Goal: Task Accomplishment & Management: Manage account settings

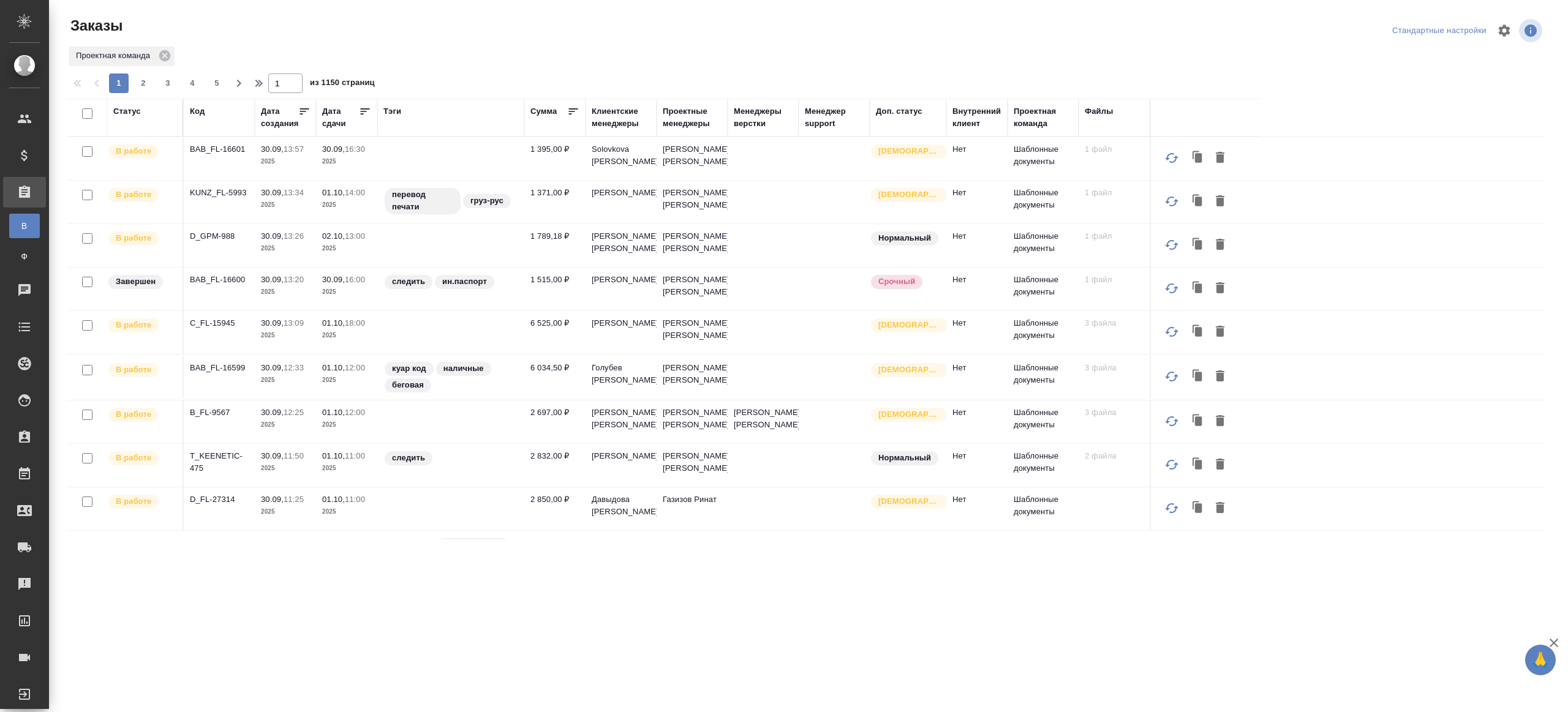
click at [402, 114] on div "Тэги" at bounding box center [393, 111] width 18 height 12
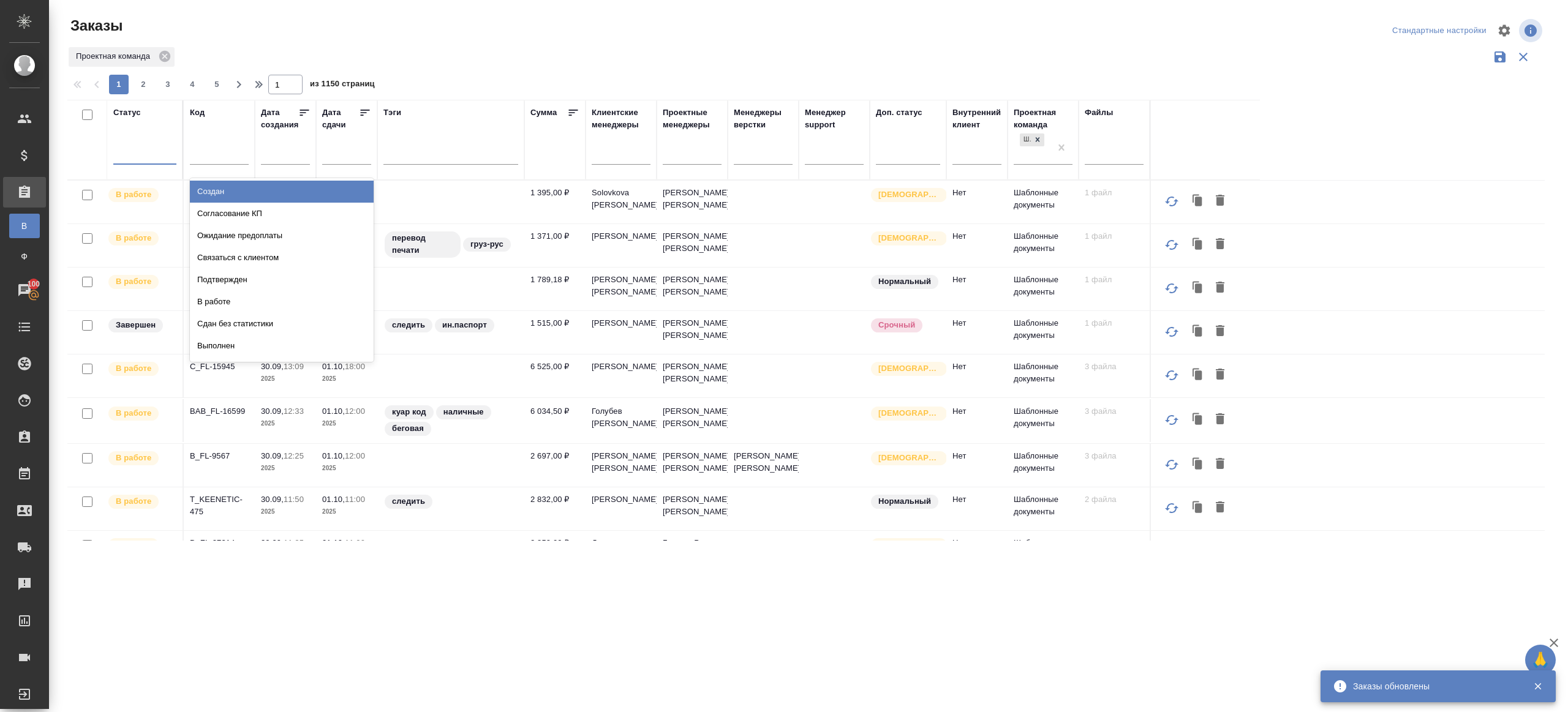
click at [161, 150] on div at bounding box center [145, 152] width 63 height 18
click at [233, 273] on div "Подтвержден" at bounding box center [282, 279] width 184 height 22
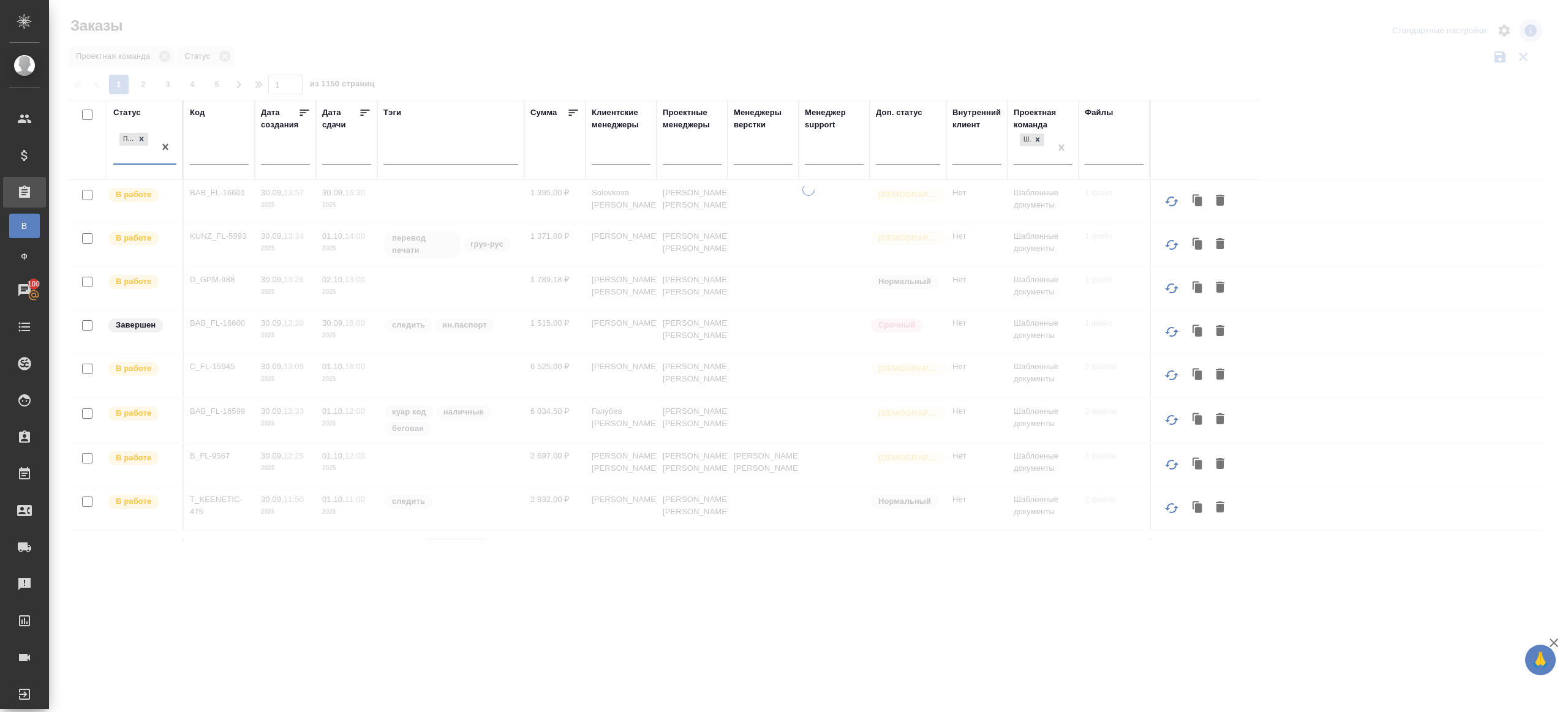
click at [480, 41] on div at bounding box center [809, 273] width 1519 height 547
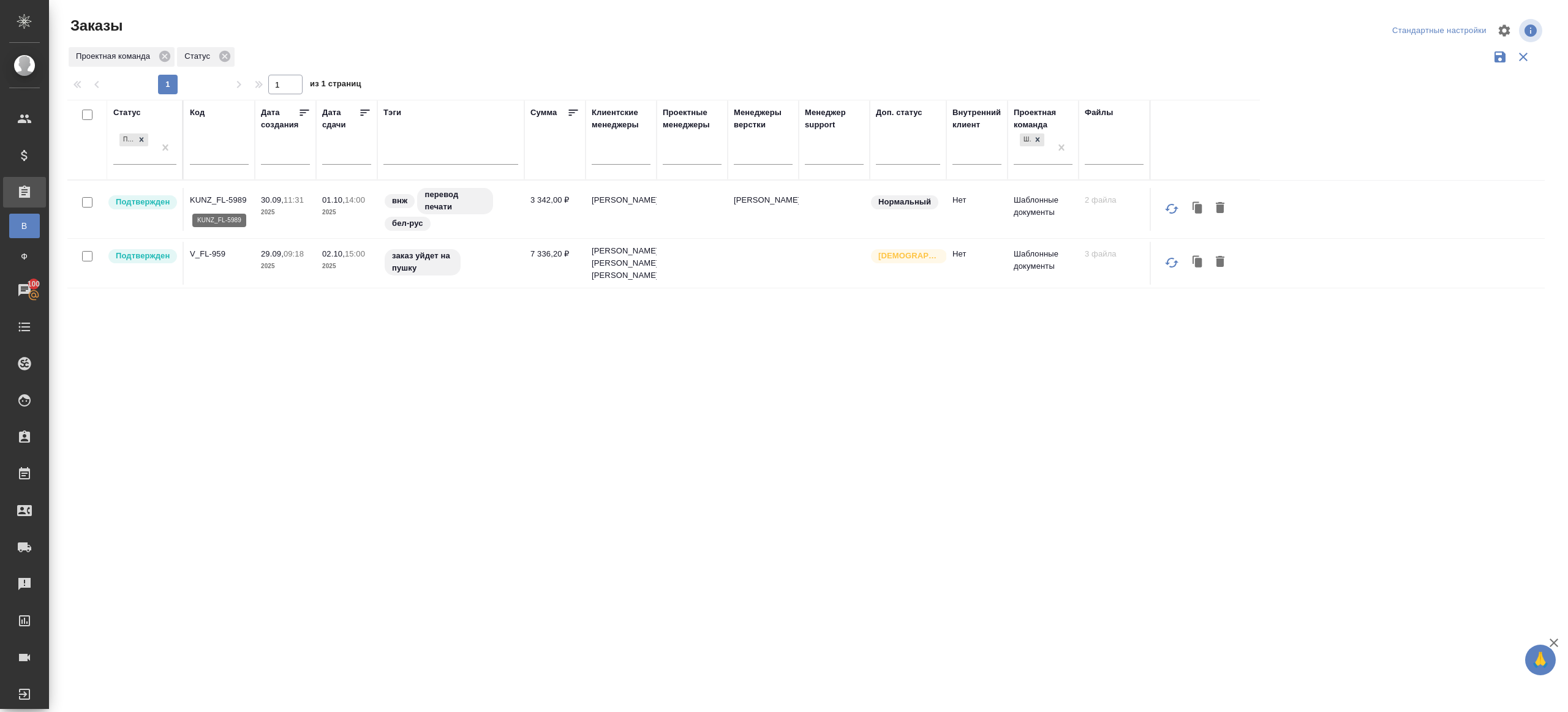
click at [204, 200] on p "KUNZ_FL-5989" at bounding box center [219, 200] width 59 height 12
click at [204, 265] on td "V_FL-959" at bounding box center [219, 263] width 71 height 43
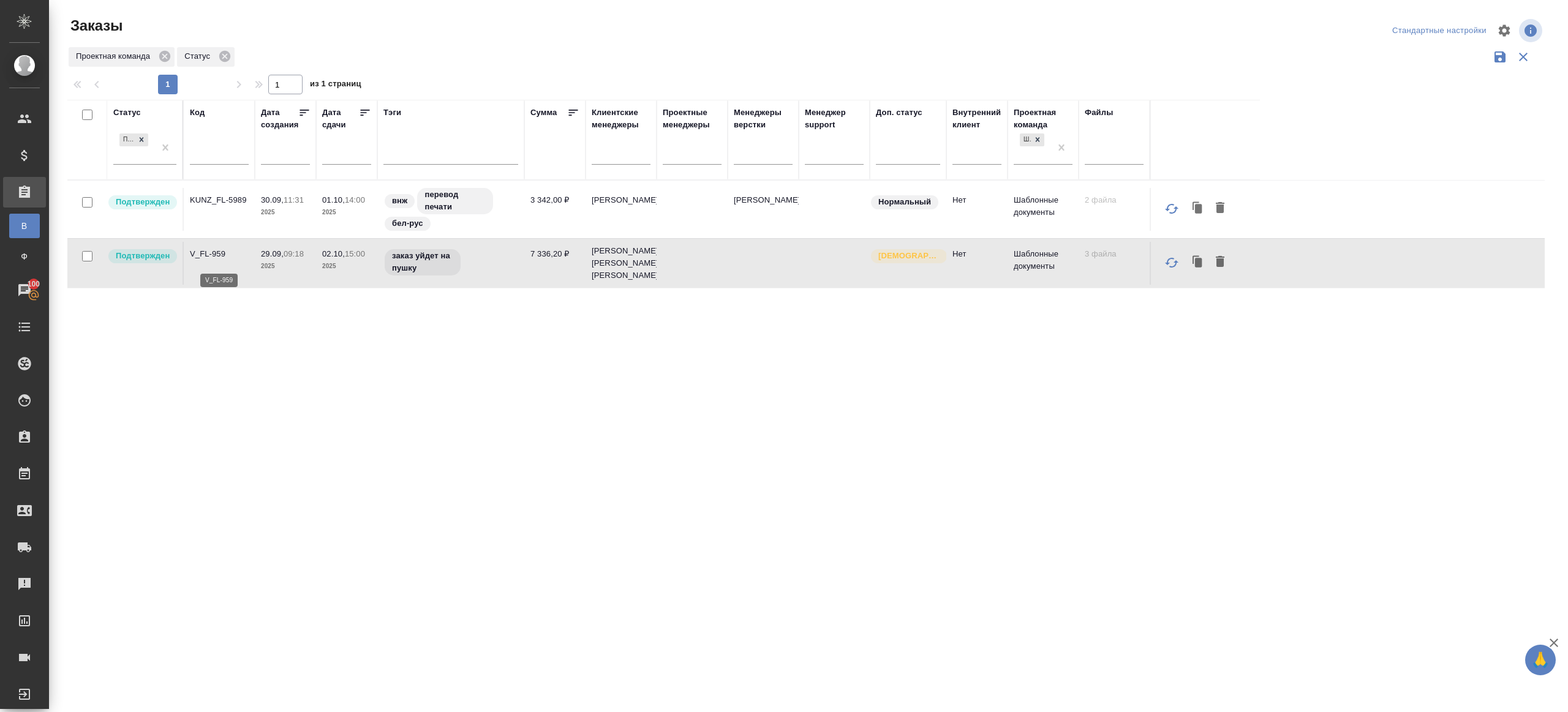
click at [218, 258] on p "V_FL-959" at bounding box center [219, 253] width 59 height 12
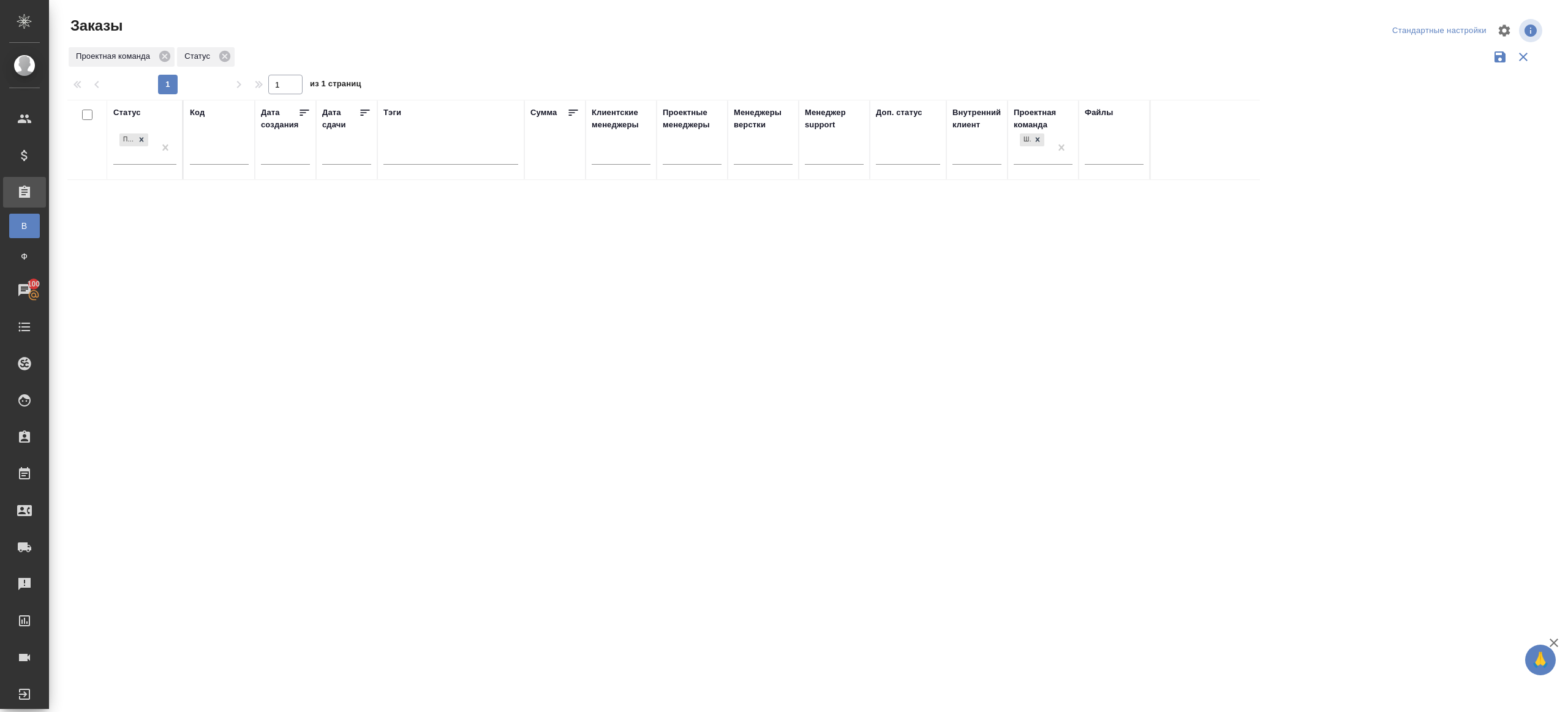
click at [693, 54] on div "Проектная команда Статус" at bounding box center [805, 57] width 1477 height 23
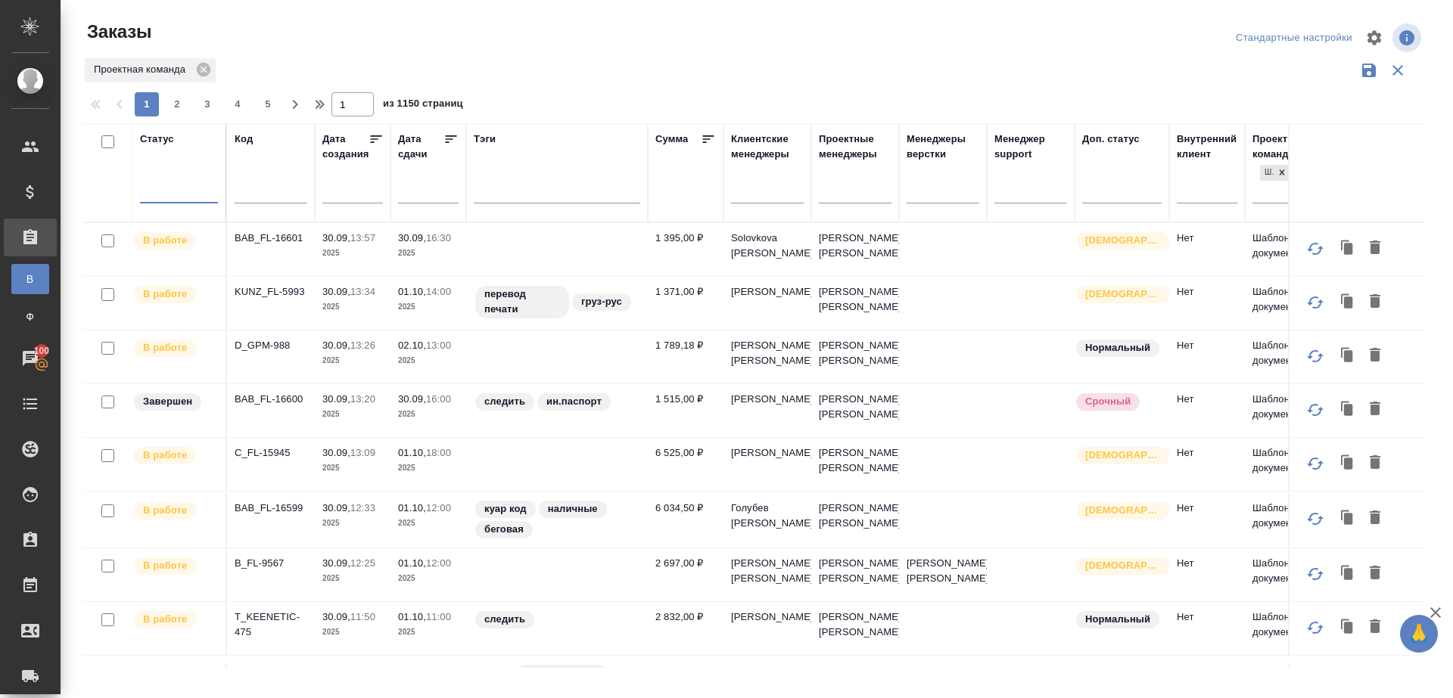
click at [202, 187] on div at bounding box center [179, 188] width 78 height 22
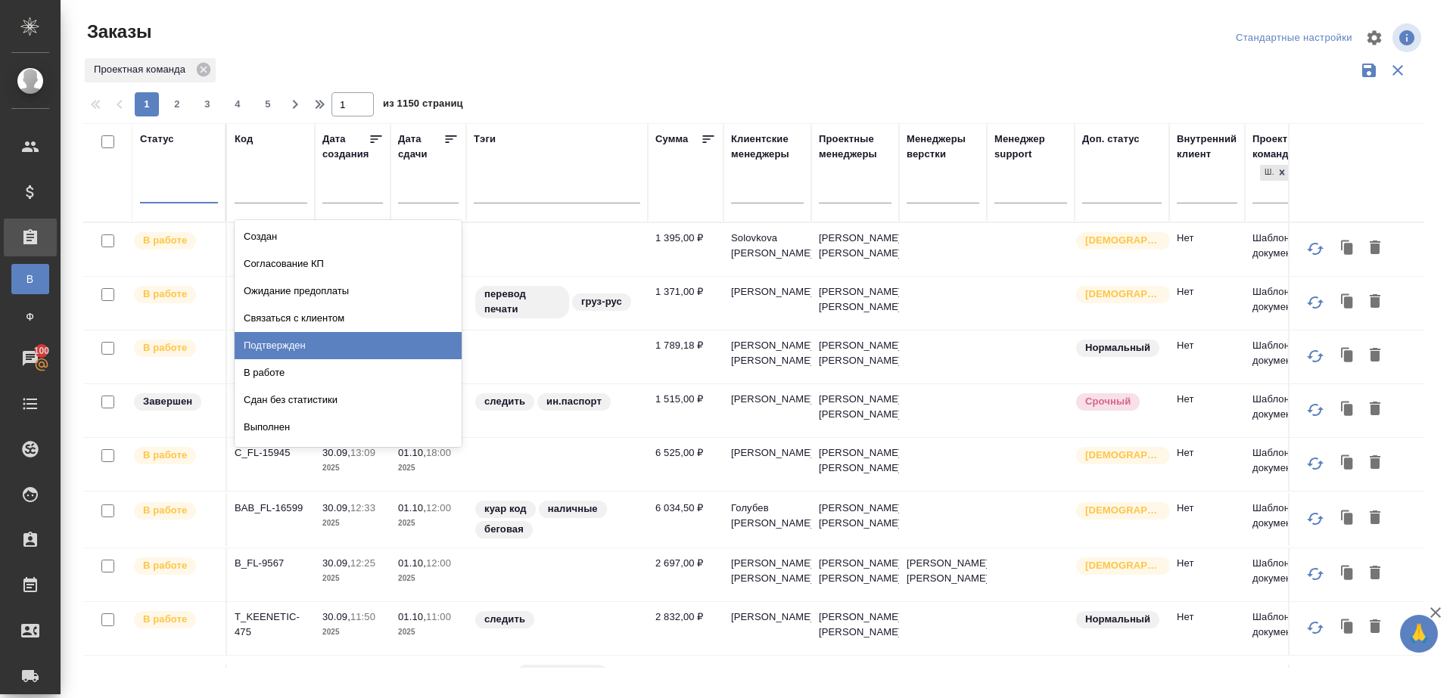
click at [330, 348] on div "Подтвержден" at bounding box center [348, 345] width 227 height 27
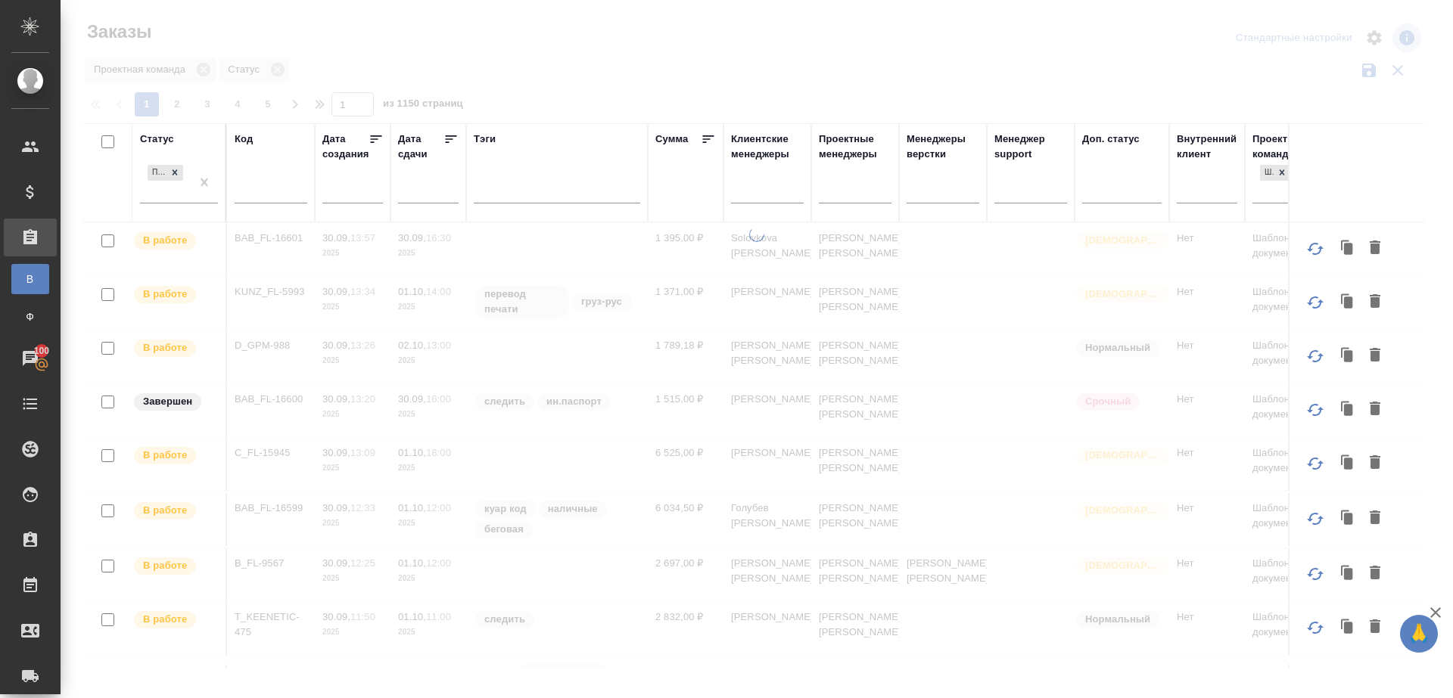
click at [737, 73] on div at bounding box center [757, 338] width 1392 height 676
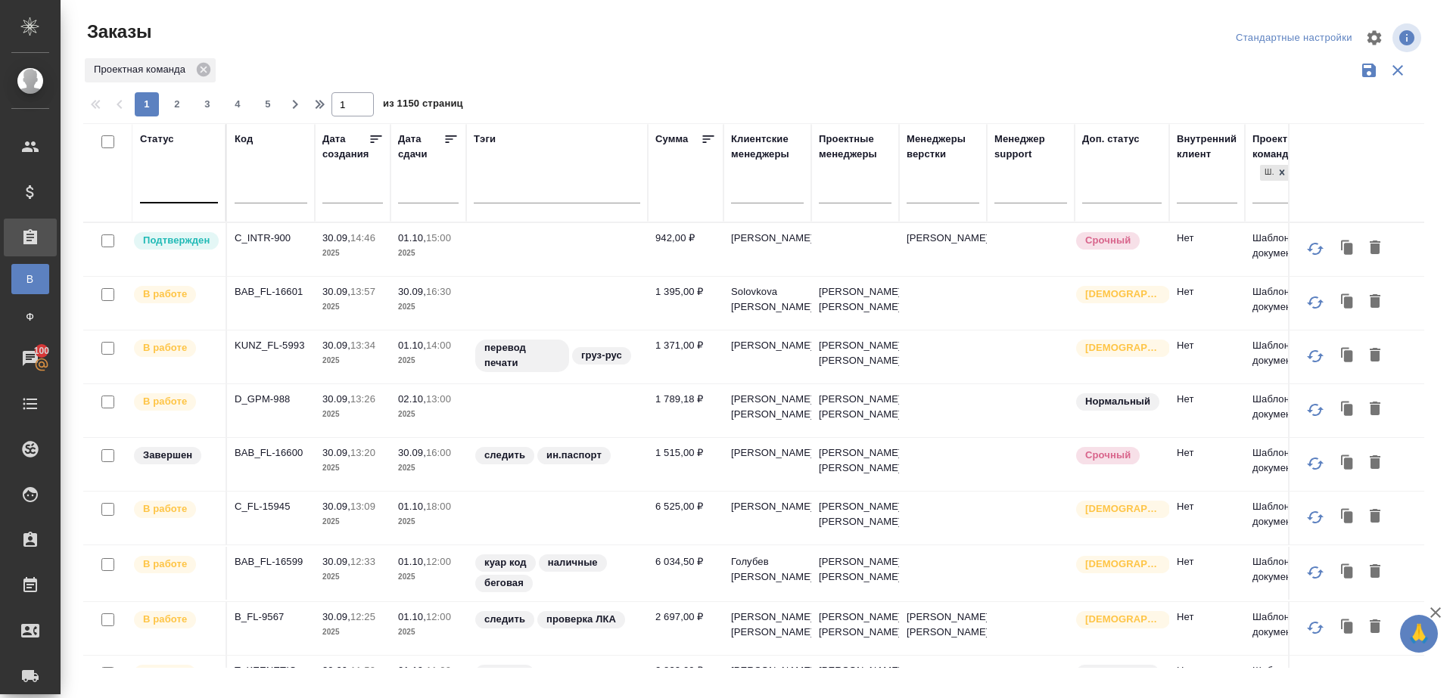
click at [203, 182] on div at bounding box center [179, 188] width 78 height 22
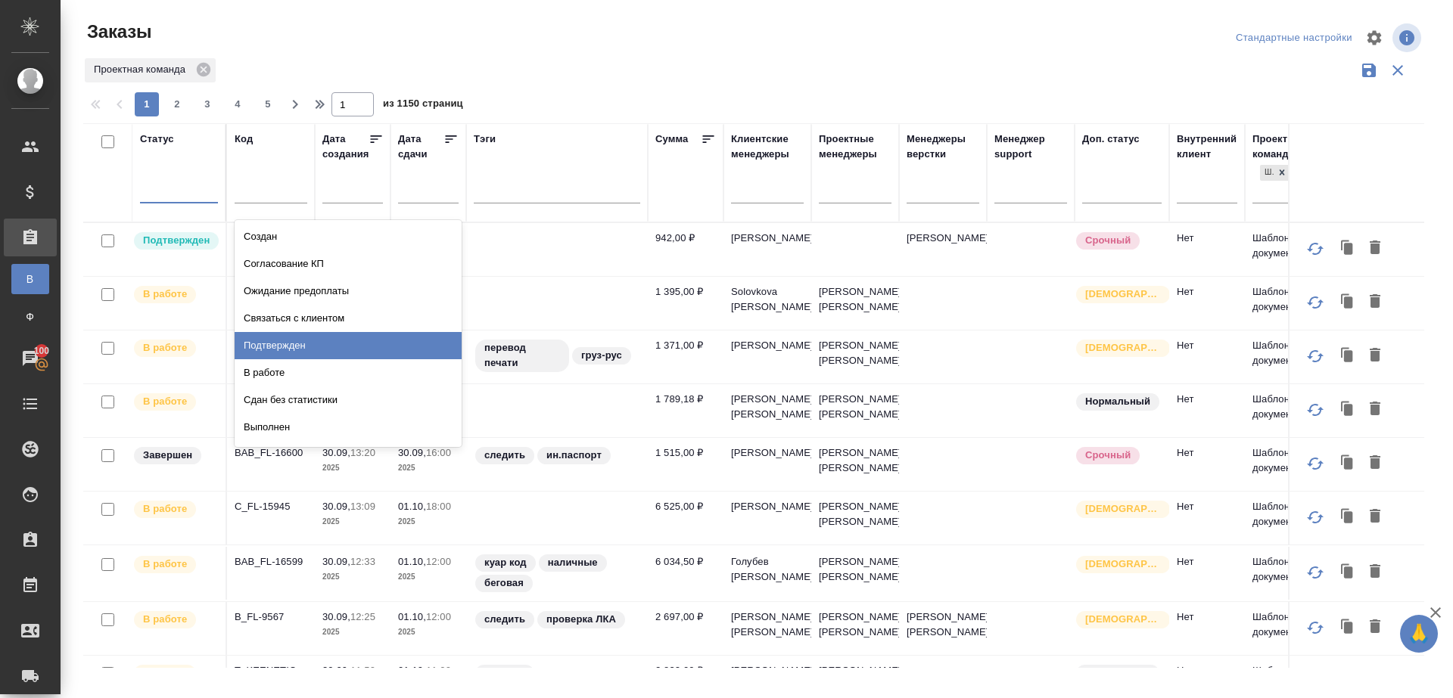
click at [285, 337] on div "Подтвержден" at bounding box center [348, 345] width 227 height 27
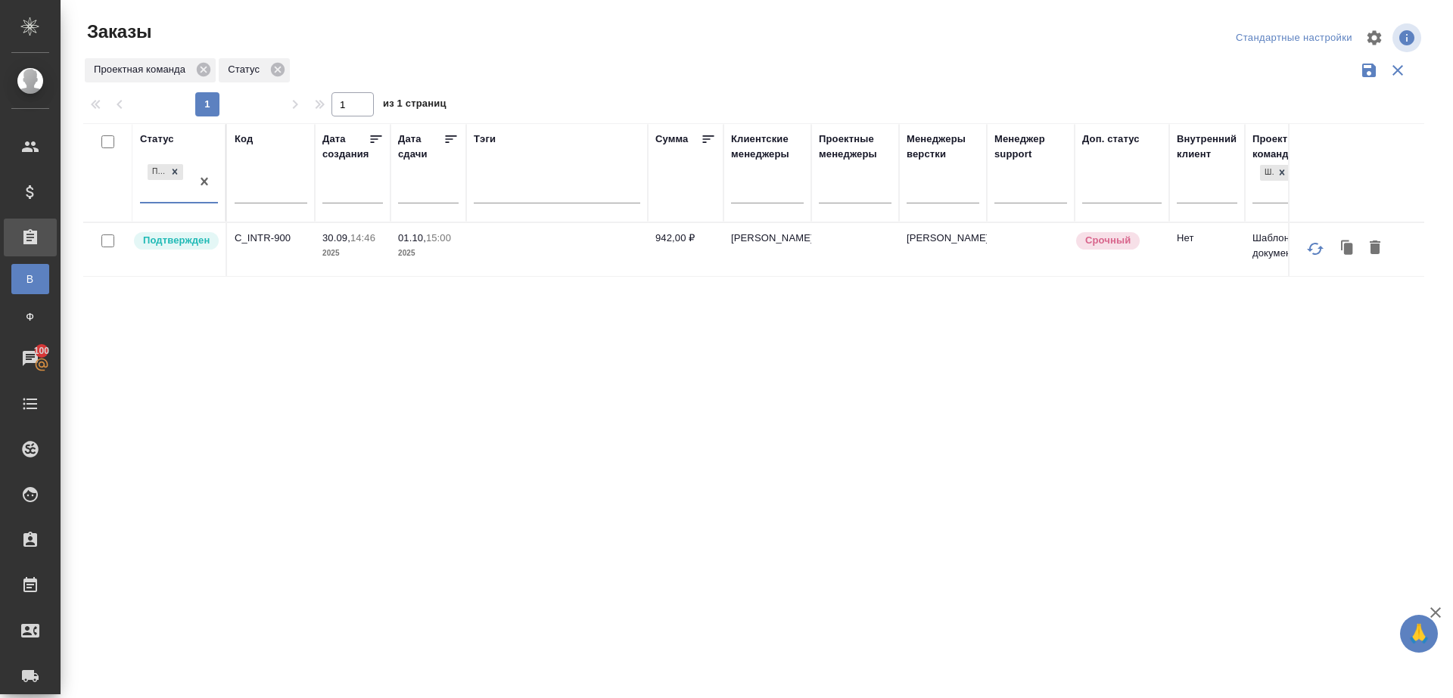
click at [274, 235] on p "C_INTR-900" at bounding box center [271, 238] width 73 height 15
drag, startPoint x: 202, startPoint y: 181, endPoint x: 219, endPoint y: 181, distance: 17.4
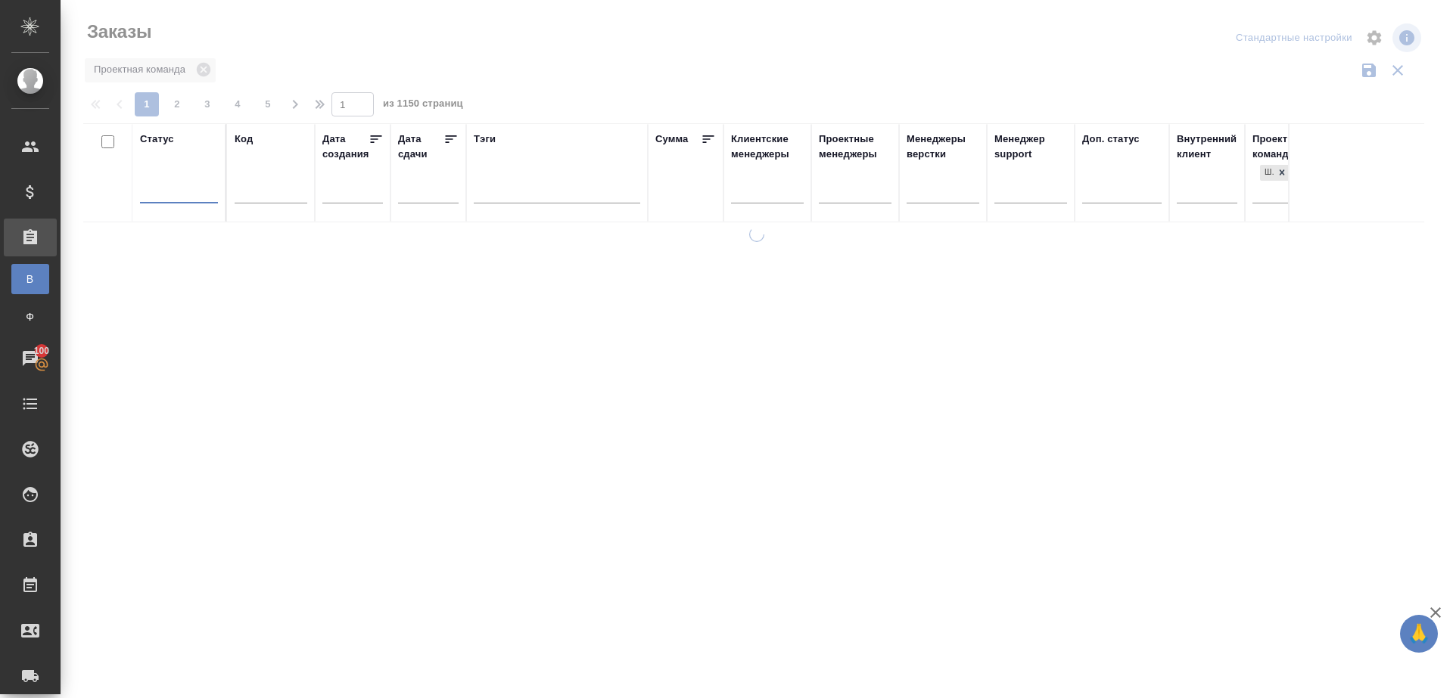
click at [496, 115] on div "1 2 3 4 5 1 из 1150 страниц" at bounding box center [759, 104] width 1353 height 24
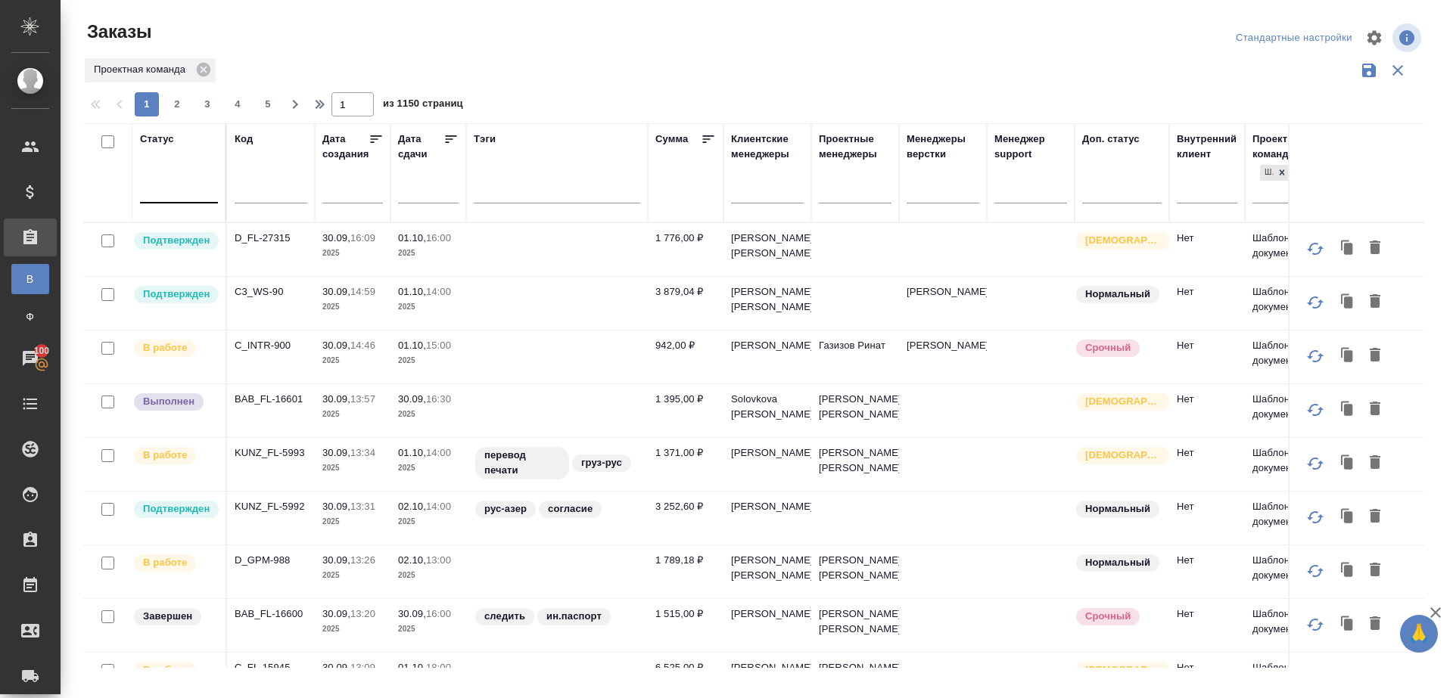
click at [156, 185] on div at bounding box center [179, 188] width 78 height 22
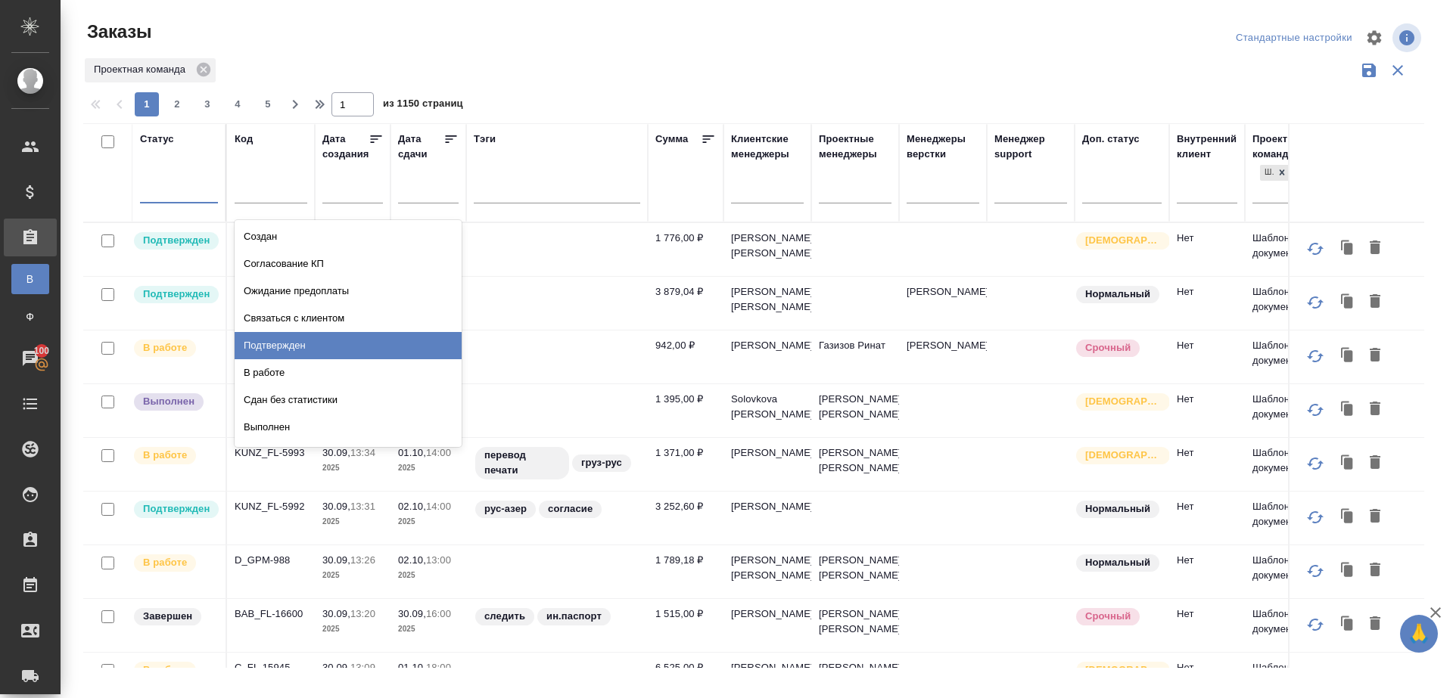
click at [334, 341] on div "Подтвержден" at bounding box center [348, 345] width 227 height 27
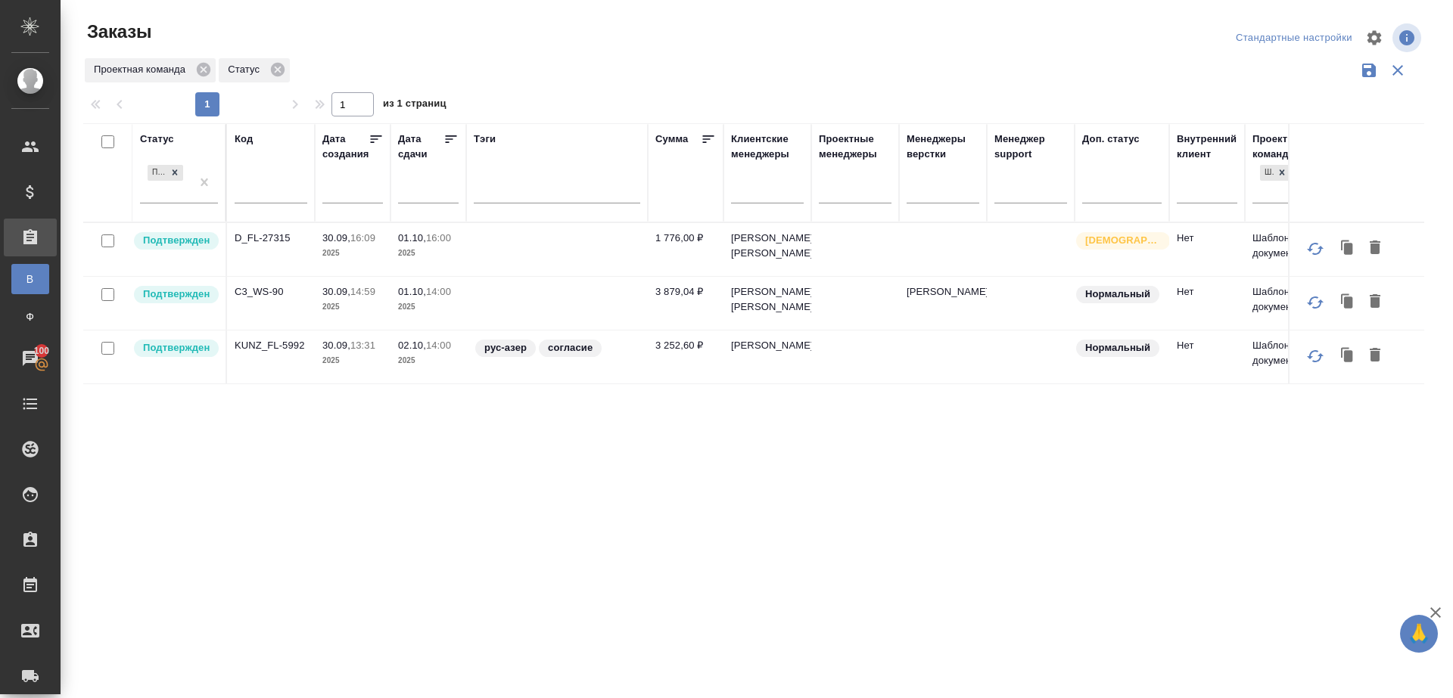
click at [717, 107] on div "1 1 из 1 страниц" at bounding box center [759, 104] width 1353 height 24
click at [278, 235] on p "D_FL-27315" at bounding box center [271, 238] width 73 height 15
click at [256, 284] on p "C3_WS-90" at bounding box center [271, 291] width 73 height 15
click at [274, 348] on p "KUNZ_FL-5992" at bounding box center [271, 345] width 73 height 15
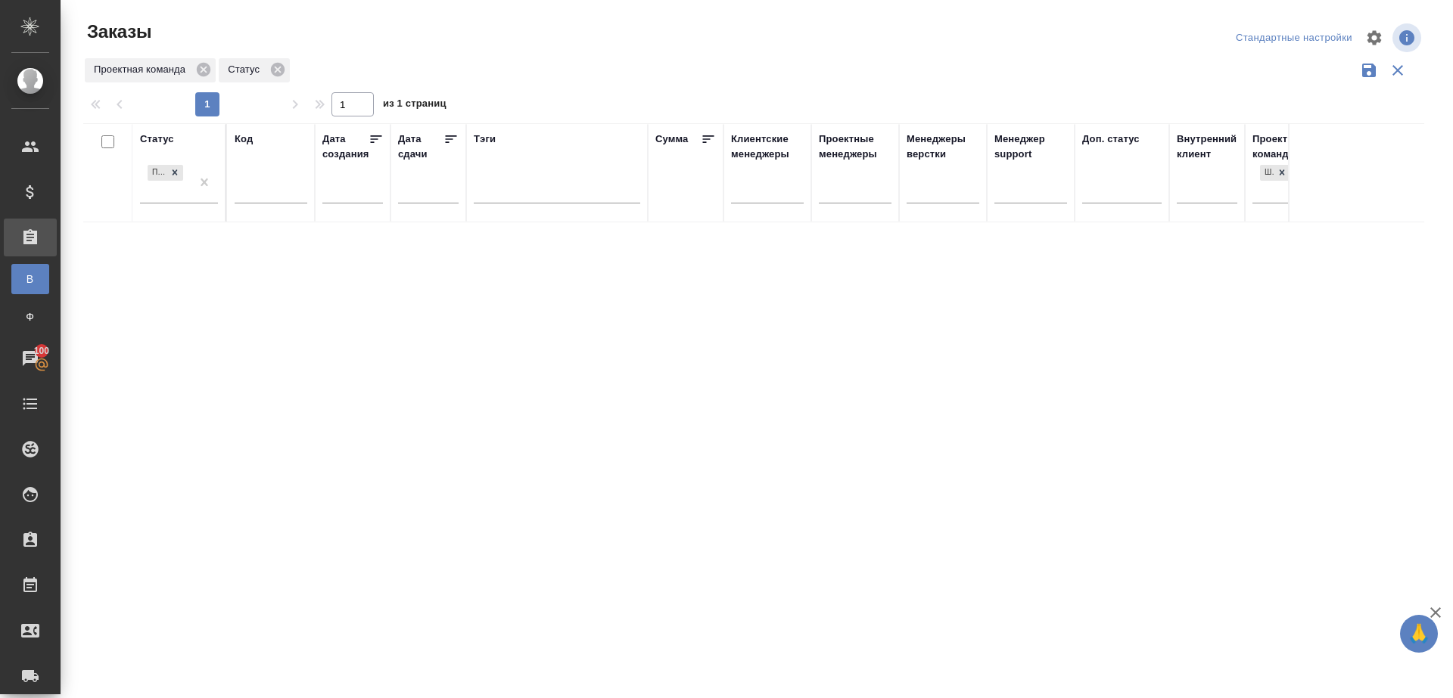
click at [431, 65] on div "Проектная команда Статус" at bounding box center [753, 70] width 1341 height 29
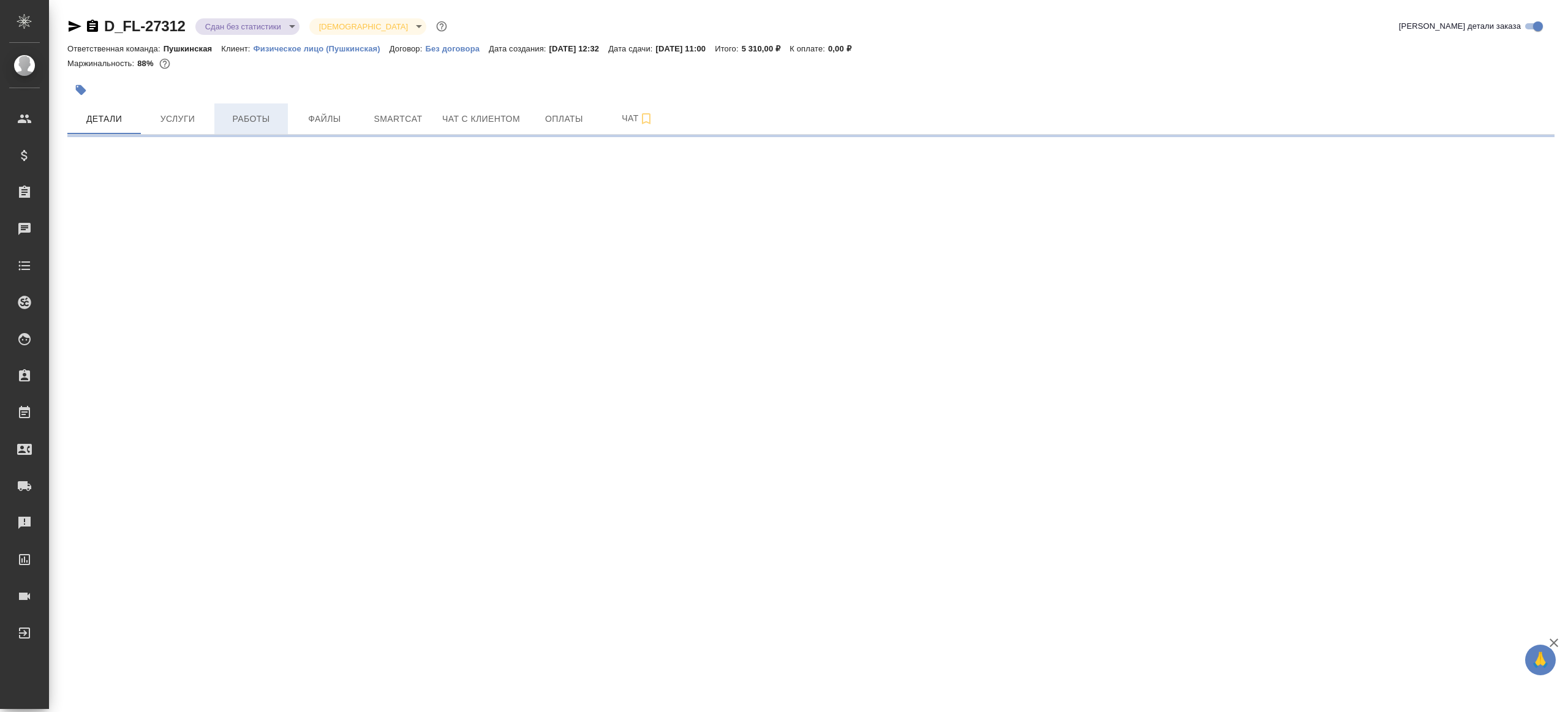
click at [251, 119] on span "Работы" at bounding box center [251, 119] width 59 height 15
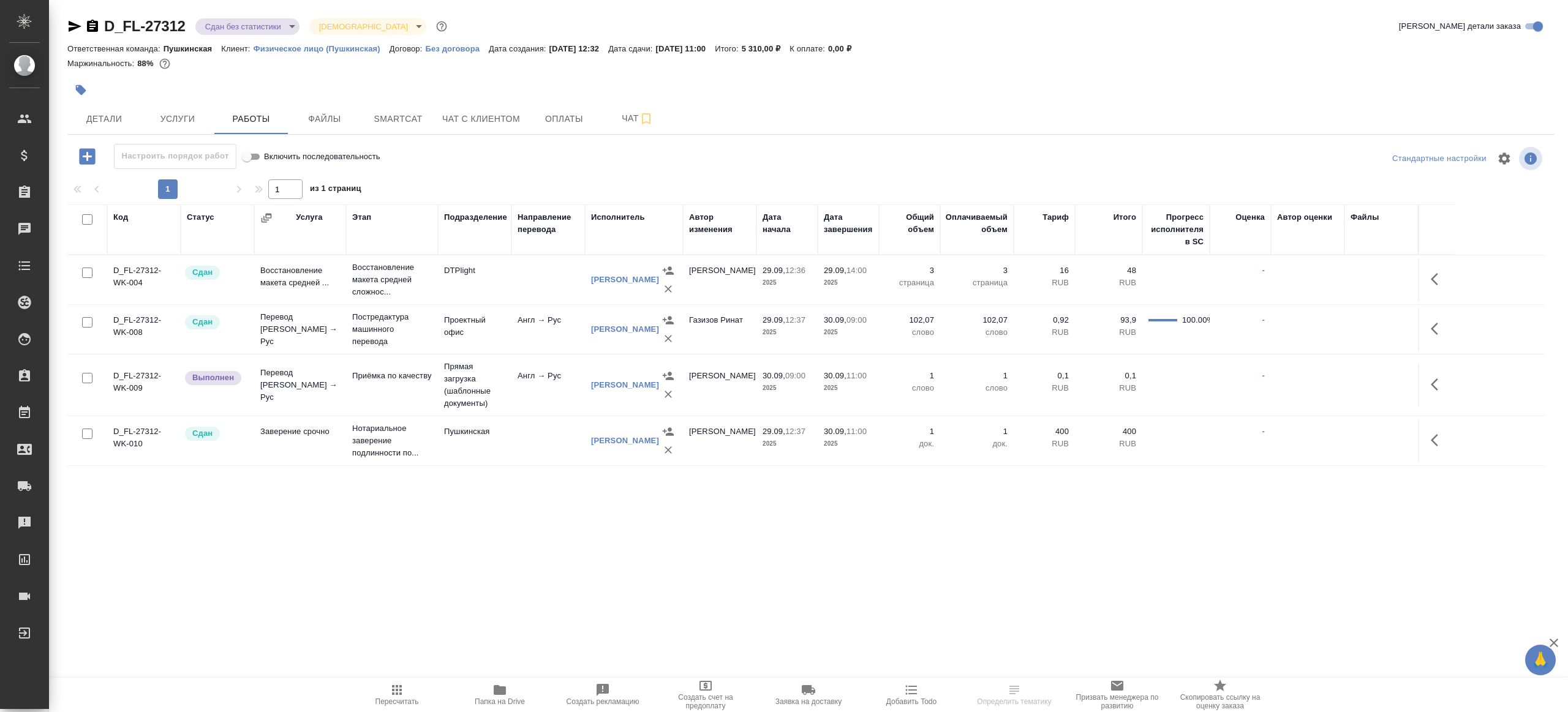
click at [250, 28] on body "🙏 .cls-1 fill:#fff; AWATERA Gazizov Rinat Клиенты Спецификации Заказы Чаты Todo…" at bounding box center [784, 356] width 1568 height 712
click at [264, 169] on li "Выполнен" at bounding box center [251, 171] width 112 height 21
click at [1429, 383] on button "button" at bounding box center [1438, 384] width 29 height 29
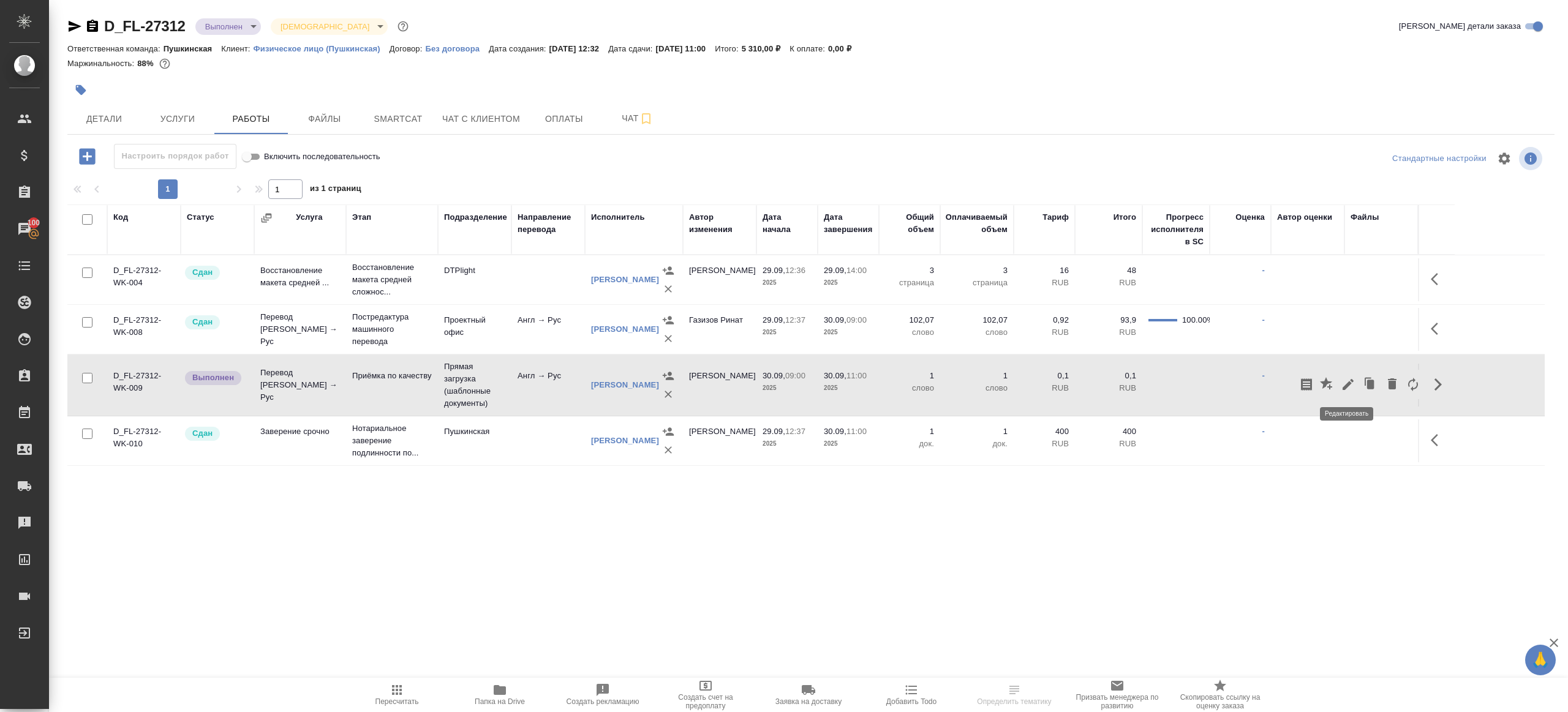
click at [1342, 384] on icon "button" at bounding box center [1348, 384] width 15 height 15
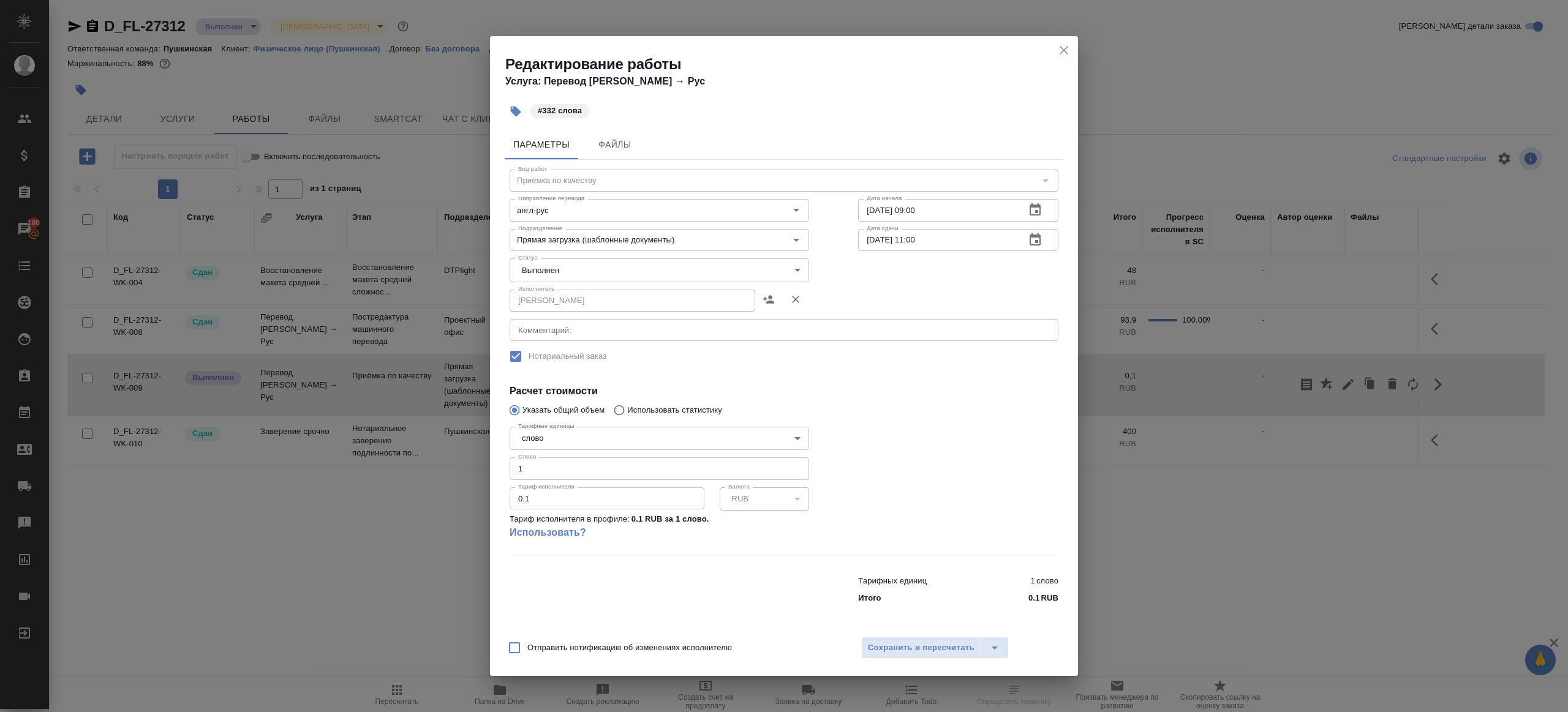
click at [577, 268] on body "🙏 .cls-1 fill:#fff; AWATERA Gazizov Rinat Клиенты Спецификации Заказы 100 Чаты …" at bounding box center [784, 356] width 1568 height 712
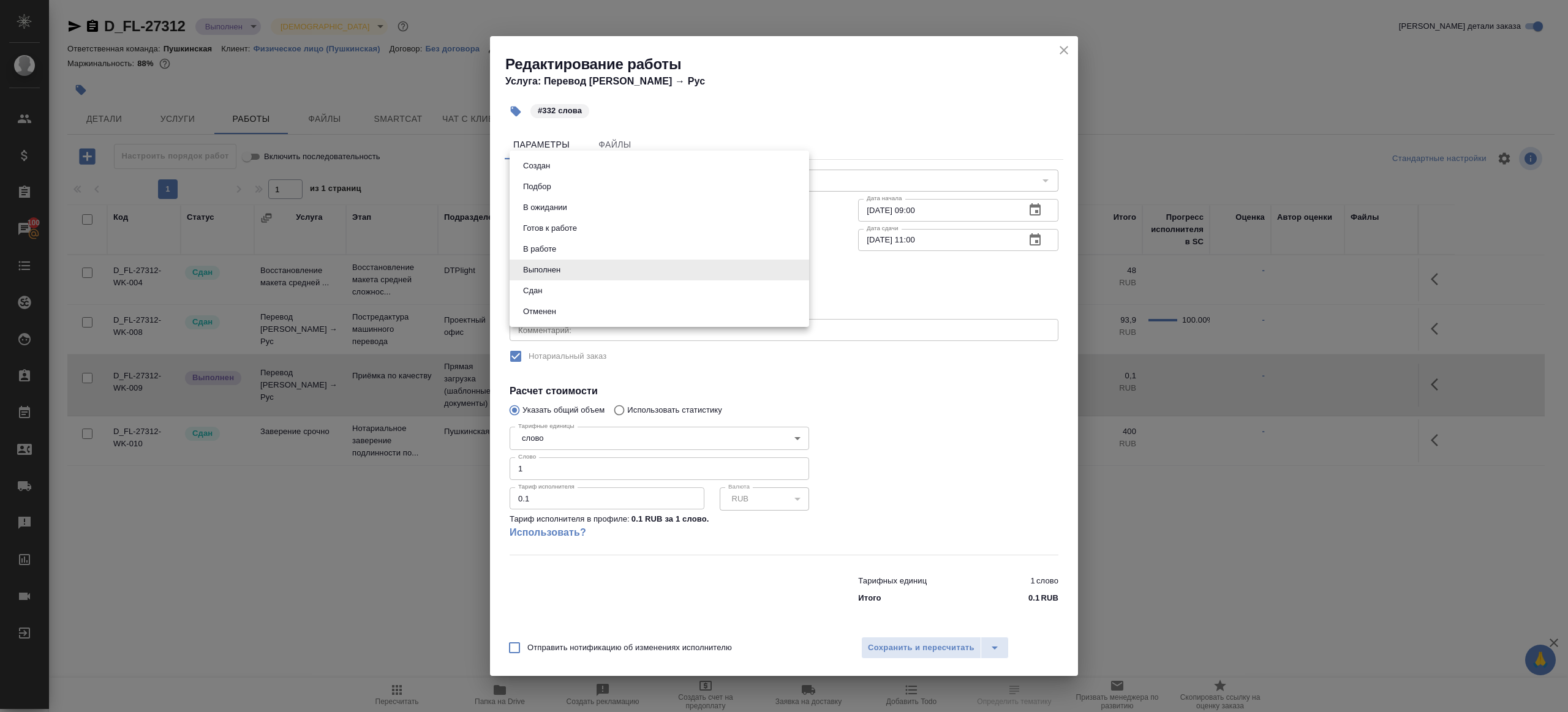
click at [573, 296] on li "Сдан" at bounding box center [660, 291] width 300 height 21
type input "closed"
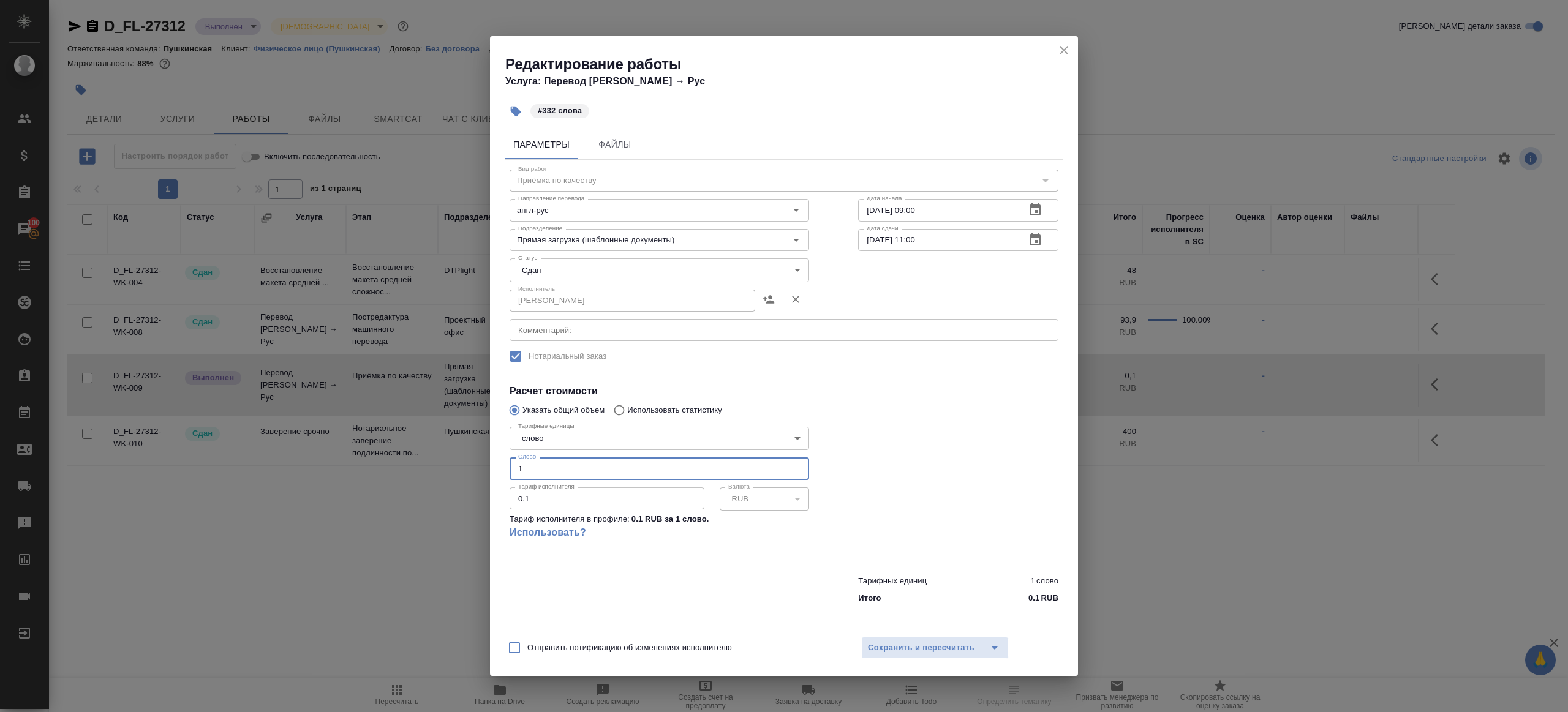
drag, startPoint x: 584, startPoint y: 475, endPoint x: 496, endPoint y: 468, distance: 88.3
click at [495, 468] on div "Параметры Файлы Вид работ Приёмка по качеству Вид работ Направление перевода ан…" at bounding box center [784, 376] width 588 height 504
type input "332"
click at [933, 645] on span "Сохранить и пересчитать" at bounding box center [921, 647] width 107 height 14
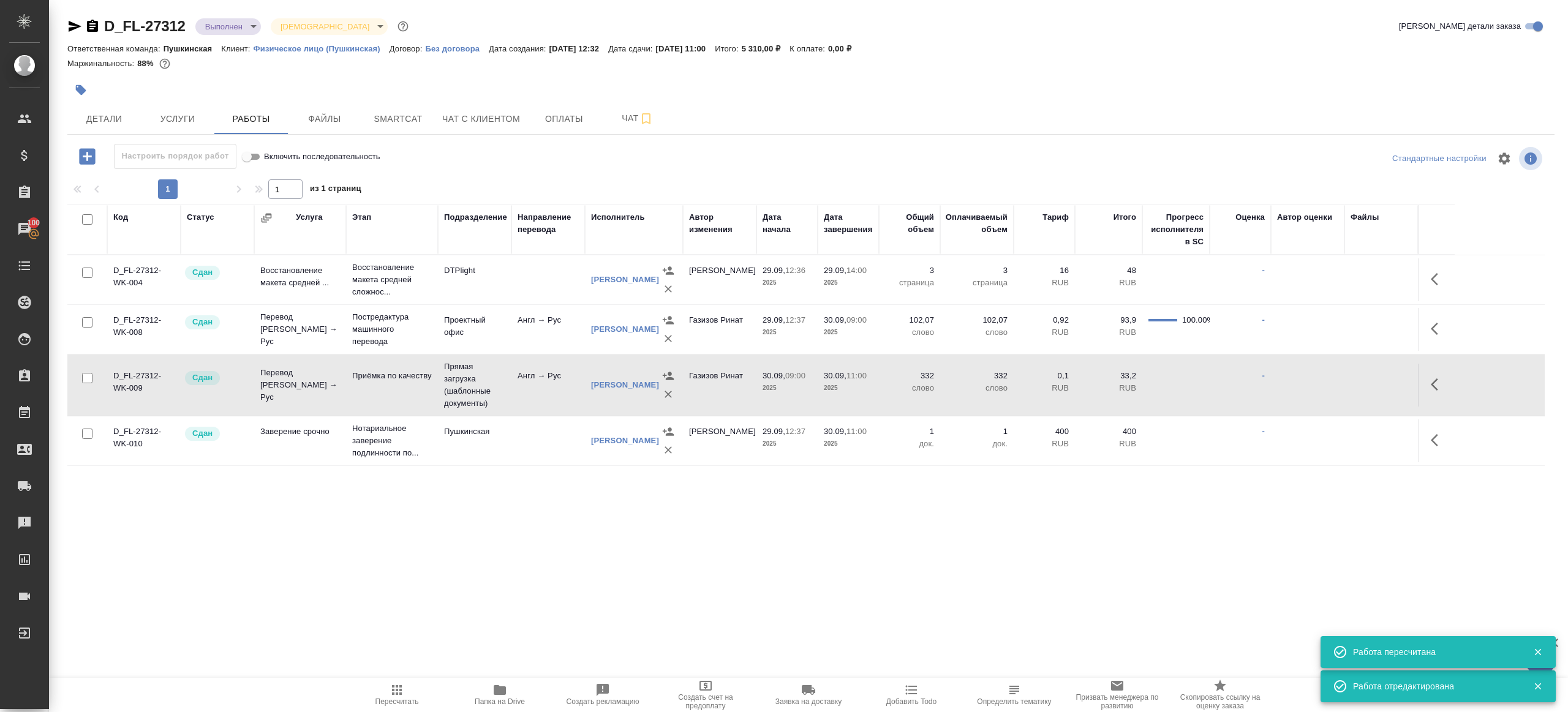
click at [397, 693] on icon "button" at bounding box center [397, 690] width 10 height 10
drag, startPoint x: 397, startPoint y: 693, endPoint x: 470, endPoint y: 504, distance: 202.6
click at [401, 690] on icon "button" at bounding box center [397, 690] width 10 height 10
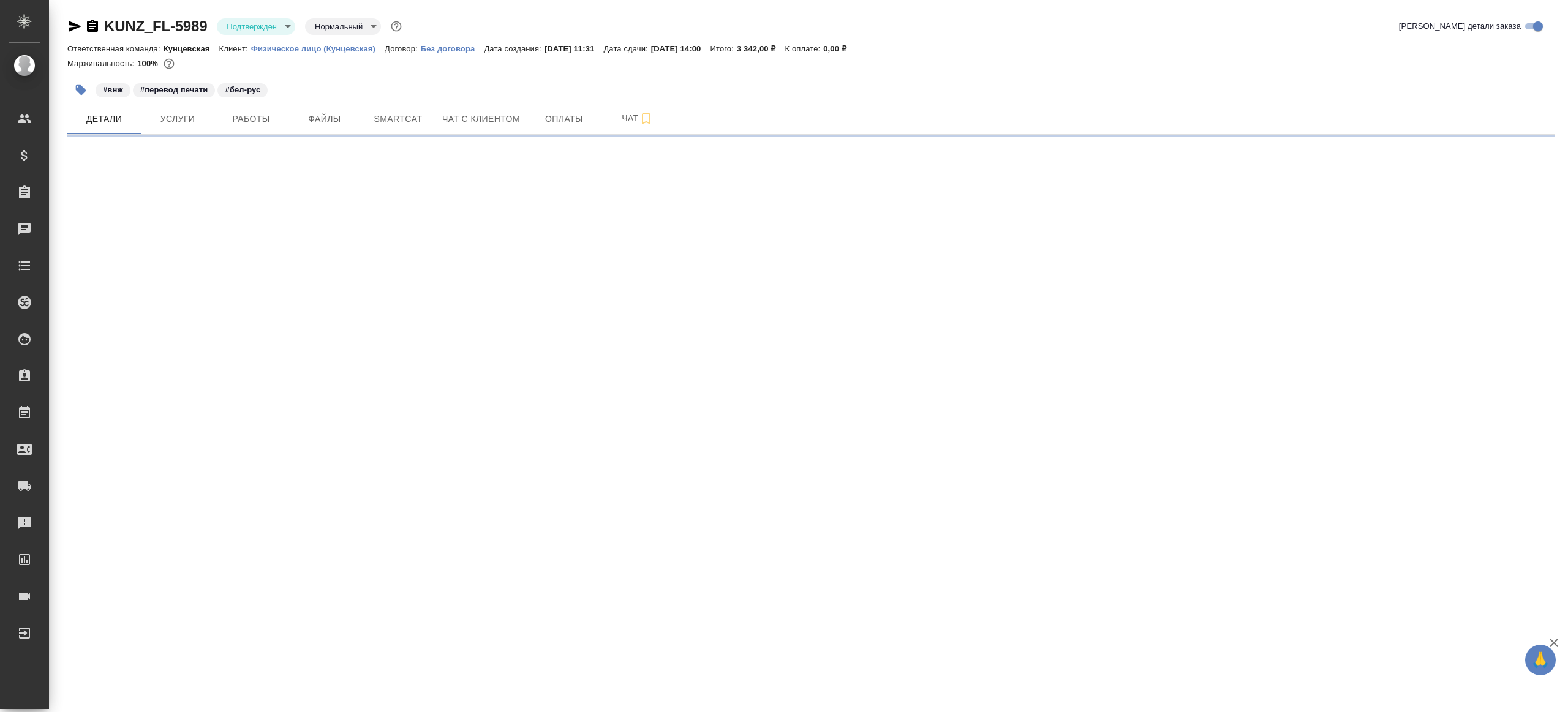
select select "RU"
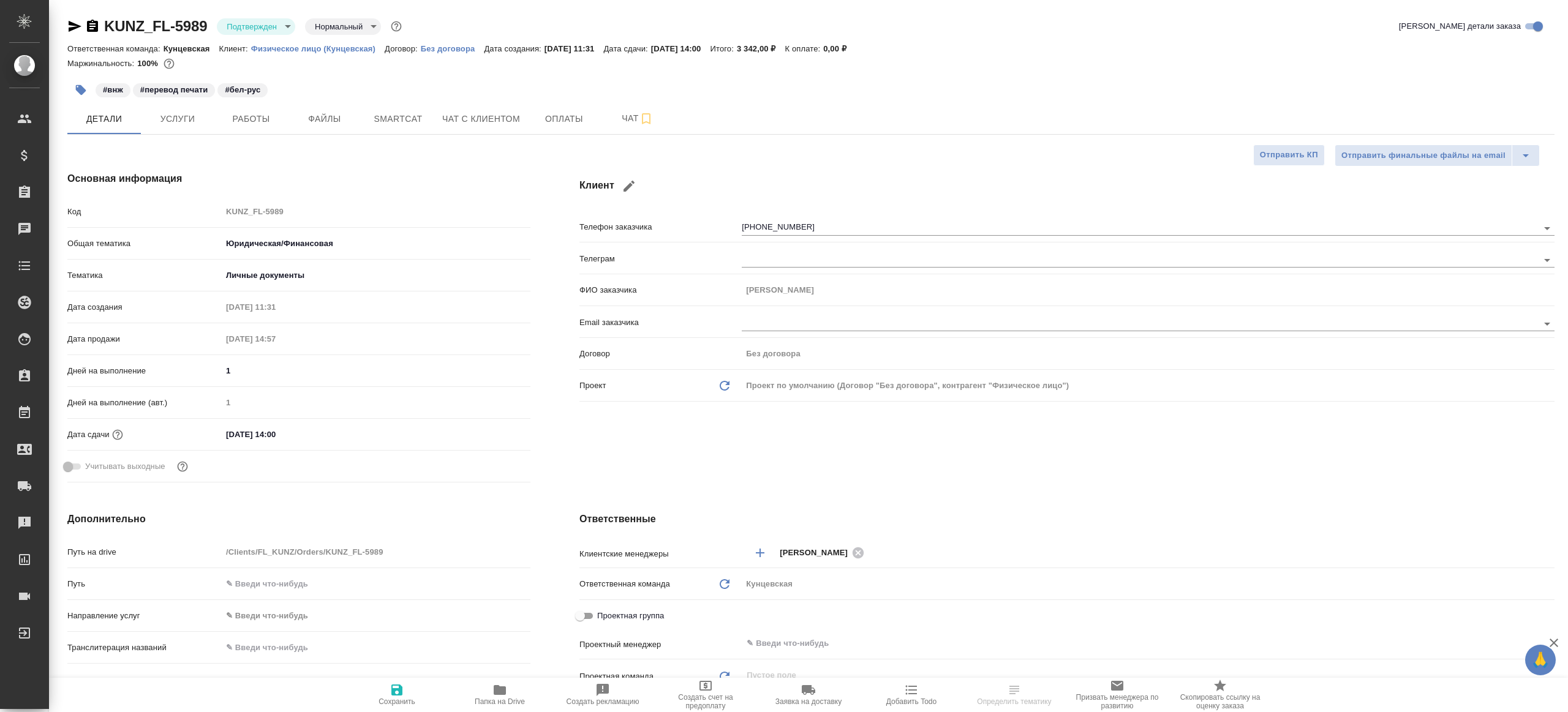
click at [270, 25] on body "🙏 .cls-1 fill:#fff; AWATERA [PERSON_NAME] Клиенты Спецификации Заказы Чаты Todo…" at bounding box center [784, 356] width 1568 height 712
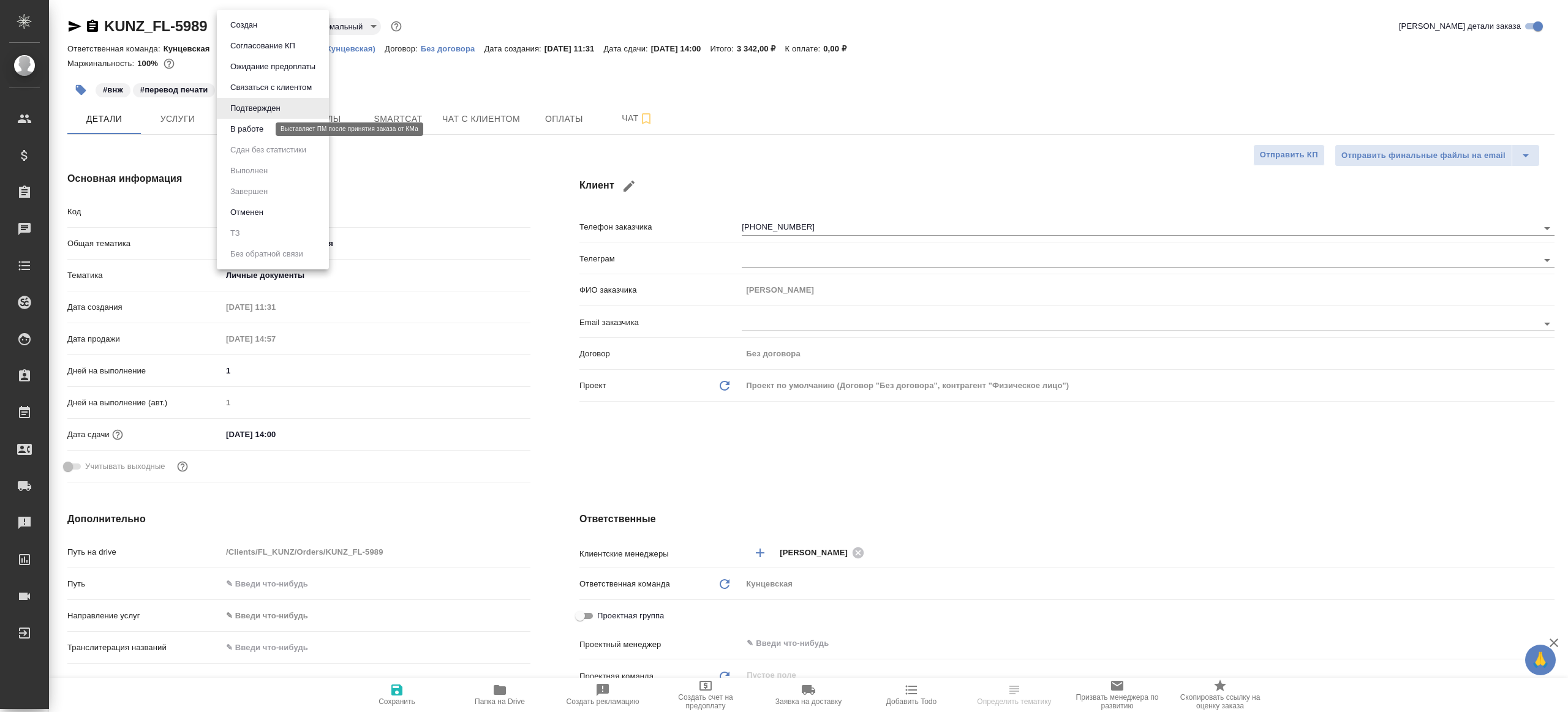
type textarea "x"
click at [259, 130] on button "В работе" at bounding box center [247, 129] width 40 height 14
type textarea "x"
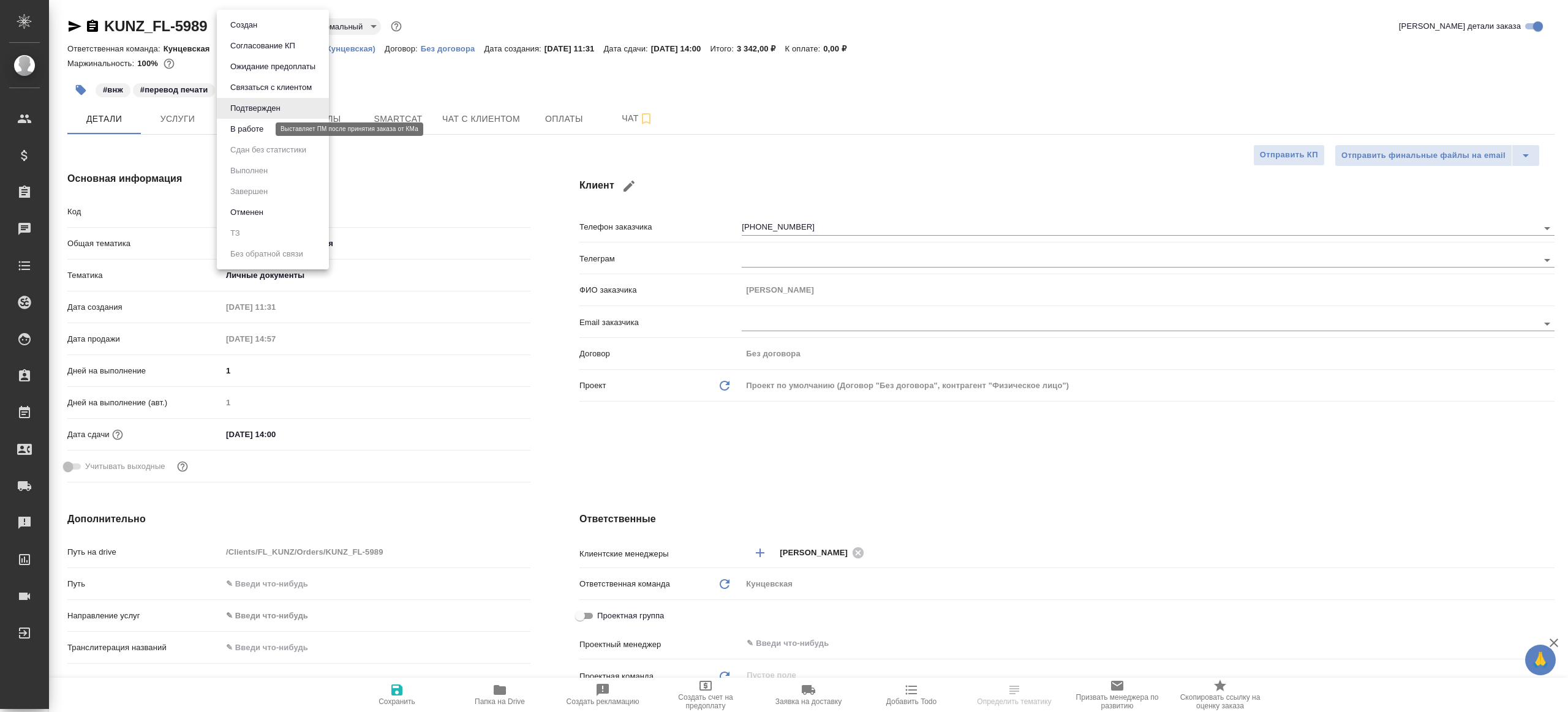
type textarea "x"
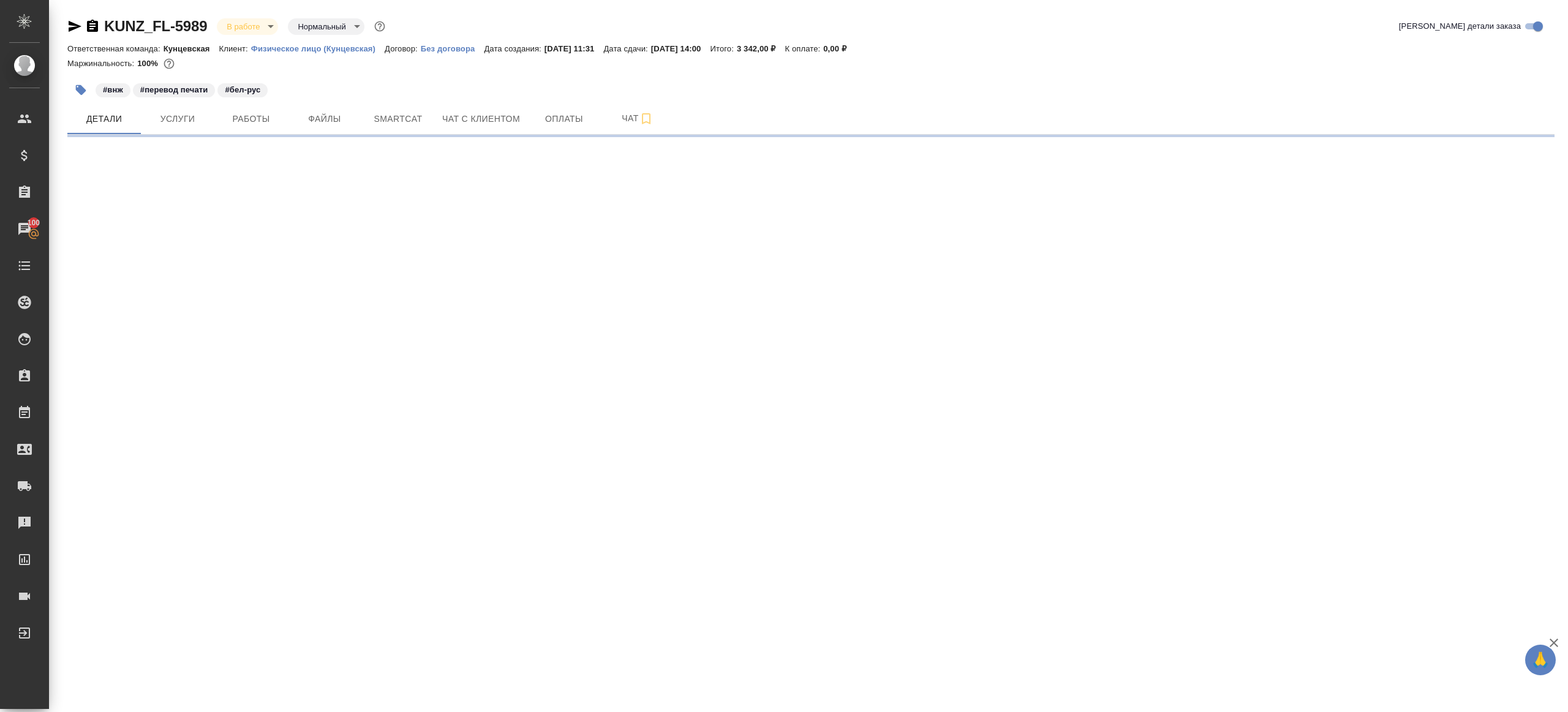
select select "RU"
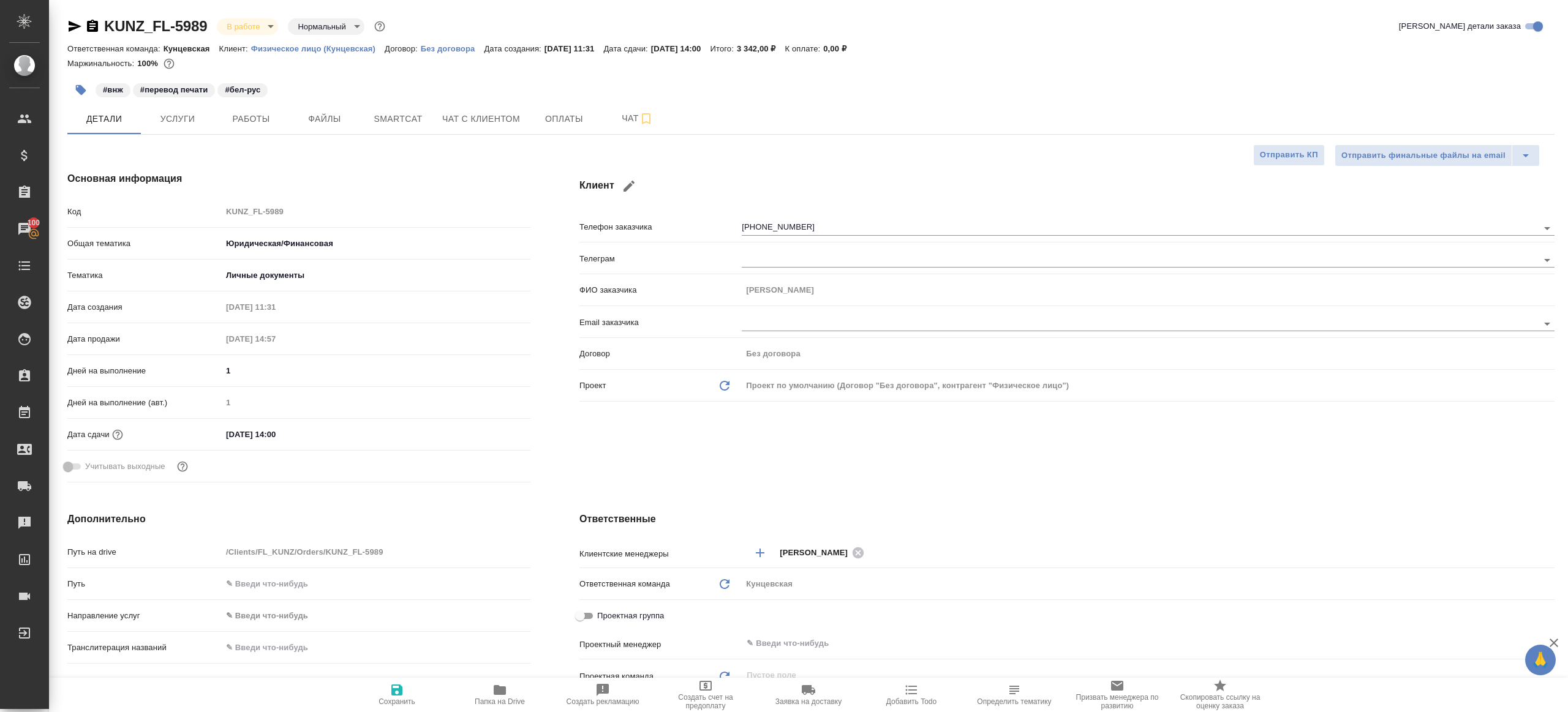
type textarea "x"
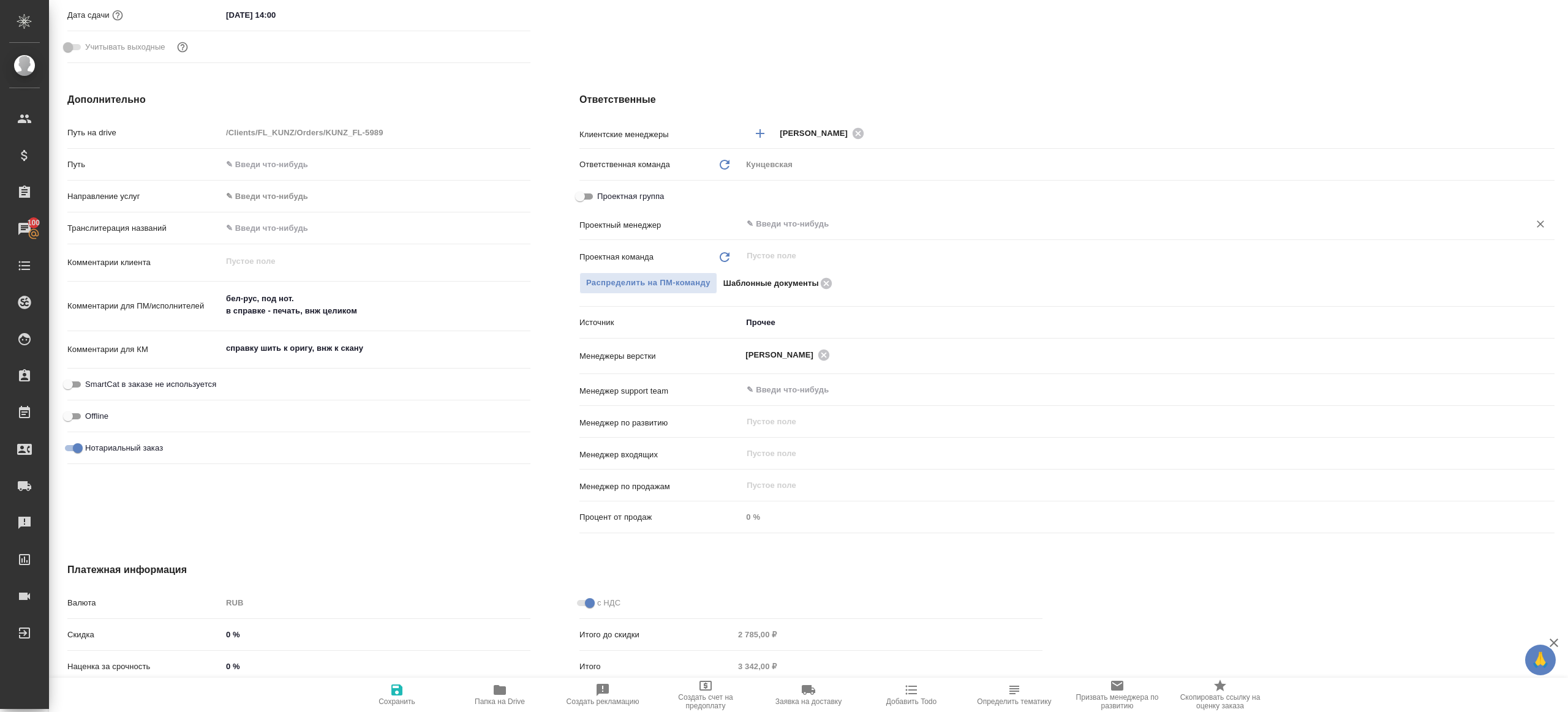
click at [801, 227] on input "text" at bounding box center [1128, 224] width 764 height 15
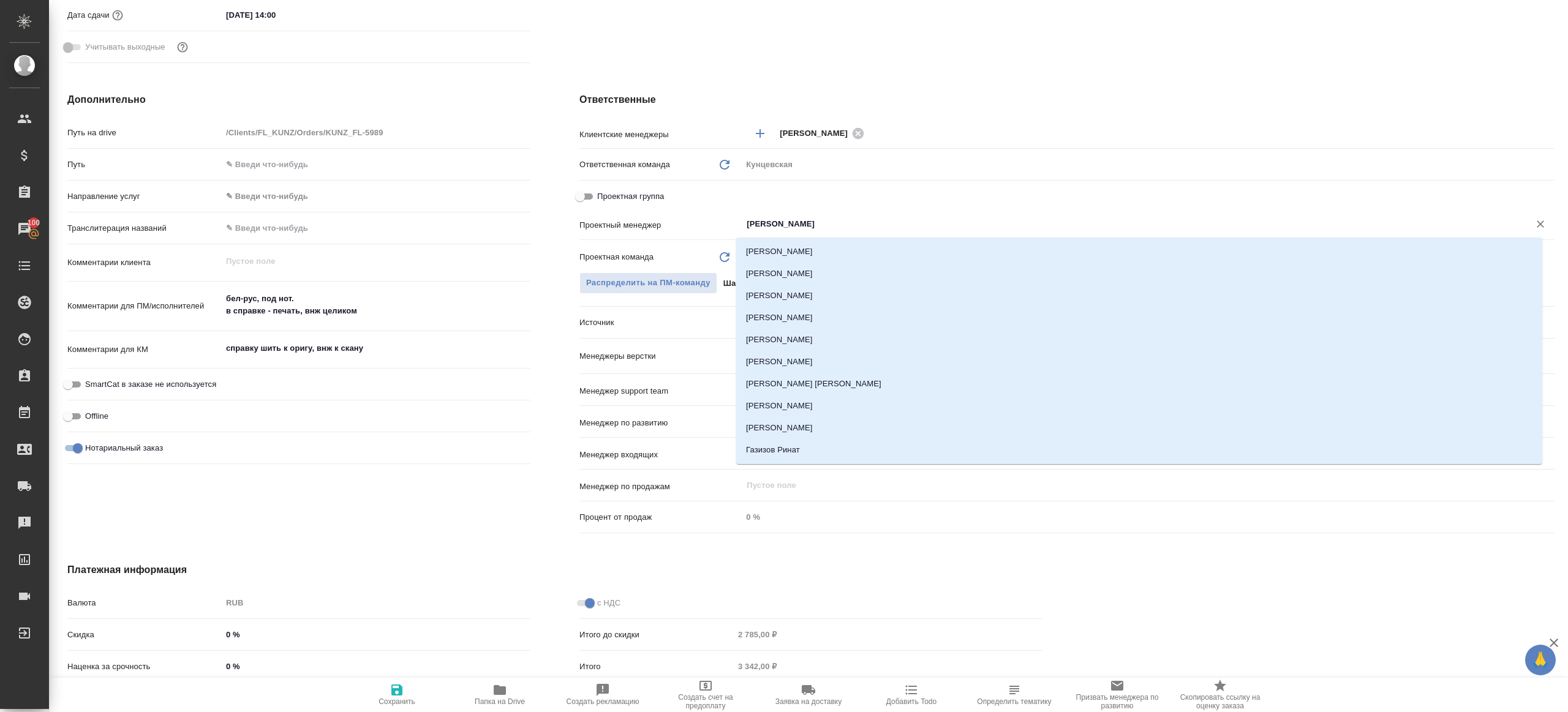
type input "ринат"
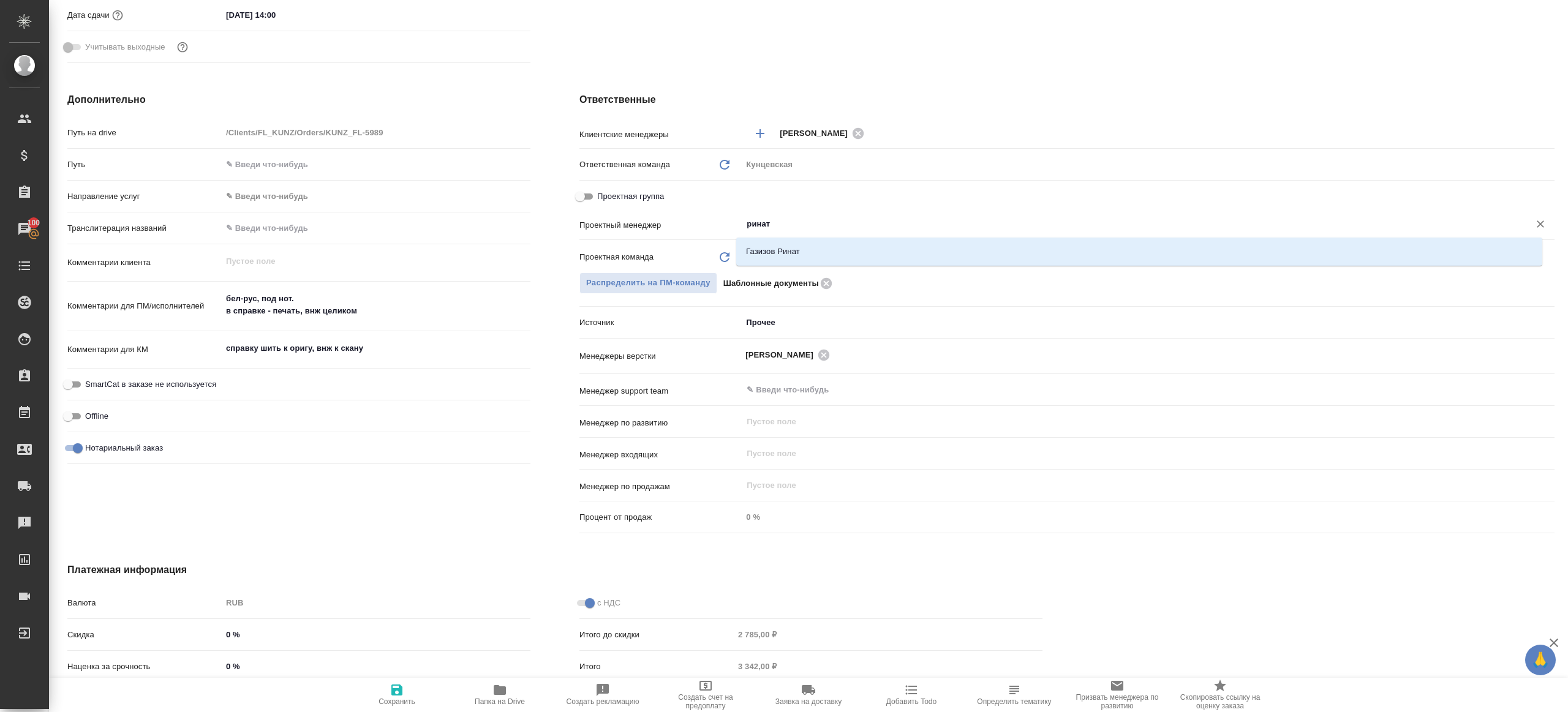
click at [801, 256] on li "Газизов Ринат" at bounding box center [1139, 251] width 806 height 22
type textarea "x"
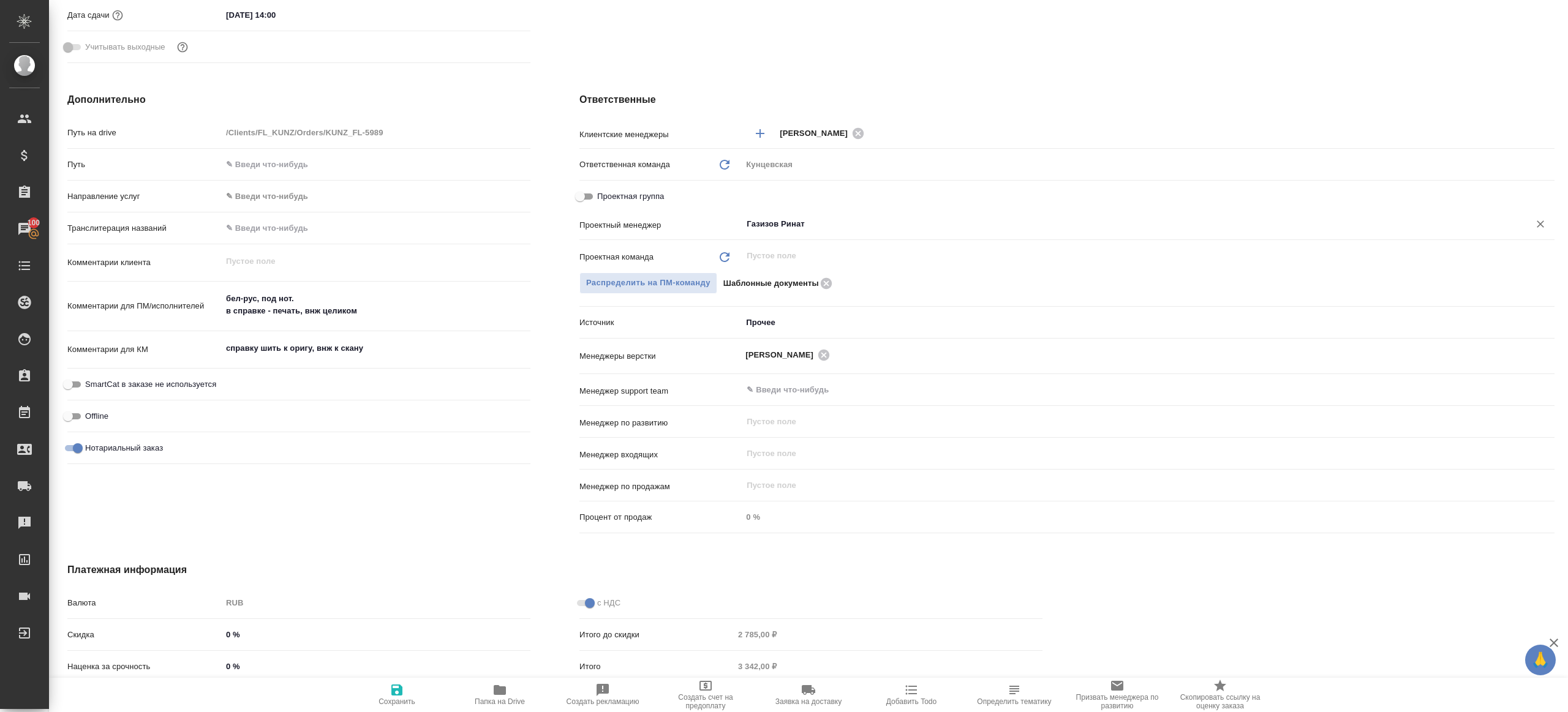
type input "Газизов Ринат"
click at [401, 693] on icon "button" at bounding box center [397, 690] width 11 height 11
type textarea "x"
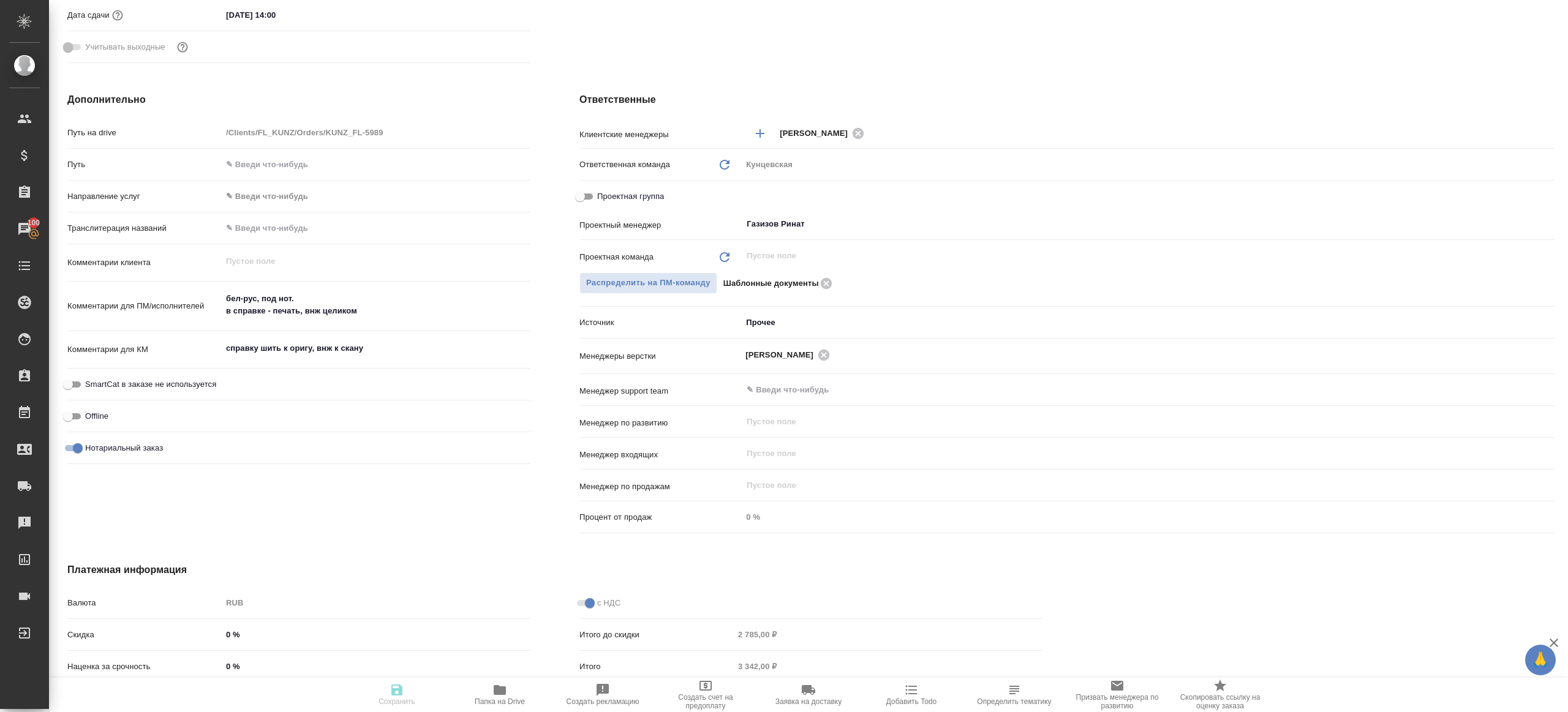
type textarea "x"
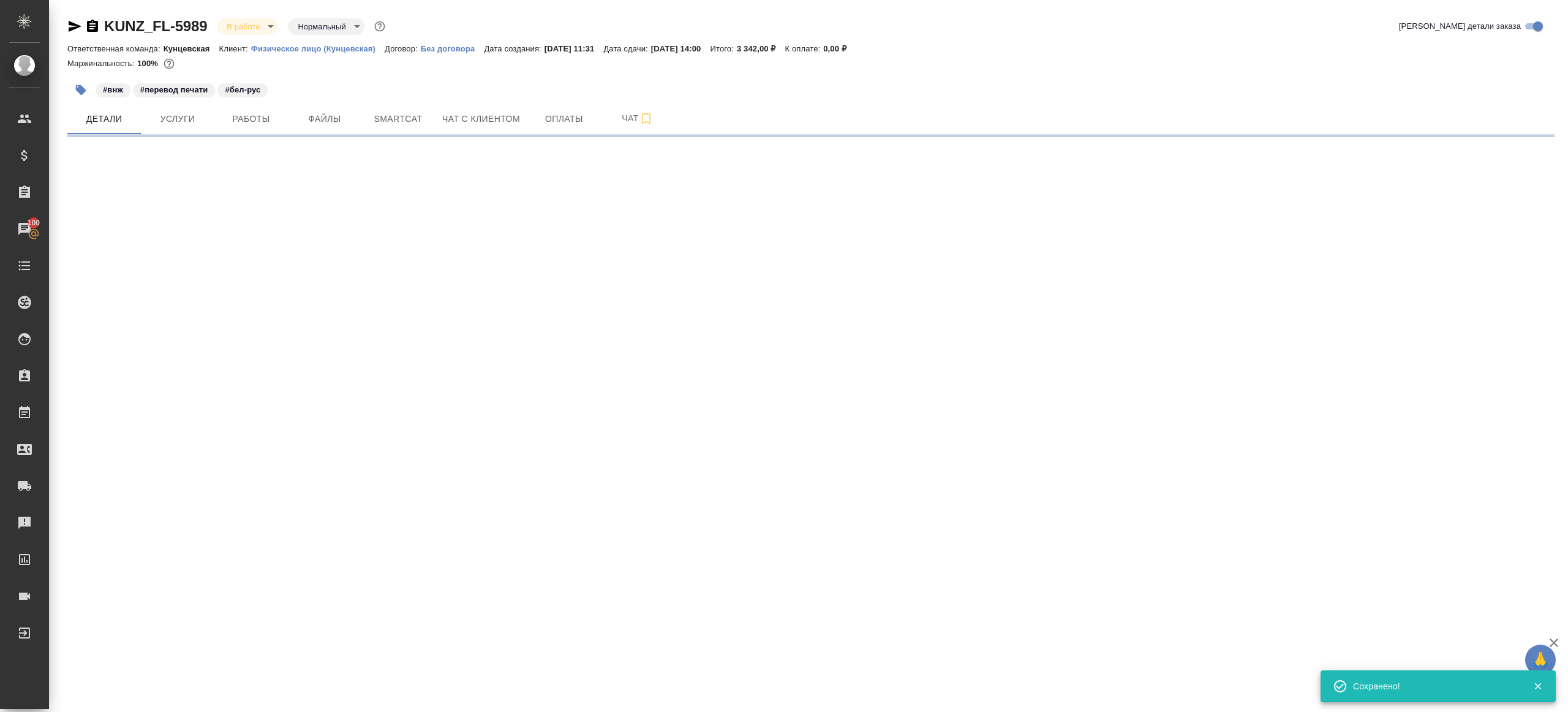
select select "RU"
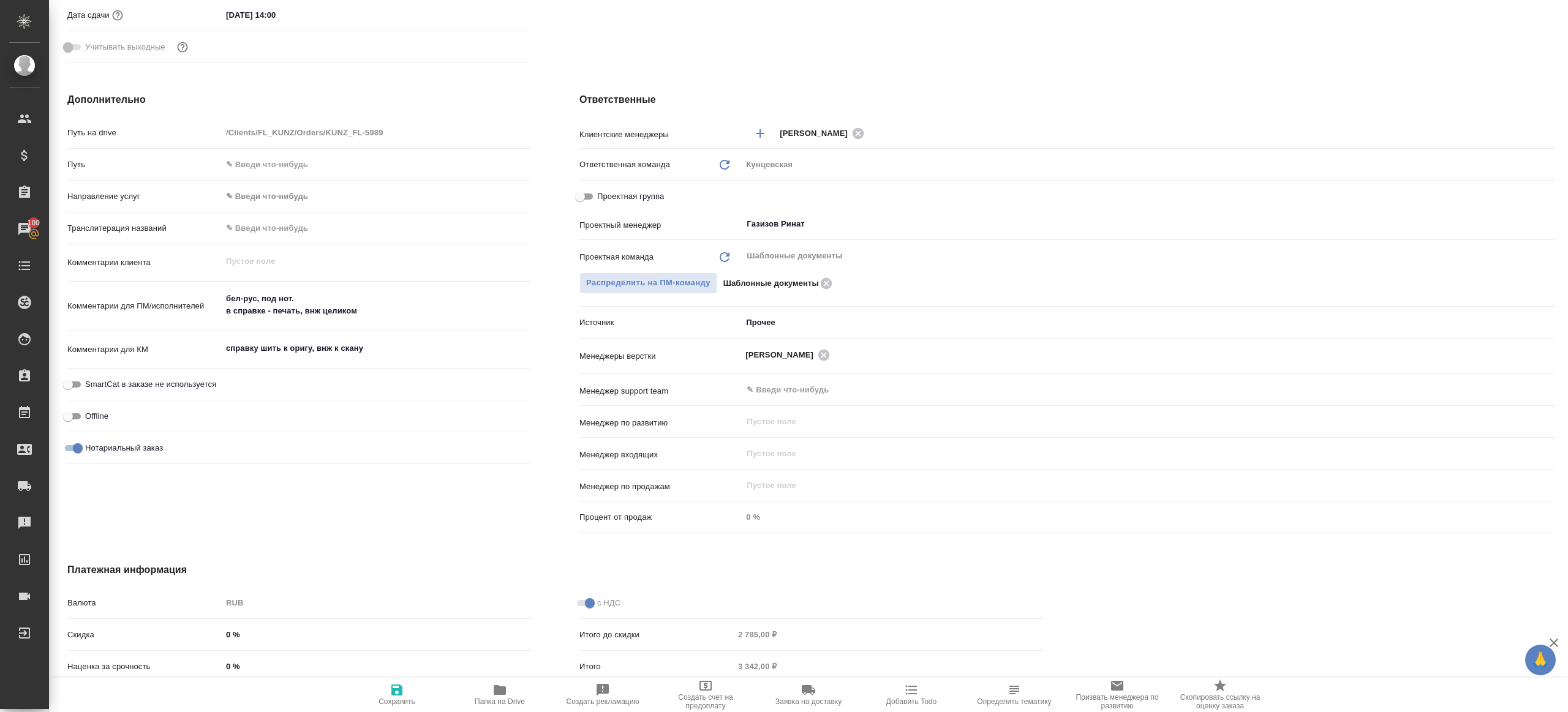
type textarea "x"
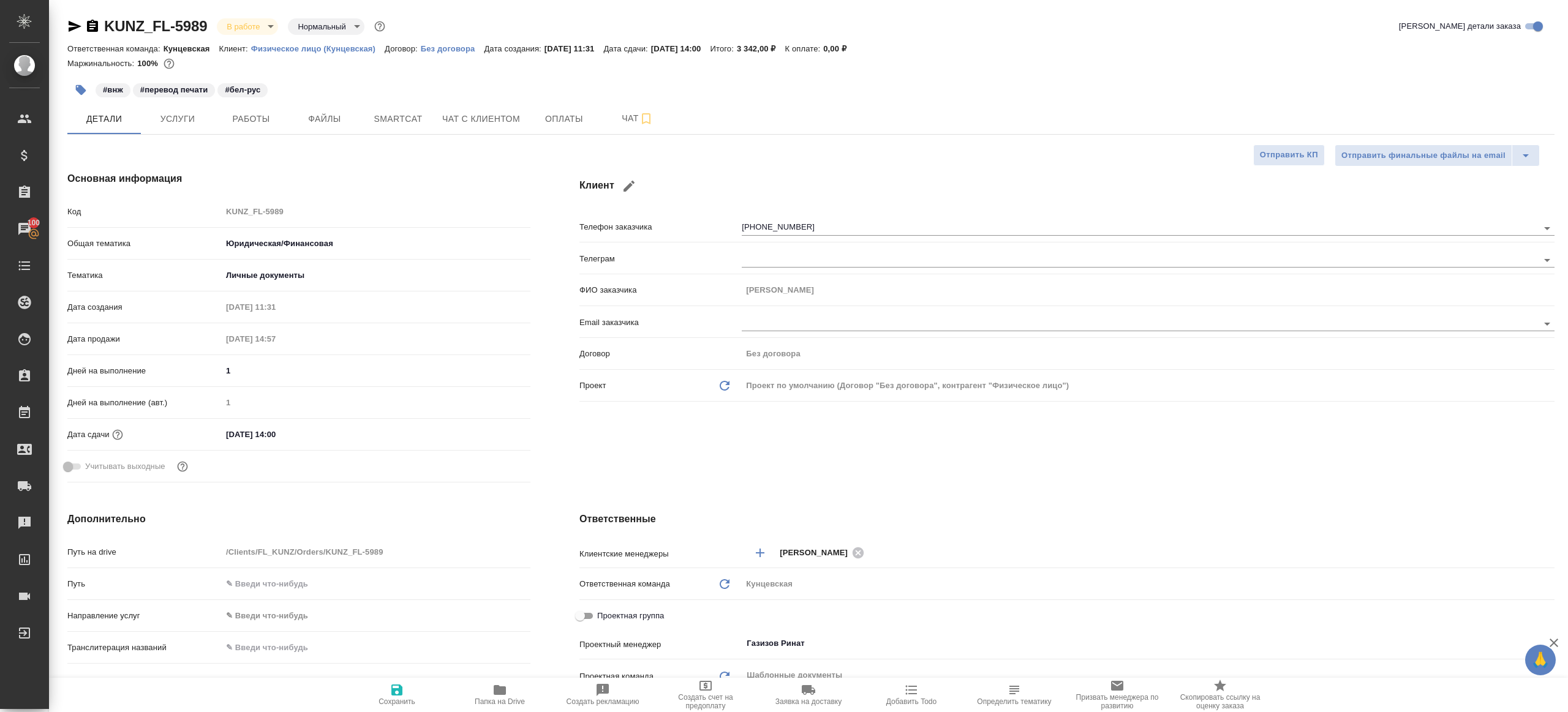
scroll to position [286, 0]
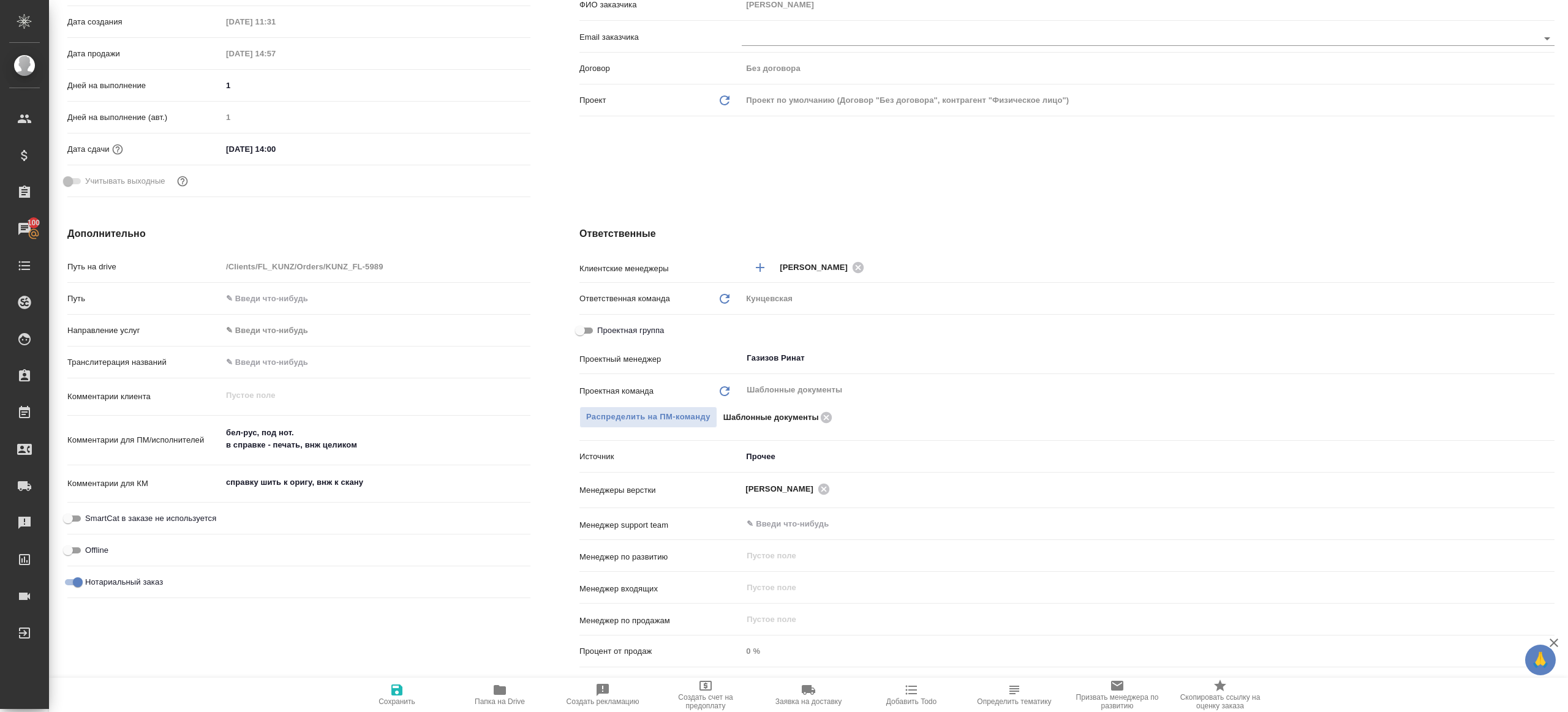
click at [509, 688] on span "Папка на Drive" at bounding box center [499, 694] width 88 height 23
type textarea "x"
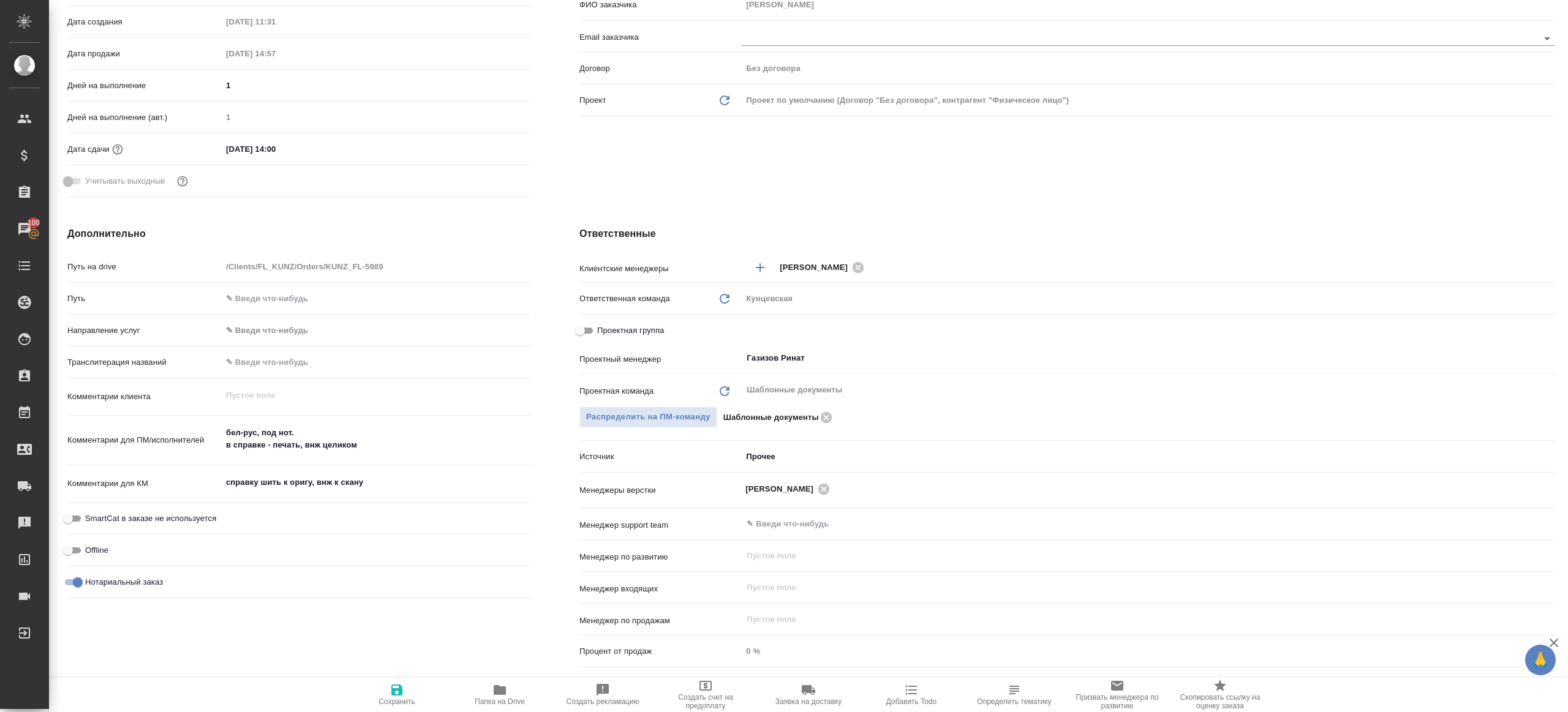
type textarea "x"
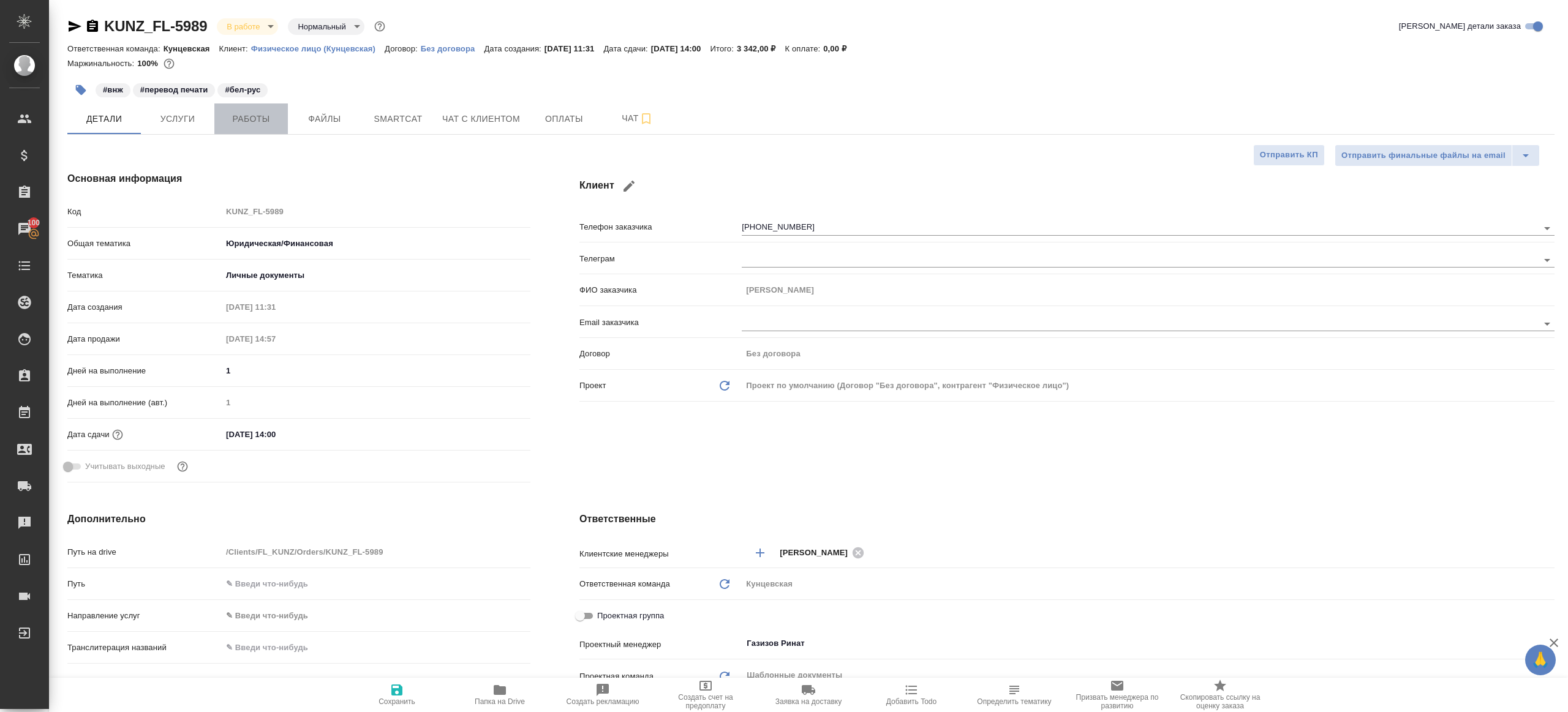
click at [252, 116] on span "Работы" at bounding box center [251, 119] width 59 height 15
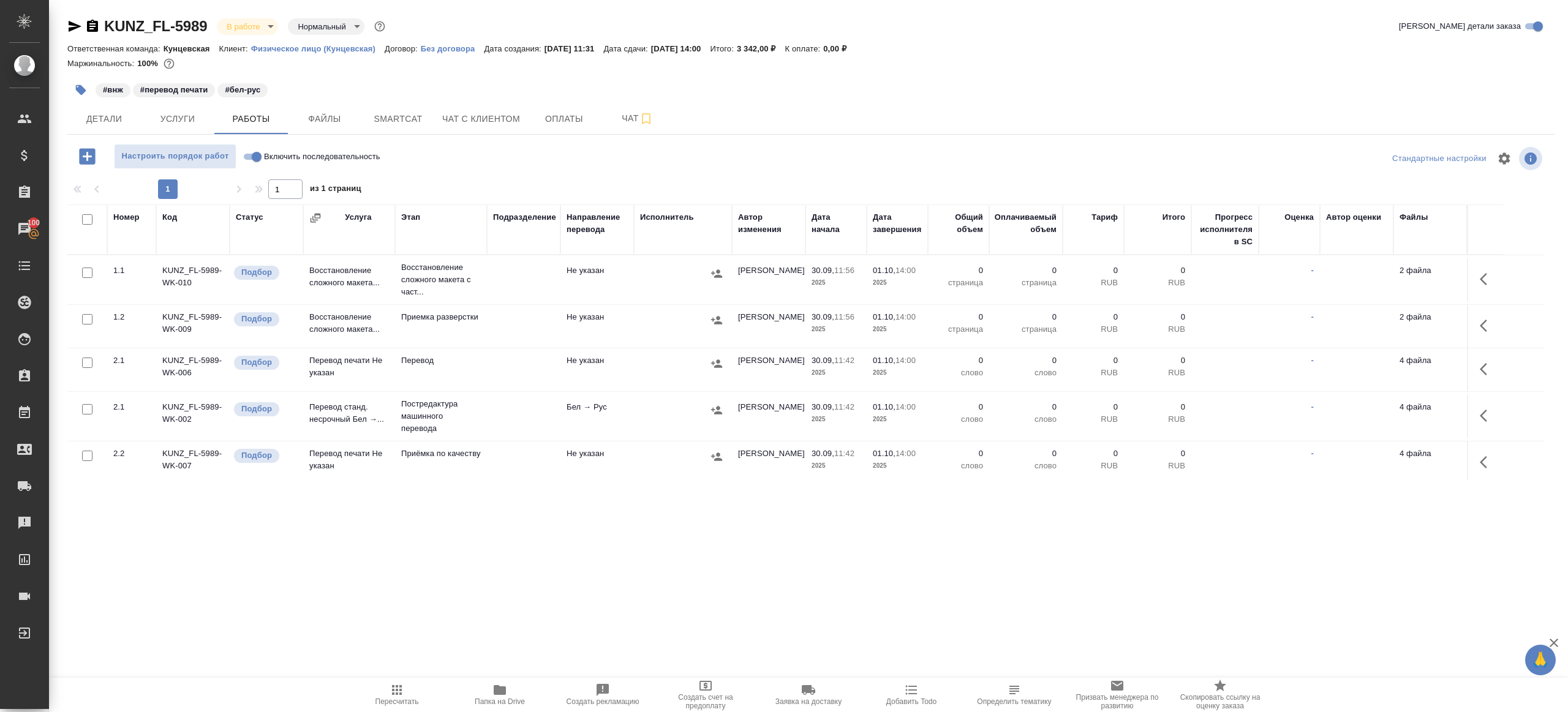
click at [249, 159] on input "Включить последовательность" at bounding box center [257, 157] width 44 height 15
checkbox input "true"
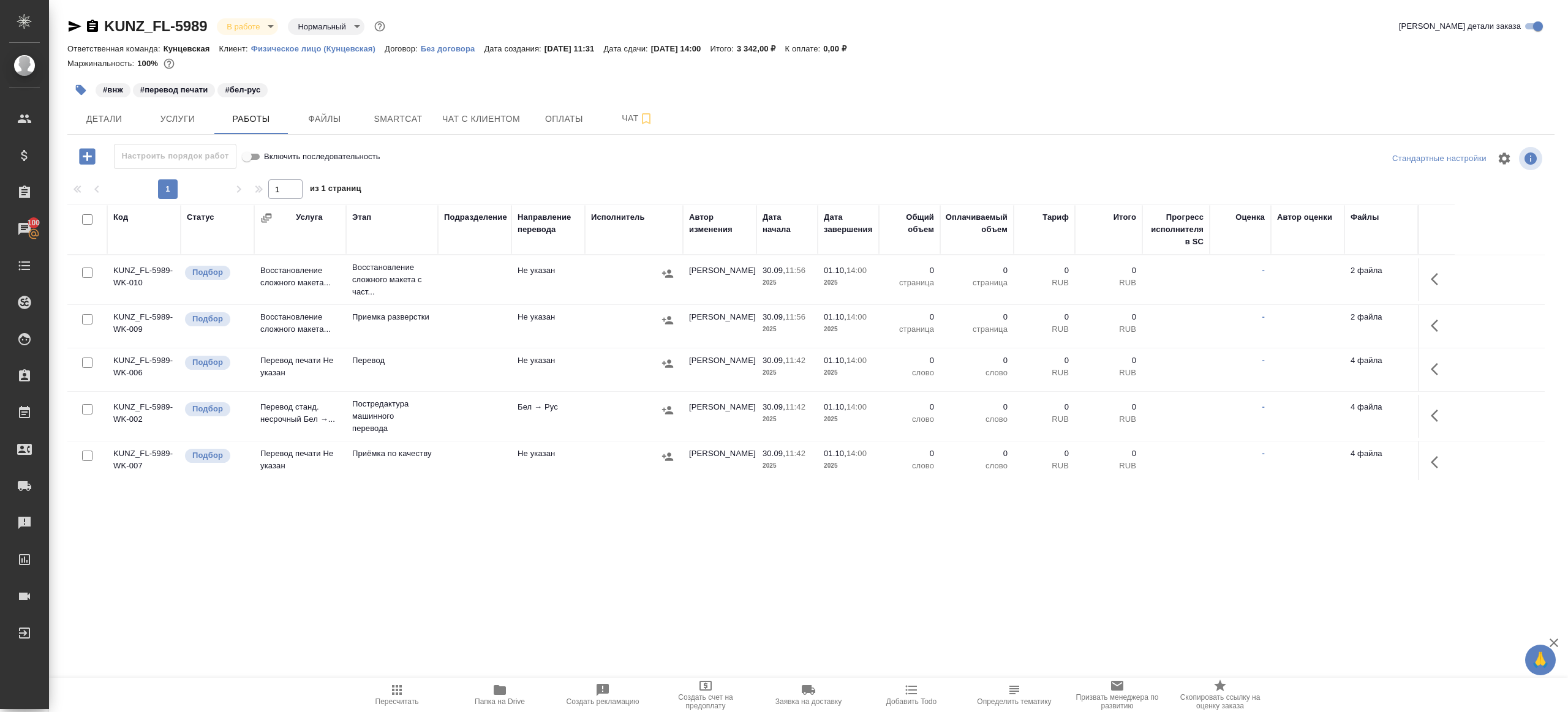
click at [86, 218] on input "checkbox" at bounding box center [87, 219] width 11 height 11
checkbox input "true"
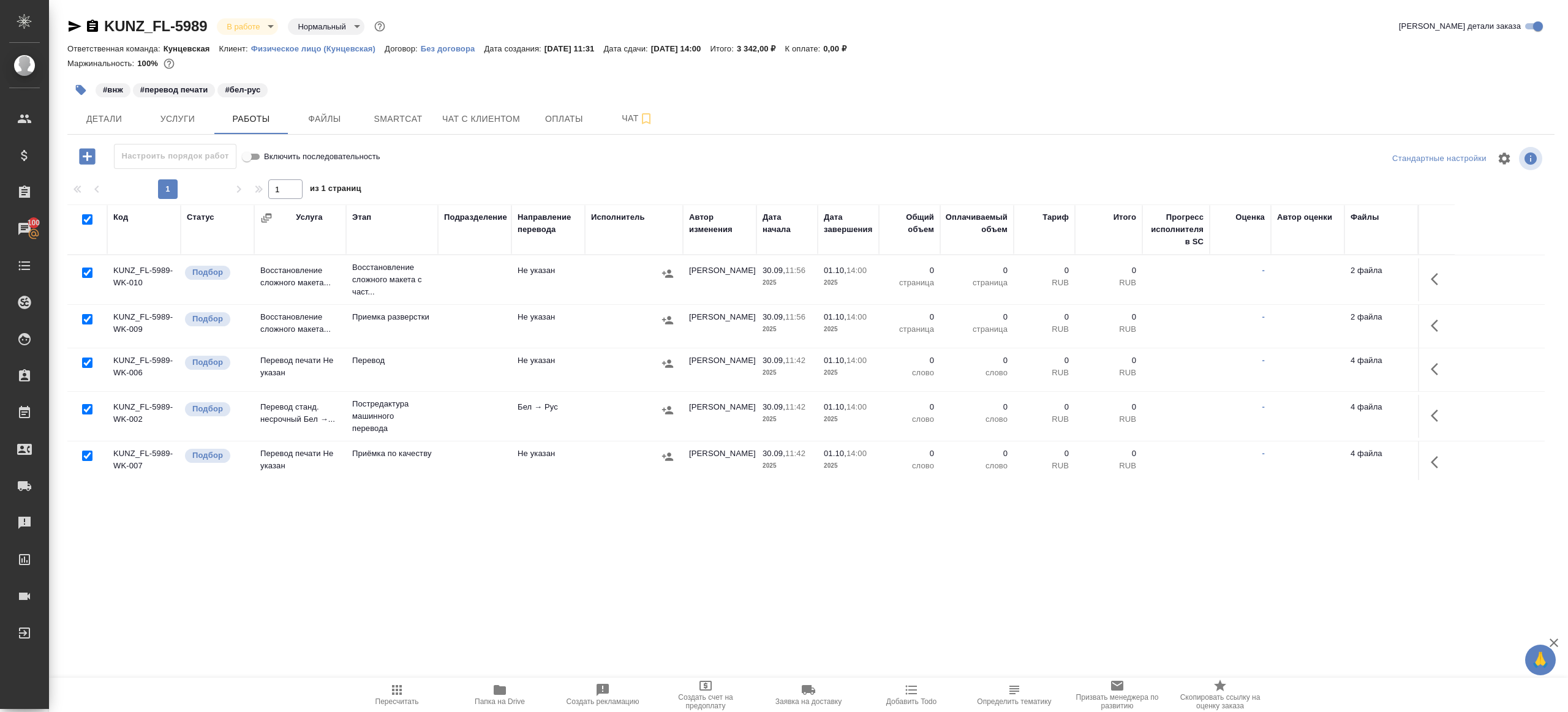
checkbox input "true"
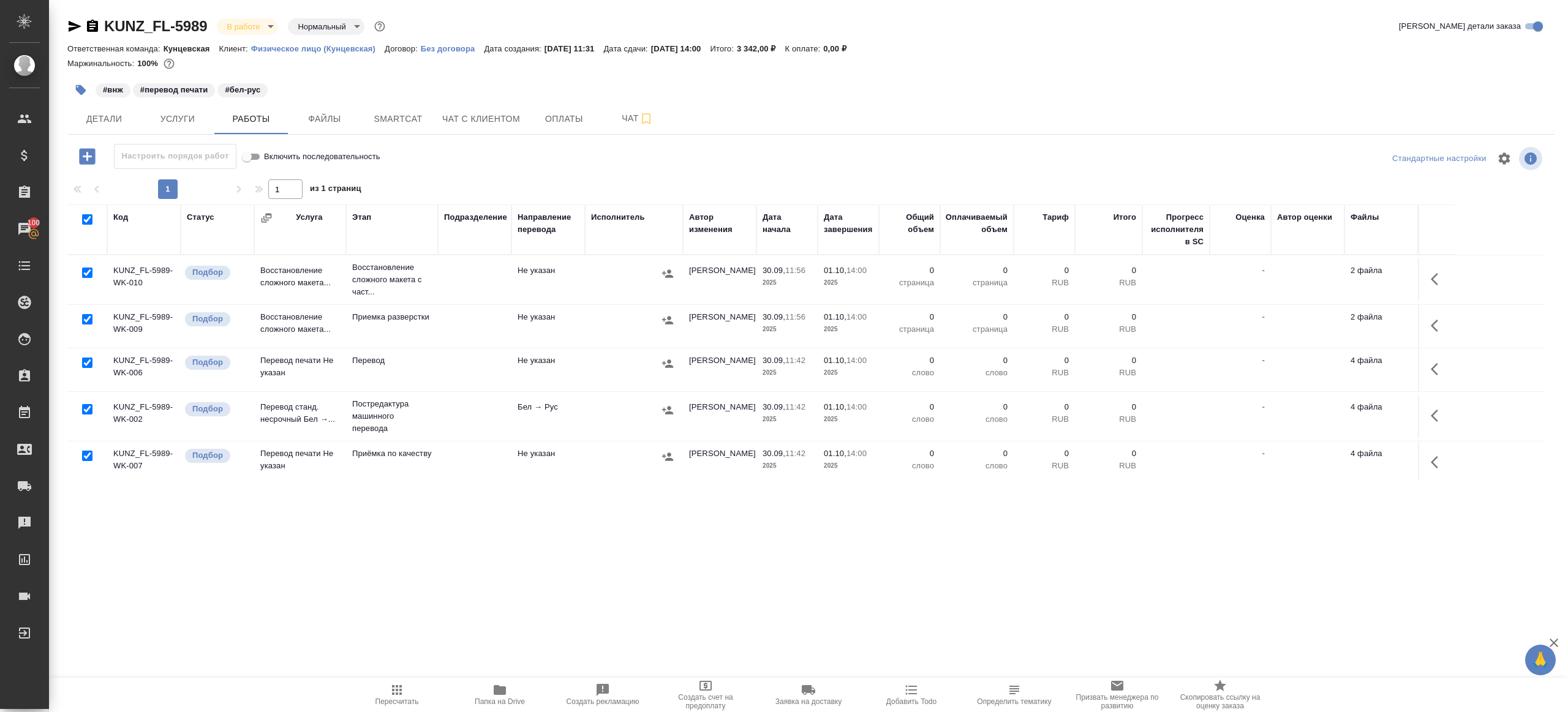
checkbox input "true"
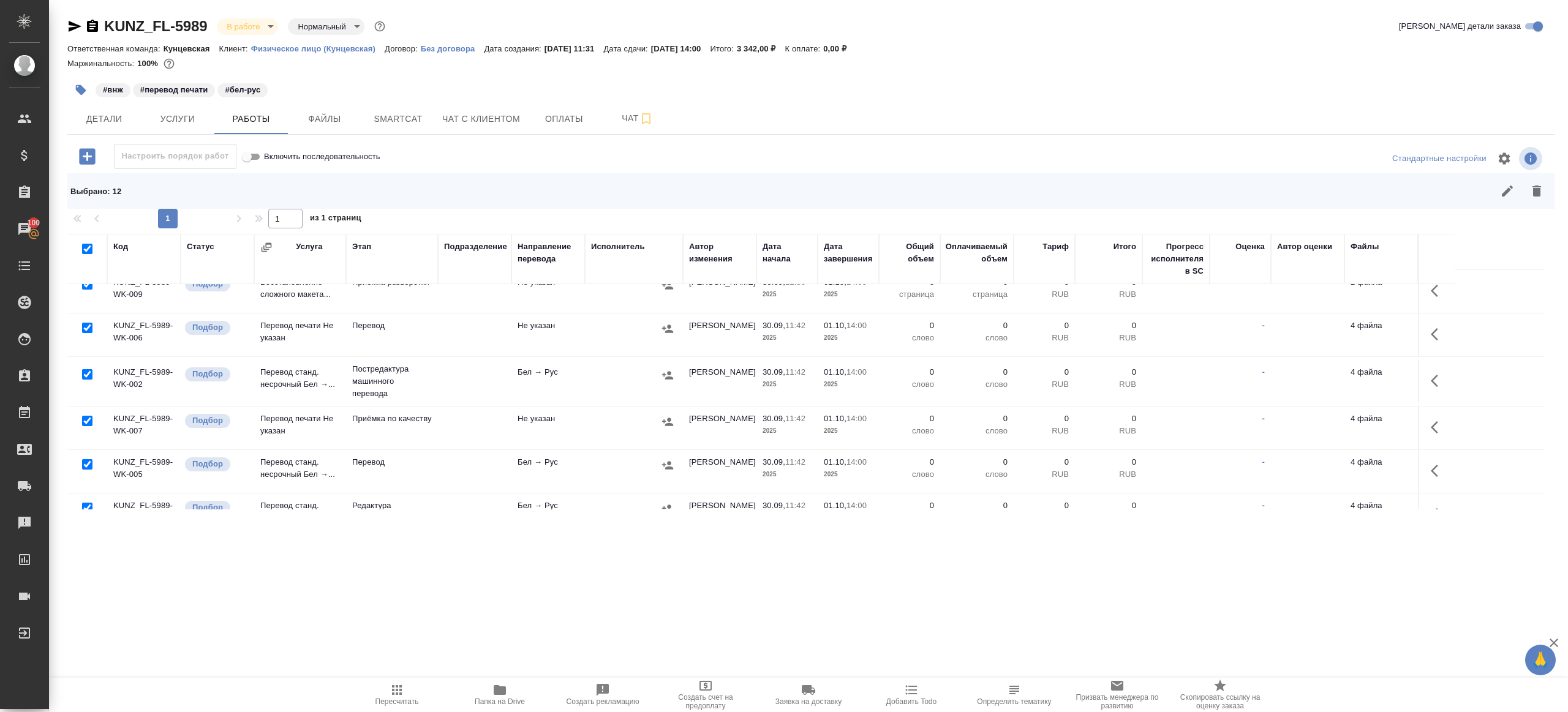
scroll to position [126, 0]
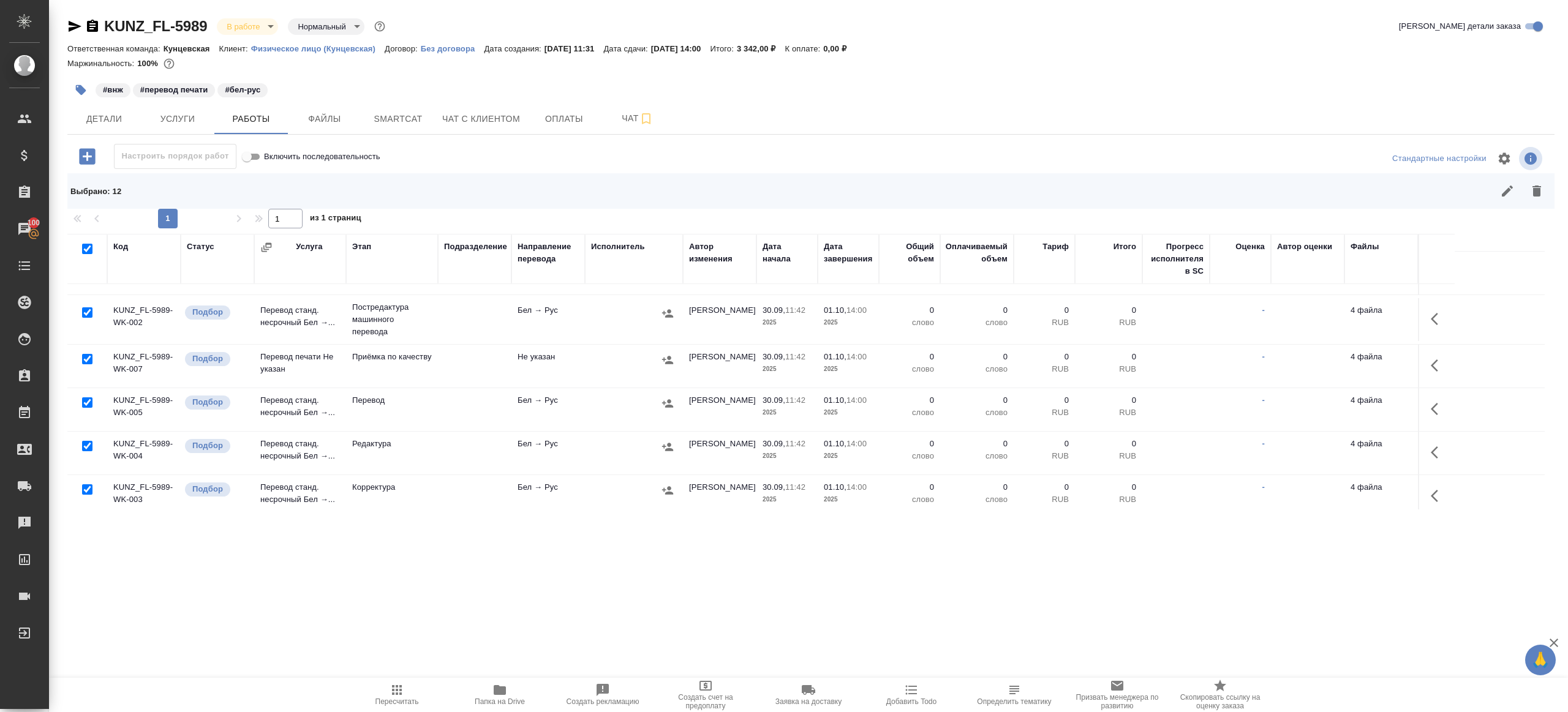
click at [87, 404] on input "checkbox" at bounding box center [87, 402] width 11 height 11
checkbox input "false"
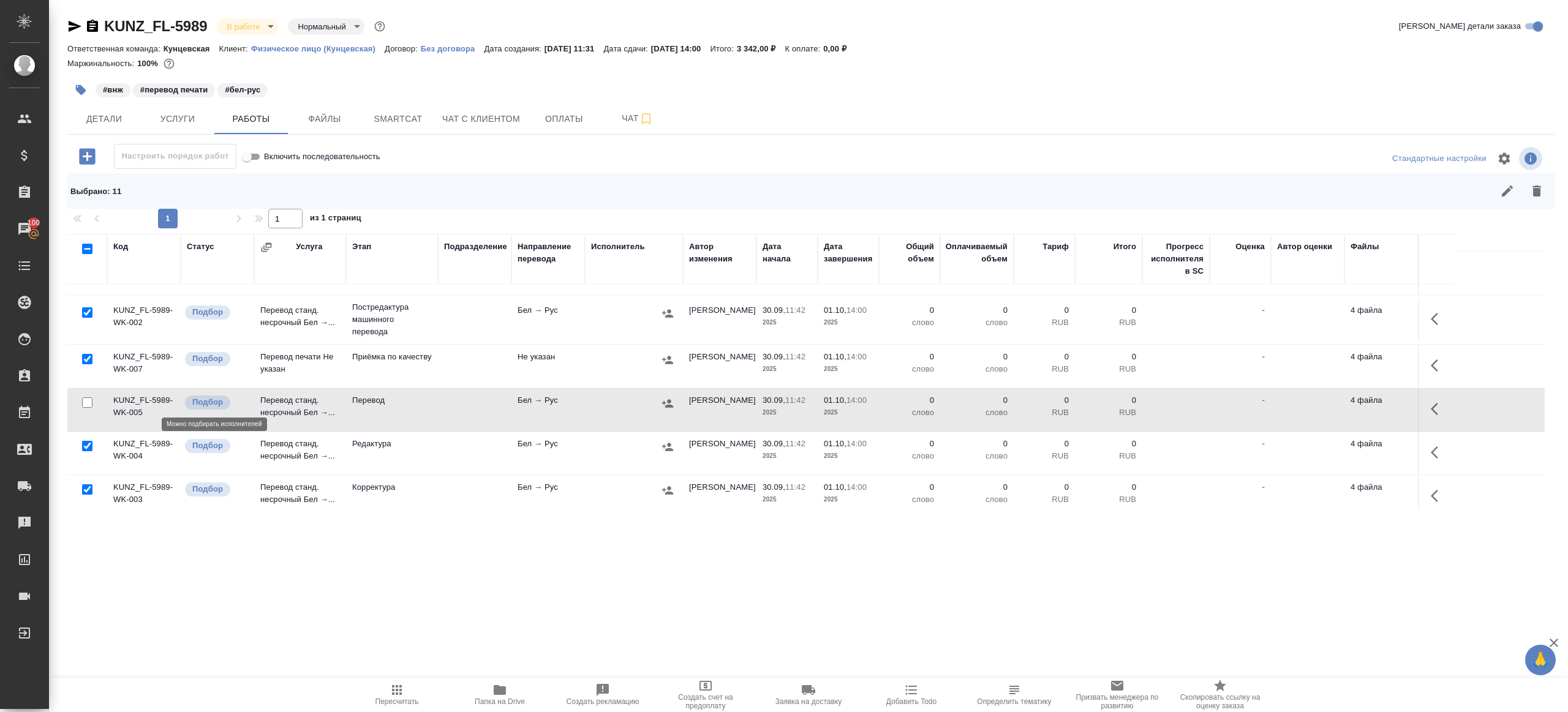
scroll to position [312, 0]
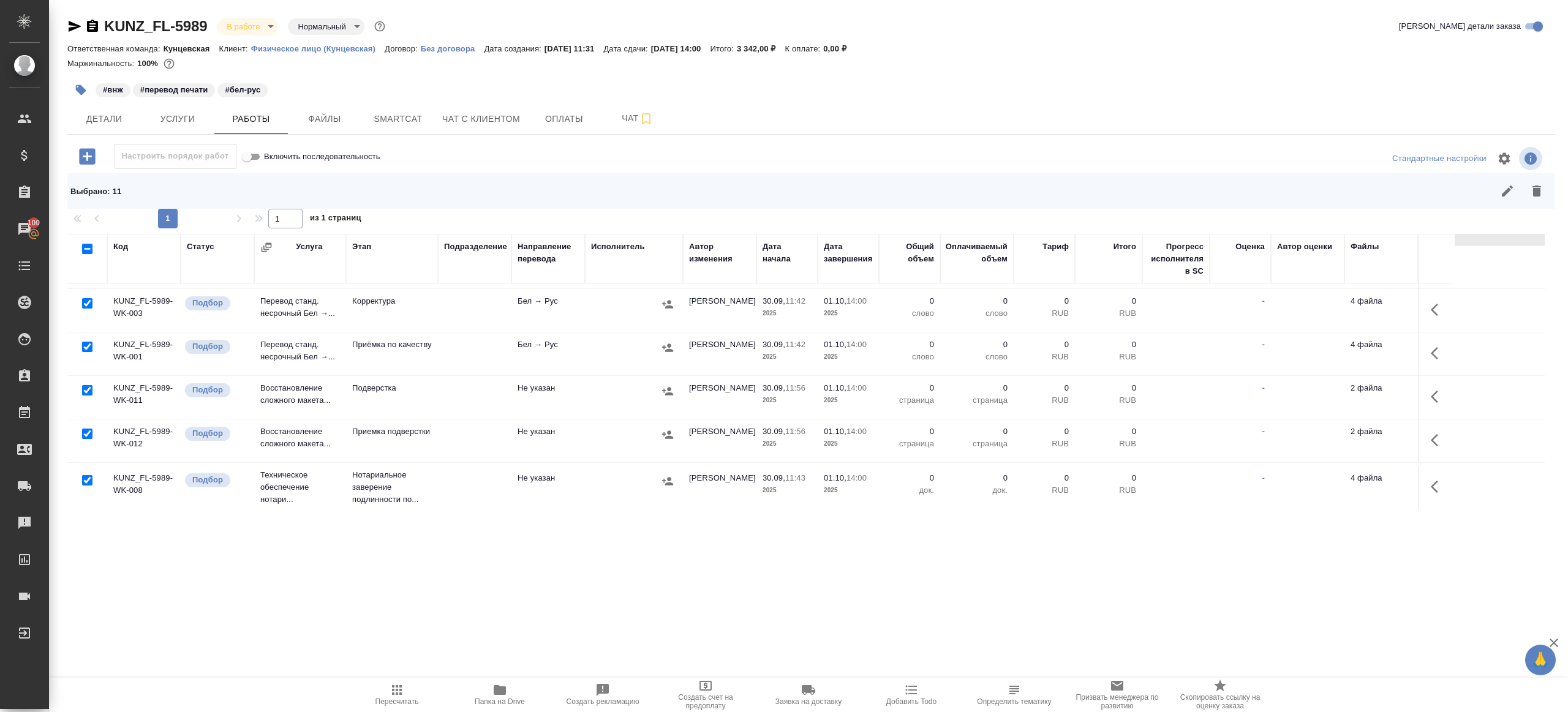
click at [87, 341] on input "checkbox" at bounding box center [87, 346] width 11 height 11
checkbox input "false"
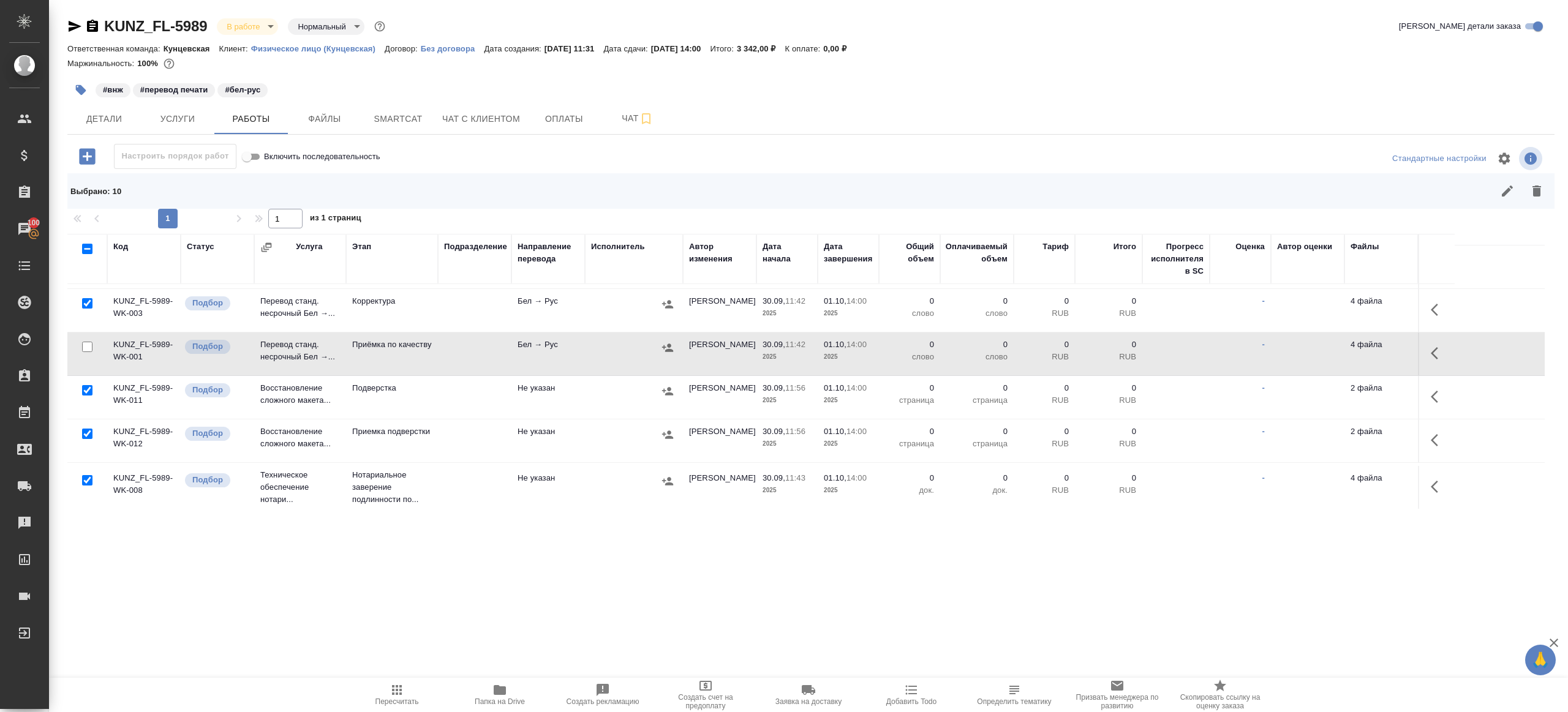
click at [89, 477] on input "checkbox" at bounding box center [87, 480] width 11 height 11
checkbox input "false"
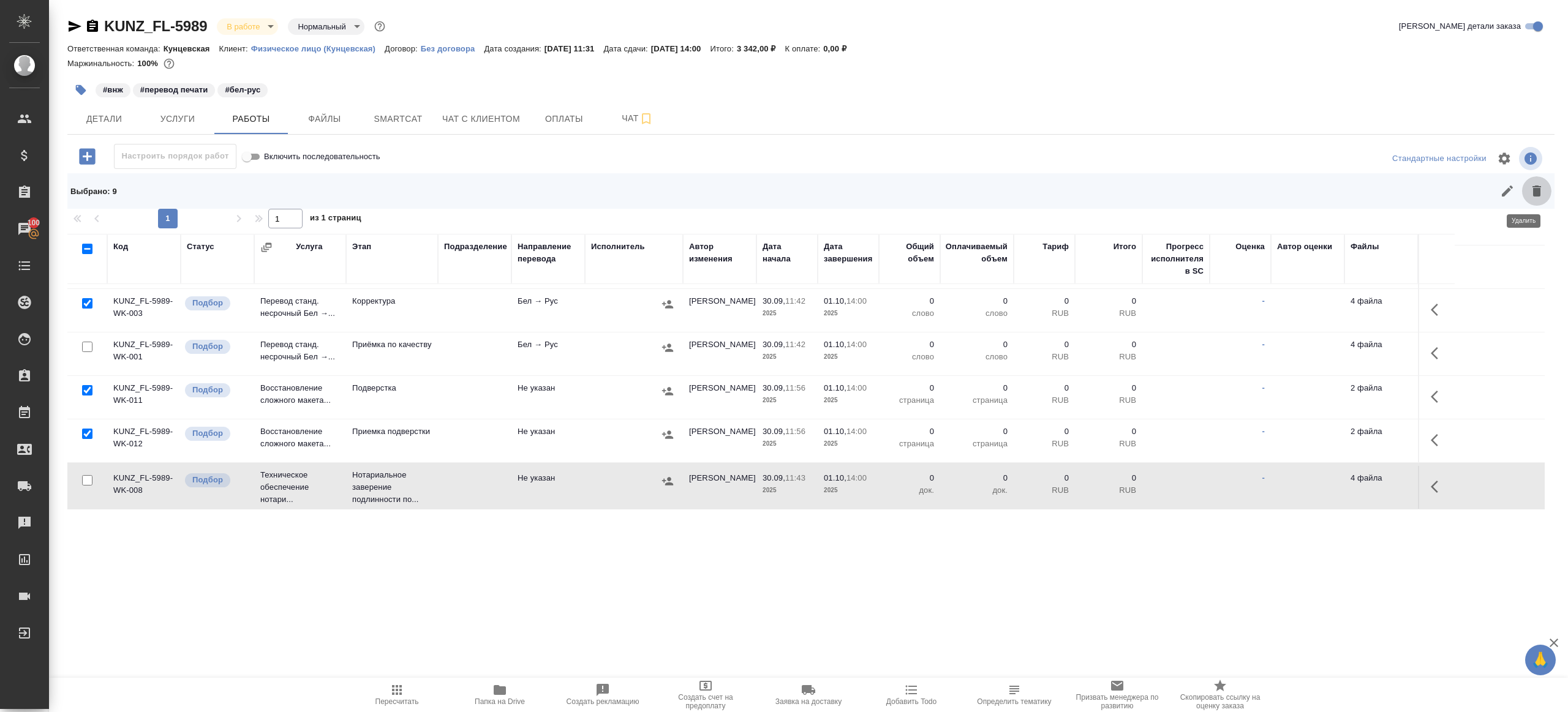
click at [1536, 188] on icon "button" at bounding box center [1536, 191] width 15 height 15
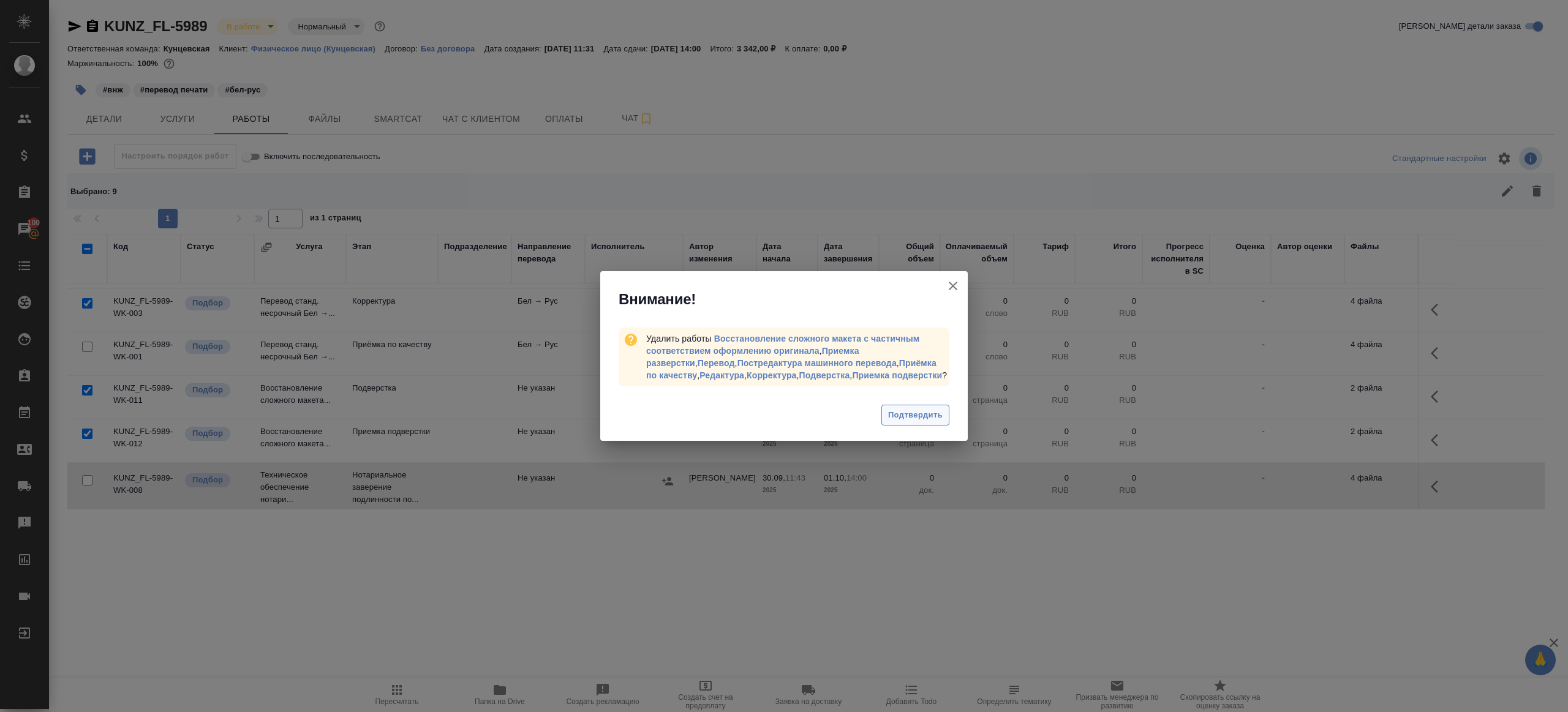
click at [939, 422] on span "Подтвердить" at bounding box center [915, 415] width 54 height 14
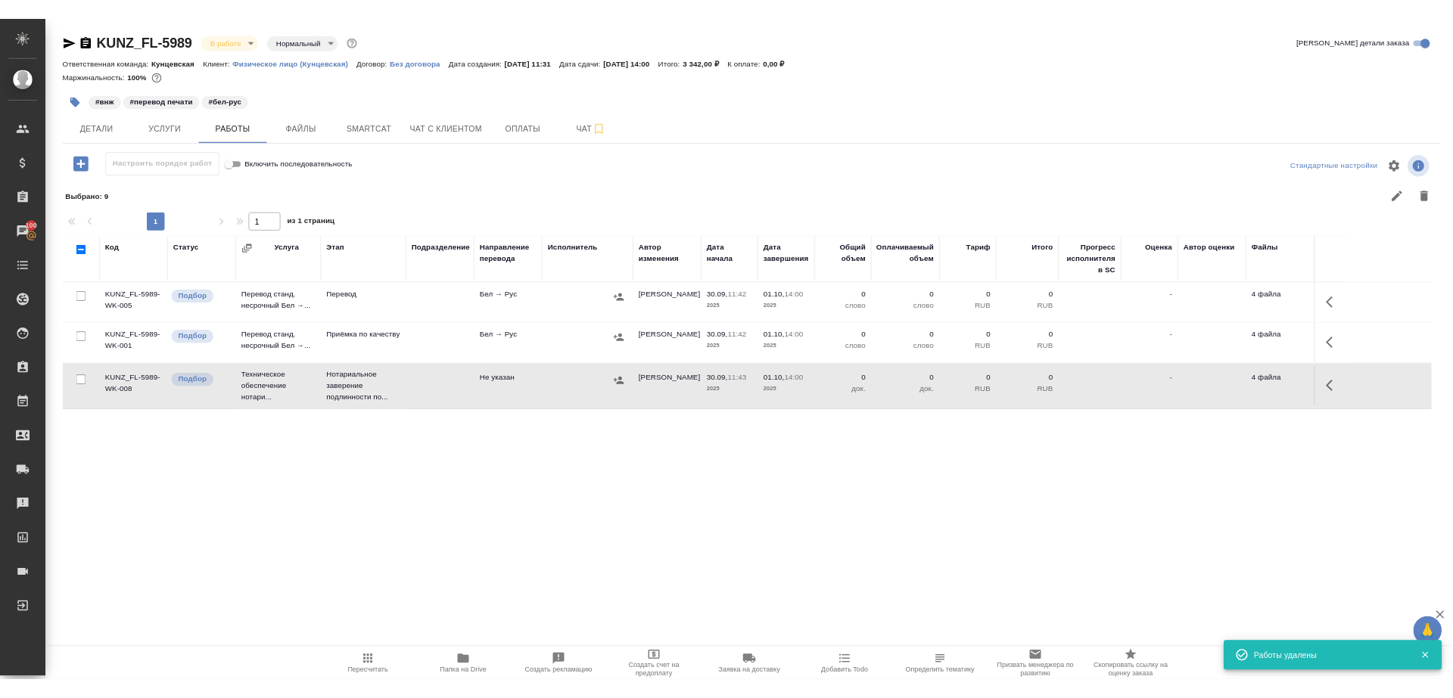
scroll to position [0, 0]
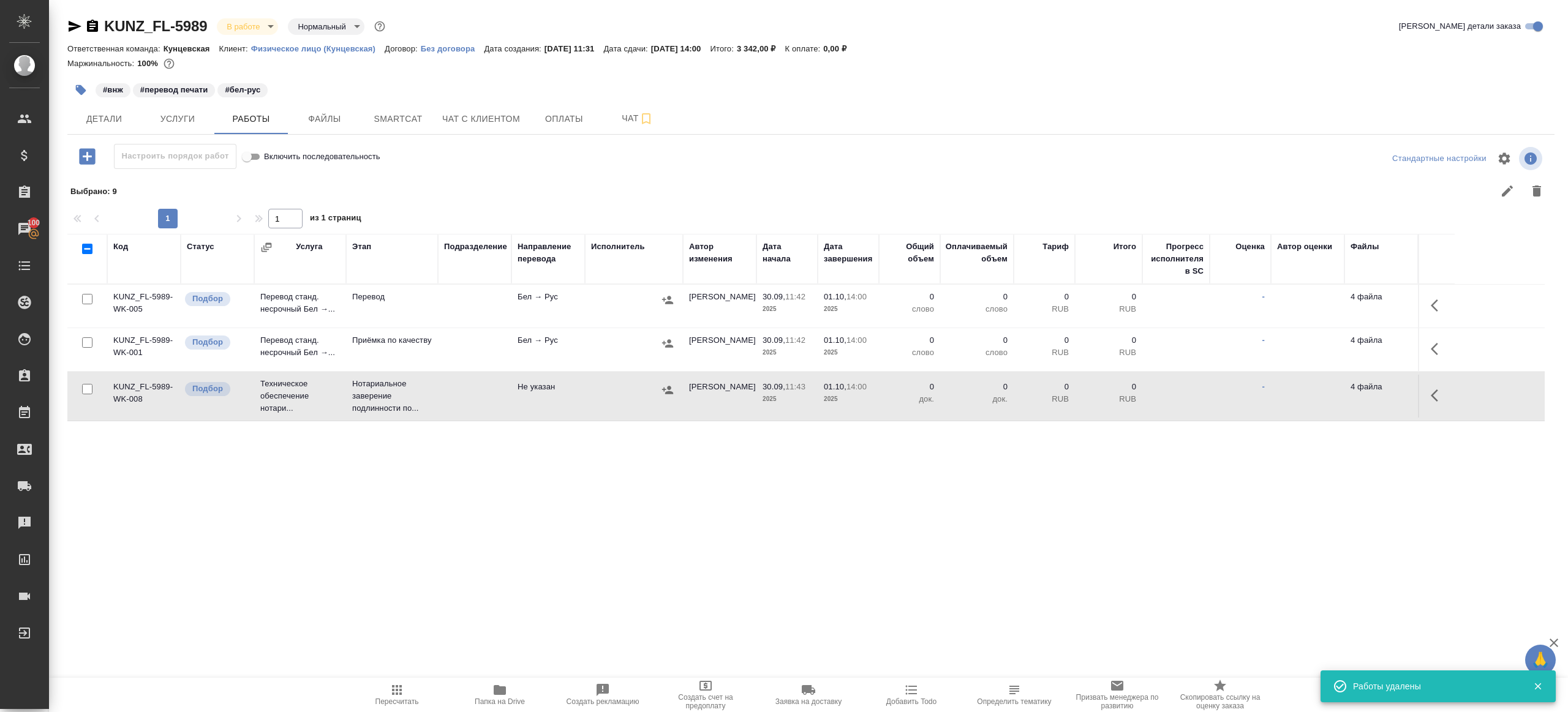
click at [1438, 302] on icon "button" at bounding box center [1438, 305] width 15 height 15
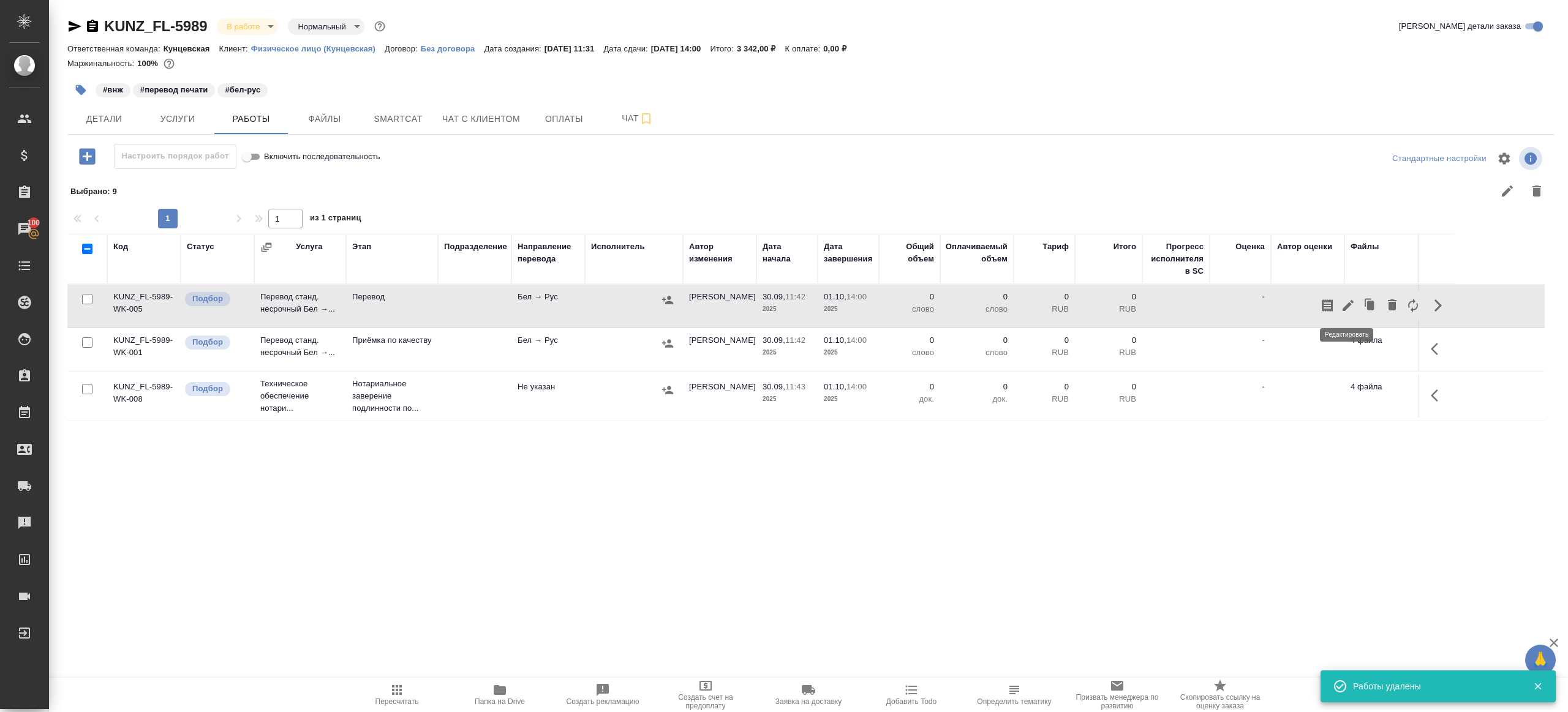
click at [1350, 302] on icon "button" at bounding box center [1348, 305] width 15 height 15
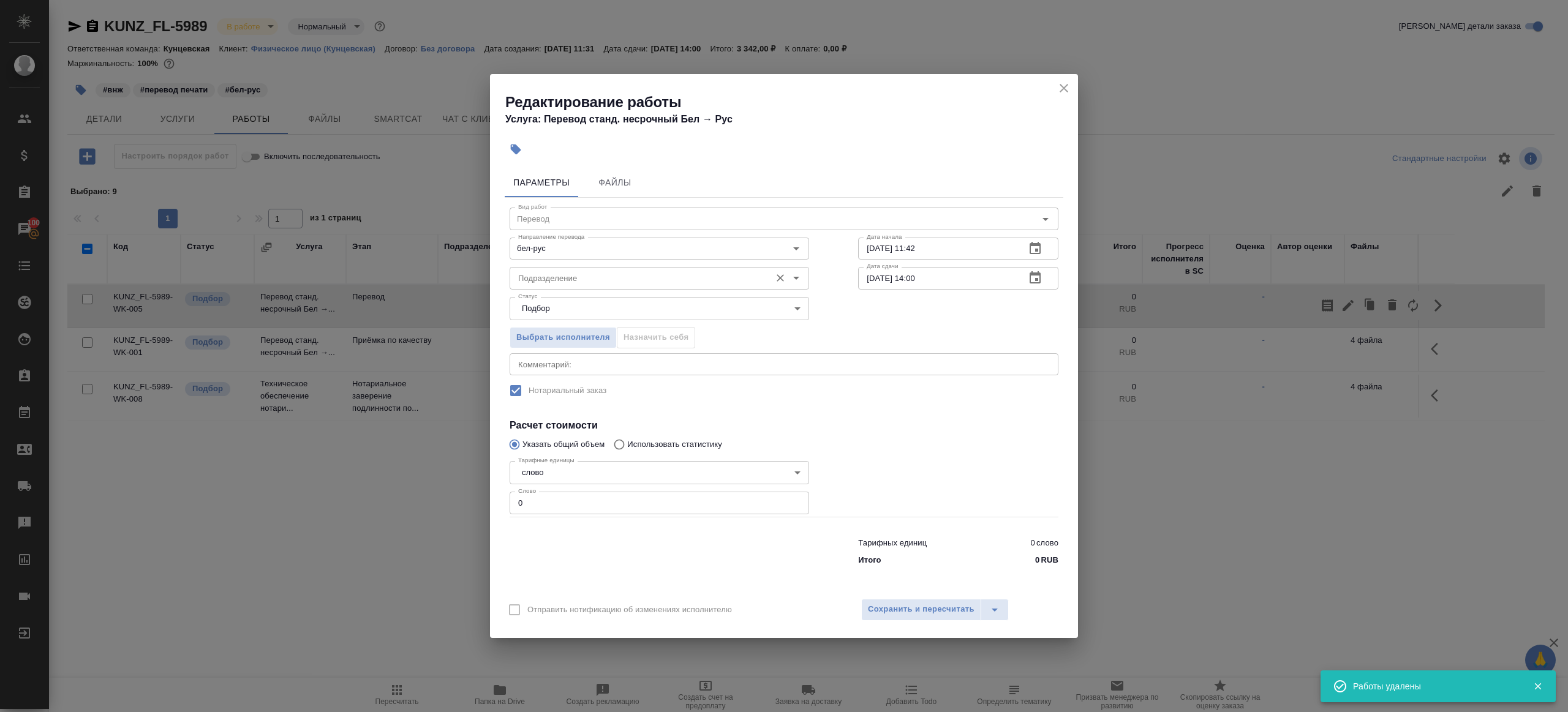
click at [544, 287] on div "Подразделение" at bounding box center [660, 278] width 300 height 22
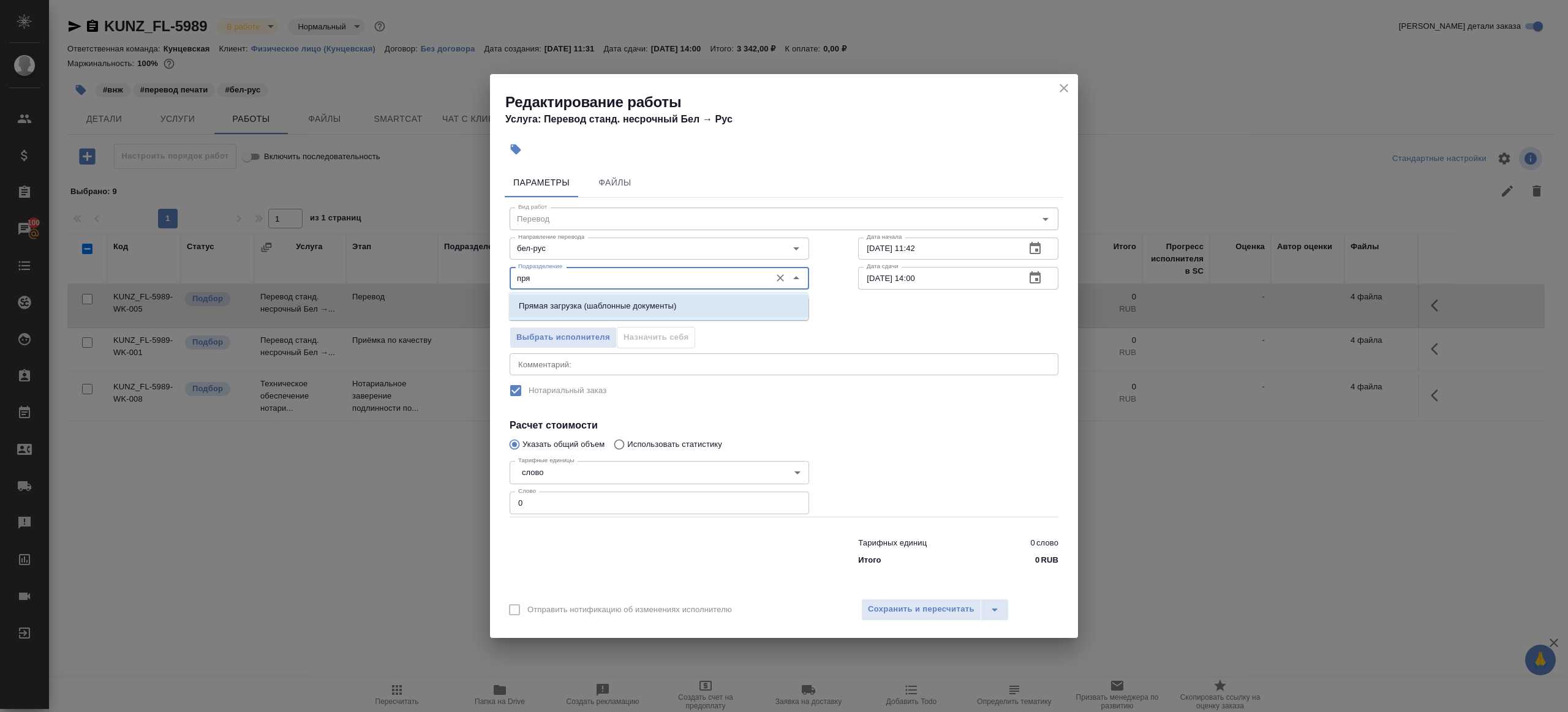
click at [572, 310] on p "Прямая загрузка (шаблонные документы)" at bounding box center [597, 306] width 157 height 12
type input "Прямая загрузка (шаблонные документы)"
drag, startPoint x: 573, startPoint y: 502, endPoint x: 580, endPoint y: 506, distance: 8.1
click at [574, 502] on input "0" at bounding box center [660, 502] width 300 height 22
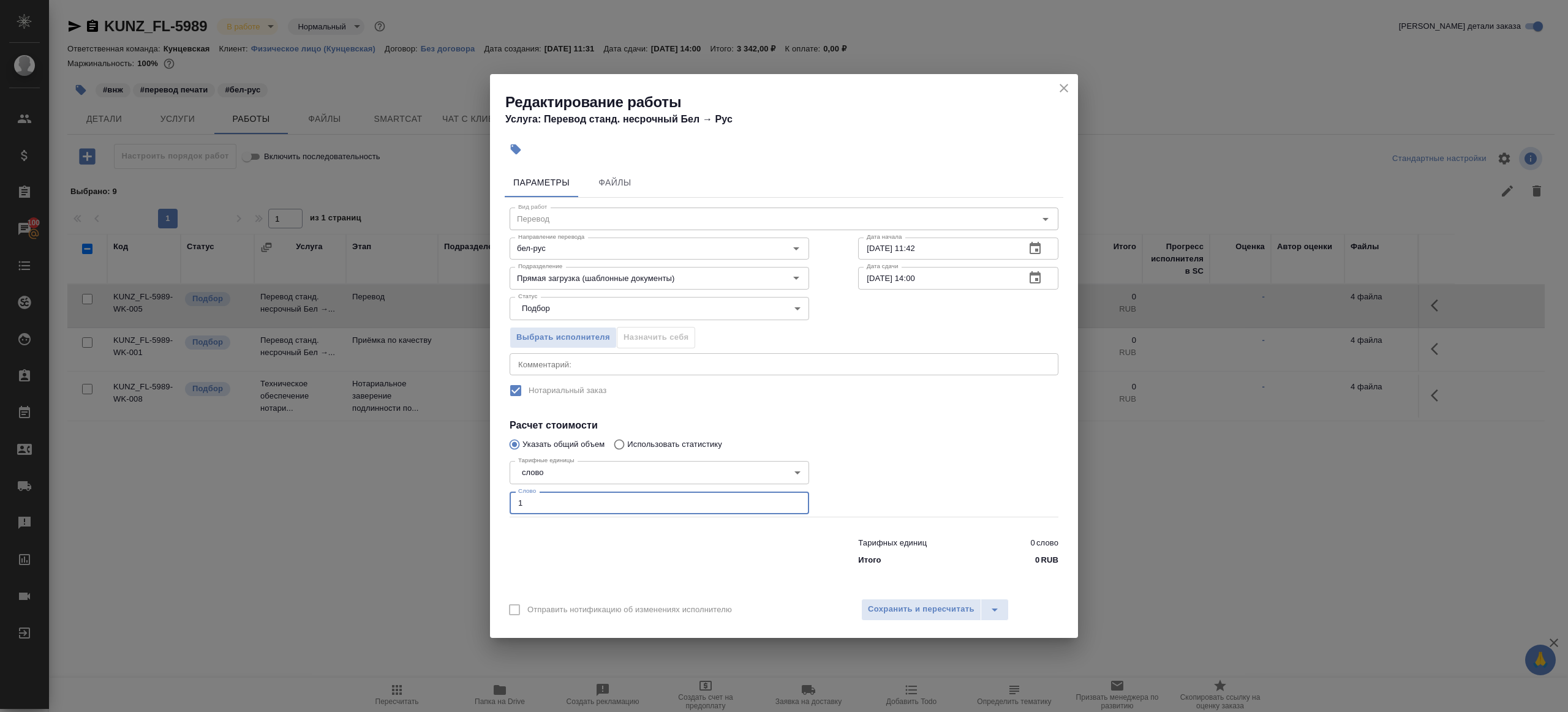
type input "1"
click at [615, 546] on div at bounding box center [659, 549] width 349 height 49
click at [919, 281] on input "01.10.2025 14:00" at bounding box center [937, 278] width 157 height 22
type input "01.10.2025 12:00"
click at [941, 486] on div at bounding box center [958, 485] width 249 height 109
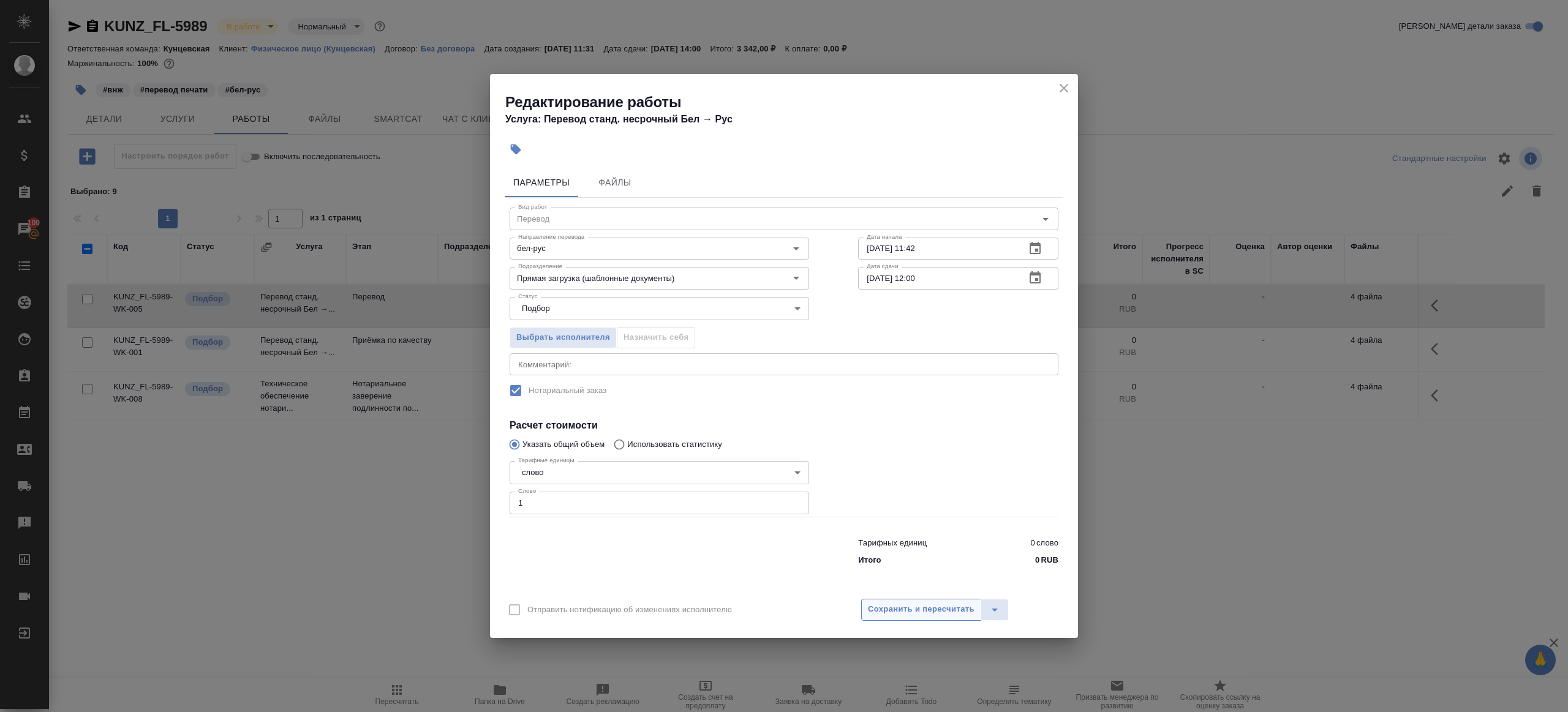
click at [942, 607] on span "Сохранить и пересчитать" at bounding box center [921, 609] width 107 height 14
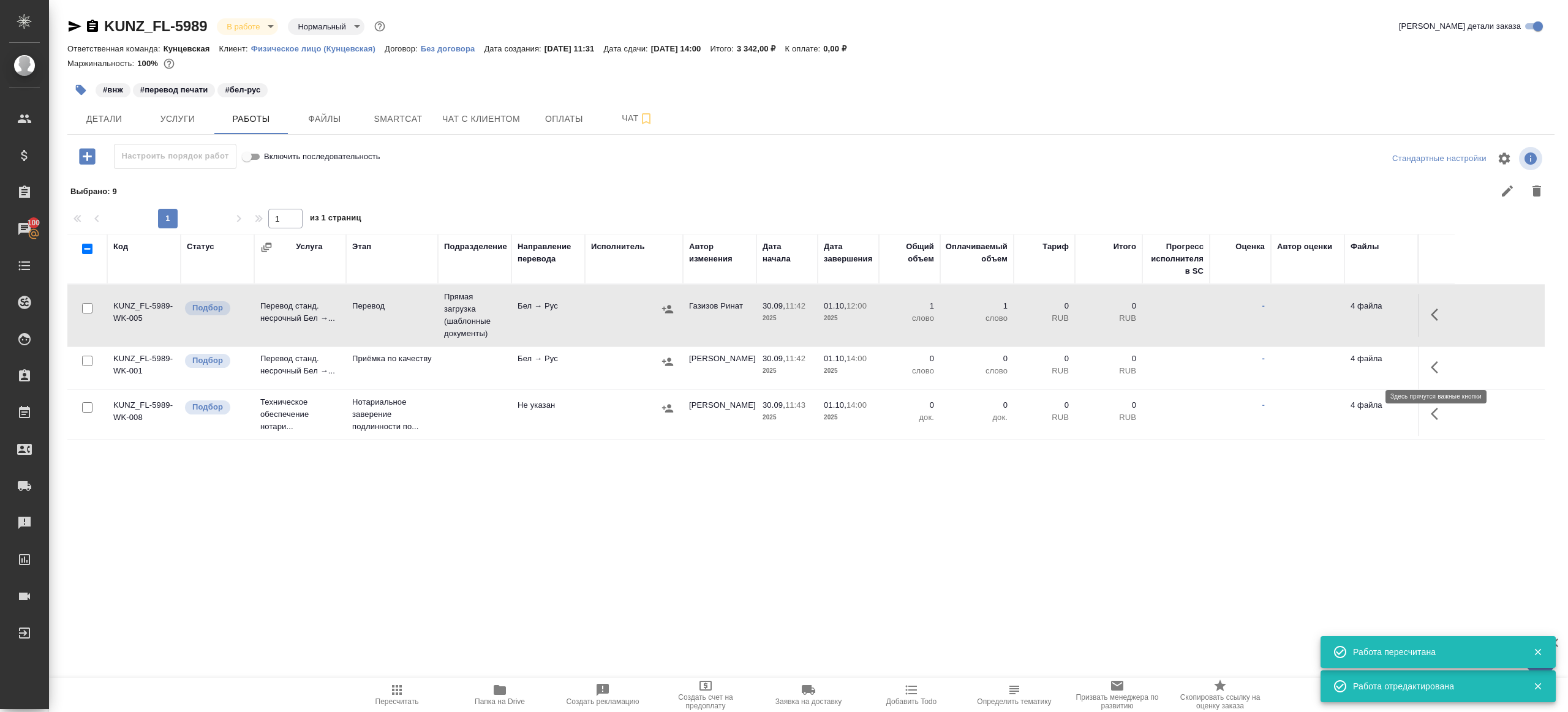
click at [1424, 351] on td at bounding box center [1436, 367] width 36 height 43
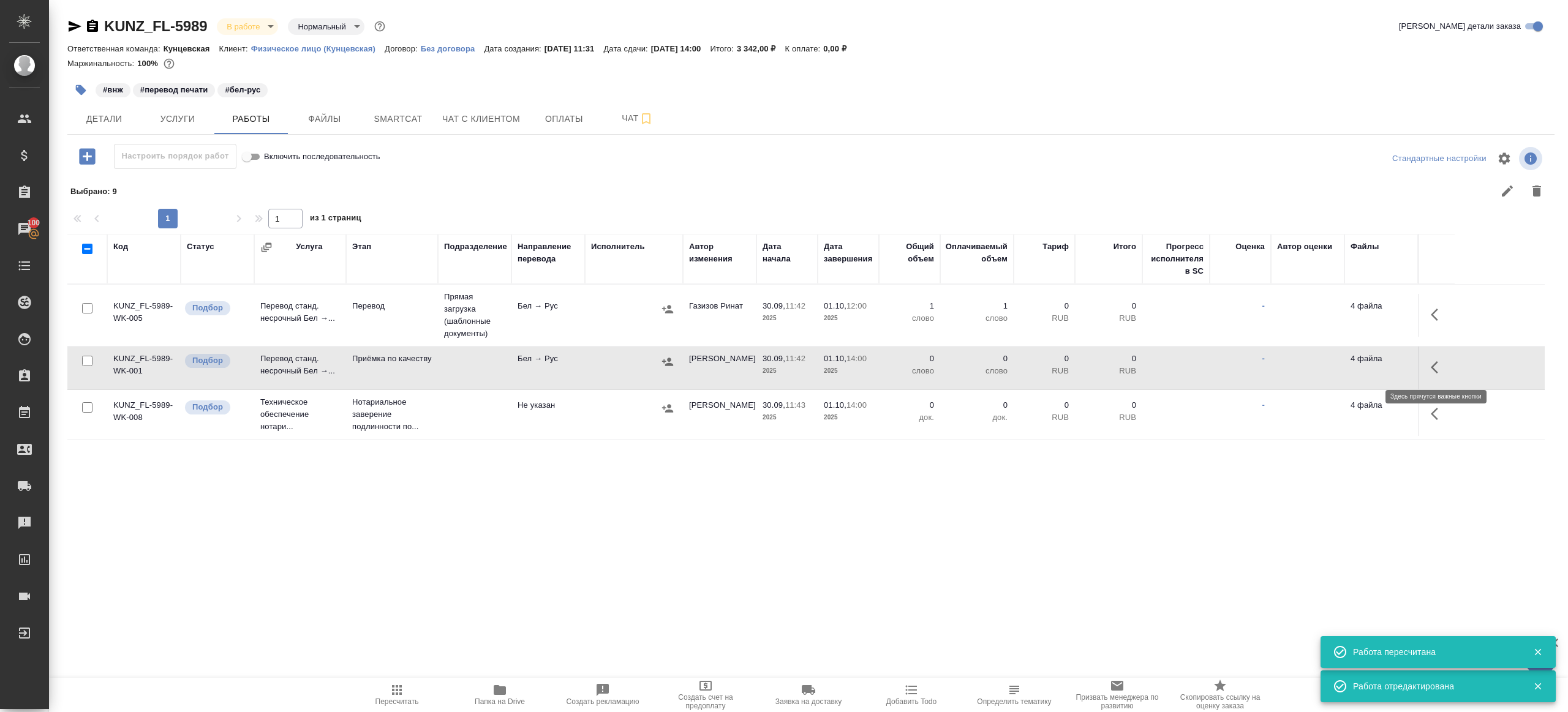
click at [1435, 367] on icon "button" at bounding box center [1438, 367] width 15 height 15
click at [1349, 360] on icon "button" at bounding box center [1348, 367] width 15 height 15
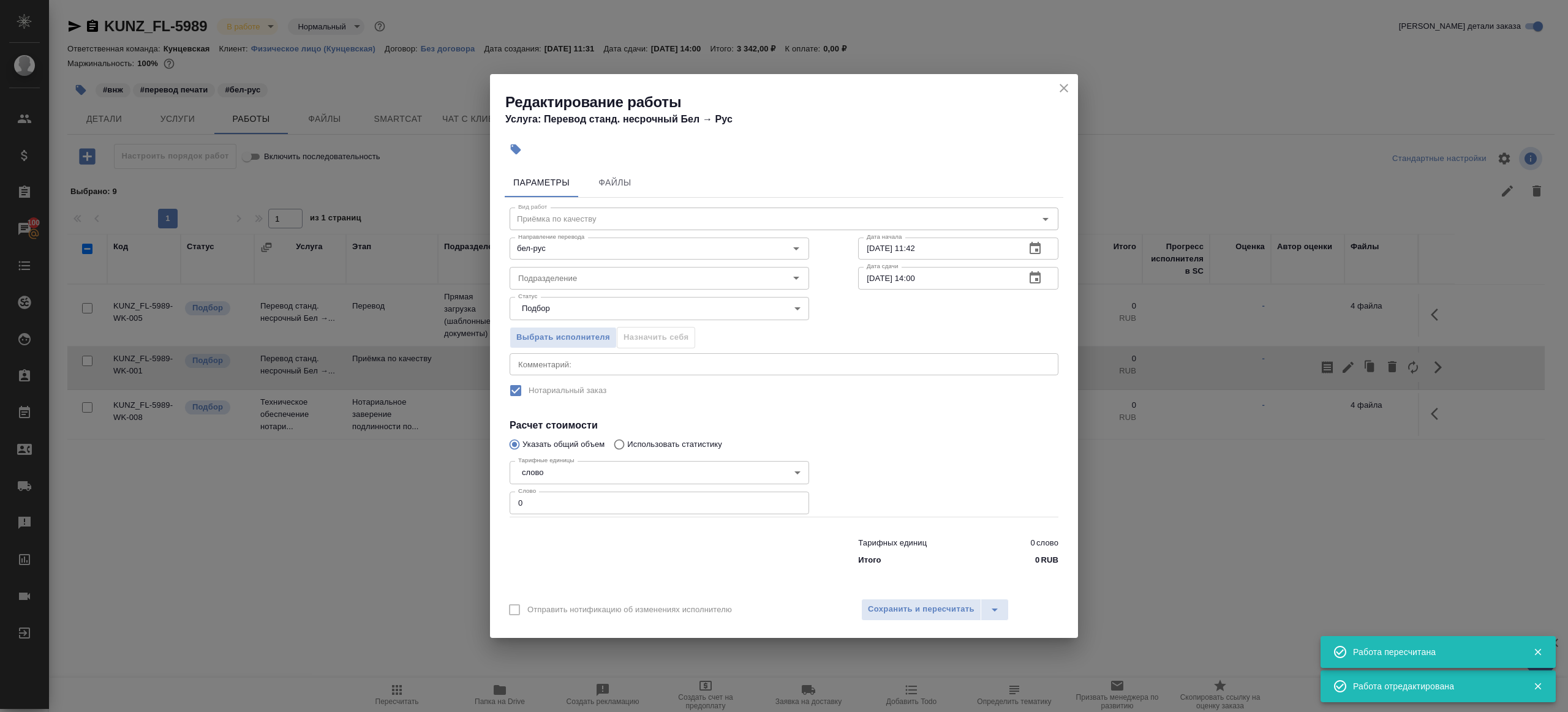
click at [638, 292] on div "Статус Подбор recruiting Статус" at bounding box center [659, 307] width 349 height 79
click at [638, 283] on input "Подразделение" at bounding box center [639, 278] width 251 height 15
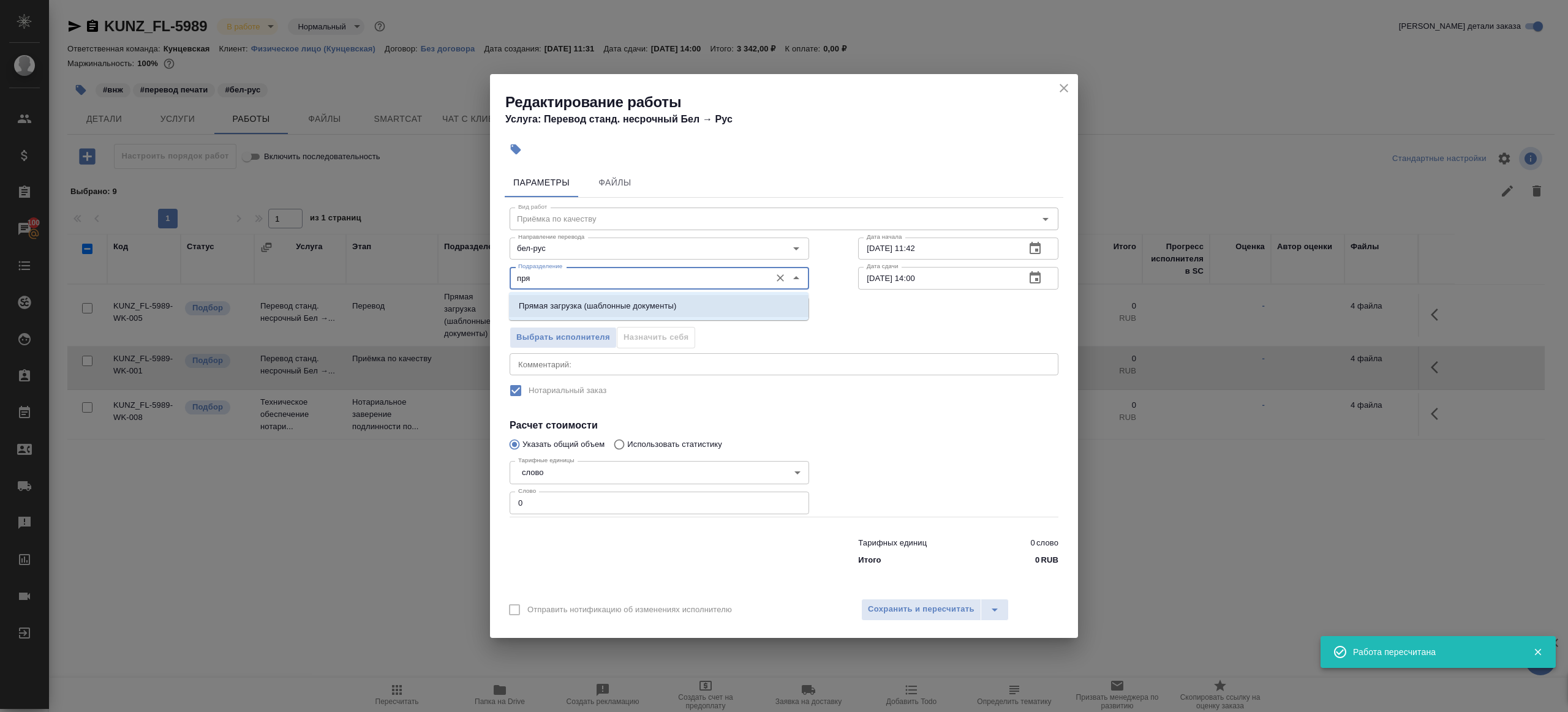
click at [634, 301] on p "Прямая загрузка (шаблонные документы)" at bounding box center [597, 306] width 157 height 12
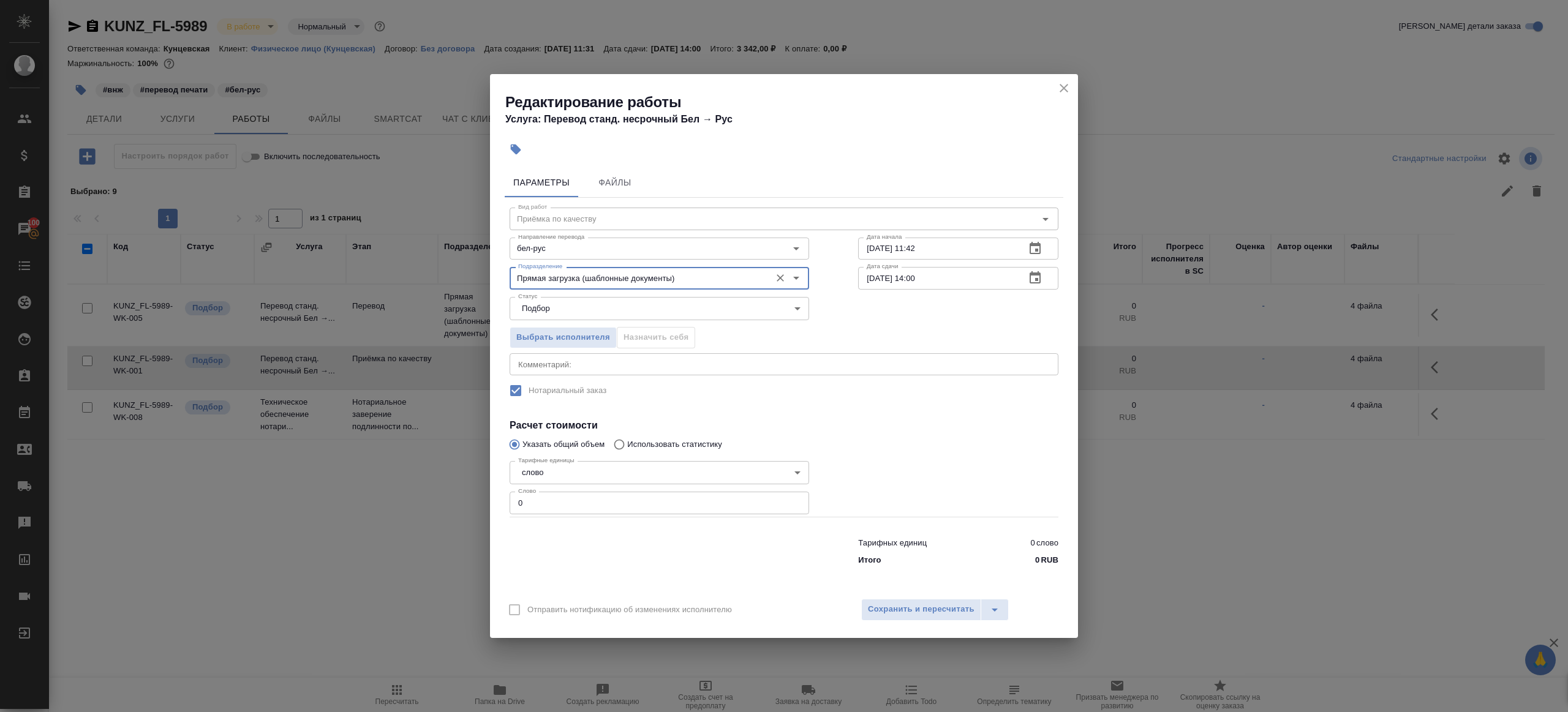
type input "Прямая загрузка (шаблонные документы)"
click at [905, 250] on input "30.09.2025 11:42" at bounding box center [937, 248] width 157 height 22
paste input "01.10.2025 12:00"
type input "01.10.2025 12:00"
drag, startPoint x: 655, startPoint y: 487, endPoint x: 671, endPoint y: 491, distance: 16.5
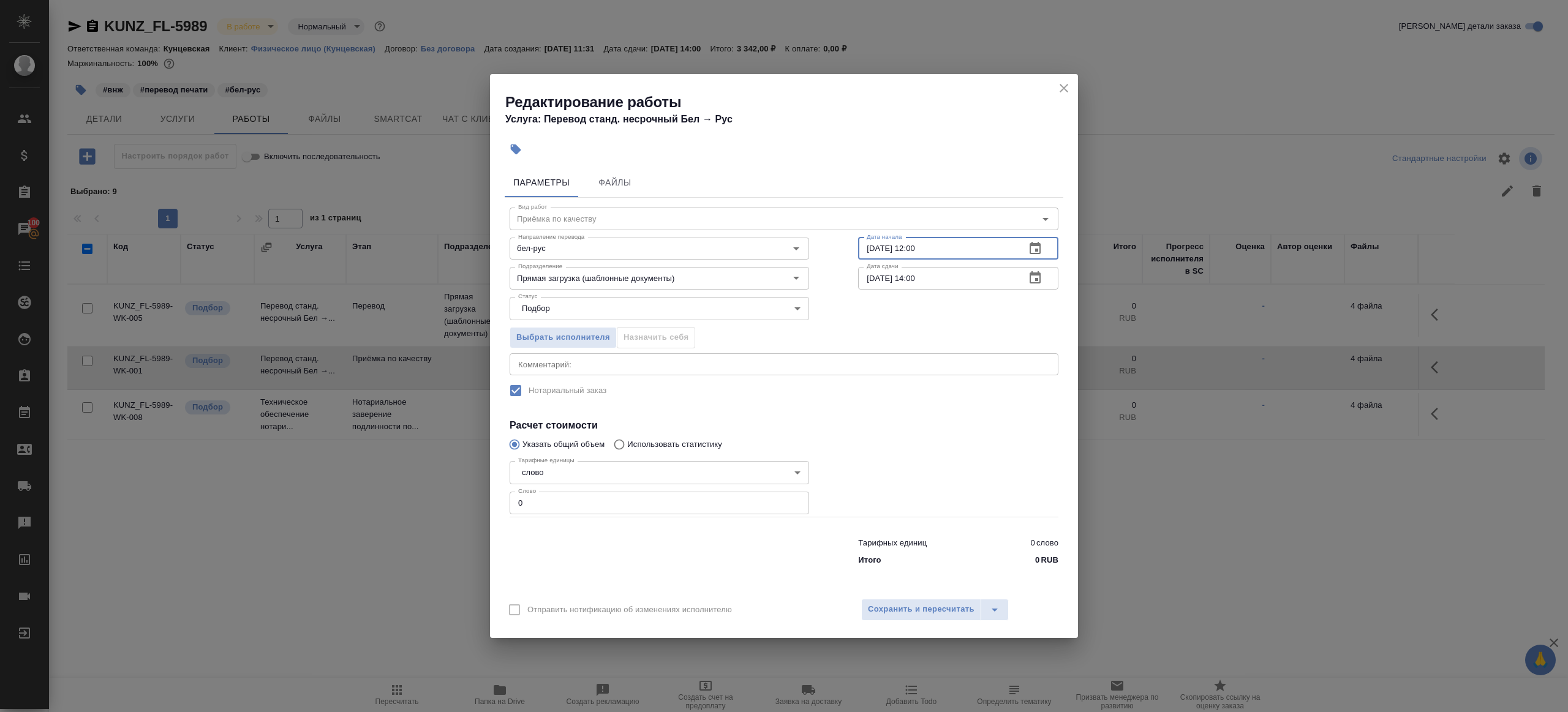
click at [656, 487] on div "Тарифные единицы слово 5a8b1489cc6b4906c91bfd90 Тарифные единицы Слово 0 Слово" at bounding box center [660, 486] width 300 height 61
type input "1"
click at [905, 484] on div at bounding box center [958, 485] width 249 height 109
click at [918, 278] on input "01.10.2025 14:00" at bounding box center [937, 278] width 157 height 22
type input "01.10.2025 13:00"
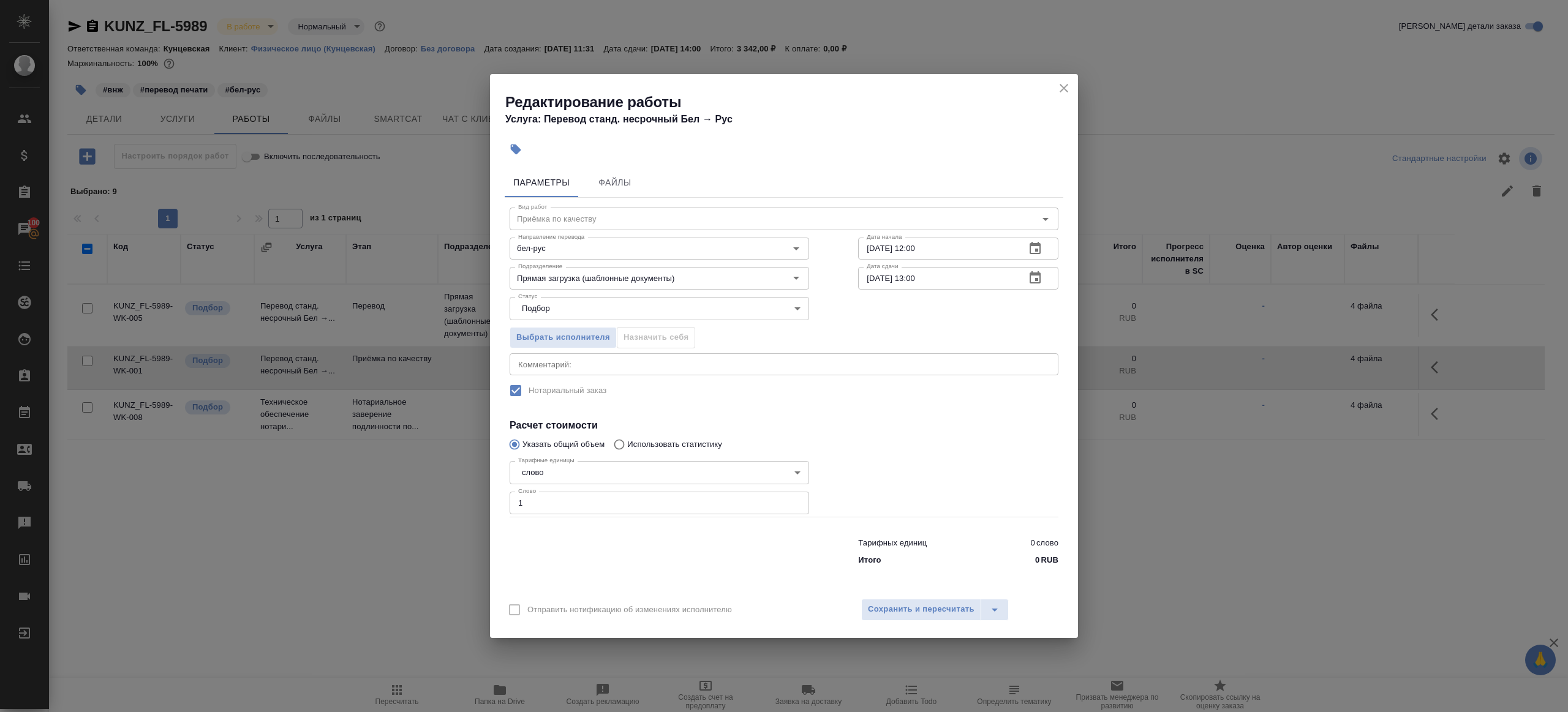
click at [937, 472] on div at bounding box center [958, 485] width 249 height 109
click at [926, 608] on span "Сохранить и пересчитать" at bounding box center [921, 609] width 107 height 14
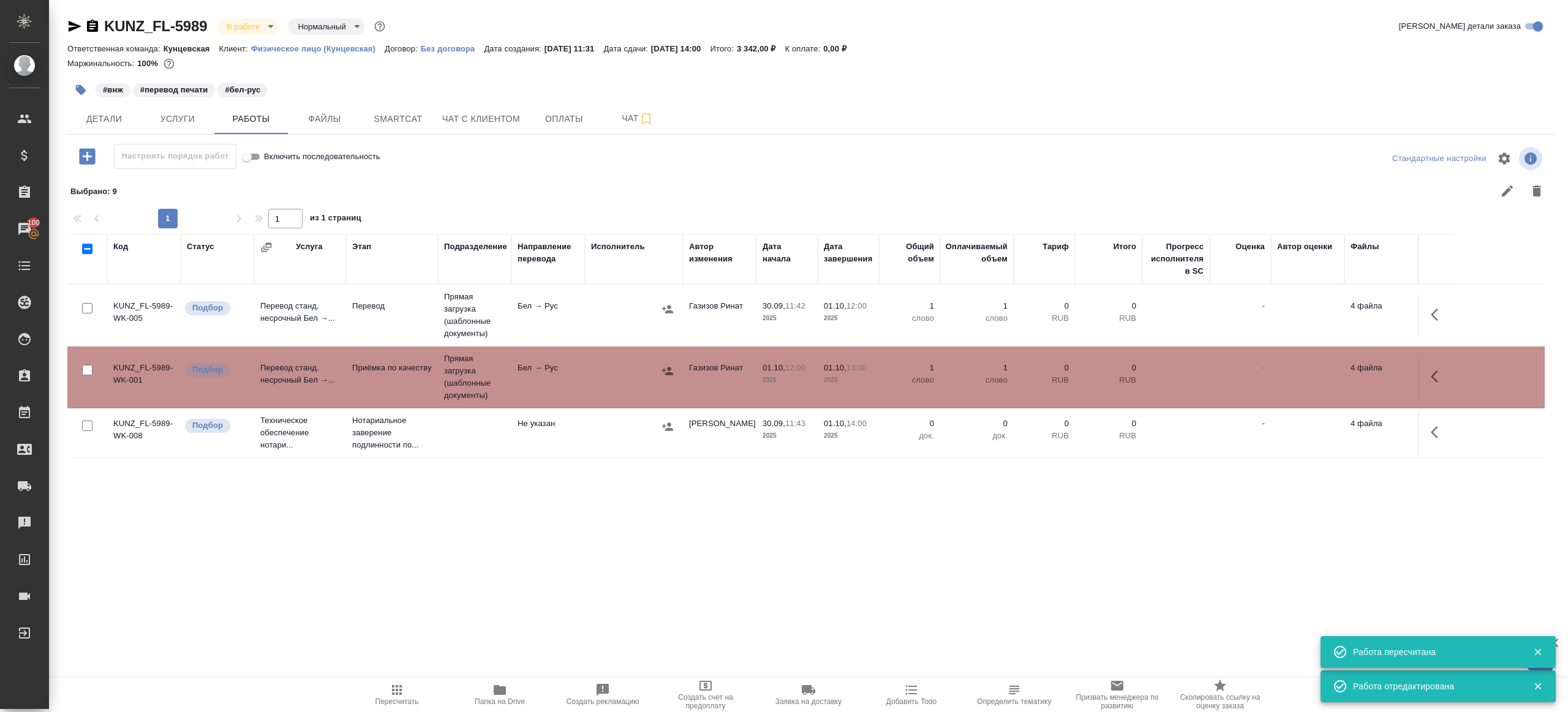
click at [380, 708] on button "Пересчитать" at bounding box center [397, 695] width 103 height 34
click at [391, 696] on icon "button" at bounding box center [397, 690] width 15 height 15
drag, startPoint x: 391, startPoint y: 696, endPoint x: 399, endPoint y: 678, distance: 19.7
click at [391, 695] on icon "button" at bounding box center [397, 690] width 15 height 15
click at [478, 549] on div ".cls-1 fill:#fff; AWATERA Gazizov Rinat Клиенты Спецификации Заказы 100 Чаты To…" at bounding box center [784, 356] width 1568 height 712
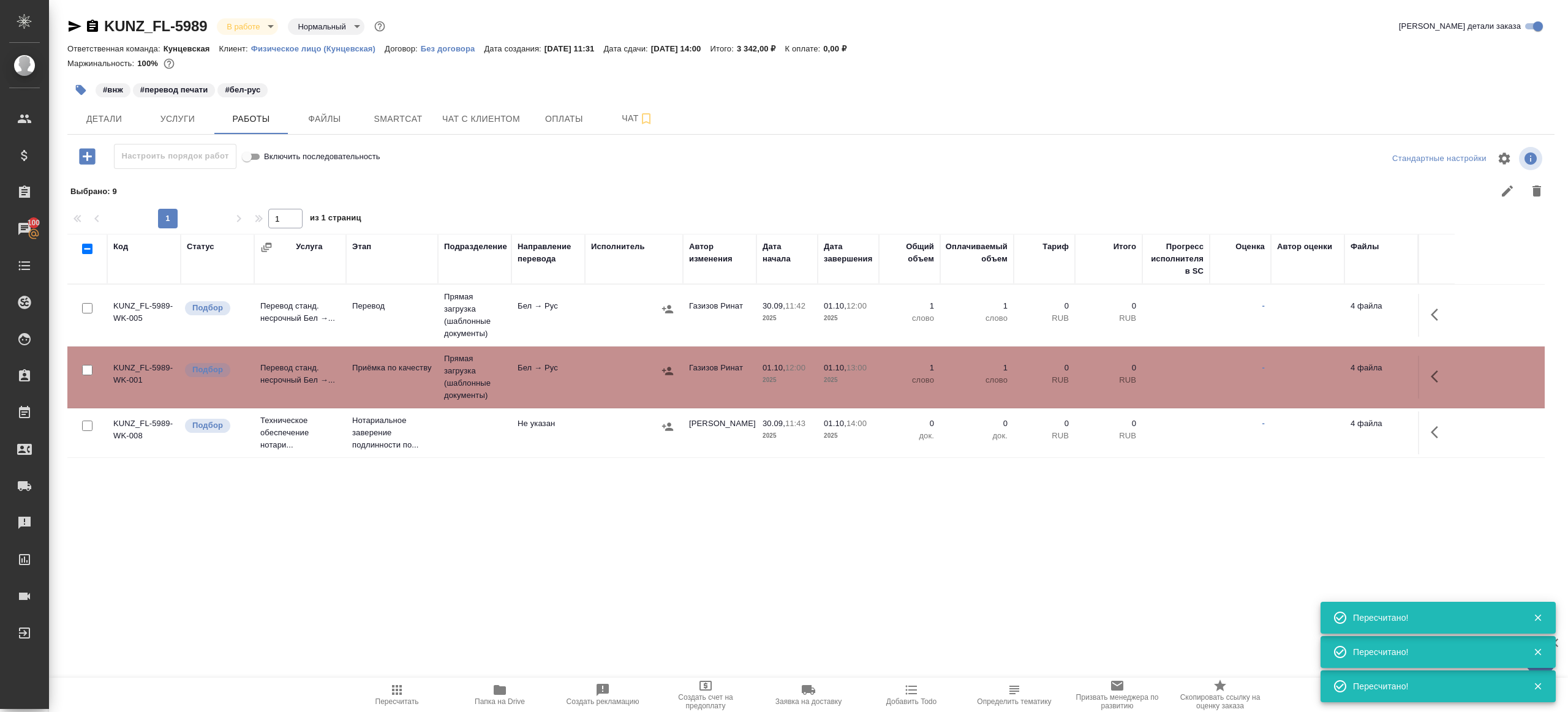
click at [535, 333] on td "Бел → Рус" at bounding box center [548, 315] width 74 height 43
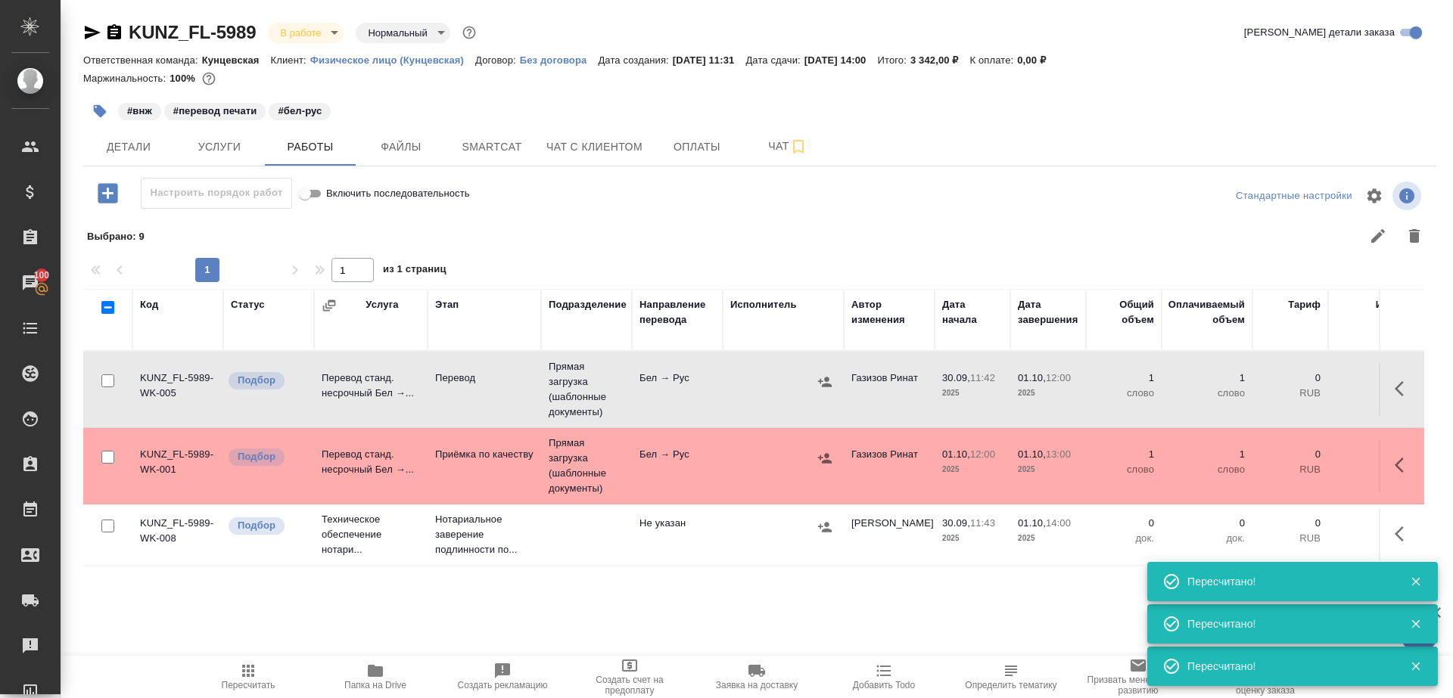
click at [239, 662] on icon "button" at bounding box center [248, 671] width 18 height 18
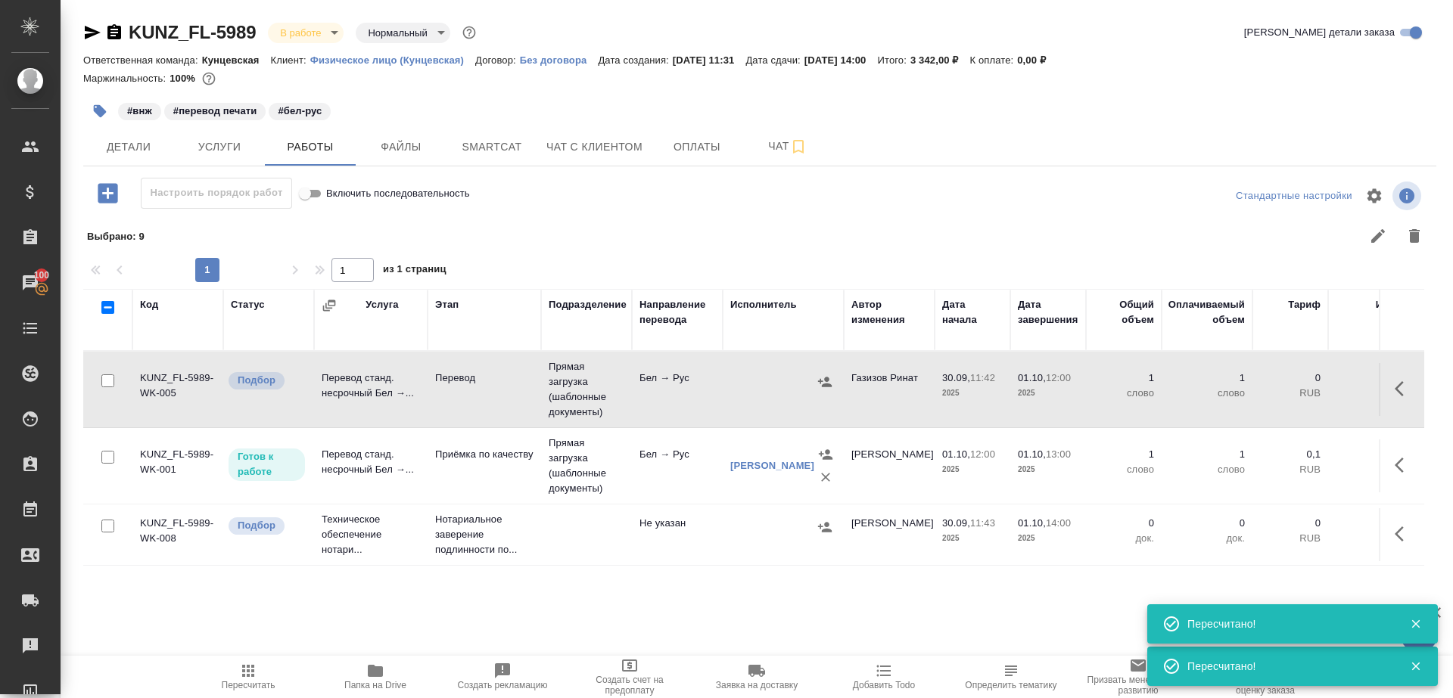
click at [245, 666] on icon "button" at bounding box center [248, 671] width 18 height 18
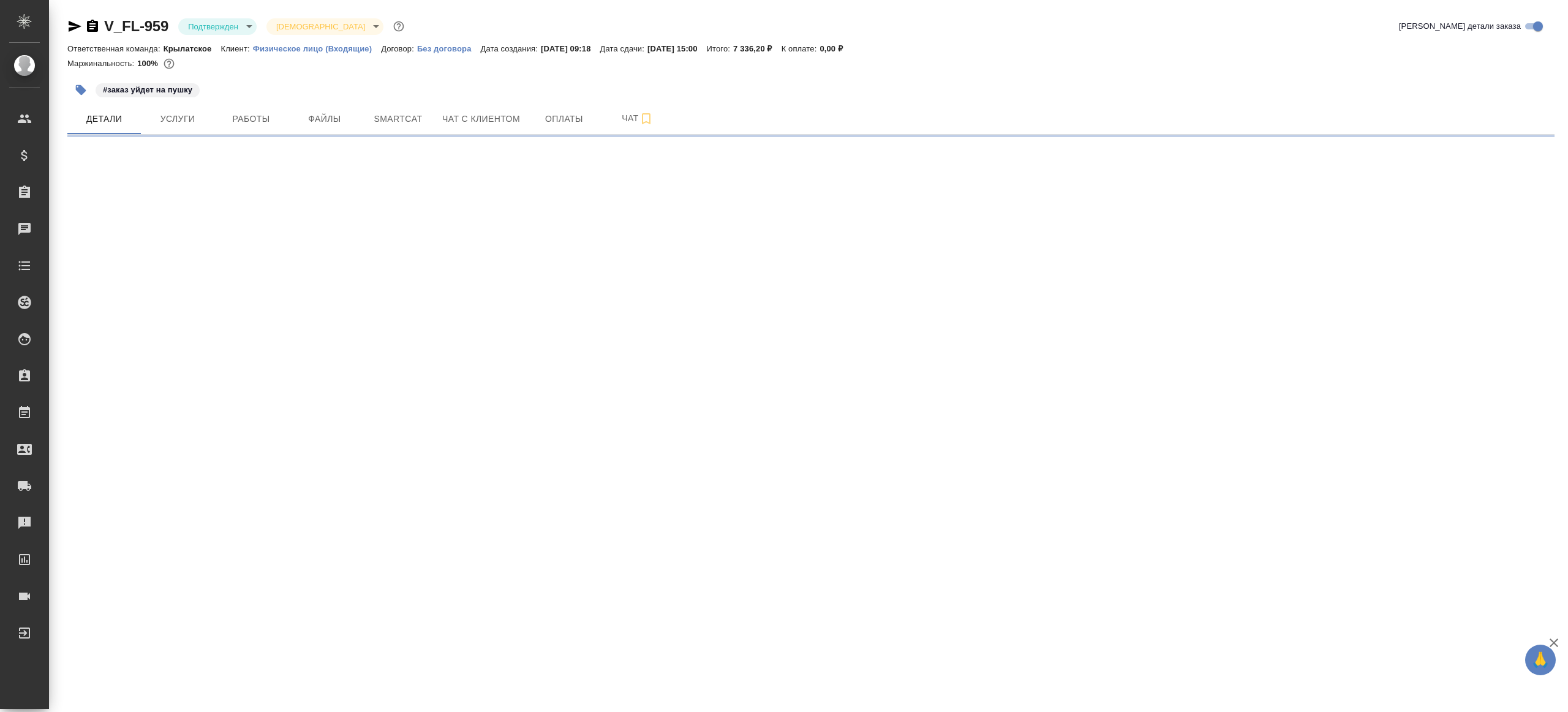
select select "RU"
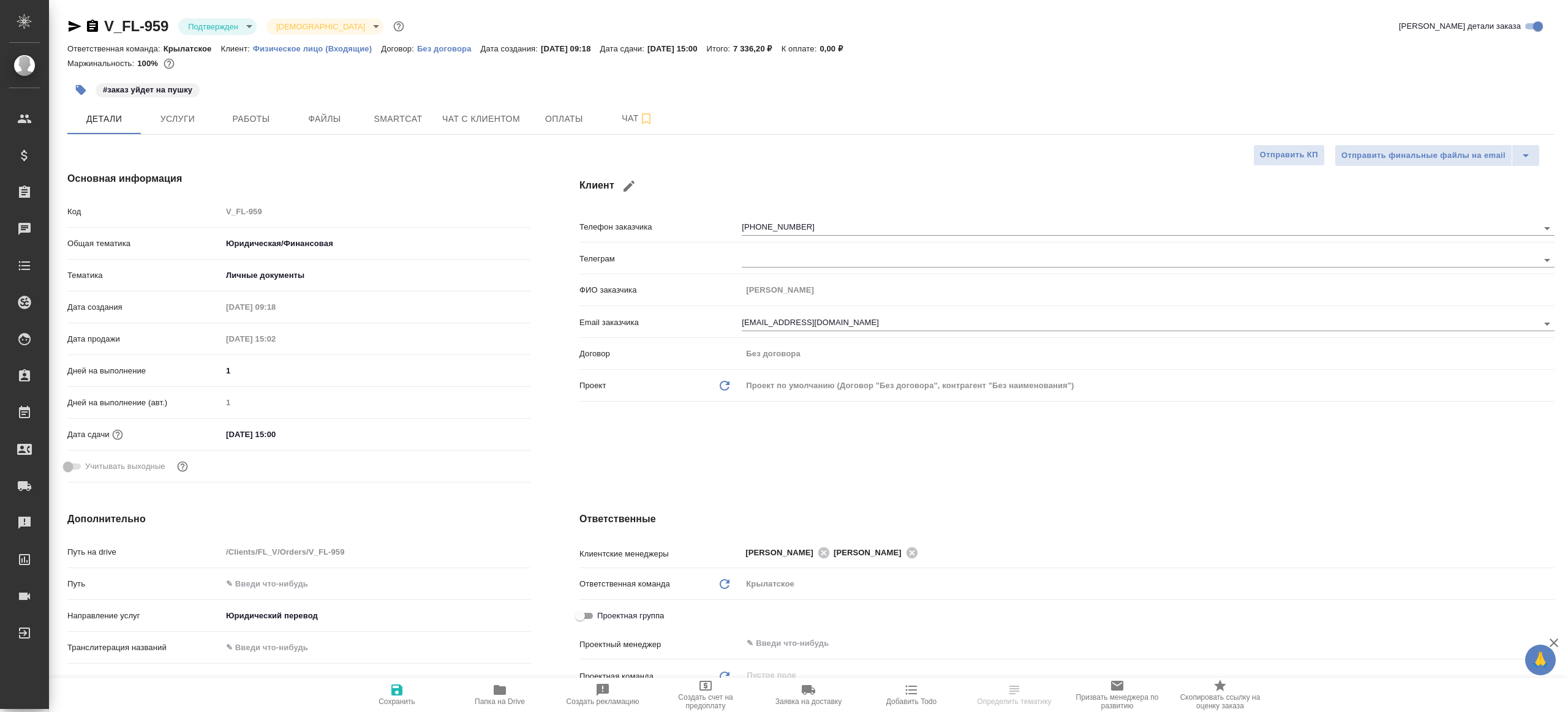
type textarea "x"
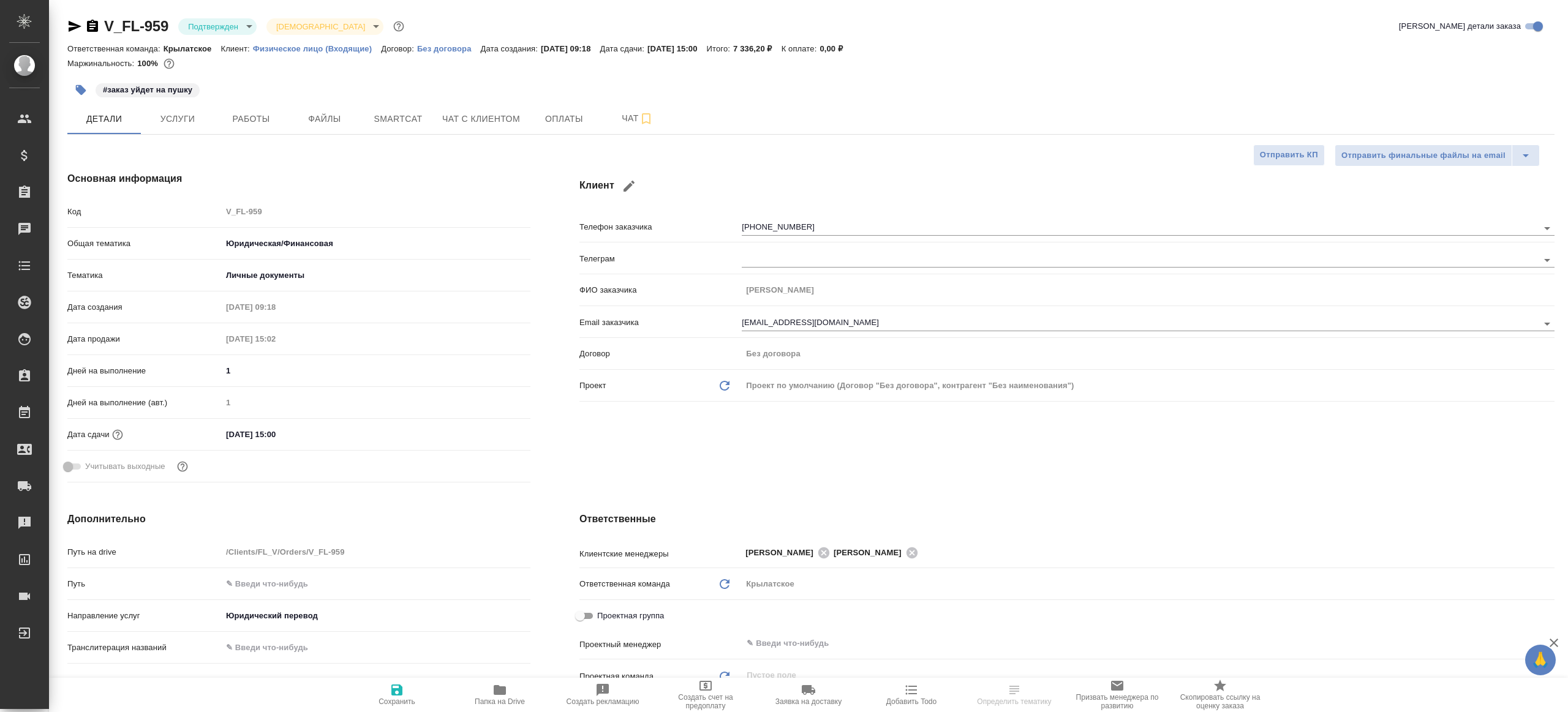
type textarea "x"
click at [240, 32] on body "🙏 .cls-1 fill:#fff; AWATERA Gazizov Rinat Клиенты Спецификации Заказы Чаты Todo…" at bounding box center [784, 356] width 1568 height 712
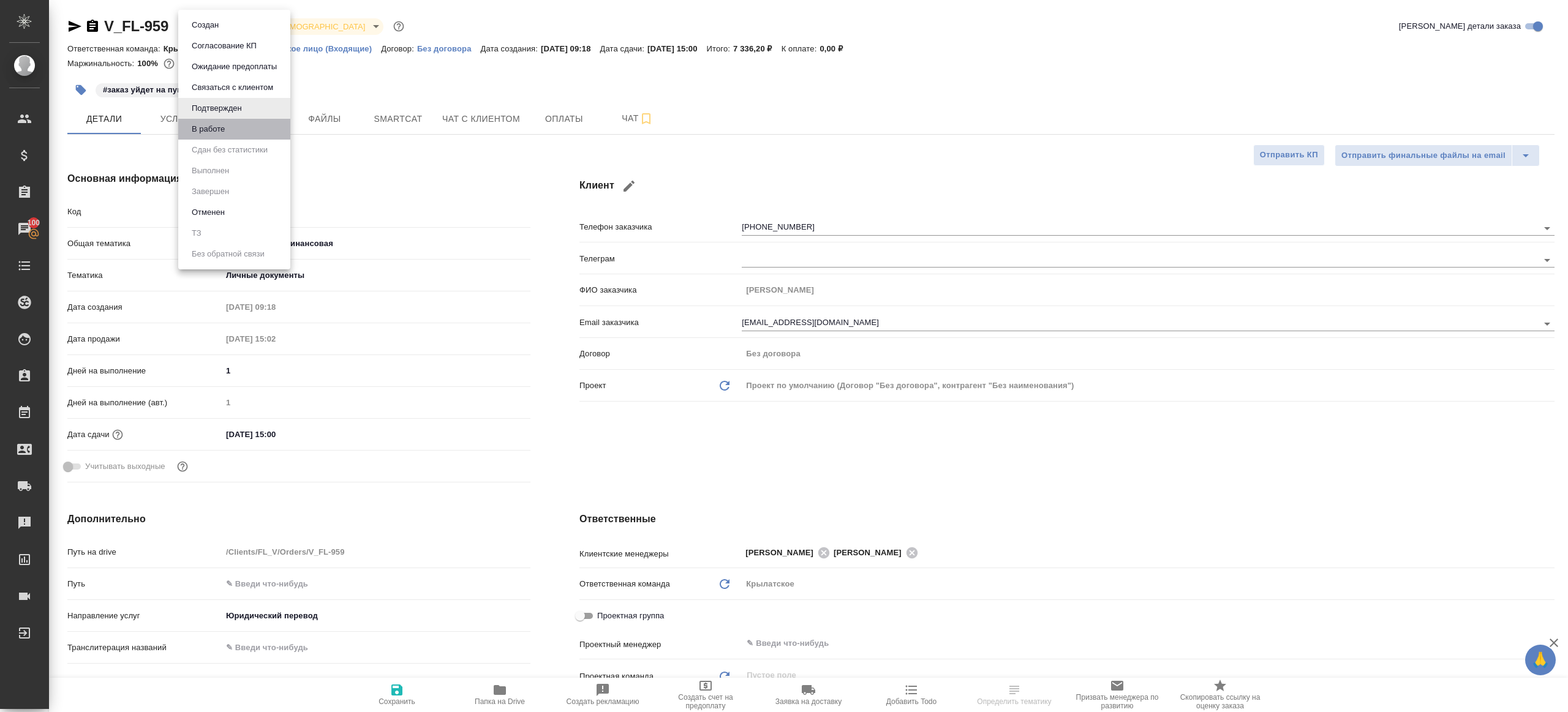
click at [244, 131] on li "В работе" at bounding box center [234, 129] width 112 height 21
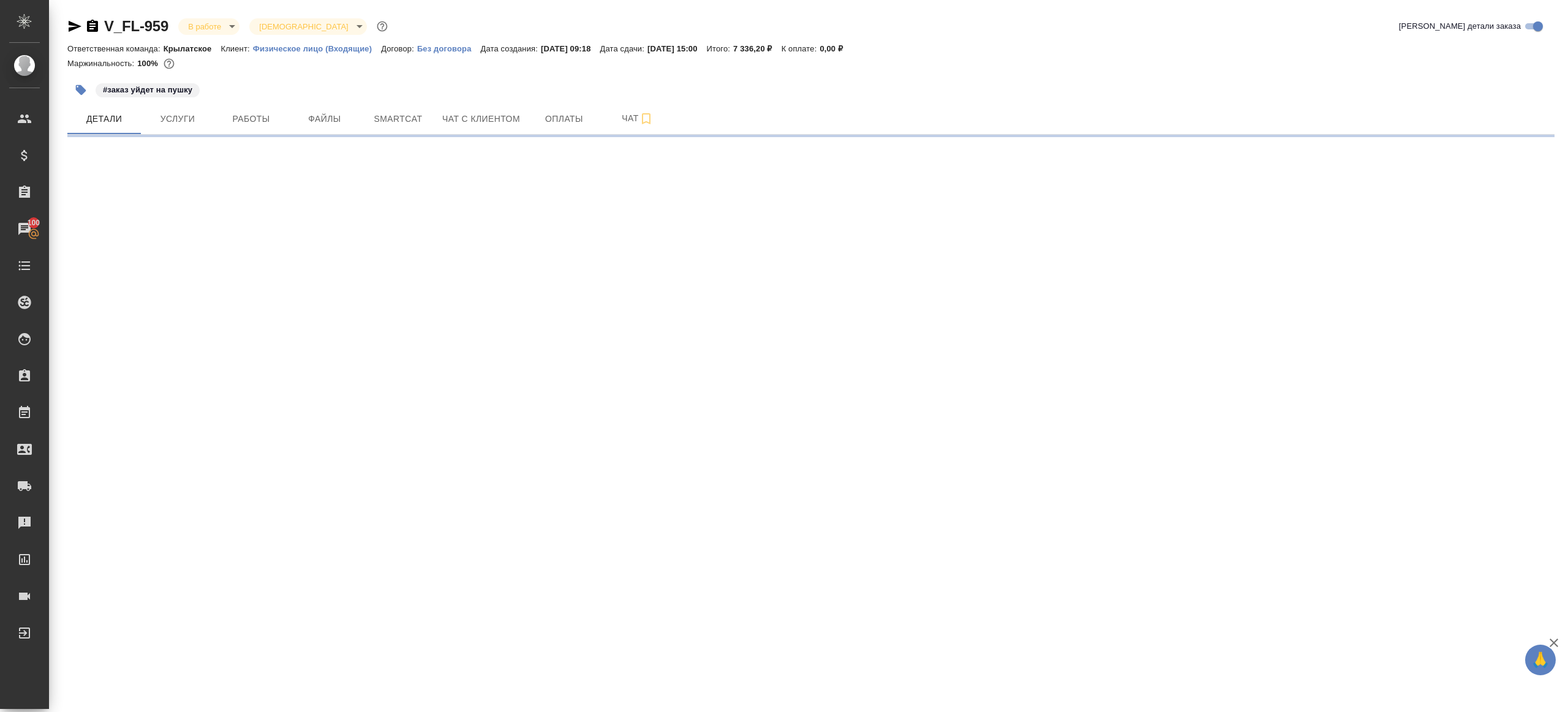
select select "RU"
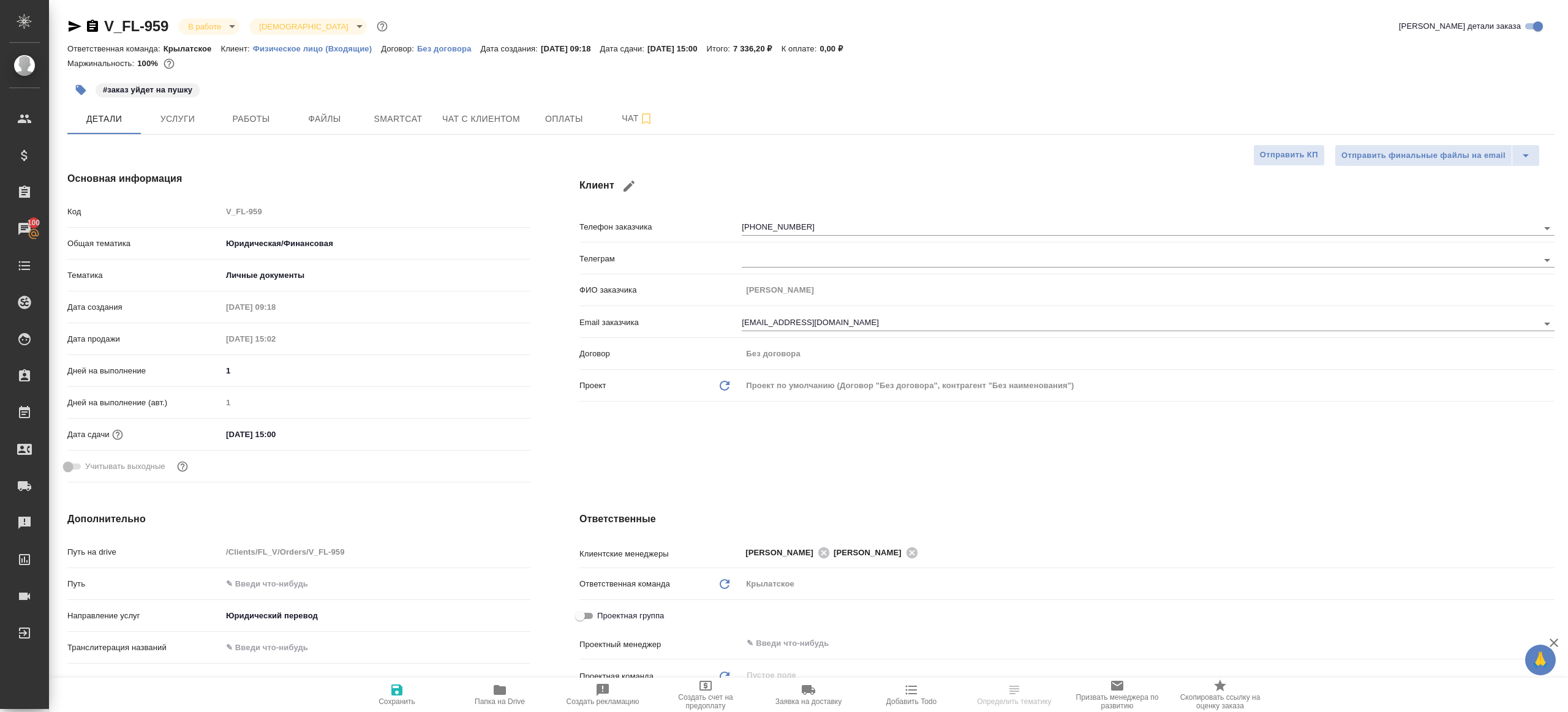
type textarea "x"
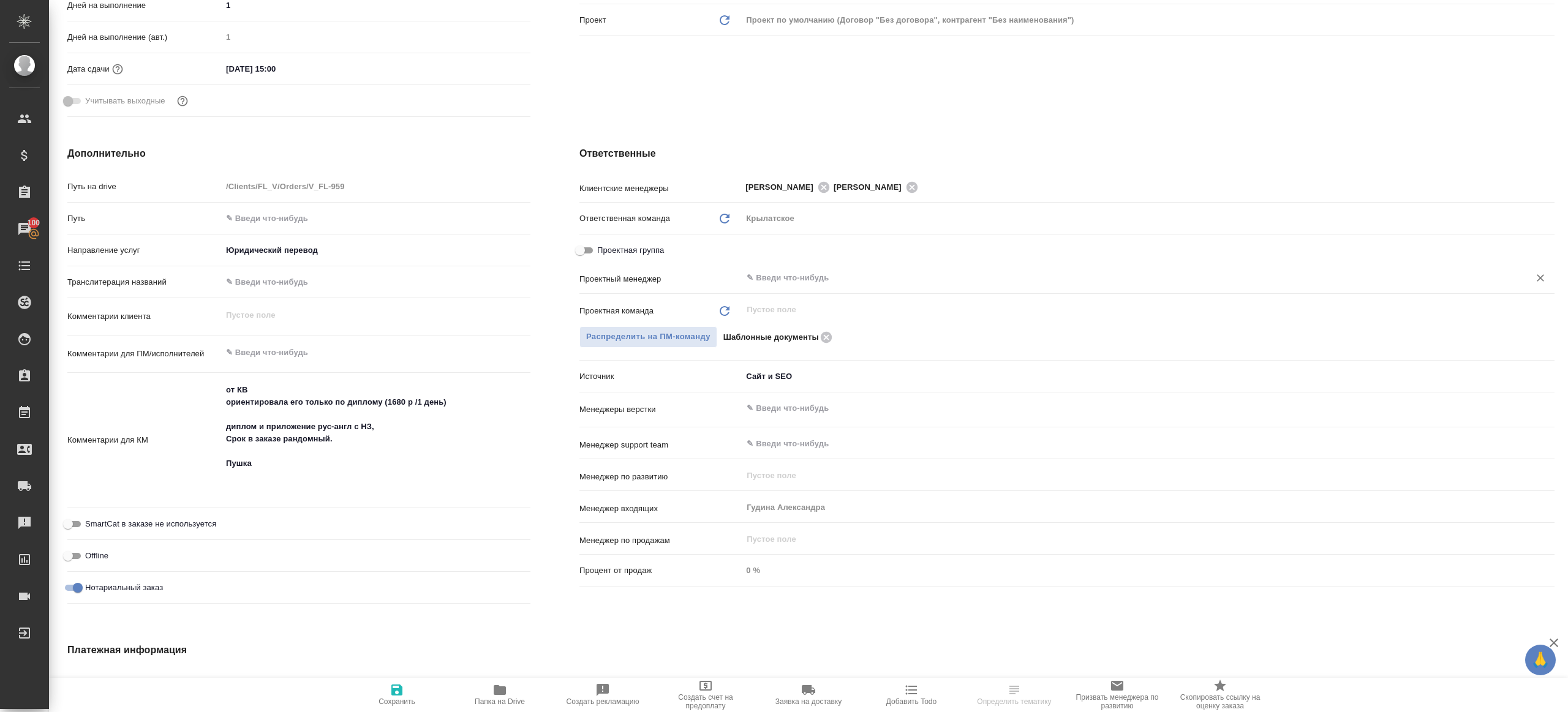
click at [814, 281] on input "text" at bounding box center [1128, 278] width 764 height 15
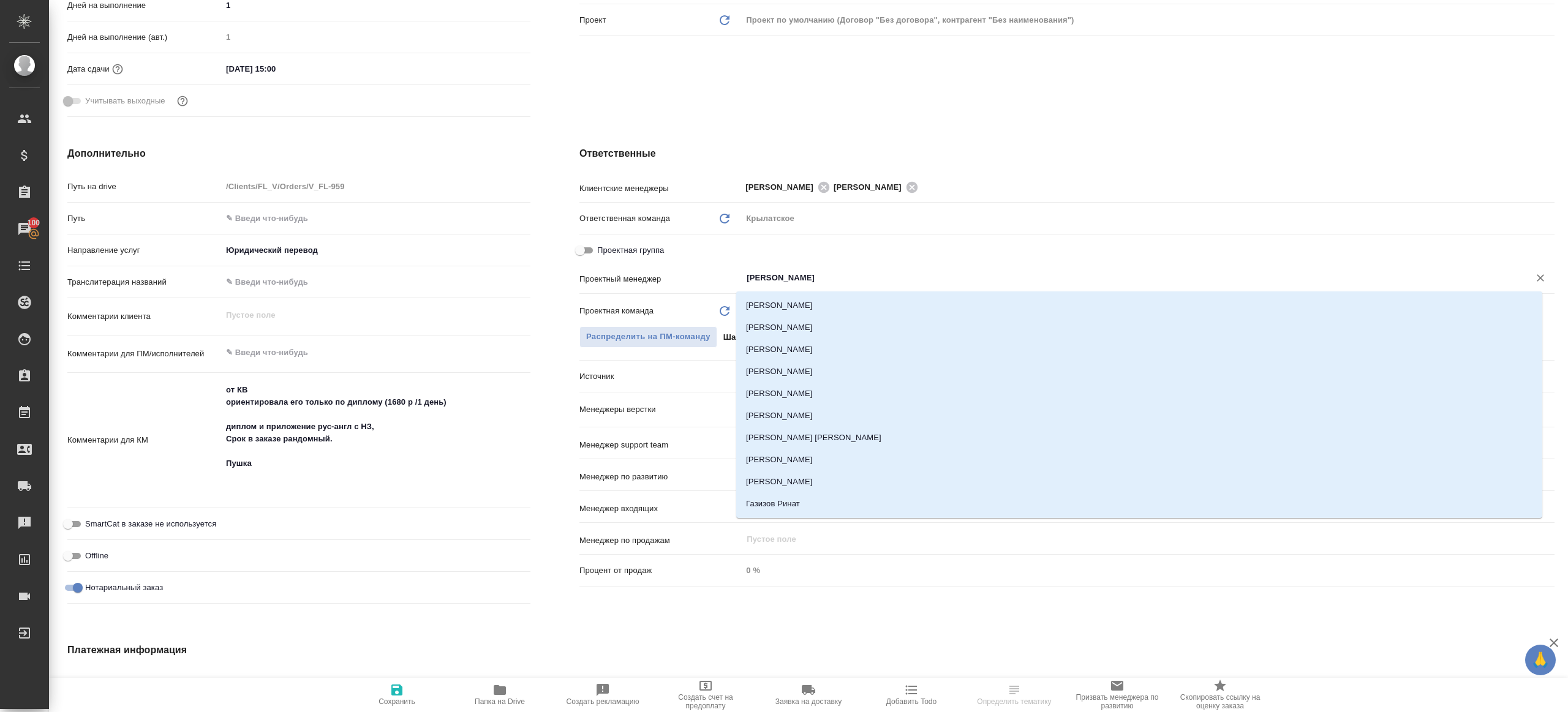
type input "ринат"
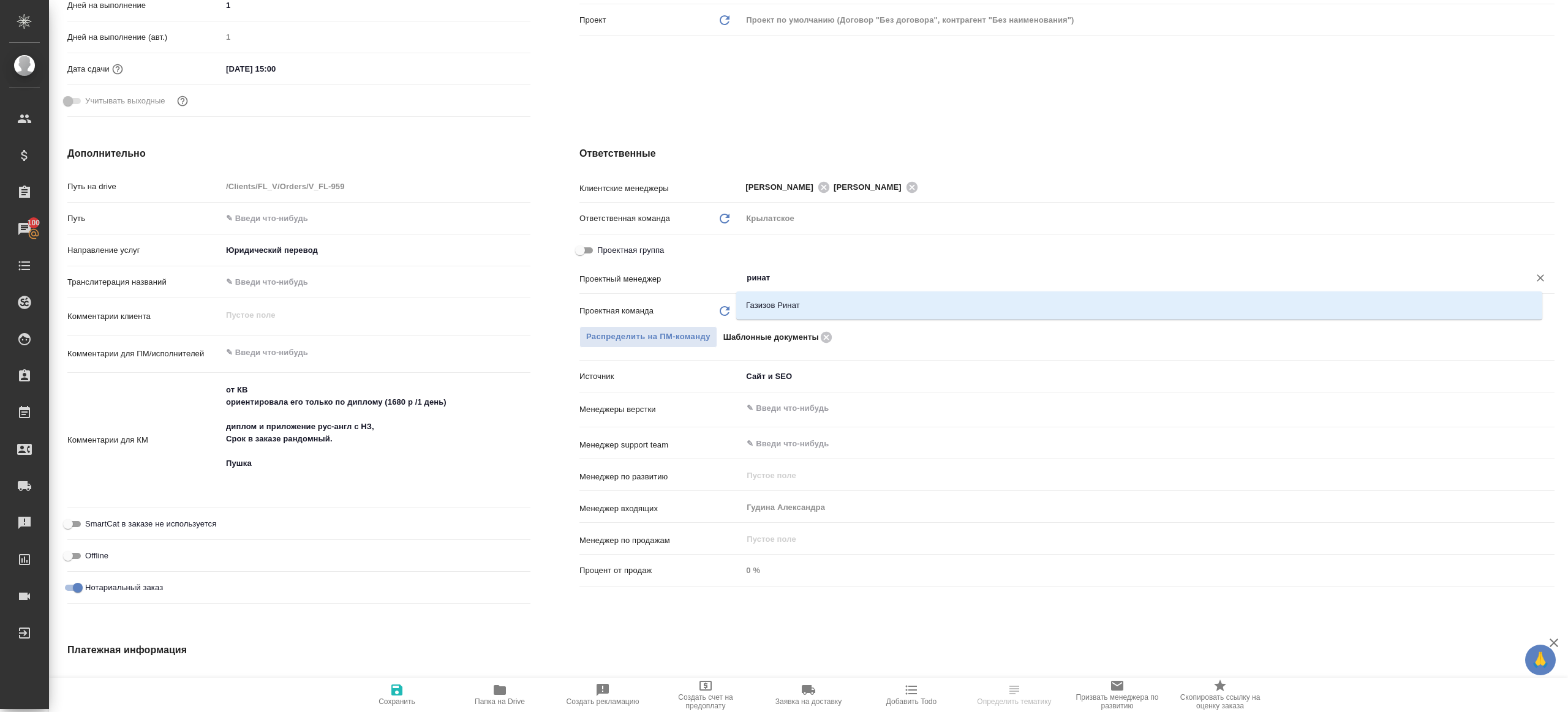
click at [822, 303] on div ".cls-1 fill:#fff; AWATERA Gazizov Rinat Клиенты Спецификации Заказы 100 Чаты To…" at bounding box center [784, 356] width 1568 height 712
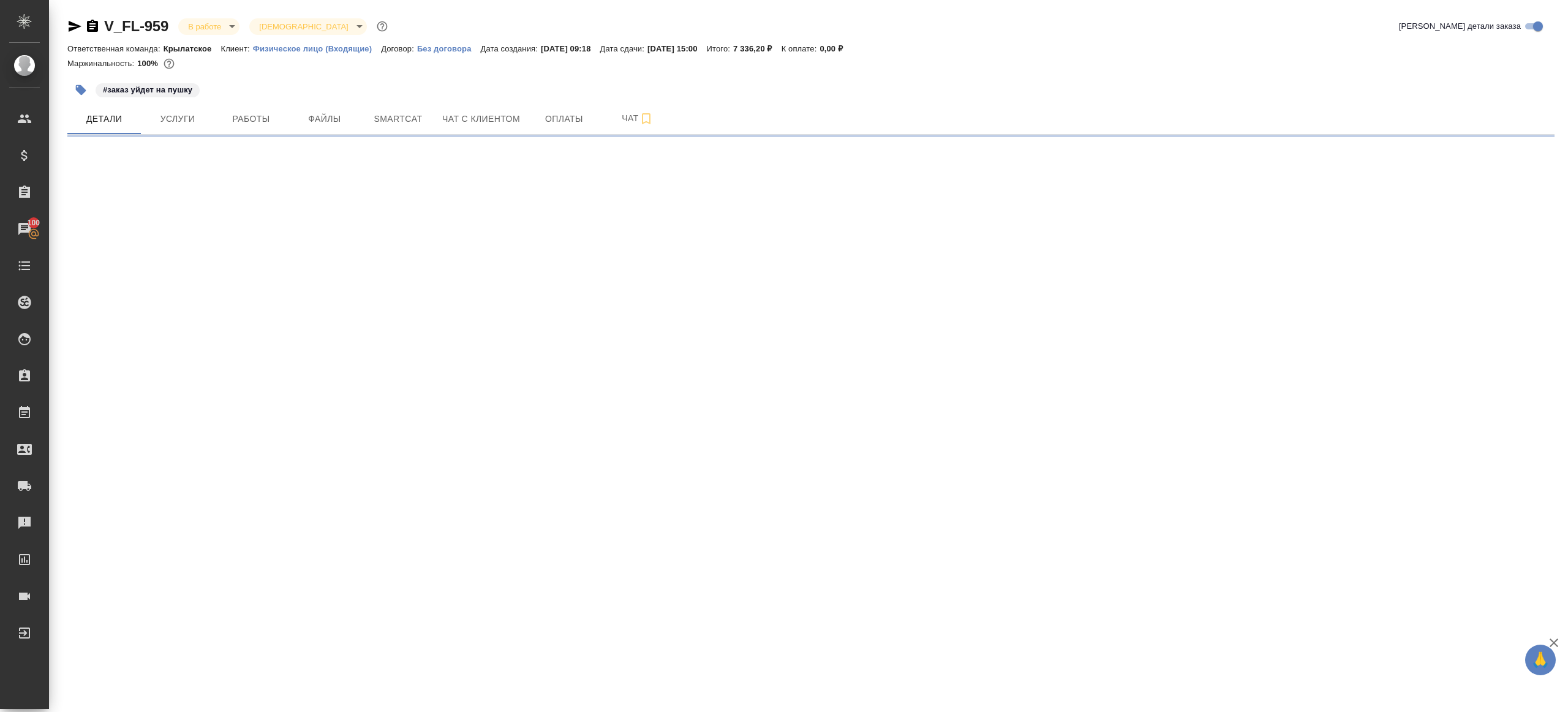
scroll to position [0, 0]
select select "RU"
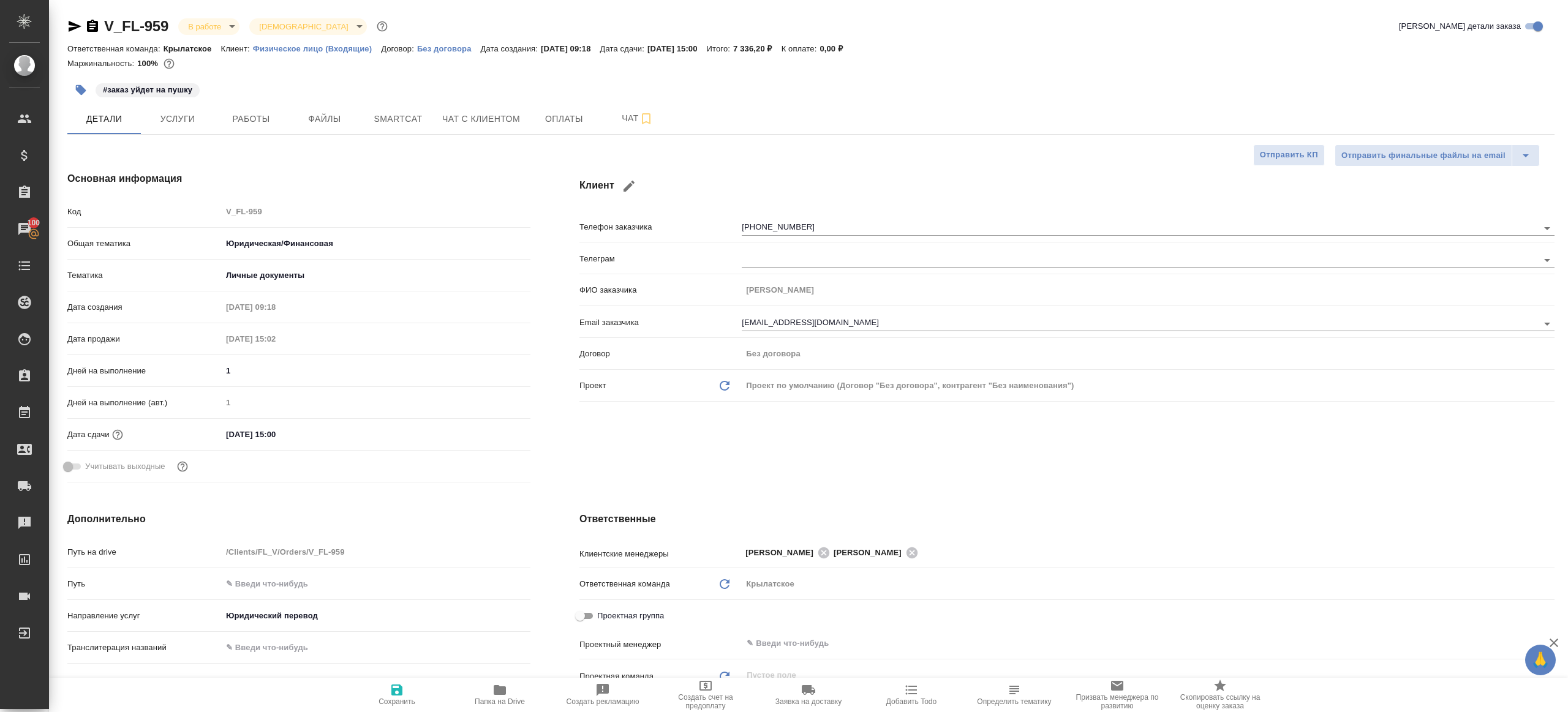
type textarea "x"
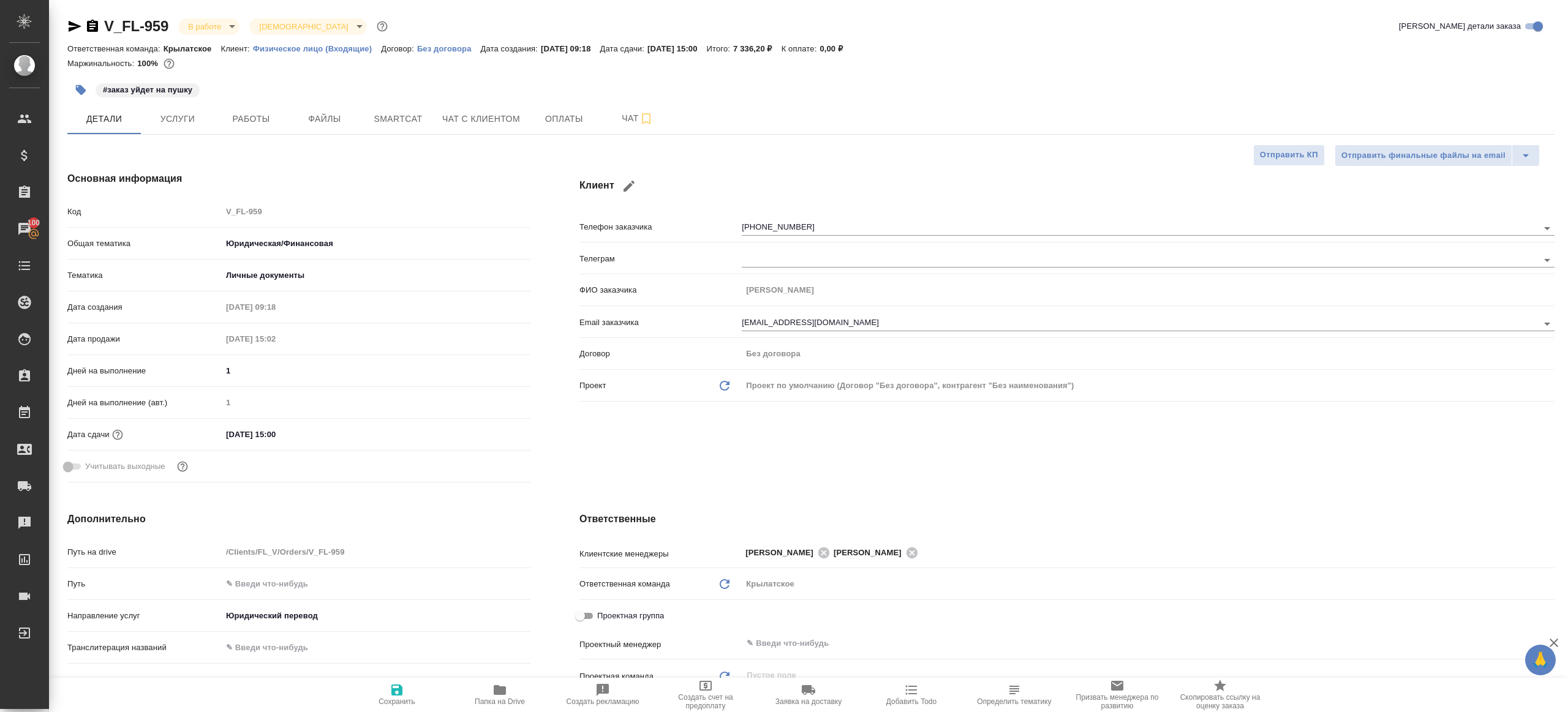
type textarea "x"
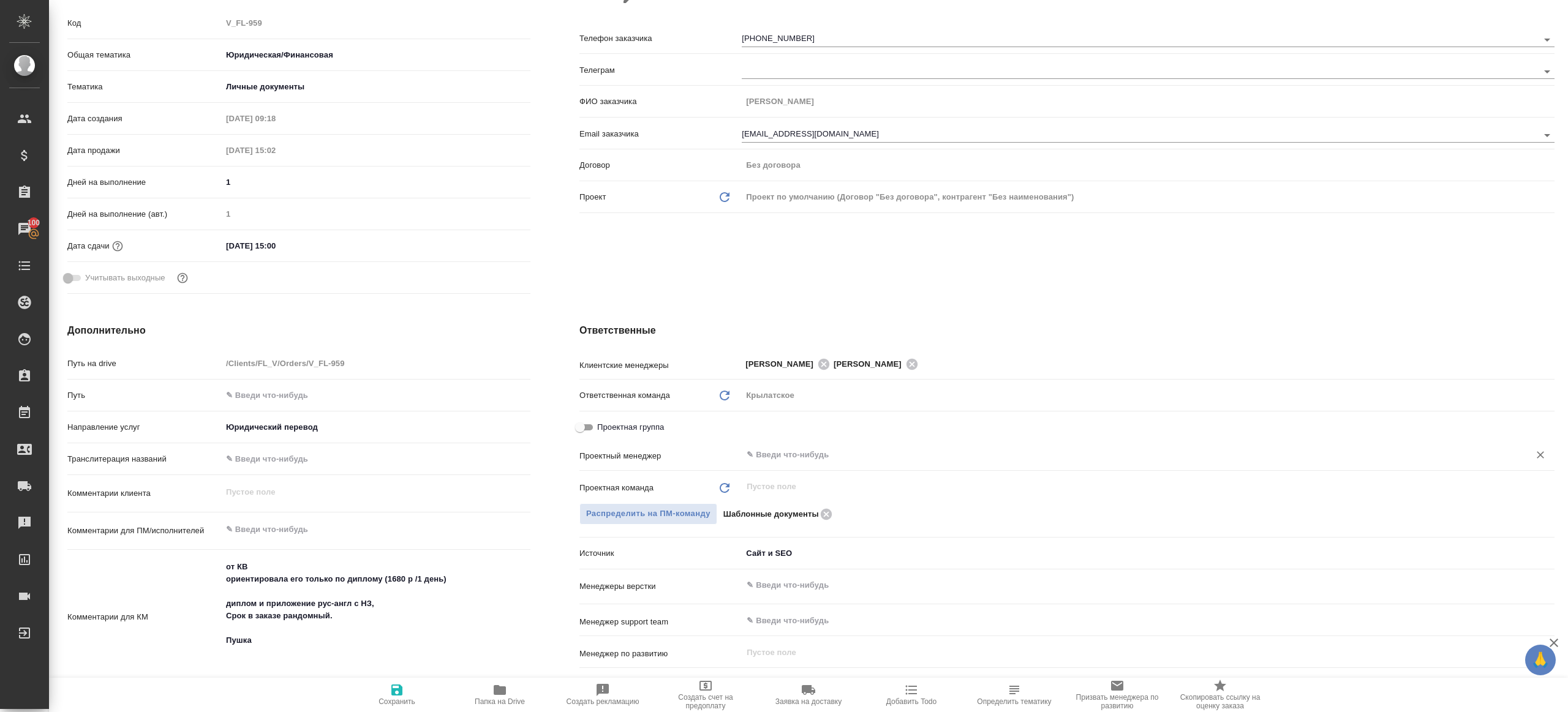
click at [790, 451] on input "text" at bounding box center [1128, 455] width 764 height 15
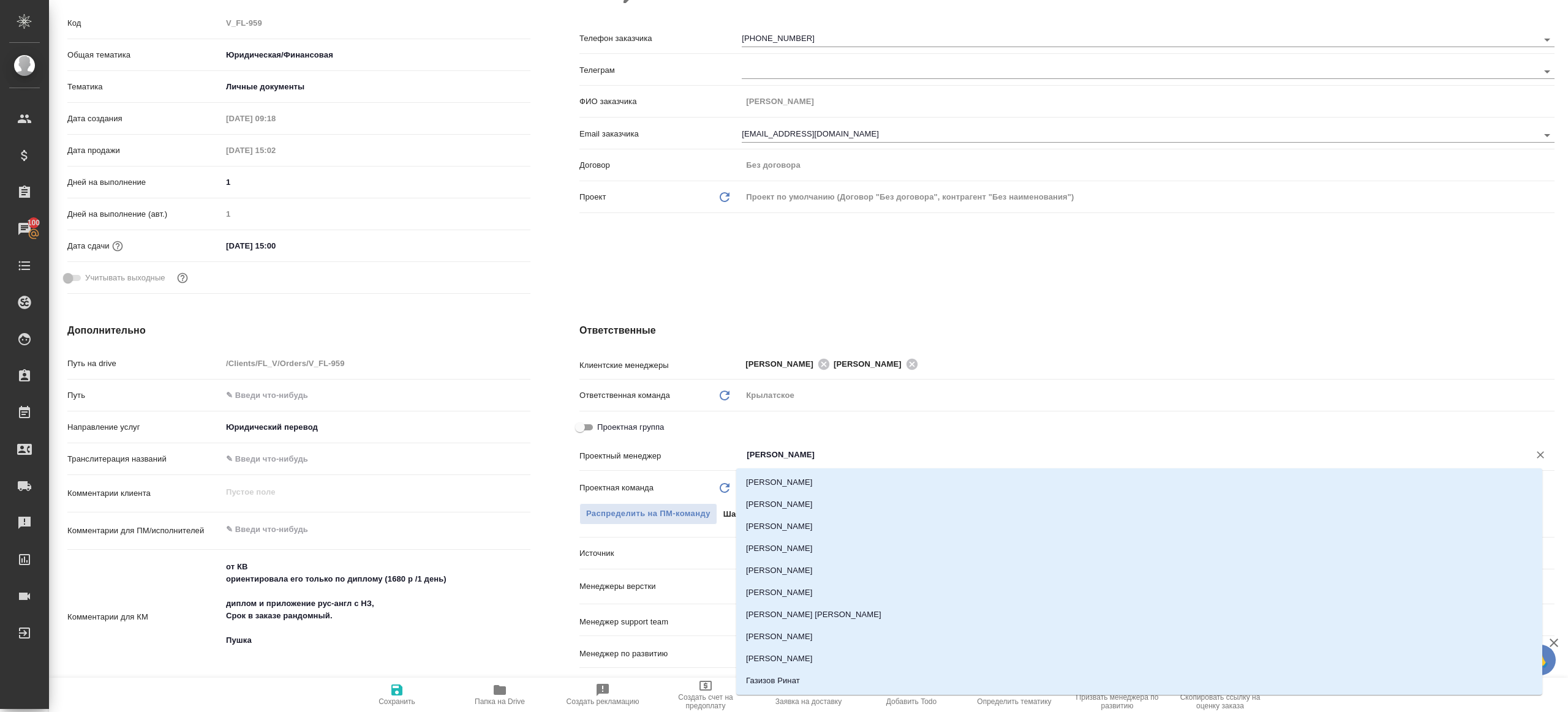
type input "ринат"
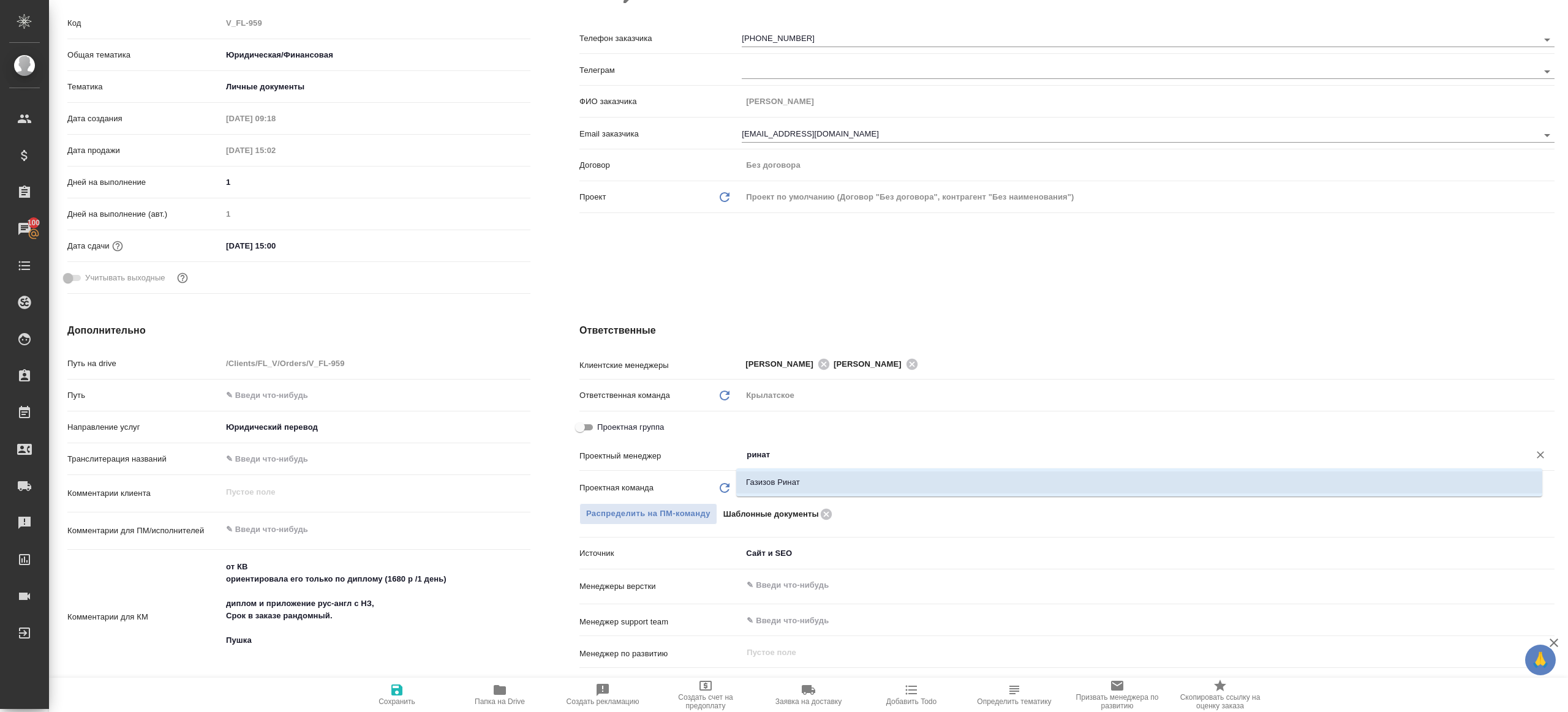
click at [789, 473] on li "Газизов Ринат" at bounding box center [1139, 482] width 806 height 22
type textarea "x"
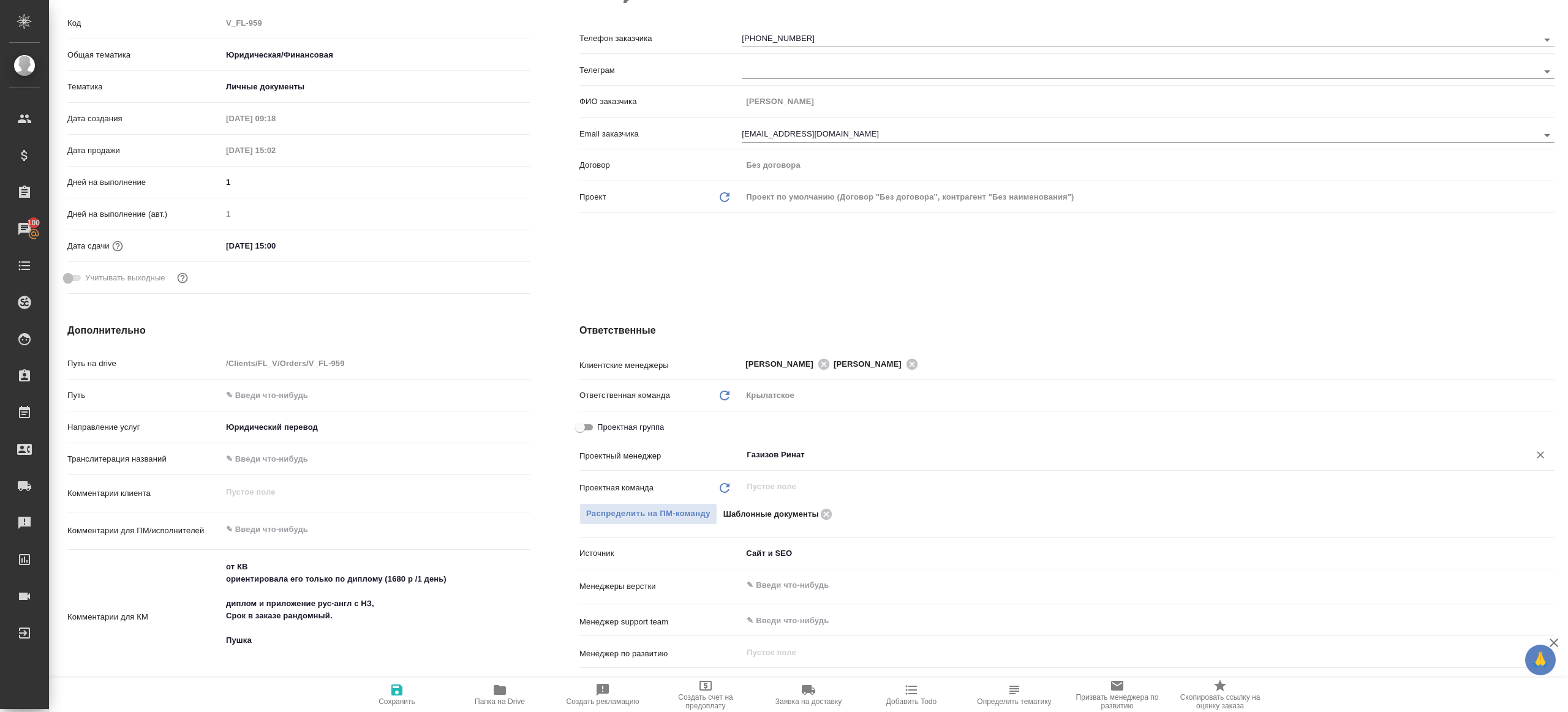
type input "Газизов Ринат"
click at [405, 701] on span "Сохранить" at bounding box center [397, 701] width 36 height 9
type textarea "x"
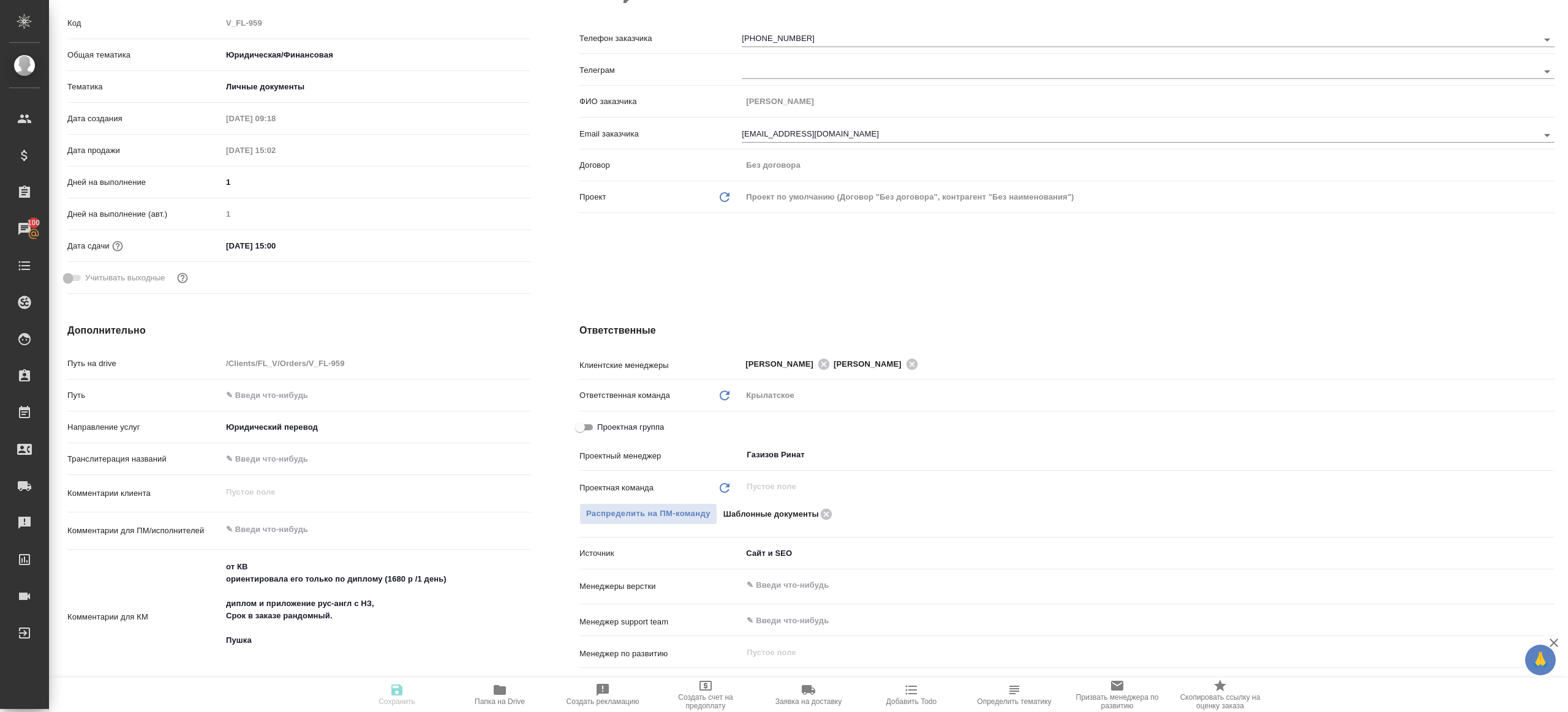
type textarea "x"
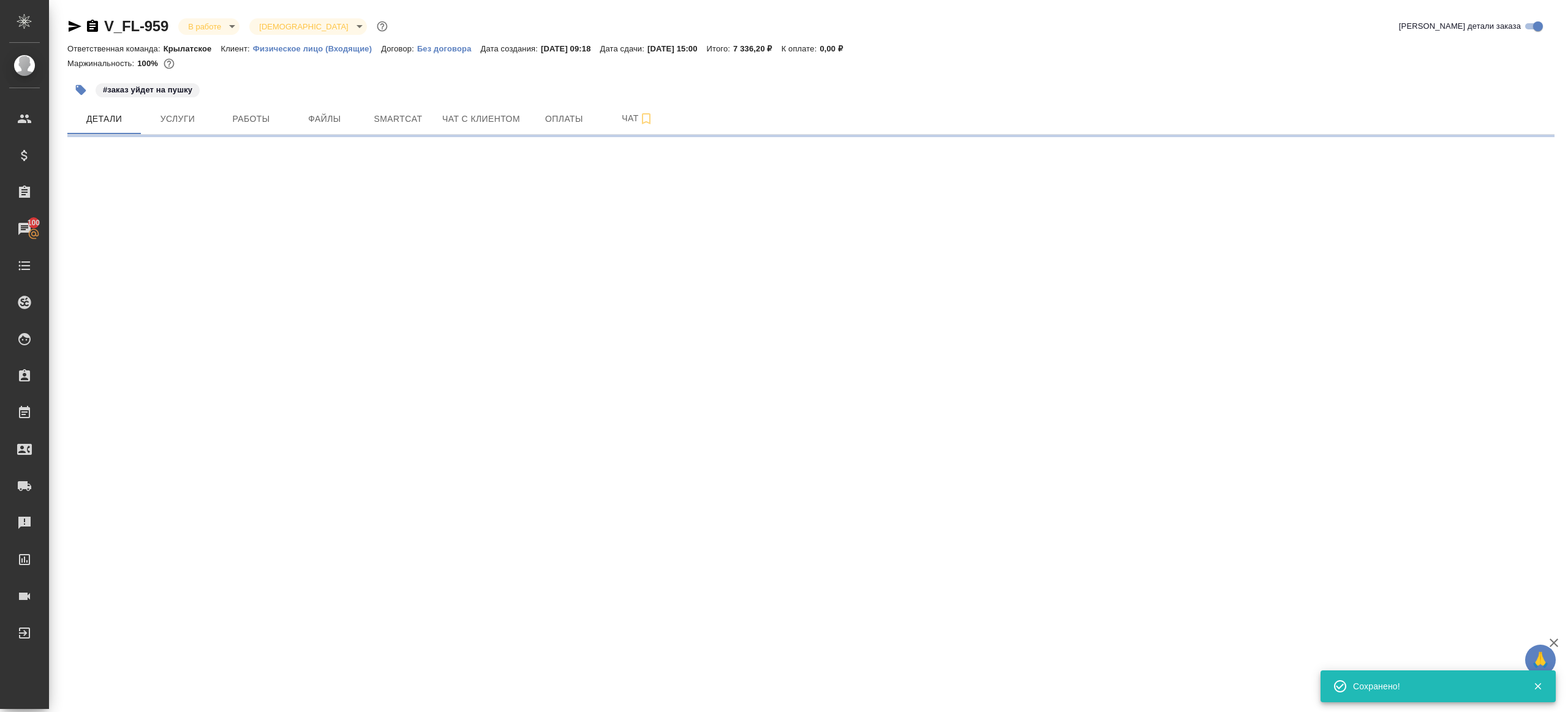
scroll to position [0, 0]
select select "RU"
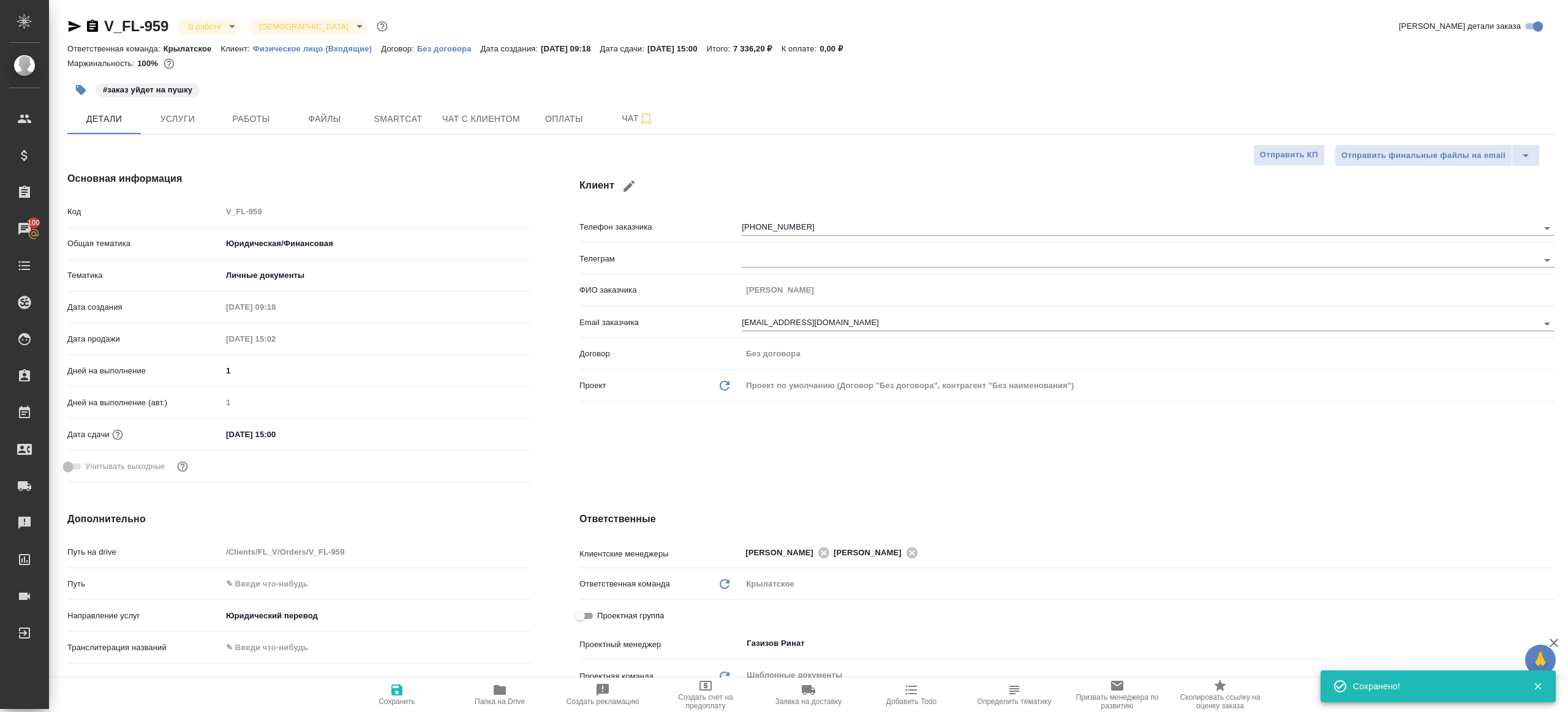
type textarea "x"
click at [488, 693] on span "Папка на Drive" at bounding box center [499, 694] width 88 height 23
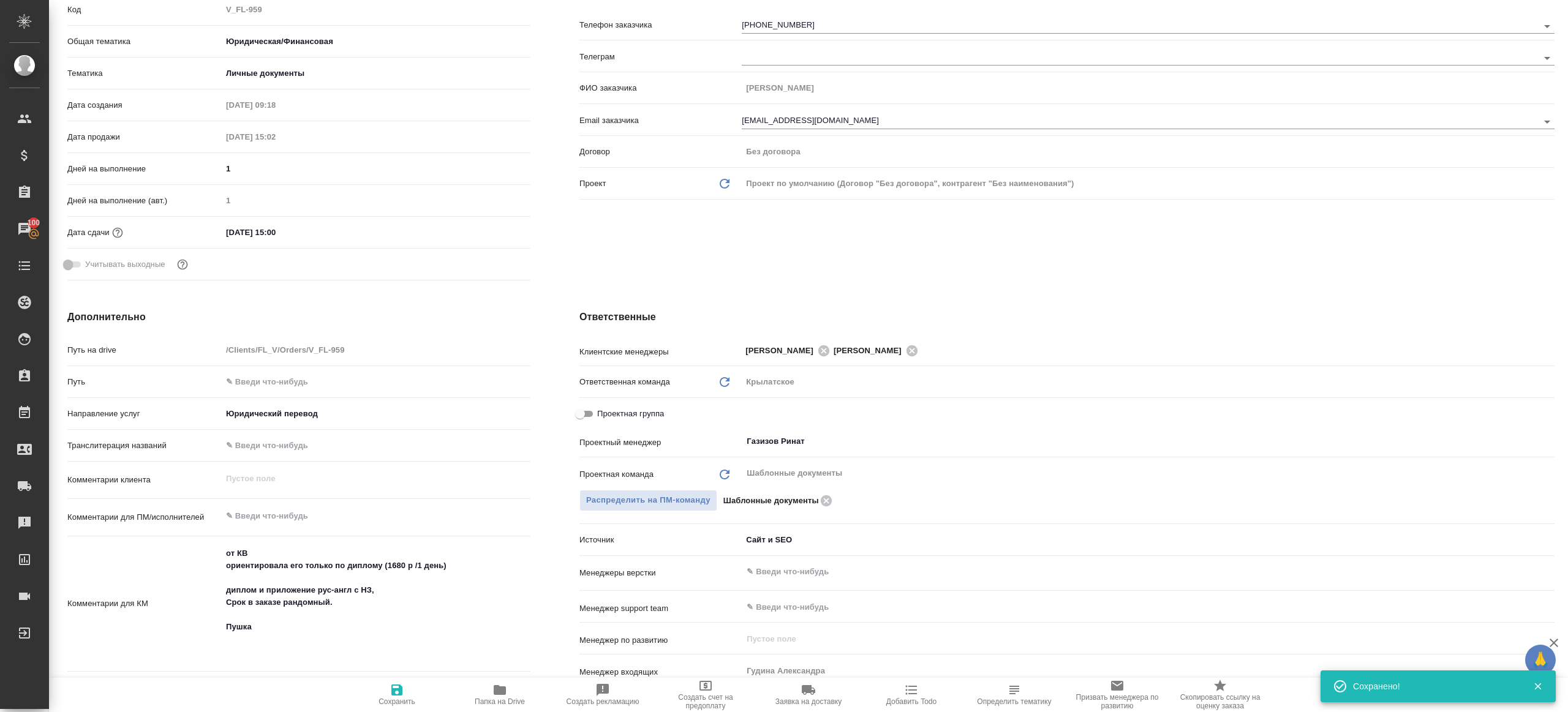
type textarea "x"
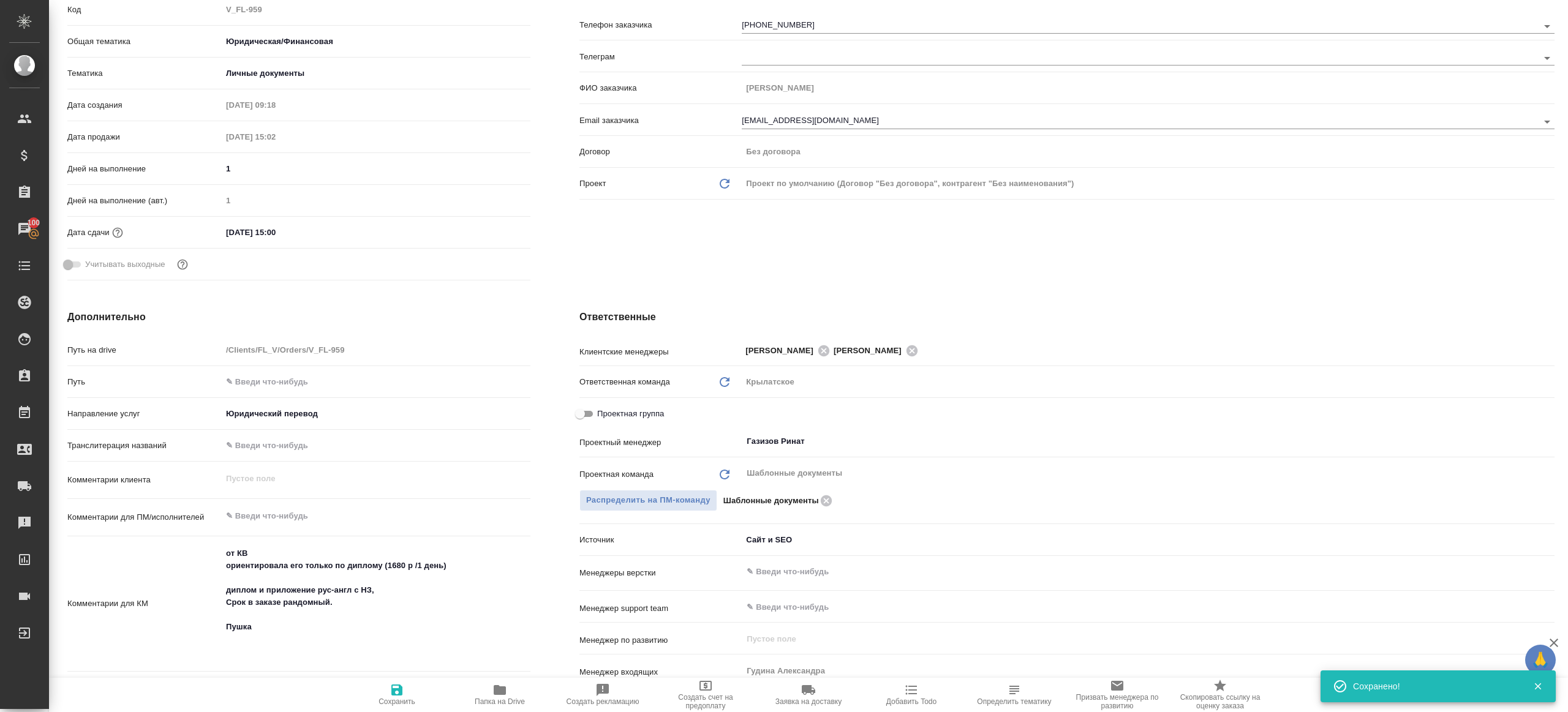
type textarea "x"
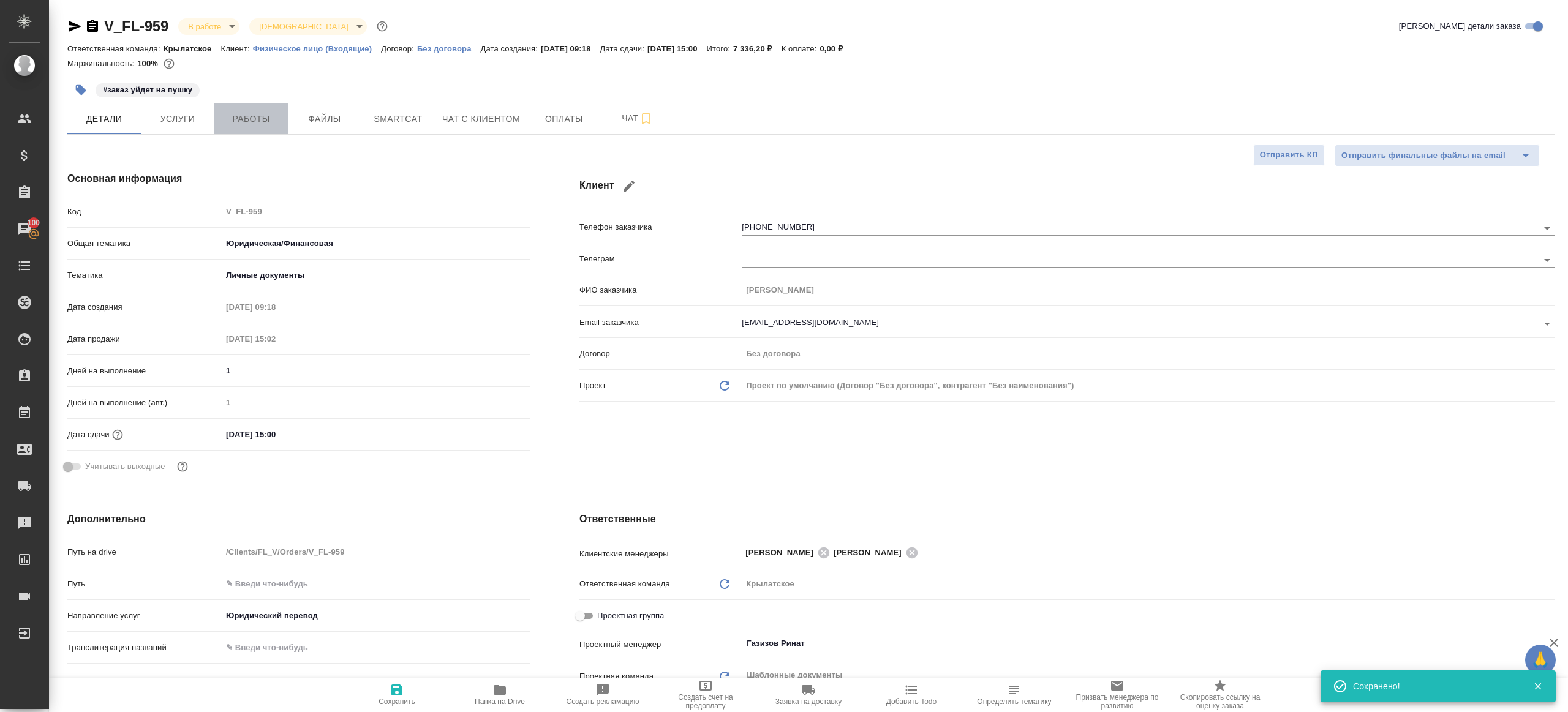
click at [261, 129] on button "Работы" at bounding box center [251, 119] width 74 height 31
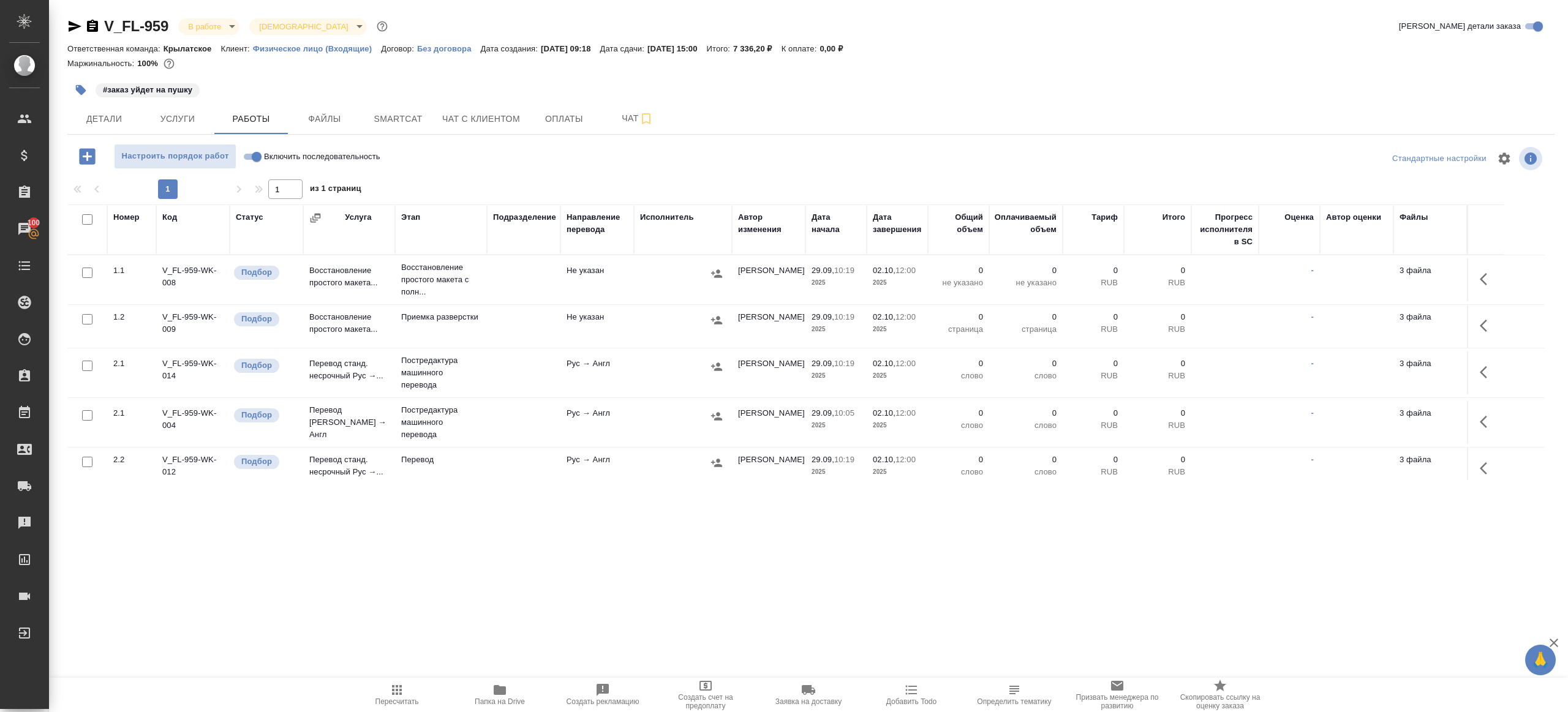
click at [249, 159] on input "Включить последовательность" at bounding box center [257, 157] width 44 height 15
checkbox input "true"
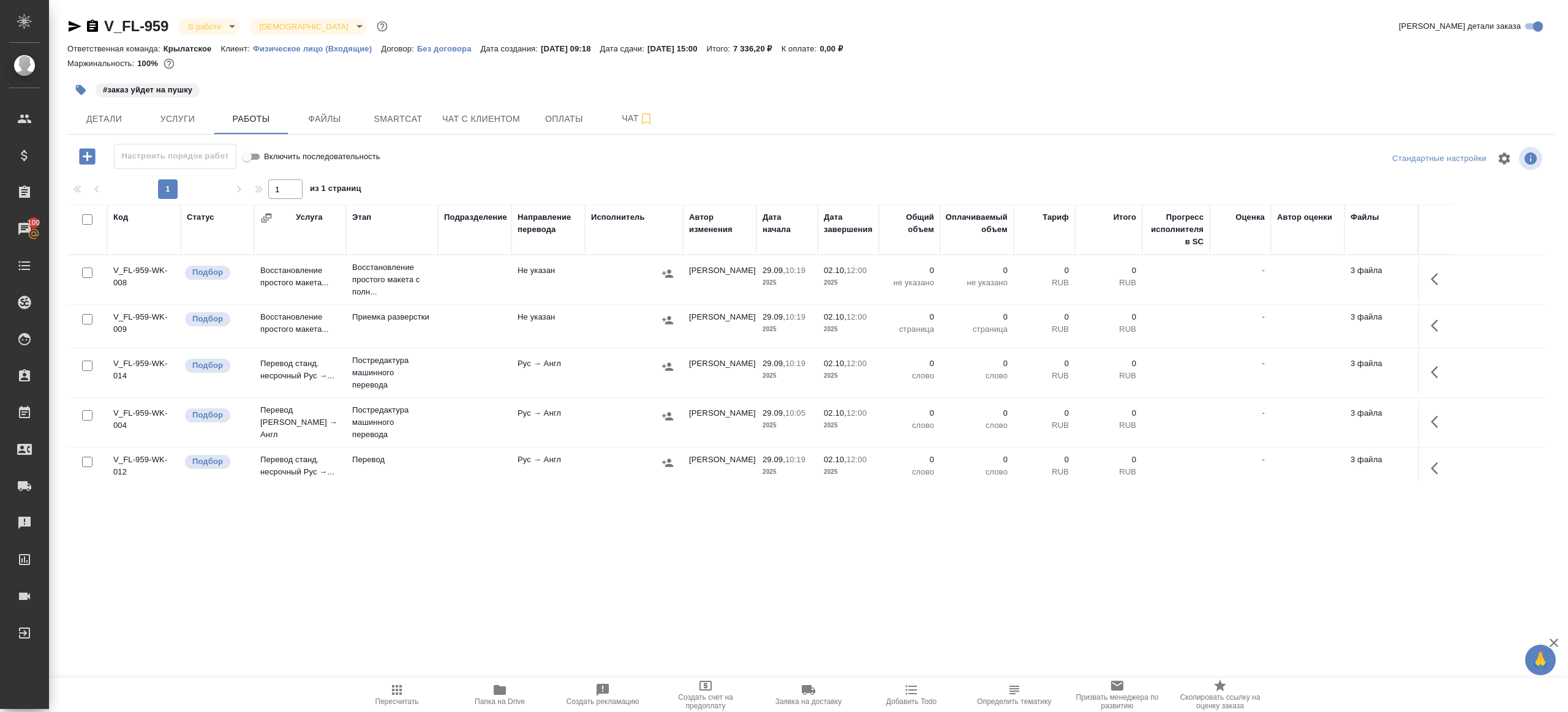
click at [84, 218] on input "checkbox" at bounding box center [87, 219] width 11 height 11
checkbox input "true"
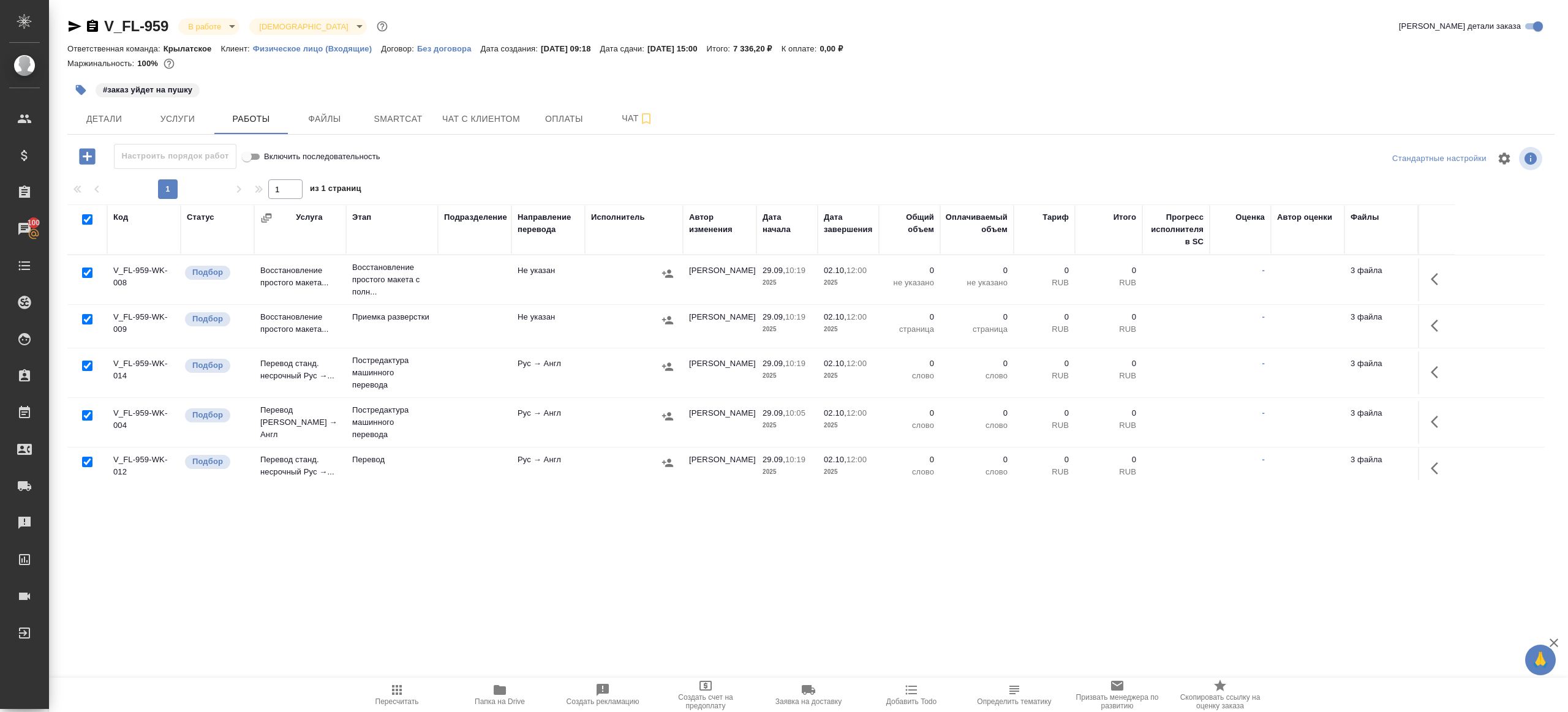
checkbox input "true"
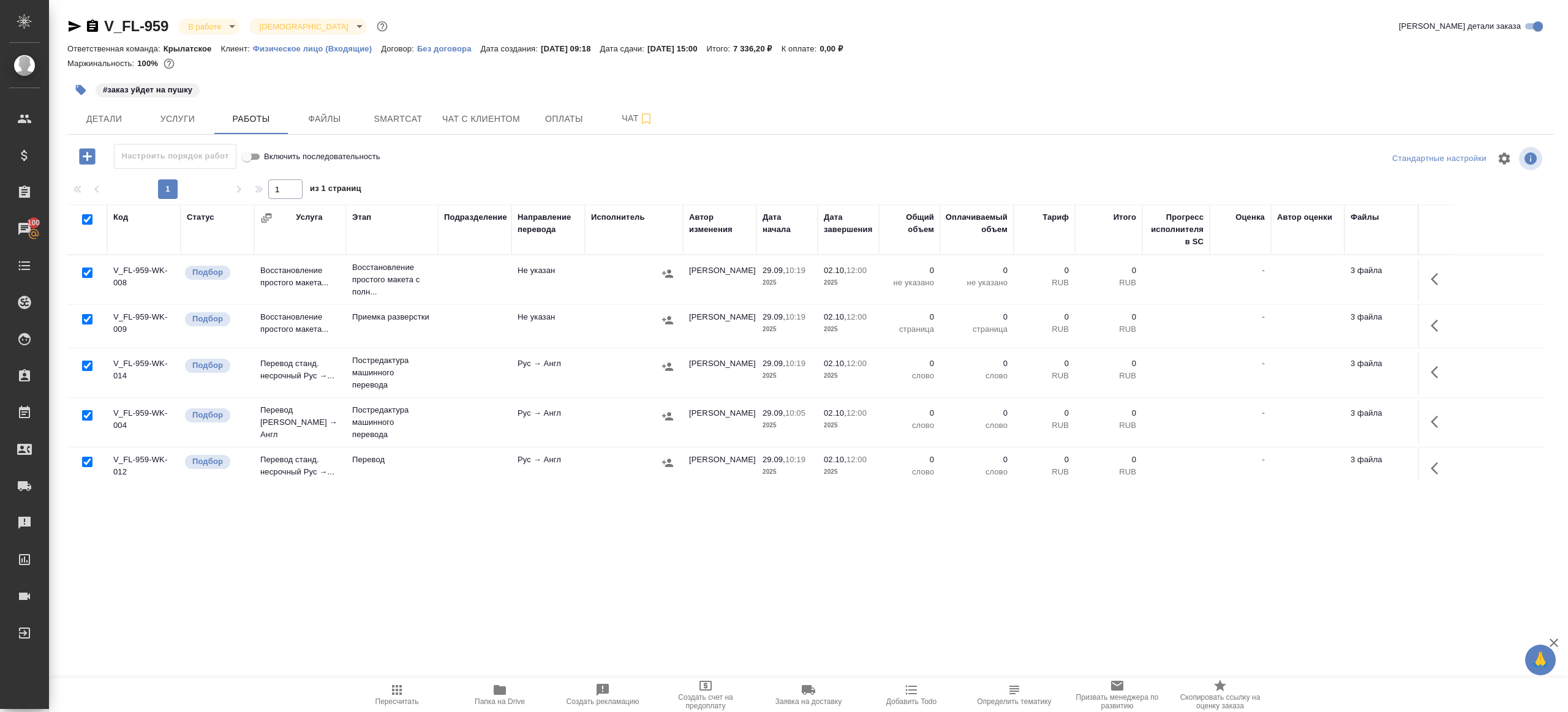
checkbox input "true"
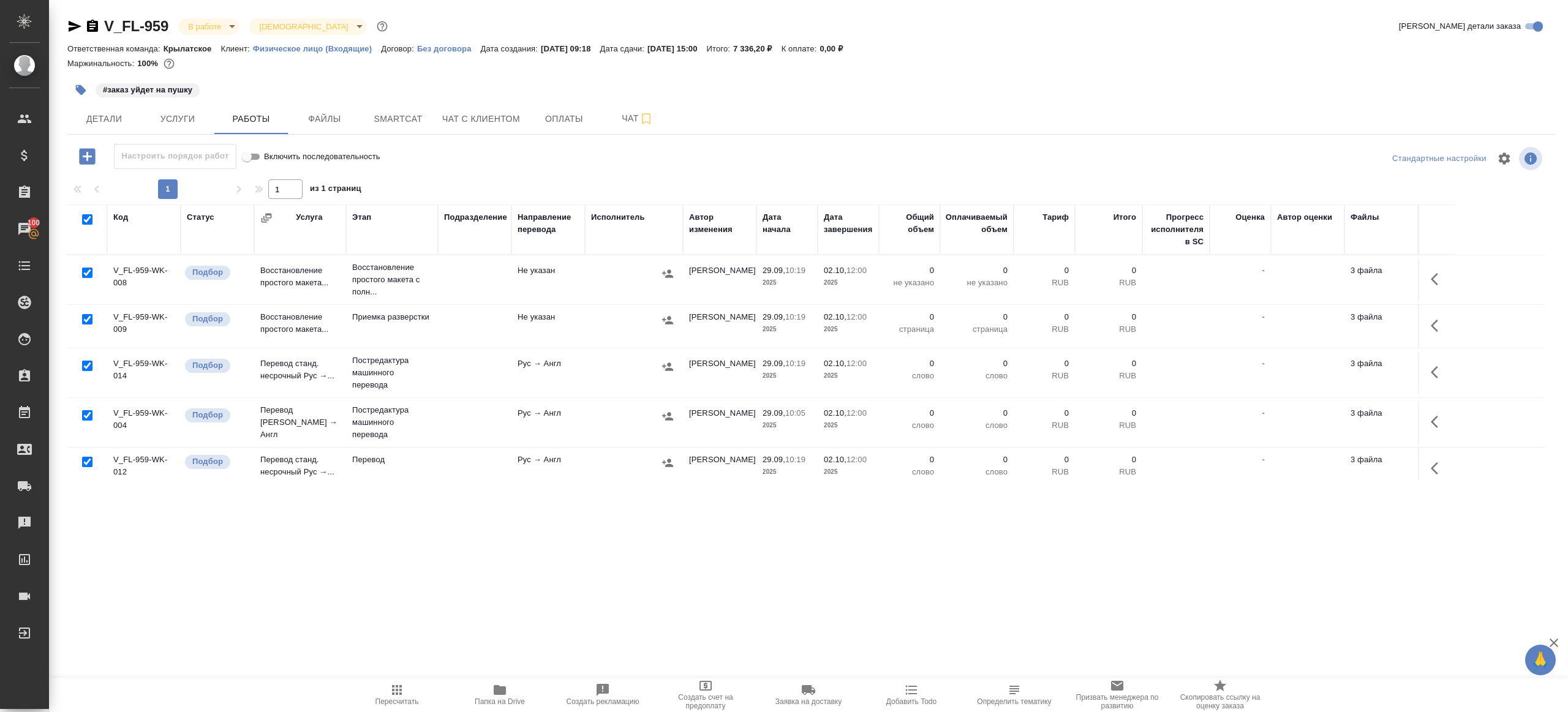
checkbox input "true"
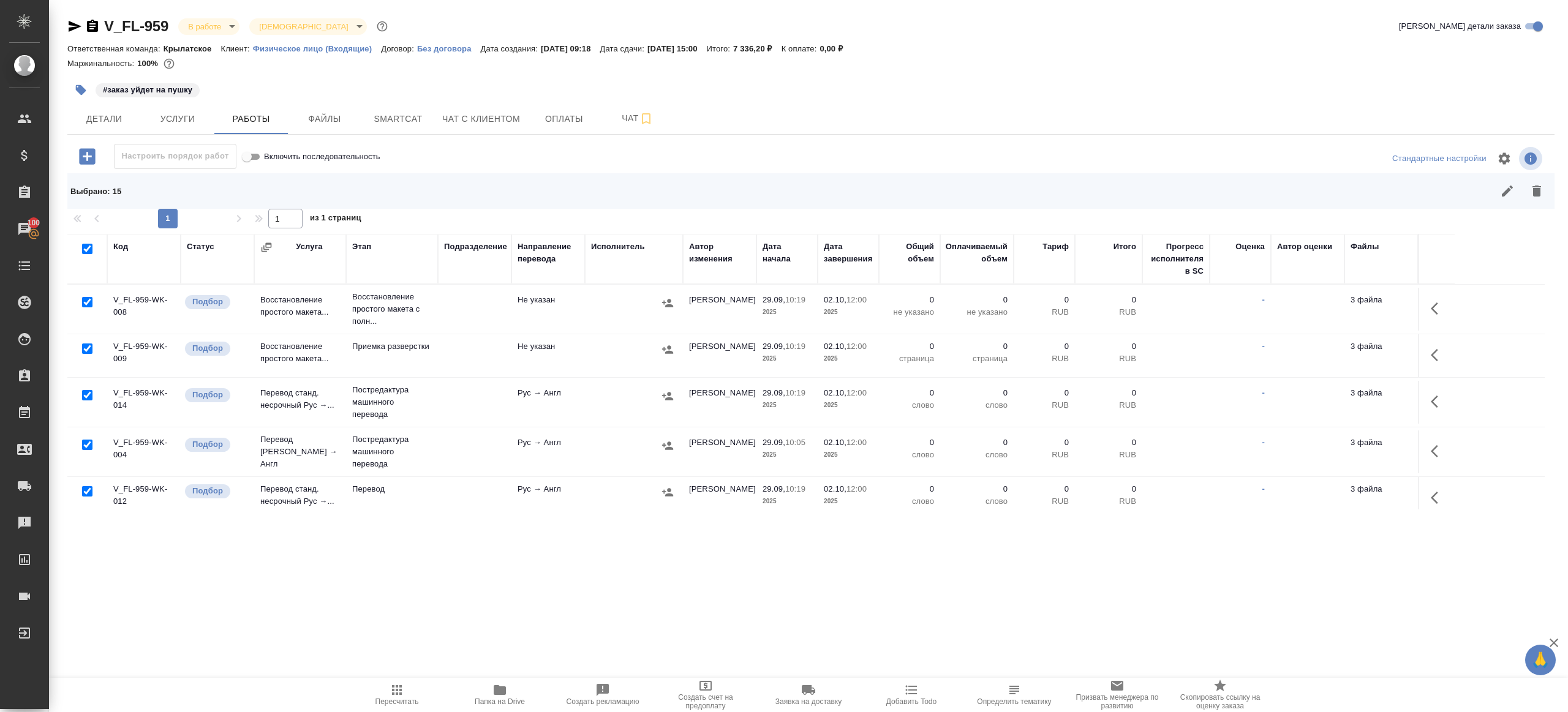
scroll to position [74, 0]
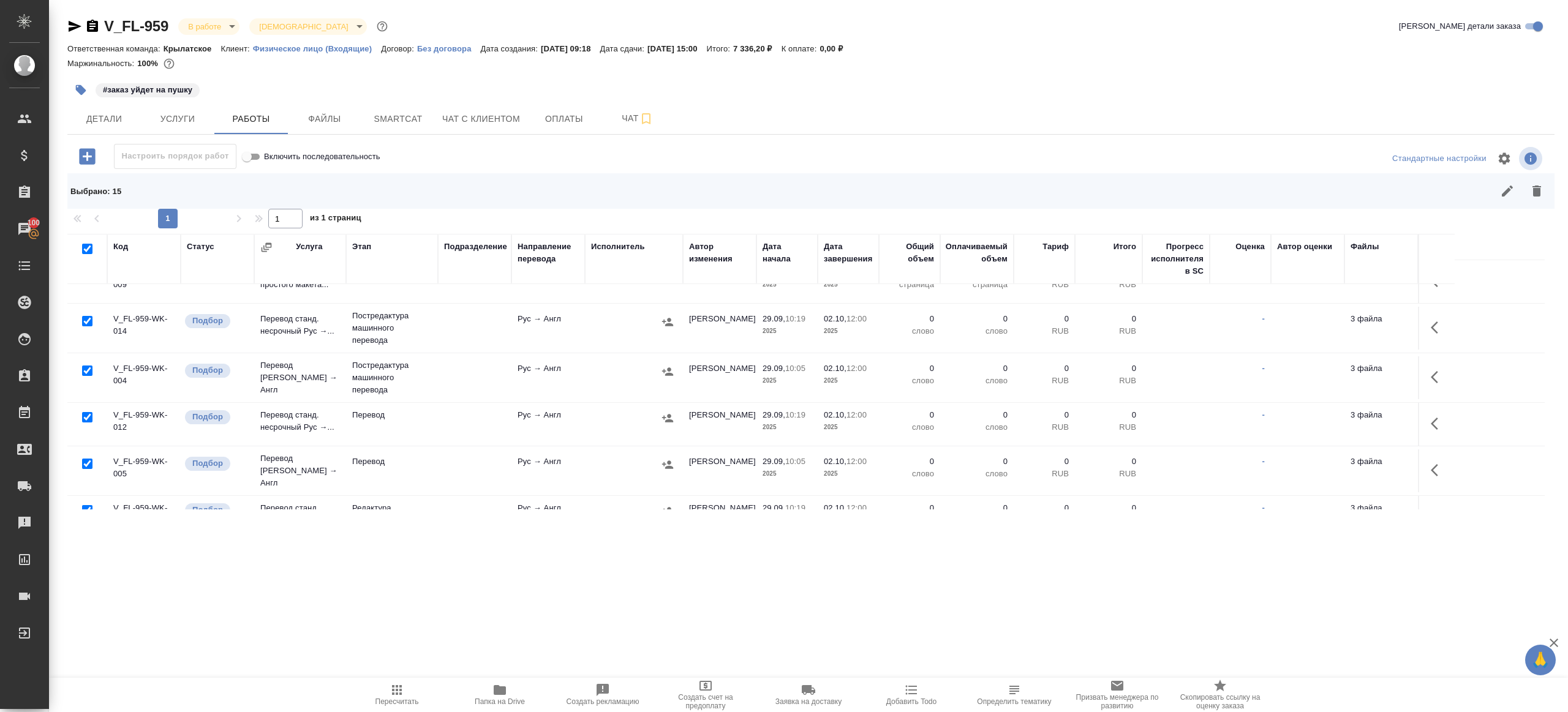
click at [78, 414] on div at bounding box center [87, 417] width 28 height 17
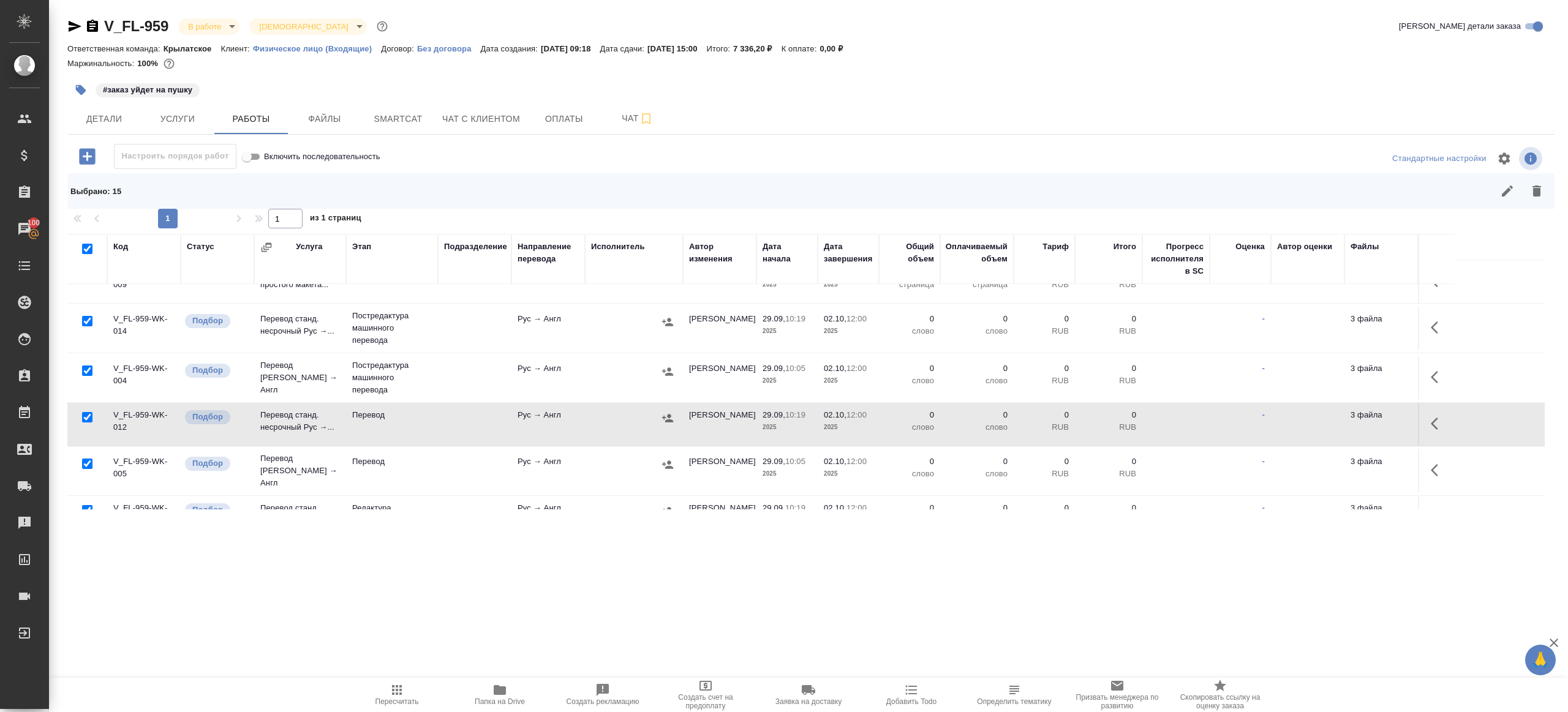
click at [83, 415] on input "checkbox" at bounding box center [87, 417] width 11 height 11
checkbox input "false"
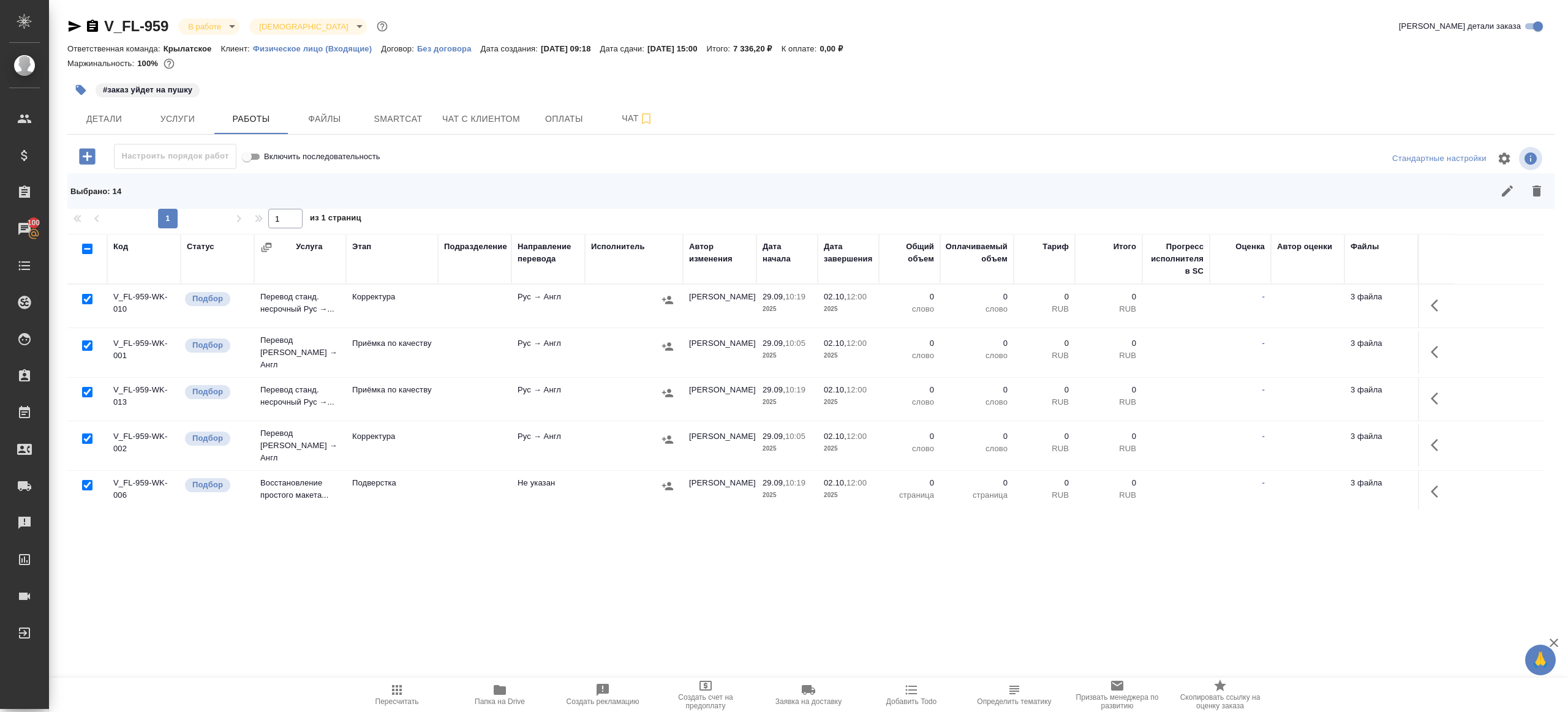
scroll to position [389, 0]
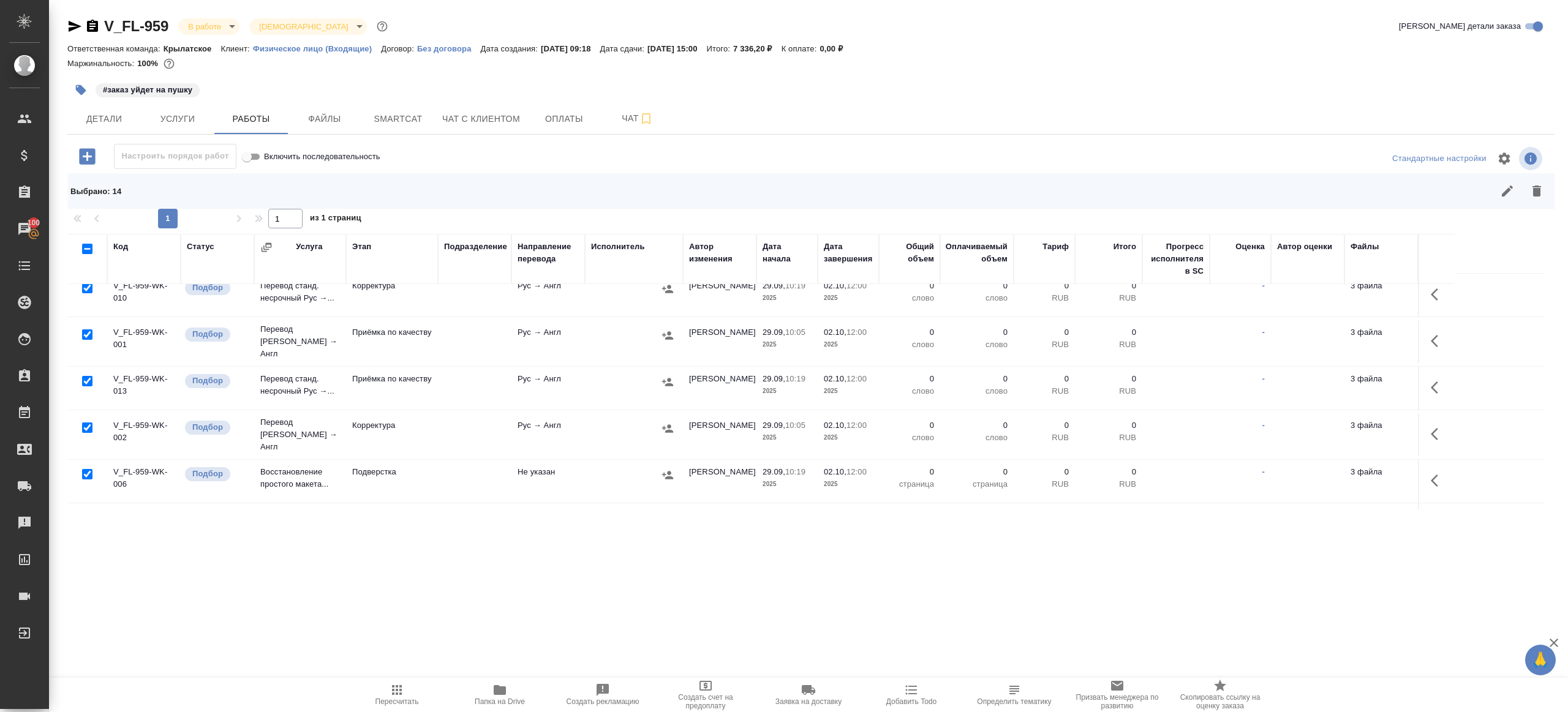
click at [89, 376] on input "checkbox" at bounding box center [87, 381] width 11 height 11
checkbox input "false"
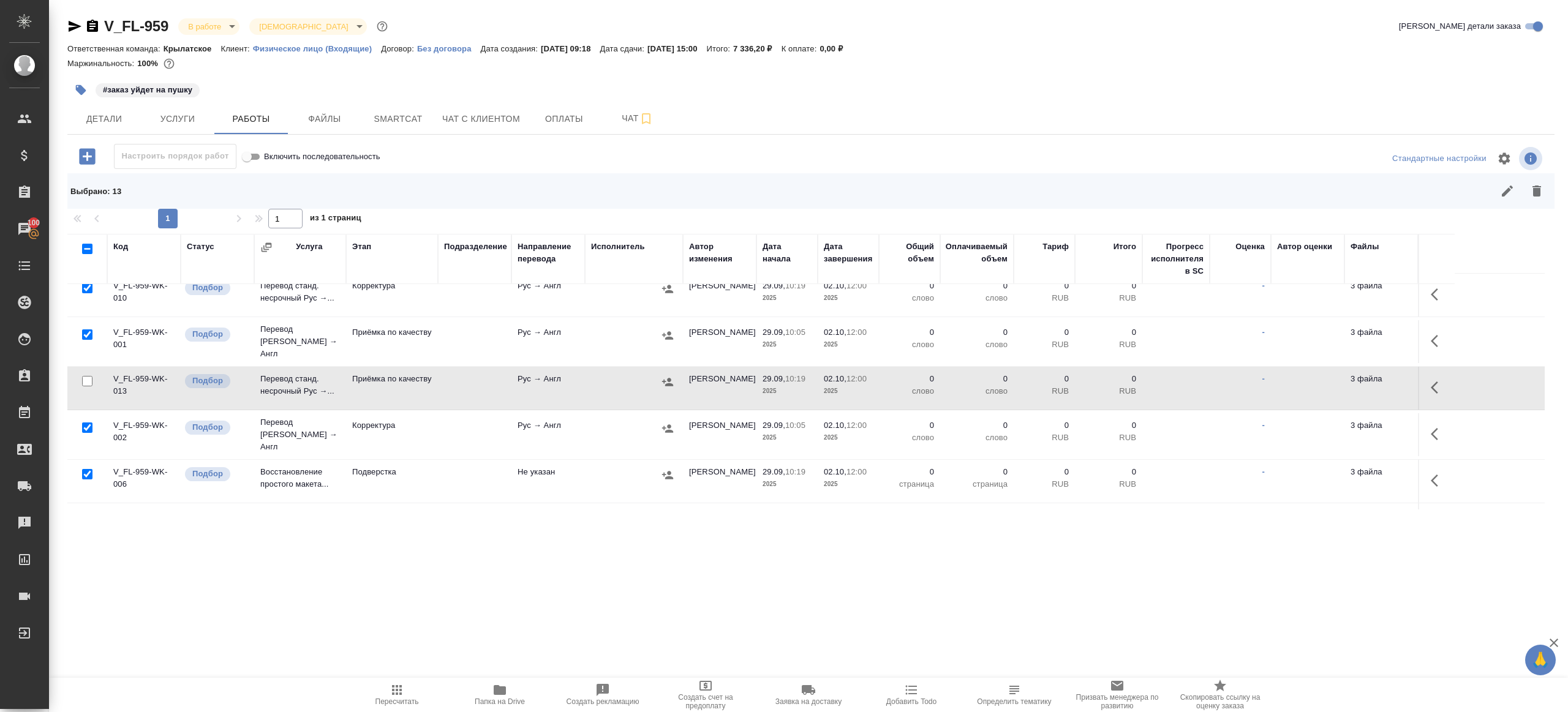
scroll to position [448, 0]
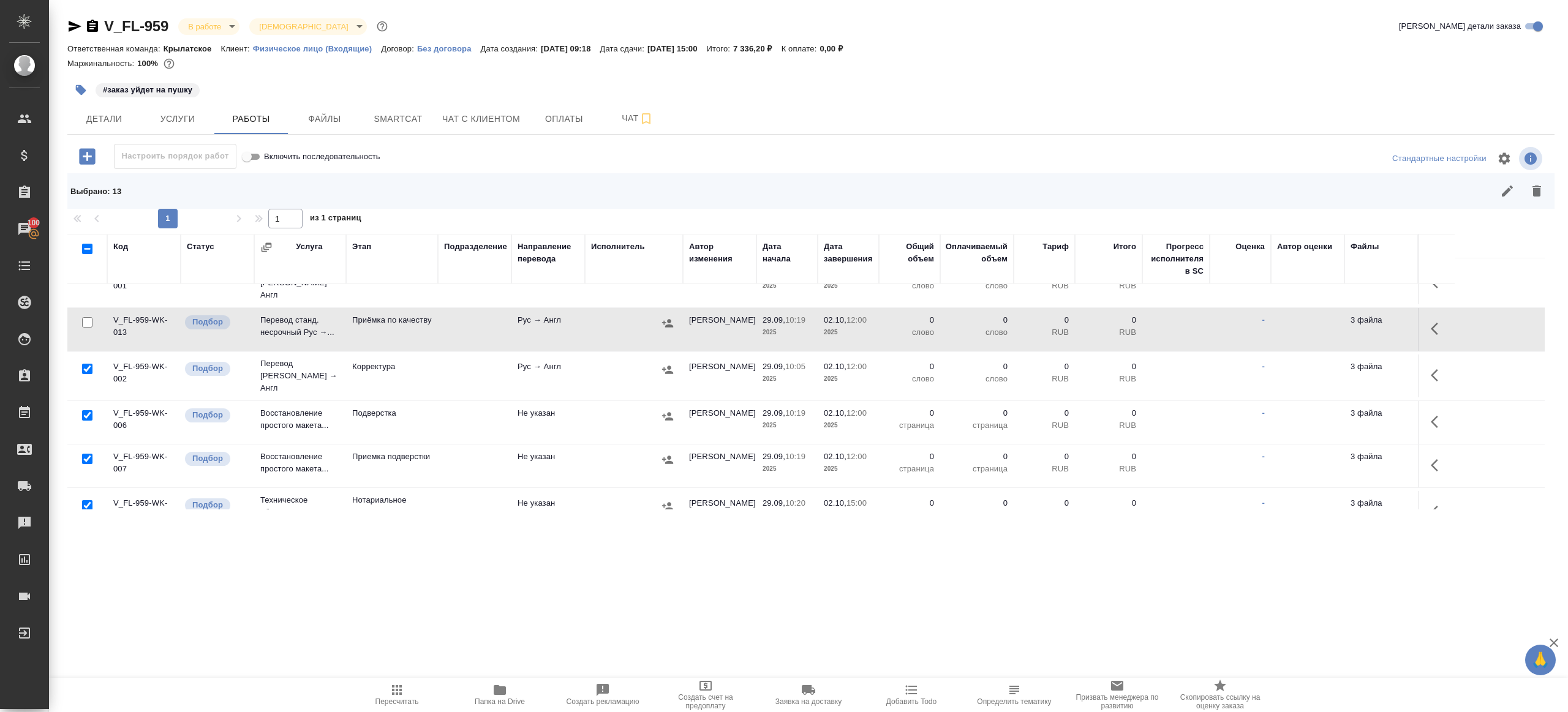
click at [90, 500] on input "checkbox" at bounding box center [87, 505] width 11 height 11
checkbox input "false"
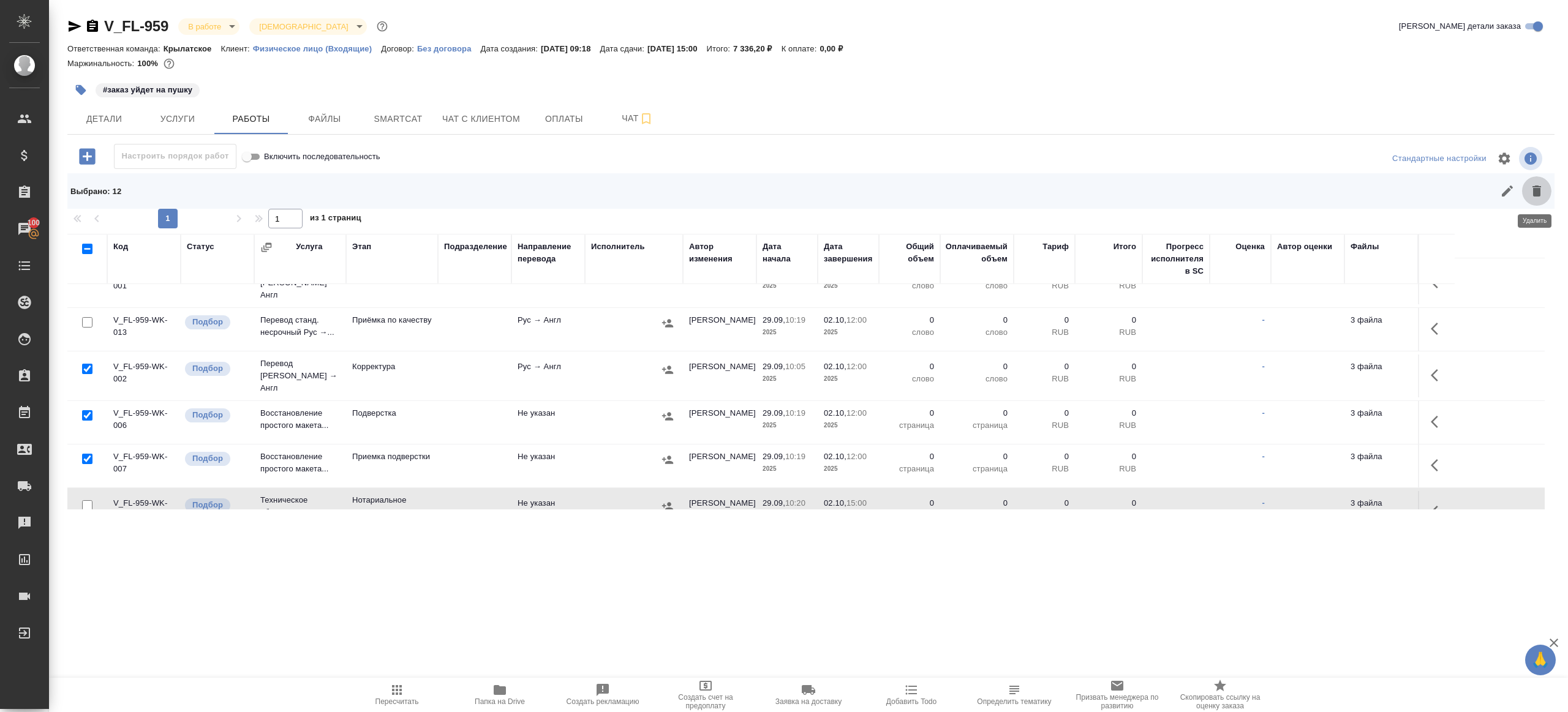
click at [1526, 193] on button "button" at bounding box center [1536, 191] width 29 height 29
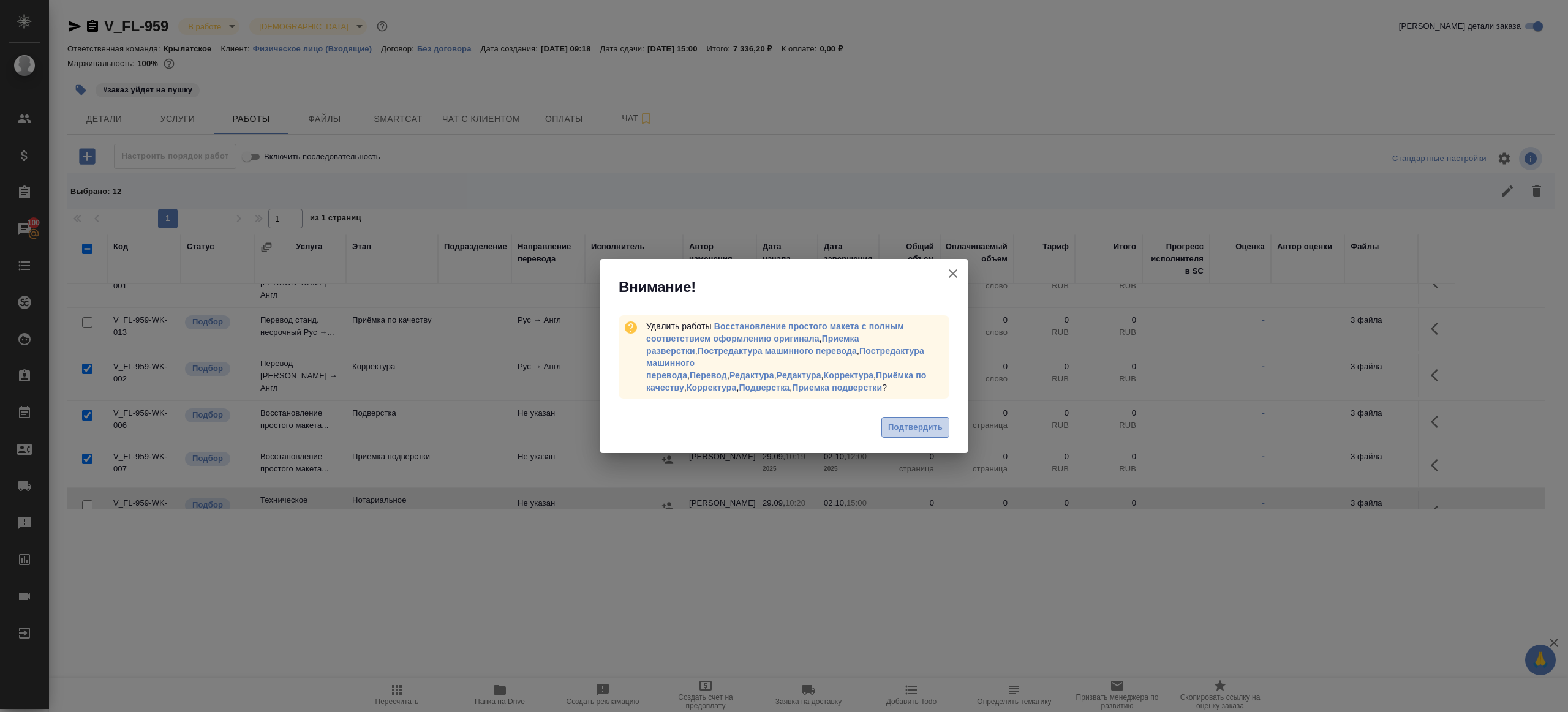
click at [930, 421] on span "Подтвердить" at bounding box center [915, 427] width 54 height 14
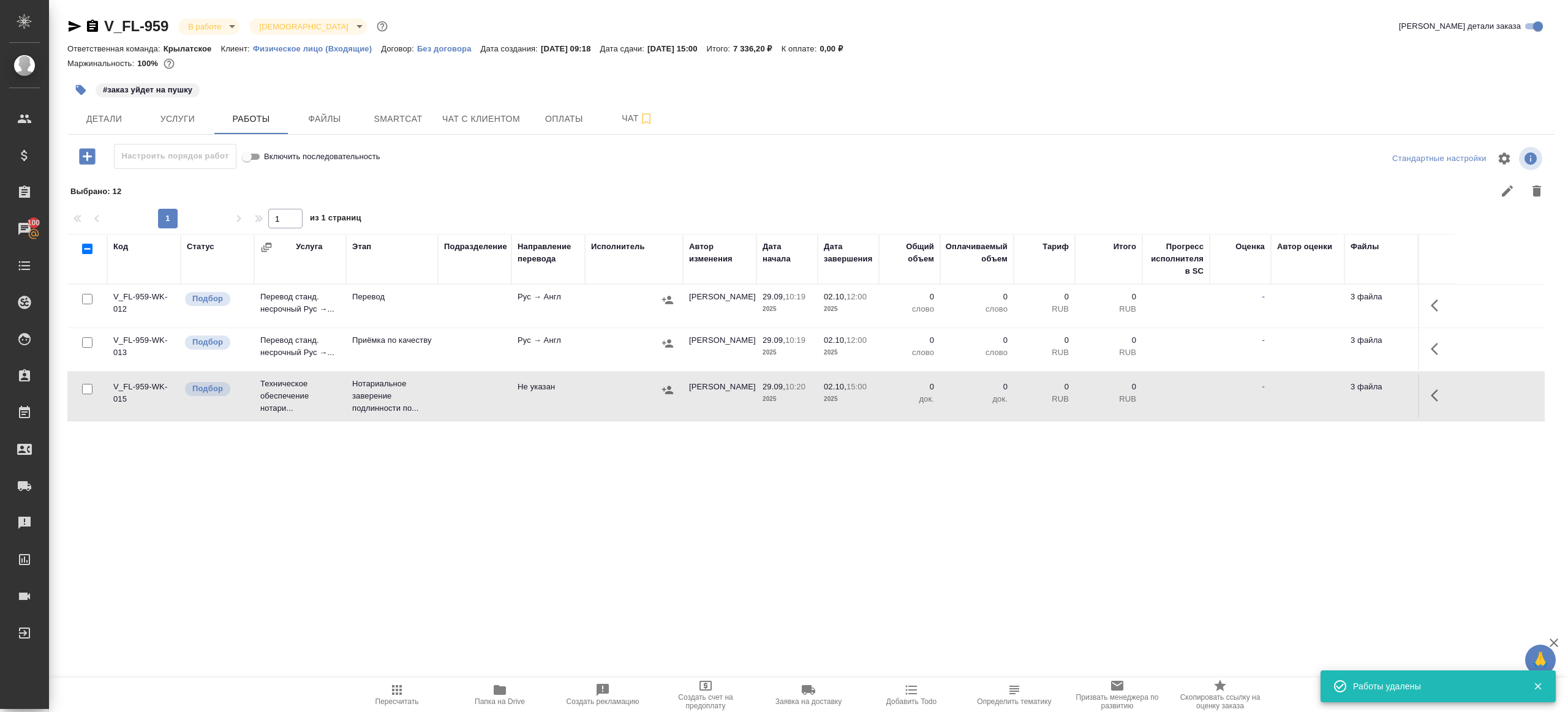
scroll to position [0, 0]
click at [1438, 301] on icon "button" at bounding box center [1438, 305] width 15 height 15
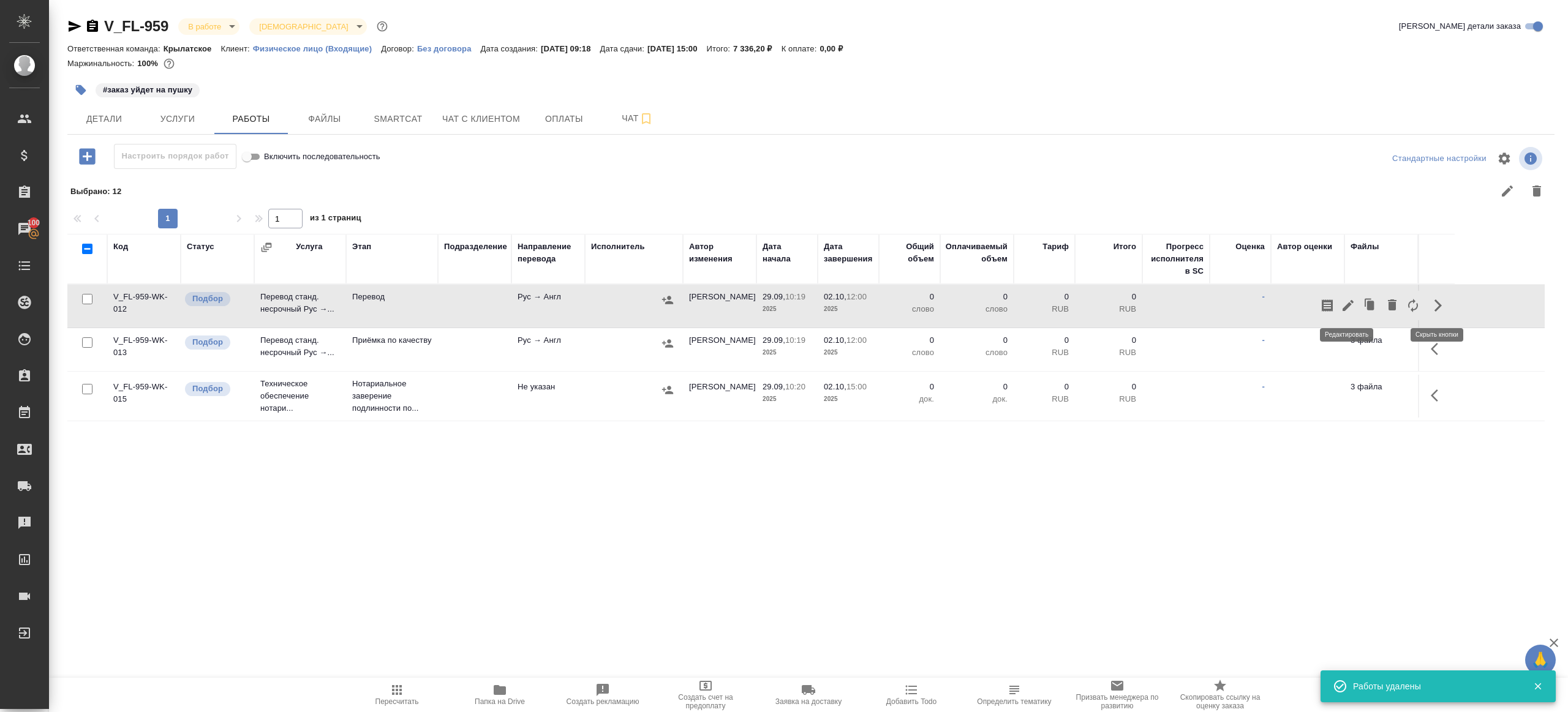
click at [1355, 301] on icon "button" at bounding box center [1348, 305] width 15 height 15
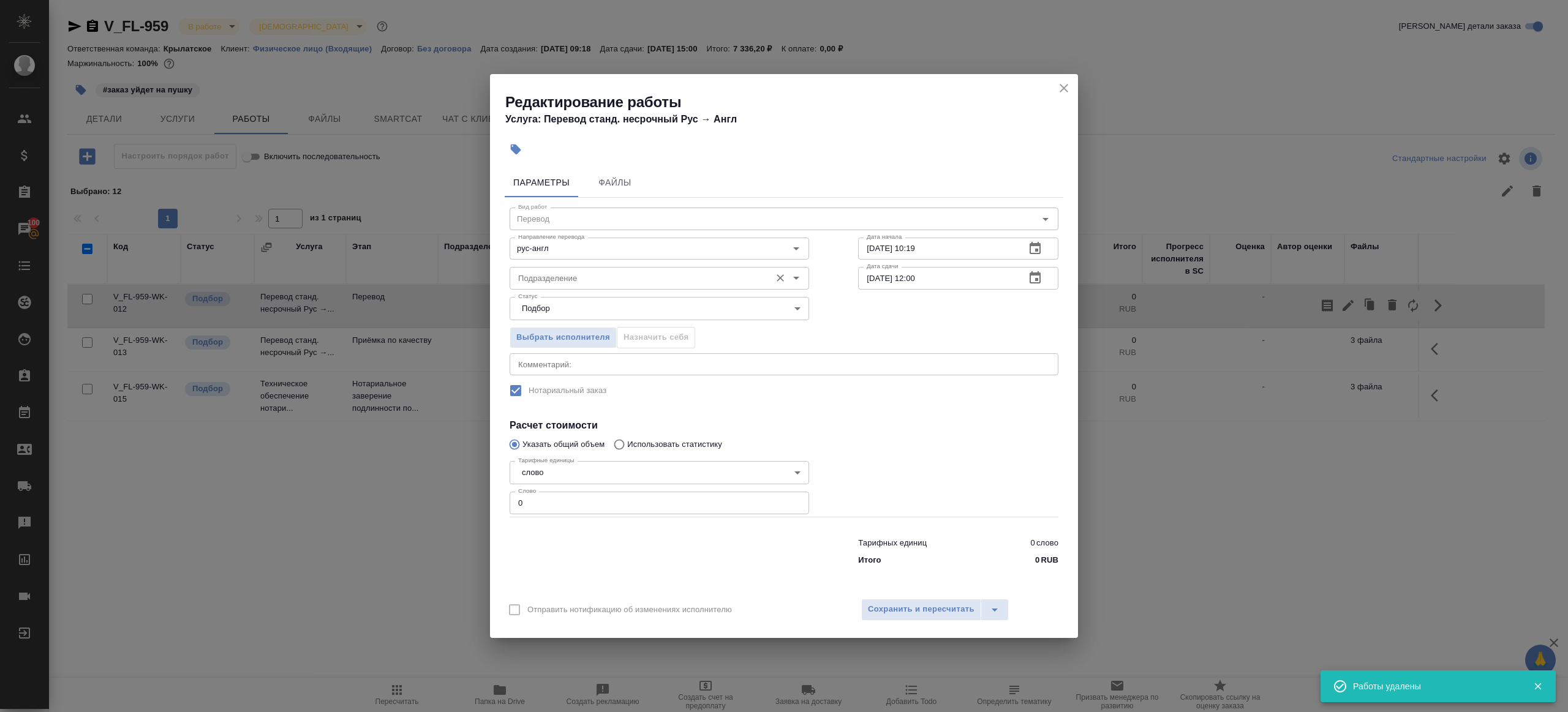
click at [659, 280] on input "Подразделение" at bounding box center [639, 278] width 251 height 15
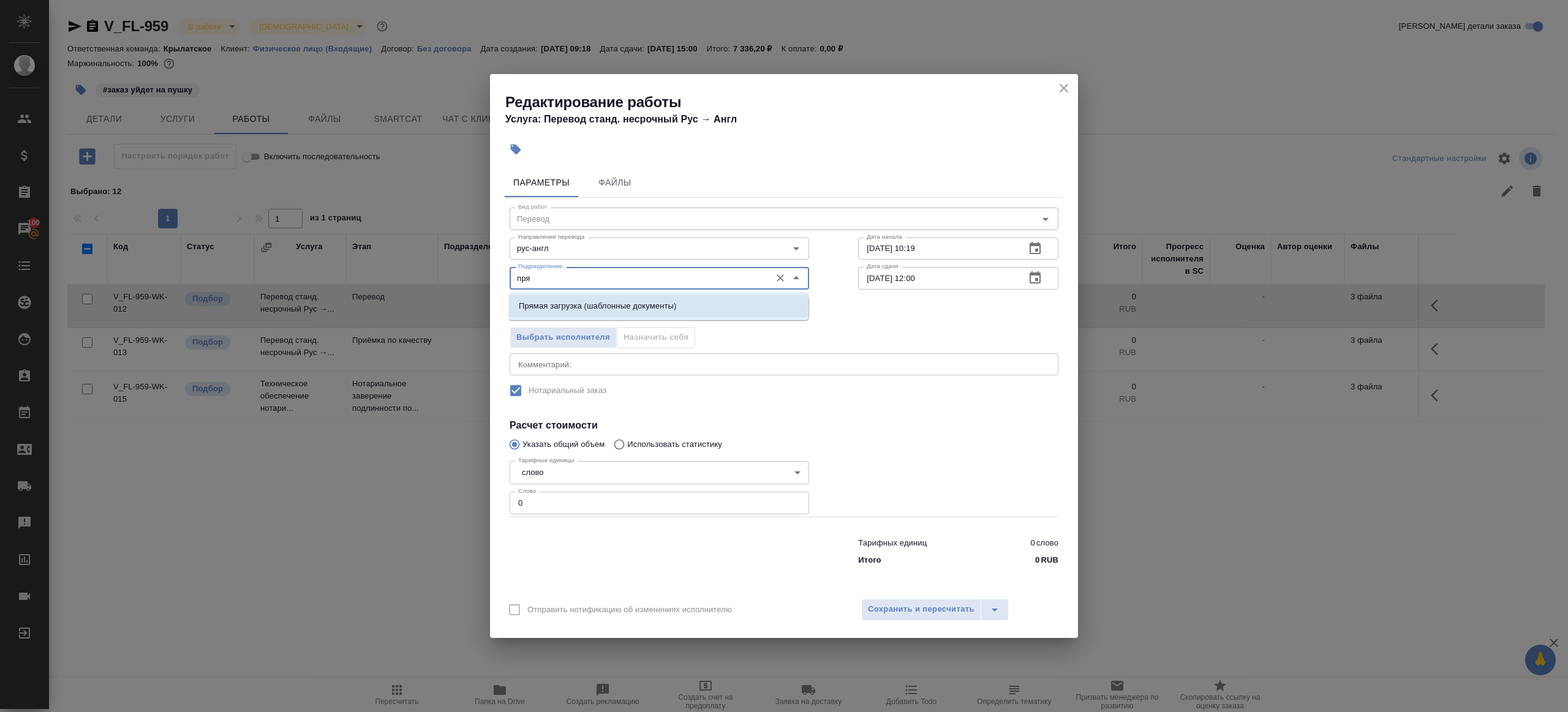
click at [610, 301] on p "Прямая загрузка (шаблонные документы)" at bounding box center [597, 306] width 157 height 12
type input "Прямая загрузка (шаблонные документы)"
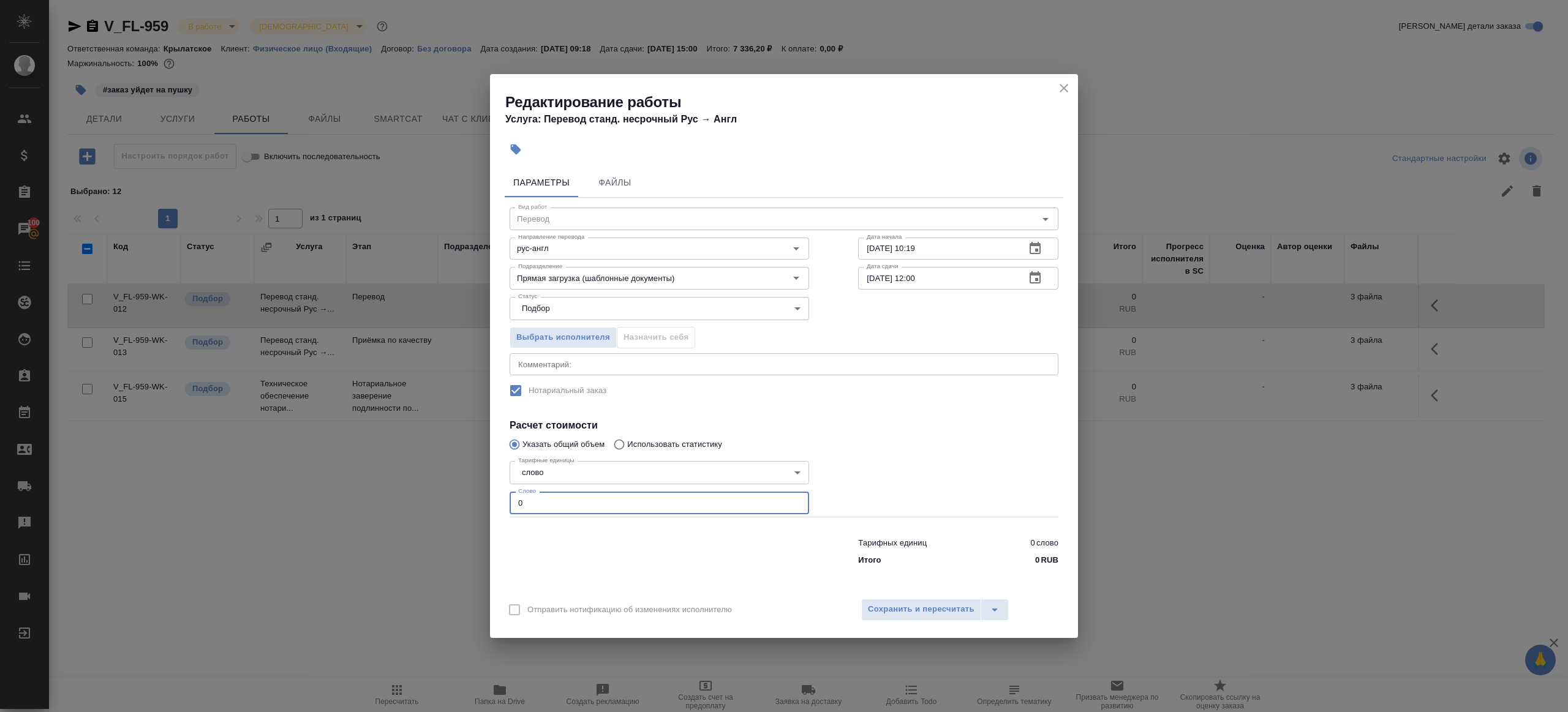
drag, startPoint x: 567, startPoint y: 510, endPoint x: 465, endPoint y: 489, distance: 104.1
click at [463, 490] on div "Редактирование работы Услуга: Перевод станд. несрочный Рус → Англ Параметры Фай…" at bounding box center [784, 356] width 1568 height 712
type input "1"
click at [846, 477] on div at bounding box center [958, 485] width 249 height 109
click at [920, 273] on input "02.10.2025 12:00" at bounding box center [937, 278] width 157 height 22
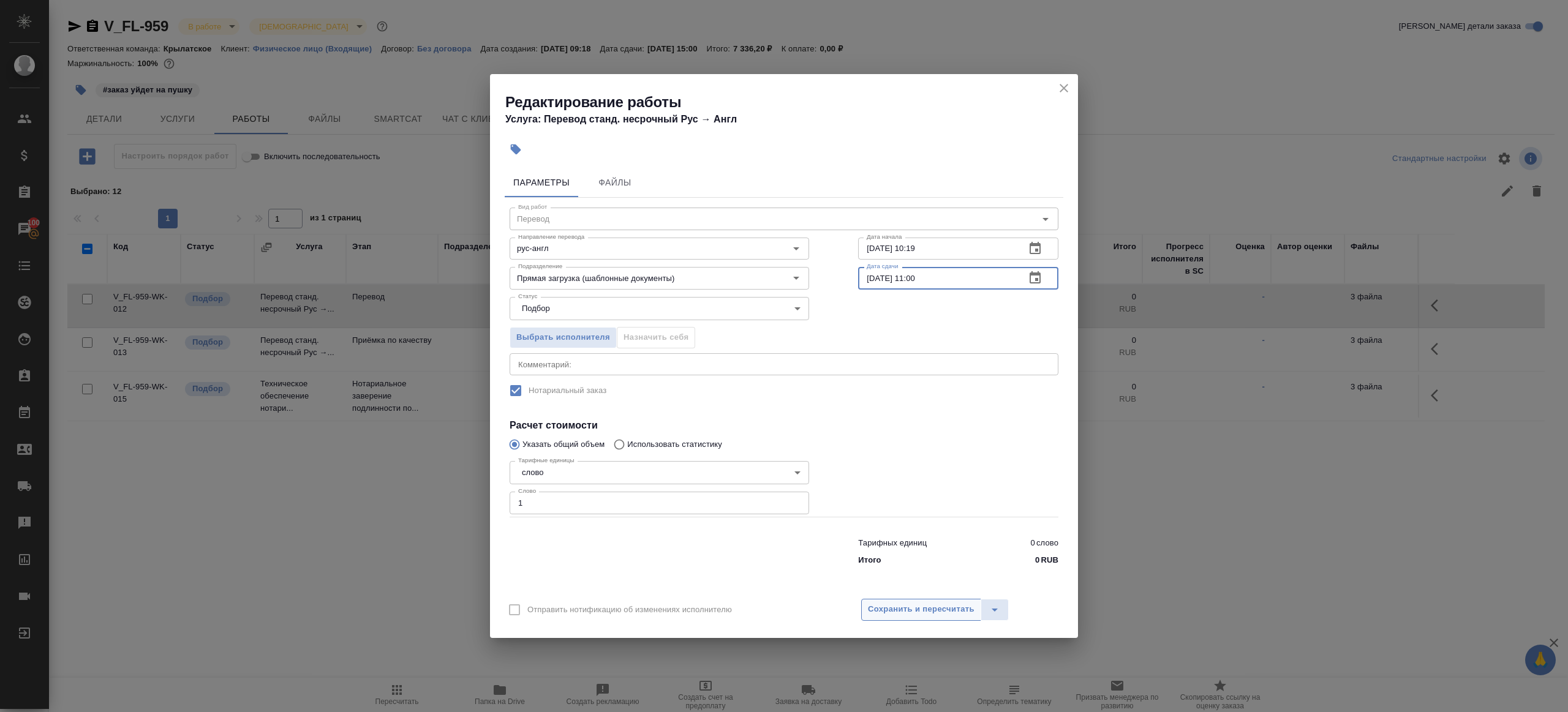
type input "02.10.2025 11:00"
click at [937, 615] on span "Сохранить и пересчитать" at bounding box center [921, 609] width 107 height 14
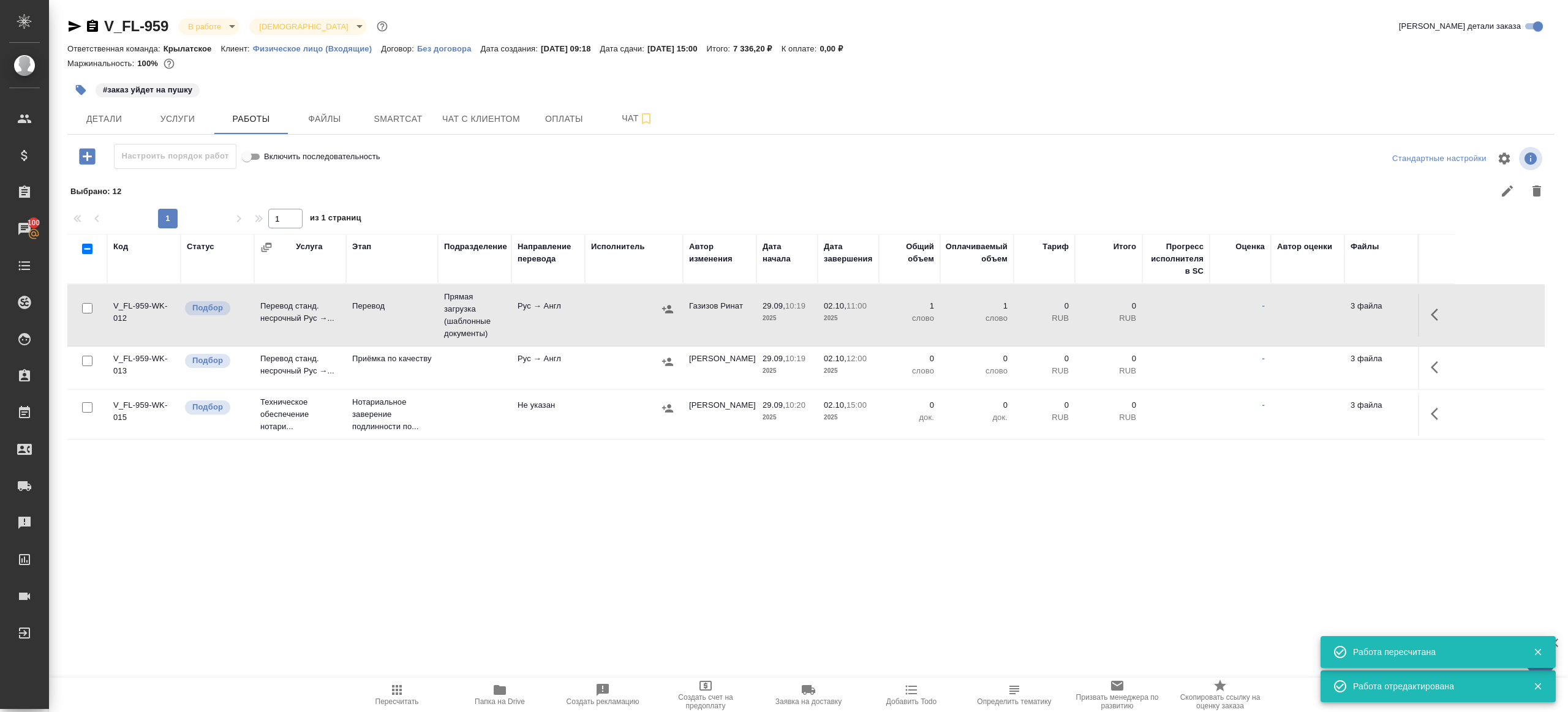
click at [1447, 361] on button "button" at bounding box center [1438, 367] width 29 height 29
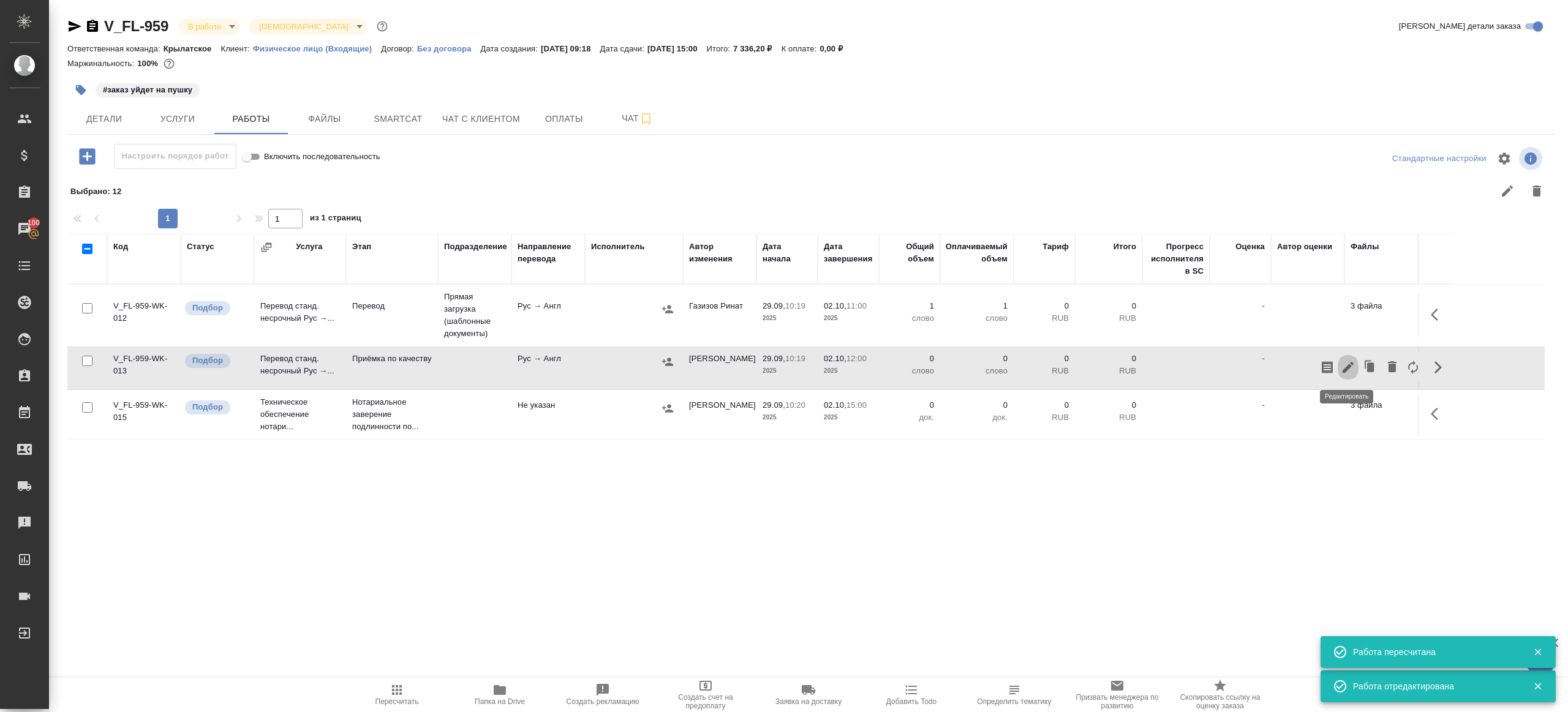
click at [1349, 366] on icon "button" at bounding box center [1349, 367] width 11 height 11
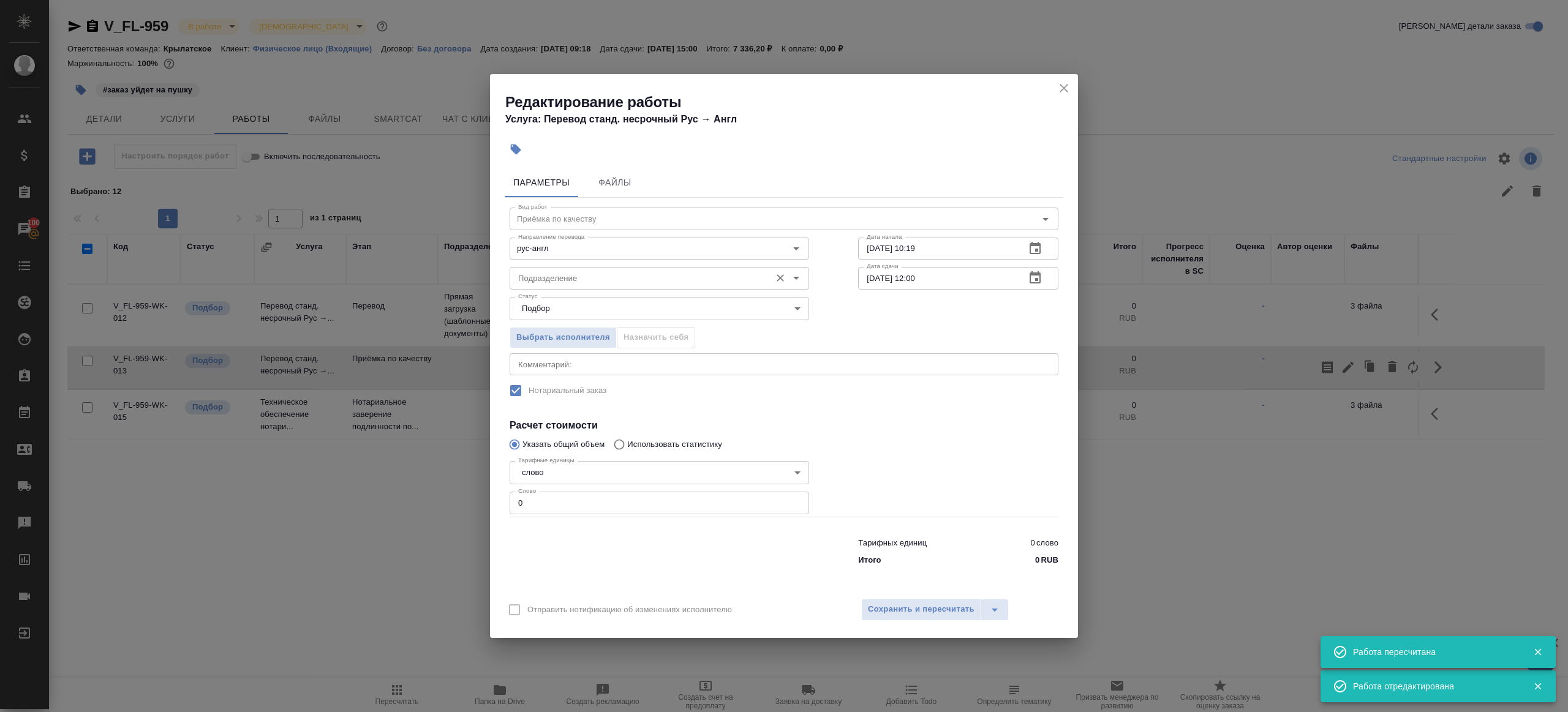
click at [627, 278] on input "Подразделение" at bounding box center [639, 278] width 251 height 15
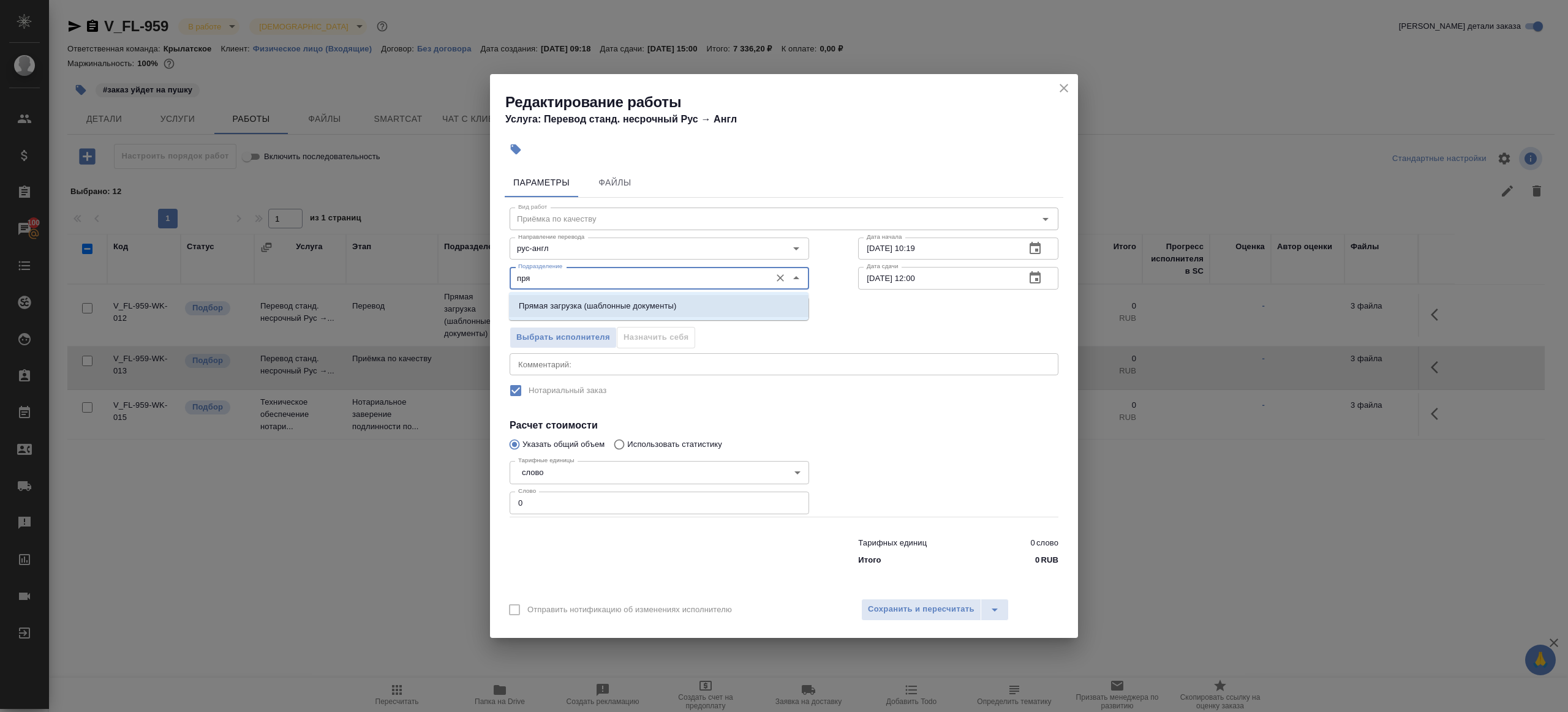
click at [632, 295] on li "Прямая загрузка (шаблонные документы)" at bounding box center [659, 306] width 300 height 22
type input "Прямая загрузка (шаблонные документы)"
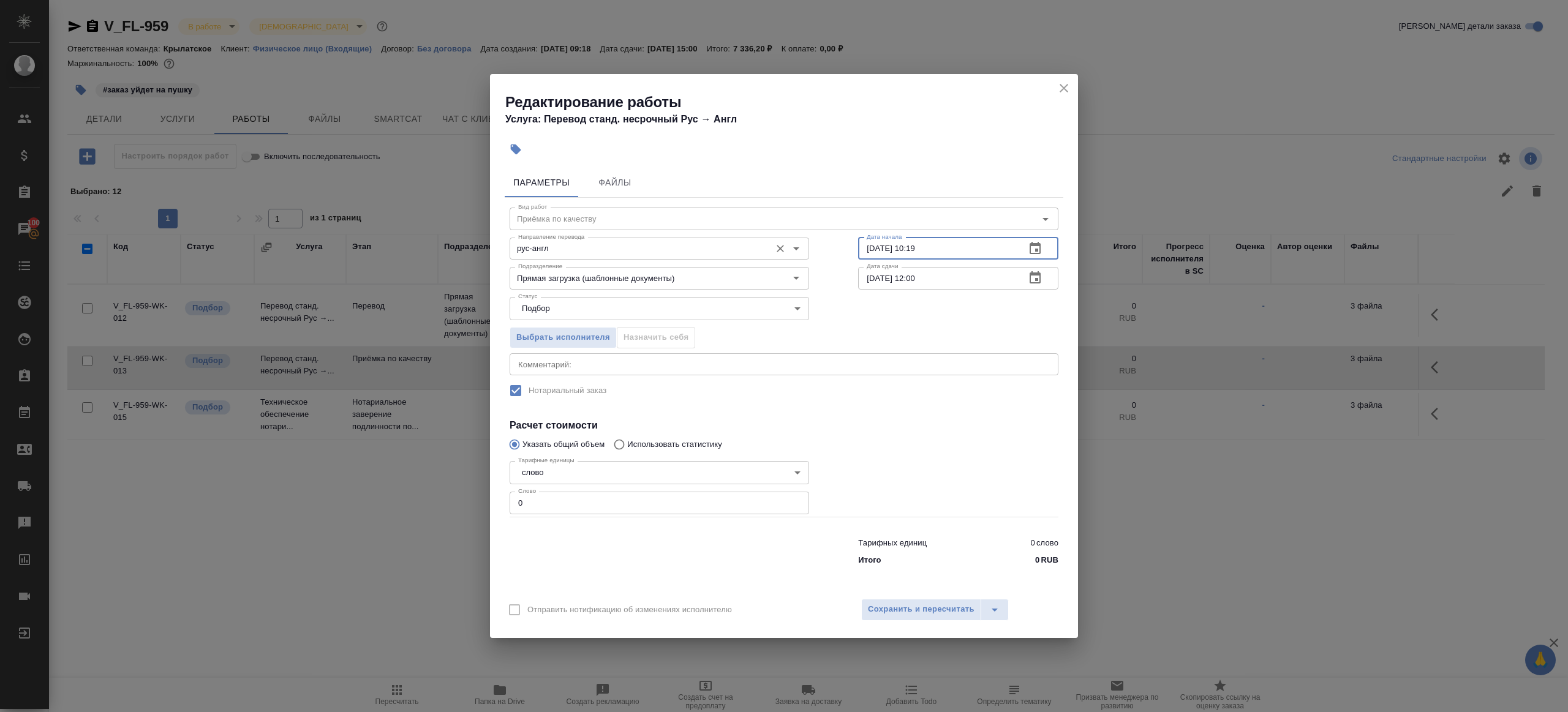
drag, startPoint x: 962, startPoint y: 248, endPoint x: 747, endPoint y: 235, distance: 215.4
click at [747, 235] on div "Направление перевода рус-англ Направление перевода Дата начала 29.09.2025 10:19…" at bounding box center [784, 247] width 597 height 78
paste input "02.10.2025 11:00"
type input "02.10.2025 11:00"
drag, startPoint x: 580, startPoint y: 494, endPoint x: 493, endPoint y: 491, distance: 87.1
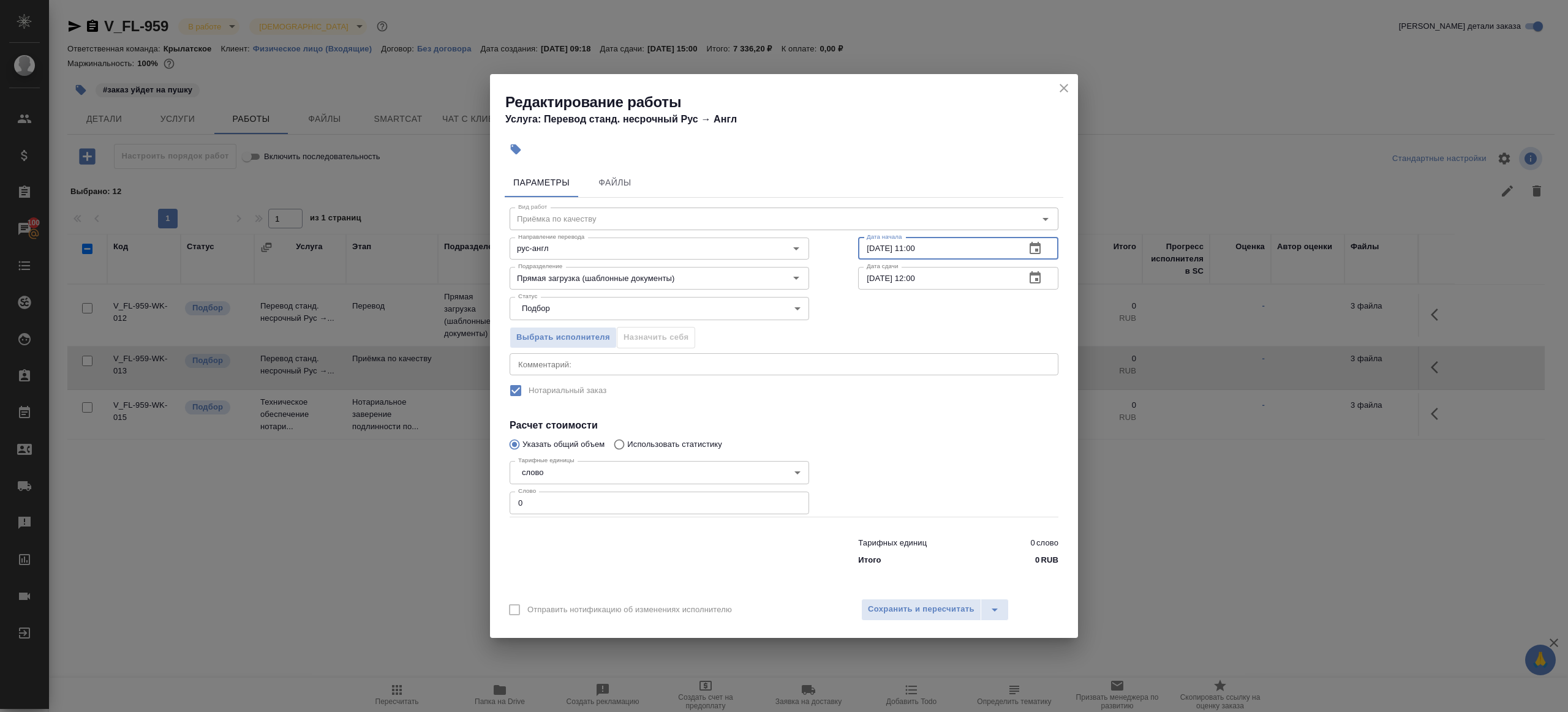
click at [492, 492] on div "Параметры Файлы Вид работ Приёмка по качеству Вид работ Направление перевода ру…" at bounding box center [784, 376] width 588 height 427
drag, startPoint x: 571, startPoint y: 505, endPoint x: 452, endPoint y: 478, distance: 122.0
click at [452, 478] on div "Редактирование работы Услуга: Перевод станд. несрочный Рус → Англ Параметры Фай…" at bounding box center [784, 356] width 1568 height 712
type input "1"
click at [899, 448] on div at bounding box center [958, 485] width 249 height 109
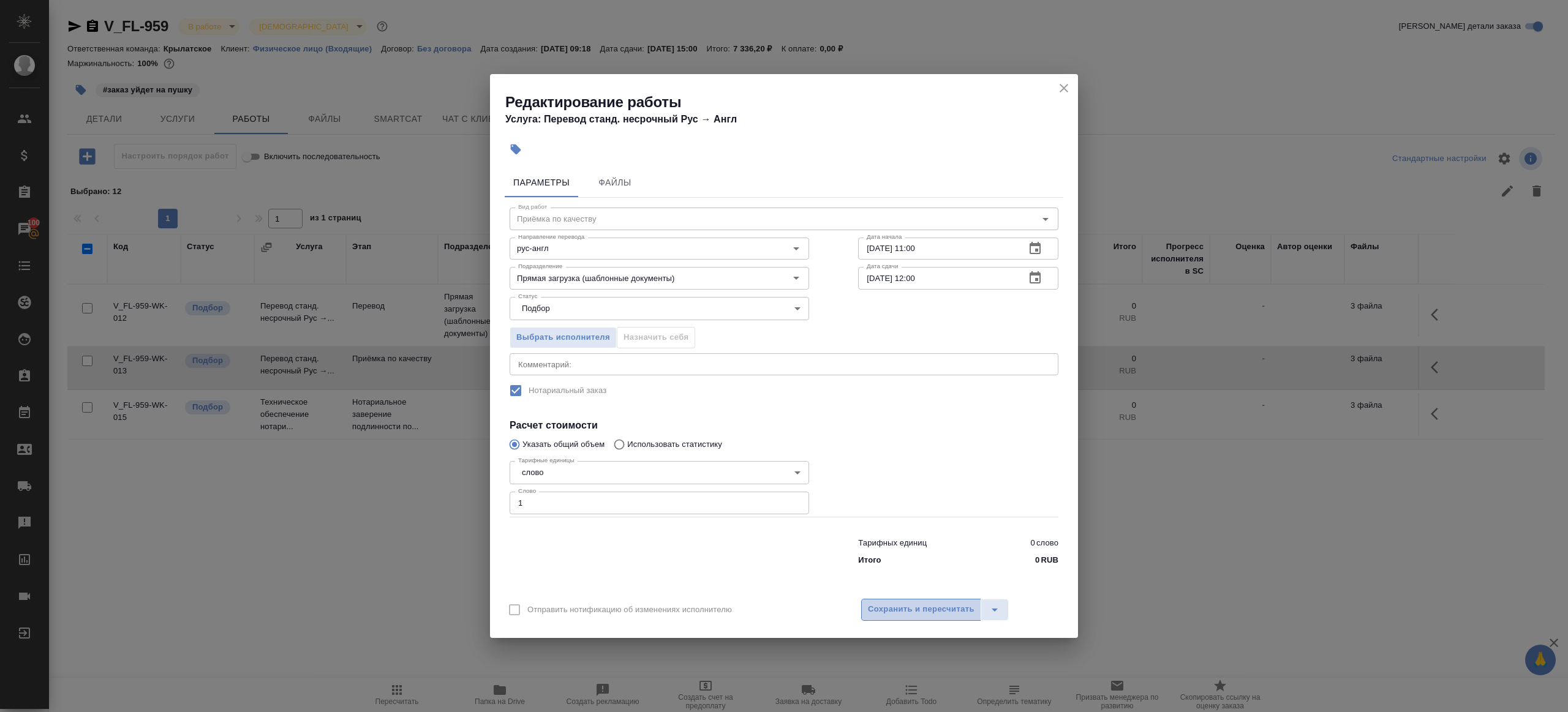
click at [907, 617] on button "Сохранить и пересчитать" at bounding box center [921, 609] width 120 height 22
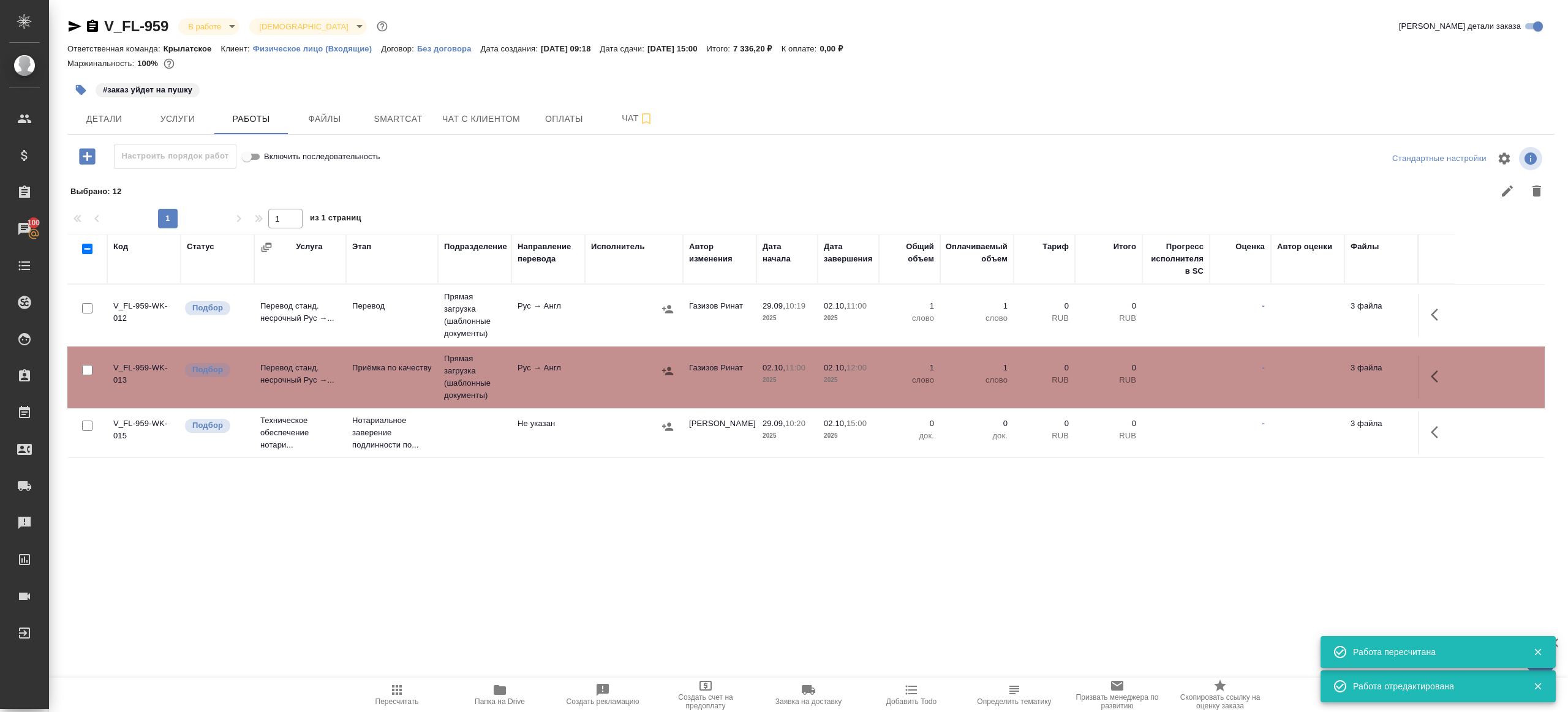
click at [394, 695] on icon "button" at bounding box center [397, 690] width 15 height 15
drag, startPoint x: 394, startPoint y: 695, endPoint x: 509, endPoint y: 609, distance: 143.6
click at [394, 695] on icon "button" at bounding box center [397, 690] width 15 height 15
click at [514, 606] on div ".cls-1 fill:#fff; AWATERA Gazizov Rinat Клиенты Спецификации Заказы 100 Чаты To…" at bounding box center [784, 356] width 1568 height 712
click at [592, 391] on td at bounding box center [634, 377] width 98 height 43
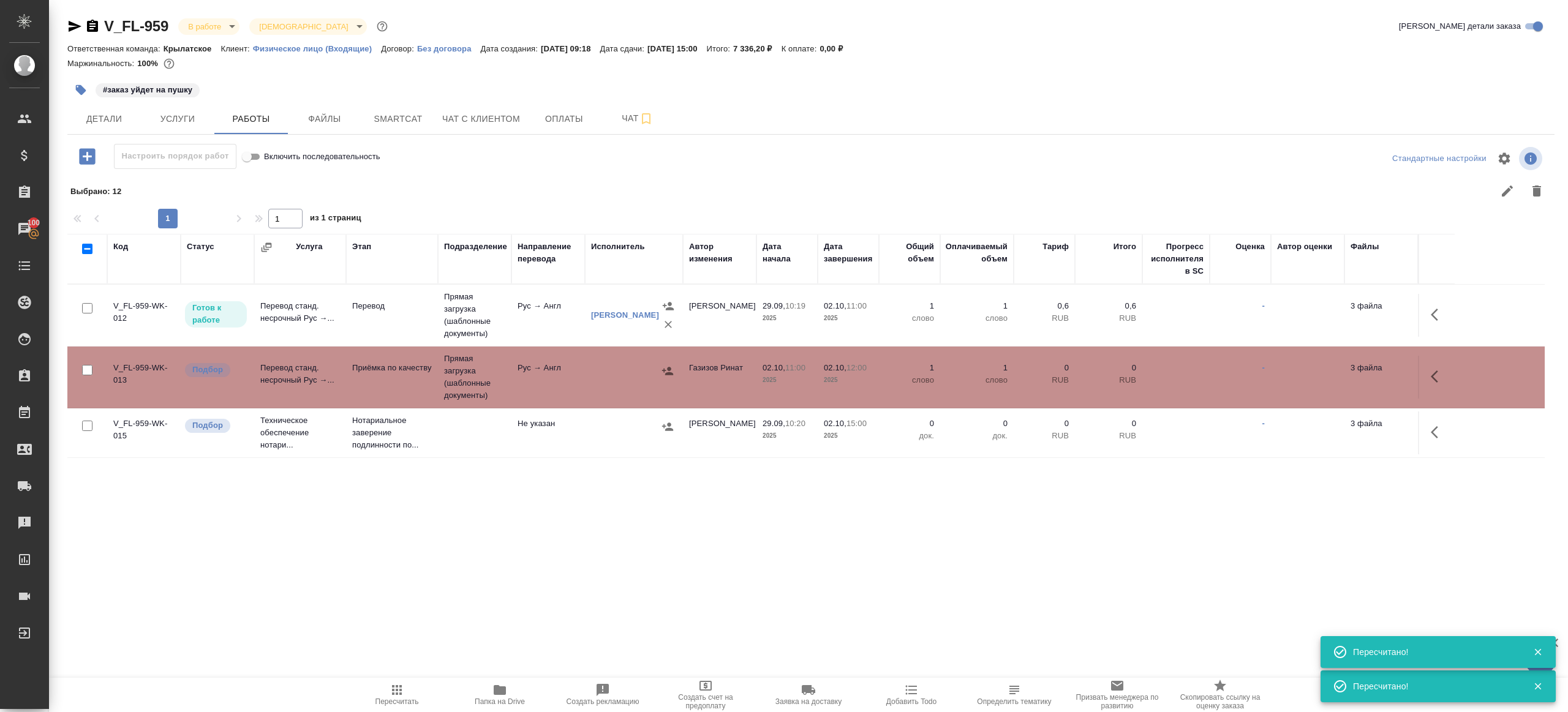
click at [592, 391] on td at bounding box center [634, 377] width 98 height 43
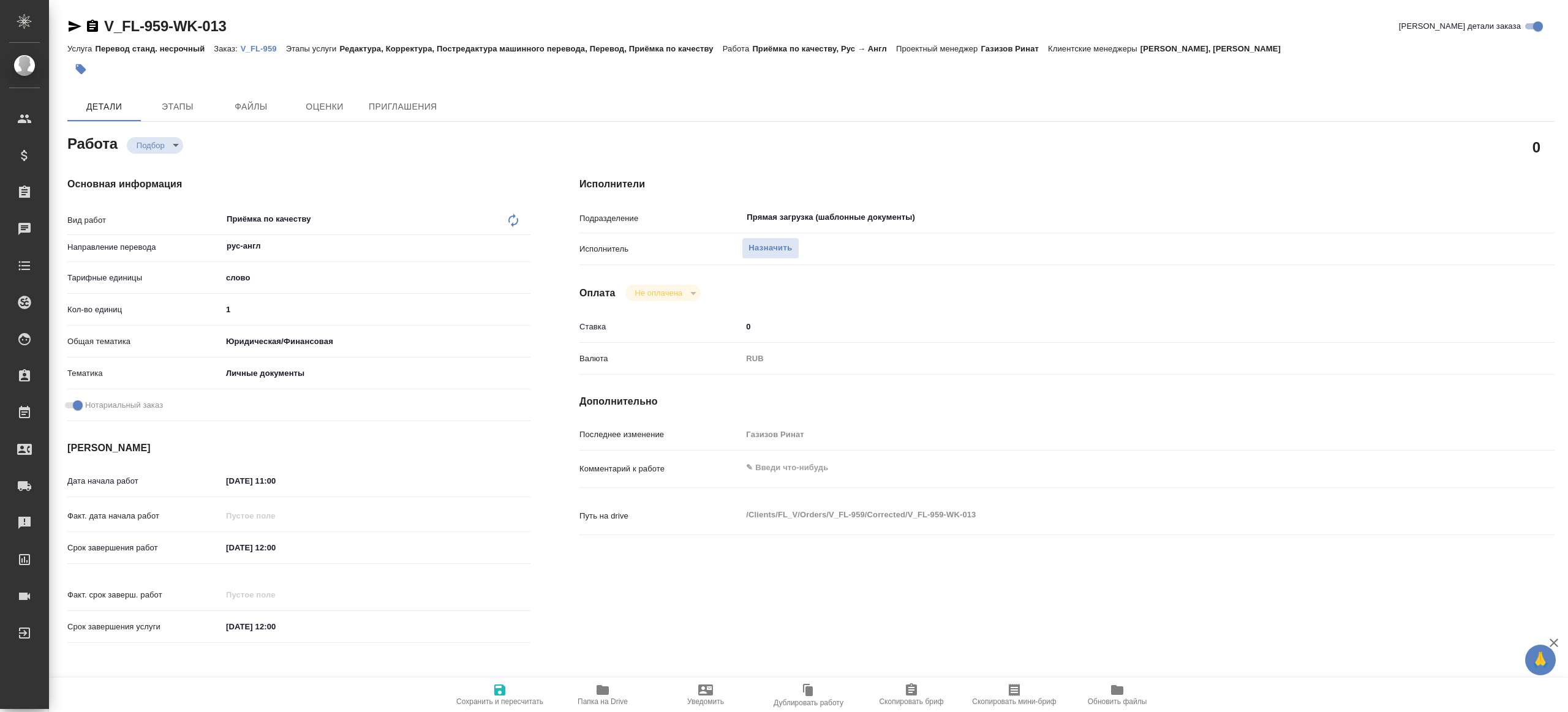
type textarea "x"
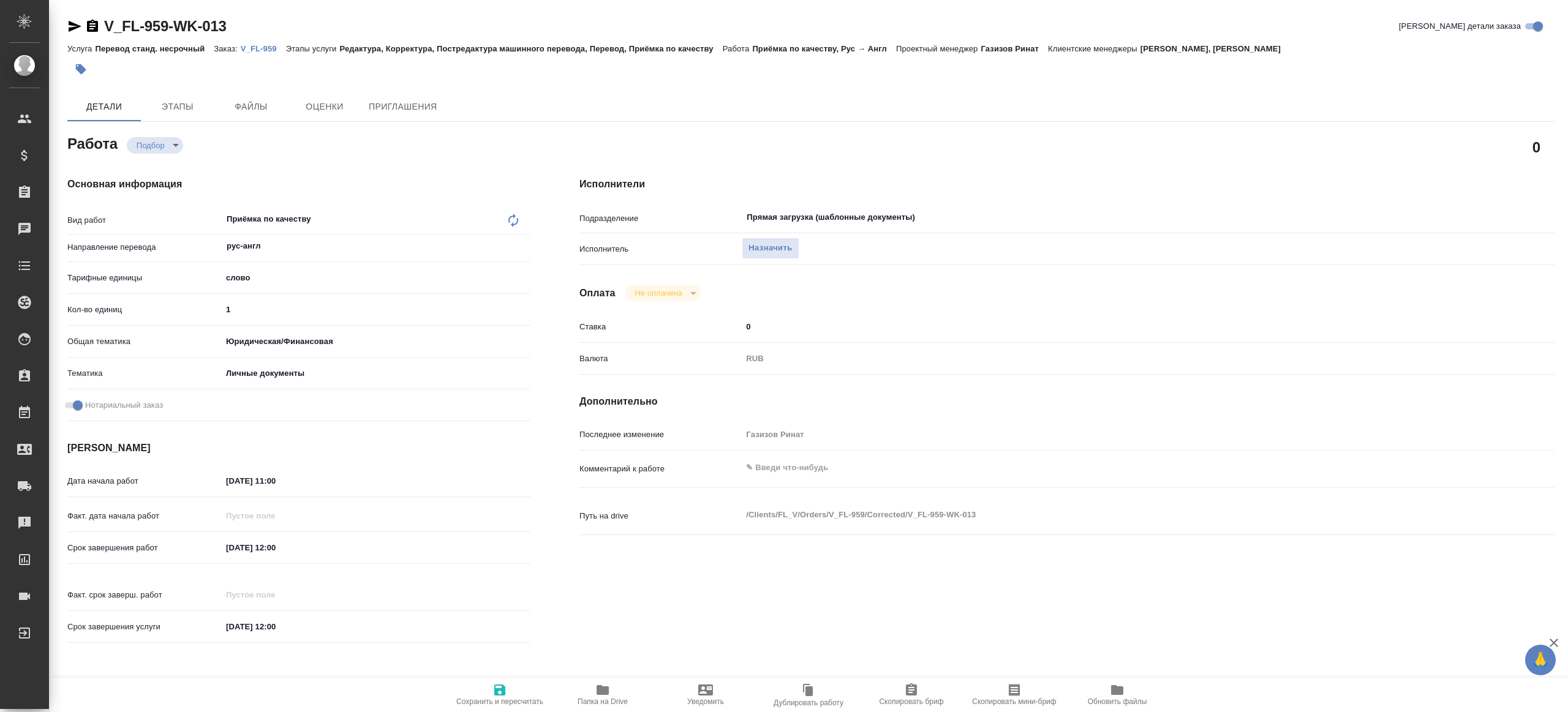
type textarea "x"
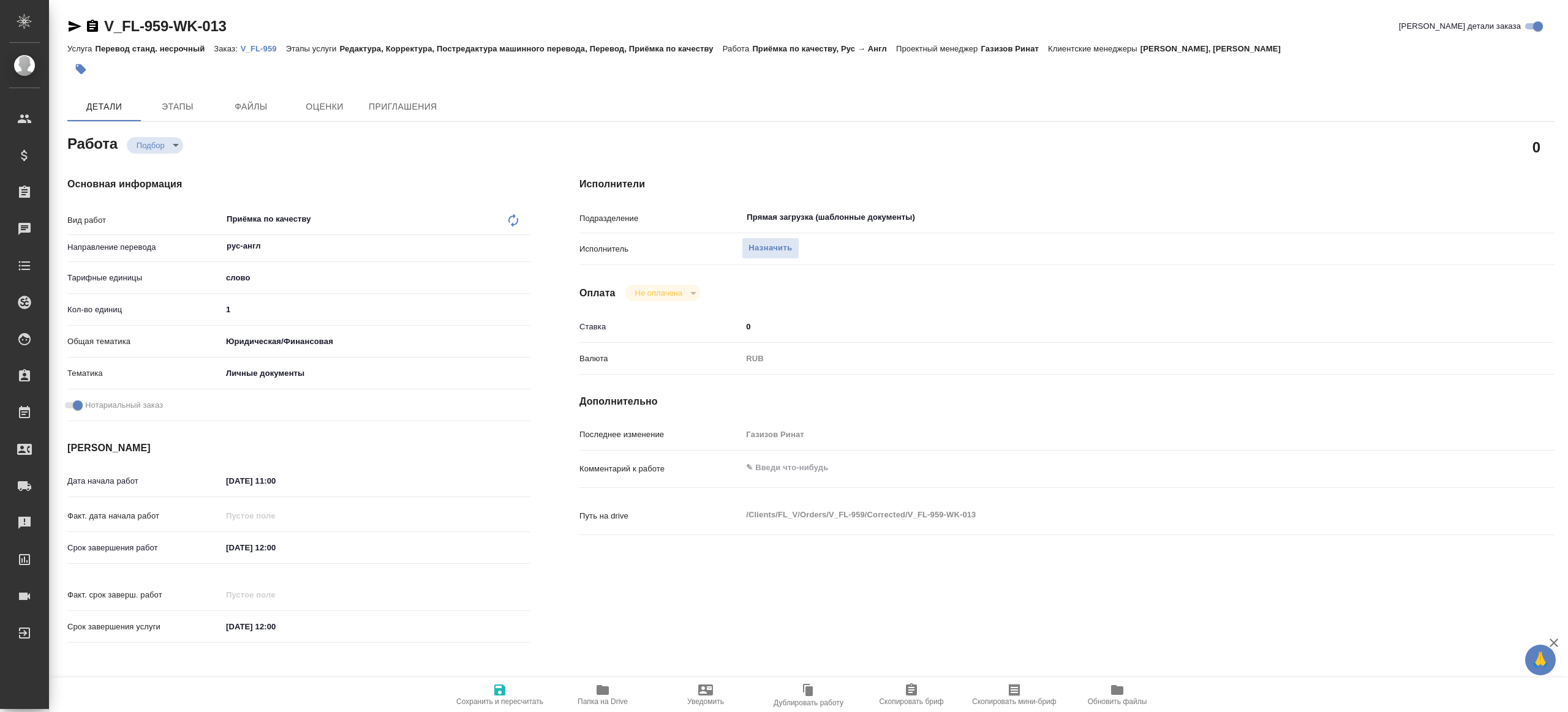
type textarea "x"
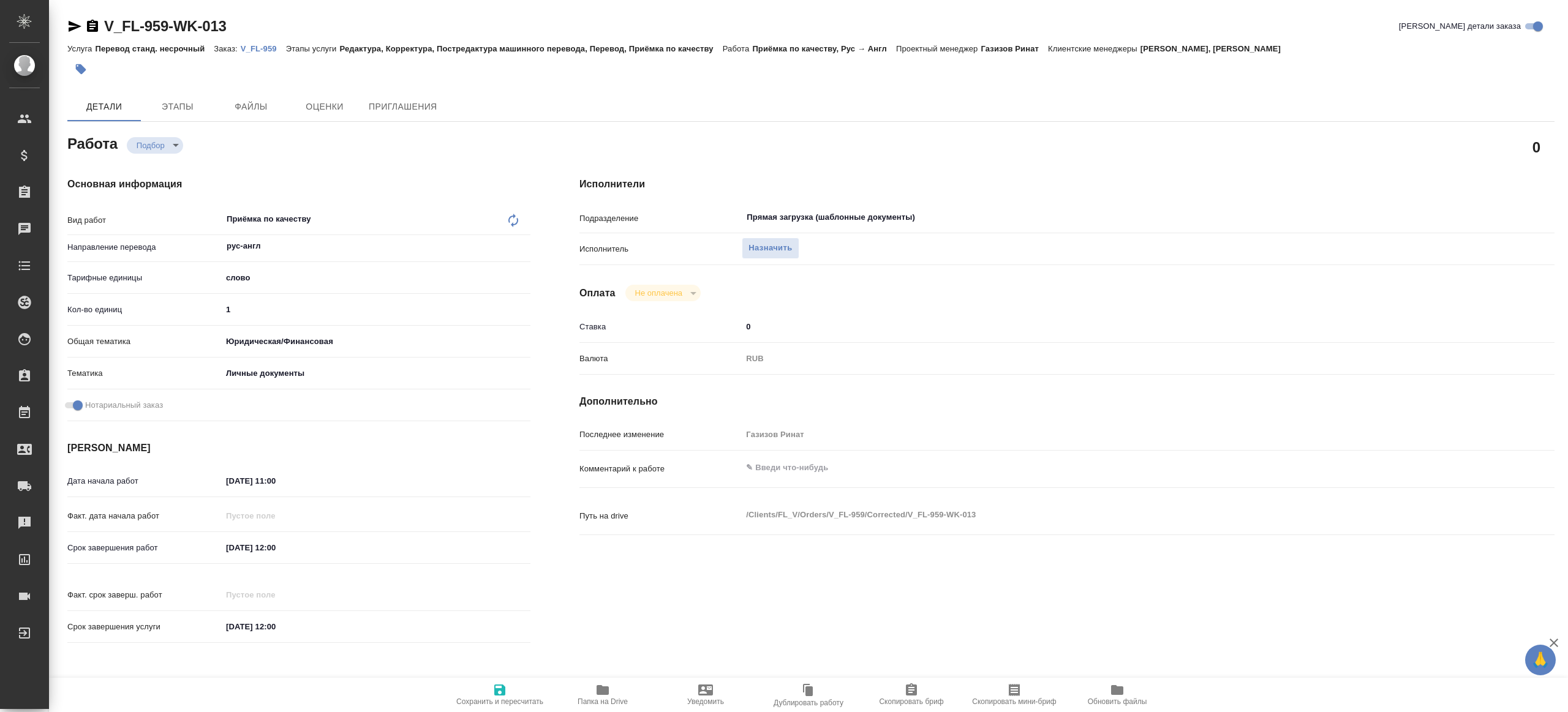
type textarea "x"
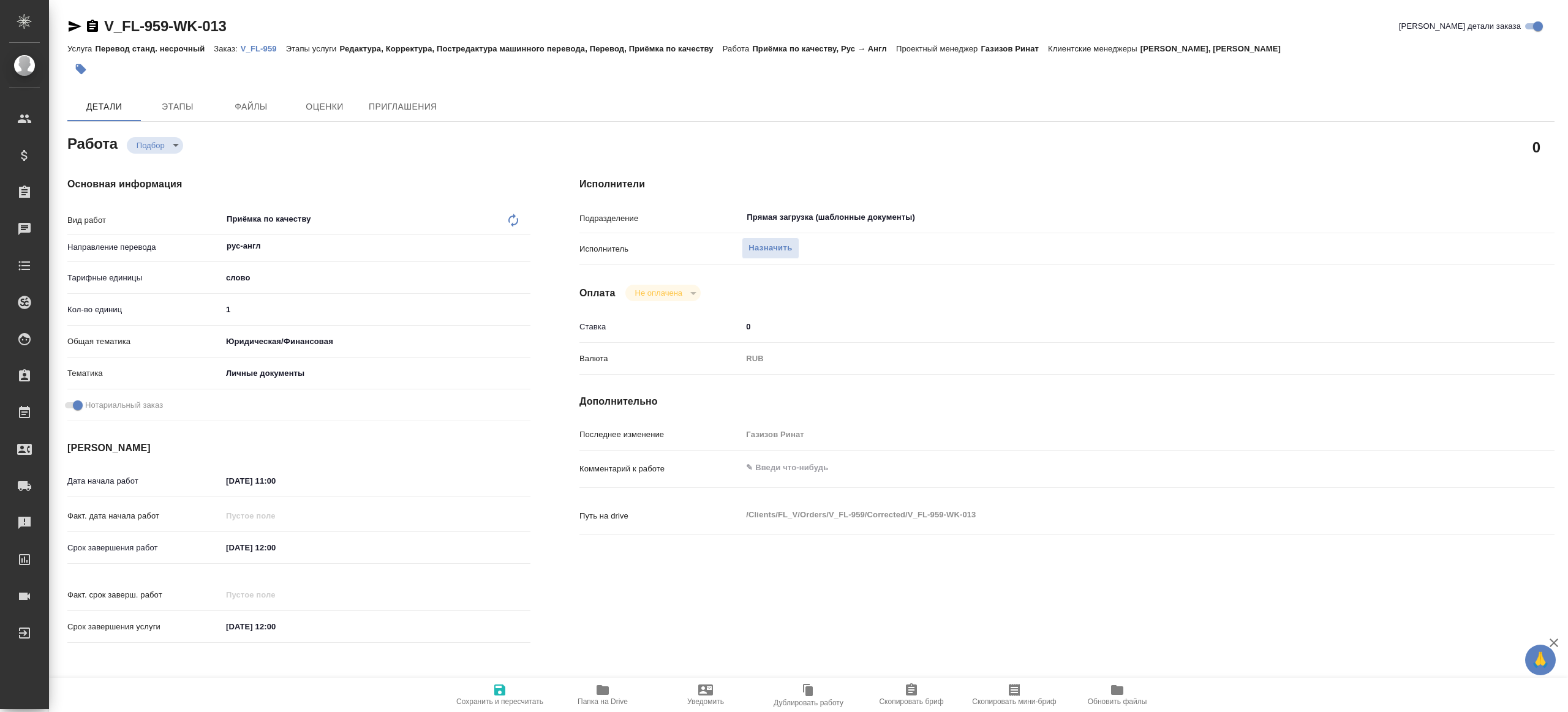
type textarea "x"
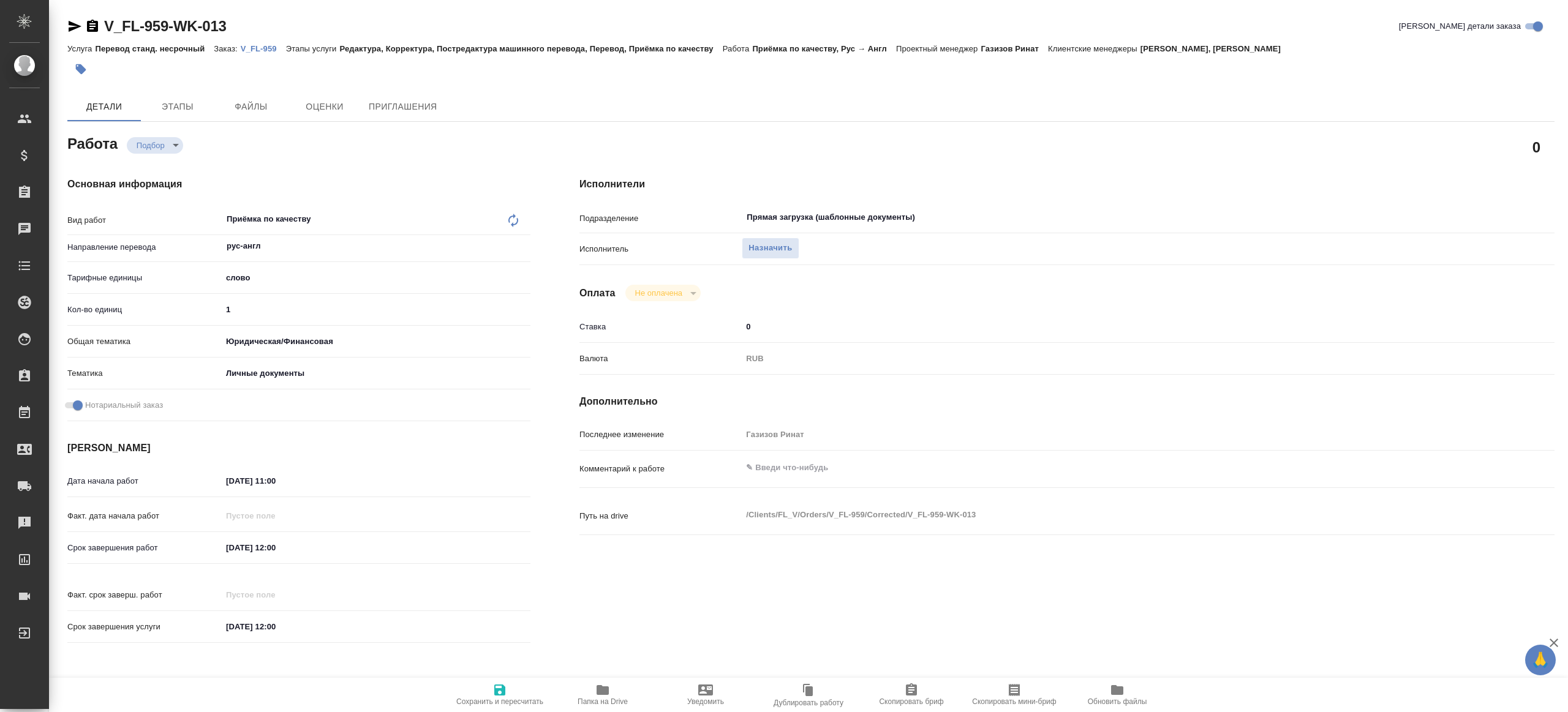
type textarea "x"
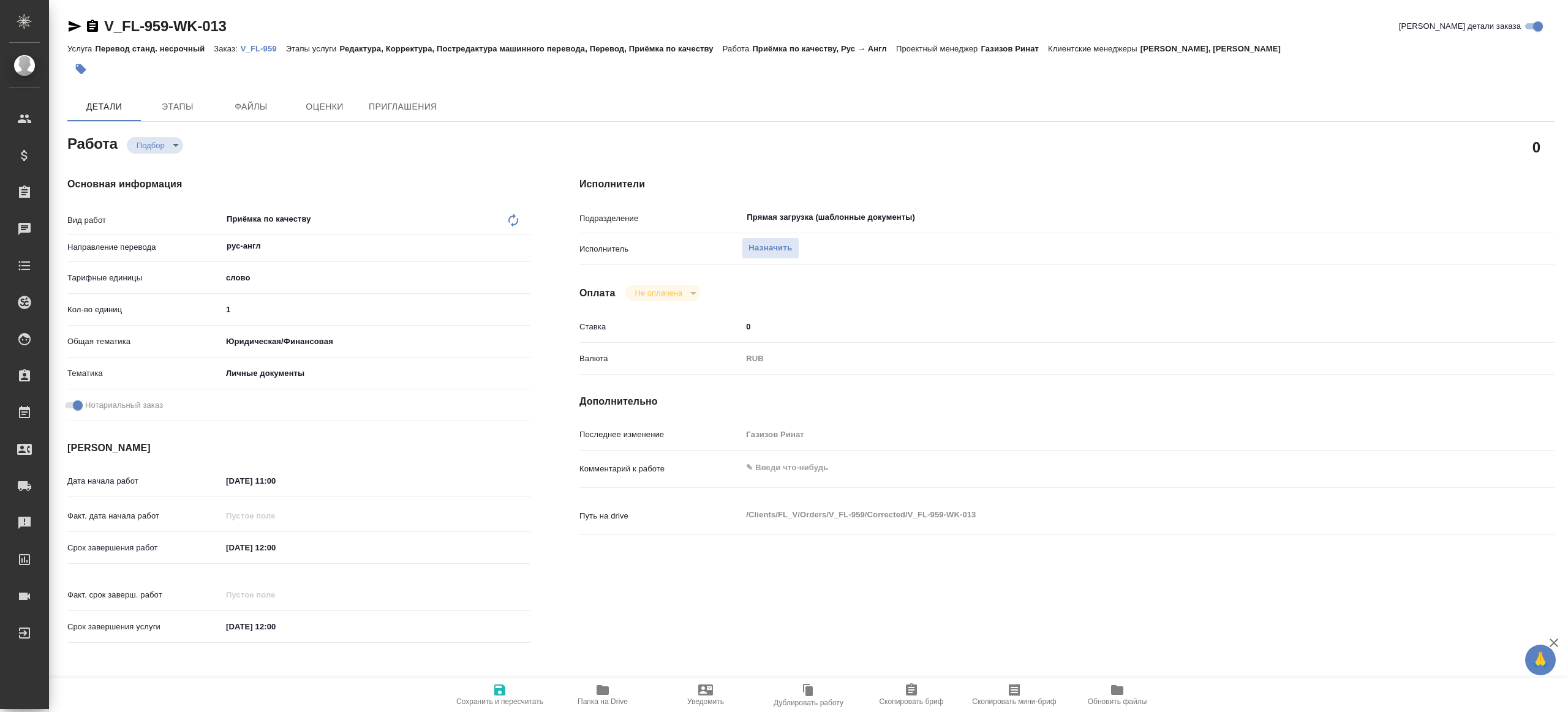
type textarea "x"
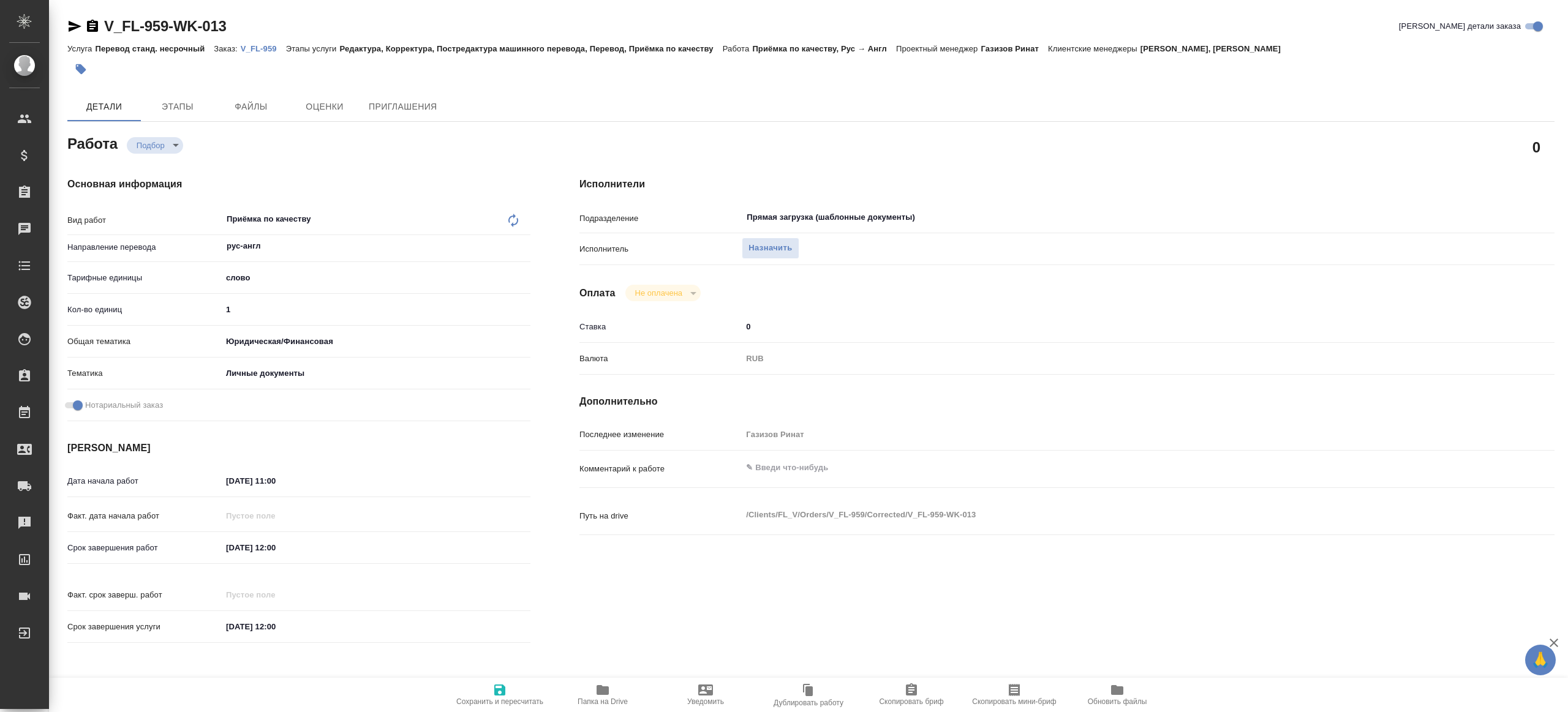
type textarea "x"
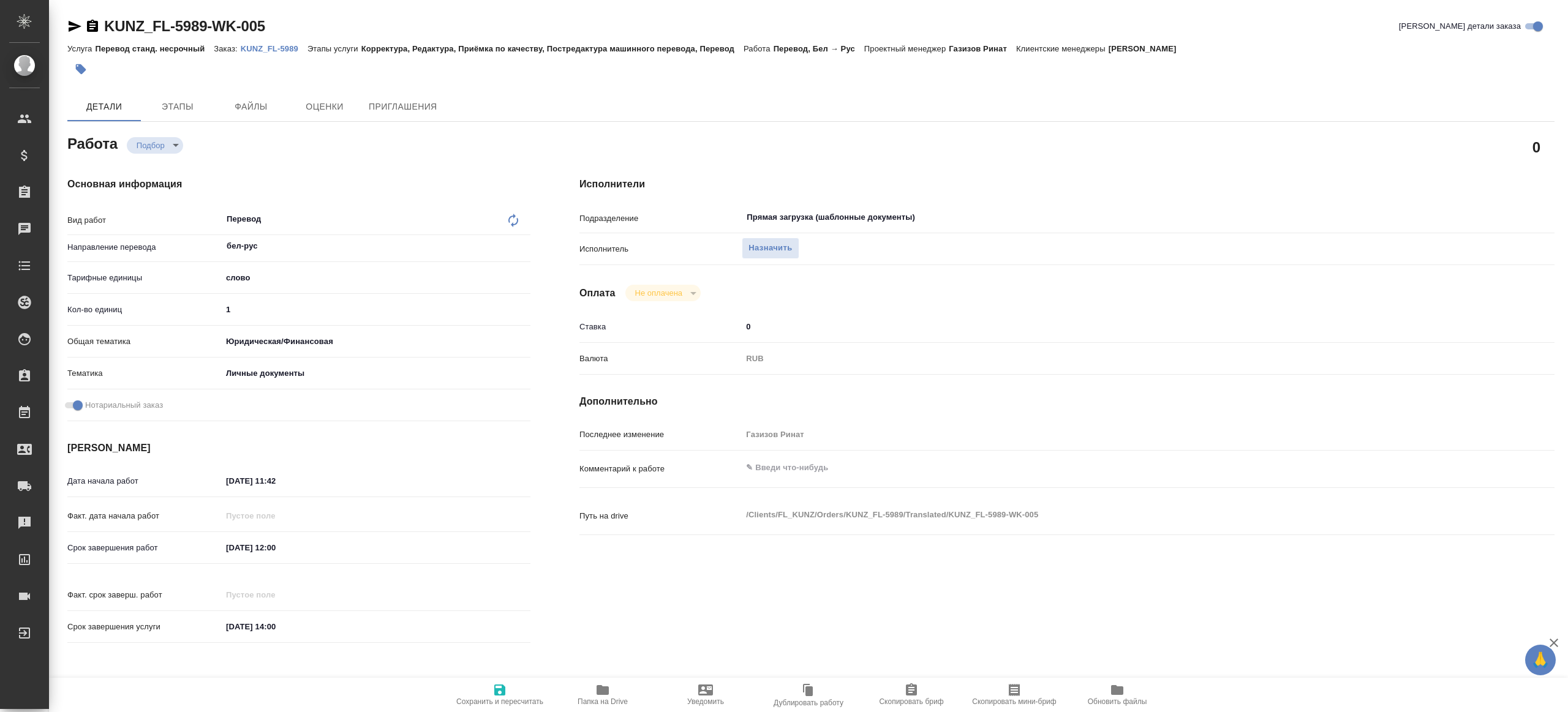
type textarea "x"
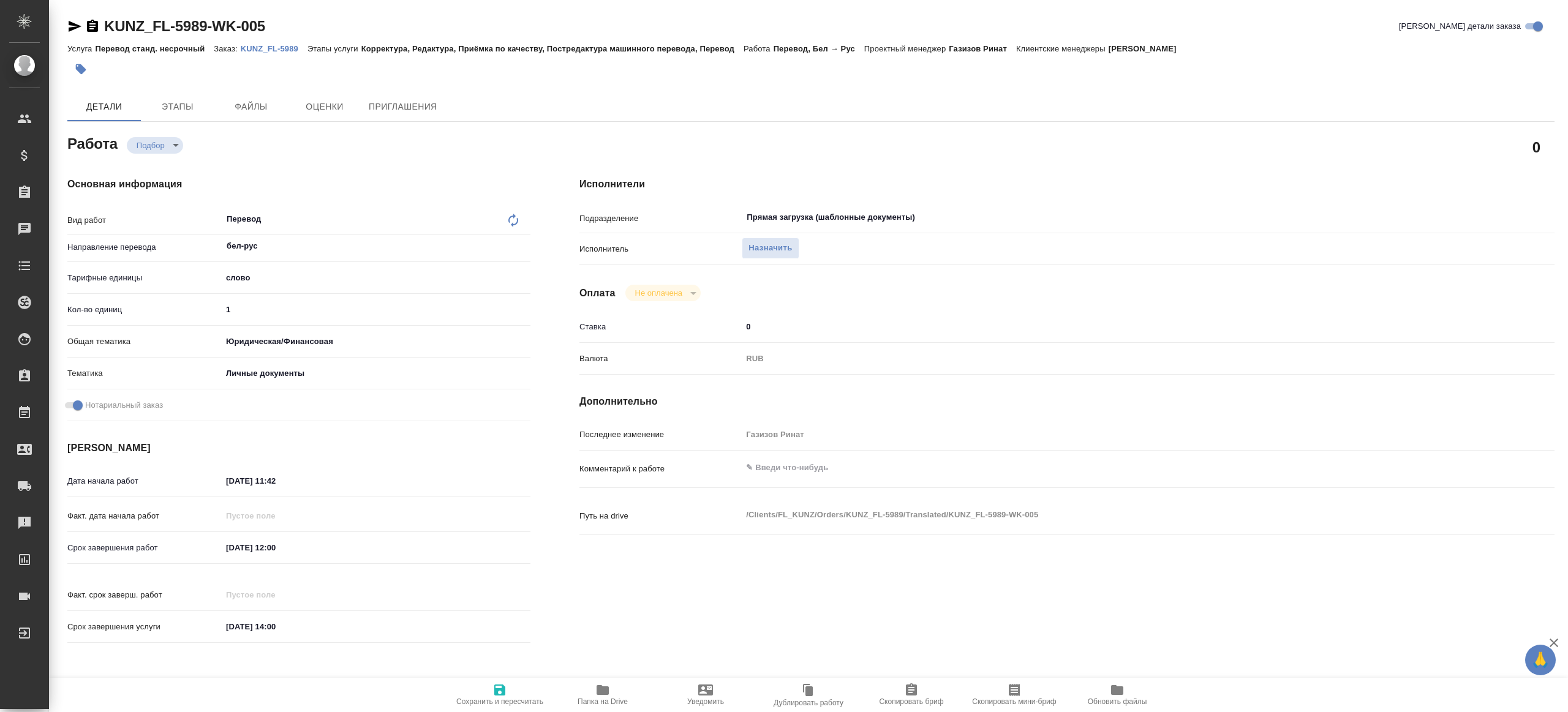
type textarea "x"
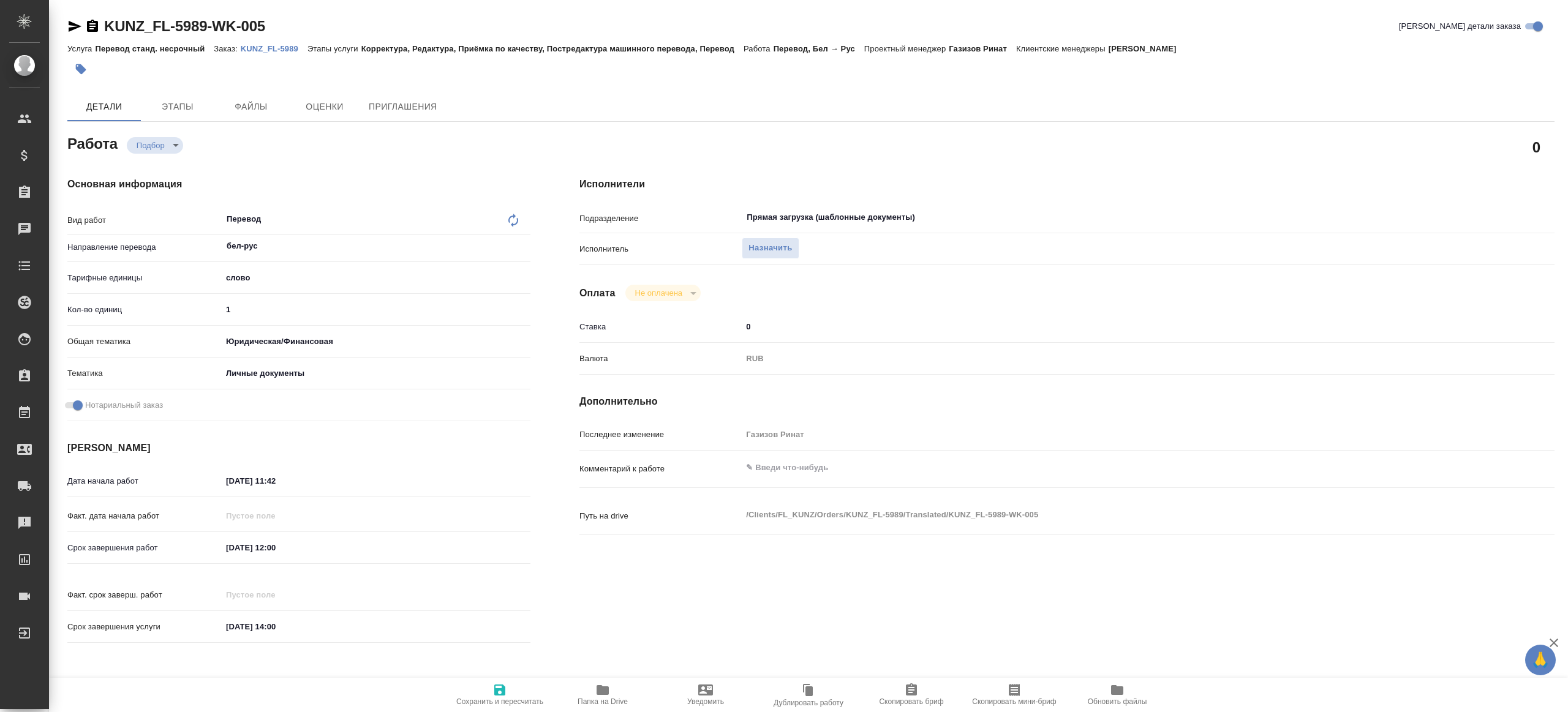
type textarea "x"
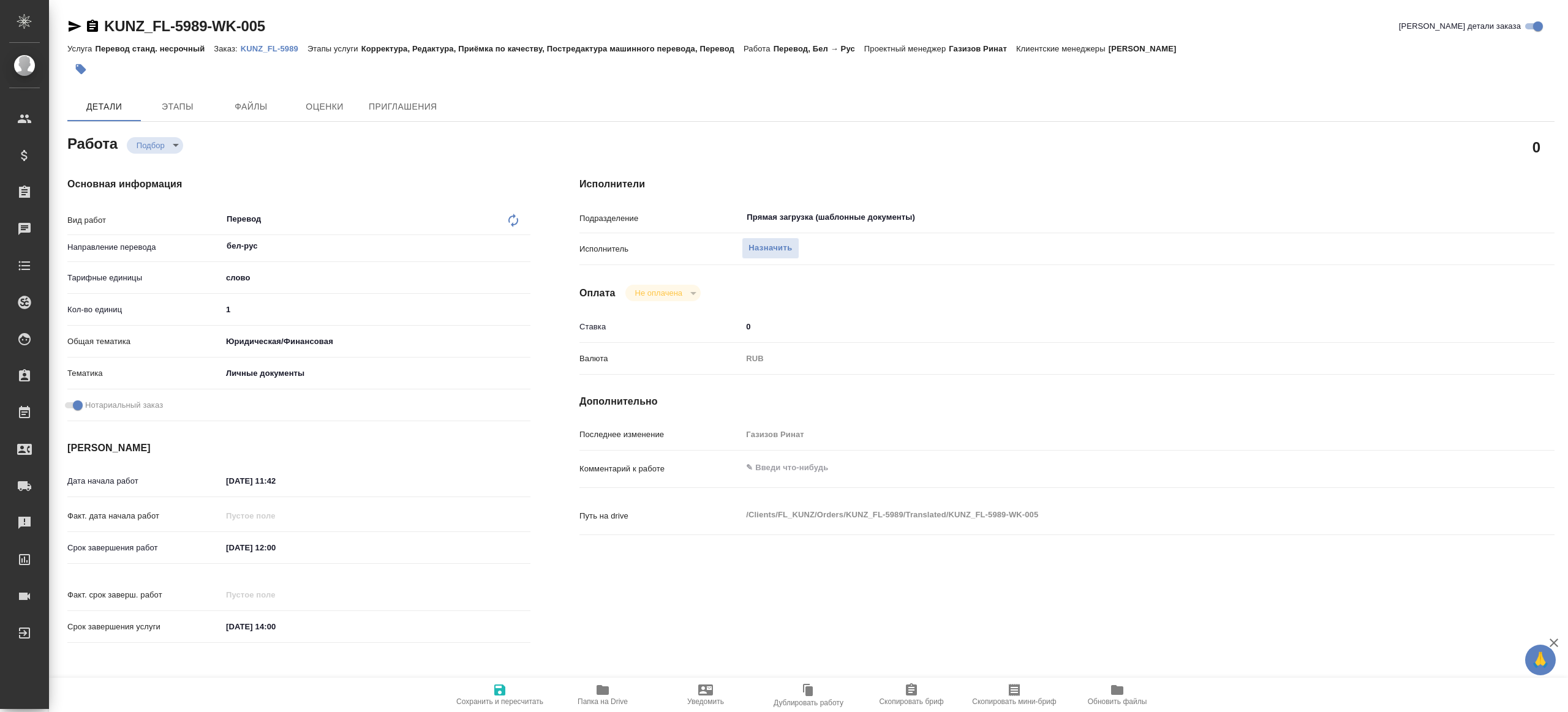
type textarea "x"
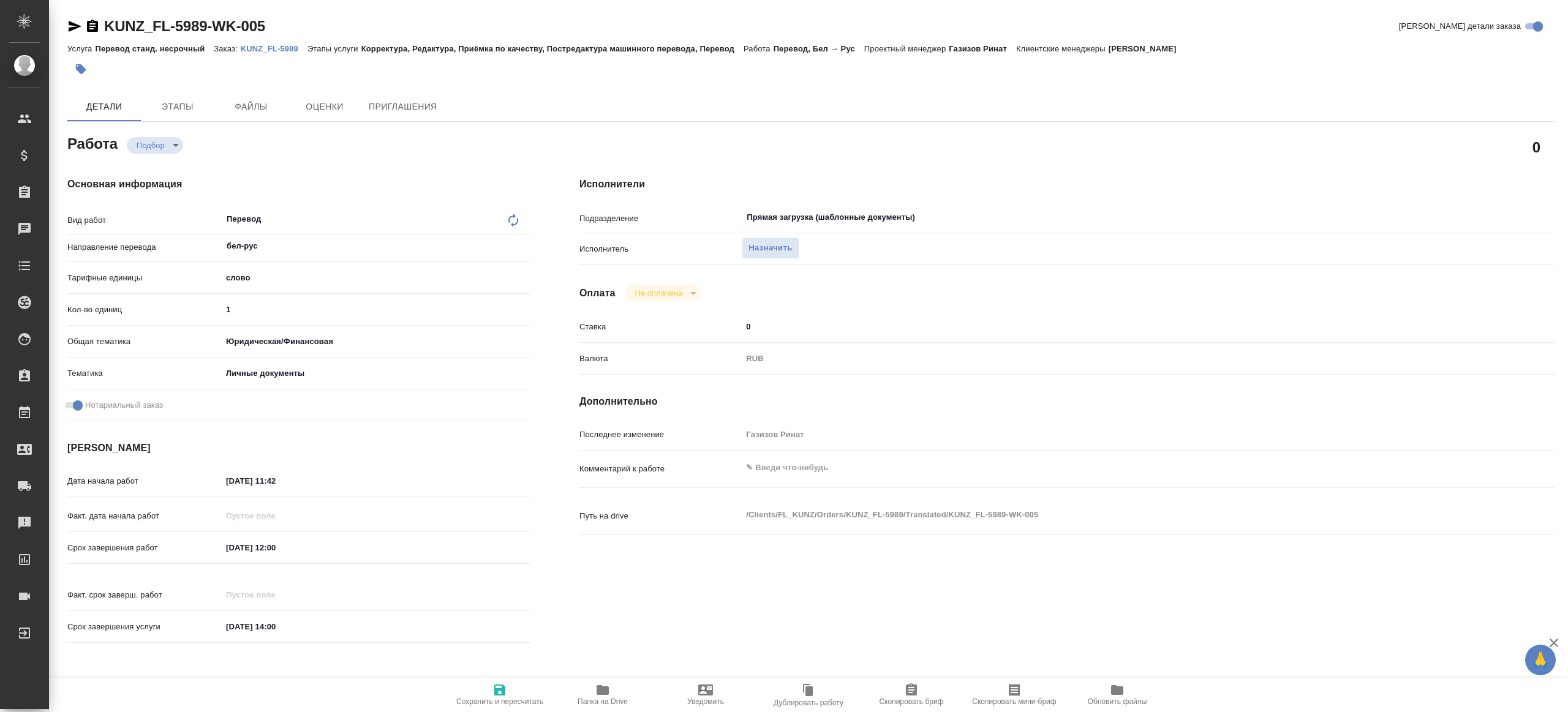
type textarea "x"
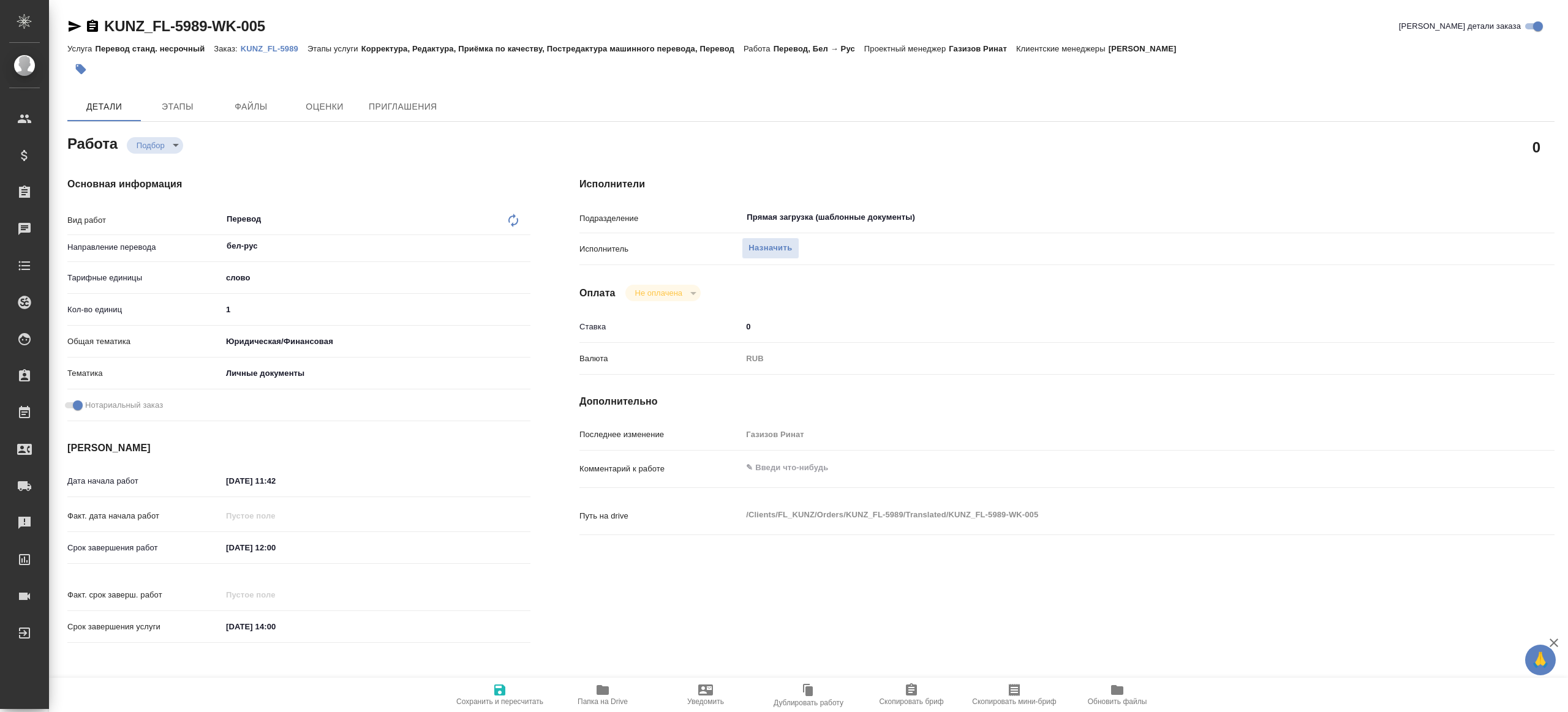
type textarea "x"
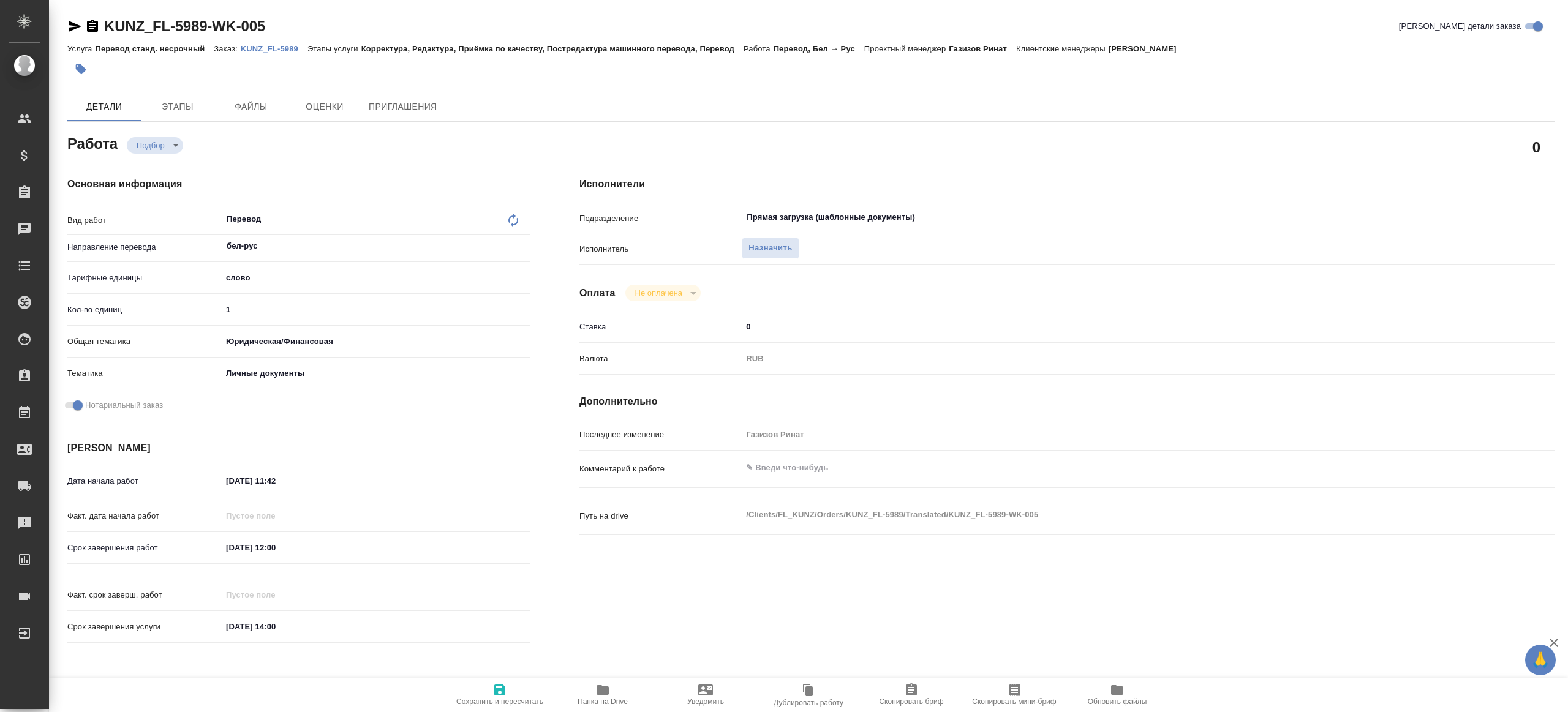
type textarea "x"
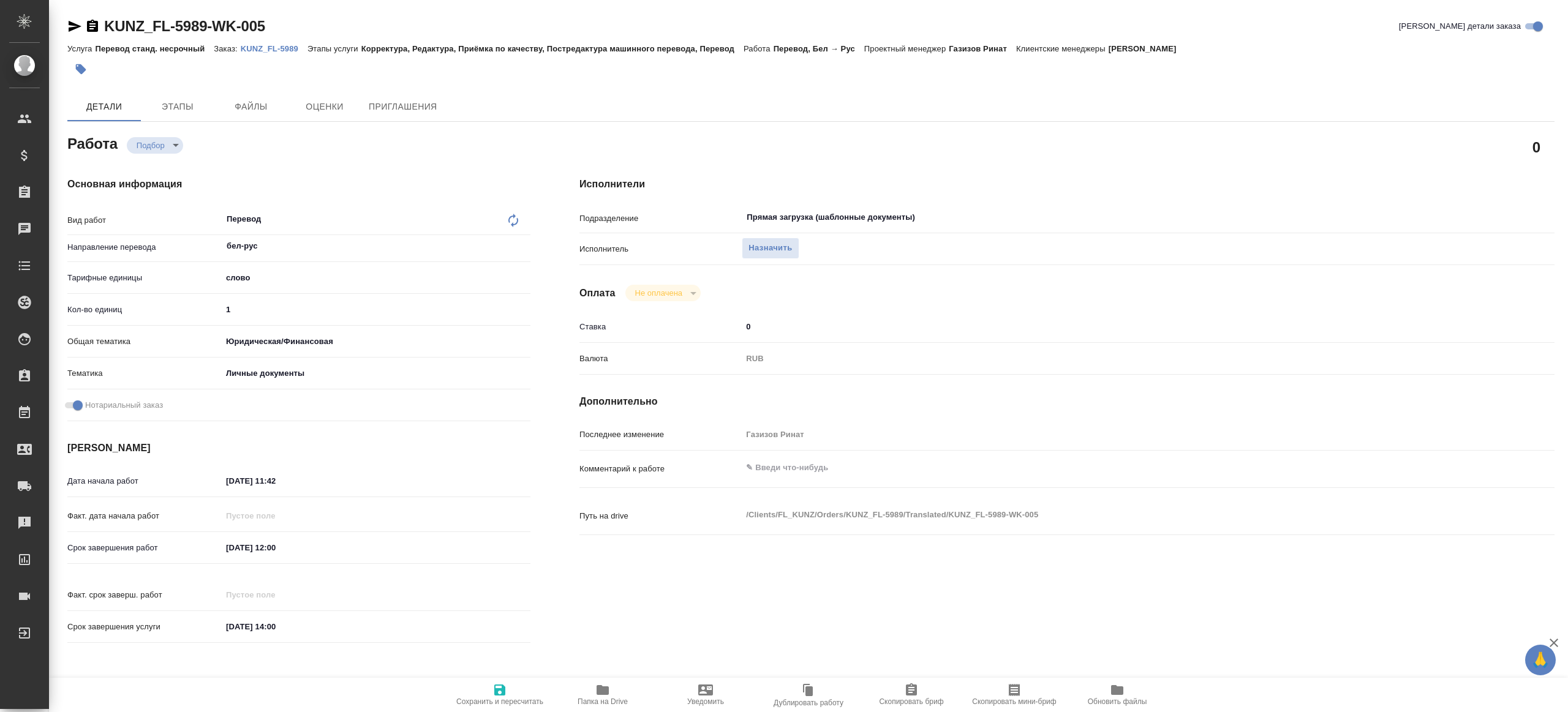
type textarea "x"
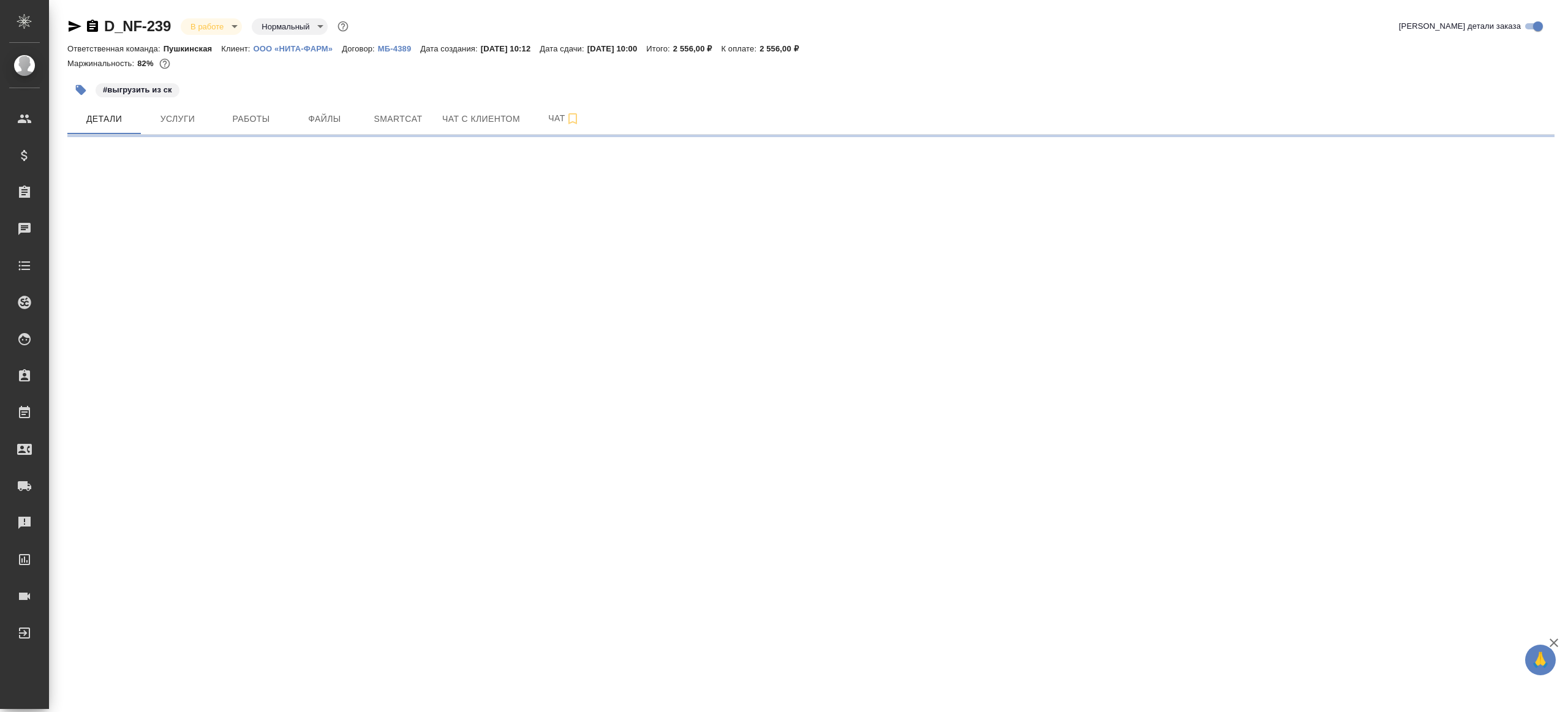
select select "RU"
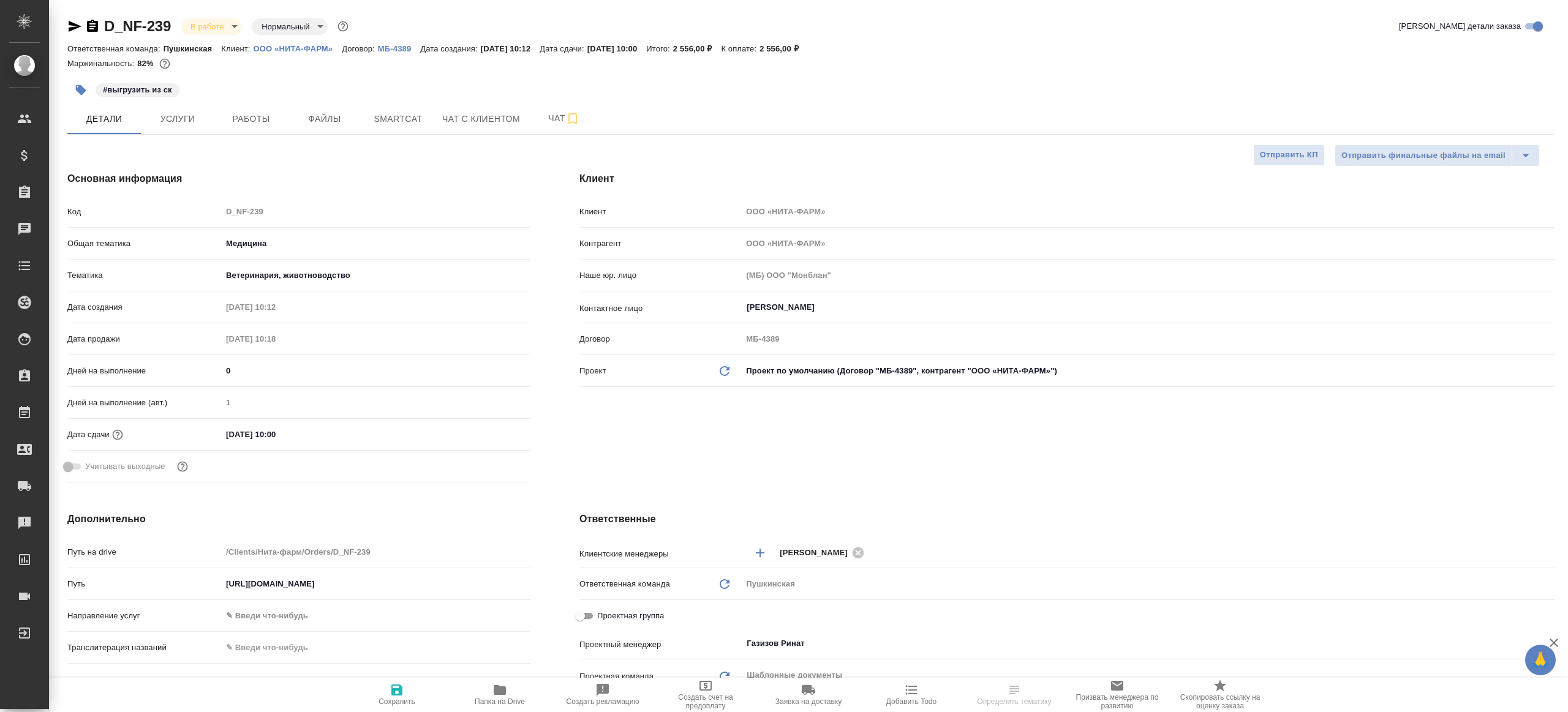
type textarea "x"
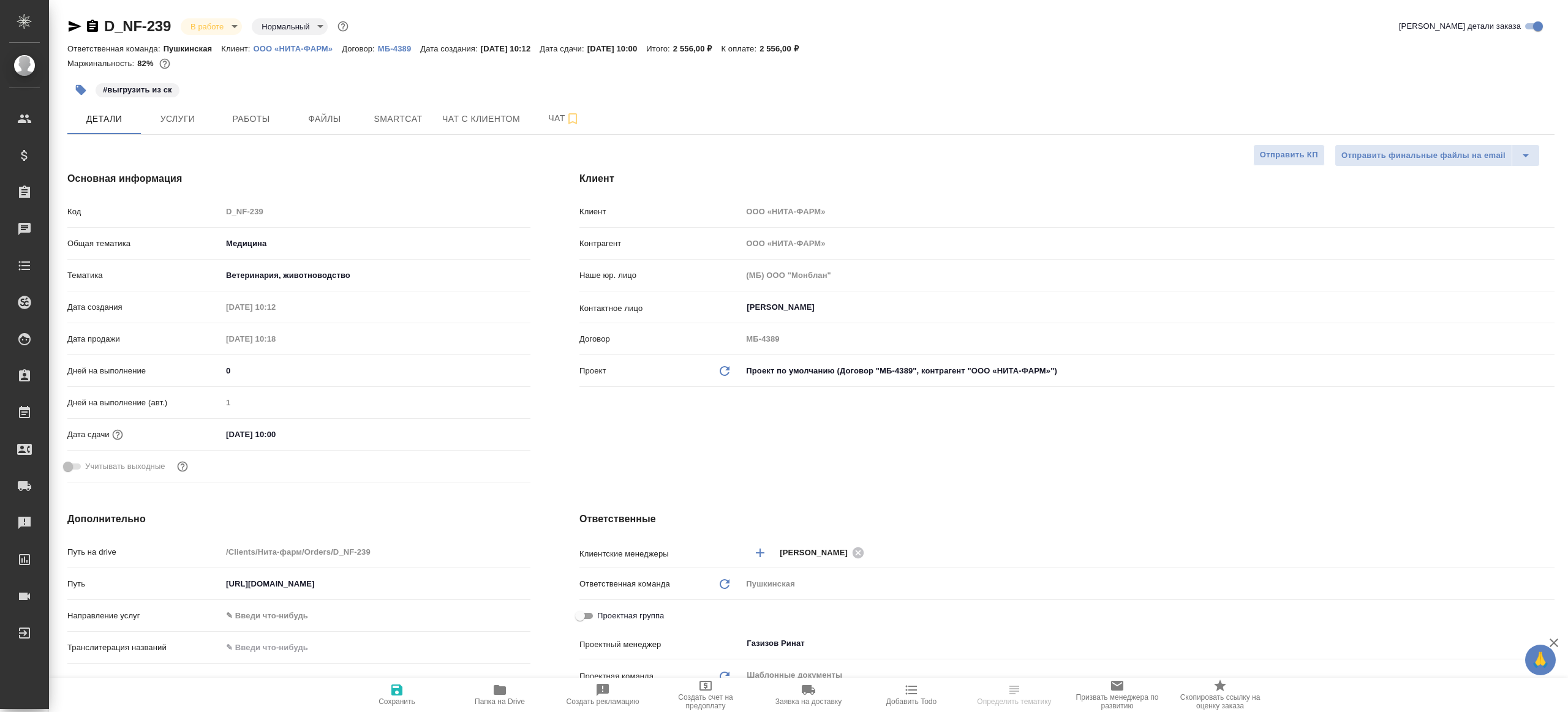
type textarea "x"
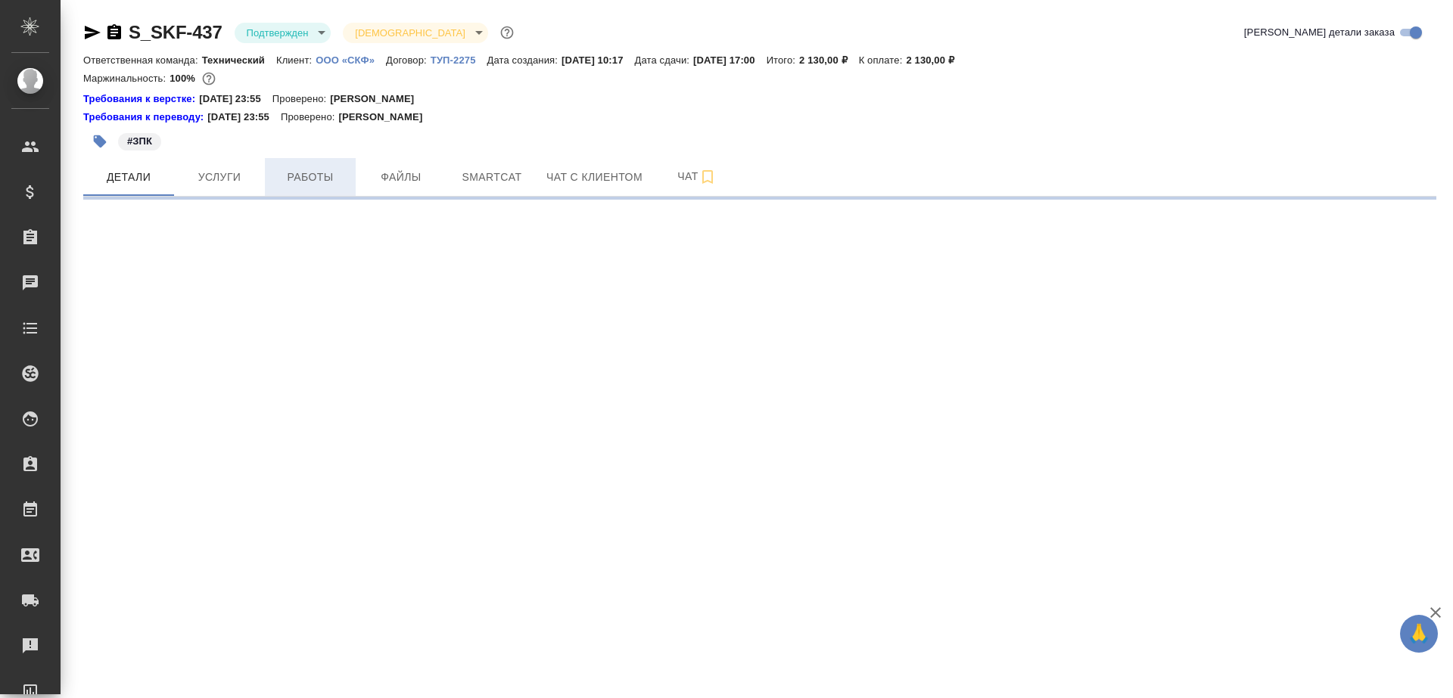
select select "RU"
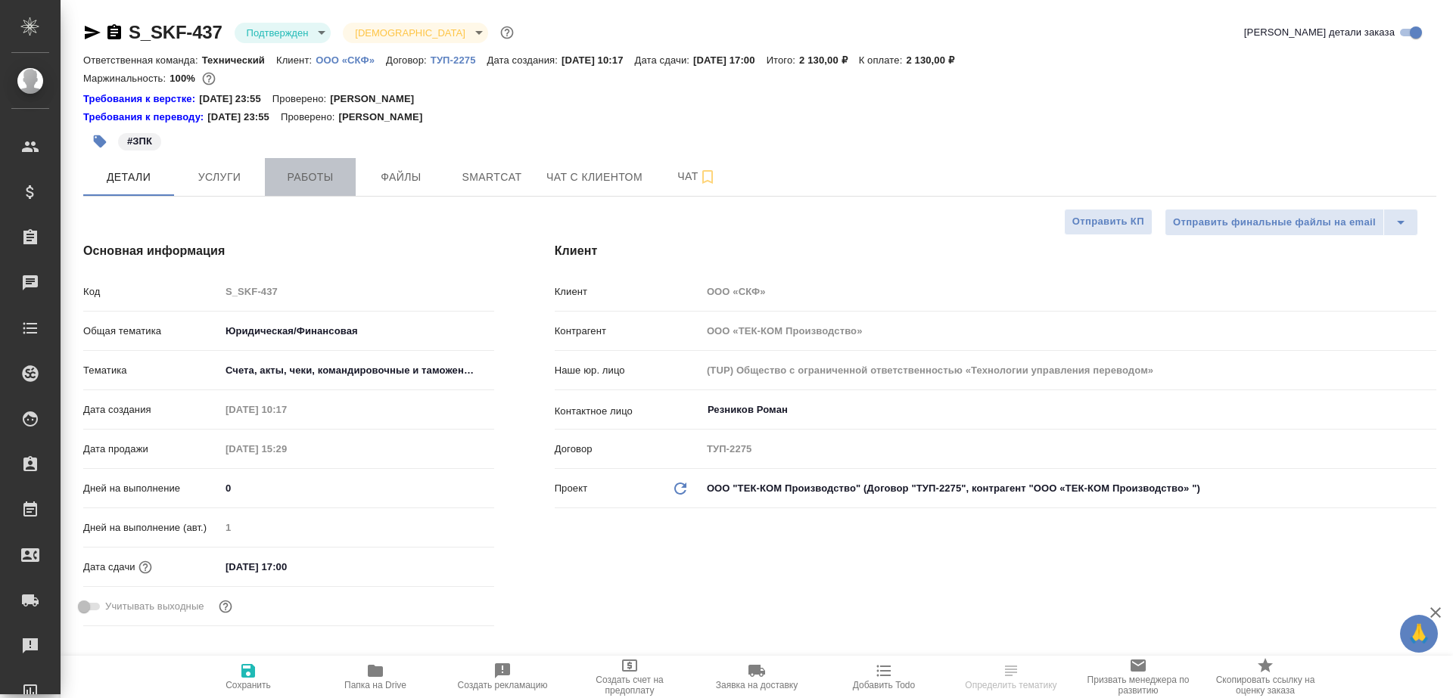
click at [294, 169] on span "Работы" at bounding box center [310, 177] width 73 height 19
type textarea "x"
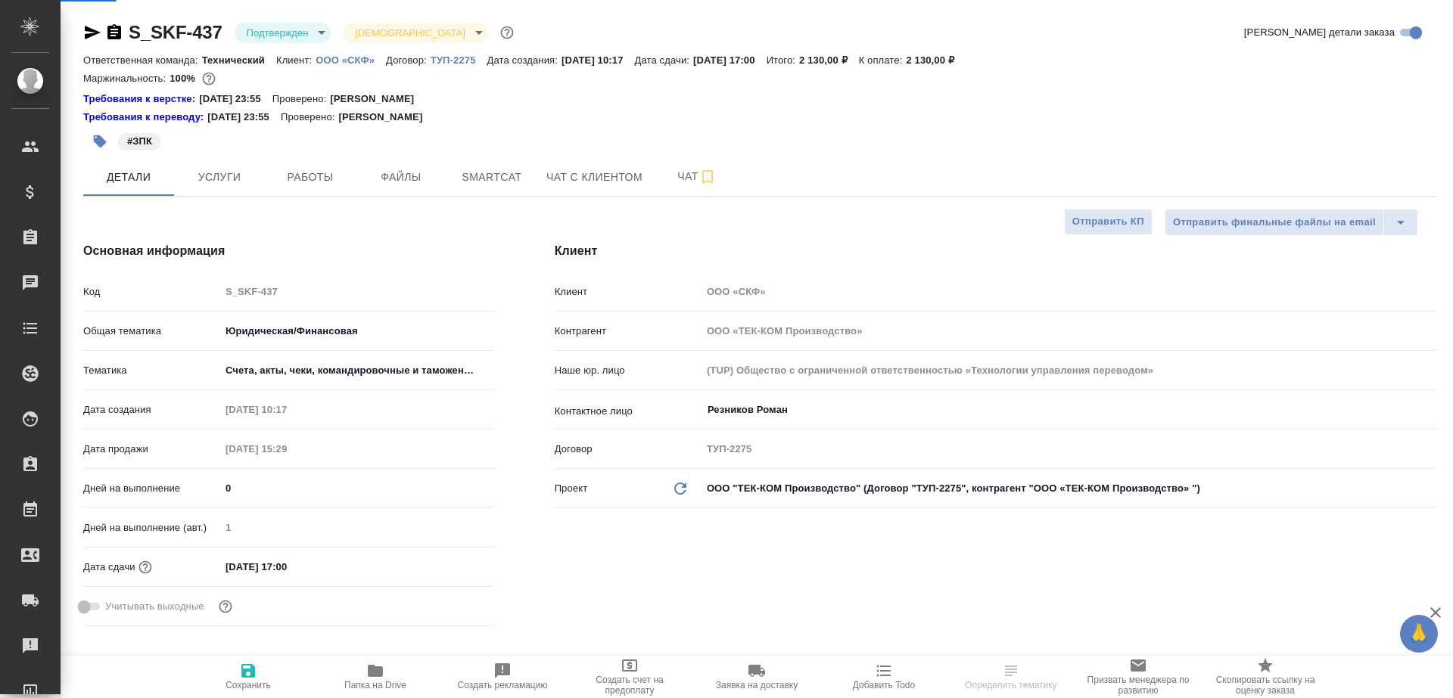
type textarea "x"
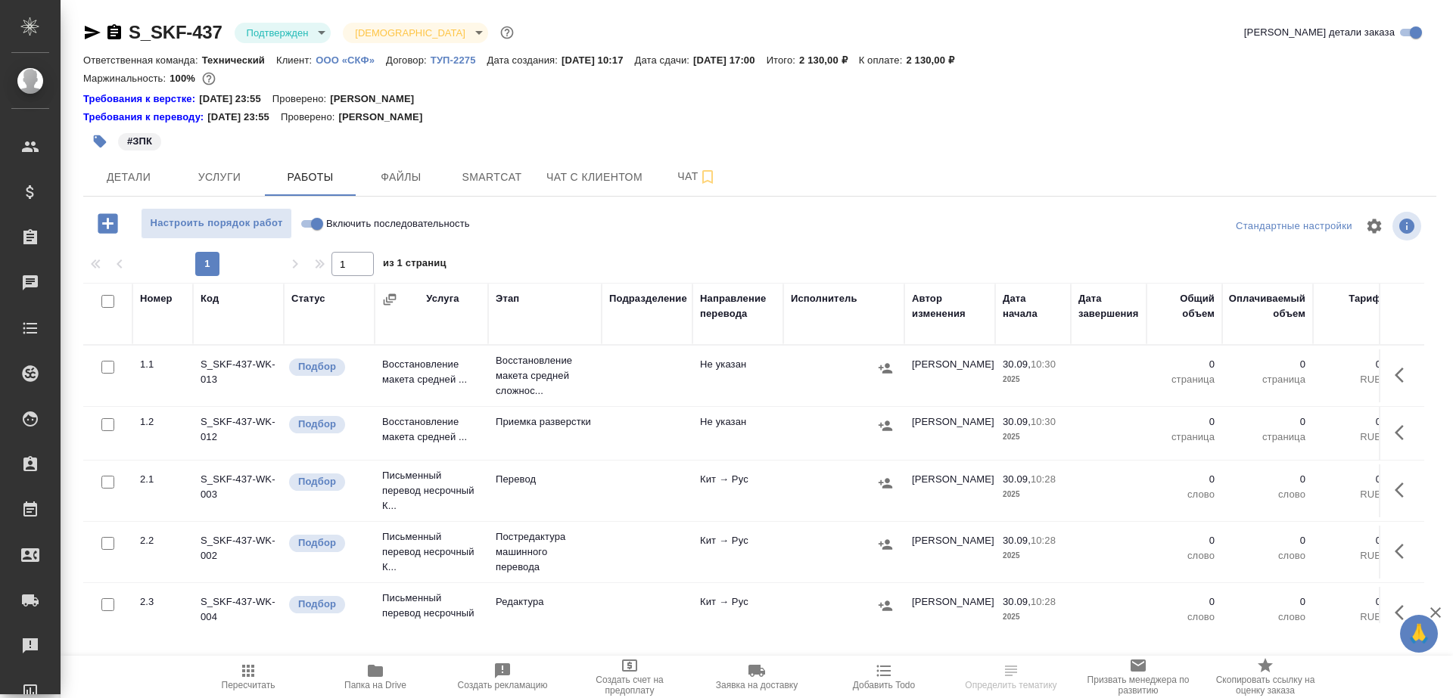
click at [568, 242] on div at bounding box center [759, 226] width 451 height 36
click at [385, 670] on span "Папка на Drive" at bounding box center [375, 676] width 109 height 29
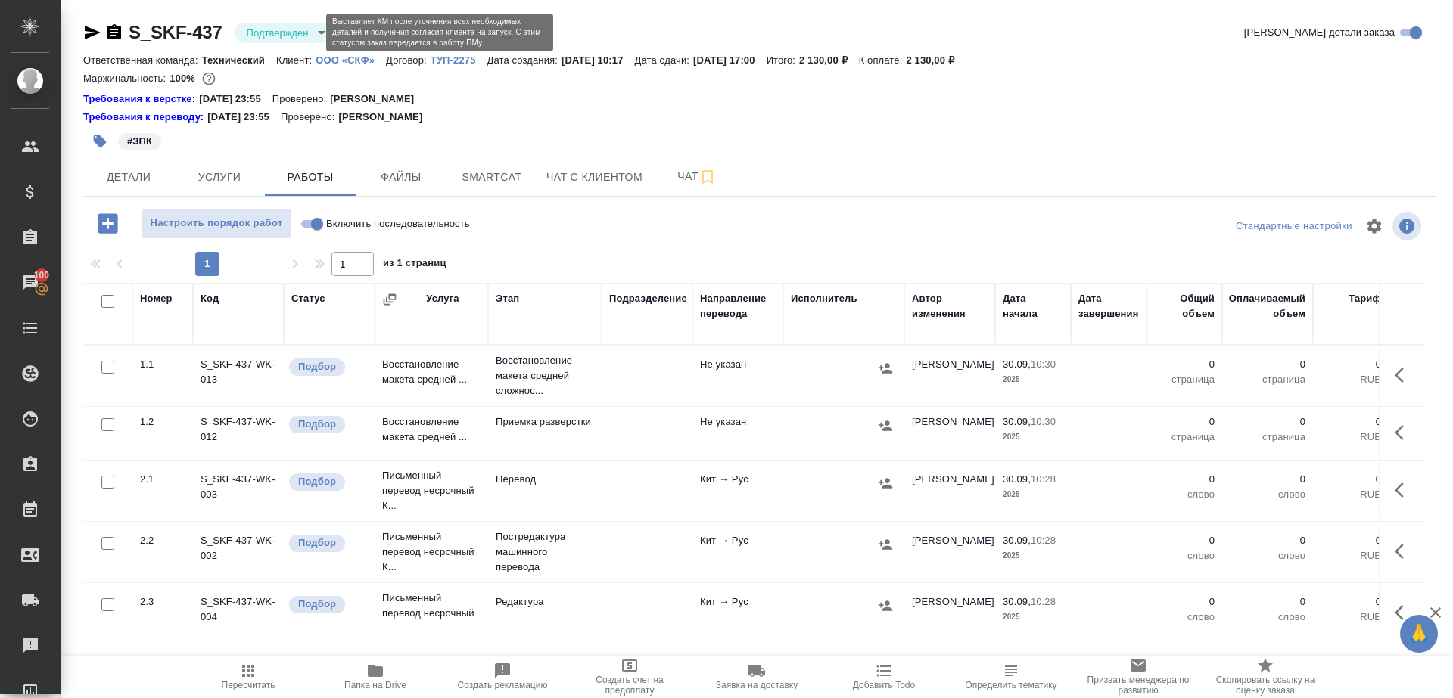
click at [303, 32] on body "🙏 .cls-1 fill:#fff; AWATERA [PERSON_NAME] Клиенты Спецификации Заказы 100 Чаты …" at bounding box center [726, 349] width 1453 height 698
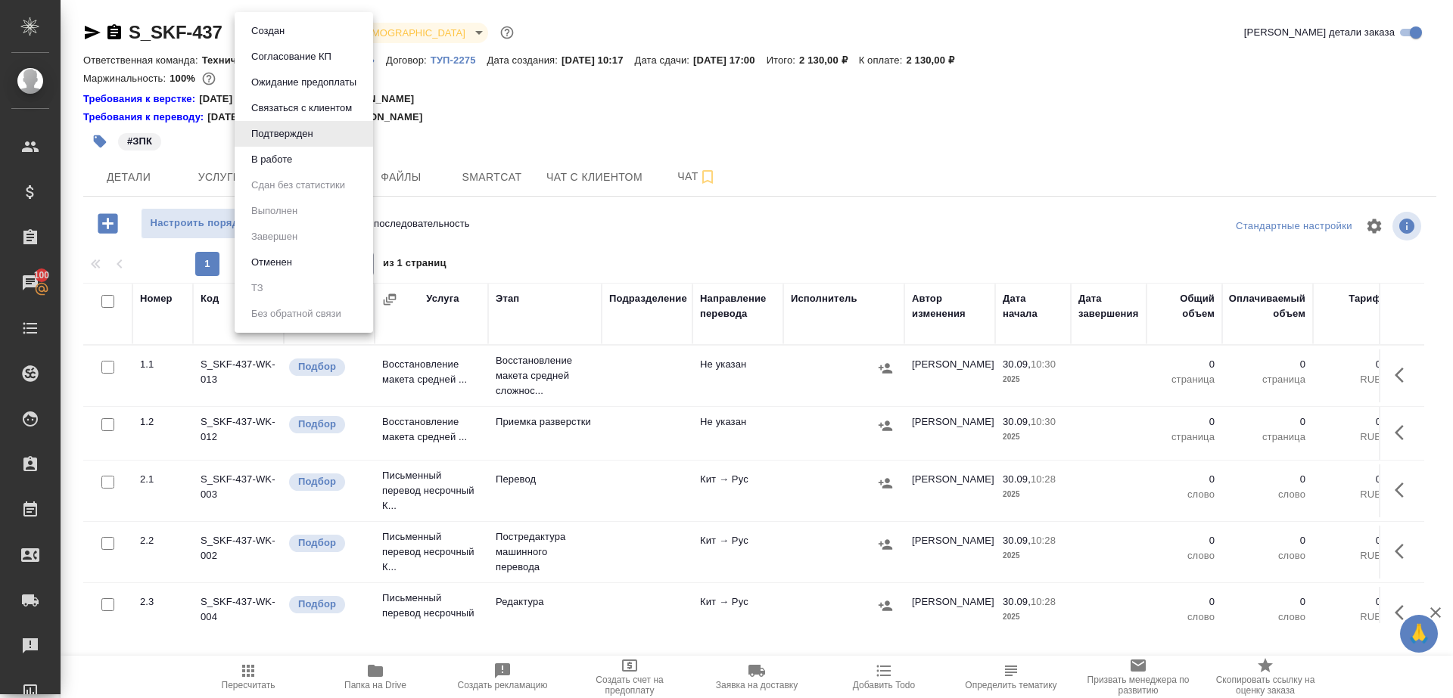
click at [306, 169] on li "В работе" at bounding box center [304, 160] width 138 height 26
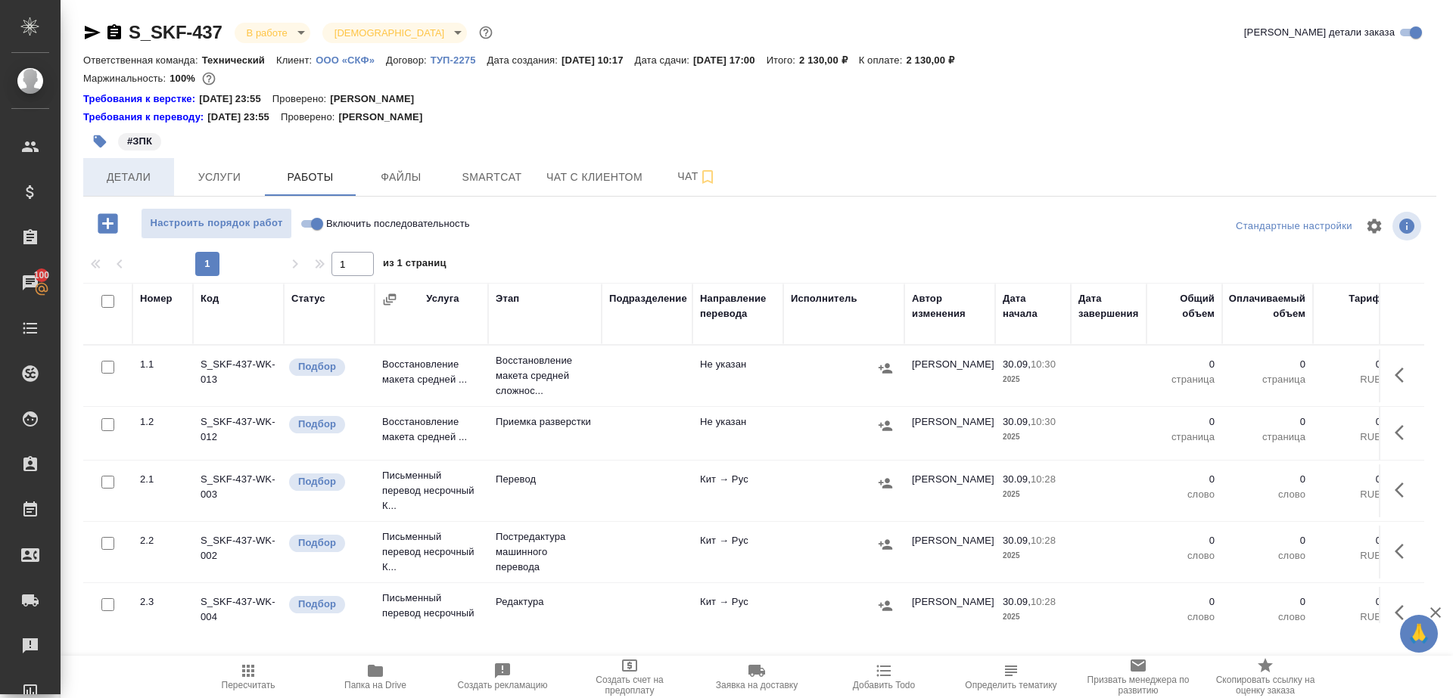
click at [129, 175] on span "Детали" at bounding box center [128, 177] width 73 height 19
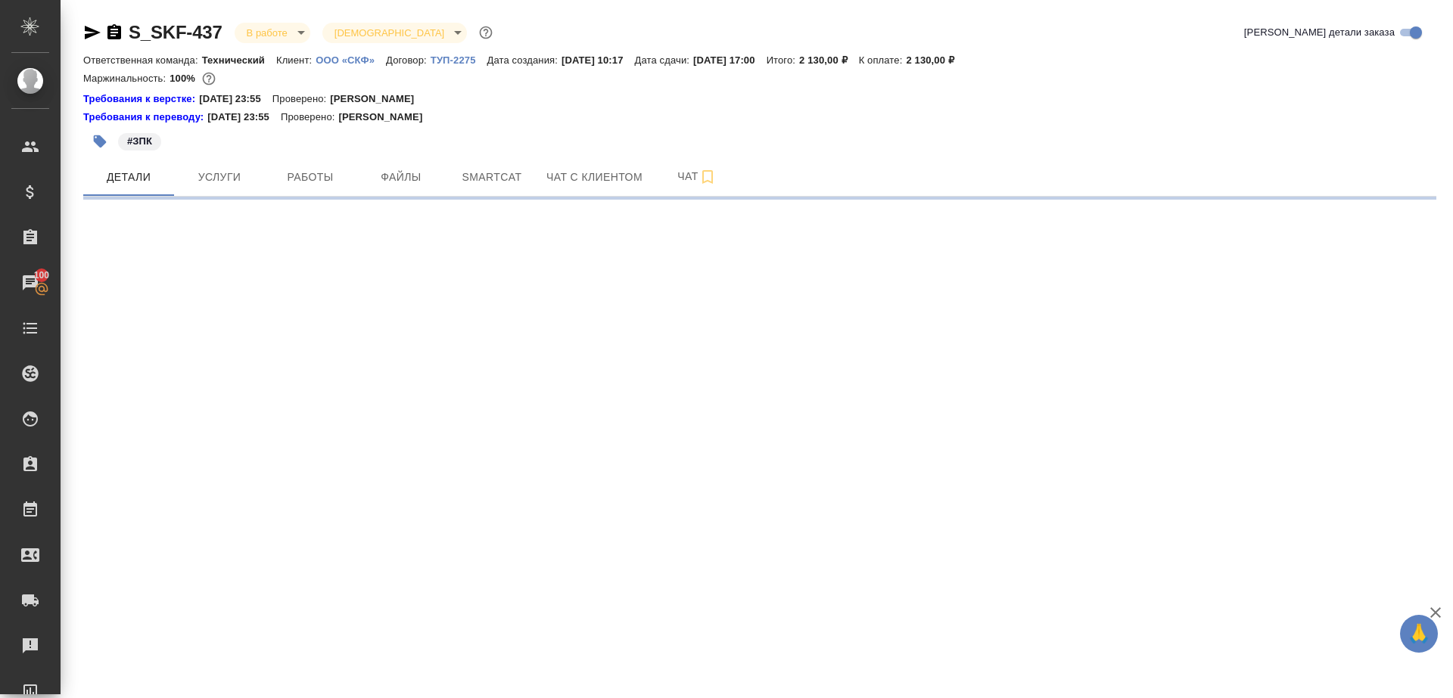
select select "RU"
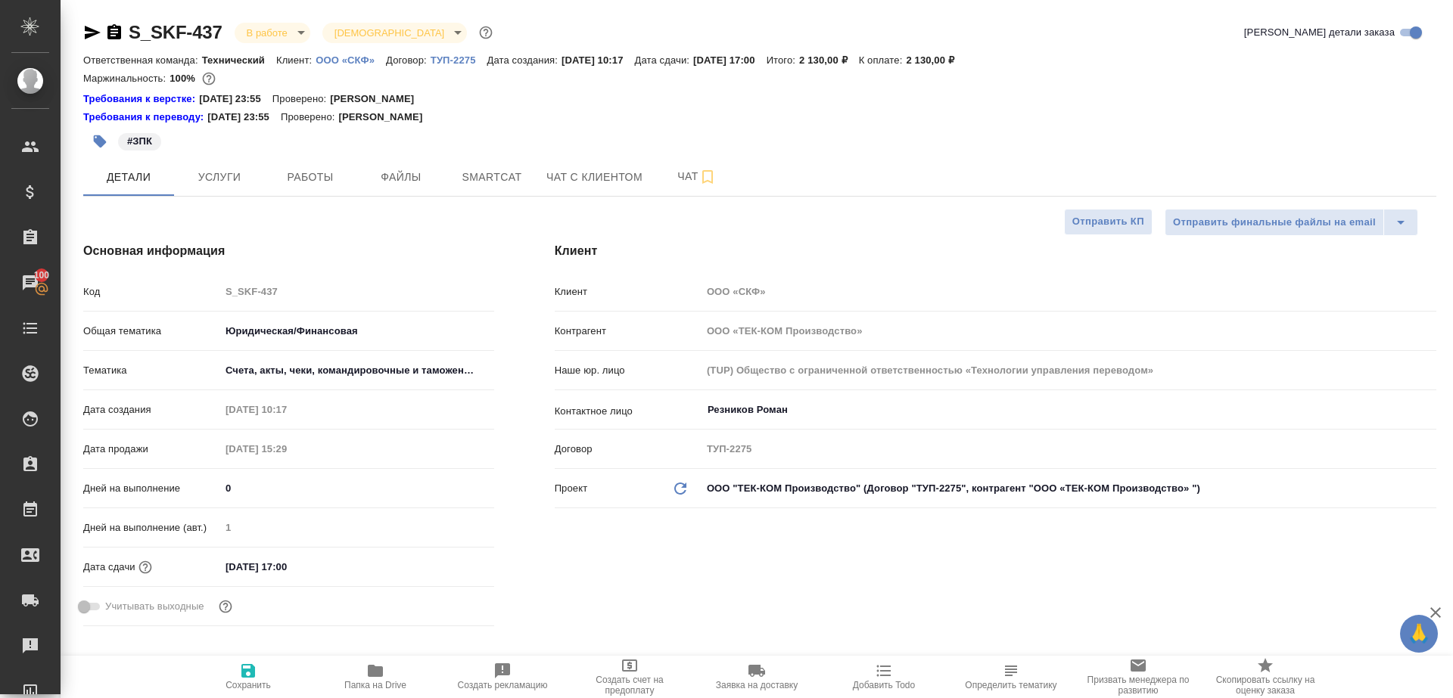
type textarea "x"
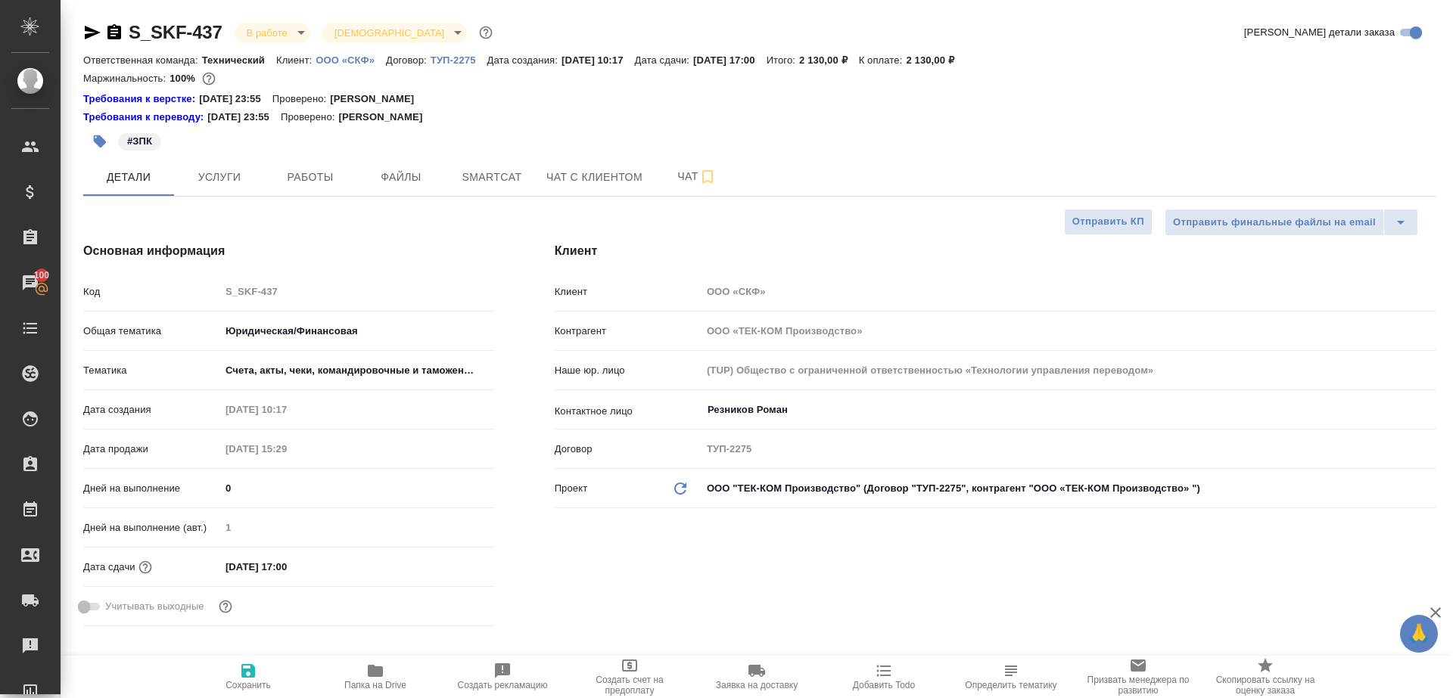
type textarea "x"
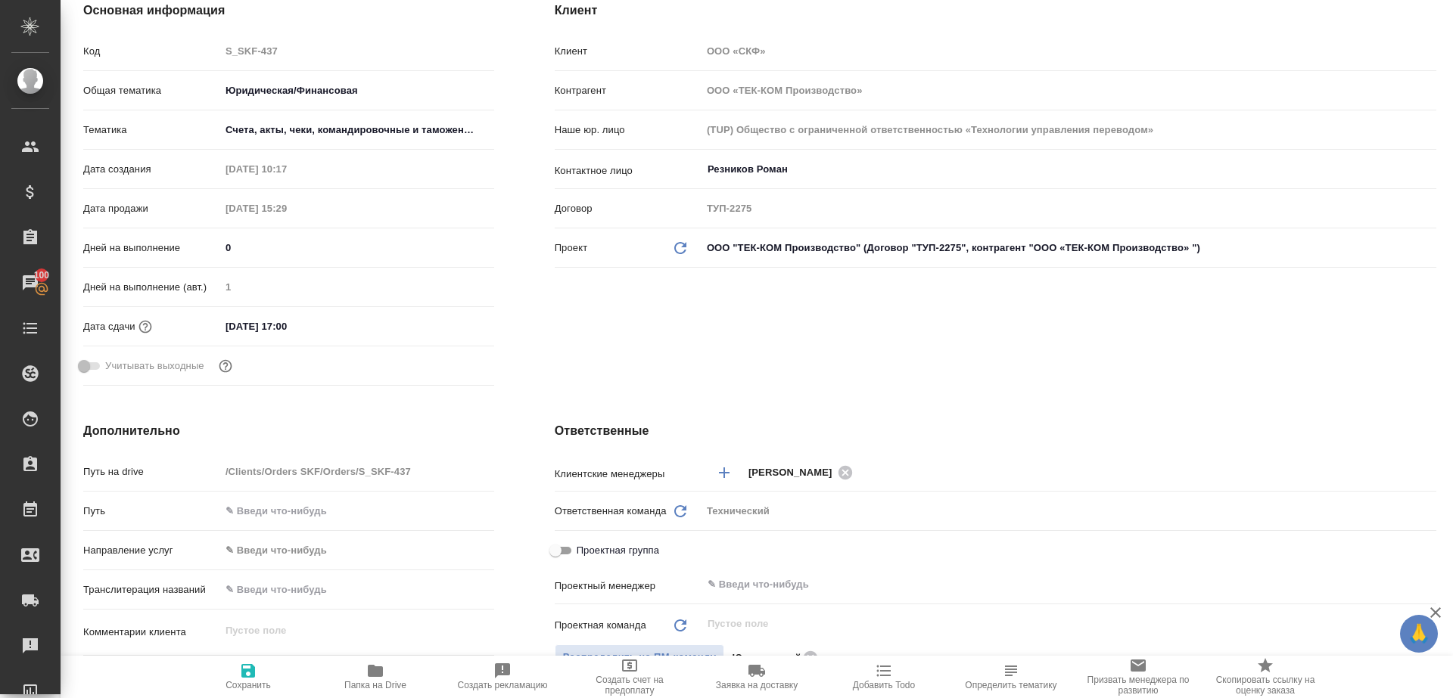
scroll to position [242, 0]
click at [760, 562] on div "Проектная группа" at bounding box center [995, 553] width 881 height 34
click at [759, 577] on input "text" at bounding box center [1043, 583] width 675 height 18
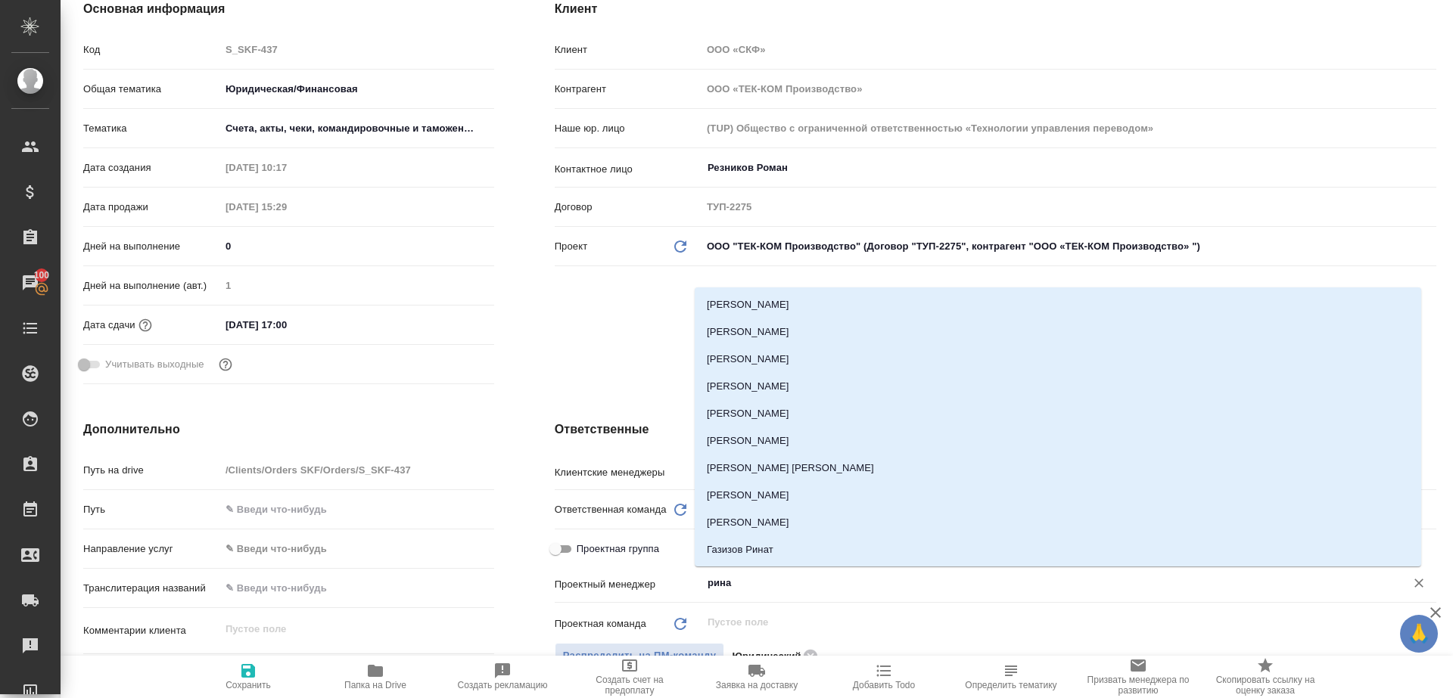
type input "ринат"
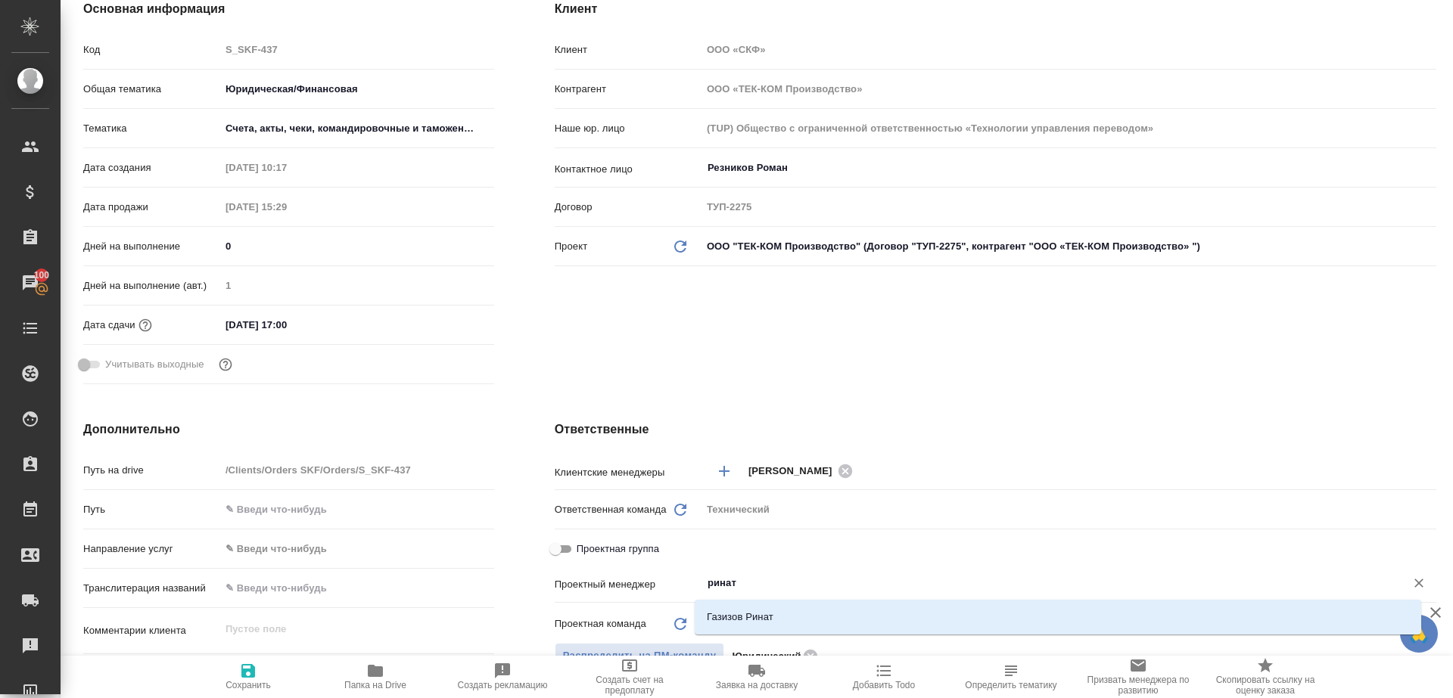
click at [784, 602] on div "Газизов Ринат" at bounding box center [1058, 617] width 726 height 35
click at [780, 612] on li "Газизов Ринат" at bounding box center [1058, 617] width 726 height 27
type textarea "x"
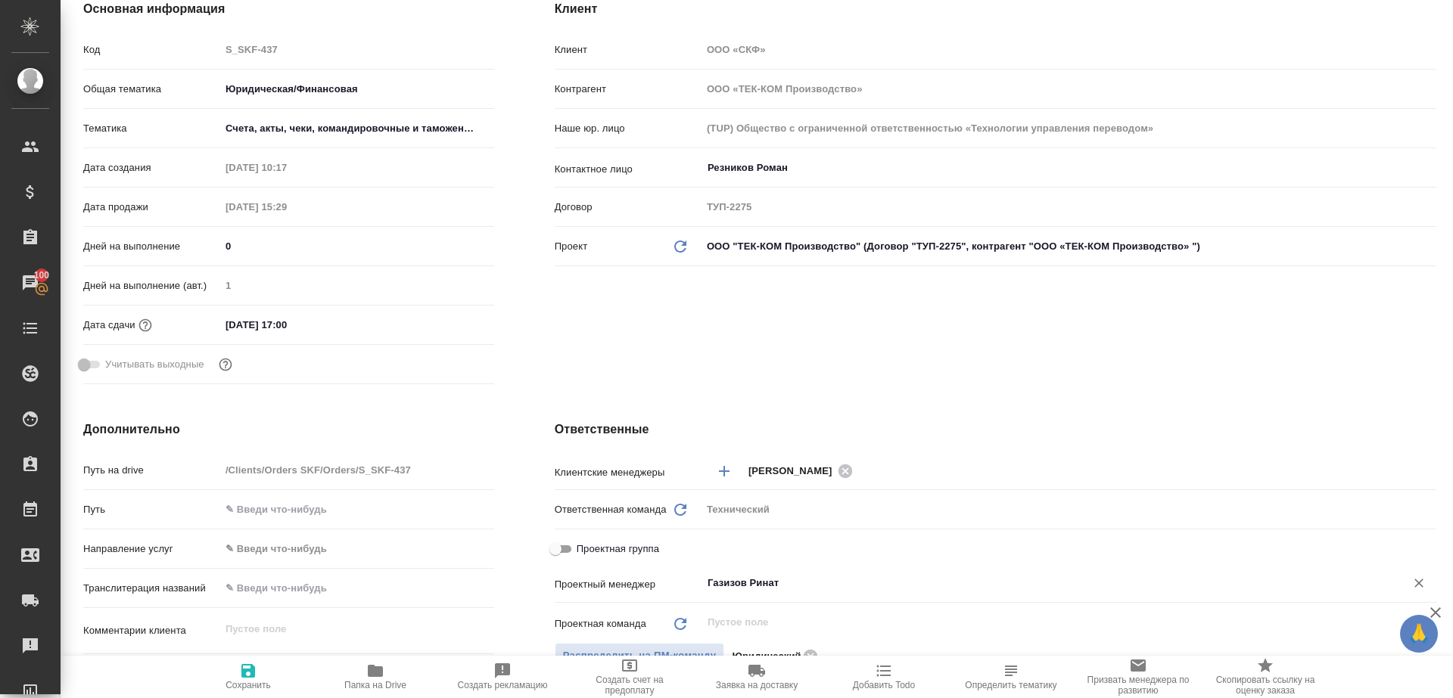
type input "Газизов Ринат"
click at [252, 682] on span "Сохранить" at bounding box center [247, 685] width 45 height 11
type textarea "x"
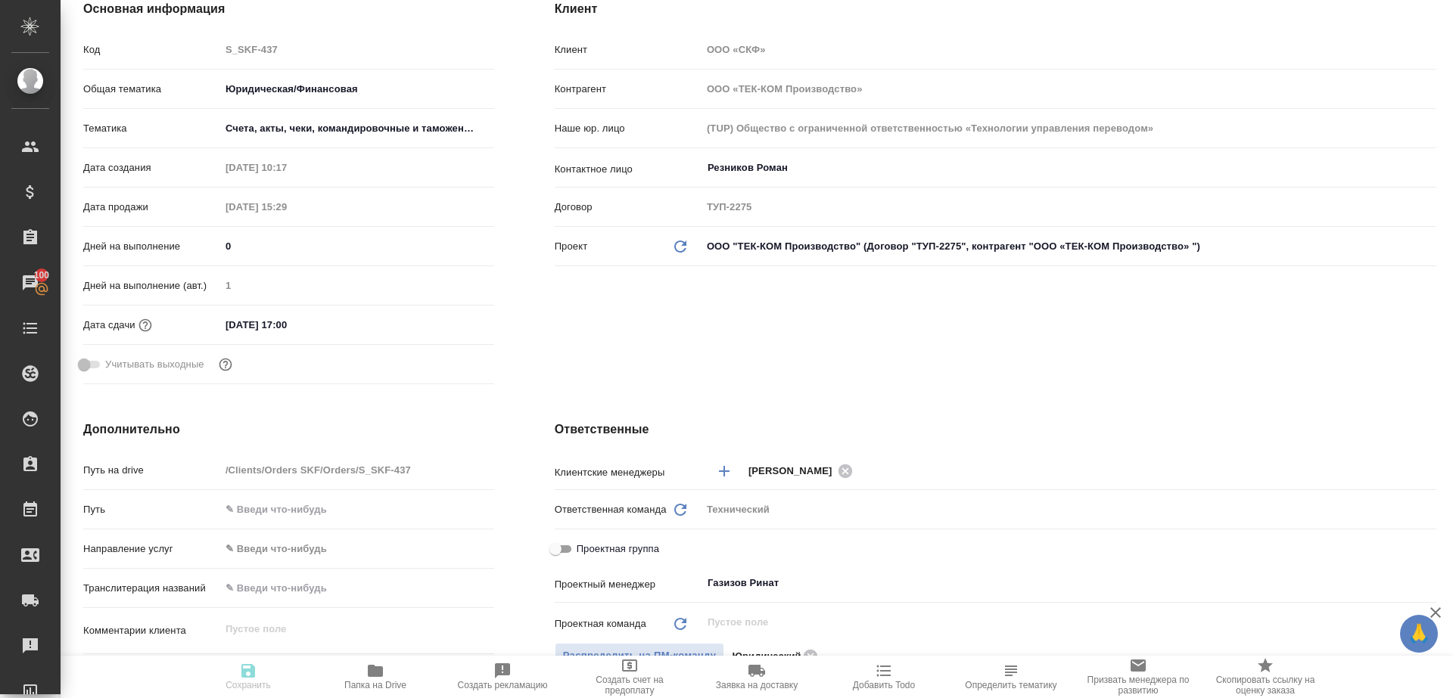
type textarea "x"
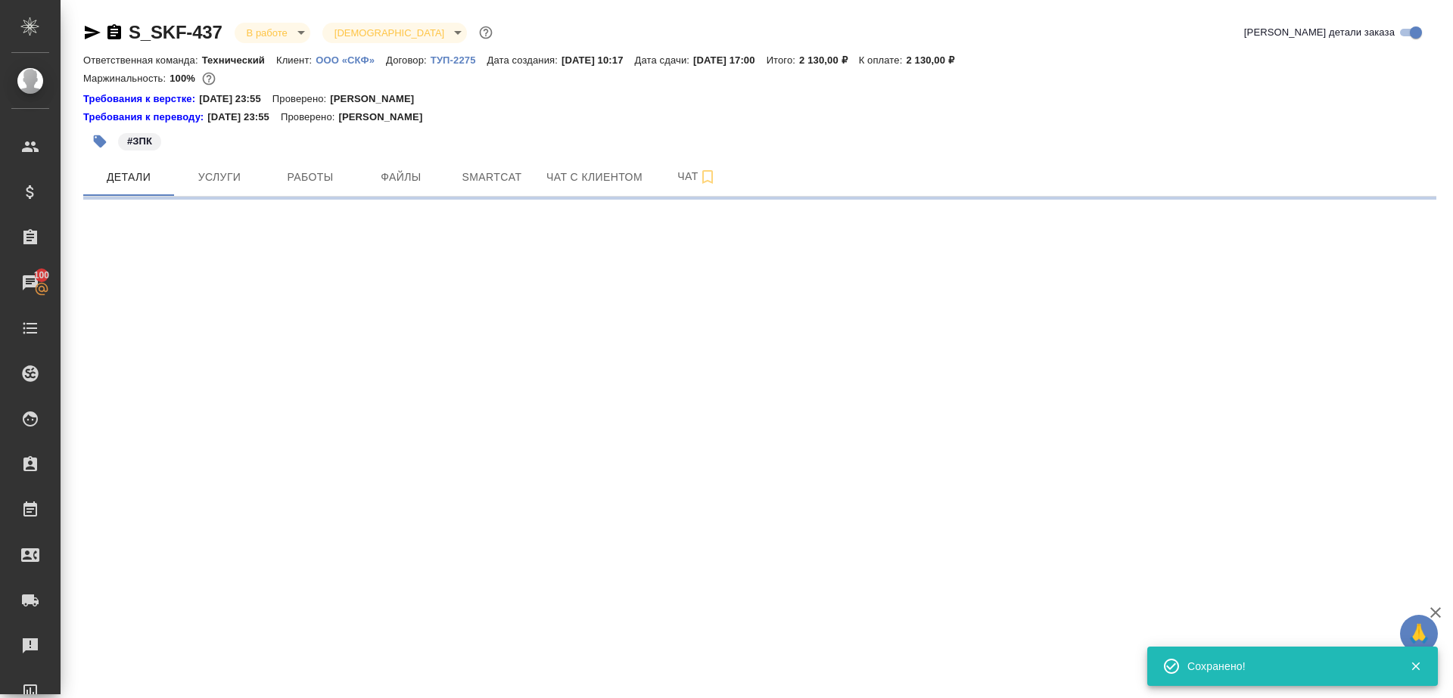
scroll to position [0, 0]
select select "RU"
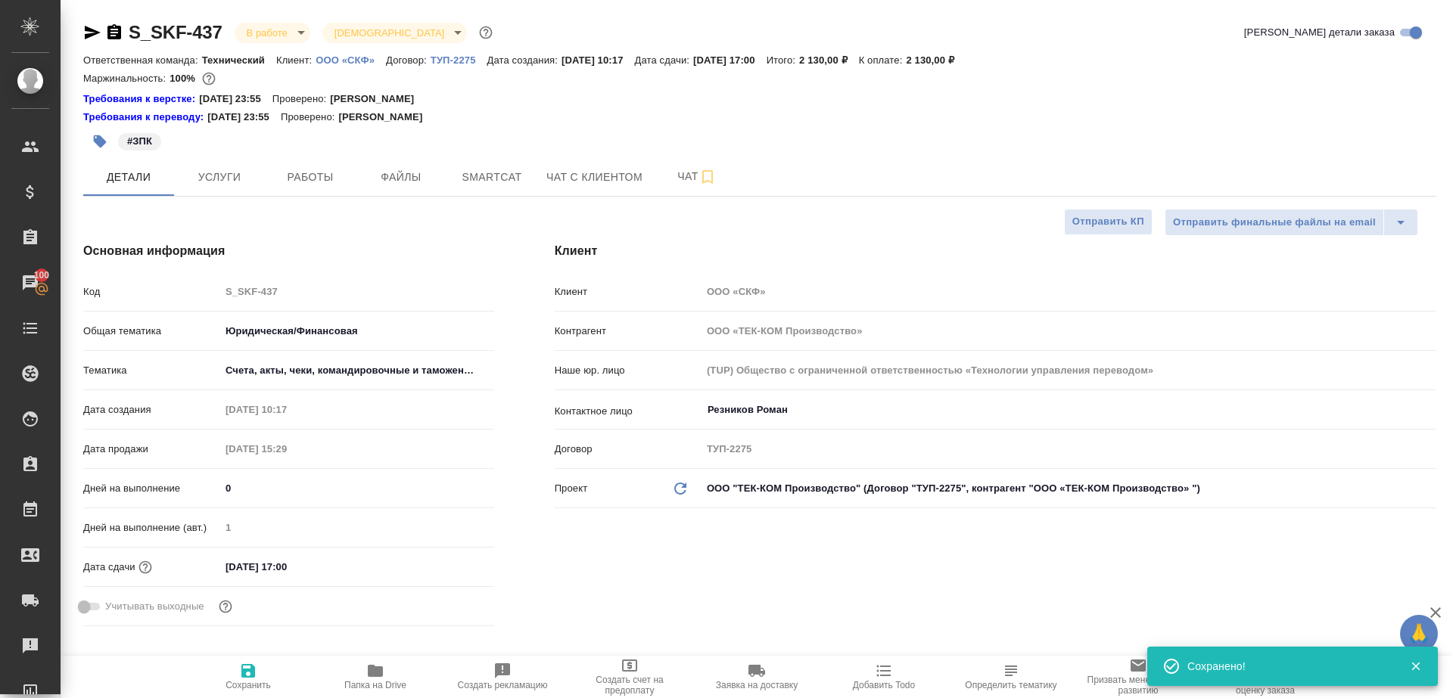
type textarea "x"
click at [333, 189] on button "Работы" at bounding box center [310, 177] width 91 height 38
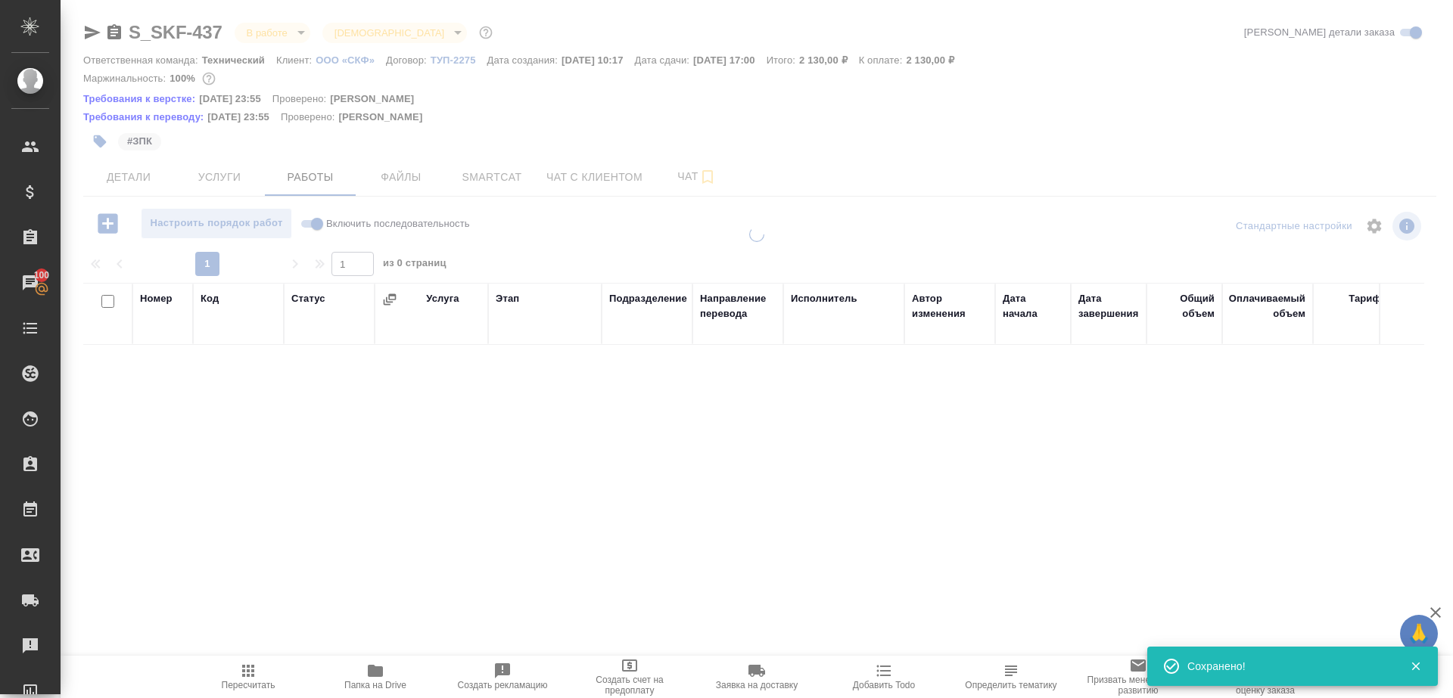
click at [554, 265] on div "1 1 из 0 страниц" at bounding box center [759, 264] width 1353 height 24
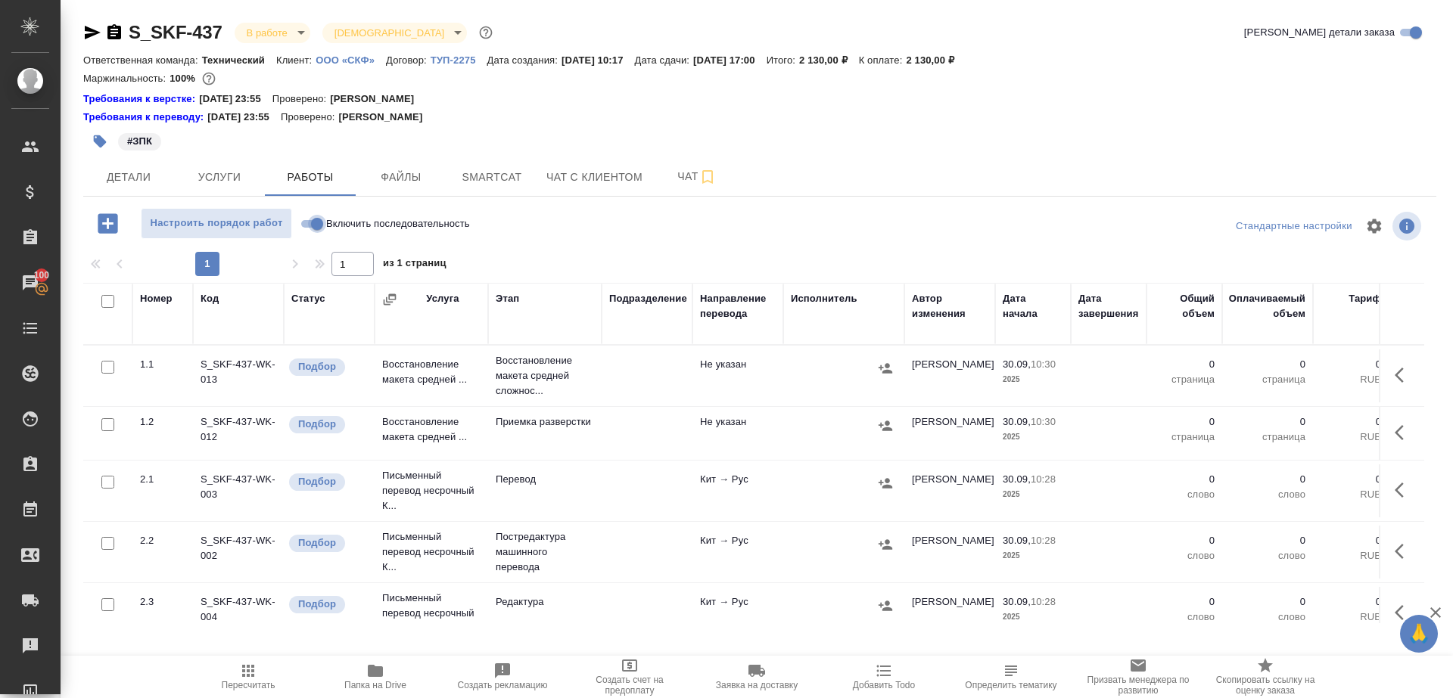
click at [316, 222] on input "Включить последовательность" at bounding box center [317, 224] width 54 height 18
checkbox input "true"
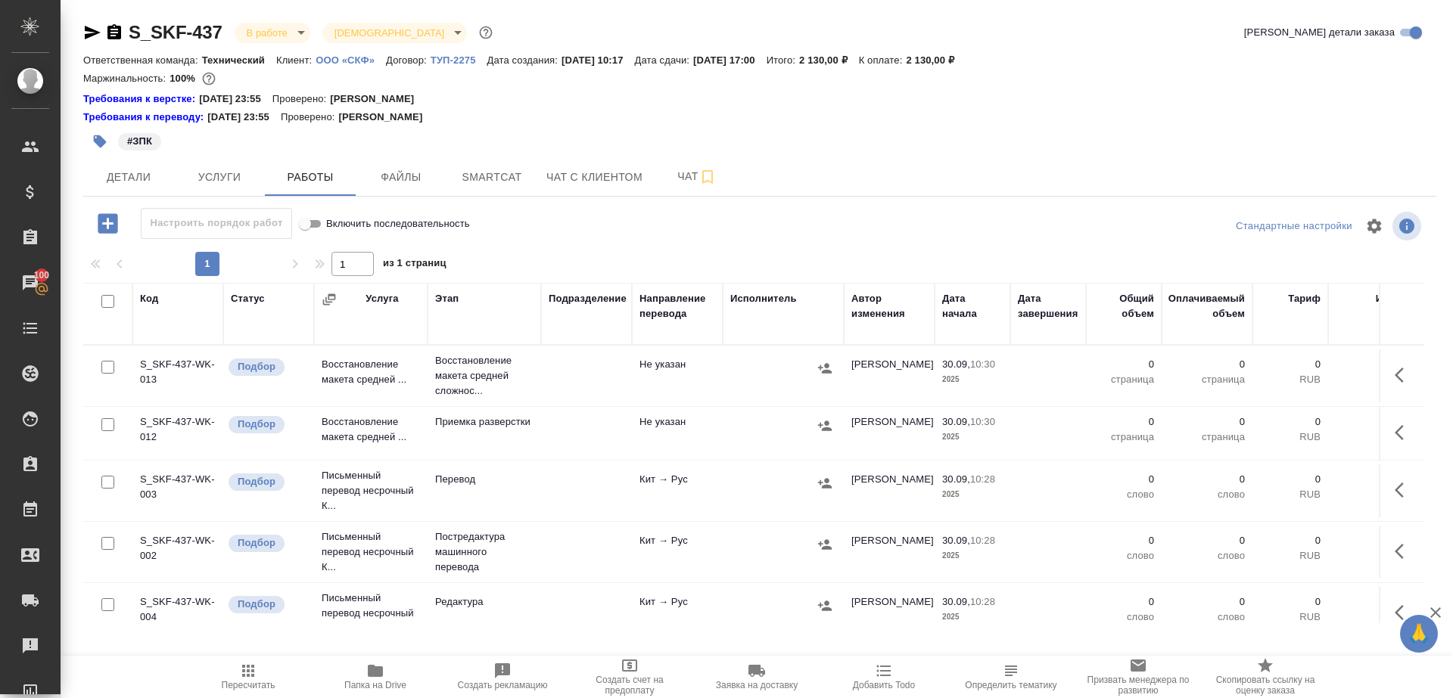
click at [101, 300] on div at bounding box center [104, 301] width 26 height 21
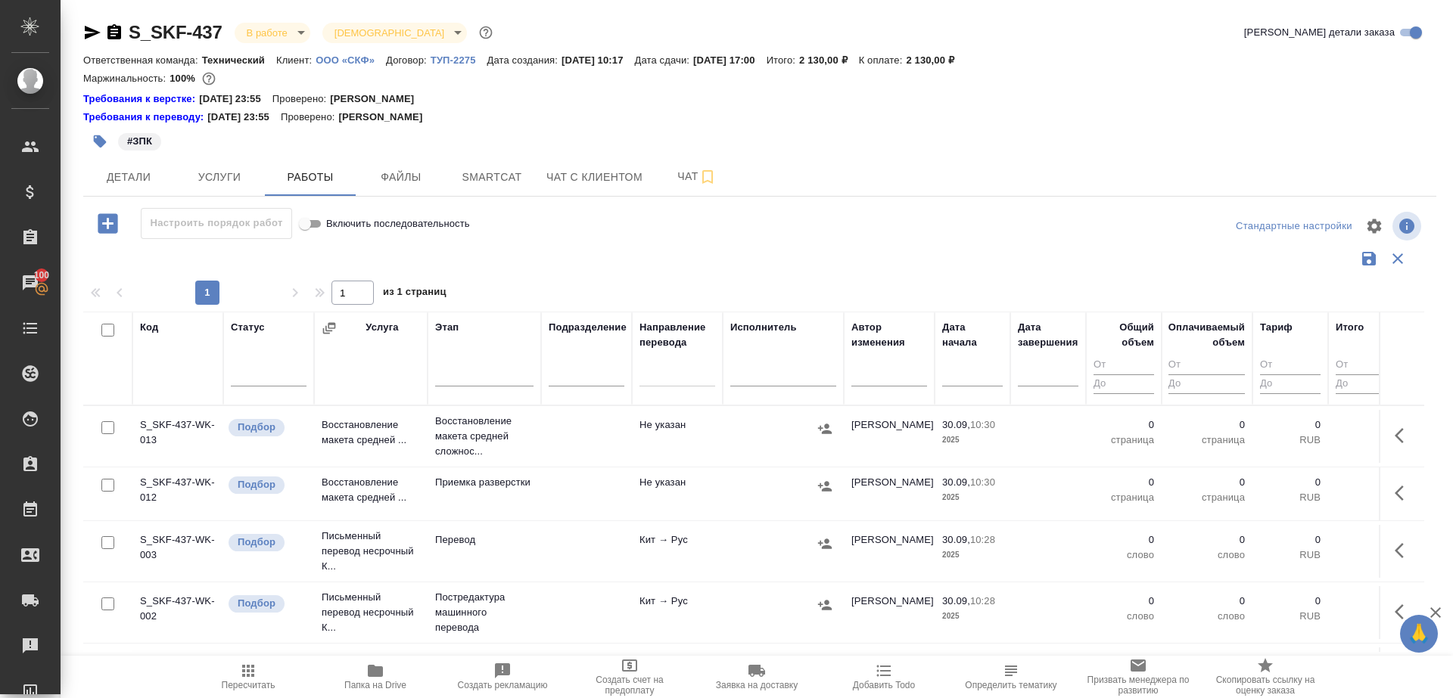
click at [256, 328] on div "Статус" at bounding box center [248, 327] width 34 height 15
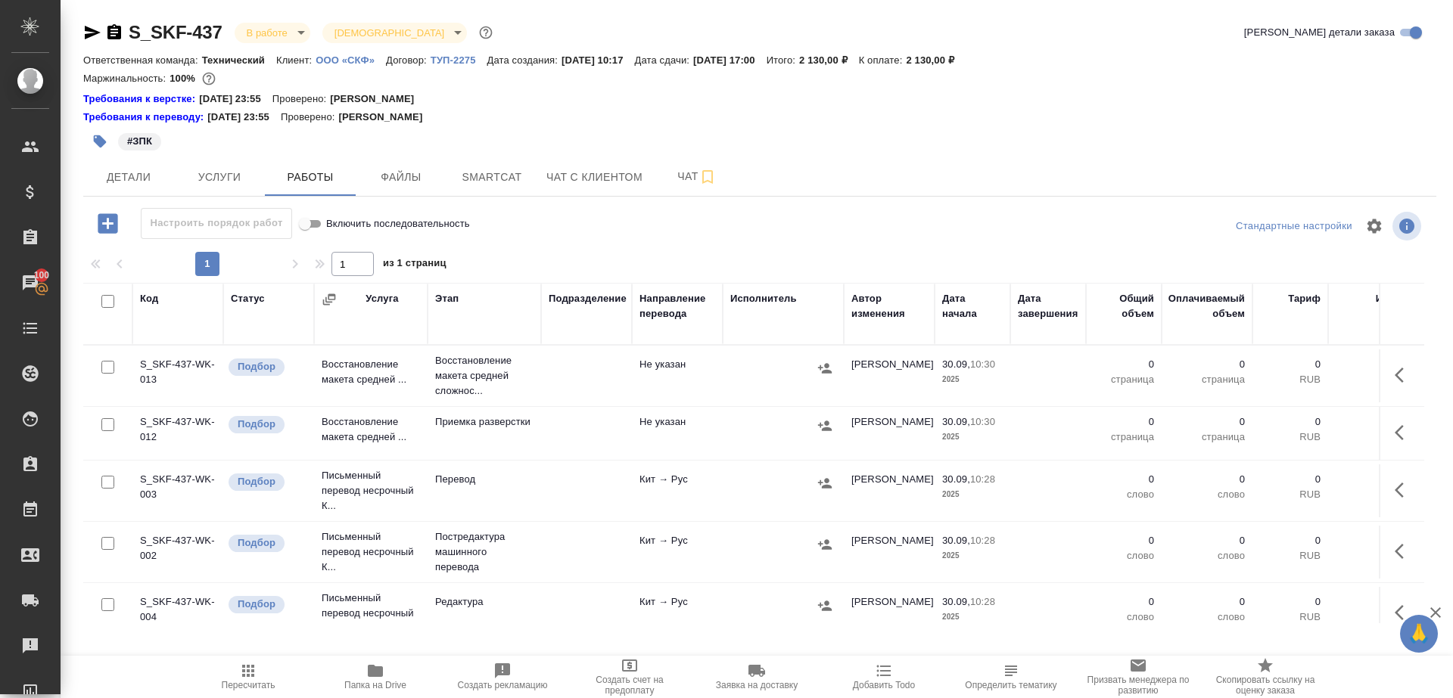
click at [105, 303] on input "checkbox" at bounding box center [107, 301] width 13 height 13
checkbox input "true"
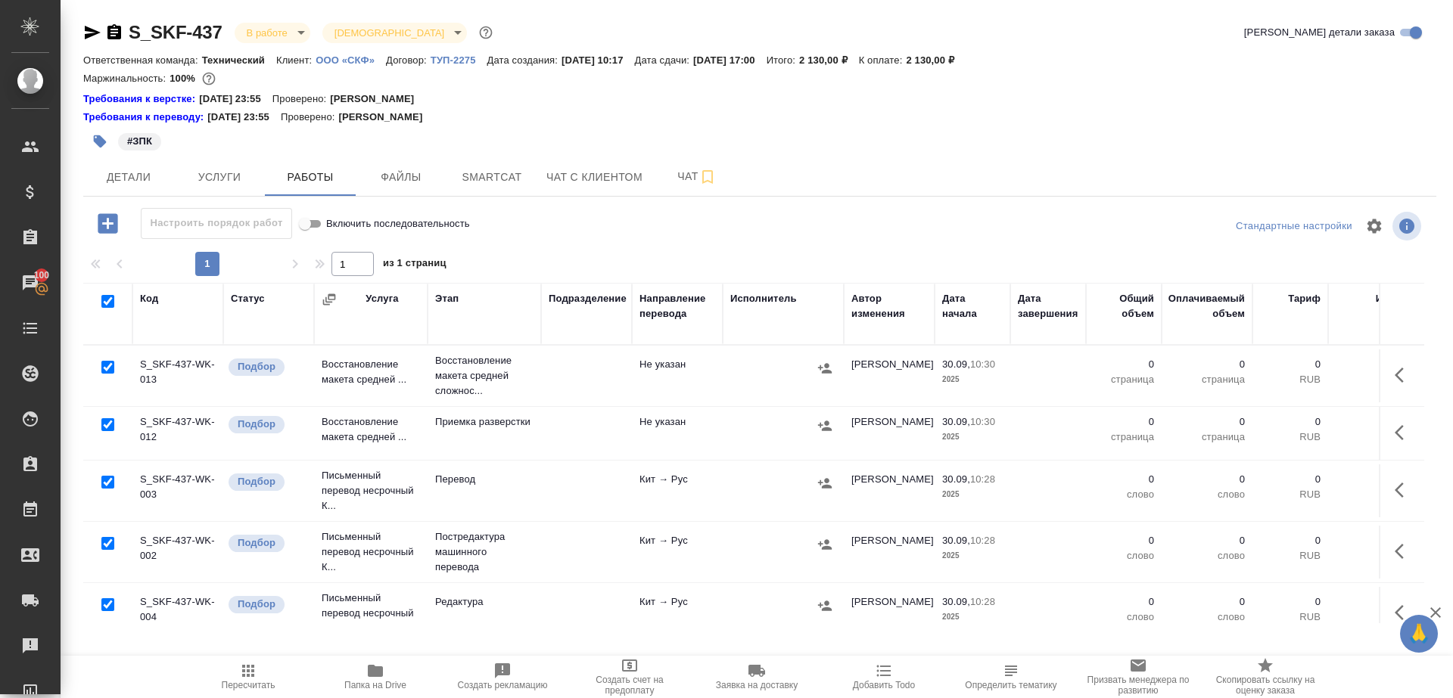
checkbox input "true"
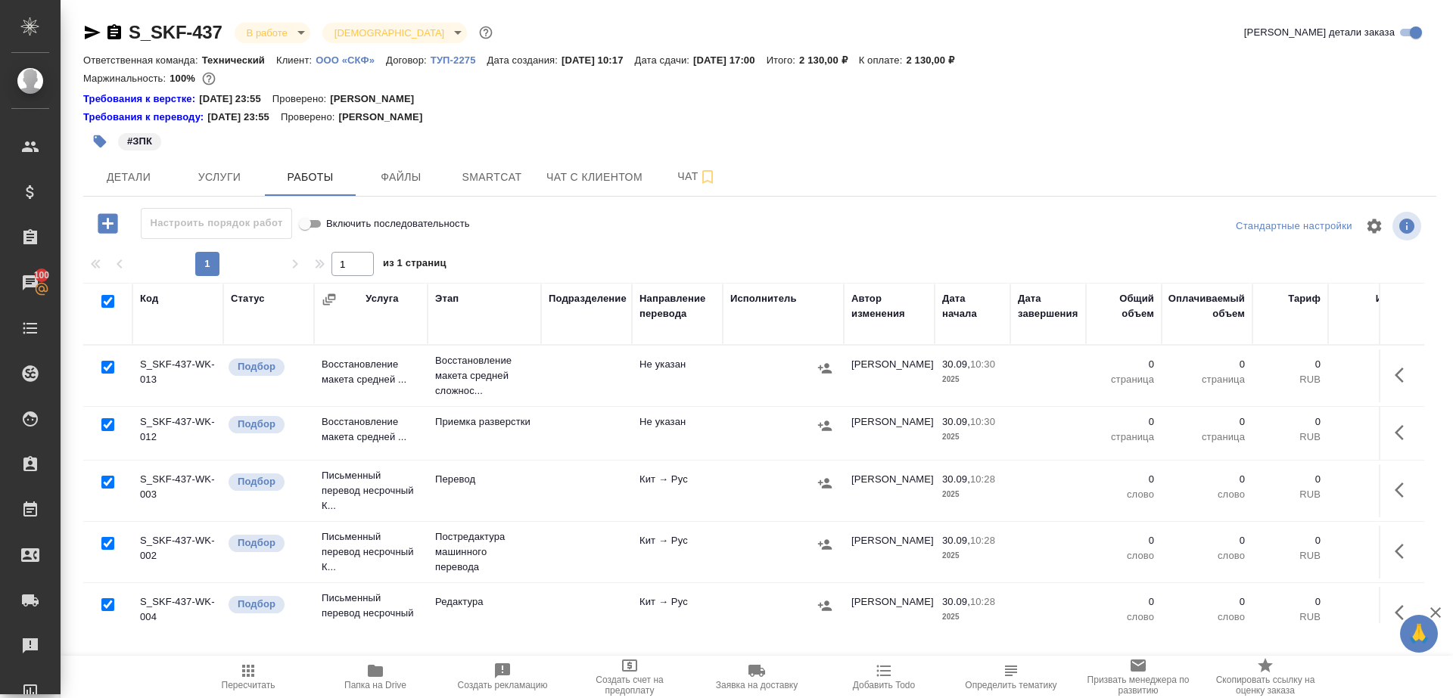
checkbox input "true"
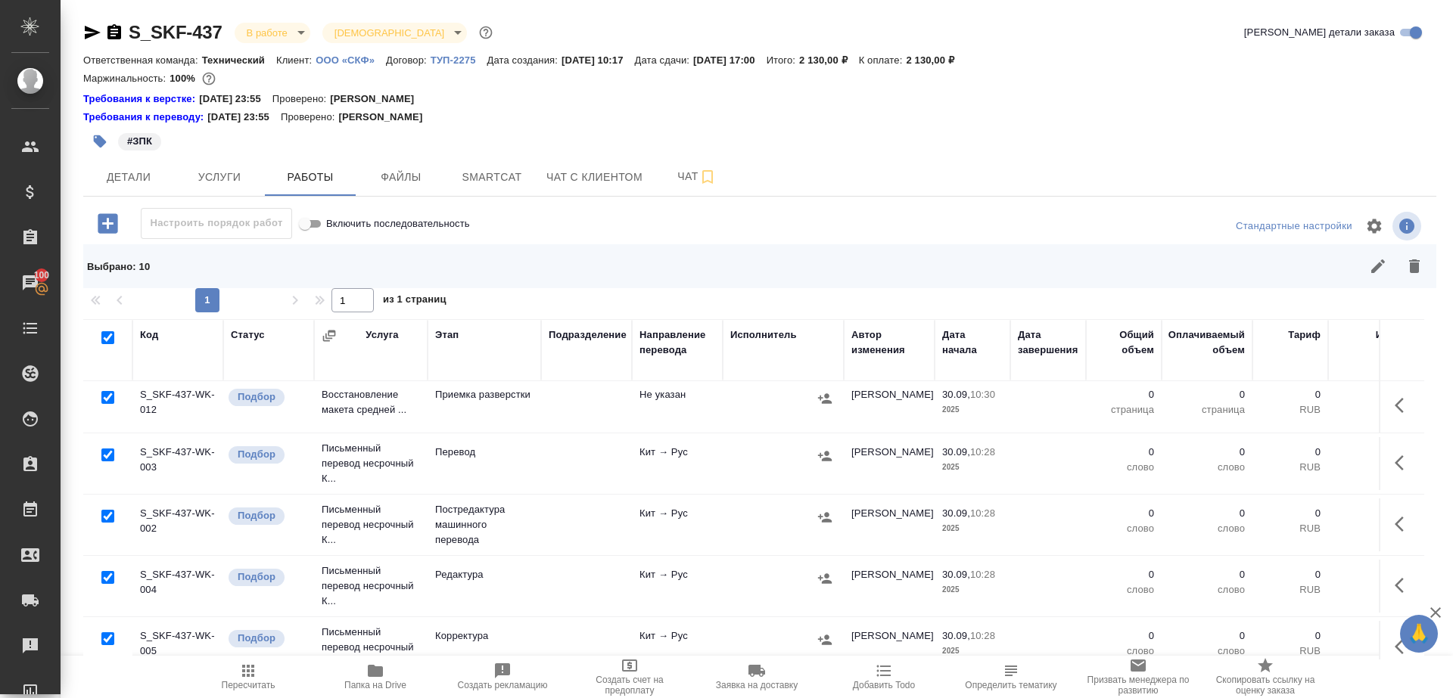
scroll to position [85, 0]
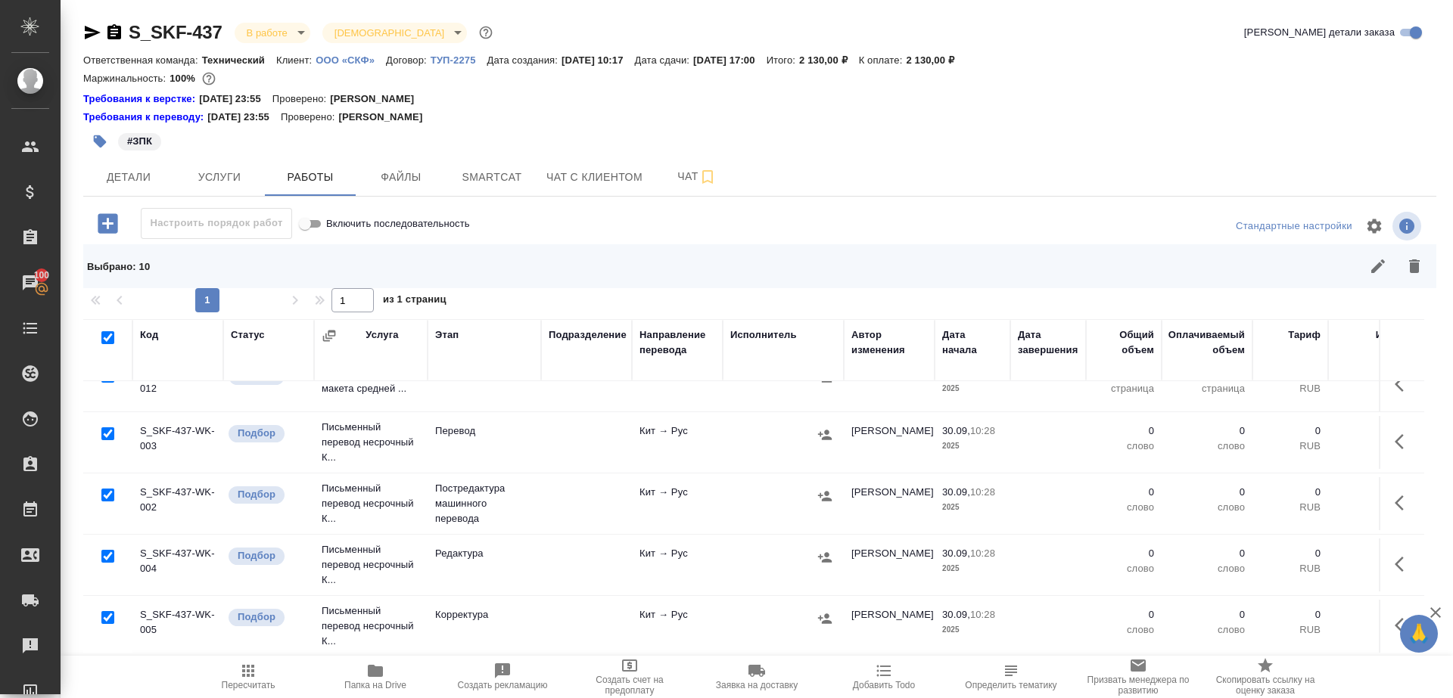
click at [105, 434] on input "checkbox" at bounding box center [107, 433] width 13 height 13
checkbox input "false"
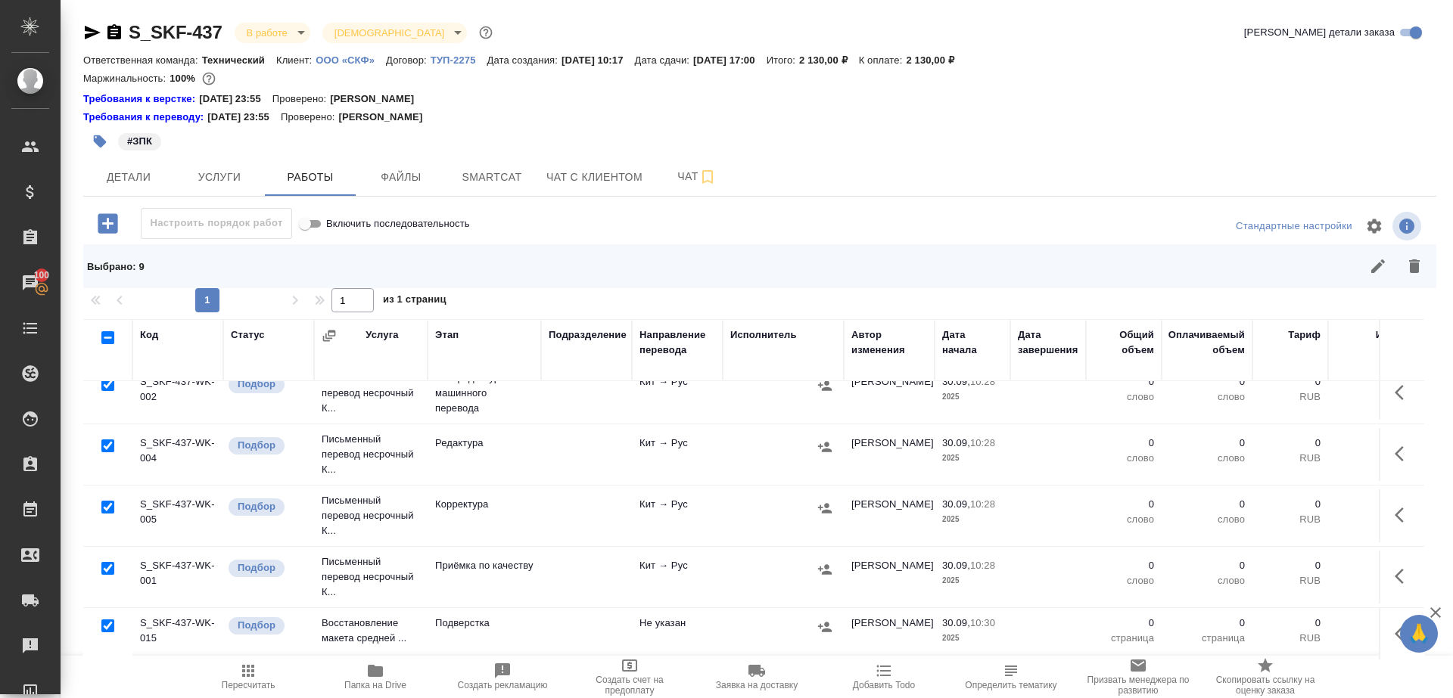
scroll to position [278, 0]
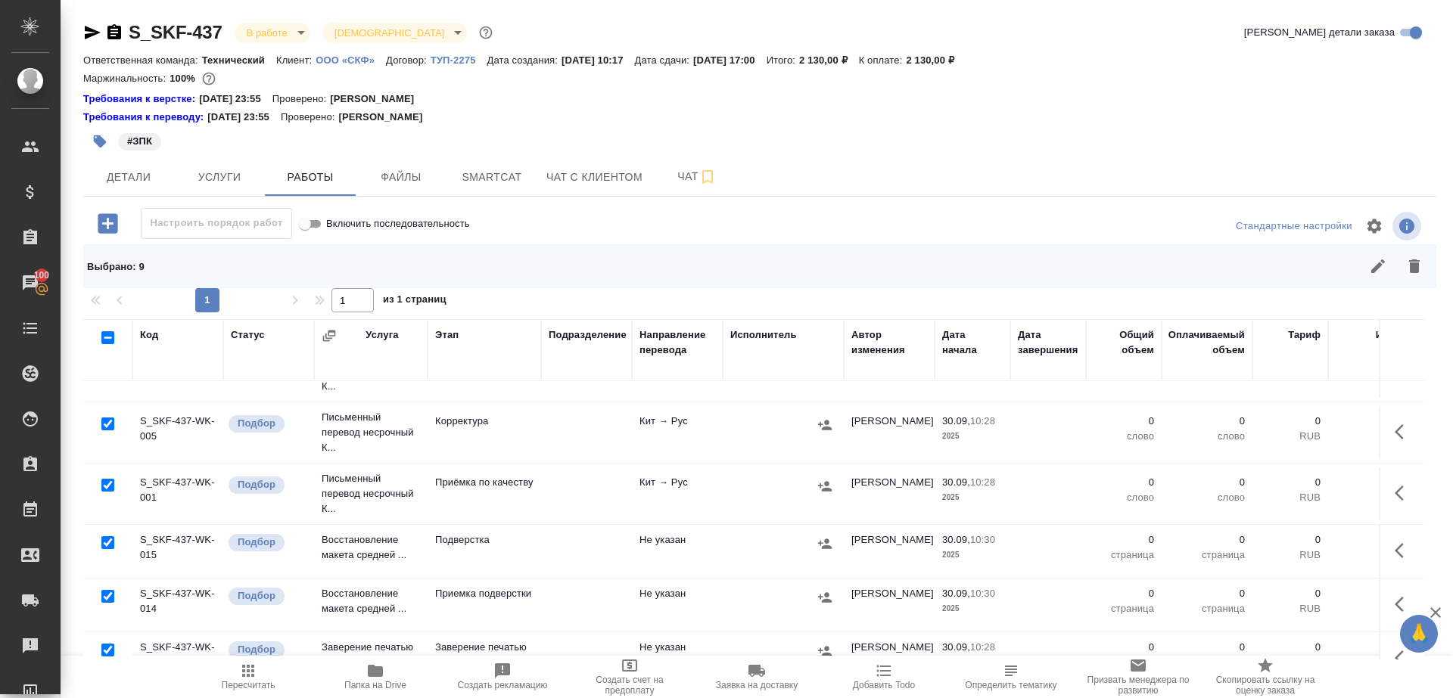
click at [106, 484] on input "checkbox" at bounding box center [107, 485] width 13 height 13
checkbox input "false"
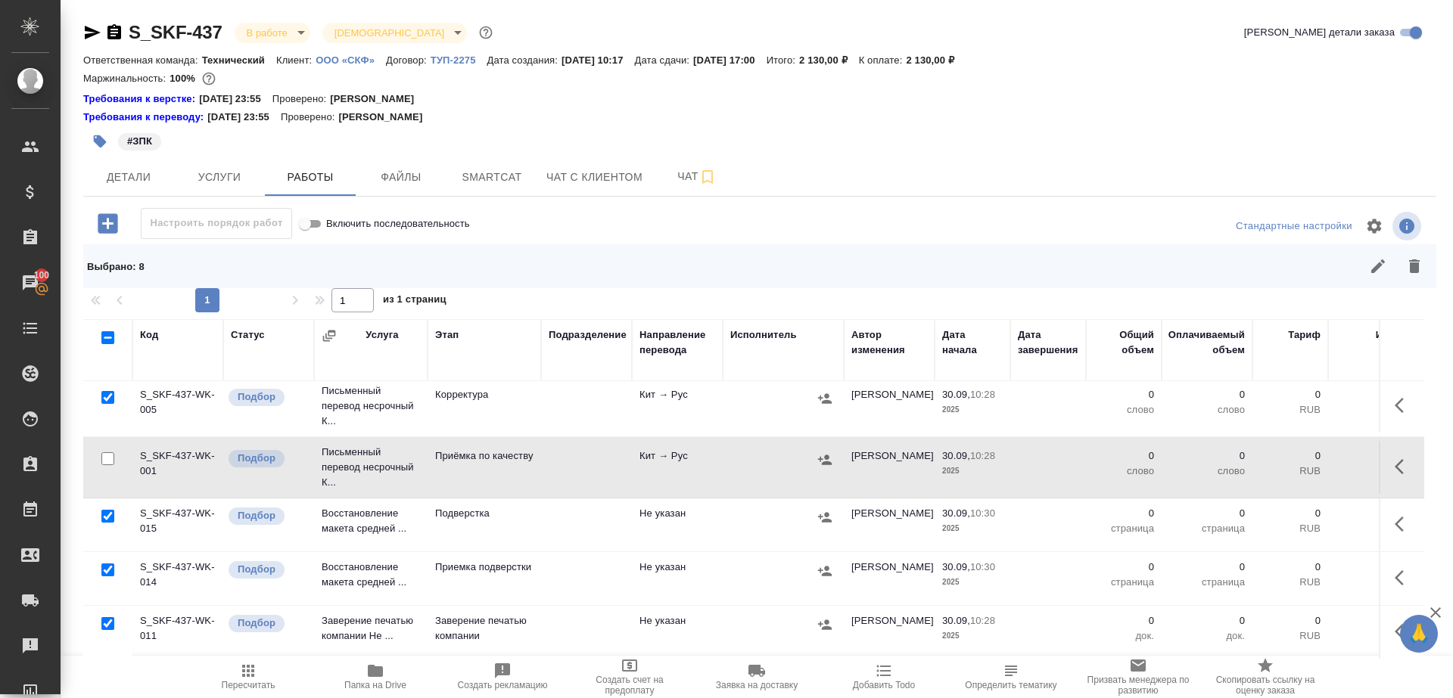
scroll to position [0, 0]
click at [107, 617] on input "checkbox" at bounding box center [107, 623] width 13 height 13
checkbox input "false"
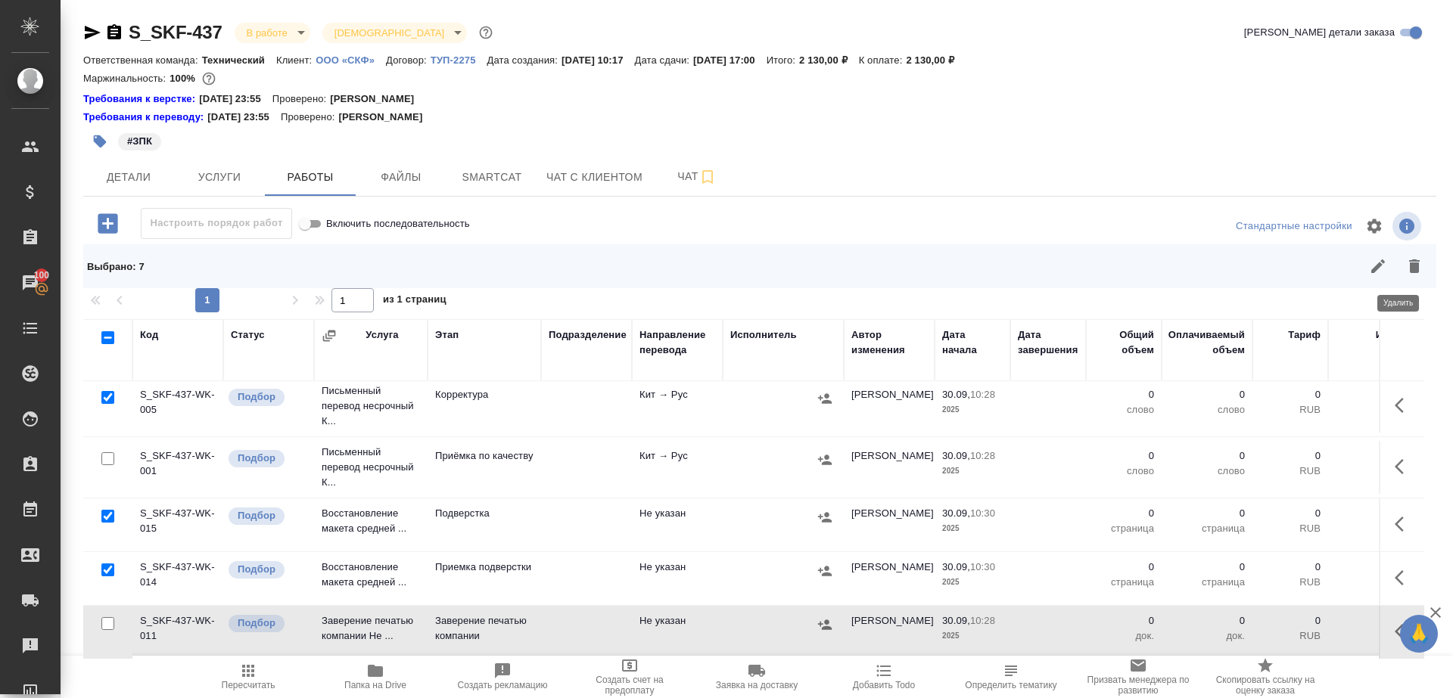
click at [1399, 256] on button "button" at bounding box center [1414, 266] width 36 height 36
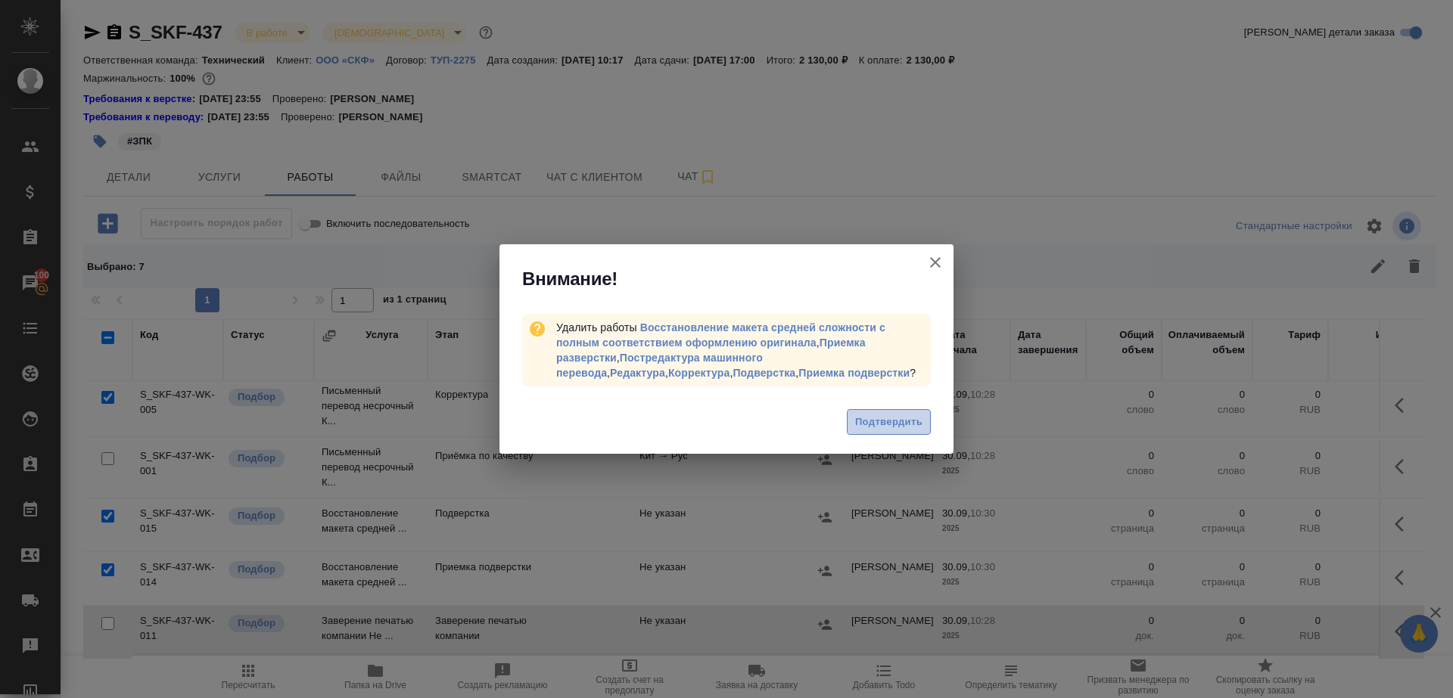
click at [885, 418] on span "Подтвердить" at bounding box center [888, 422] width 67 height 17
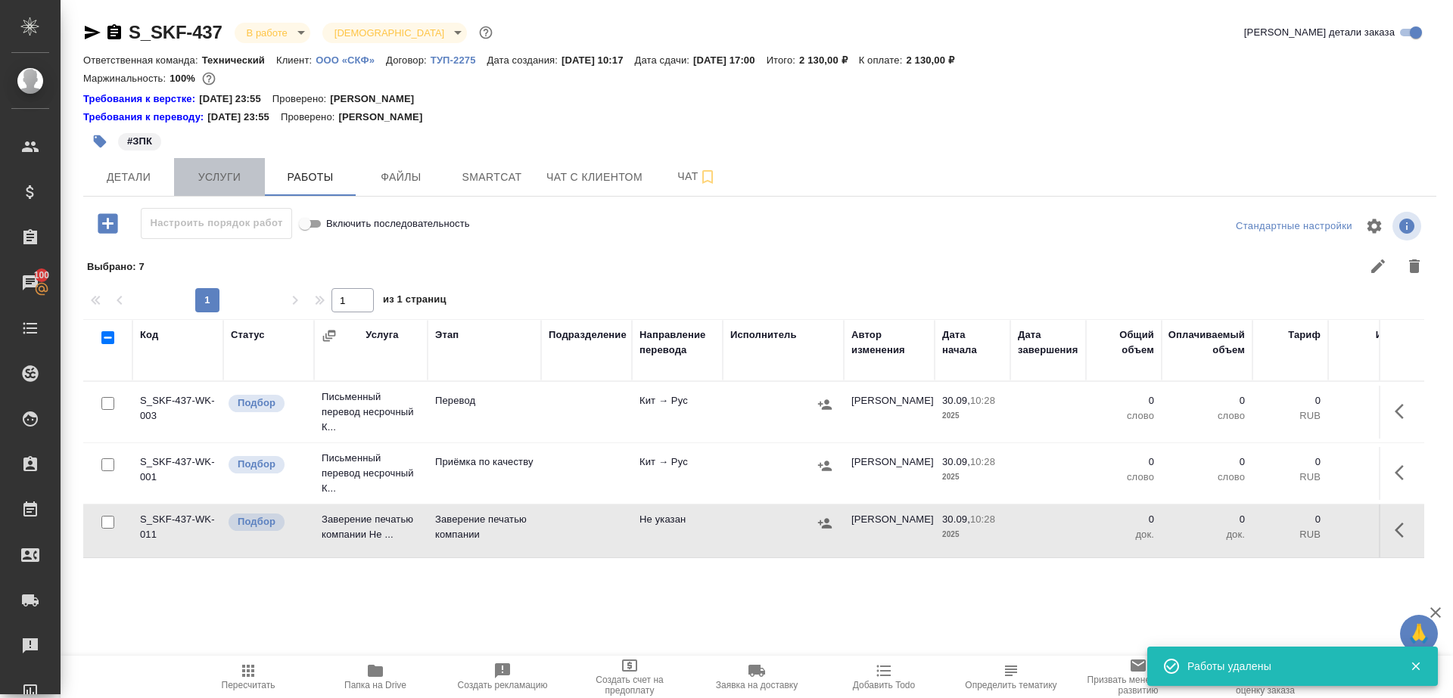
click at [229, 182] on span "Услуги" at bounding box center [219, 177] width 73 height 19
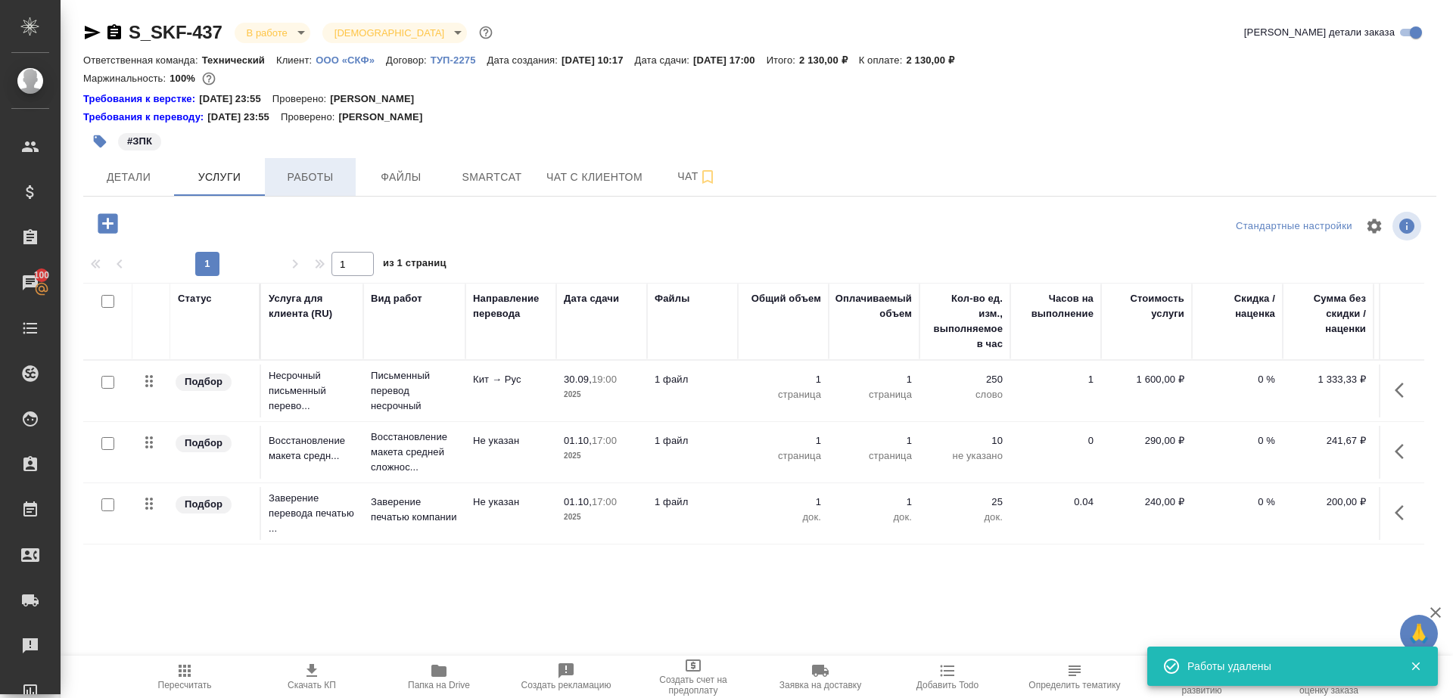
click at [319, 176] on span "Работы" at bounding box center [310, 177] width 73 height 19
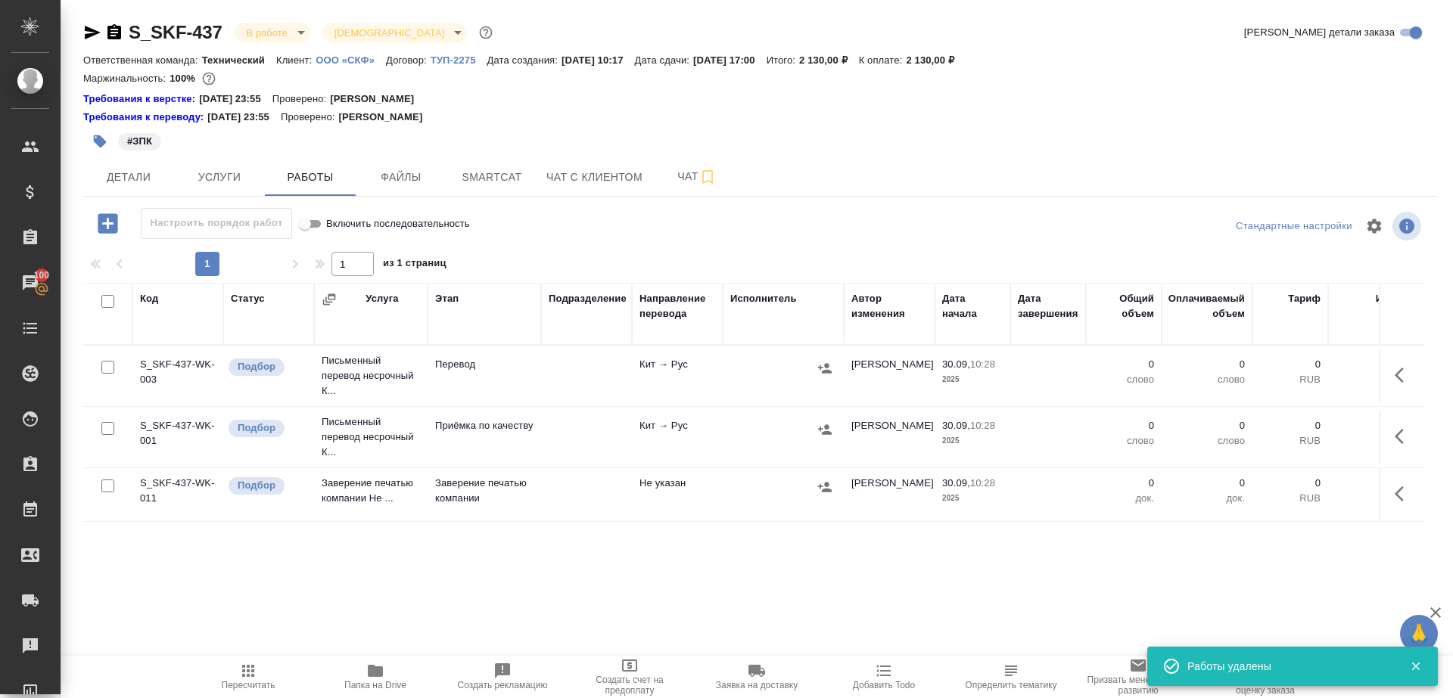
click at [1379, 367] on td at bounding box center [1401, 376] width 45 height 53
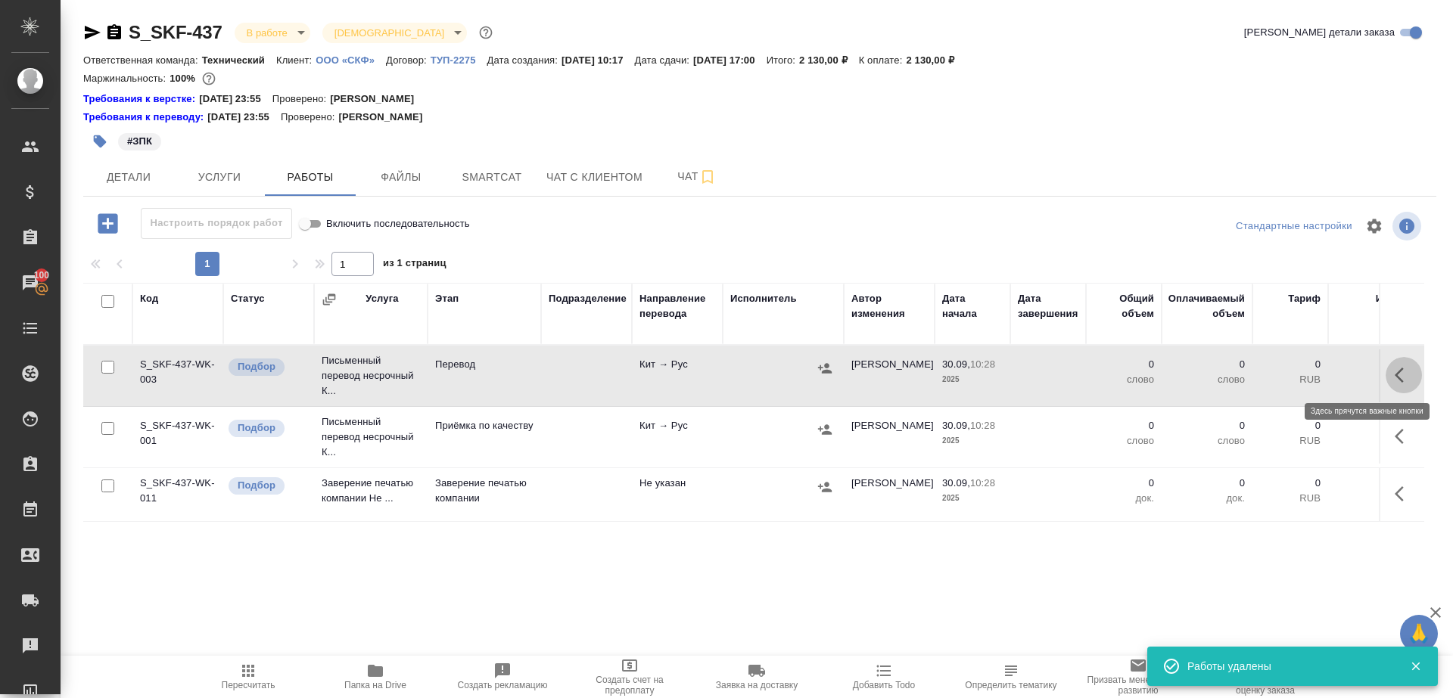
click at [1403, 375] on icon "button" at bounding box center [1403, 375] width 18 height 18
click at [1292, 378] on icon "button" at bounding box center [1292, 375] width 18 height 18
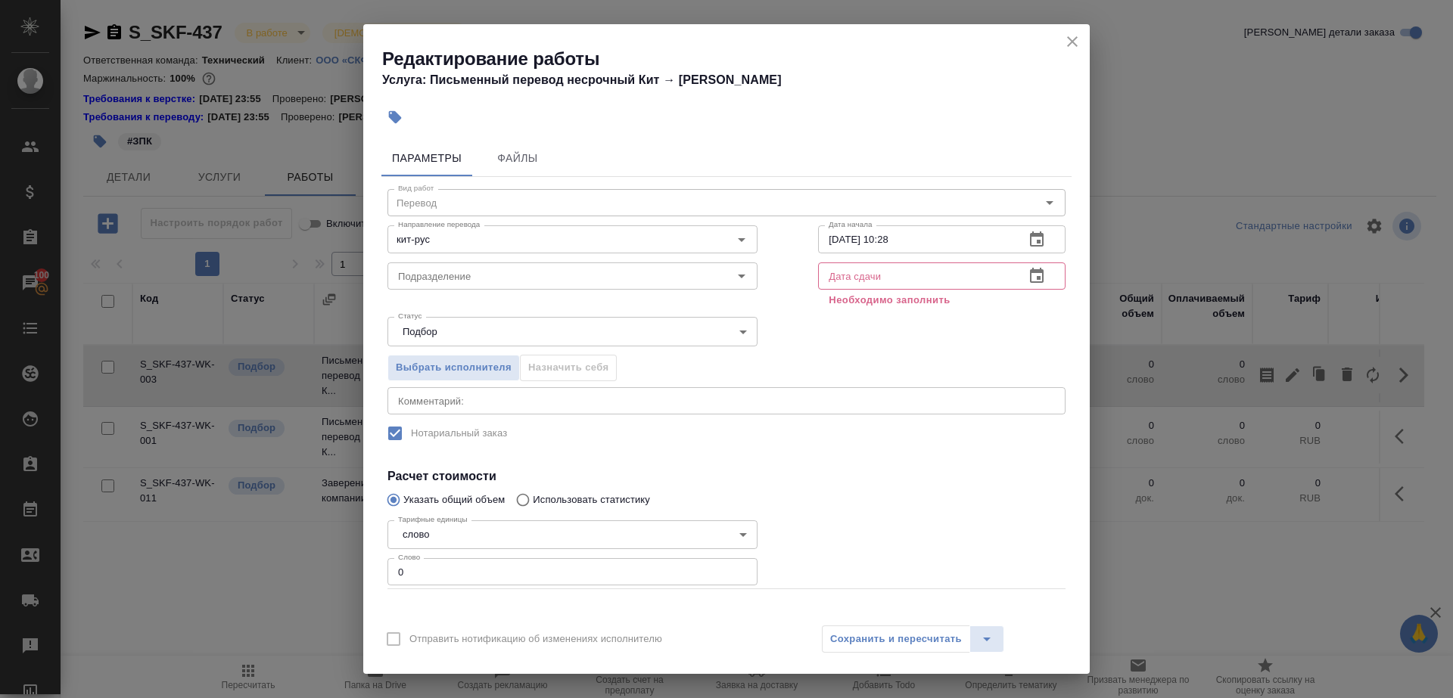
click at [505, 294] on div "Статус Подбор recruiting Статус" at bounding box center [572, 330] width 431 height 98
click at [505, 285] on input "Подразделение" at bounding box center [547, 276] width 310 height 18
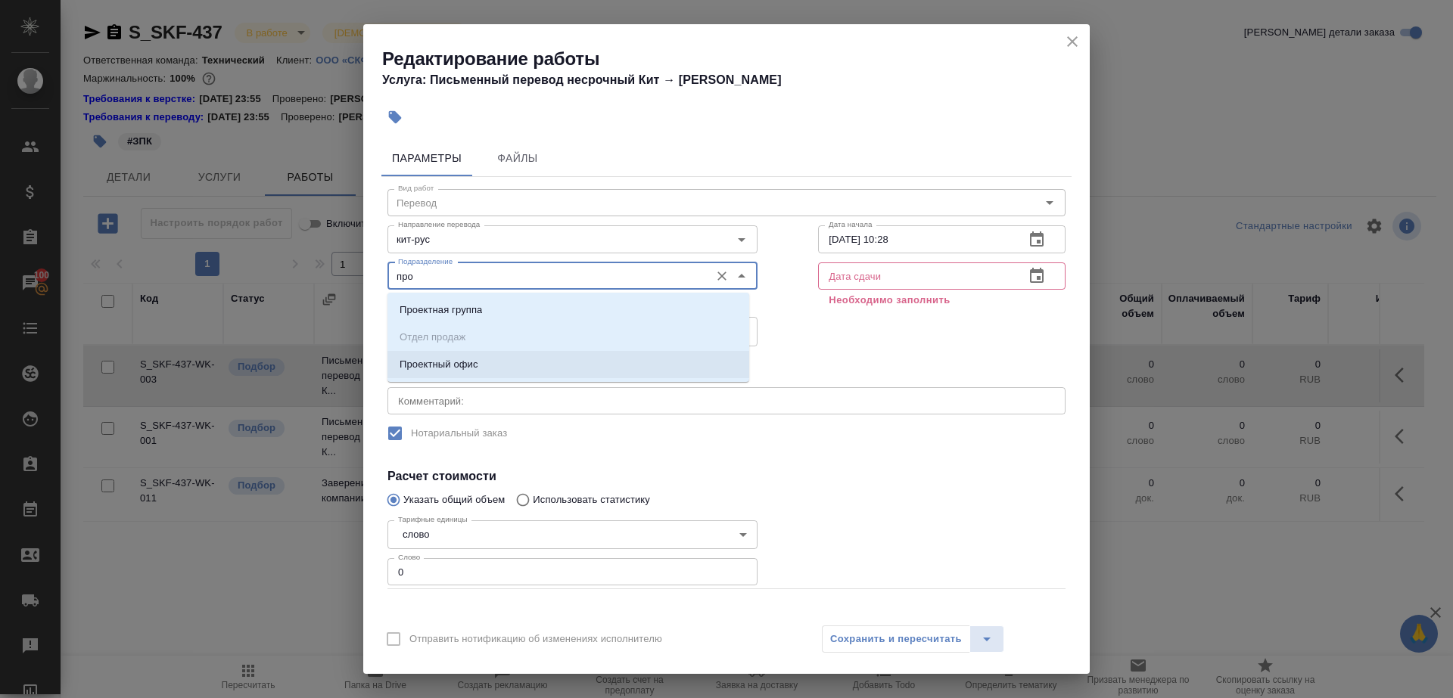
click at [515, 375] on li "Проектный офис" at bounding box center [568, 364] width 362 height 27
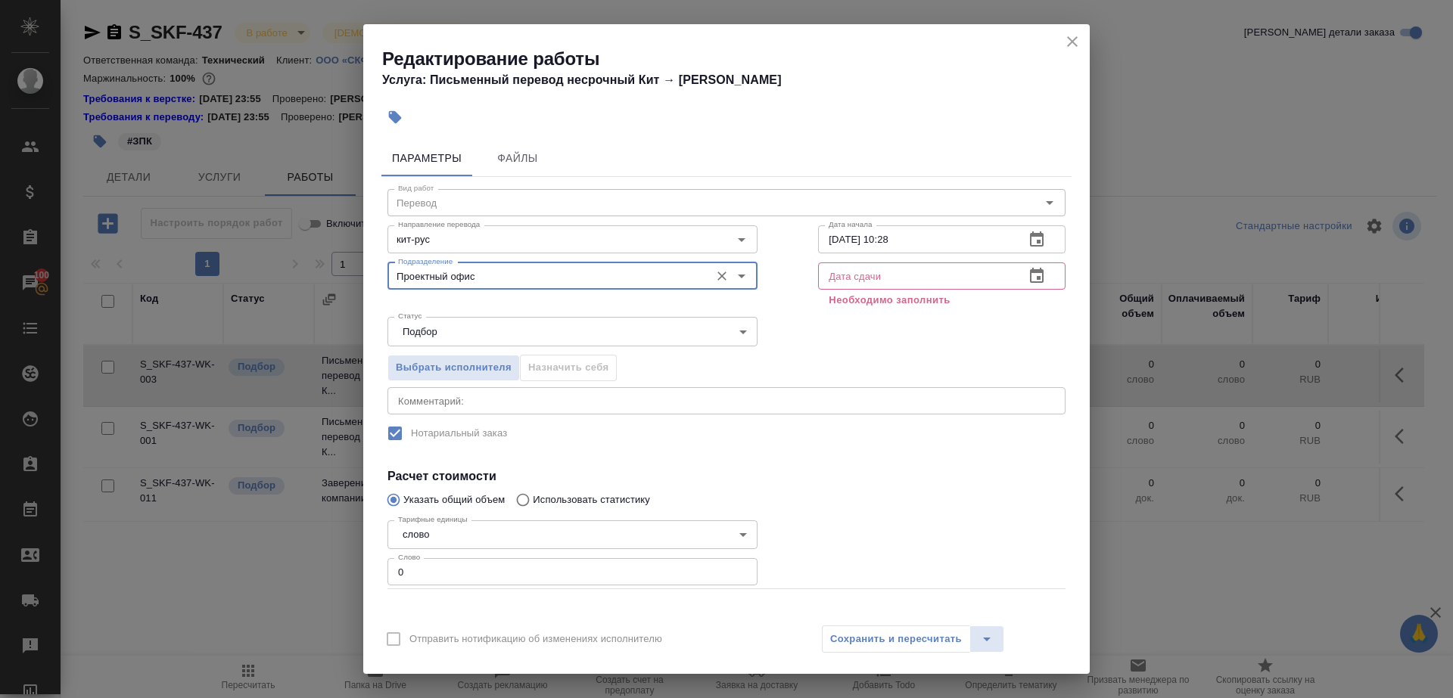
type input "Проектный офис"
click at [477, 584] on input "0" at bounding box center [572, 571] width 370 height 27
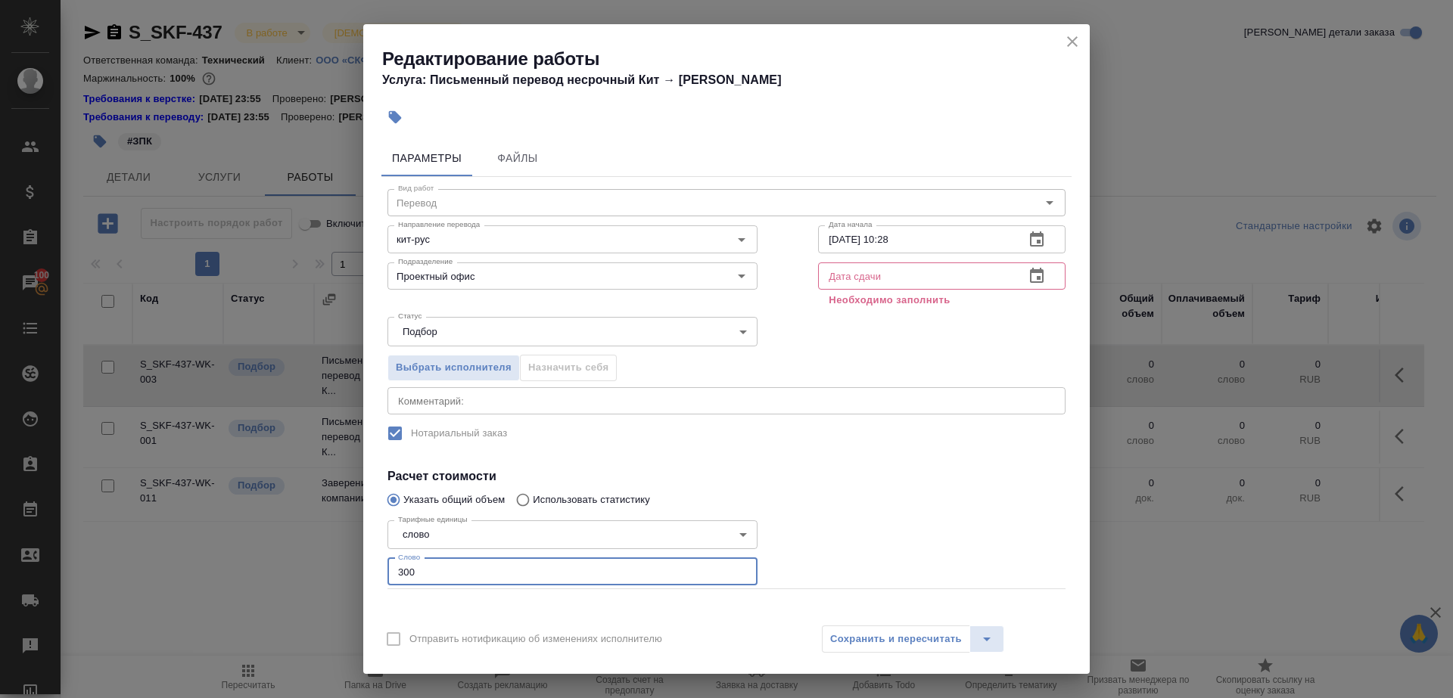
type input "300"
click at [914, 236] on input "[DATE] 10:28" at bounding box center [915, 238] width 194 height 27
click at [914, 284] on input "text" at bounding box center [915, 276] width 194 height 27
paste input "[DATE] 10:28"
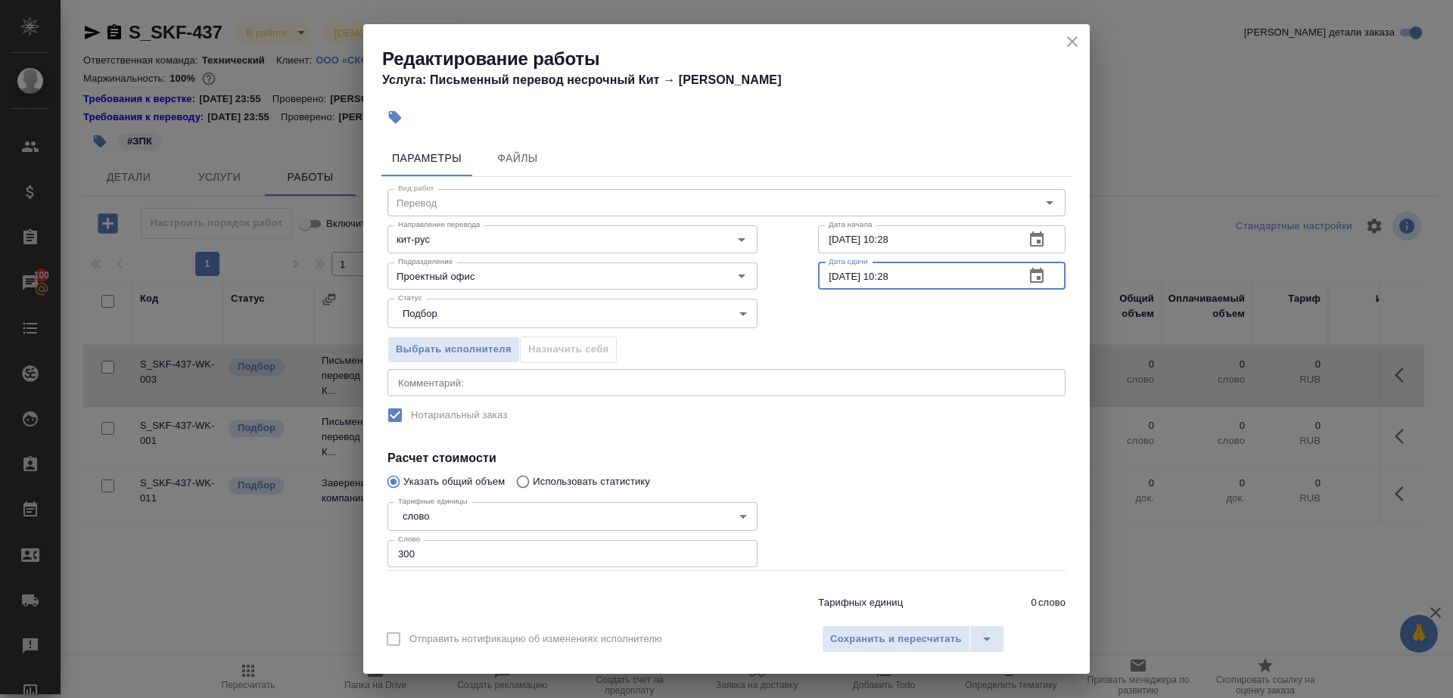
drag, startPoint x: 876, startPoint y: 274, endPoint x: 979, endPoint y: 274, distance: 102.9
click at [979, 274] on input "[DATE] 10:28" at bounding box center [915, 276] width 194 height 27
type input "[DATE] 17:00"
click at [919, 429] on label "Нотариальный заказ" at bounding box center [716, 415] width 675 height 32
click at [892, 651] on button "Сохранить и пересчитать" at bounding box center [896, 639] width 148 height 27
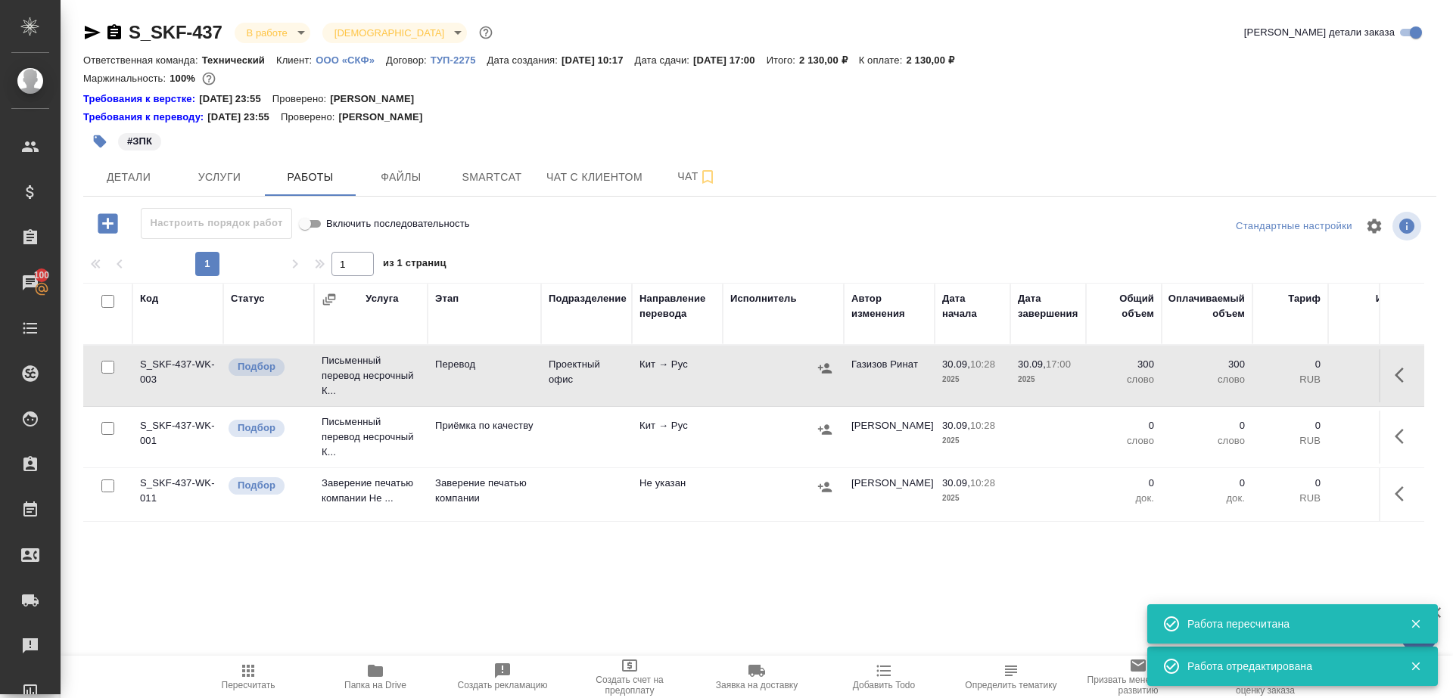
click at [1409, 431] on icon "button" at bounding box center [1403, 436] width 18 height 18
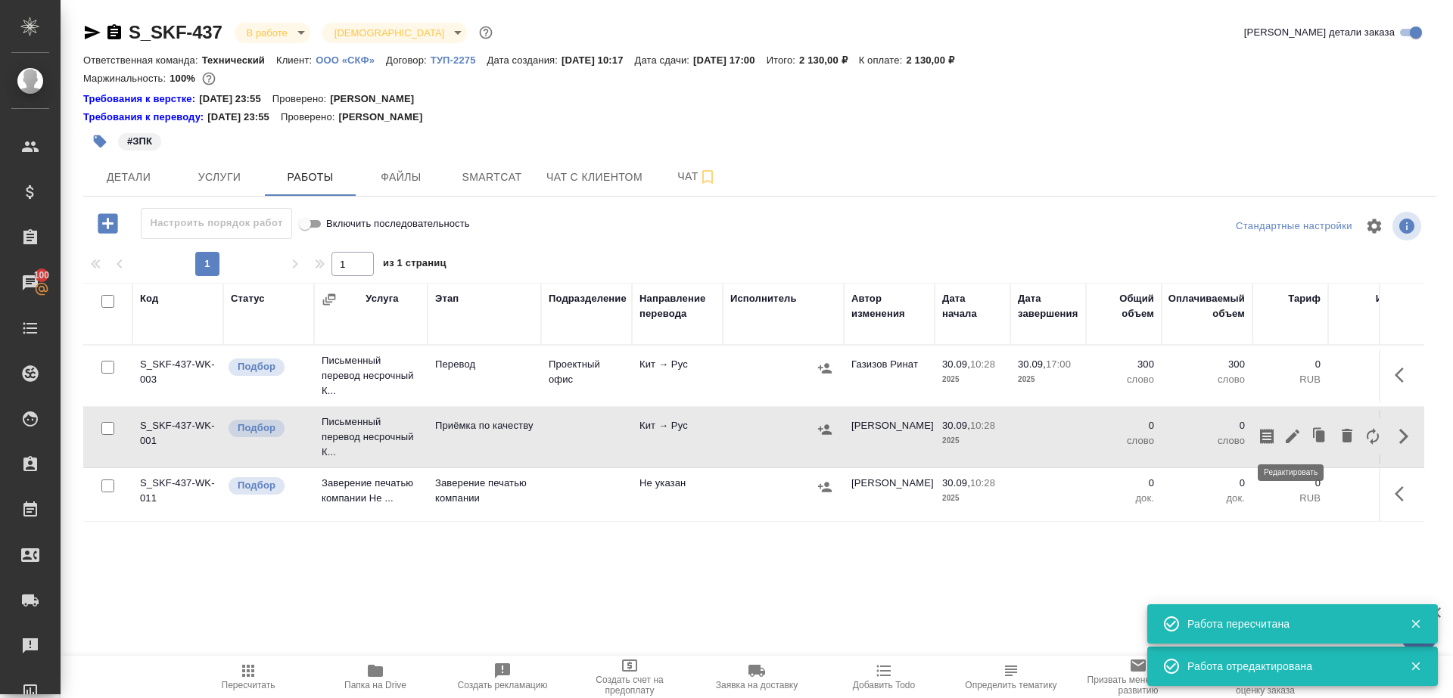
click at [1293, 431] on icon "button" at bounding box center [1292, 436] width 18 height 18
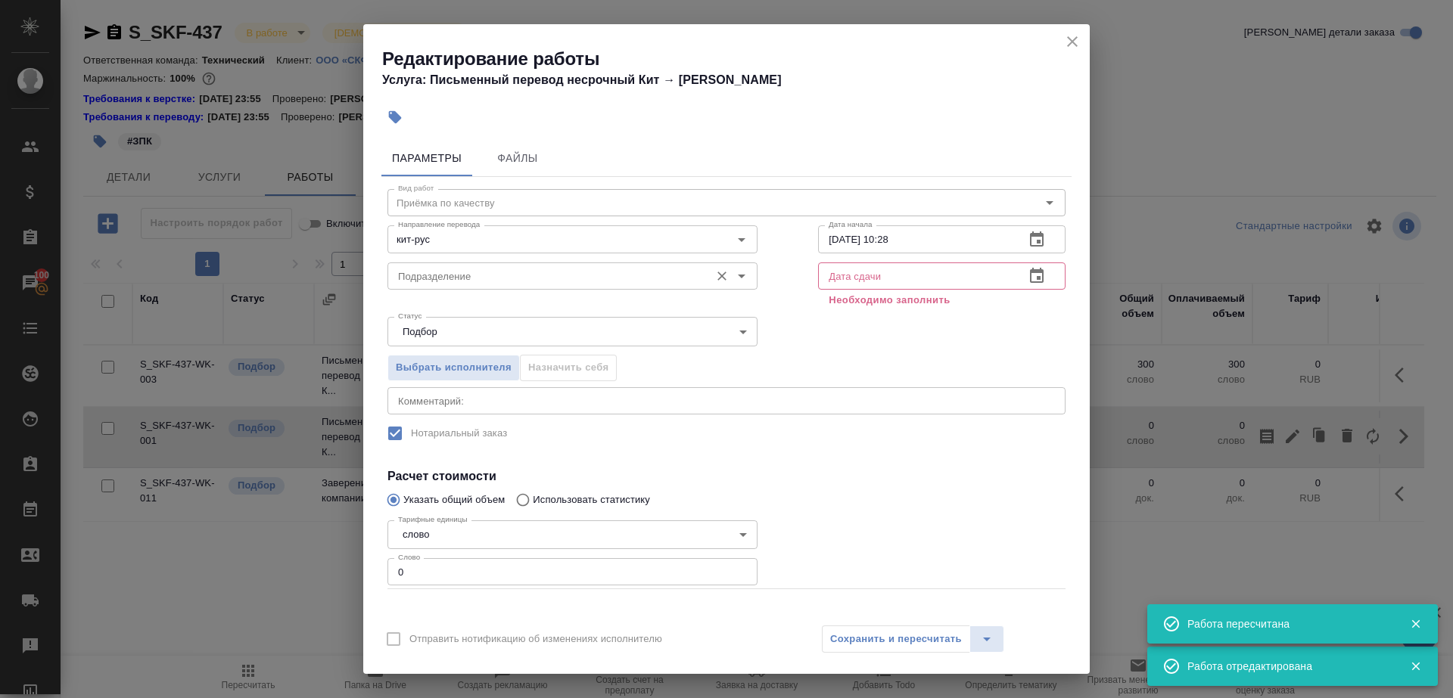
click at [577, 279] on input "Подразделение" at bounding box center [547, 276] width 310 height 18
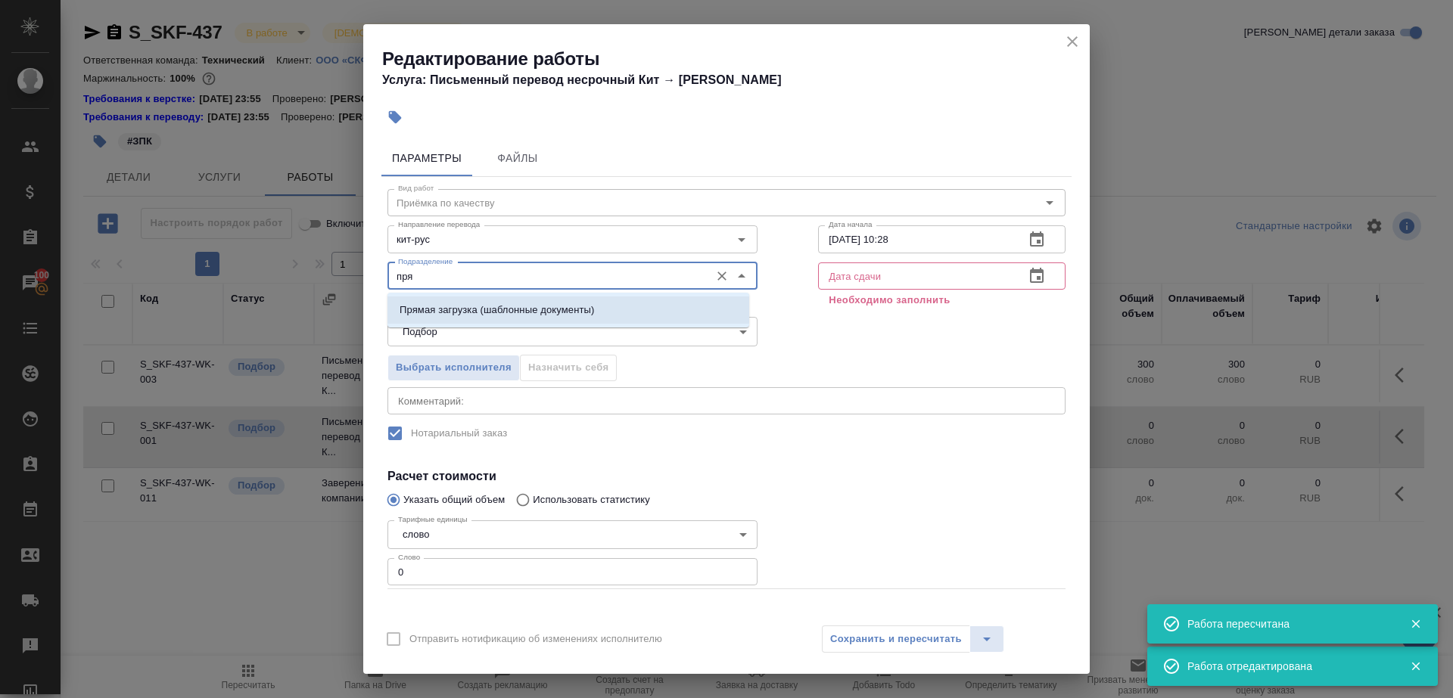
click at [609, 303] on li "Прямая загрузка (шаблонные документы)" at bounding box center [568, 310] width 362 height 27
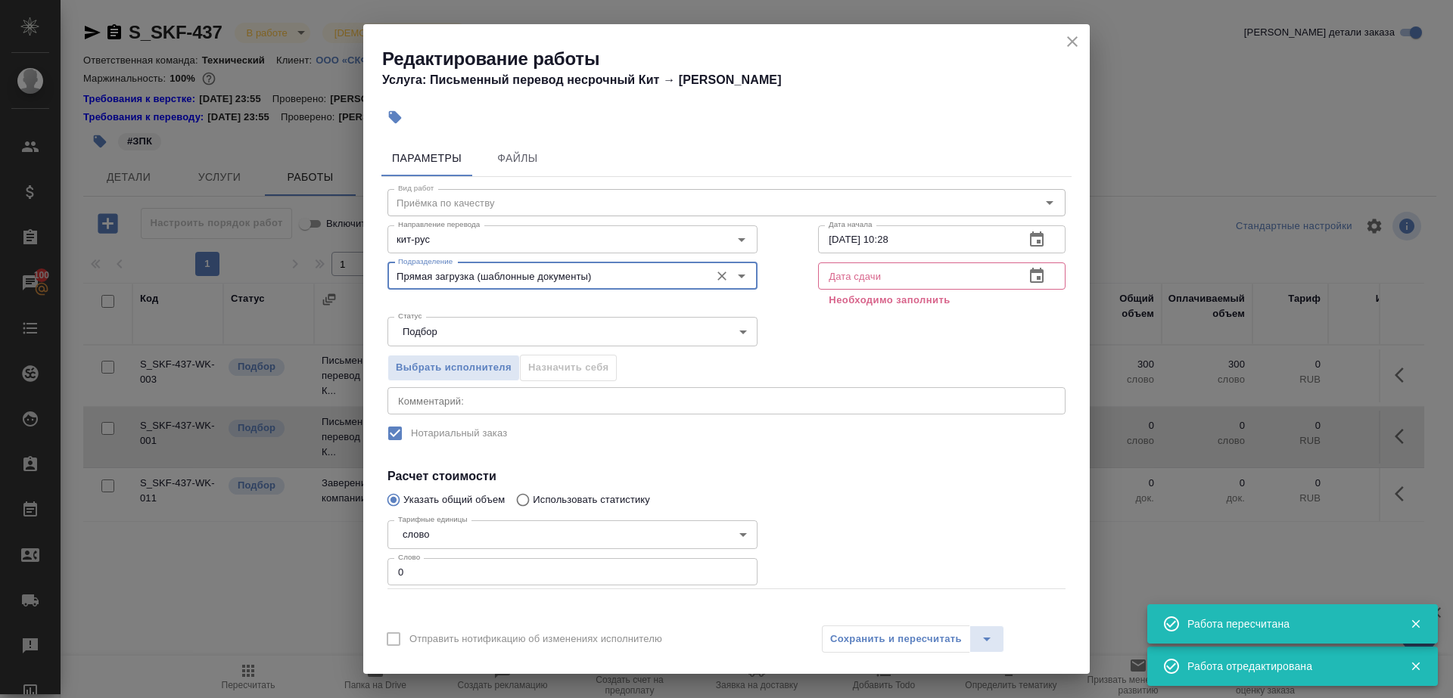
type input "Прямая загрузка (шаблонные документы)"
click at [869, 221] on div "Дата начала [DATE] 10:28 Дата начала" at bounding box center [942, 237] width 308 height 97
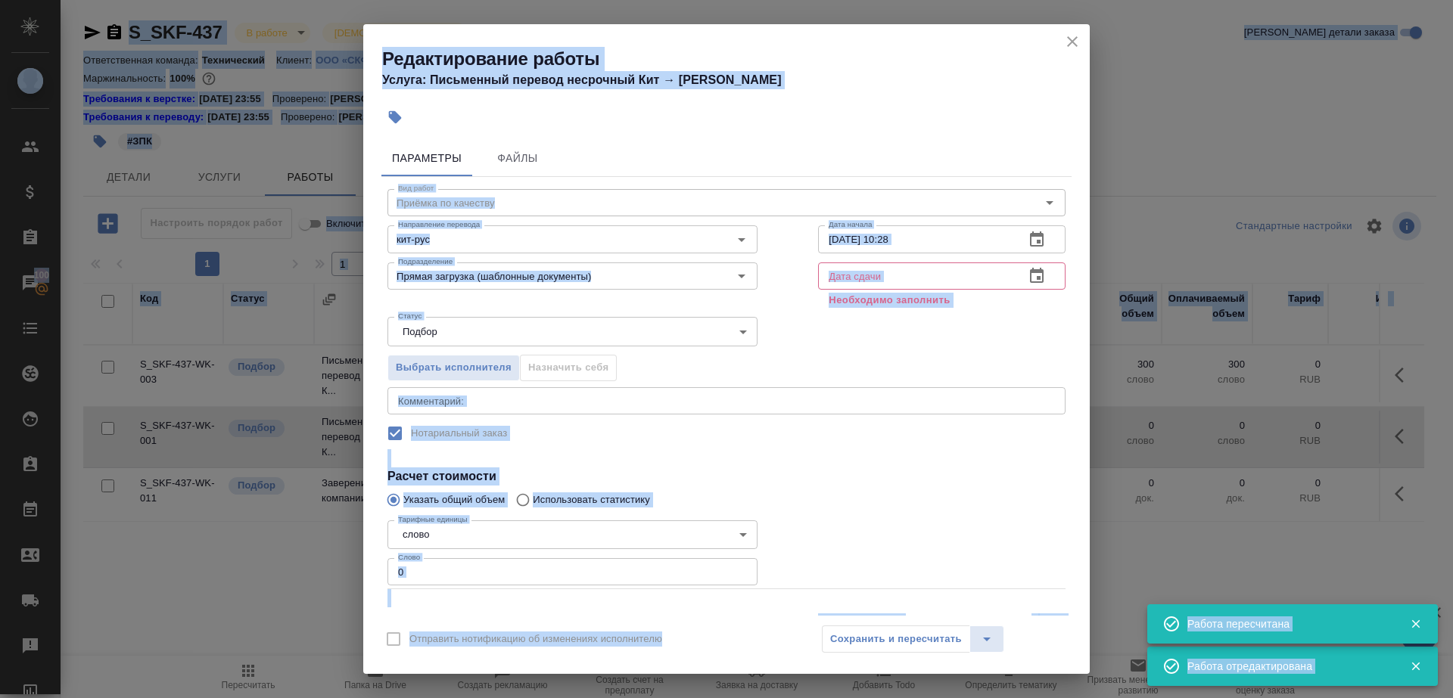
click at [909, 226] on input "[DATE] 10:28" at bounding box center [915, 238] width 194 height 27
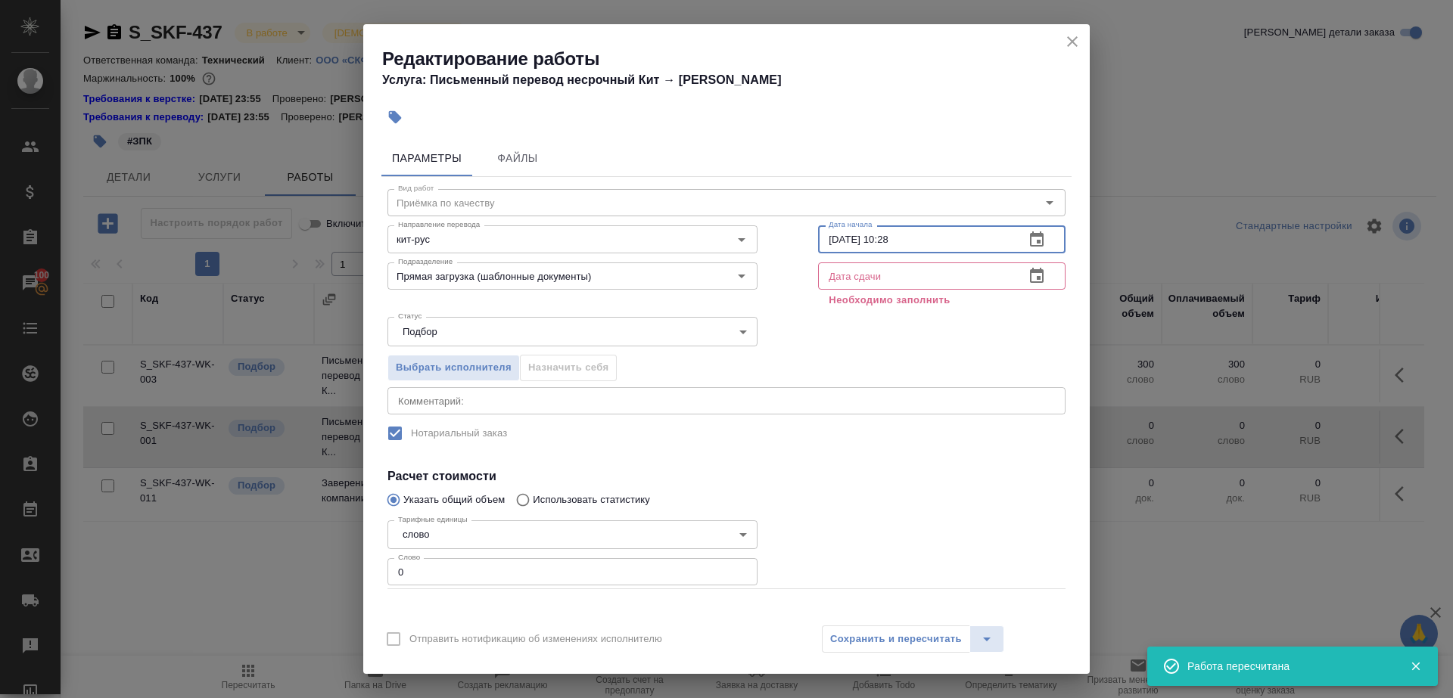
click at [909, 236] on input "[DATE] 10:28" at bounding box center [915, 238] width 194 height 27
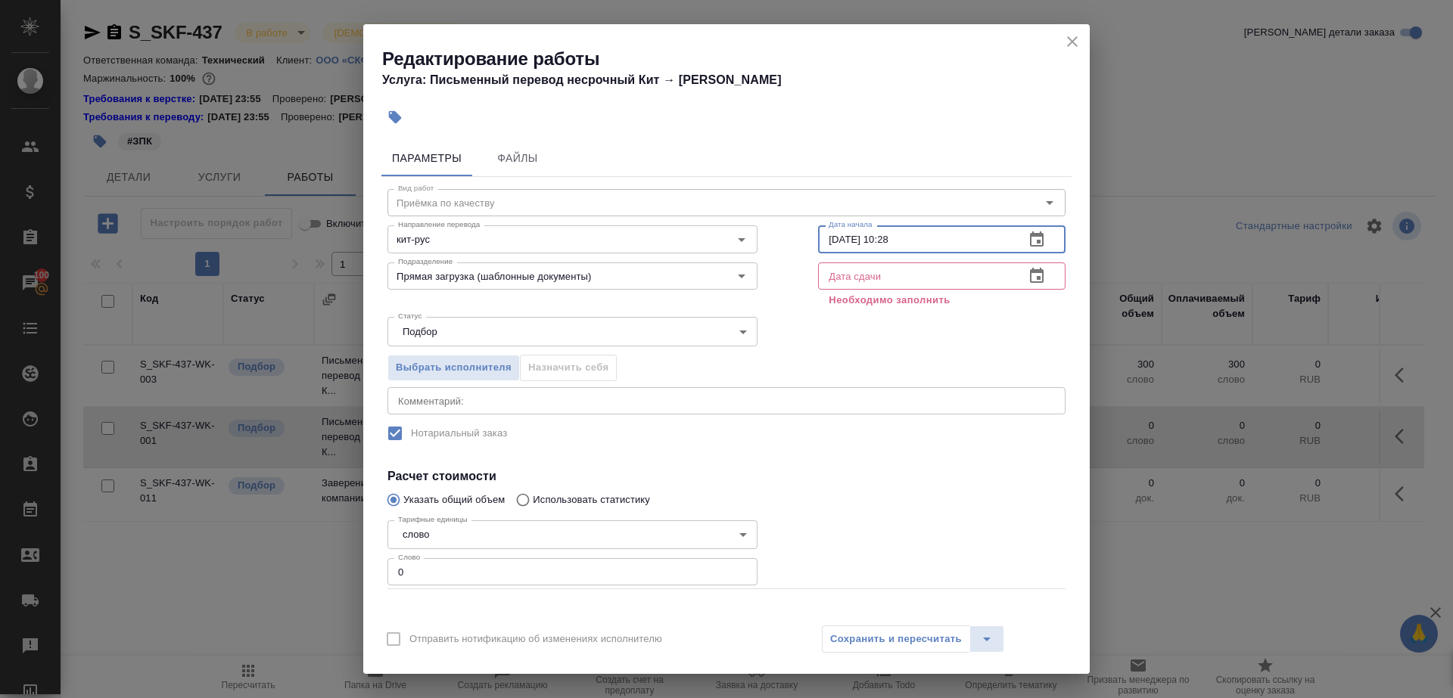
paste input "7:00"
type input "[DATE] 17:00"
click at [910, 278] on input "text" at bounding box center [915, 276] width 194 height 27
paste input "[DATE] 17:00"
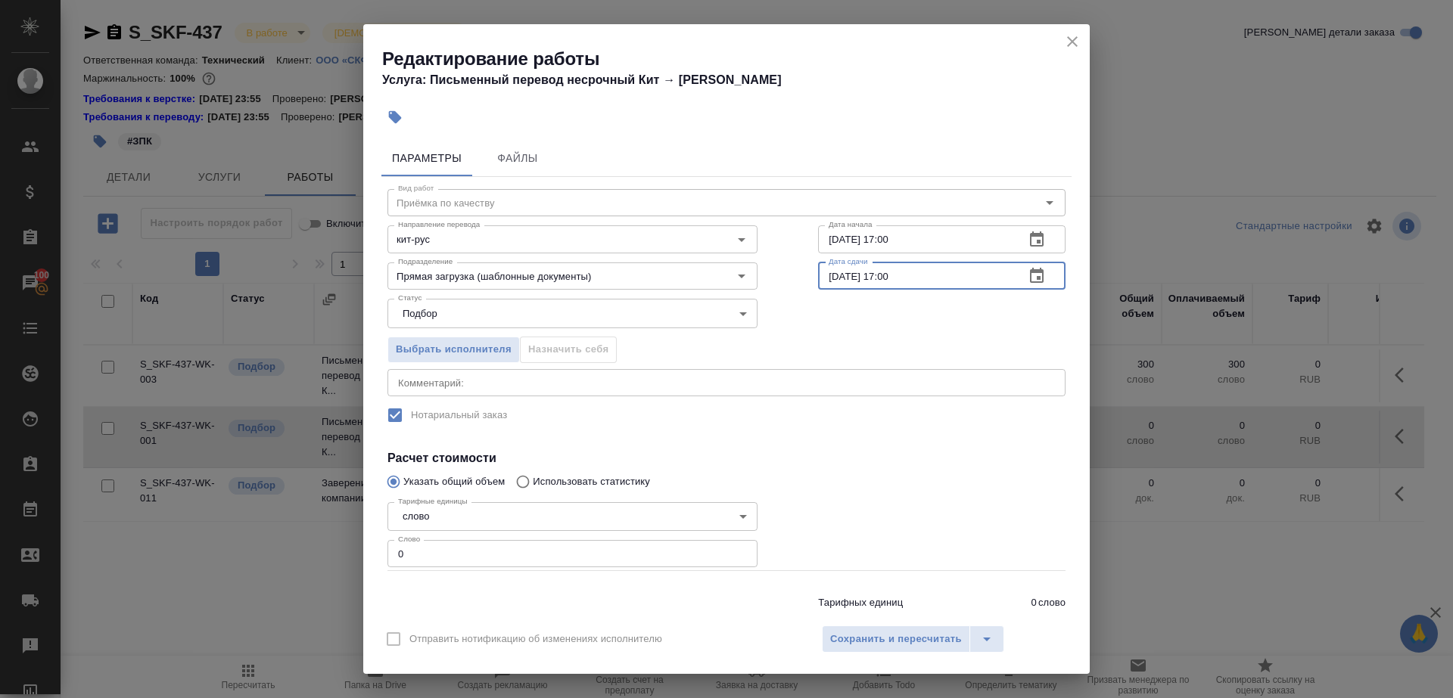
click at [886, 275] on input "[DATE] 17:00" at bounding box center [915, 276] width 194 height 27
type input "[DATE] 18:00"
click at [561, 532] on div "Тарифные единицы слово 5a8b1489cc6b4906c91bfd90 Тарифные единицы Слово 0 Слово" at bounding box center [572, 533] width 370 height 75
click at [561, 552] on input "0" at bounding box center [572, 553] width 370 height 27
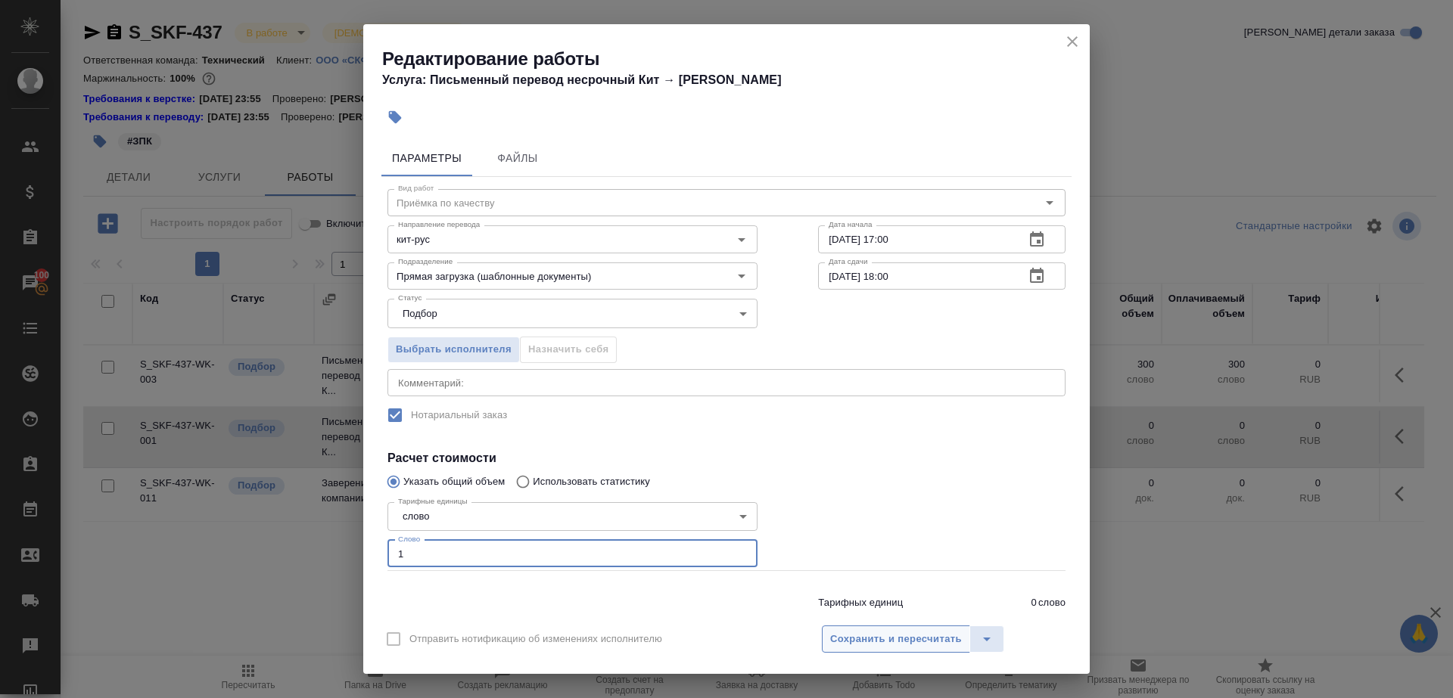
type input "1"
click at [857, 629] on button "Сохранить и пересчитать" at bounding box center [896, 639] width 148 height 27
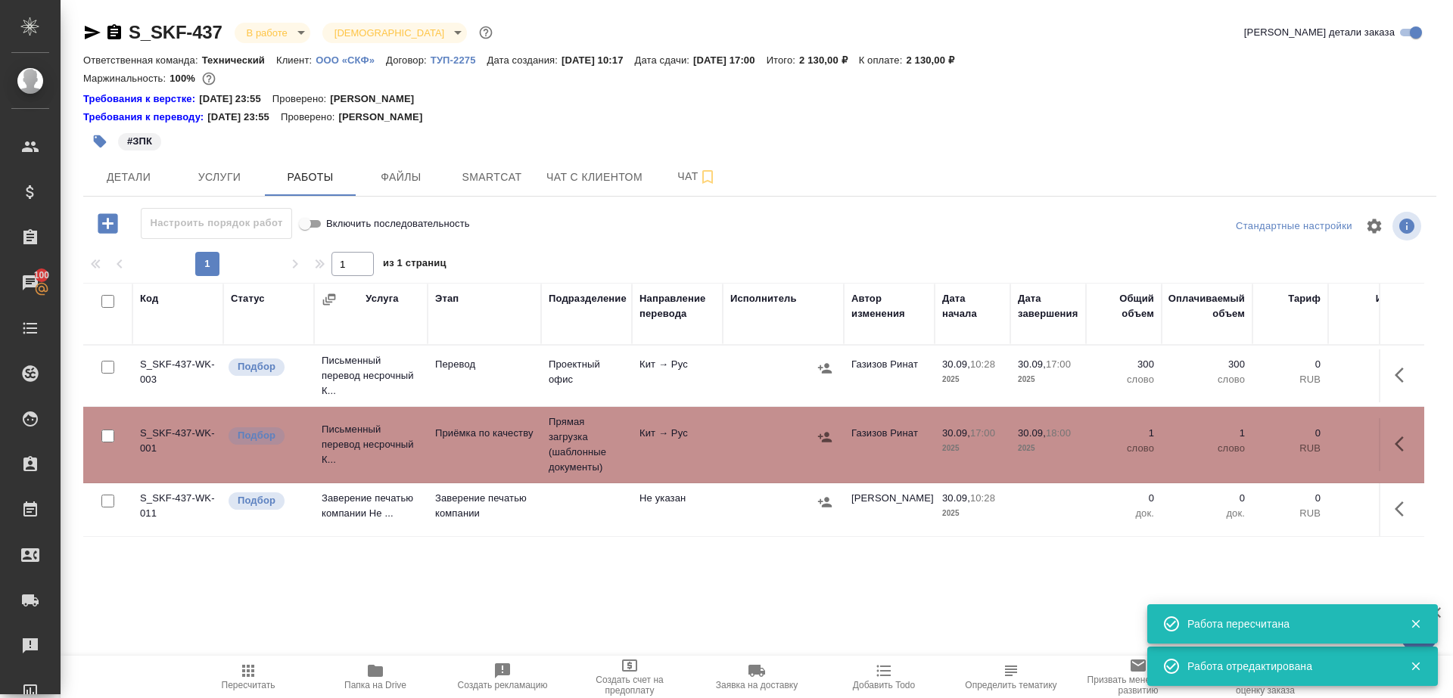
click at [1392, 366] on button "button" at bounding box center [1403, 375] width 36 height 36
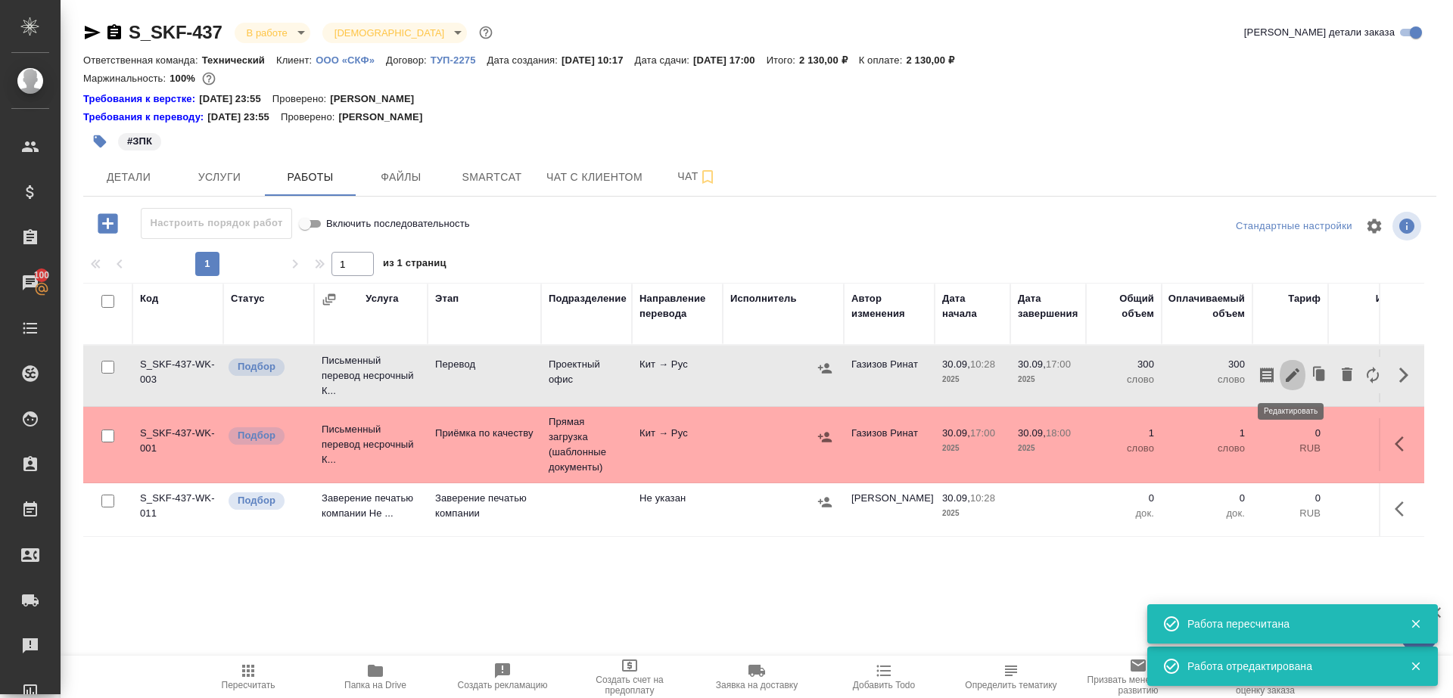
click at [1288, 370] on icon "button" at bounding box center [1292, 375] width 18 height 18
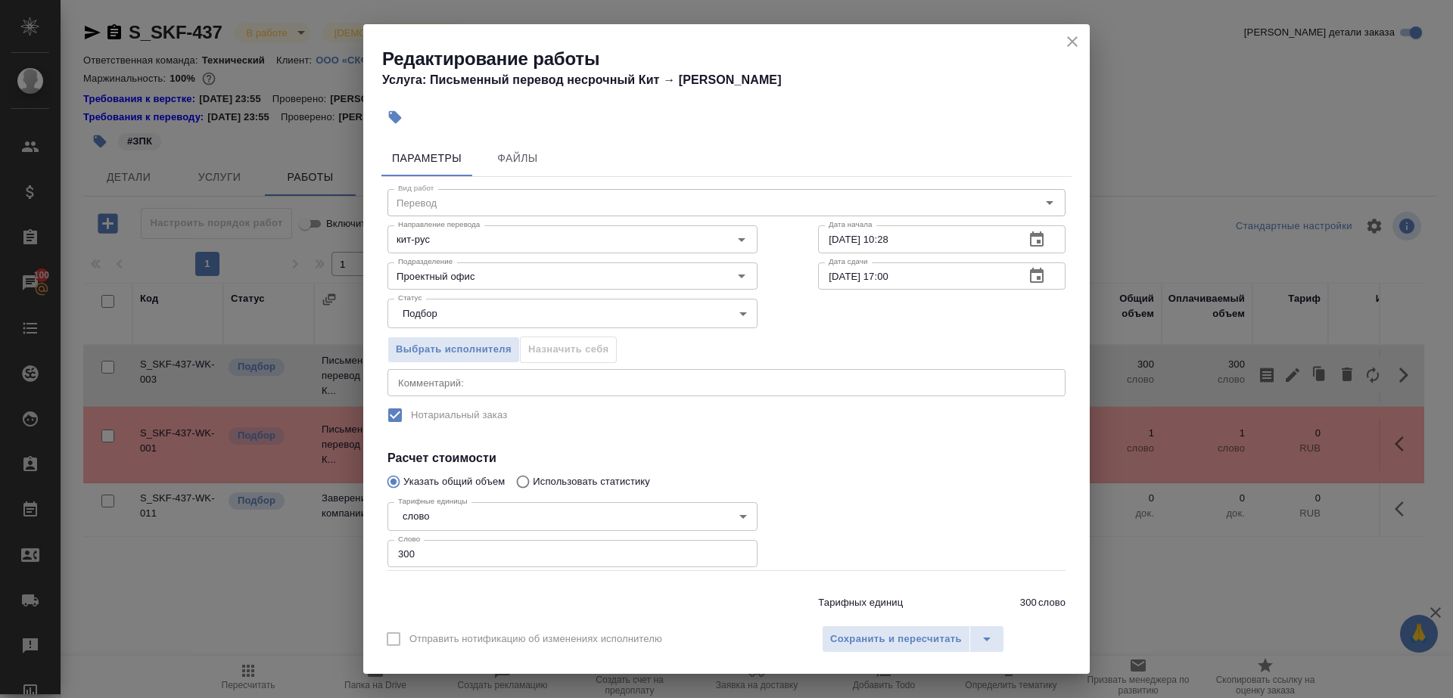
click at [892, 280] on input "[DATE] 17:00" at bounding box center [915, 276] width 194 height 27
type input "[DATE] 17:30"
click at [955, 523] on div at bounding box center [942, 533] width 308 height 135
click at [911, 648] on button "Сохранить и пересчитать" at bounding box center [896, 639] width 148 height 27
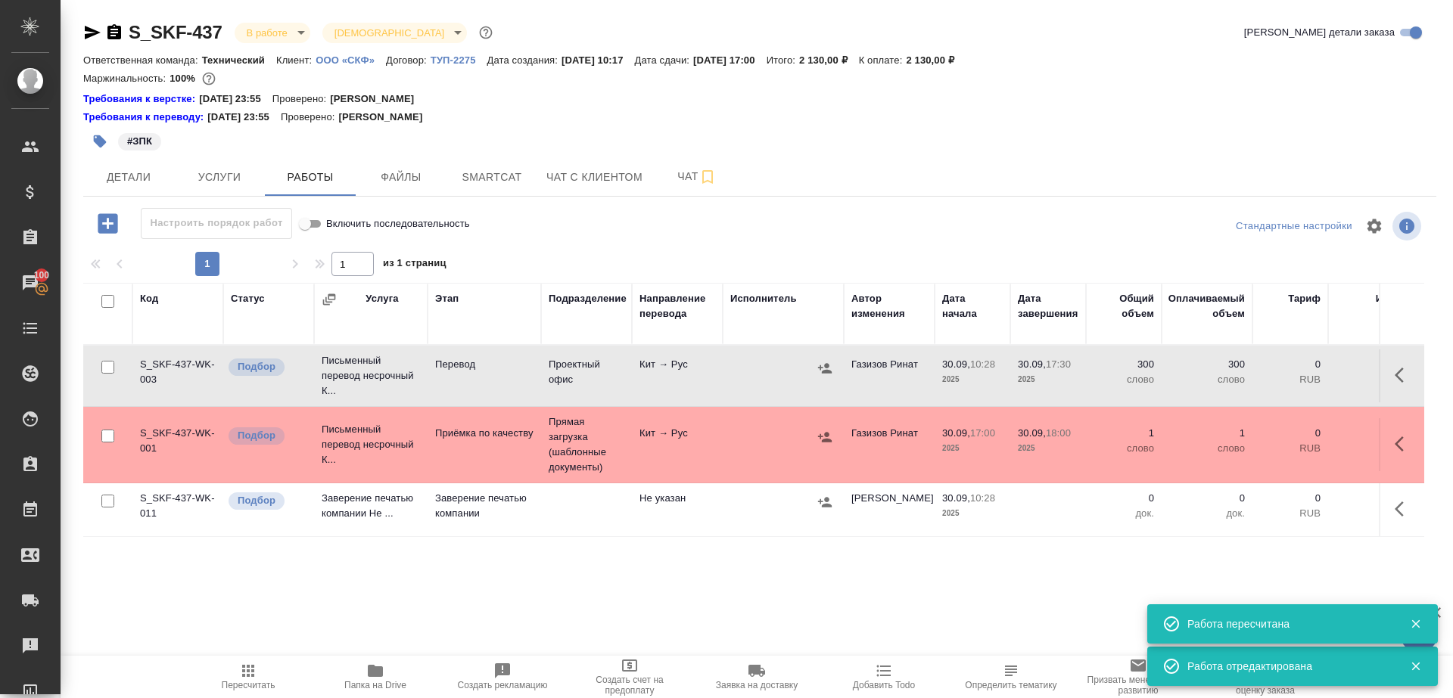
click at [816, 360] on button "button" at bounding box center [824, 368] width 23 height 23
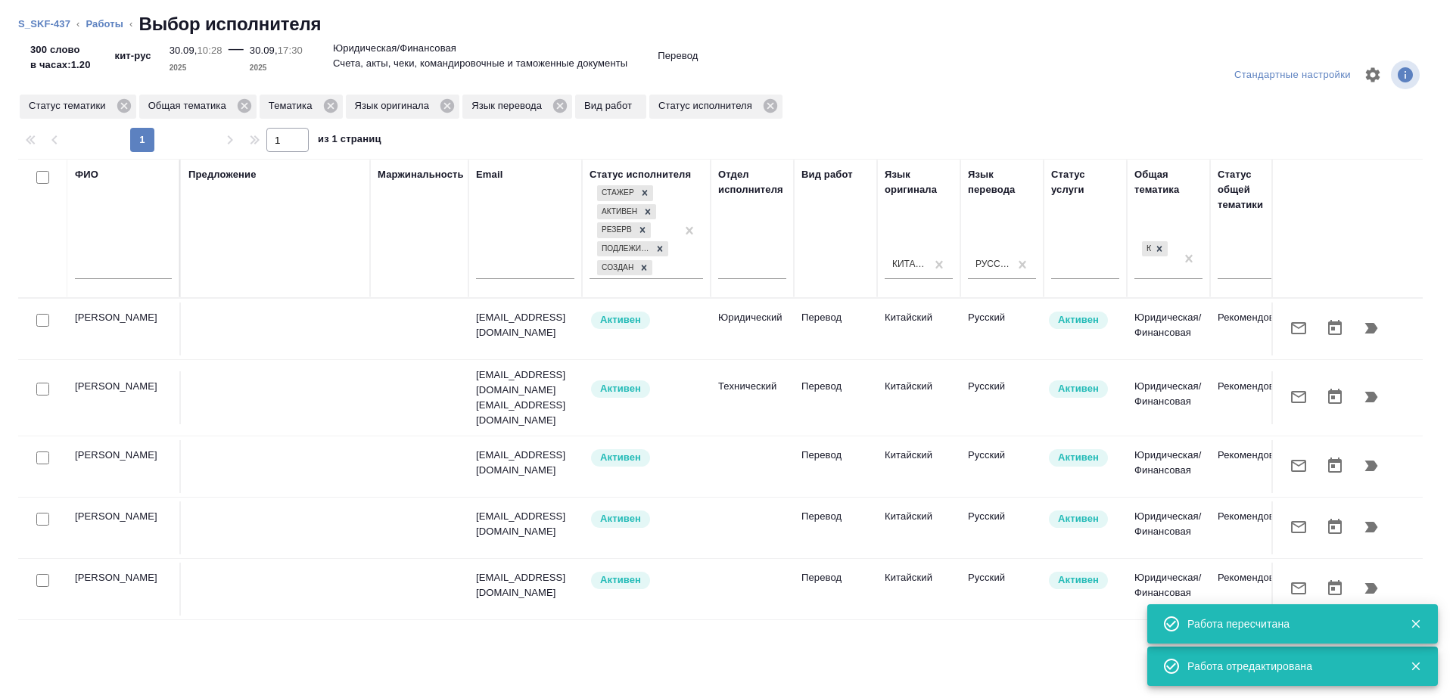
click at [49, 381] on div at bounding box center [43, 389] width 34 height 21
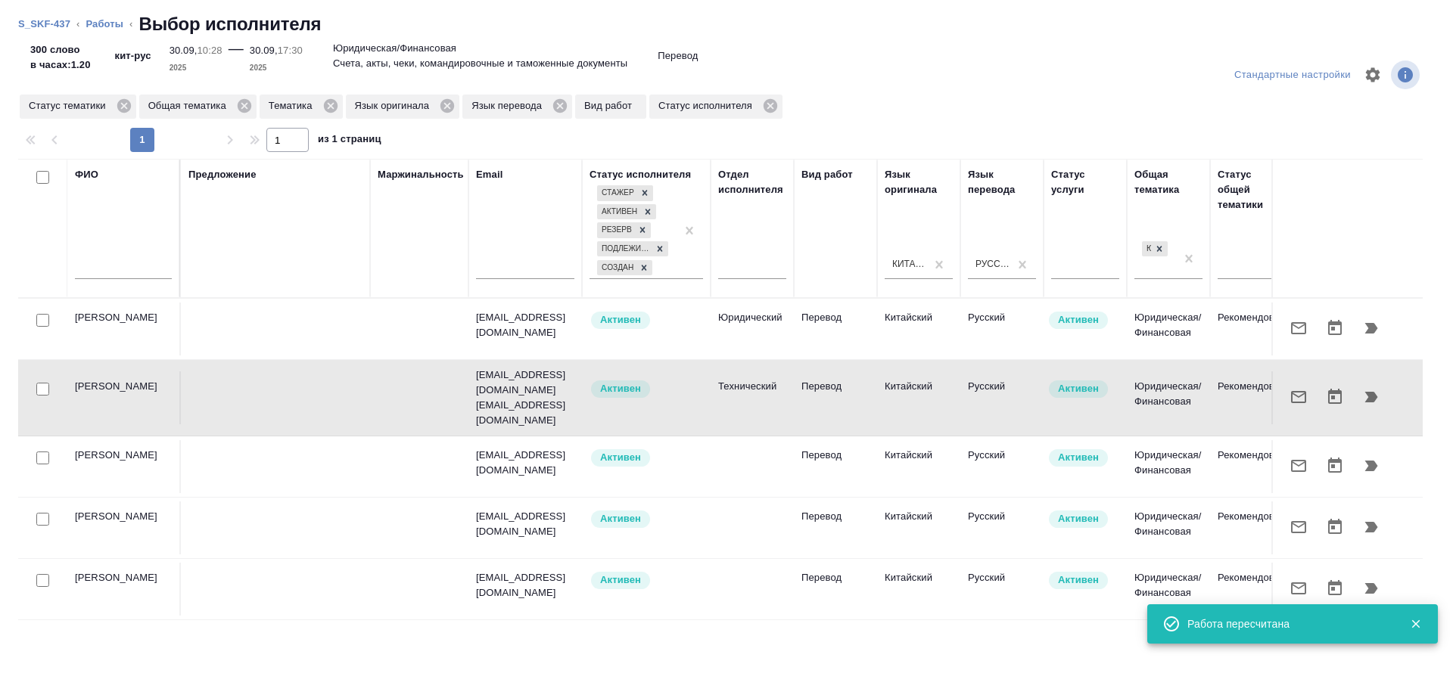
click at [47, 383] on input "checkbox" at bounding box center [42, 389] width 13 height 13
checkbox input "true"
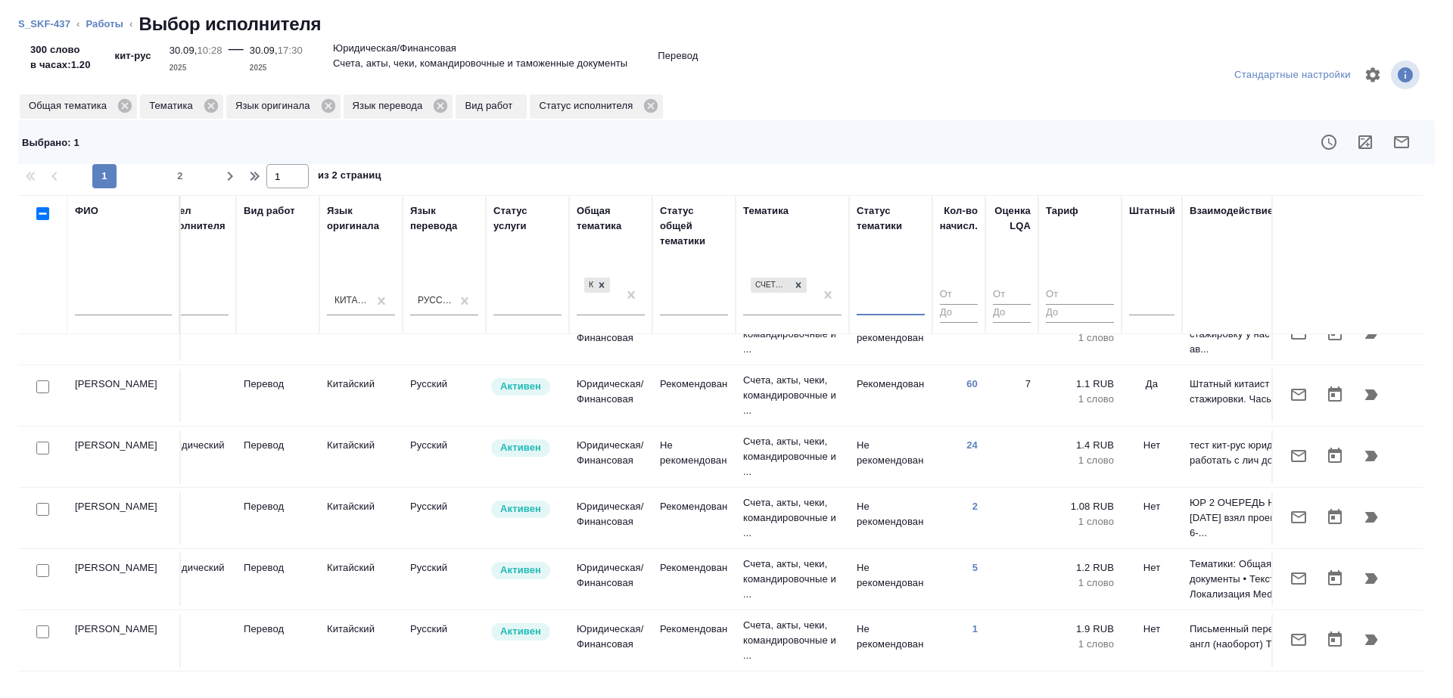
scroll to position [601, 558]
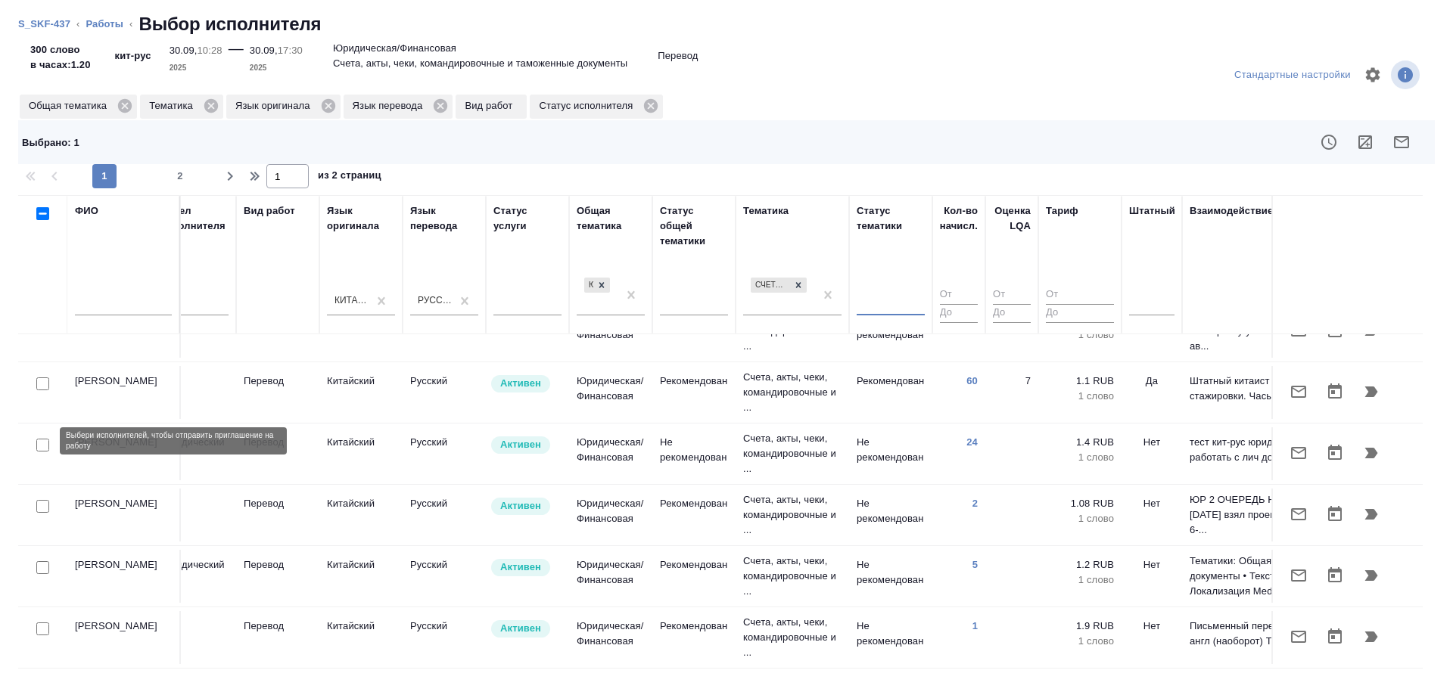
click at [42, 440] on input "checkbox" at bounding box center [42, 445] width 13 height 13
checkbox input "true"
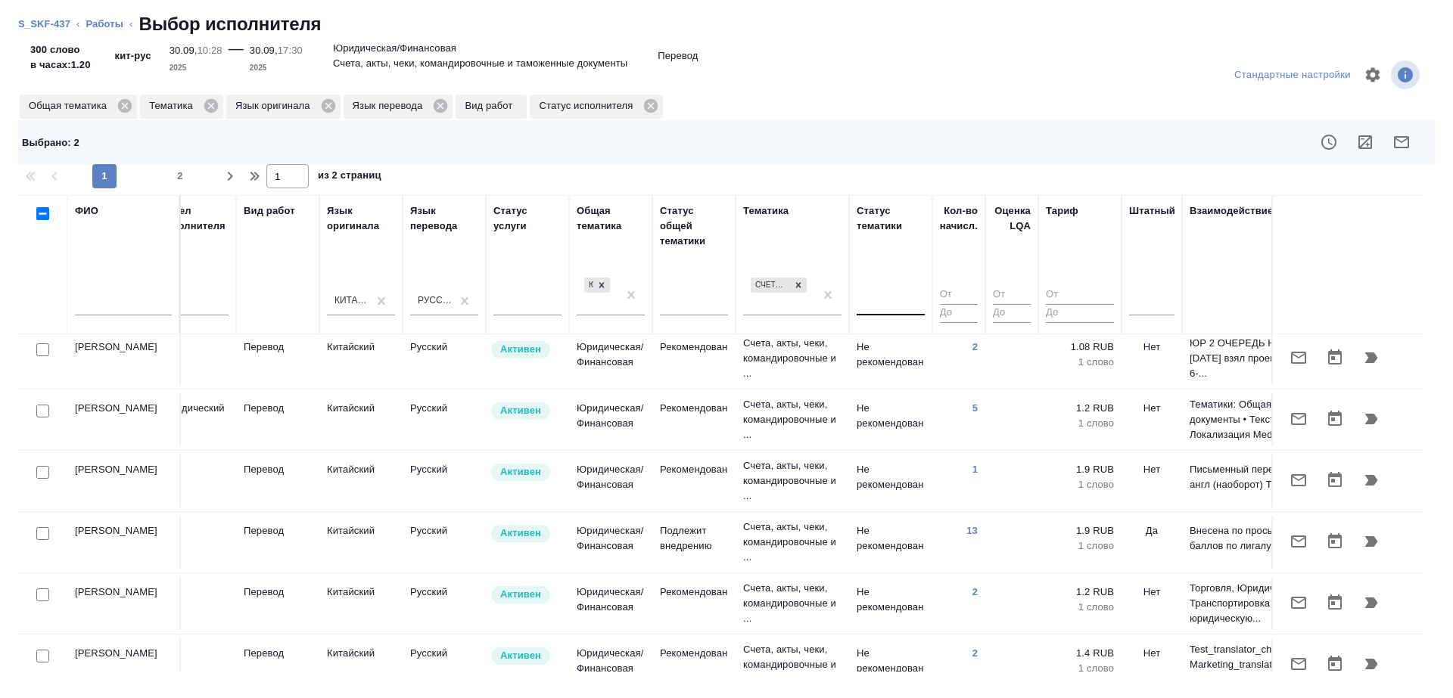
scroll to position [758, 558]
click at [44, 527] on input "checkbox" at bounding box center [42, 533] width 13 height 13
checkbox input "true"
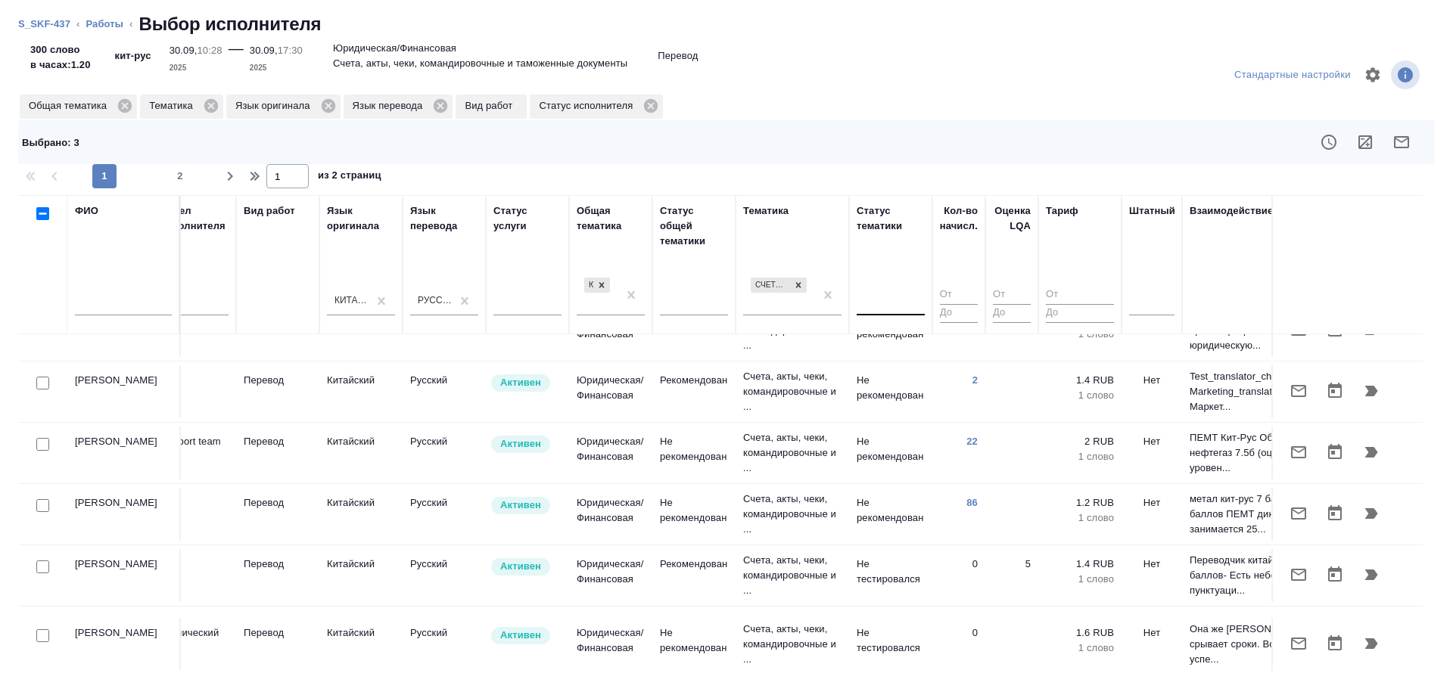
scroll to position [1036, 558]
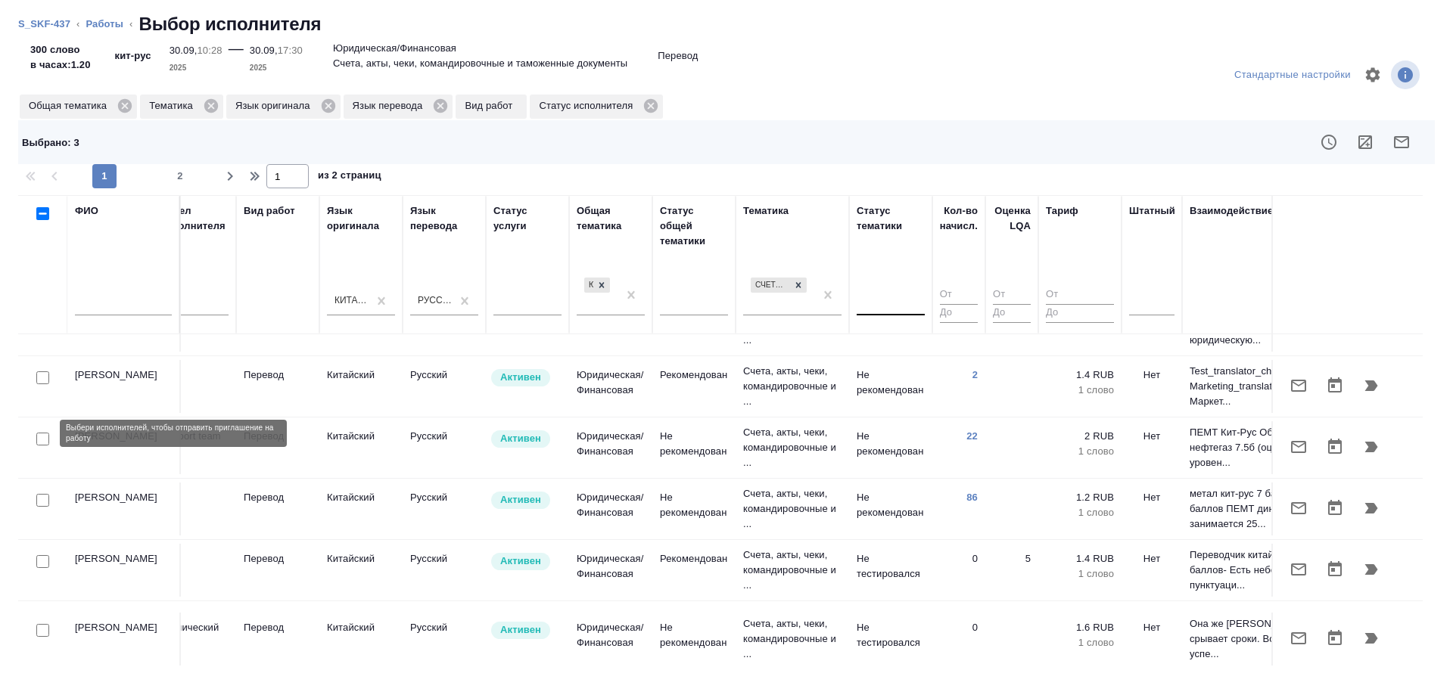
click at [42, 433] on input "checkbox" at bounding box center [42, 439] width 13 height 13
checkbox input "true"
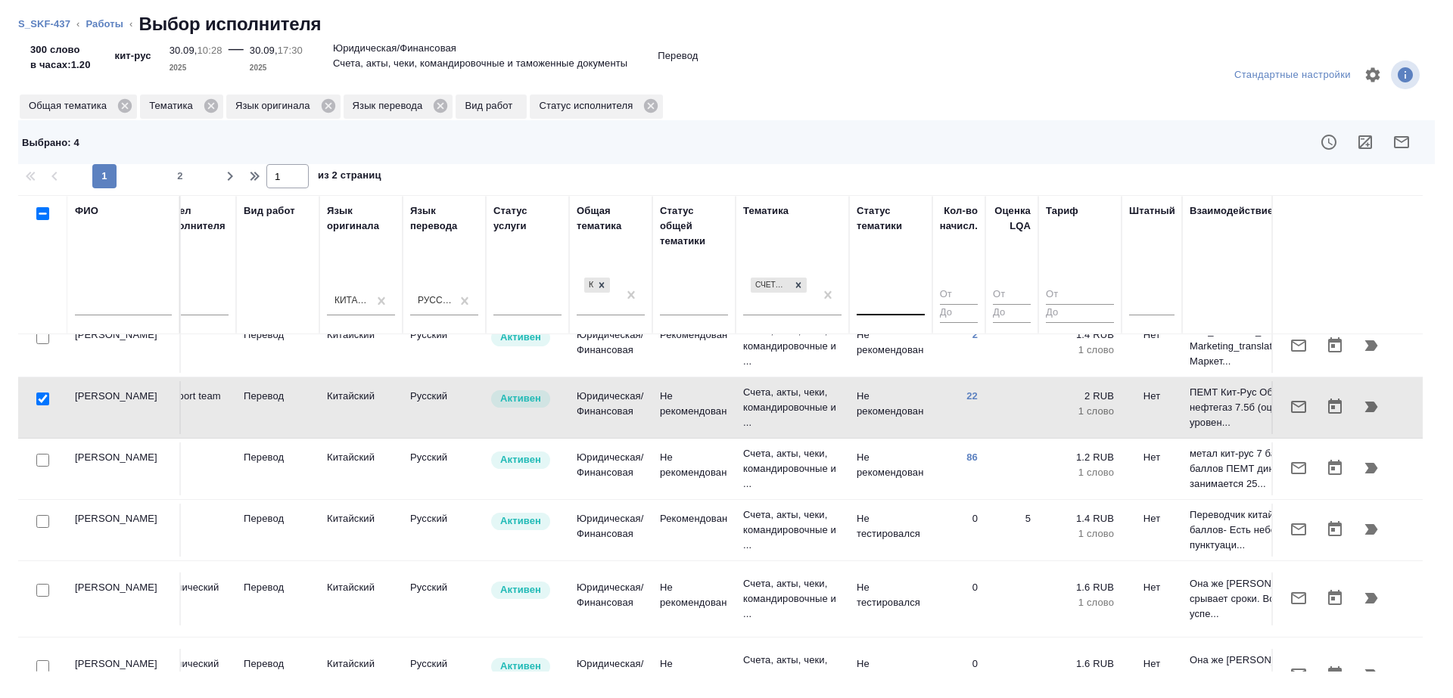
scroll to position [1078, 558]
click at [45, 453] on input "checkbox" at bounding box center [42, 458] width 13 height 13
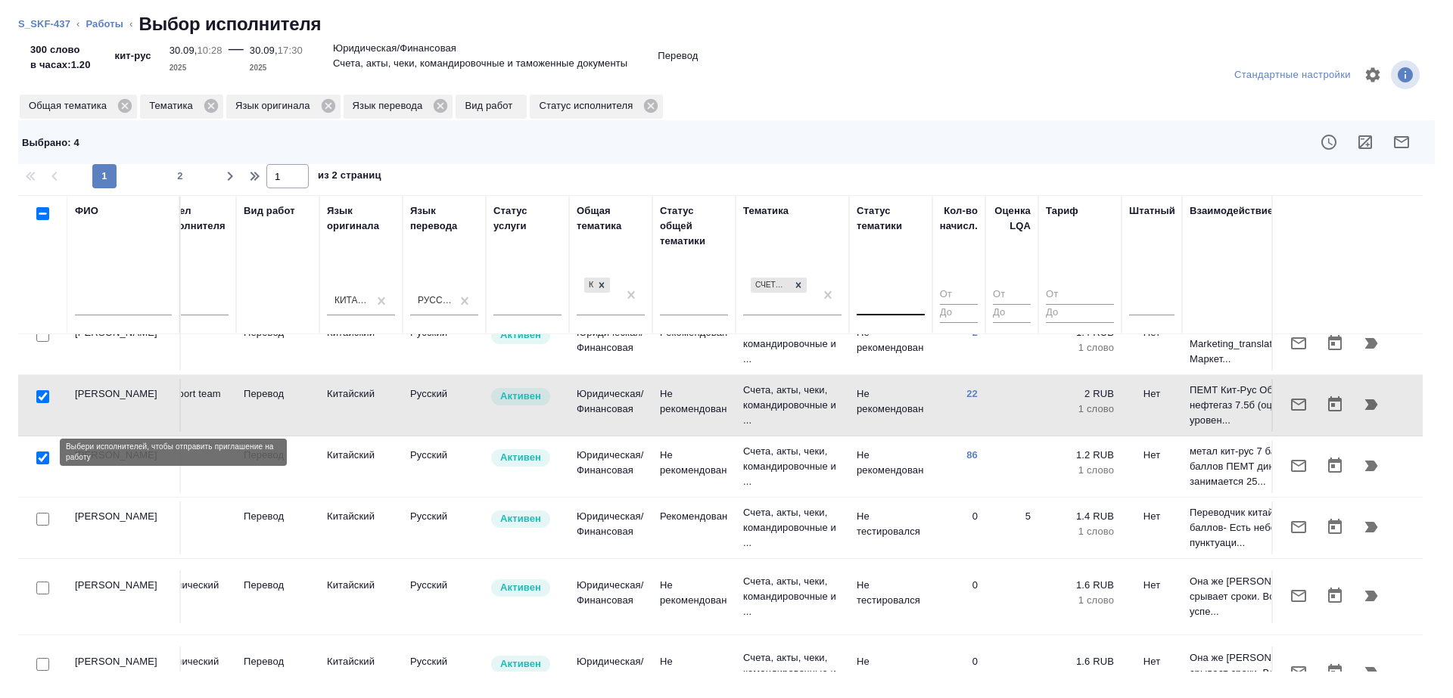
checkbox input "true"
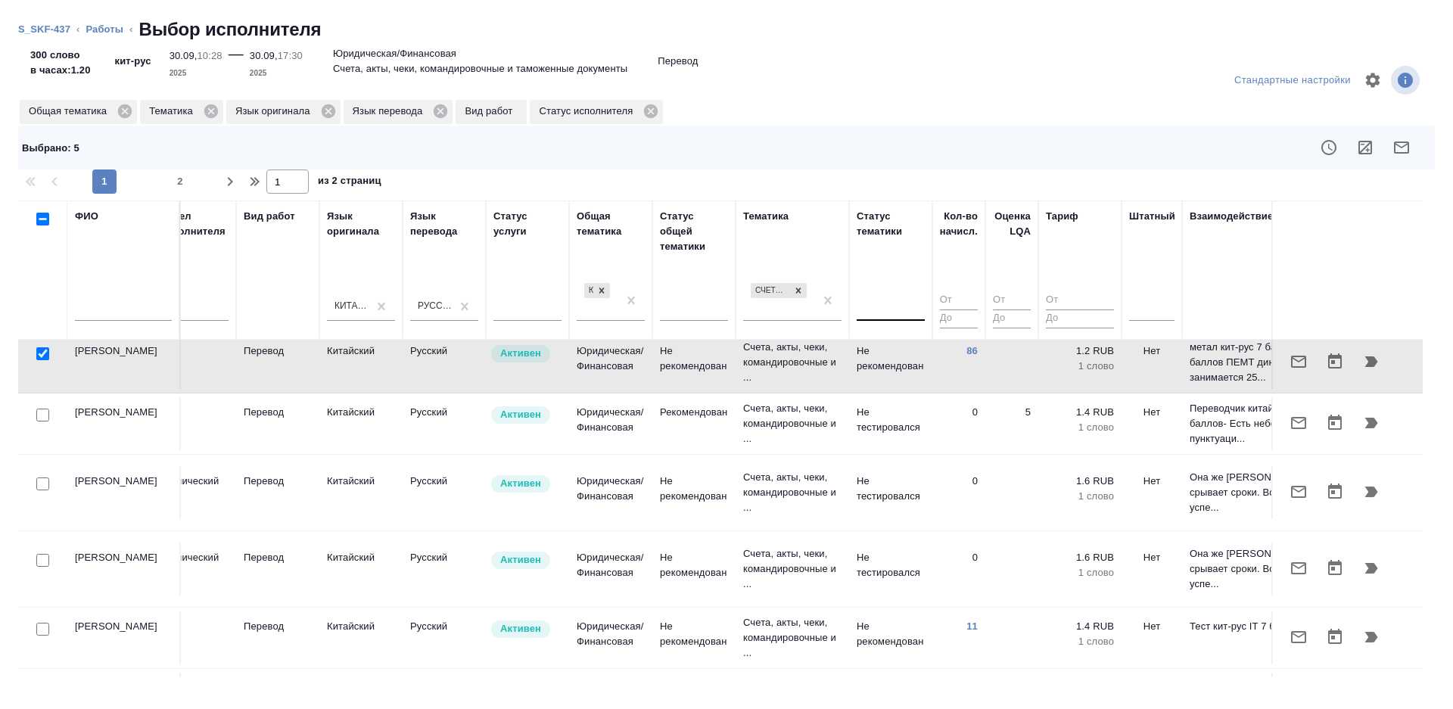
scroll to position [1218, 558]
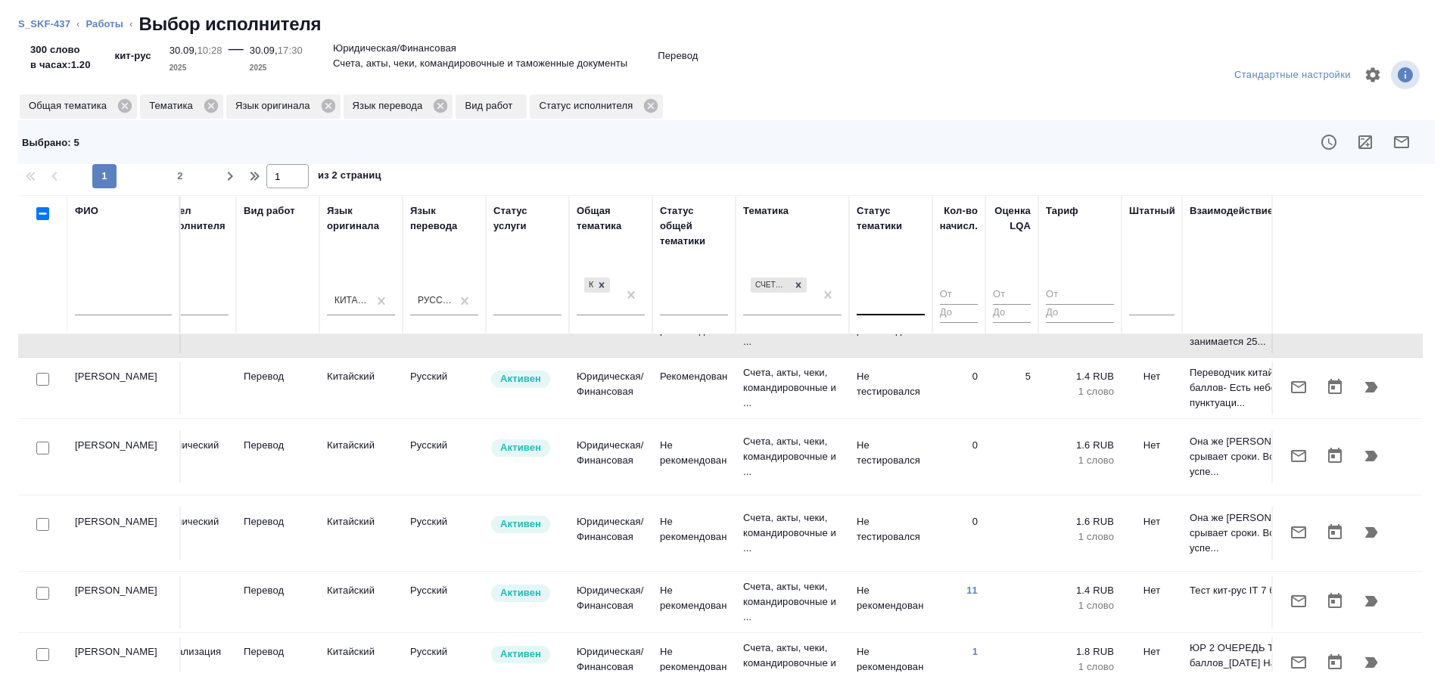
click at [1401, 144] on icon "button" at bounding box center [1401, 142] width 18 height 18
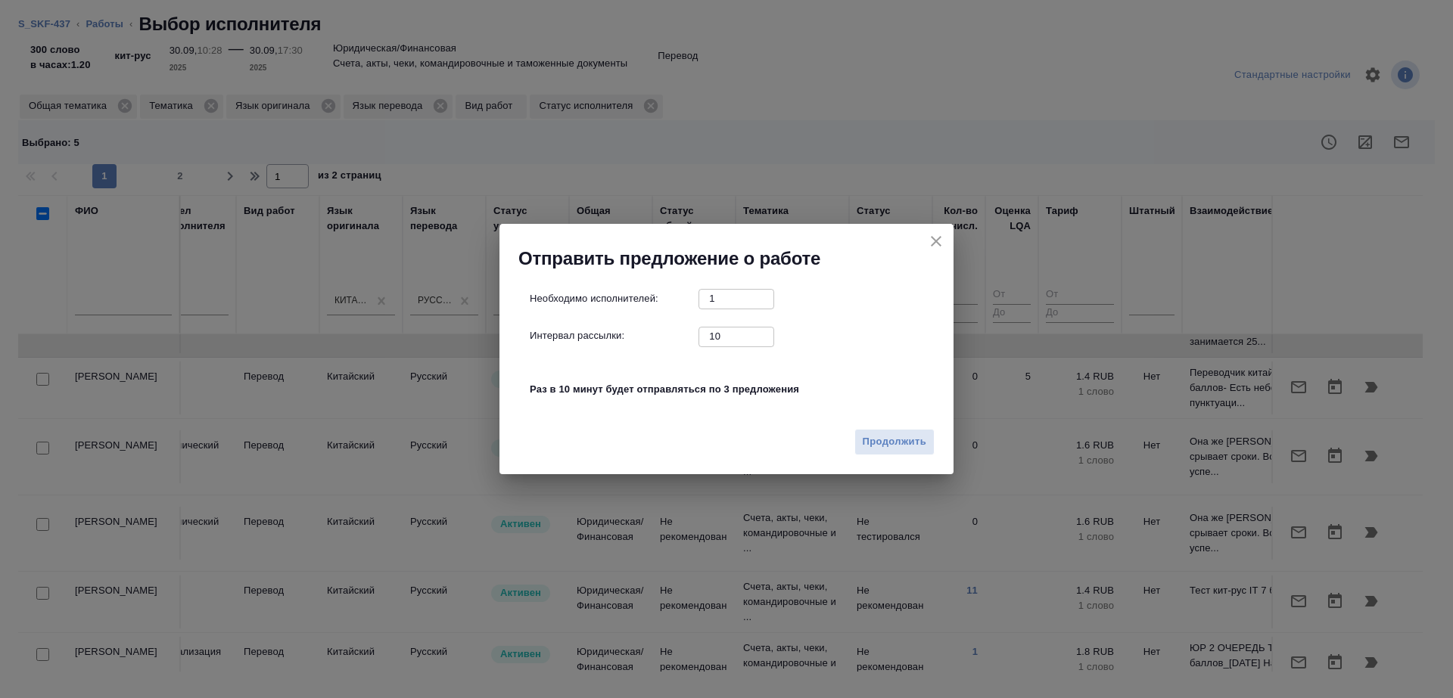
click at [738, 337] on input "10" at bounding box center [736, 336] width 76 height 19
type input "1"
click at [872, 440] on span "Продолжить" at bounding box center [895, 442] width 64 height 17
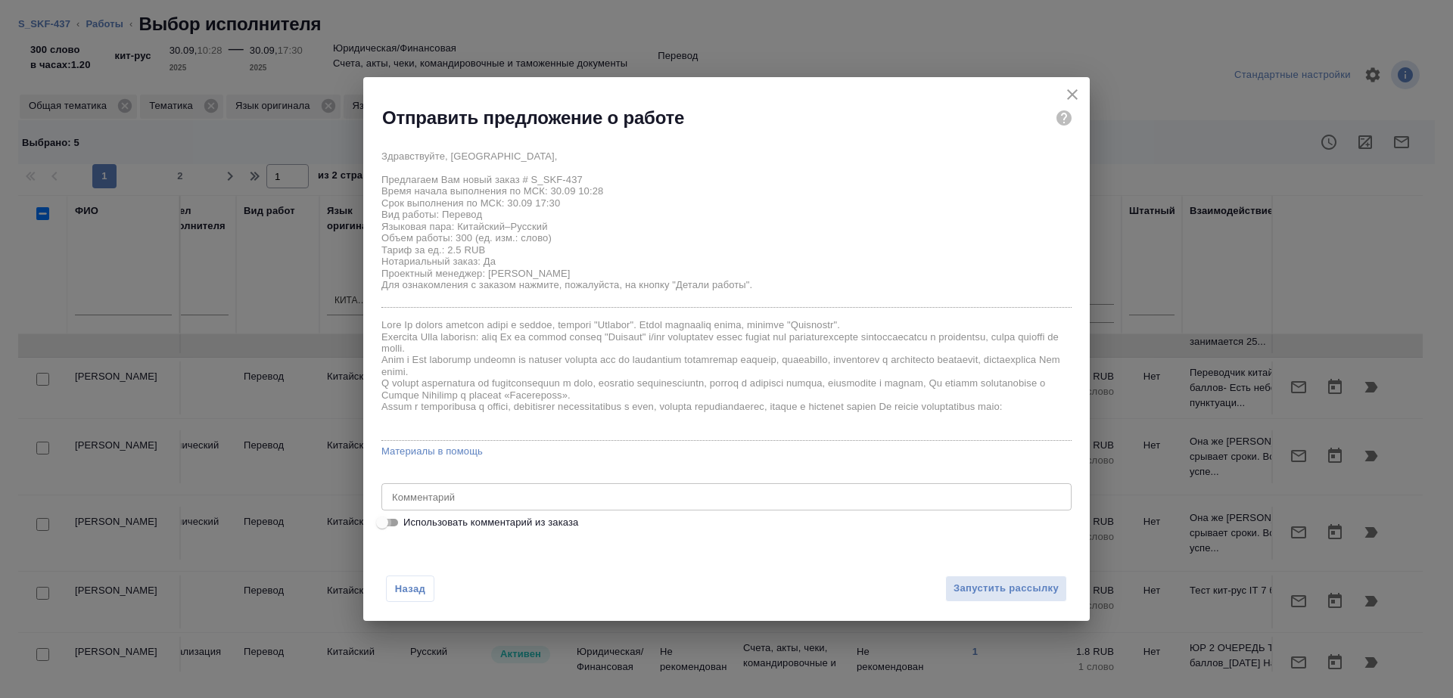
click at [395, 521] on input "Использовать комментарий из заказа" at bounding box center [382, 523] width 54 height 18
checkbox input "true"
type textarea "кит-рус вопрос к ПМ - можем успеть подготовить сам перевод сегодня?"
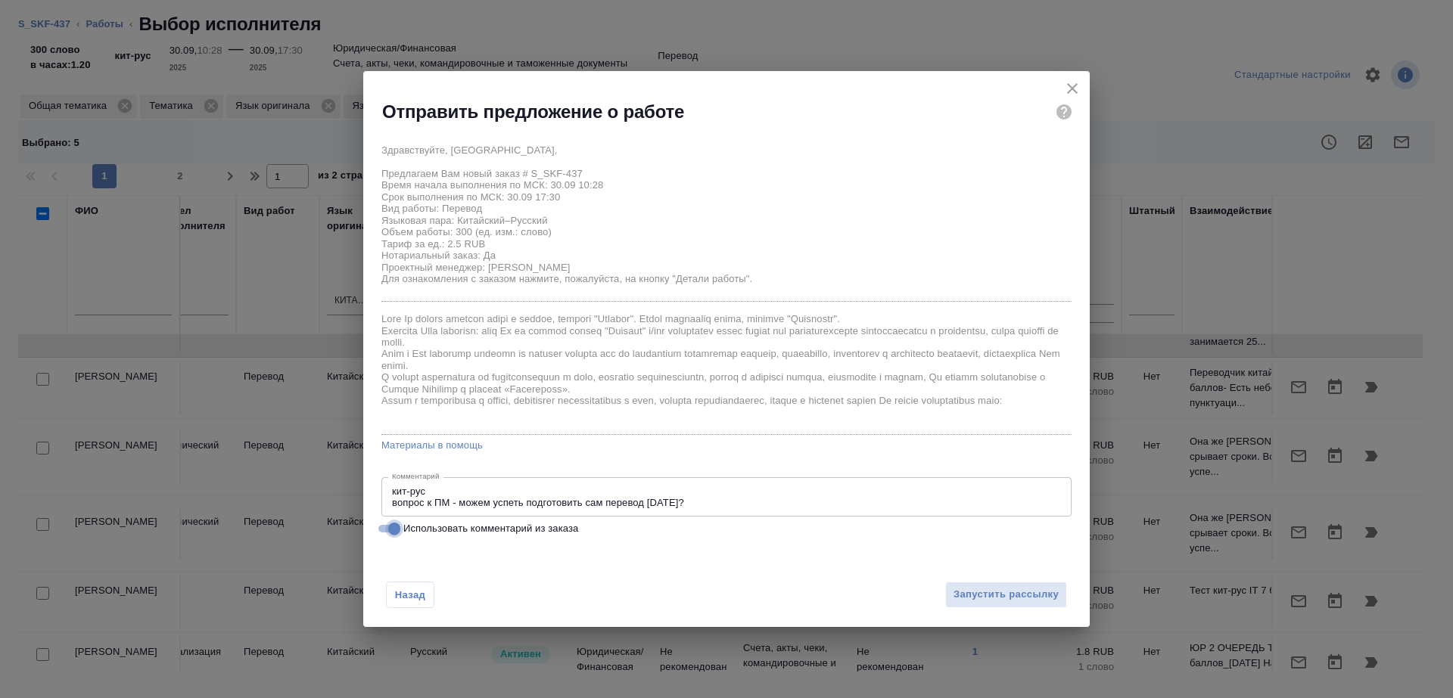
click at [392, 523] on input "Использовать комментарий из заказа" at bounding box center [394, 529] width 54 height 18
checkbox input "false"
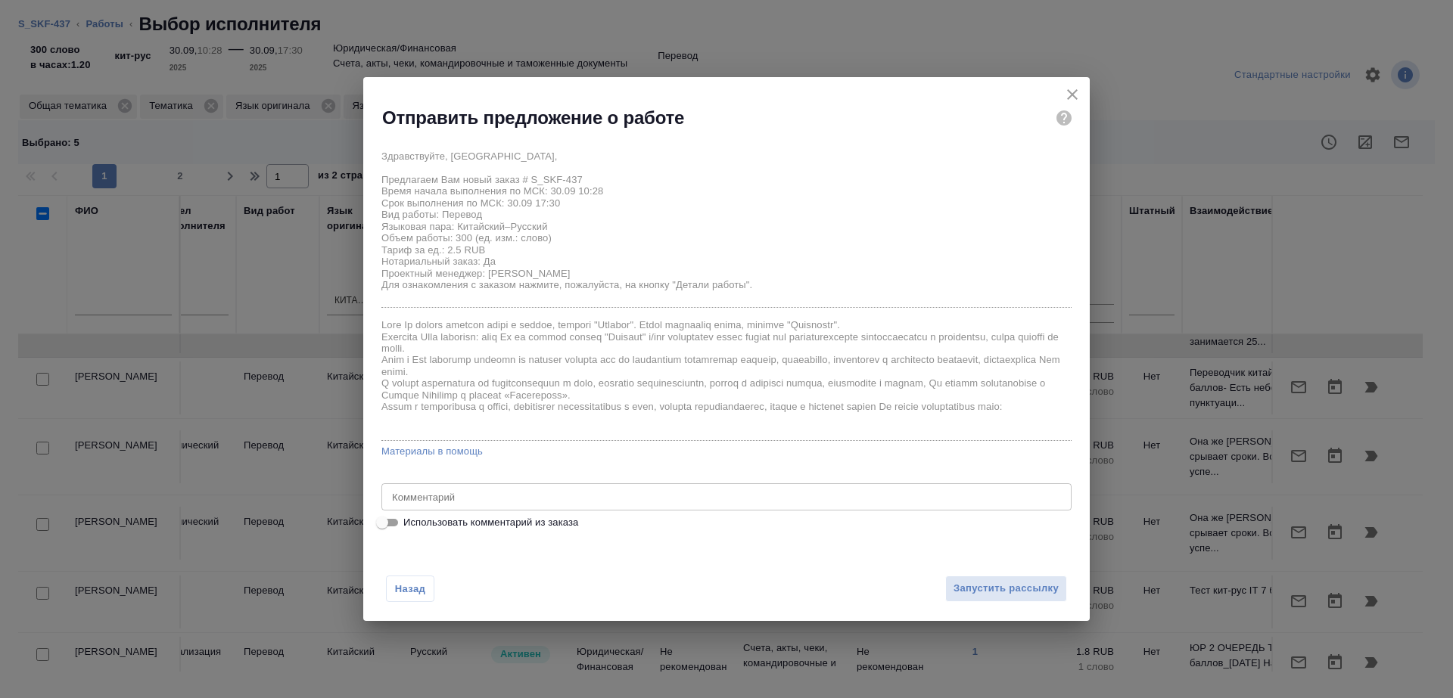
click at [443, 479] on div "Здравствуйте, Наталия, Предлагаем Вам новый заказ # S_SKF-437 Время начала выпо…" at bounding box center [726, 337] width 690 height 390
click at [446, 494] on textarea at bounding box center [726, 497] width 669 height 11
type textarea "н"
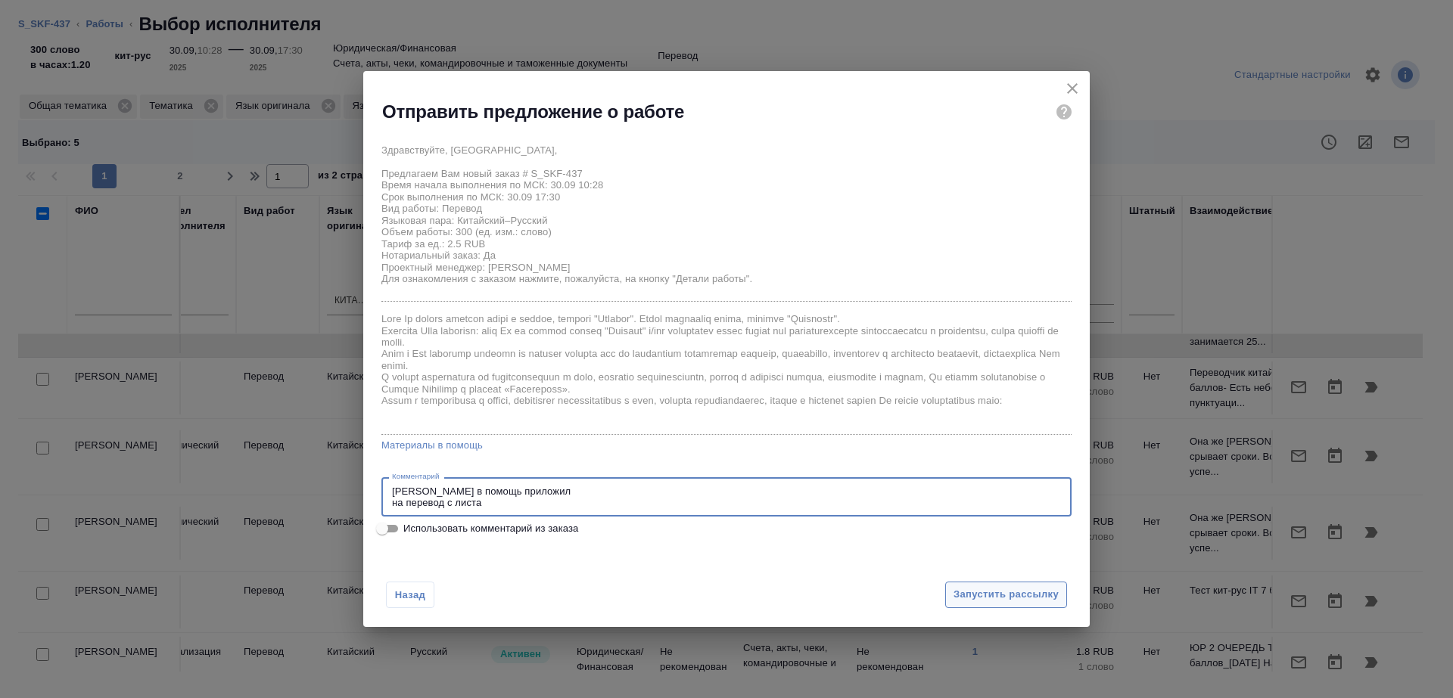
type textarea "шаблон в помощь приложил на перевод с листа"
click at [985, 586] on span "Запустить рассылку" at bounding box center [1005, 594] width 105 height 17
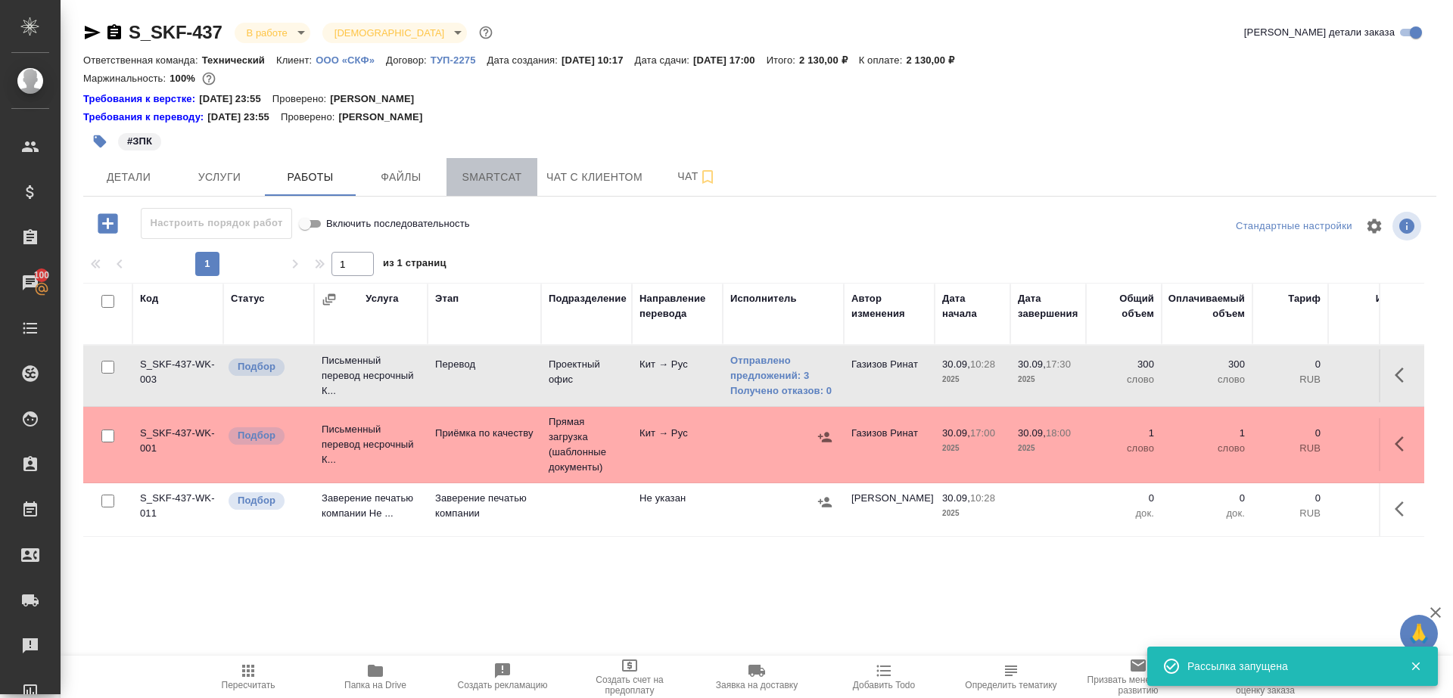
click at [498, 173] on span "Smartcat" at bounding box center [491, 177] width 73 height 19
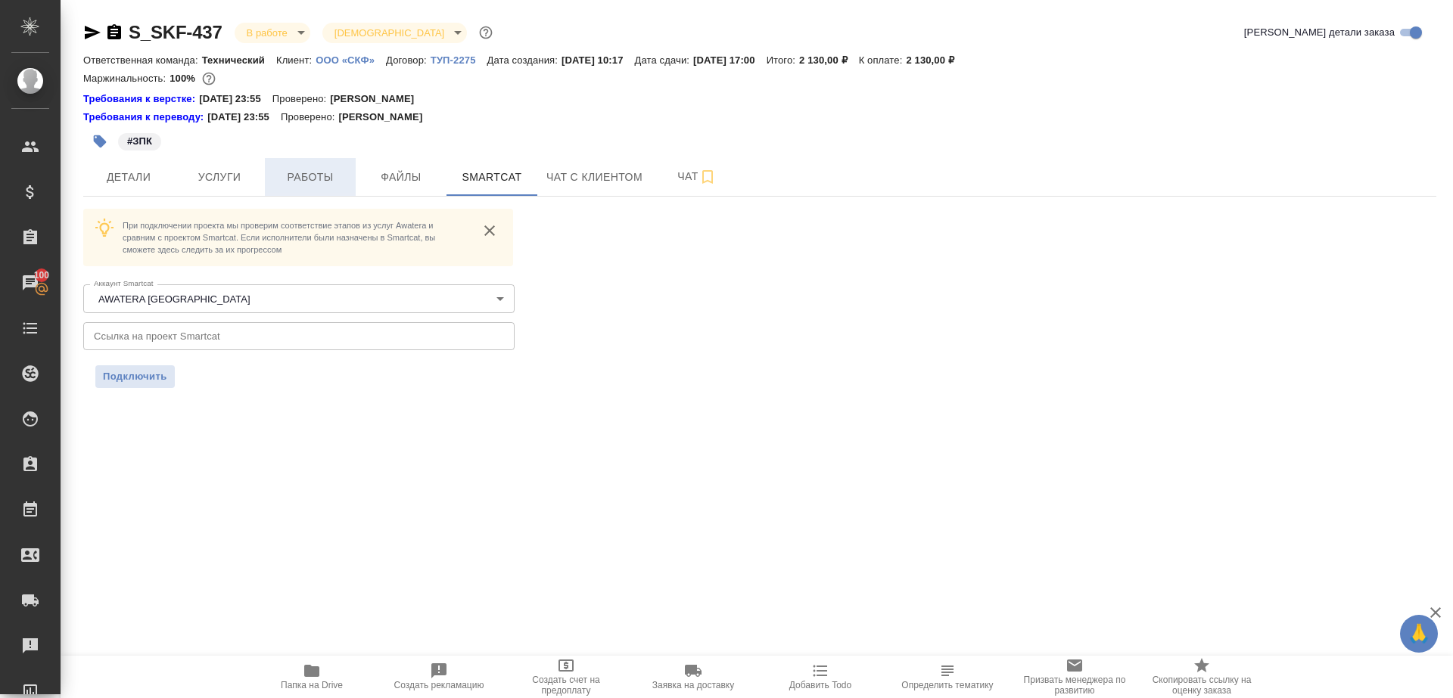
click at [318, 192] on button "Работы" at bounding box center [310, 177] width 91 height 38
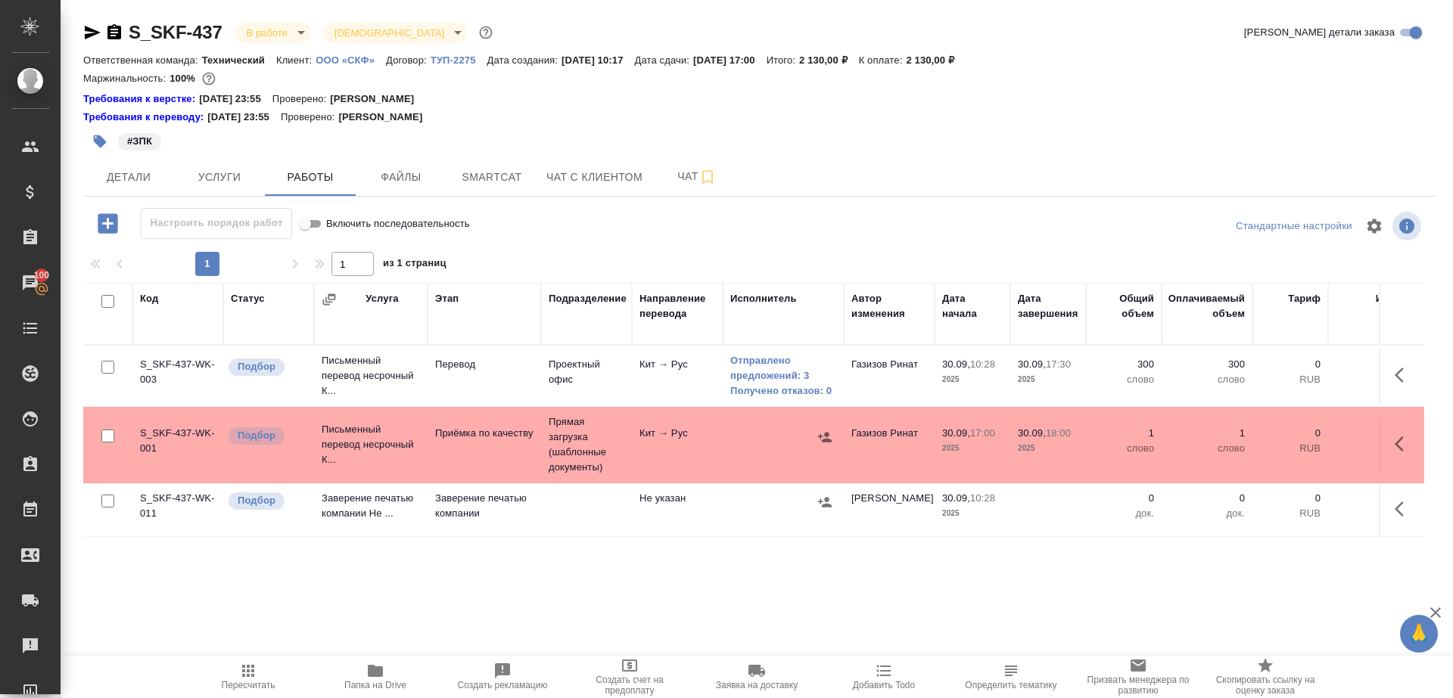
click at [637, 253] on div "1 1 из 1 страниц" at bounding box center [759, 264] width 1353 height 24
click at [264, 670] on span "Пересчитать" at bounding box center [248, 676] width 109 height 29
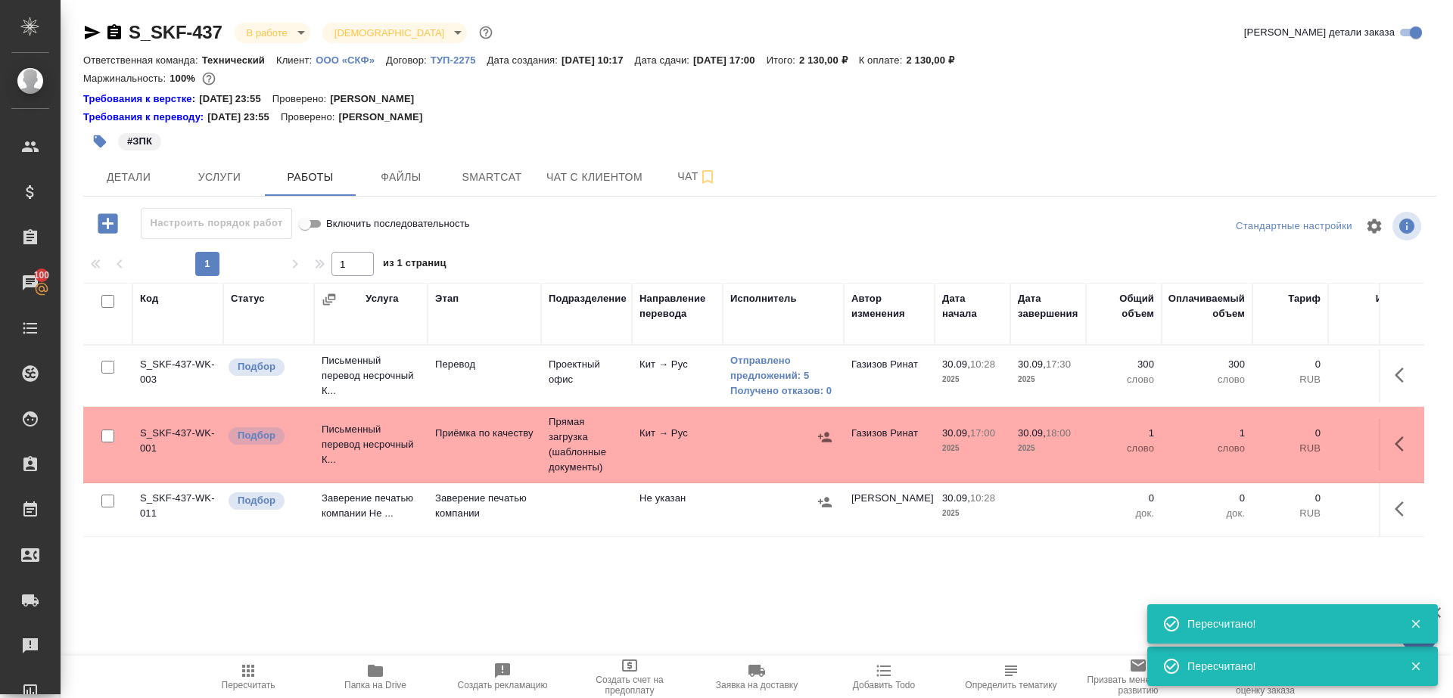
click at [242, 674] on icon "button" at bounding box center [248, 671] width 12 height 12
click at [793, 381] on link "Отправлено предложений: 5" at bounding box center [783, 368] width 106 height 30
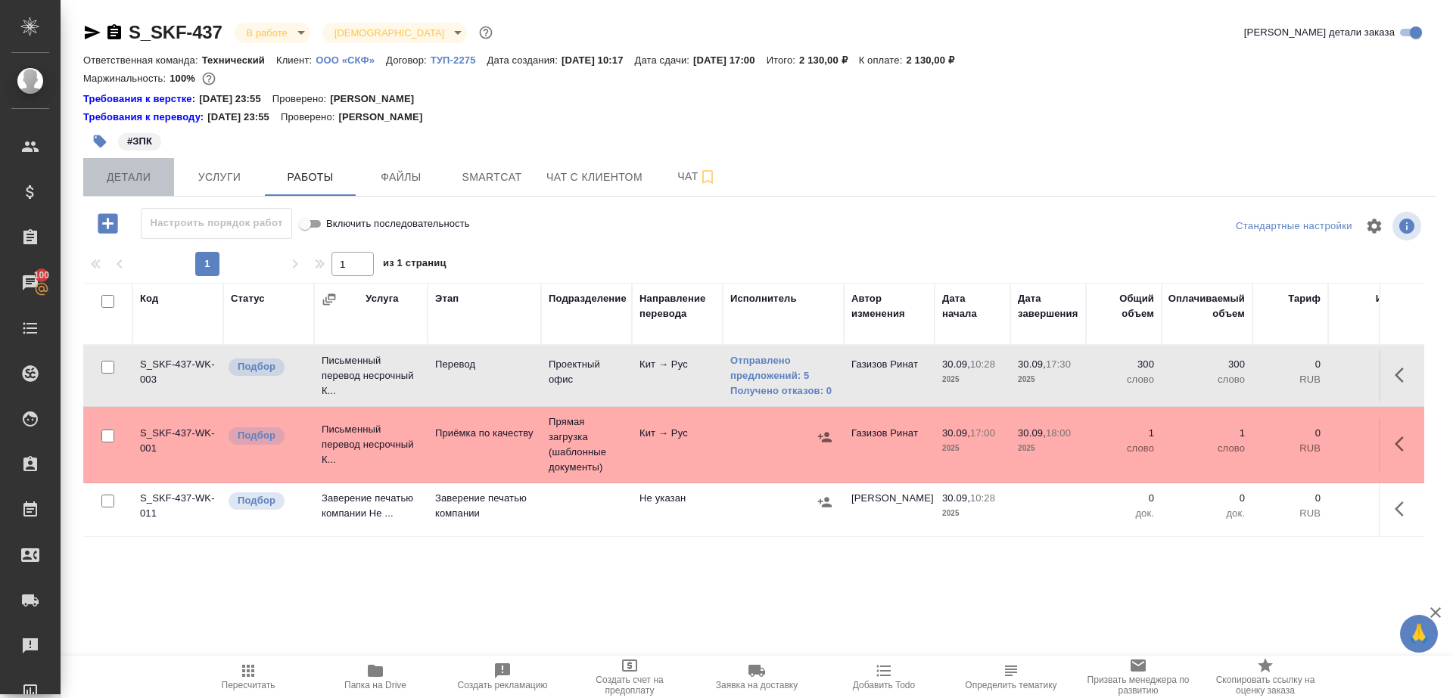
click at [135, 182] on span "Детали" at bounding box center [128, 177] width 73 height 19
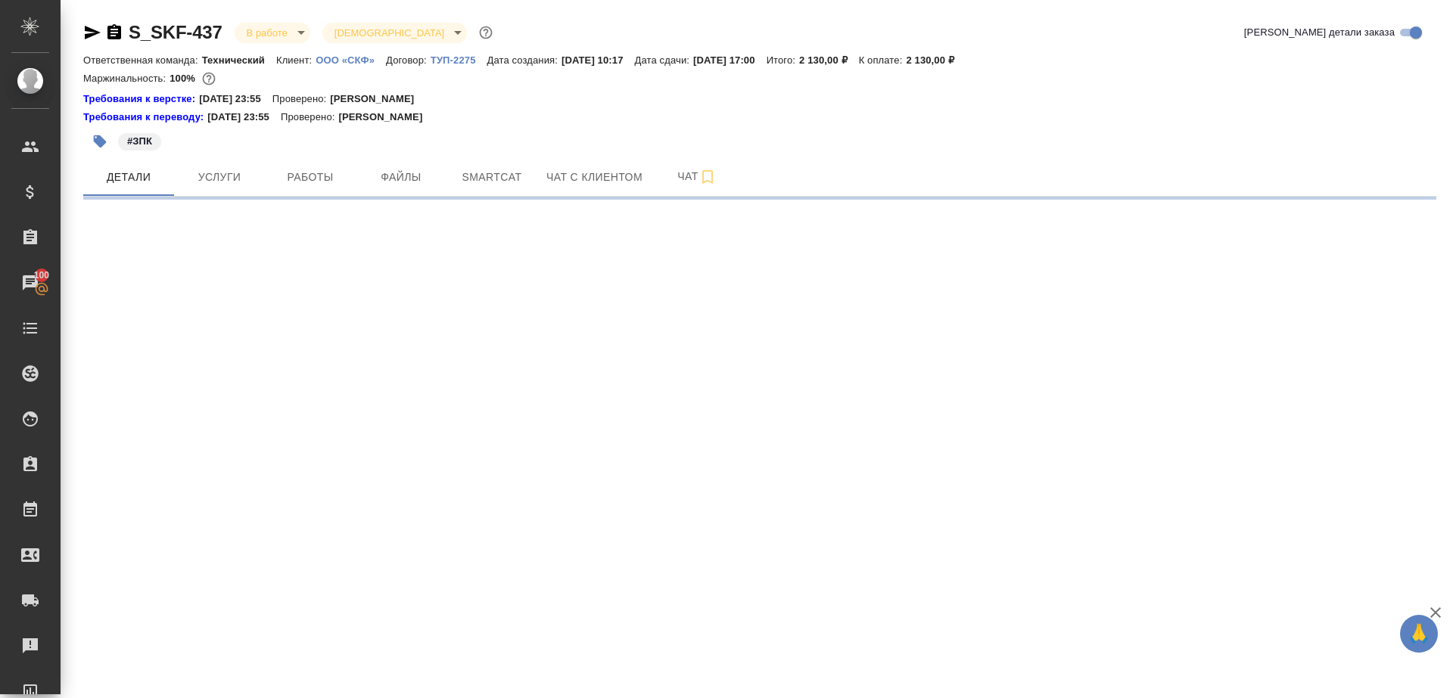
select select "RU"
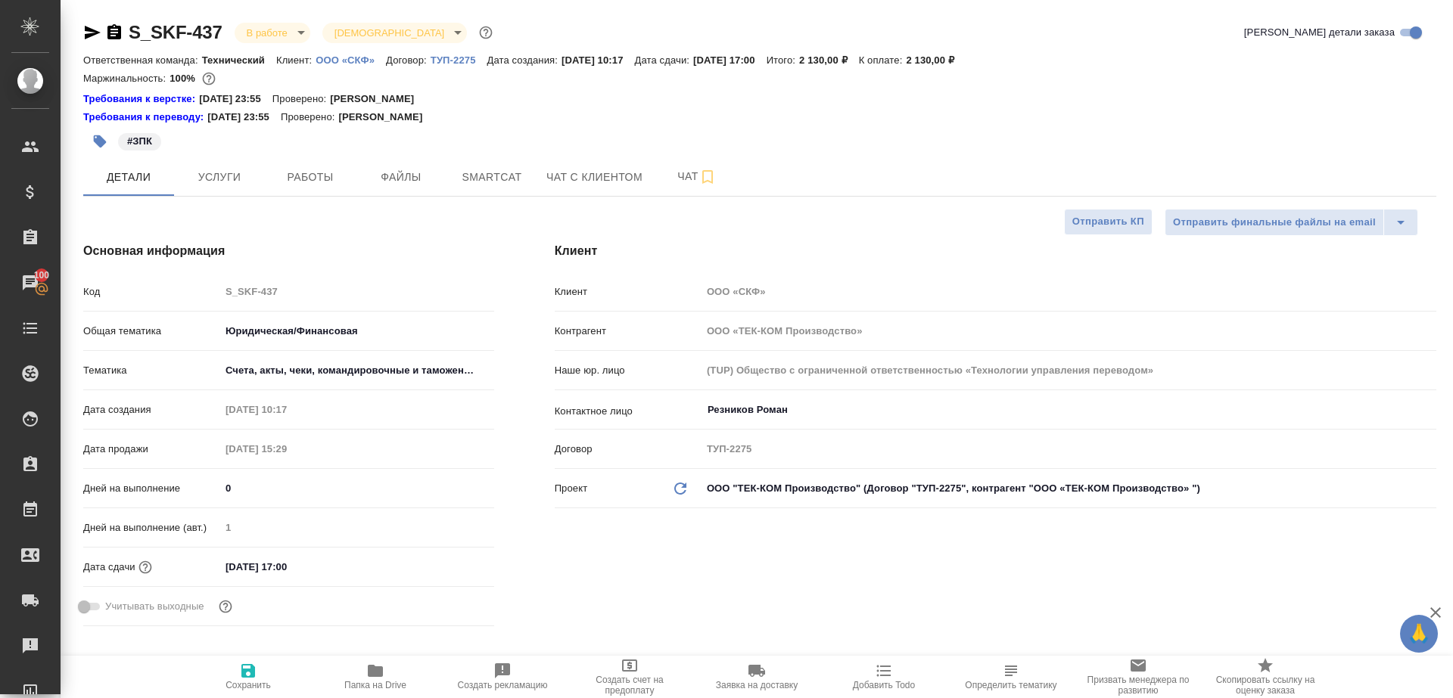
type textarea "x"
type input "Газизов Ринат"
type input "Сеитов Павел"
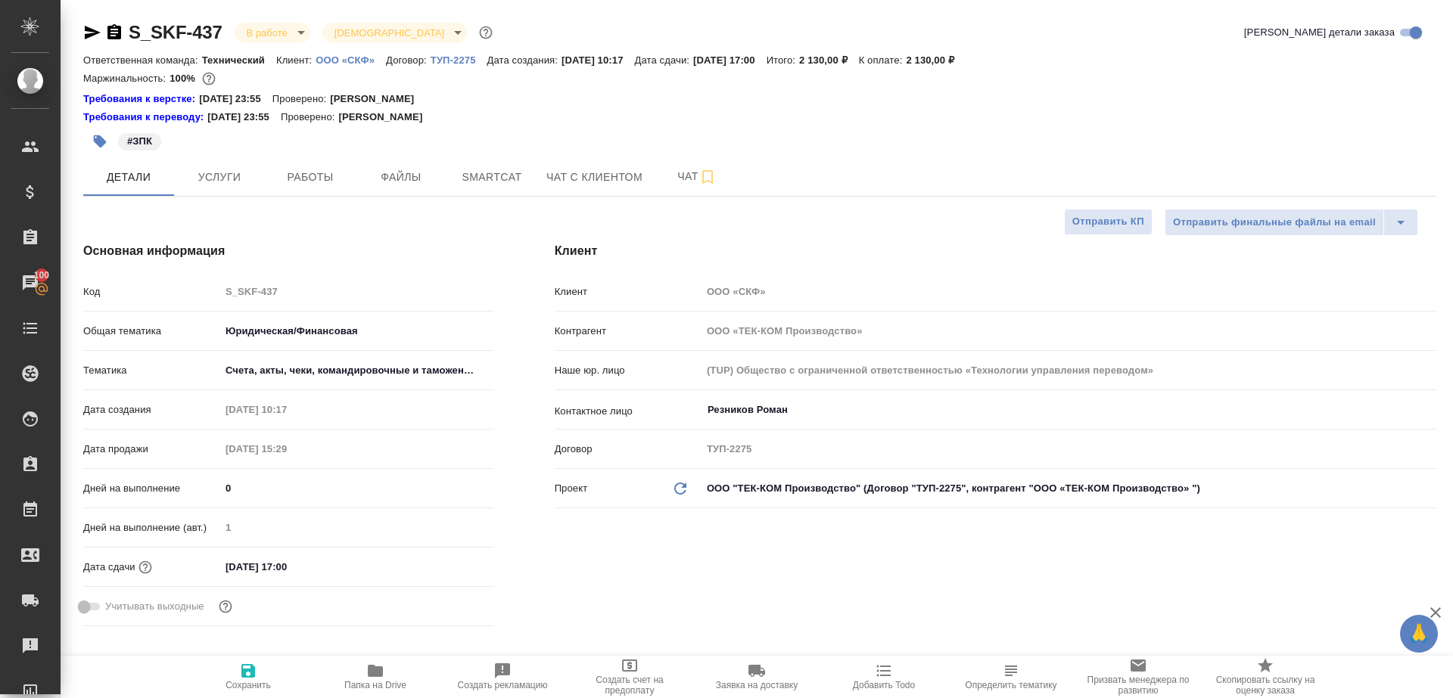
click at [154, 290] on div "Код S_SKF-437" at bounding box center [288, 291] width 411 height 26
type textarea "x"
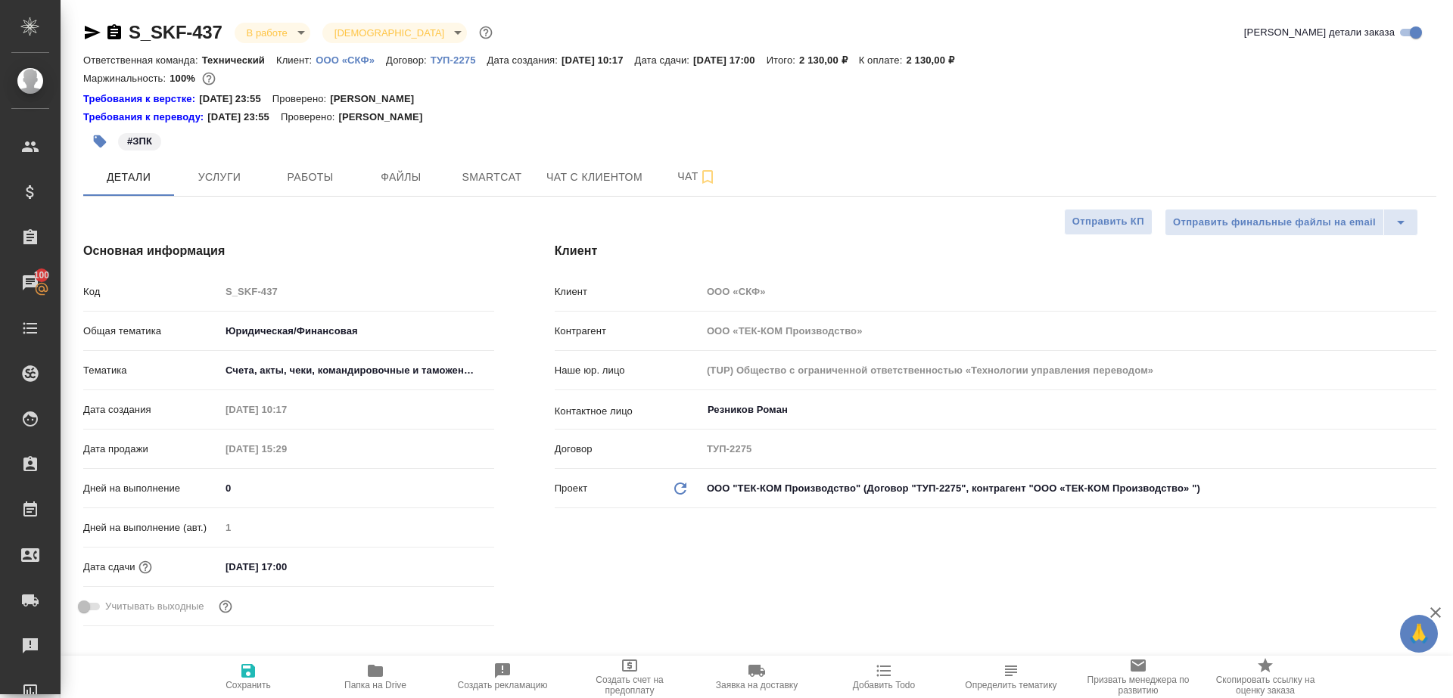
type textarea "x"
click at [388, 660] on button "Папка на Drive" at bounding box center [375, 677] width 127 height 42
type textarea "x"
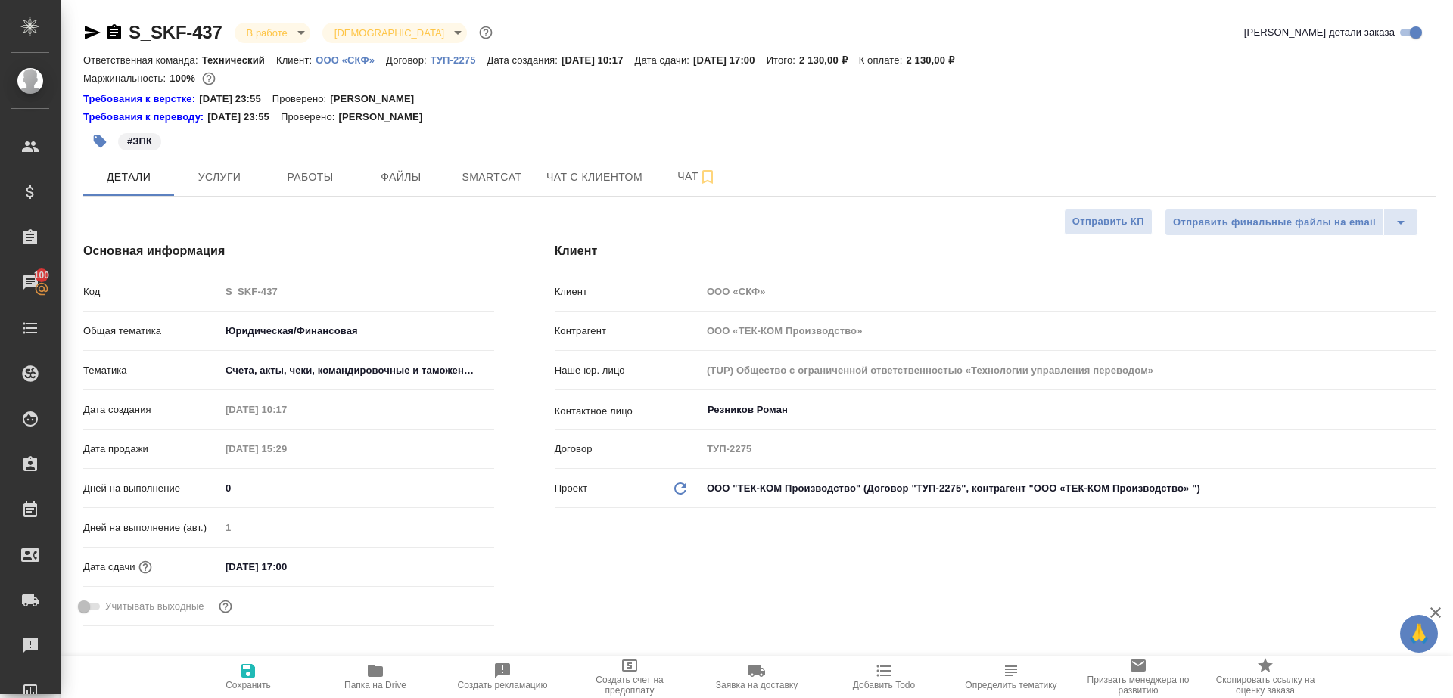
type textarea "x"
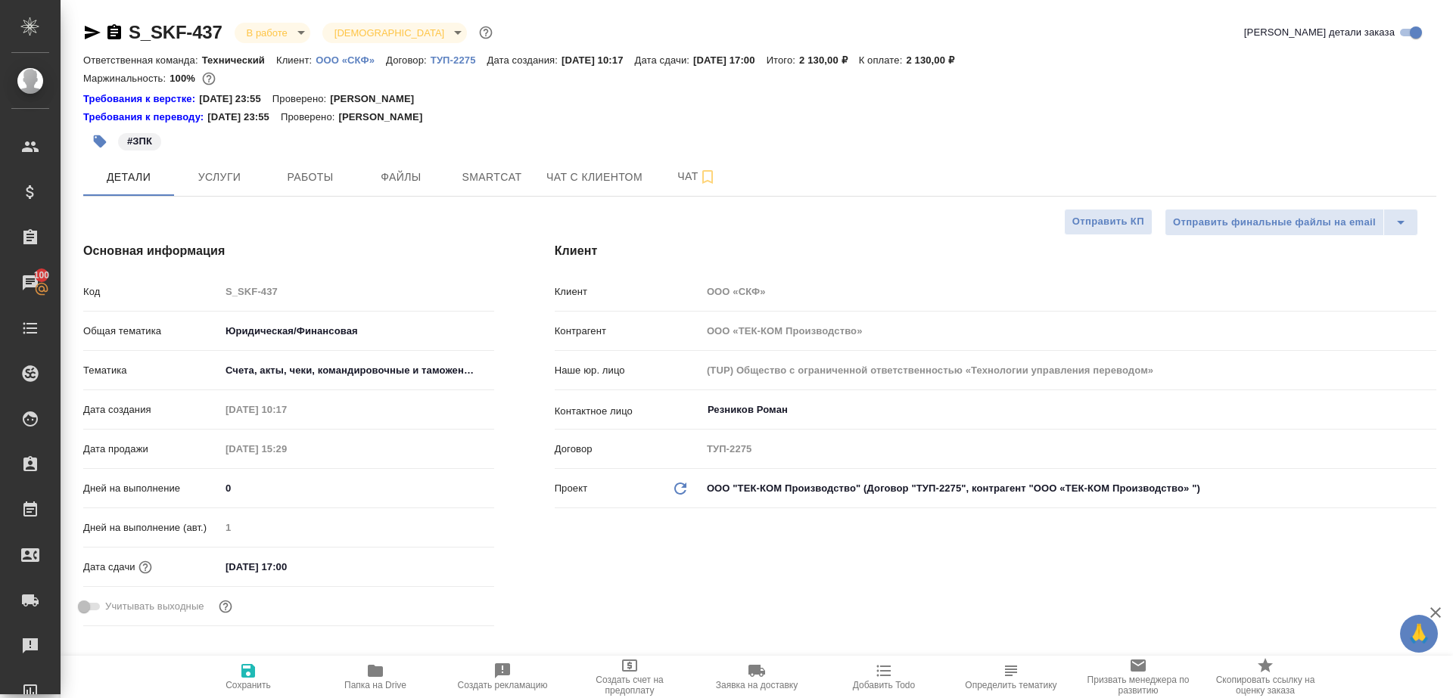
type textarea "x"
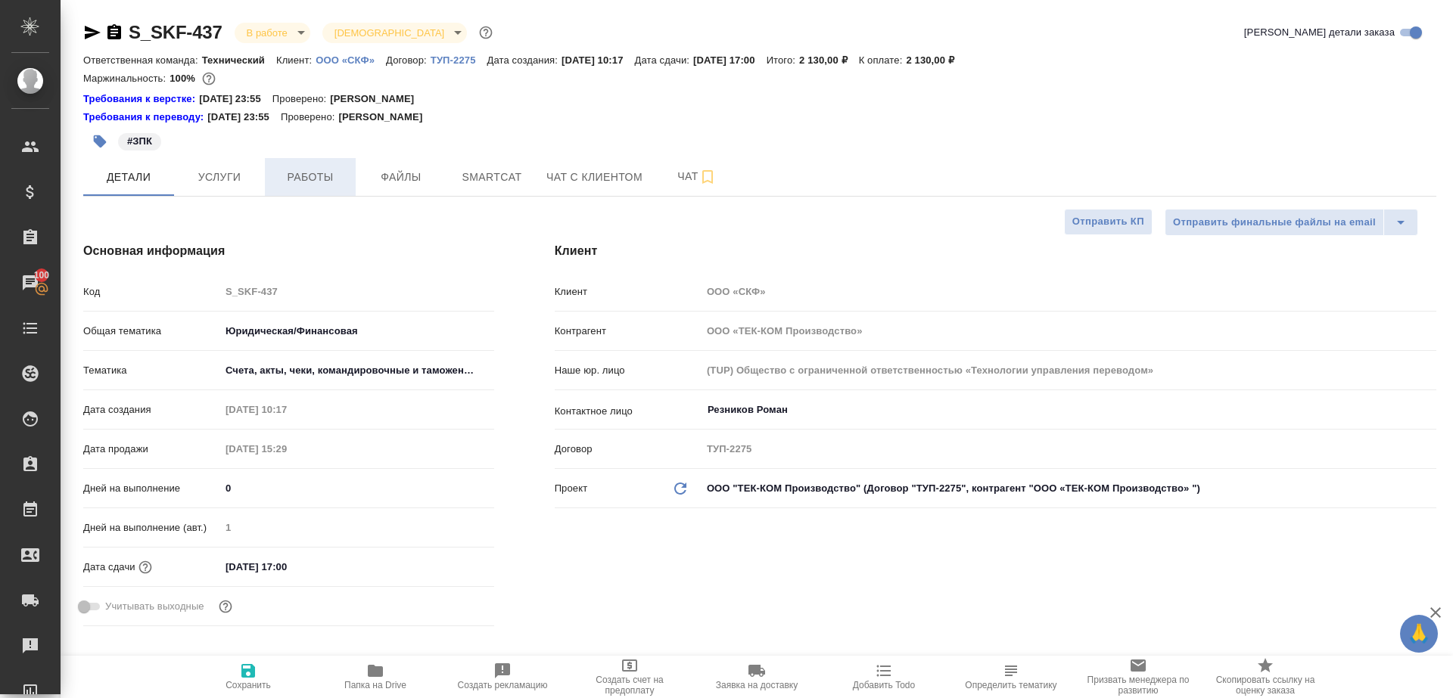
click at [307, 176] on span "Работы" at bounding box center [310, 177] width 73 height 19
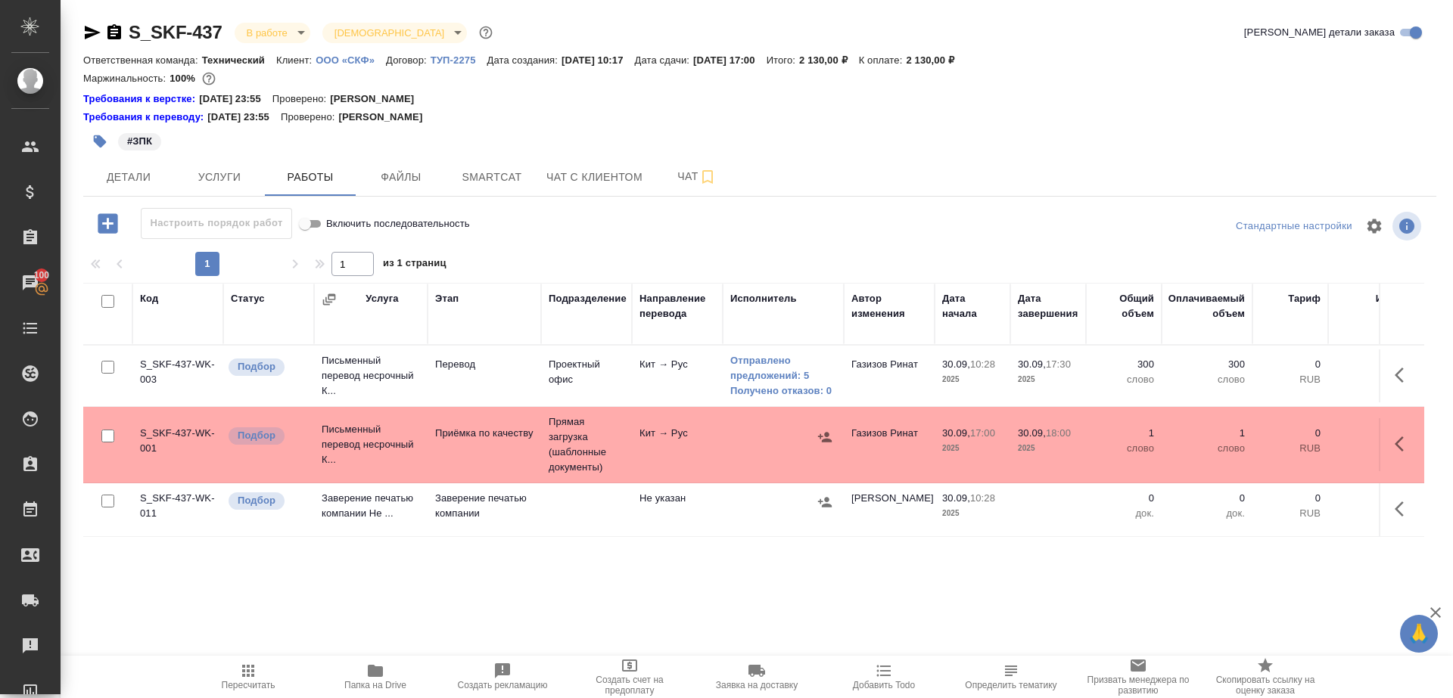
click at [252, 670] on icon "button" at bounding box center [248, 671] width 12 height 12
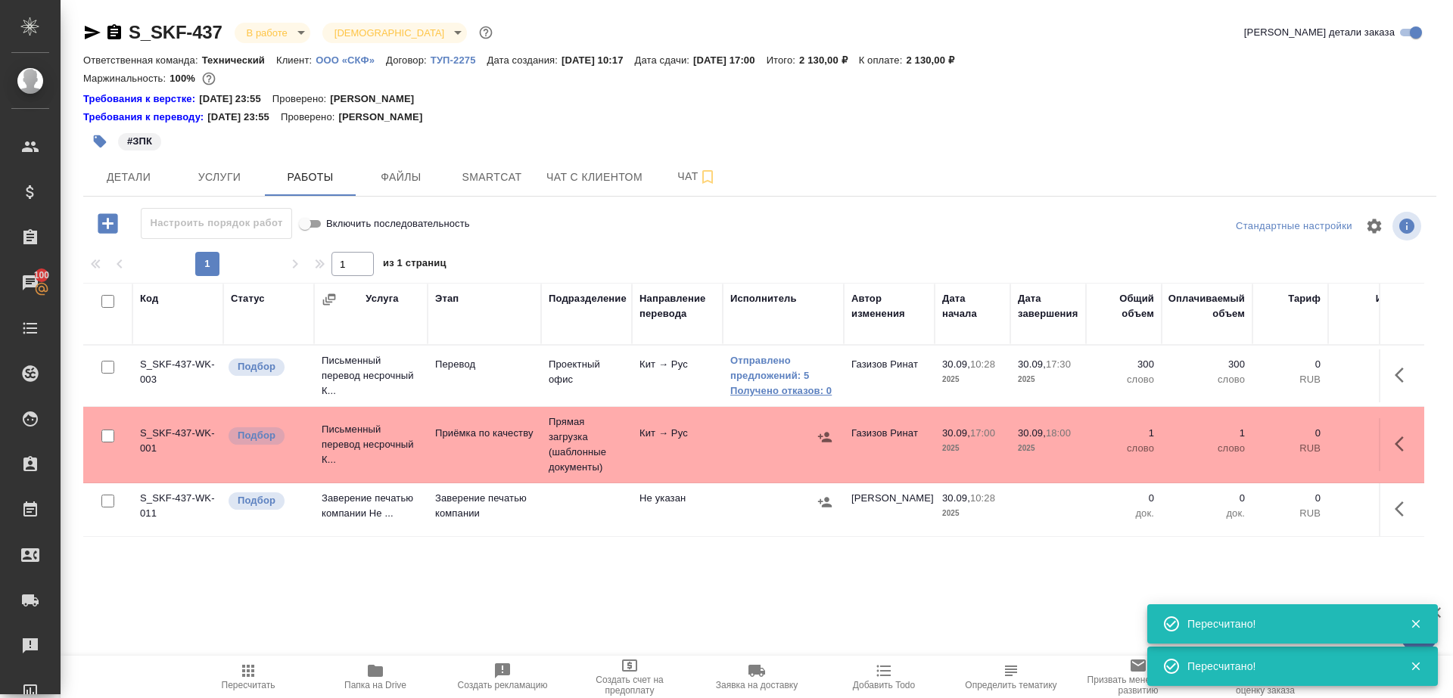
click at [813, 387] on link "Получено отказов: 0" at bounding box center [783, 391] width 106 height 15
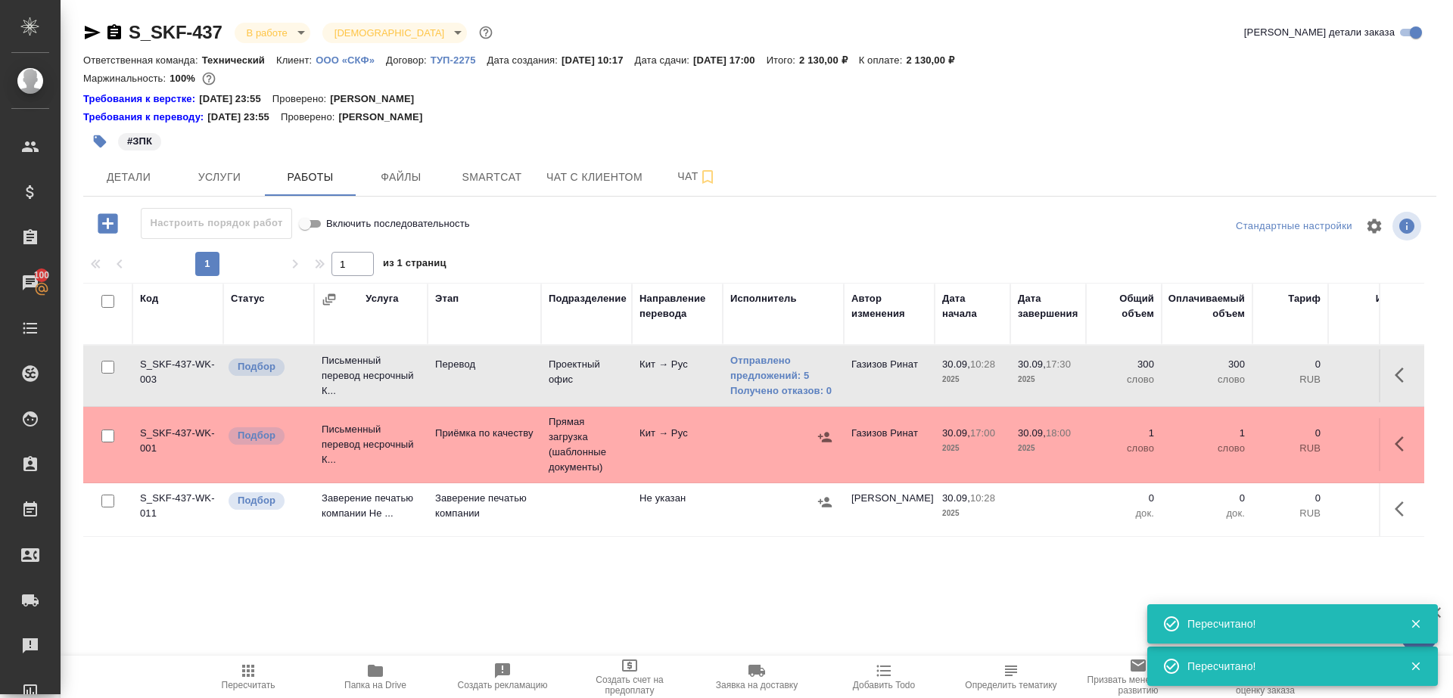
click at [254, 676] on icon "button" at bounding box center [248, 671] width 18 height 18
click at [692, 466] on td "Кит → Рус" at bounding box center [677, 444] width 91 height 53
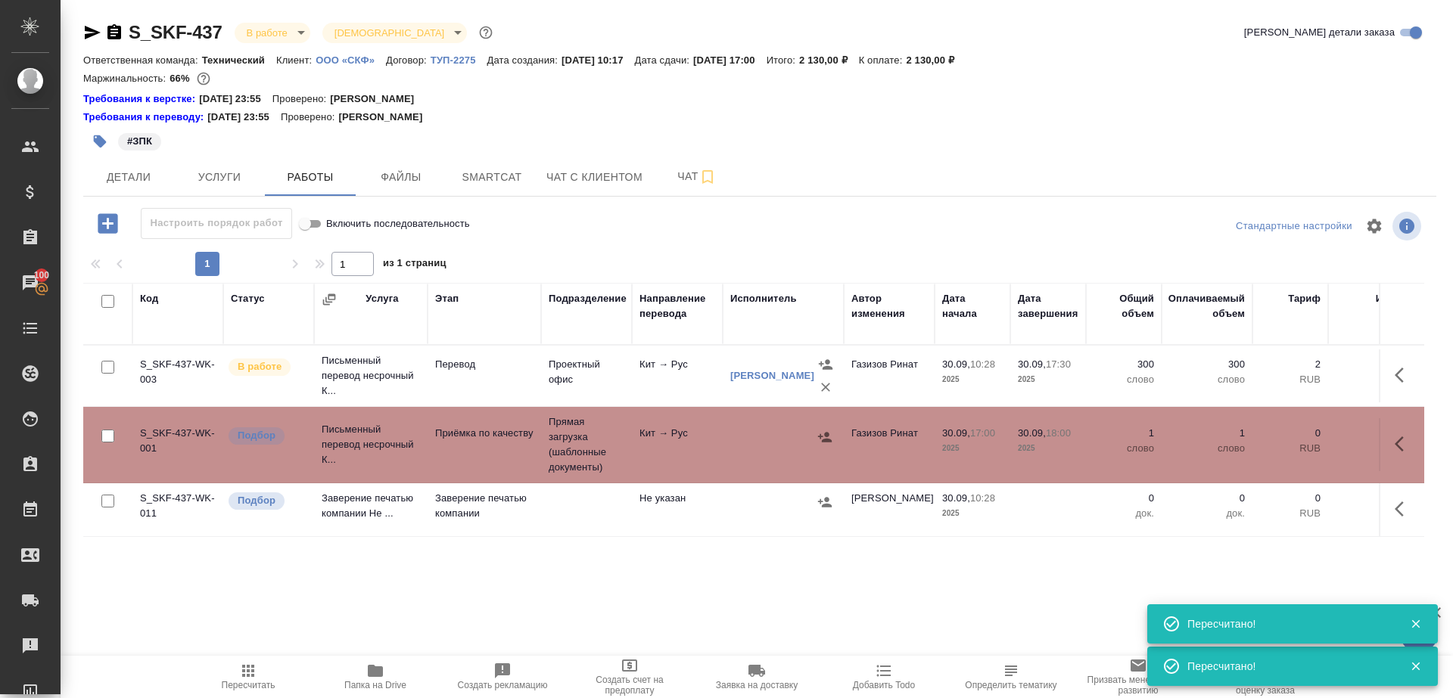
click at [243, 671] on icon "button" at bounding box center [248, 671] width 12 height 12
click at [611, 238] on div at bounding box center [759, 226] width 451 height 36
click at [258, 679] on span "Пересчитать" at bounding box center [248, 676] width 109 height 29
click at [258, 680] on span "Пересчитать" at bounding box center [249, 685] width 54 height 11
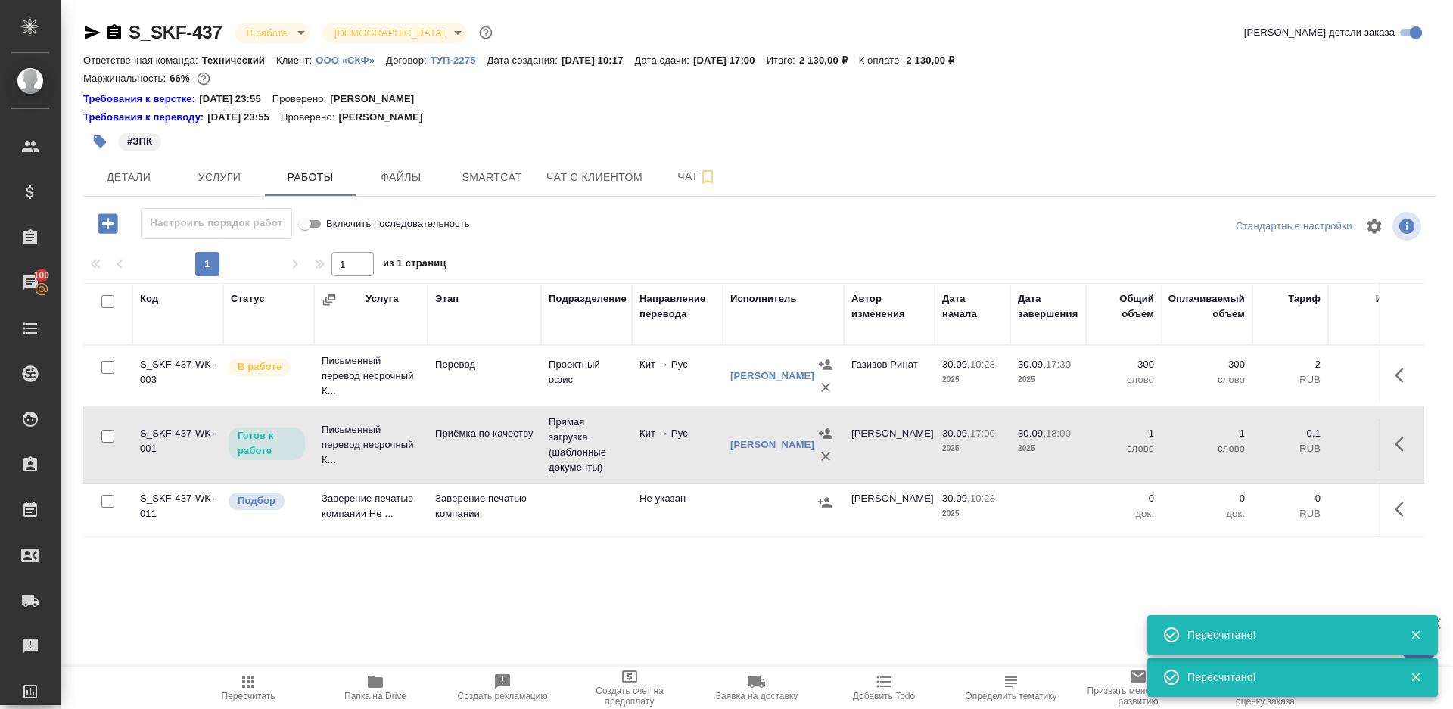
click at [243, 694] on span "Пересчитать" at bounding box center [249, 696] width 54 height 11
click at [225, 695] on span "Пересчитать" at bounding box center [249, 696] width 54 height 11
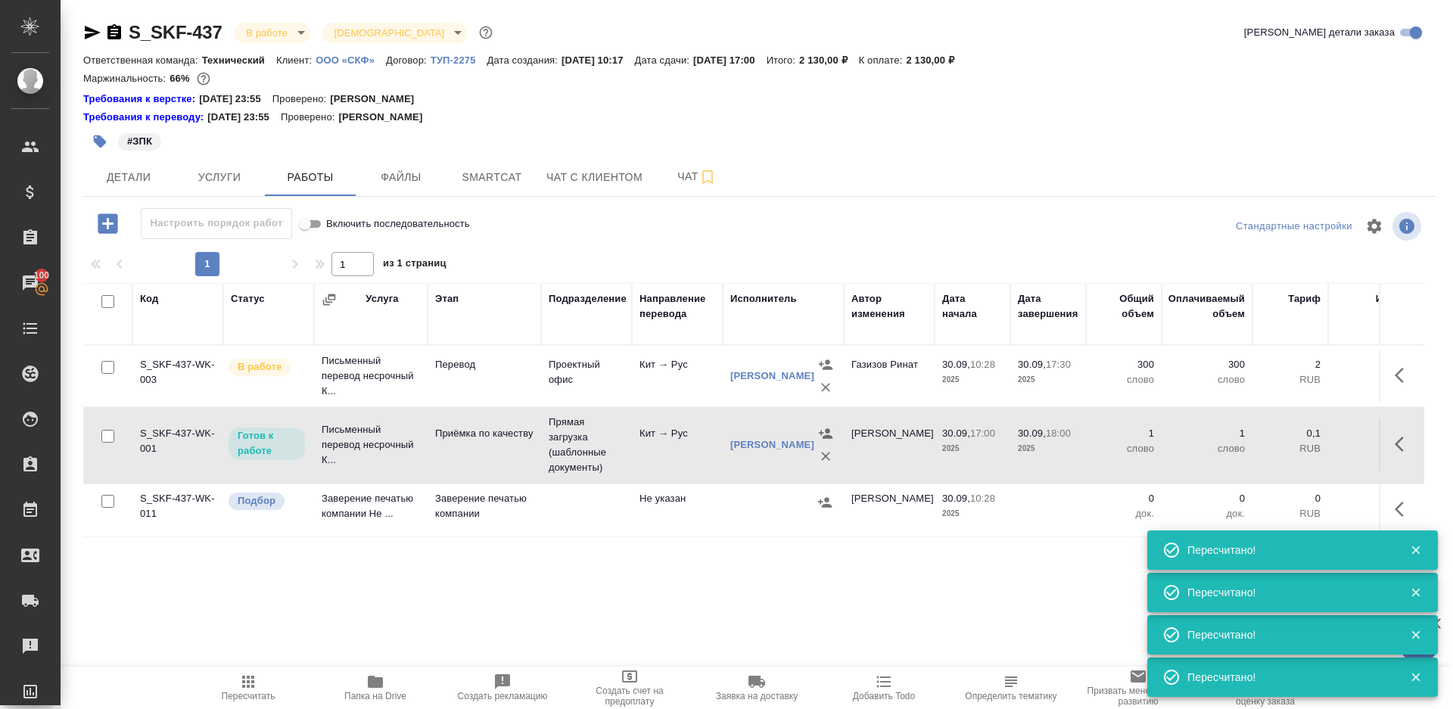
click at [608, 229] on div at bounding box center [759, 226] width 451 height 36
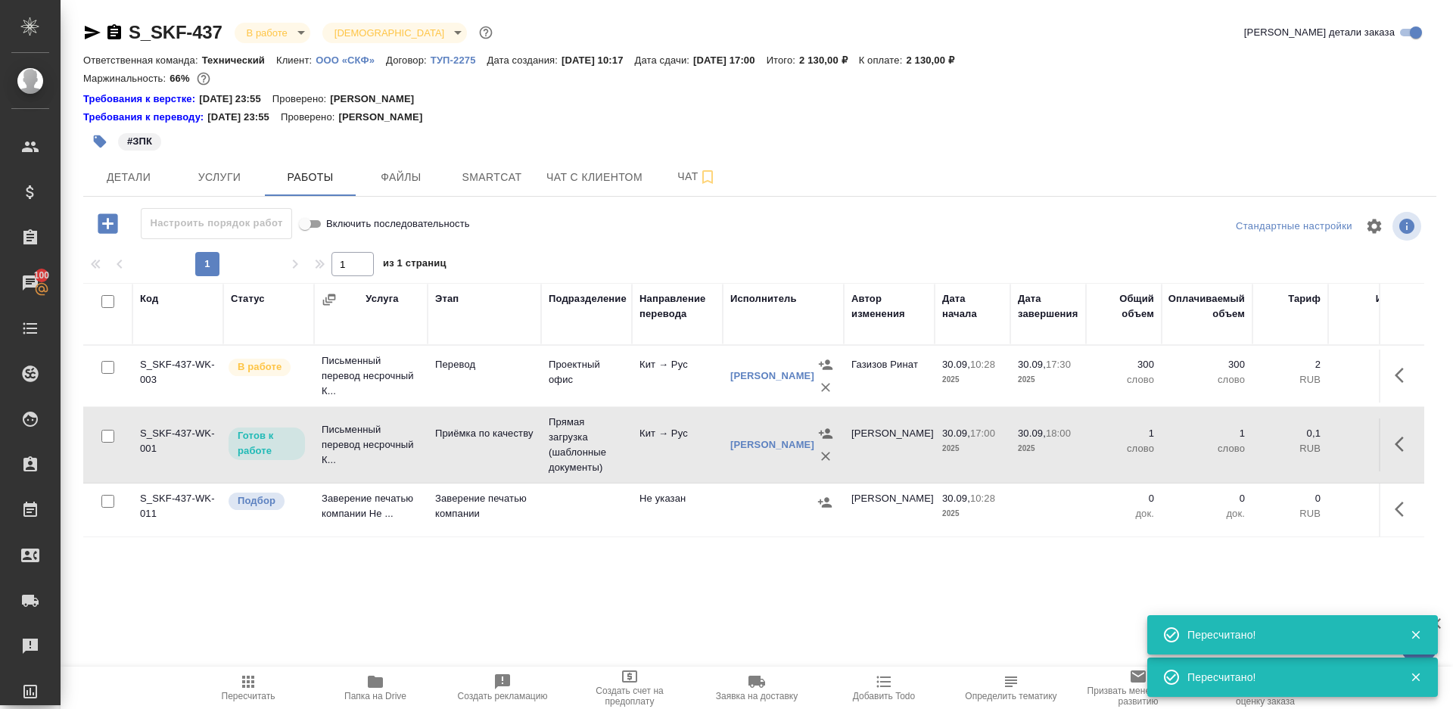
click at [373, 682] on icon "button" at bounding box center [375, 682] width 15 height 12
click at [1397, 381] on icon "button" at bounding box center [1403, 375] width 18 height 18
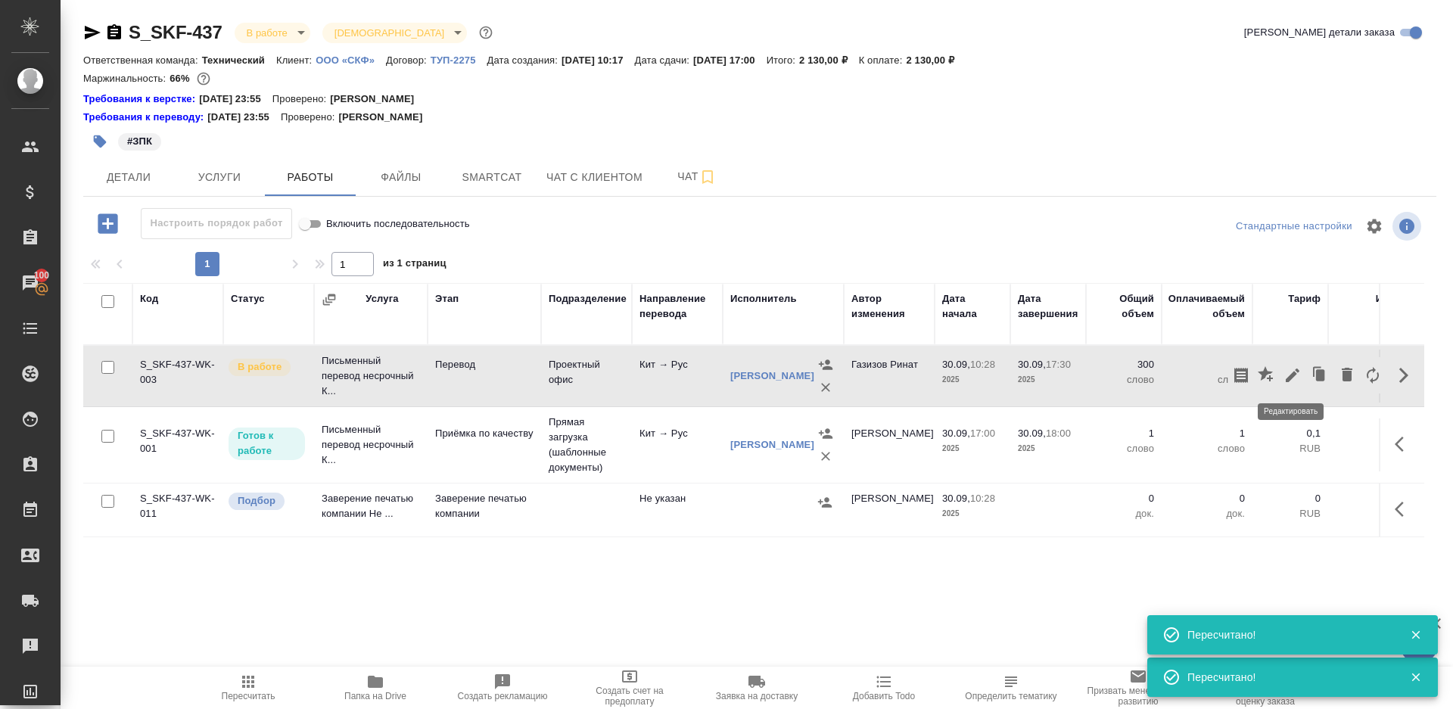
click at [1287, 374] on icon "button" at bounding box center [1292, 375] width 18 height 18
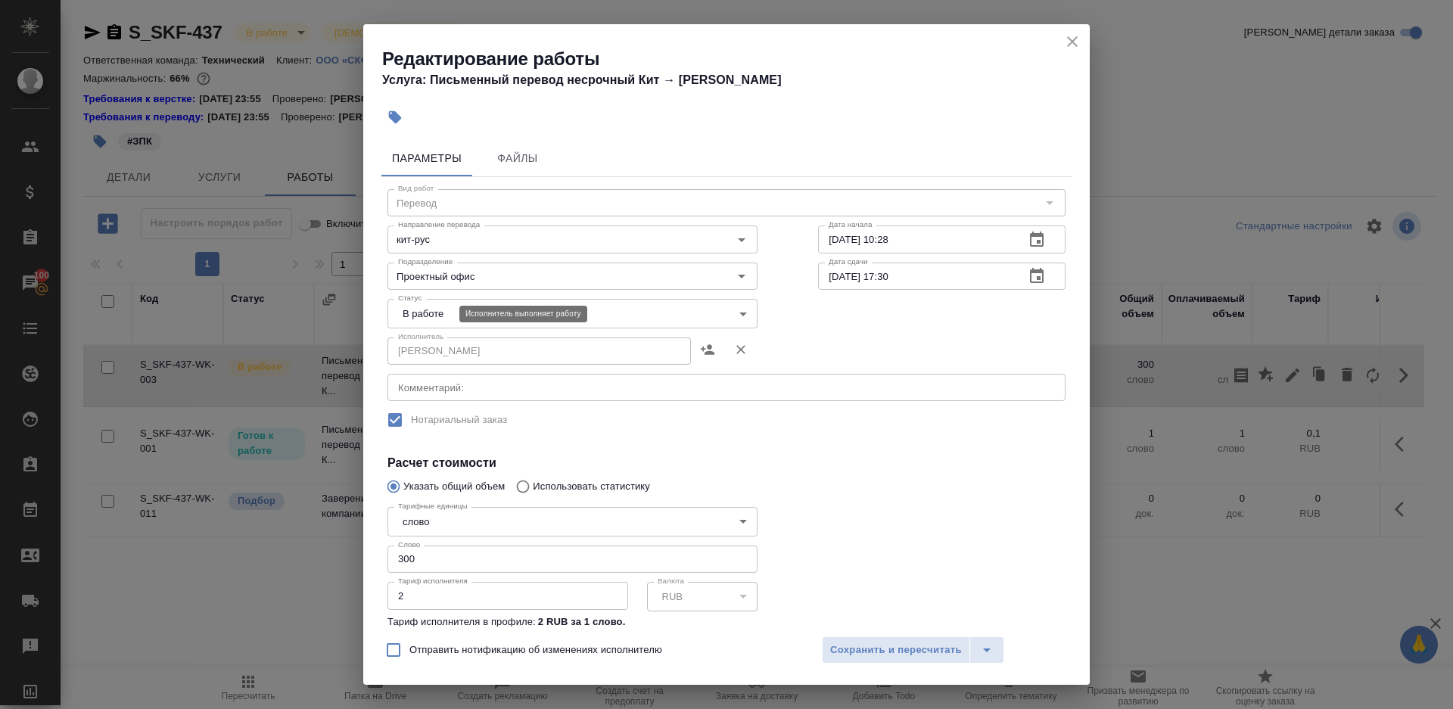
click at [435, 317] on body "🙏 .cls-1 fill:#fff; AWATERA Gazizov Rinat Клиенты Спецификации Заказы 100 Чаты …" at bounding box center [726, 354] width 1453 height 709
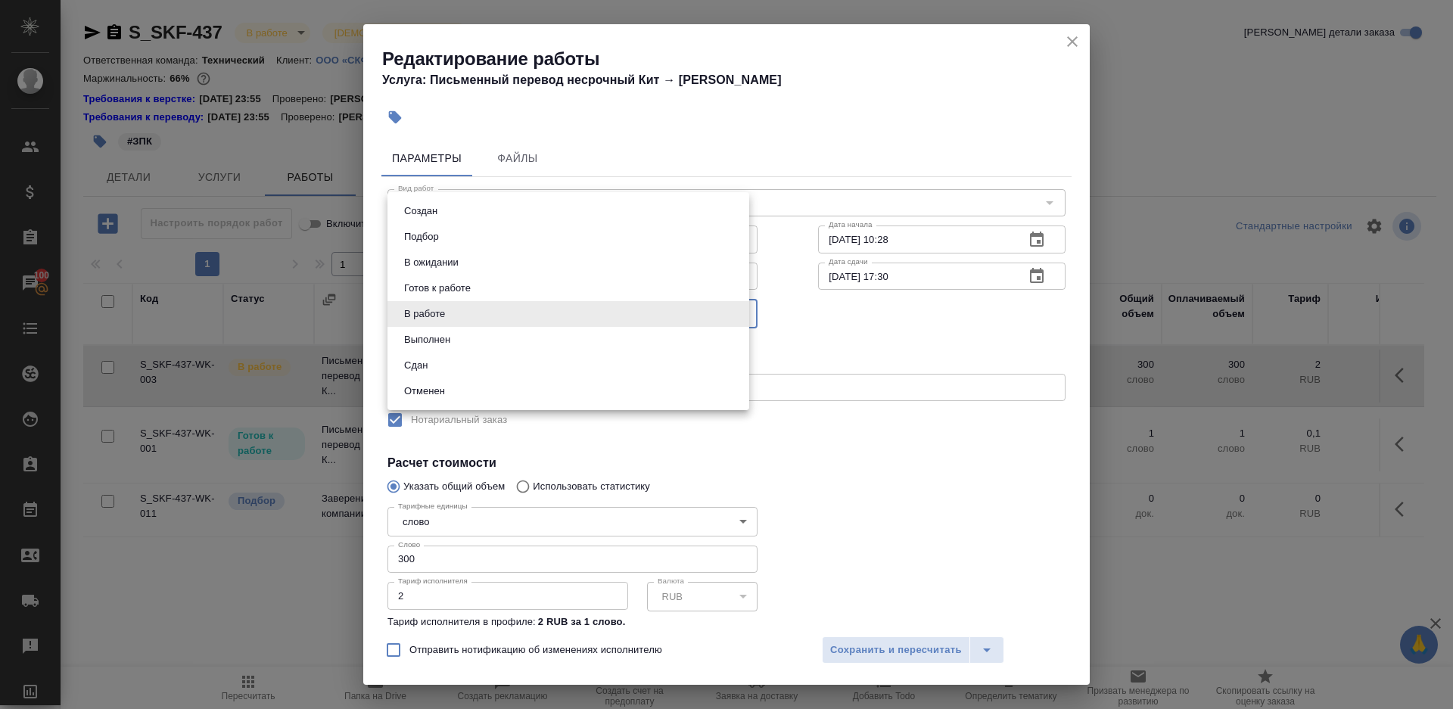
click at [435, 362] on li "Сдан" at bounding box center [568, 366] width 362 height 26
type input "closed"
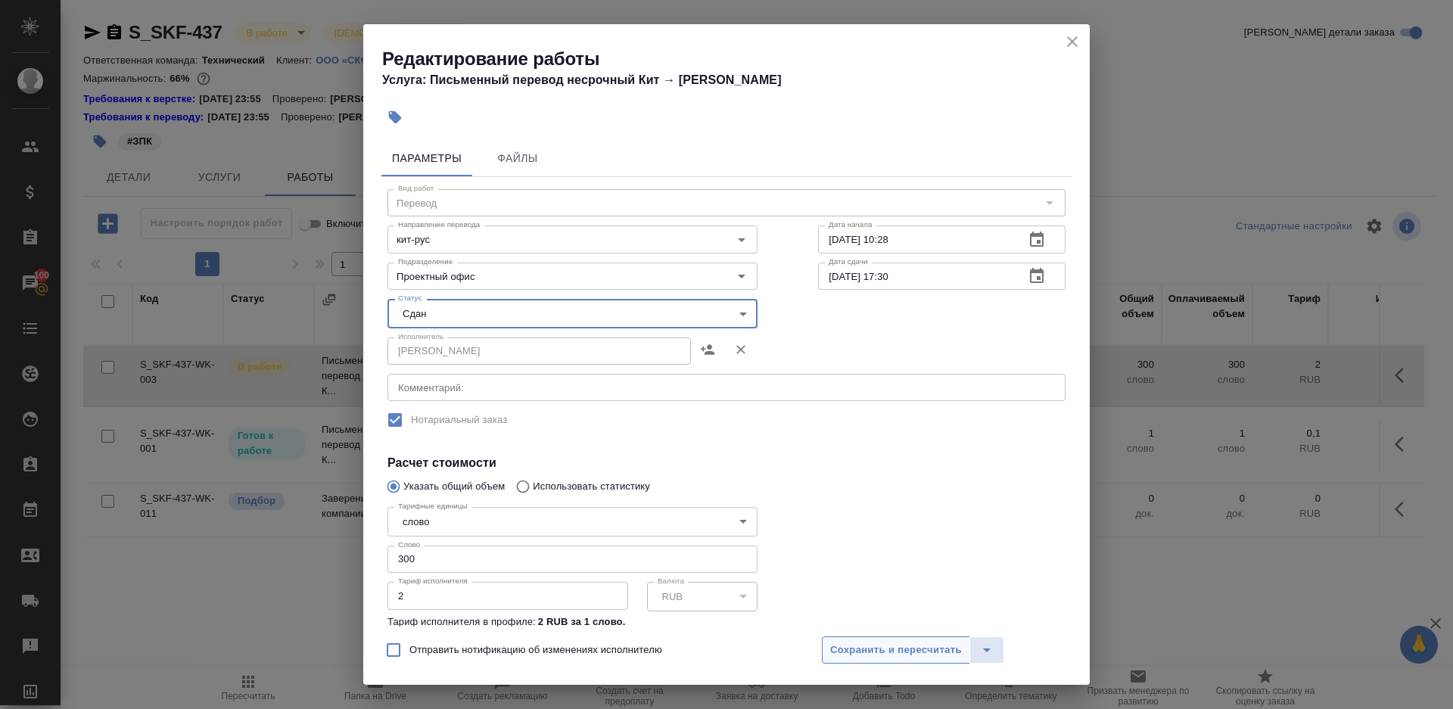
click at [875, 657] on span "Сохранить и пересчитать" at bounding box center [896, 650] width 132 height 17
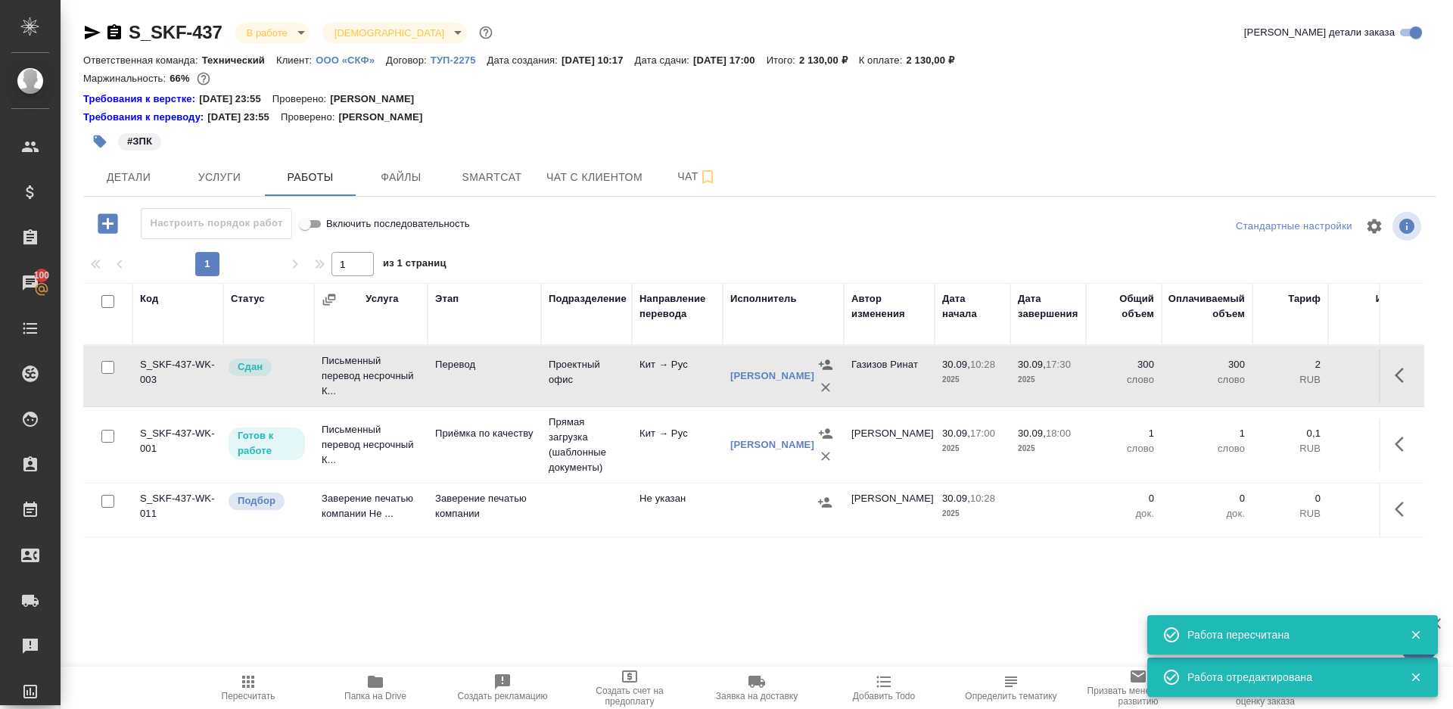
click at [1405, 373] on icon "button" at bounding box center [1403, 375] width 18 height 18
click at [1290, 373] on icon "button" at bounding box center [1292, 375] width 18 height 18
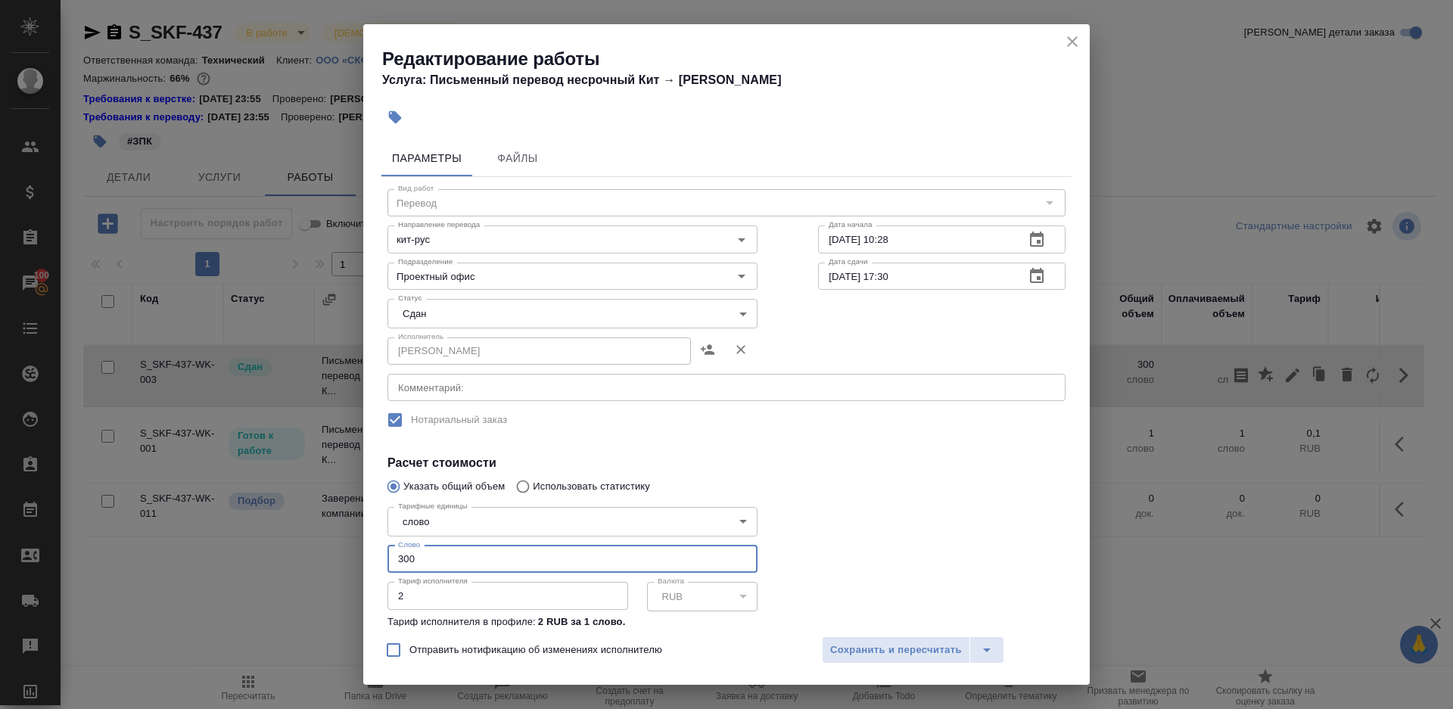
drag, startPoint x: 461, startPoint y: 561, endPoint x: 217, endPoint y: 531, distance: 245.5
click at [217, 531] on div "Редактирование работы Услуга: Письменный перевод несрочный Кит → Рус Параметры …" at bounding box center [726, 354] width 1453 height 709
type input "250"
click at [859, 650] on span "Сохранить и пересчитать" at bounding box center [896, 650] width 132 height 17
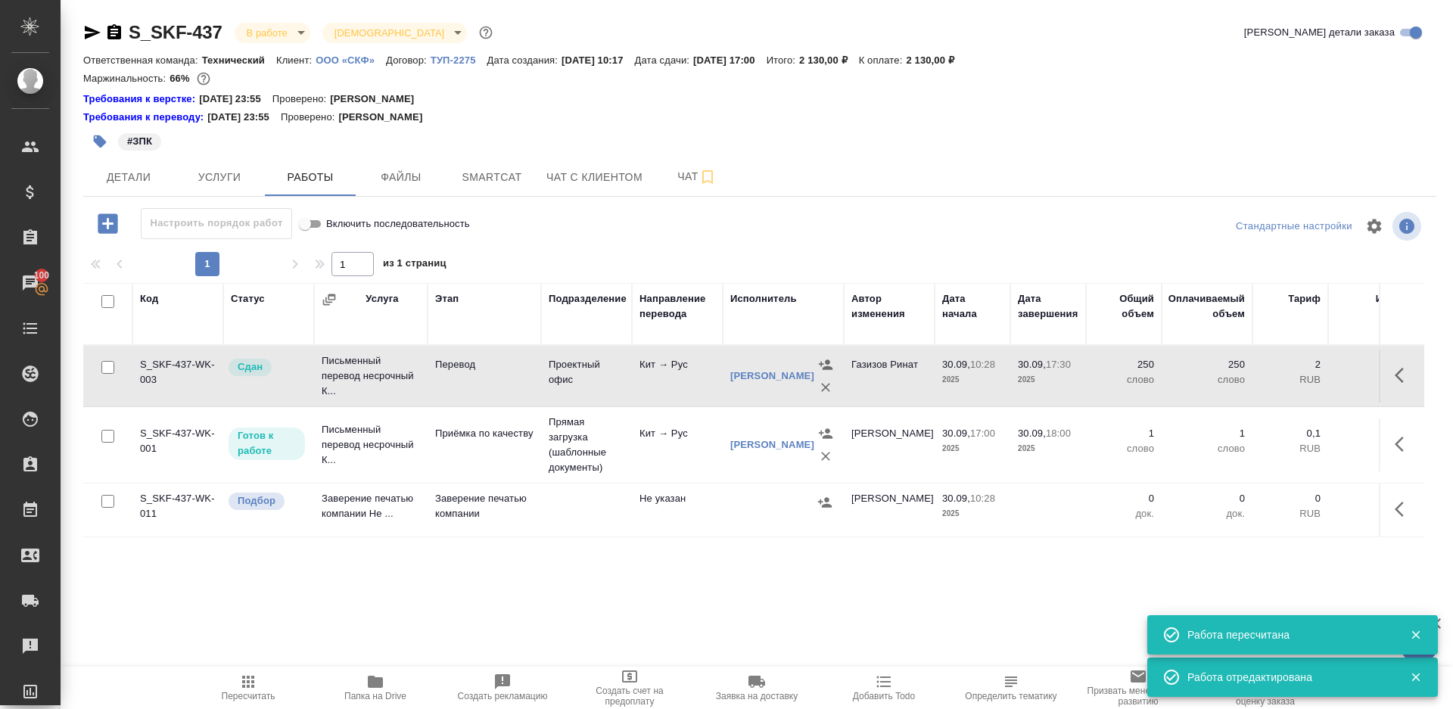
click at [251, 695] on span "Пересчитать" at bounding box center [249, 696] width 54 height 11
click at [235, 169] on span "Услуги" at bounding box center [219, 177] width 73 height 19
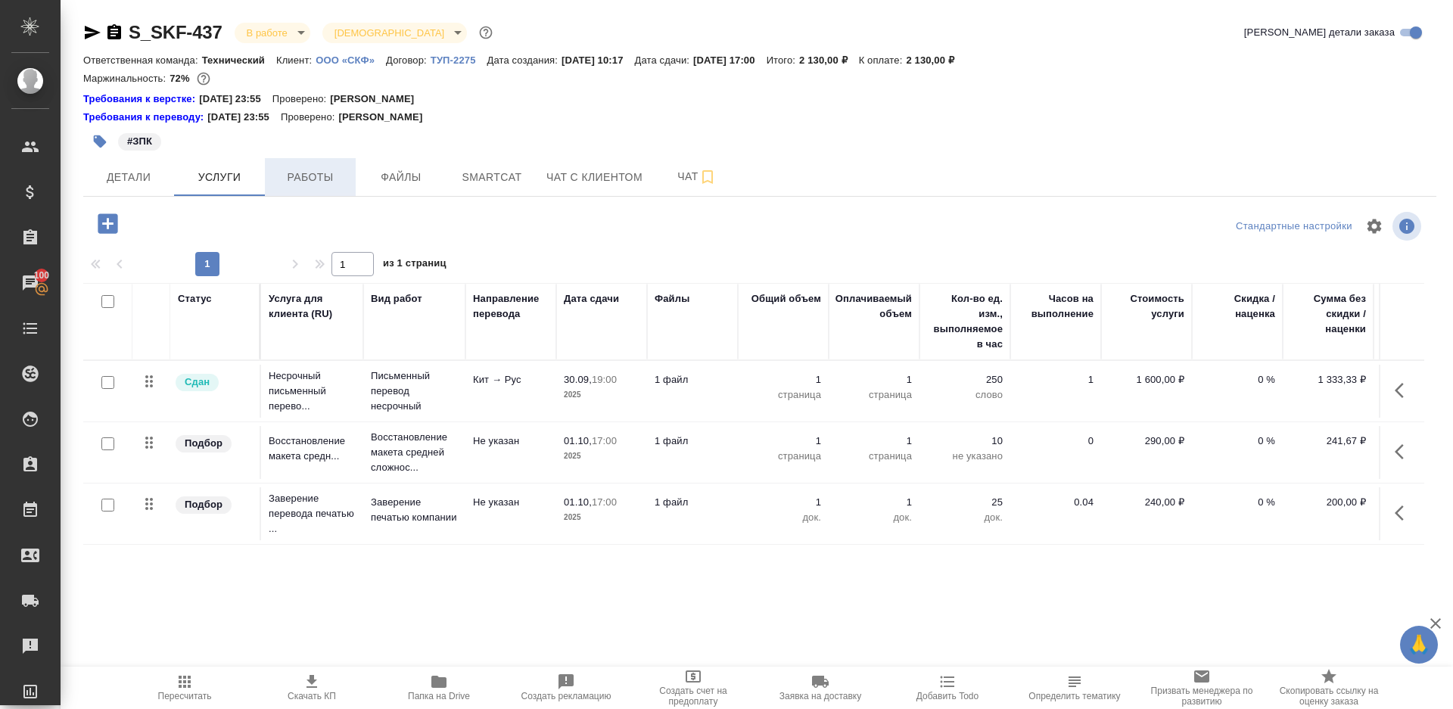
click at [310, 163] on button "Работы" at bounding box center [310, 177] width 91 height 38
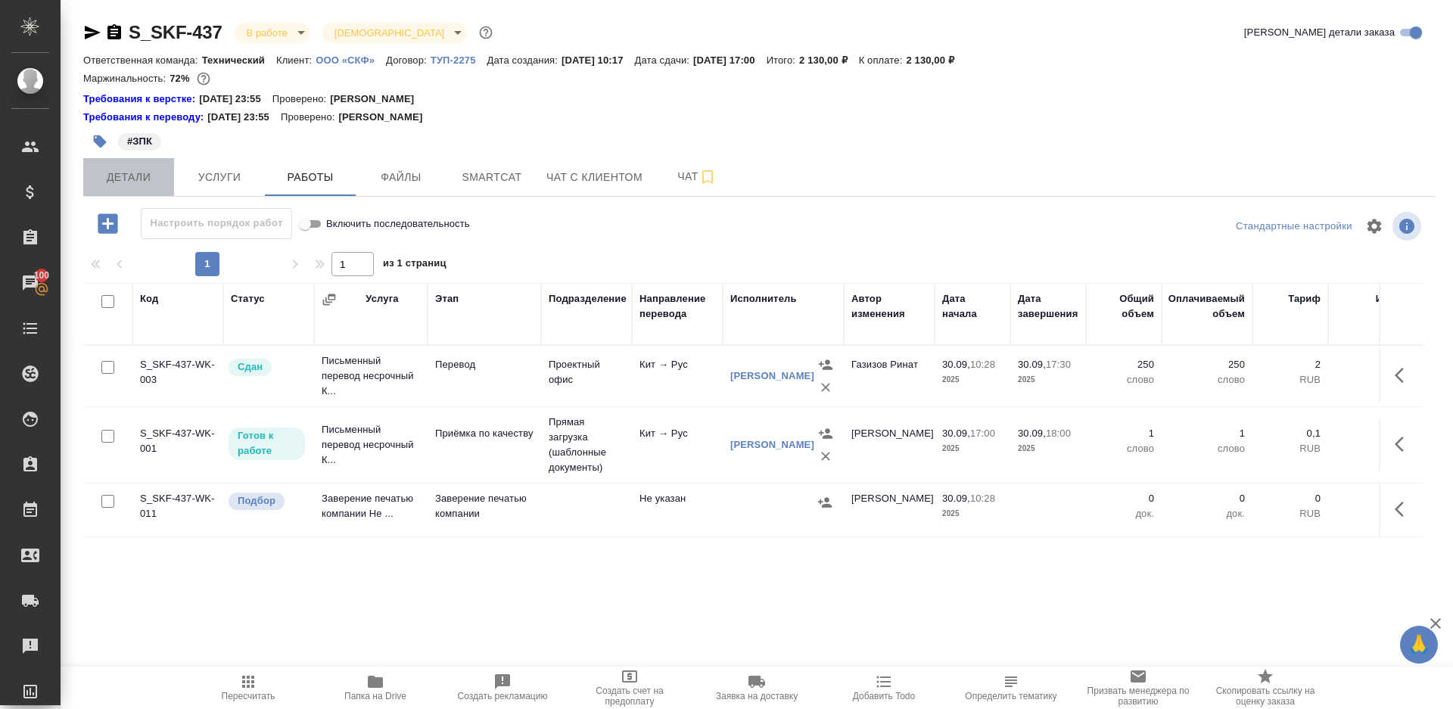
click at [132, 181] on span "Детали" at bounding box center [128, 177] width 73 height 19
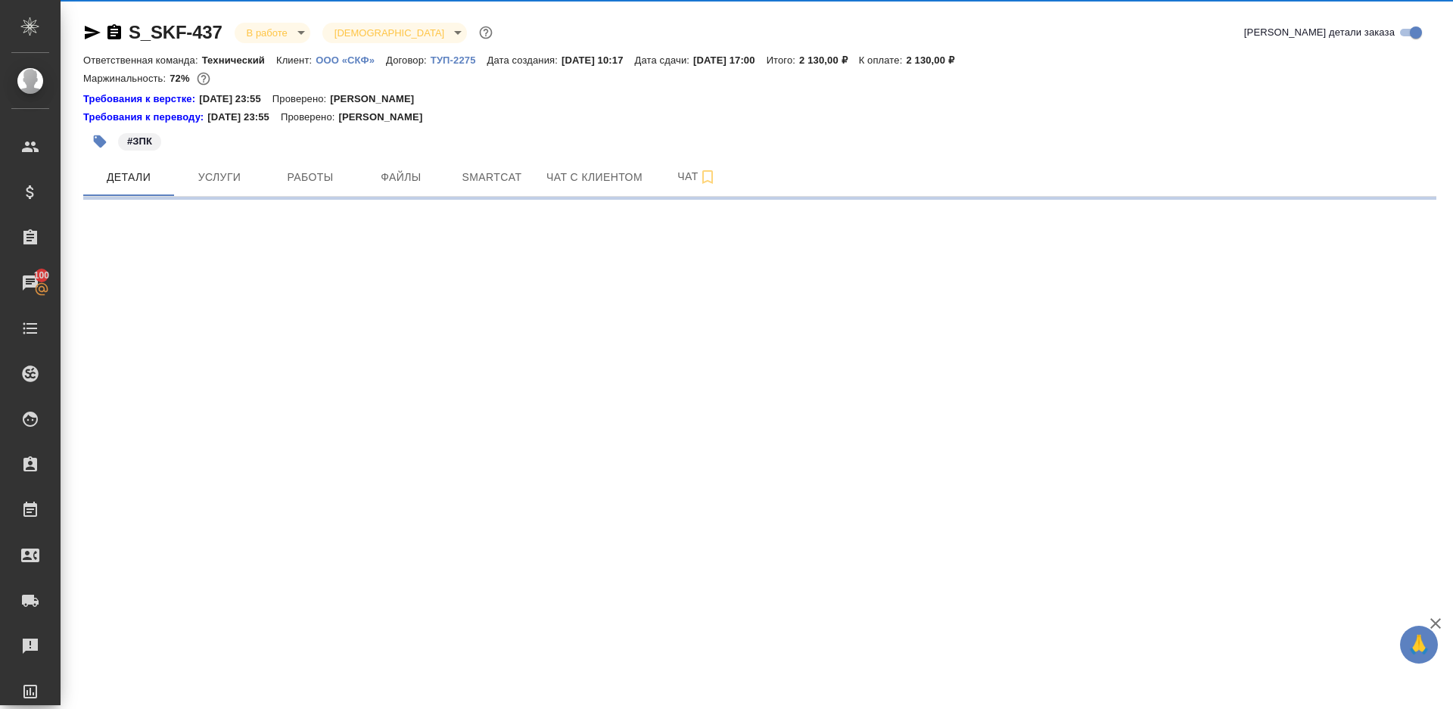
select select "RU"
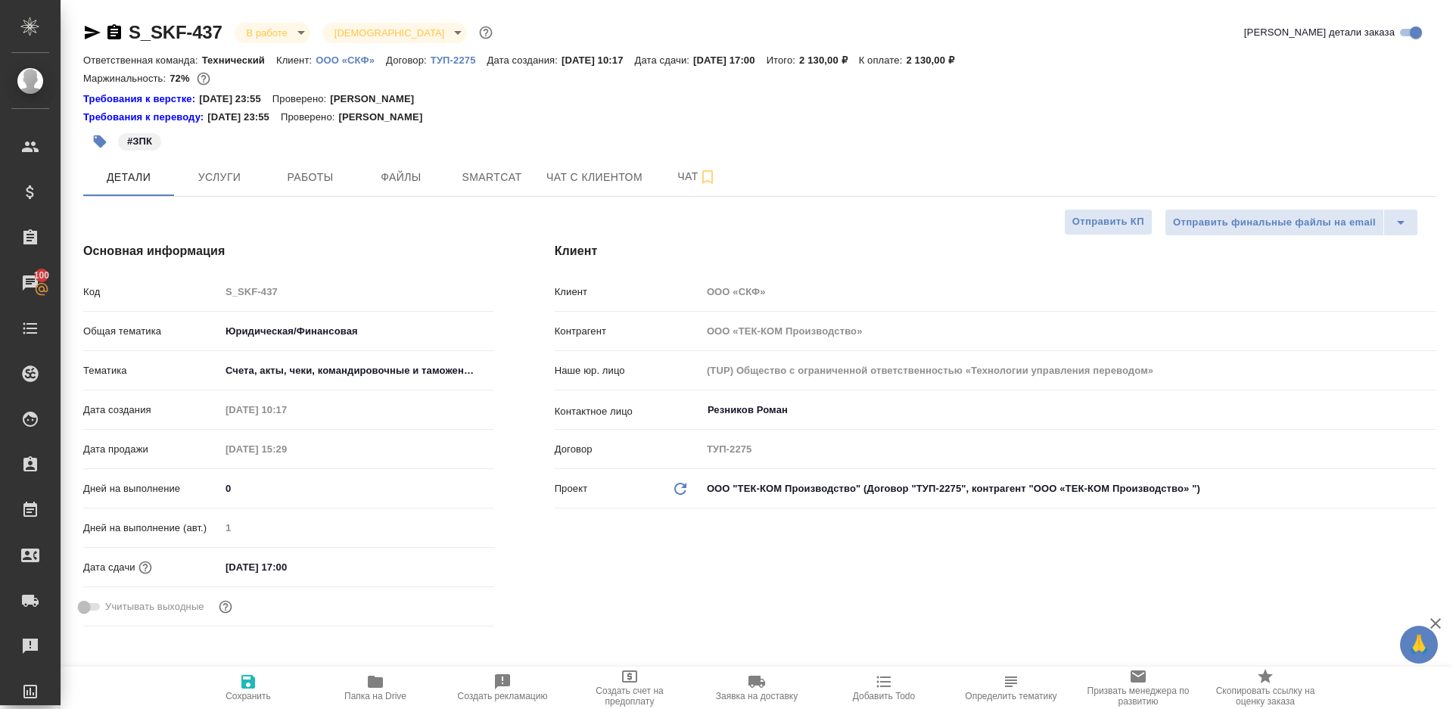
type textarea "x"
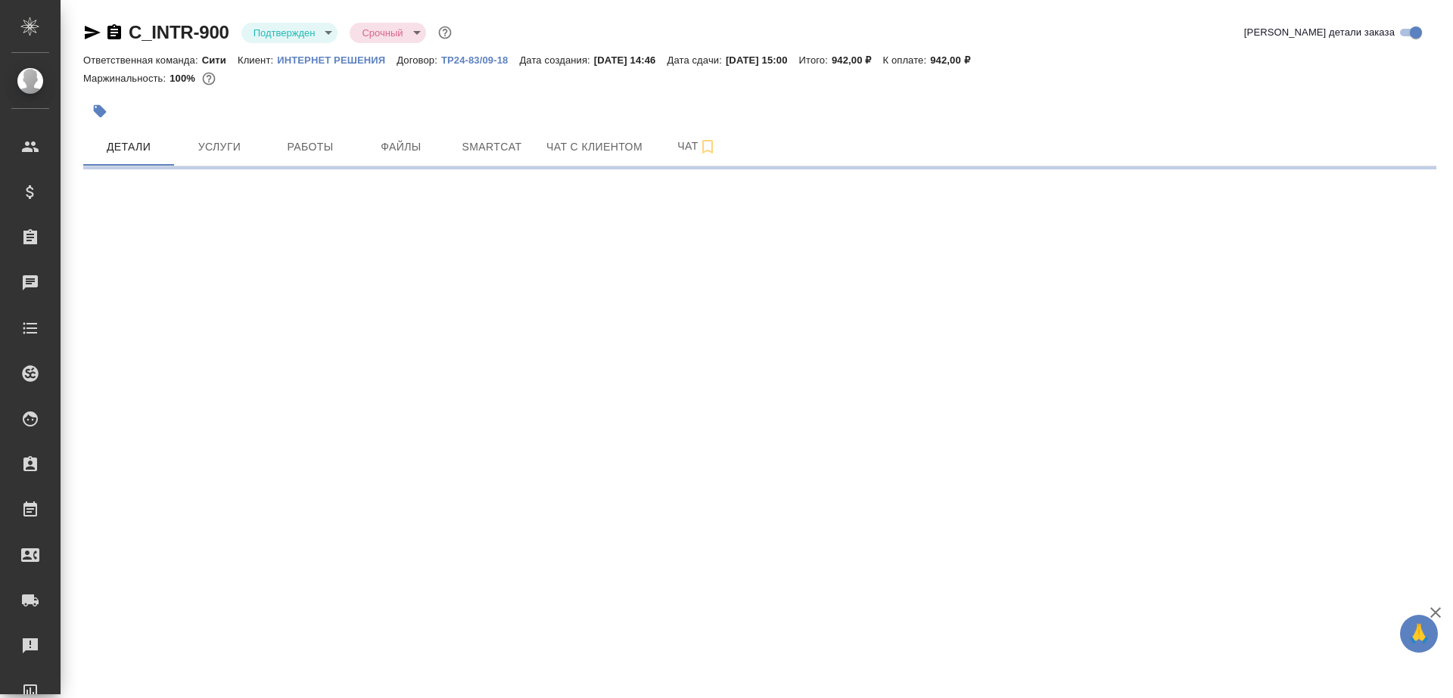
click at [303, 23] on body "🙏 .cls-1 fill:#fff; AWATERA [PERSON_NAME] Клиенты Спецификации Заказы Чаты Todo…" at bounding box center [726, 349] width 1453 height 698
select select "RU"
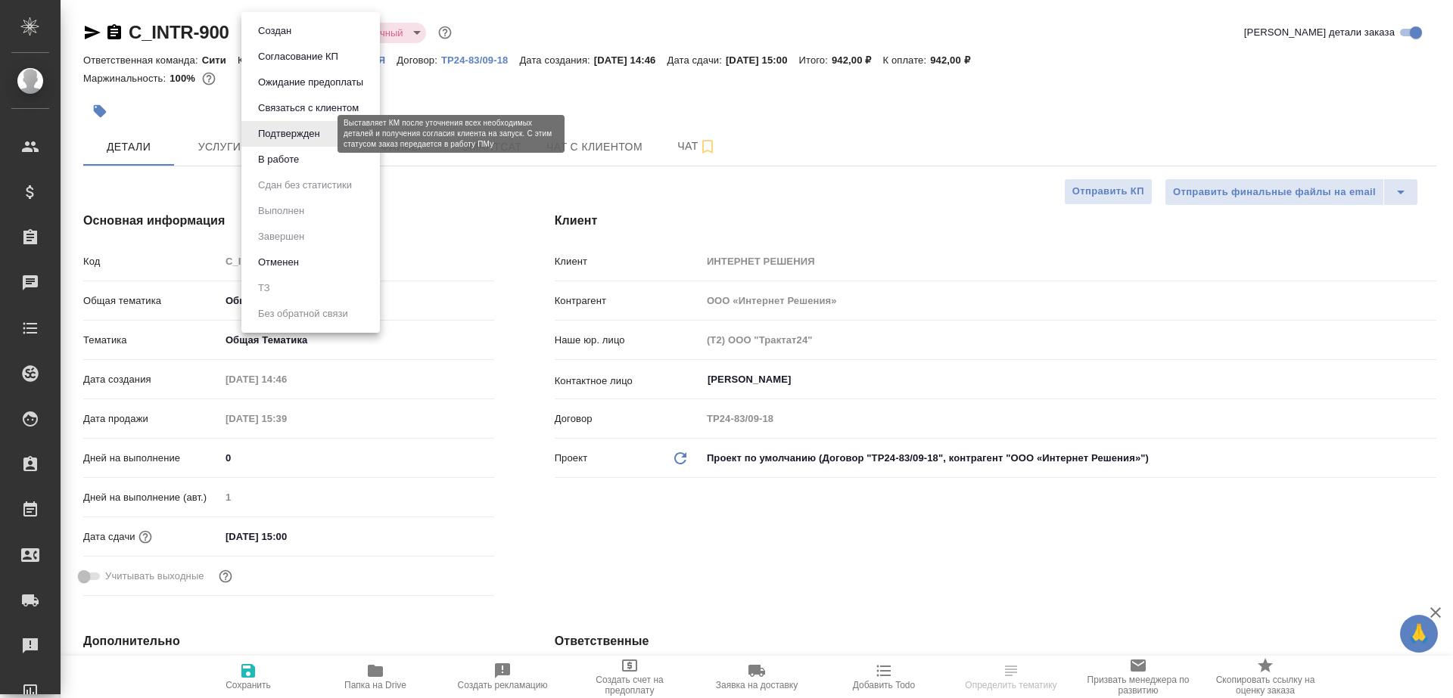
type textarea "x"
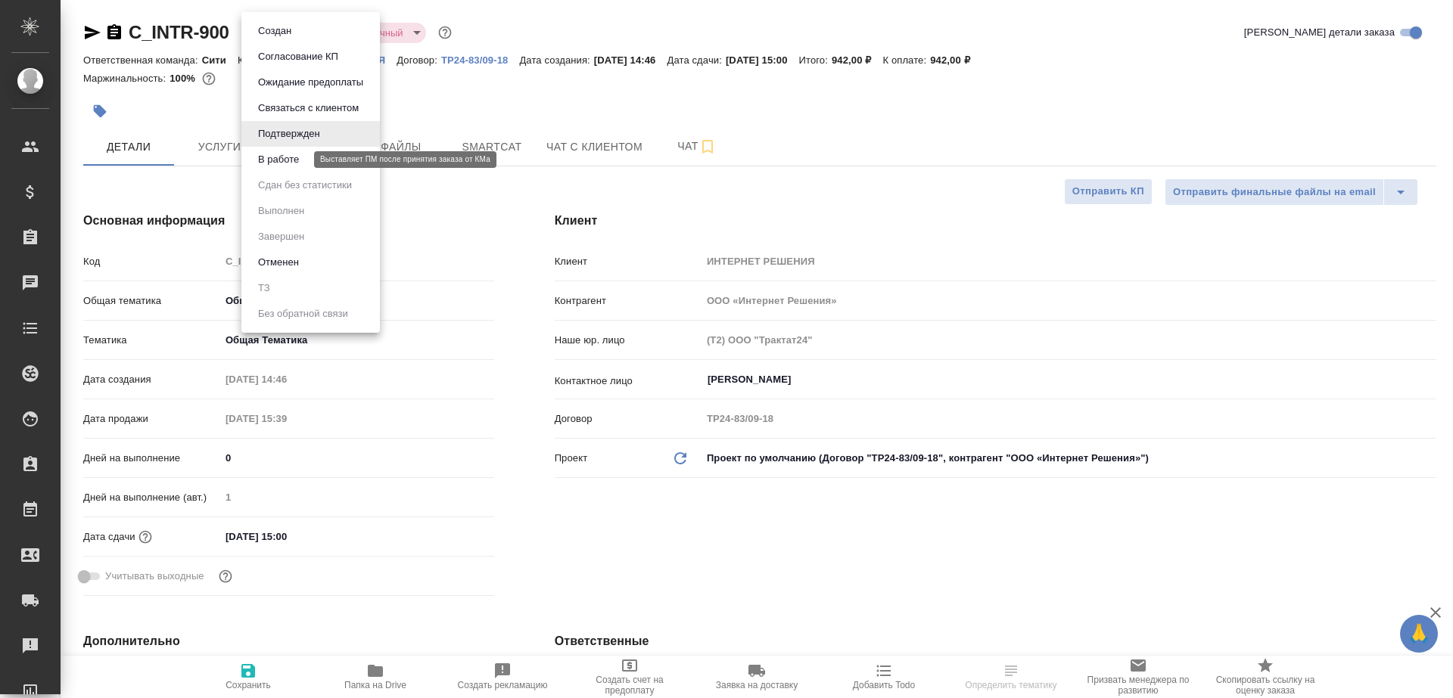
click at [303, 157] on button "В работе" at bounding box center [278, 159] width 50 height 17
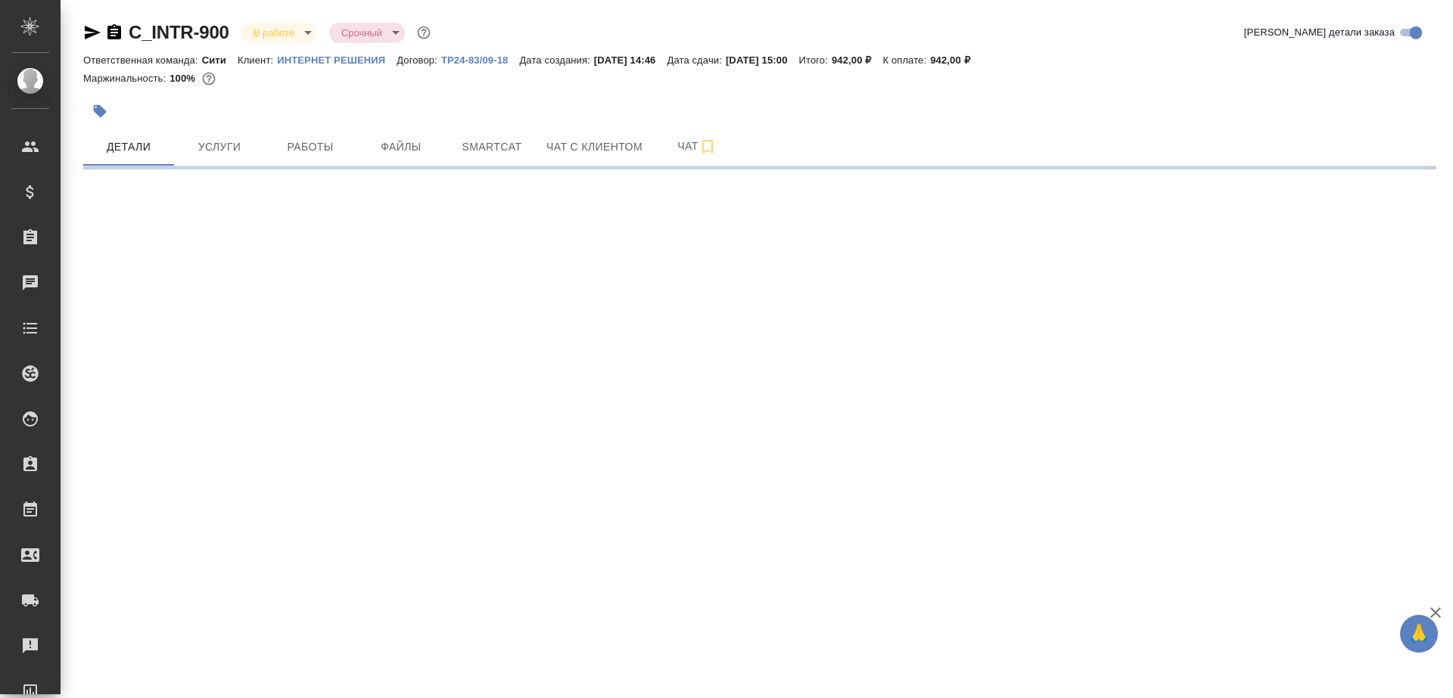
select select "RU"
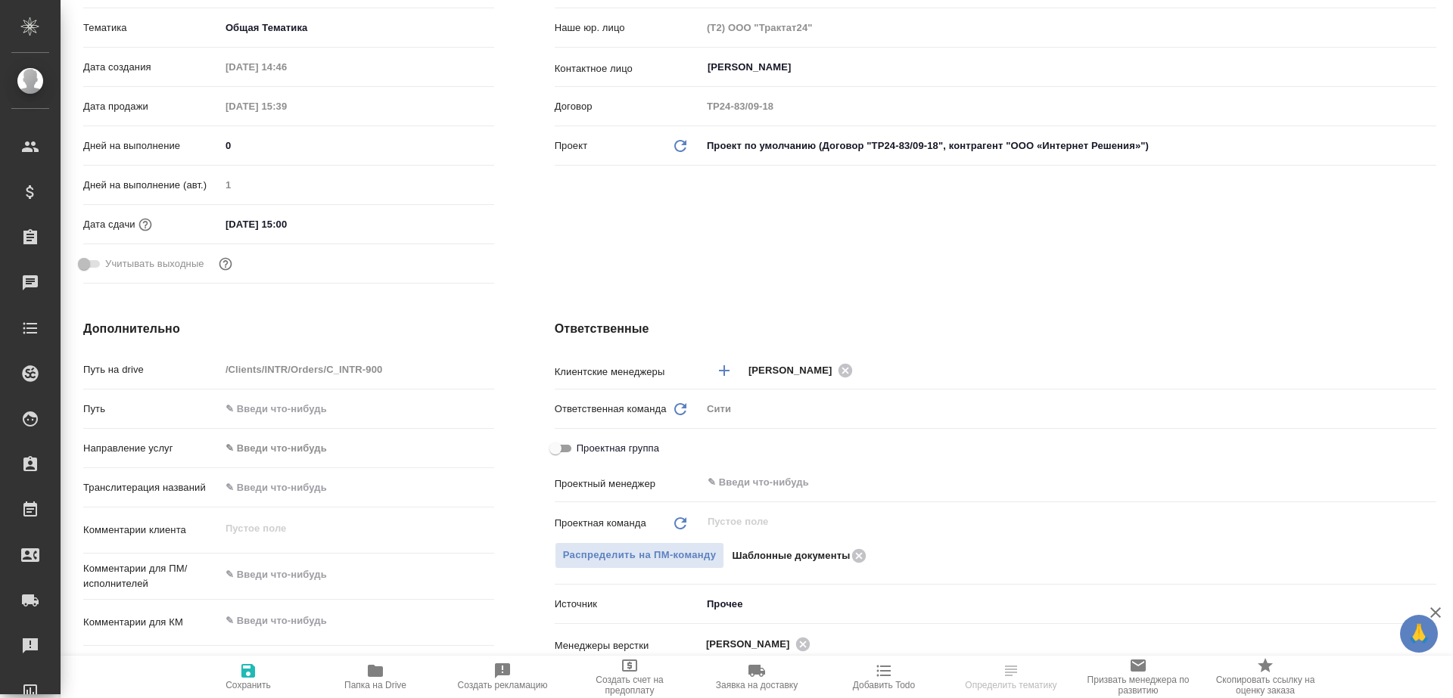
scroll to position [313, 0]
click at [754, 490] on input "text" at bounding box center [1043, 482] width 675 height 18
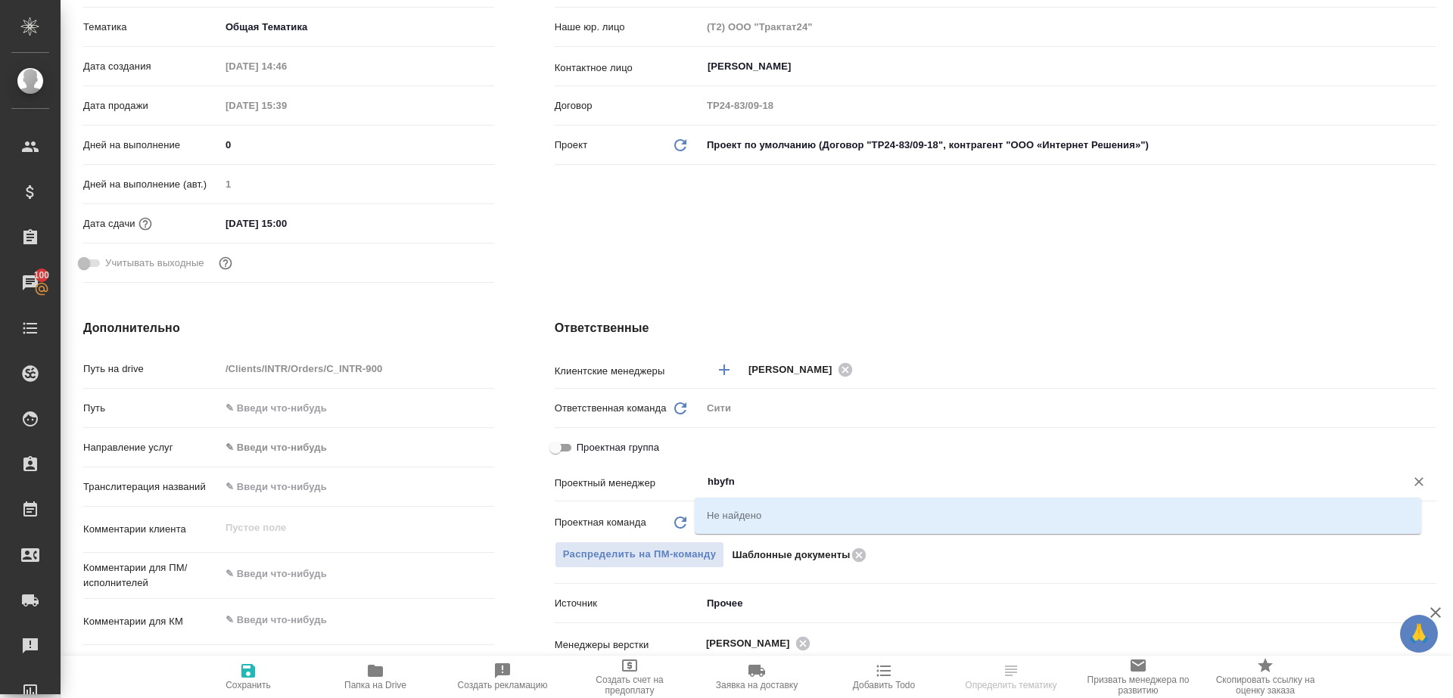
drag, startPoint x: 763, startPoint y: 483, endPoint x: 587, endPoint y: 483, distance: 175.5
click at [587, 483] on div "Проектный менеджер hbyfn ​" at bounding box center [995, 481] width 881 height 26
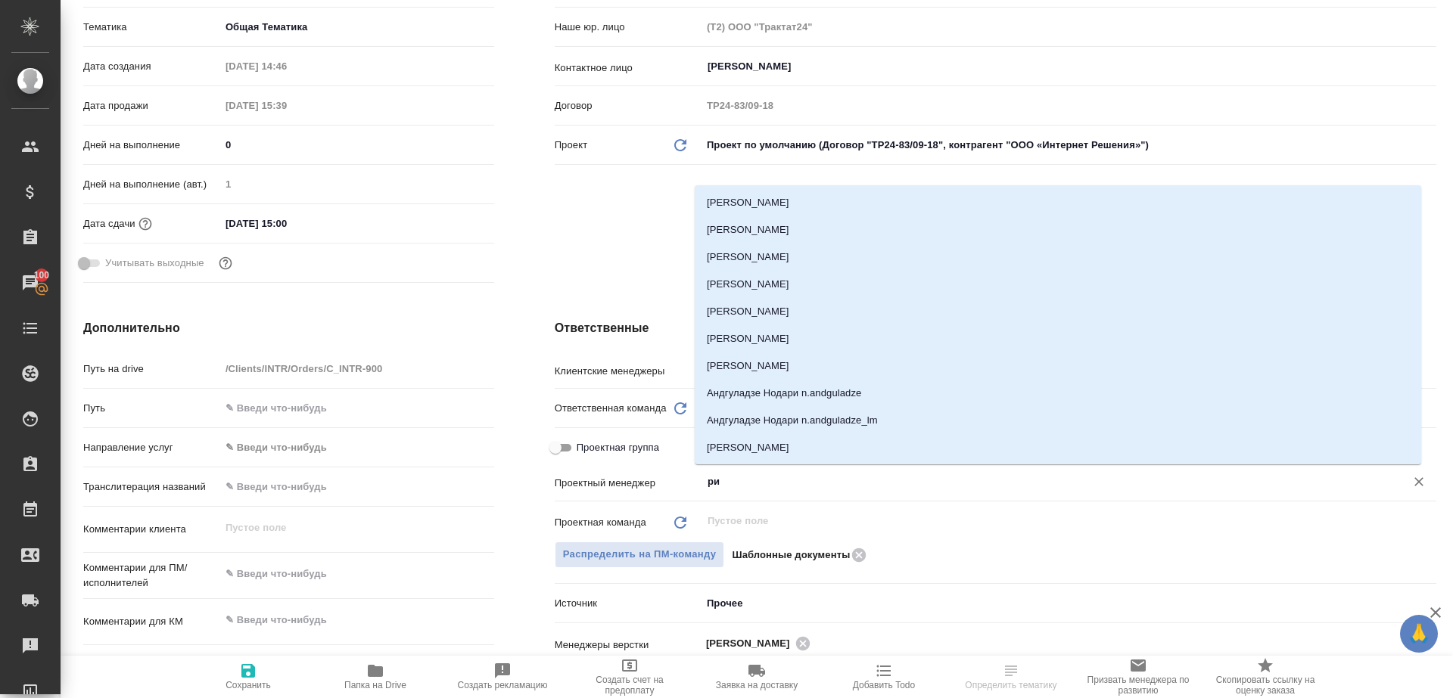
type input "рин"
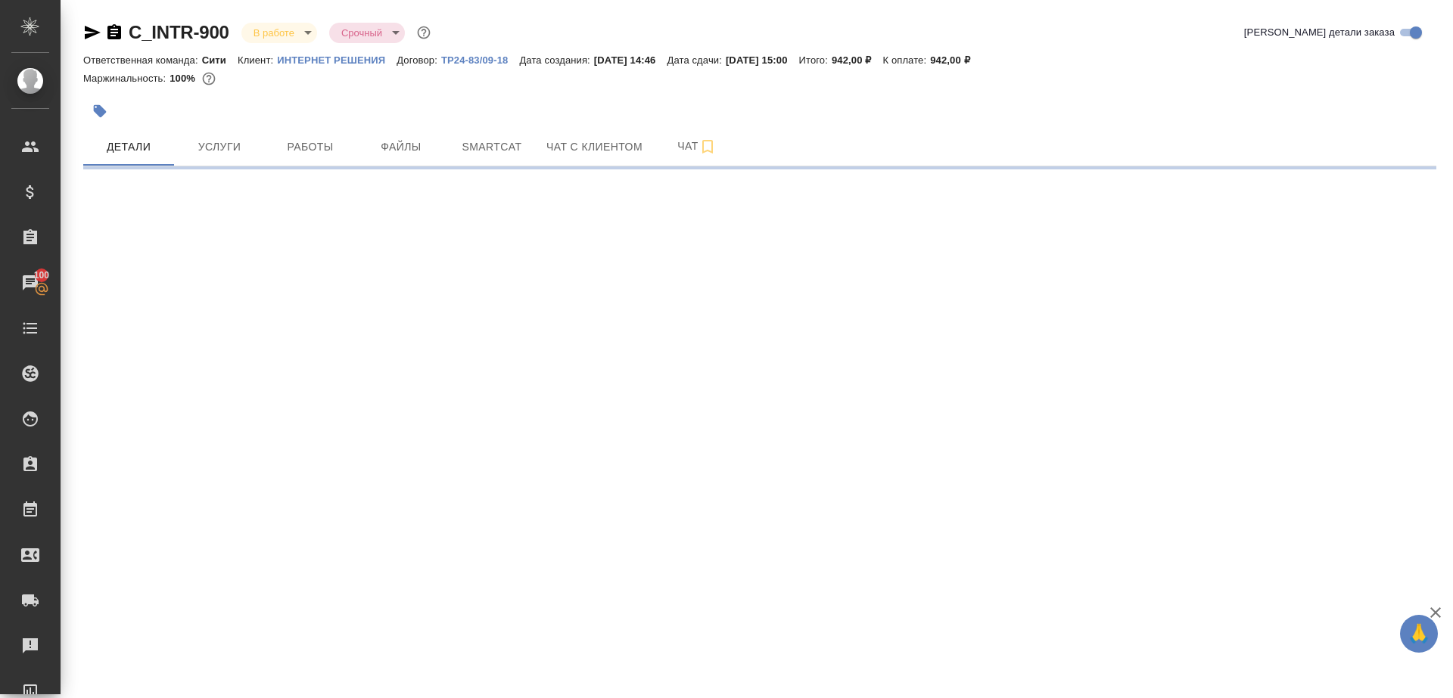
scroll to position [0, 0]
select select "RU"
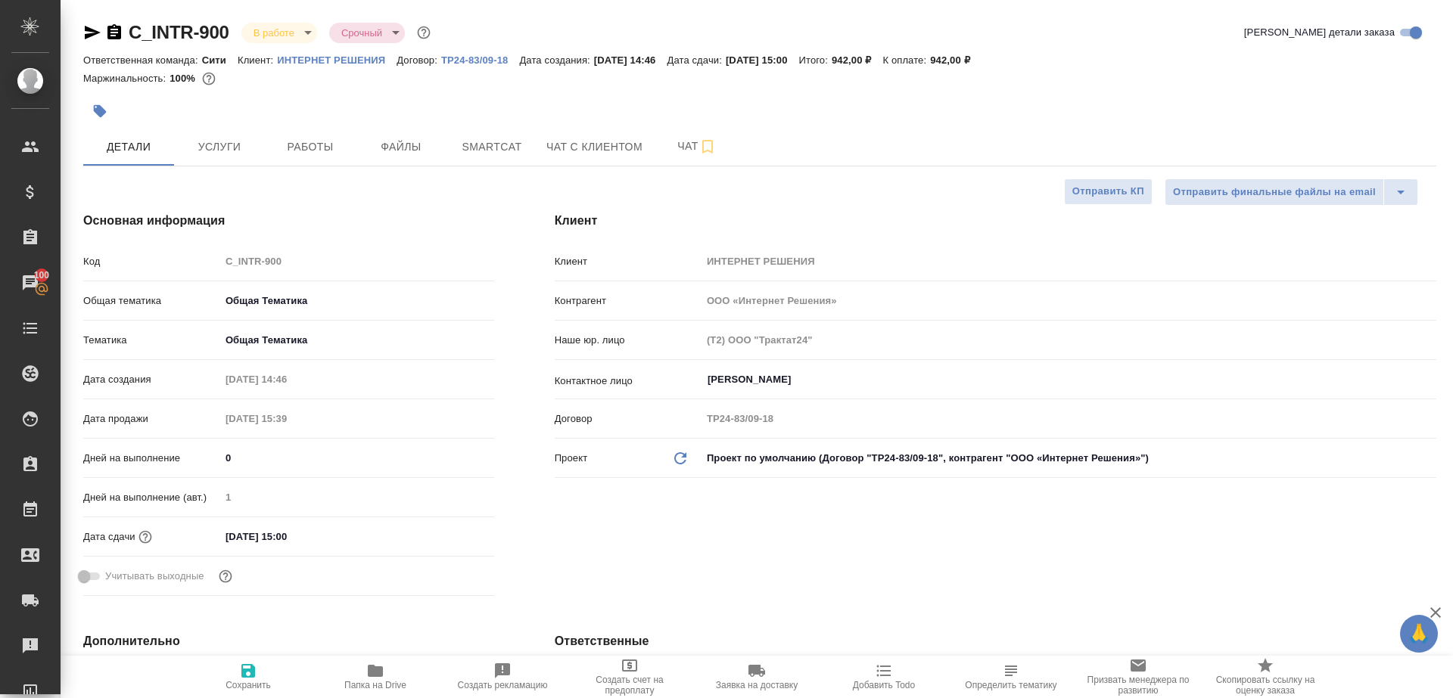
type textarea "x"
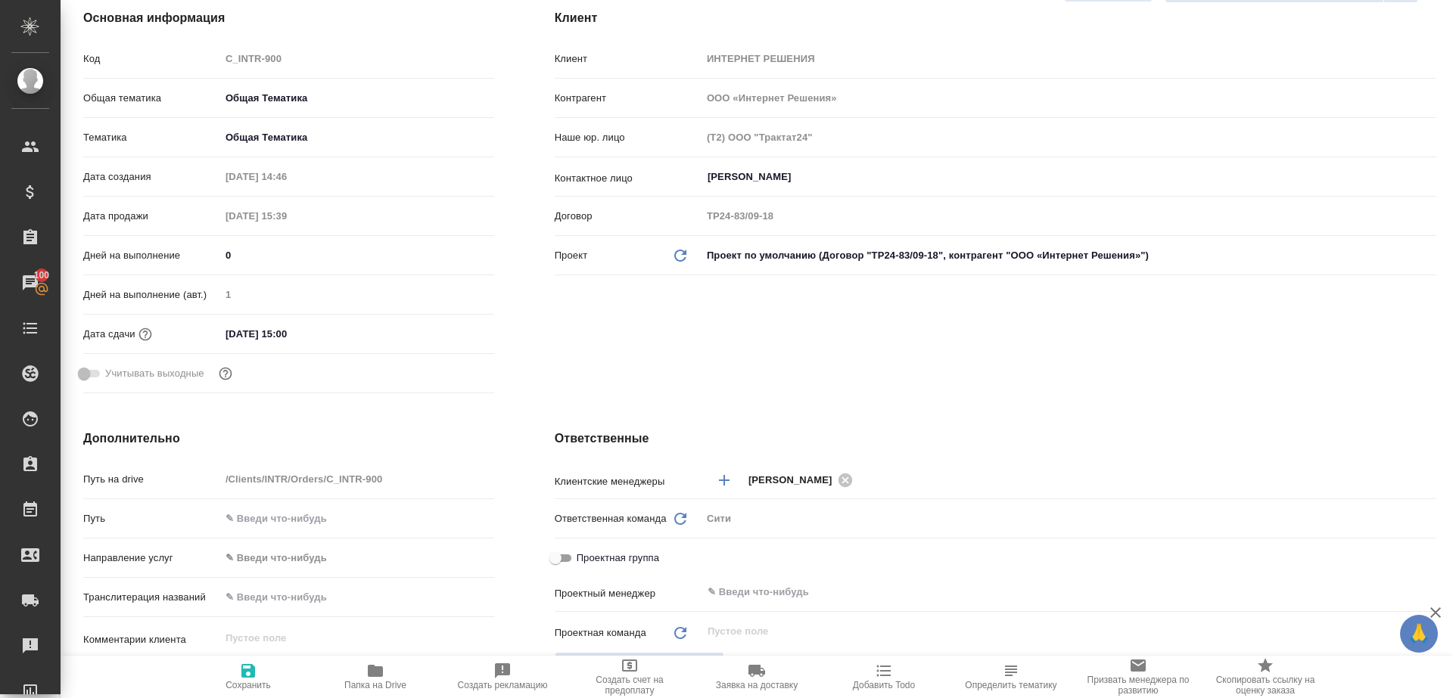
scroll to position [204, 0]
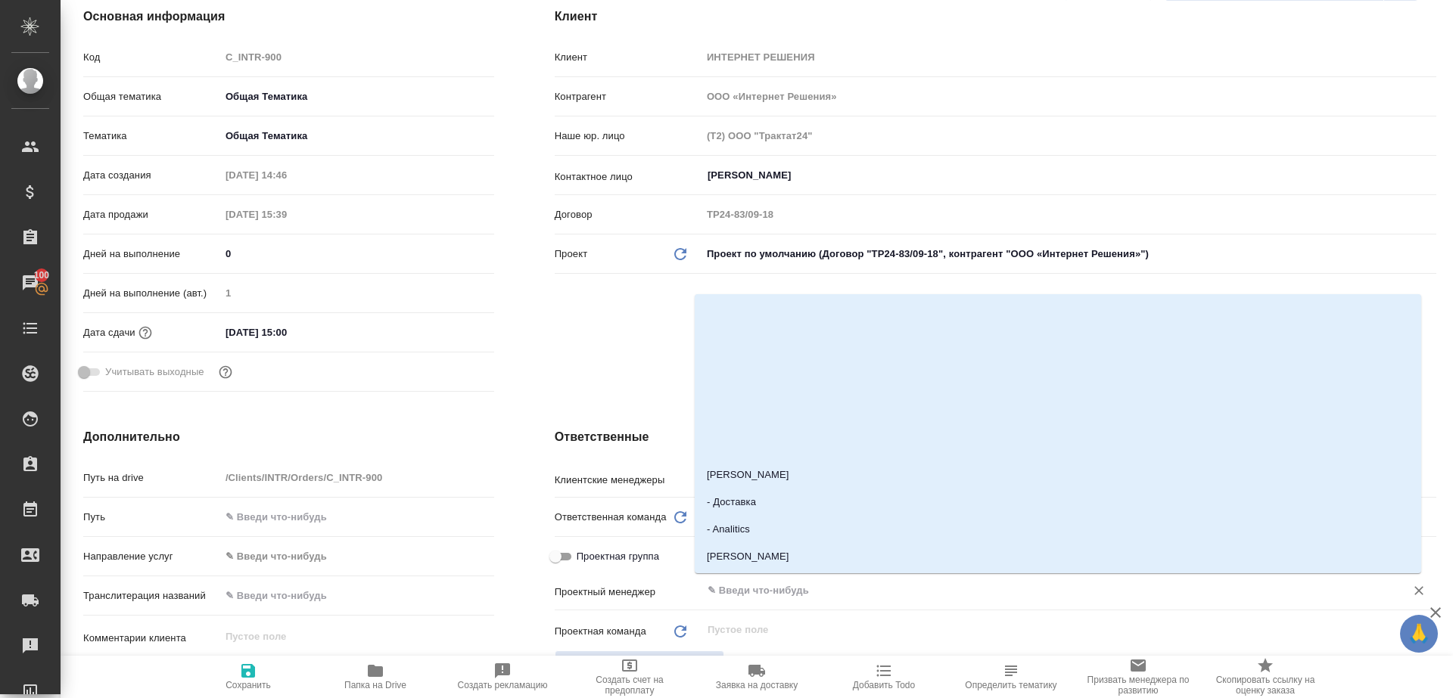
click at [740, 596] on input "text" at bounding box center [1043, 591] width 675 height 18
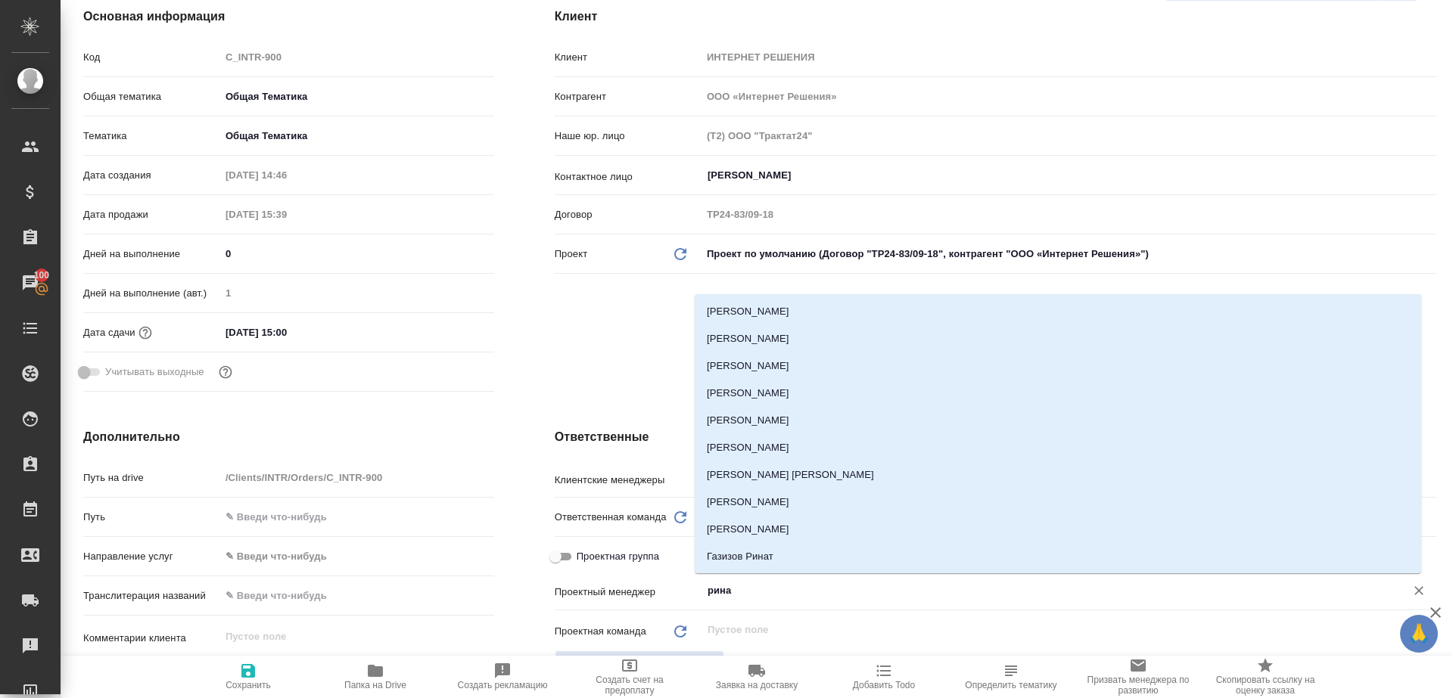
type input "ринат"
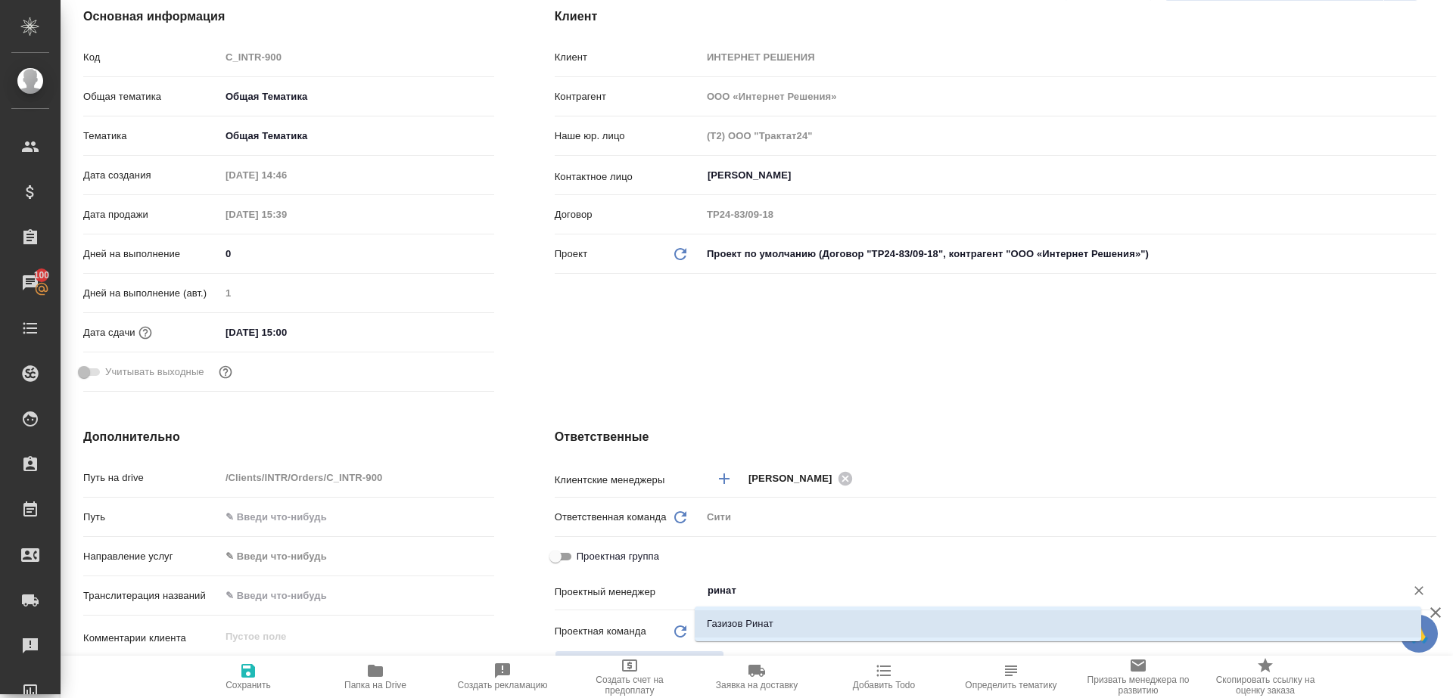
click at [761, 622] on li "Газизов Ринат" at bounding box center [1058, 624] width 726 height 27
type textarea "x"
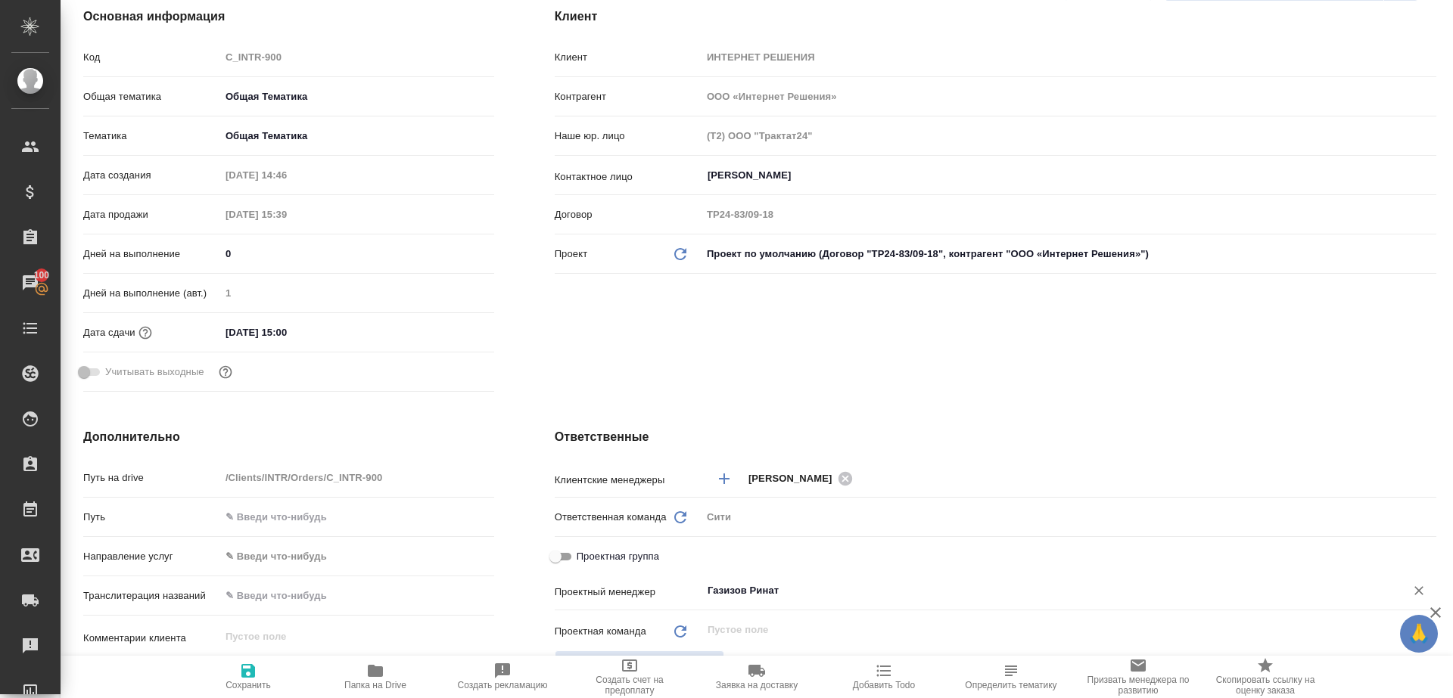
type input "Газизов Ринат"
click at [256, 670] on icon "button" at bounding box center [248, 671] width 18 height 18
type textarea "x"
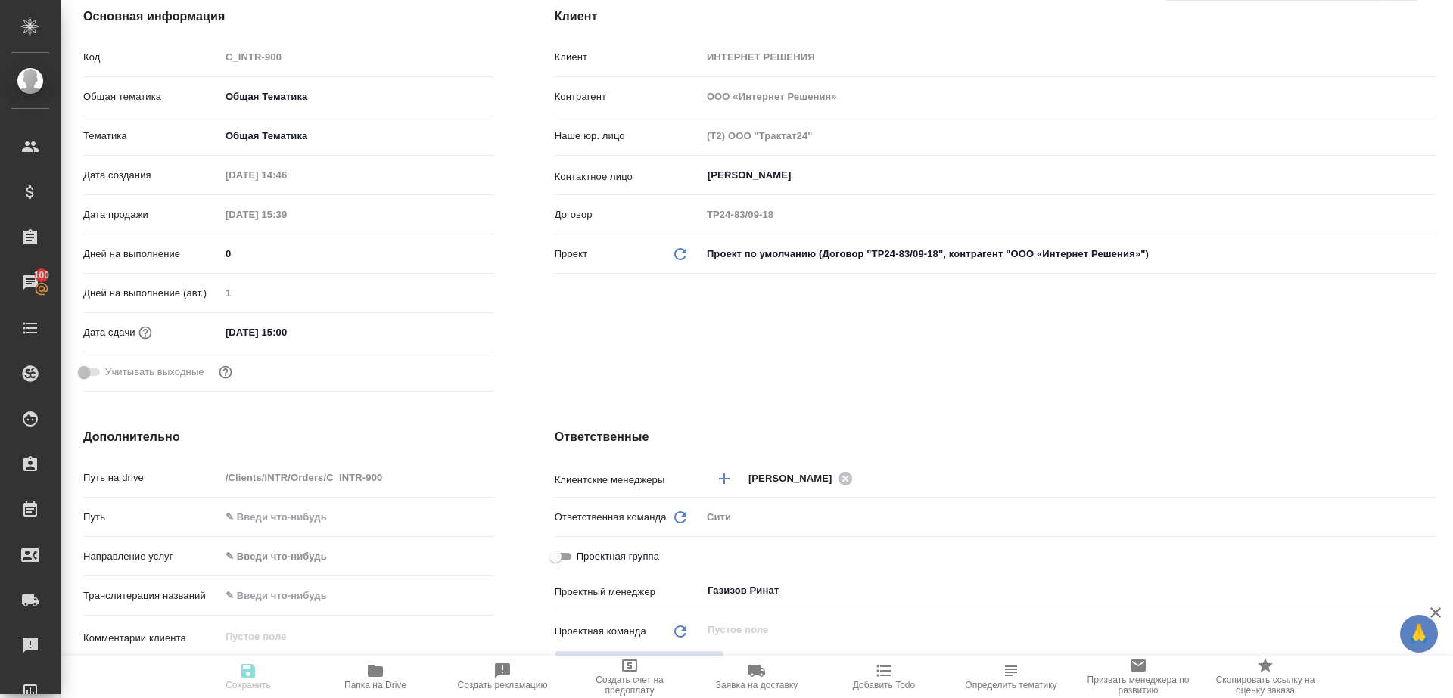
type textarea "x"
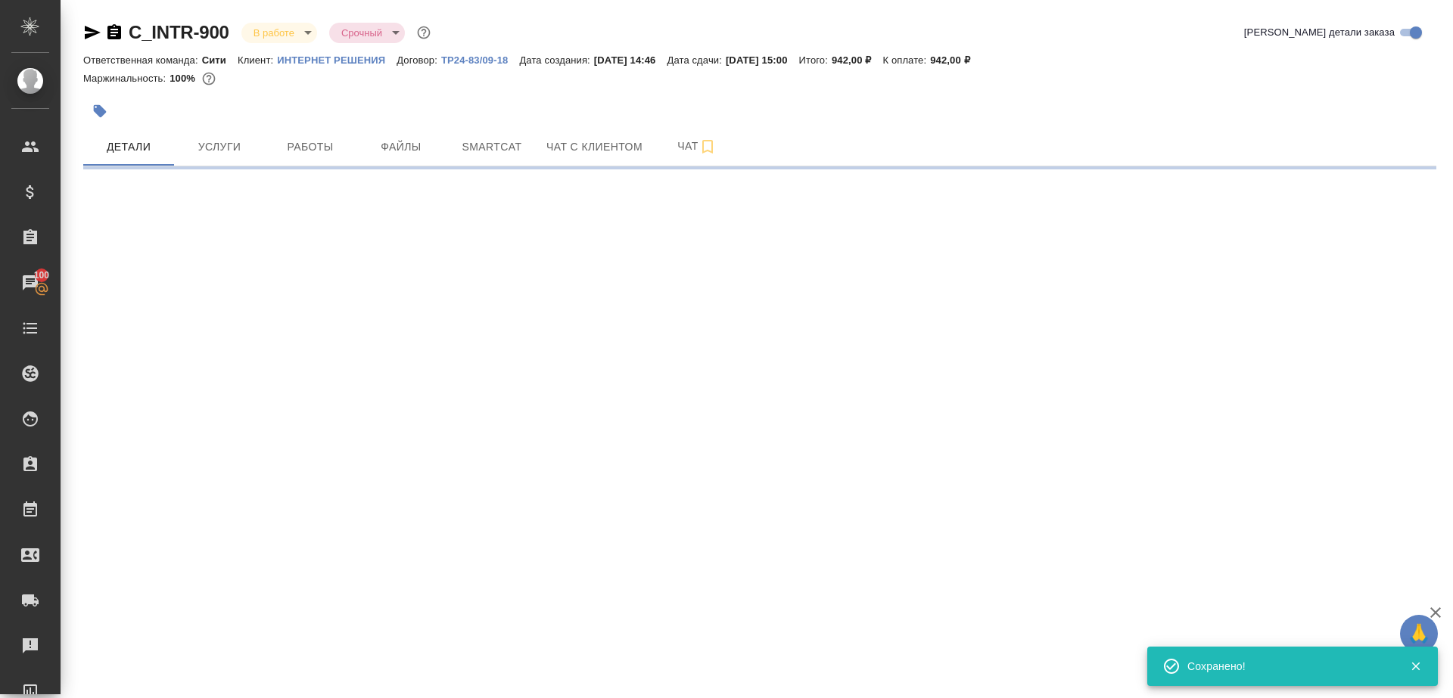
select select "RU"
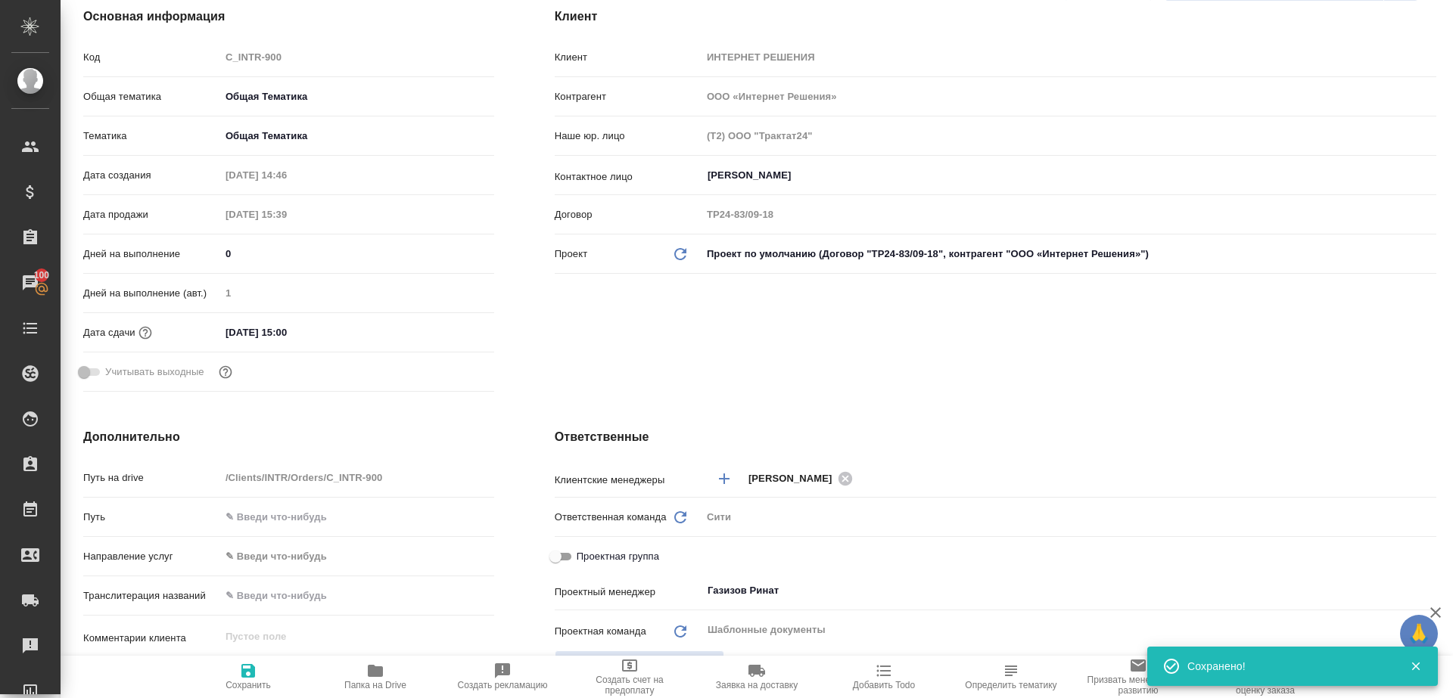
type textarea "x"
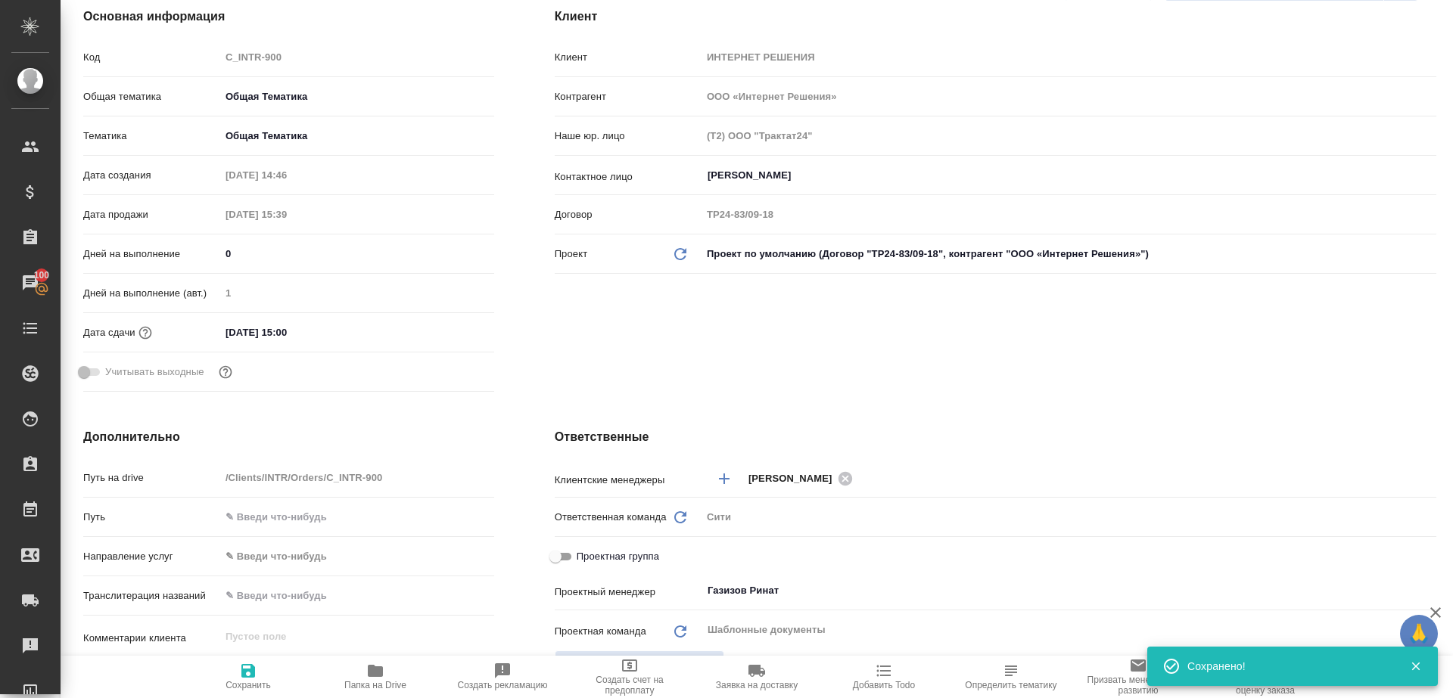
type textarea "x"
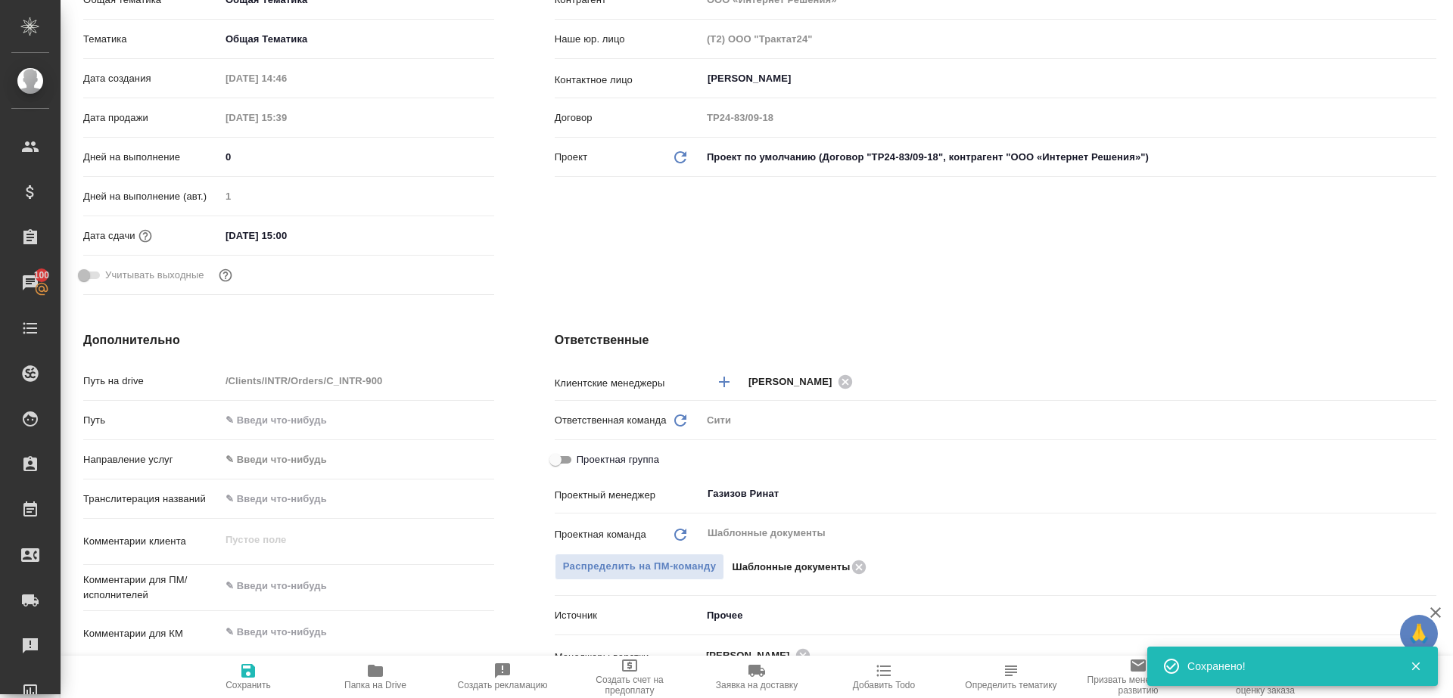
scroll to position [304, 0]
click at [389, 668] on span "Папка на Drive" at bounding box center [375, 676] width 109 height 29
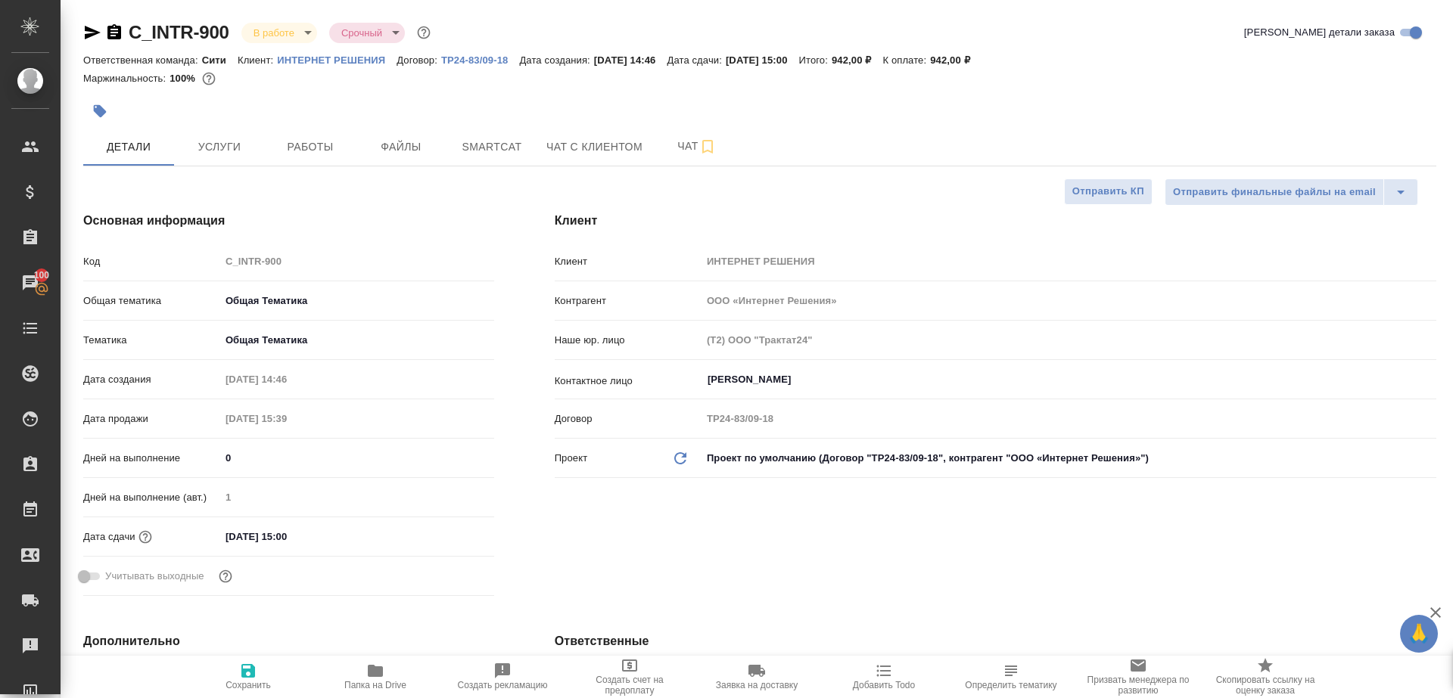
type textarea "x"
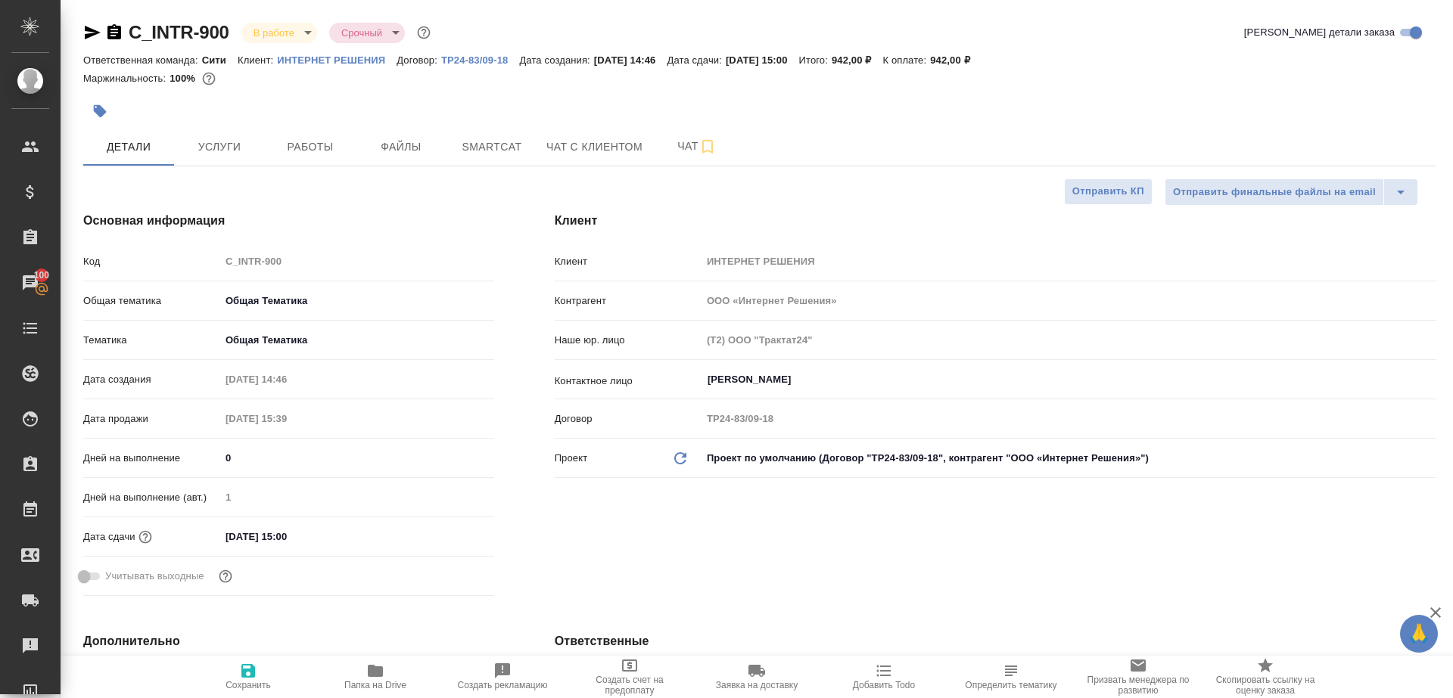
type textarea "x"
click at [322, 152] on span "Работы" at bounding box center [310, 147] width 73 height 19
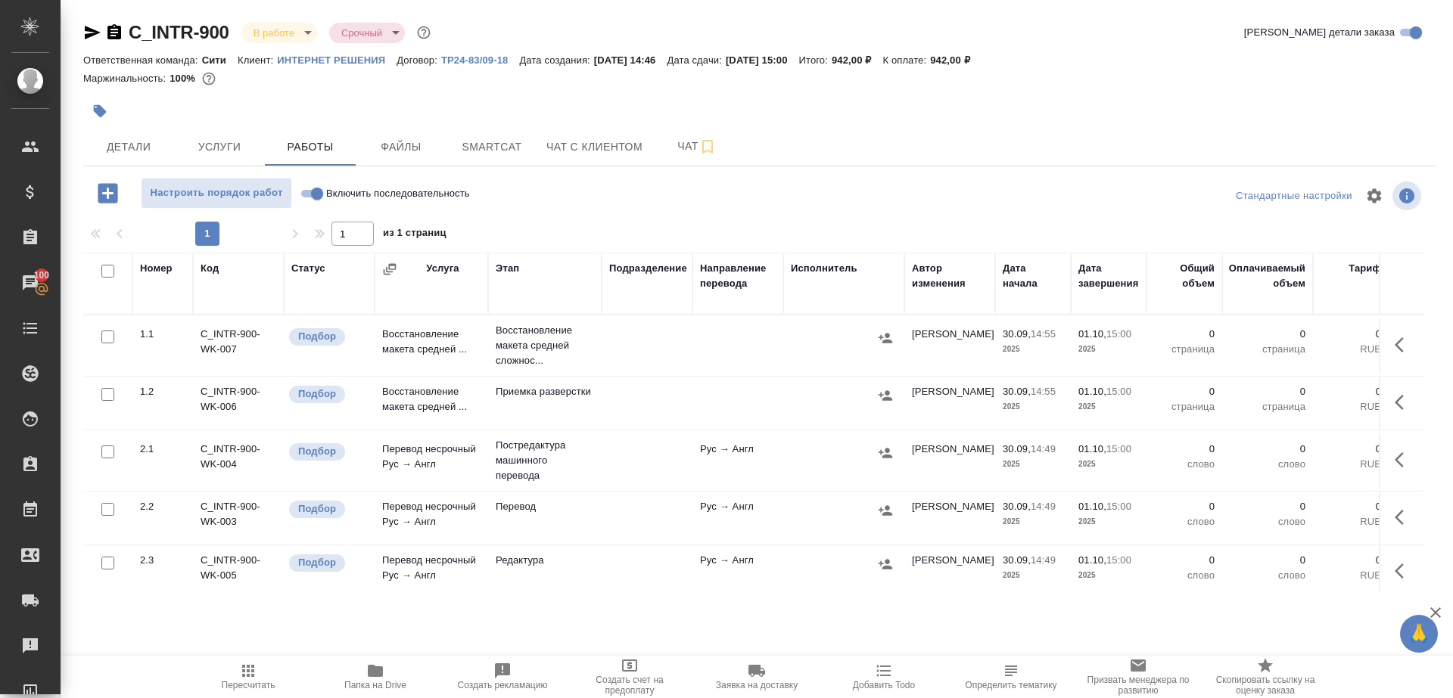
click at [312, 191] on input "Включить последовательность" at bounding box center [317, 194] width 54 height 18
checkbox input "true"
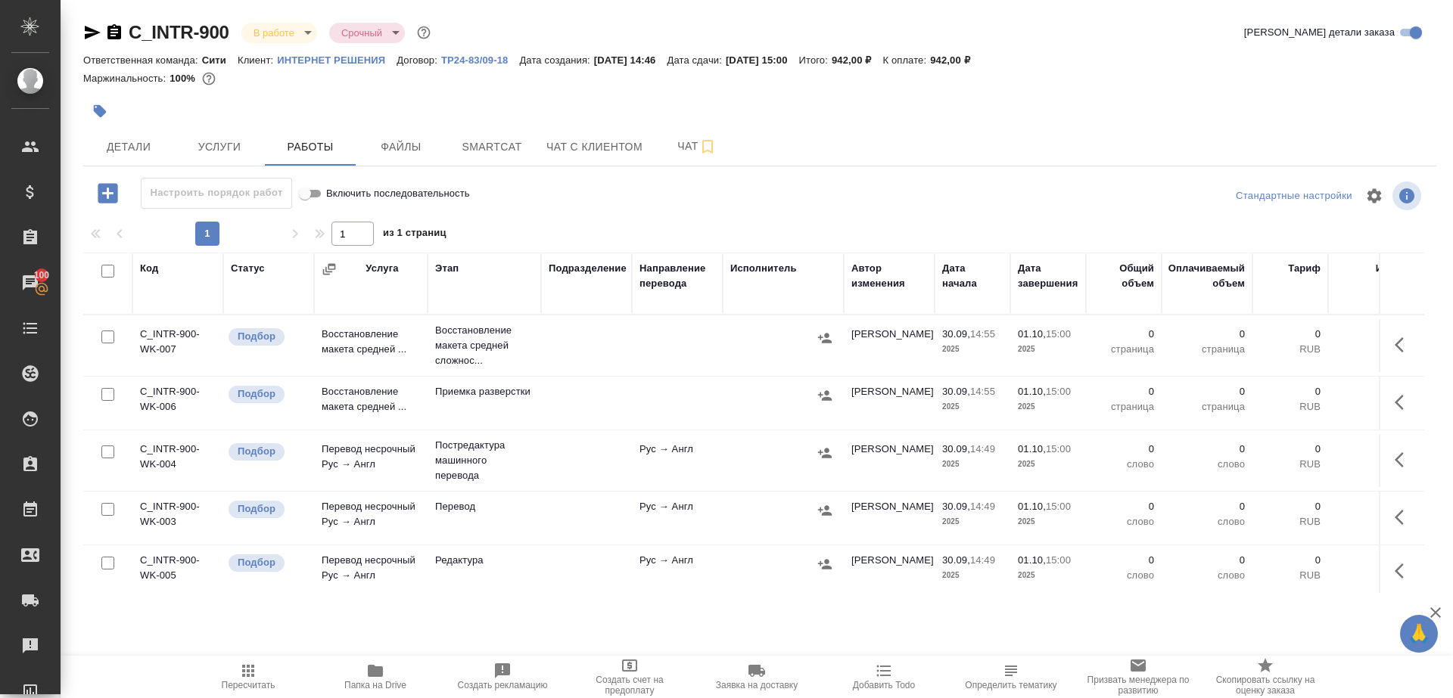
click at [103, 272] on input "checkbox" at bounding box center [107, 271] width 13 height 13
checkbox input "true"
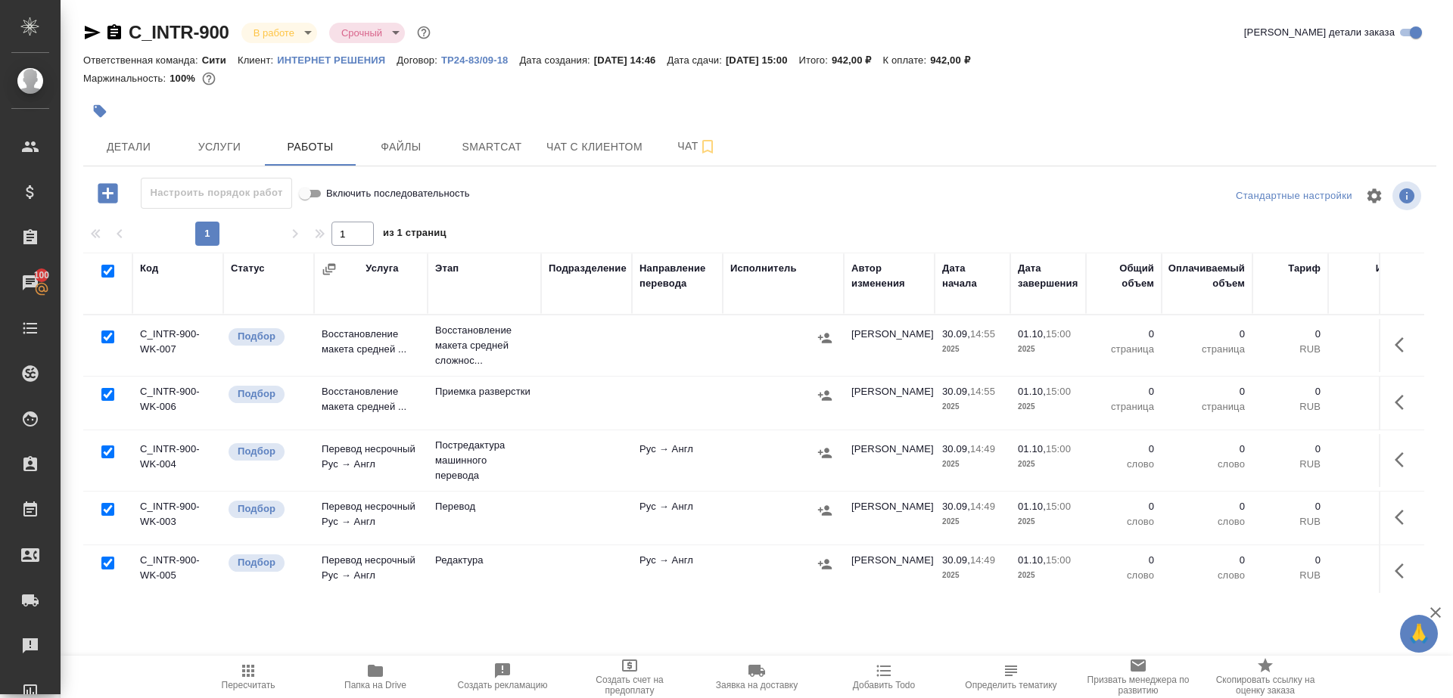
checkbox input "true"
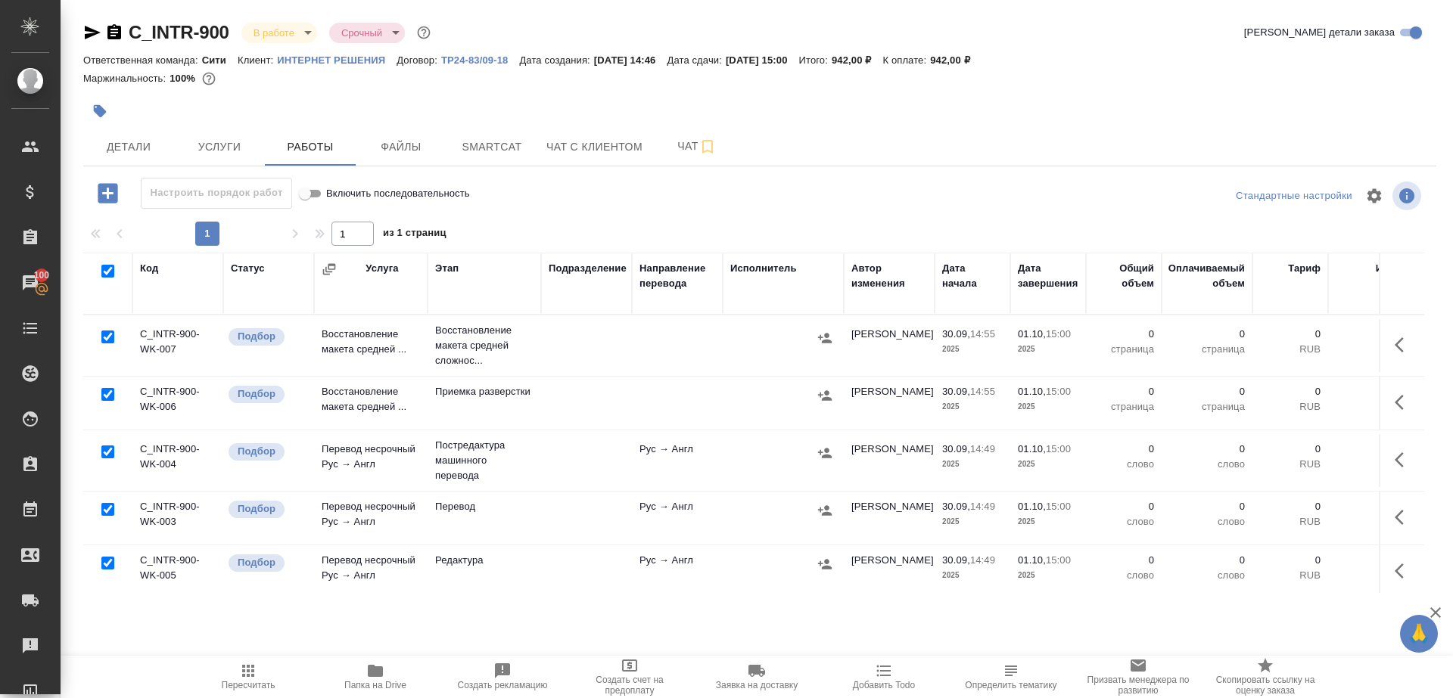
checkbox input "true"
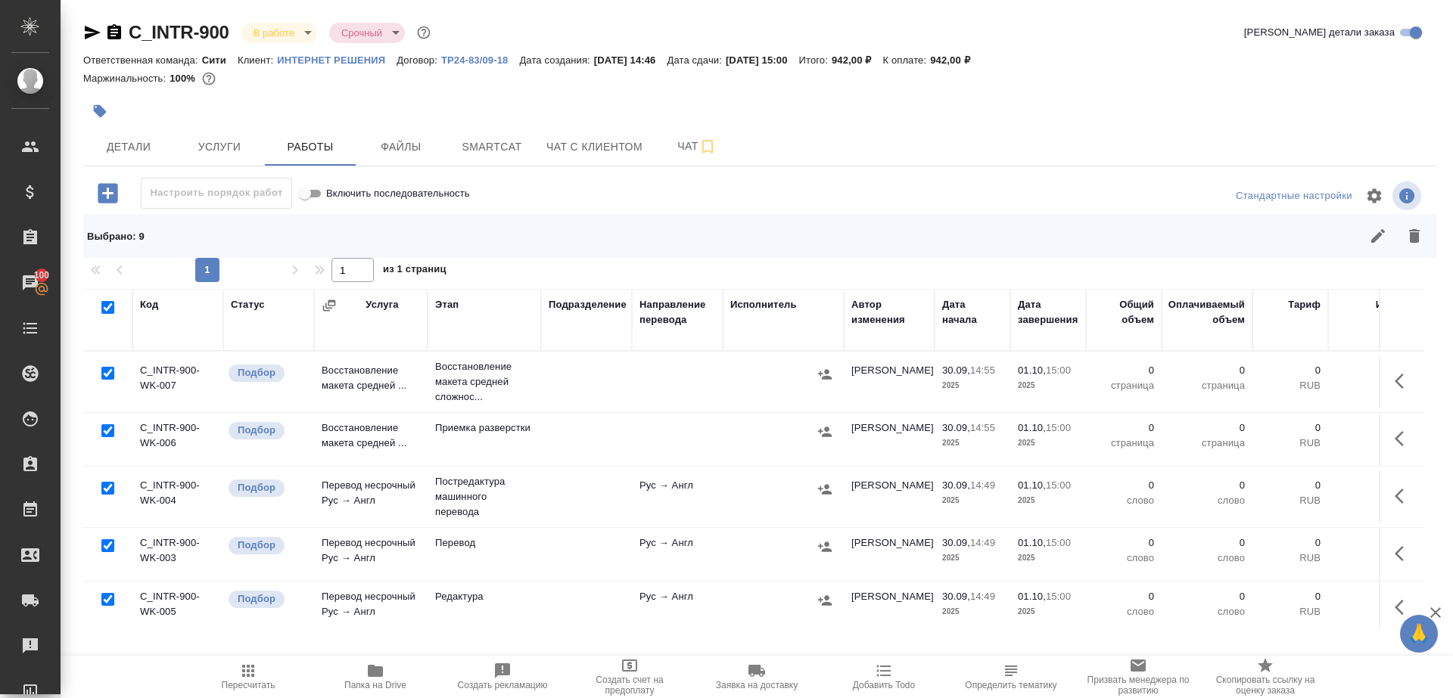
click at [105, 374] on input "checkbox" at bounding box center [107, 373] width 13 height 13
checkbox input "false"
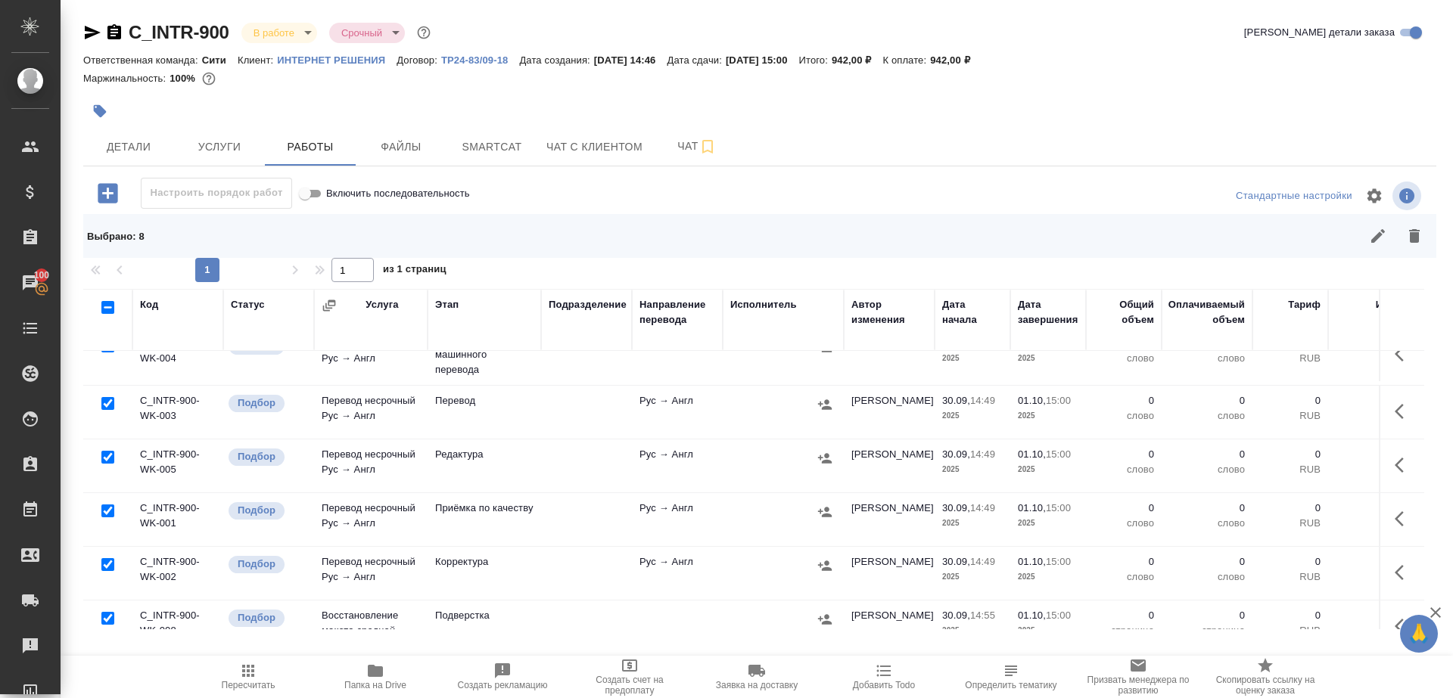
scroll to position [143, 0]
click at [110, 402] on input "checkbox" at bounding box center [107, 402] width 13 height 13
checkbox input "false"
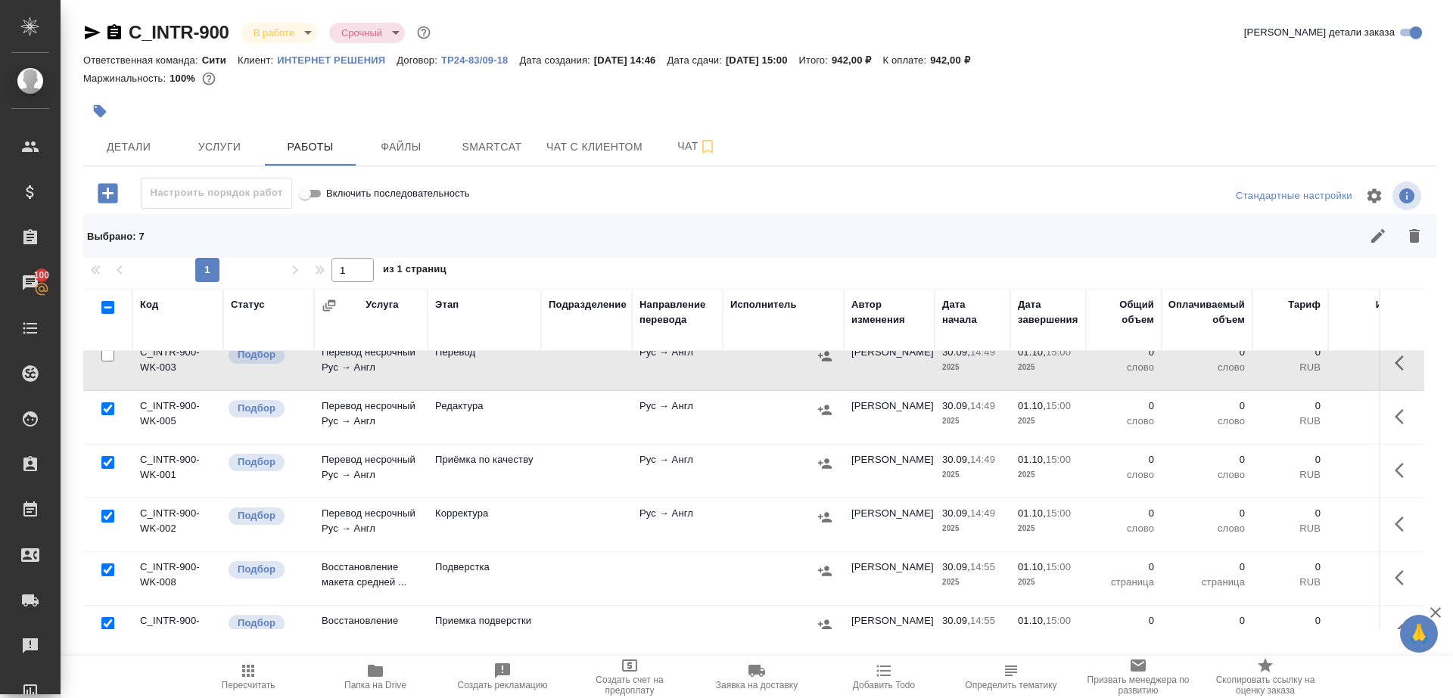
scroll to position [192, 0]
click at [108, 456] on input "checkbox" at bounding box center [107, 461] width 13 height 13
checkbox input "false"
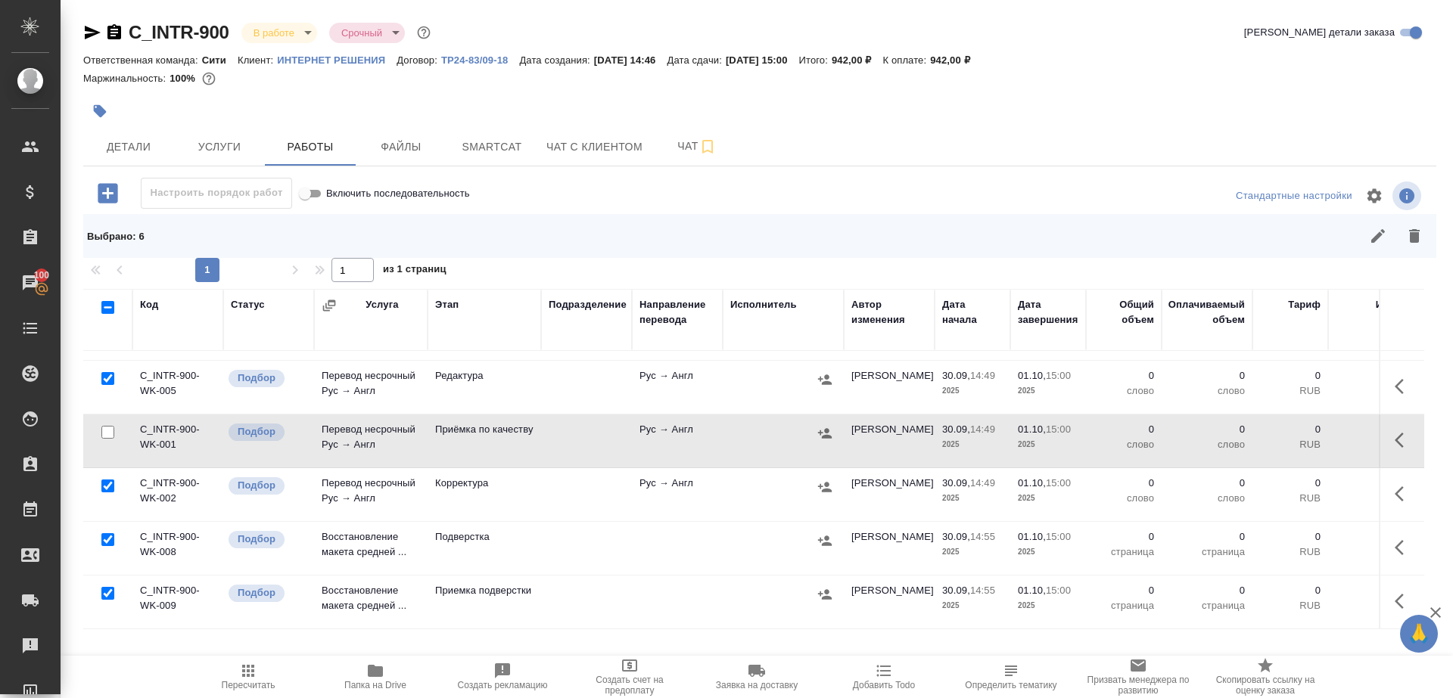
scroll to position [0, 0]
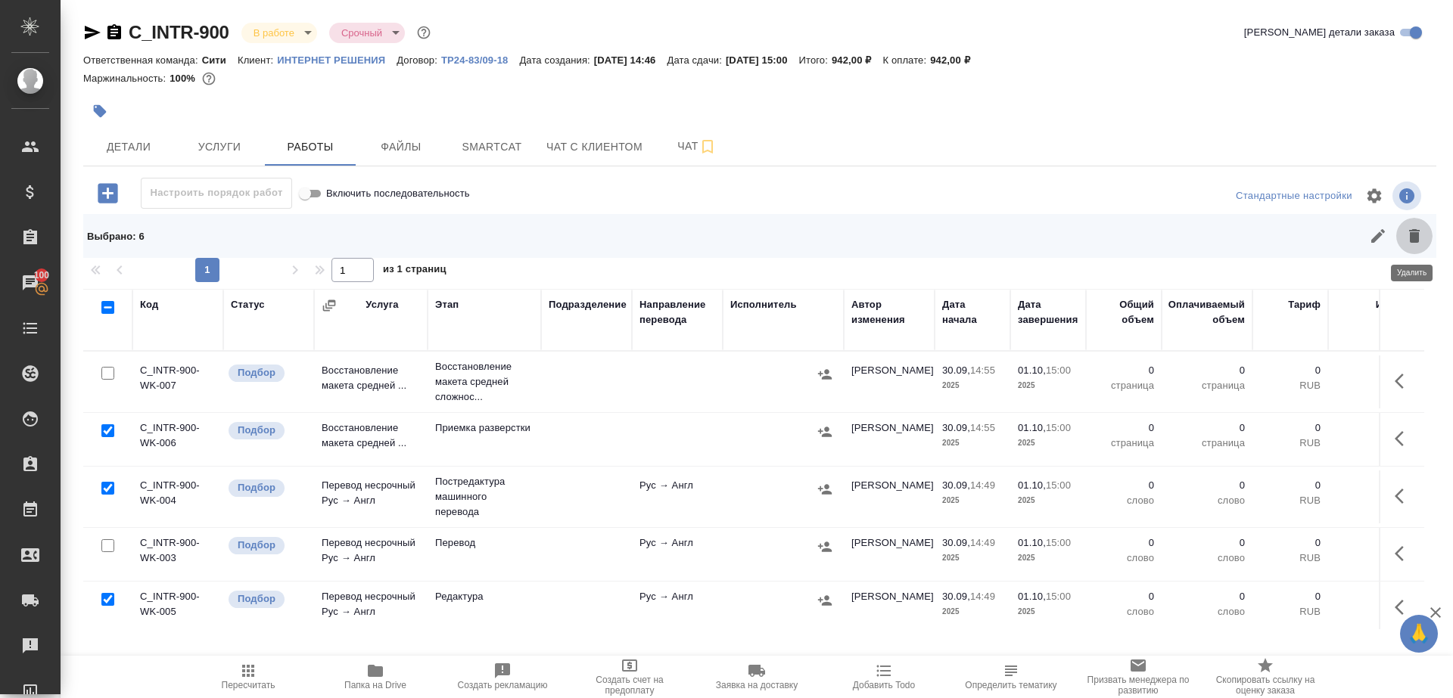
click at [1404, 245] on button "button" at bounding box center [1414, 236] width 36 height 36
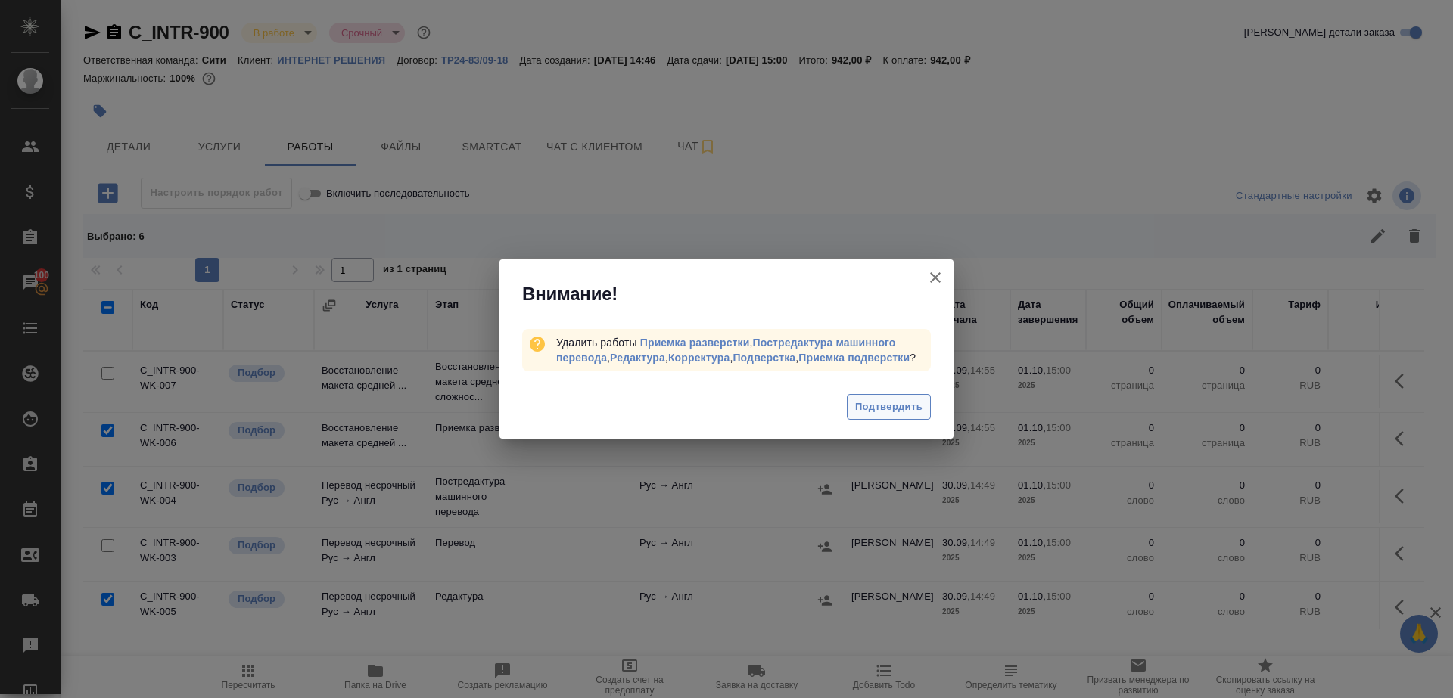
click at [868, 415] on span "Подтвердить" at bounding box center [888, 407] width 67 height 17
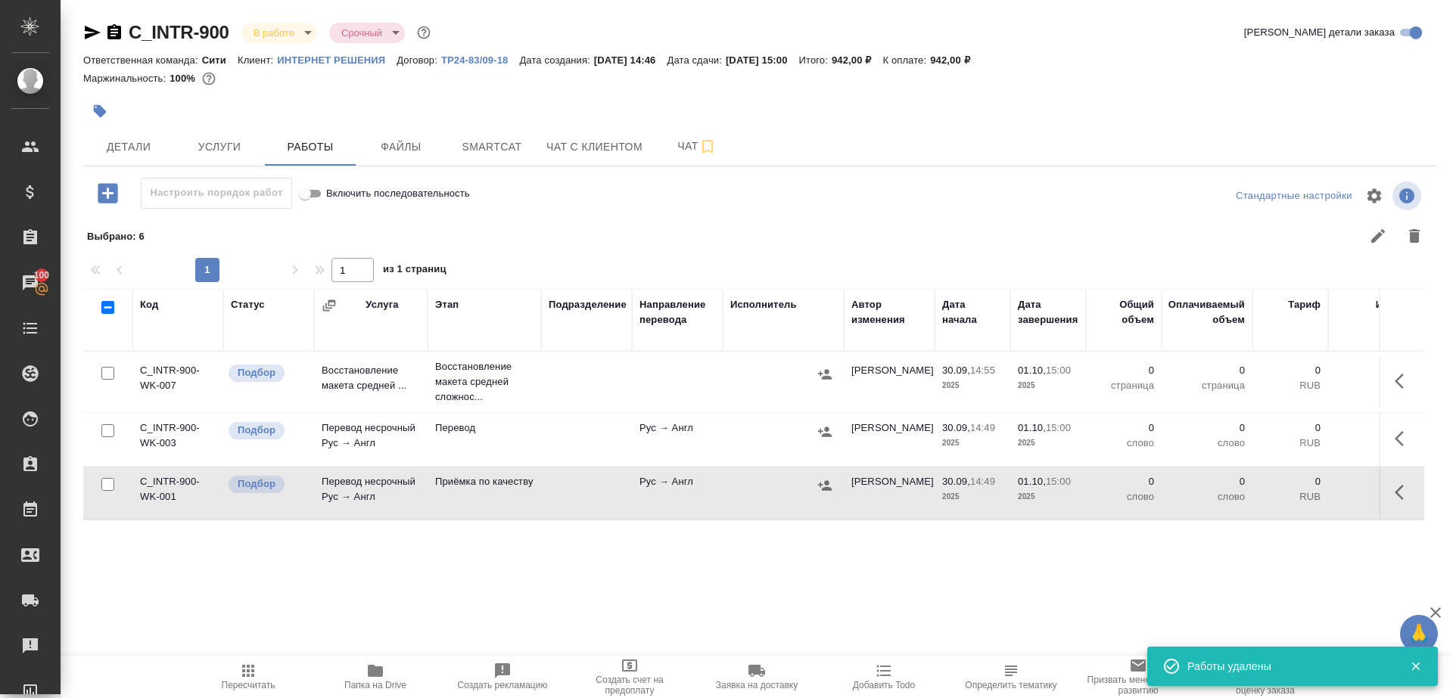
click at [1388, 434] on button "button" at bounding box center [1403, 439] width 36 height 36
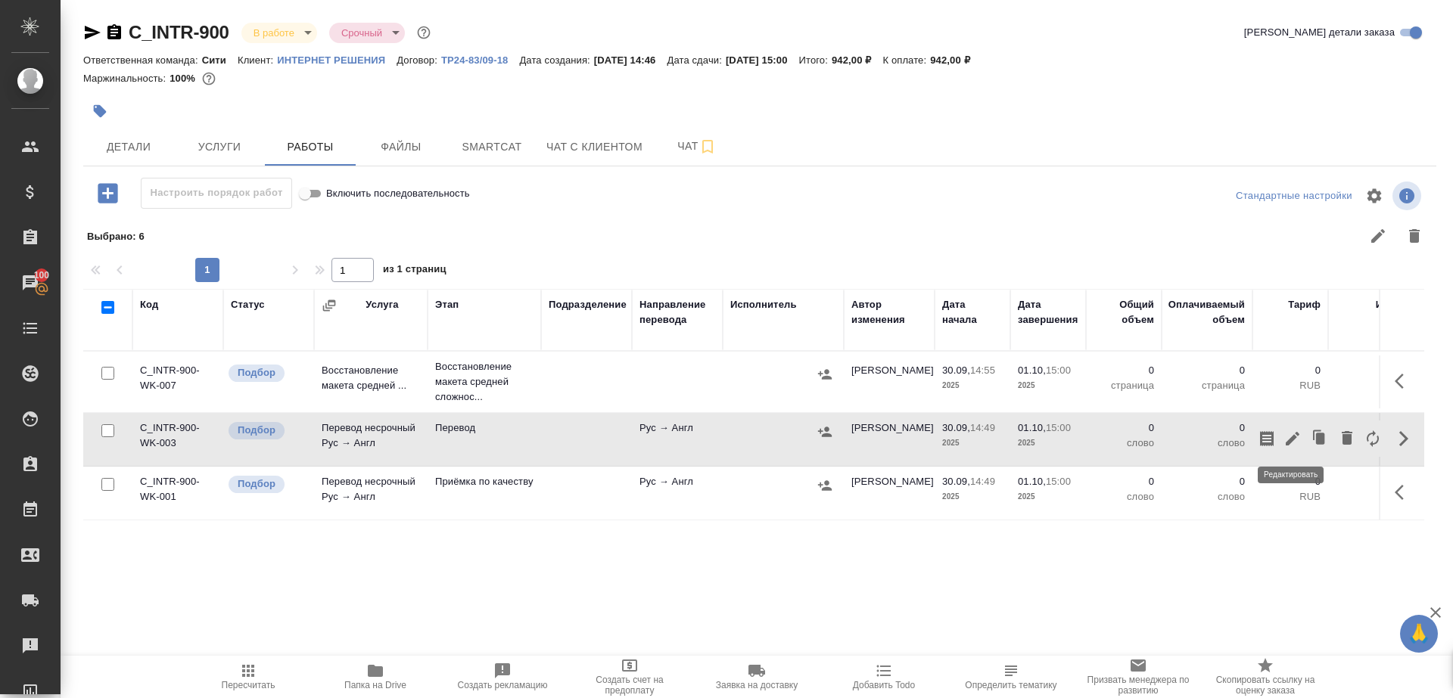
click at [1290, 430] on icon "button" at bounding box center [1292, 439] width 18 height 18
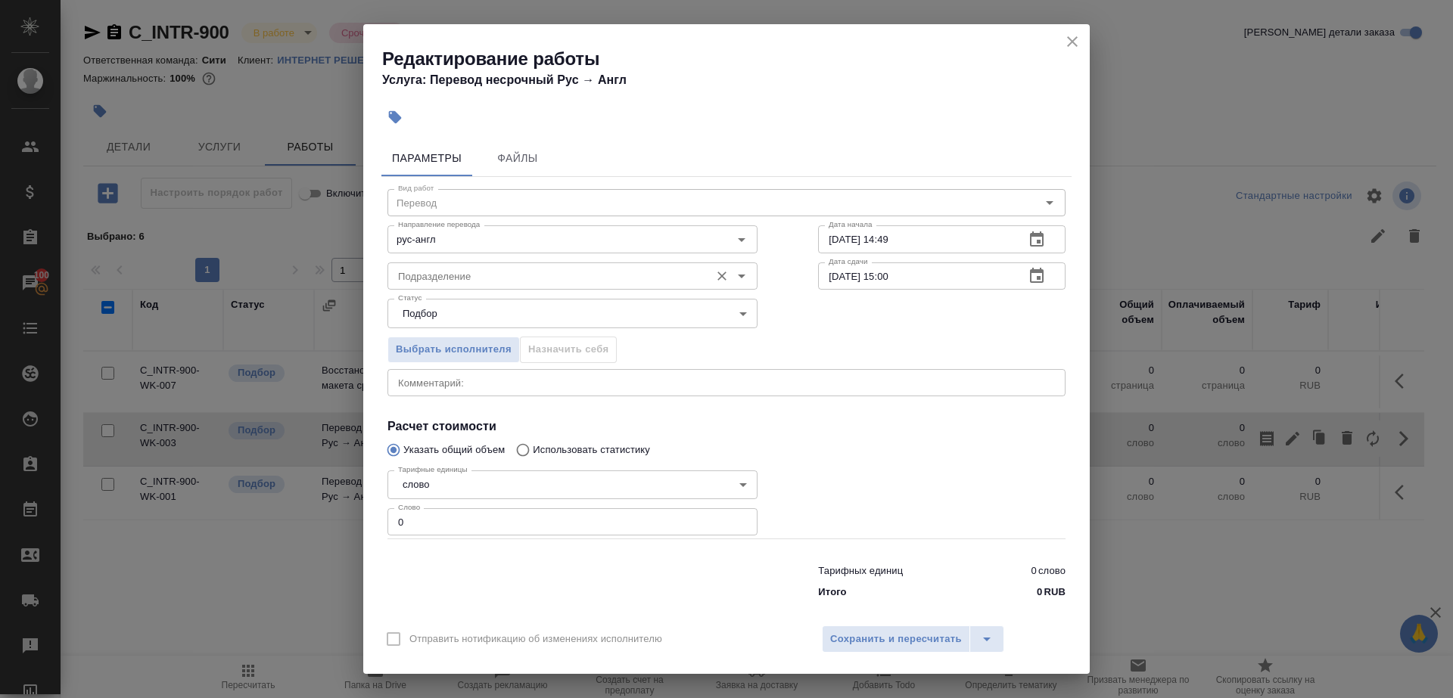
click at [496, 286] on div "Подразделение" at bounding box center [572, 276] width 370 height 27
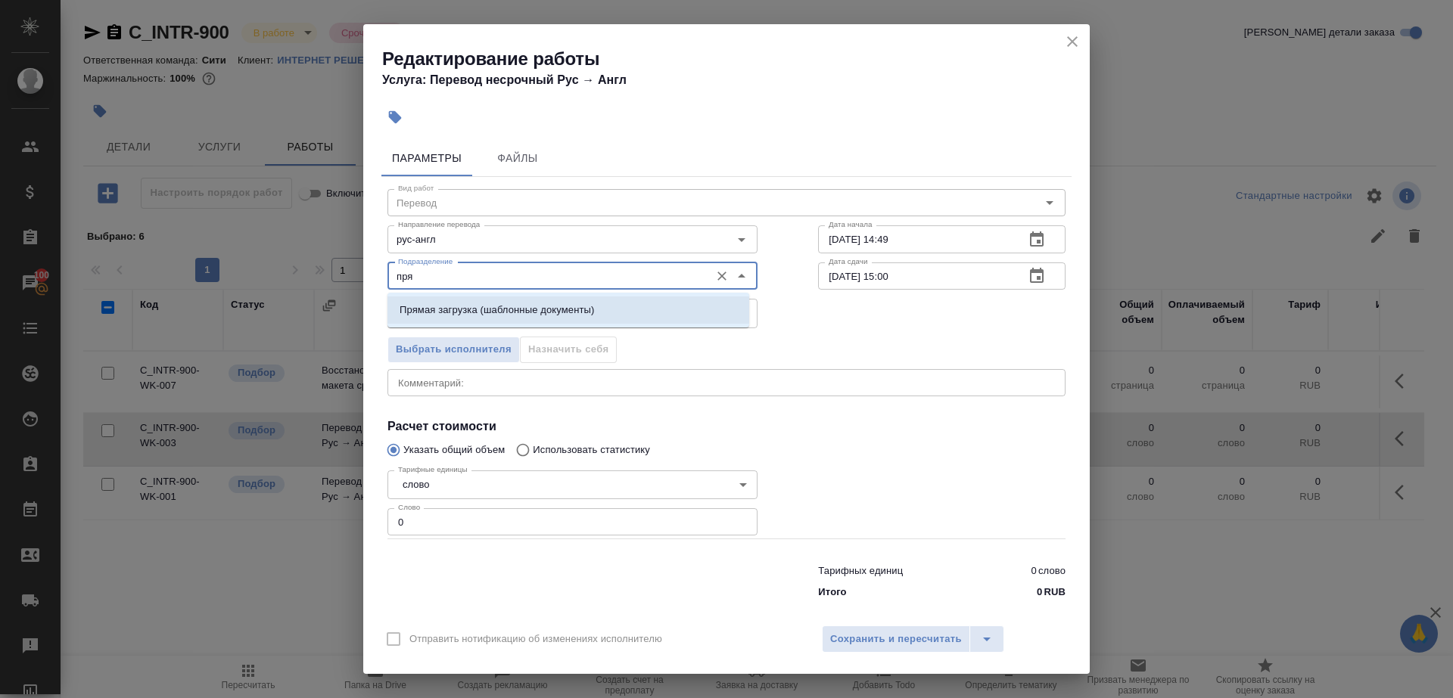
click at [701, 306] on li "Прямая загрузка (шаблонные документы)" at bounding box center [568, 310] width 362 height 27
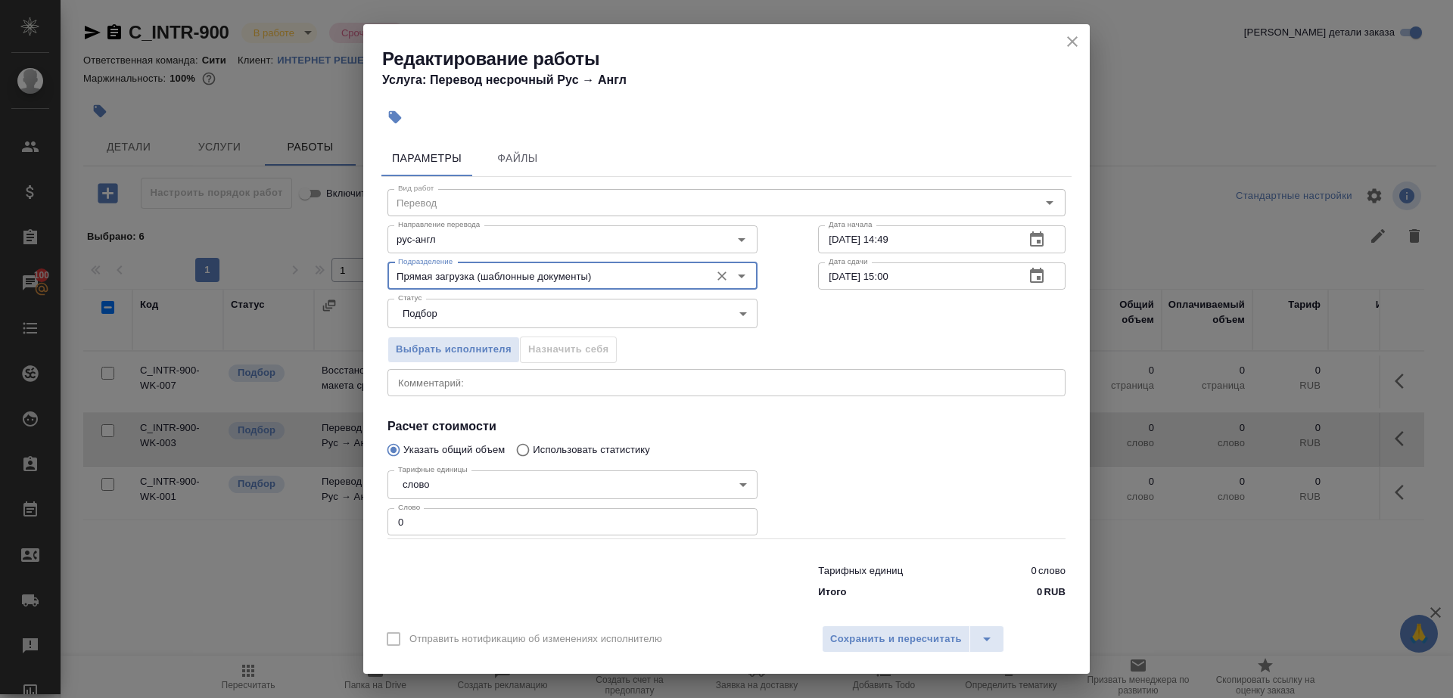
type input "Прямая загрузка (шаблонные документы)"
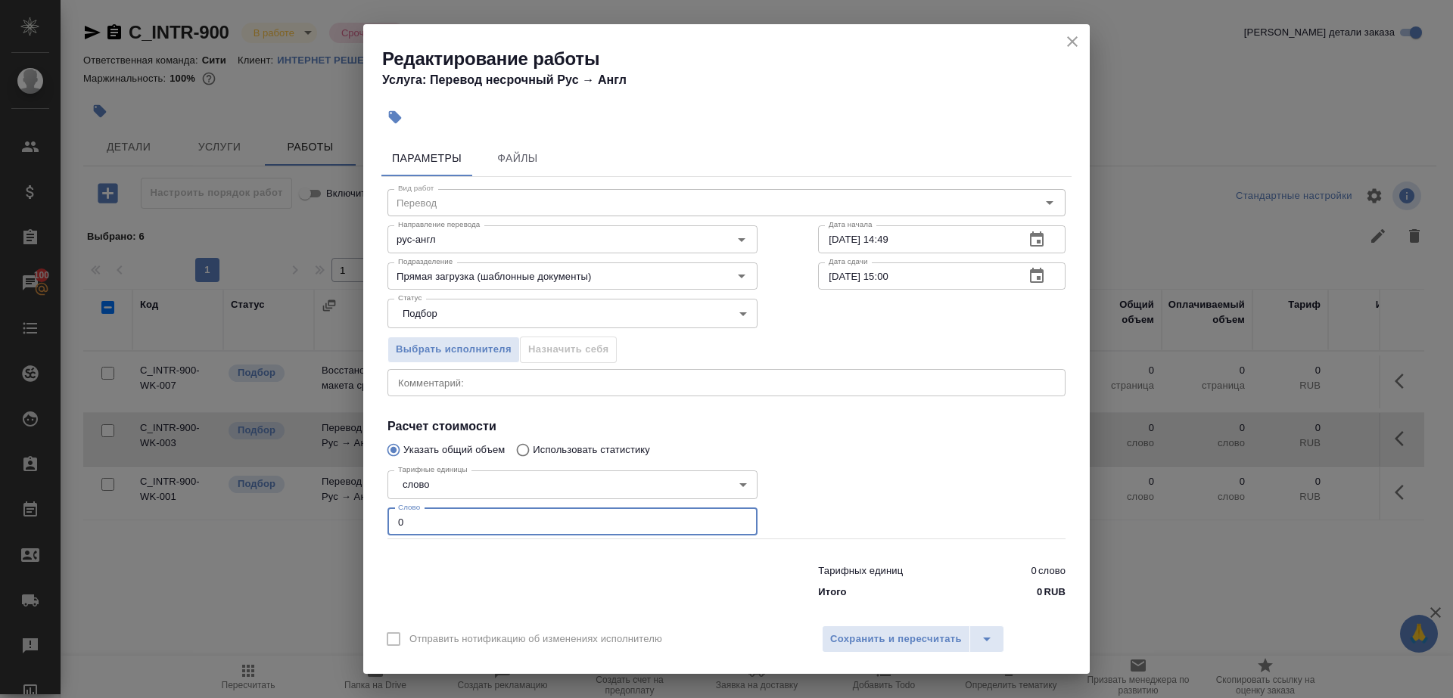
drag, startPoint x: 446, startPoint y: 526, endPoint x: 295, endPoint y: 504, distance: 152.2
click at [295, 504] on div "Редактирование работы Услуга: Перевод несрочный Рус → Англ Параметры Файлы Вид …" at bounding box center [726, 349] width 1453 height 698
type input "1"
drag, startPoint x: 886, startPoint y: 275, endPoint x: 885, endPoint y: 398, distance: 122.6
click at [886, 275] on input "[DATE] 15:00" at bounding box center [915, 276] width 194 height 27
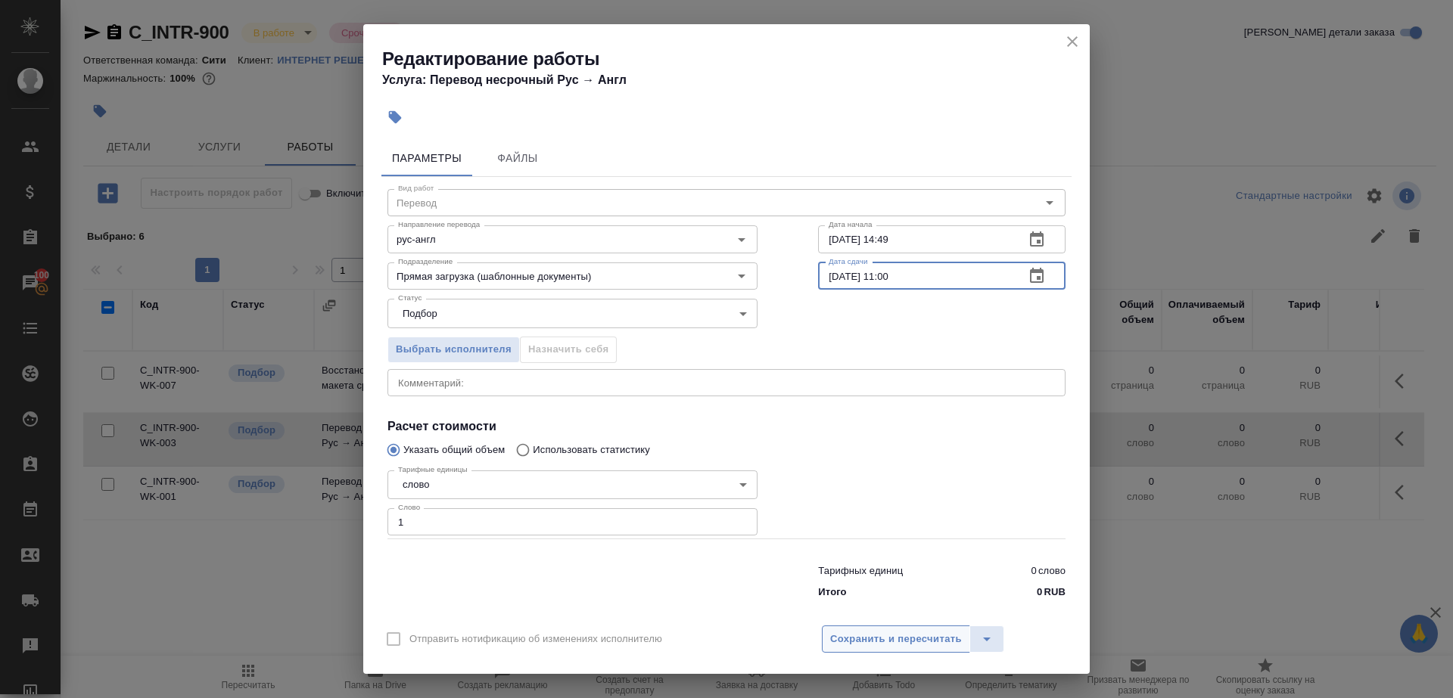
type input "[DATE] 11:00"
click at [863, 642] on span "Сохранить и пересчитать" at bounding box center [896, 639] width 132 height 17
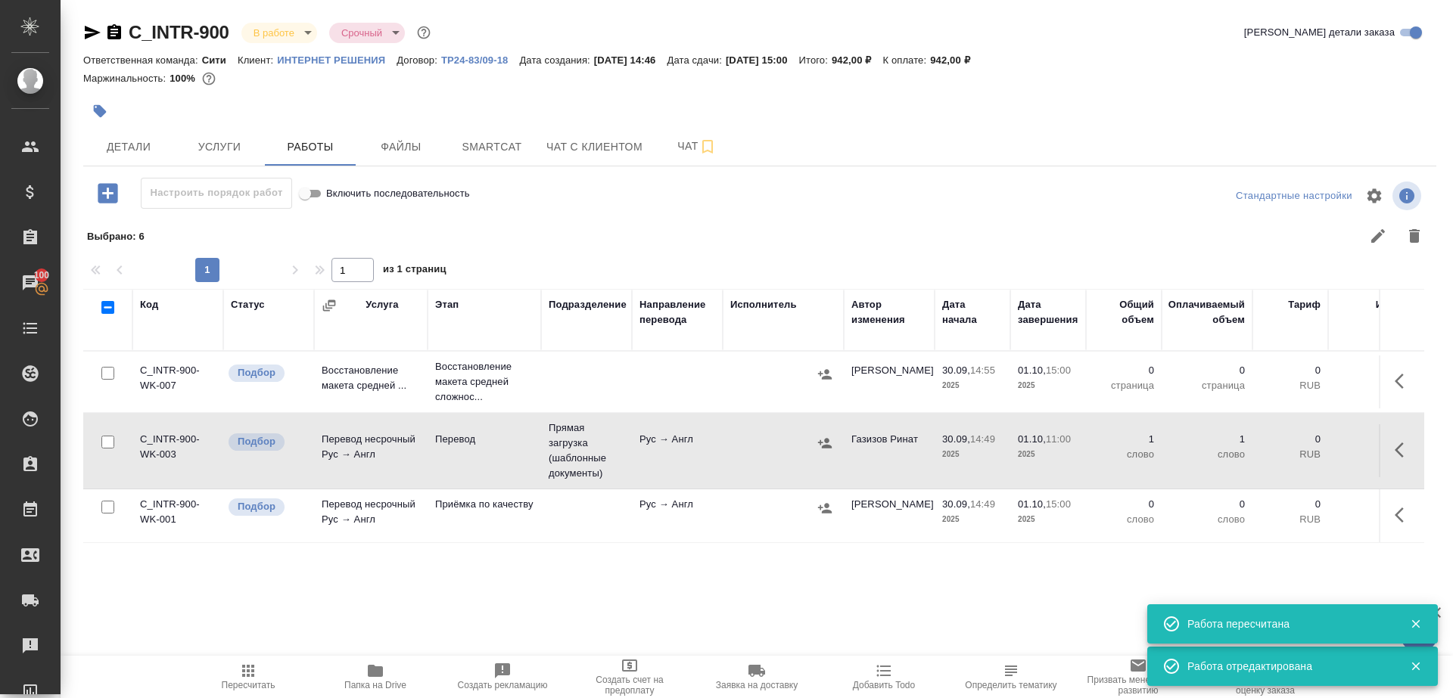
click at [1402, 506] on icon "button" at bounding box center [1403, 515] width 18 height 18
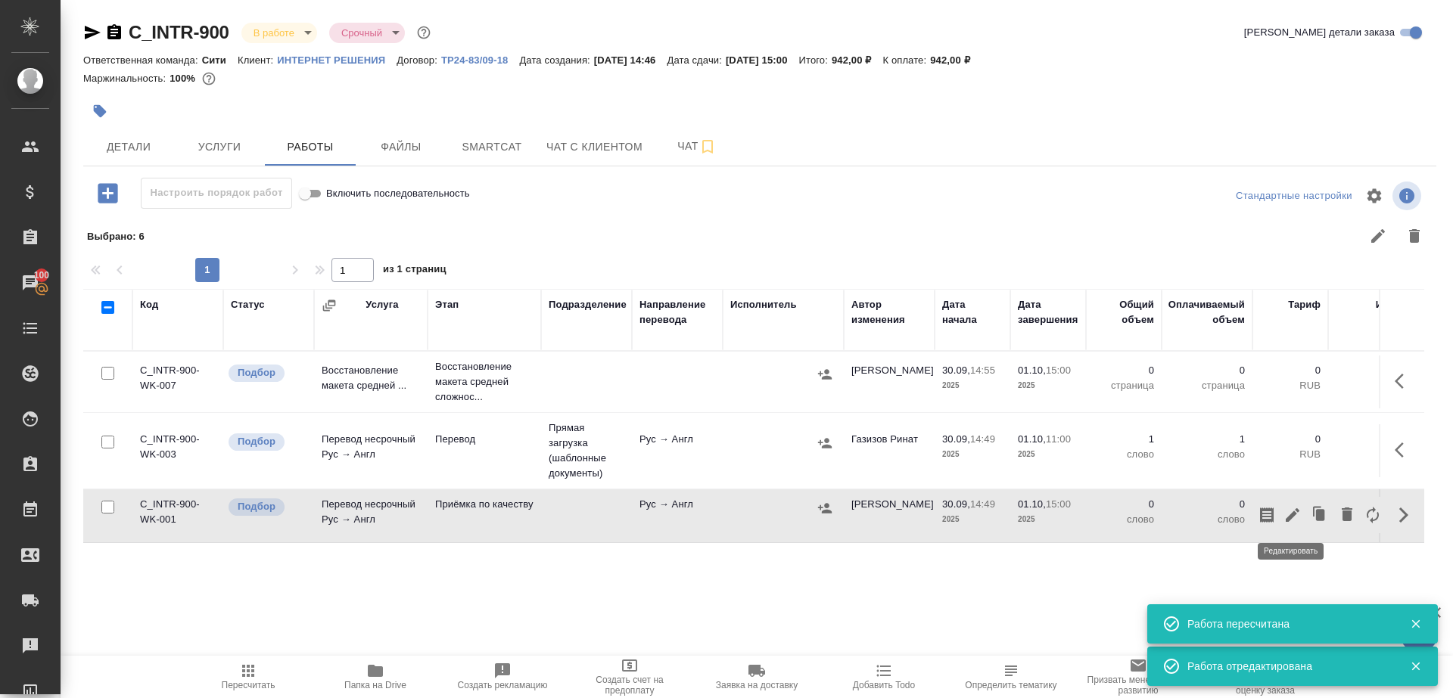
click at [1295, 507] on icon "button" at bounding box center [1292, 515] width 18 height 18
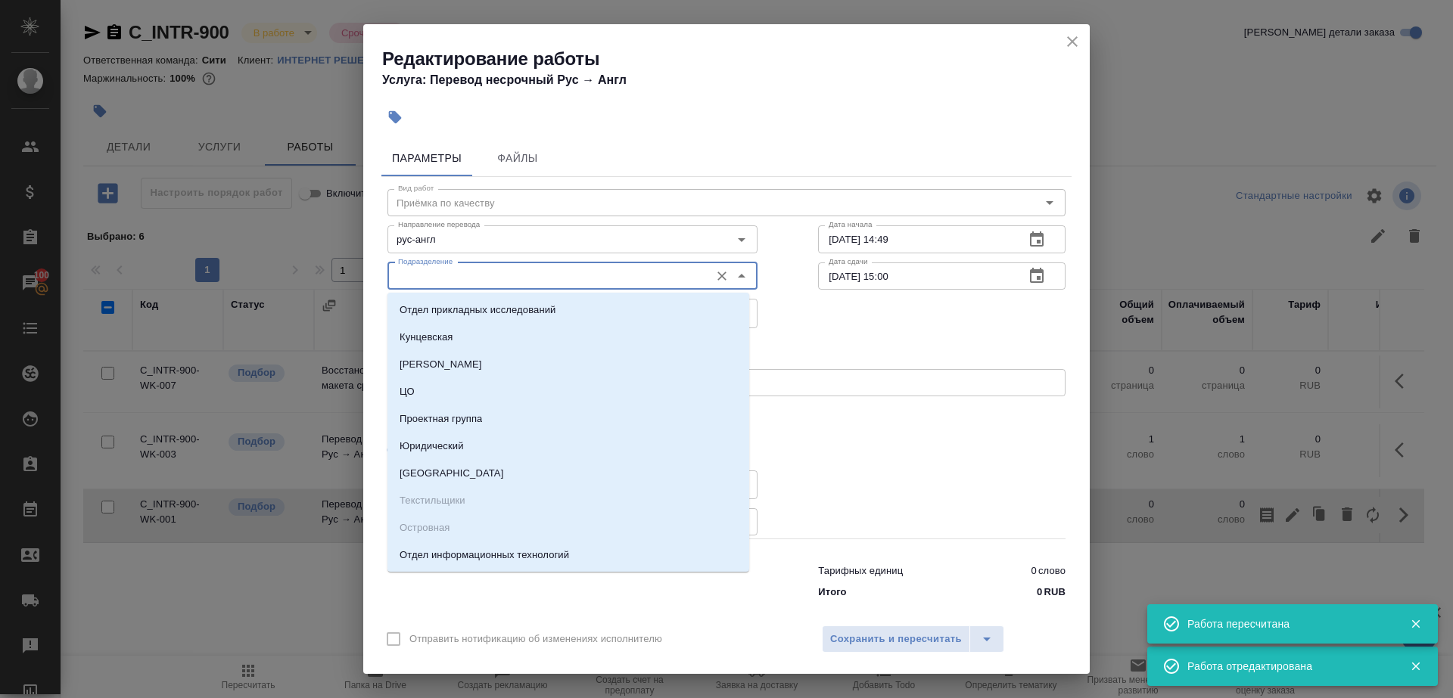
click at [493, 278] on input "Подразделение" at bounding box center [547, 276] width 310 height 18
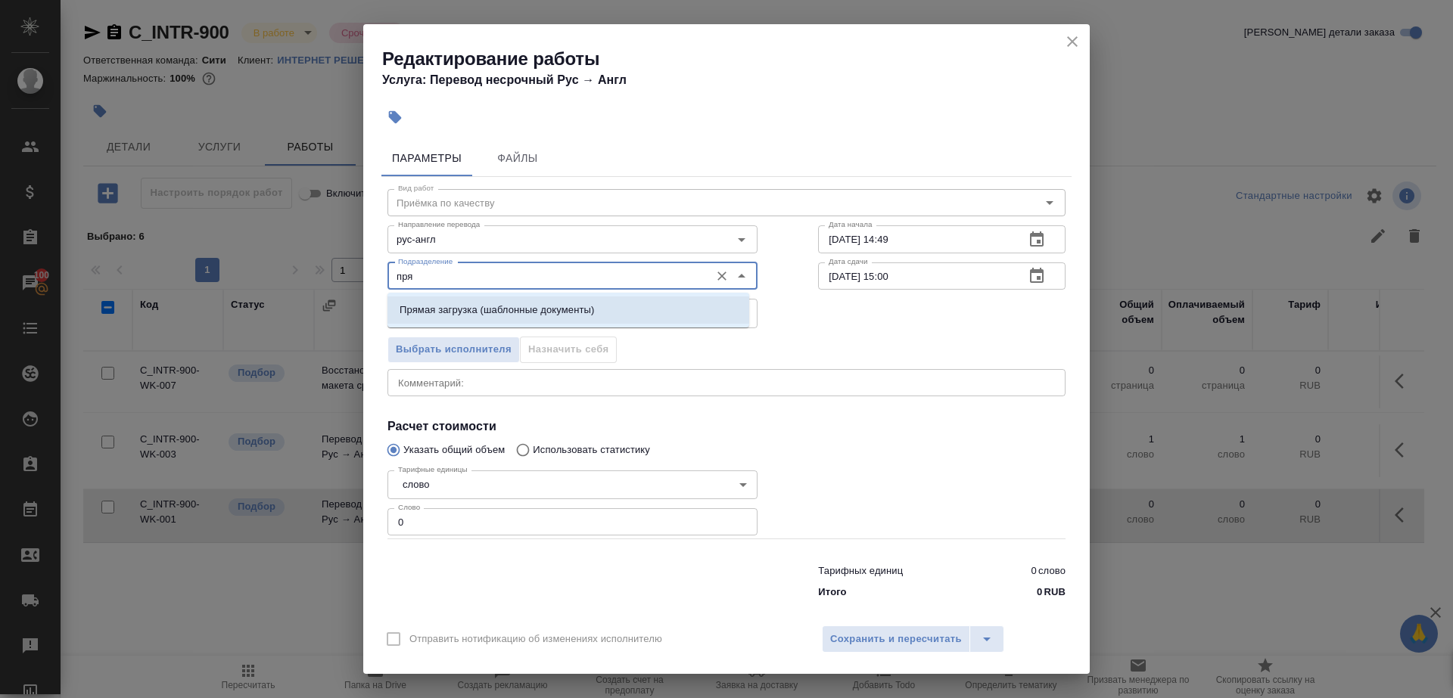
click at [615, 311] on li "Прямая загрузка (шаблонные документы)" at bounding box center [568, 310] width 362 height 27
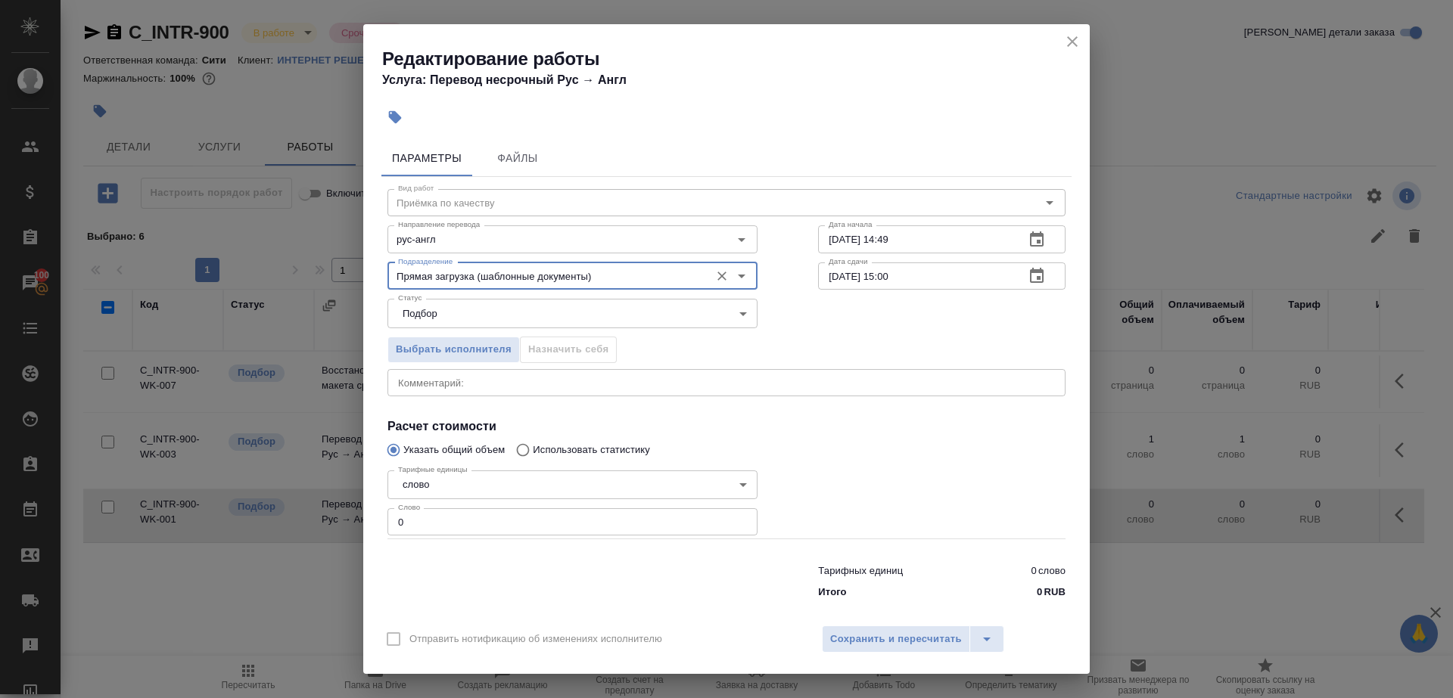
type input "Прямая загрузка (шаблонные документы)"
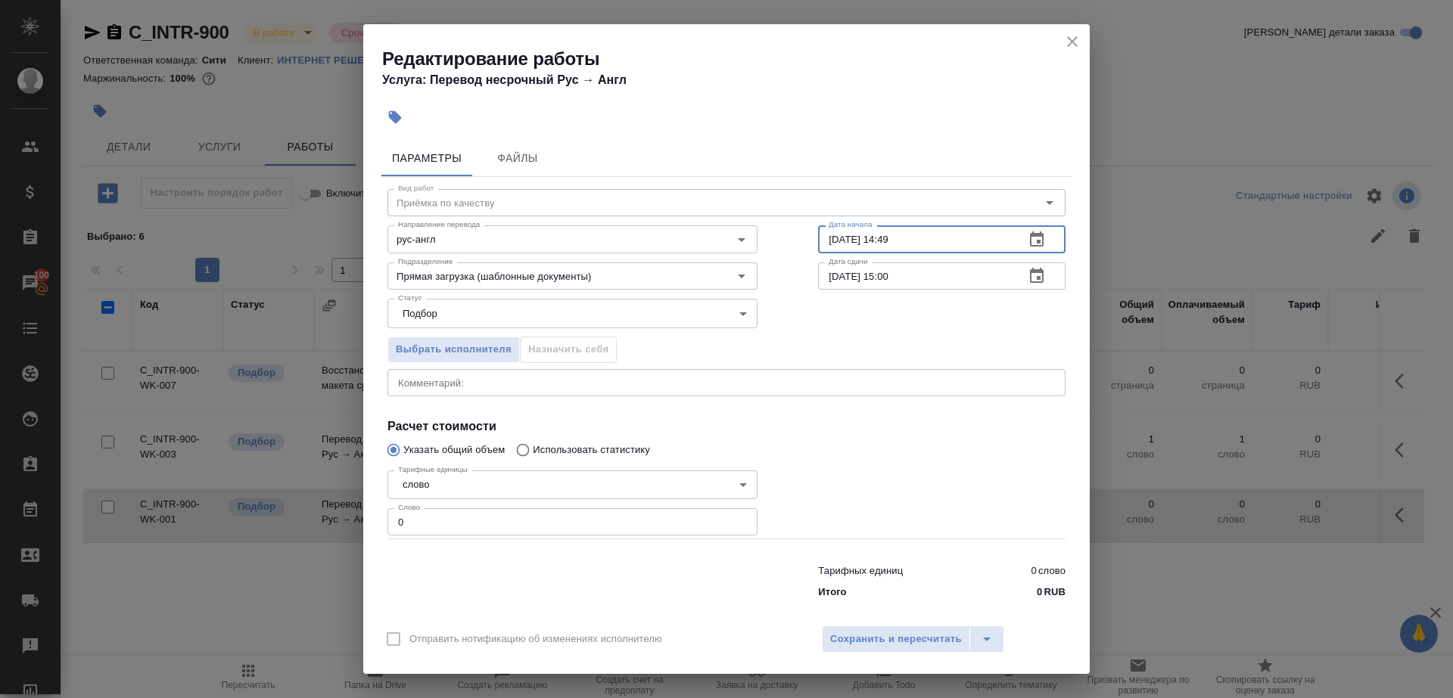
drag, startPoint x: 924, startPoint y: 239, endPoint x: 767, endPoint y: 213, distance: 158.8
click at [767, 213] on div "Направление перевода рус-англ Направление перевода Дата начала [DATE] 14:49 Дат…" at bounding box center [726, 237] width 738 height 97
paste input "[DATE] 11:00"
type input "[DATE] 11:00"
drag, startPoint x: 918, startPoint y: 279, endPoint x: 679, endPoint y: 266, distance: 238.7
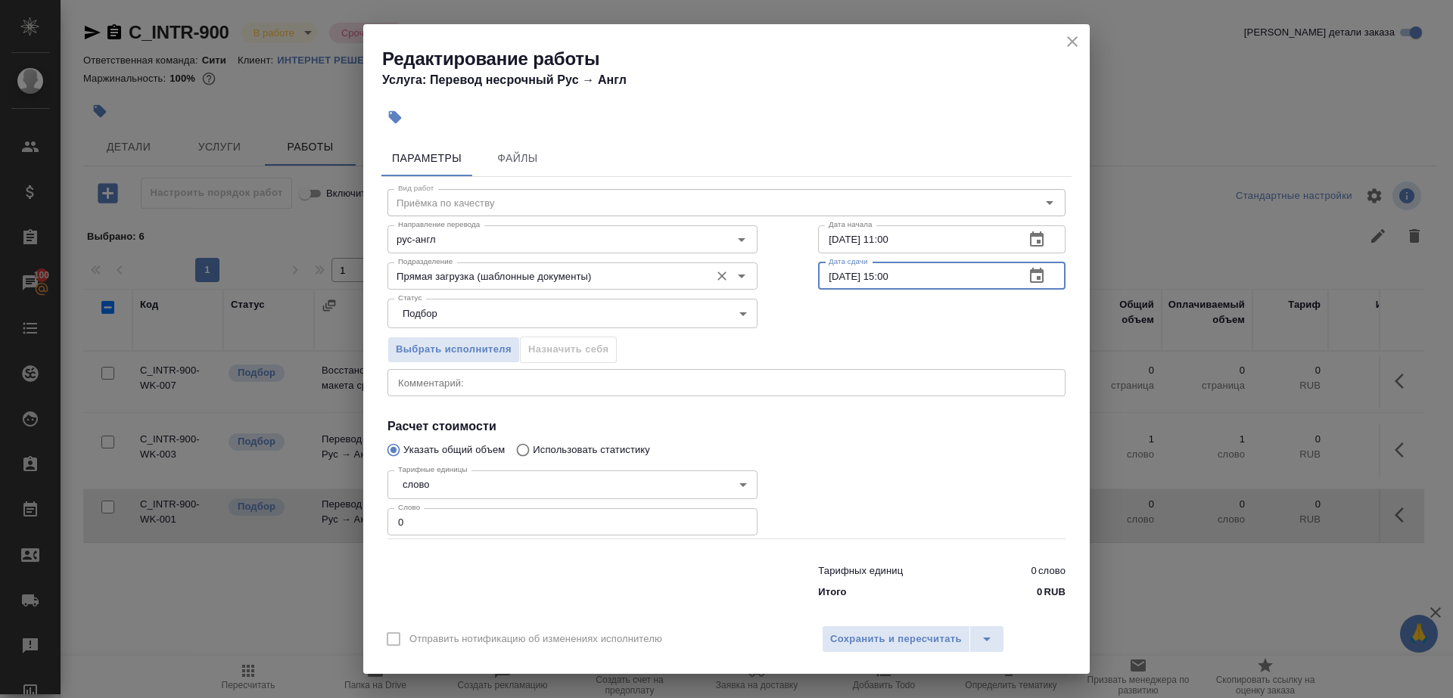
click at [680, 266] on div "Подразделение Прямая загрузка (шаблонные документы) Подразделение Дата сдачи [D…" at bounding box center [726, 274] width 738 height 97
paste input "1"
click at [881, 275] on input "[DATE] 11:00" at bounding box center [915, 276] width 194 height 27
type input "[DATE] 12:00"
drag, startPoint x: 437, startPoint y: 518, endPoint x: 366, endPoint y: 514, distance: 71.2
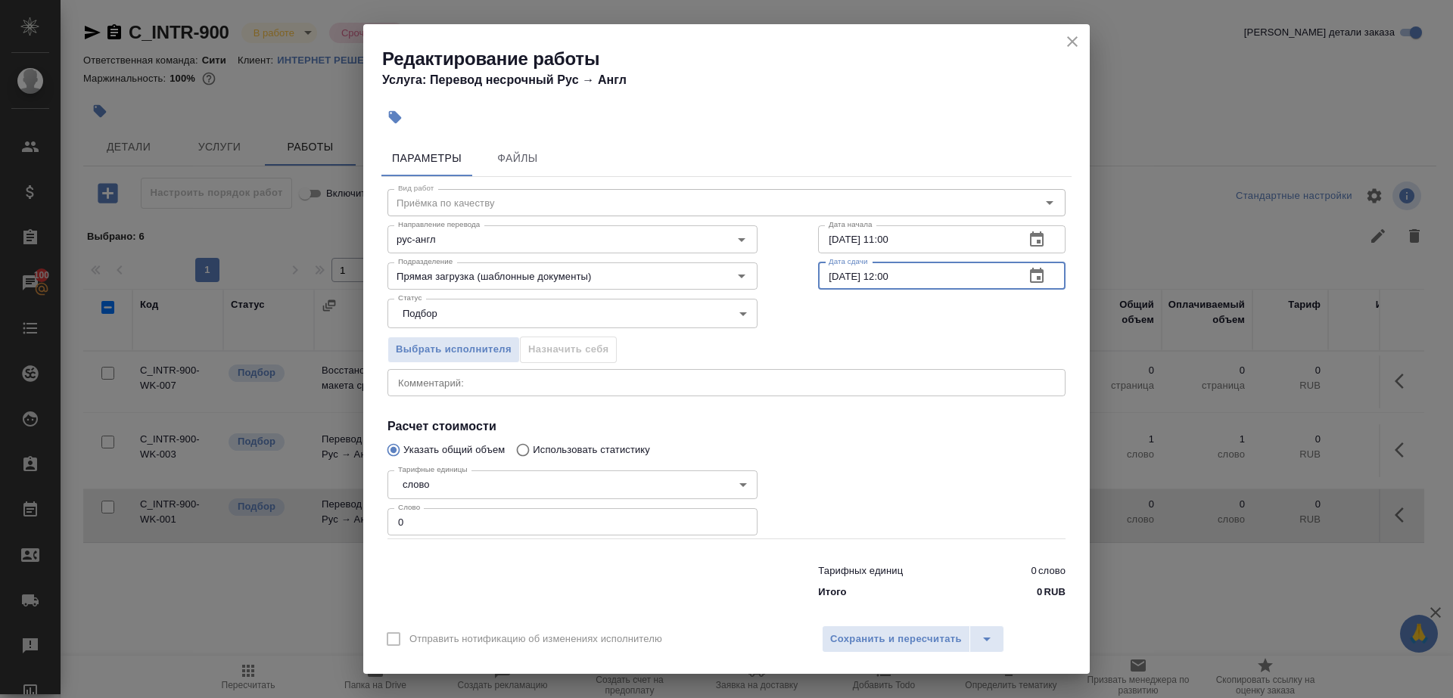
click at [369, 515] on div "Параметры Файлы Вид работ [PERSON_NAME] по качеству Вид работ Направление перев…" at bounding box center [726, 375] width 726 height 482
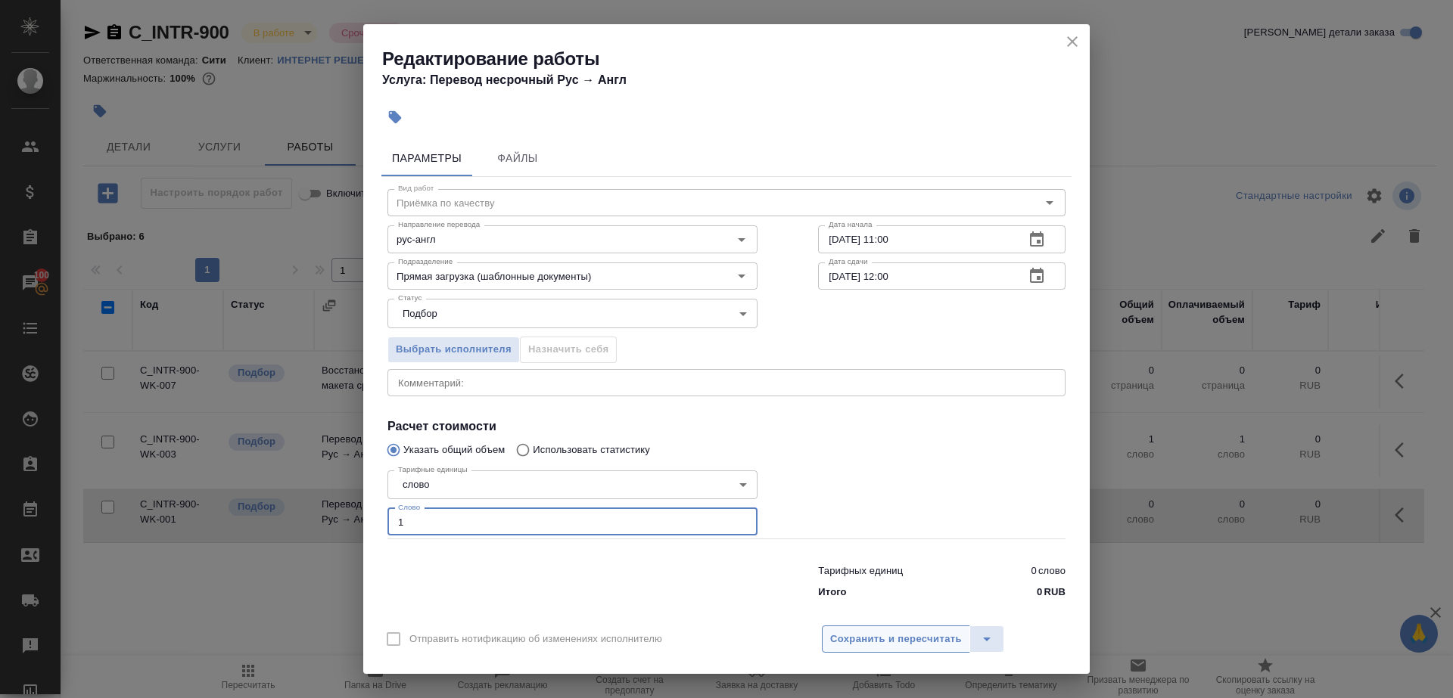
type input "1"
click at [898, 647] on span "Сохранить и пересчитать" at bounding box center [896, 639] width 132 height 17
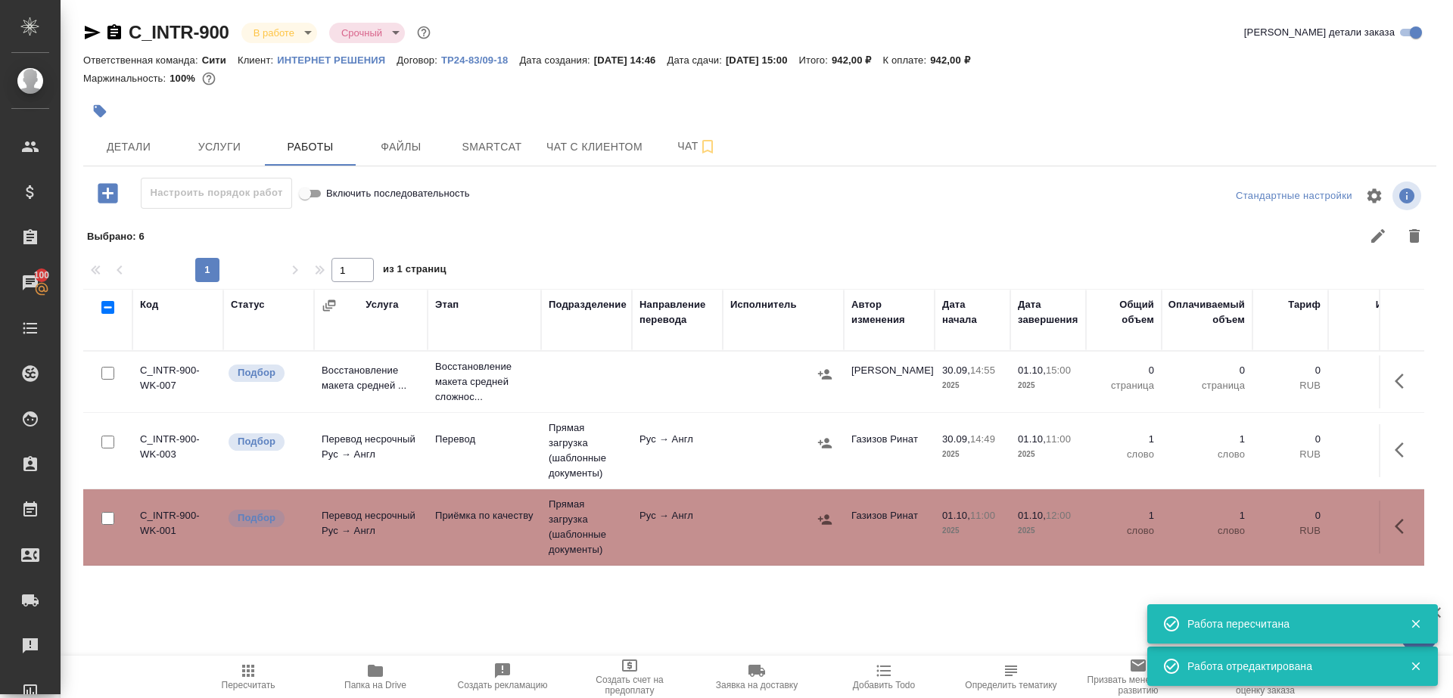
click at [251, 670] on icon "button" at bounding box center [248, 671] width 12 height 12
click at [660, 446] on td "Рус → Англ" at bounding box center [677, 450] width 91 height 53
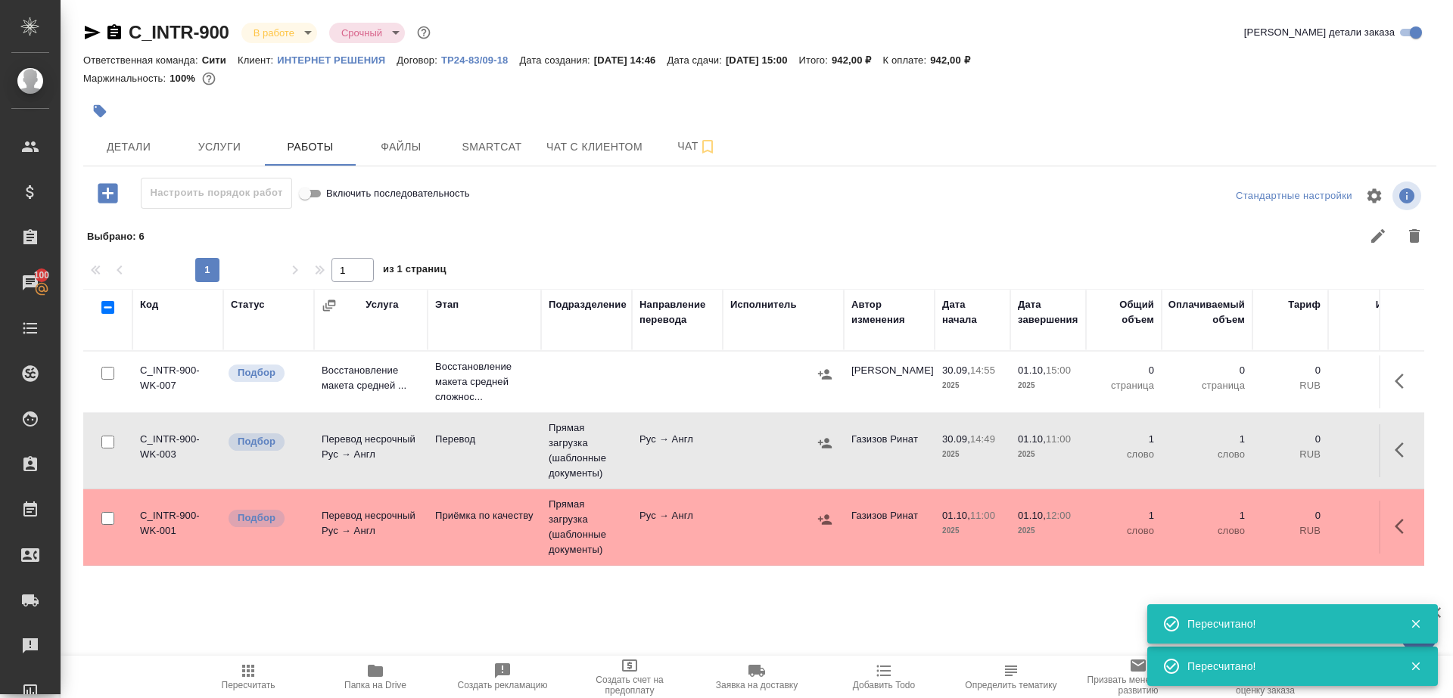
click at [660, 446] on td "Рус → Англ" at bounding box center [677, 450] width 91 height 53
click at [243, 689] on span "Пересчитать" at bounding box center [249, 685] width 54 height 11
click at [264, 680] on span "Пересчитать" at bounding box center [249, 685] width 54 height 11
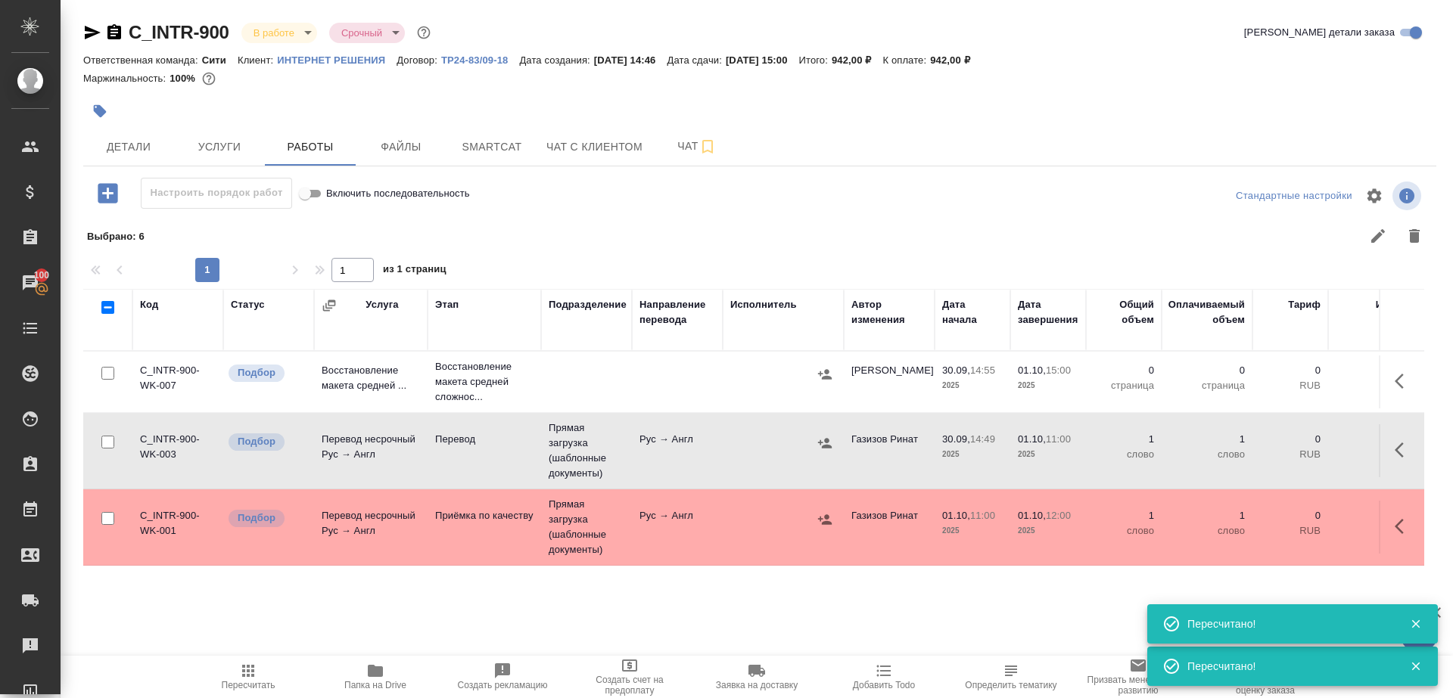
click at [257, 671] on span "Пересчитать" at bounding box center [248, 676] width 109 height 29
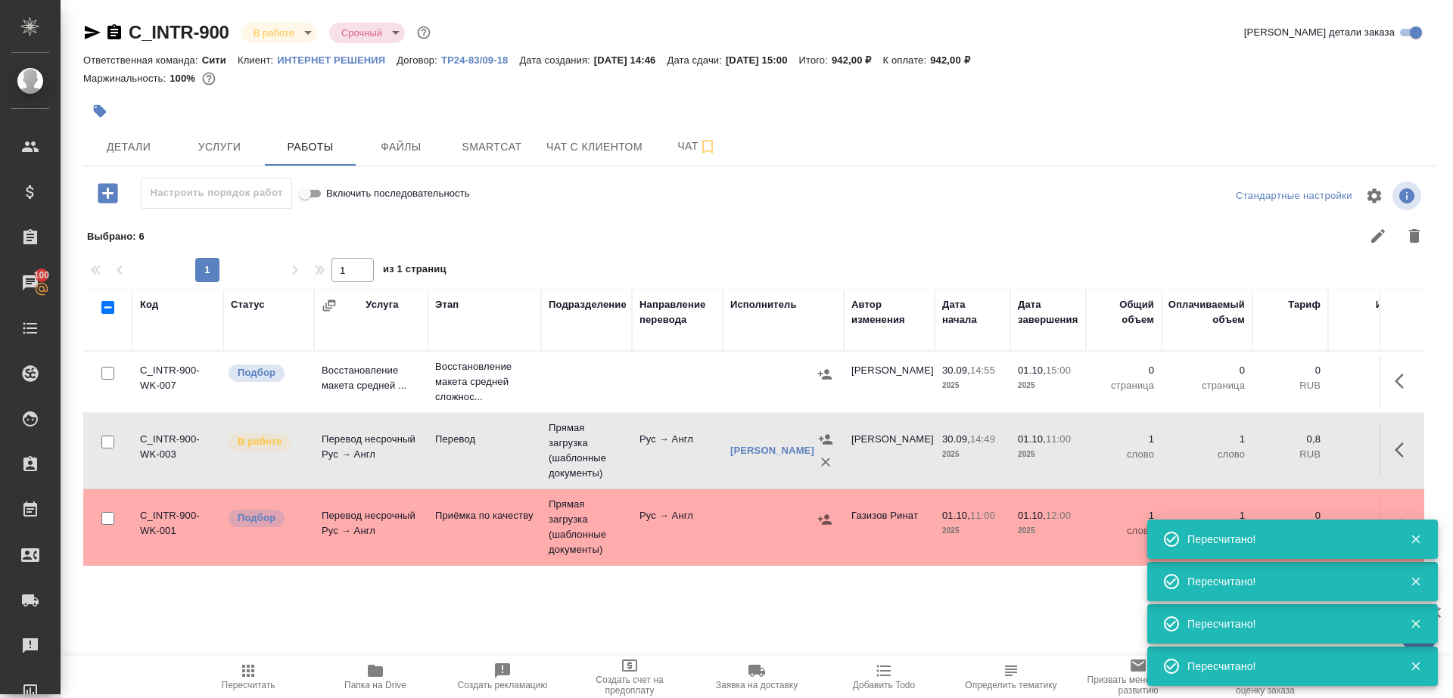
click at [649, 197] on div at bounding box center [759, 196] width 451 height 36
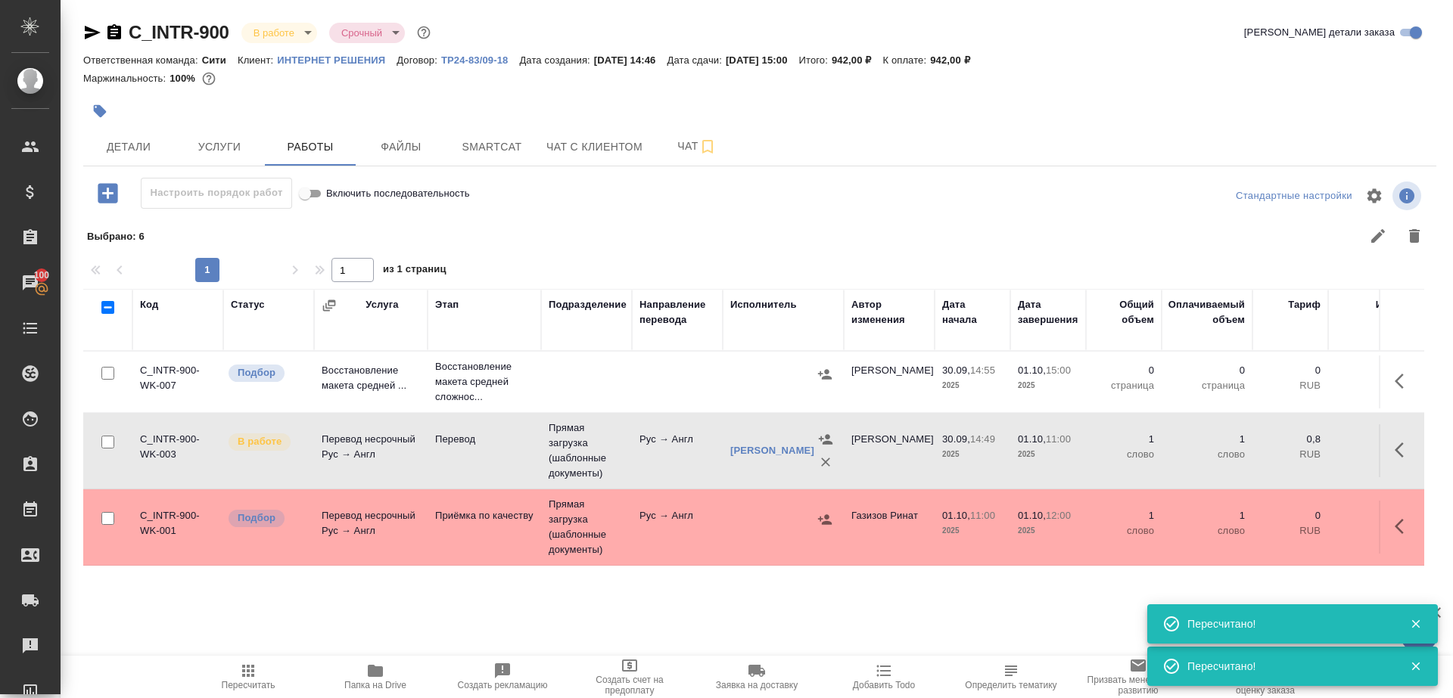
click at [107, 370] on input "checkbox" at bounding box center [107, 373] width 13 height 13
checkbox input "true"
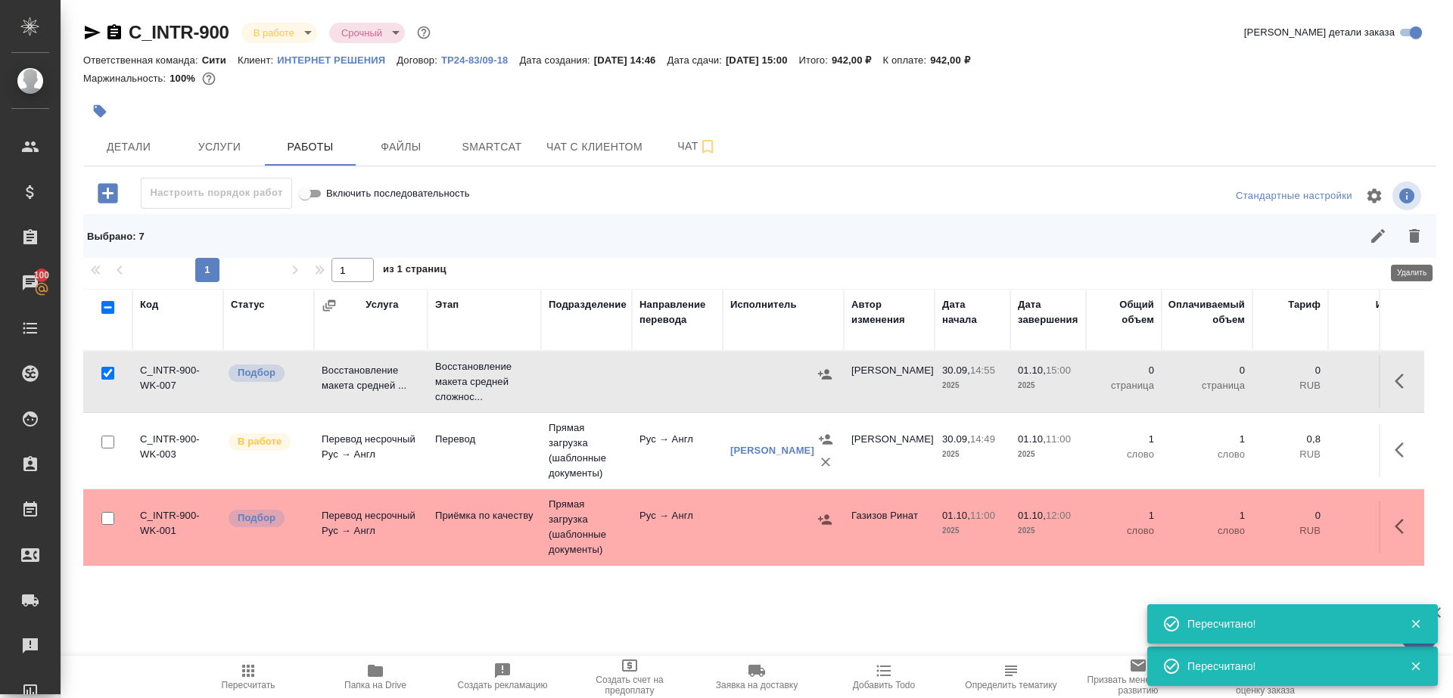
click at [1416, 219] on button "button" at bounding box center [1414, 236] width 36 height 36
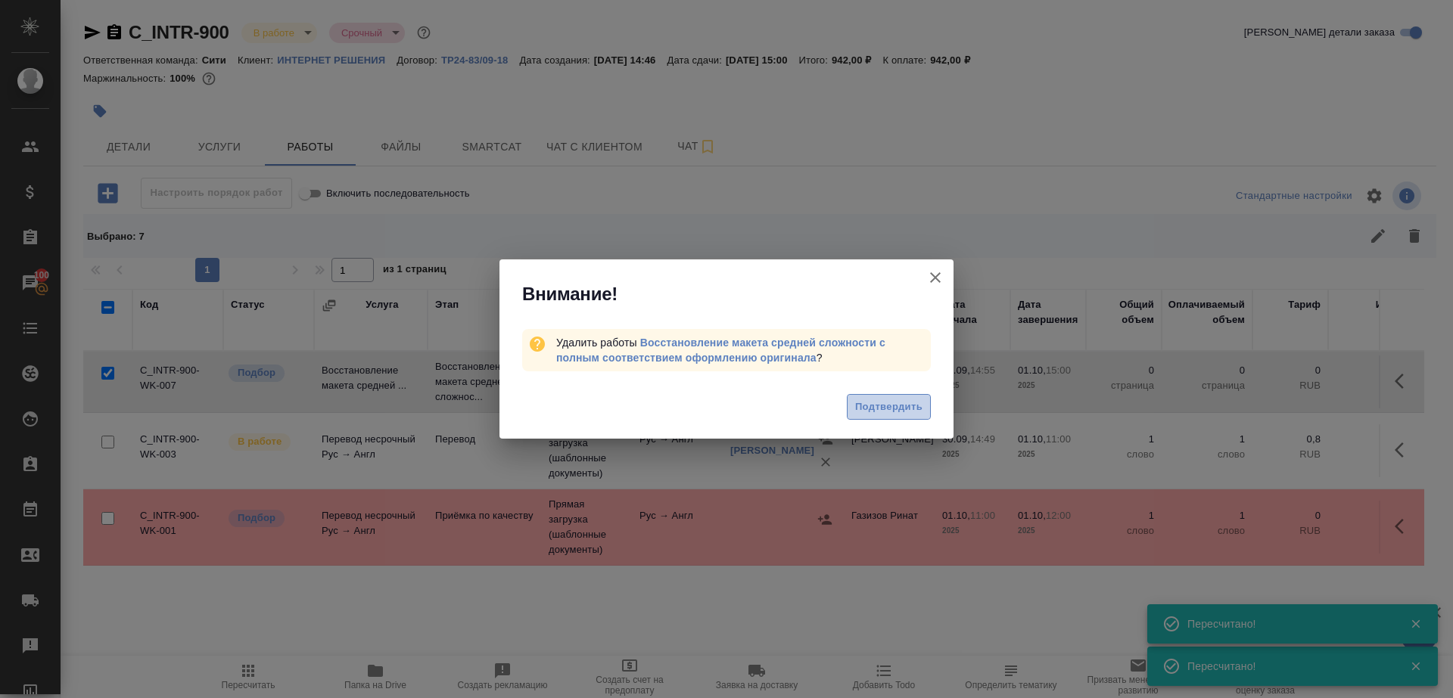
click at [893, 413] on span "Подтвердить" at bounding box center [888, 407] width 67 height 17
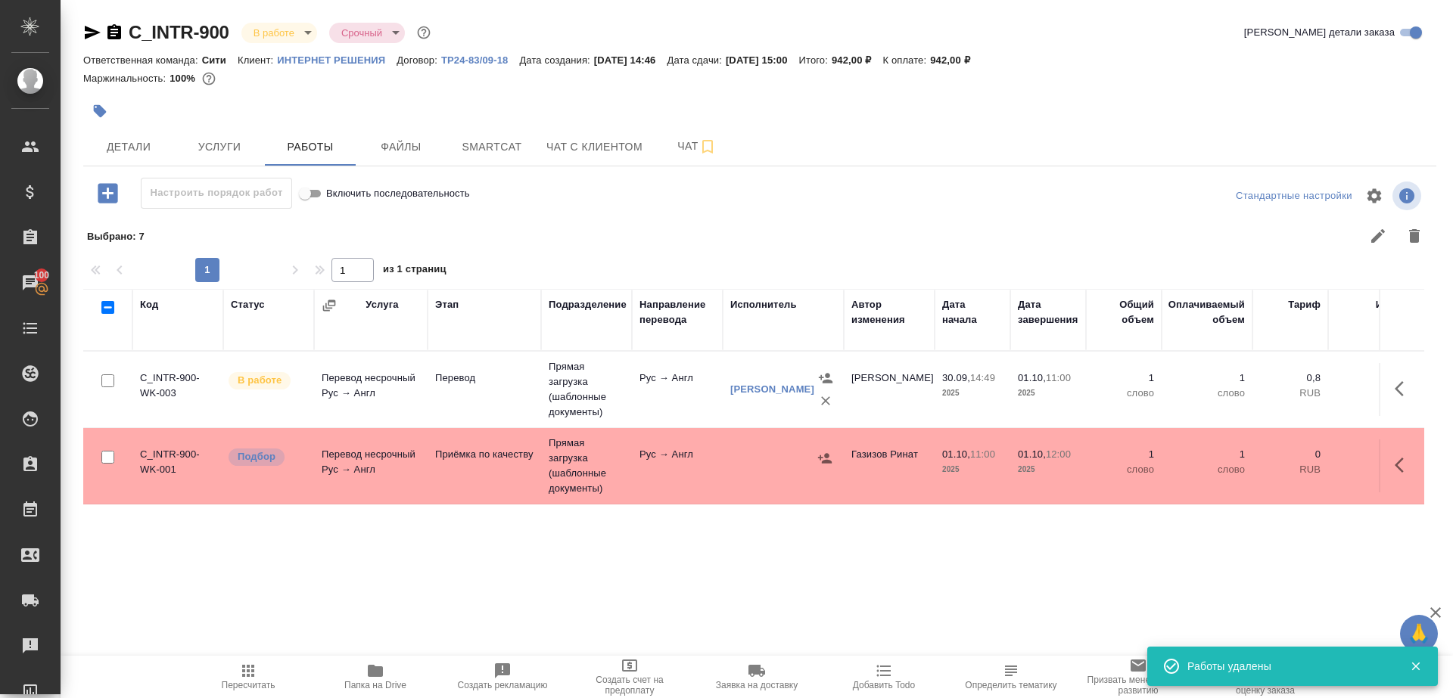
click at [260, 680] on span "Пересчитать" at bounding box center [249, 685] width 54 height 11
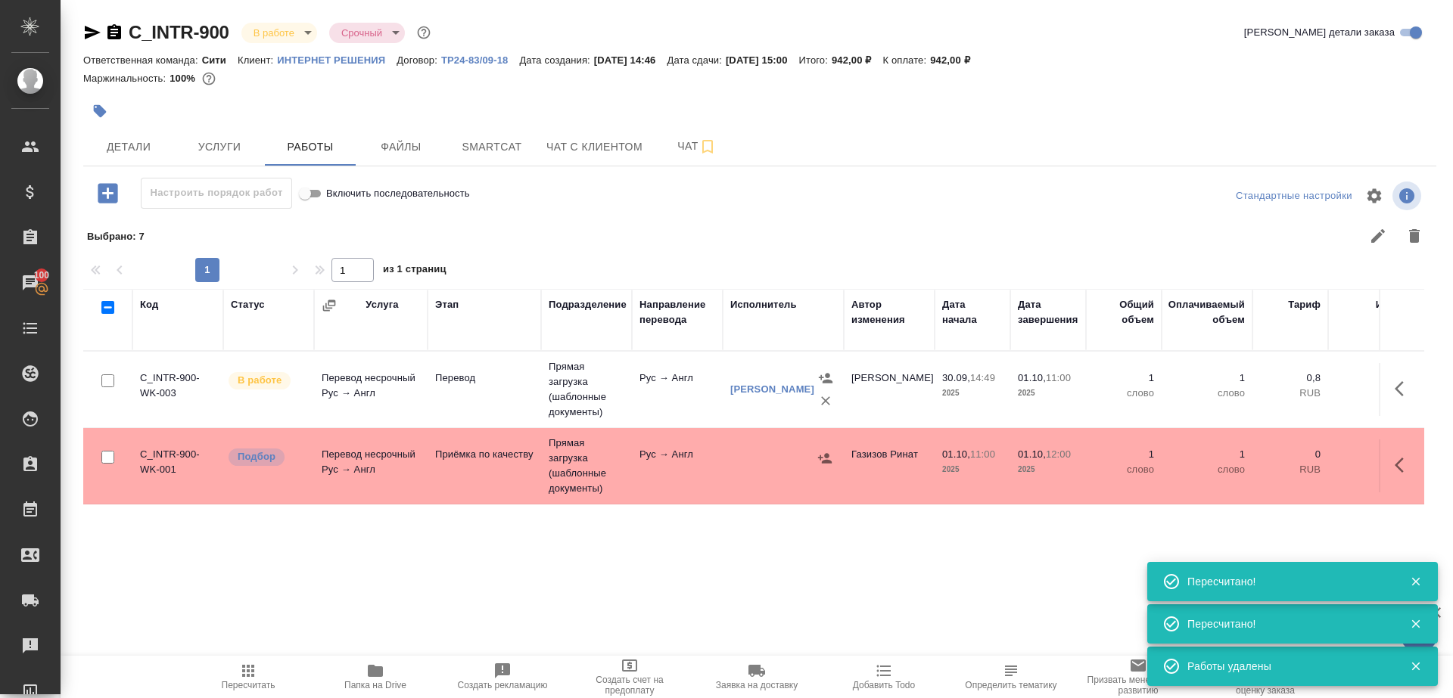
click at [630, 480] on td "Прямая загрузка (шаблонные документы)" at bounding box center [586, 466] width 91 height 76
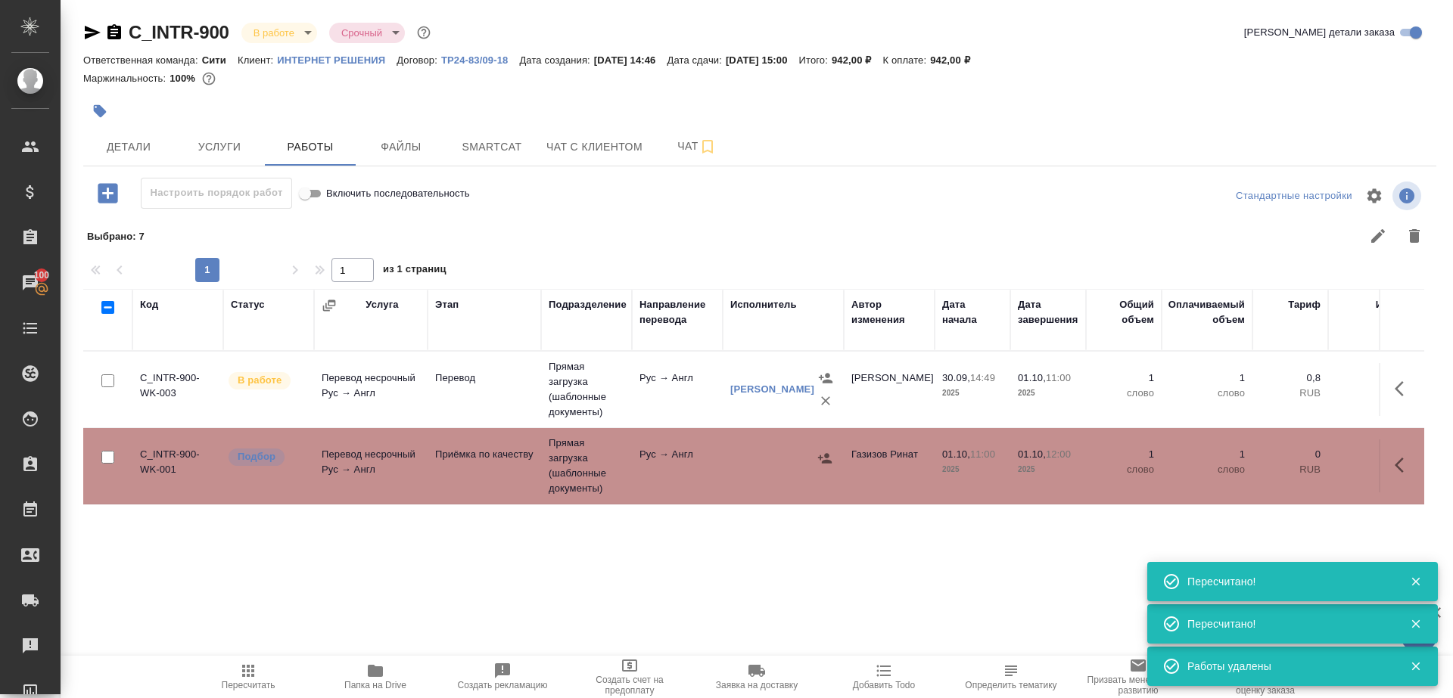
click at [630, 480] on td "Прямая загрузка (шаблонные документы)" at bounding box center [586, 466] width 91 height 76
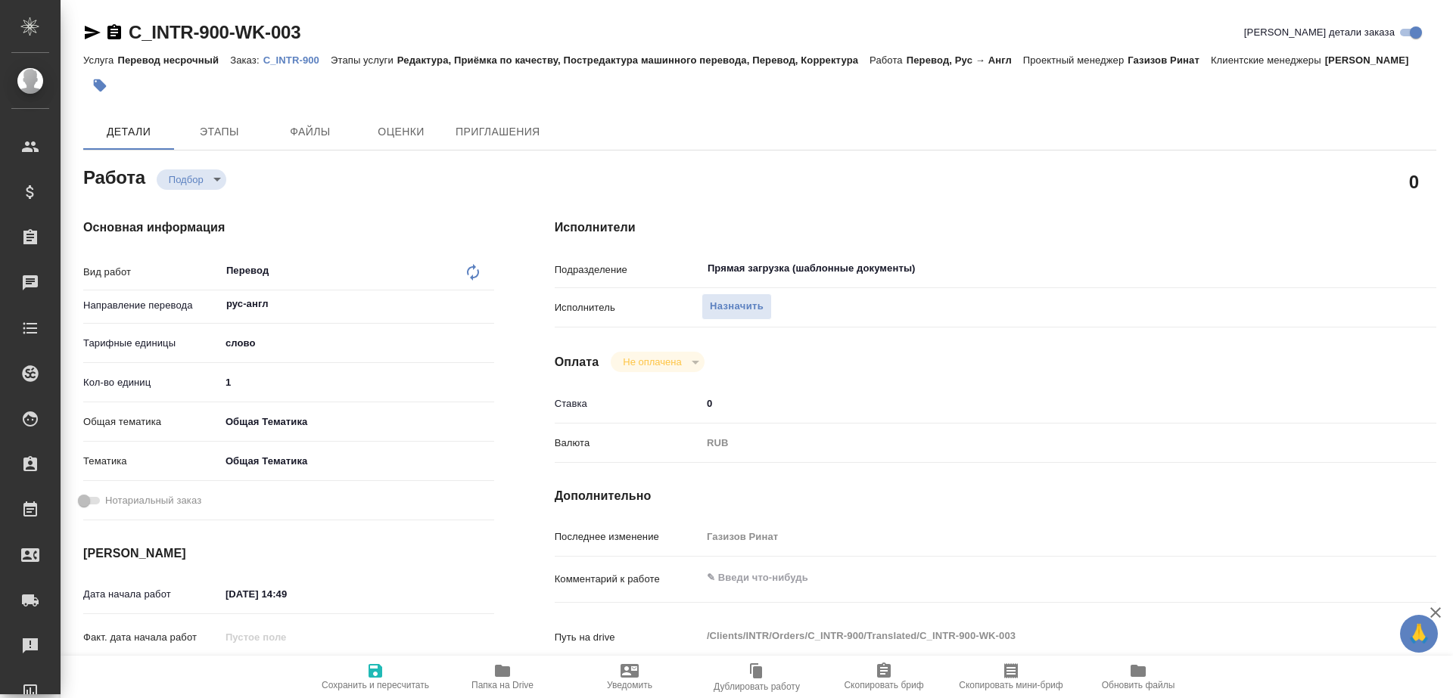
type textarea "x"
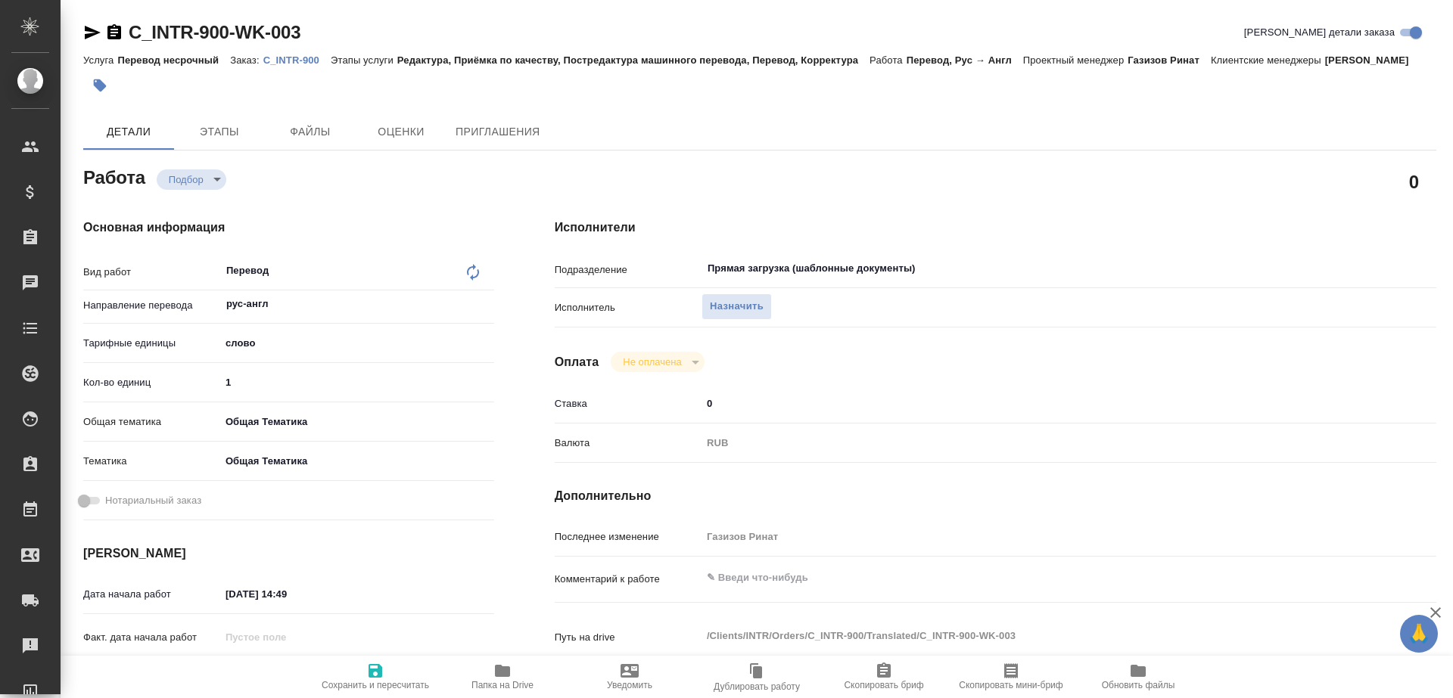
type textarea "x"
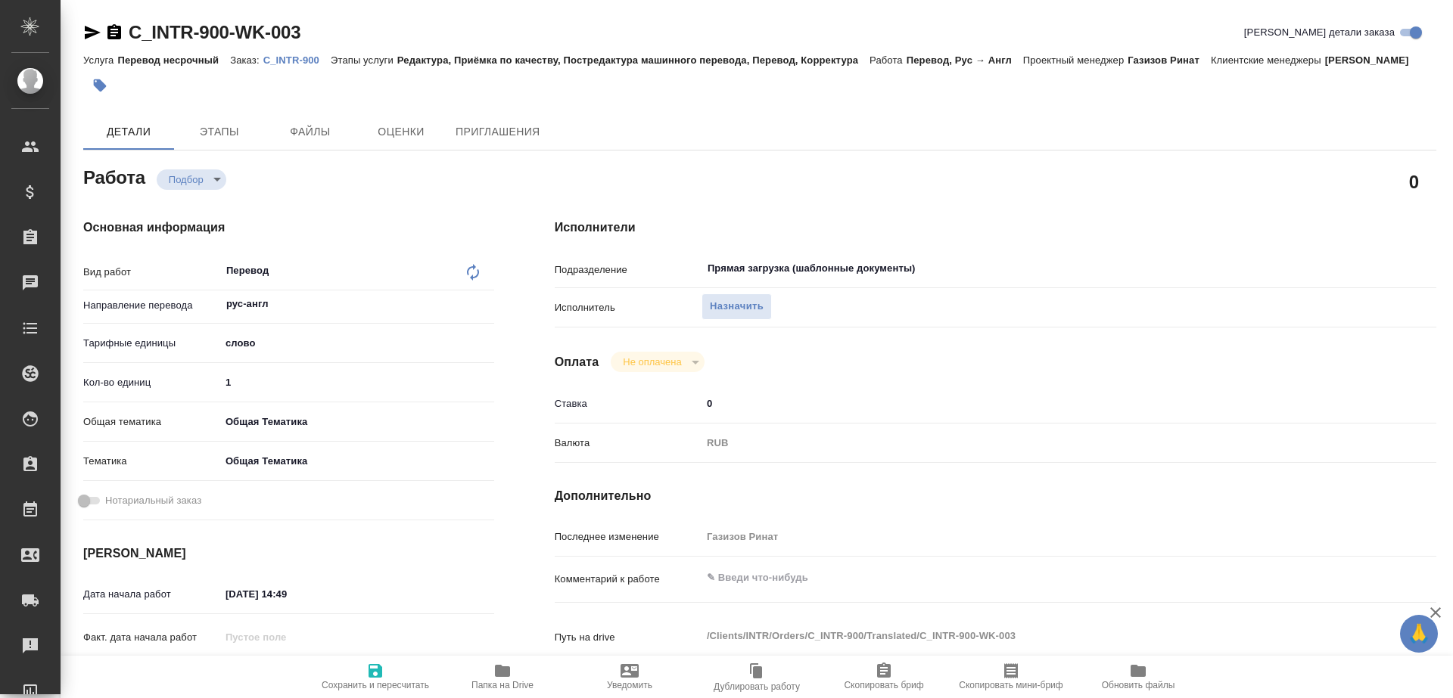
type textarea "x"
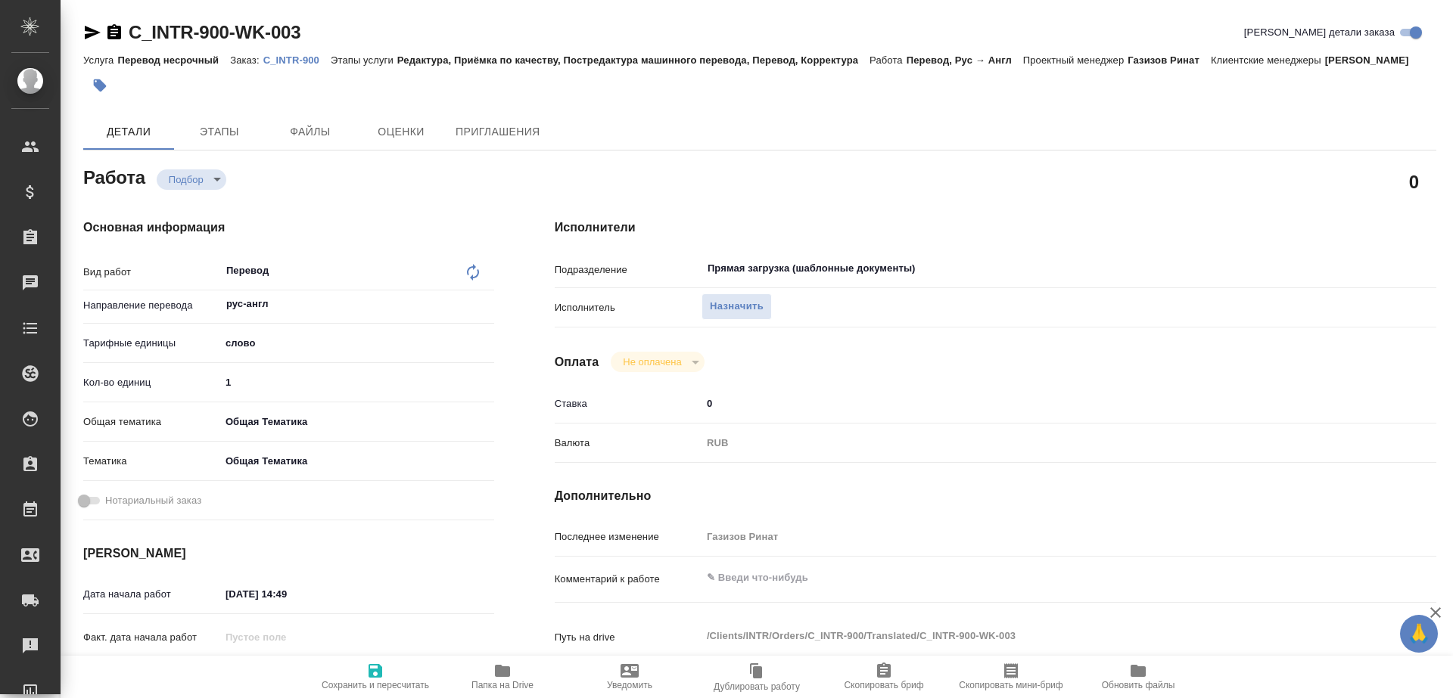
type textarea "x"
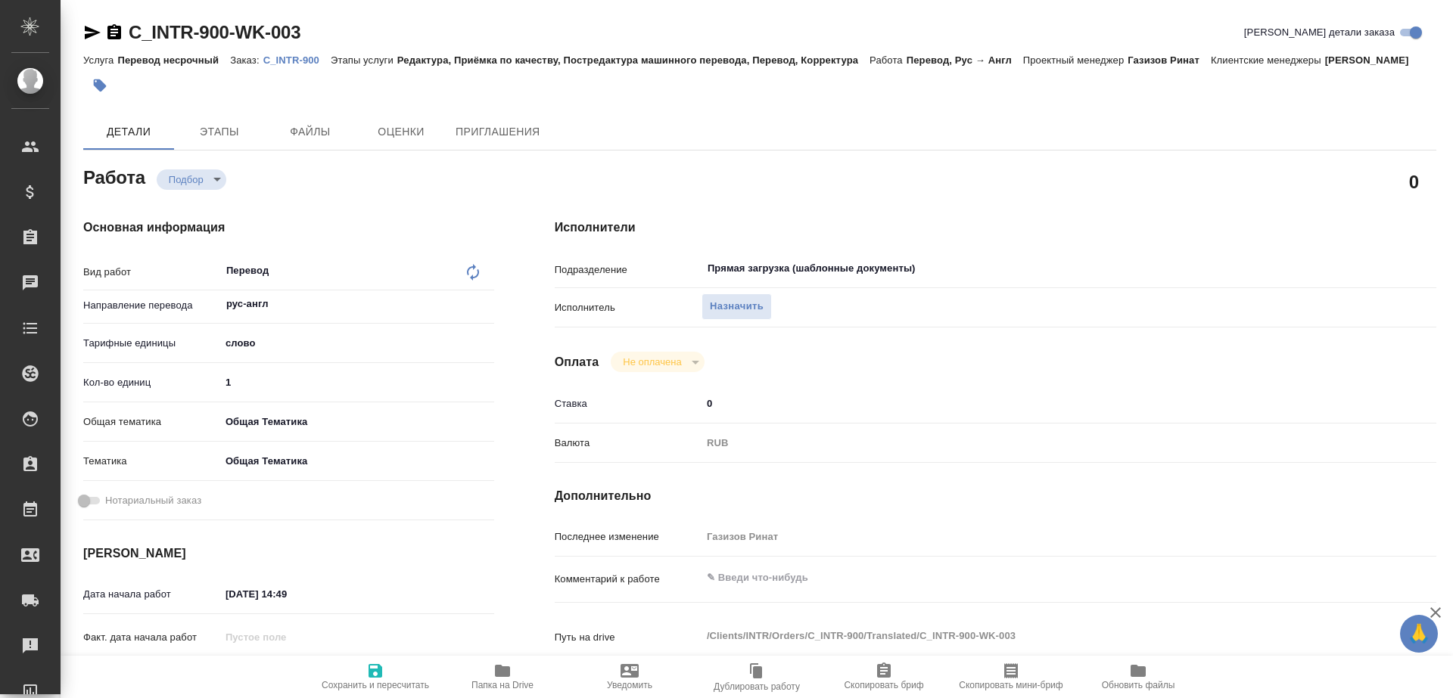
type textarea "x"
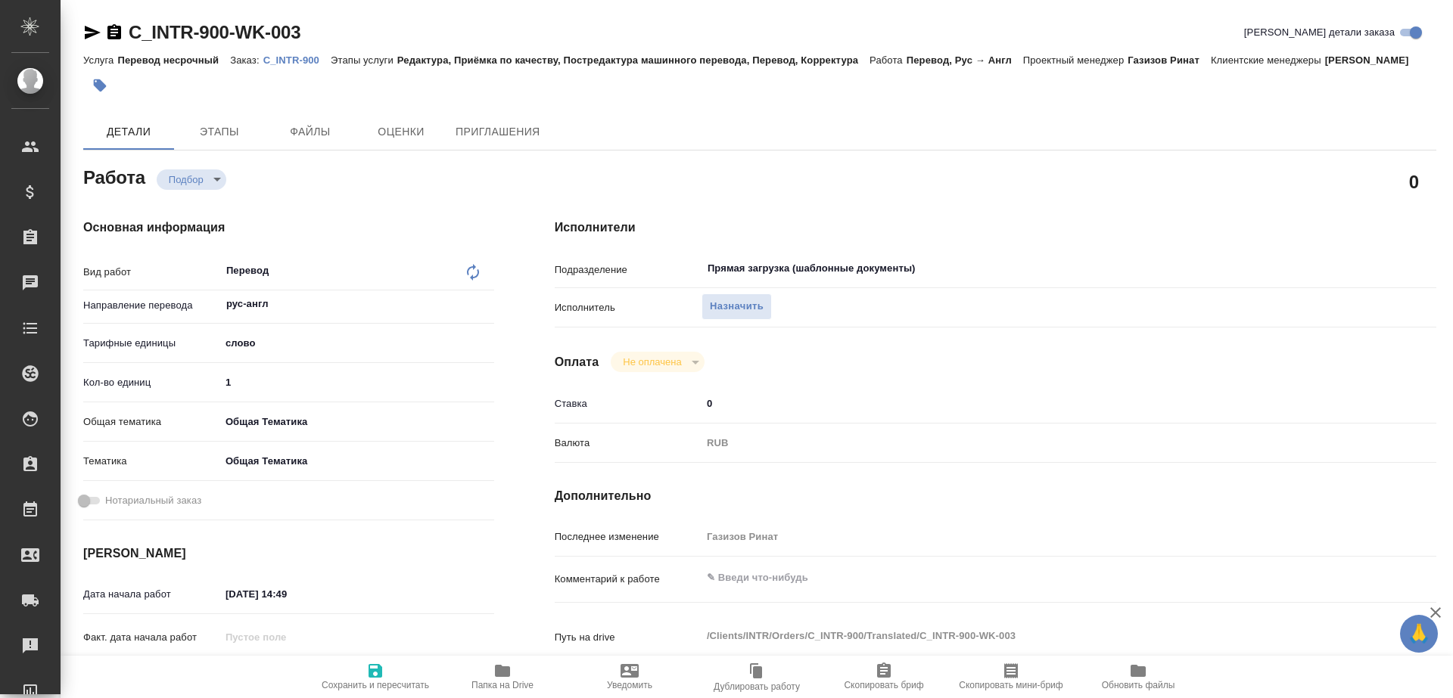
type textarea "x"
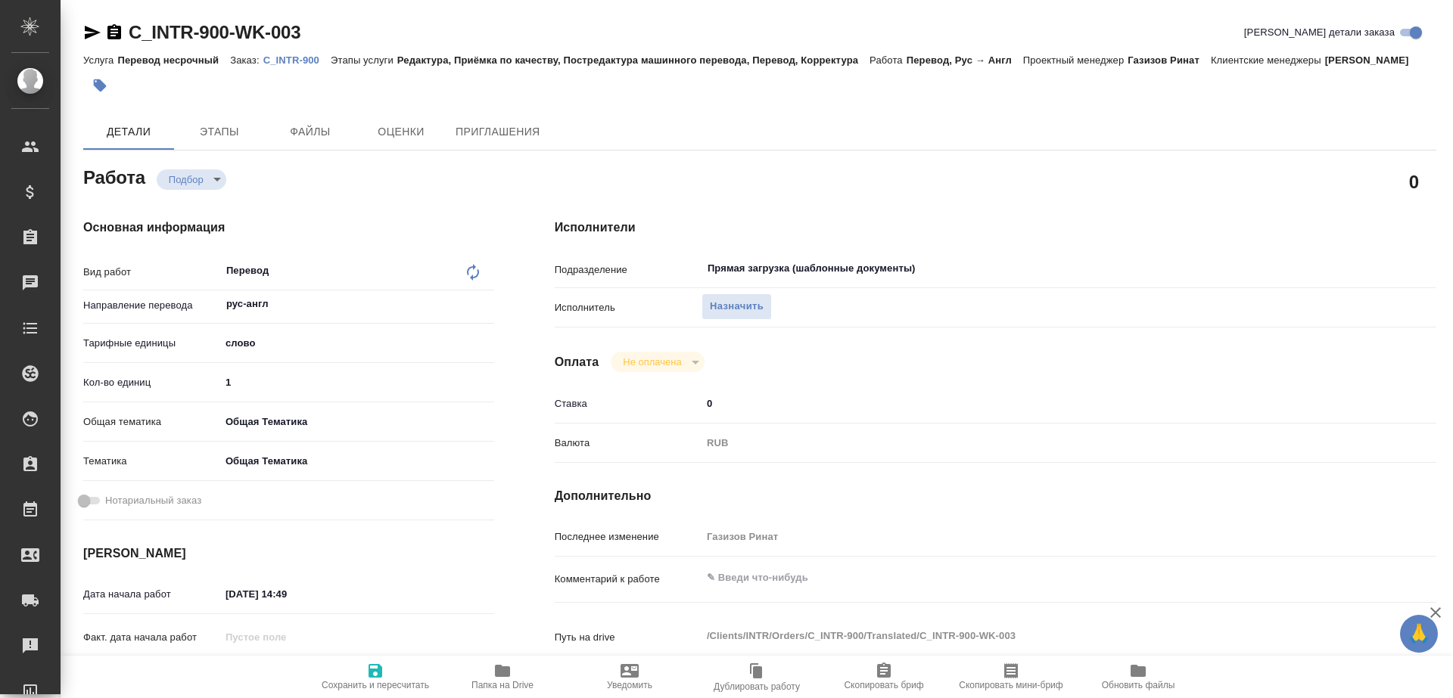
type textarea "x"
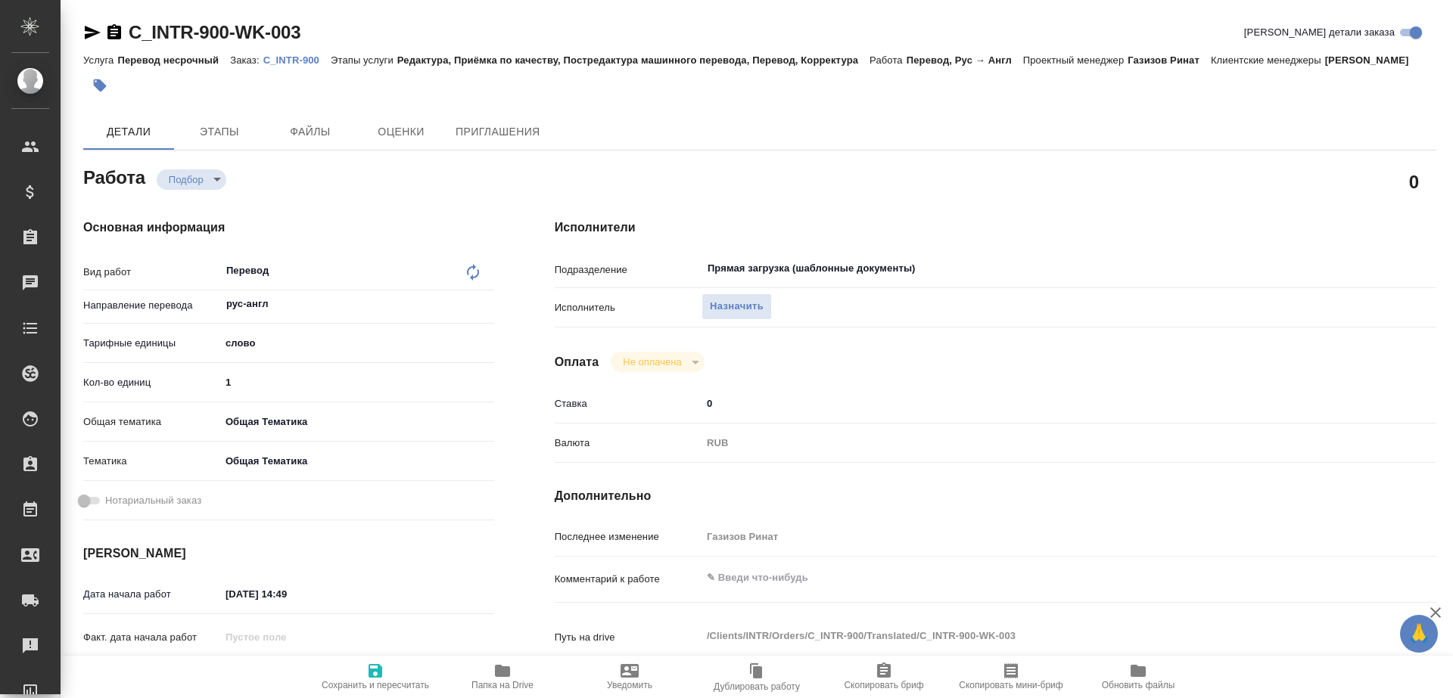
type textarea "x"
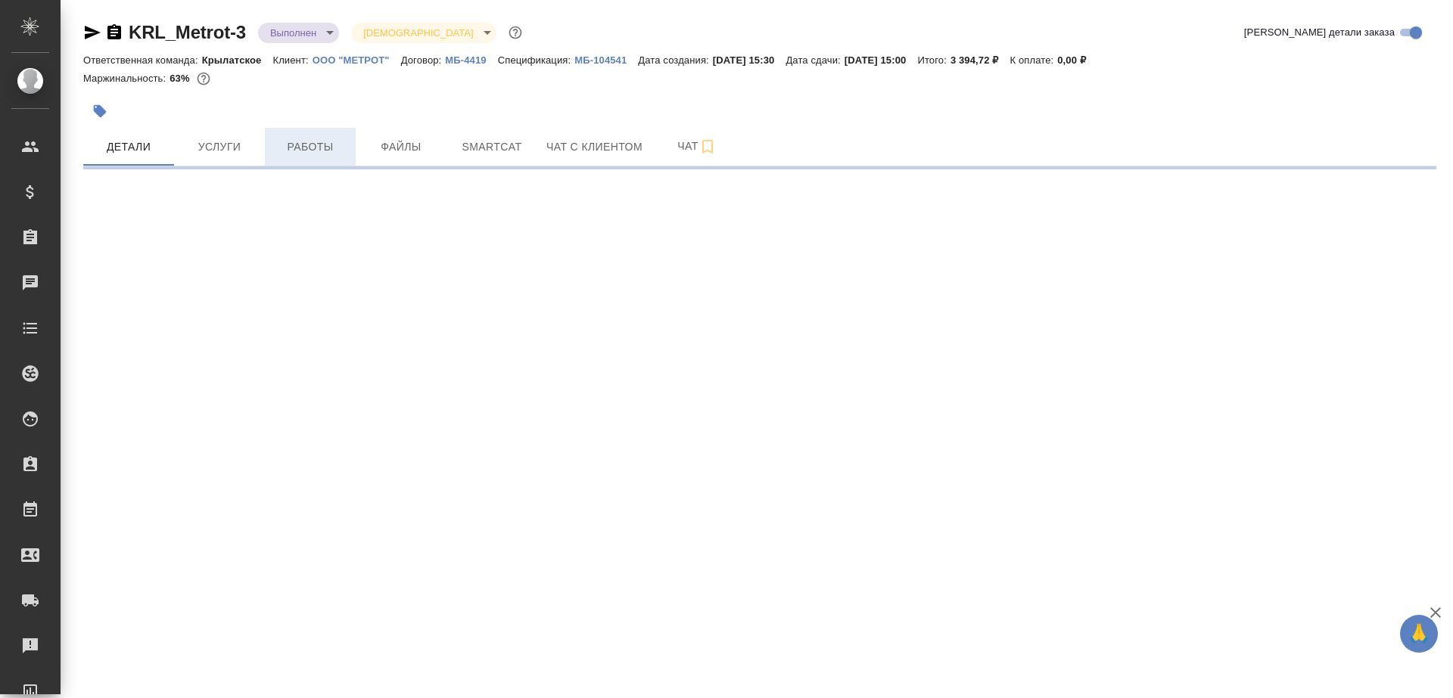
select select "RU"
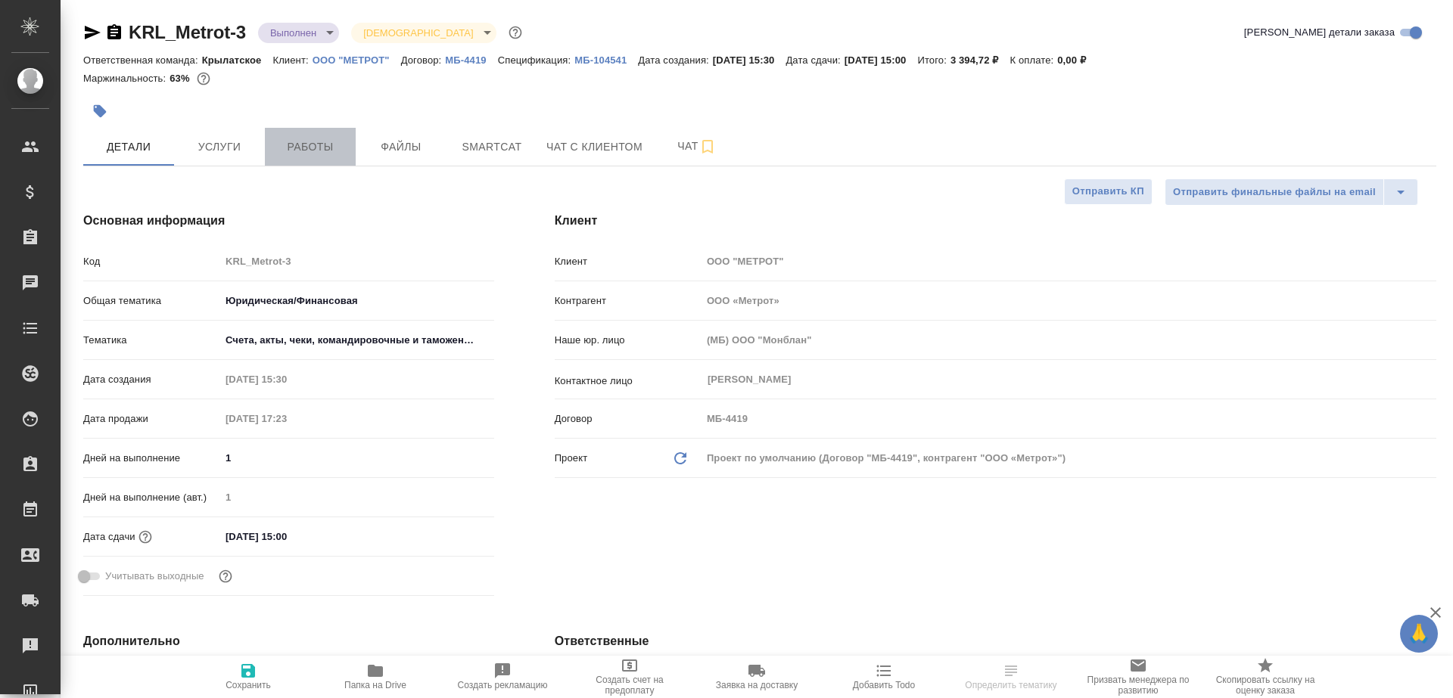
click at [276, 151] on span "Работы" at bounding box center [310, 147] width 73 height 19
type textarea "x"
type input "Газизов Ринат"
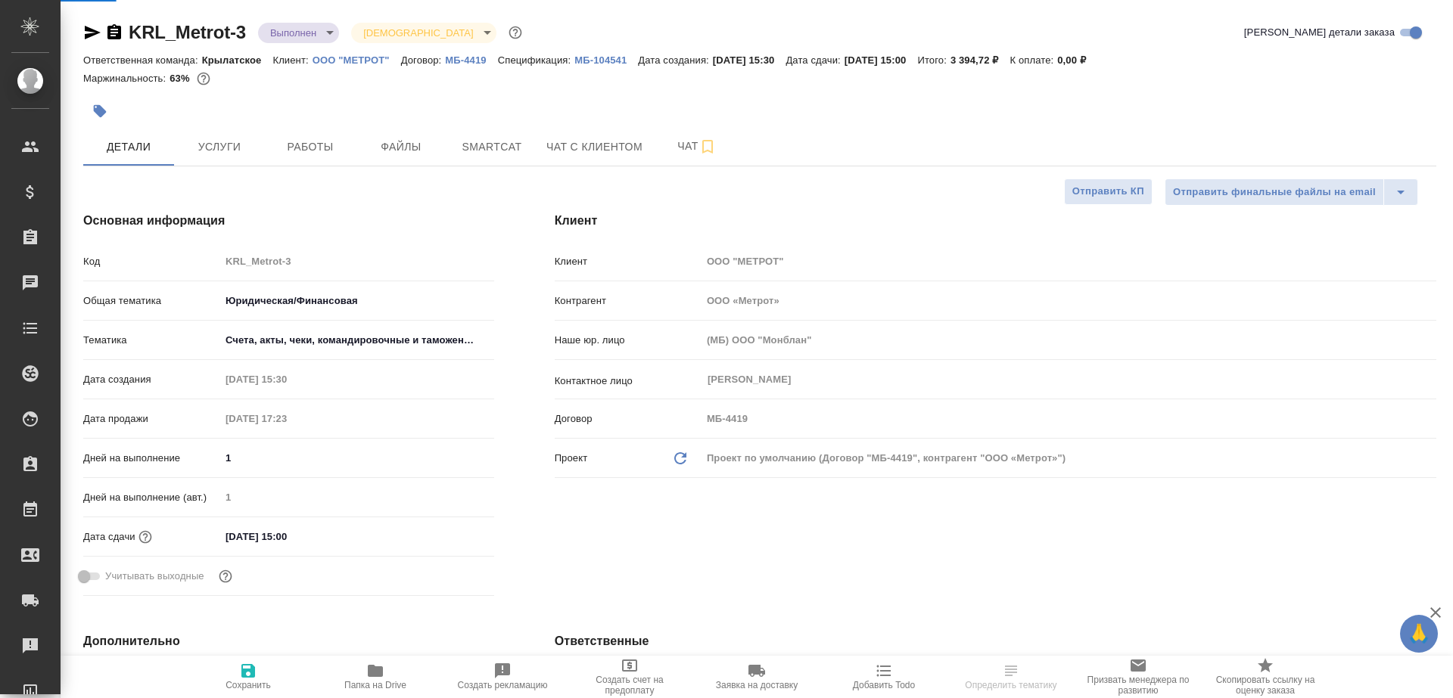
type input "Chernova Anna"
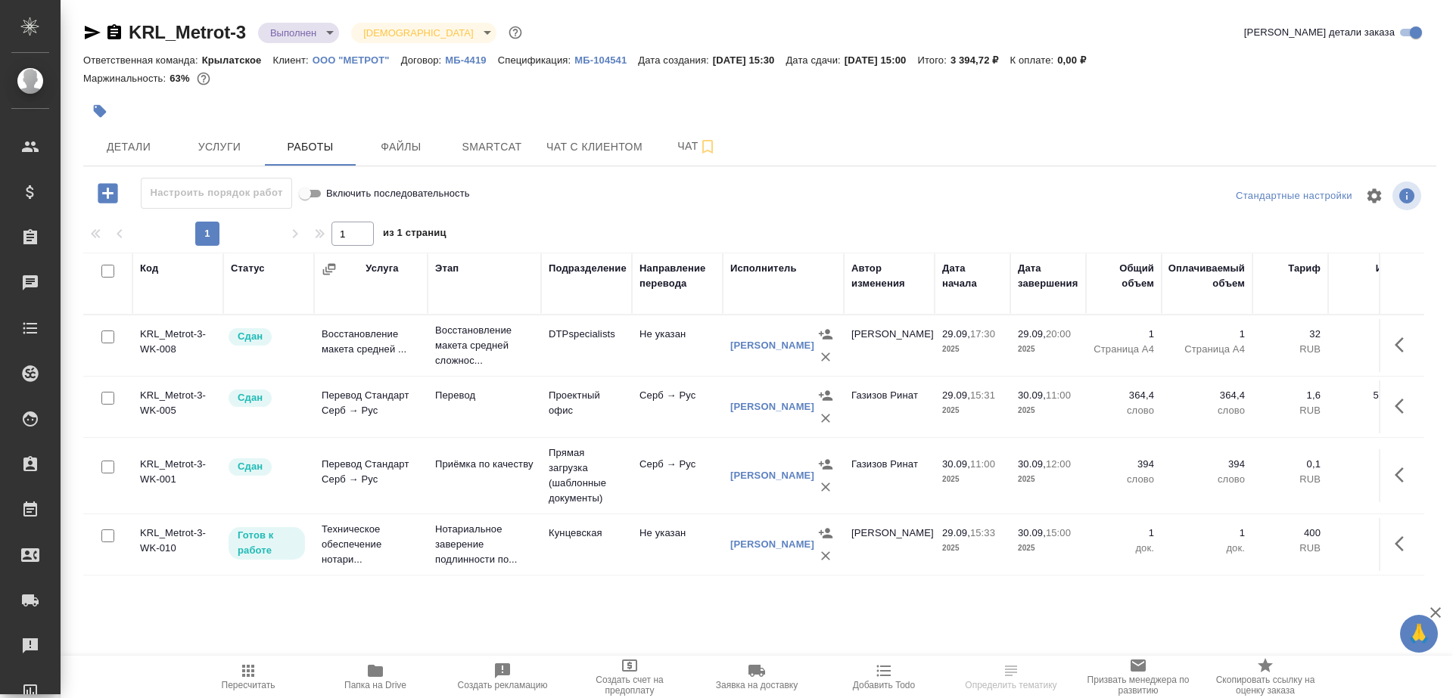
click at [110, 194] on icon "button" at bounding box center [108, 193] width 26 height 26
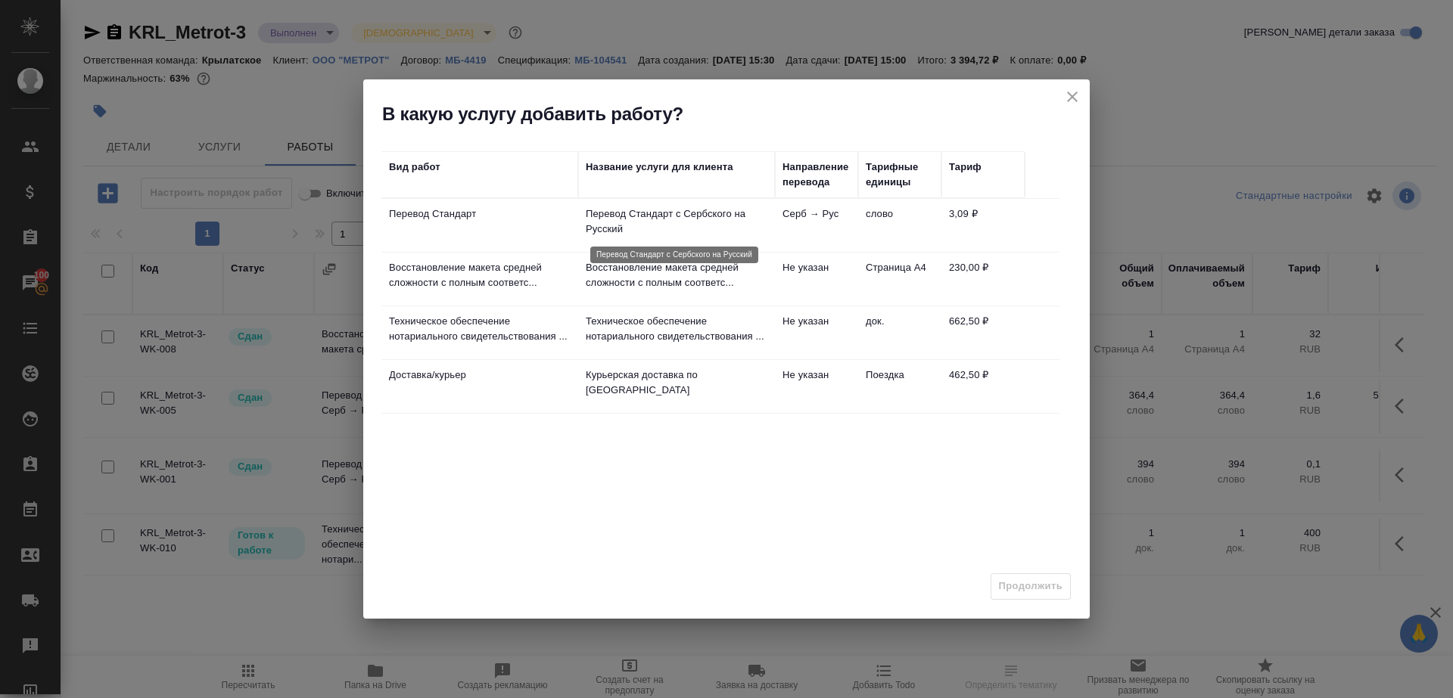
click at [741, 235] on p "Перевод Стандарт с Сербского на Русский" at bounding box center [677, 222] width 182 height 30
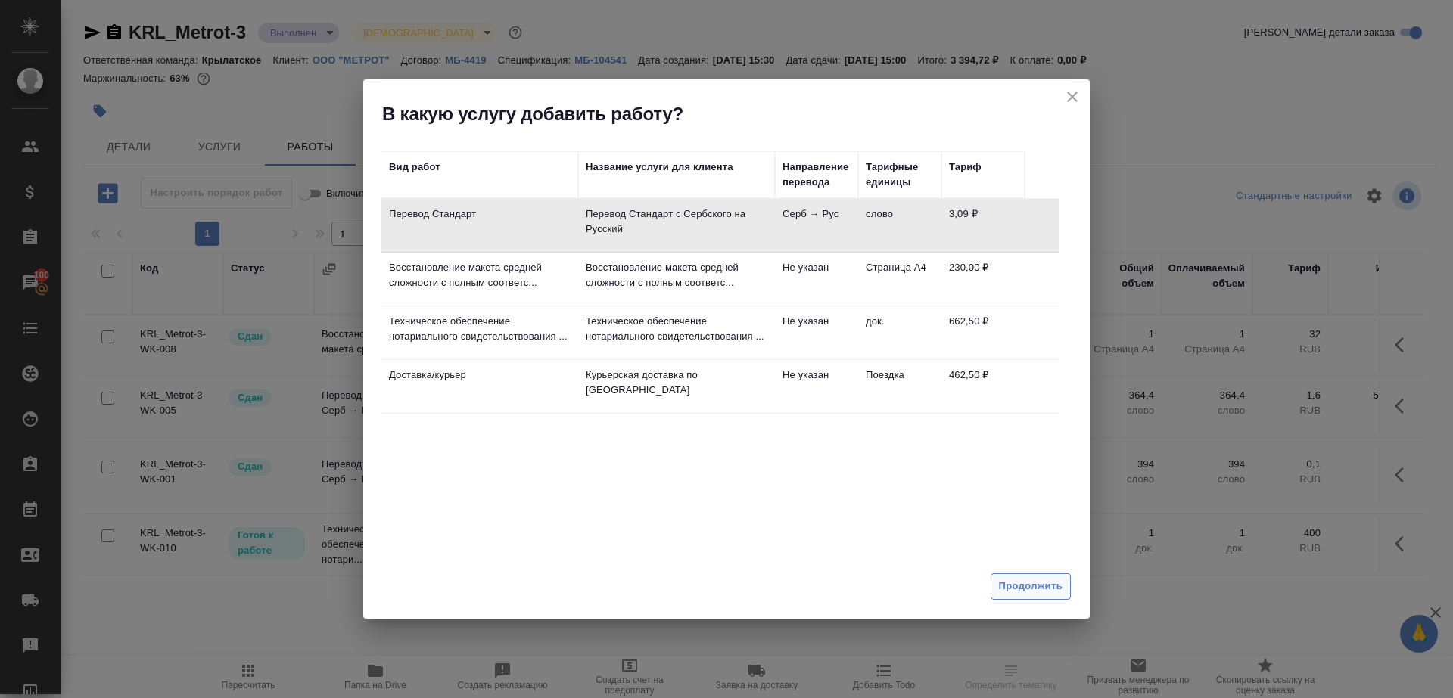
click at [1021, 575] on button "Продолжить" at bounding box center [1030, 587] width 80 height 26
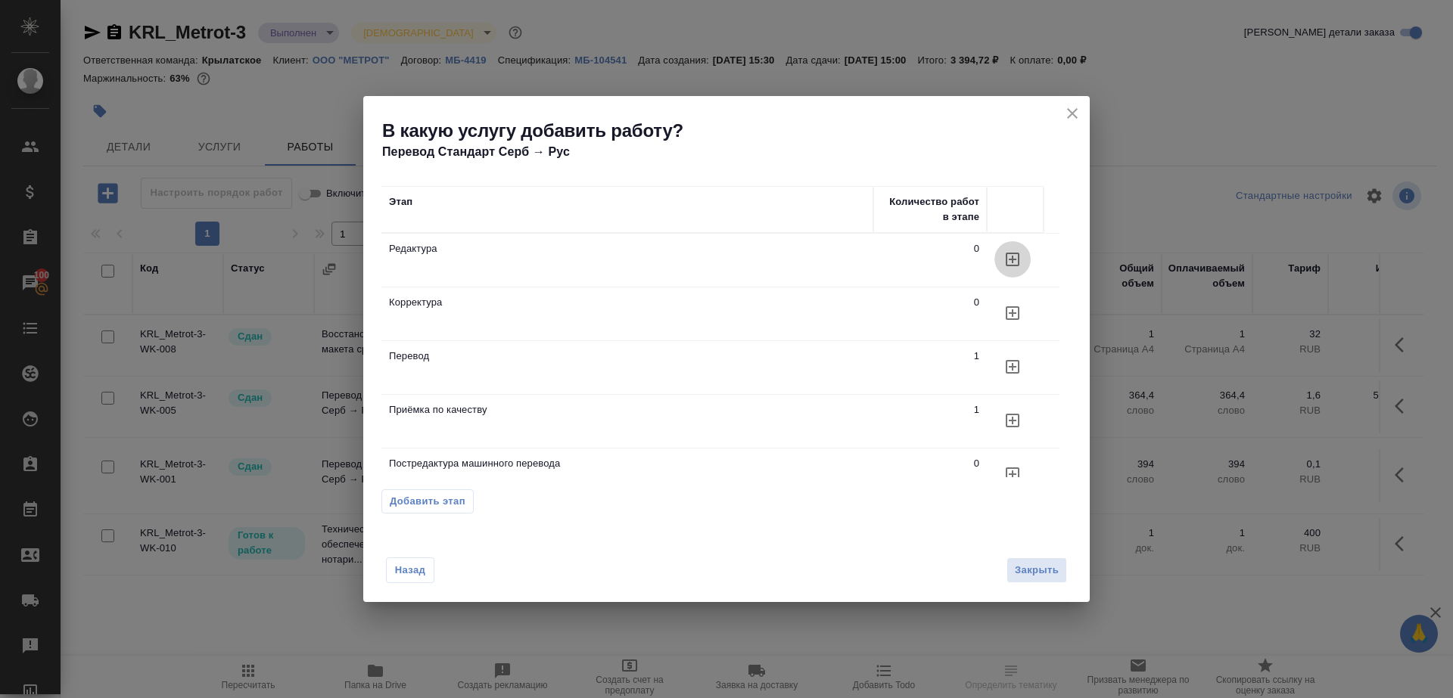
click at [1015, 270] on button "button" at bounding box center [1012, 259] width 36 height 36
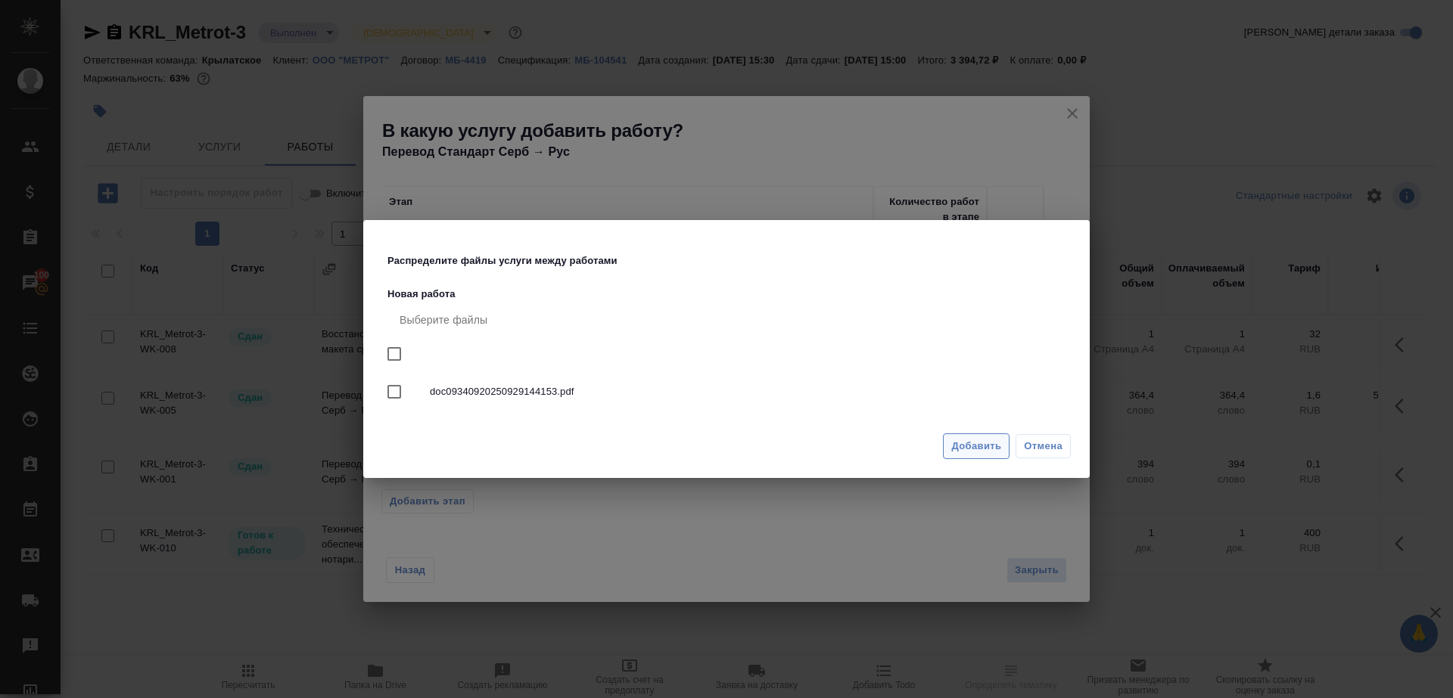
click at [989, 456] on button "Добавить" at bounding box center [976, 447] width 67 height 26
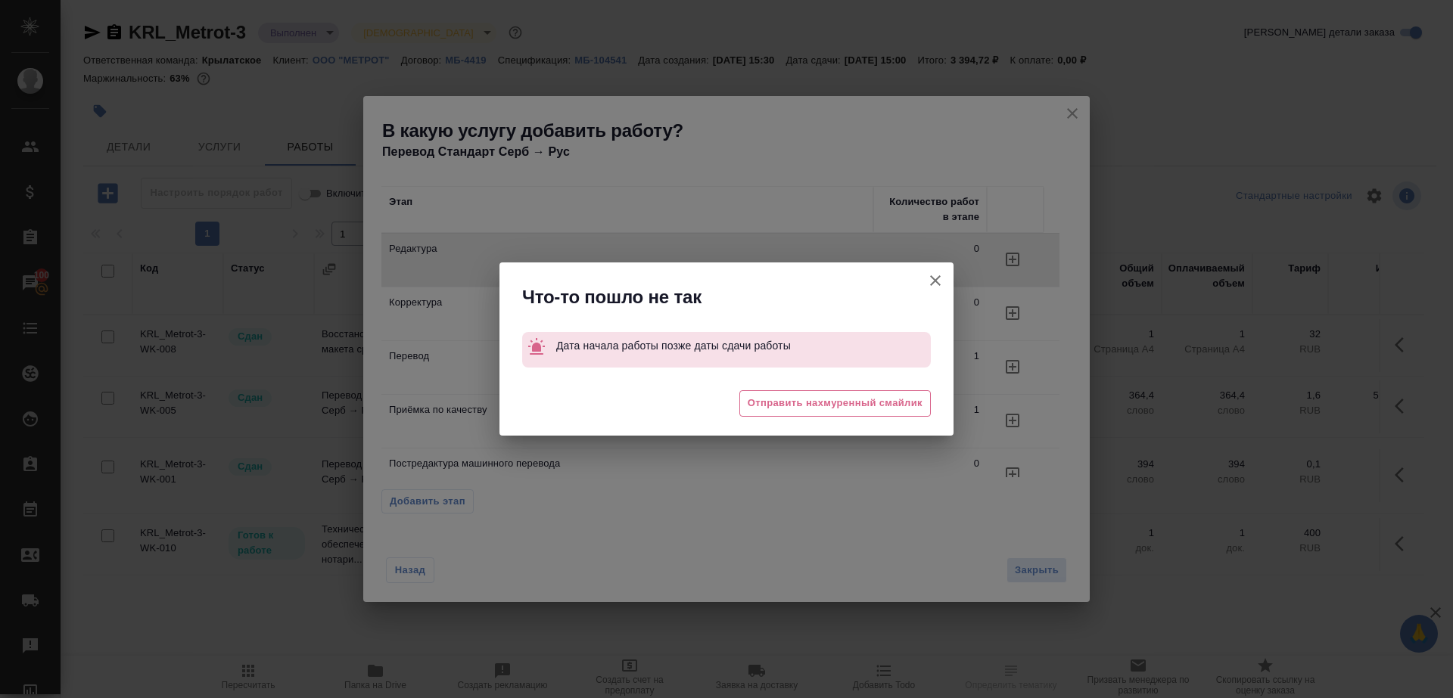
click at [936, 275] on icon "button" at bounding box center [935, 281] width 18 height 18
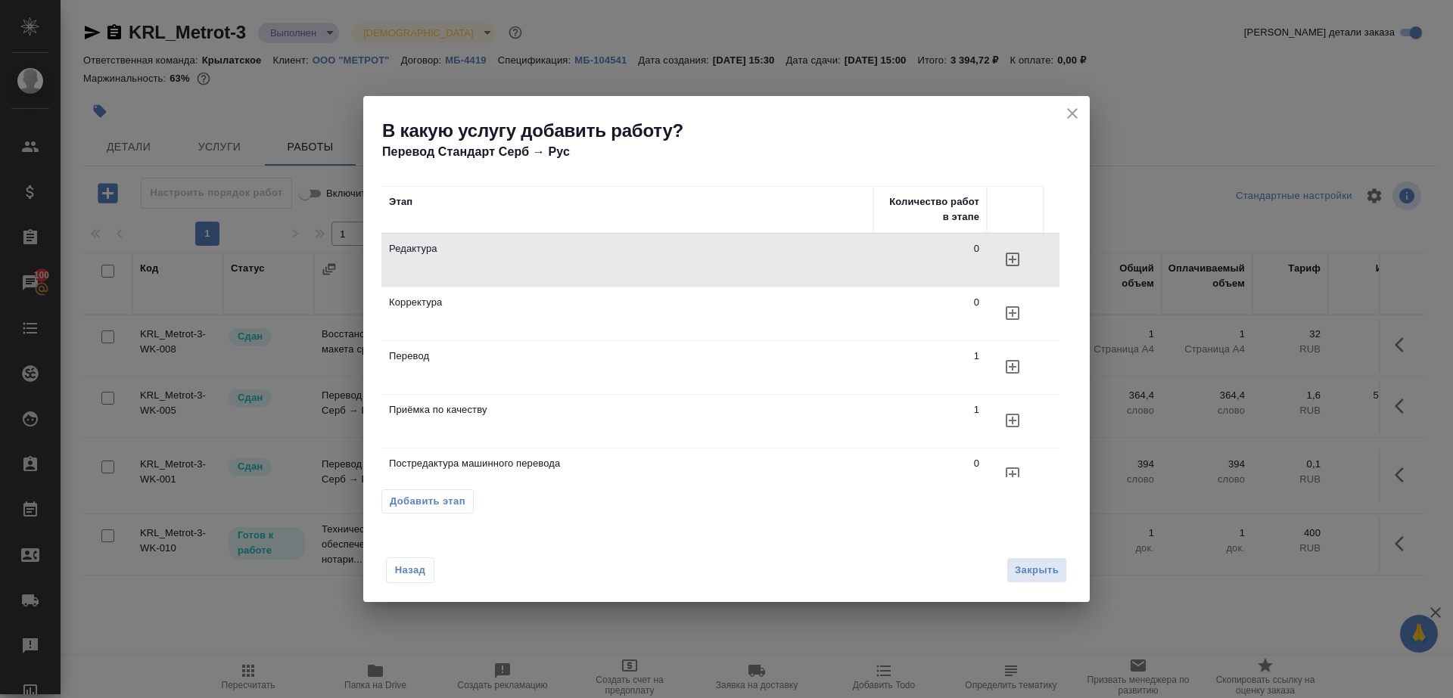
click at [1084, 113] on div "В какую услугу добавить работу? Перевод Стандарт Серб → Рус" at bounding box center [726, 128] width 726 height 65
click at [1071, 106] on icon "close" at bounding box center [1072, 113] width 18 height 18
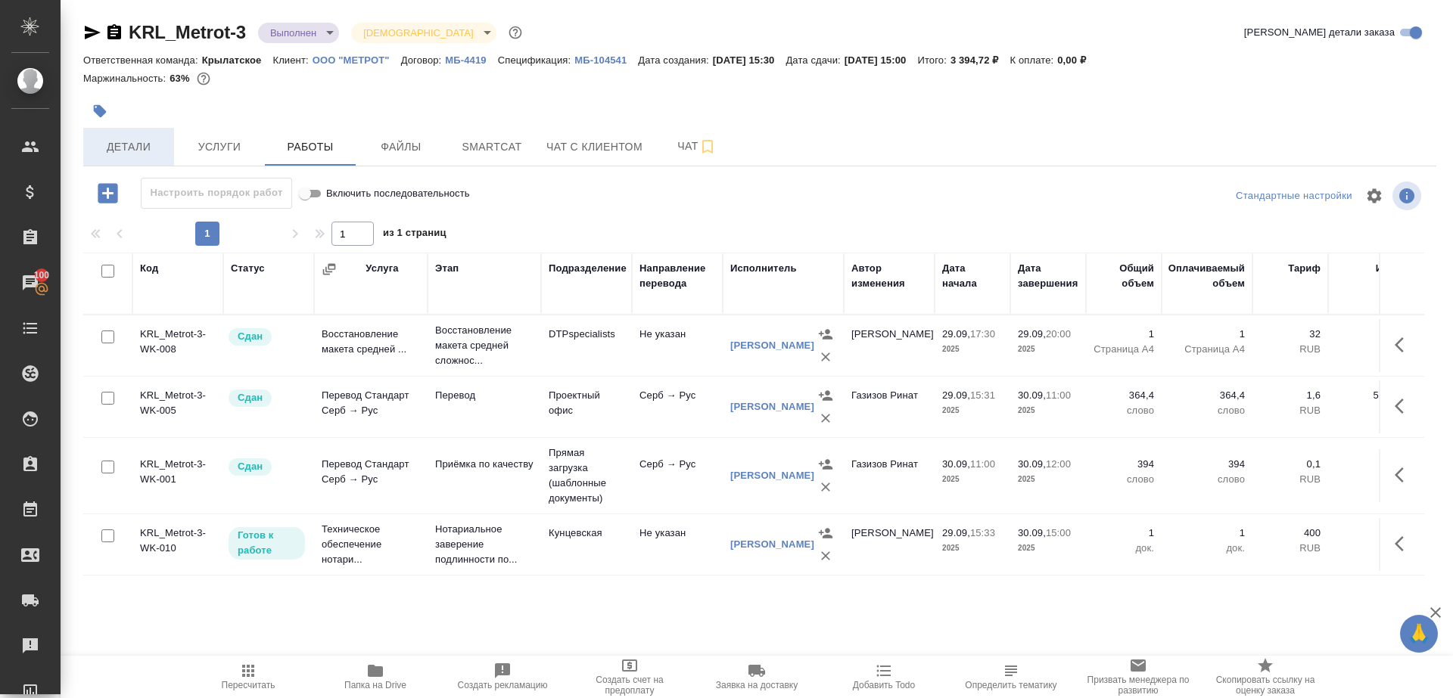
click at [163, 156] on span "Детали" at bounding box center [128, 147] width 73 height 19
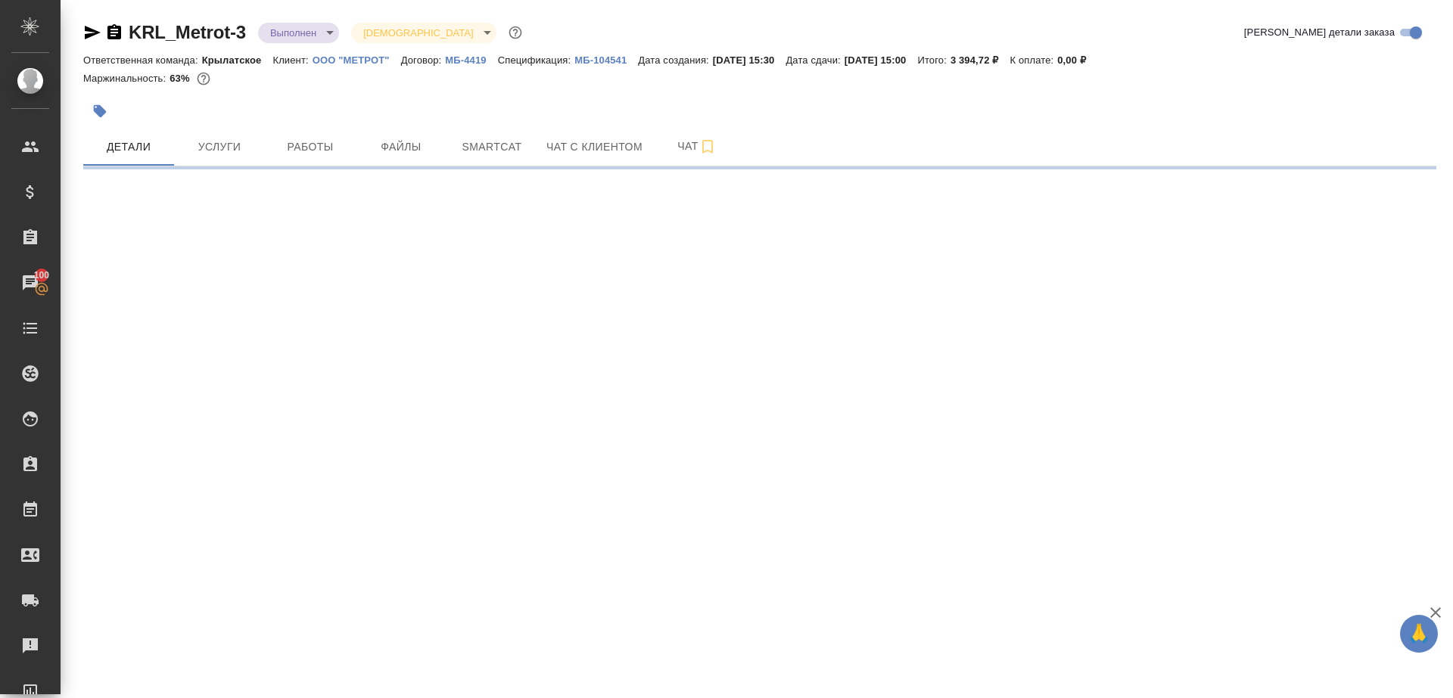
select select "RU"
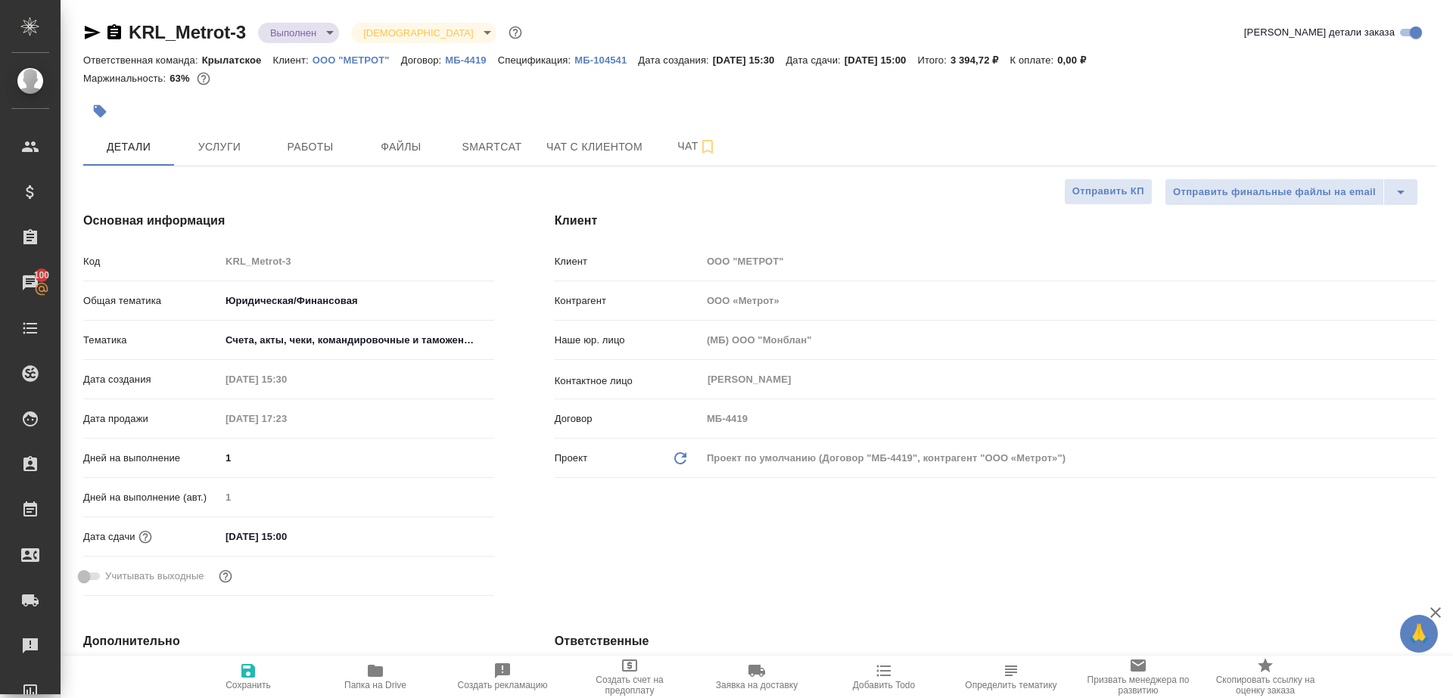
type textarea "x"
click at [284, 535] on input "30.09.2025 15:00" at bounding box center [287, 537] width 132 height 22
type input "30.09.2025 10:0_"
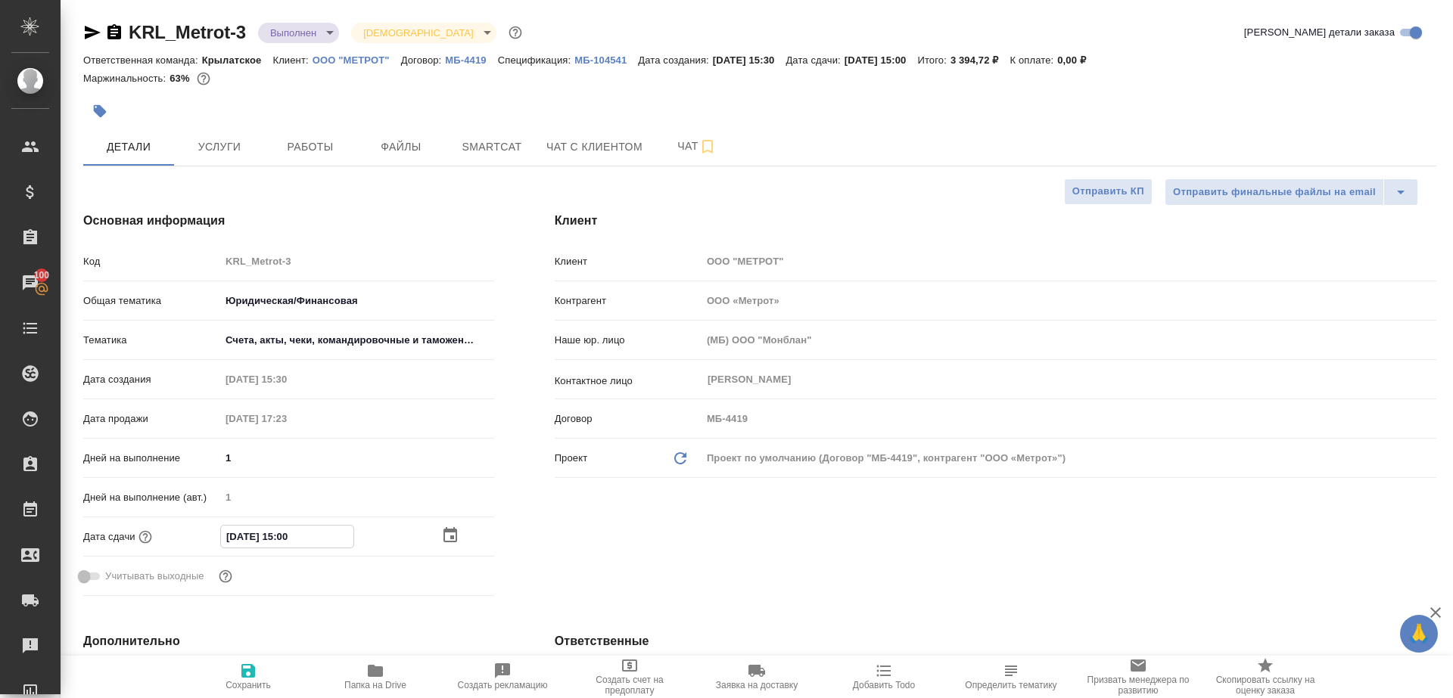
type textarea "x"
type input "30.09.2025 17:00"
type textarea "x"
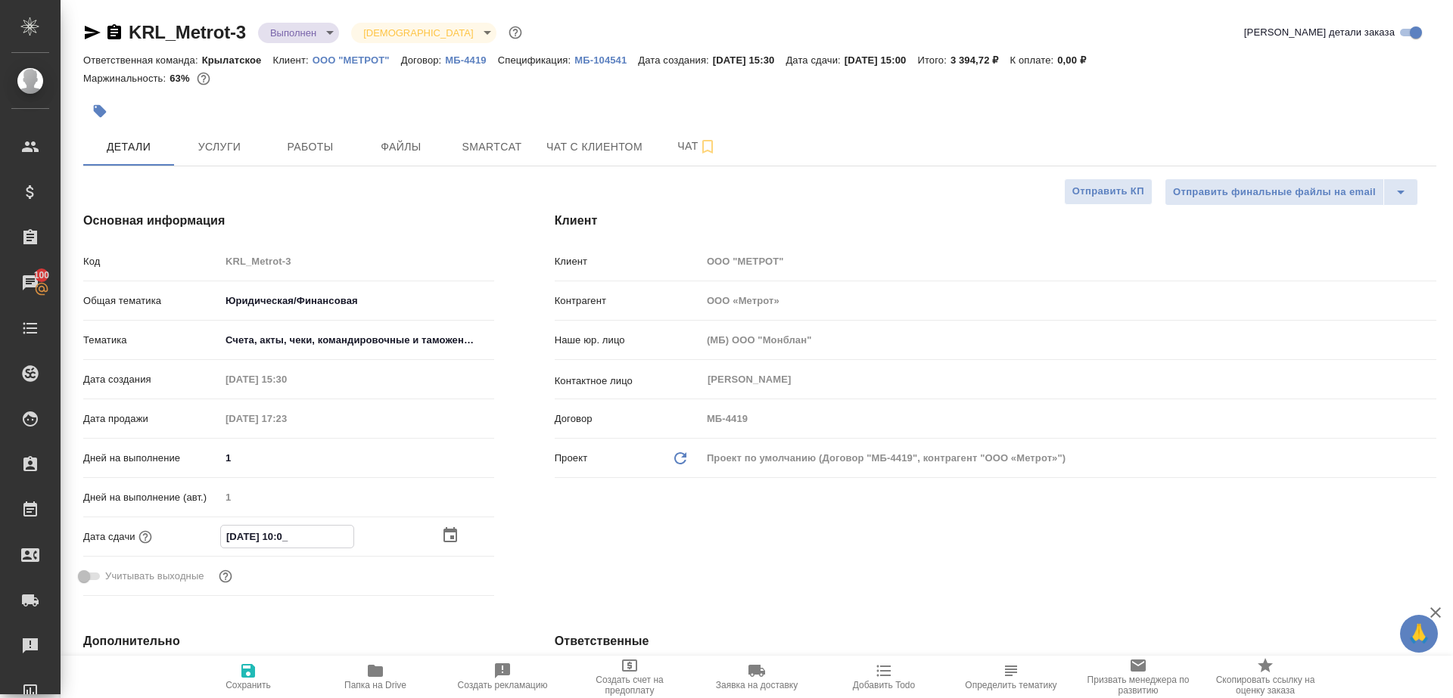
type textarea "x"
type input "30.09.2025 17:00"
click at [262, 672] on span "Сохранить" at bounding box center [248, 676] width 109 height 29
type textarea "x"
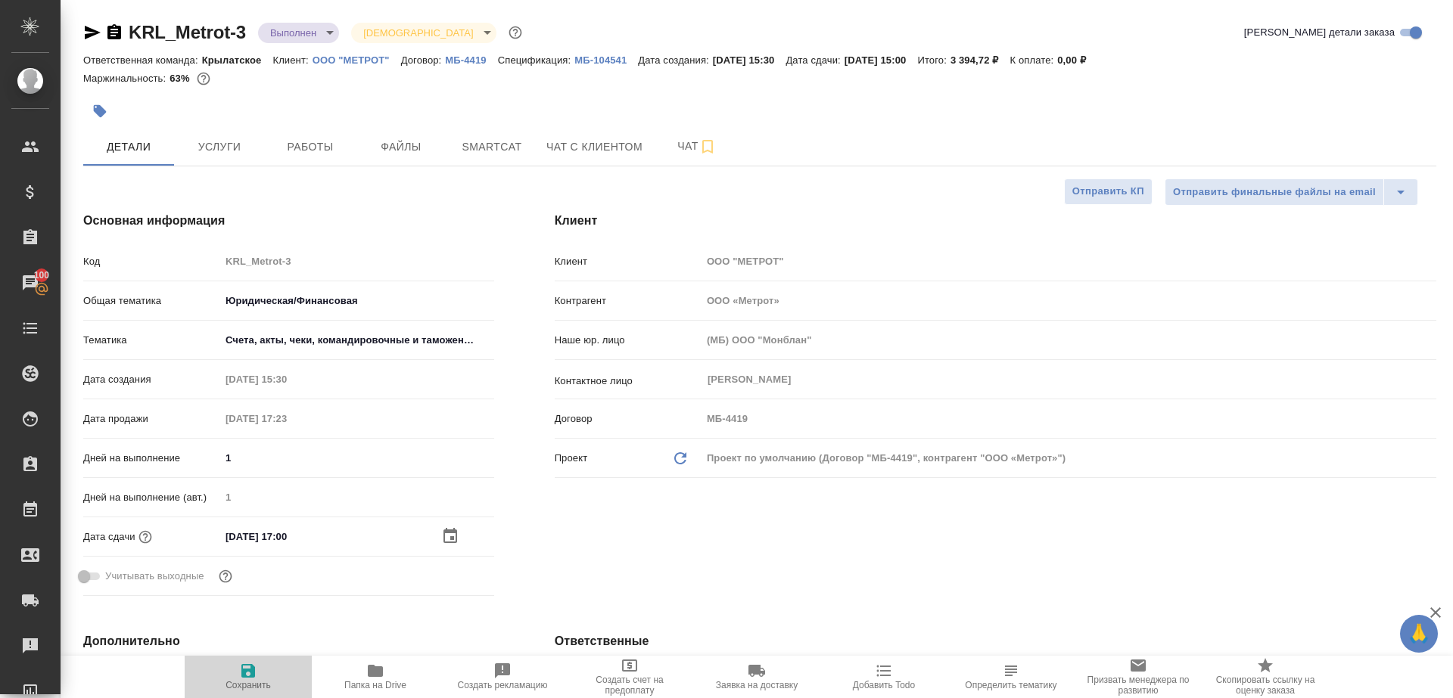
type textarea "x"
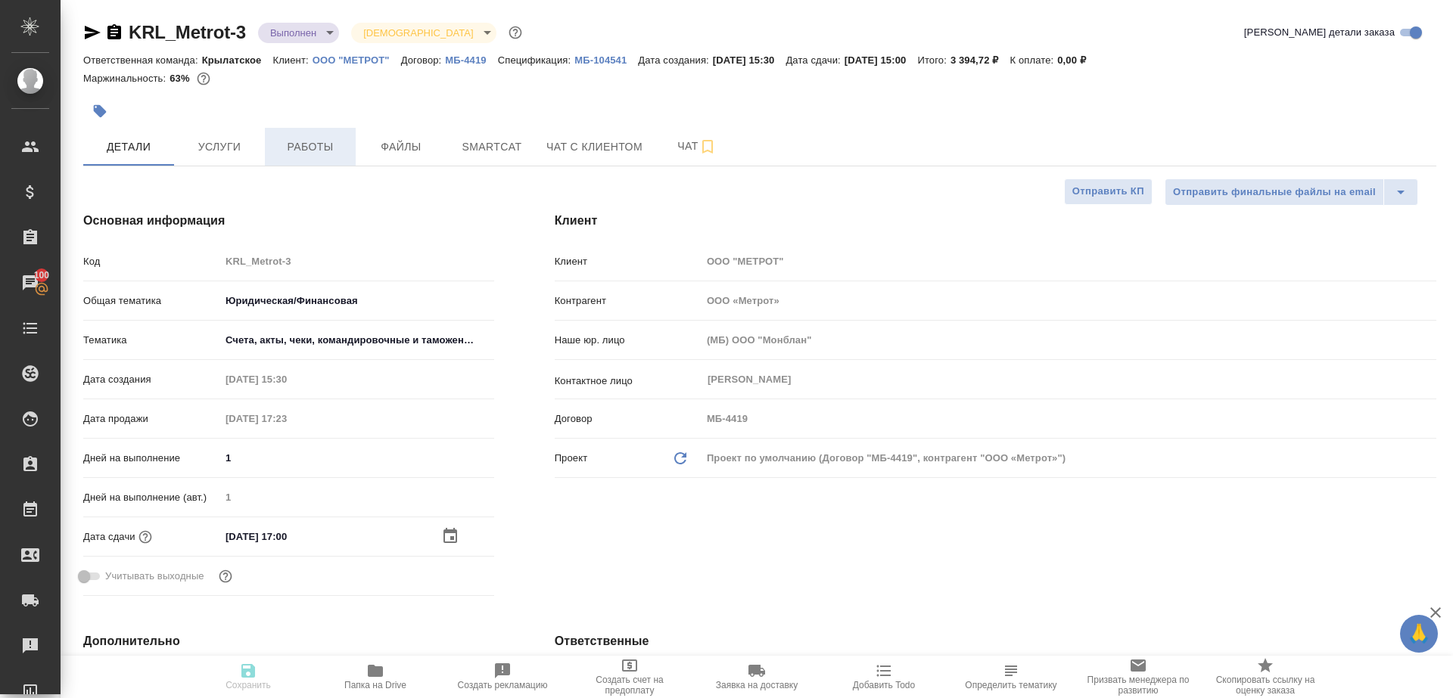
type textarea "x"
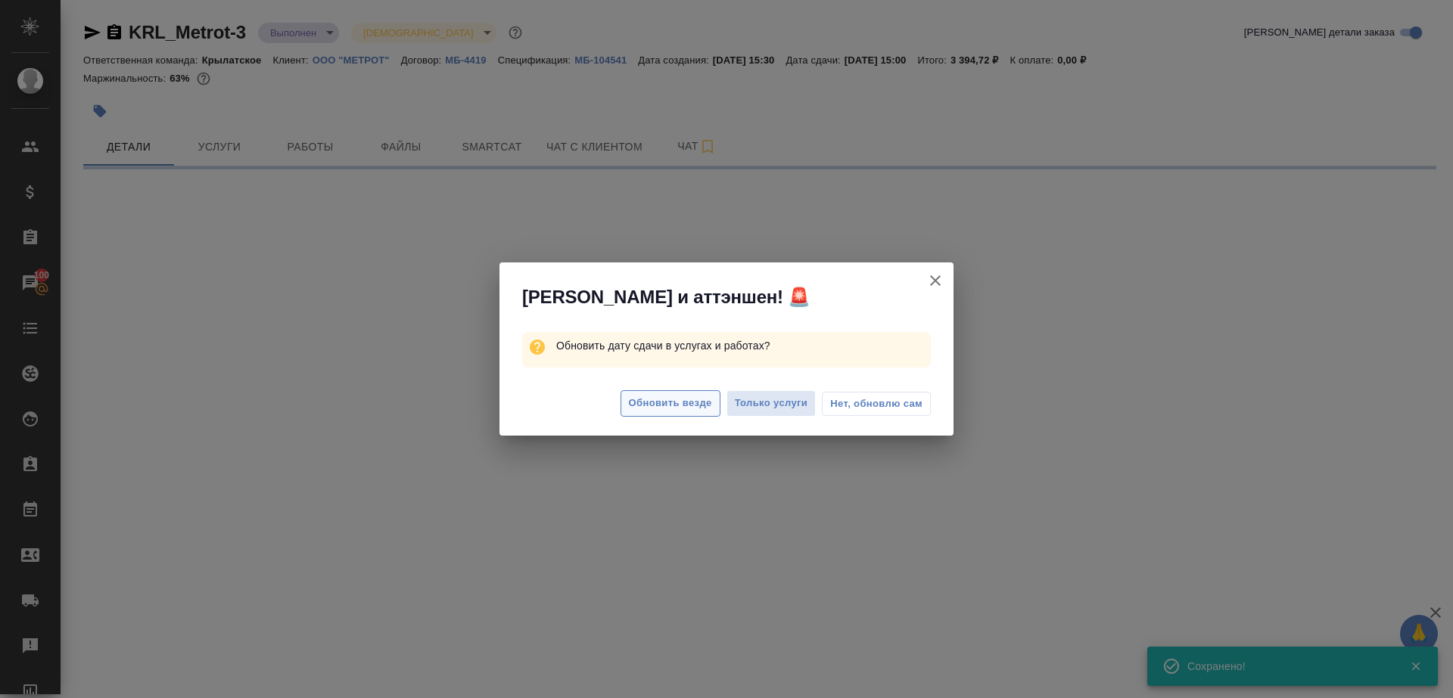
click at [682, 391] on button "Обновить везде" at bounding box center [670, 403] width 100 height 26
select select "RU"
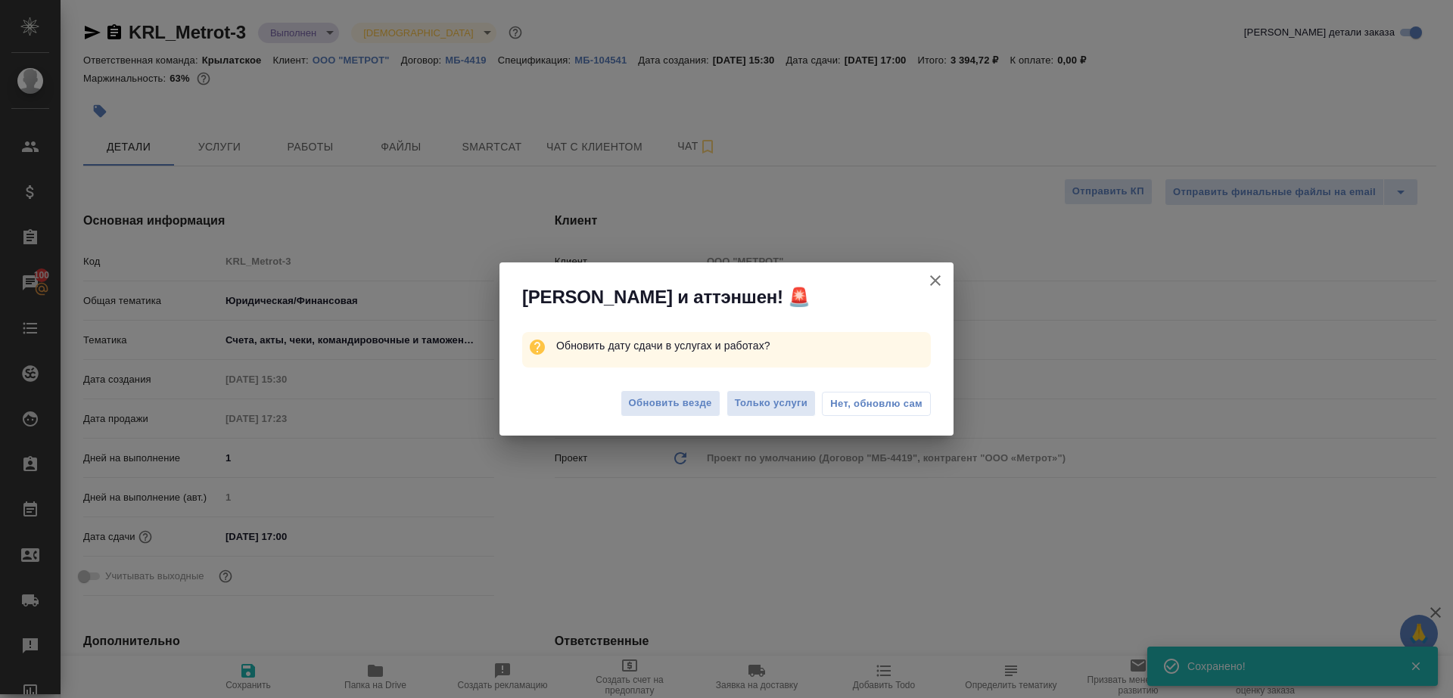
type textarea "x"
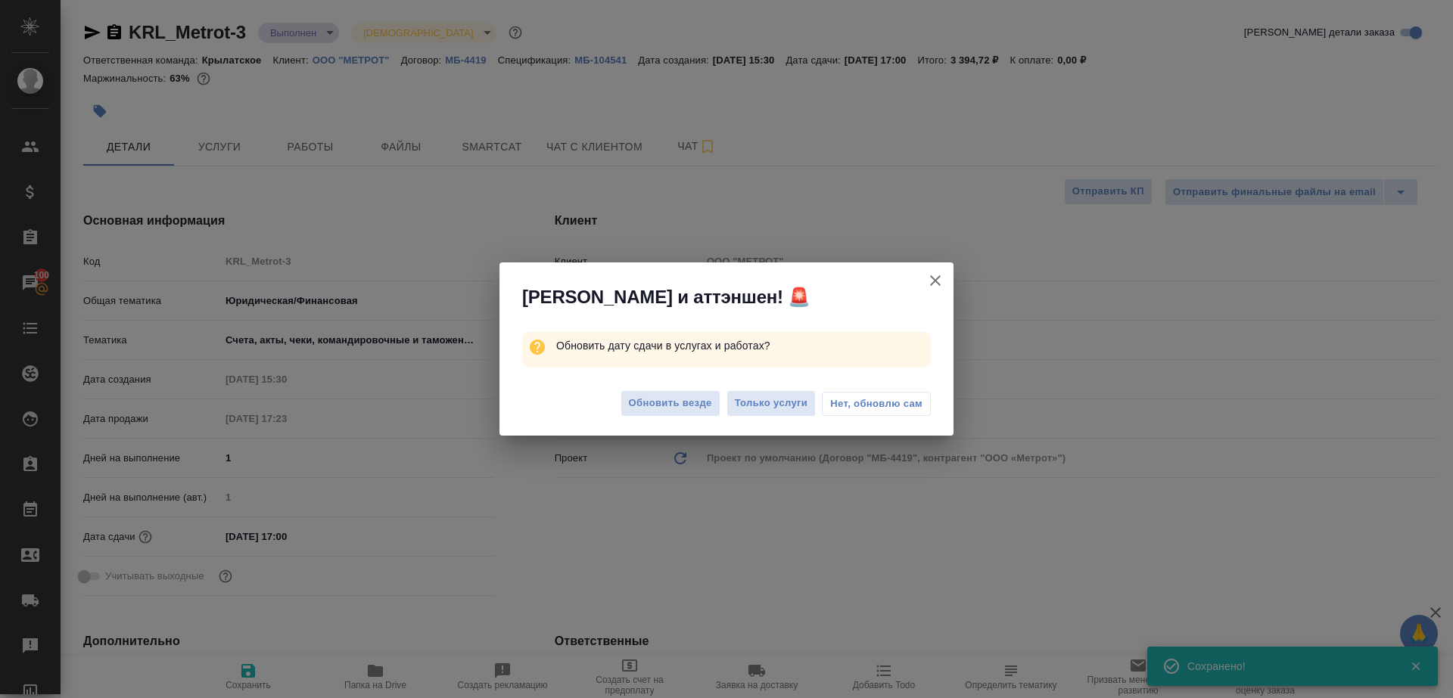
type textarea "x"
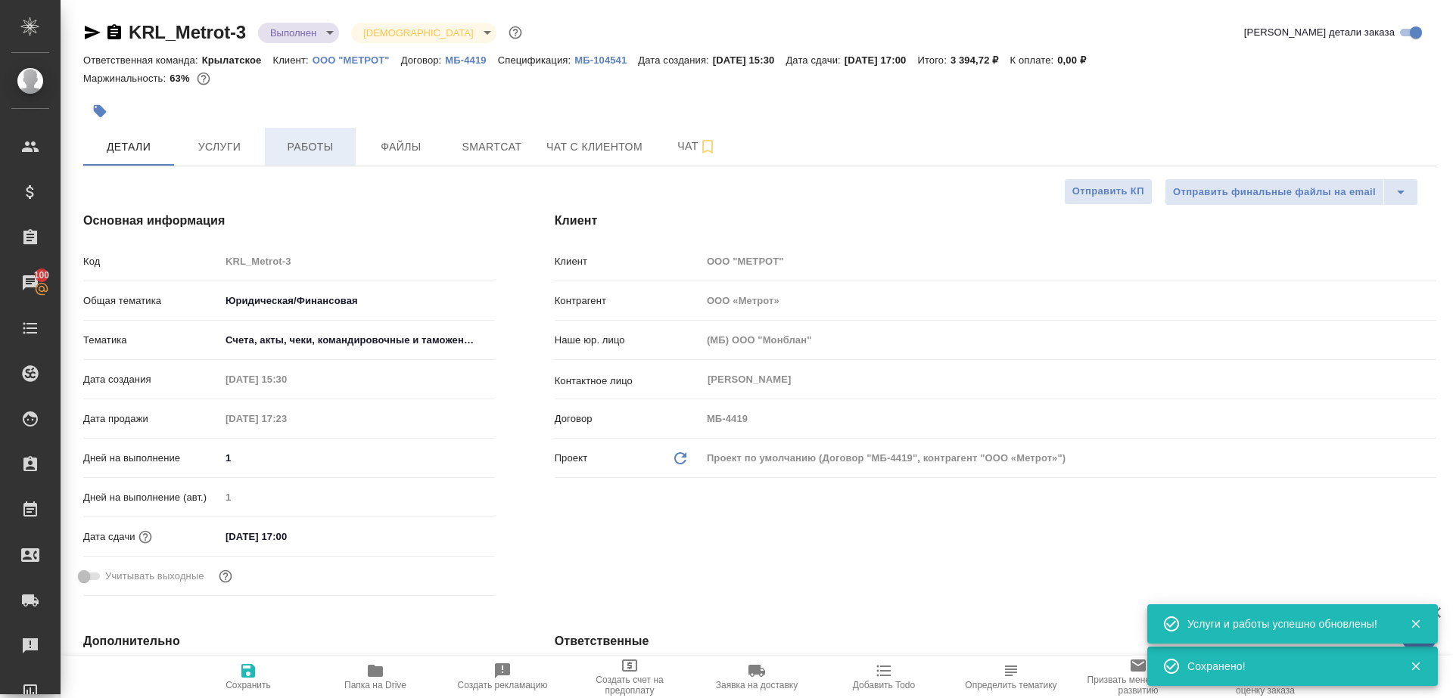
click at [316, 131] on button "Работы" at bounding box center [310, 147] width 91 height 38
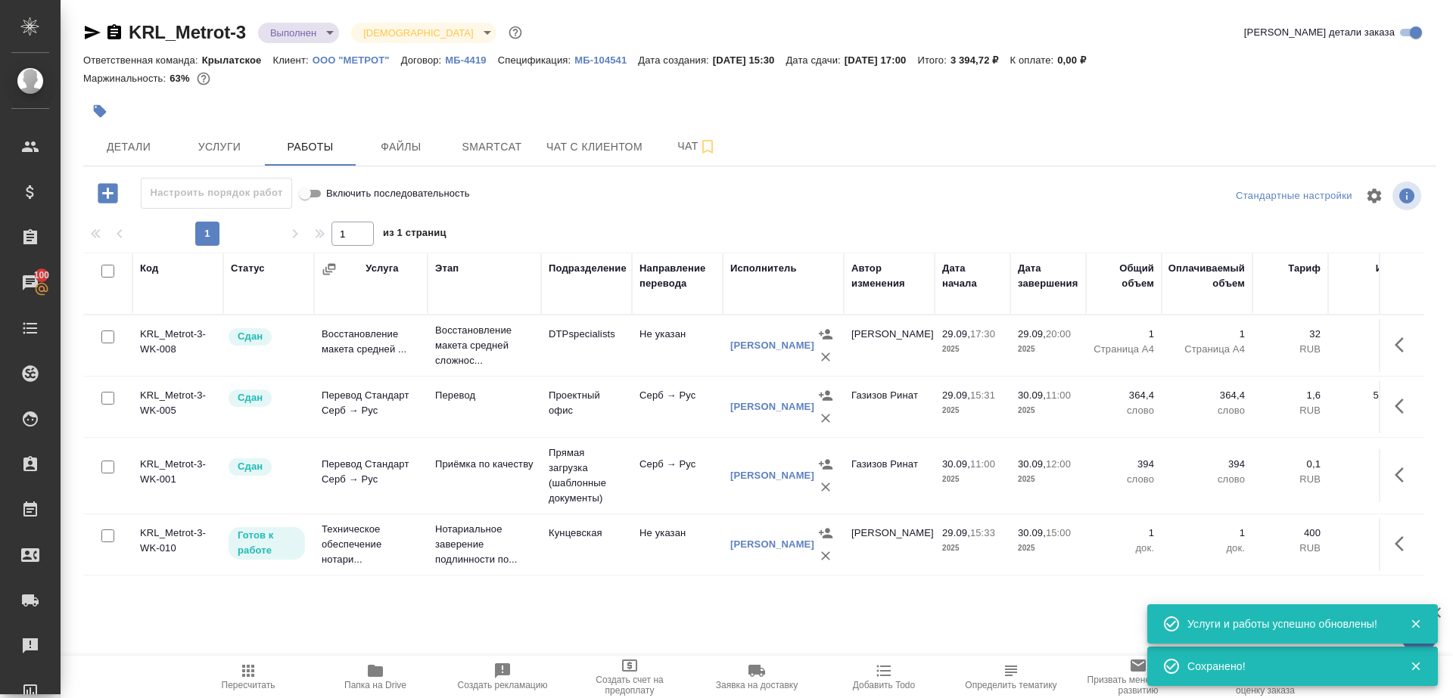
click at [109, 198] on icon "button" at bounding box center [108, 193] width 20 height 20
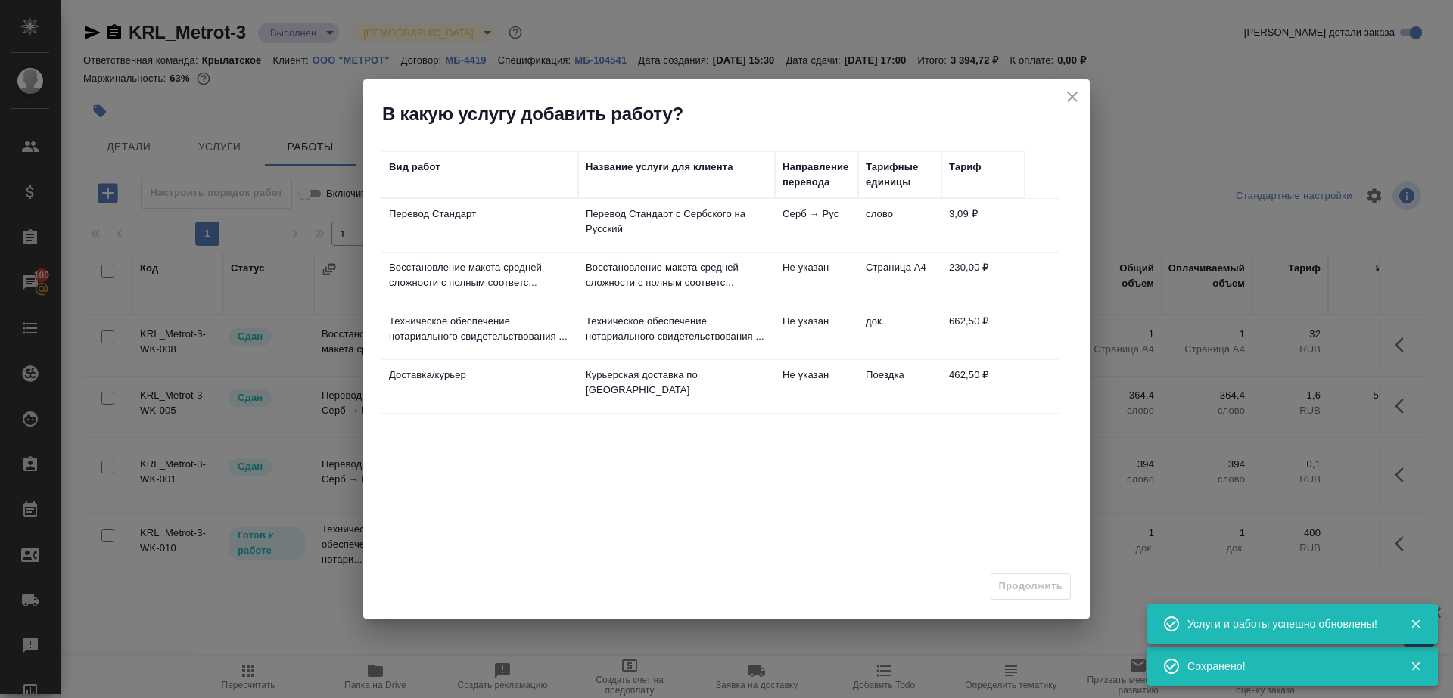
click at [662, 182] on div "Название услуги для клиента" at bounding box center [677, 175] width 182 height 30
click at [670, 209] on p "Перевод Стандарт с Сербского на Русский" at bounding box center [677, 222] width 182 height 30
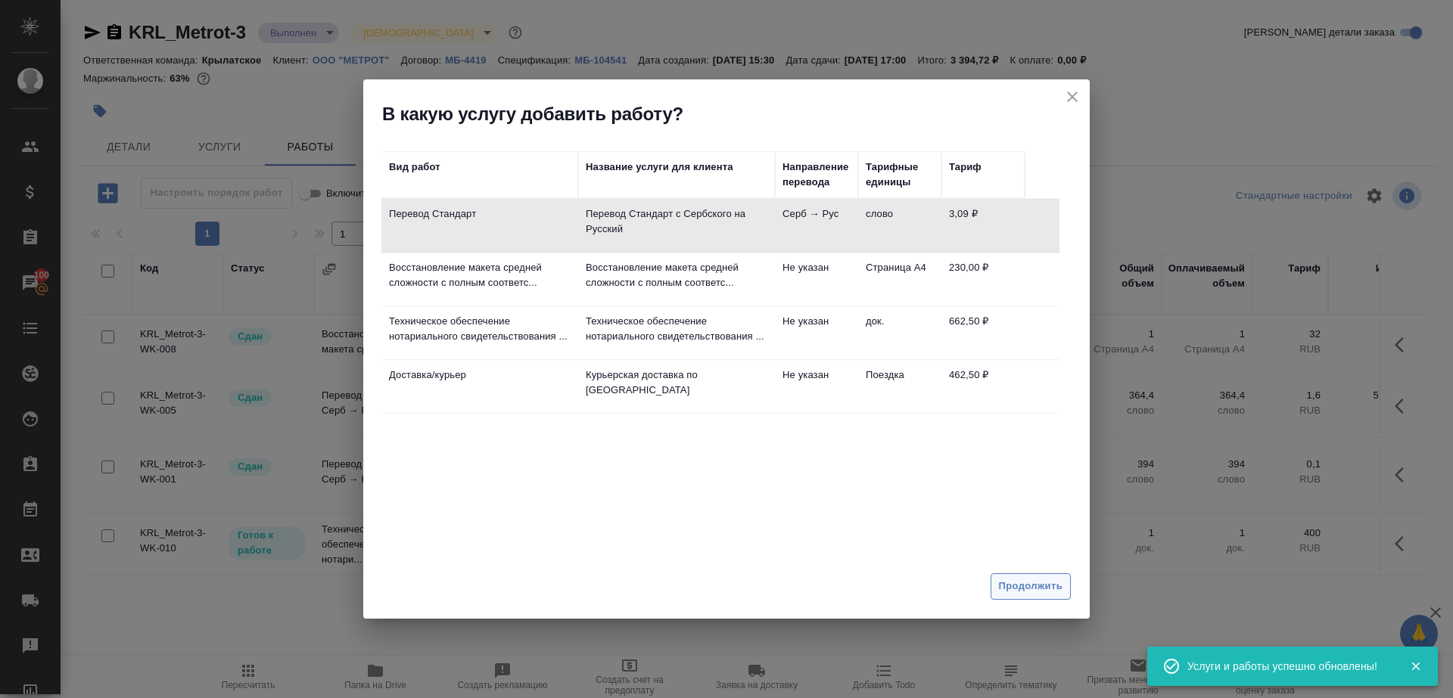
click at [1043, 593] on span "Продолжить" at bounding box center [1031, 586] width 64 height 17
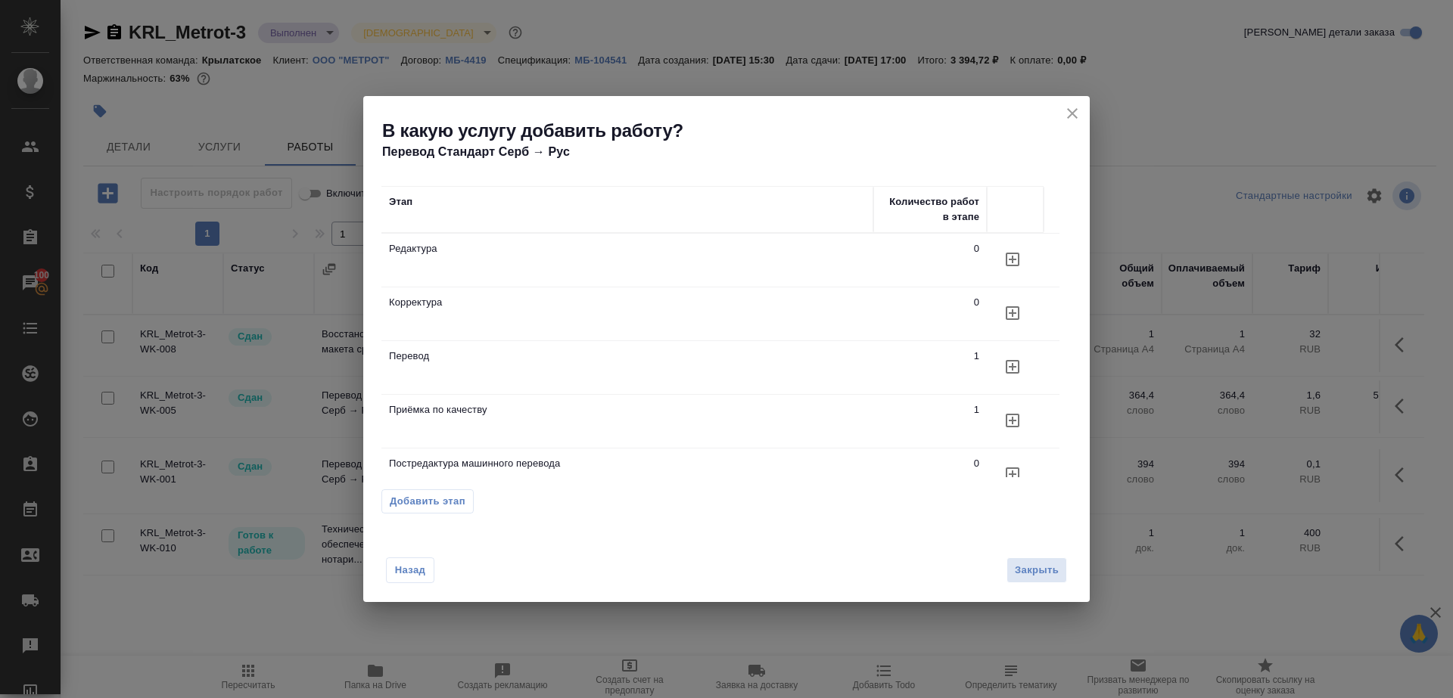
click at [1007, 264] on icon "button" at bounding box center [1013, 260] width 14 height 14
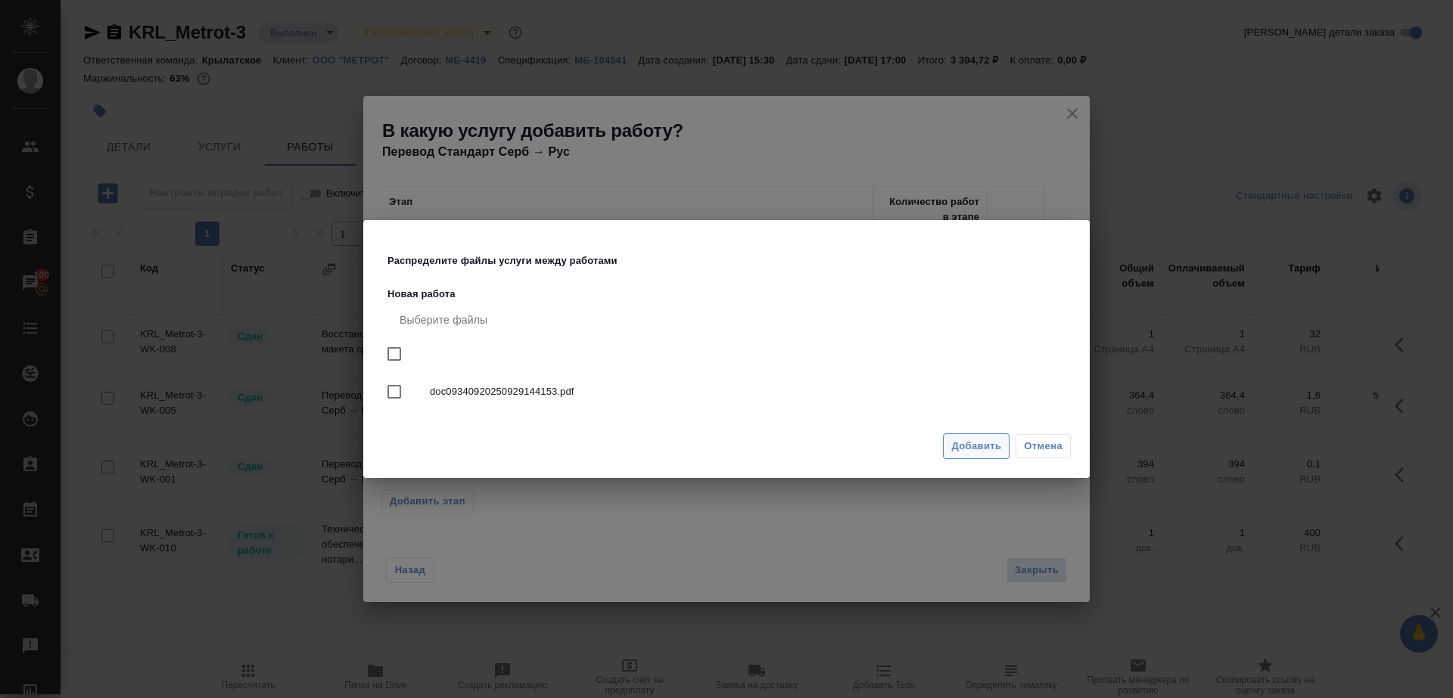
click at [983, 436] on button "Добавить" at bounding box center [976, 447] width 67 height 26
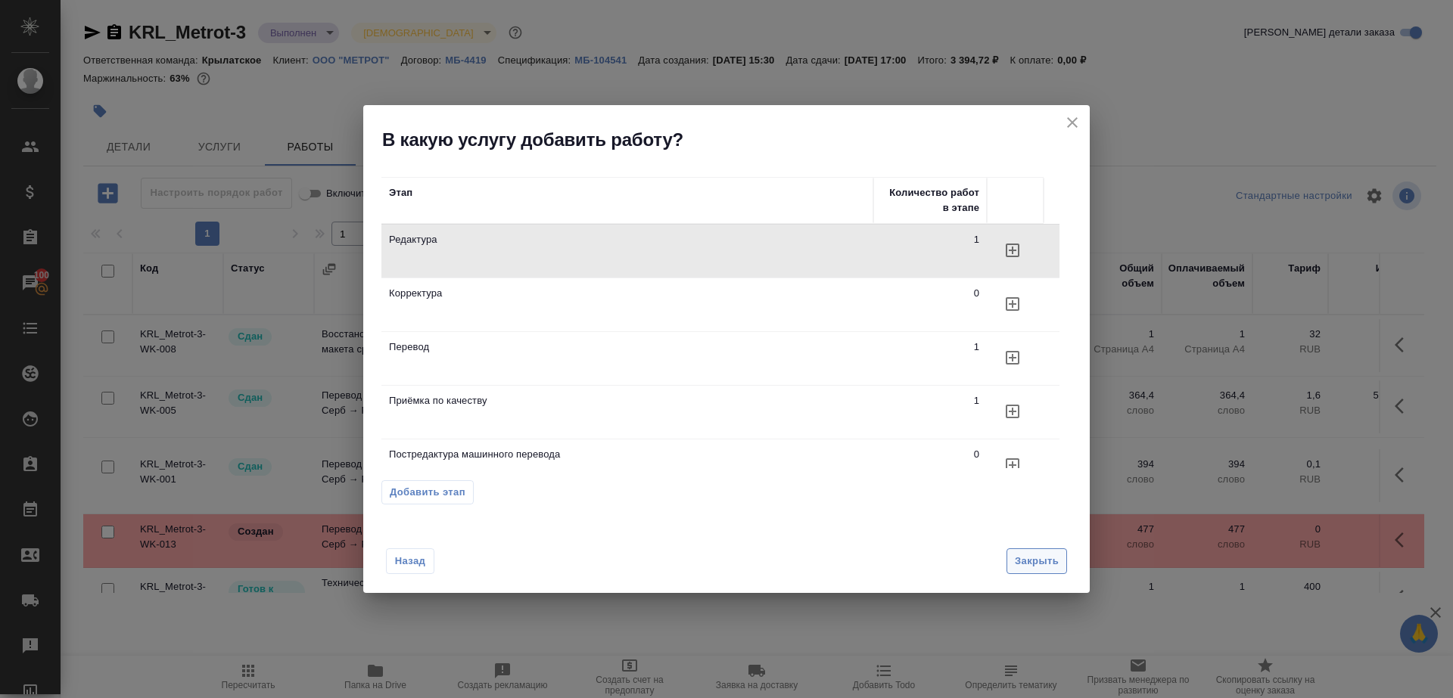
click at [1034, 564] on span "Закрыть" at bounding box center [1037, 561] width 44 height 17
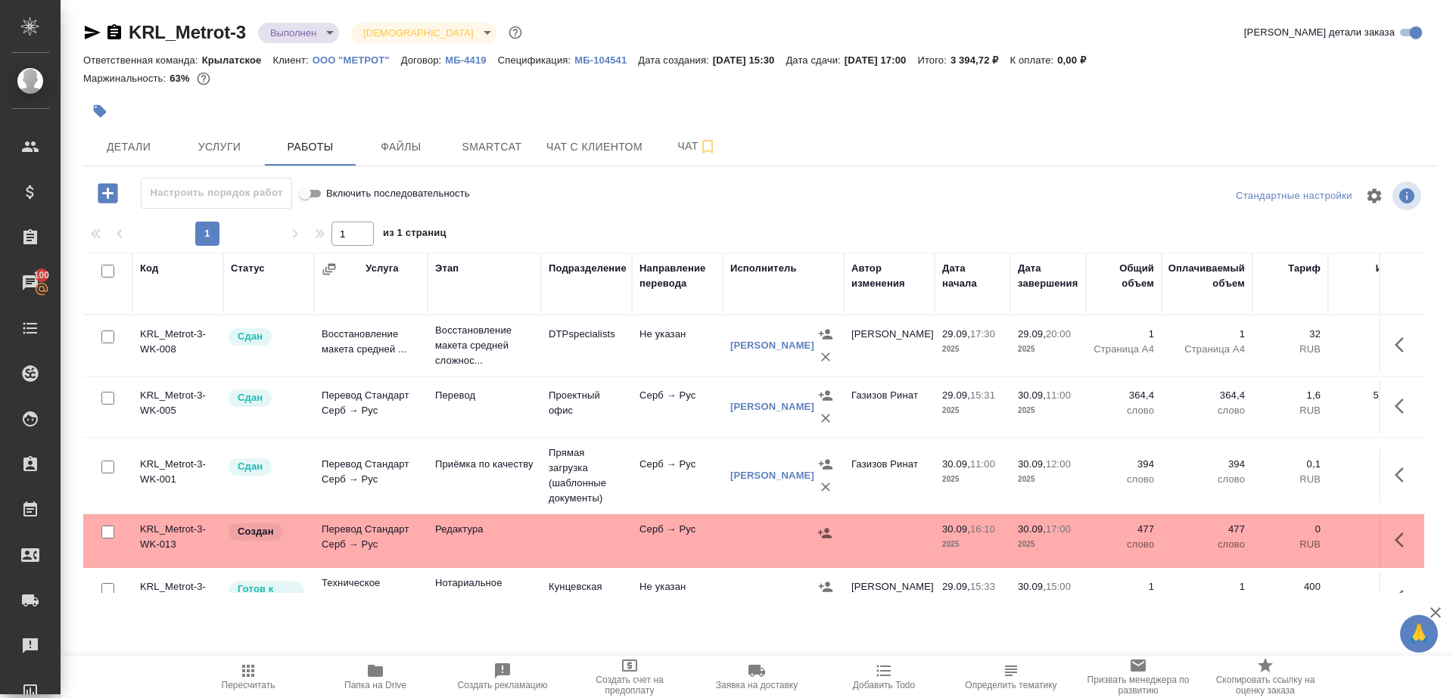
scroll to position [49, 0]
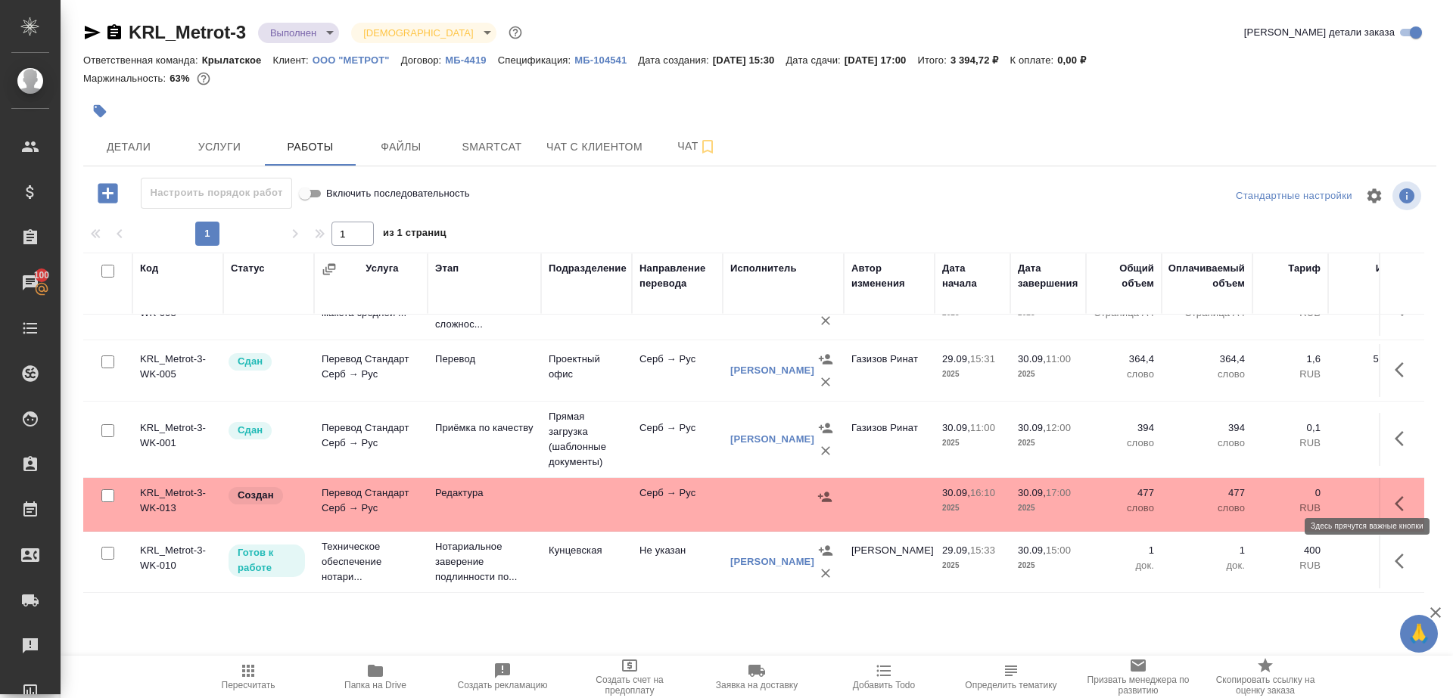
drag, startPoint x: 1390, startPoint y: 480, endPoint x: 1372, endPoint y: 480, distance: 18.2
click at [1390, 486] on button "button" at bounding box center [1403, 504] width 36 height 36
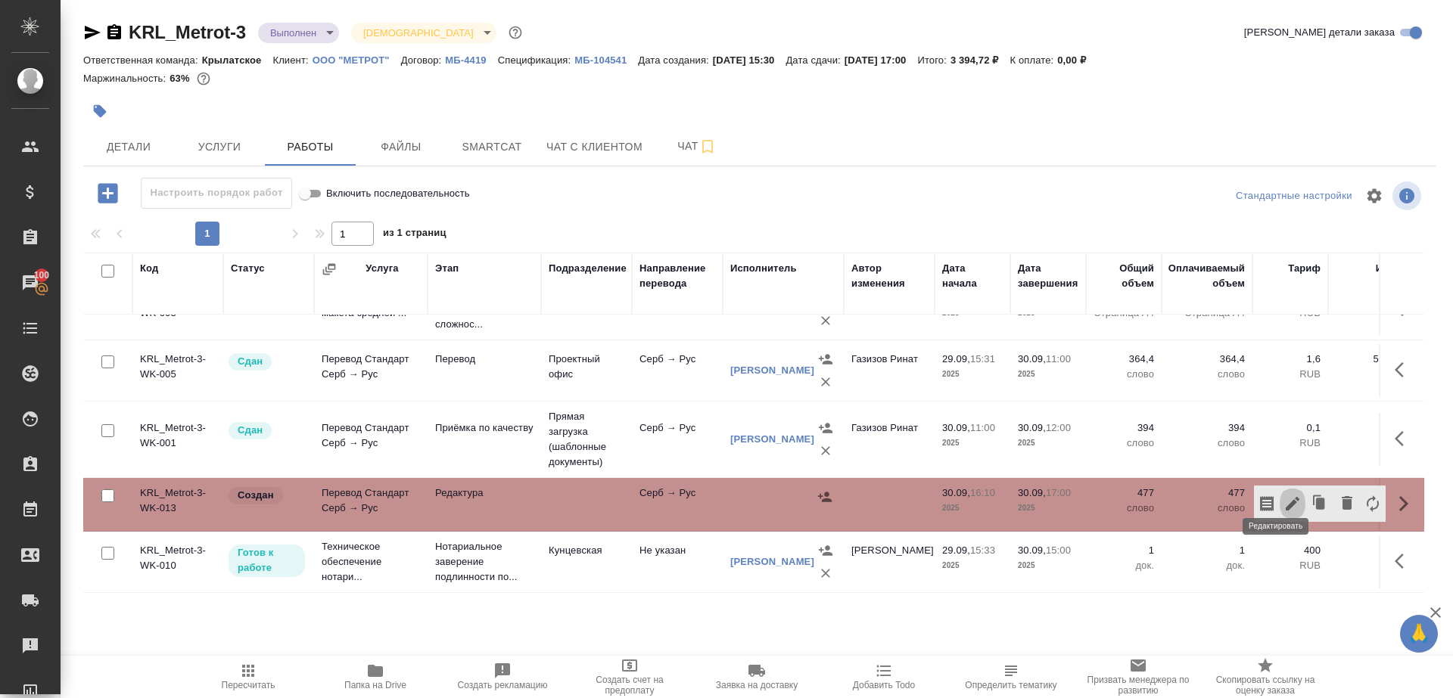
click at [1283, 495] on icon "button" at bounding box center [1292, 504] width 18 height 18
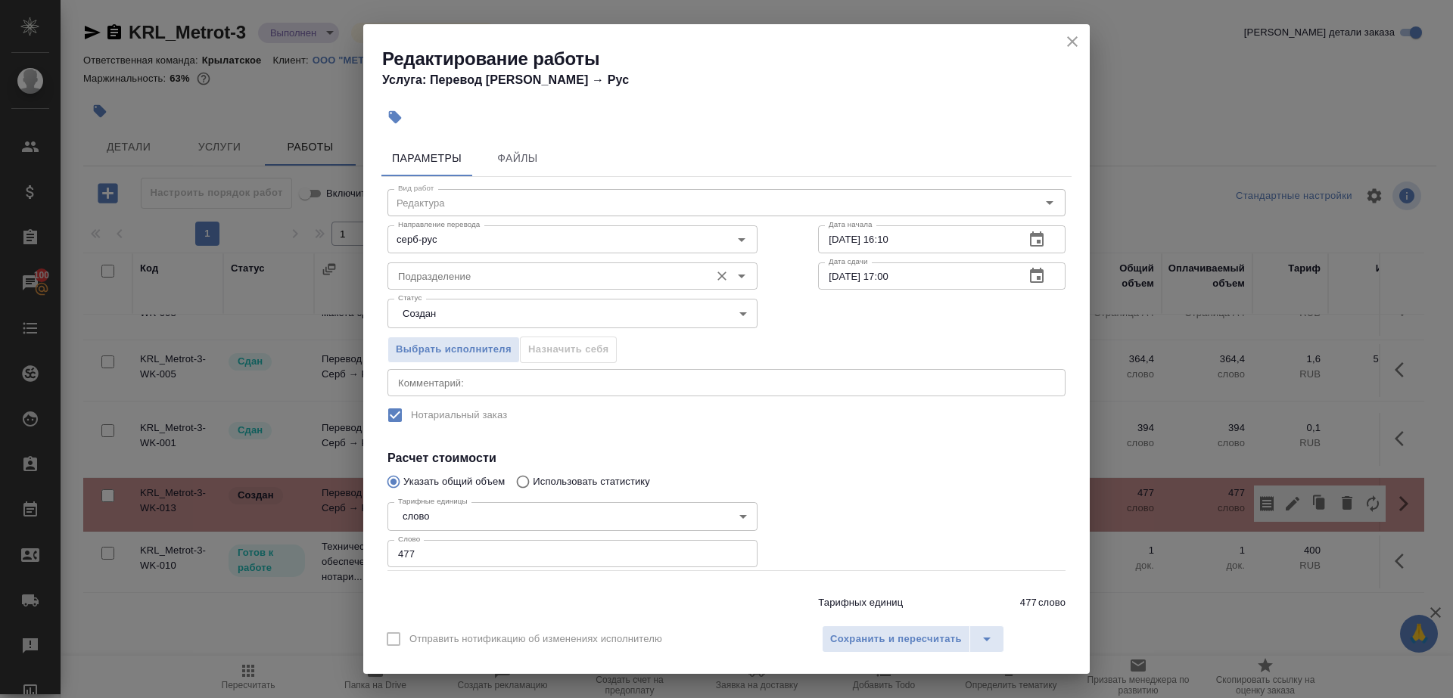
click at [464, 257] on div "Подразделение Подразделение" at bounding box center [572, 274] width 370 height 36
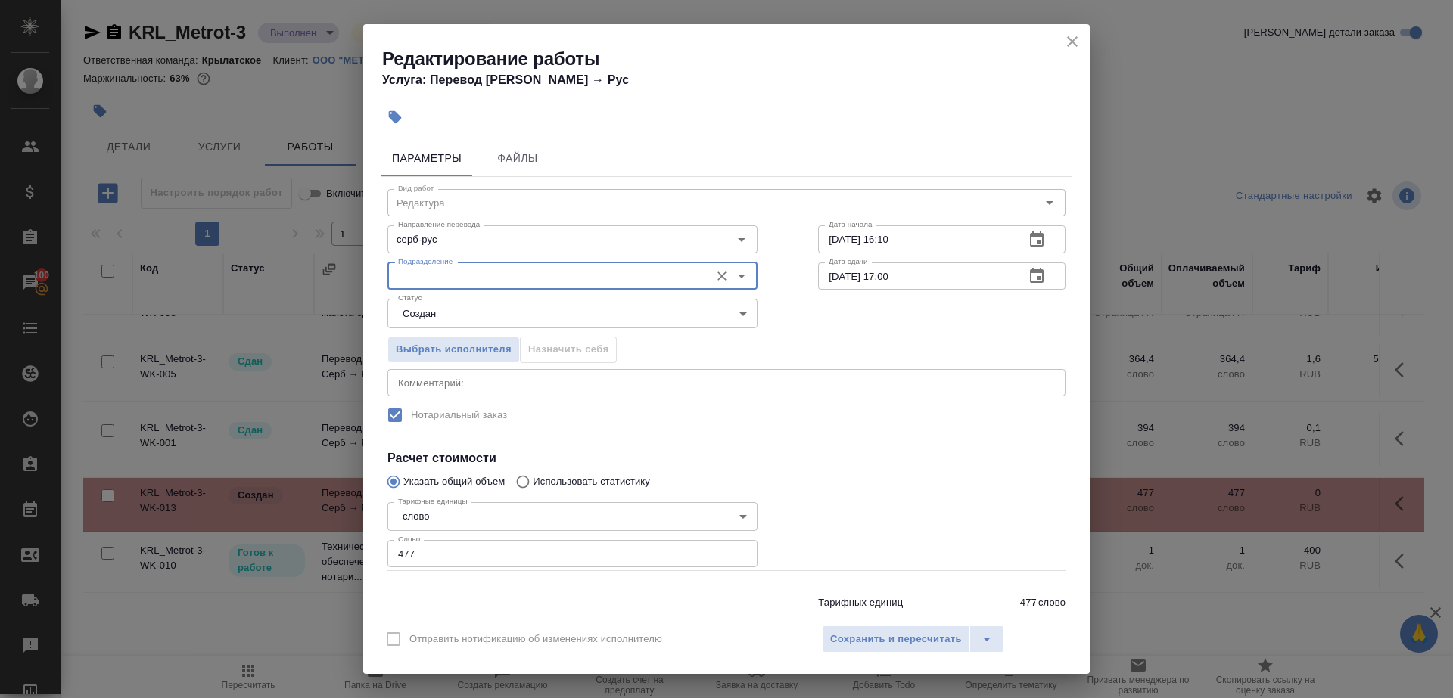
type input "р"
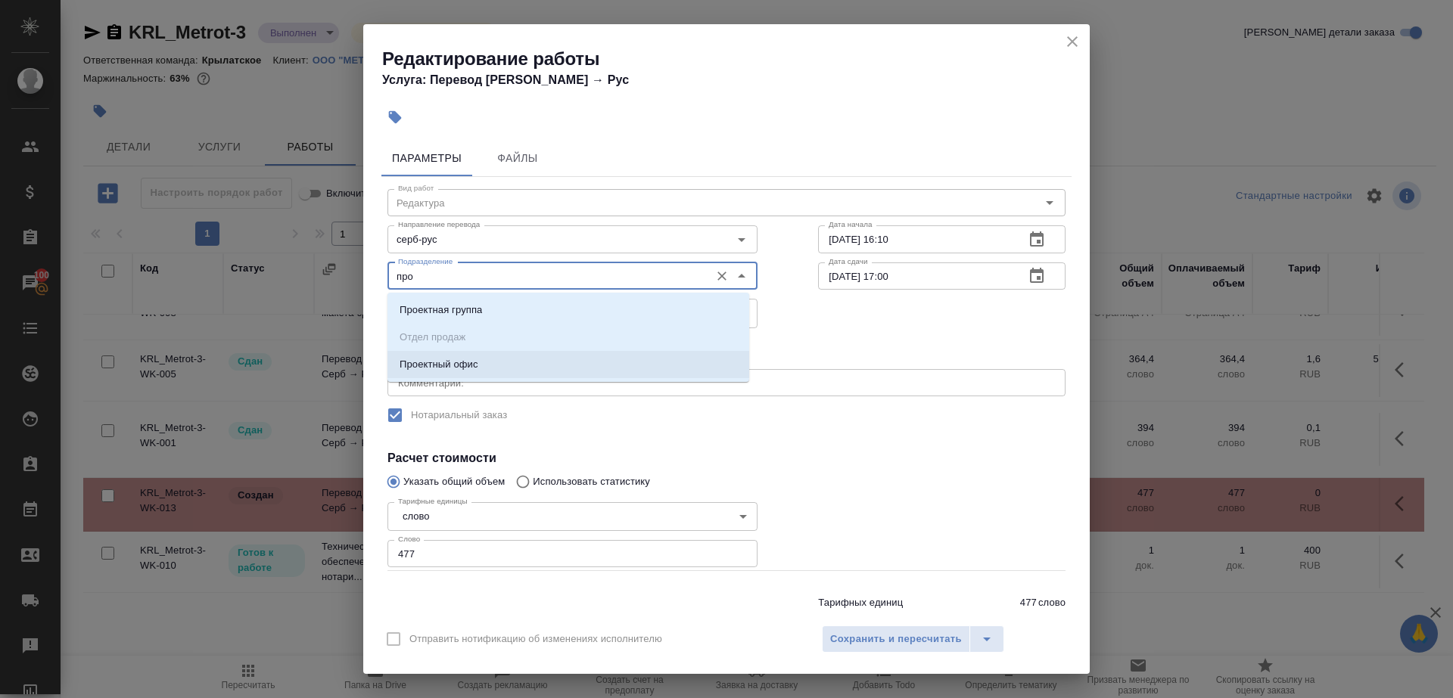
click at [481, 351] on li "Проектный офис" at bounding box center [568, 364] width 362 height 27
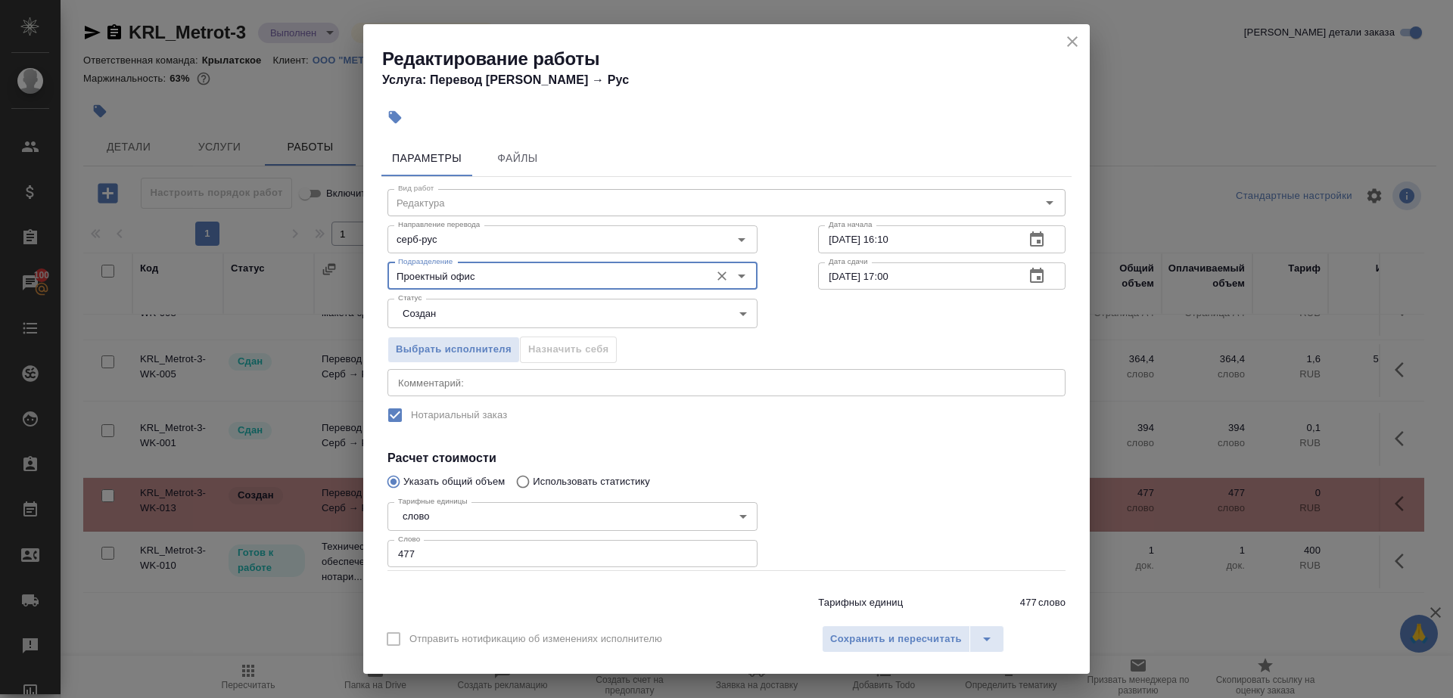
type input "Проектный офис"
click at [468, 328] on div "Выбрать исполнителя Назначить себя" at bounding box center [572, 347] width 431 height 92
click at [477, 322] on body "🙏 .cls-1 fill:#fff; AWATERA Gazizov Rinat Клиенты Спецификации Заказы 100 Чаты …" at bounding box center [726, 349] width 1453 height 698
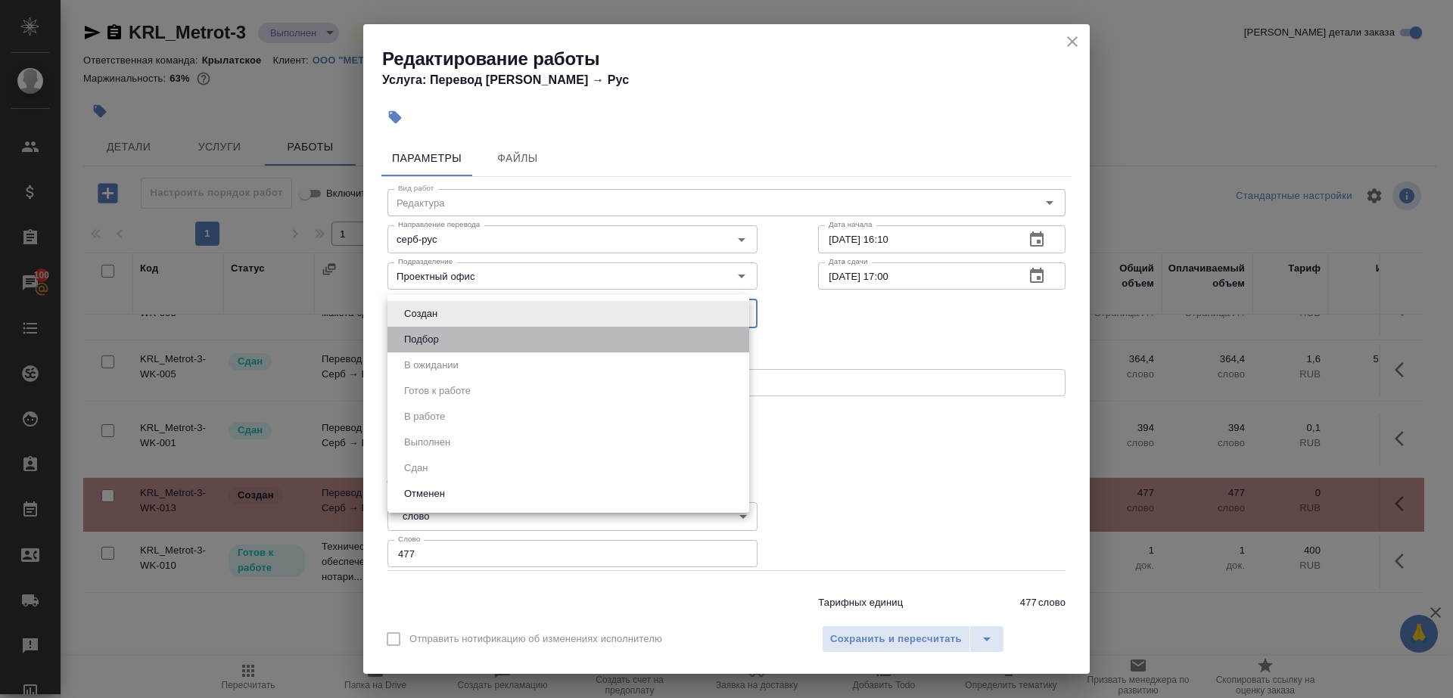
click at [486, 340] on li "Подбор" at bounding box center [568, 340] width 362 height 26
type input "recruiting"
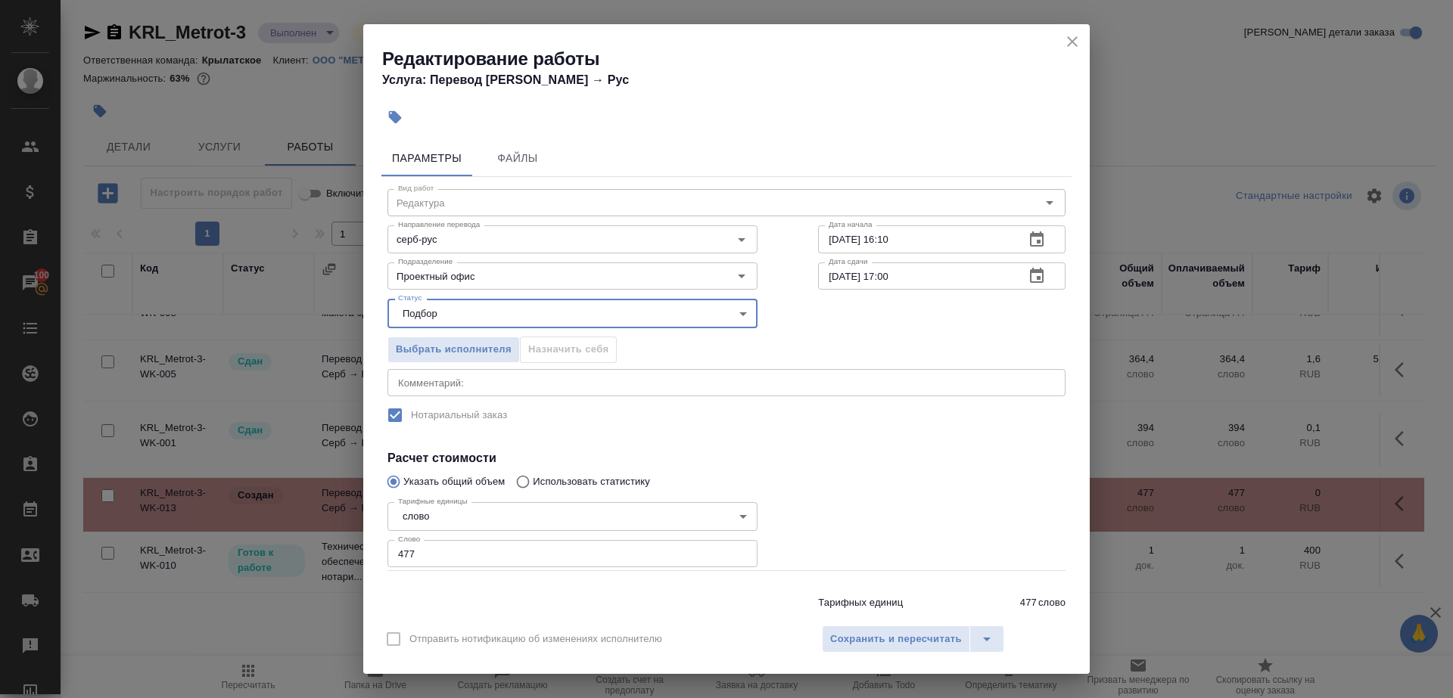
click at [484, 547] on input "477" at bounding box center [572, 553] width 370 height 27
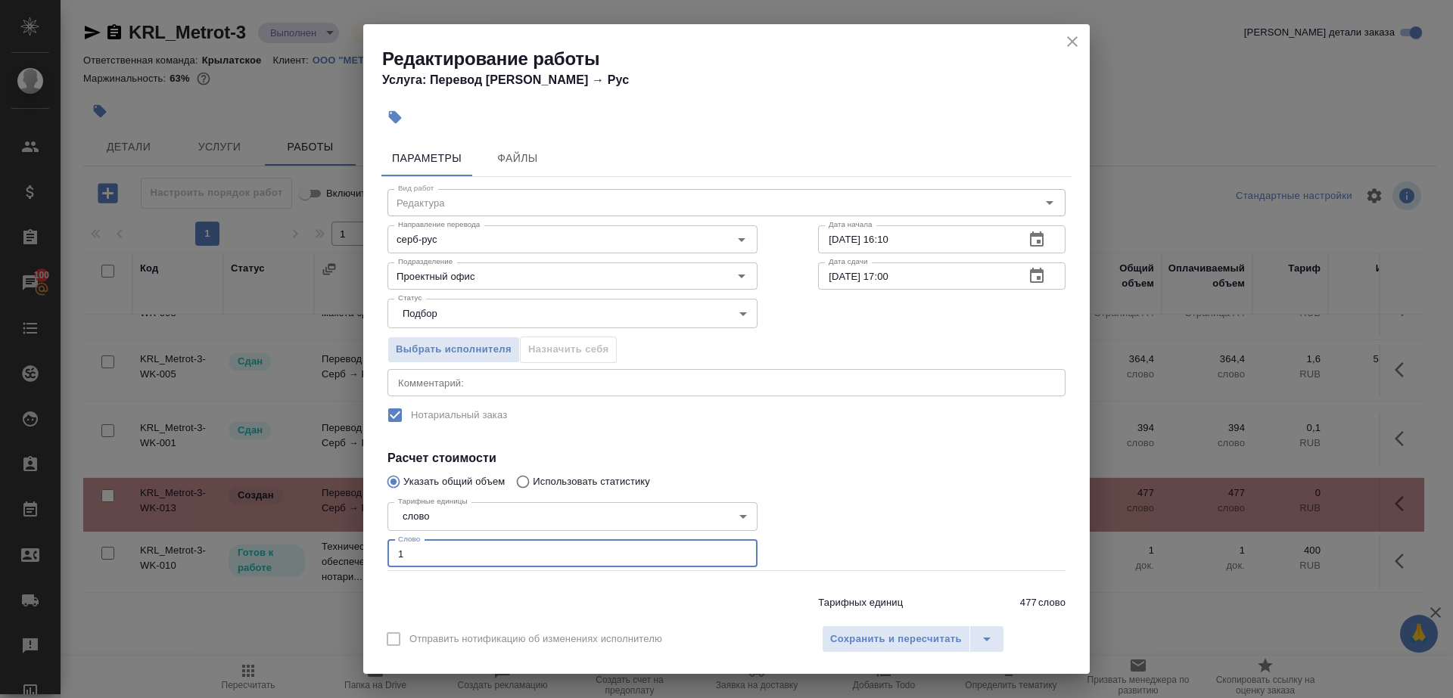
type input "1"
click at [834, 498] on div at bounding box center [942, 533] width 308 height 135
click at [861, 624] on div "Отправить нотификацию об изменениях исполнителю Сохранить и пересчитать" at bounding box center [726, 645] width 726 height 58
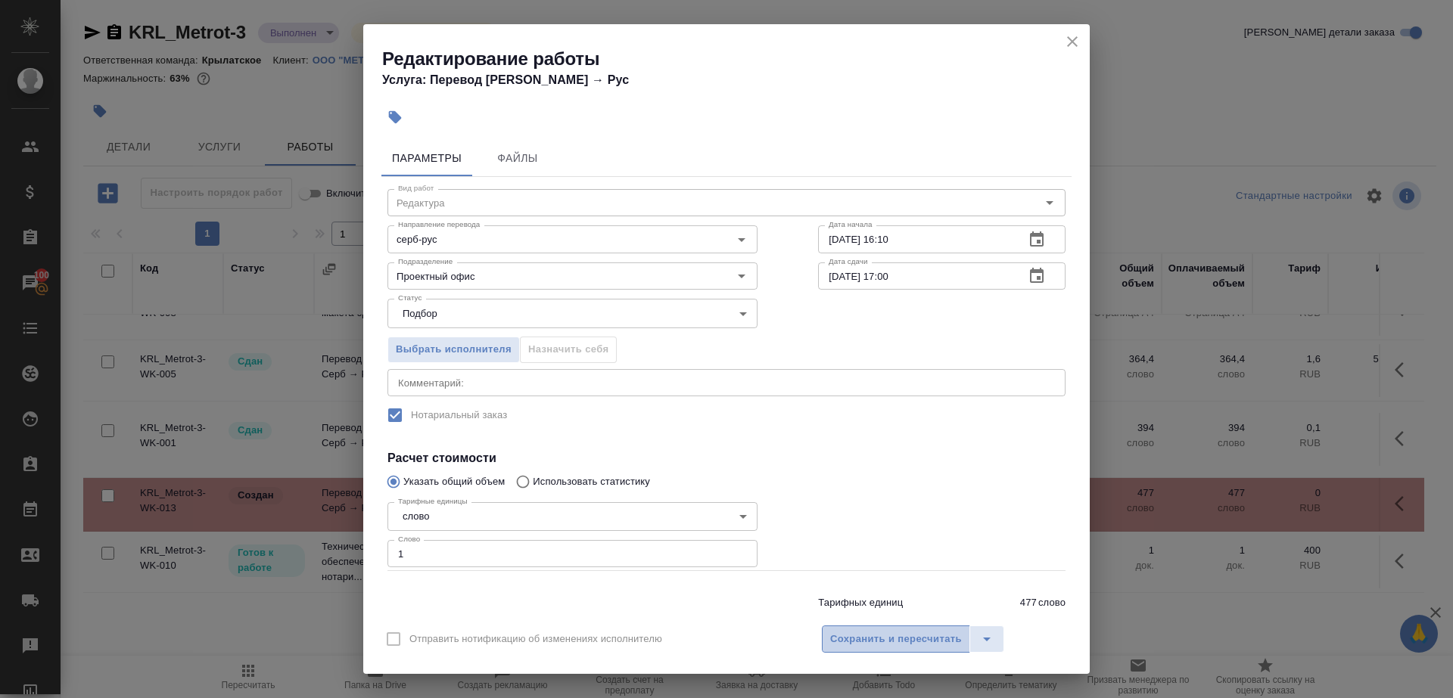
click at [861, 640] on span "Сохранить и пересчитать" at bounding box center [896, 639] width 132 height 17
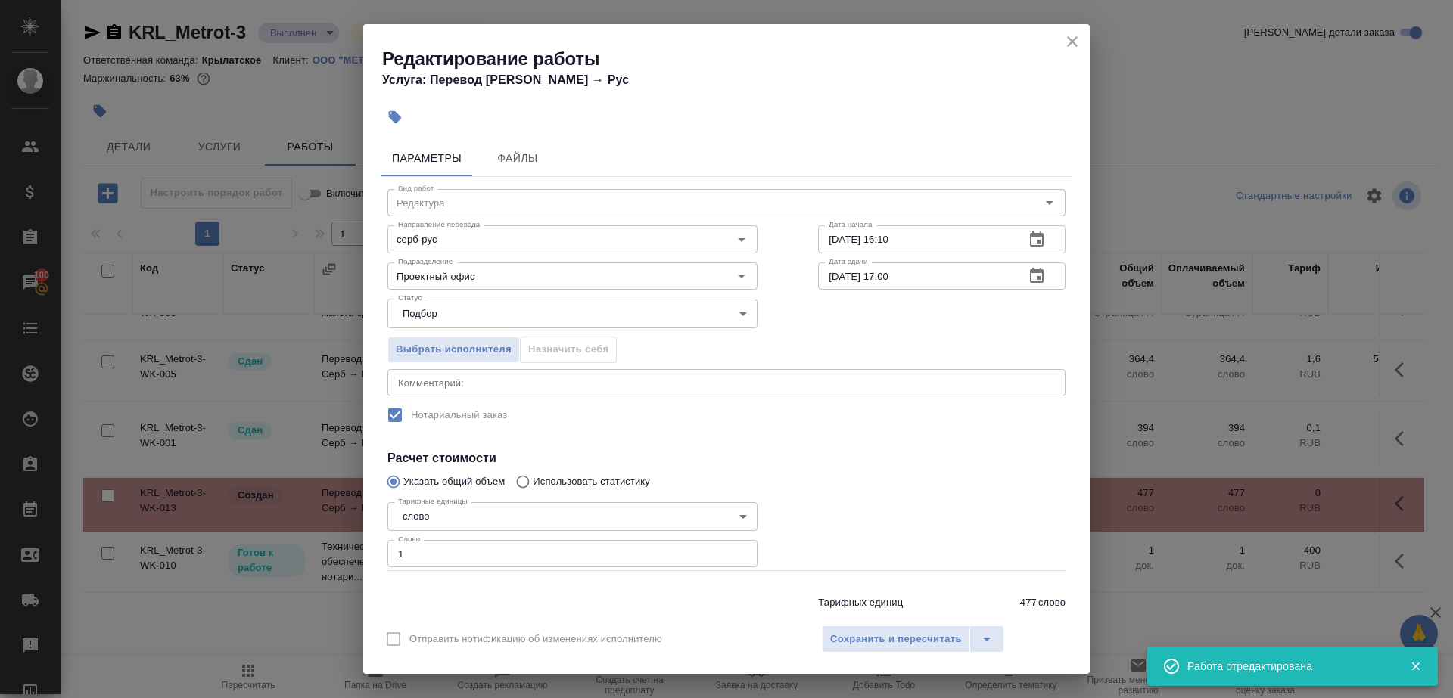
scroll to position [45, 0]
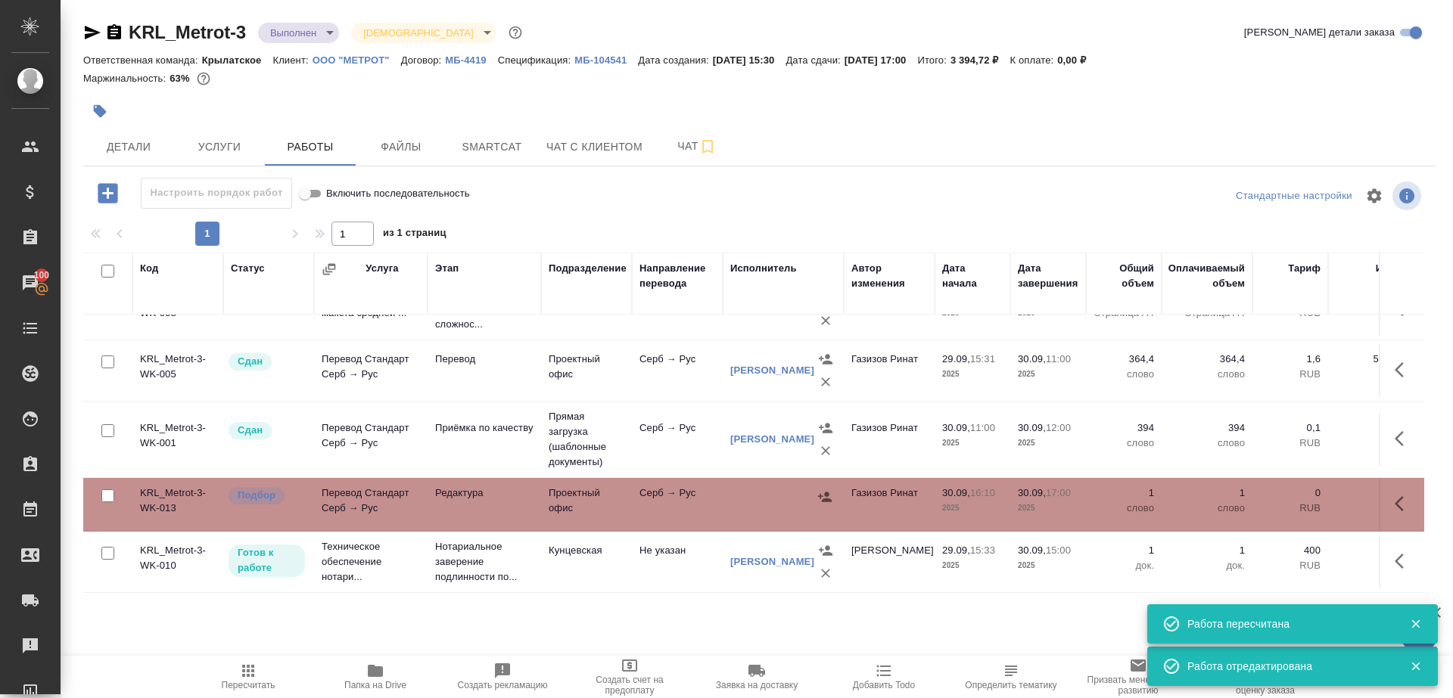
click at [574, 495] on td "Проектный офис" at bounding box center [586, 504] width 91 height 53
click at [244, 687] on span "Пересчитать" at bounding box center [249, 685] width 54 height 11
click at [237, 683] on span "Пересчитать" at bounding box center [249, 685] width 54 height 11
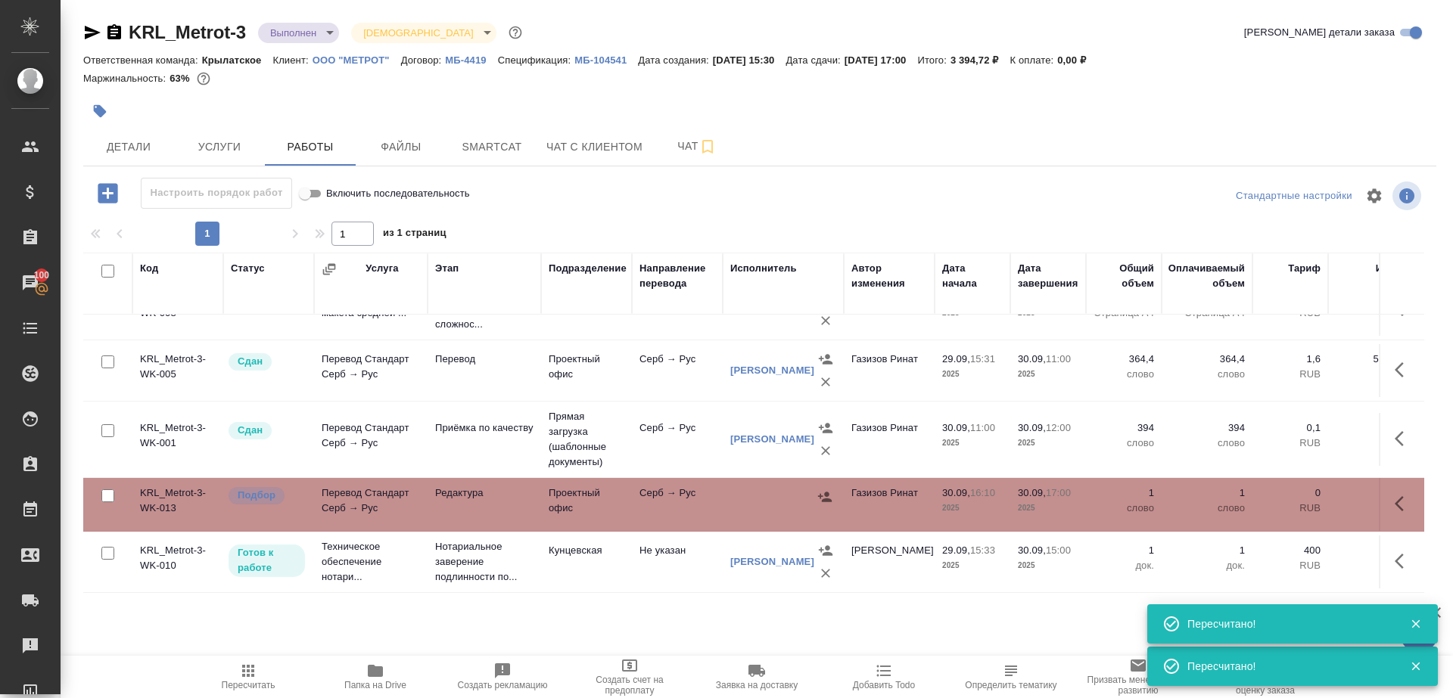
click at [237, 683] on span "Пересчитать" at bounding box center [249, 685] width 54 height 11
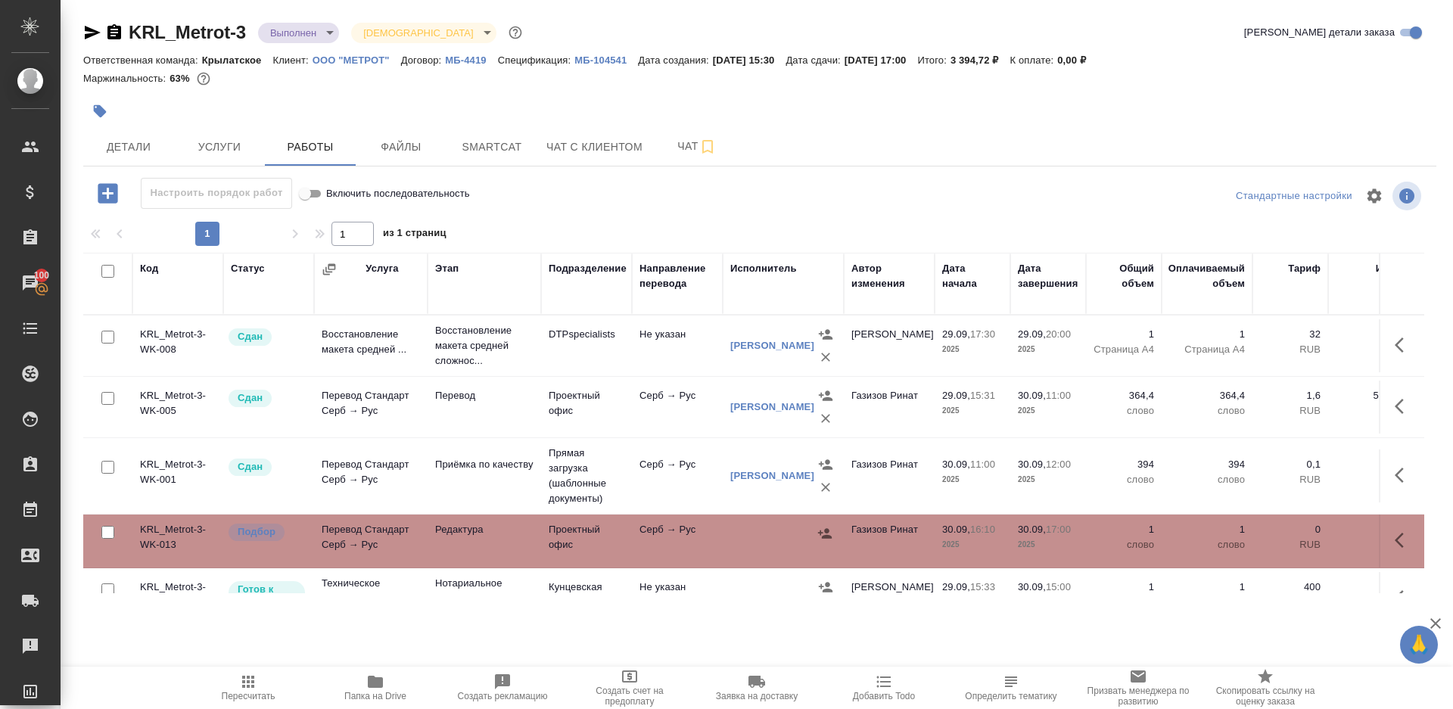
scroll to position [49, 0]
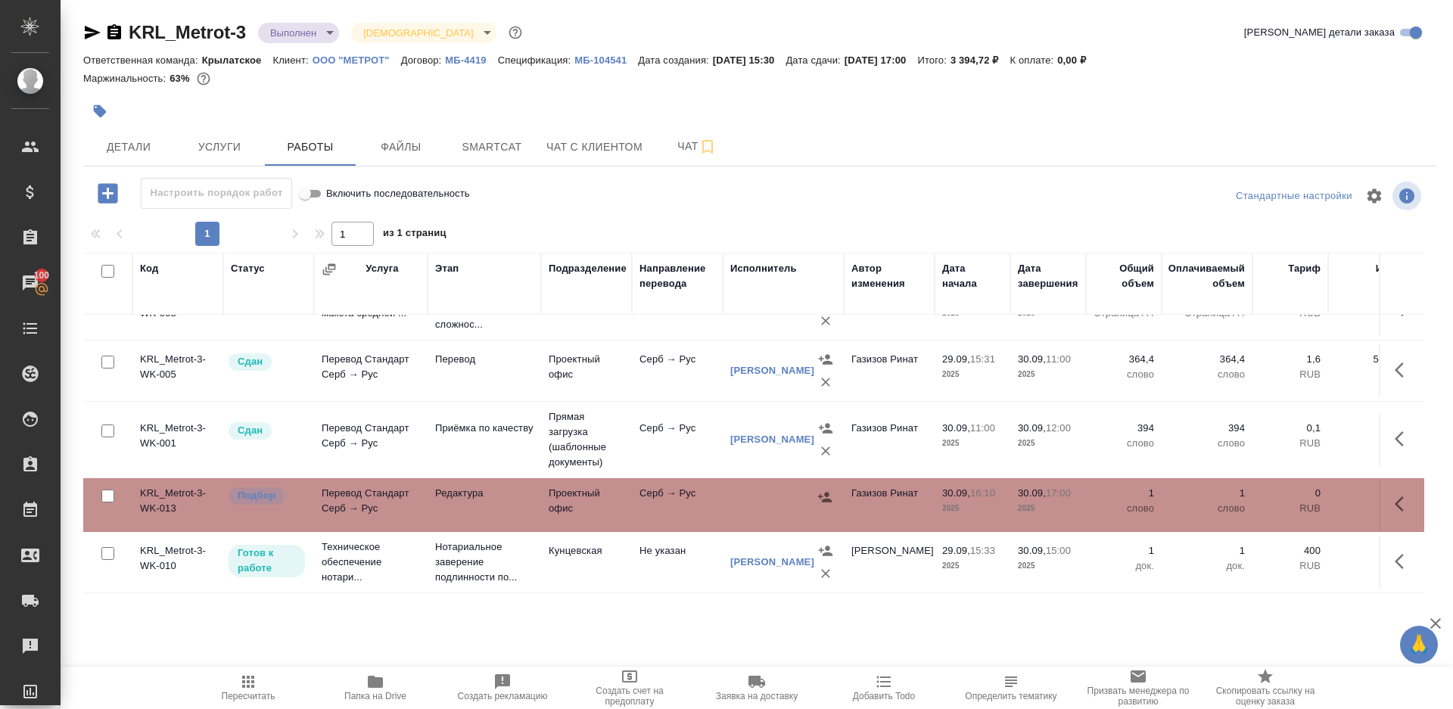
click at [111, 490] on input "checkbox" at bounding box center [107, 496] width 13 height 13
checkbox input "true"
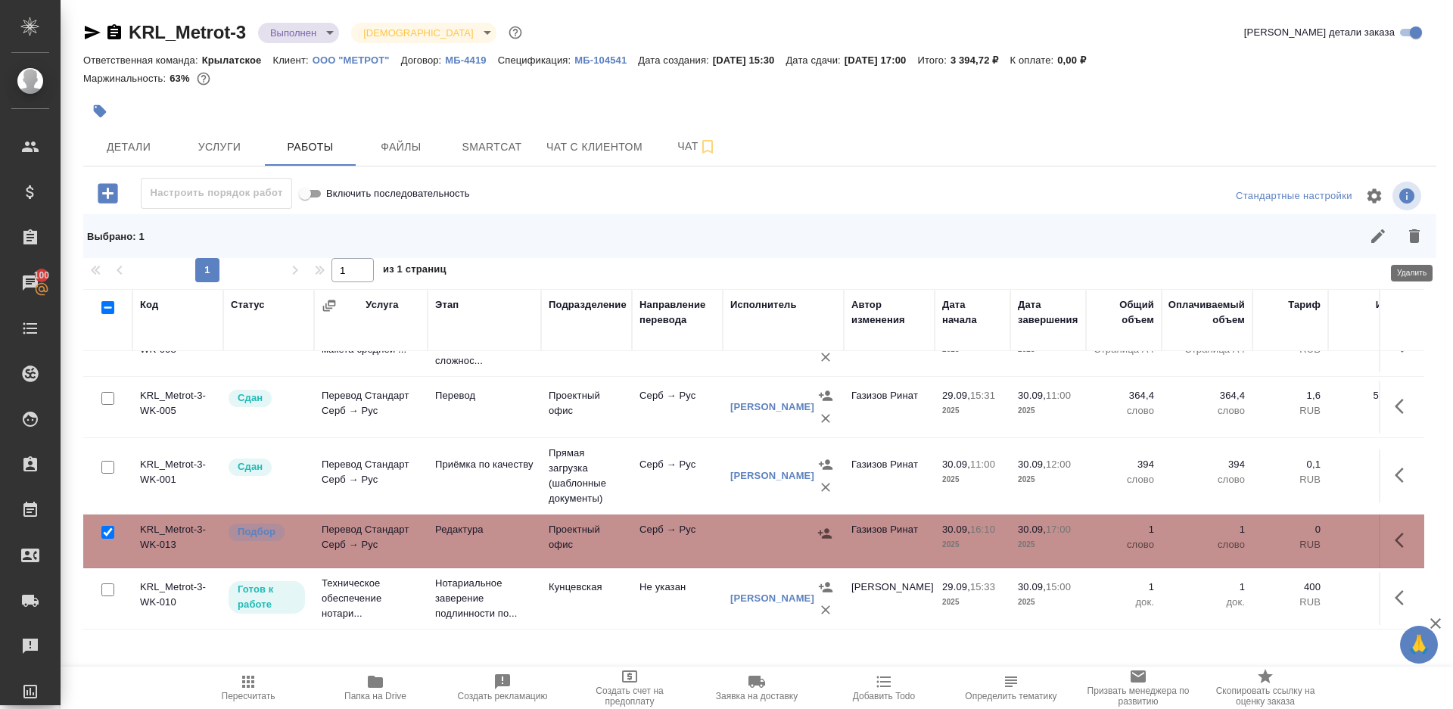
click at [1401, 238] on button "button" at bounding box center [1414, 236] width 36 height 36
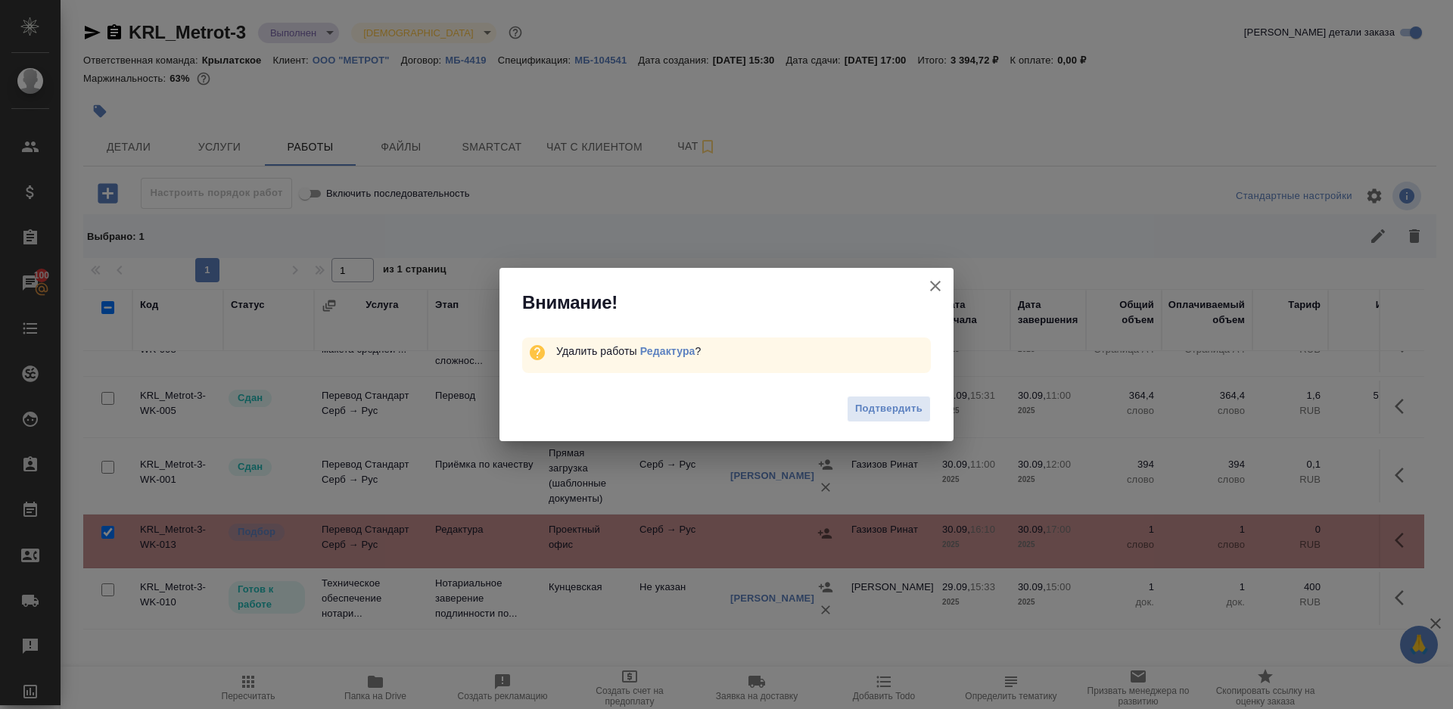
click at [867, 421] on div "Подтвердить" at bounding box center [726, 411] width 454 height 61
click at [866, 412] on span "Подтвердить" at bounding box center [888, 408] width 67 height 17
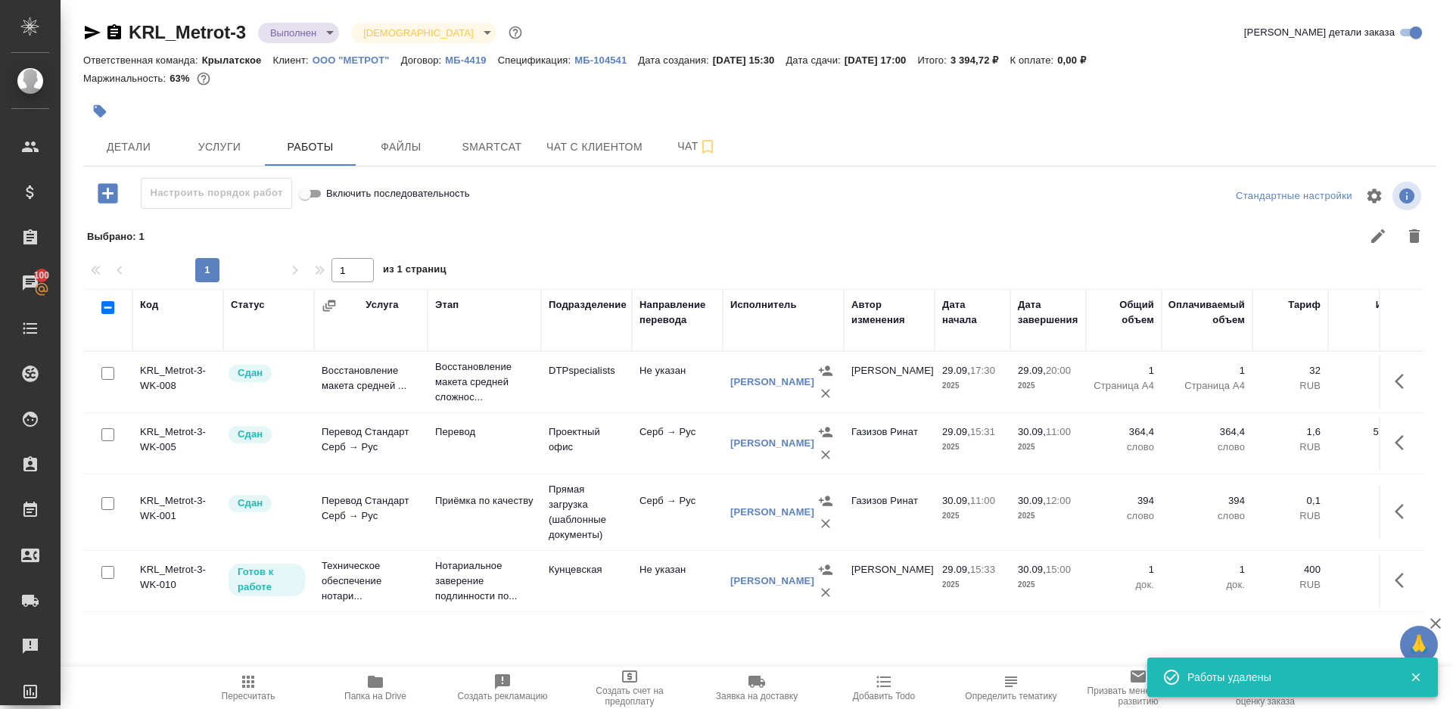
scroll to position [0, 0]
click at [236, 676] on span "Пересчитать" at bounding box center [248, 687] width 109 height 29
drag, startPoint x: 236, startPoint y: 676, endPoint x: 474, endPoint y: 278, distance: 463.9
click at [236, 668] on button "Пересчитать" at bounding box center [248, 688] width 127 height 42
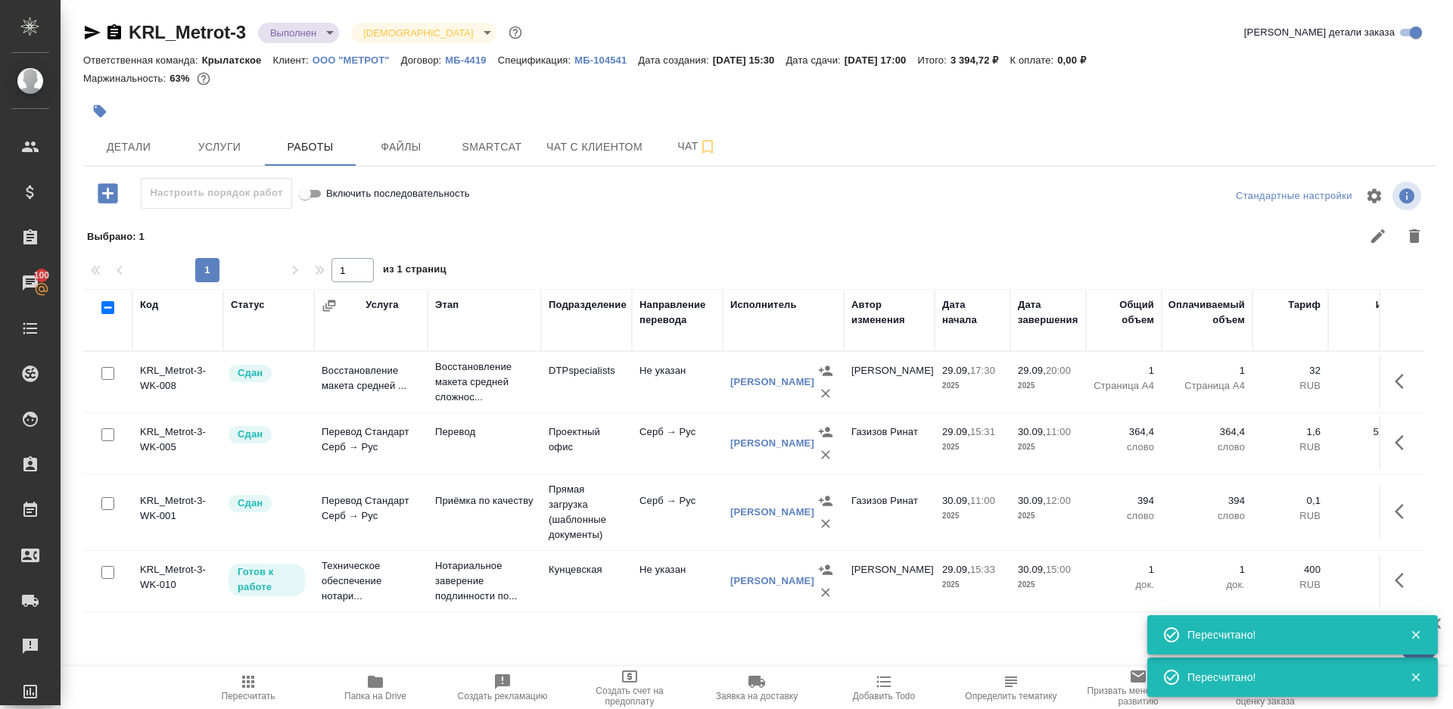
click at [238, 698] on span "Пересчитать" at bounding box center [249, 696] width 54 height 11
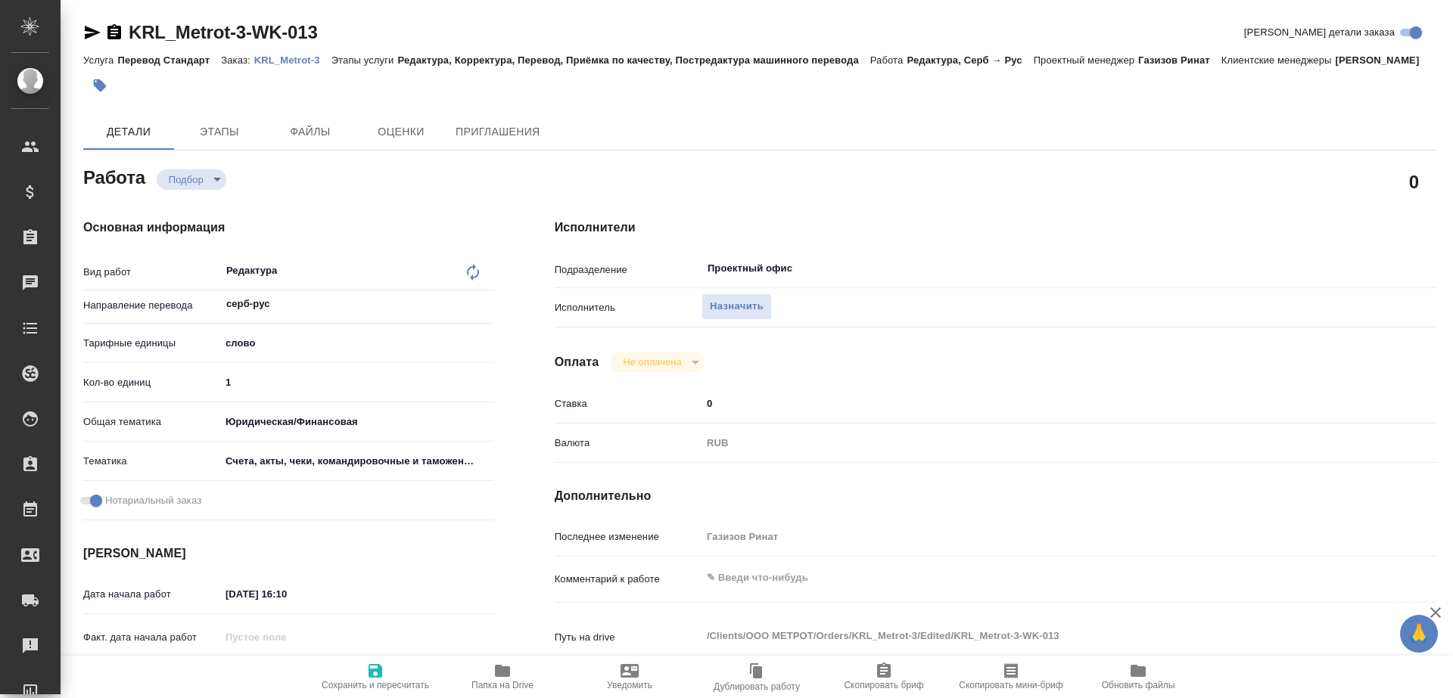
type textarea "x"
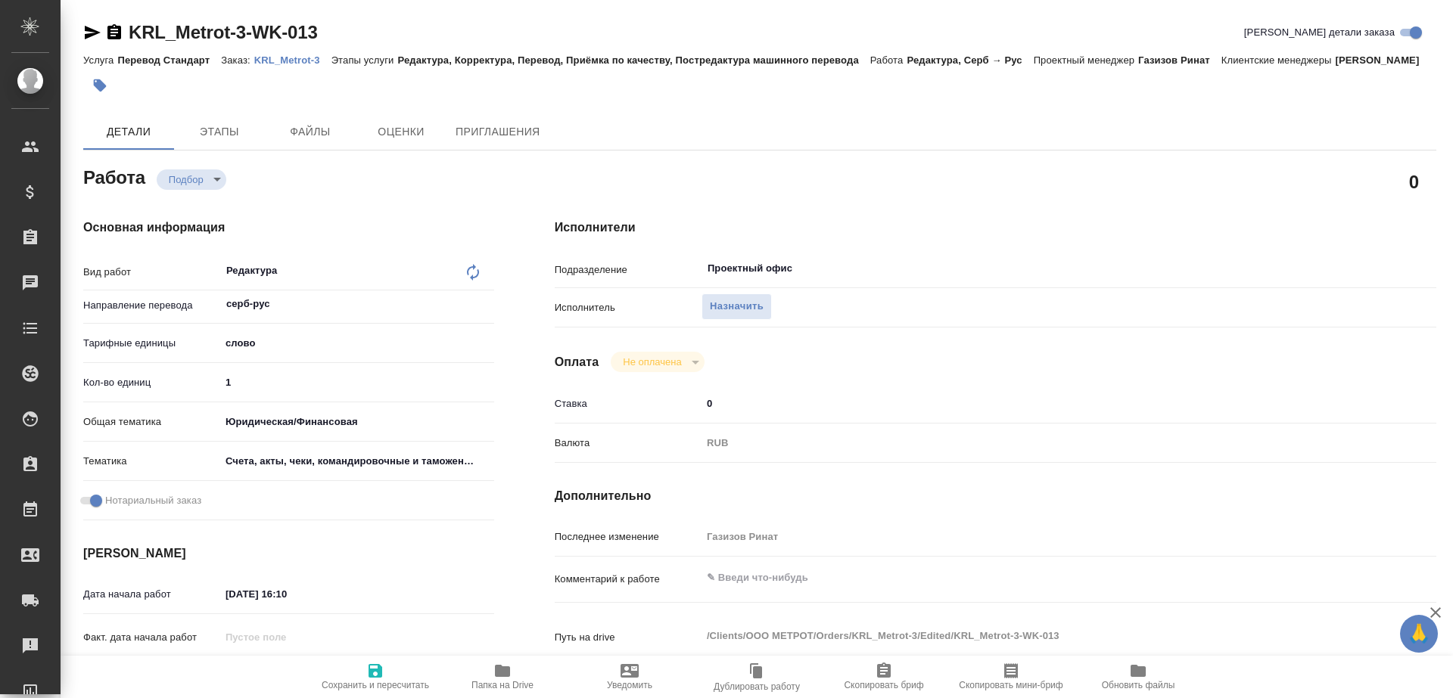
type textarea "x"
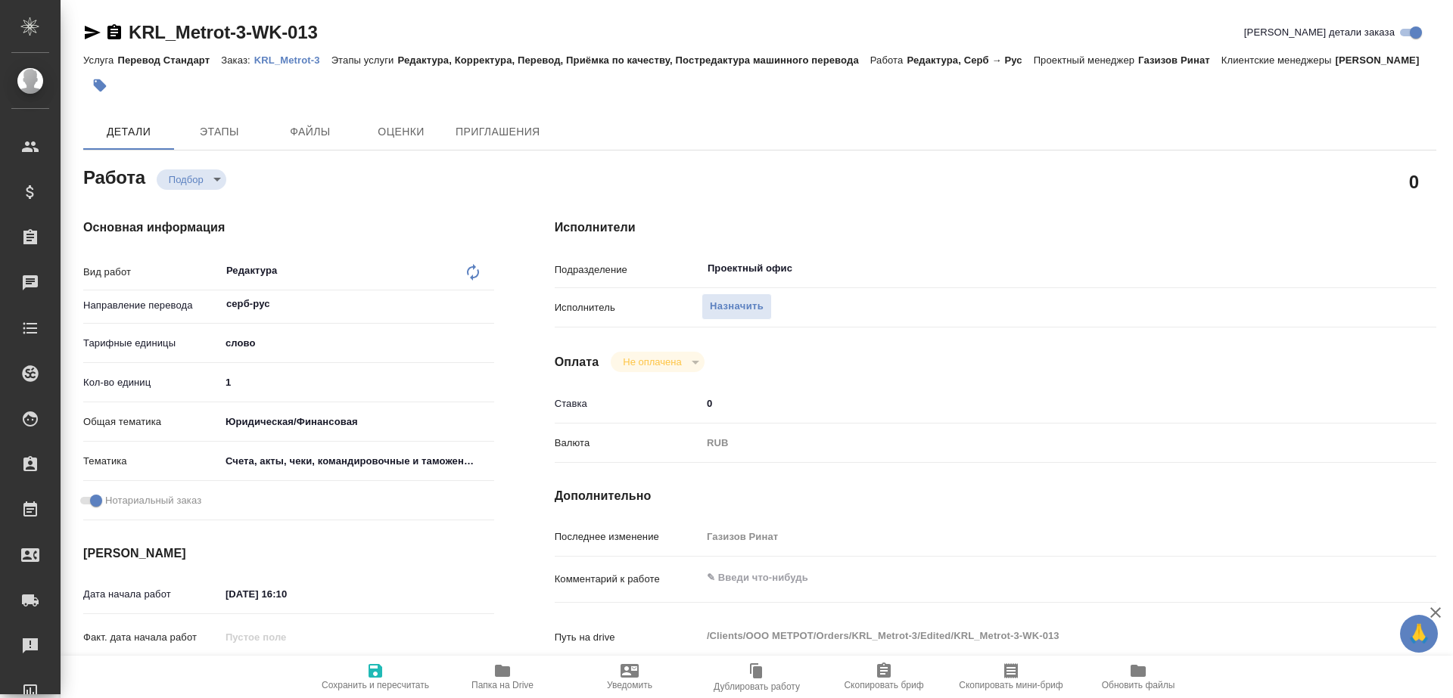
type textarea "x"
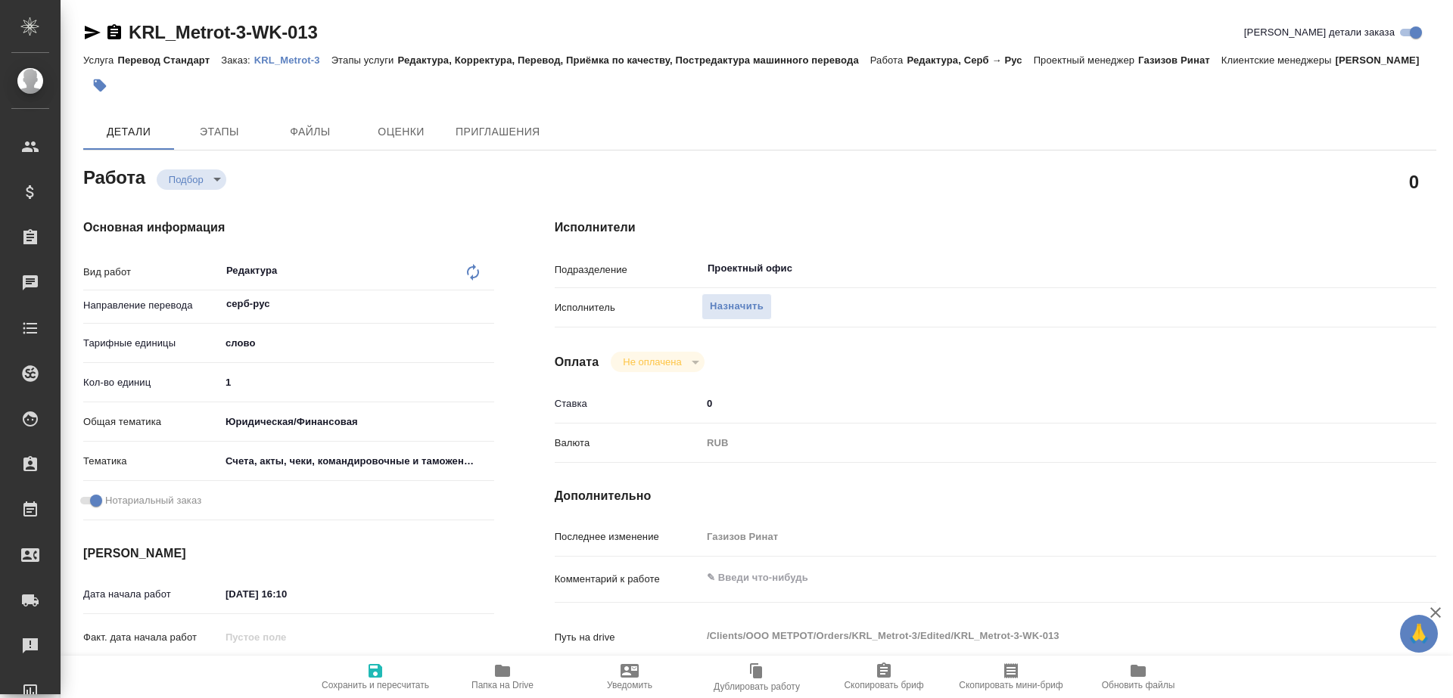
type textarea "x"
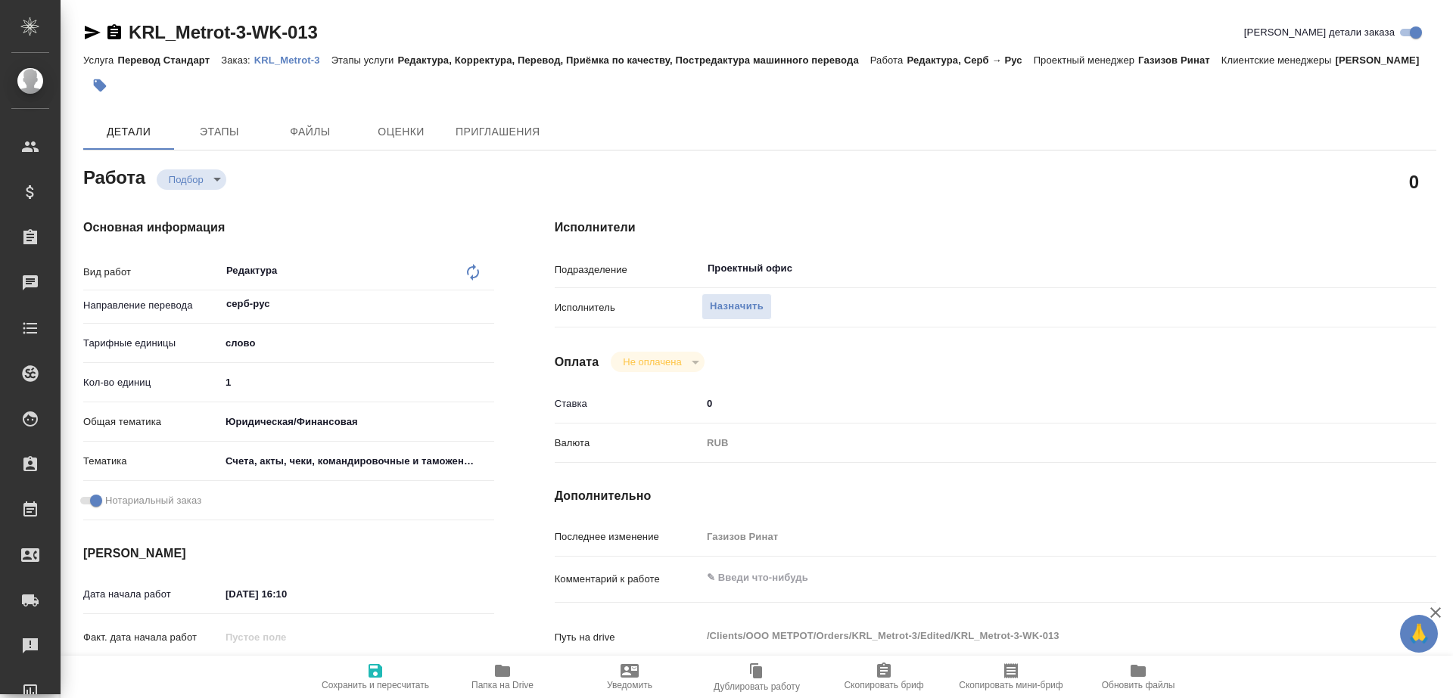
type textarea "x"
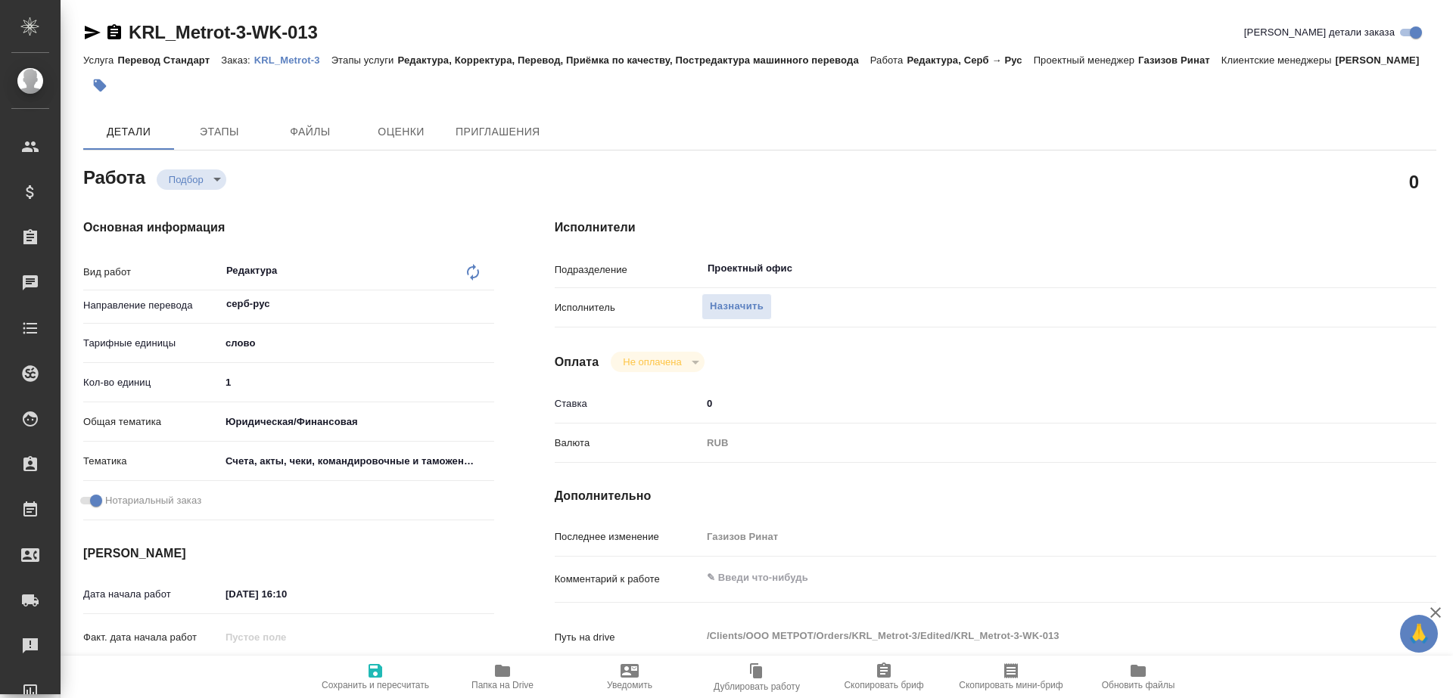
type textarea "x"
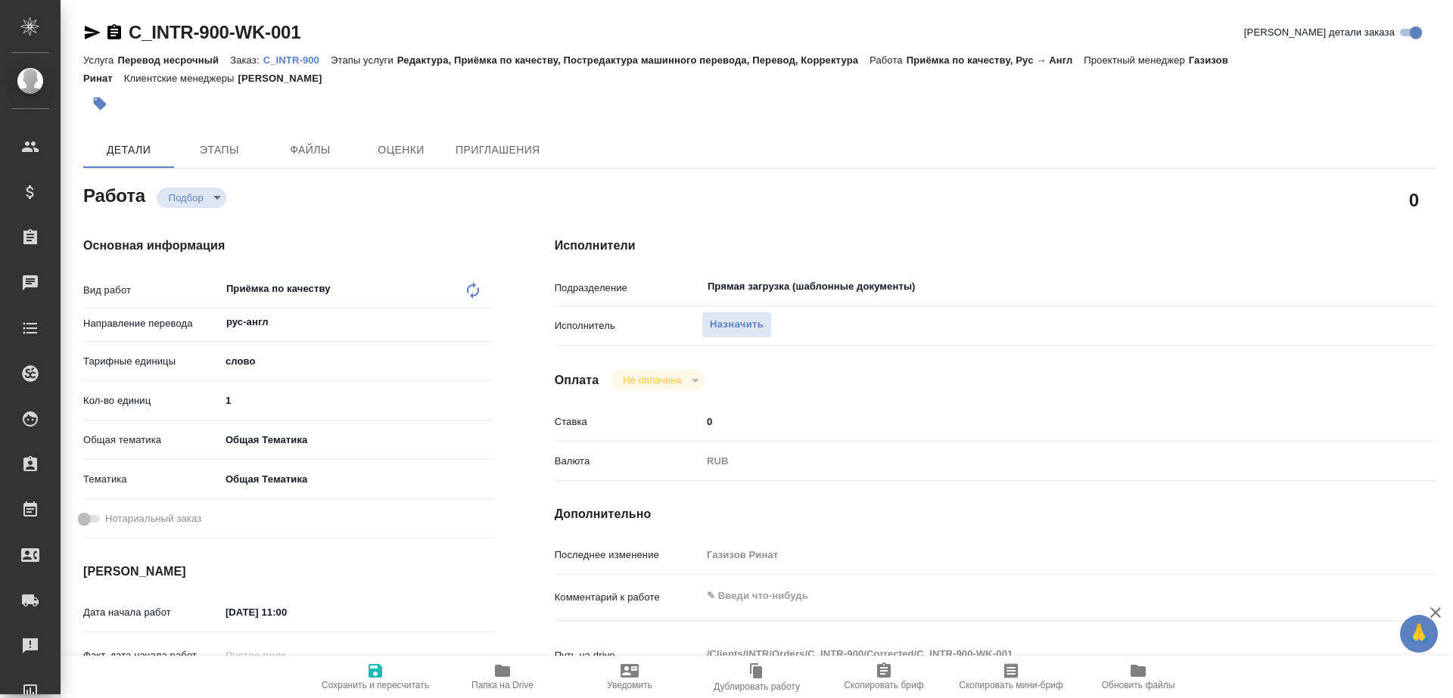
type textarea "x"
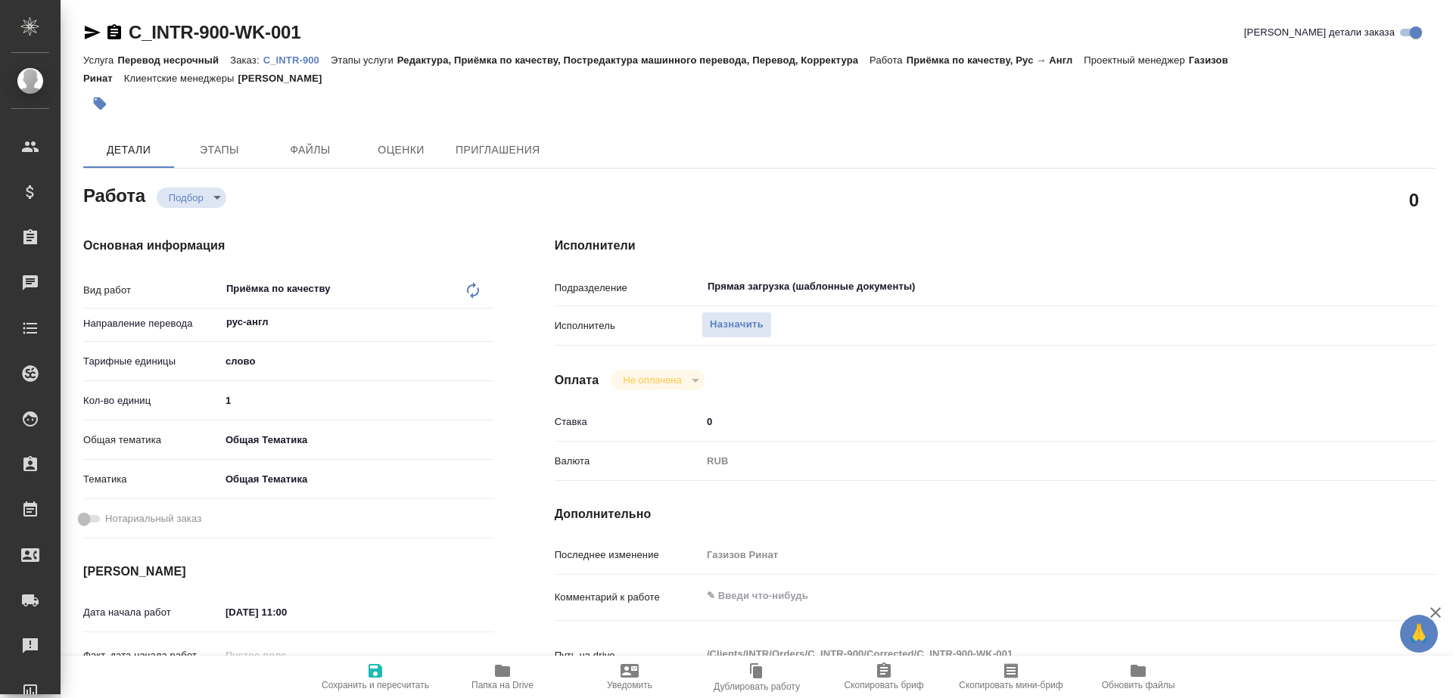
type textarea "x"
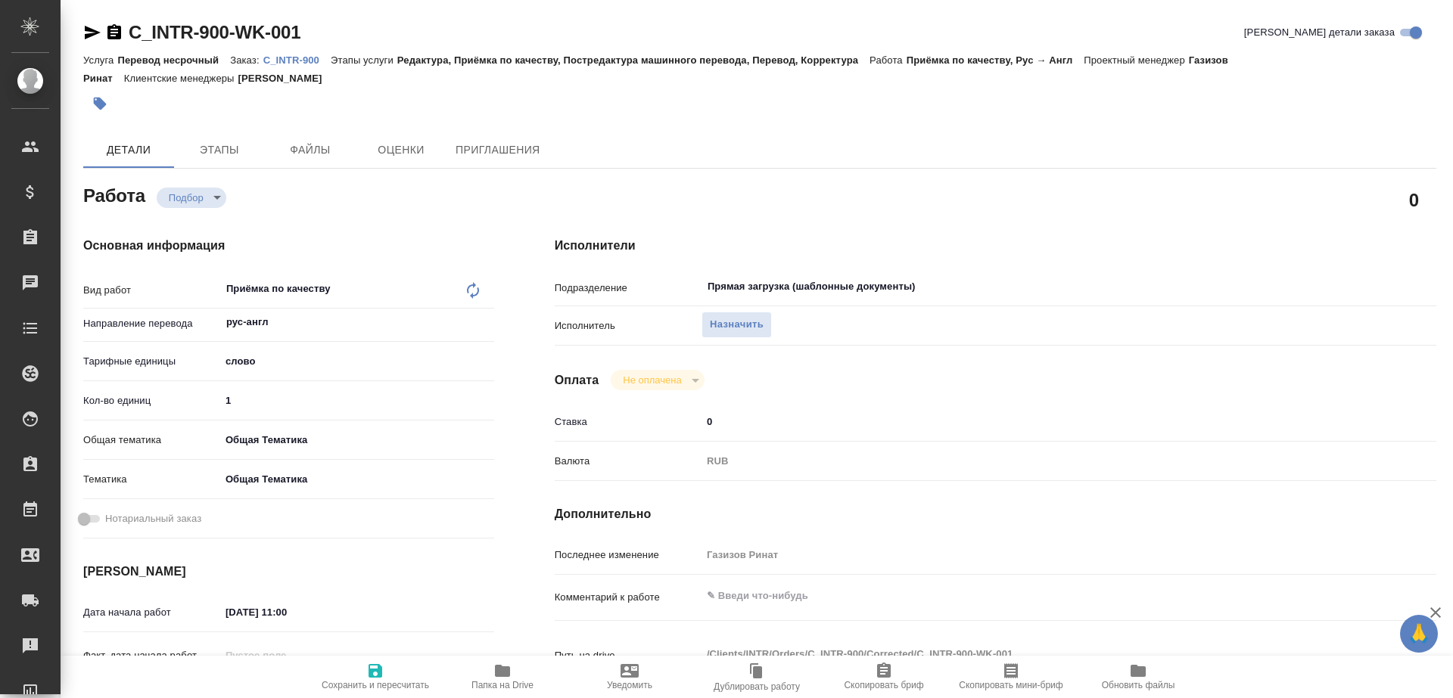
type textarea "x"
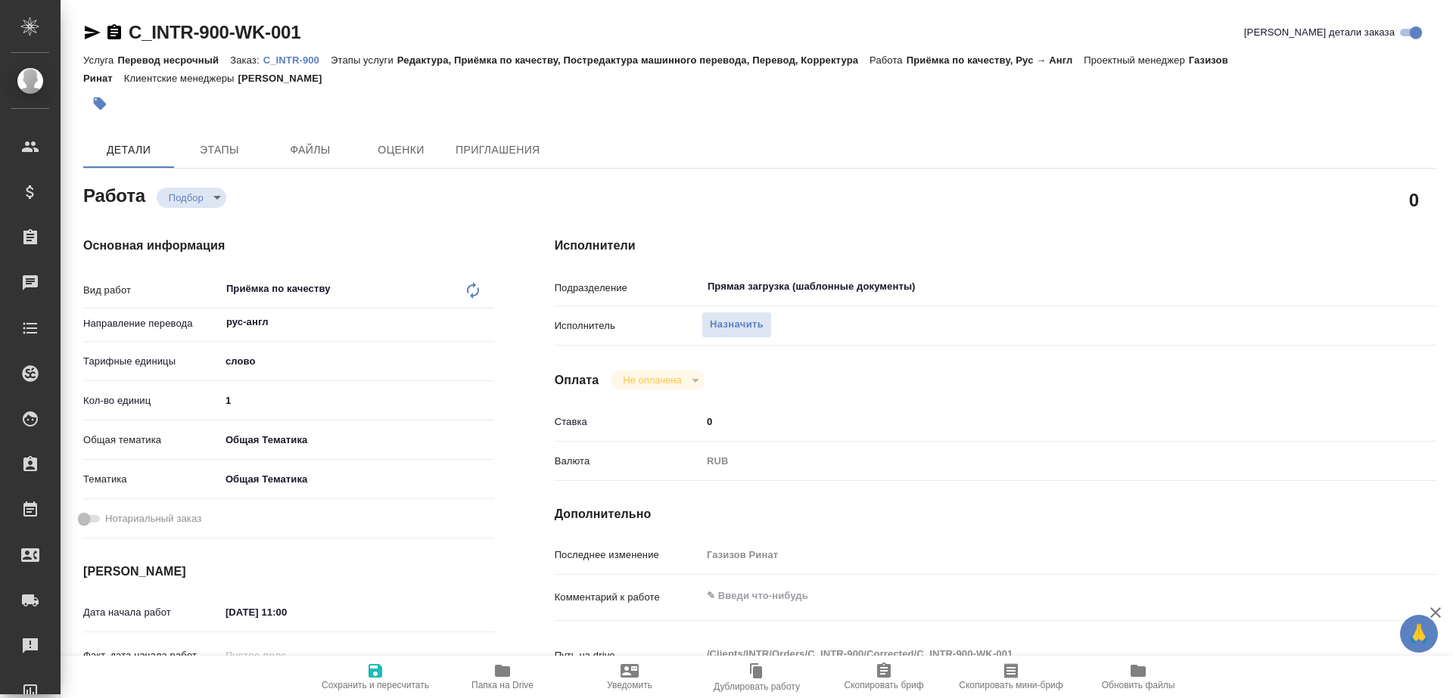
type textarea "x"
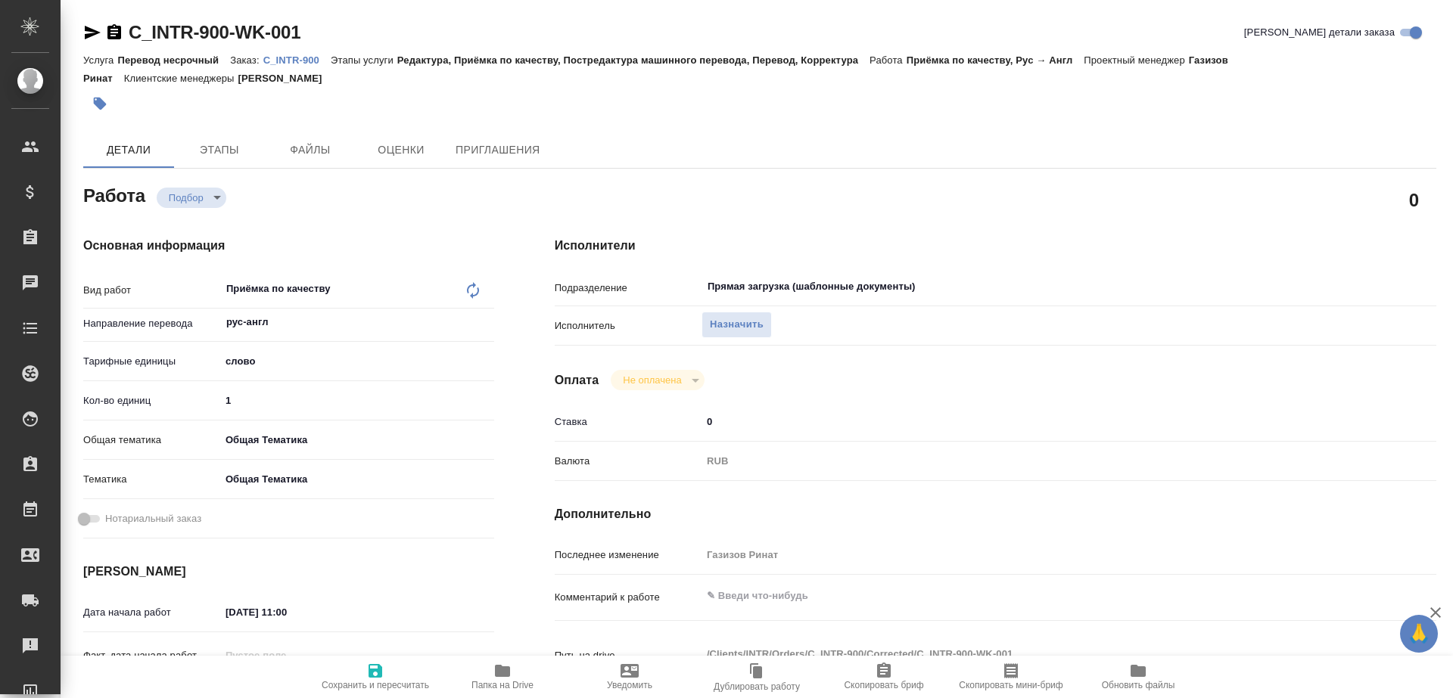
type textarea "x"
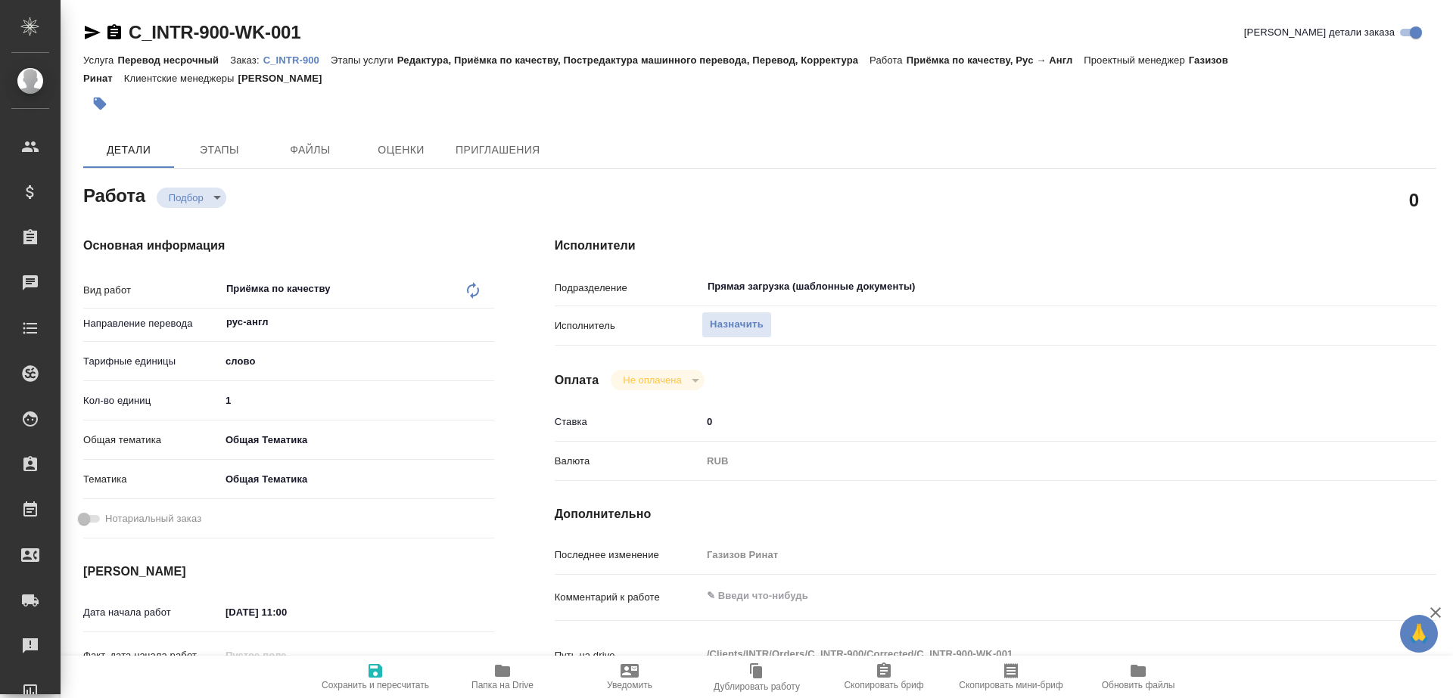
type textarea "x"
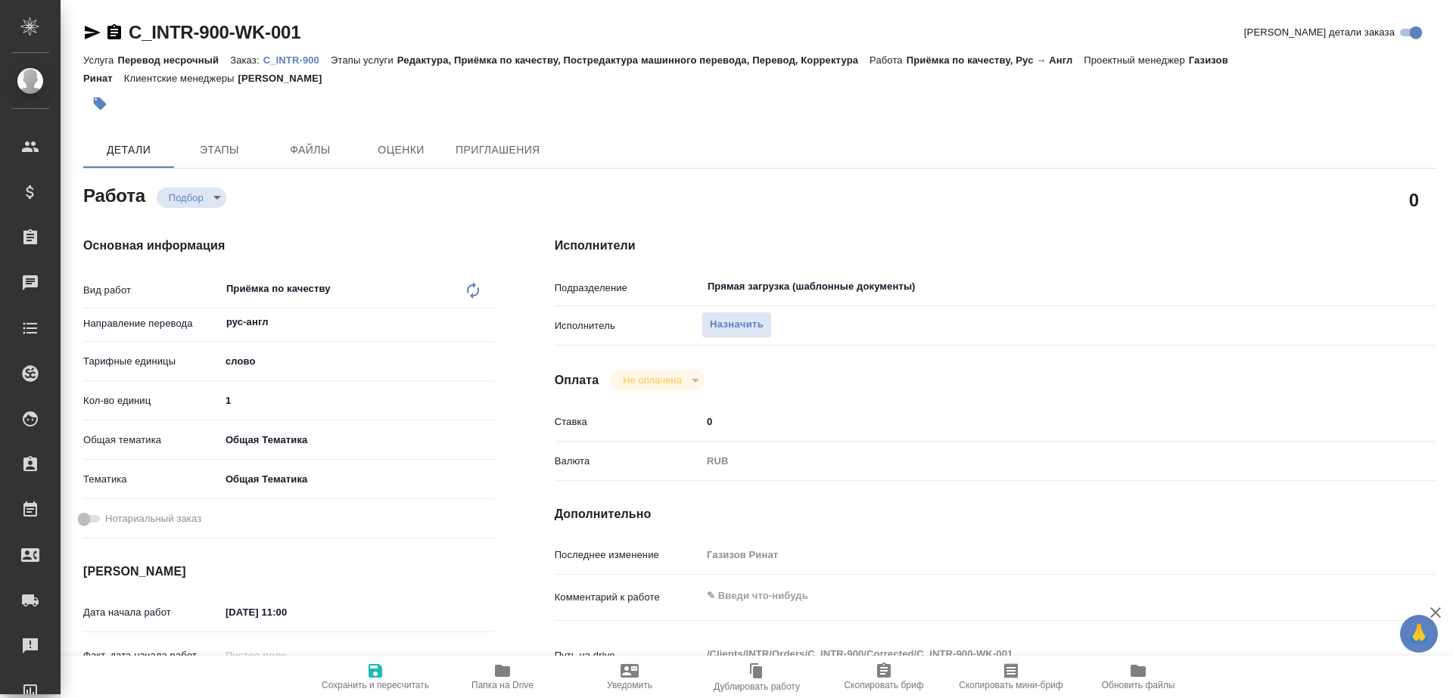
type textarea "x"
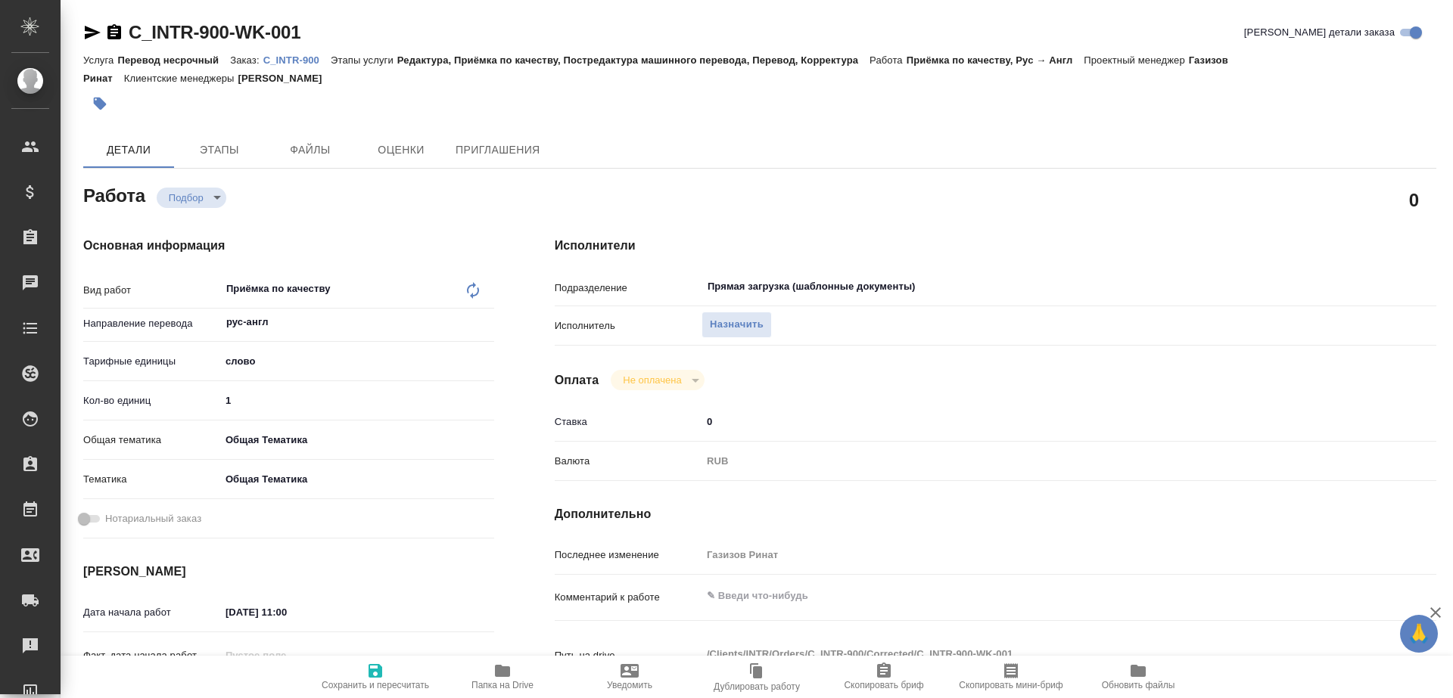
type textarea "x"
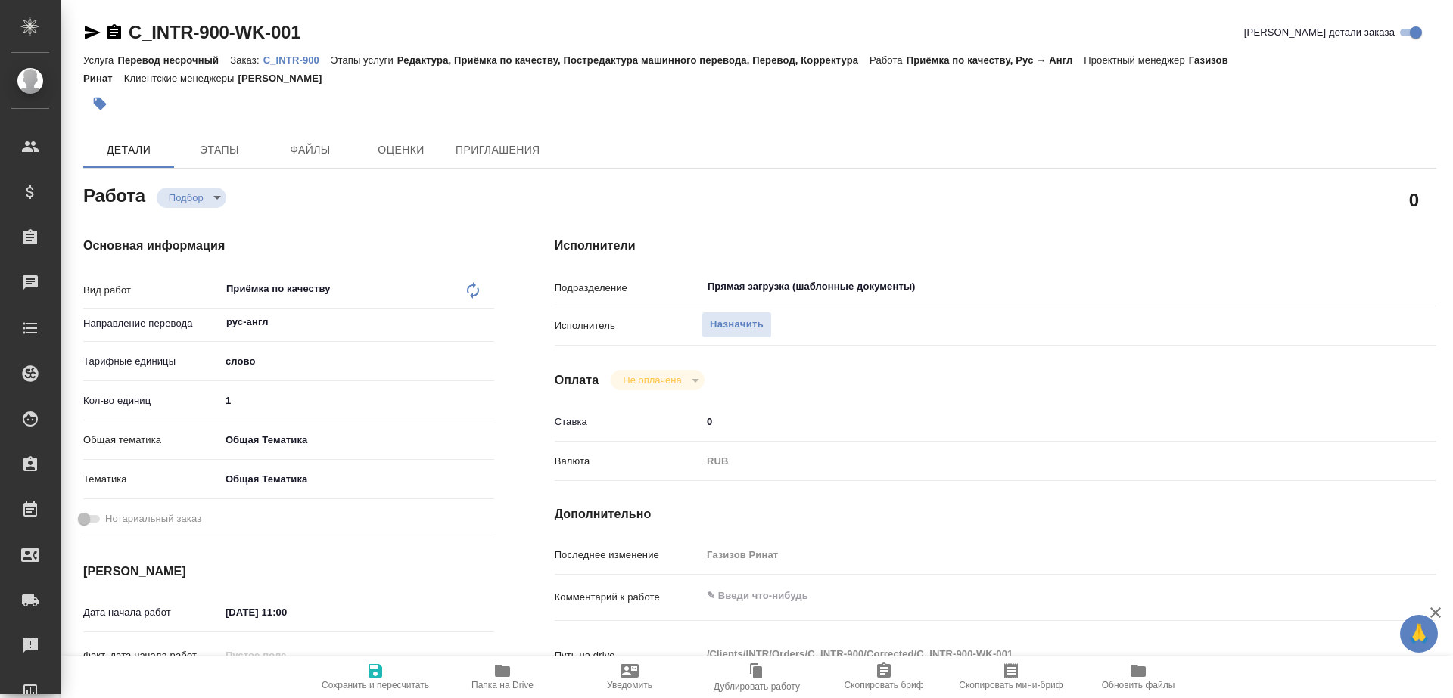
type textarea "x"
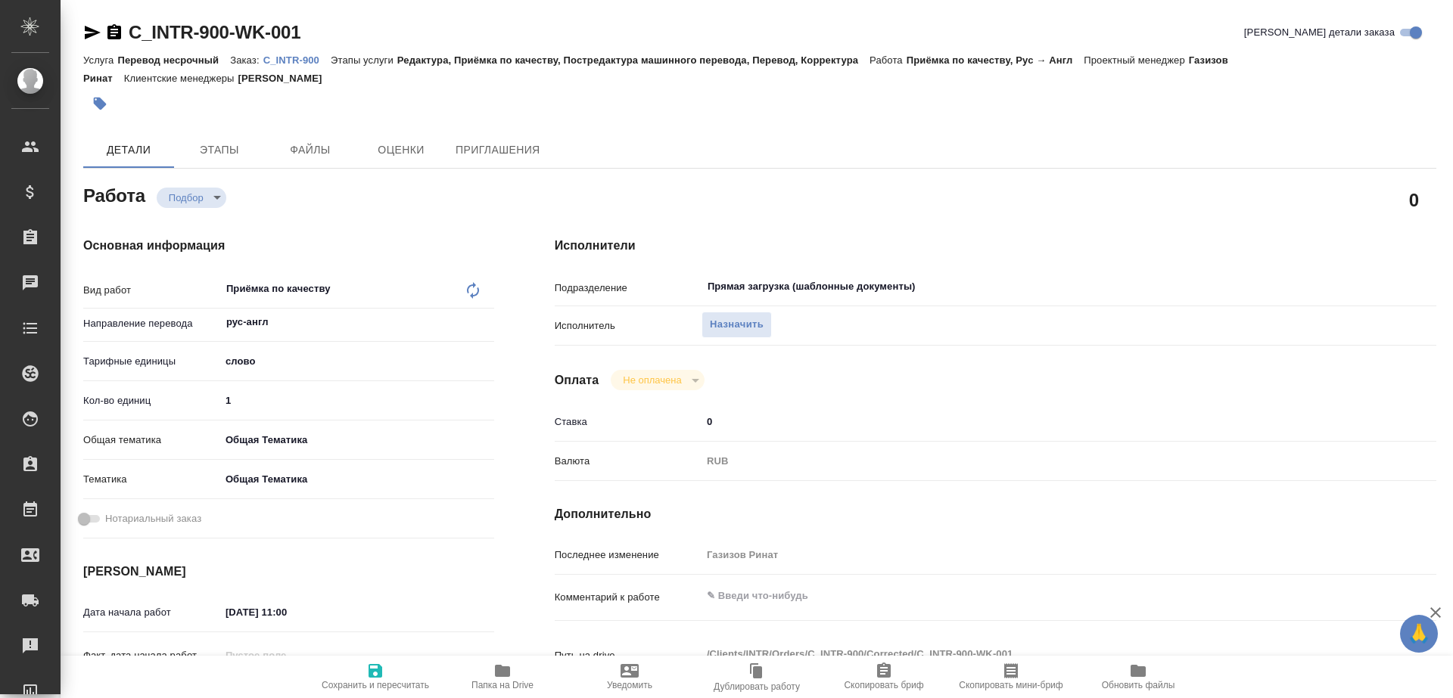
type textarea "x"
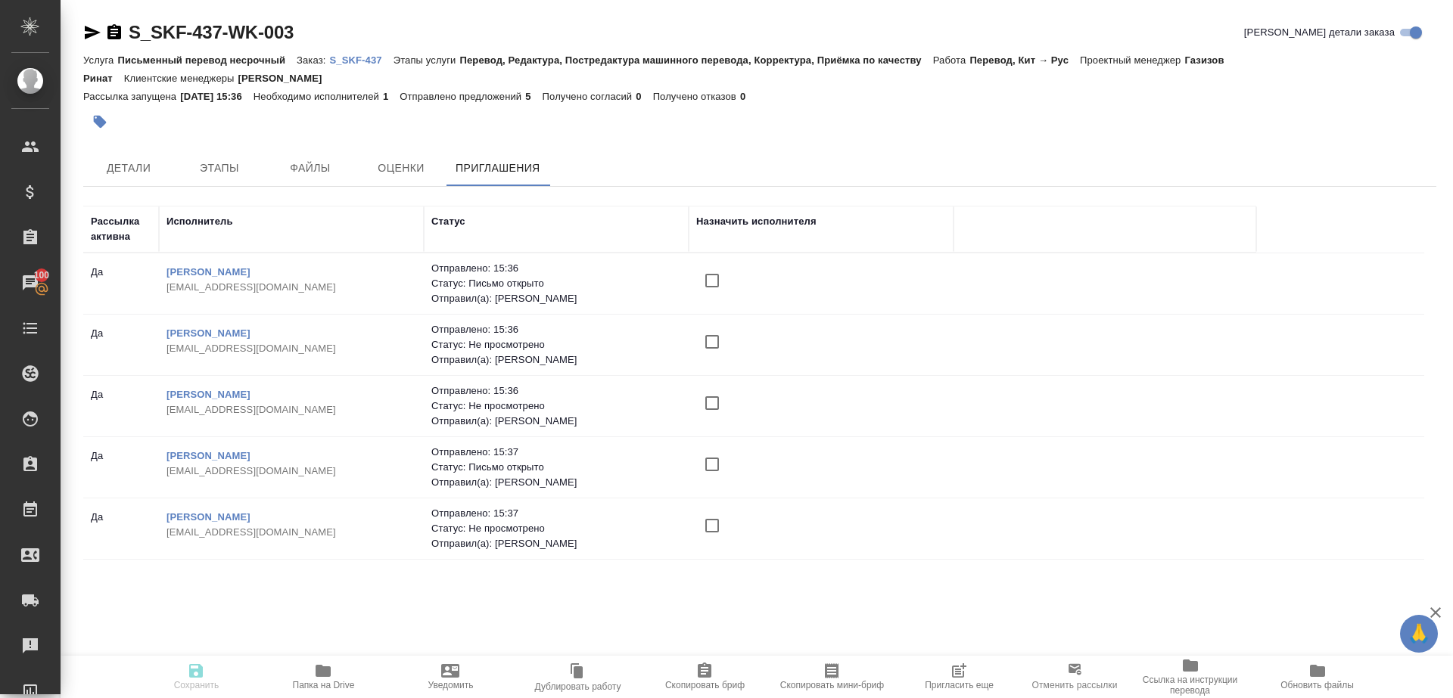
click at [708, 468] on input "checkbox" at bounding box center [712, 465] width 32 height 32
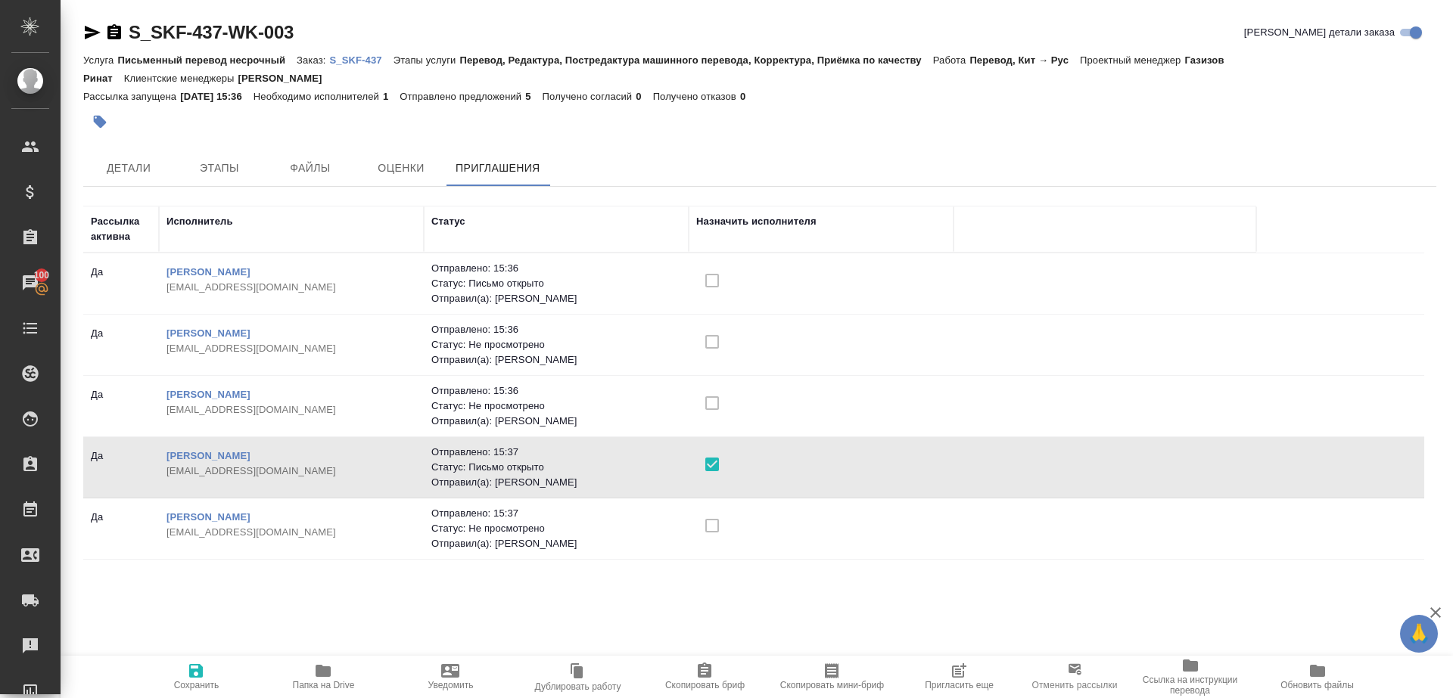
click at [208, 673] on span "Сохранить" at bounding box center [195, 676] width 109 height 29
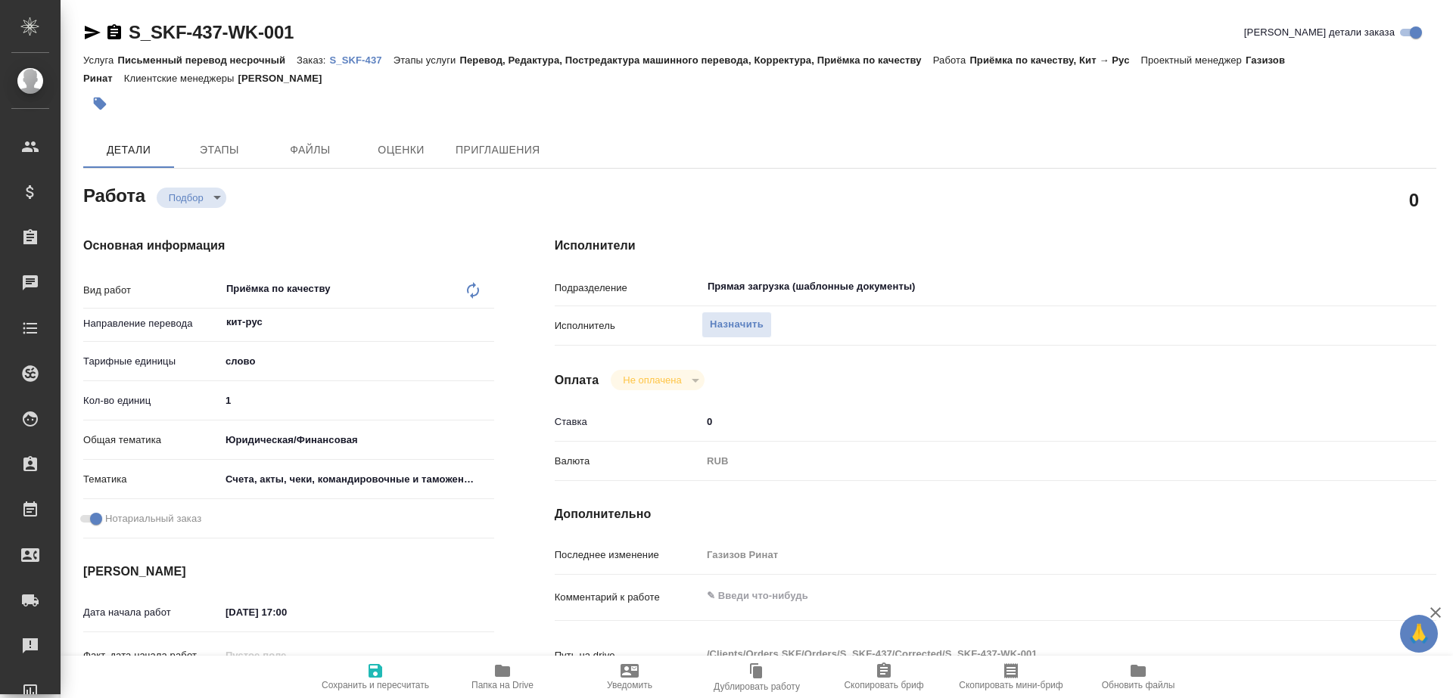
type textarea "x"
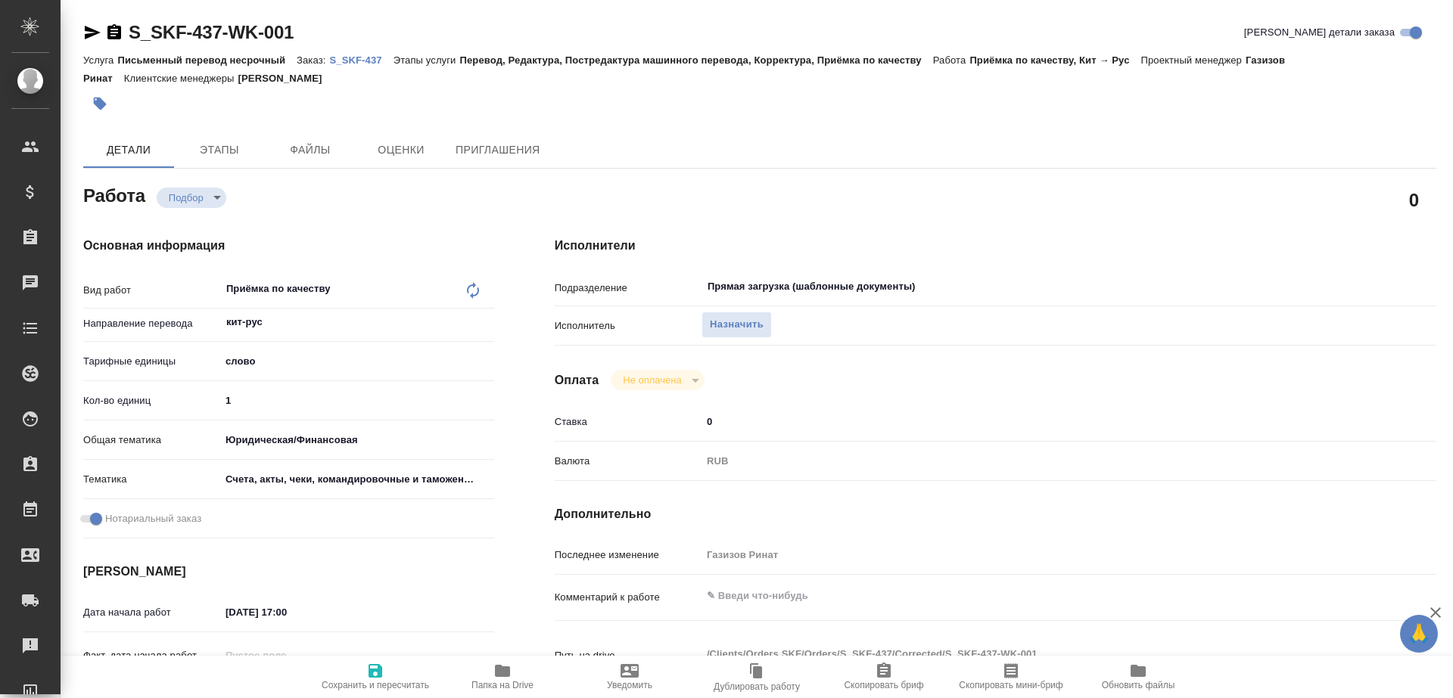
type textarea "x"
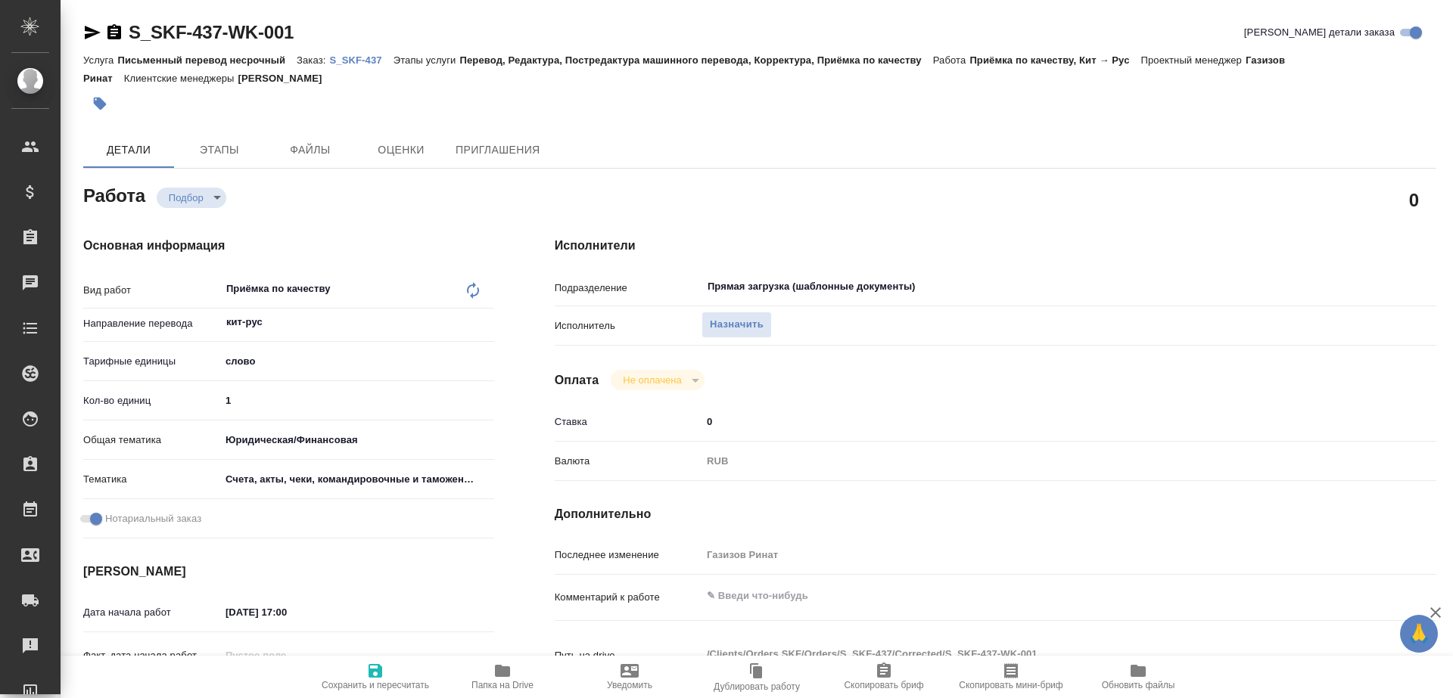
type textarea "x"
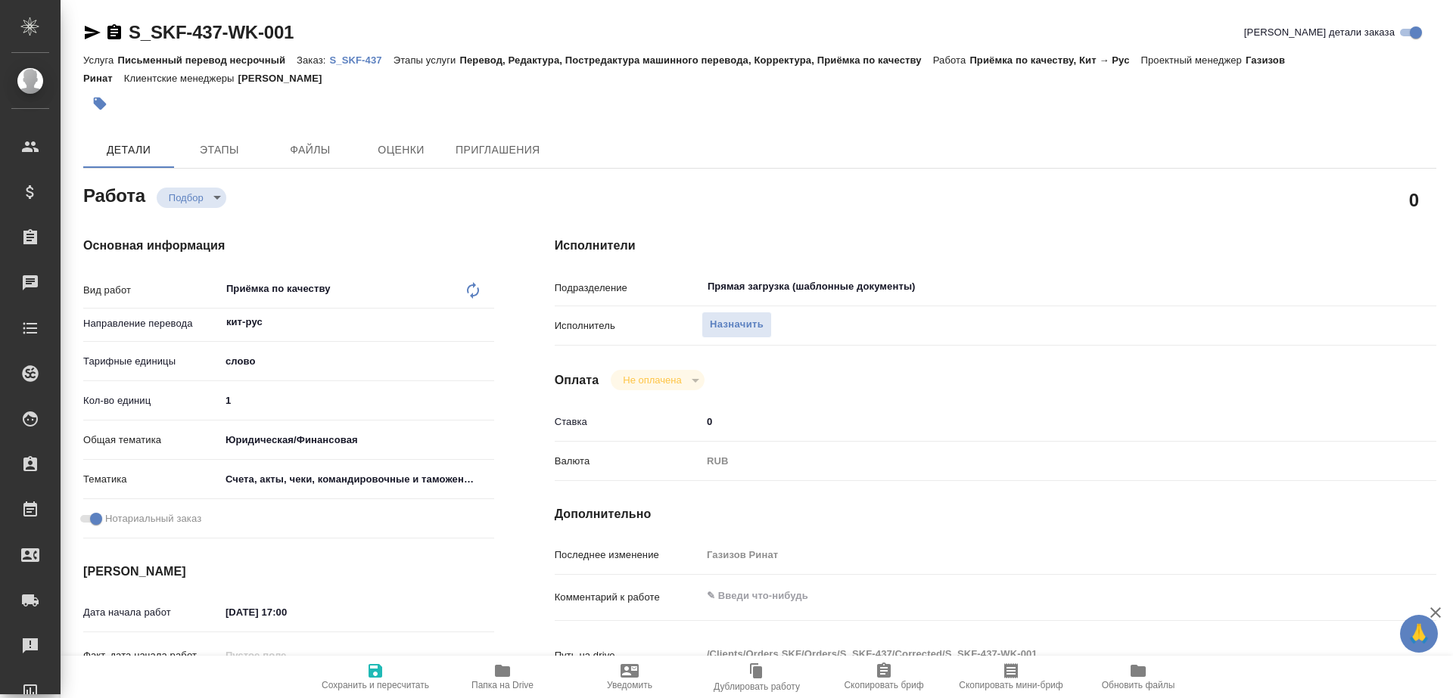
type textarea "x"
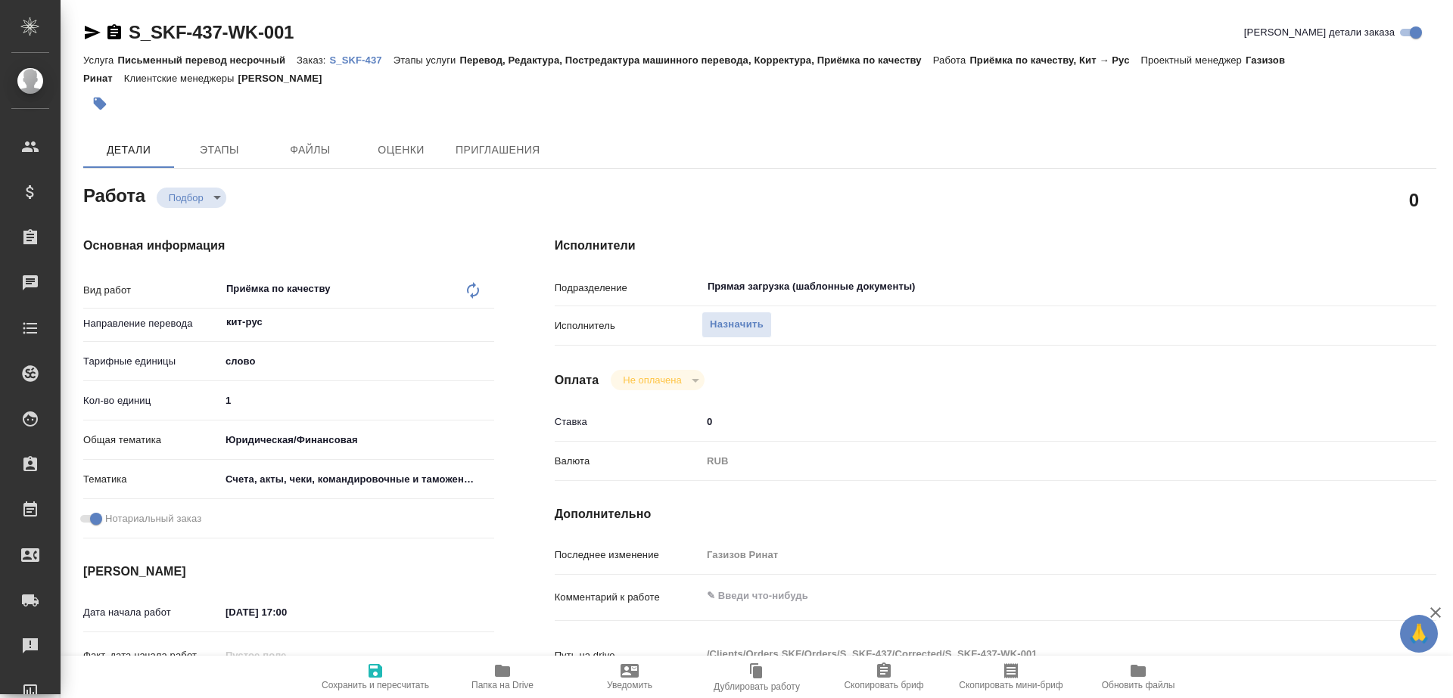
type textarea "x"
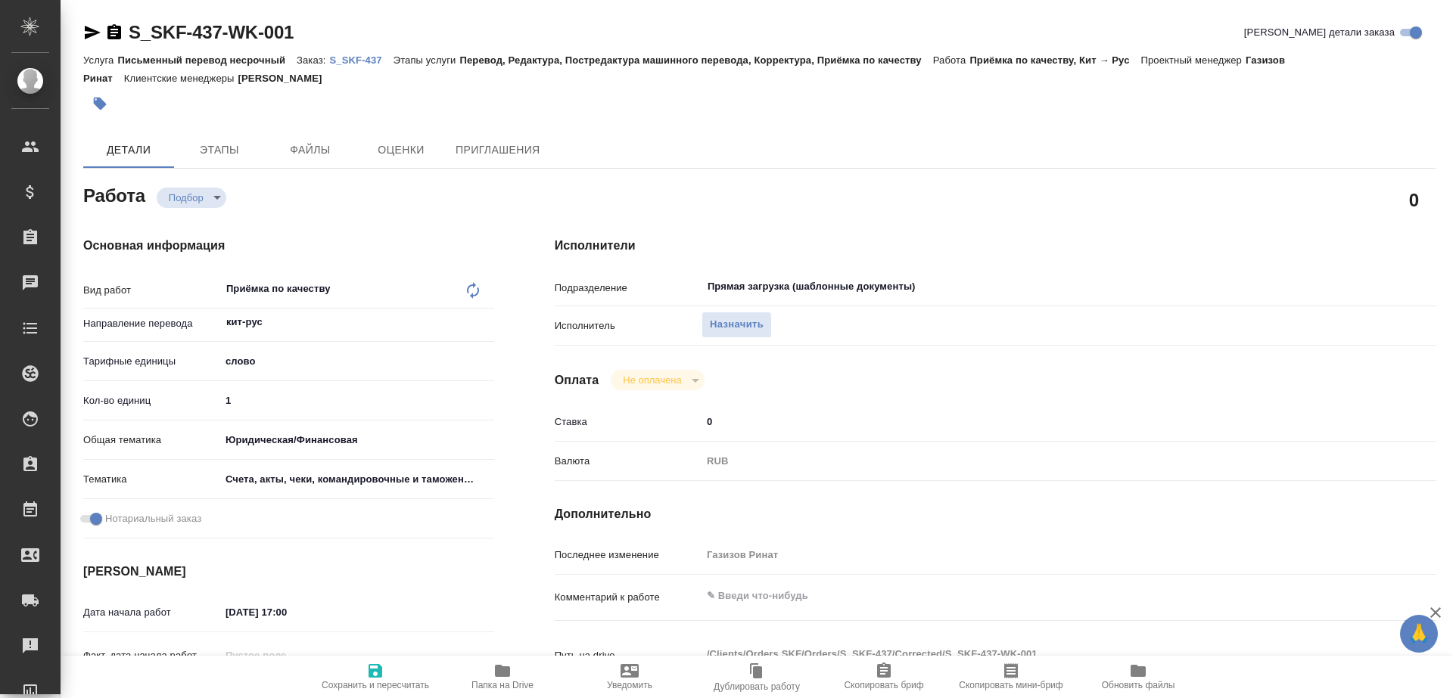
type textarea "x"
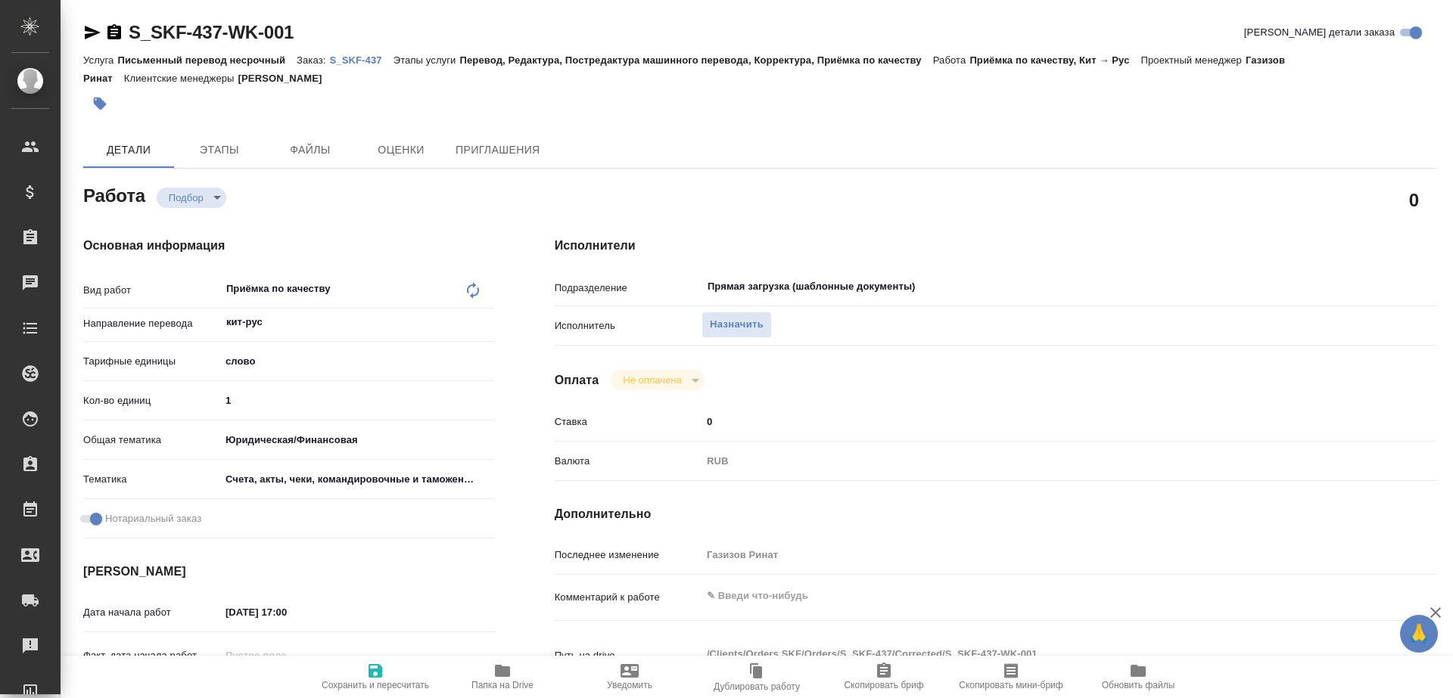
type textarea "x"
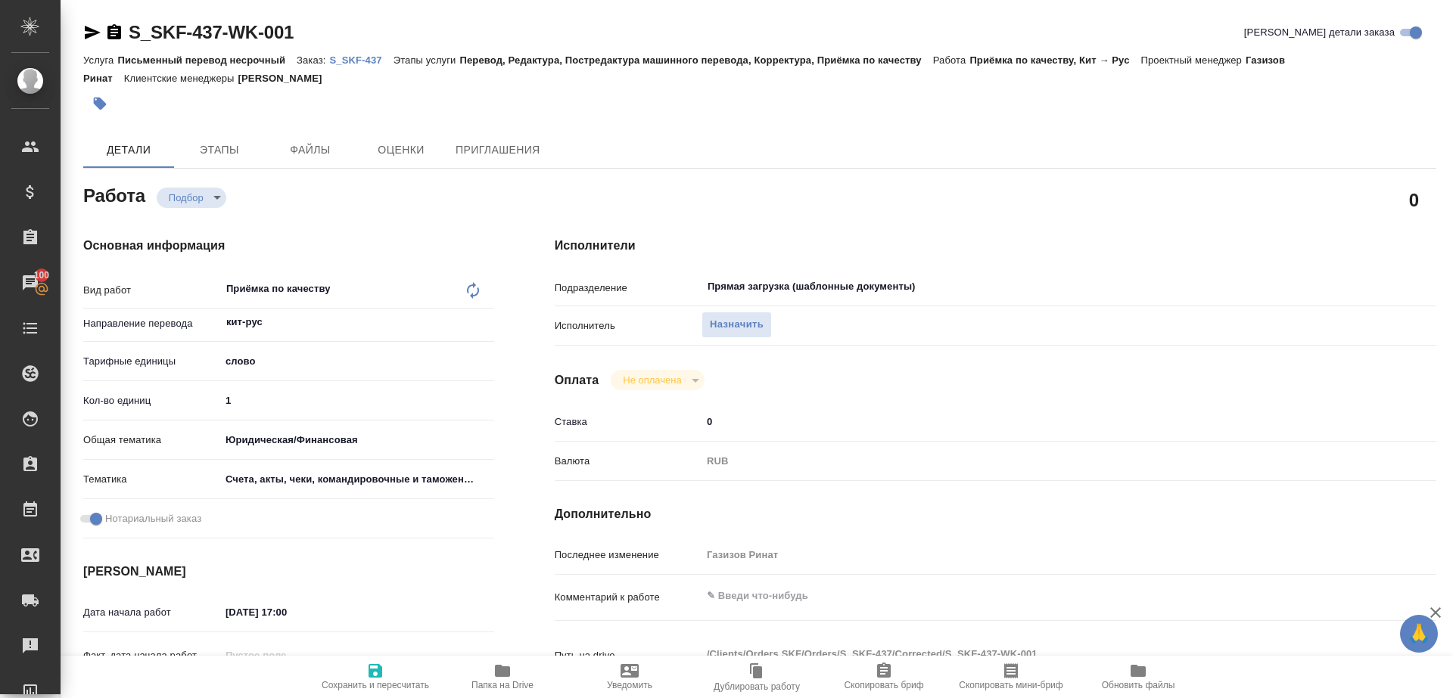
type textarea "x"
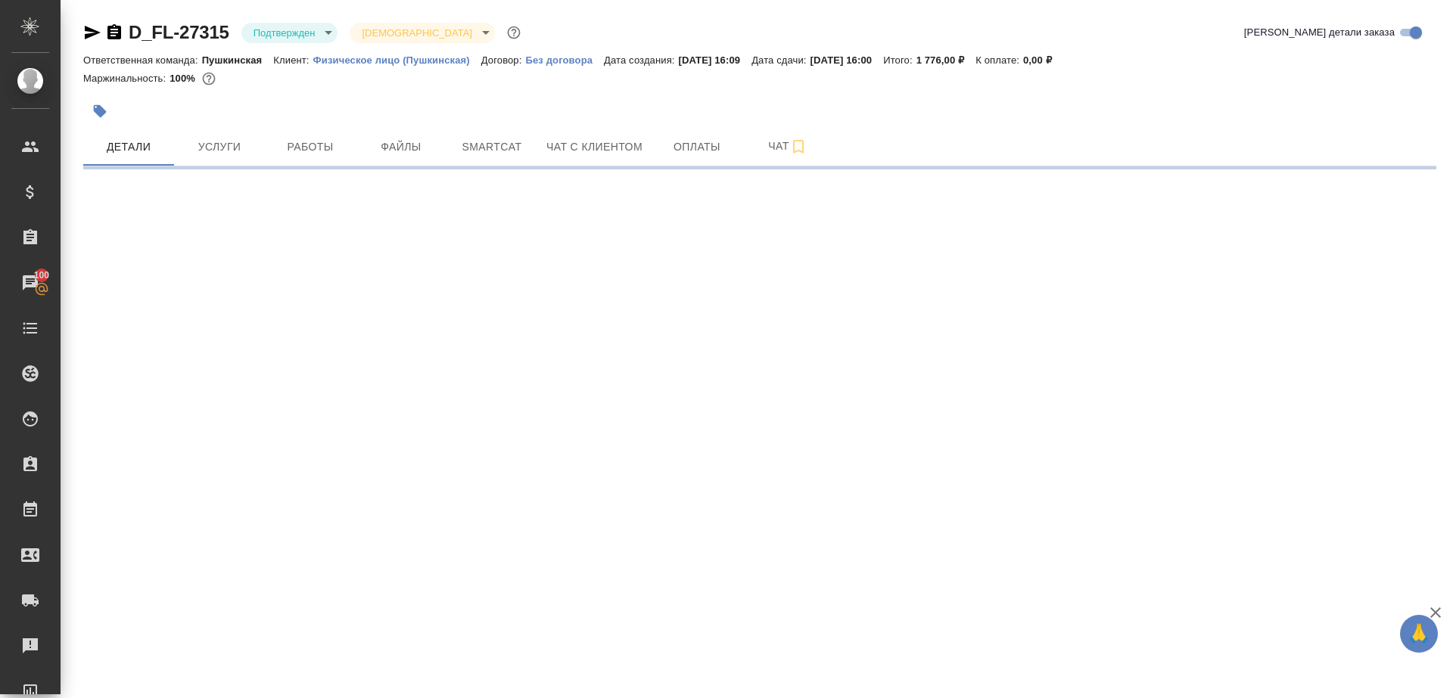
select select "RU"
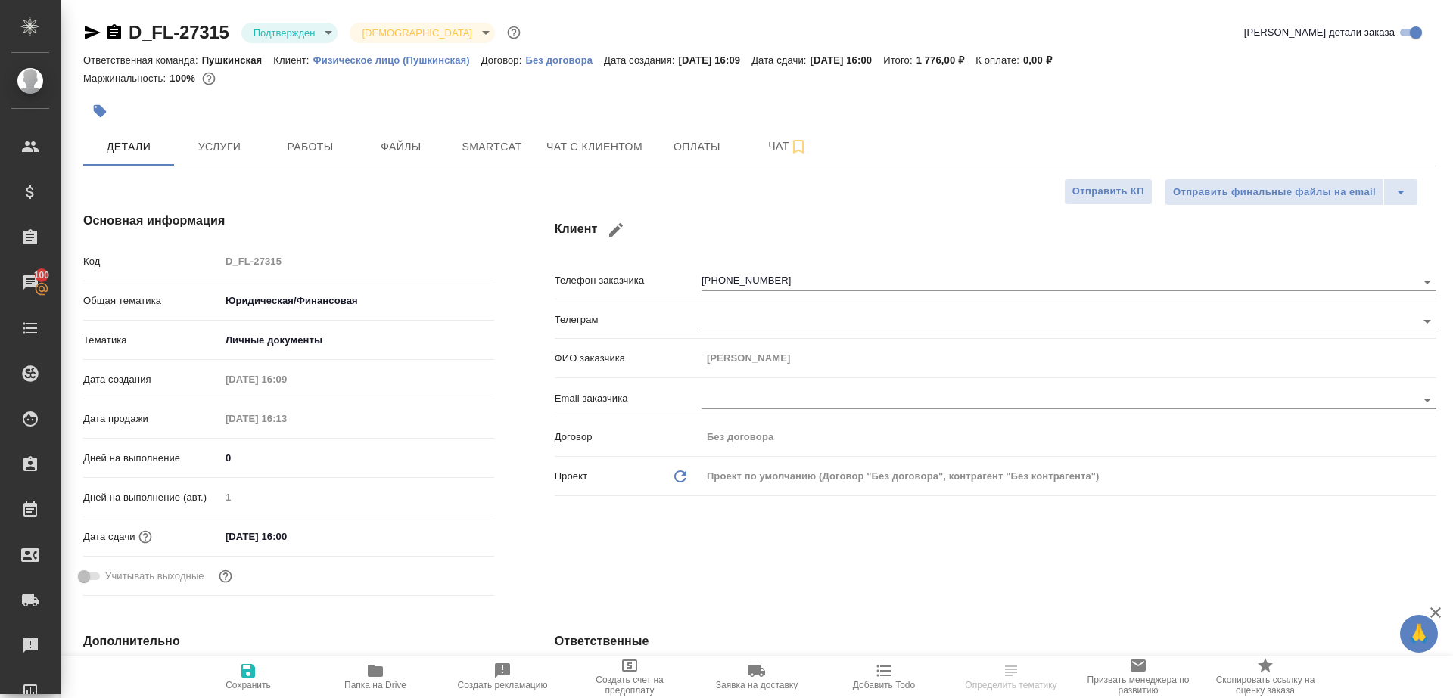
type textarea "x"
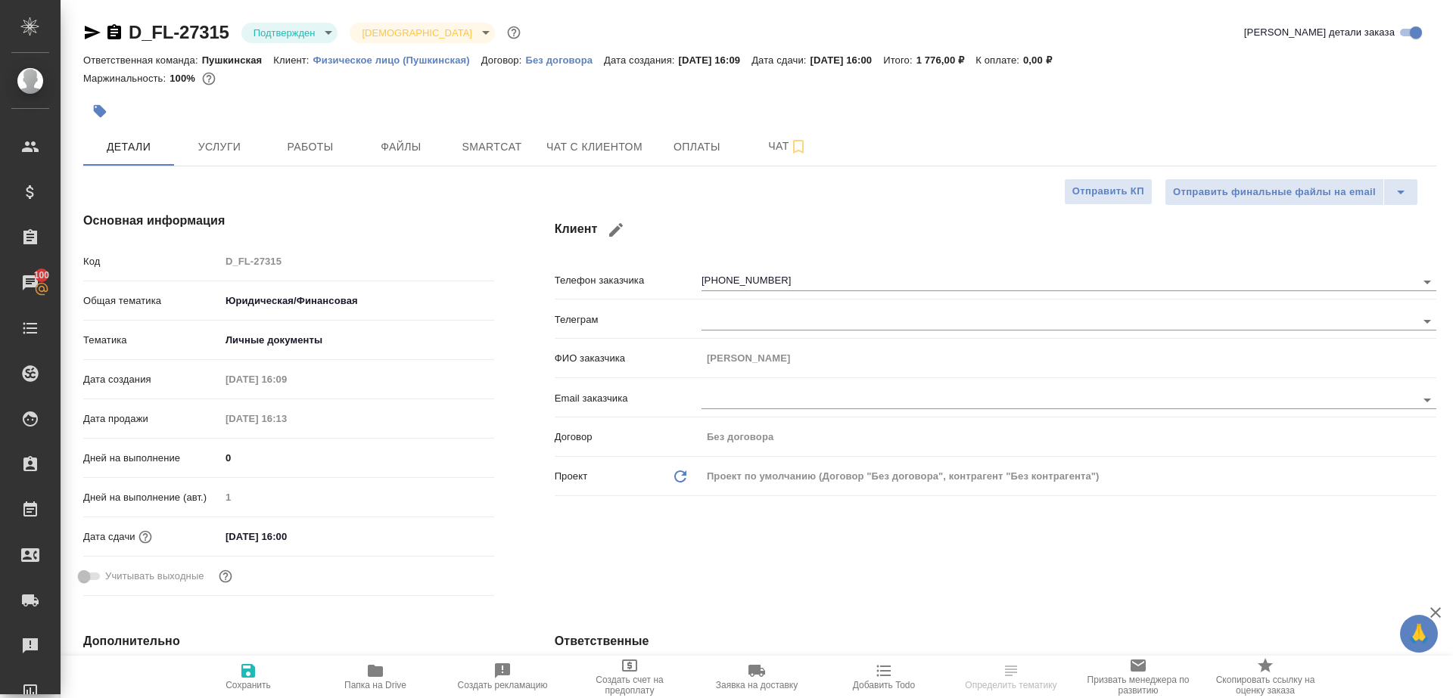
type textarea "x"
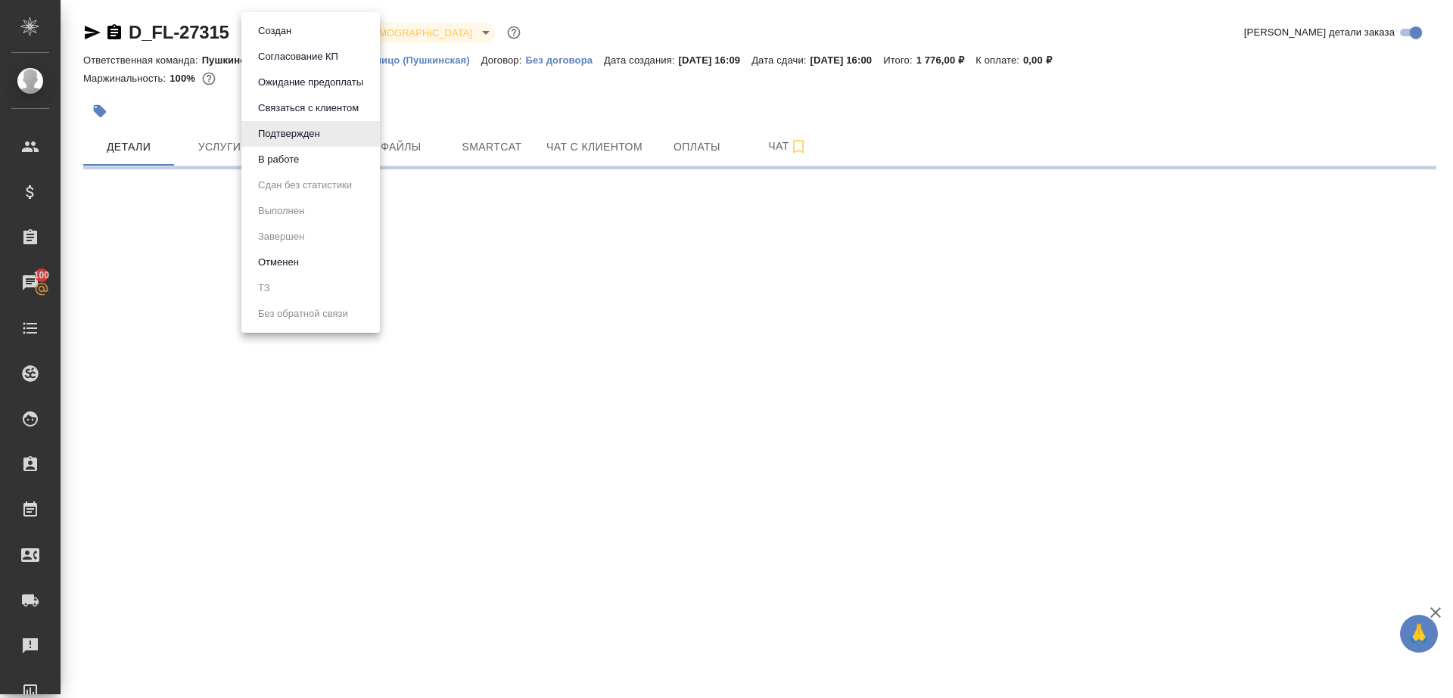
click at [277, 38] on body "🙏 .cls-1 fill:#fff; AWATERA [PERSON_NAME] Клиенты Спецификации Заказы 100 Чаты …" at bounding box center [726, 349] width 1453 height 698
click at [330, 167] on li "В работе" at bounding box center [310, 160] width 138 height 26
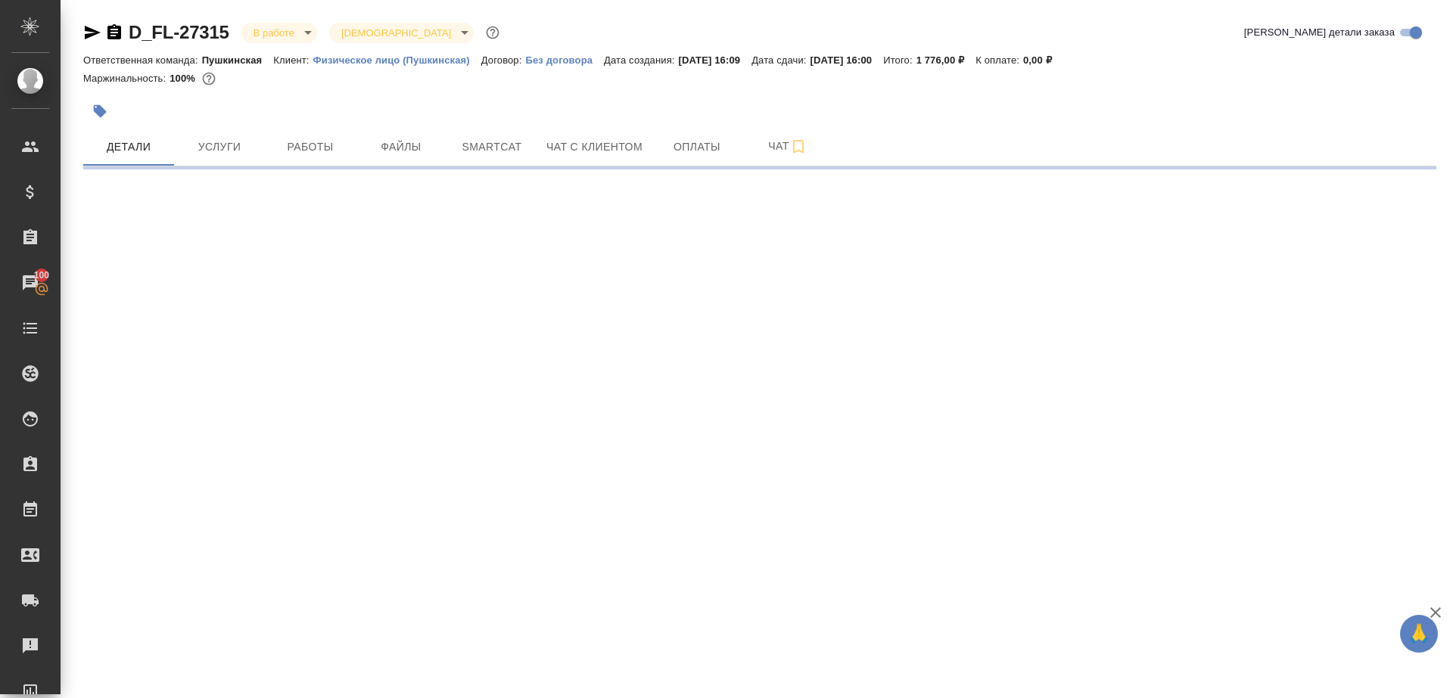
select select "RU"
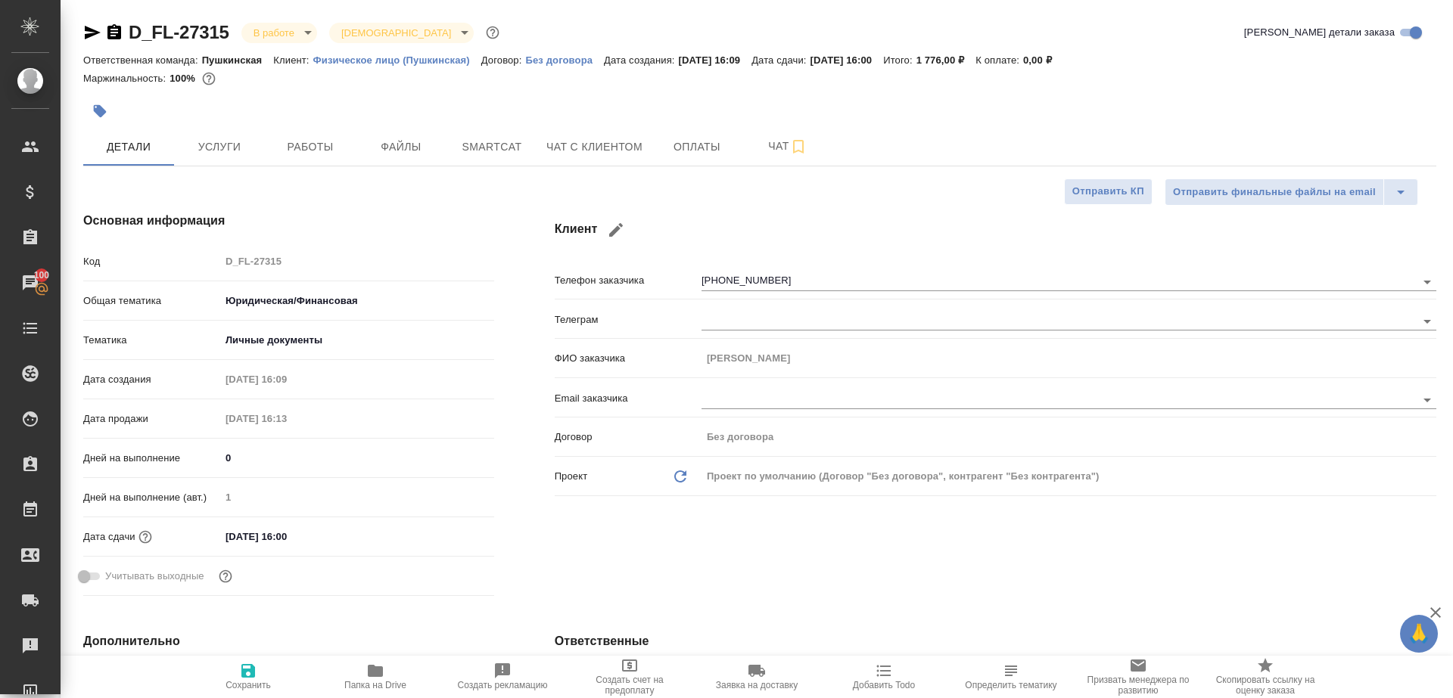
type textarea "x"
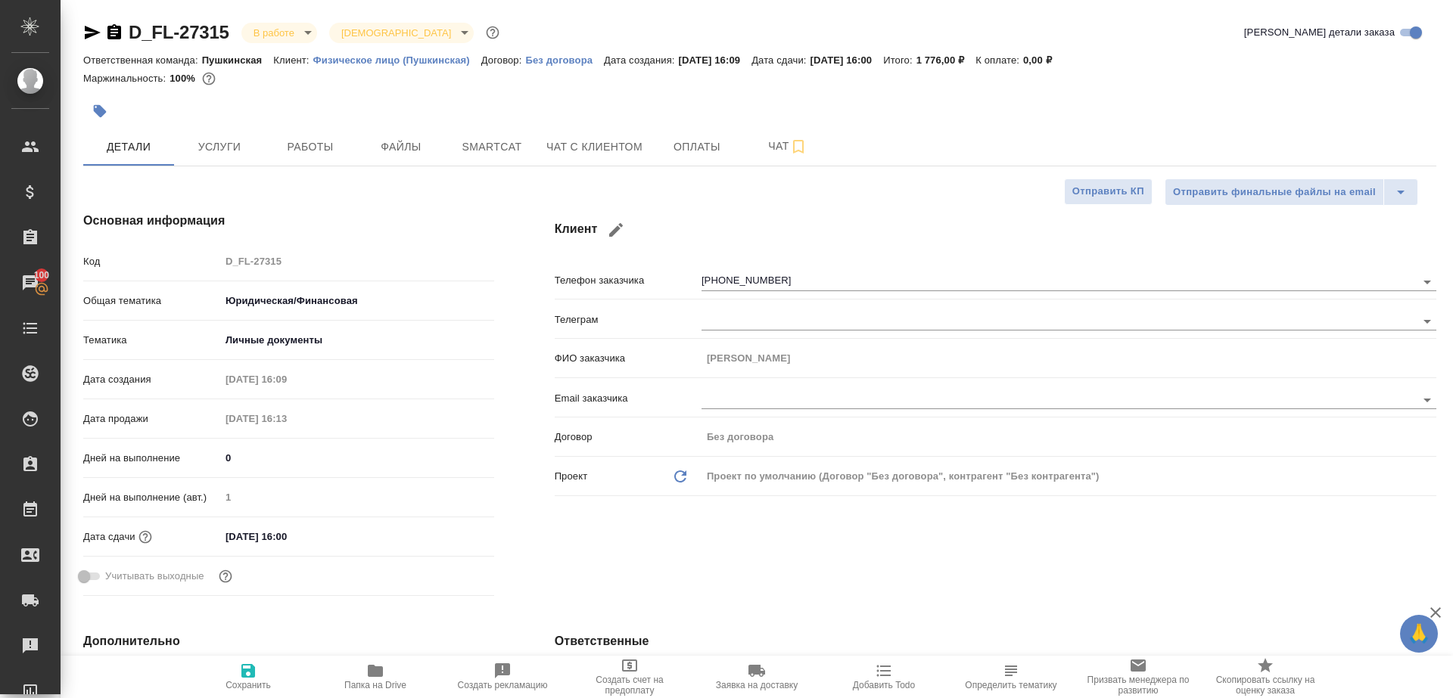
type textarea "x"
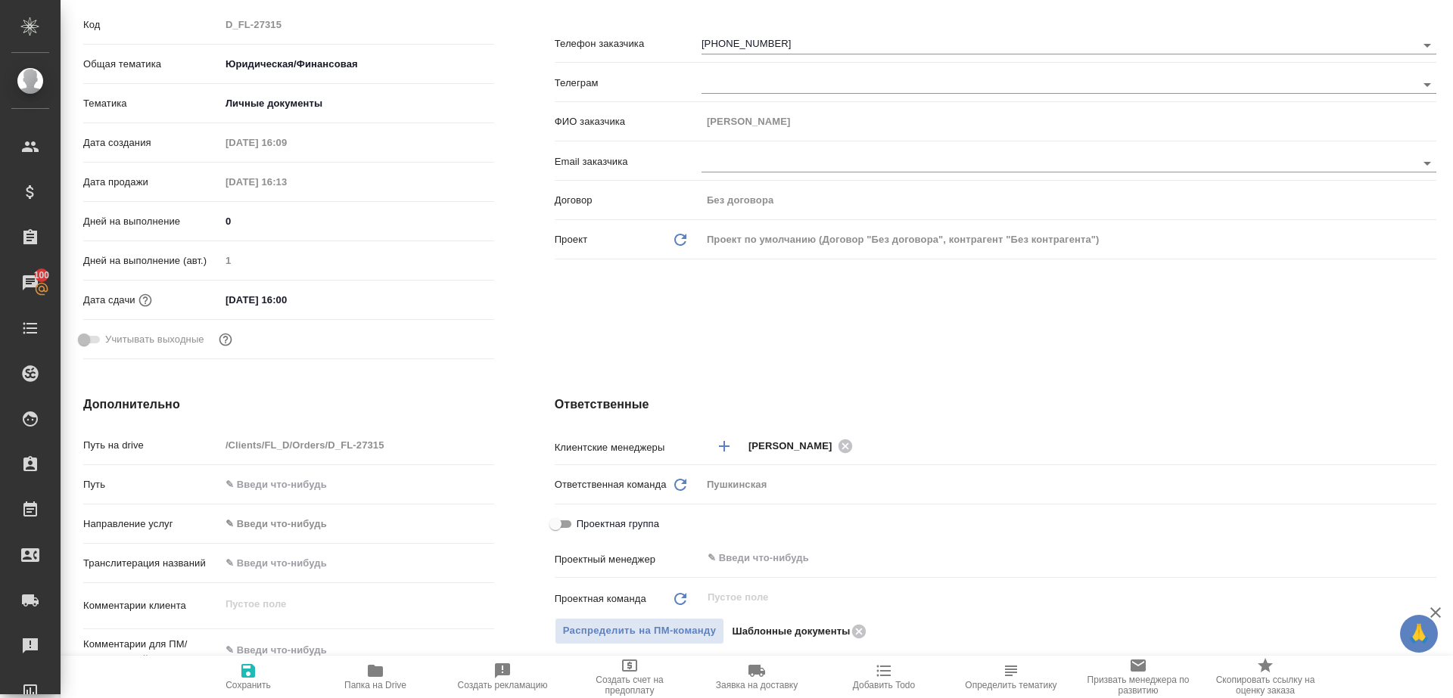
scroll to position [499, 0]
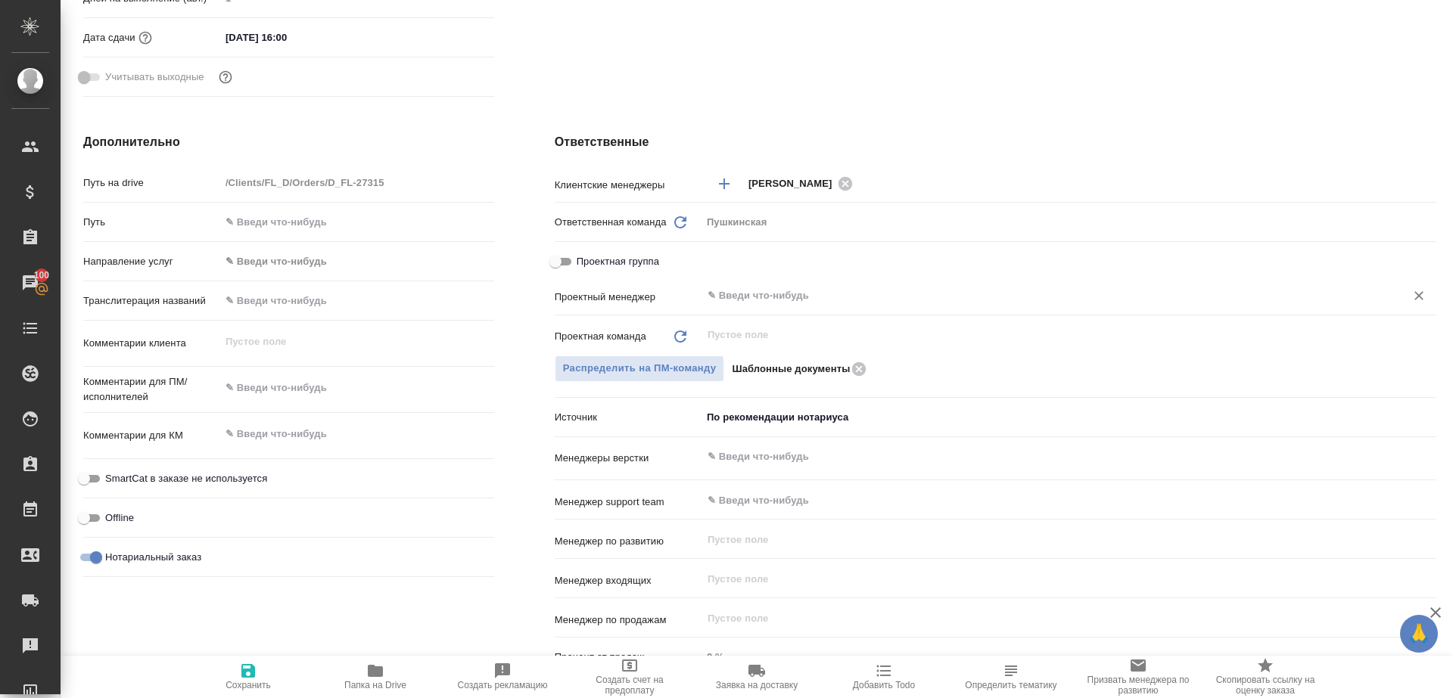
click at [763, 288] on input "text" at bounding box center [1043, 296] width 675 height 18
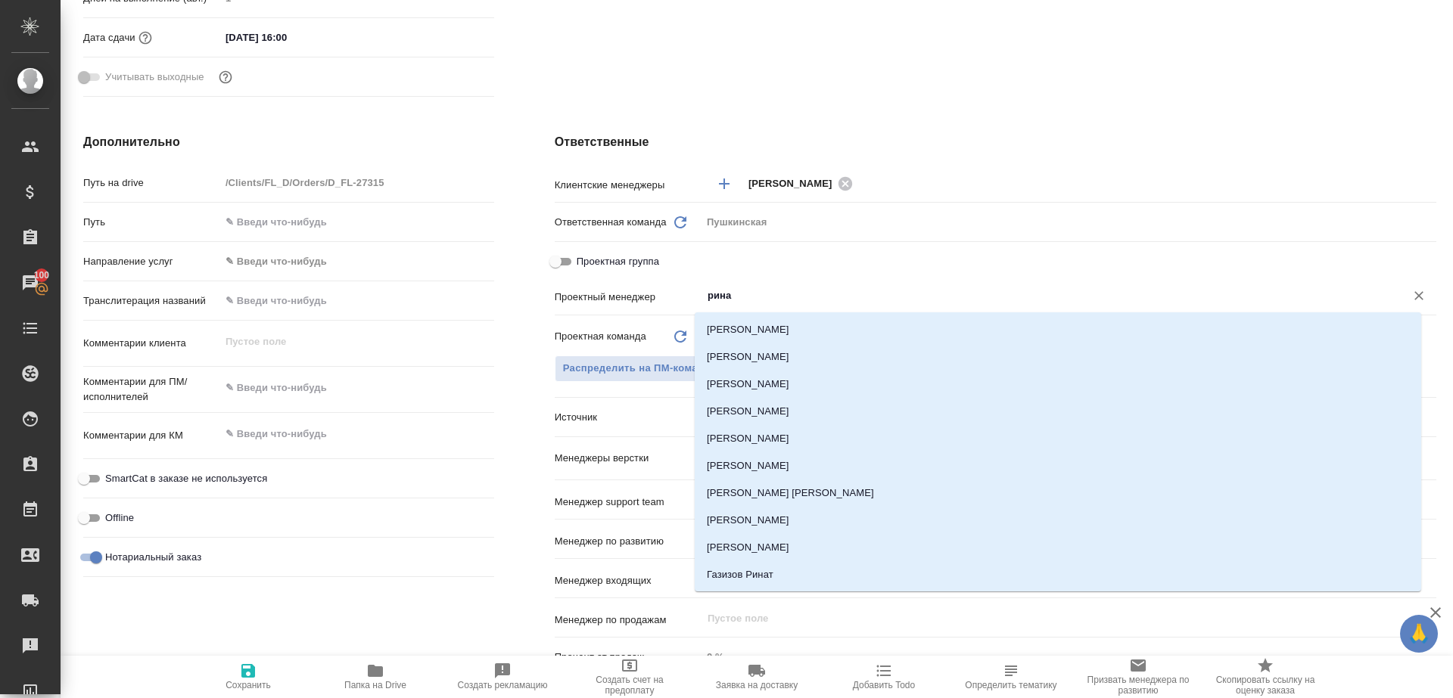
type input "ринат"
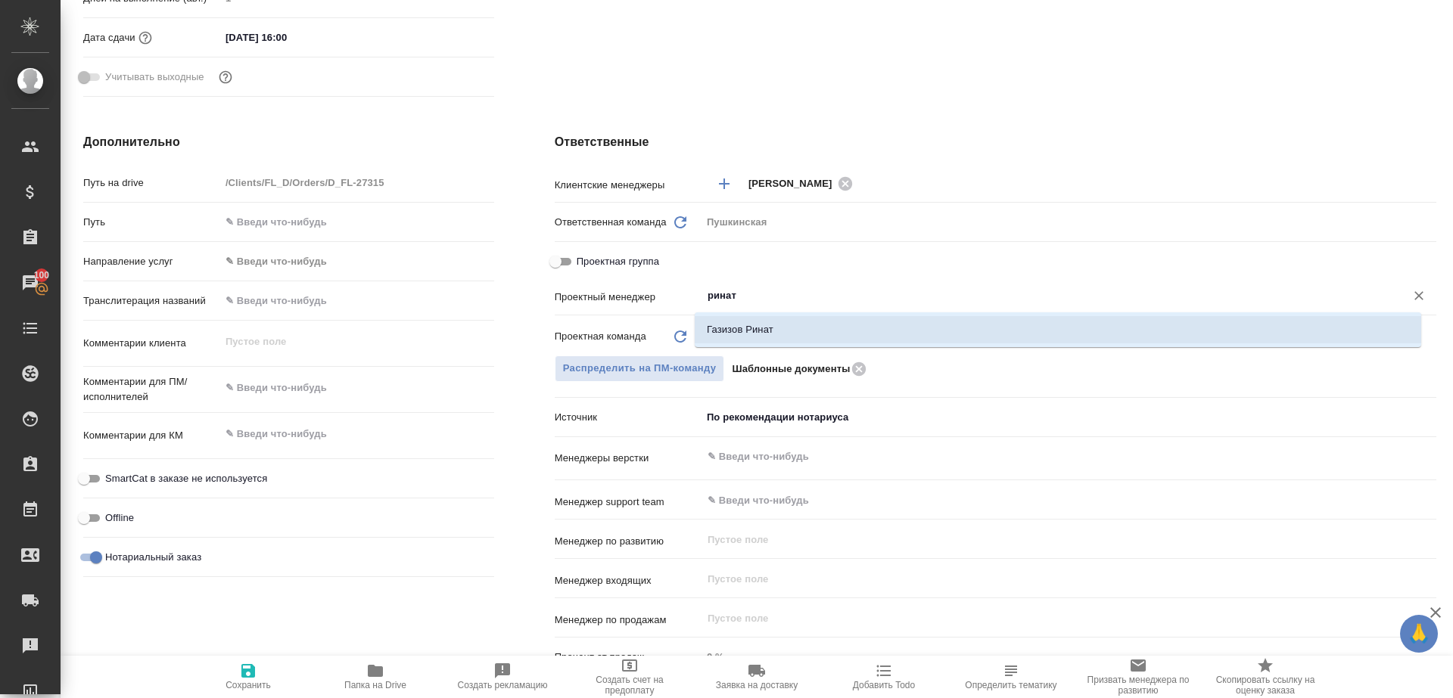
click at [771, 322] on li "Газизов Ринат" at bounding box center [1058, 329] width 726 height 27
type textarea "x"
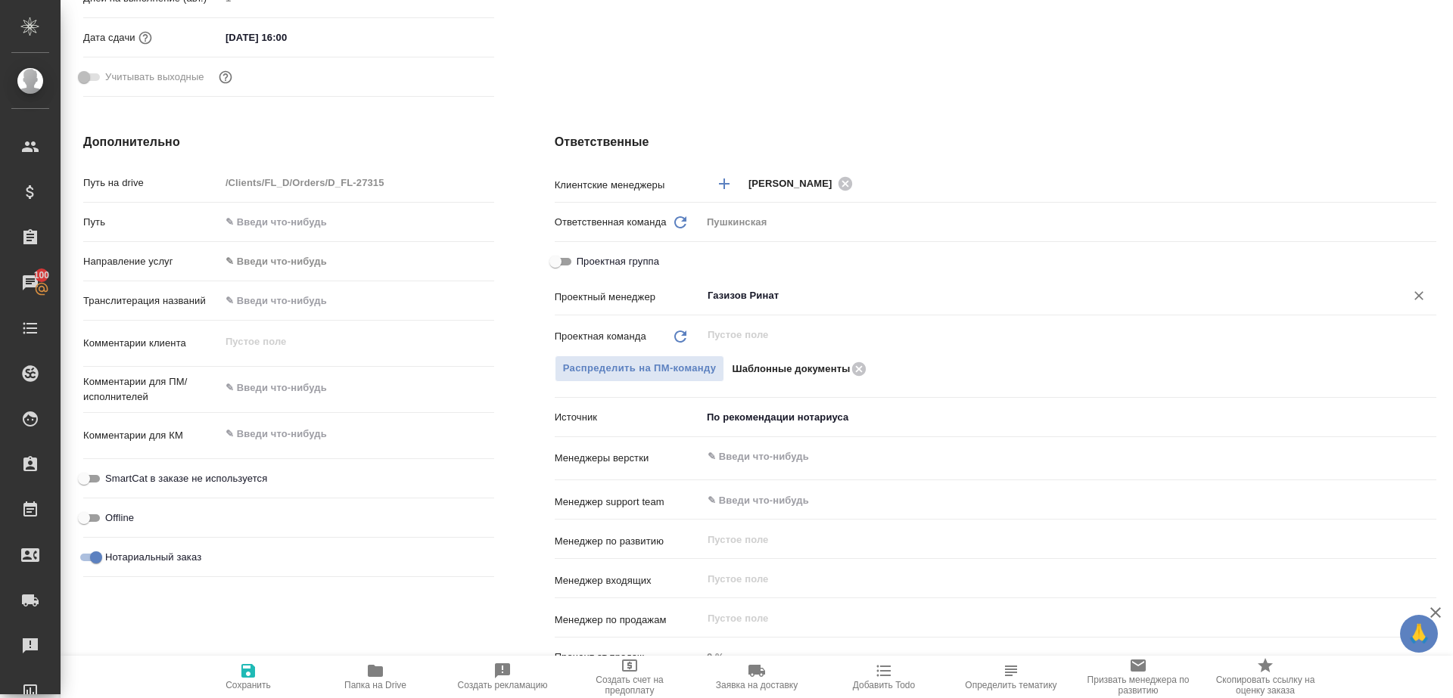
type input "Газизов Ринат"
click at [243, 664] on icon "button" at bounding box center [248, 671] width 18 height 18
type textarea "x"
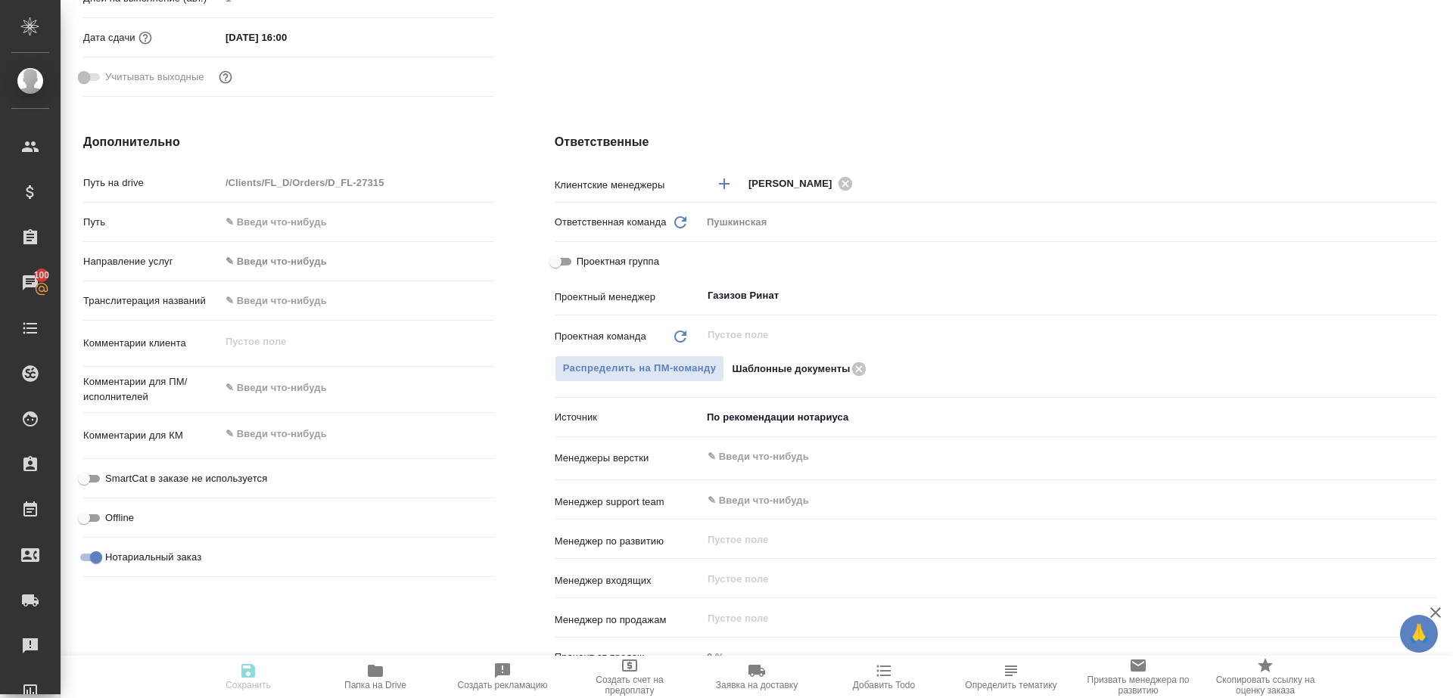
type textarea "x"
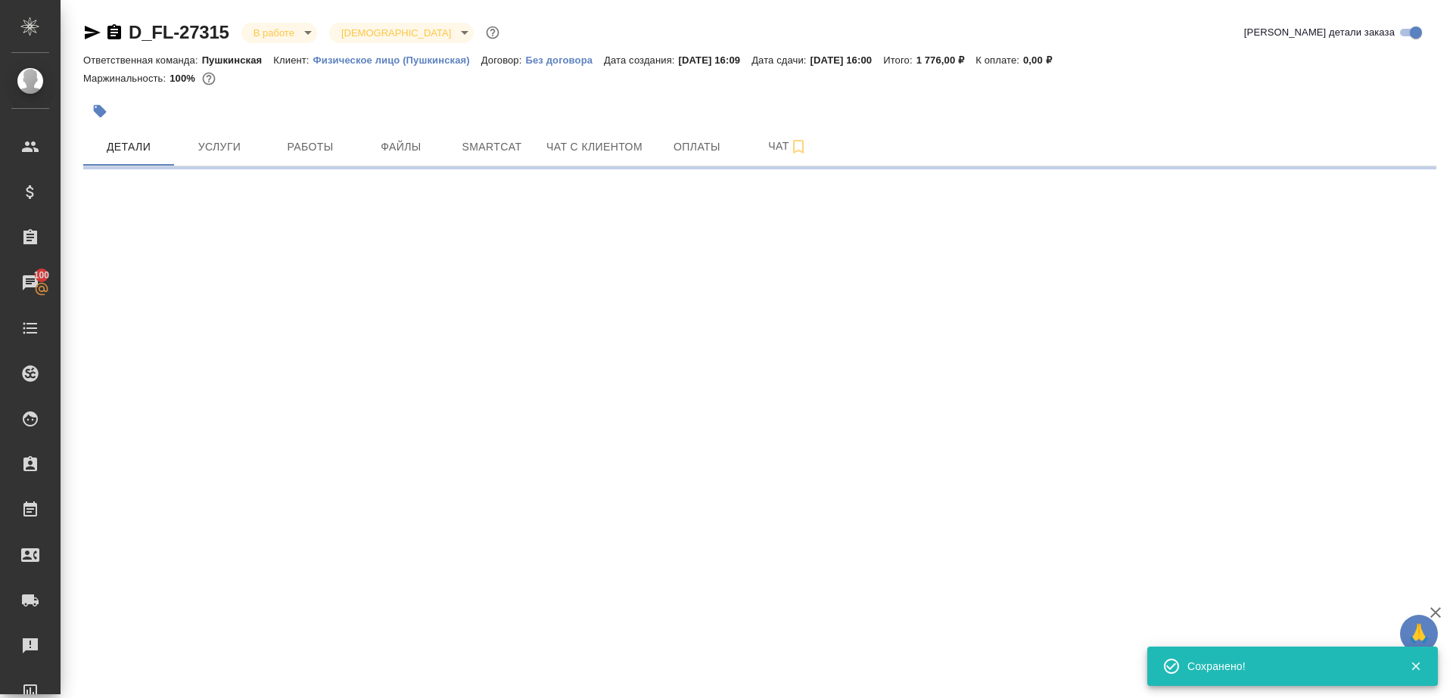
select select "RU"
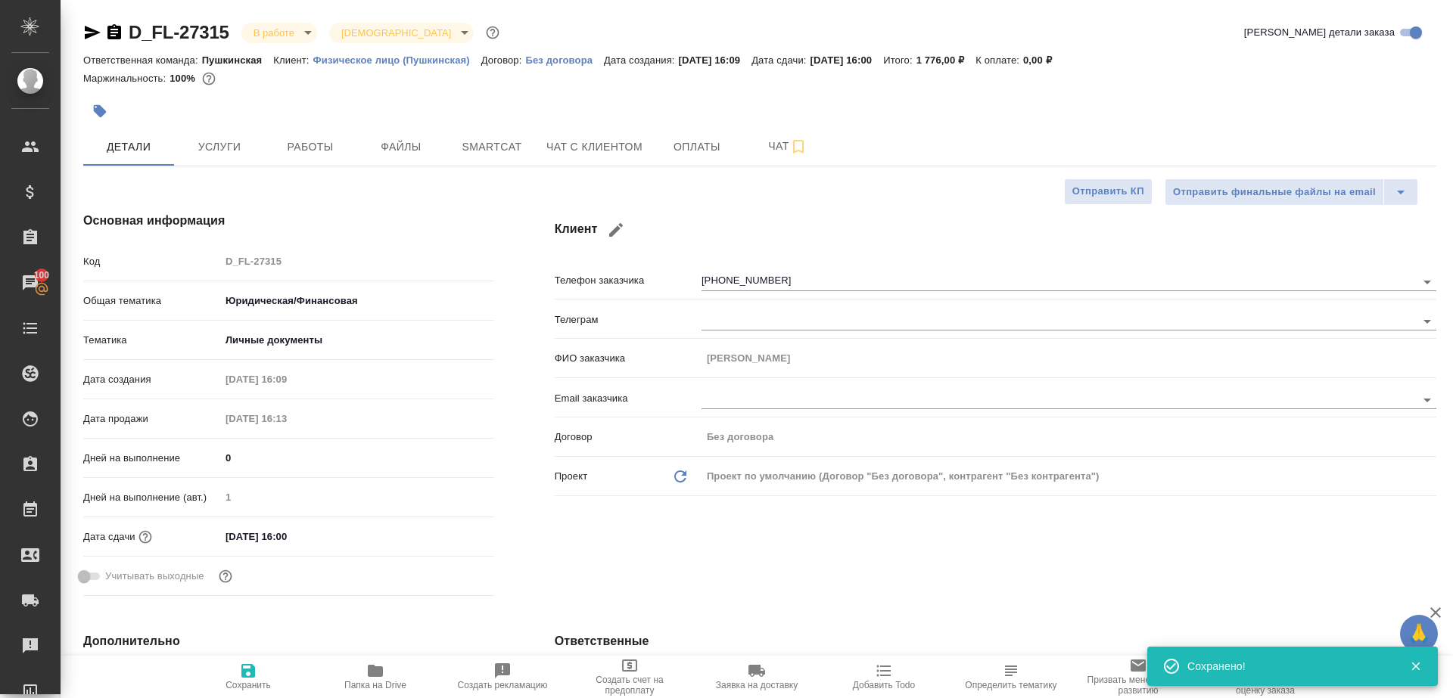
type textarea "x"
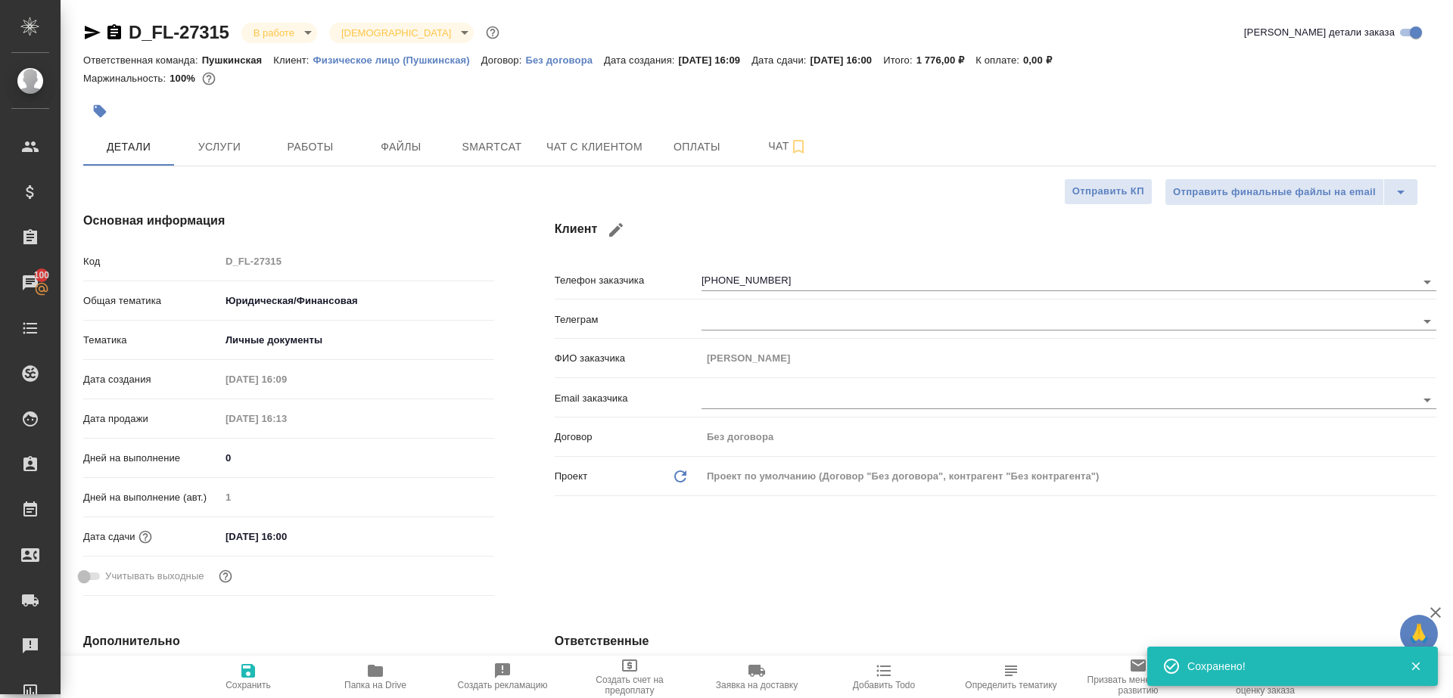
type textarea "x"
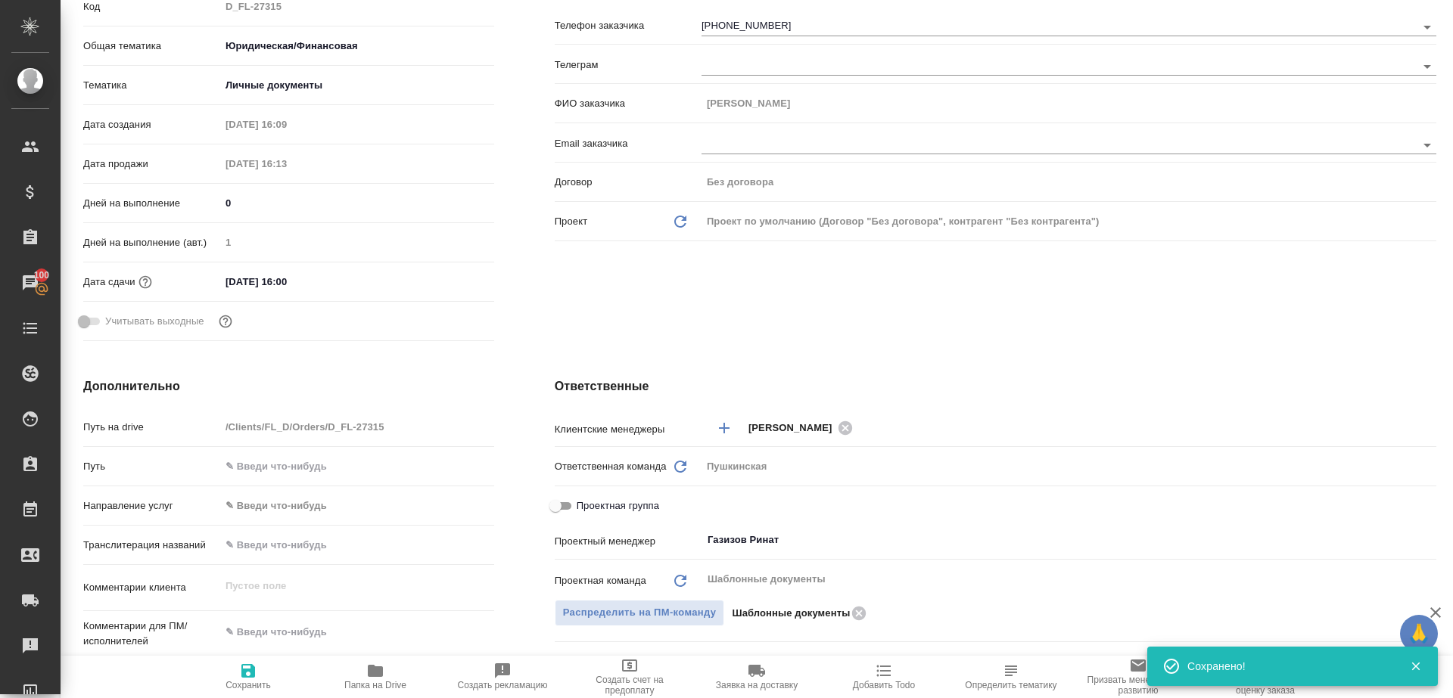
click at [374, 667] on icon "button" at bounding box center [375, 671] width 15 height 12
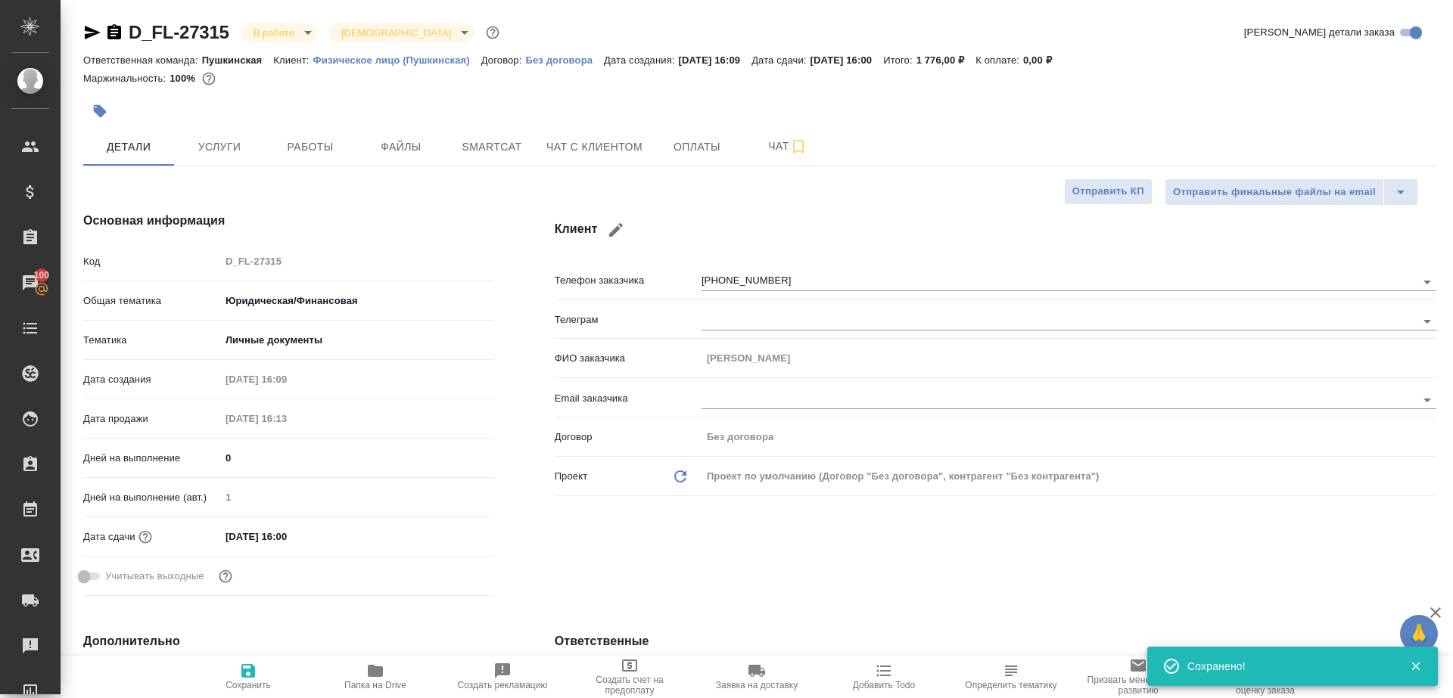
type textarea "x"
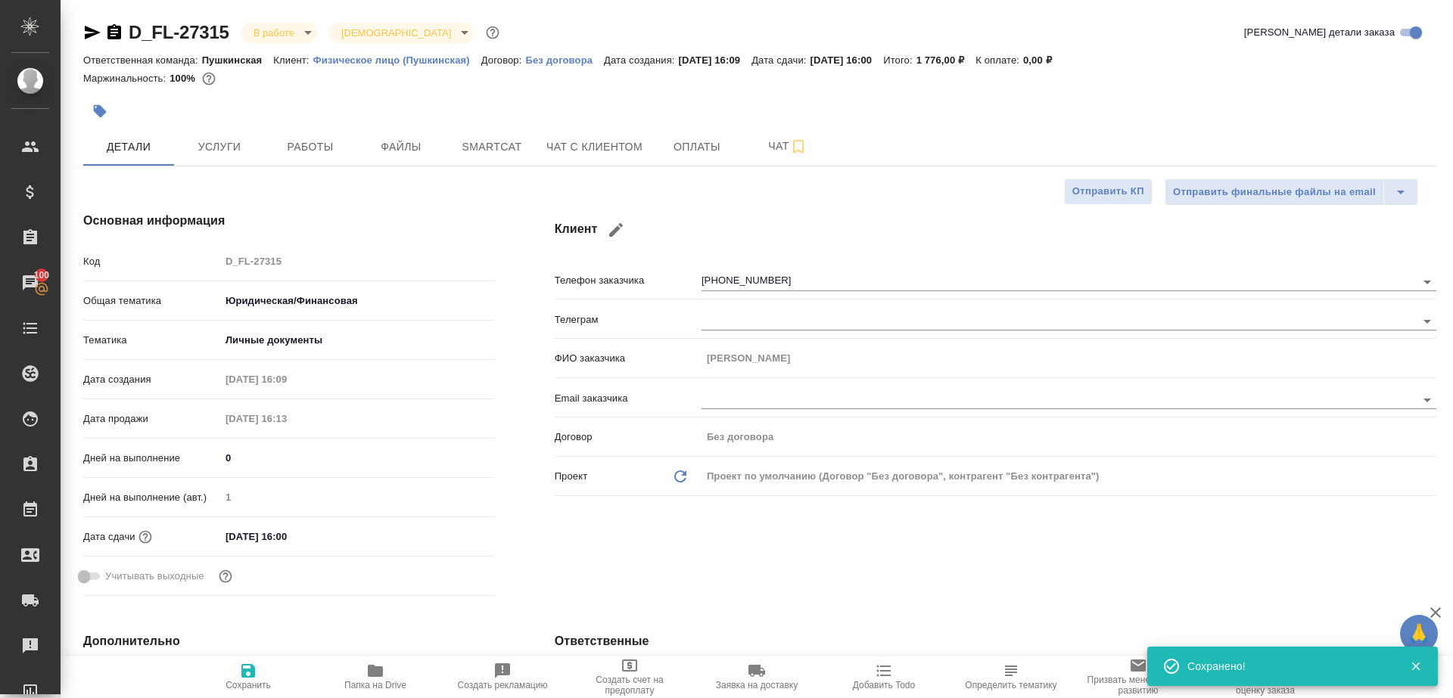
type textarea "x"
click at [287, 123] on div at bounding box center [534, 111] width 902 height 33
click at [297, 140] on span "Работы" at bounding box center [310, 147] width 73 height 19
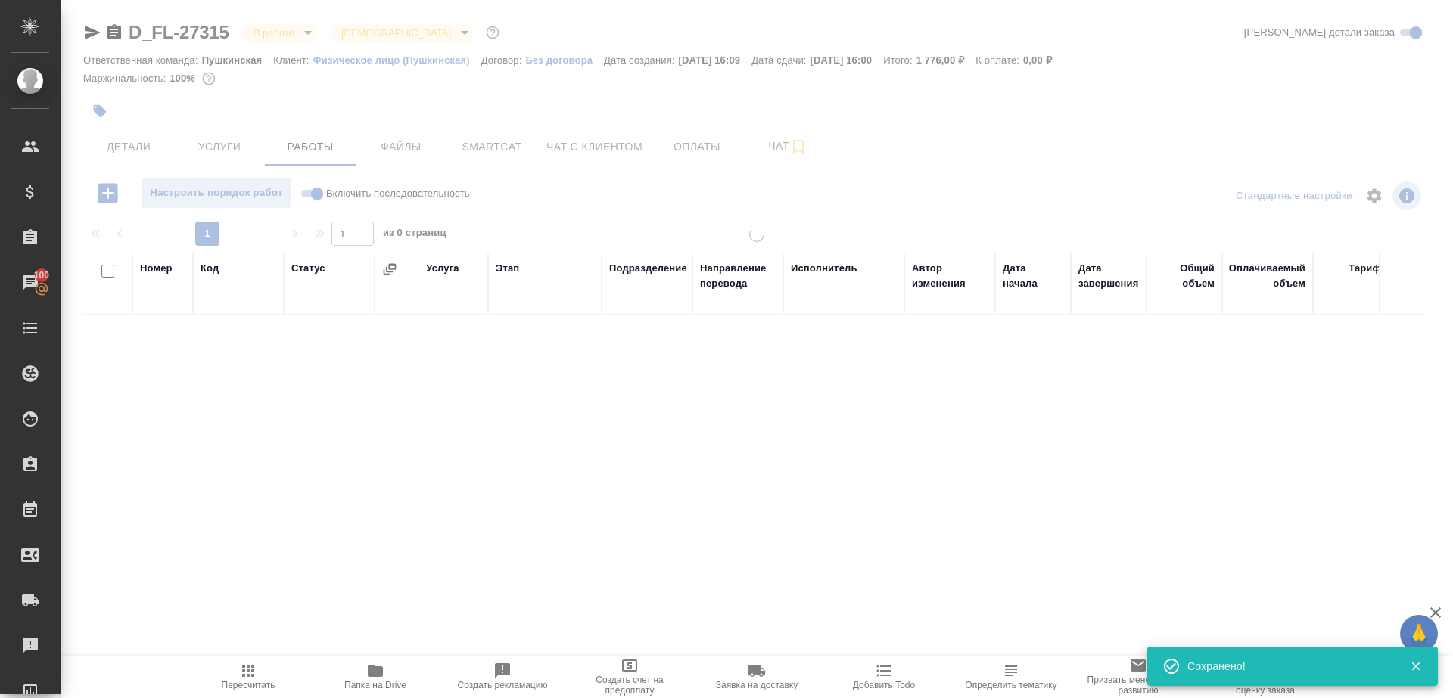
click at [682, 205] on div at bounding box center [759, 196] width 451 height 36
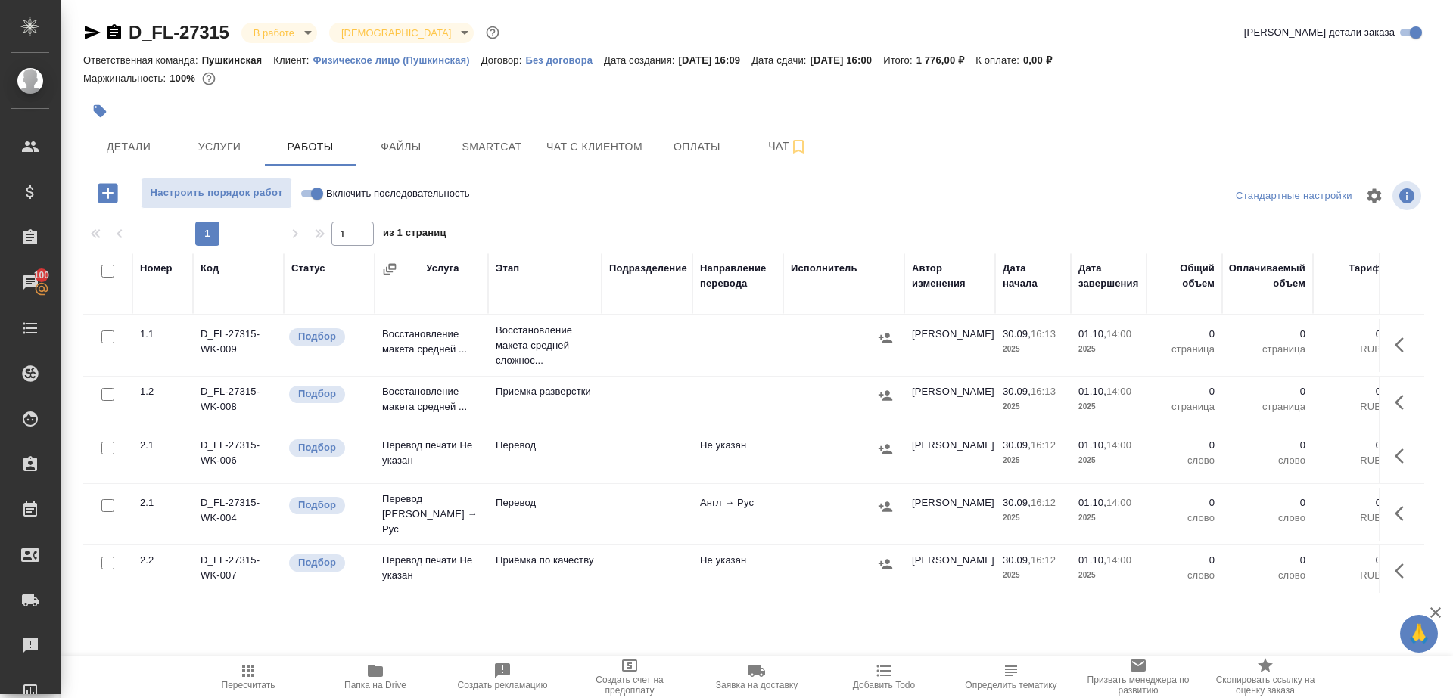
click at [316, 197] on input "Включить последовательность" at bounding box center [317, 194] width 54 height 18
checkbox input "true"
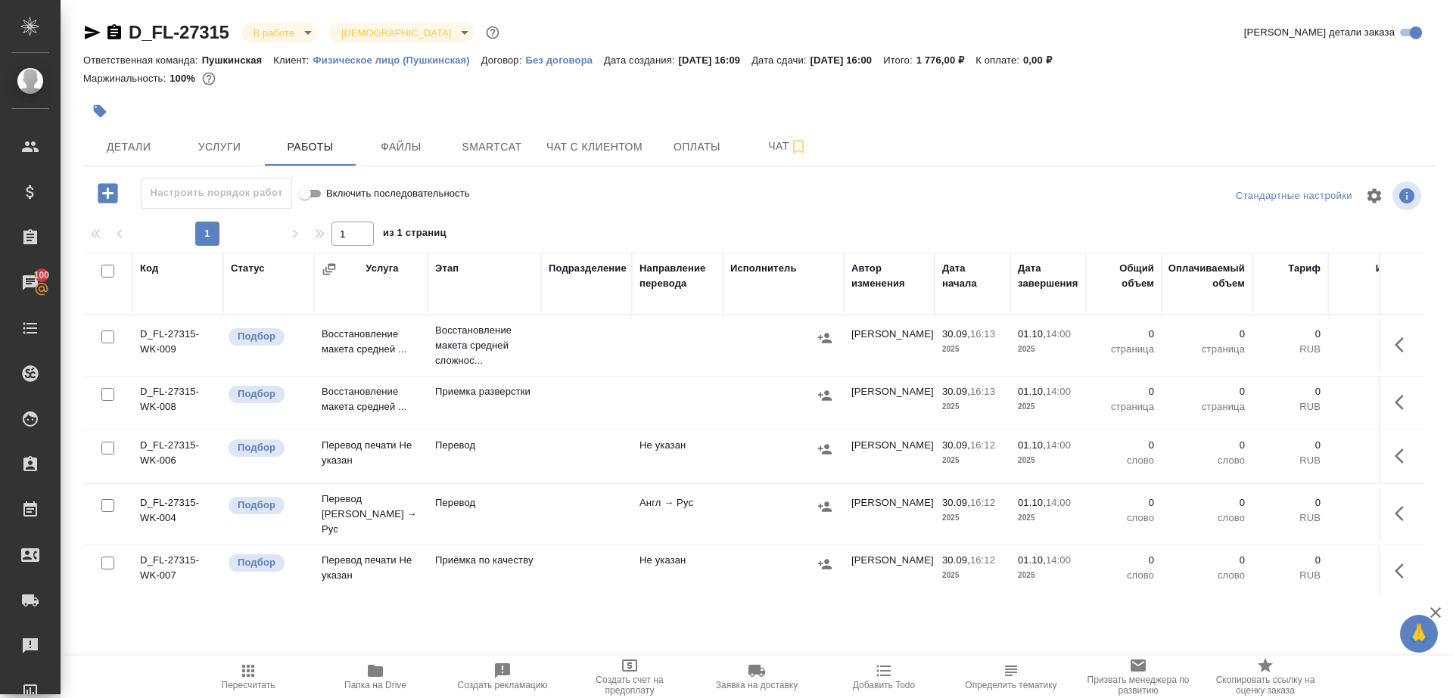
click at [105, 278] on div at bounding box center [104, 271] width 26 height 21
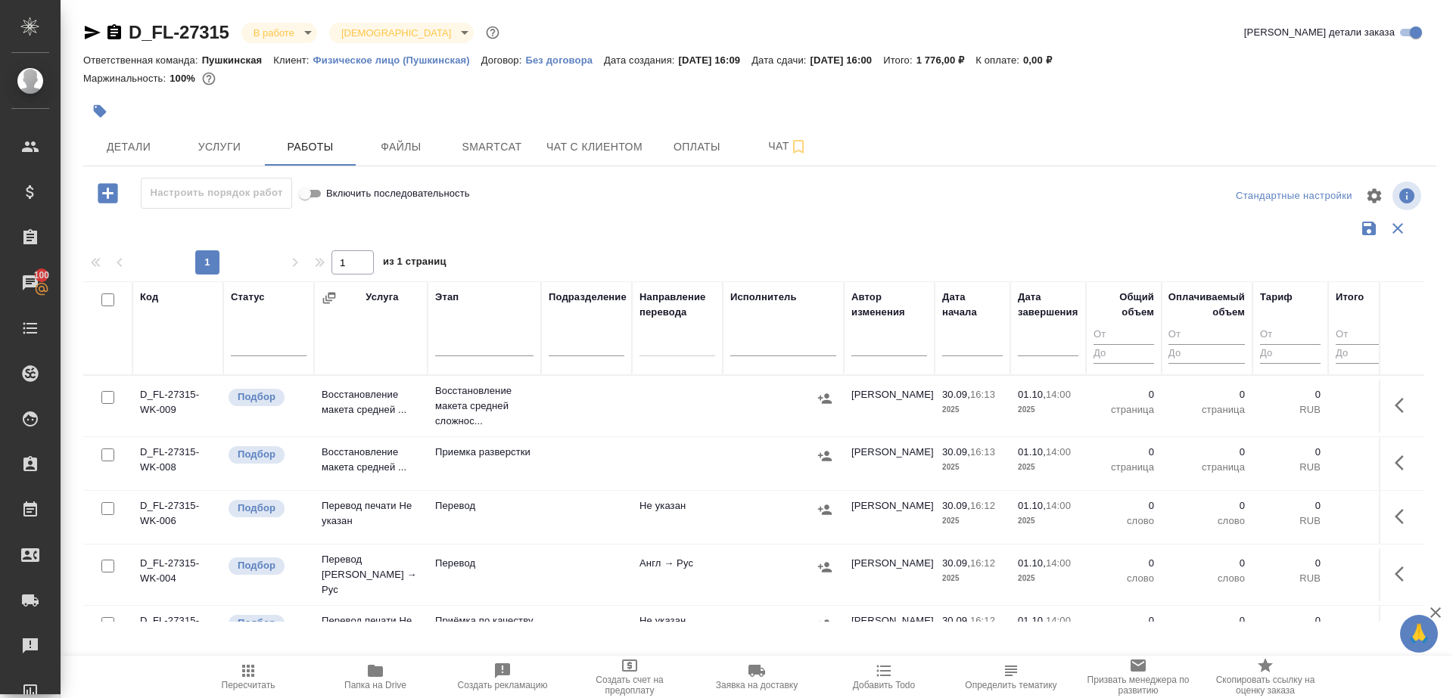
click at [149, 284] on th "Код" at bounding box center [177, 328] width 91 height 94
click at [149, 291] on div "Код" at bounding box center [149, 297] width 18 height 15
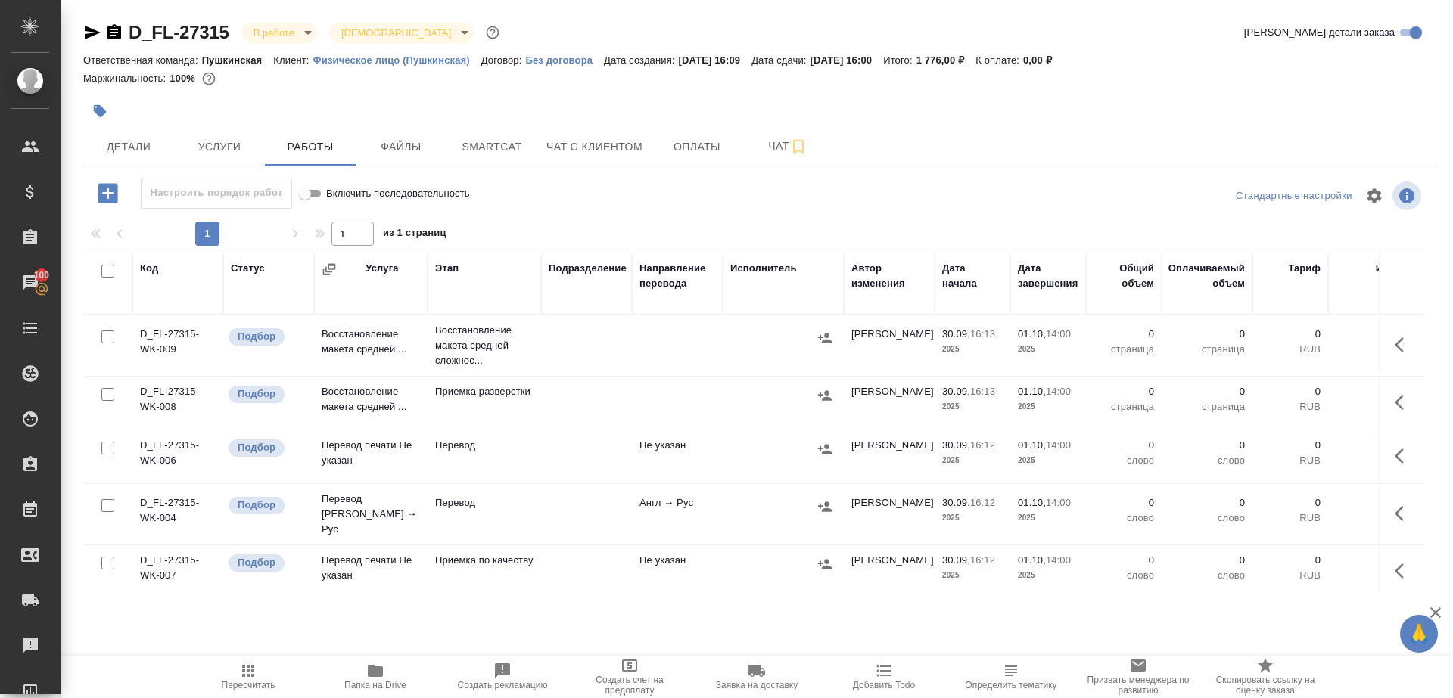
click at [105, 272] on input "checkbox" at bounding box center [107, 271] width 13 height 13
checkbox input "true"
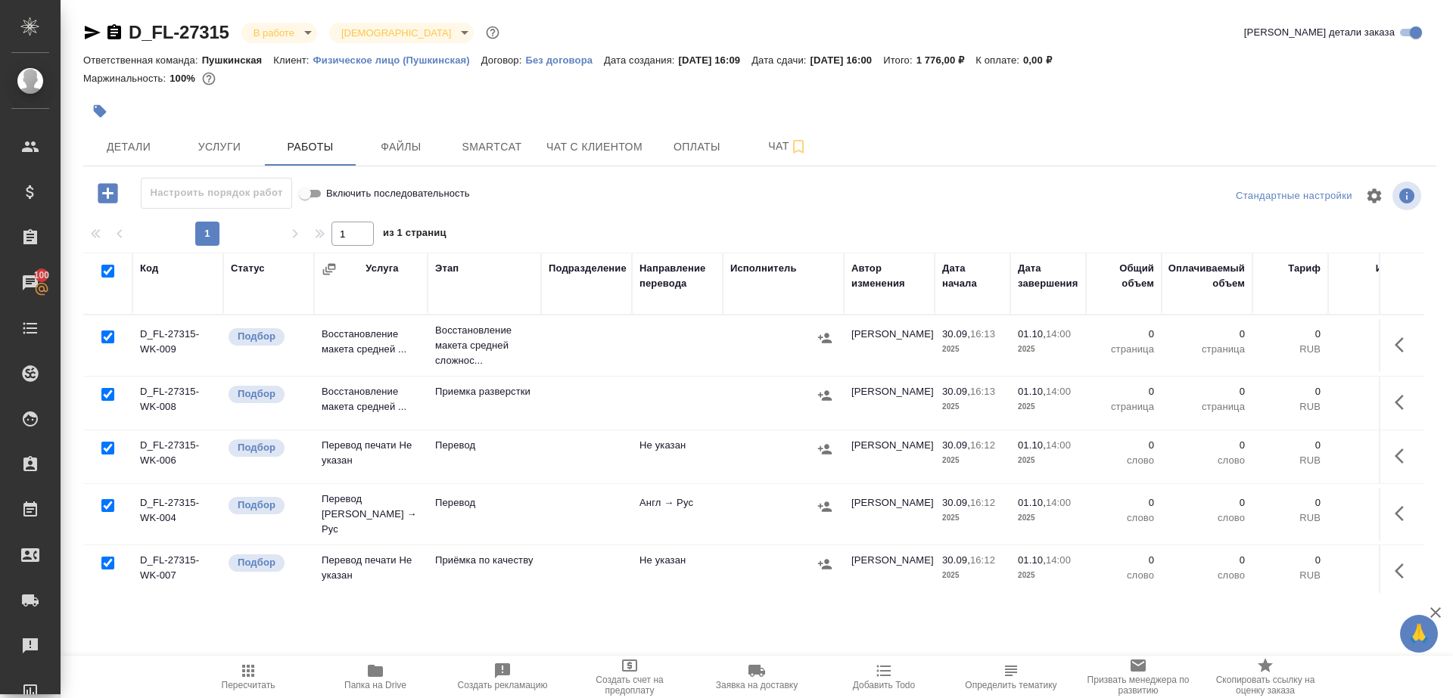
checkbox input "true"
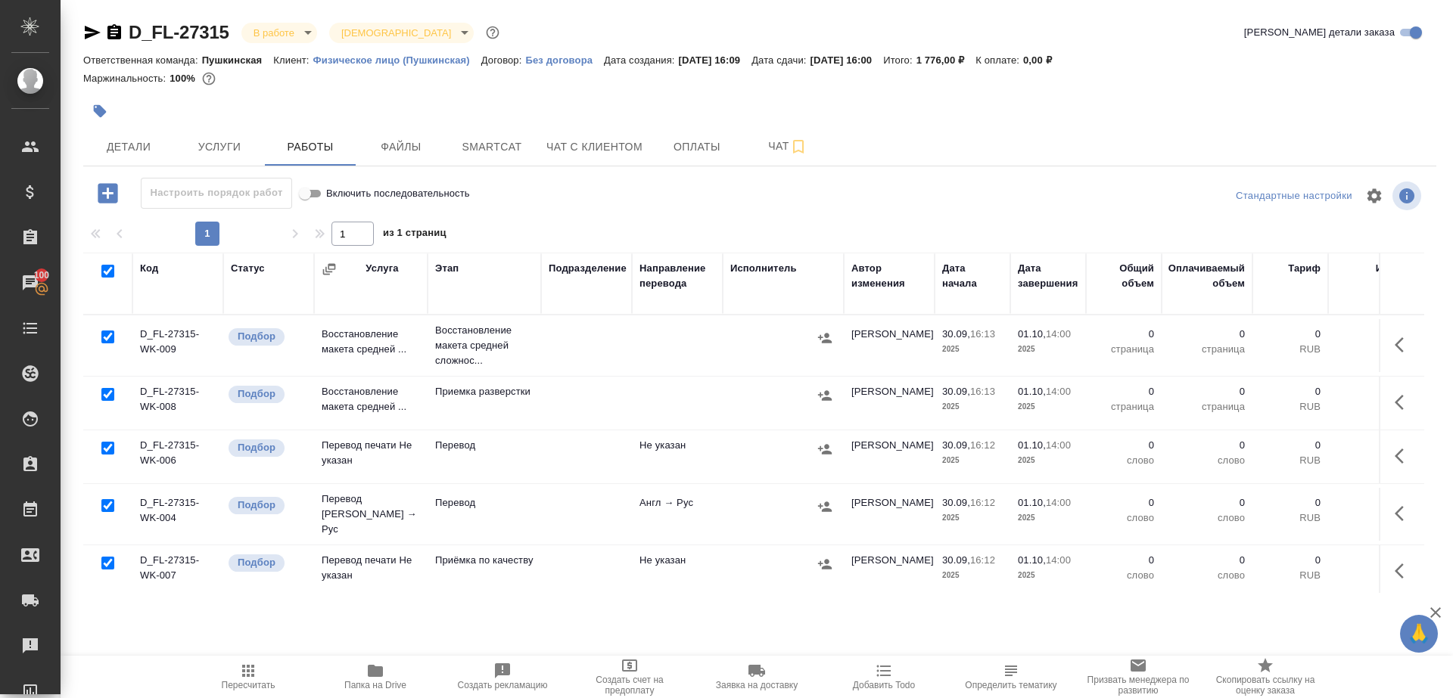
checkbox input "true"
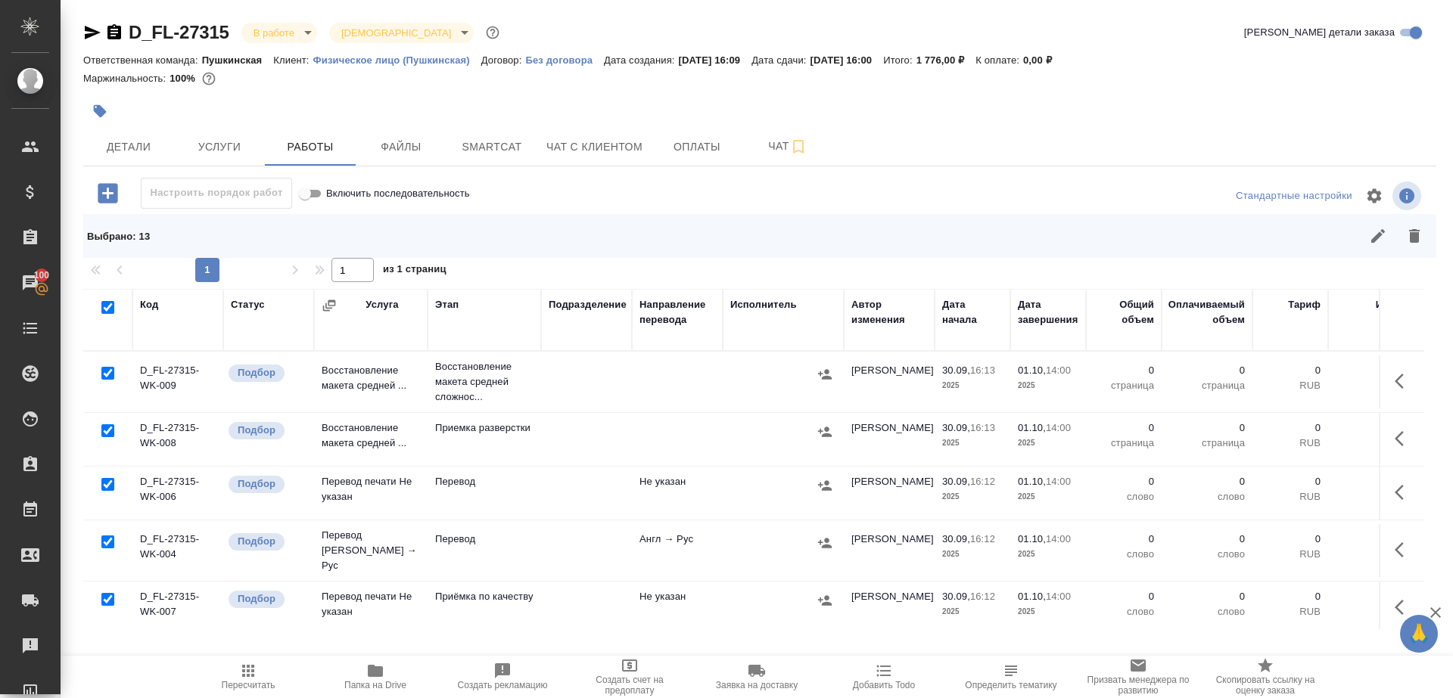
click at [109, 377] on input "checkbox" at bounding box center [107, 373] width 13 height 13
checkbox input "false"
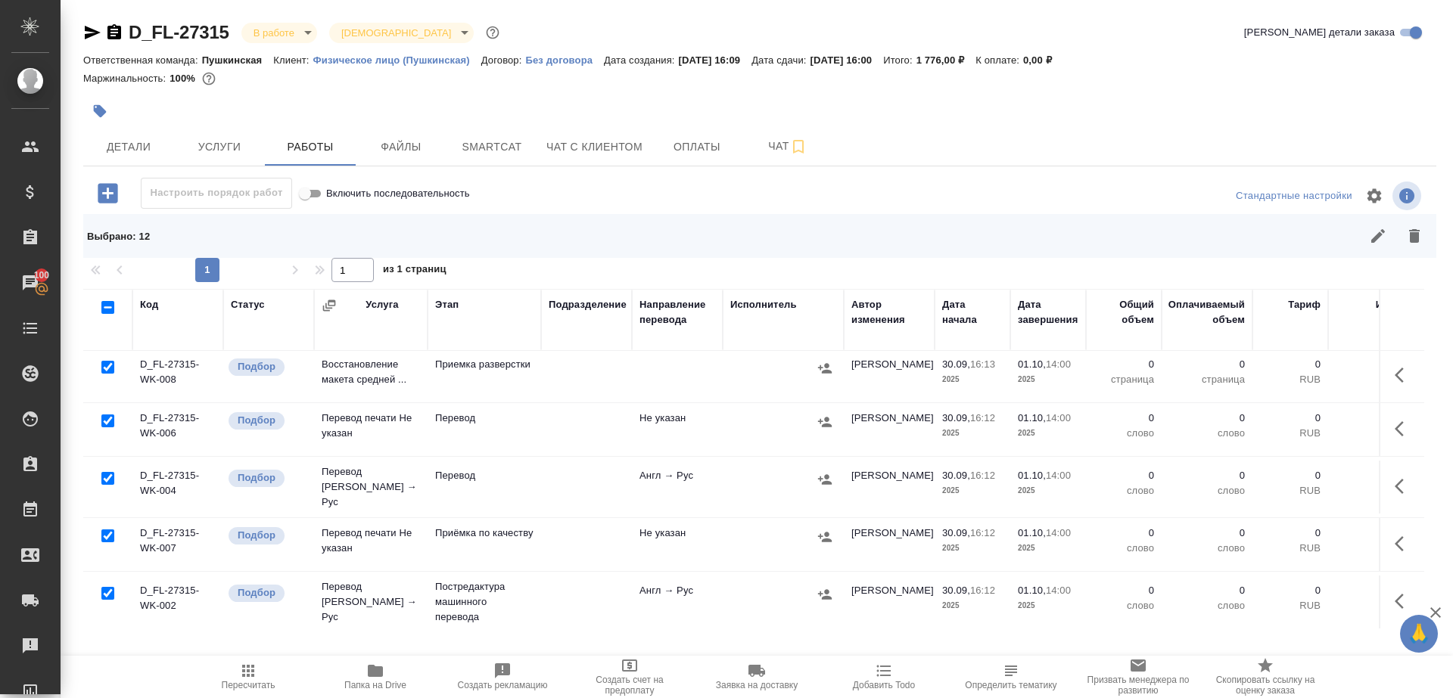
scroll to position [86, 0]
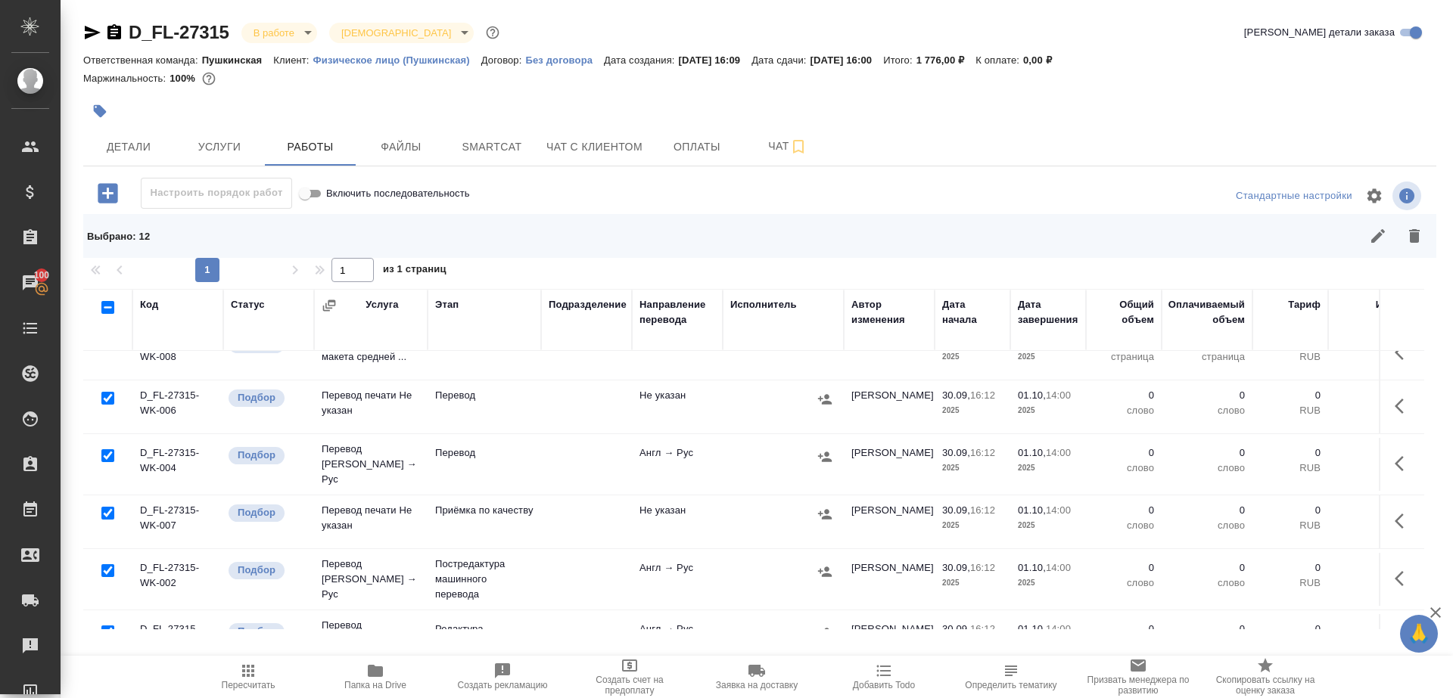
click at [108, 453] on input "checkbox" at bounding box center [107, 455] width 13 height 13
checkbox input "false"
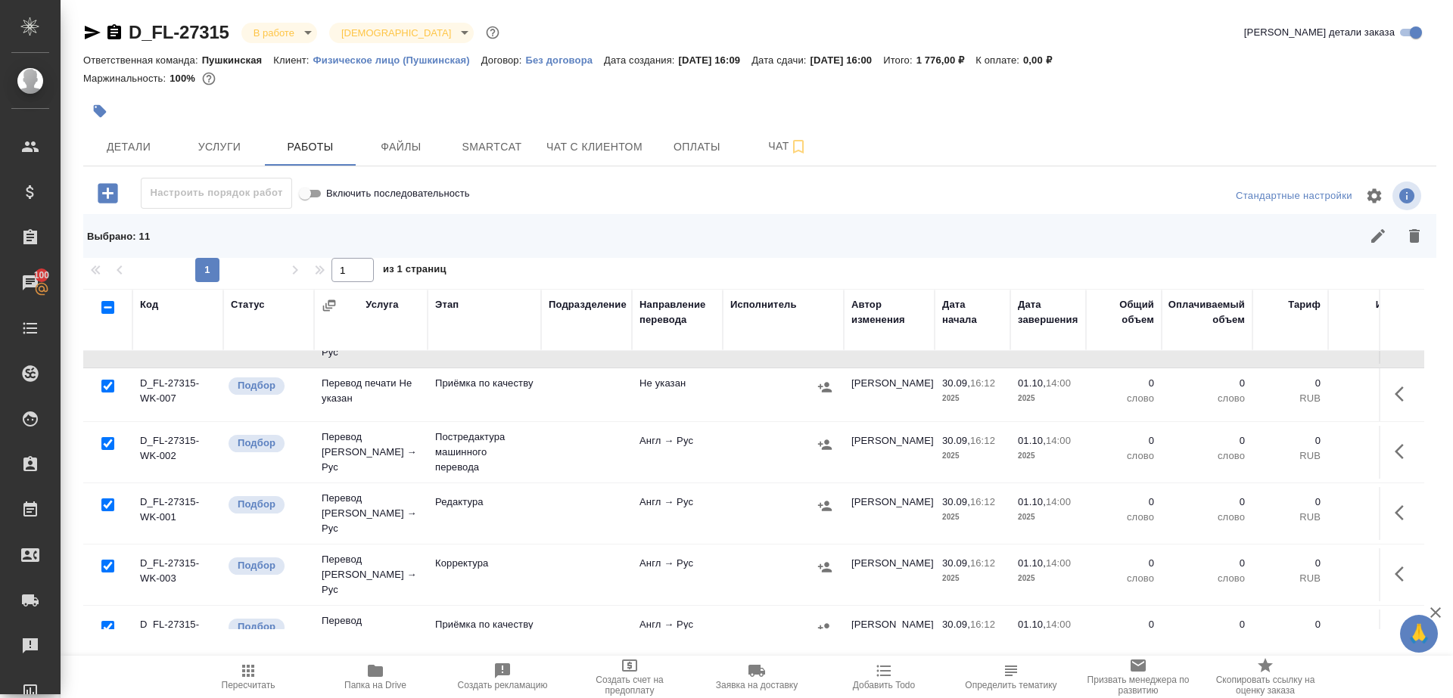
scroll to position [232, 0]
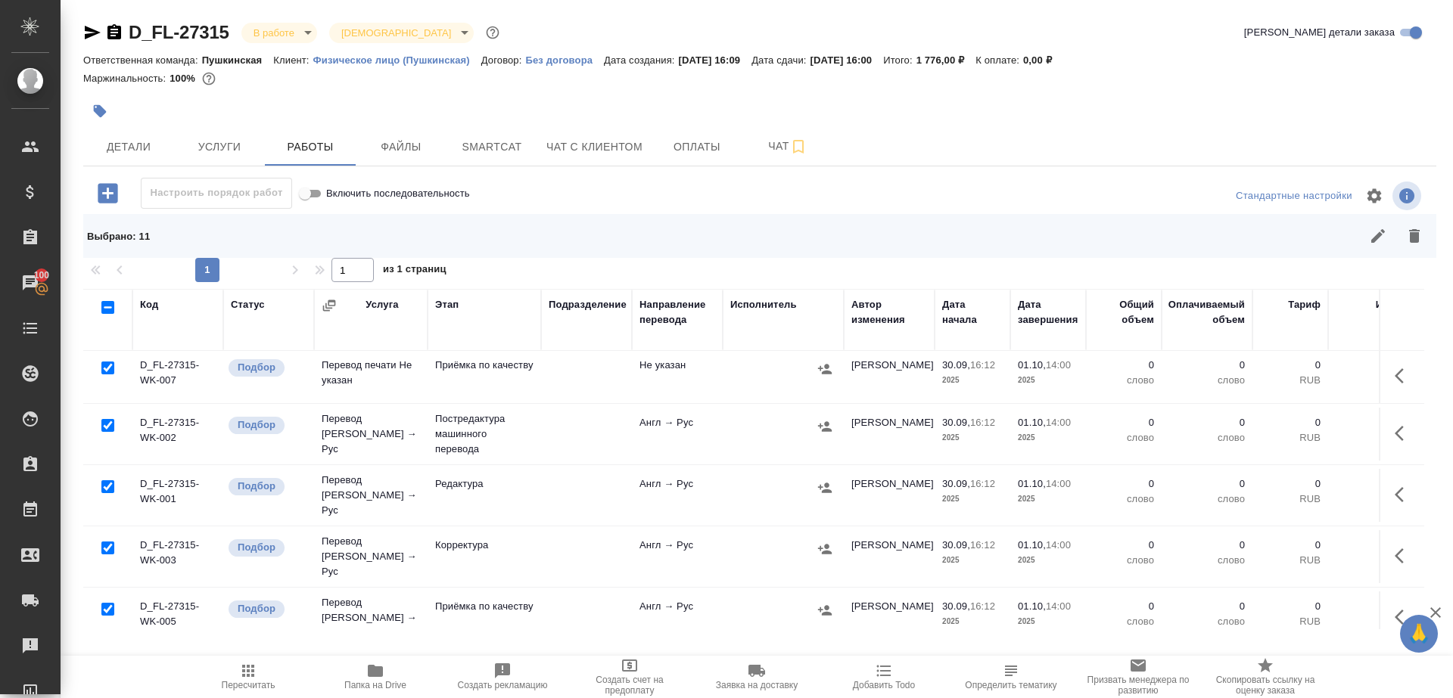
click at [108, 603] on input "checkbox" at bounding box center [107, 609] width 13 height 13
checkbox input "false"
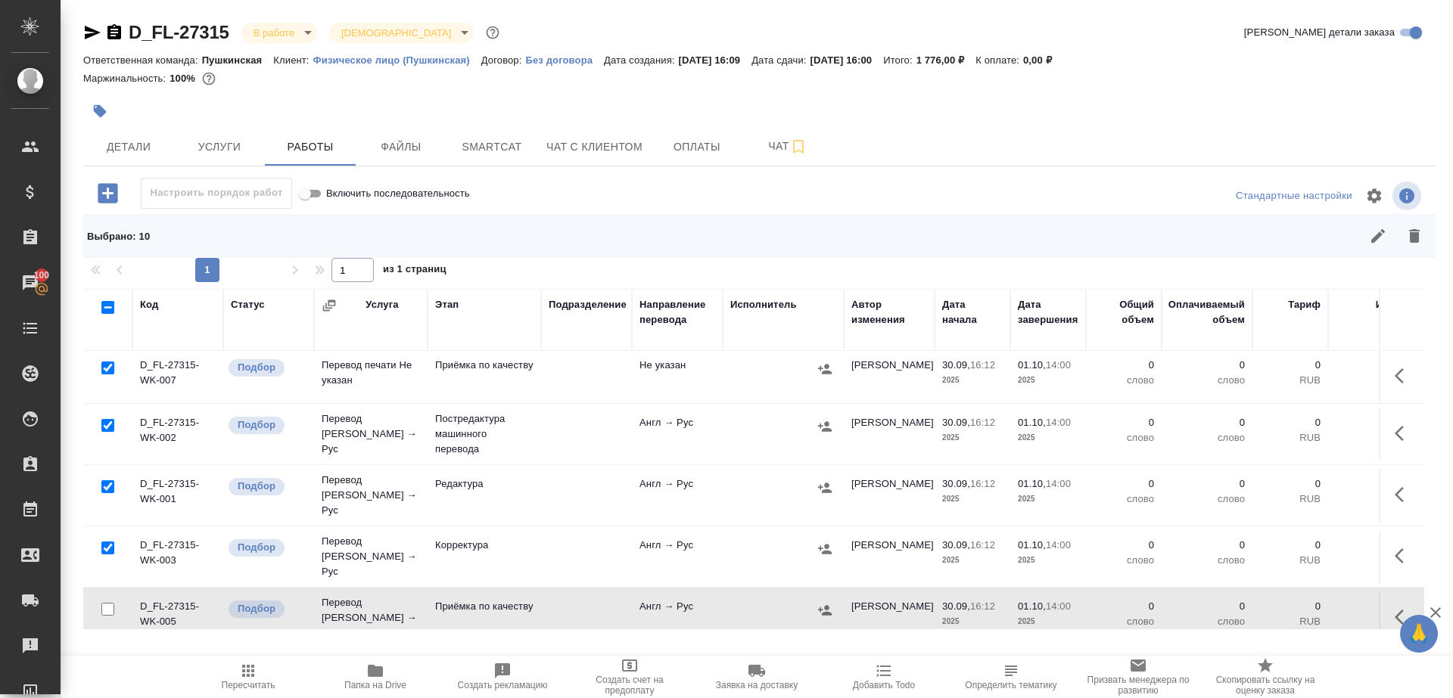
scroll to position [446, 0]
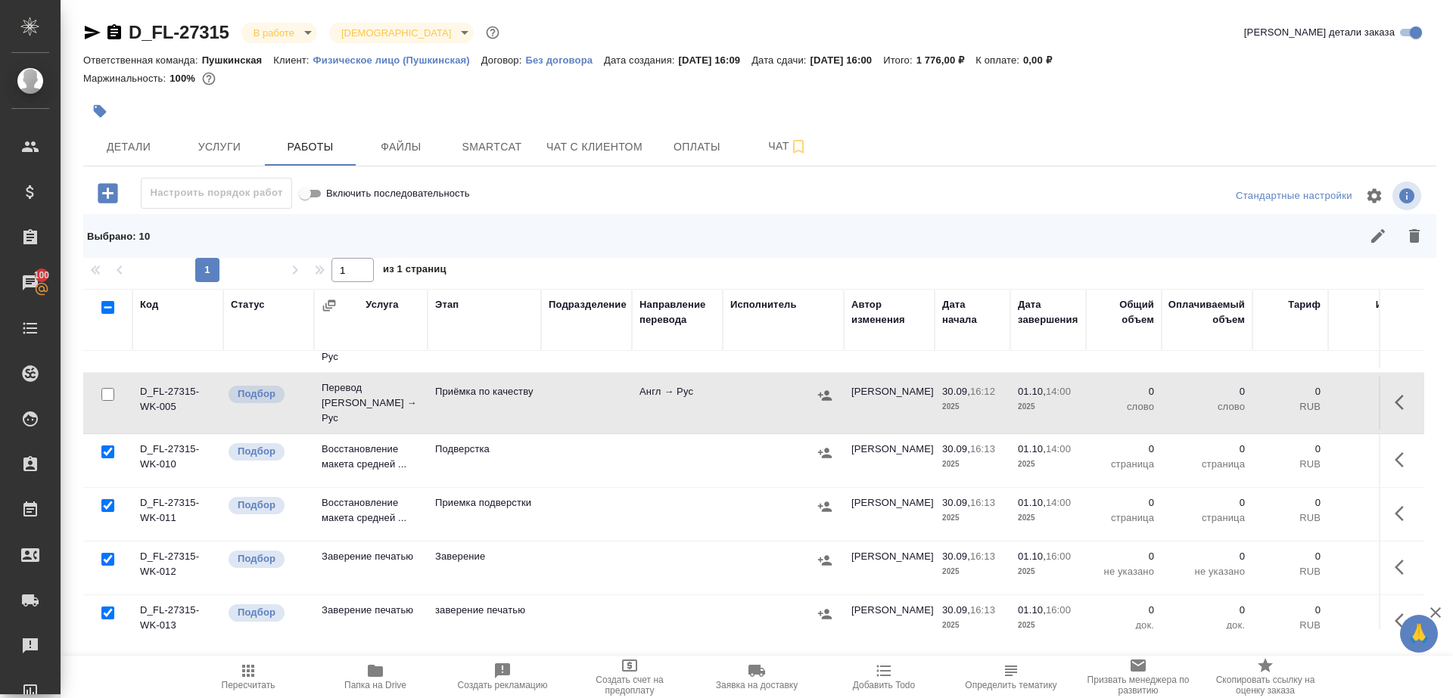
click at [109, 553] on input "checkbox" at bounding box center [107, 559] width 13 height 13
checkbox input "false"
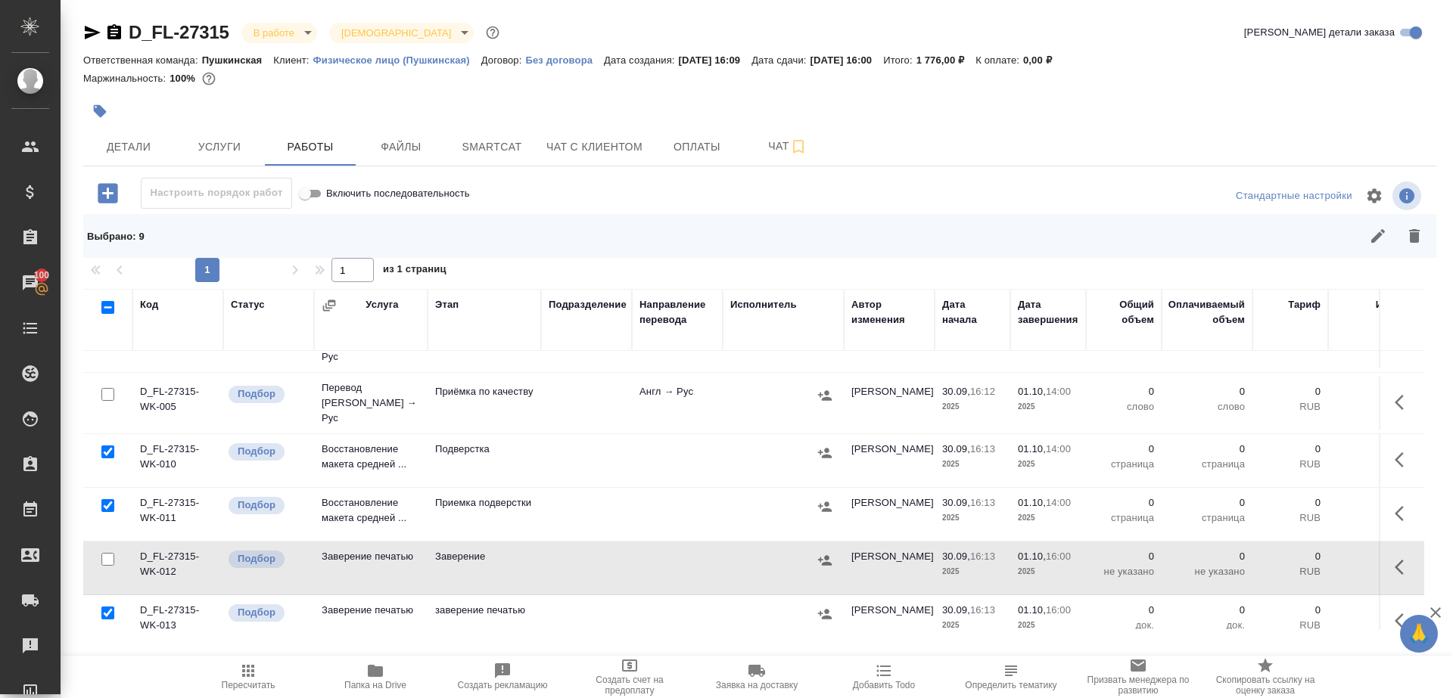
click at [106, 607] on input "checkbox" at bounding box center [107, 613] width 13 height 13
checkbox input "false"
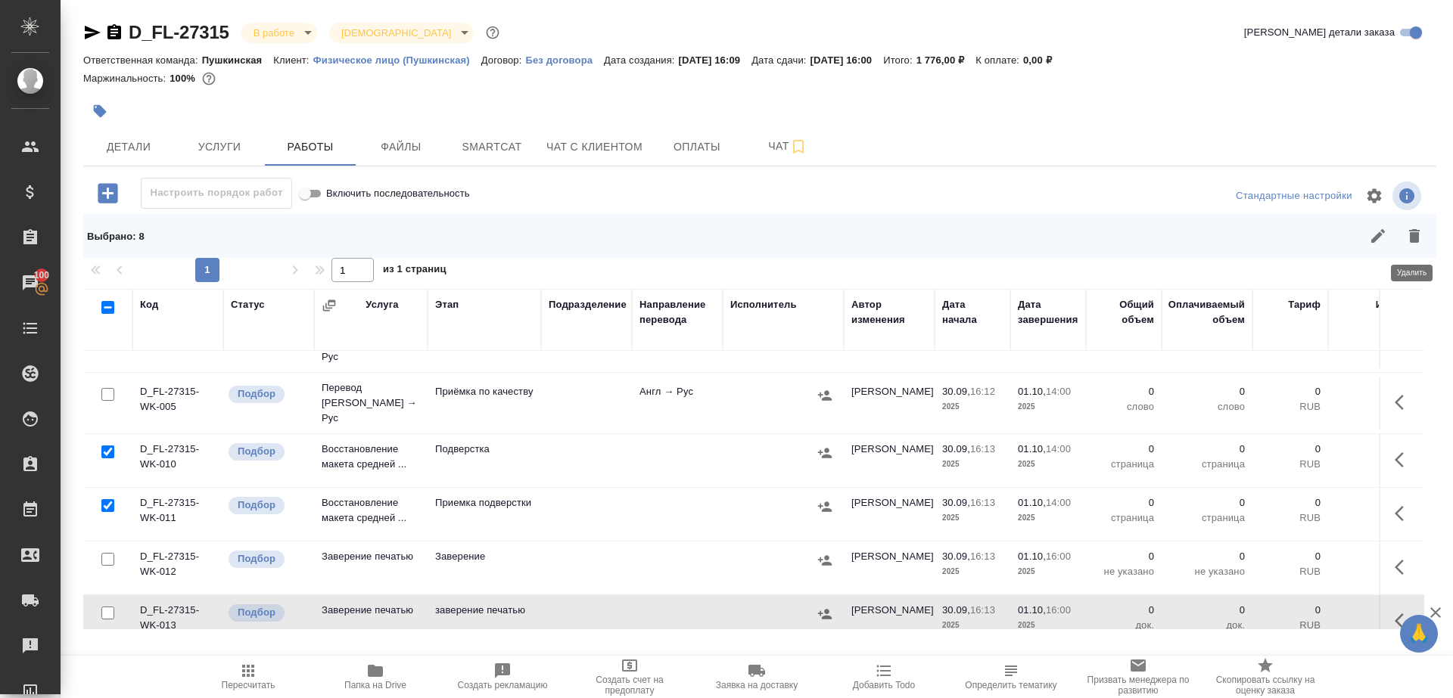
click at [1429, 228] on button "button" at bounding box center [1414, 236] width 36 height 36
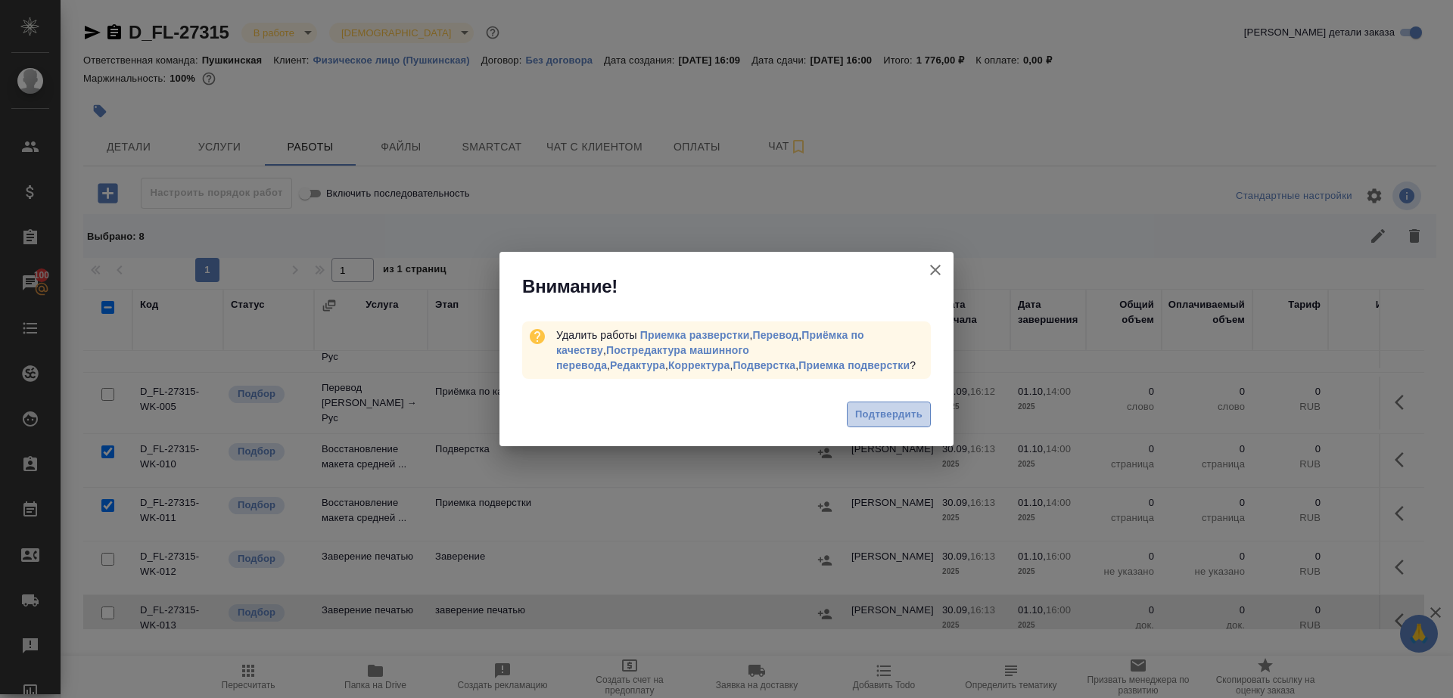
click at [860, 423] on span "Подтвердить" at bounding box center [888, 414] width 67 height 17
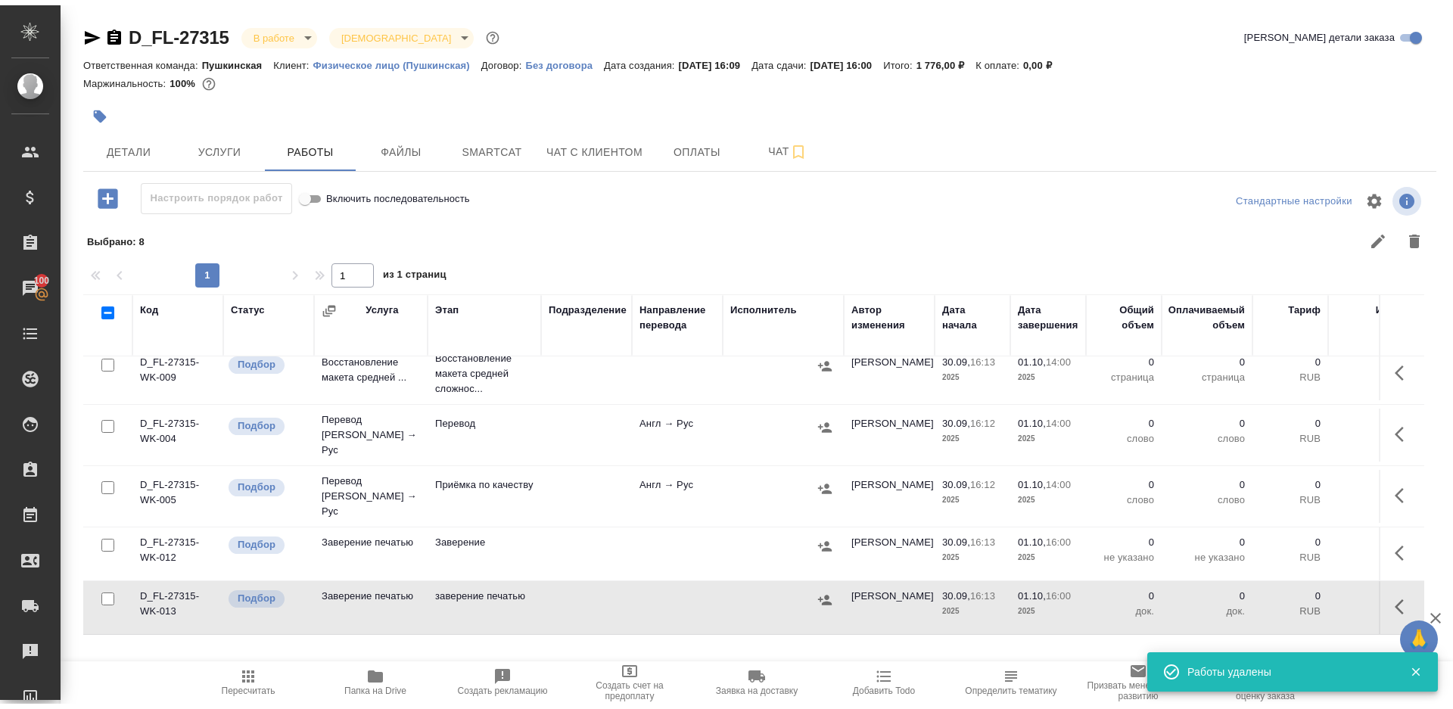
scroll to position [0, 0]
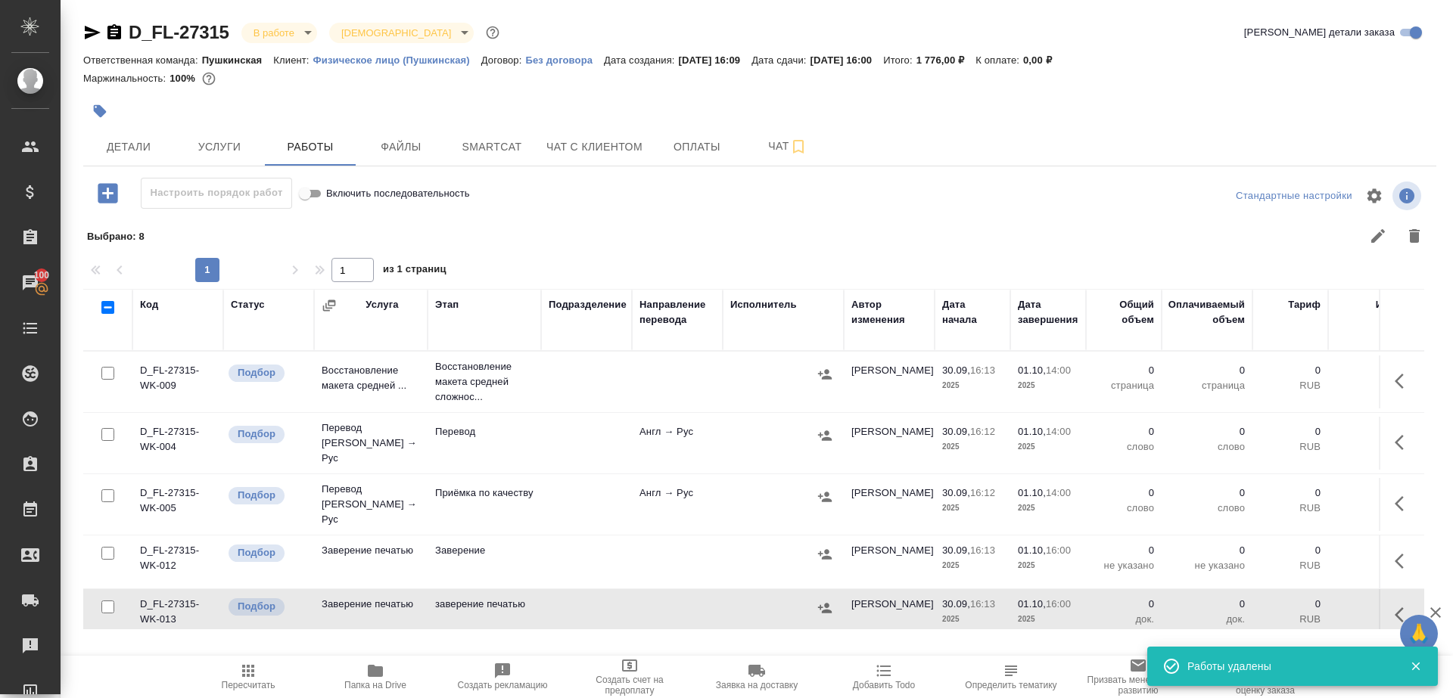
click at [1394, 378] on icon "button" at bounding box center [1403, 381] width 18 height 18
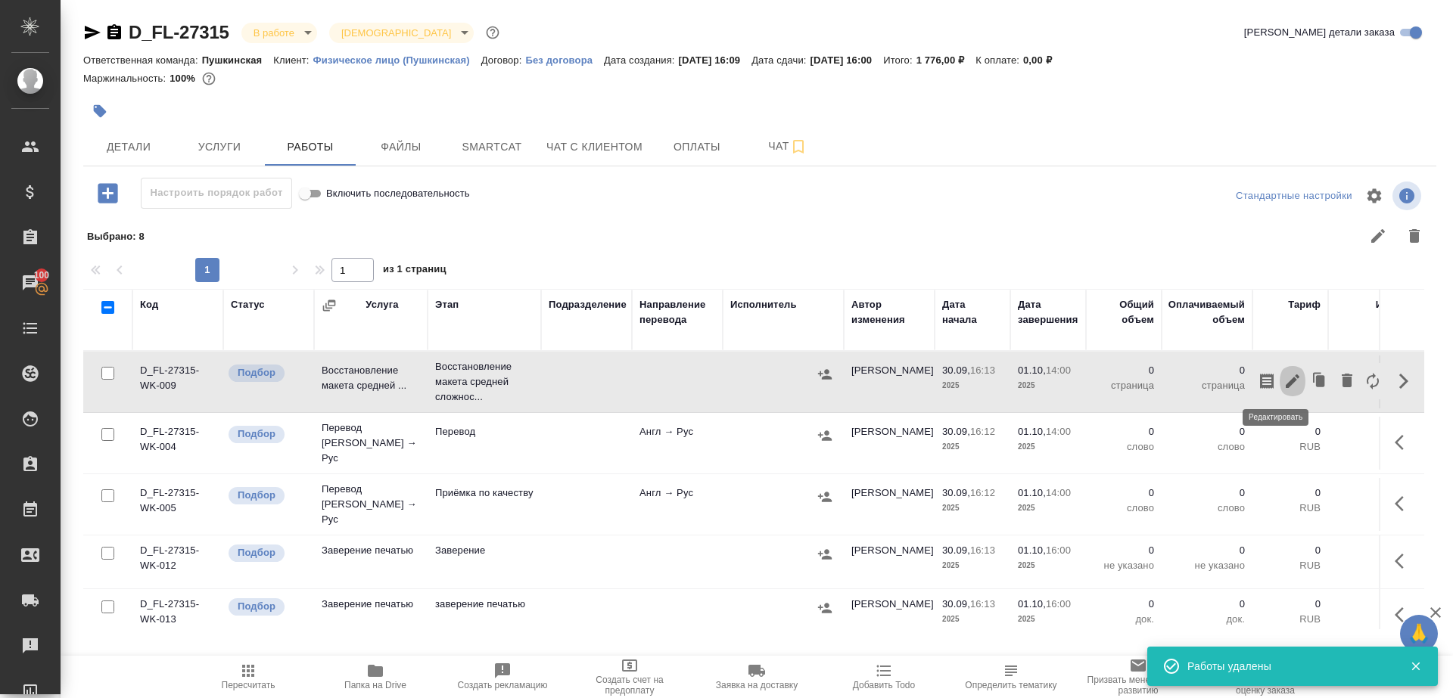
click at [1283, 378] on icon "button" at bounding box center [1292, 381] width 18 height 18
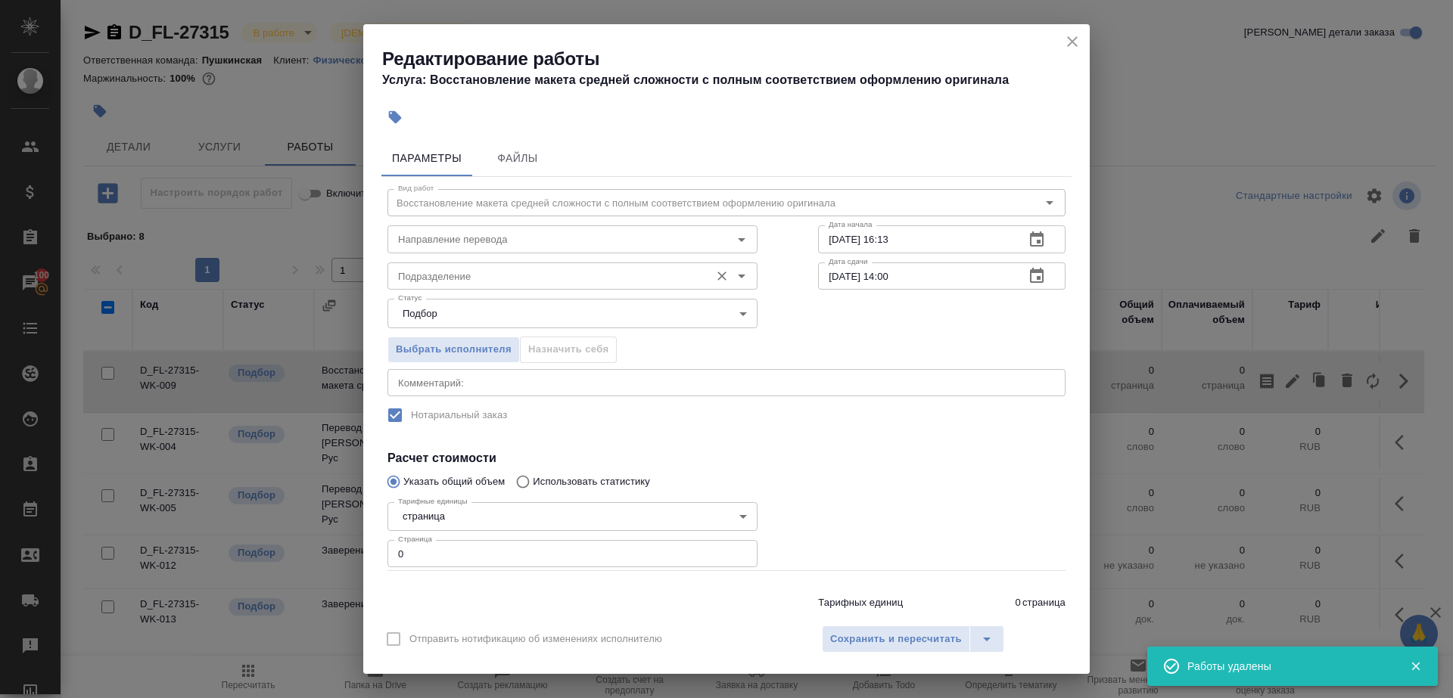
click at [452, 269] on input "Подразделение" at bounding box center [547, 276] width 310 height 18
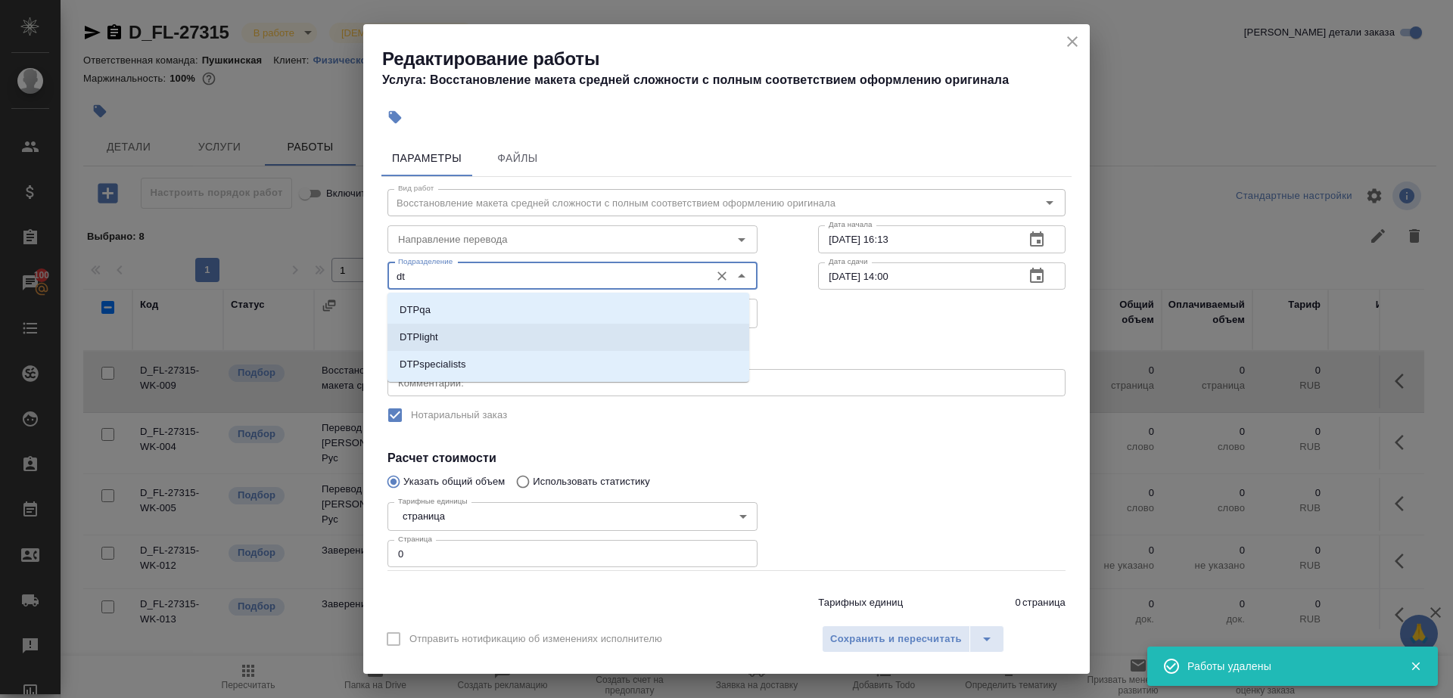
drag, startPoint x: 471, startPoint y: 333, endPoint x: 471, endPoint y: 459, distance: 125.6
click at [471, 333] on li "DTPlight" at bounding box center [568, 337] width 362 height 27
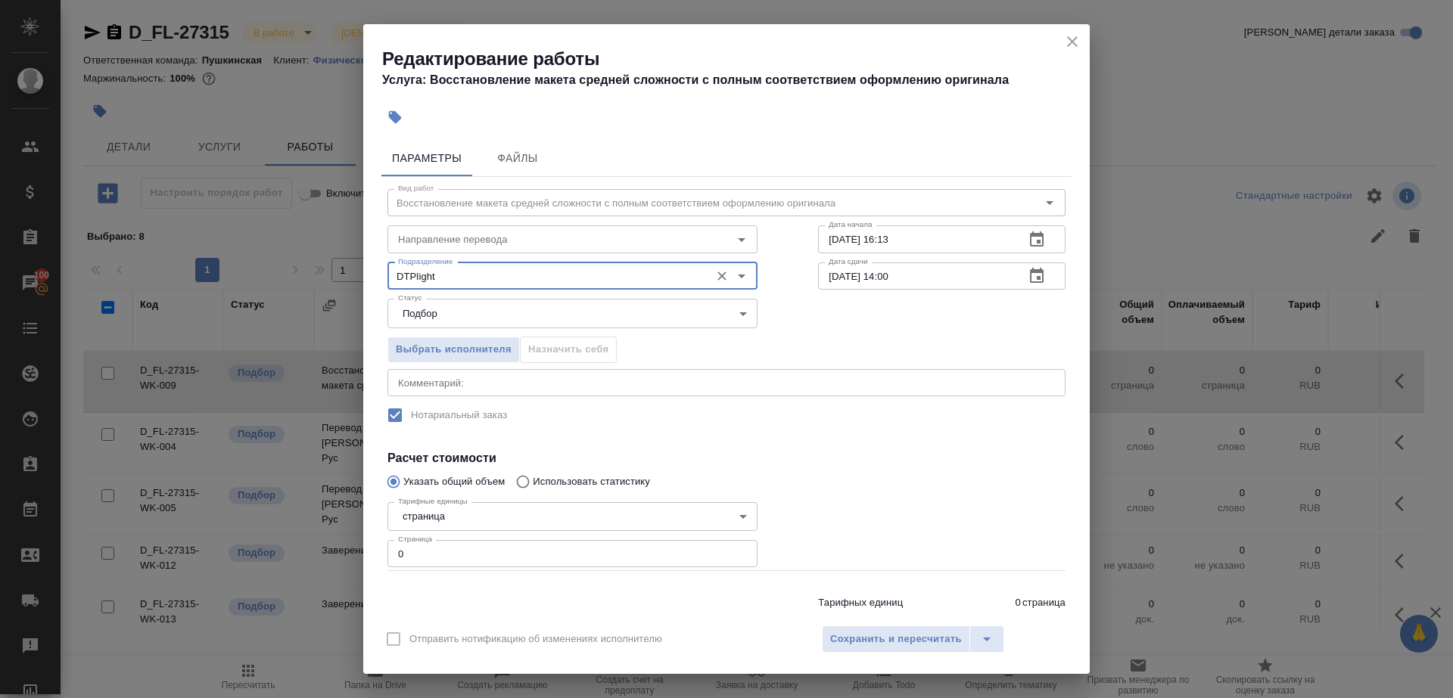
type input "DTPlight"
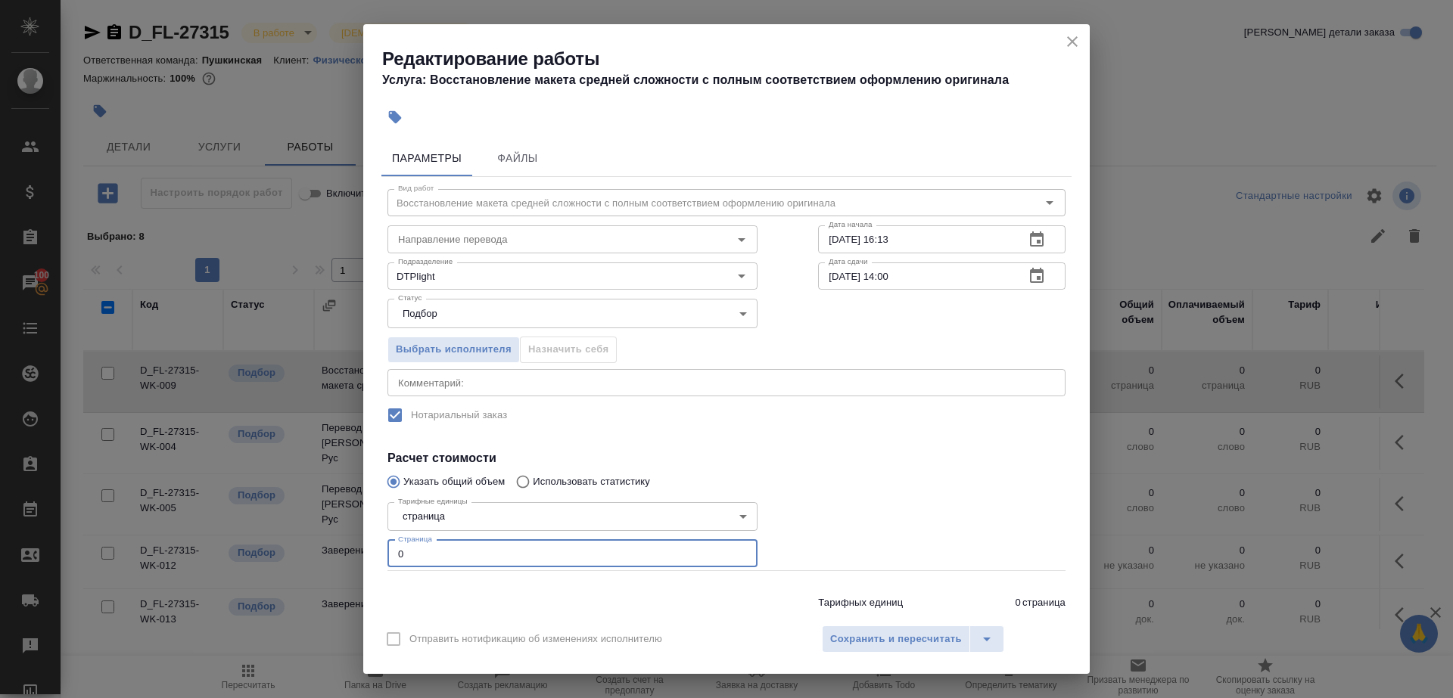
click at [474, 566] on input "0" at bounding box center [572, 553] width 370 height 27
type input "1"
click at [822, 527] on div at bounding box center [942, 533] width 308 height 135
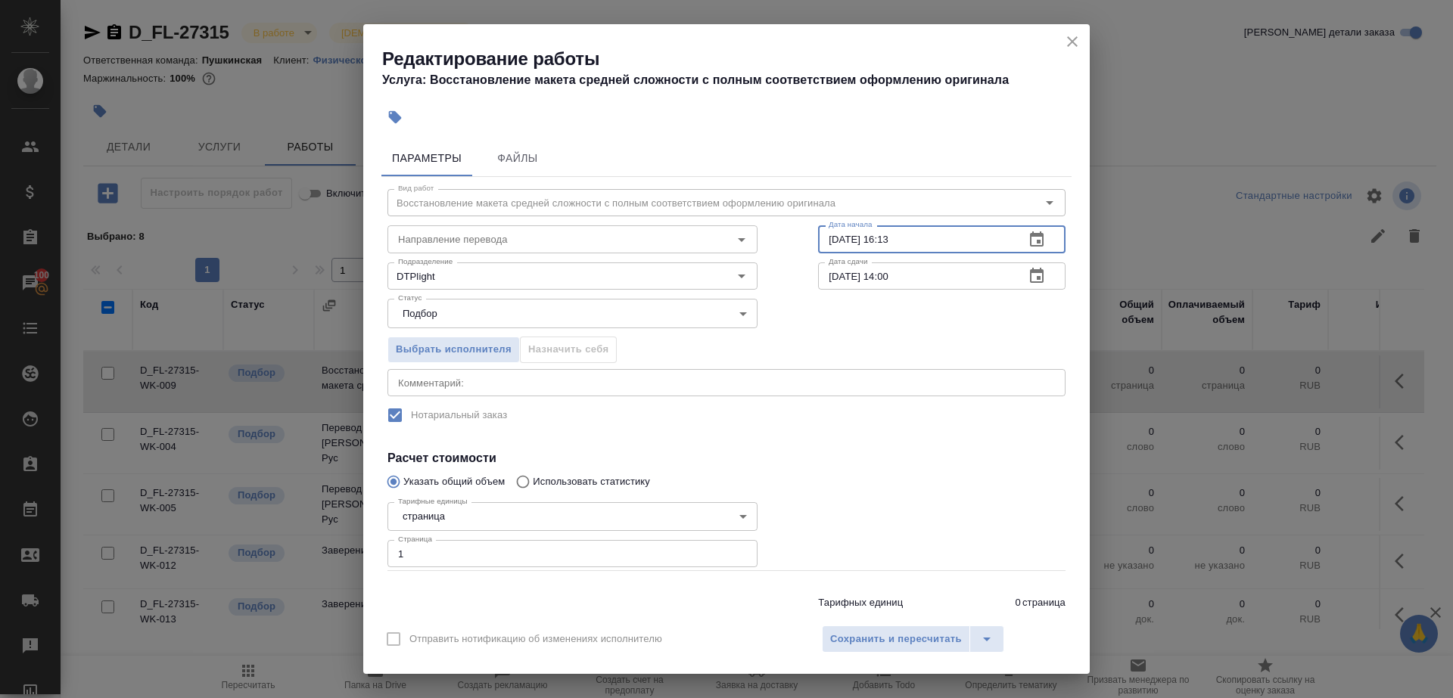
click at [908, 249] on input "30.09.2025 16:13" at bounding box center [915, 238] width 194 height 27
click at [920, 286] on input "[DATE] 14:00" at bounding box center [915, 276] width 194 height 27
paste input "30.09.2025 16:13"
drag, startPoint x: 877, startPoint y: 273, endPoint x: 919, endPoint y: 273, distance: 42.4
click at [919, 273] on input "30.09.2025 16:13" at bounding box center [915, 276] width 194 height 27
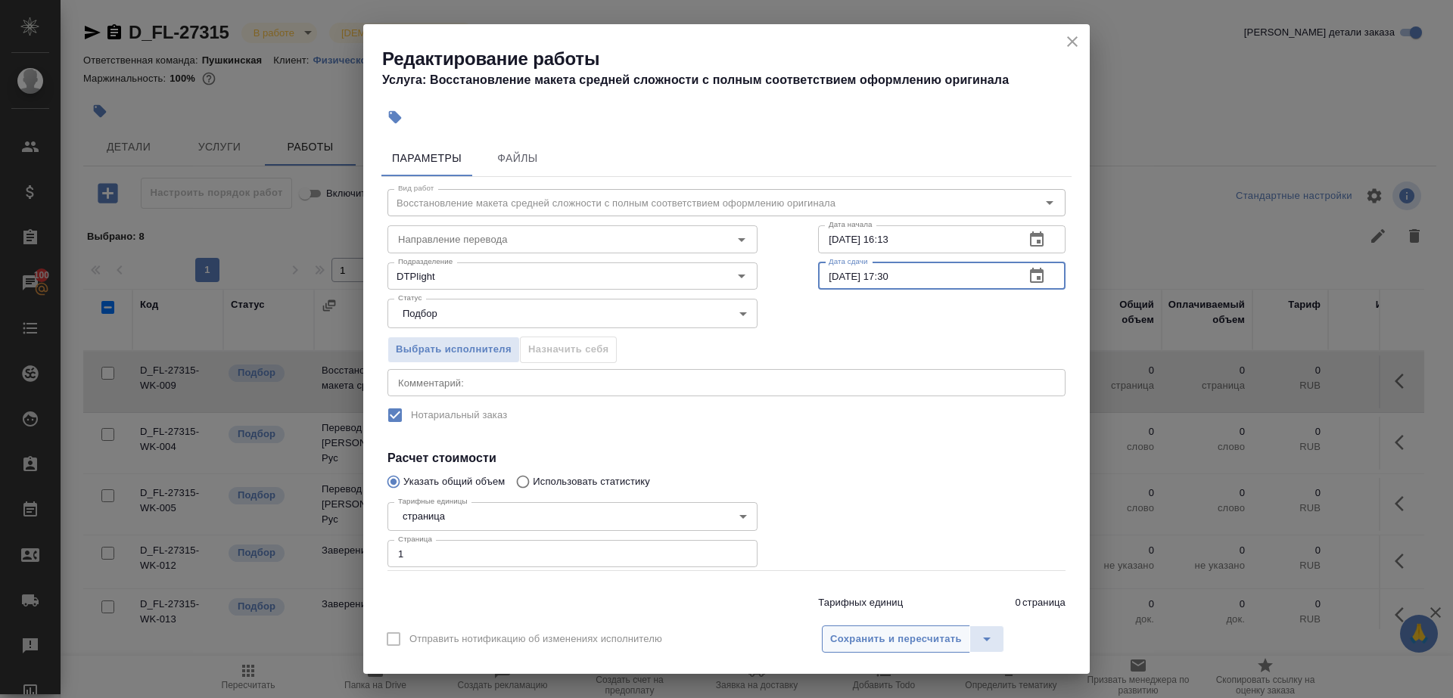
type input "30.09.2025 17:30"
click at [848, 636] on span "Сохранить и пересчитать" at bounding box center [896, 639] width 132 height 17
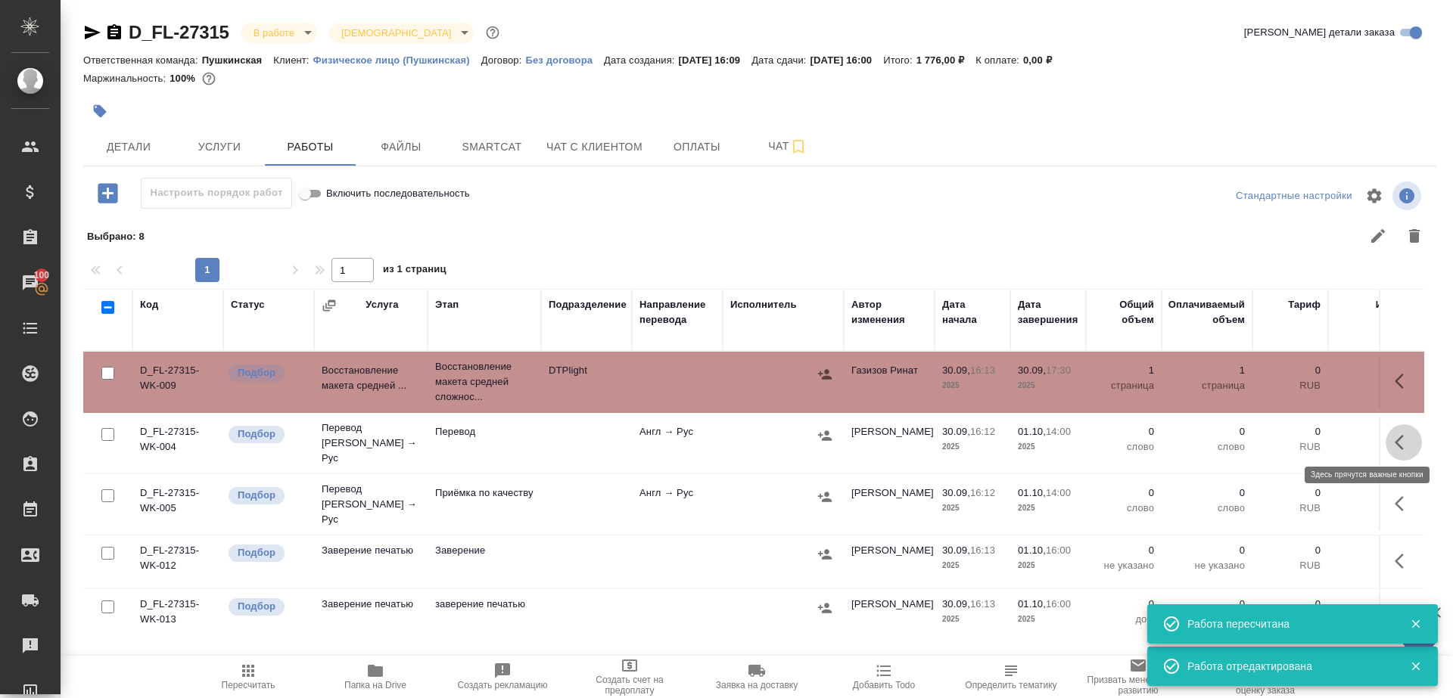
click at [1385, 425] on button "button" at bounding box center [1403, 442] width 36 height 36
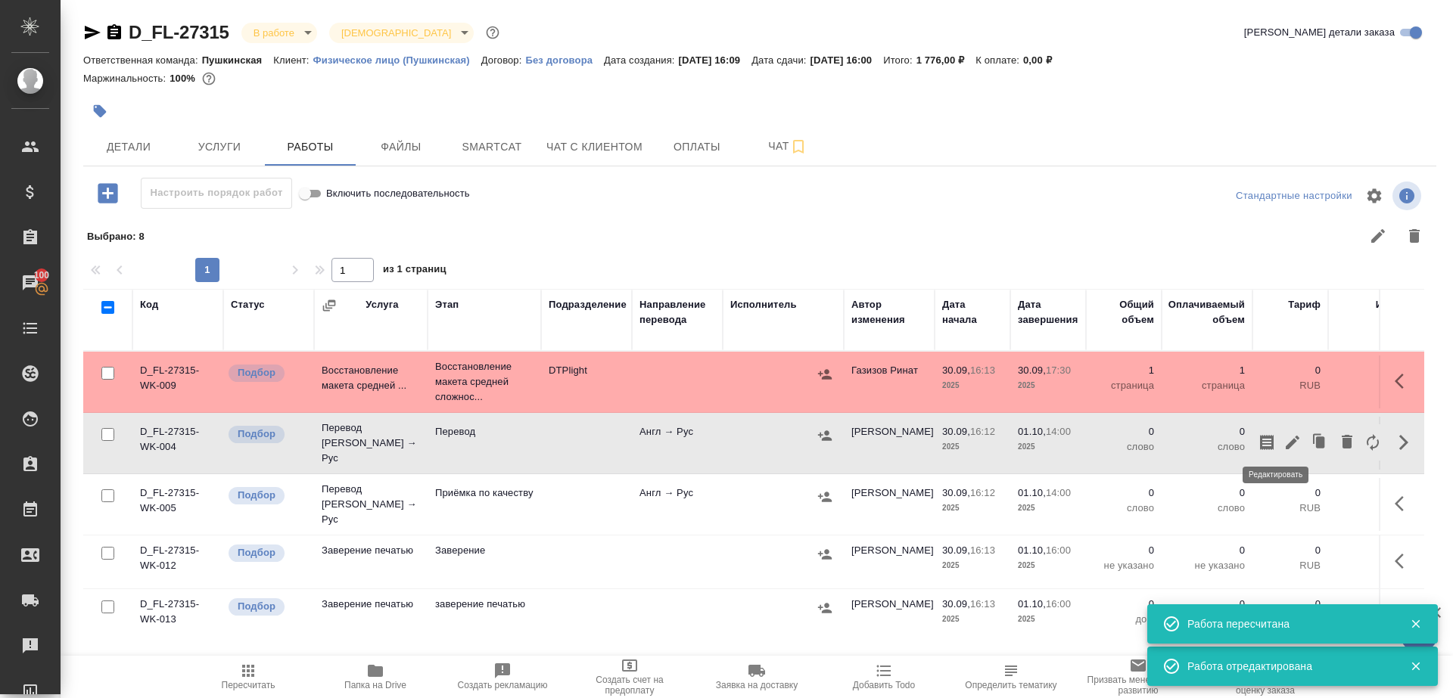
click at [1283, 437] on icon "button" at bounding box center [1292, 443] width 18 height 18
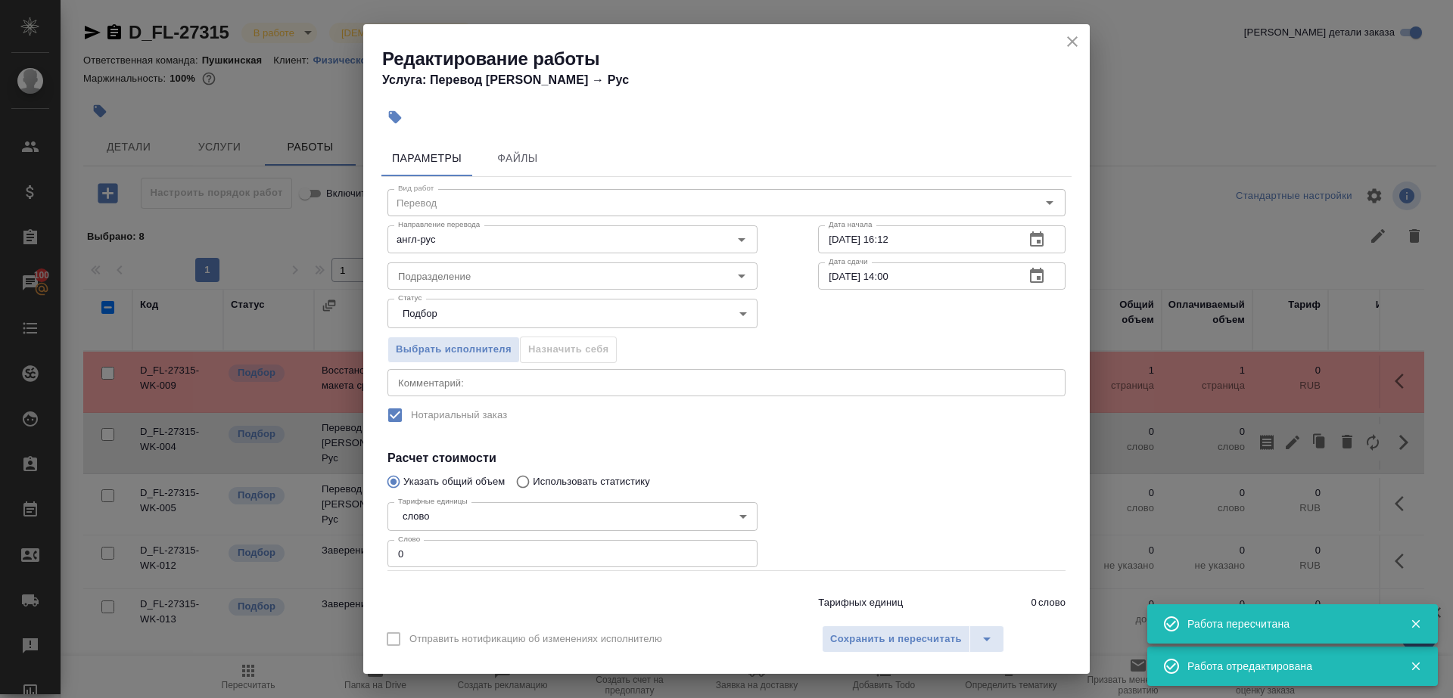
click at [594, 290] on div "Статус Подбор recruiting Статус" at bounding box center [572, 312] width 431 height 98
click at [532, 276] on input "Подразделение" at bounding box center [547, 276] width 310 height 18
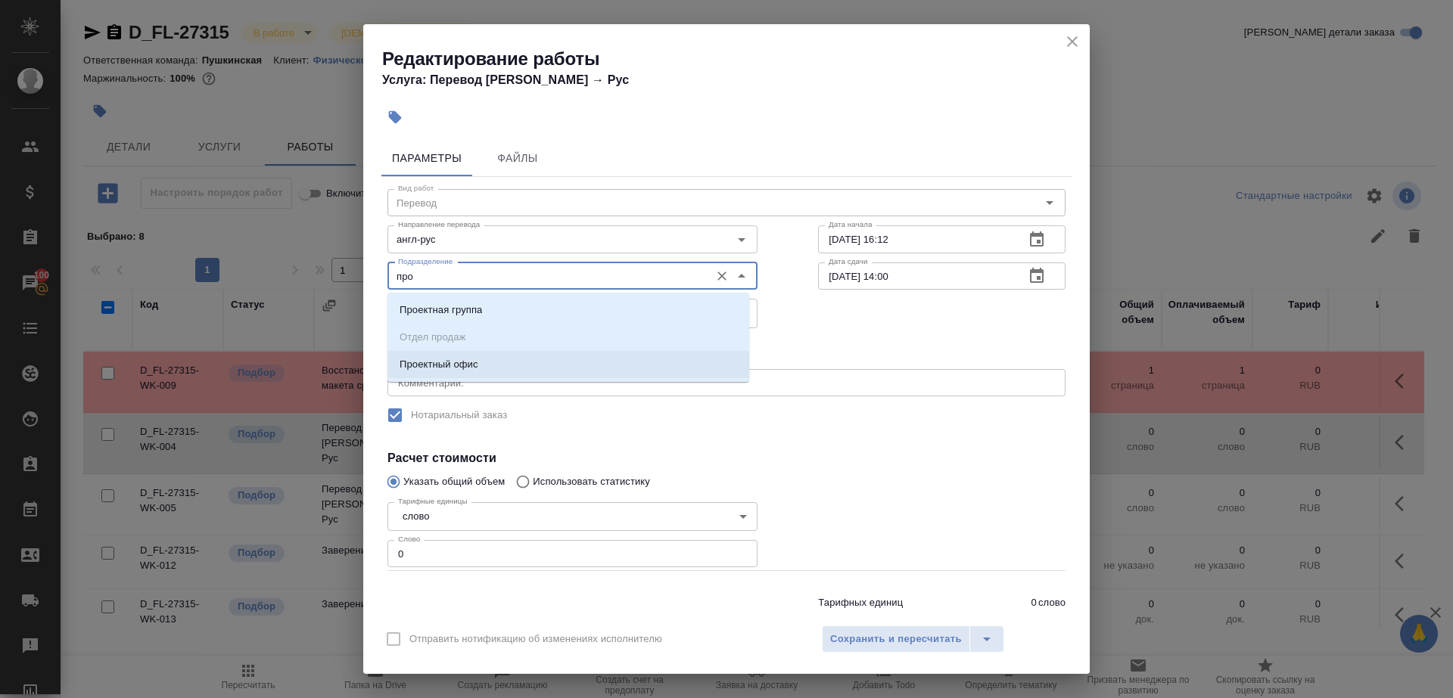
click at [529, 362] on li "Проектный офис" at bounding box center [568, 364] width 362 height 27
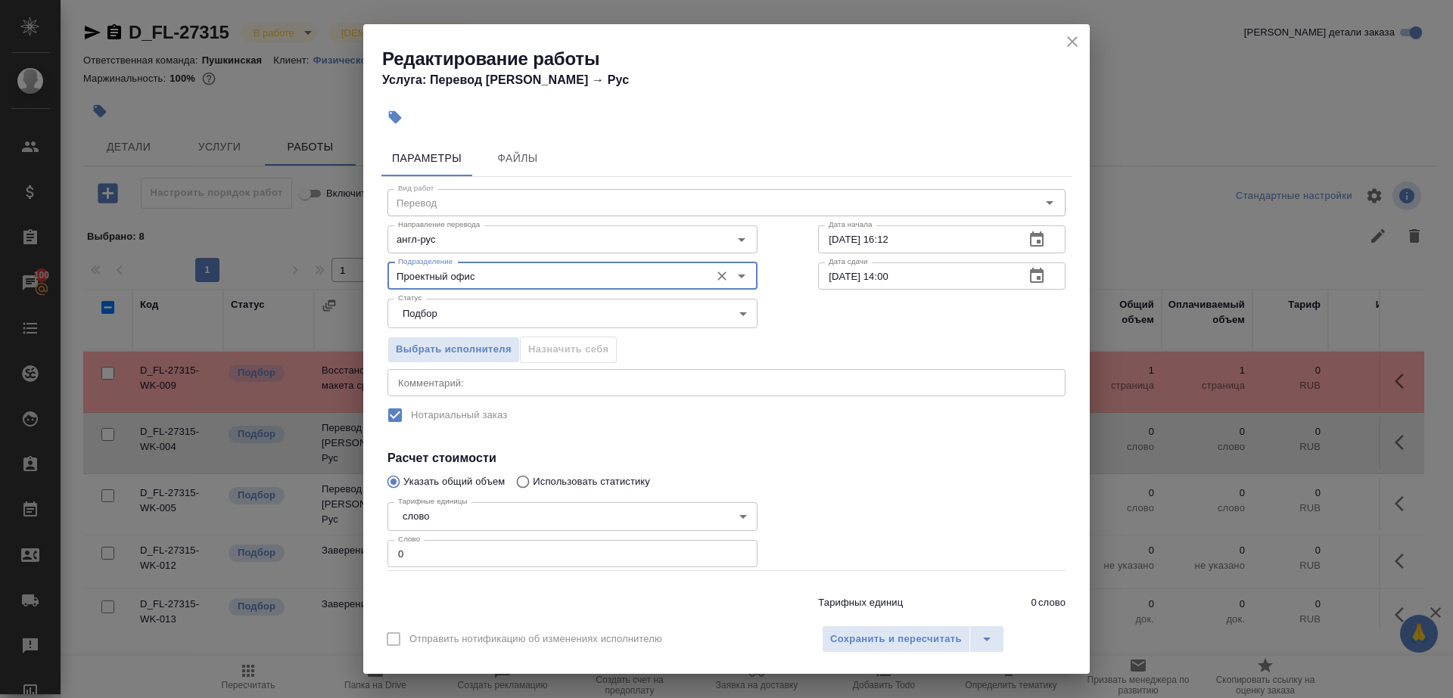
type input "Проектный офис"
click at [530, 543] on input "0" at bounding box center [572, 553] width 370 height 27
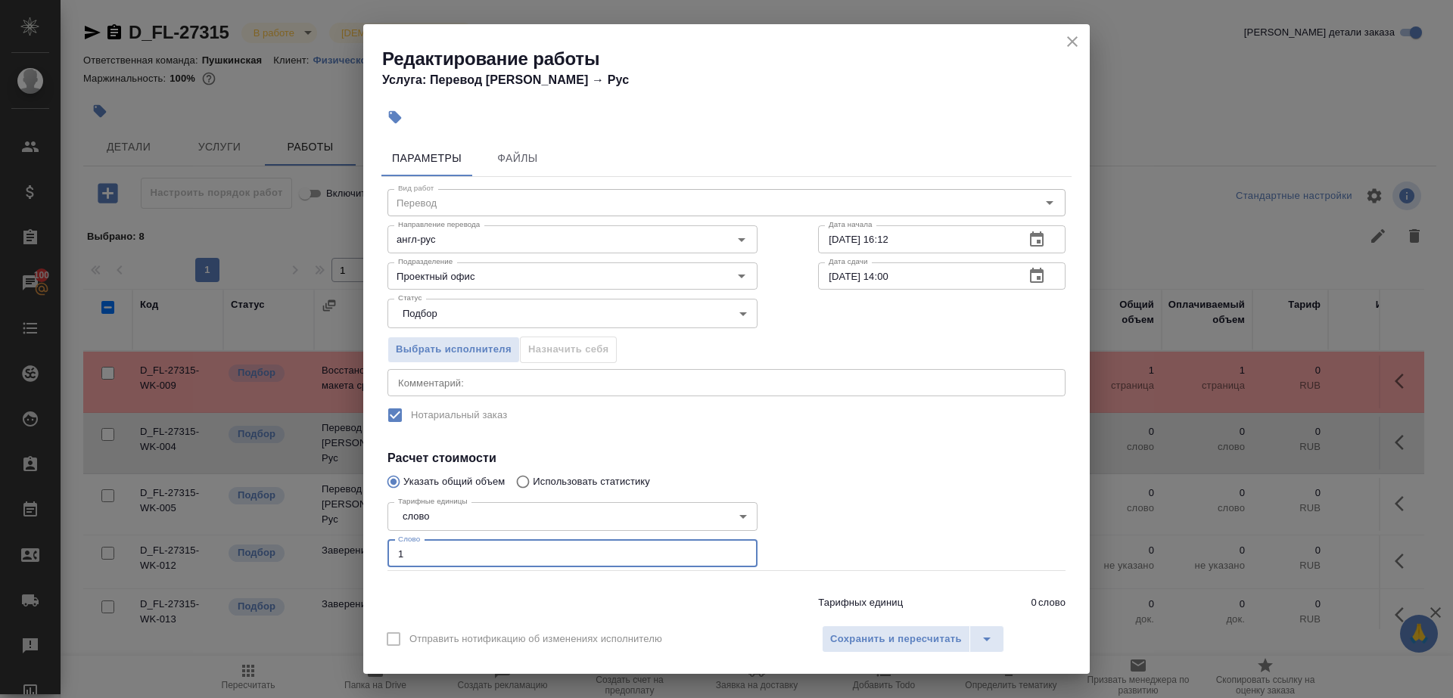
type input "1"
click at [824, 536] on div at bounding box center [942, 533] width 308 height 135
click at [947, 233] on input "30.09.2025 16:12" at bounding box center [915, 238] width 194 height 27
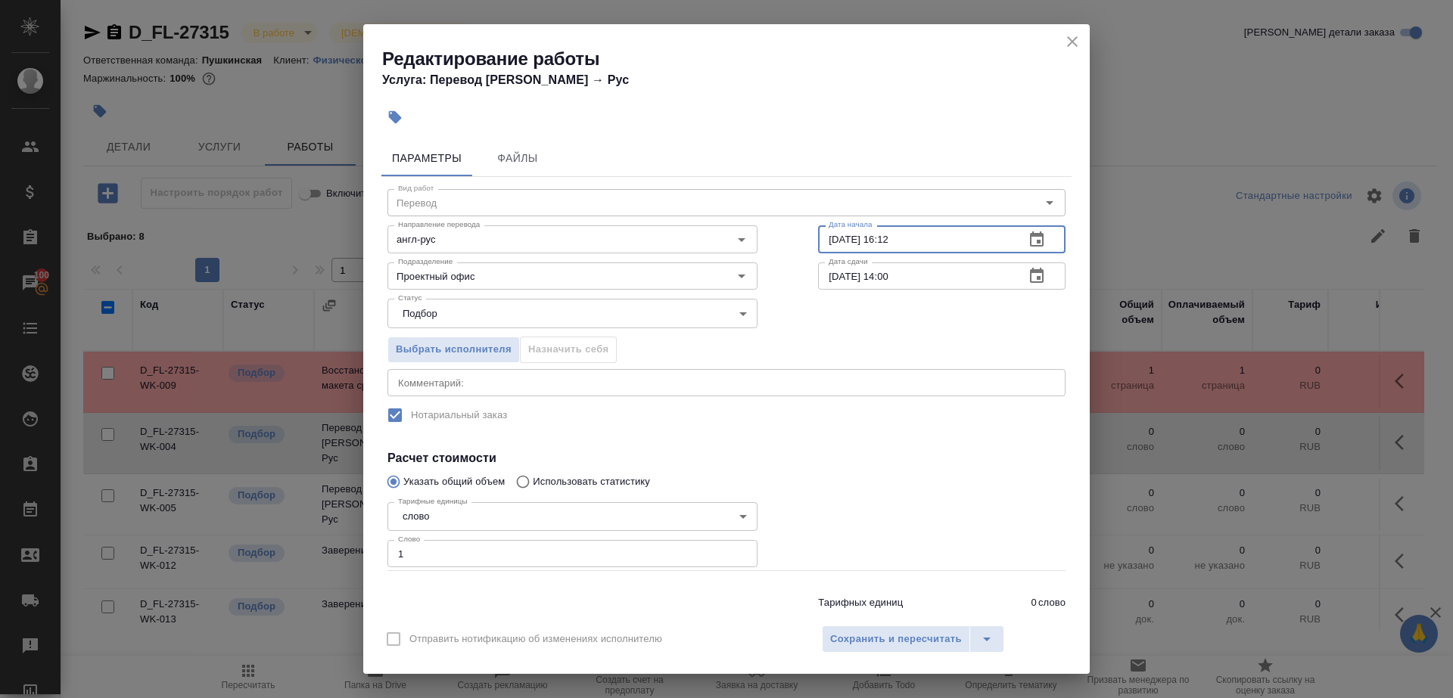
paste input "7:30"
type input "30.09.2025 17:30"
click at [884, 274] on input "[DATE] 14:00" at bounding box center [915, 276] width 194 height 27
type input "01.10.2025 09:00"
click at [904, 633] on span "Сохранить и пересчитать" at bounding box center [896, 639] width 132 height 17
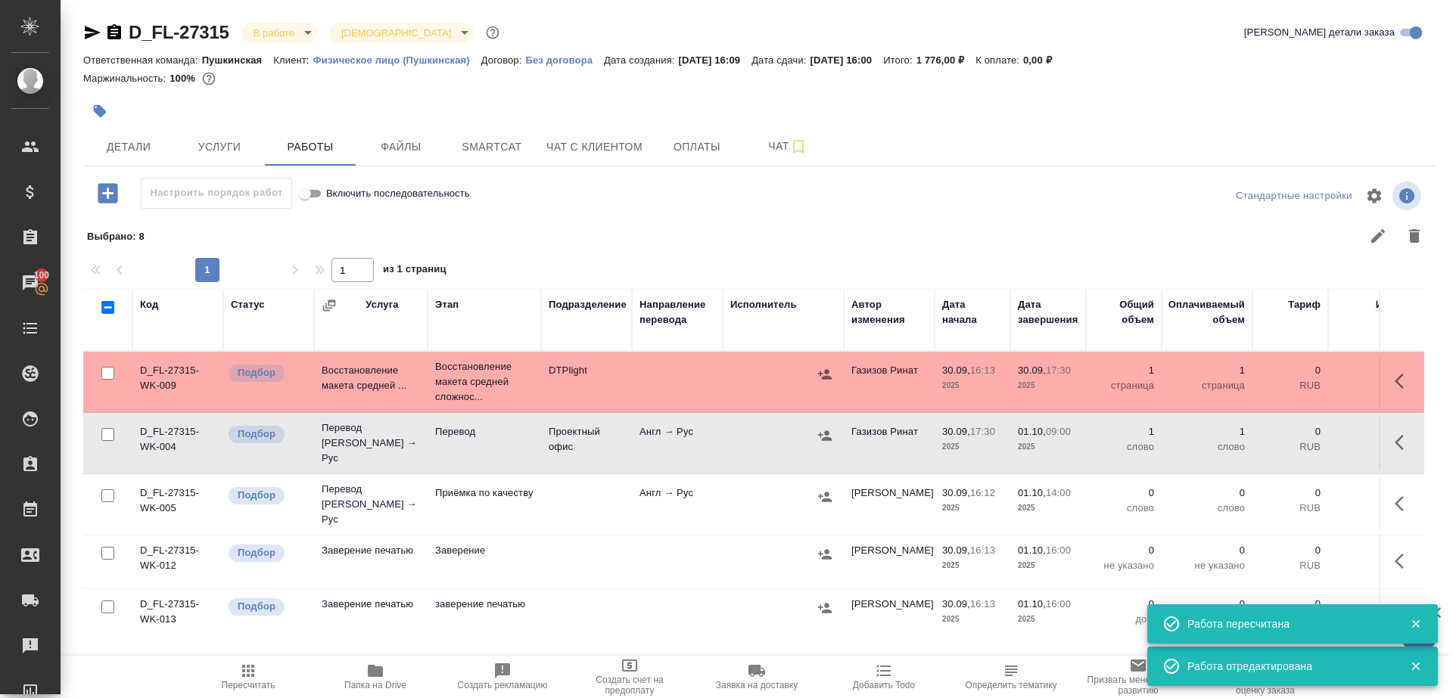
click at [1385, 488] on button "button" at bounding box center [1403, 504] width 36 height 36
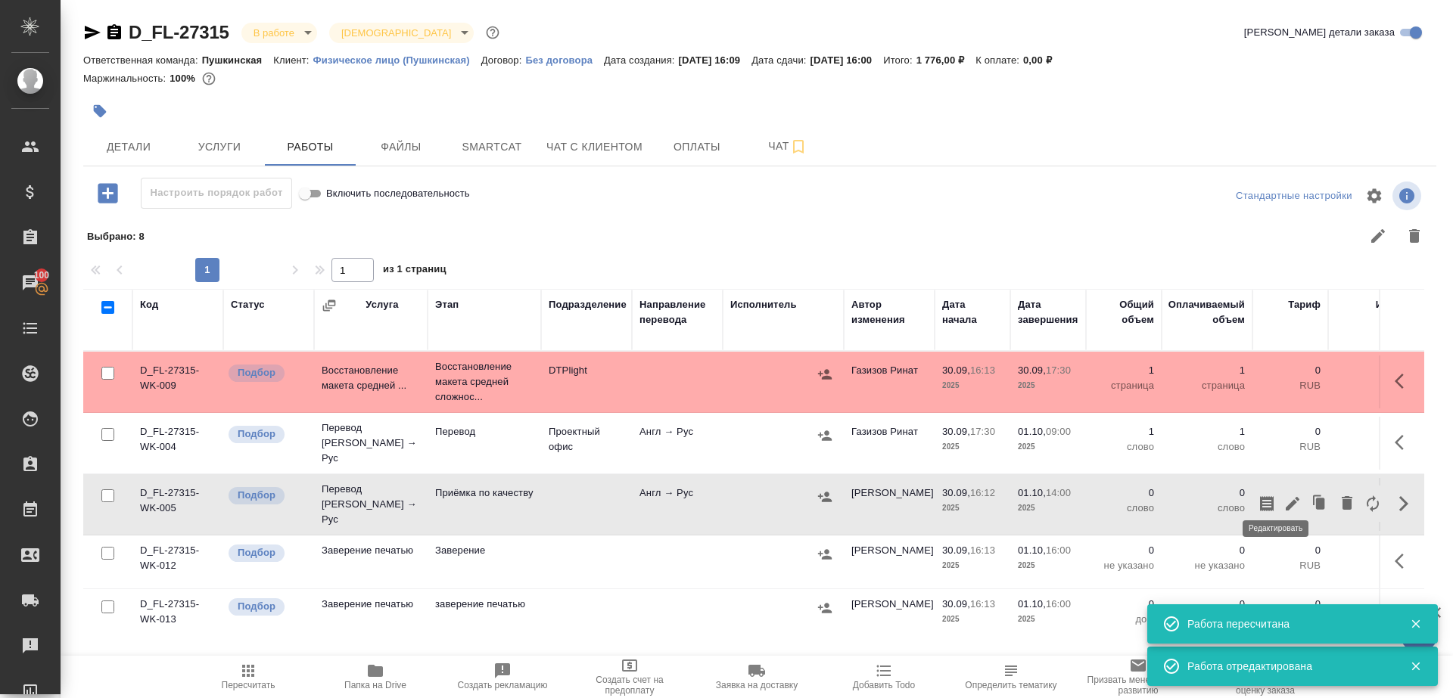
click at [1286, 497] on icon "button" at bounding box center [1293, 504] width 14 height 14
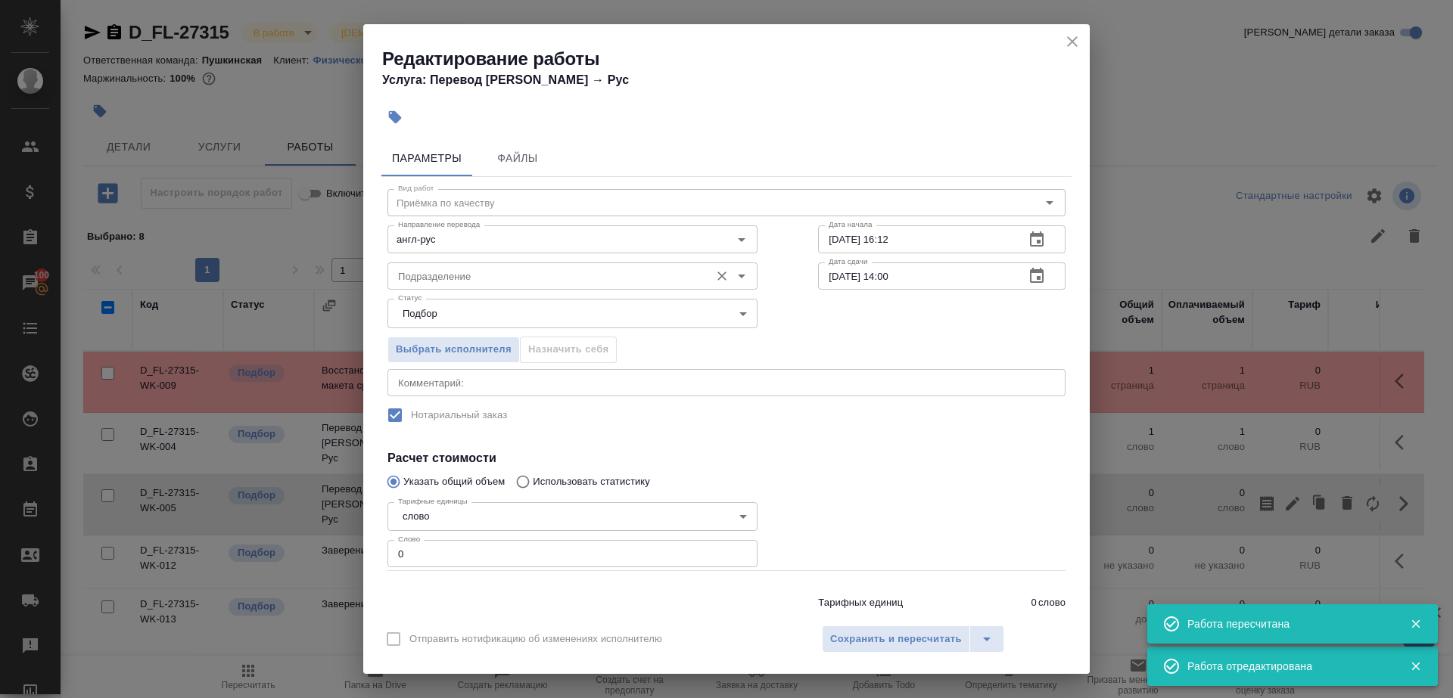
click at [443, 284] on input "Подразделение" at bounding box center [547, 276] width 310 height 18
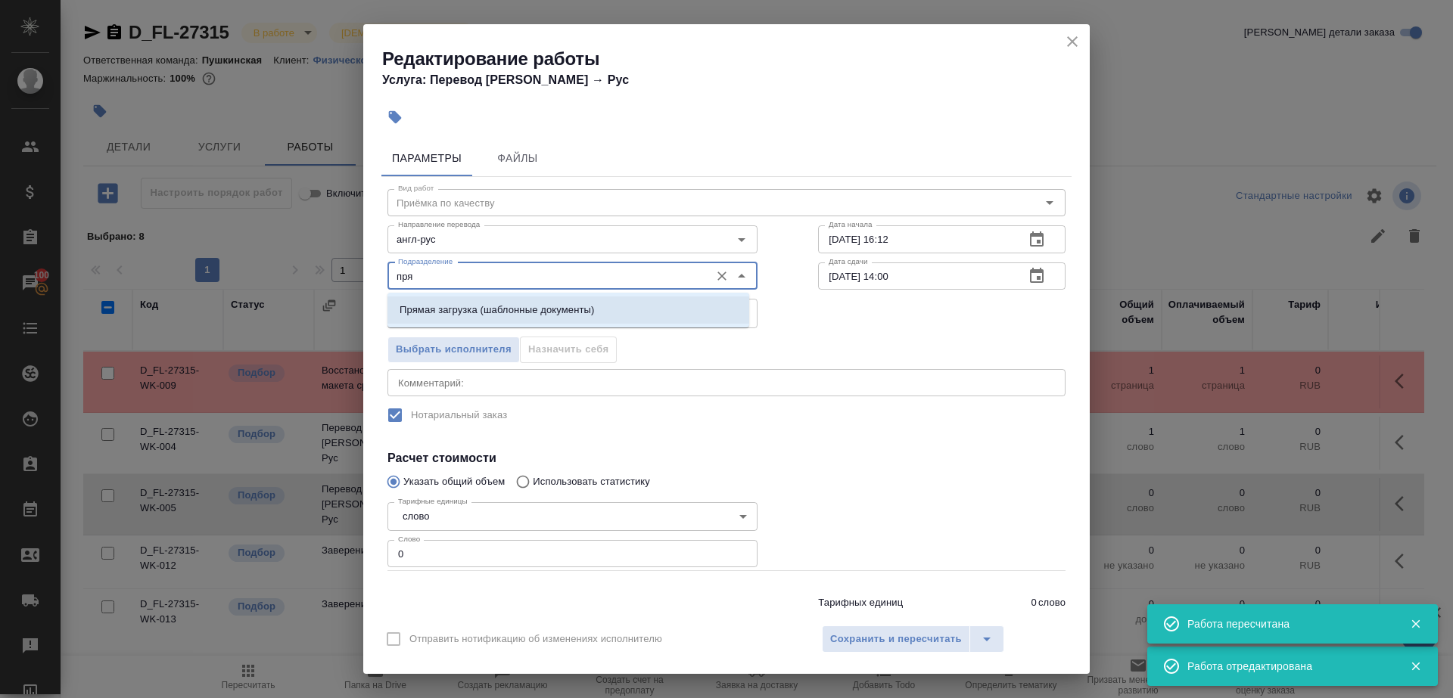
click at [503, 314] on p "Прямая загрузка (шаблонные документы)" at bounding box center [496, 310] width 194 height 15
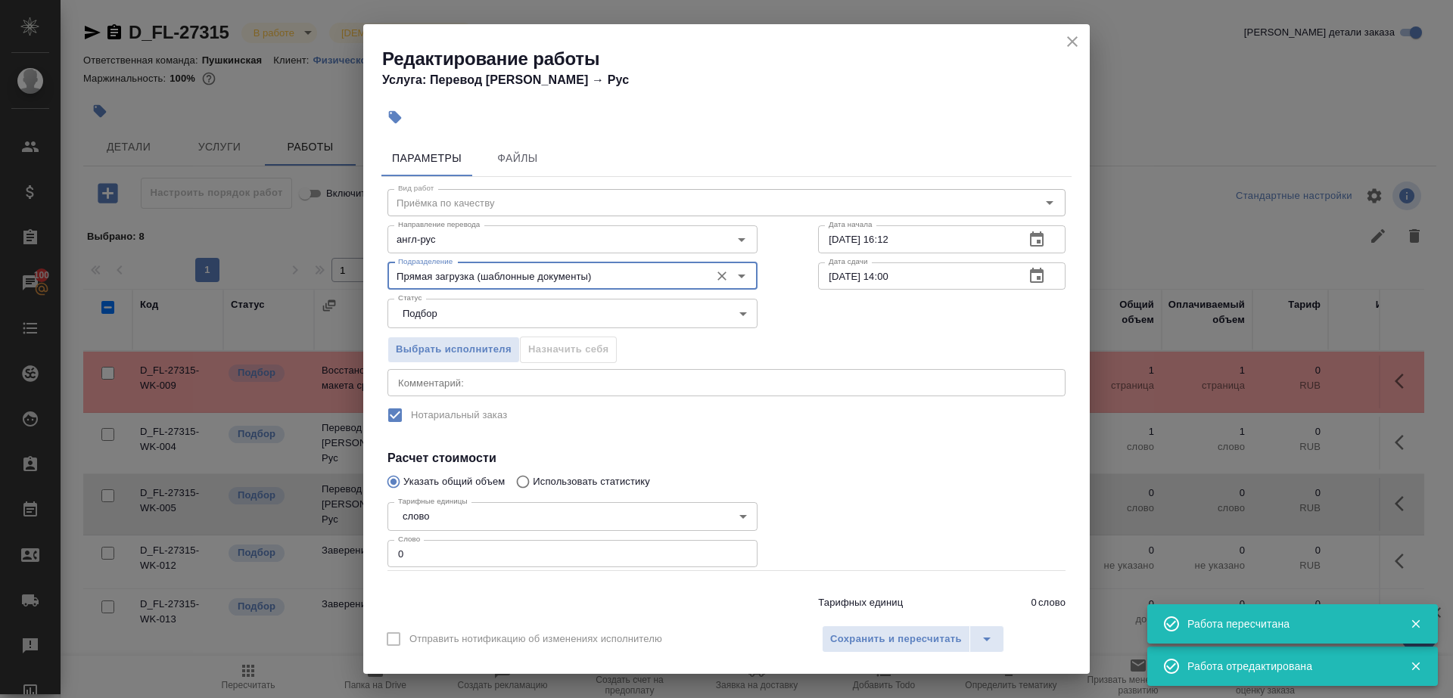
type input "Прямая загрузка (шаблонные документы)"
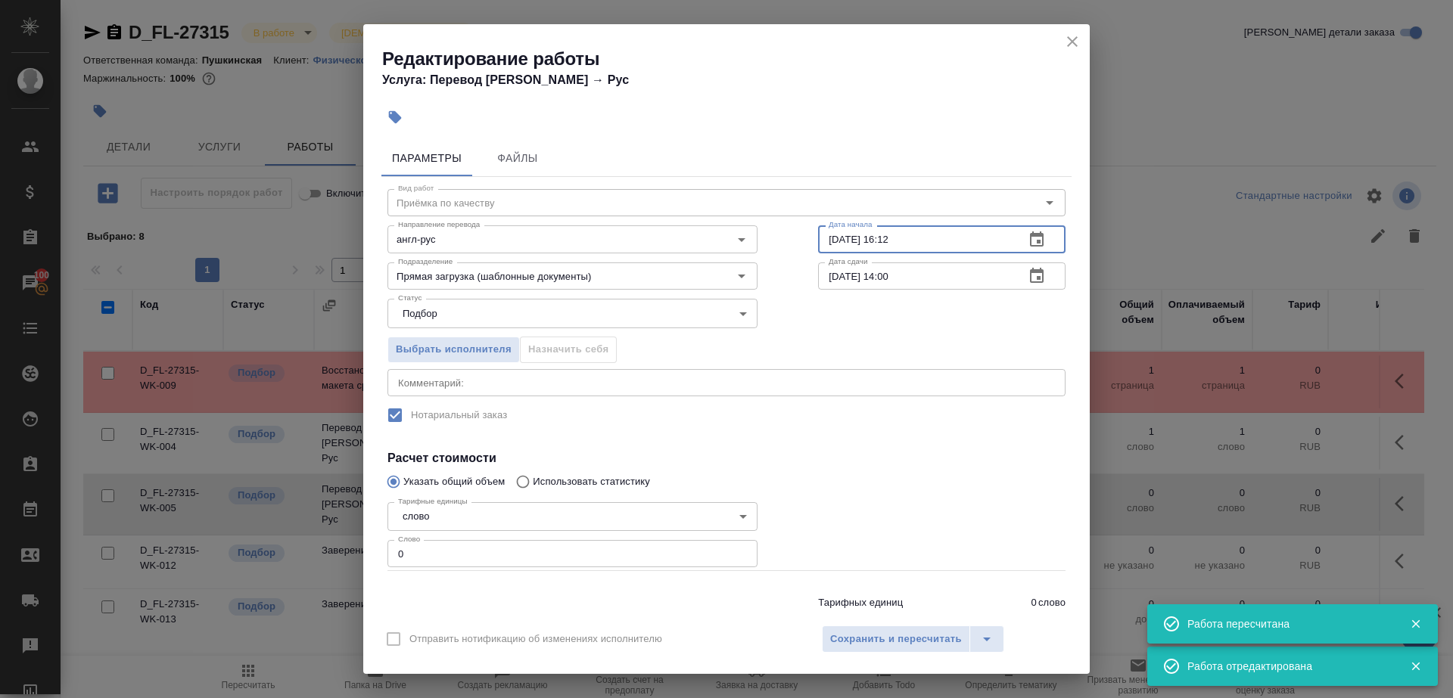
click at [853, 238] on input "30.09.2025 16:12" at bounding box center [915, 238] width 194 height 27
paste input "01.10.2025 09:00"
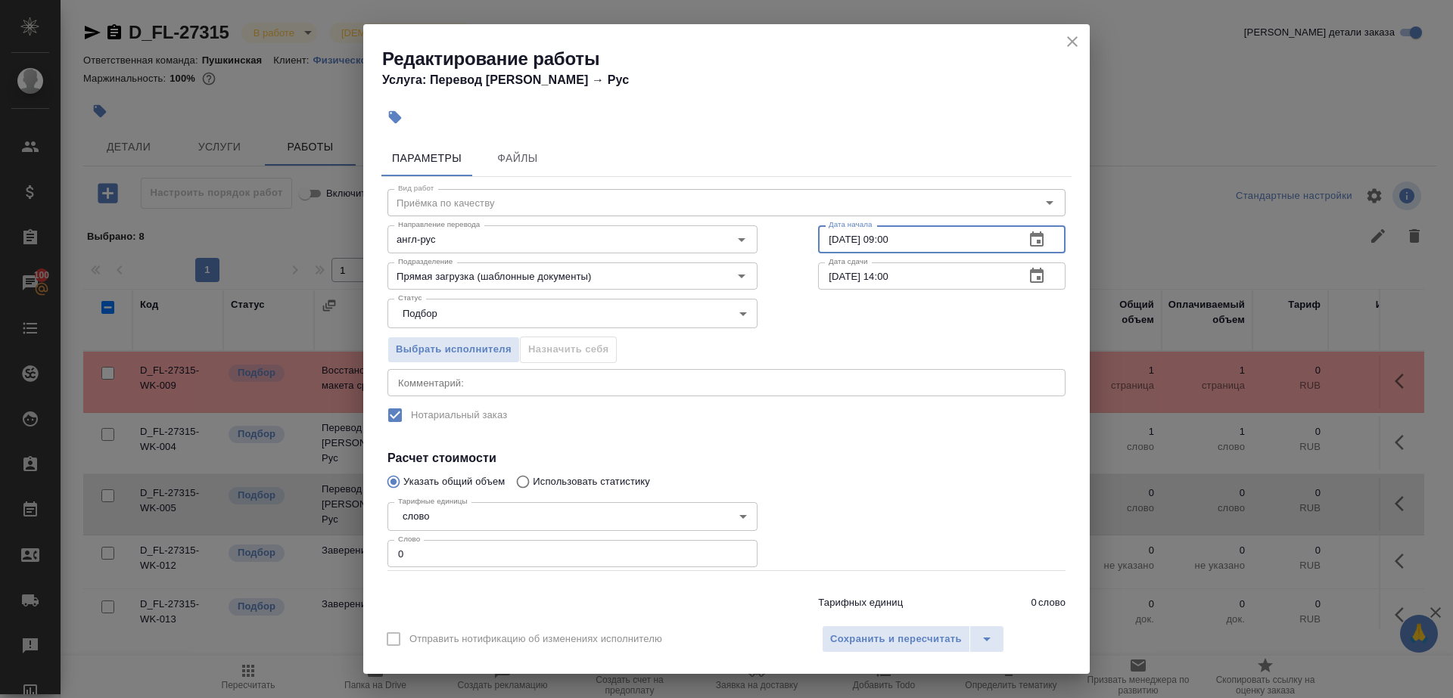
type input "01.10.2025 09:00"
click at [883, 274] on input "[DATE] 14:00" at bounding box center [915, 276] width 194 height 27
type input "01.10.2025 10:00"
click at [483, 563] on input "0" at bounding box center [572, 553] width 370 height 27
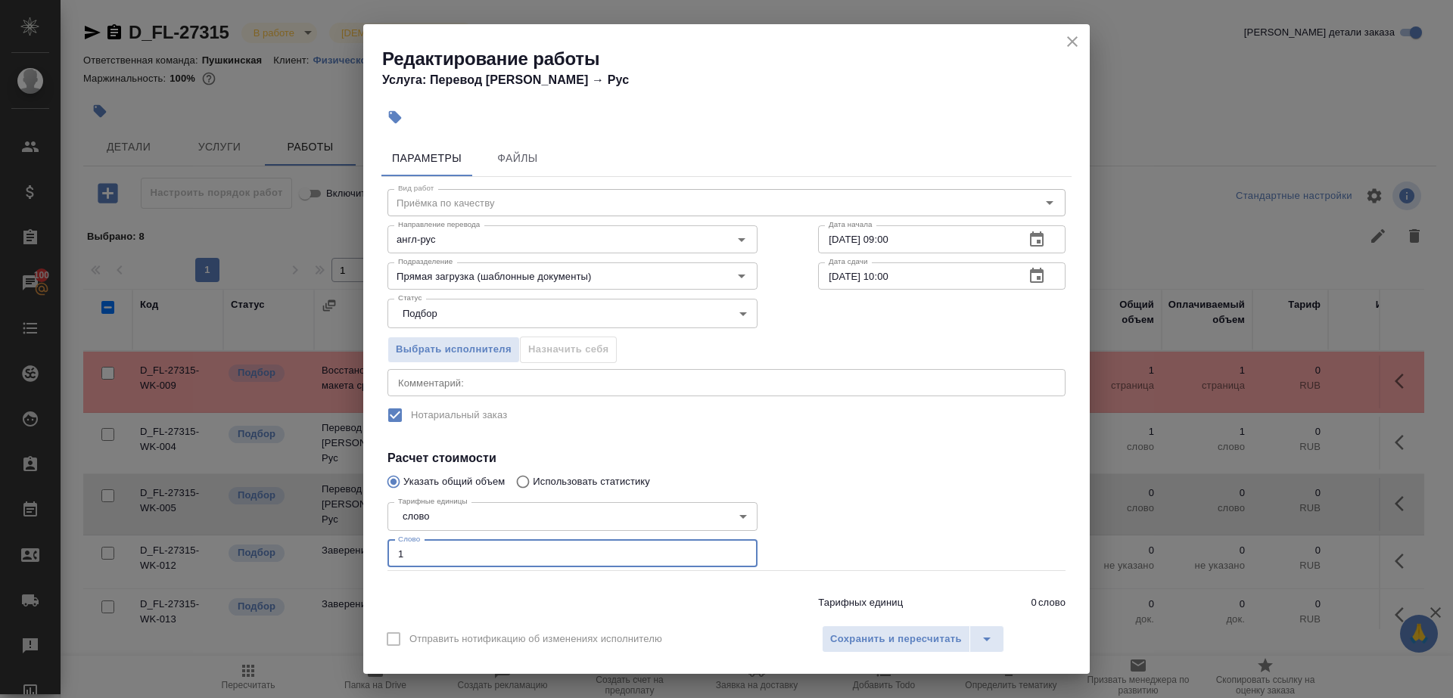
type input "1"
click at [879, 614] on div "Тарифных единиц 0 слово Итого 0 RUB" at bounding box center [941, 610] width 247 height 42
click at [879, 630] on button "Сохранить и пересчитать" at bounding box center [896, 639] width 148 height 27
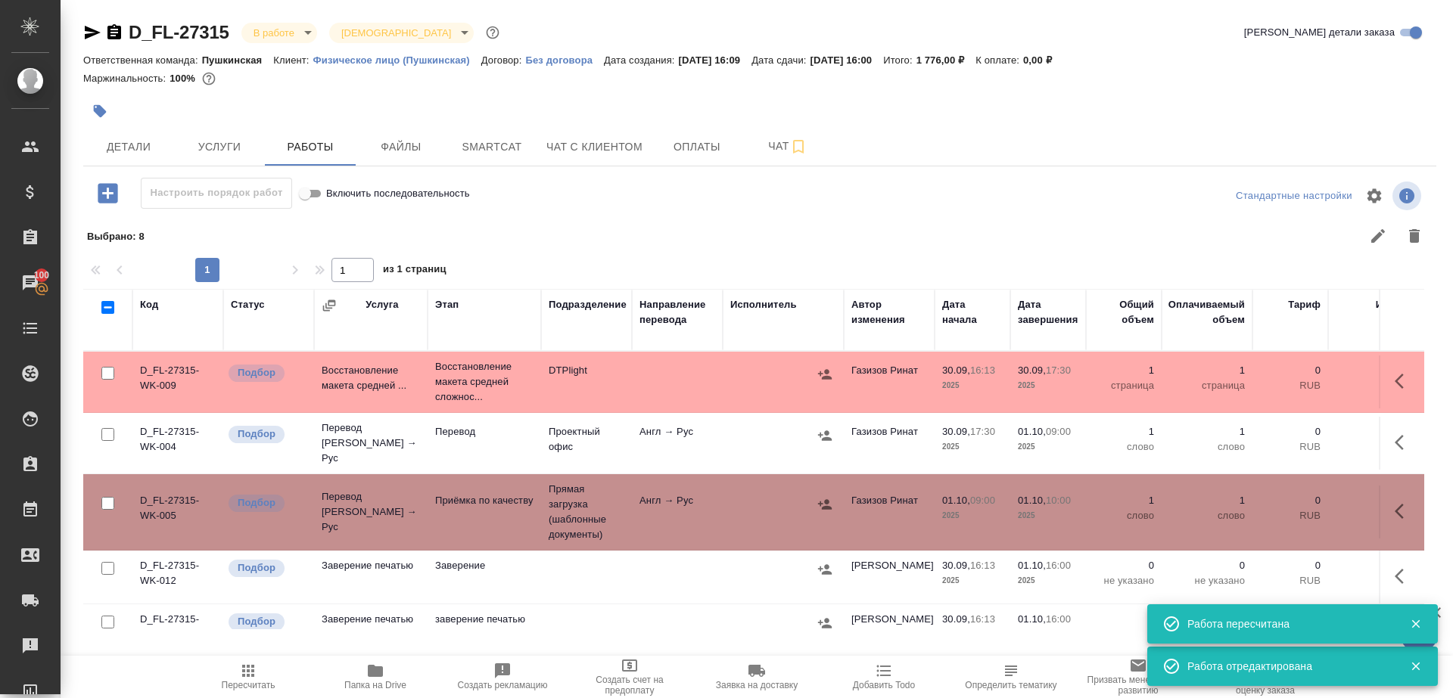
click at [98, 104] on icon "button" at bounding box center [99, 111] width 15 height 15
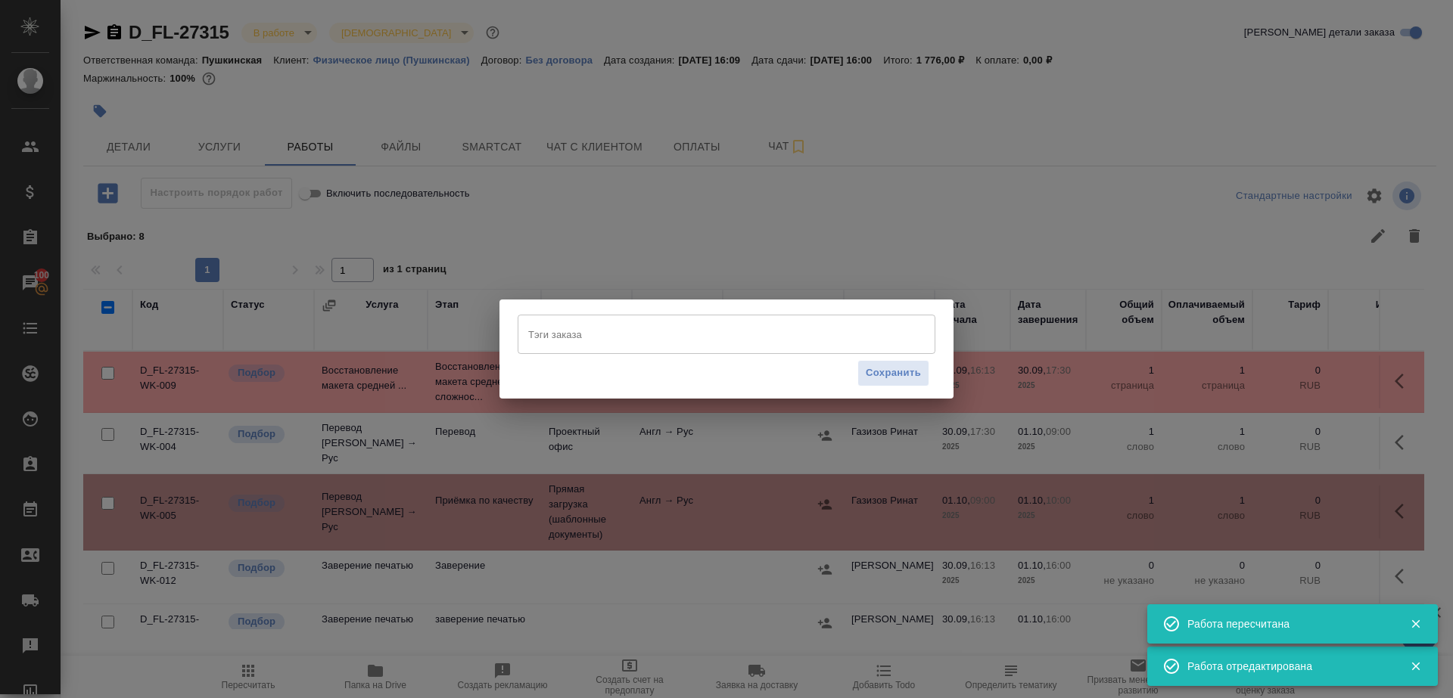
click at [561, 345] on input "Тэги заказа" at bounding box center [711, 335] width 375 height 26
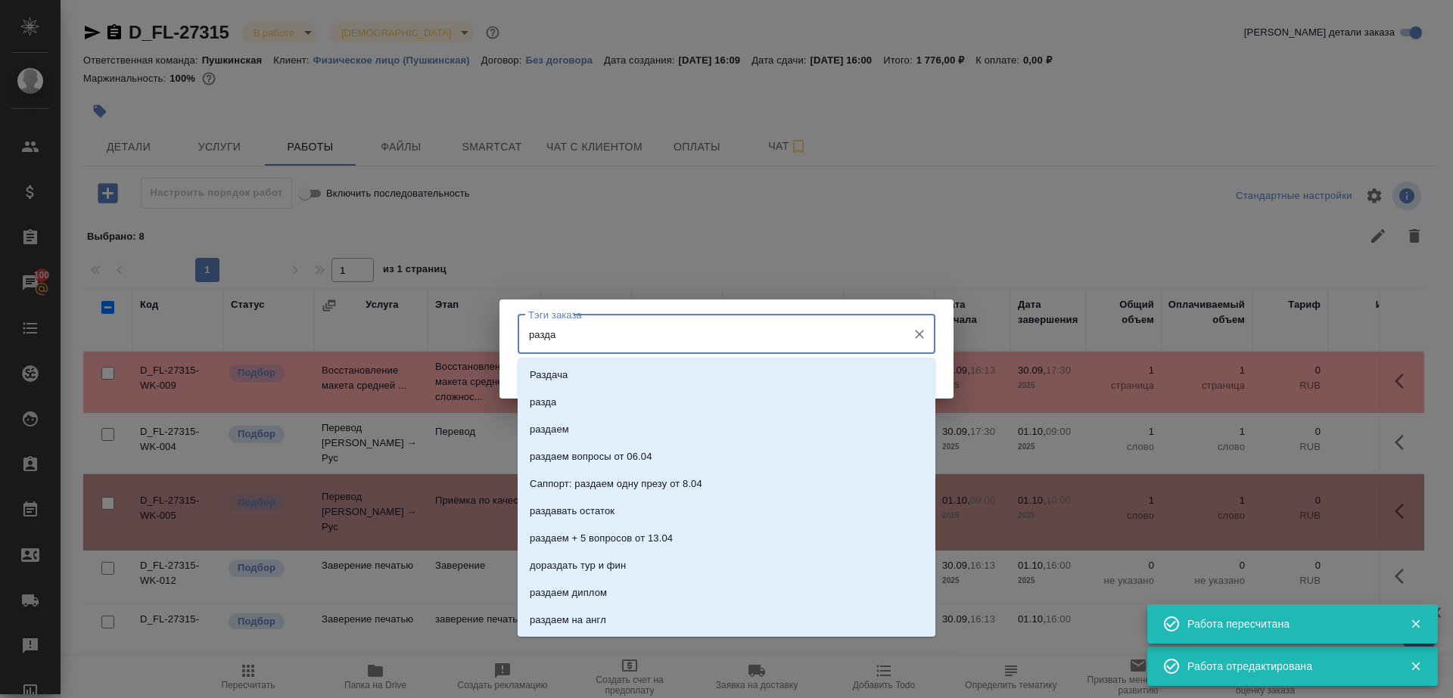
type input "раздае"
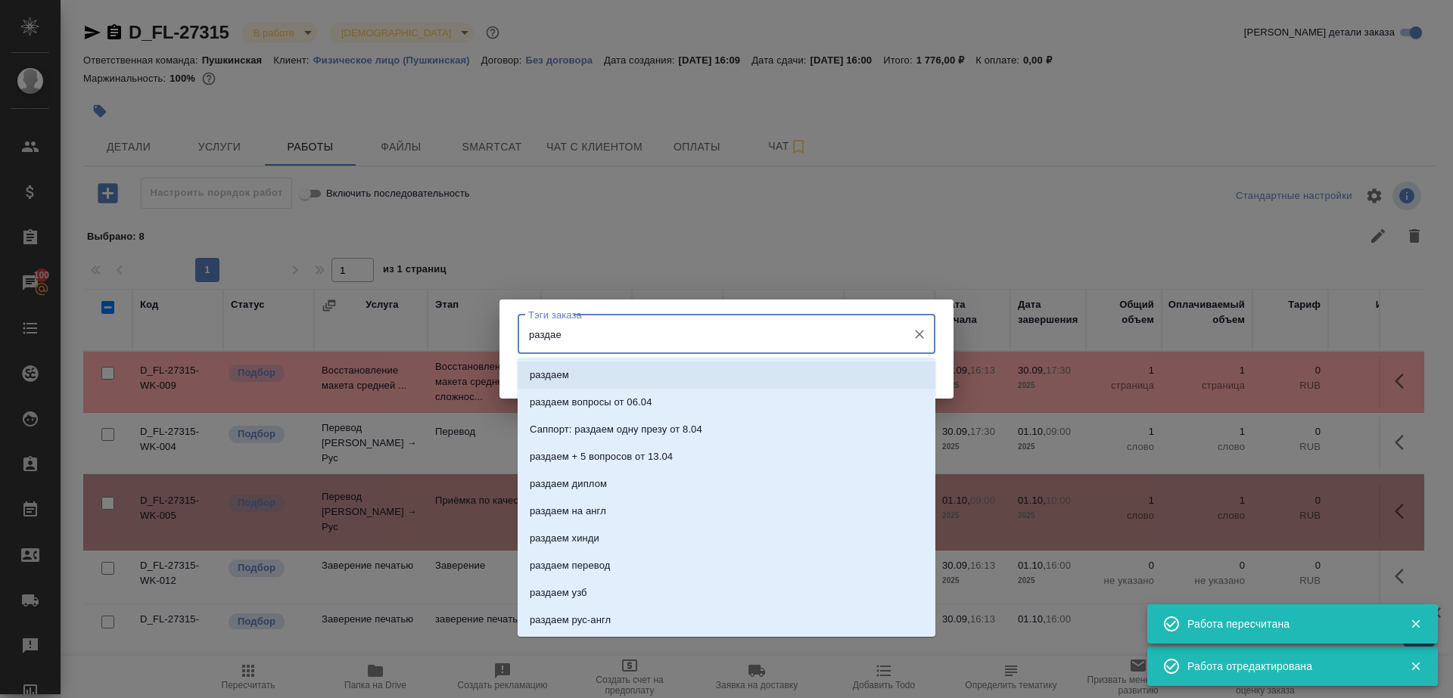
click at [608, 385] on li "раздаем" at bounding box center [727, 375] width 418 height 27
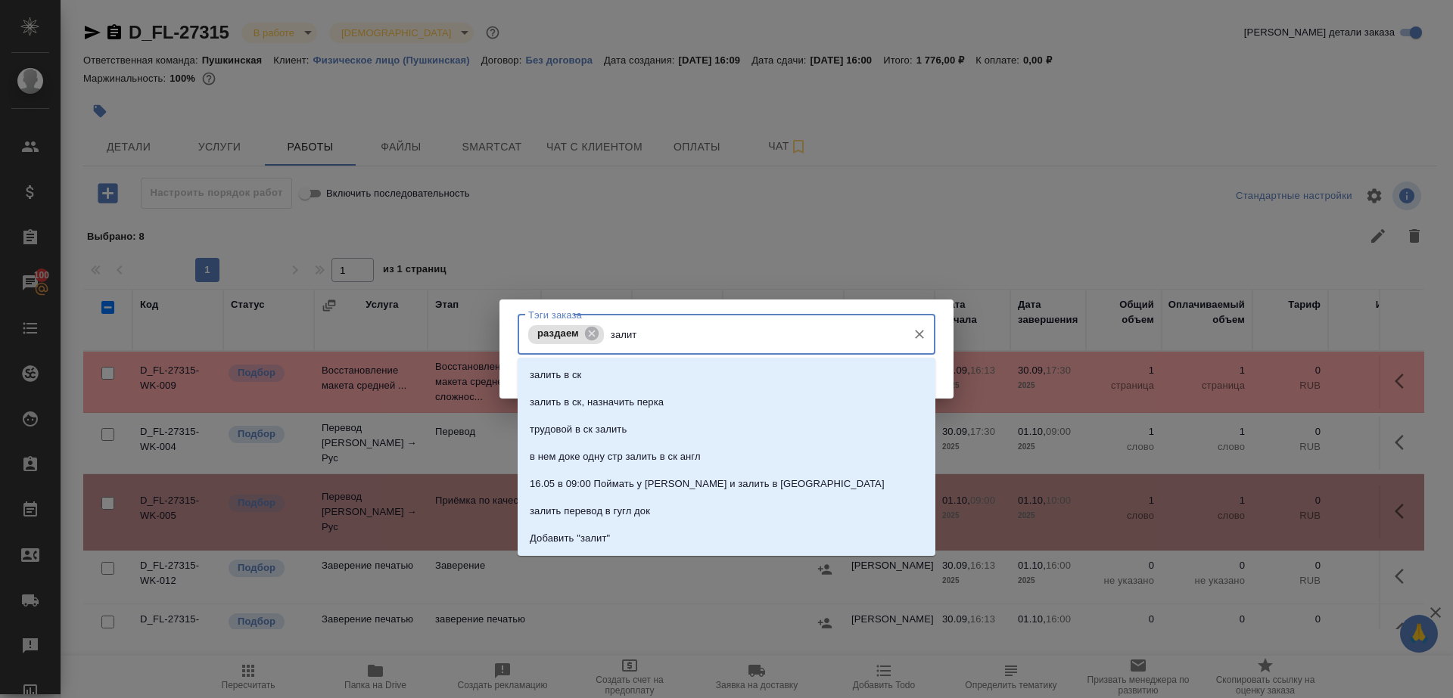
type input "залить"
click at [624, 402] on p "залить в ск, назначить перка" at bounding box center [597, 402] width 134 height 15
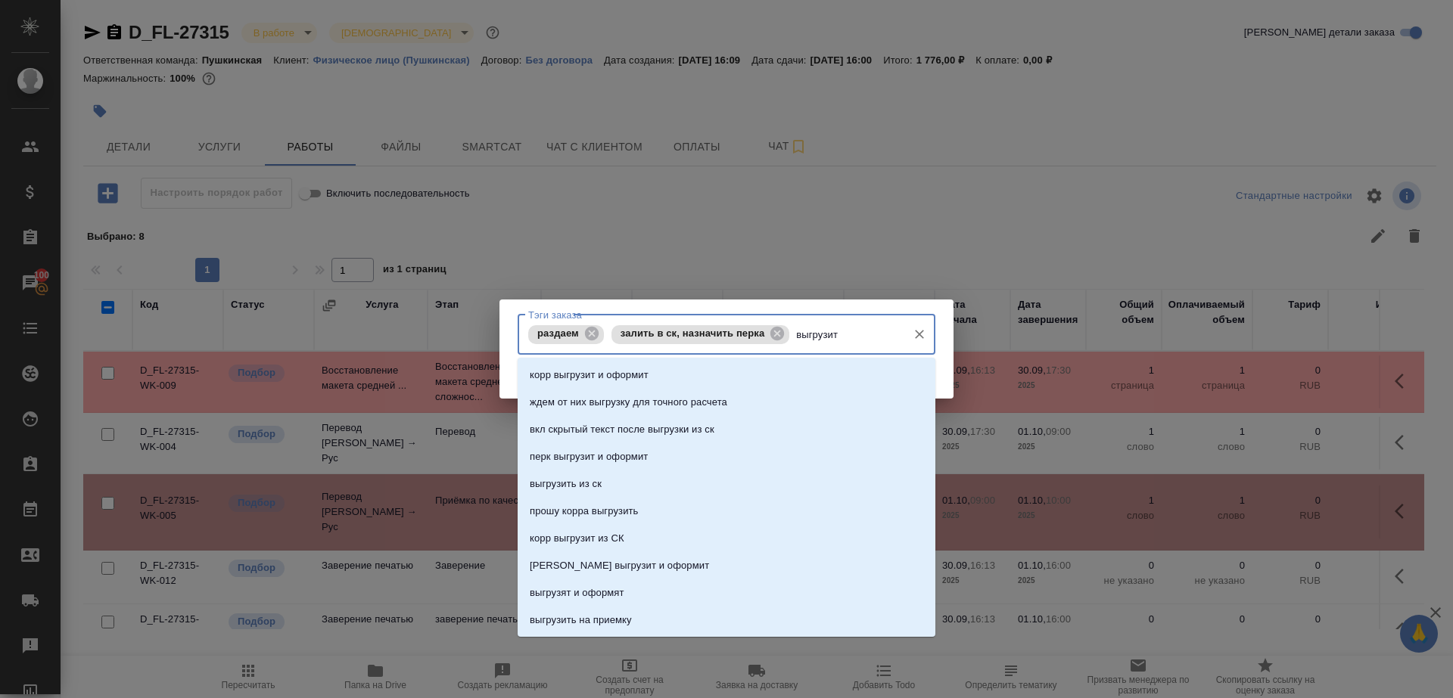
type input "выгрузить"
click at [607, 368] on li "выгрузить из ск" at bounding box center [727, 375] width 418 height 27
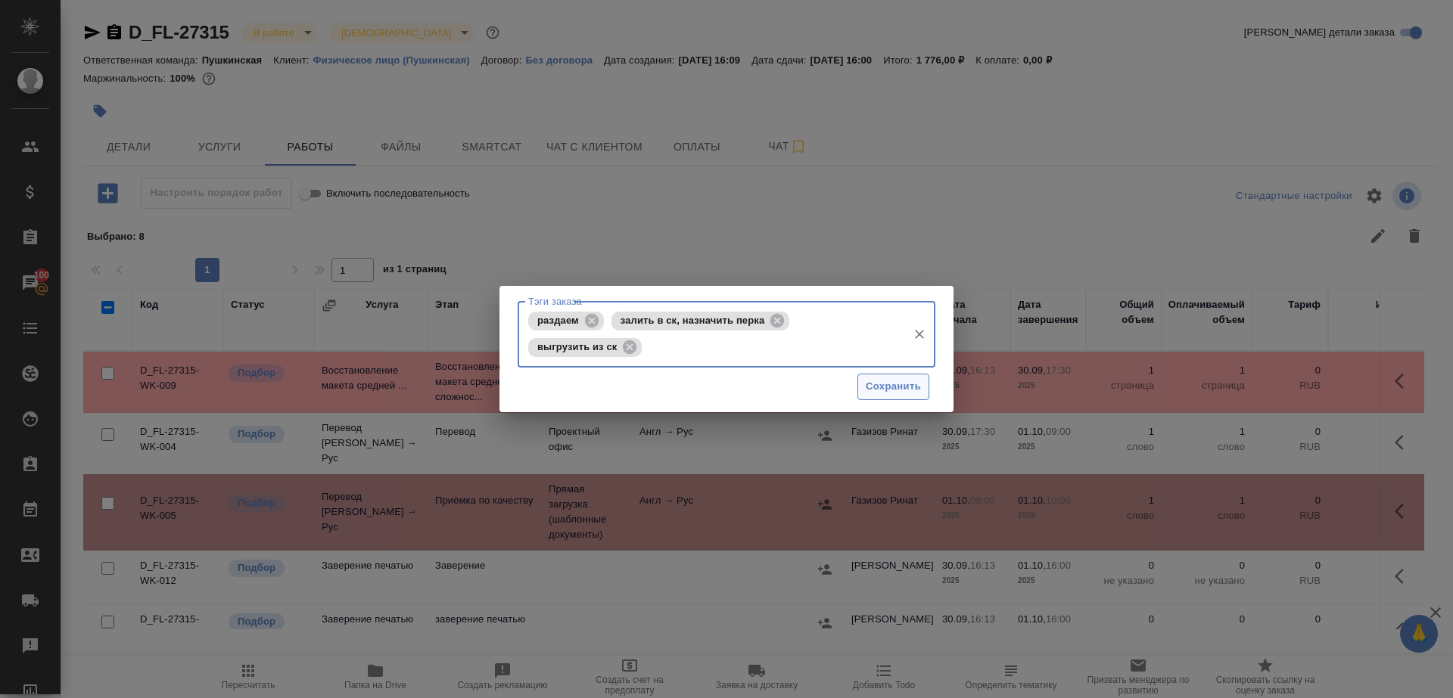
click at [897, 377] on button "Сохранить" at bounding box center [893, 387] width 72 height 26
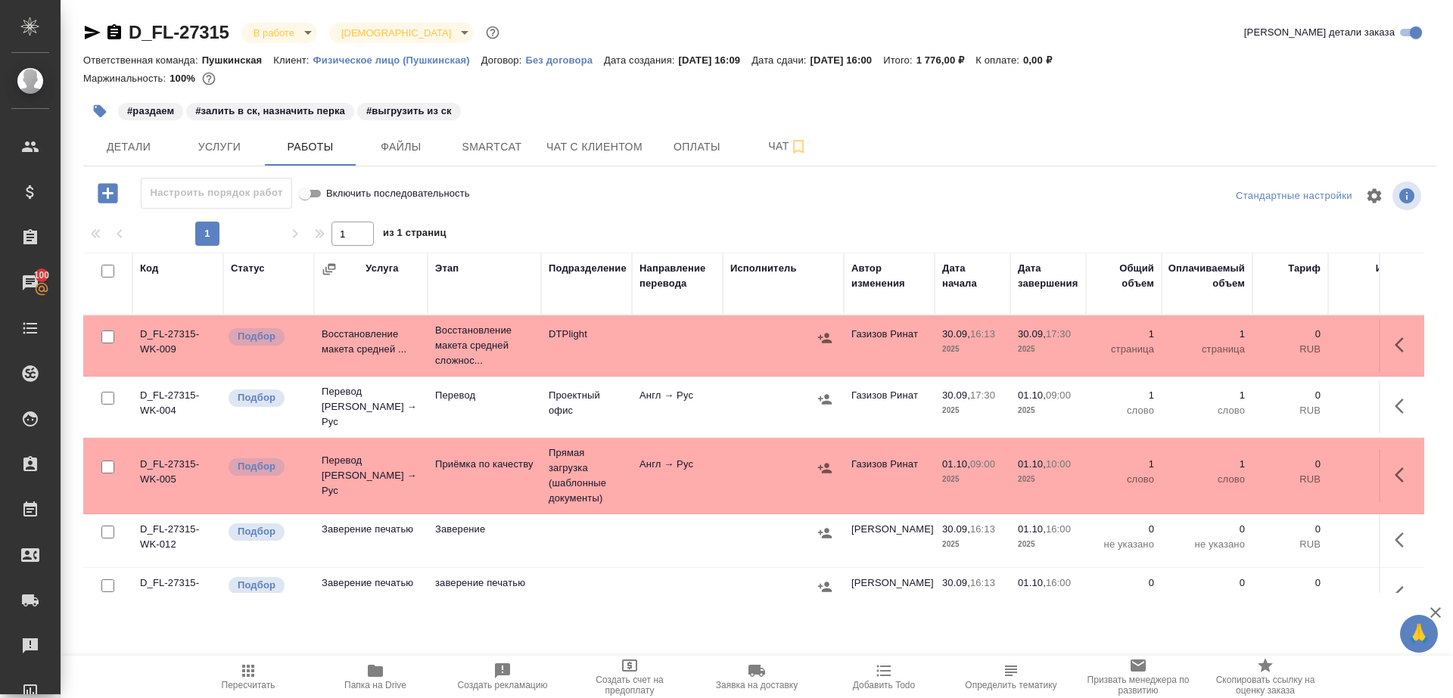
click at [264, 673] on span "Пересчитать" at bounding box center [248, 676] width 109 height 29
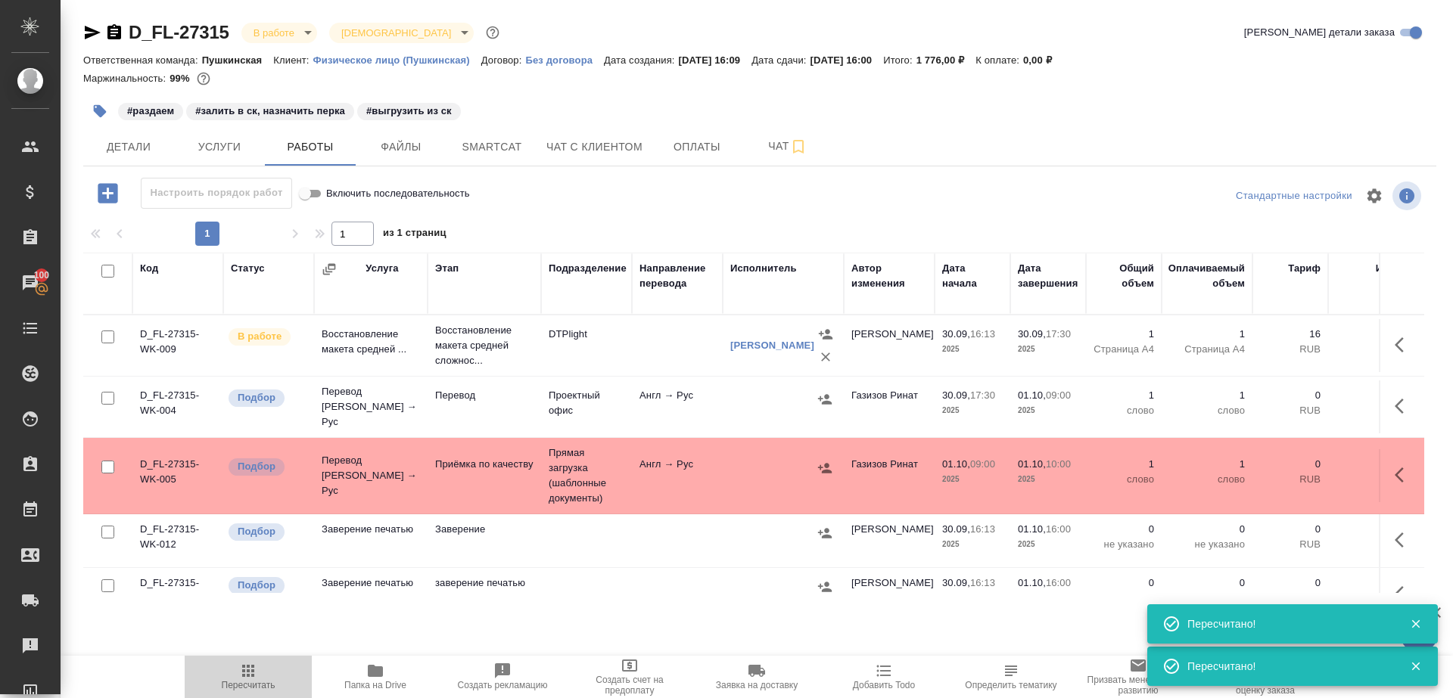
click at [261, 676] on span "Пересчитать" at bounding box center [248, 676] width 109 height 29
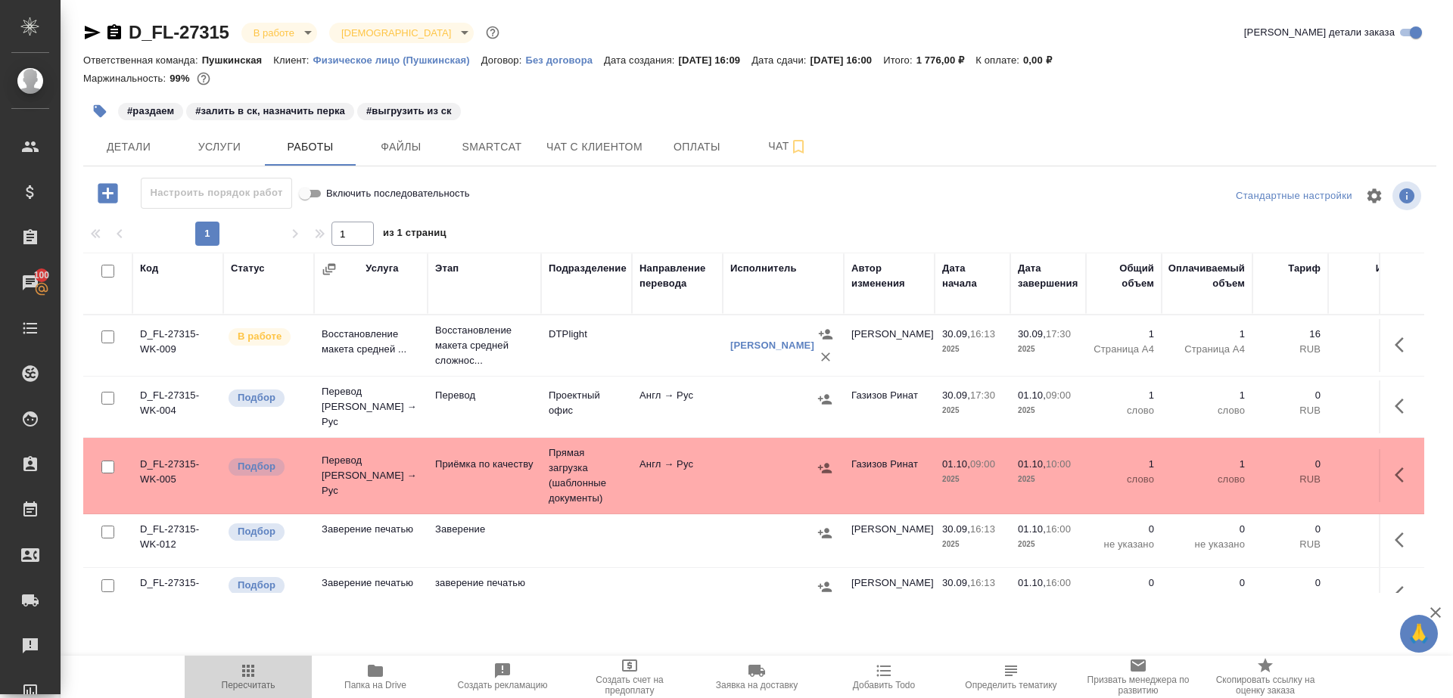
click at [227, 691] on button "Пересчитать" at bounding box center [248, 677] width 127 height 42
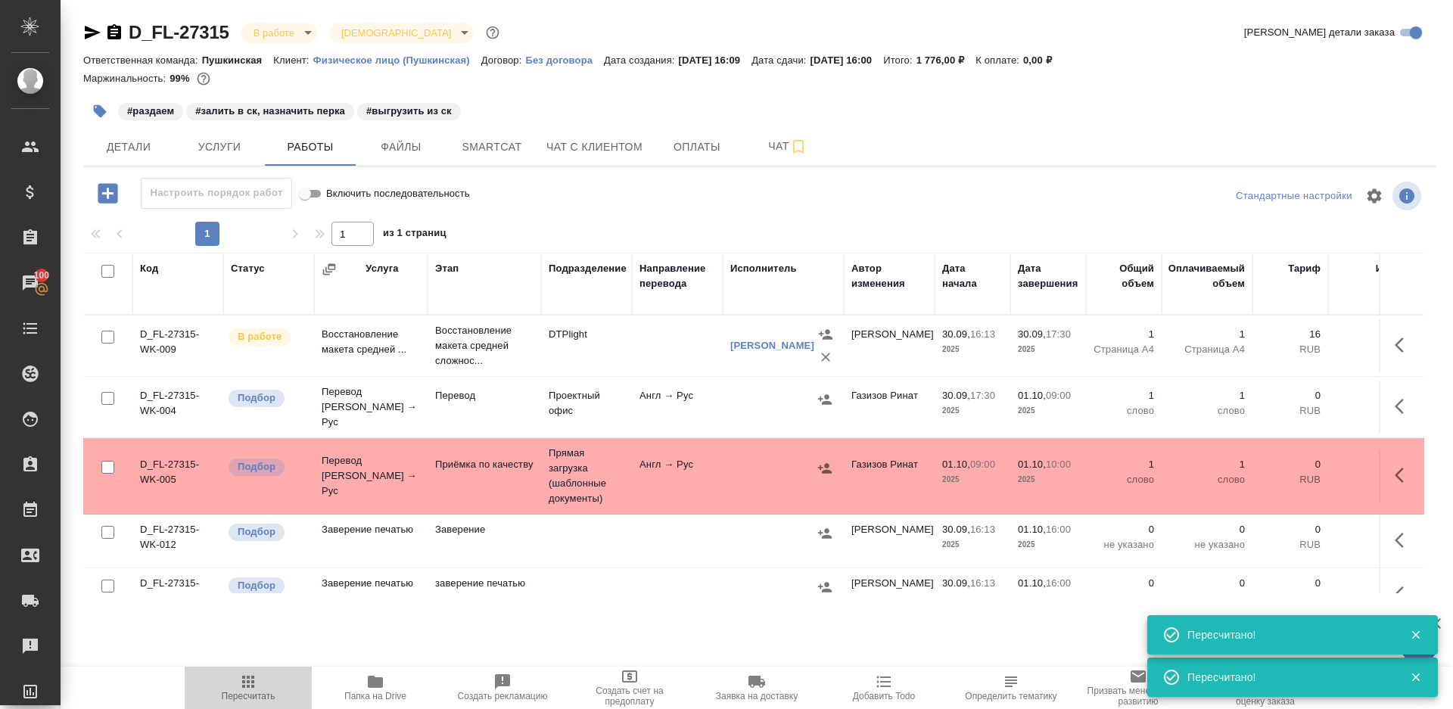
click at [250, 697] on span "Пересчитать" at bounding box center [249, 696] width 54 height 11
click at [251, 689] on icon "button" at bounding box center [248, 682] width 18 height 18
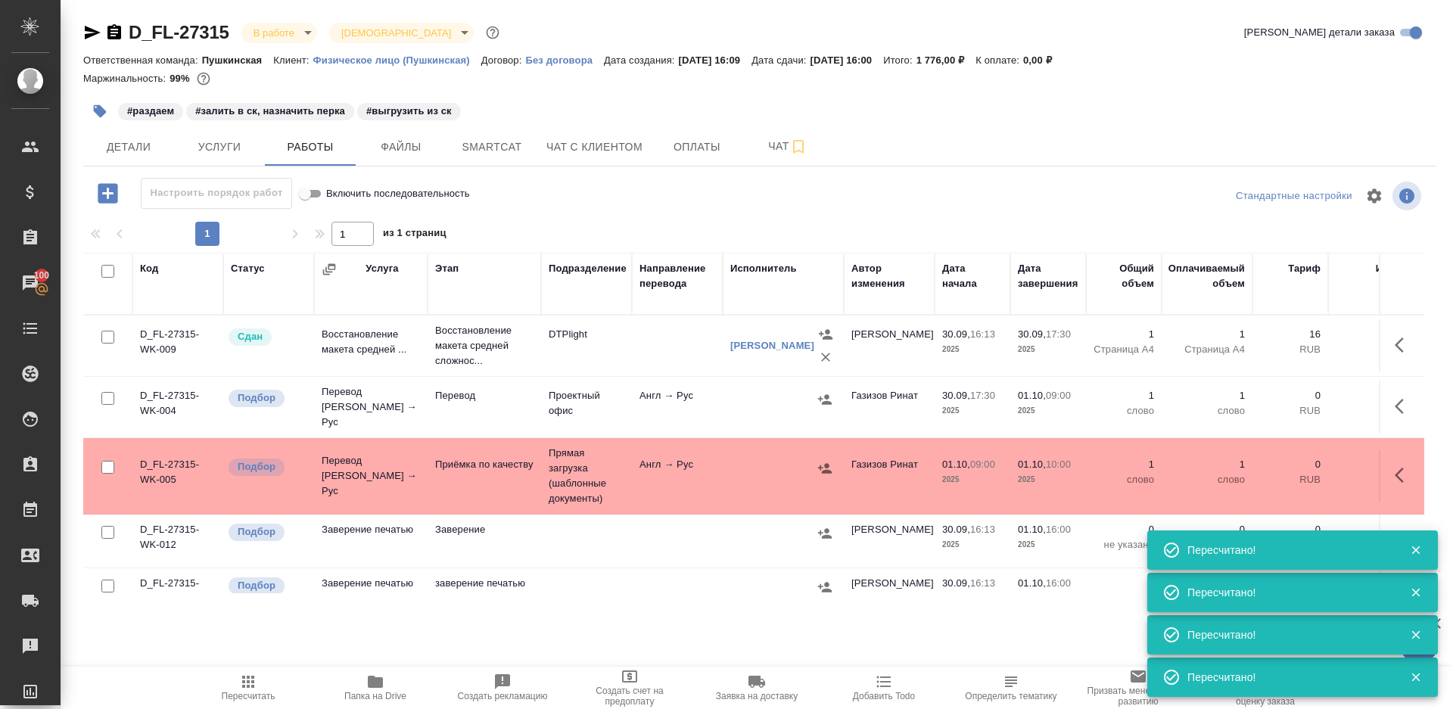
click at [586, 199] on div at bounding box center [759, 196] width 451 height 36
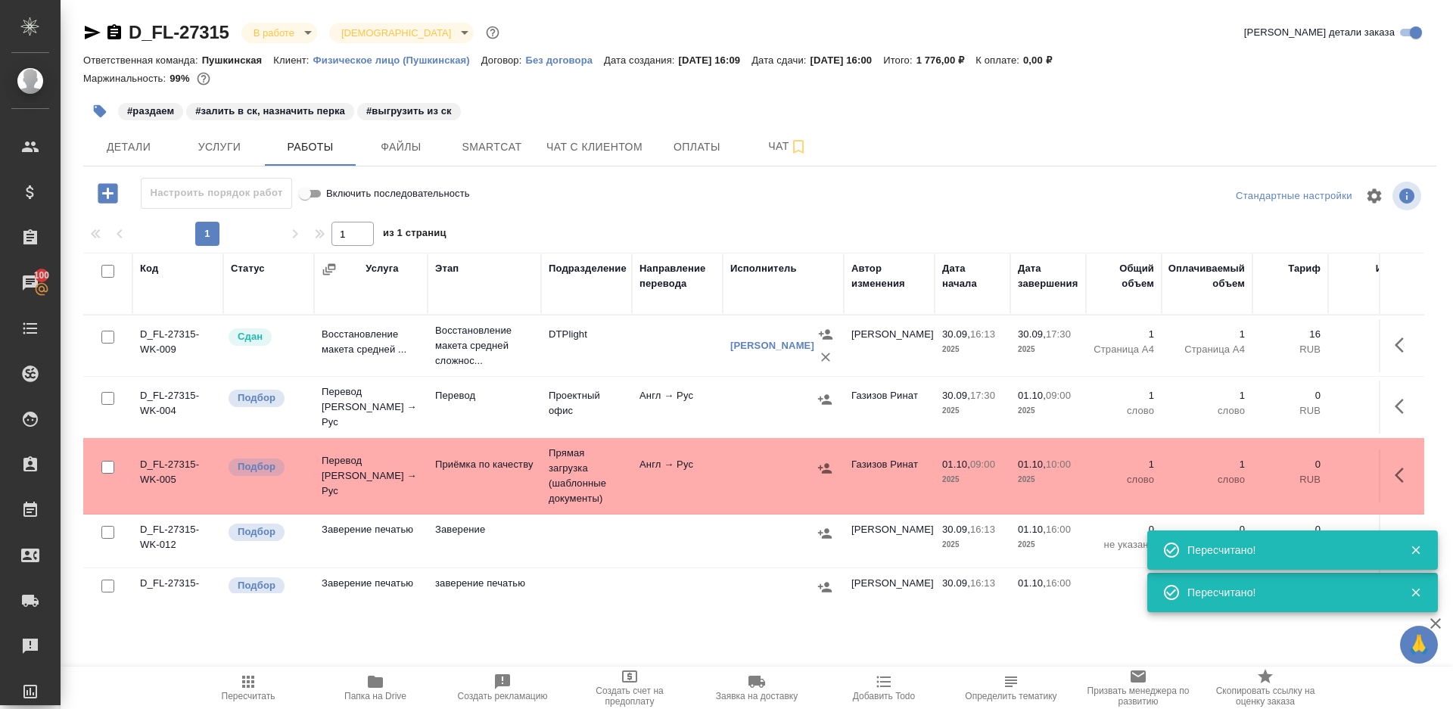
click at [586, 199] on div at bounding box center [759, 196] width 451 height 36
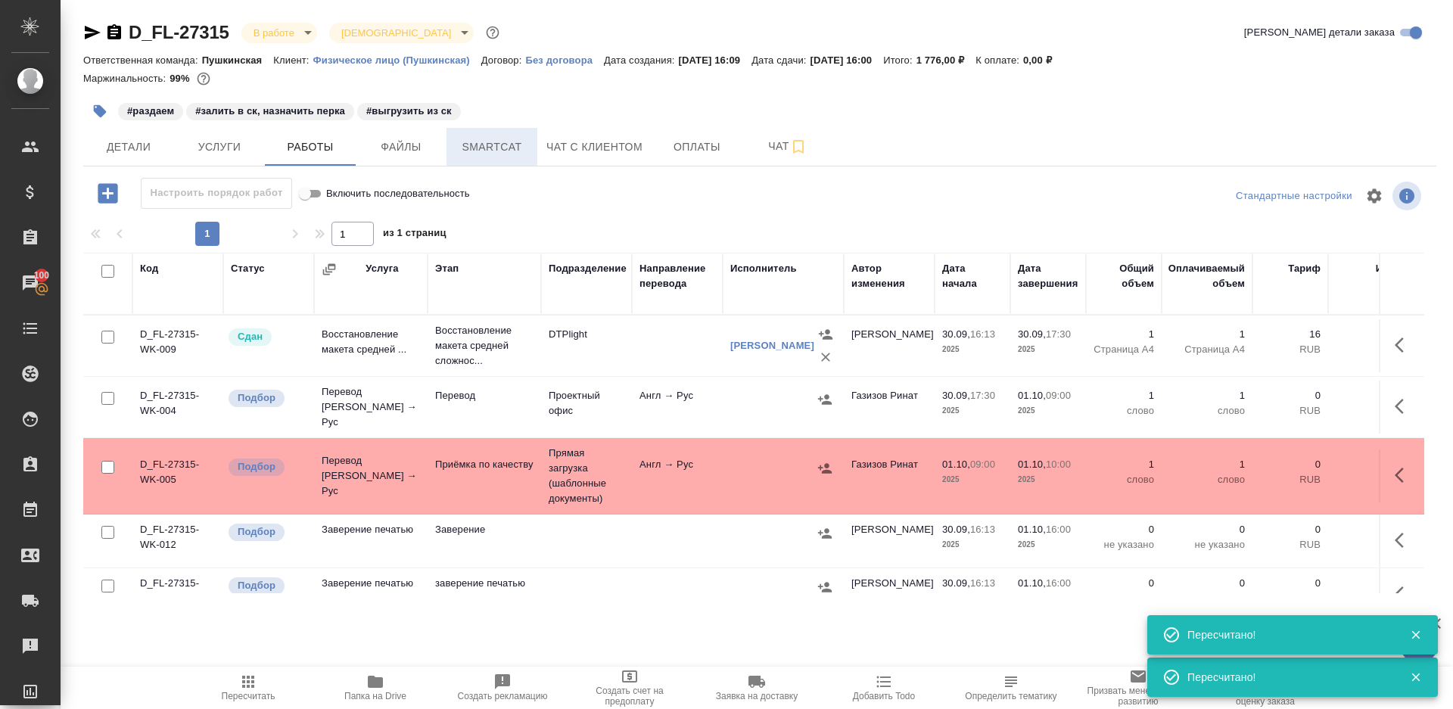
click at [512, 141] on span "Smartcat" at bounding box center [491, 147] width 73 height 19
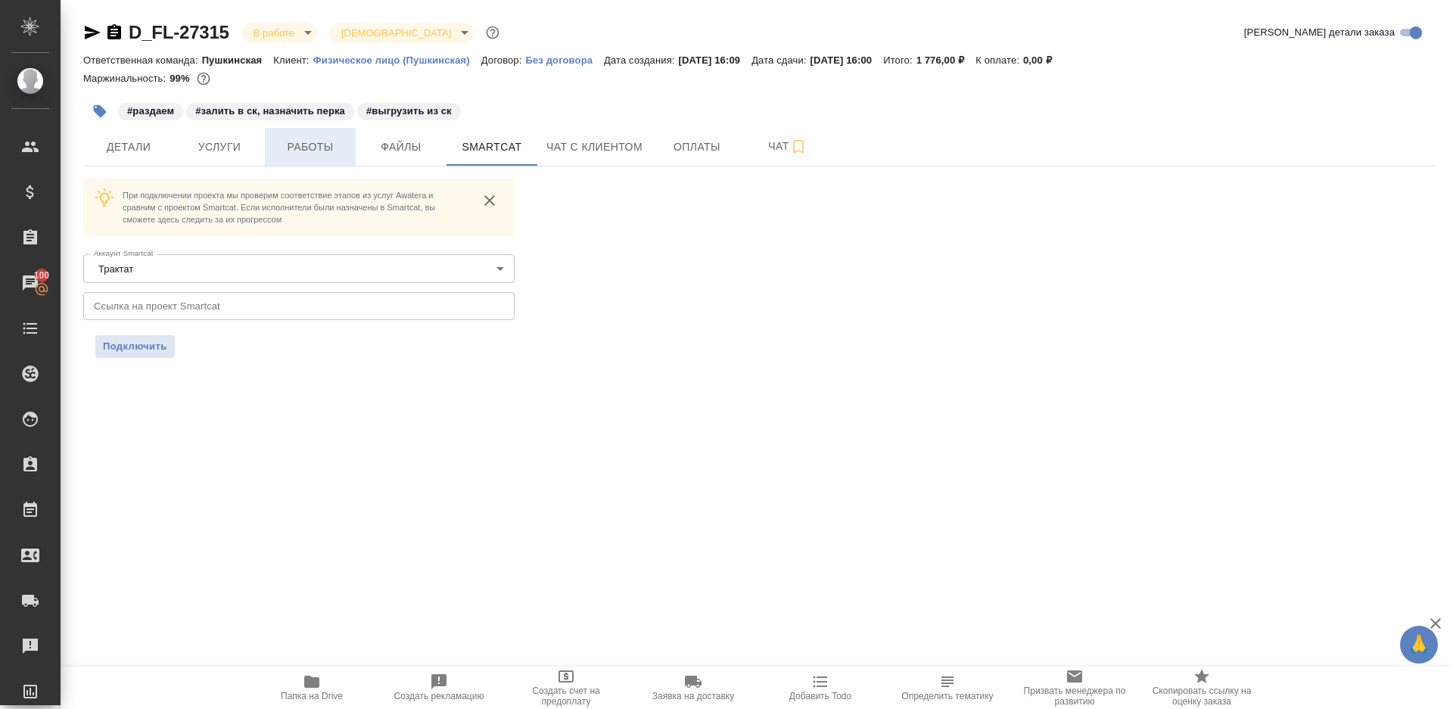
click at [327, 144] on span "Работы" at bounding box center [310, 147] width 73 height 19
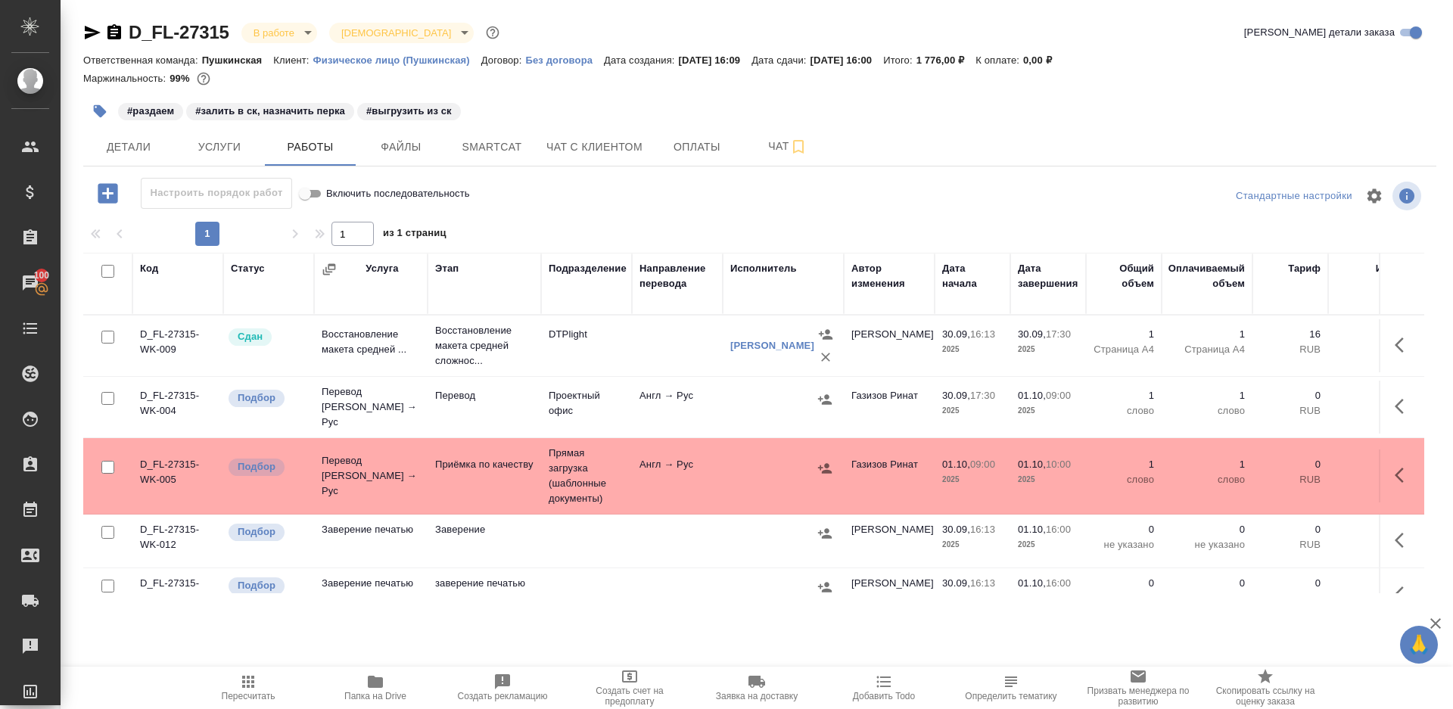
click at [363, 686] on span "Папка на Drive" at bounding box center [375, 687] width 109 height 29
click at [145, 151] on span "Детали" at bounding box center [128, 147] width 73 height 19
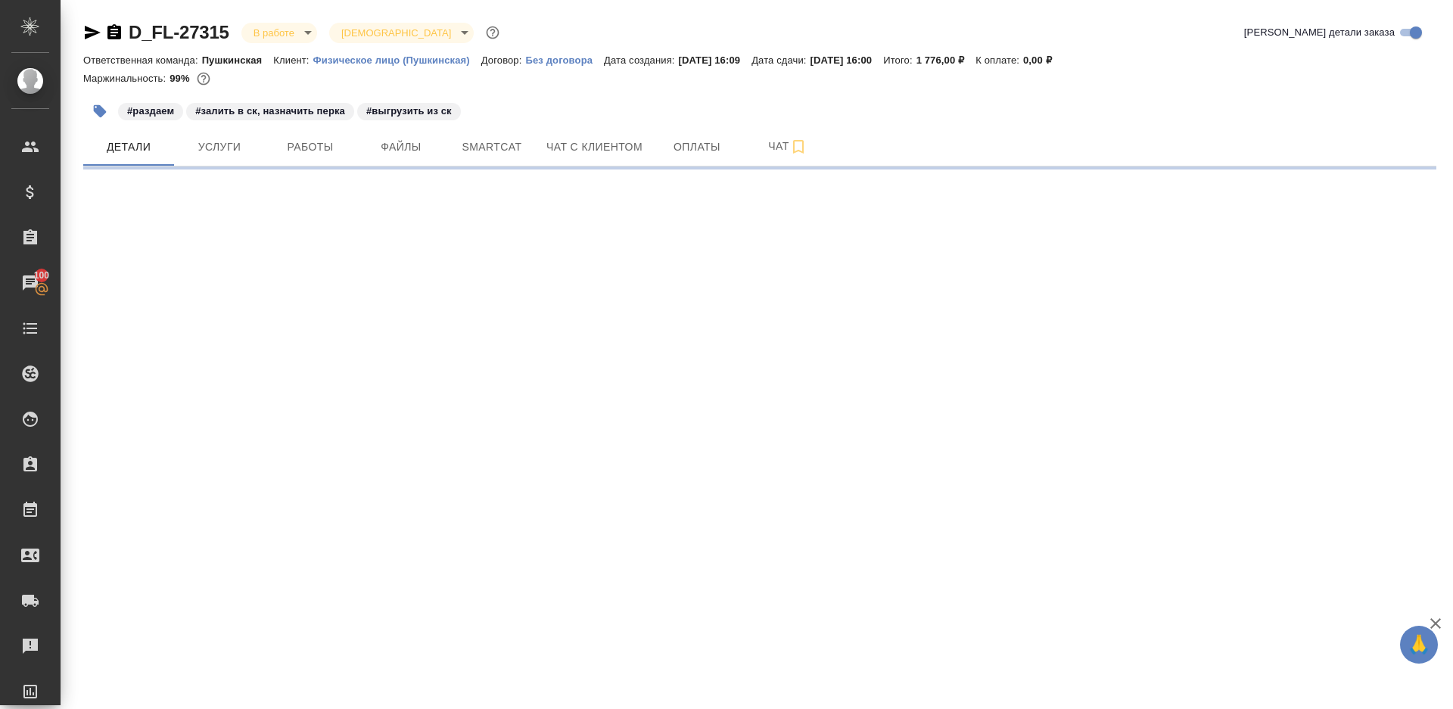
select select "RU"
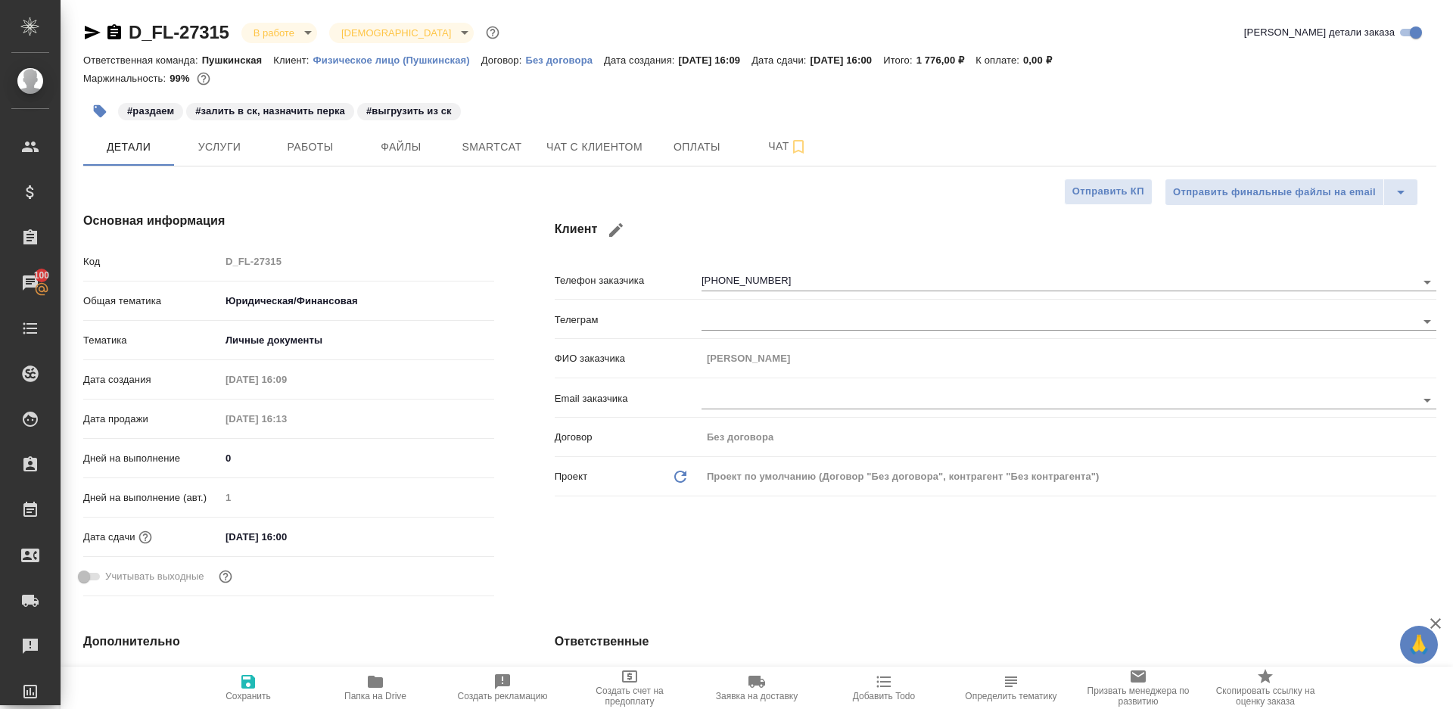
type textarea "x"
click at [197, 262] on div "Код D_FL-27315" at bounding box center [288, 261] width 411 height 26
click at [184, 263] on div "Код D_FL-27315" at bounding box center [288, 261] width 411 height 26
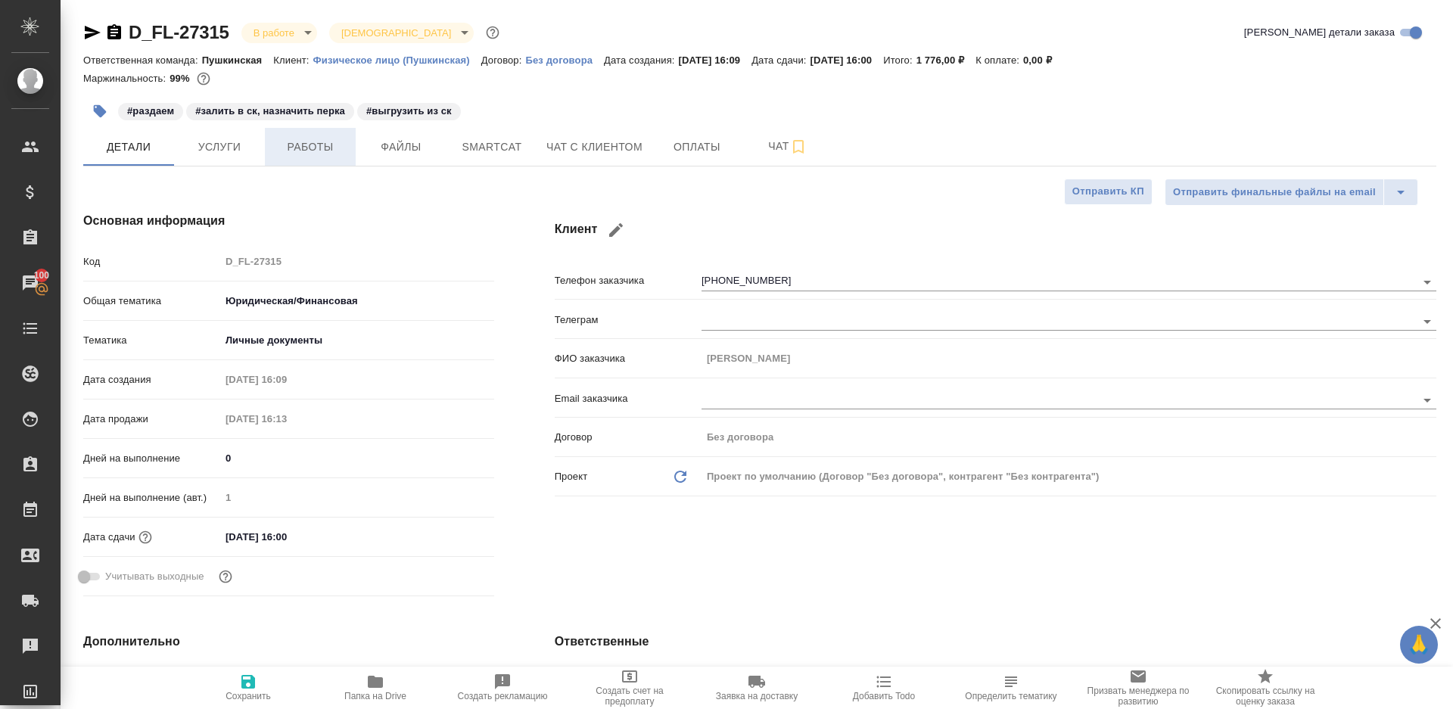
click at [299, 150] on span "Работы" at bounding box center [310, 147] width 73 height 19
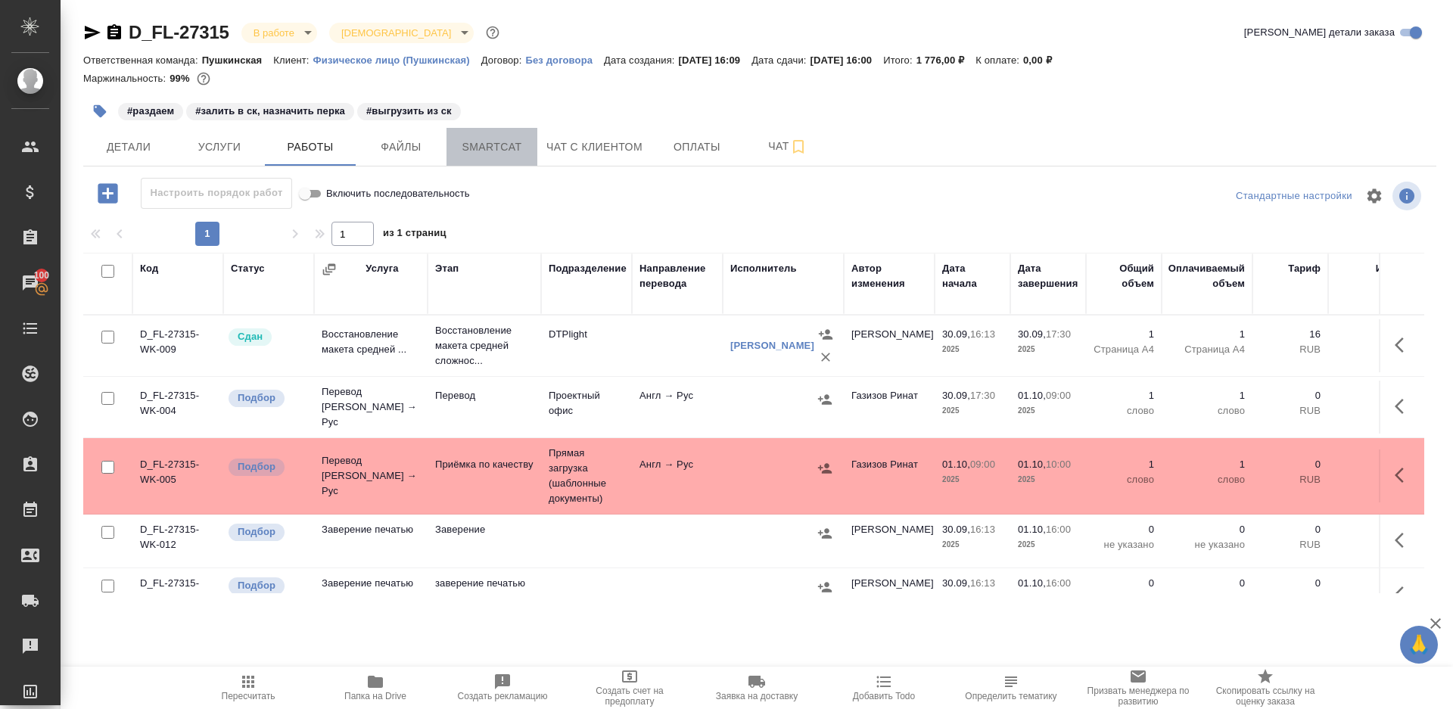
click at [496, 165] on button "Smartcat" at bounding box center [491, 147] width 91 height 38
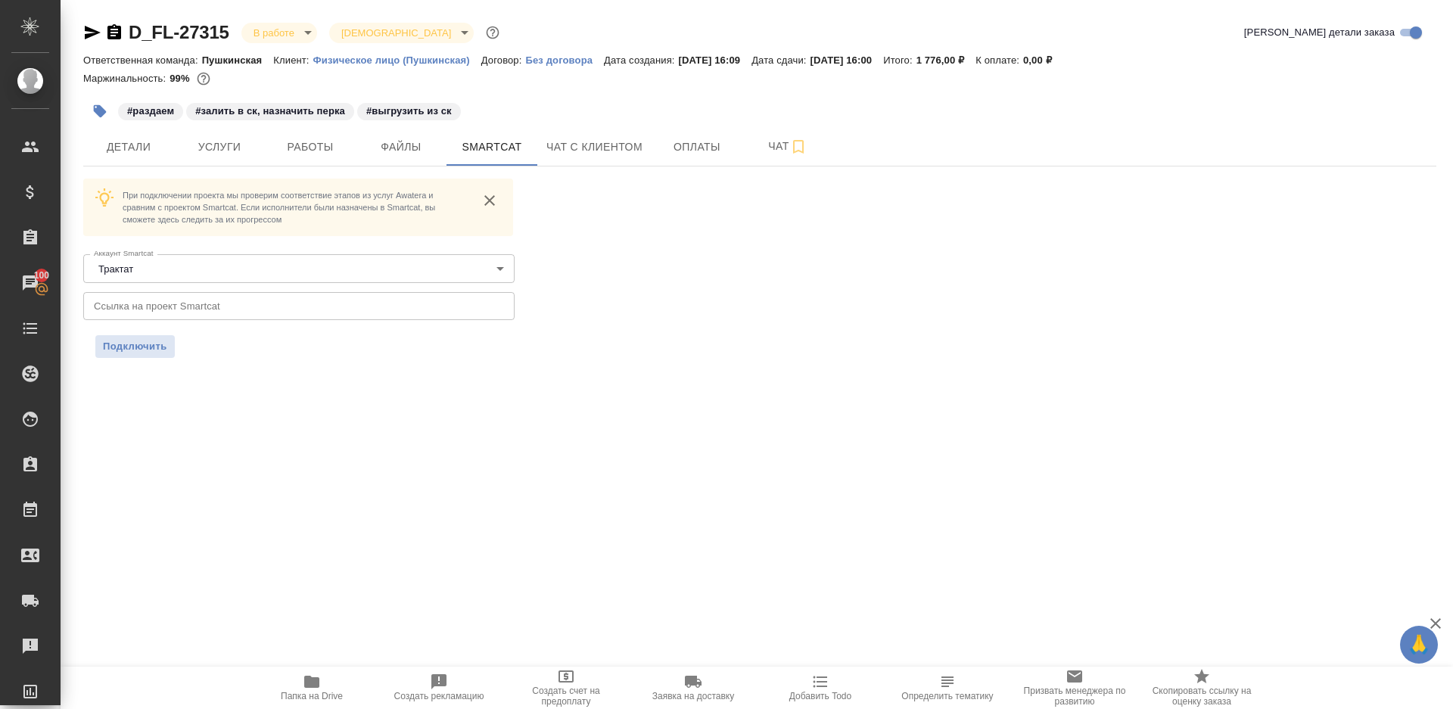
click at [397, 307] on input "text" at bounding box center [298, 305] width 431 height 27
click at [172, 350] on button "Подключить" at bounding box center [134, 346] width 79 height 23
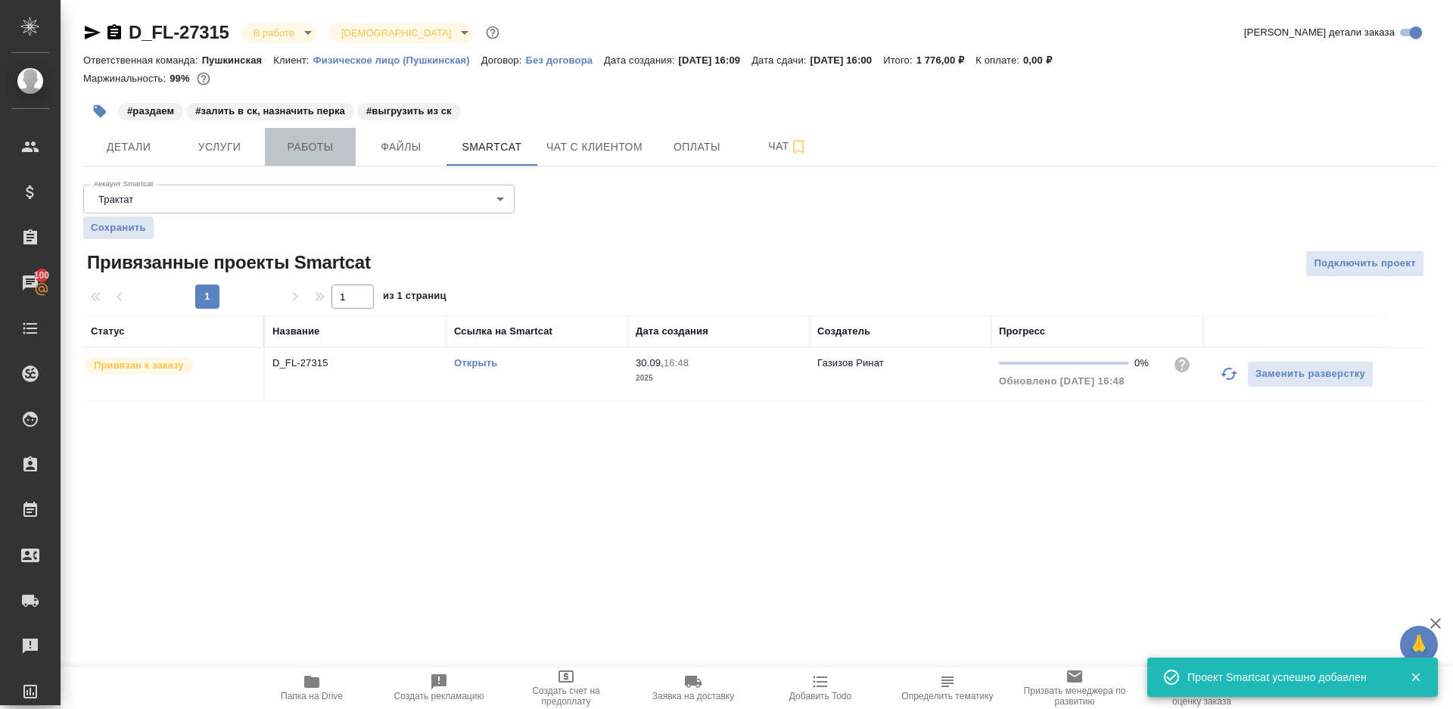
click at [316, 141] on span "Работы" at bounding box center [310, 147] width 73 height 19
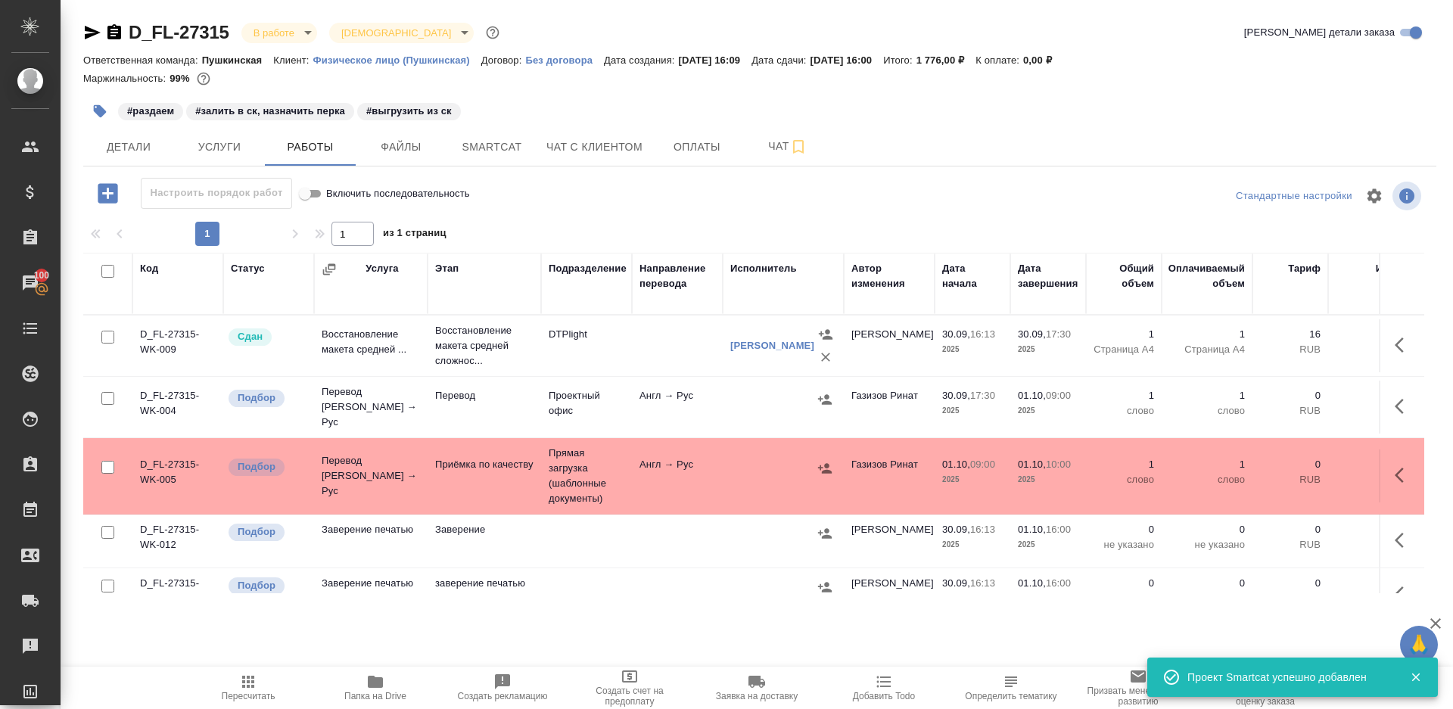
click at [1385, 391] on button "button" at bounding box center [1403, 406] width 36 height 36
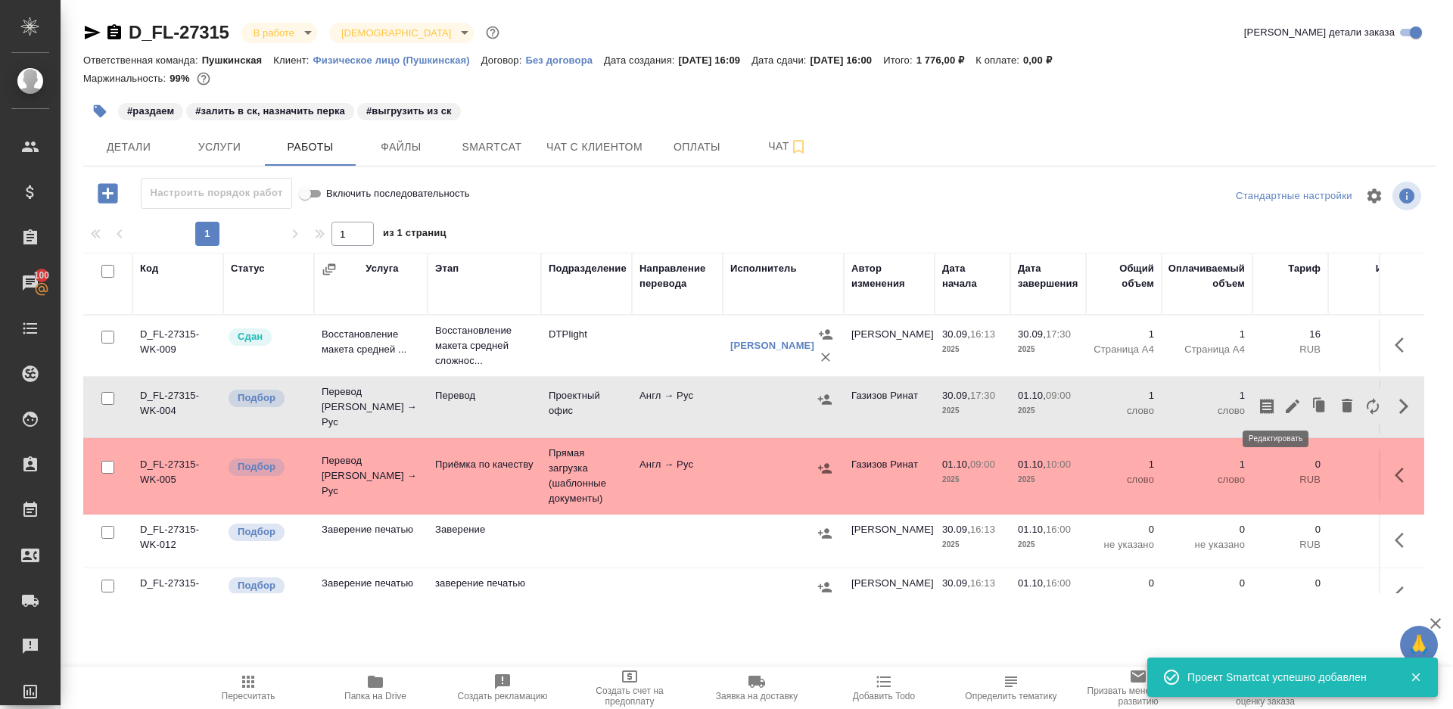
click at [1283, 397] on icon "button" at bounding box center [1292, 406] width 18 height 18
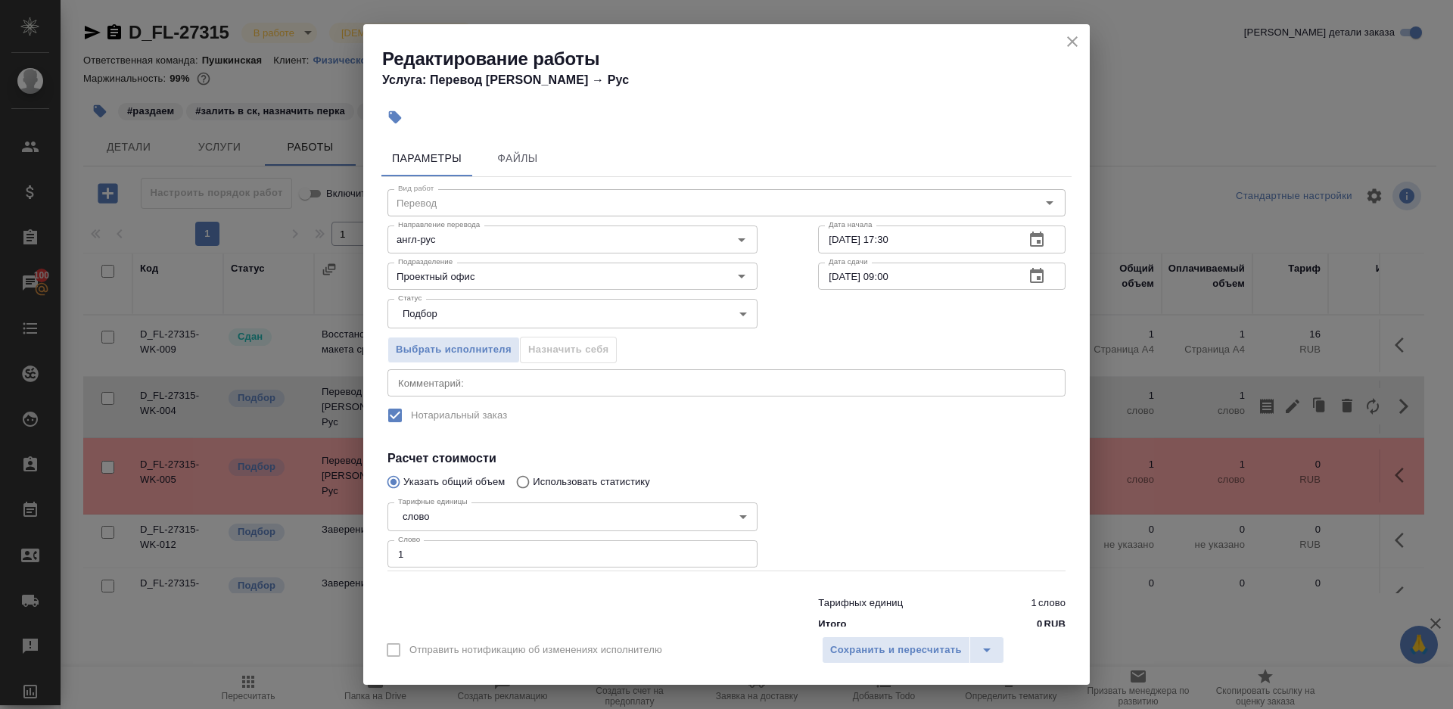
click at [480, 566] on input "1" at bounding box center [572, 553] width 370 height 27
paste input "67"
type input "167"
click at [816, 521] on div at bounding box center [942, 533] width 308 height 135
click at [852, 649] on span "Сохранить и пересчитать" at bounding box center [896, 650] width 132 height 17
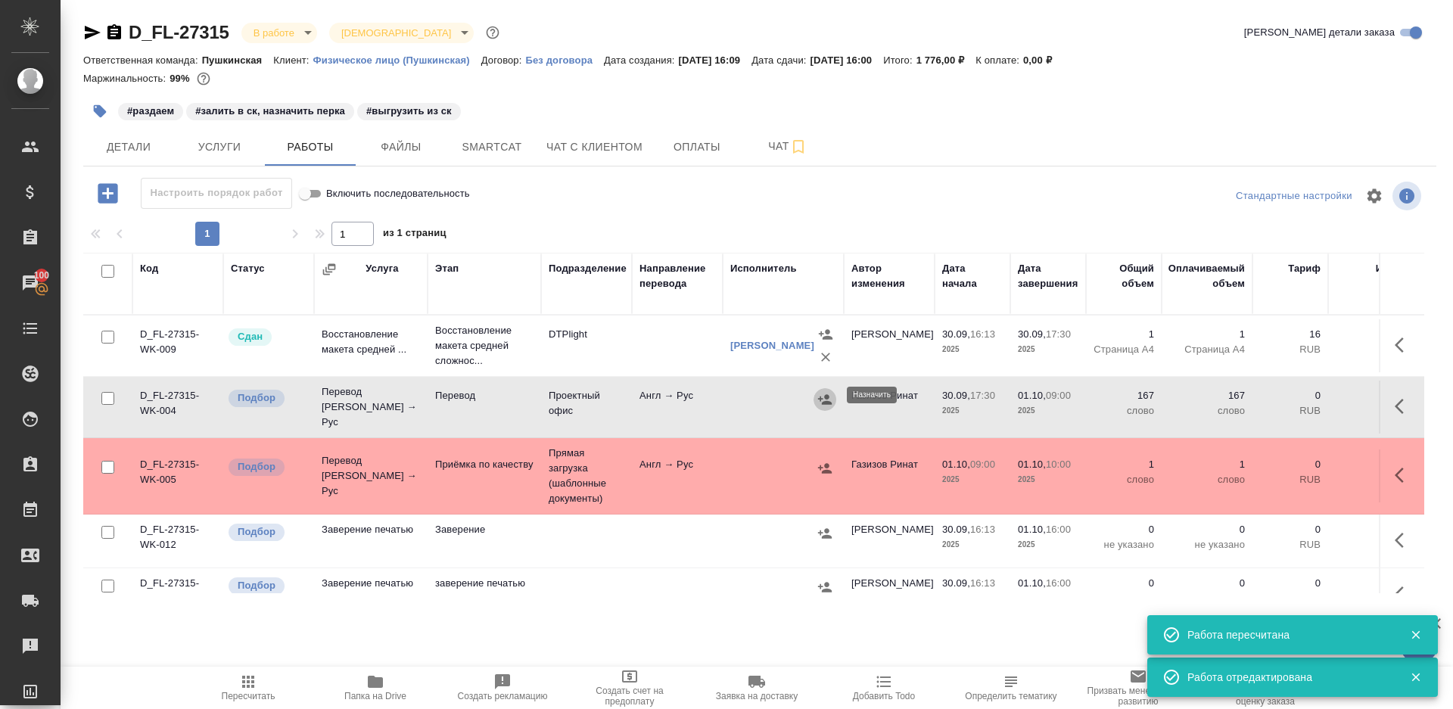
click at [827, 394] on icon "button" at bounding box center [825, 399] width 14 height 10
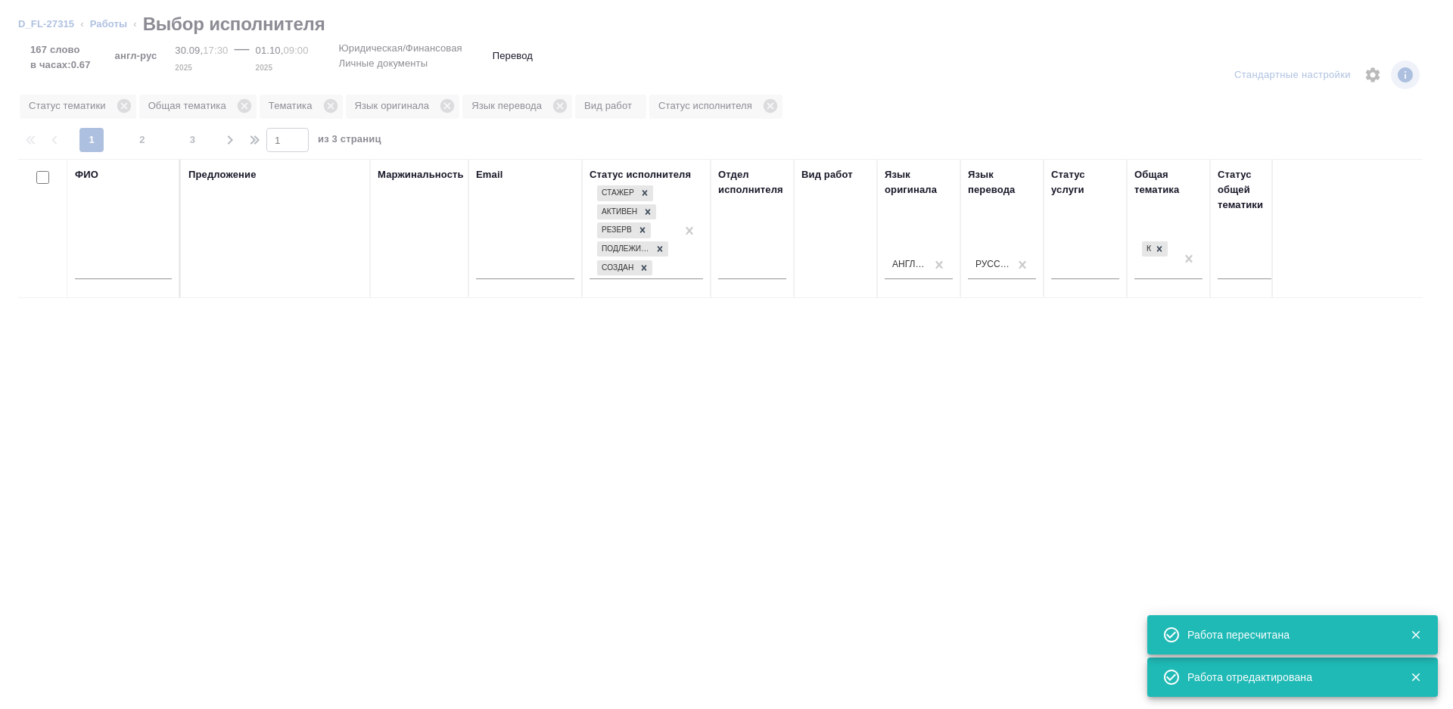
click at [127, 267] on input "text" at bounding box center [123, 269] width 97 height 19
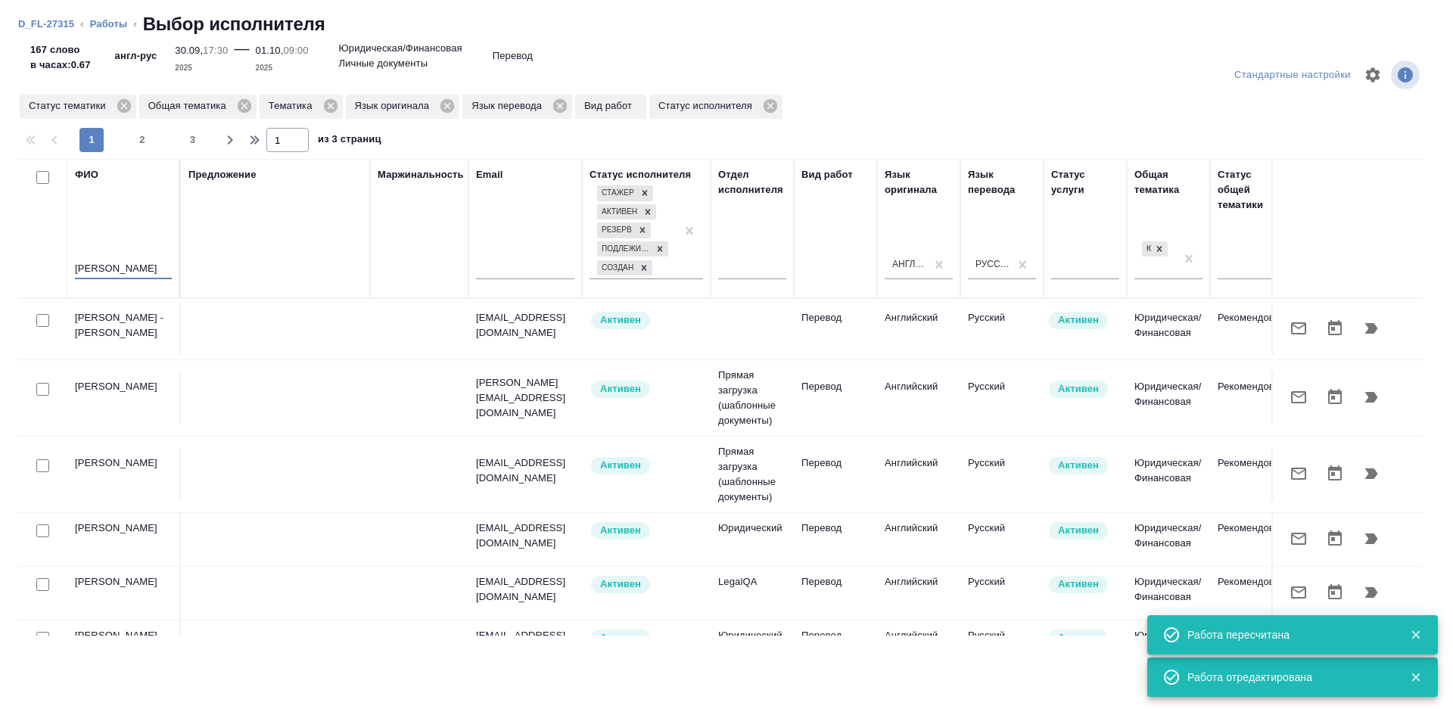
type input "борис"
click at [273, 247] on div "Предложение" at bounding box center [275, 228] width 174 height 123
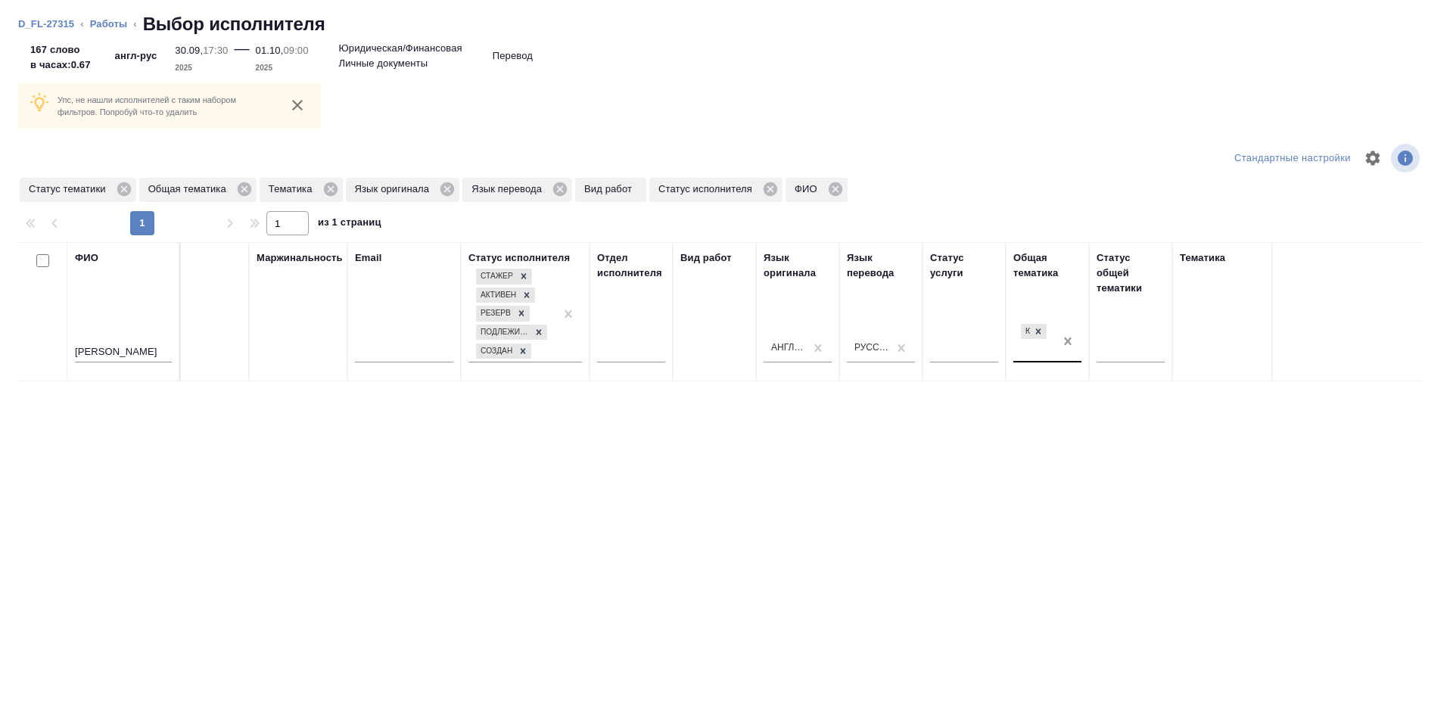
scroll to position [0, 449]
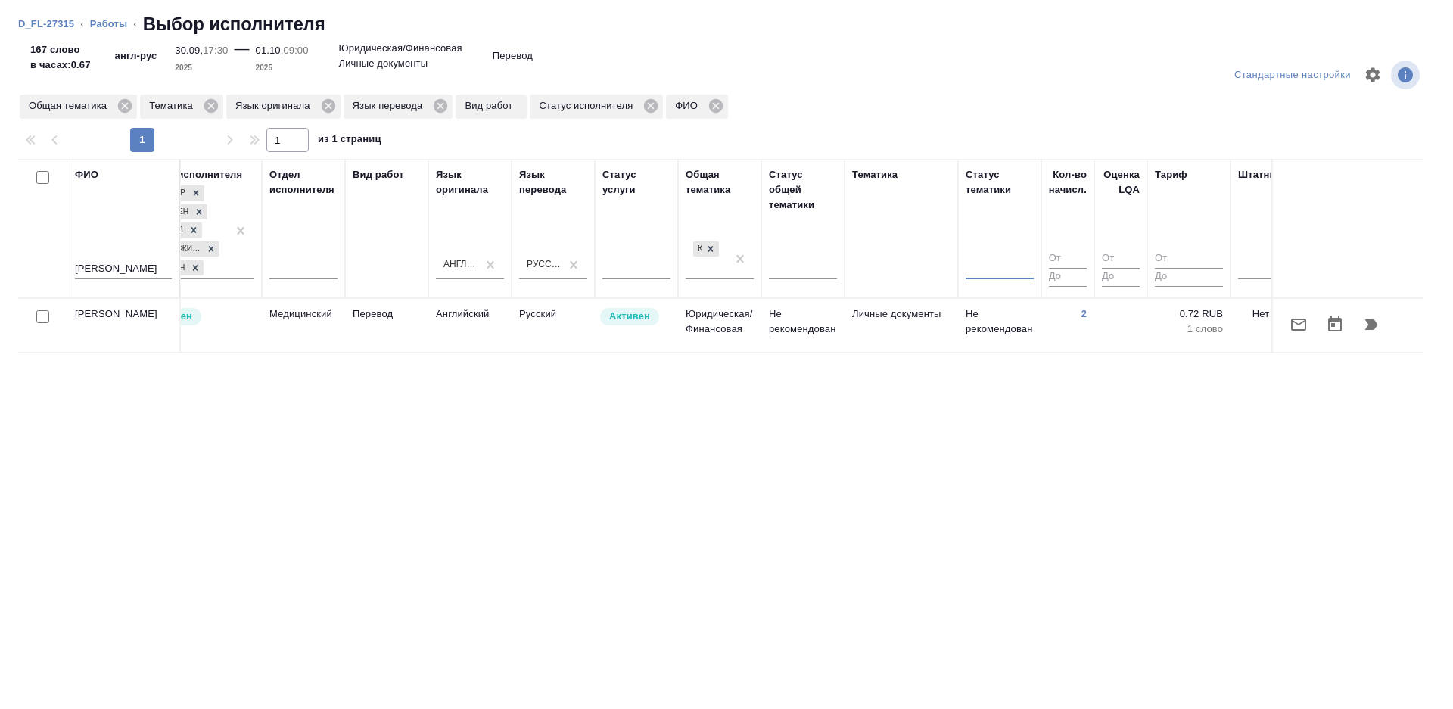
click at [745, 309] on td "Юридическая/Финансовая" at bounding box center [719, 325] width 83 height 53
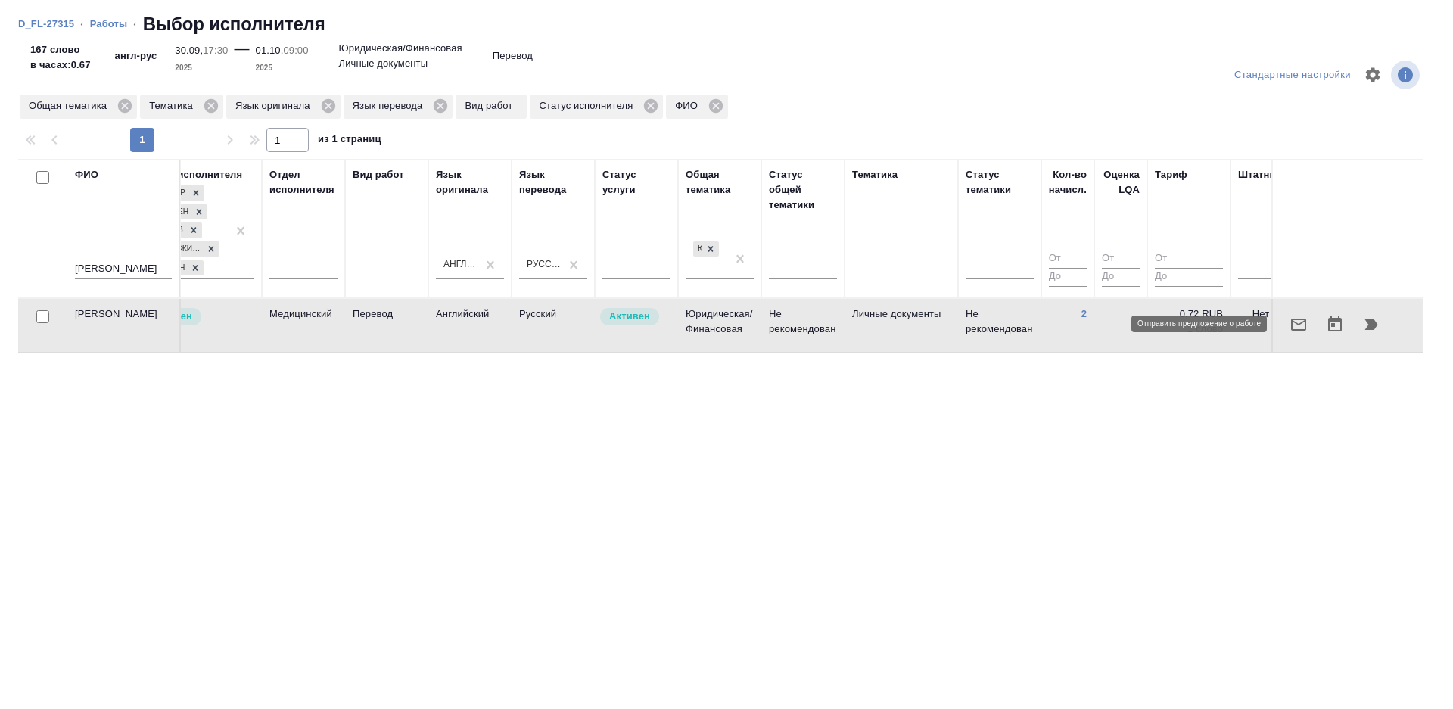
click at [1300, 323] on icon "button" at bounding box center [1298, 325] width 15 height 12
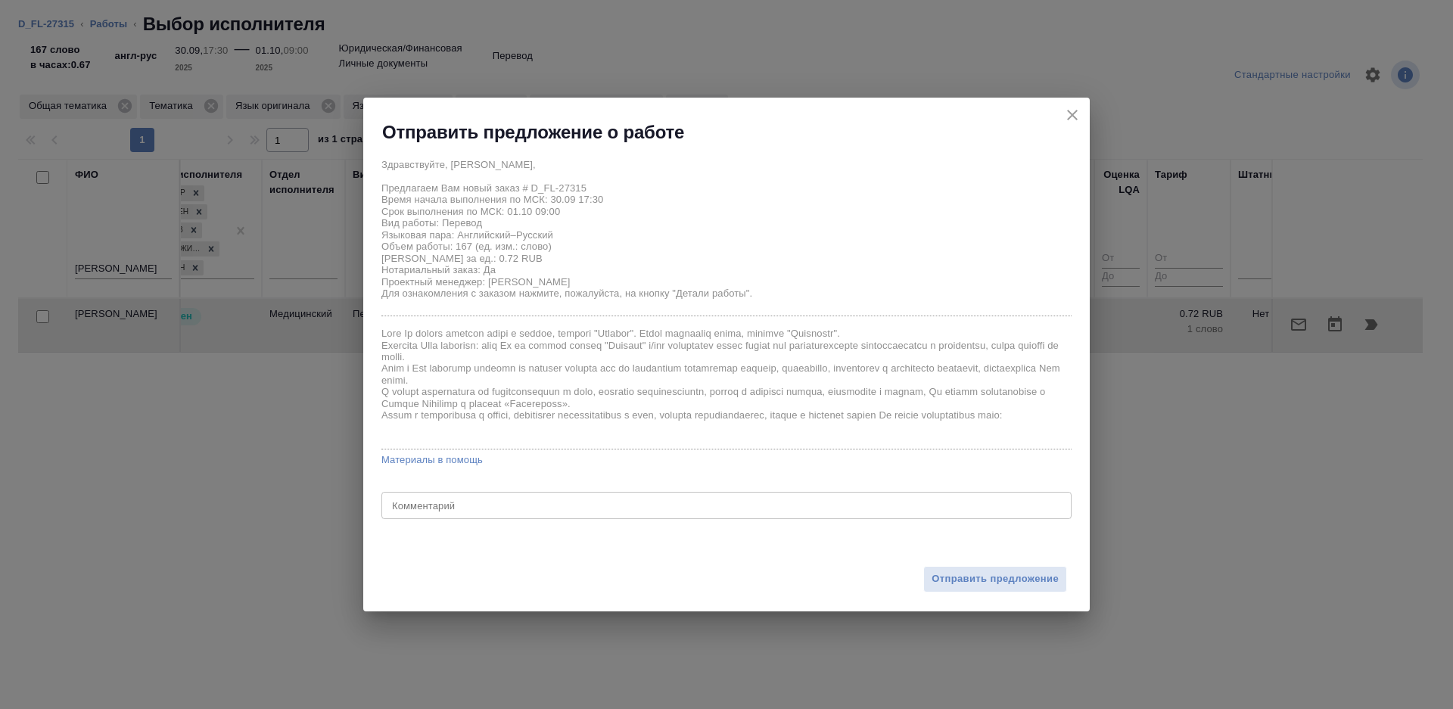
click at [413, 506] on textarea at bounding box center [726, 505] width 669 height 11
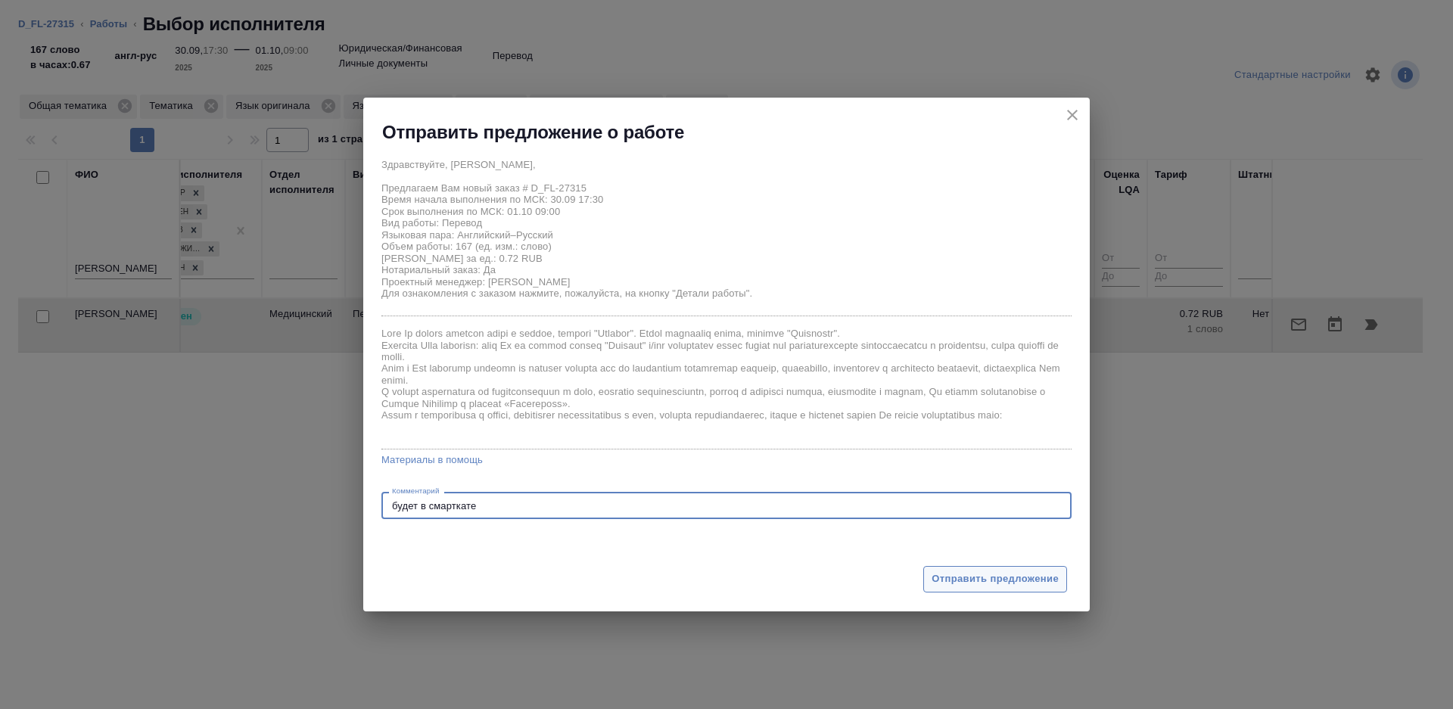
type textarea "будет в смарткате"
click at [961, 574] on span "Отправить предложение" at bounding box center [994, 578] width 127 height 17
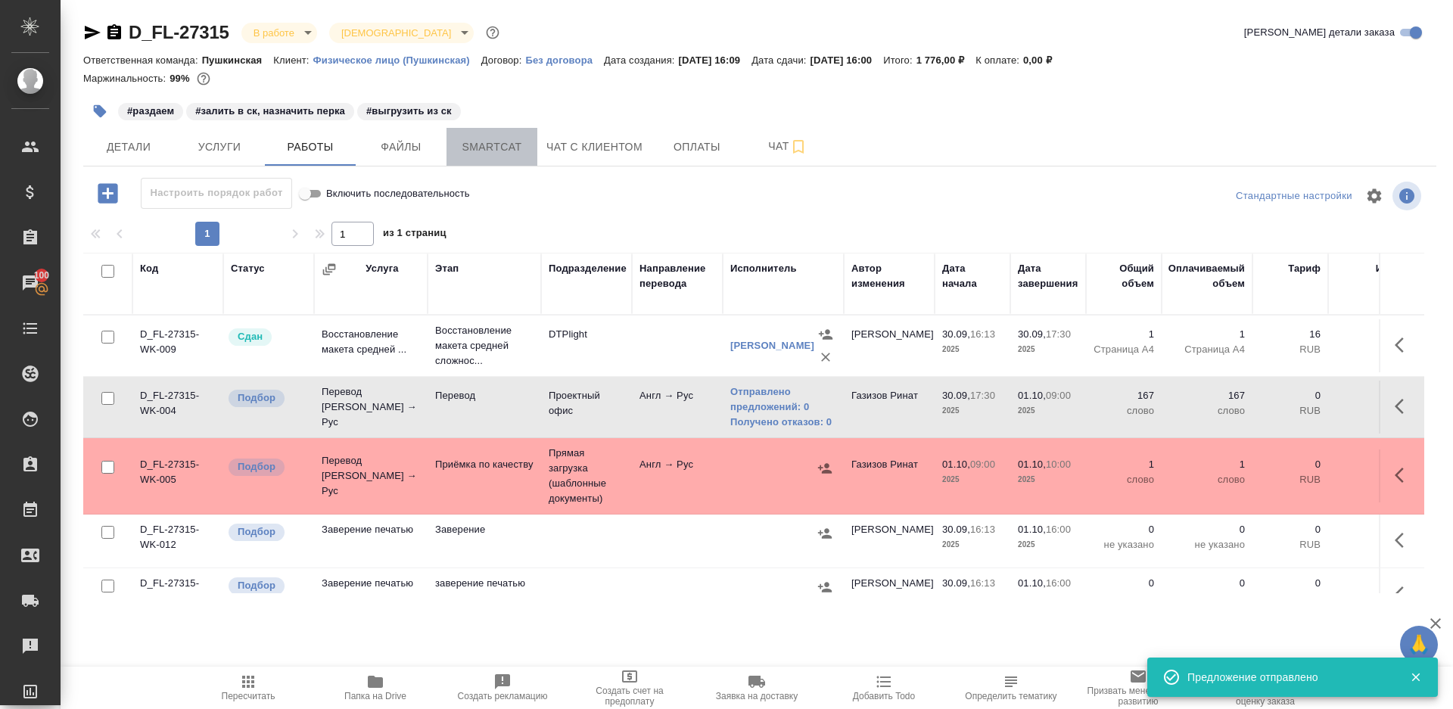
click at [464, 140] on span "Smartcat" at bounding box center [491, 147] width 73 height 19
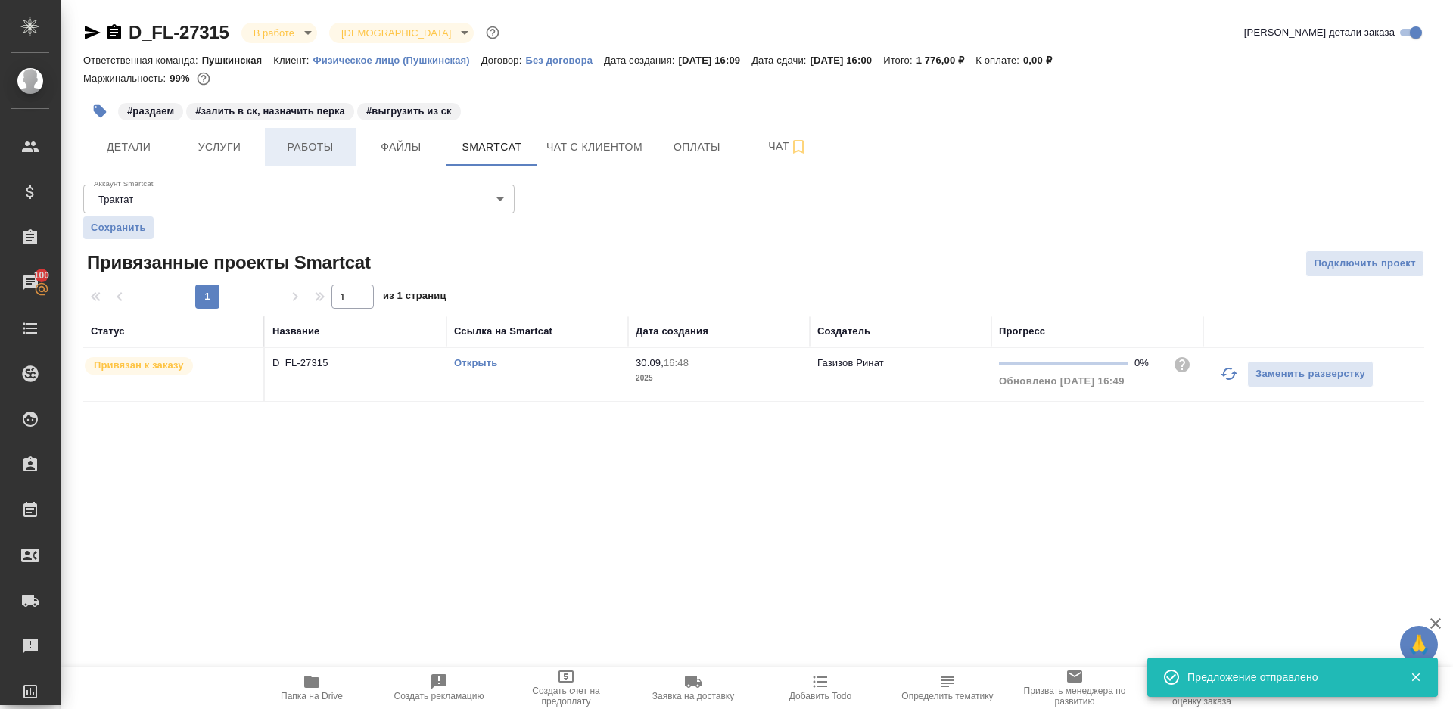
click at [301, 139] on span "Работы" at bounding box center [310, 147] width 73 height 19
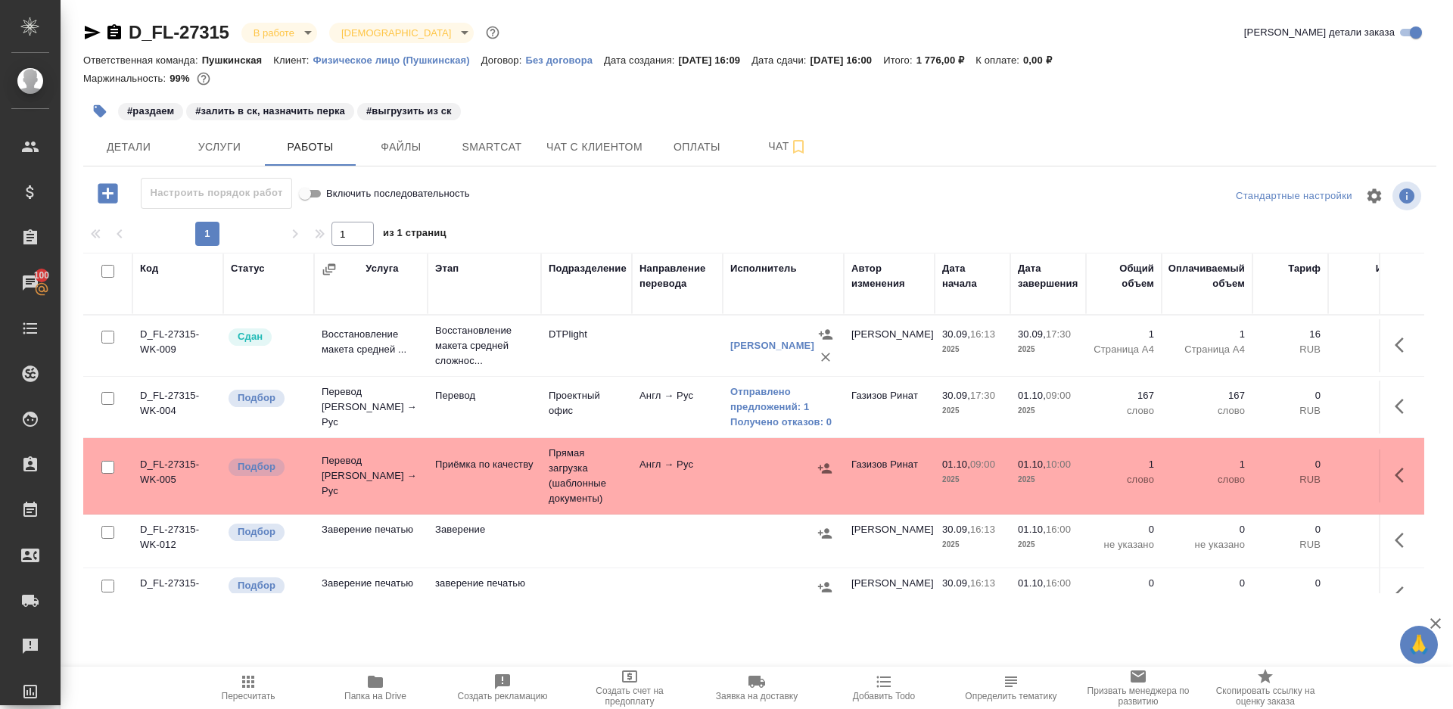
click at [232, 684] on span "Пересчитать" at bounding box center [248, 687] width 109 height 29
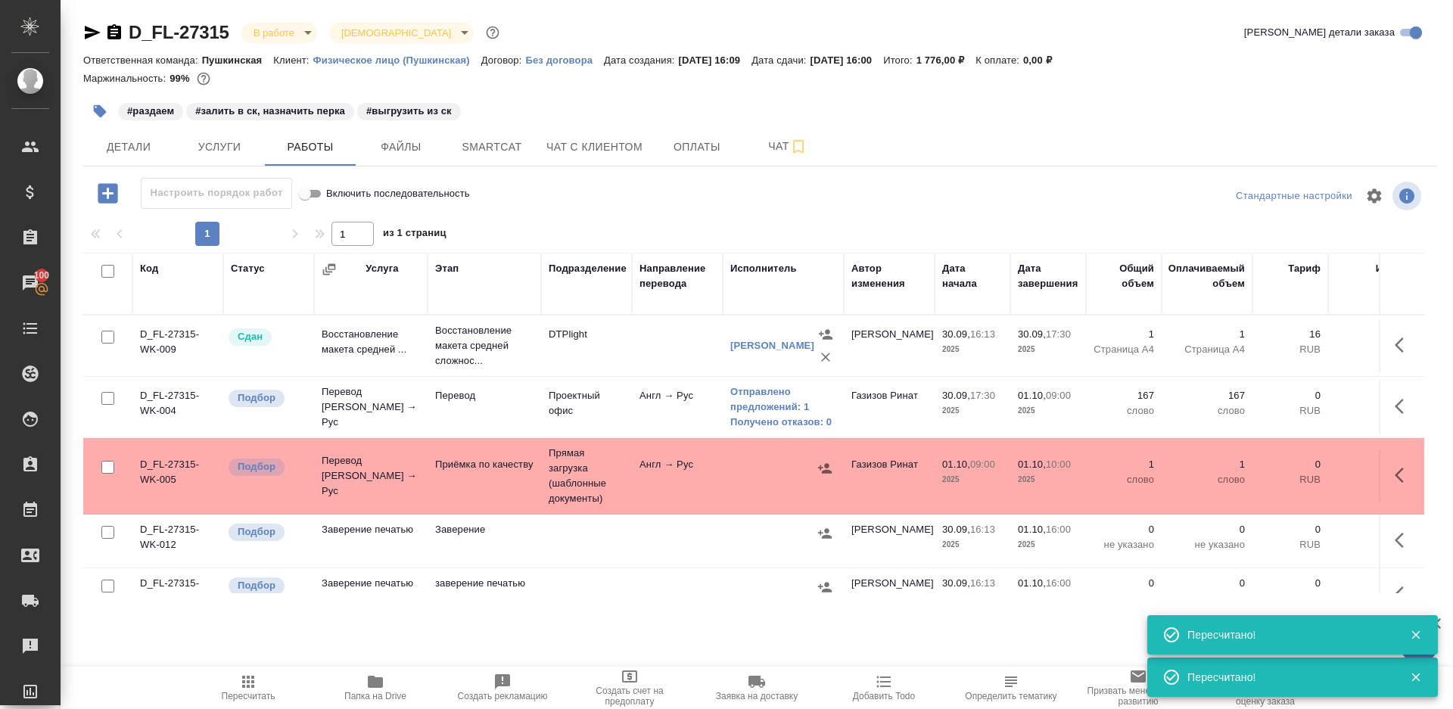
click at [260, 686] on span "Пересчитать" at bounding box center [248, 687] width 109 height 29
click at [487, 139] on span "Smartcat" at bounding box center [491, 147] width 73 height 19
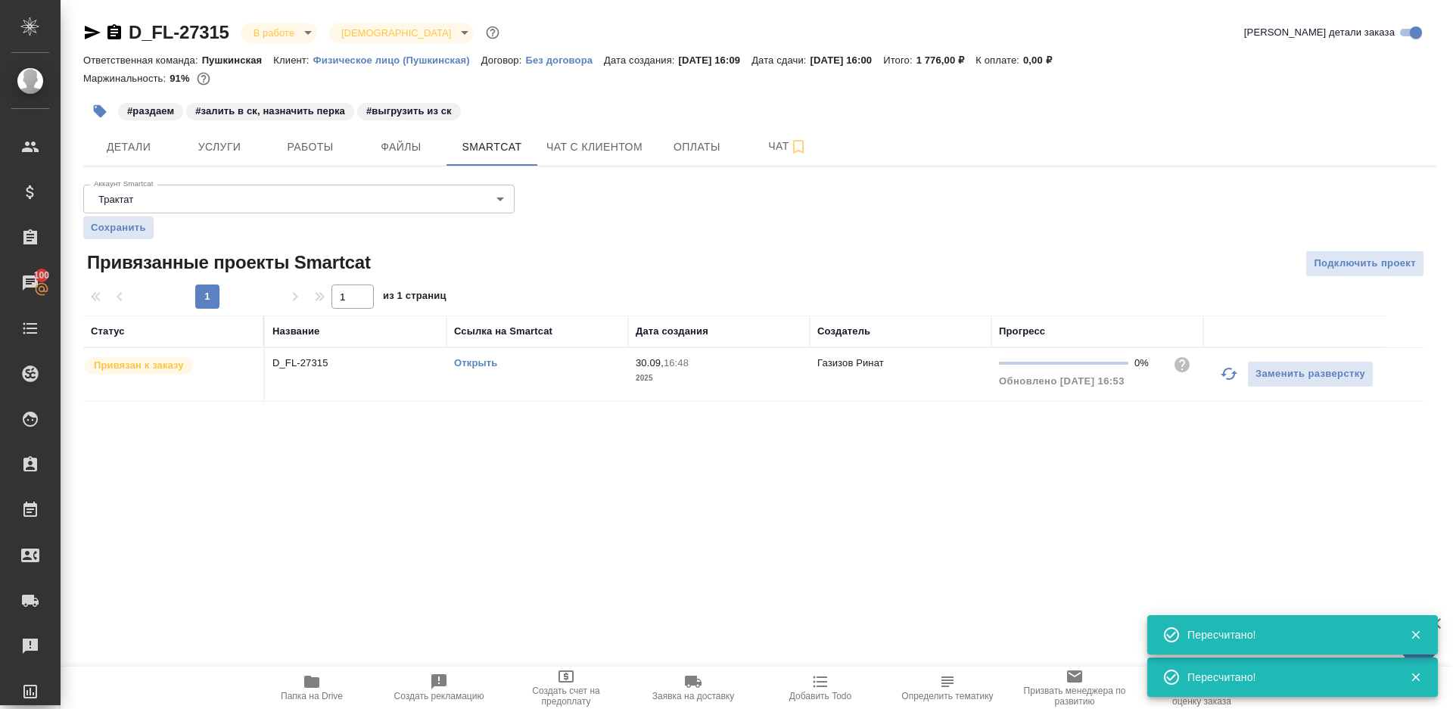
click at [477, 362] on link "Открыть" at bounding box center [475, 362] width 43 height 11
click at [294, 145] on span "Работы" at bounding box center [310, 147] width 73 height 19
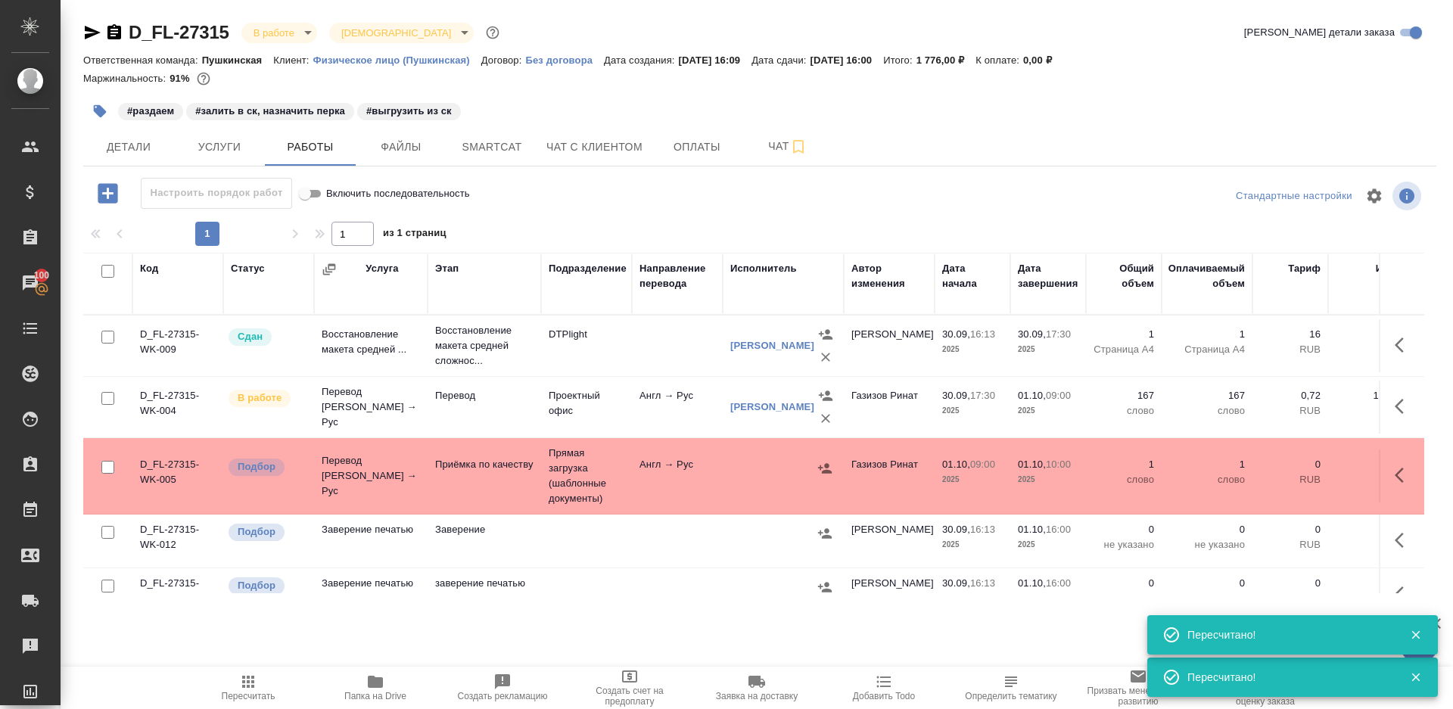
click at [93, 112] on icon "button" at bounding box center [99, 111] width 15 height 15
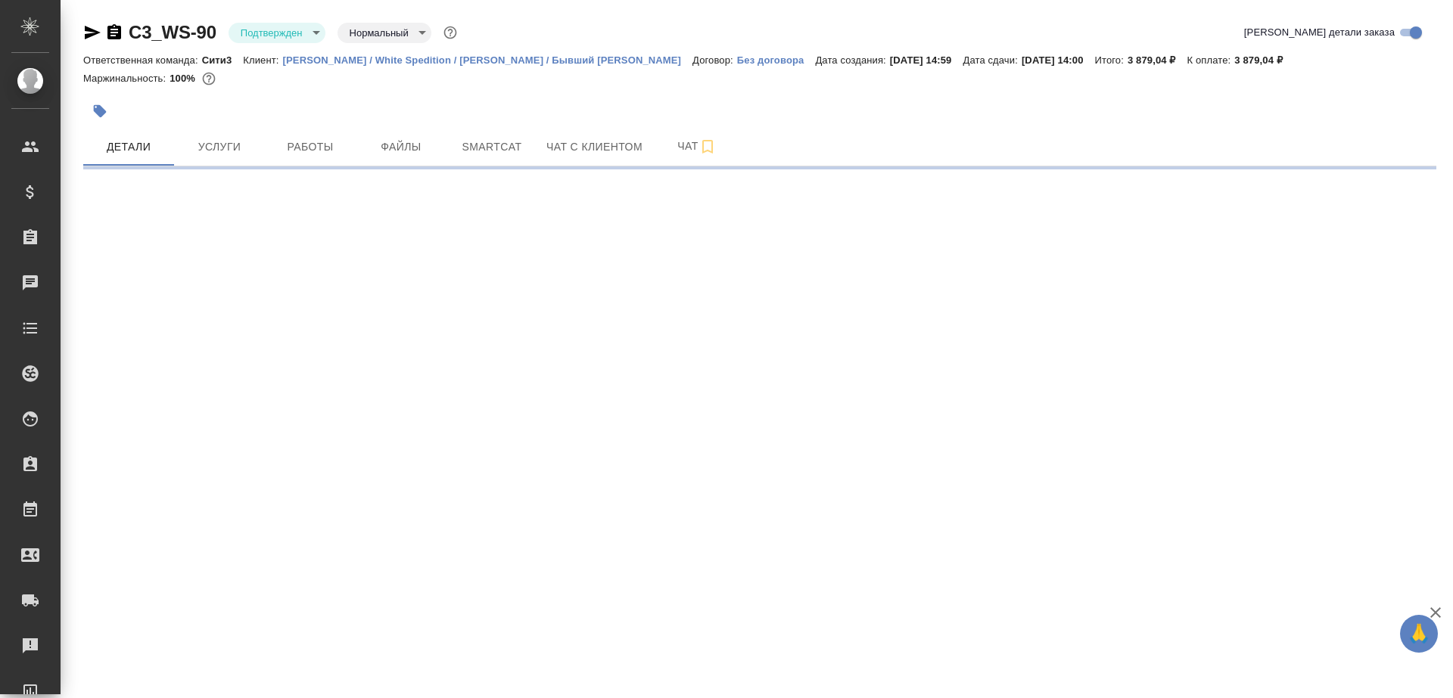
select select "RU"
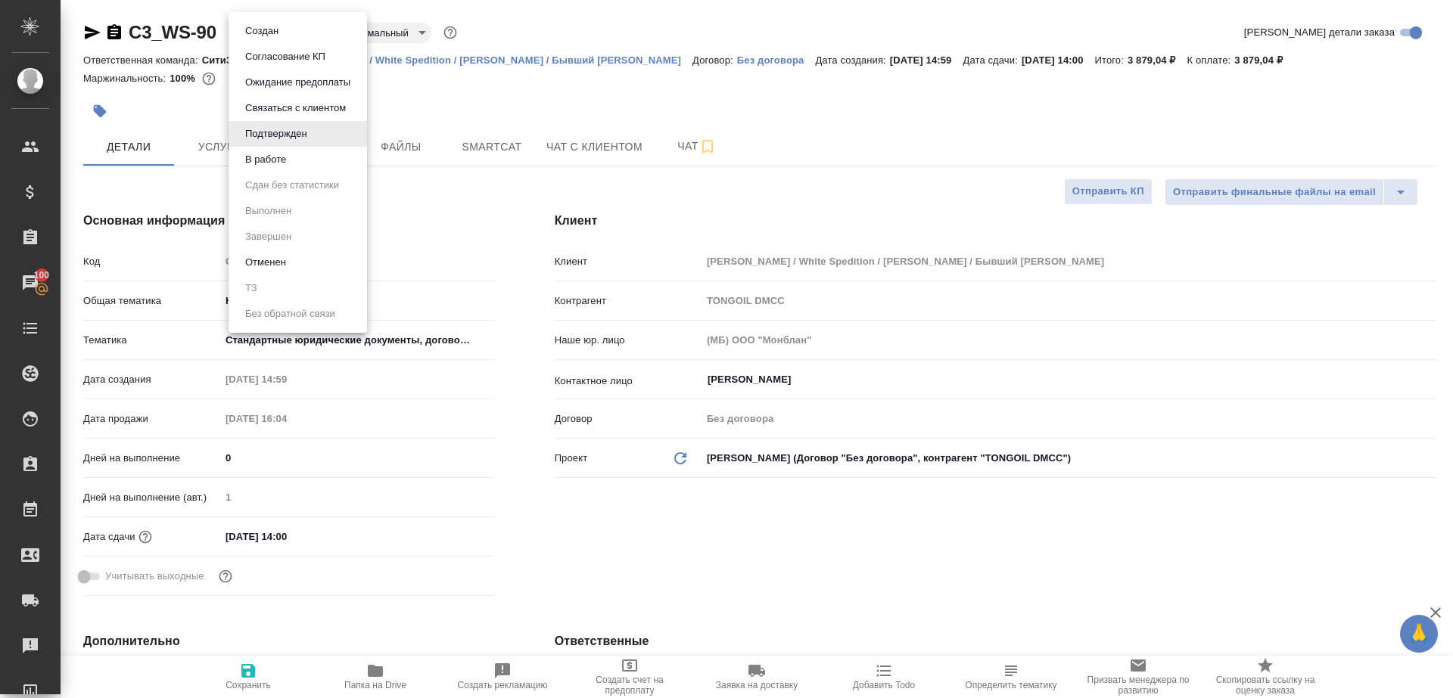
click at [293, 38] on body "🙏 .cls-1 fill:#fff; AWATERA [PERSON_NAME] Клиенты Спецификации Заказы 100 Чаты …" at bounding box center [726, 349] width 1453 height 698
type textarea "x"
click at [297, 166] on li "В работе" at bounding box center [298, 160] width 138 height 26
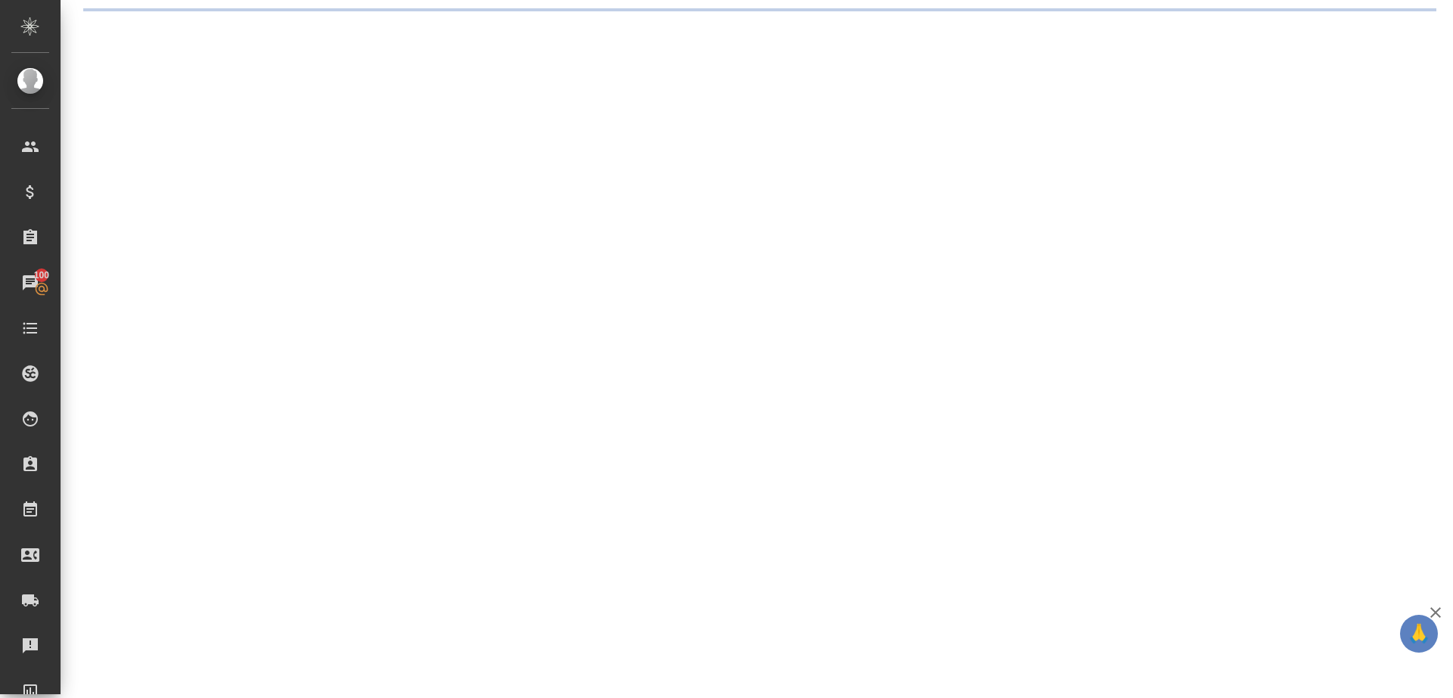
select select "RU"
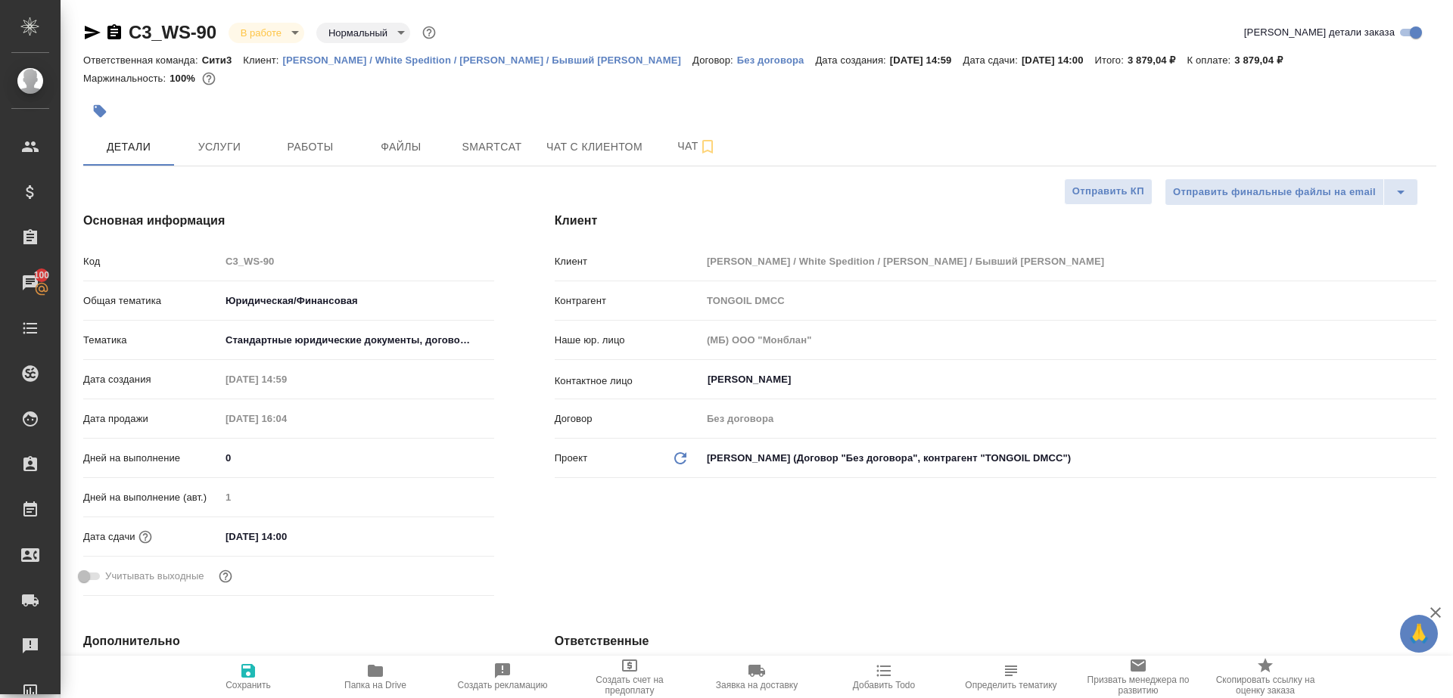
type textarea "x"
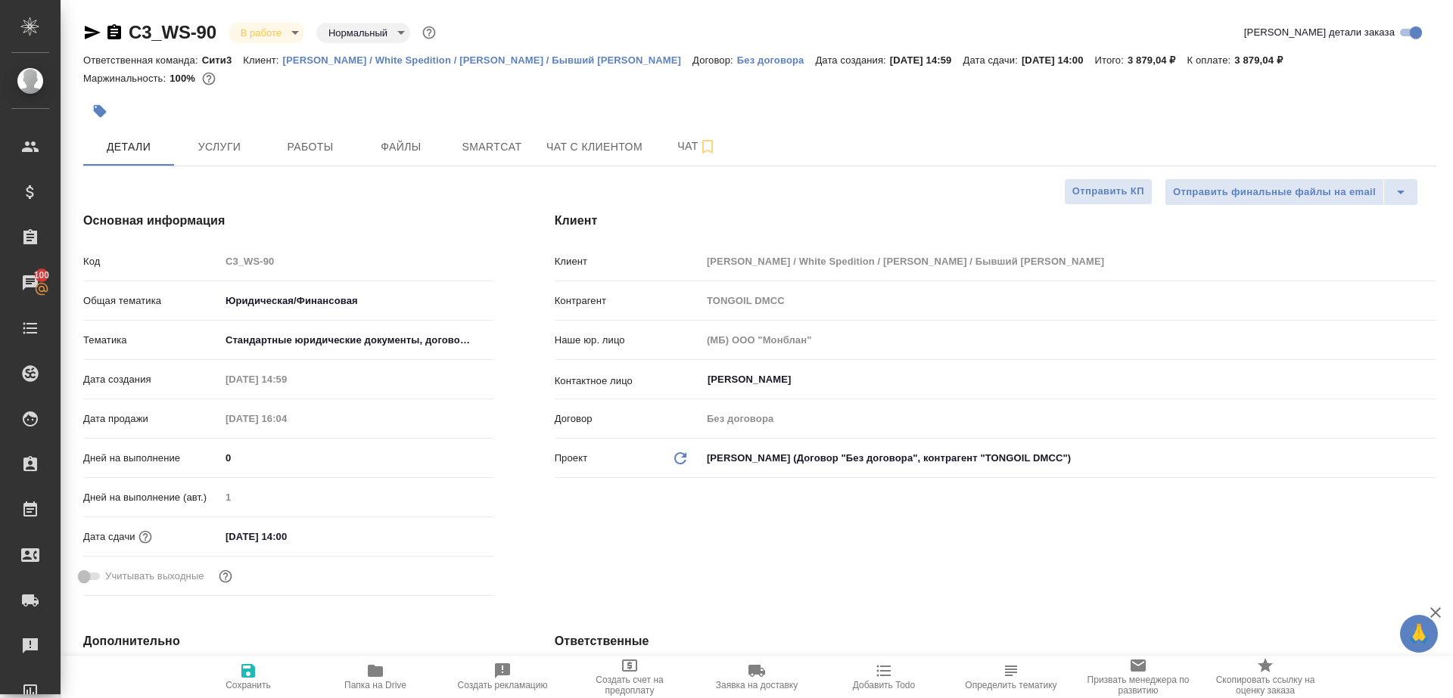
type textarea "x"
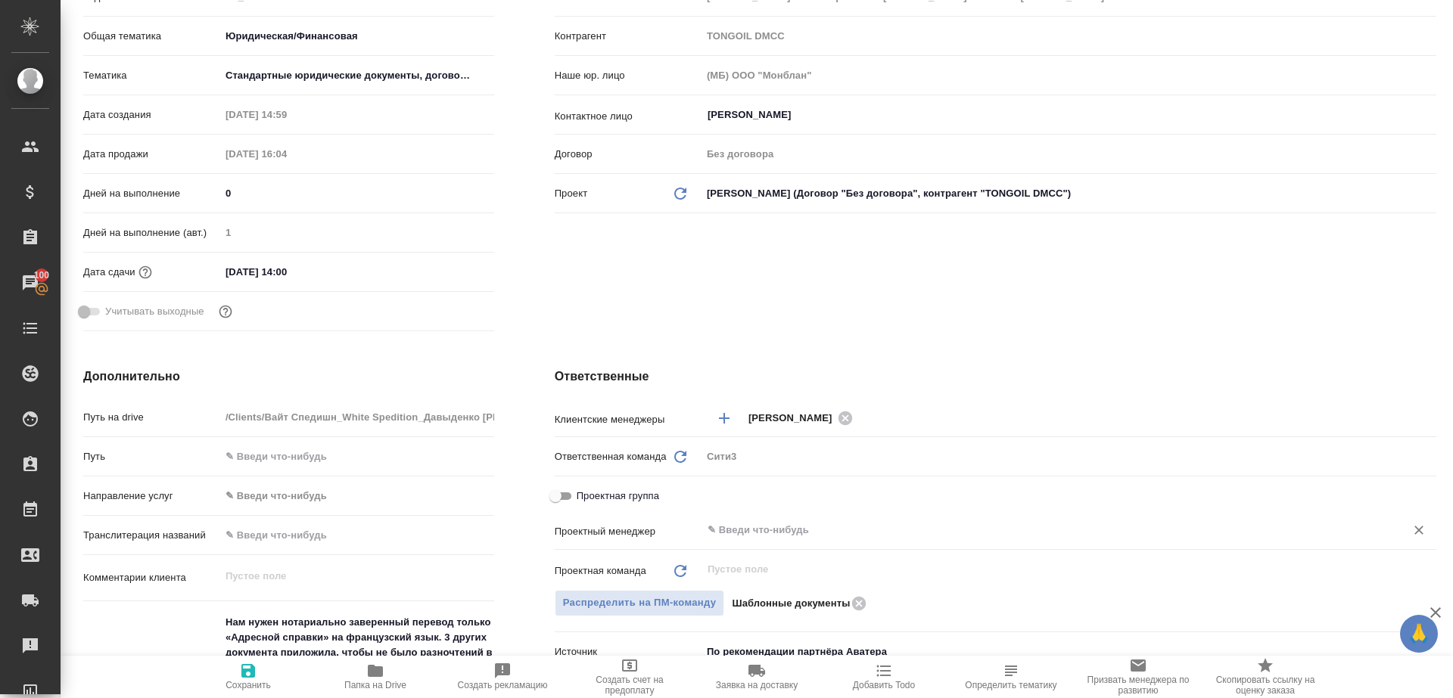
click at [787, 527] on input "text" at bounding box center [1043, 530] width 675 height 18
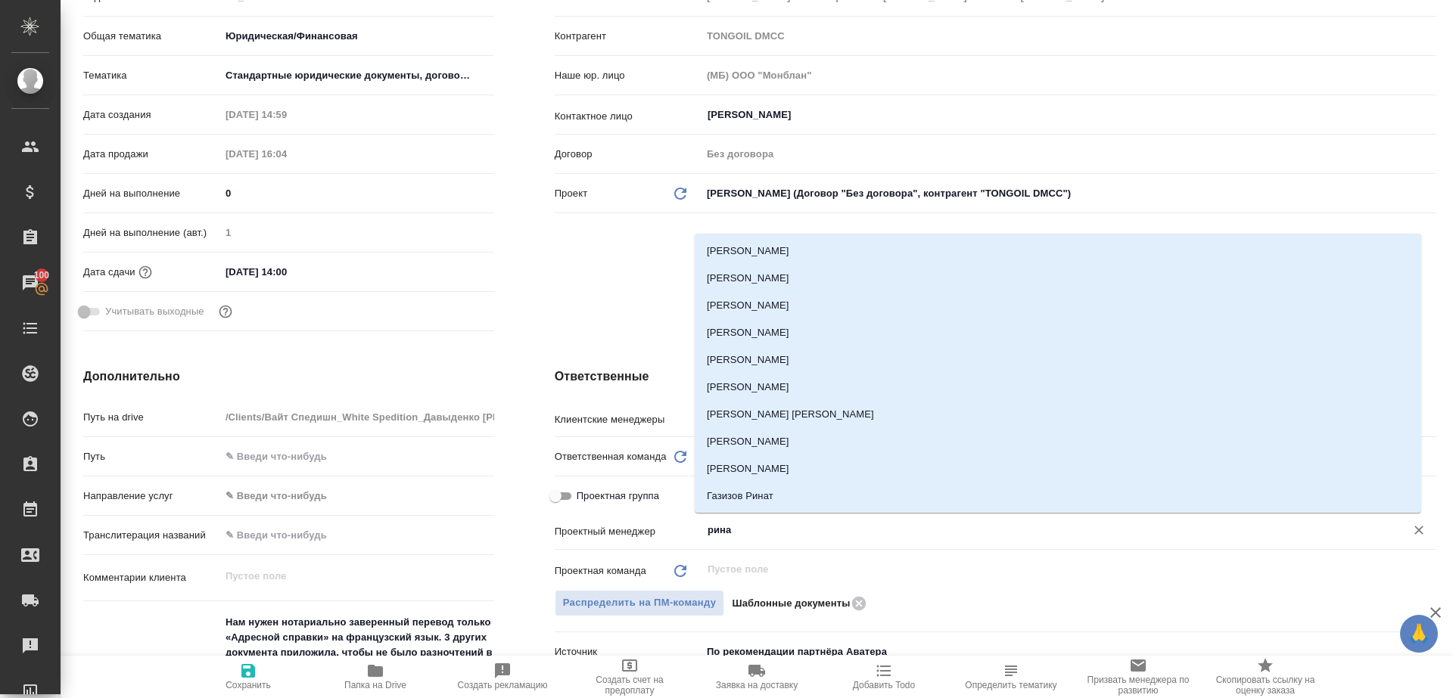
type input "ринат"
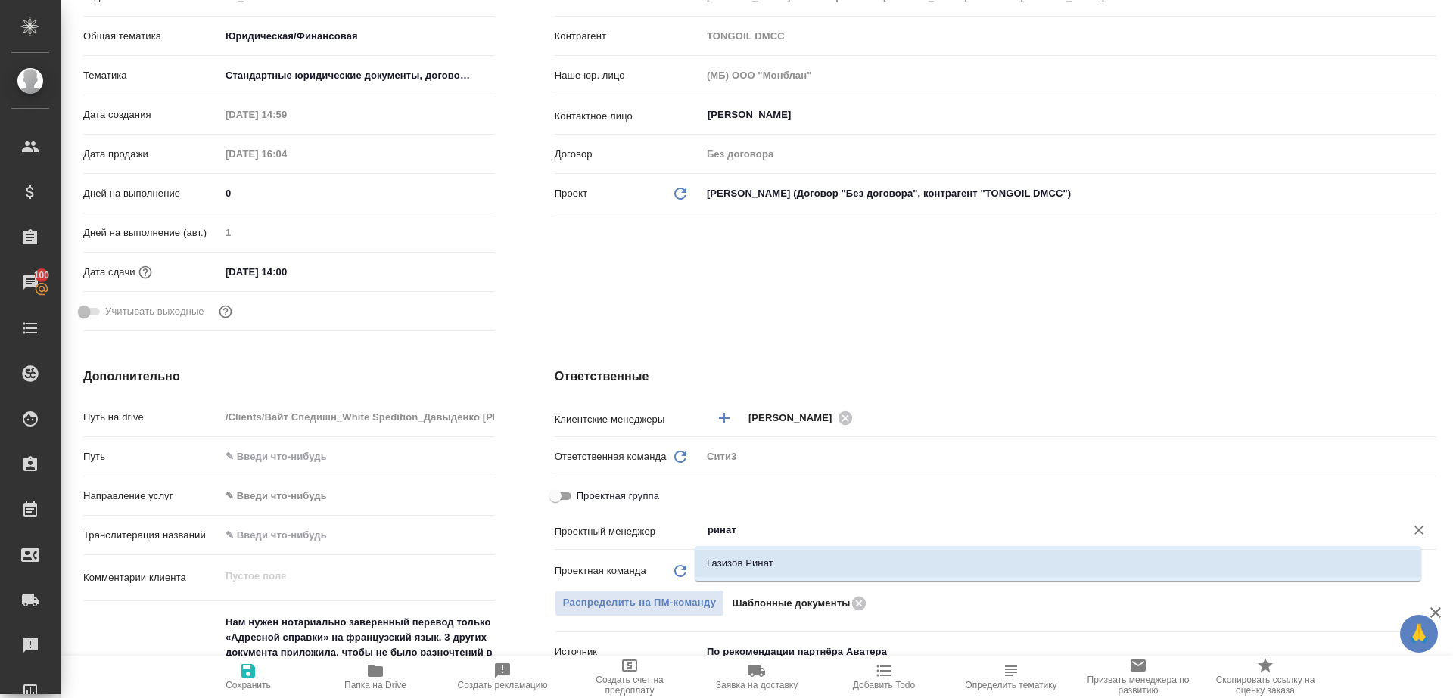
click at [787, 552] on li "Газизов Ринат" at bounding box center [1058, 563] width 726 height 27
type textarea "x"
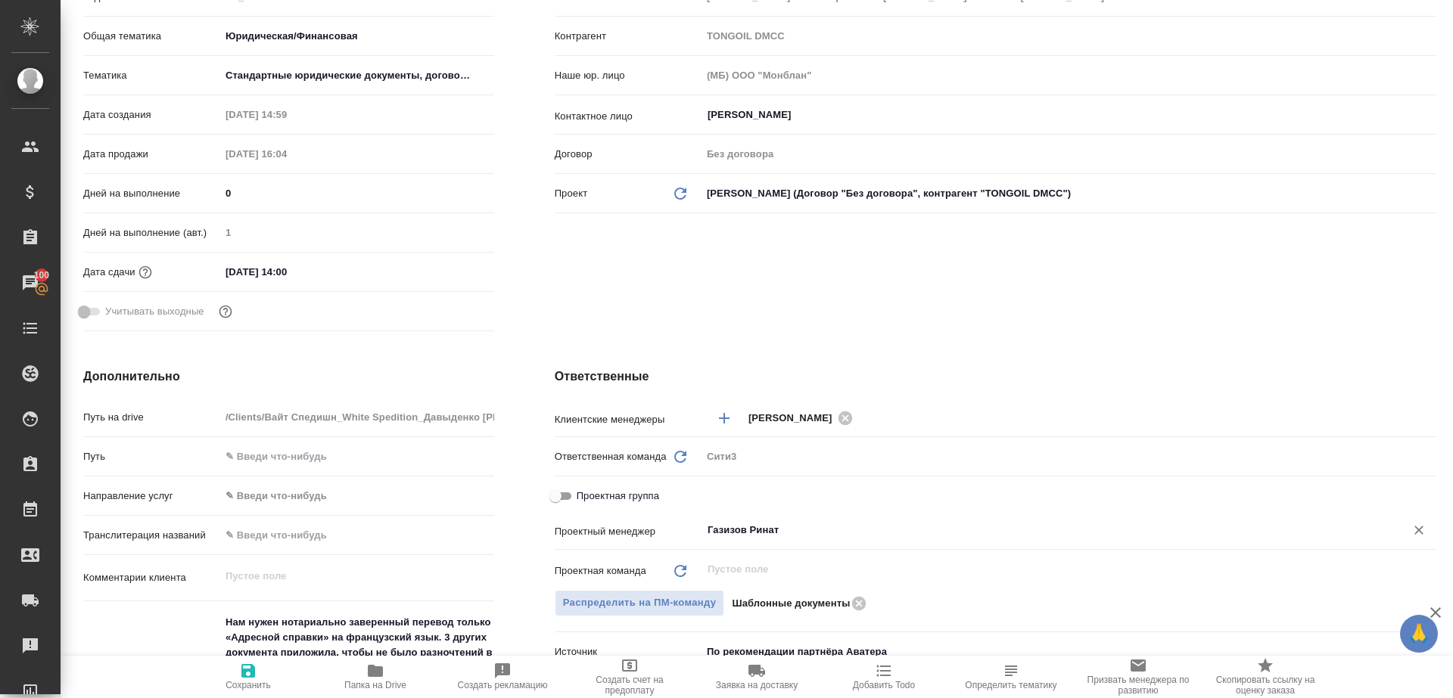
type input "Газизов Ринат"
click at [253, 669] on icon "button" at bounding box center [248, 671] width 14 height 14
type textarea "x"
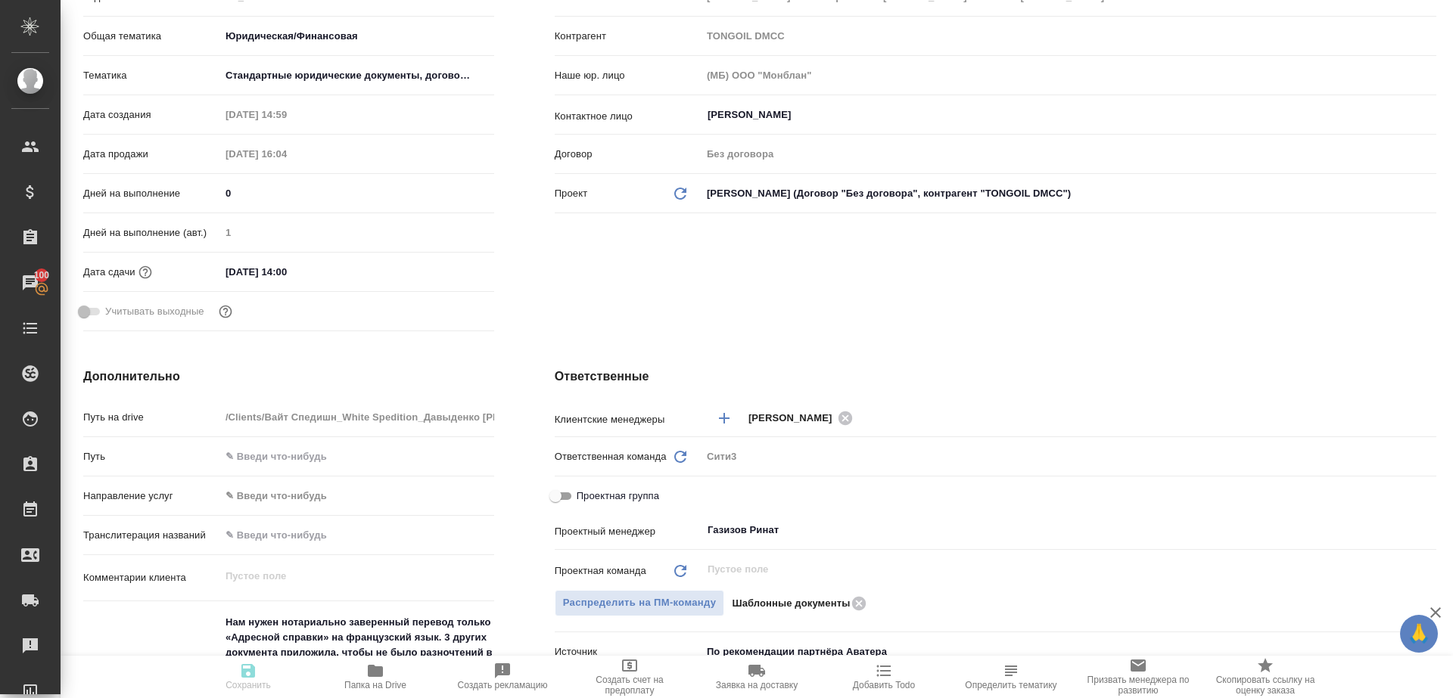
type textarea "x"
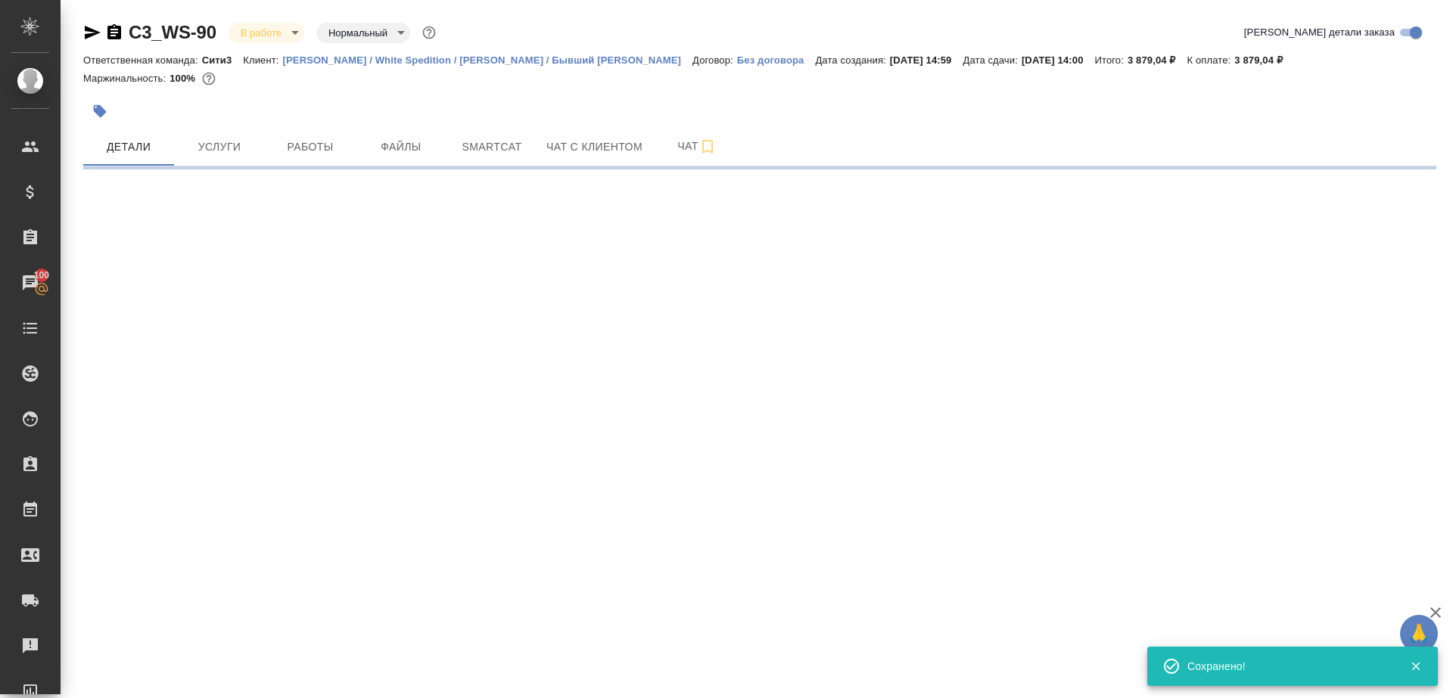
scroll to position [0, 0]
select select "RU"
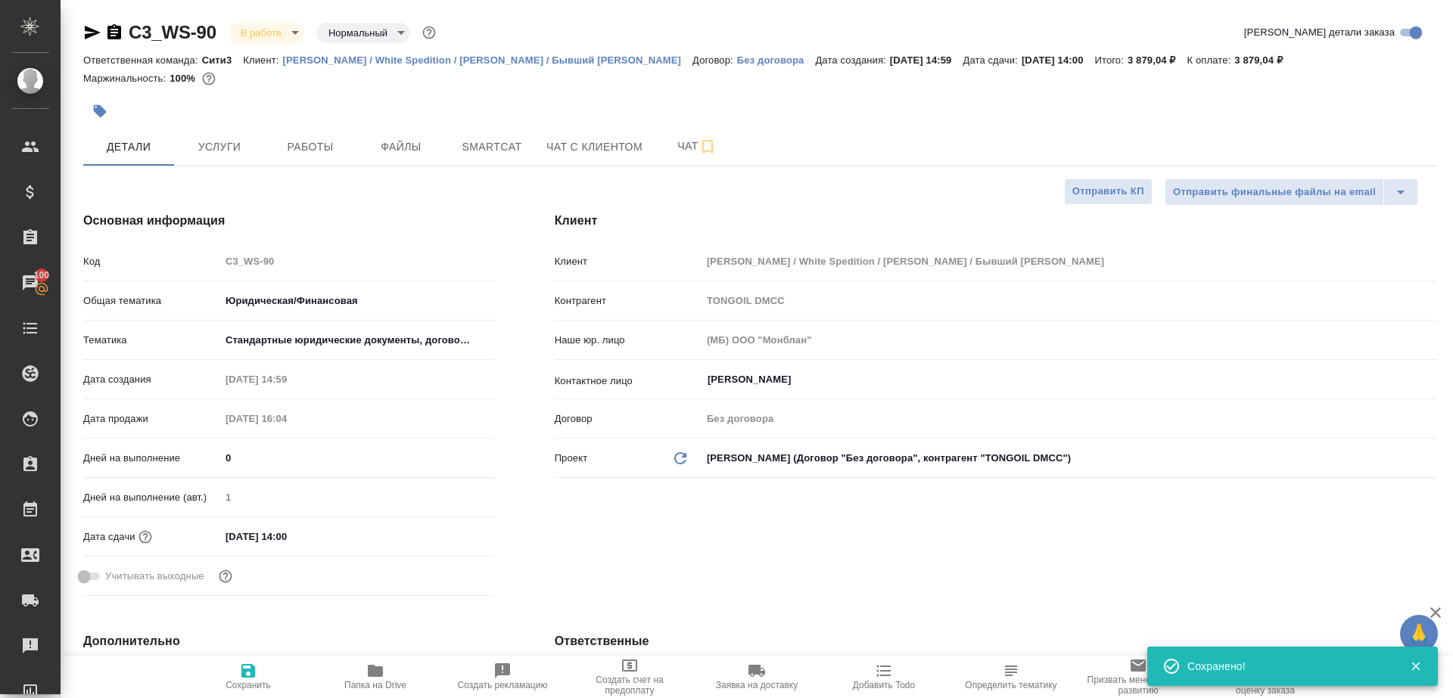
type textarea "x"
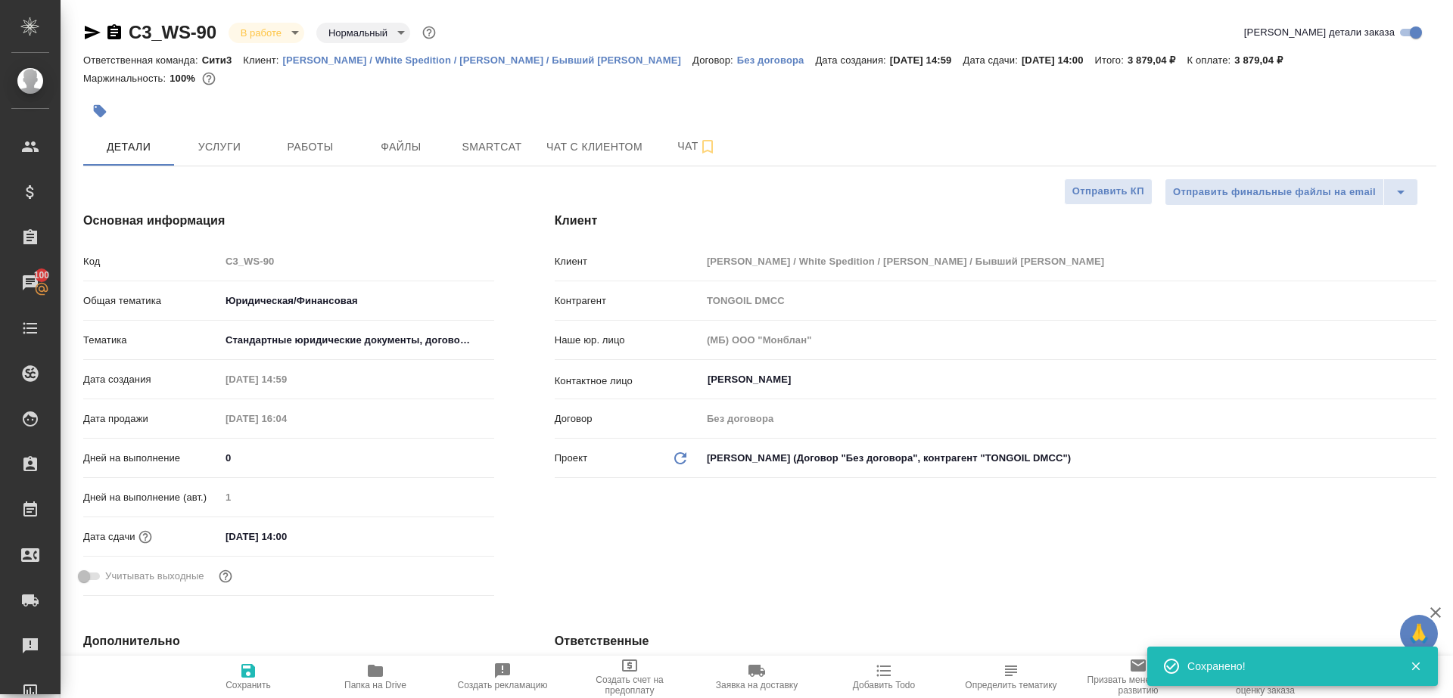
type textarea "x"
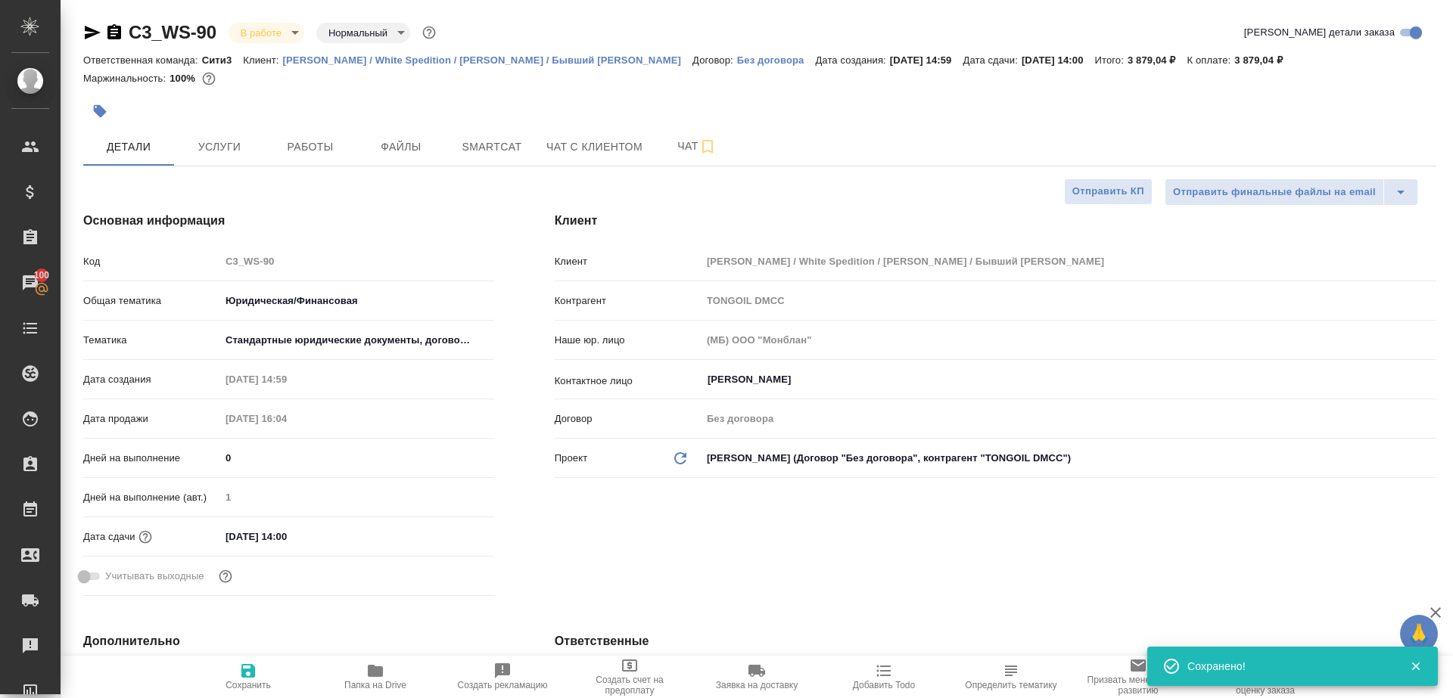
type textarea "x"
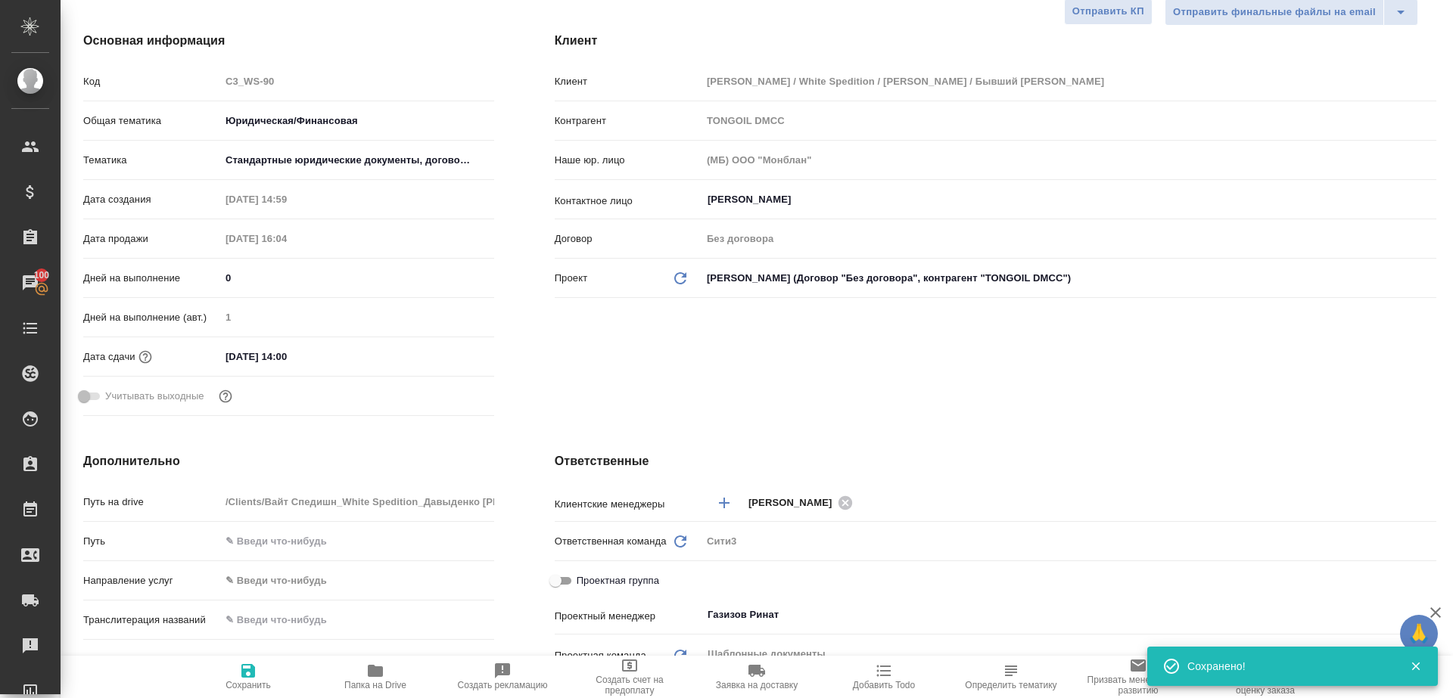
scroll to position [248, 0]
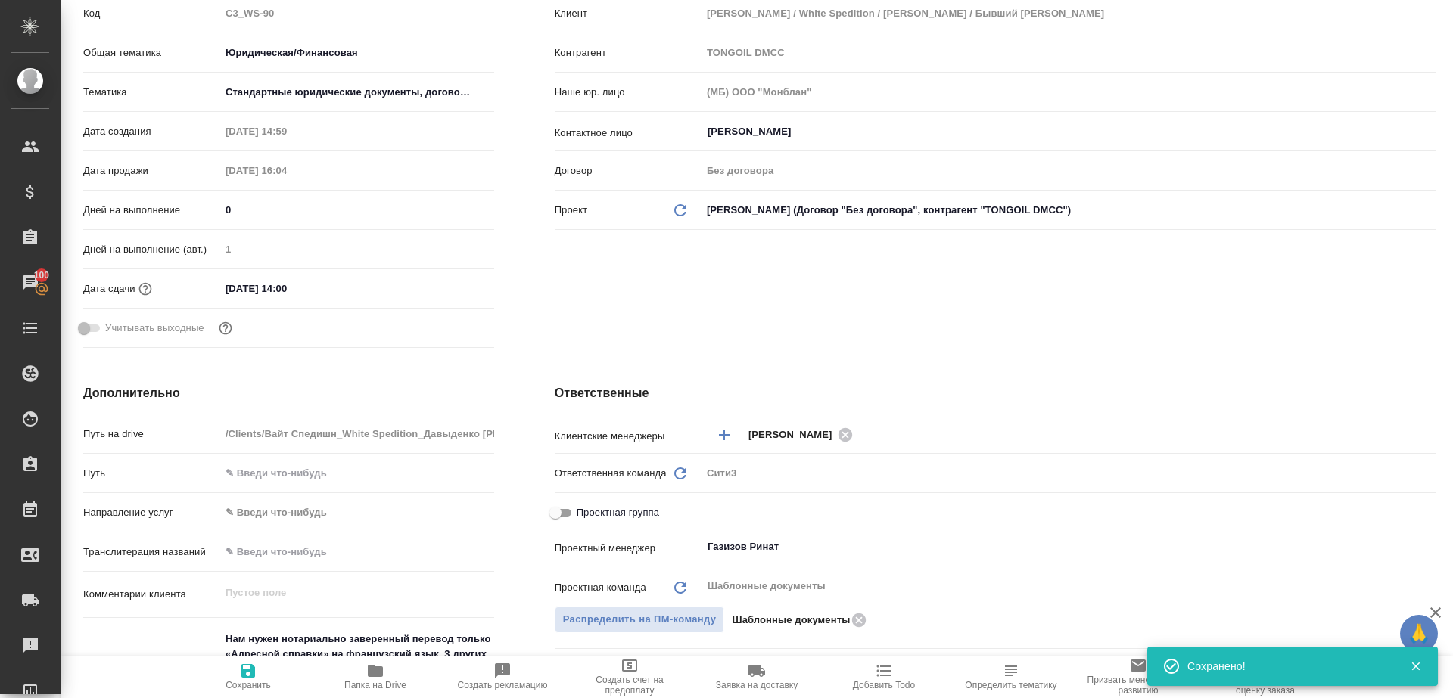
click at [368, 664] on icon "button" at bounding box center [375, 671] width 18 height 18
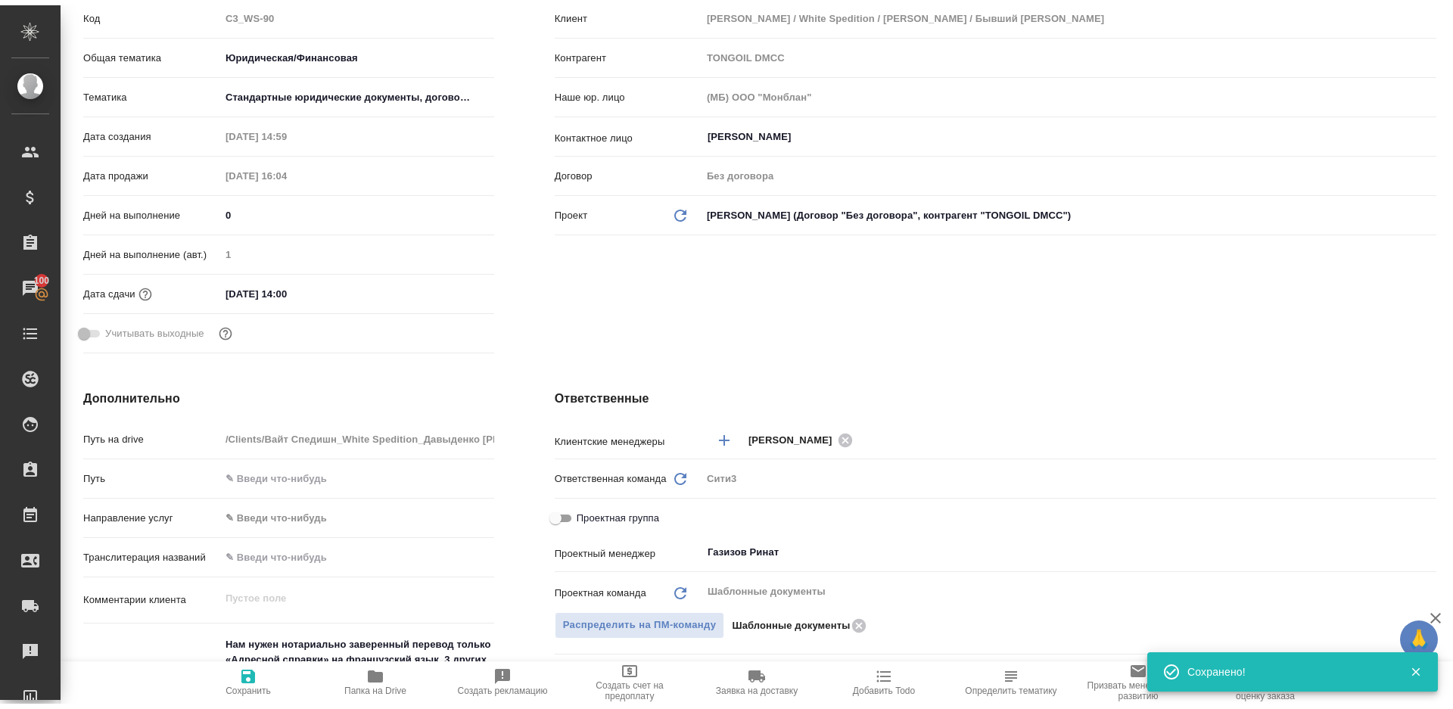
scroll to position [0, 0]
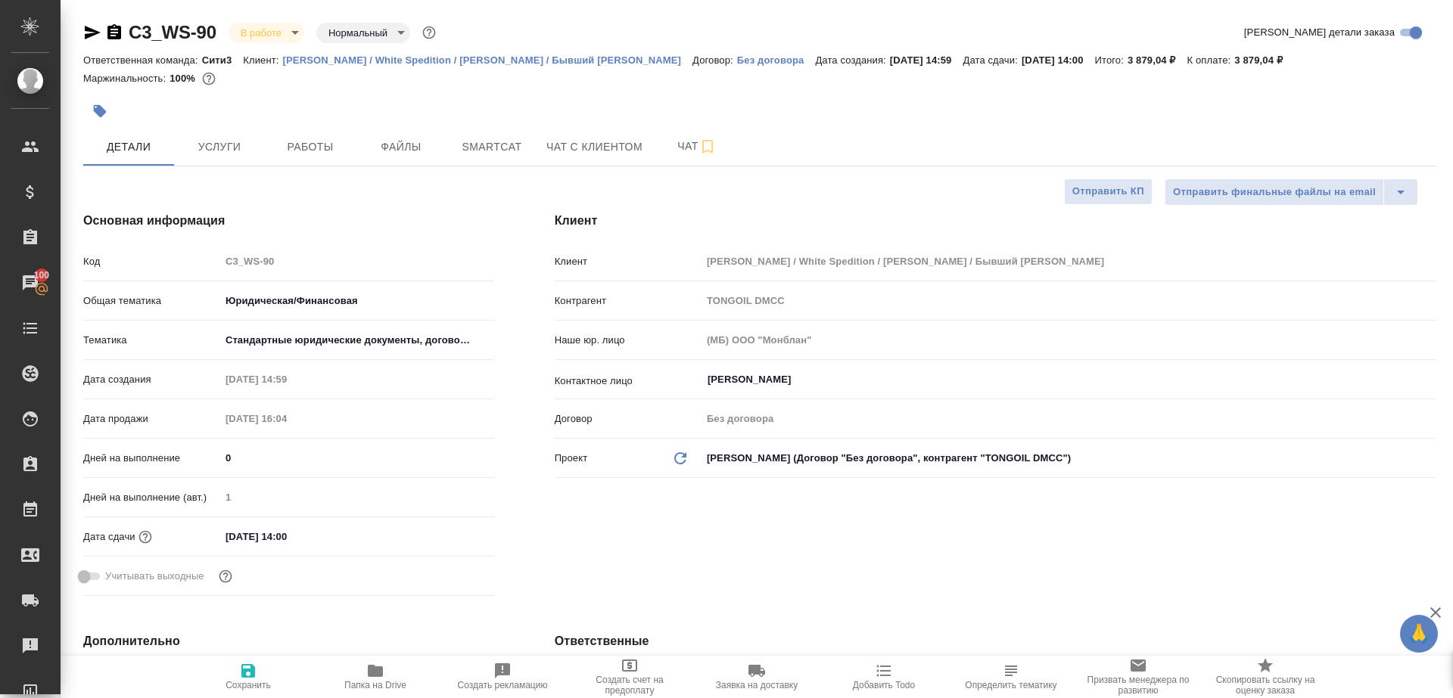
type textarea "x"
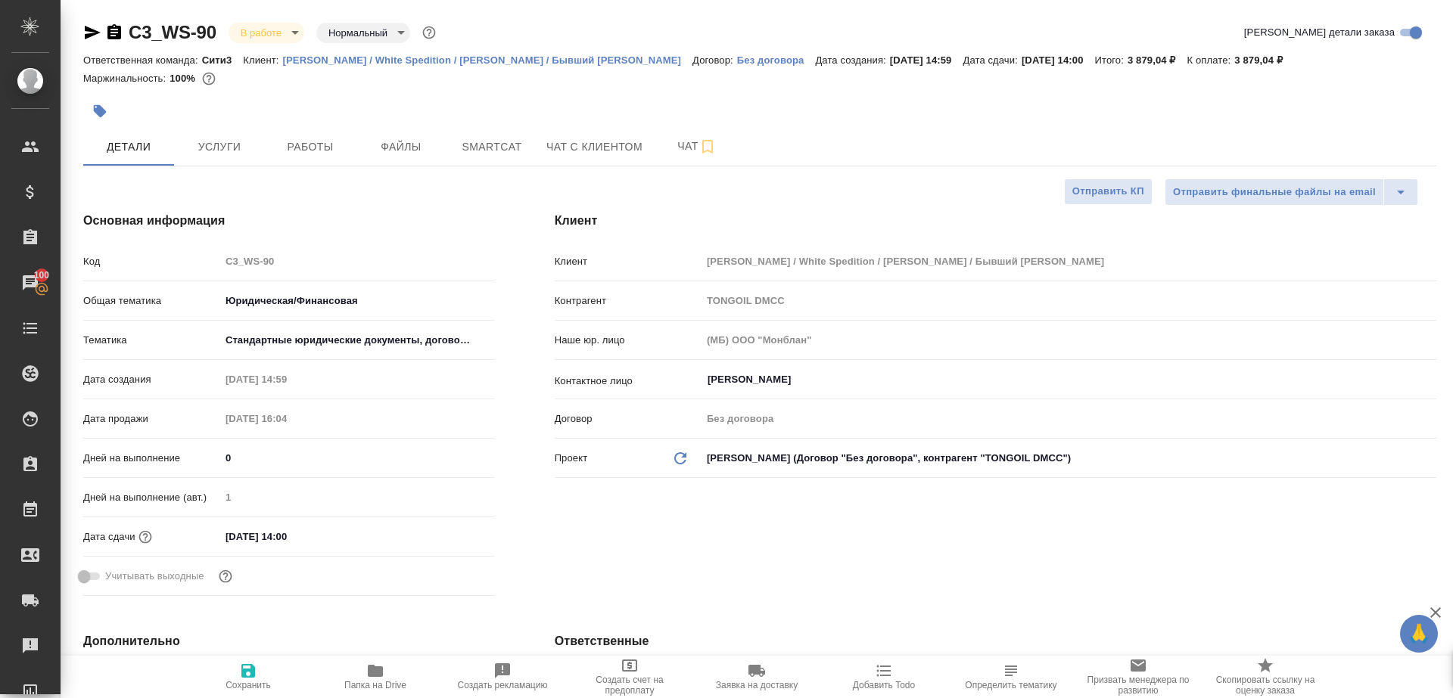
type textarea "x"
click at [310, 138] on span "Работы" at bounding box center [310, 147] width 73 height 19
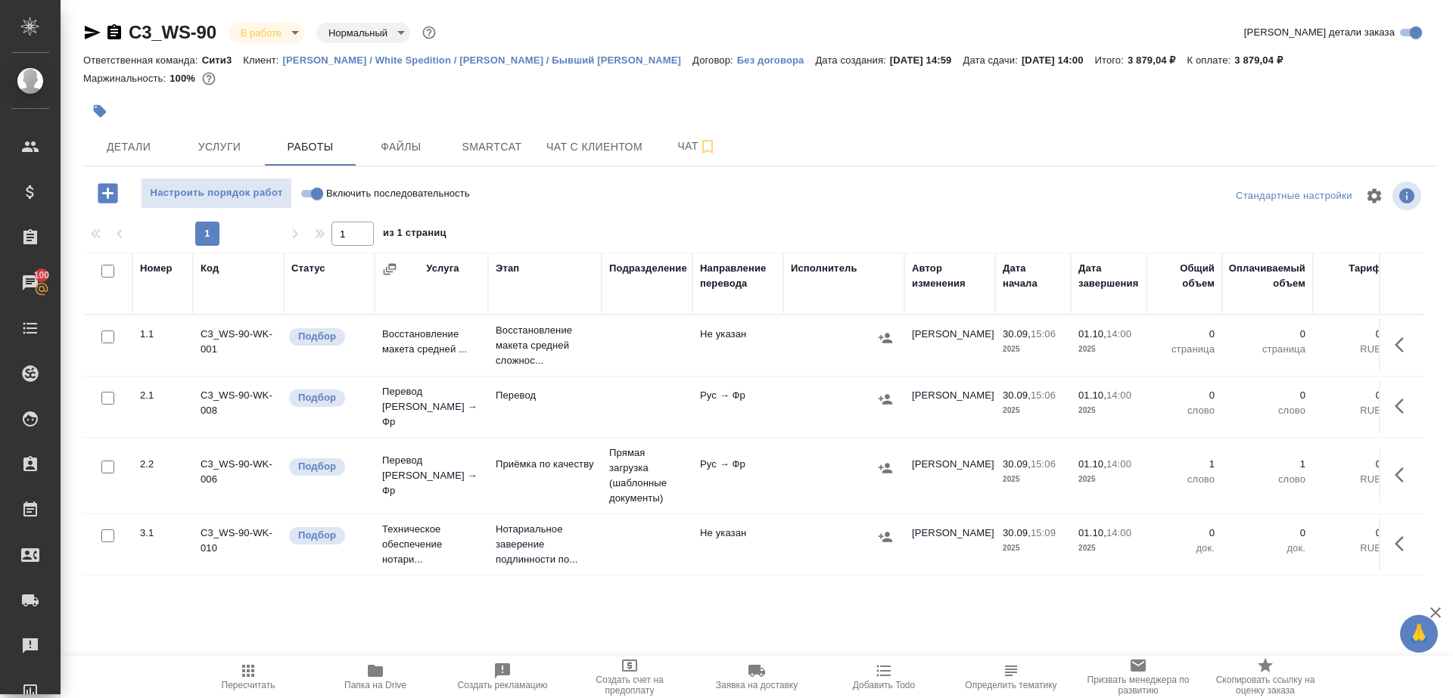
click at [619, 237] on div "1 1 из 1 страниц" at bounding box center [759, 234] width 1353 height 24
click at [312, 188] on input "Включить последовательность" at bounding box center [317, 194] width 54 height 18
checkbox input "true"
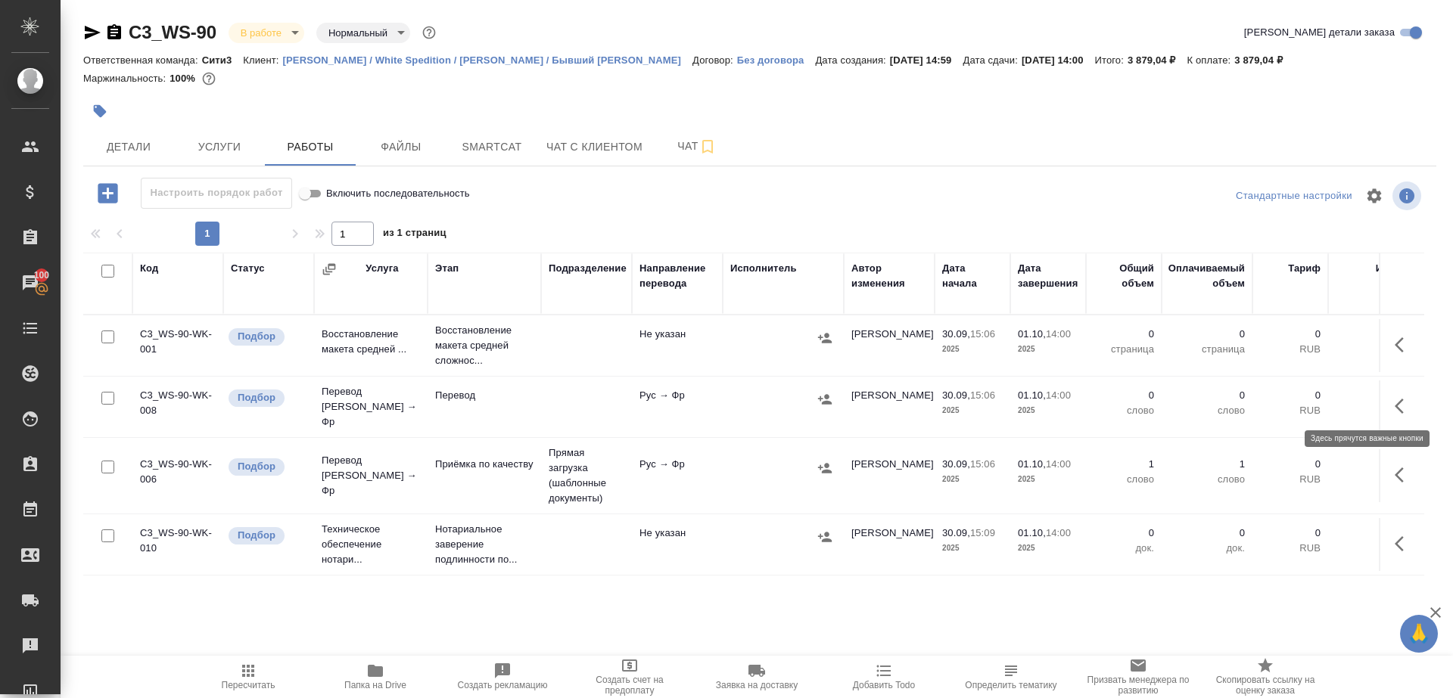
click at [1395, 397] on icon "button" at bounding box center [1403, 406] width 18 height 18
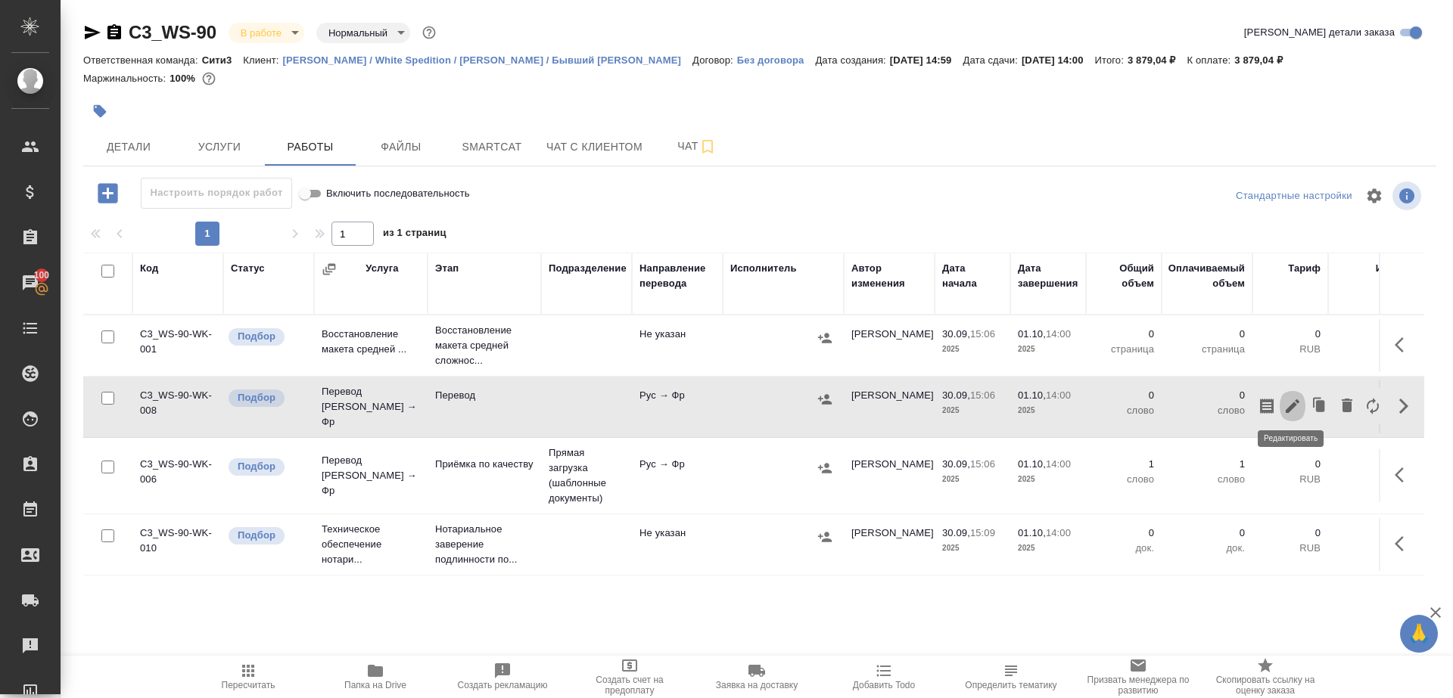
click at [1281, 393] on button "button" at bounding box center [1292, 406] width 26 height 36
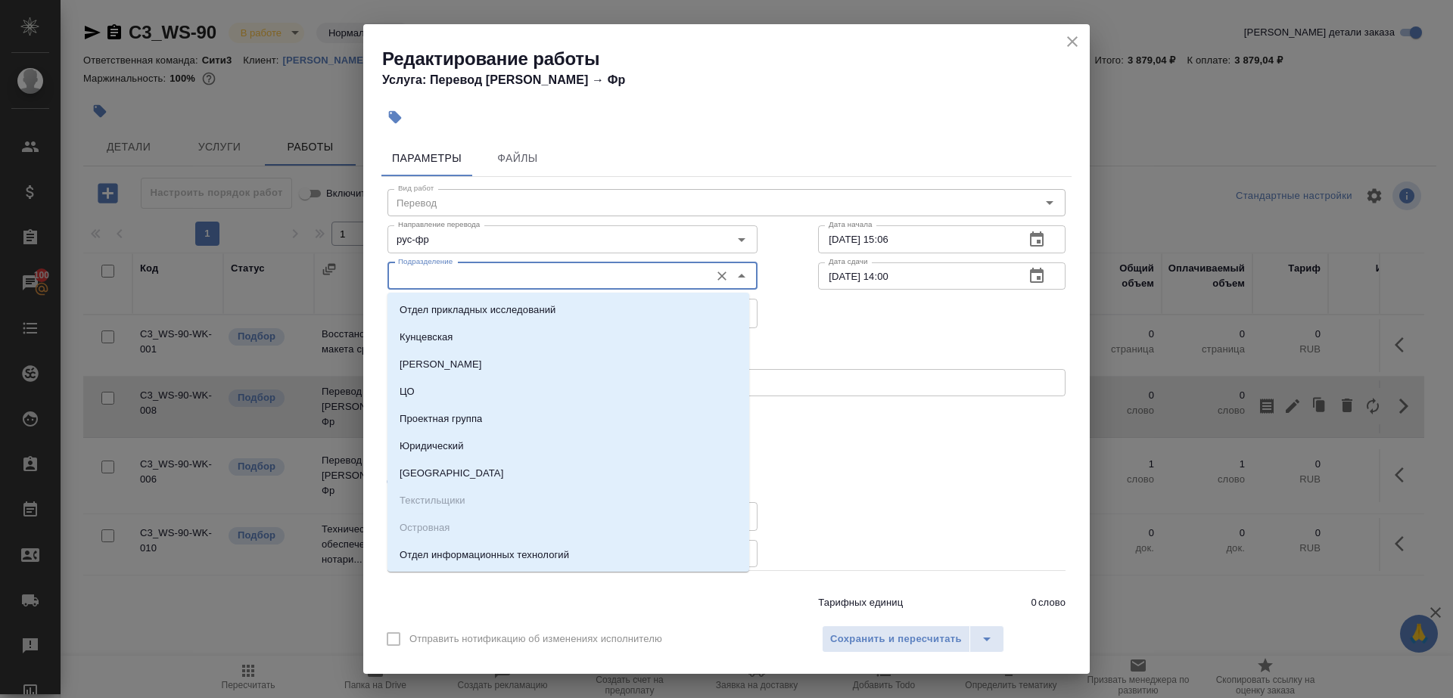
click at [511, 269] on input "Подразделение" at bounding box center [547, 276] width 310 height 18
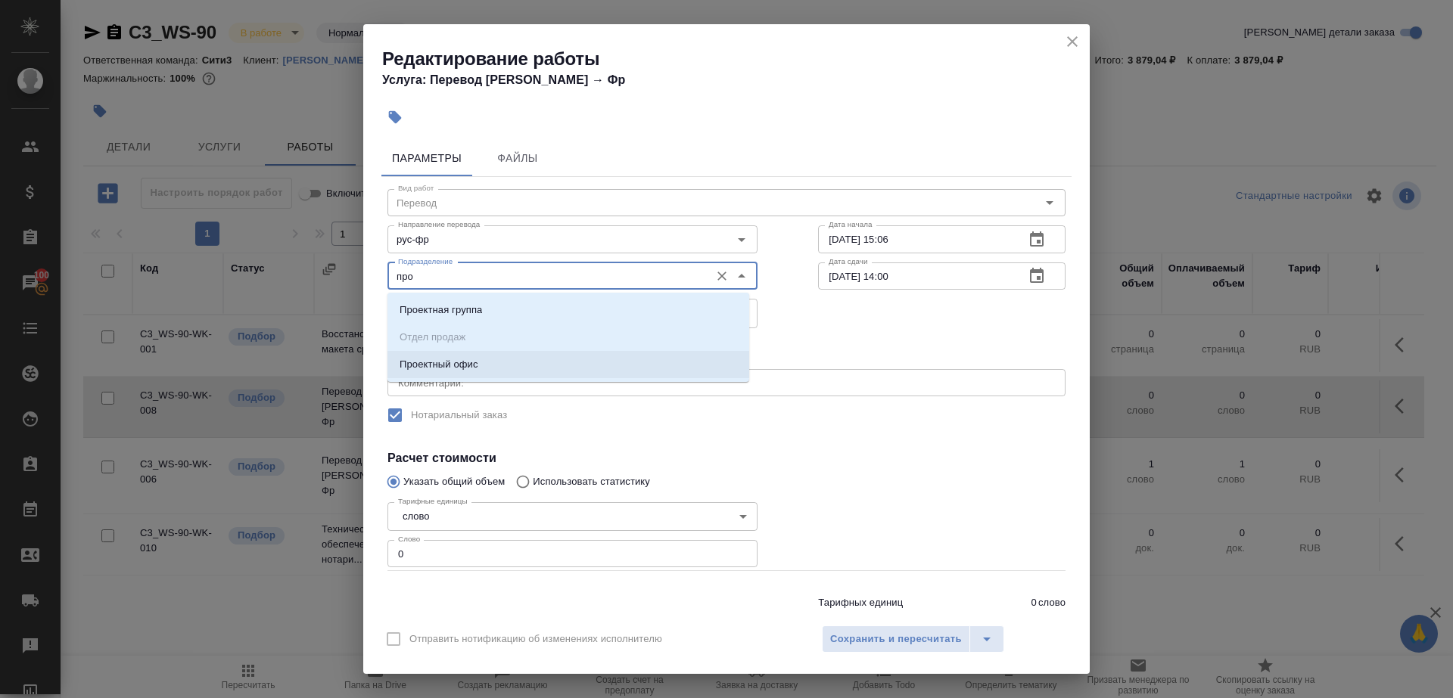
drag, startPoint x: 504, startPoint y: 368, endPoint x: 504, endPoint y: 440, distance: 71.1
click at [504, 368] on li "Проектный офис" at bounding box center [568, 364] width 362 height 27
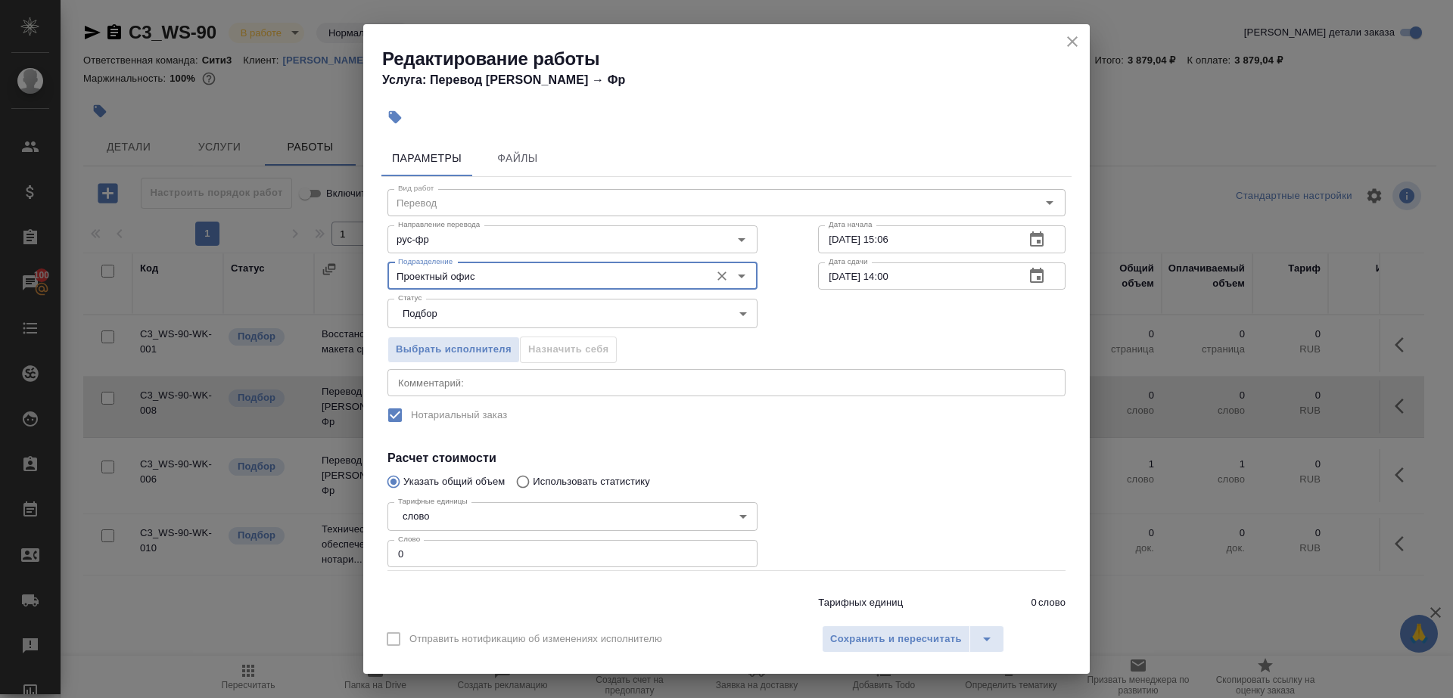
type input "Проектный офис"
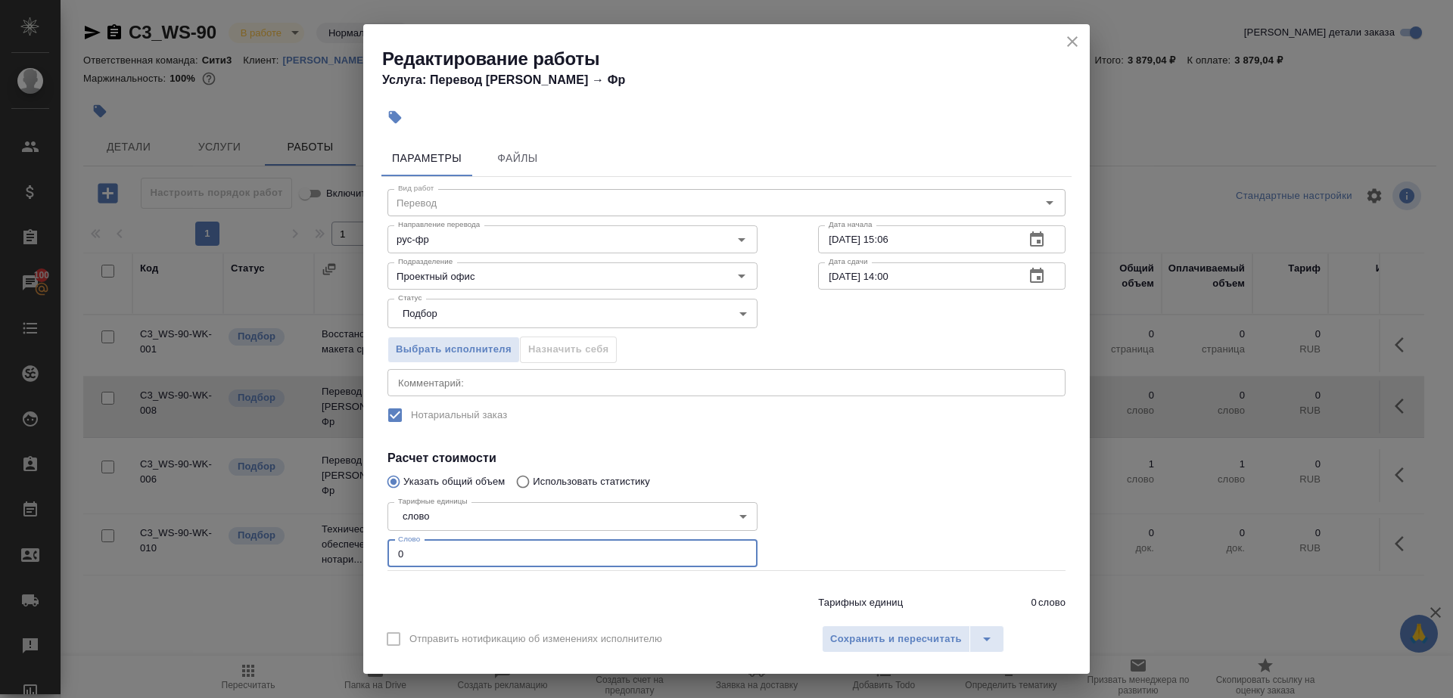
click at [504, 551] on input "0" at bounding box center [572, 553] width 370 height 27
type input "1"
click at [920, 508] on div at bounding box center [942, 533] width 308 height 135
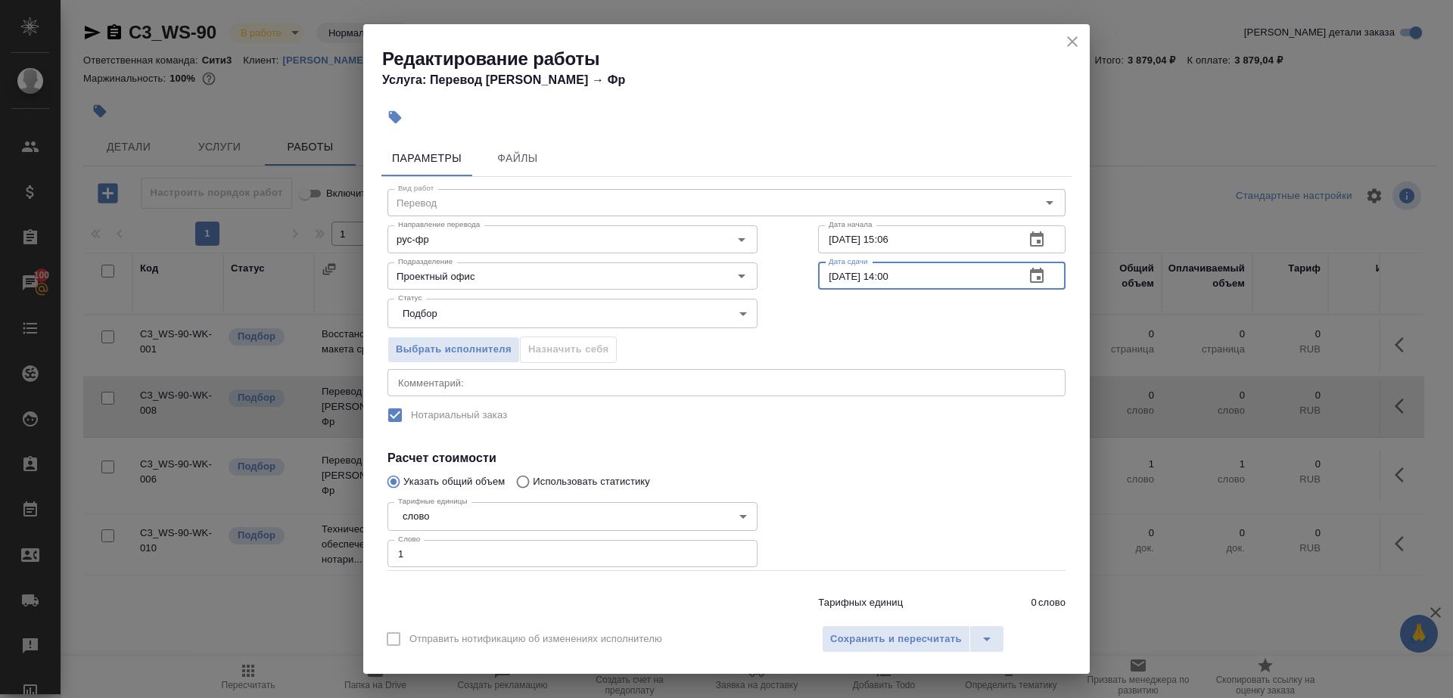
click at [884, 279] on input "01.10.2025 14:00" at bounding box center [915, 276] width 194 height 27
type input "01.10.2025 13:00"
click at [900, 637] on span "Сохранить и пересчитать" at bounding box center [896, 639] width 132 height 17
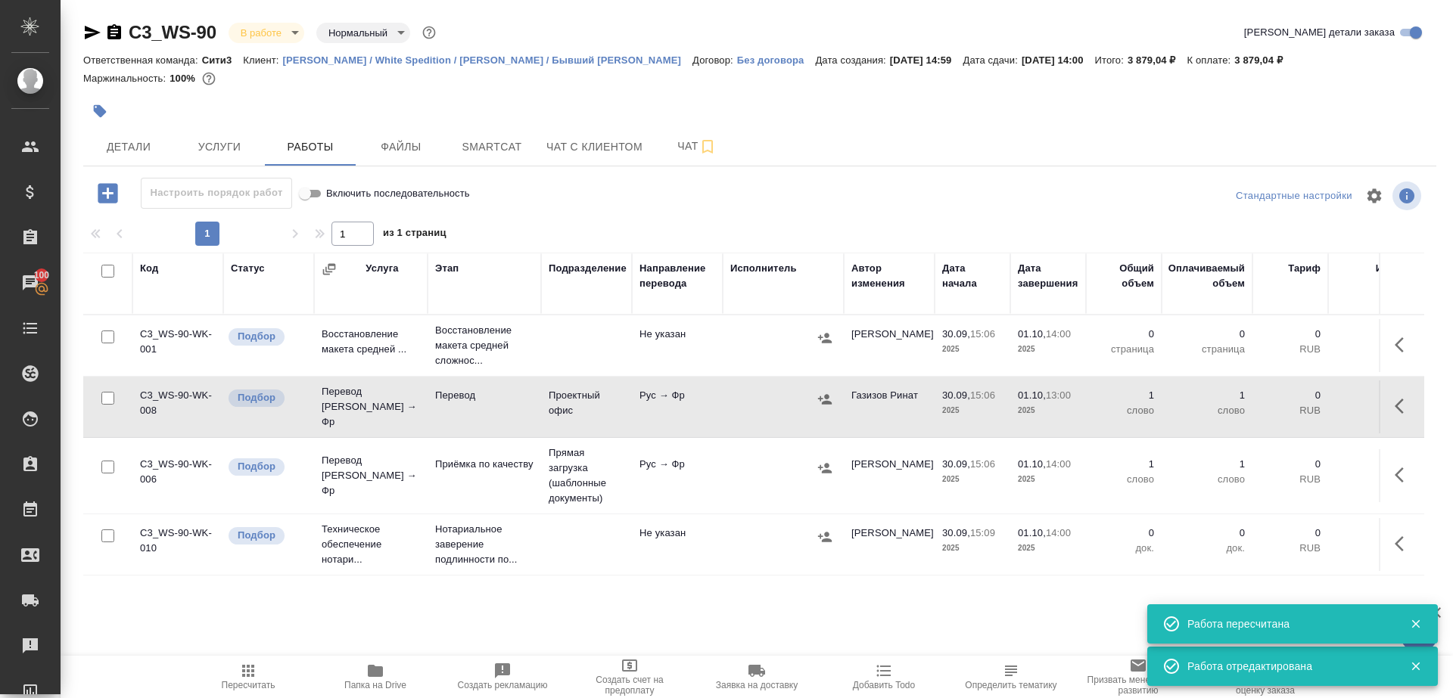
click at [661, 398] on td "Рус → Фр" at bounding box center [677, 407] width 91 height 53
click at [256, 672] on span "Пересчитать" at bounding box center [248, 676] width 109 height 29
click at [256, 672] on icon "button" at bounding box center [248, 671] width 18 height 18
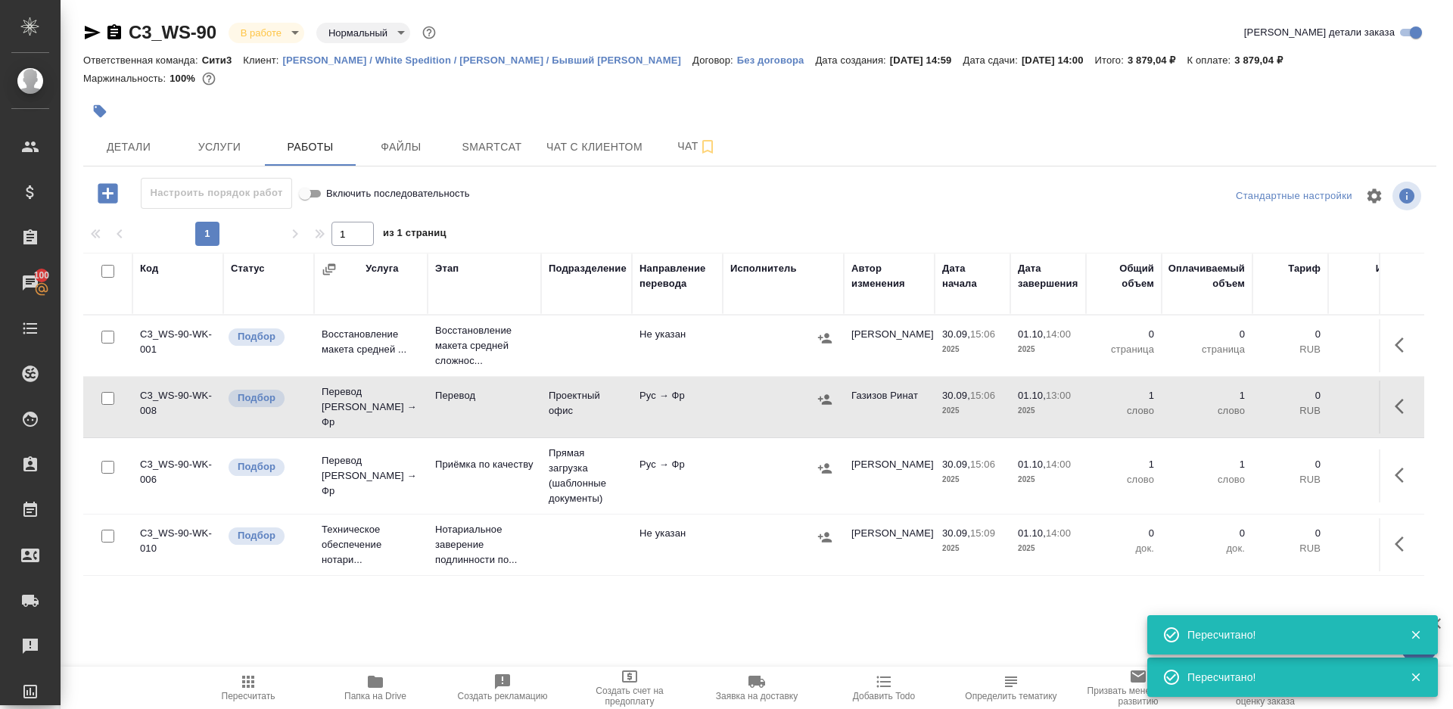
click at [253, 691] on span "Пересчитать" at bounding box center [249, 696] width 54 height 11
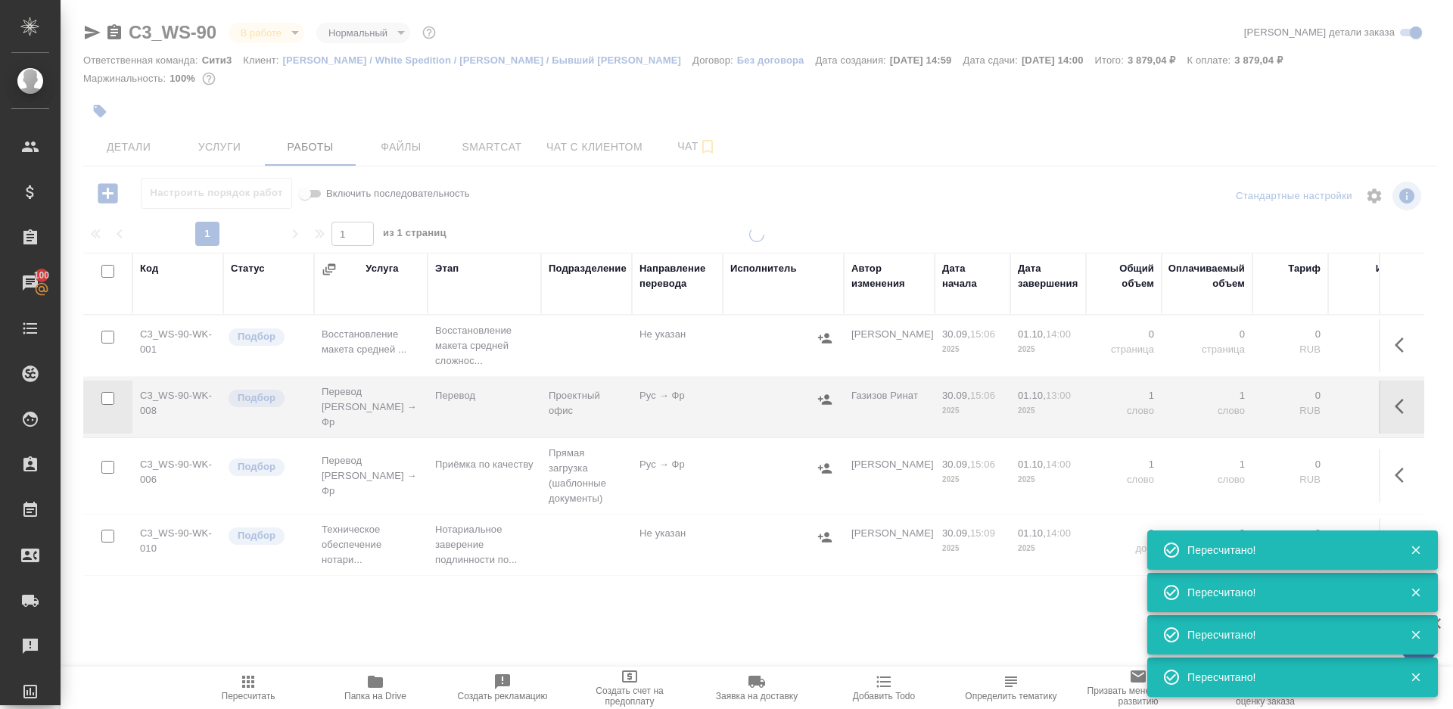
click at [667, 176] on div at bounding box center [757, 316] width 1392 height 632
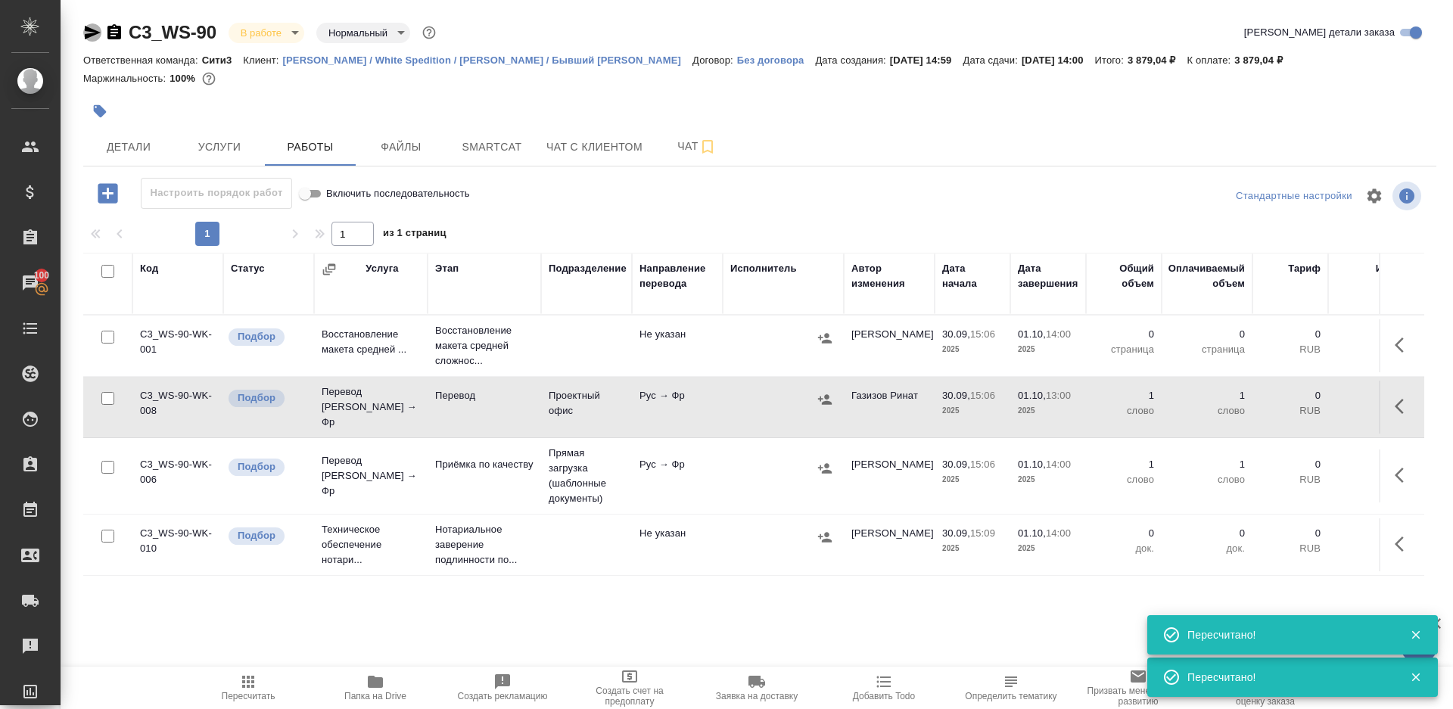
click at [91, 30] on icon "button" at bounding box center [93, 33] width 16 height 14
click at [107, 343] on div at bounding box center [108, 337] width 34 height 21
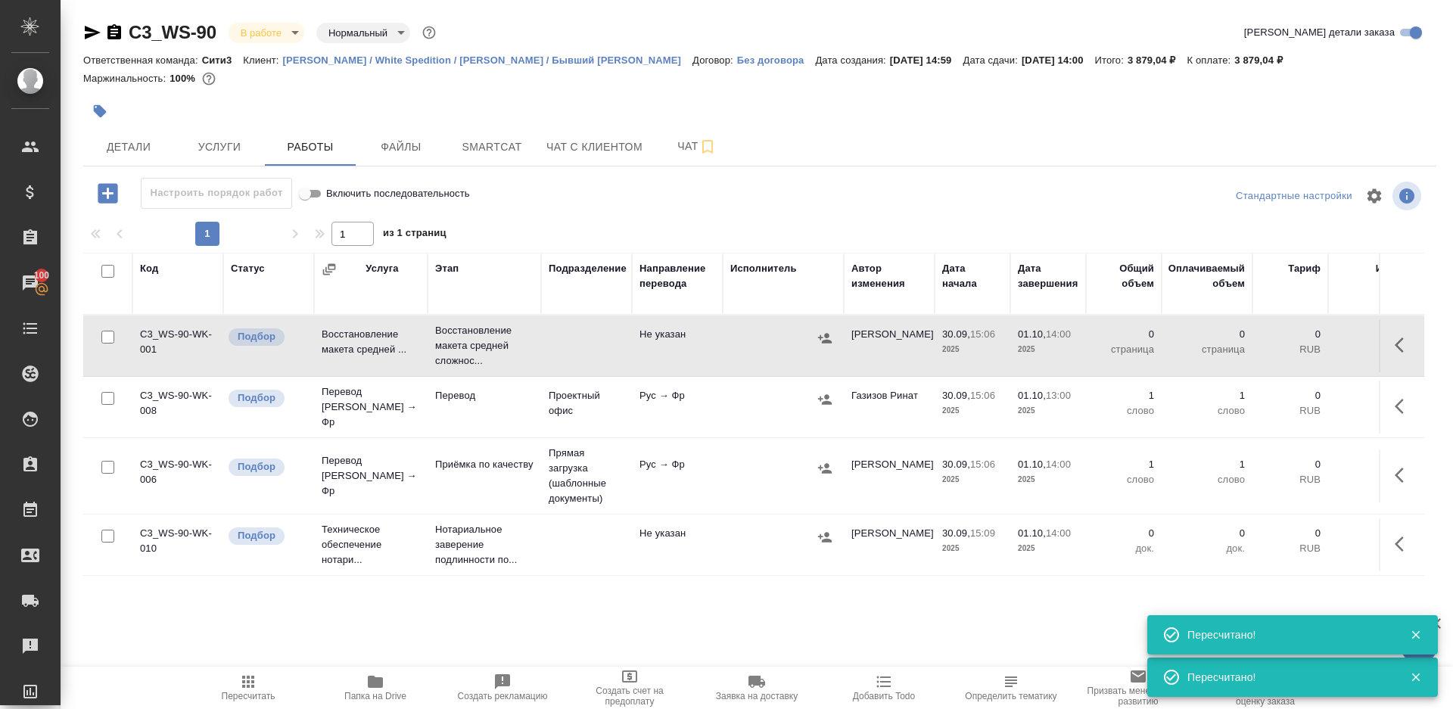
click at [107, 335] on input "checkbox" at bounding box center [107, 337] width 13 height 13
checkbox input "true"
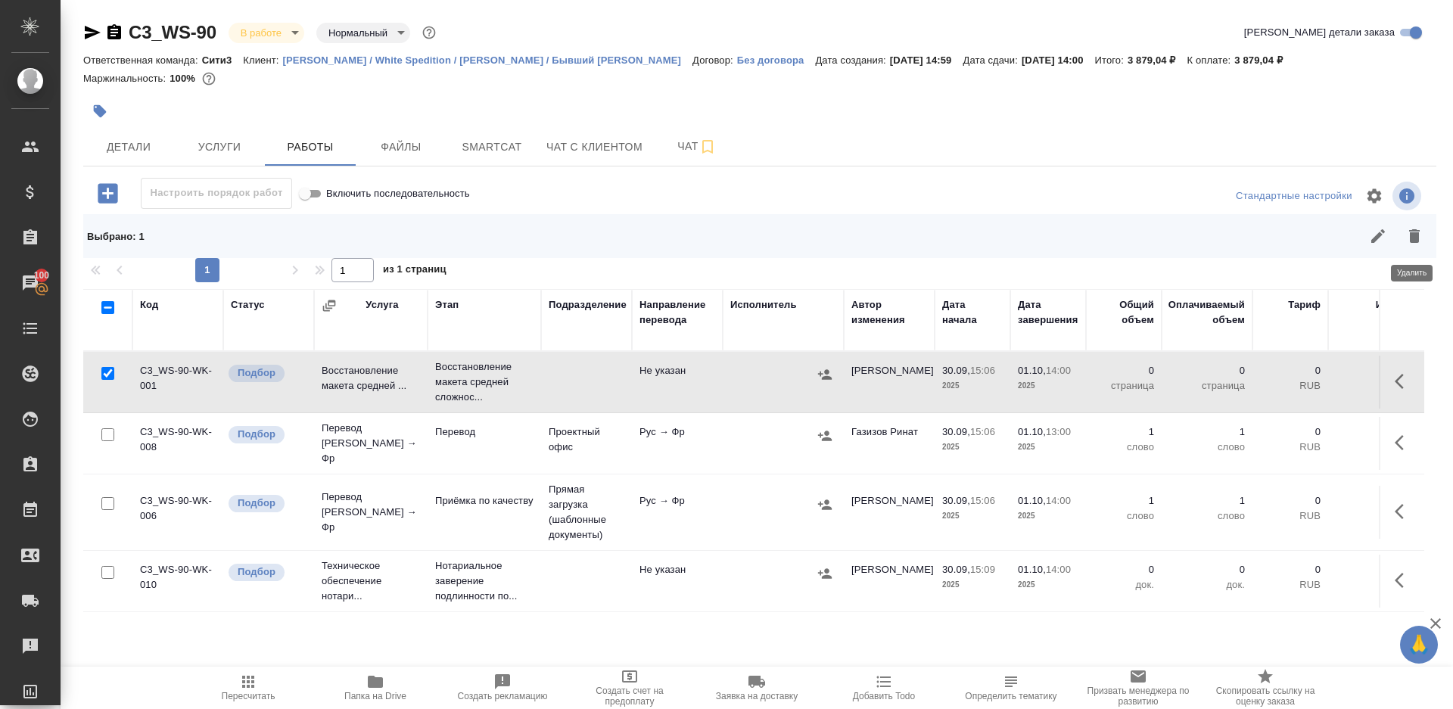
click at [1416, 237] on icon "button" at bounding box center [1414, 236] width 11 height 14
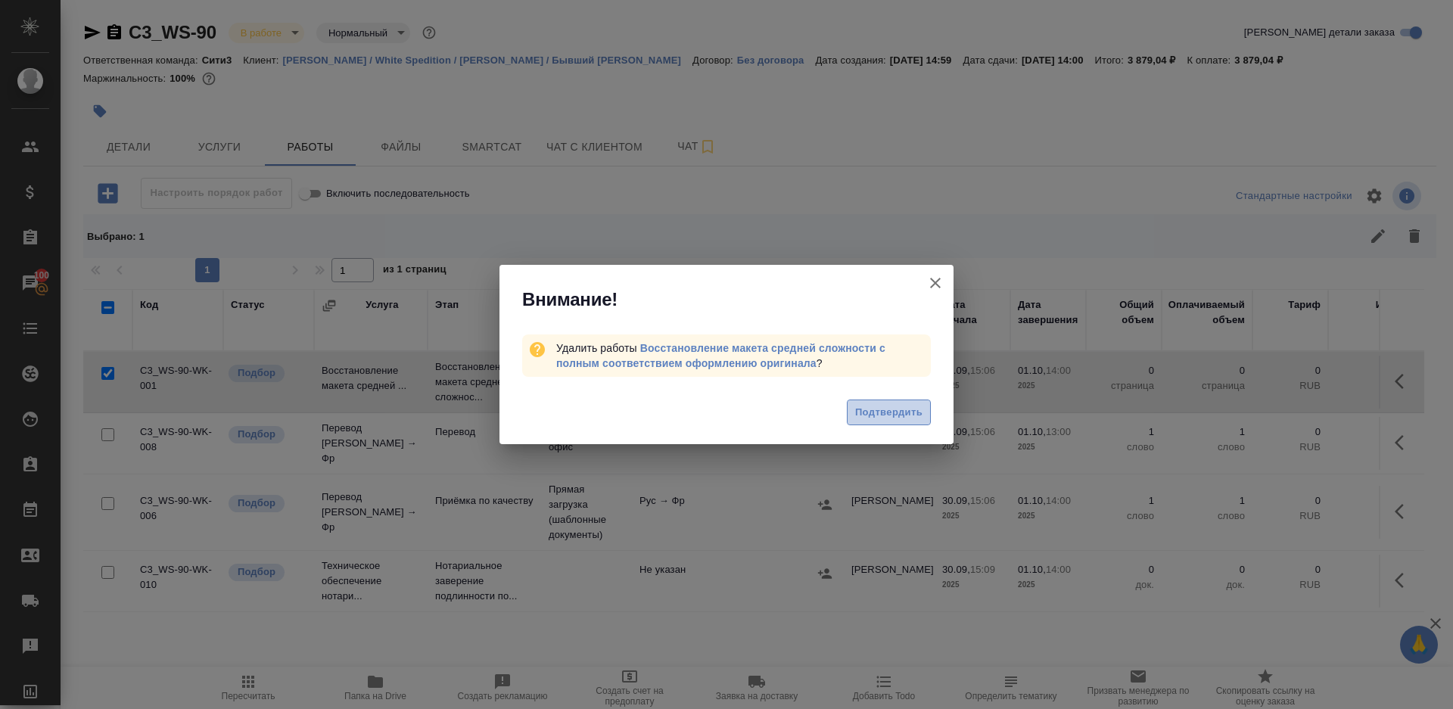
click at [883, 415] on span "Подтвердить" at bounding box center [888, 412] width 67 height 17
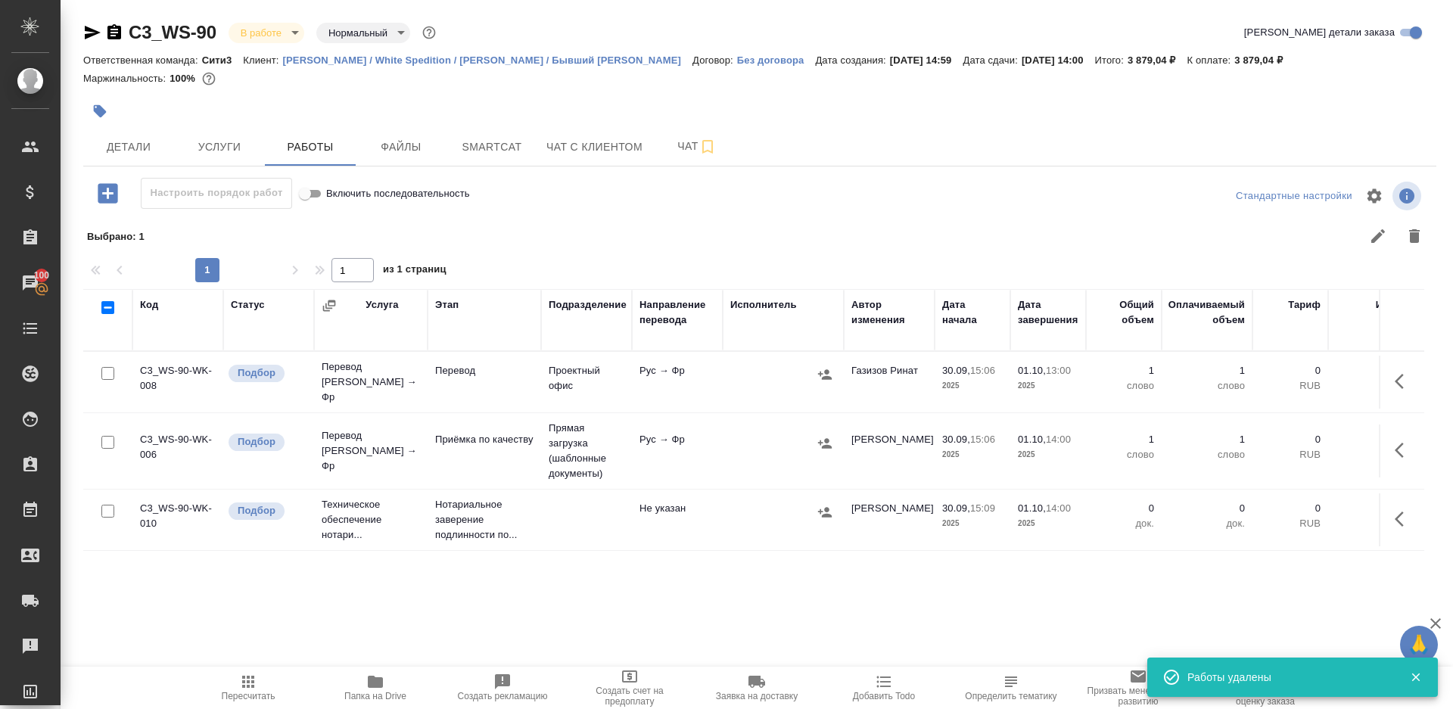
click at [642, 451] on td "Рус → Фр" at bounding box center [677, 450] width 91 height 53
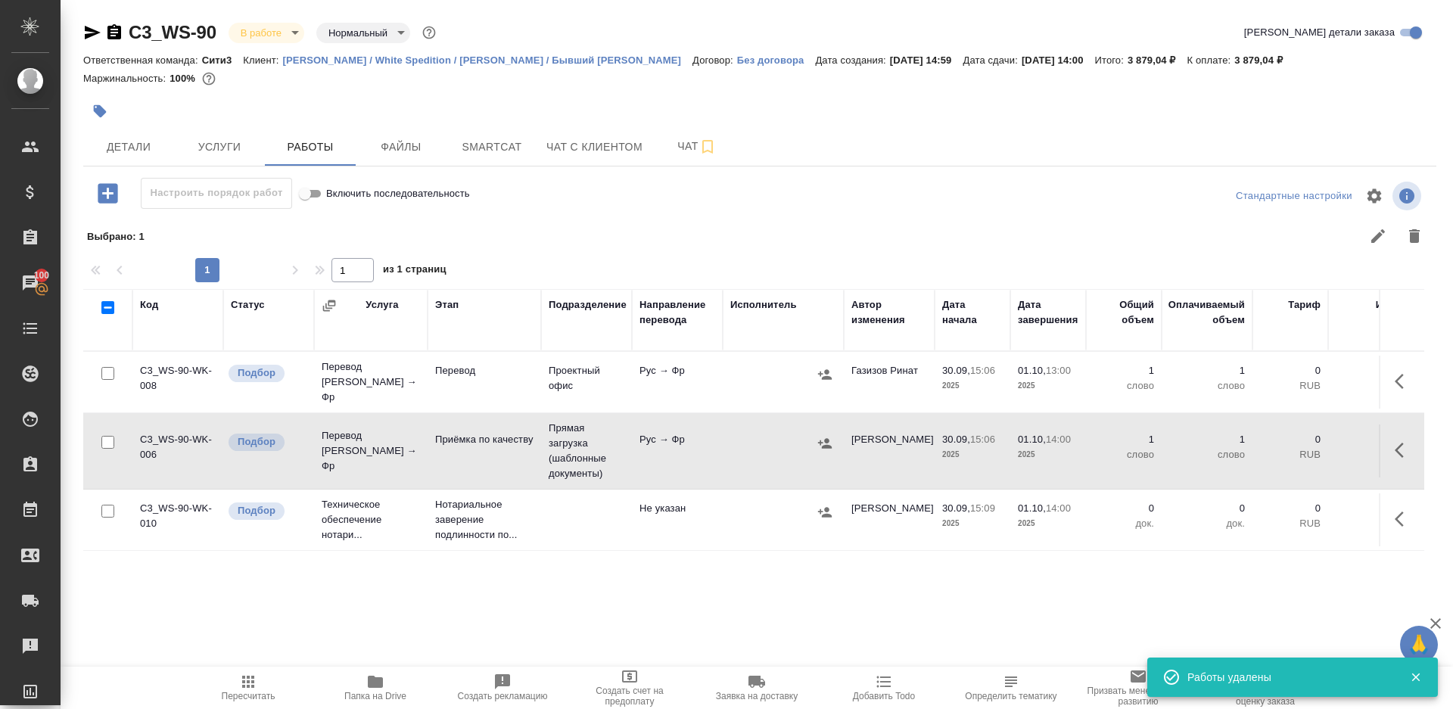
click at [642, 451] on td "Рус → Фр" at bounding box center [677, 450] width 91 height 53
click at [253, 691] on span "Пересчитать" at bounding box center [249, 696] width 54 height 11
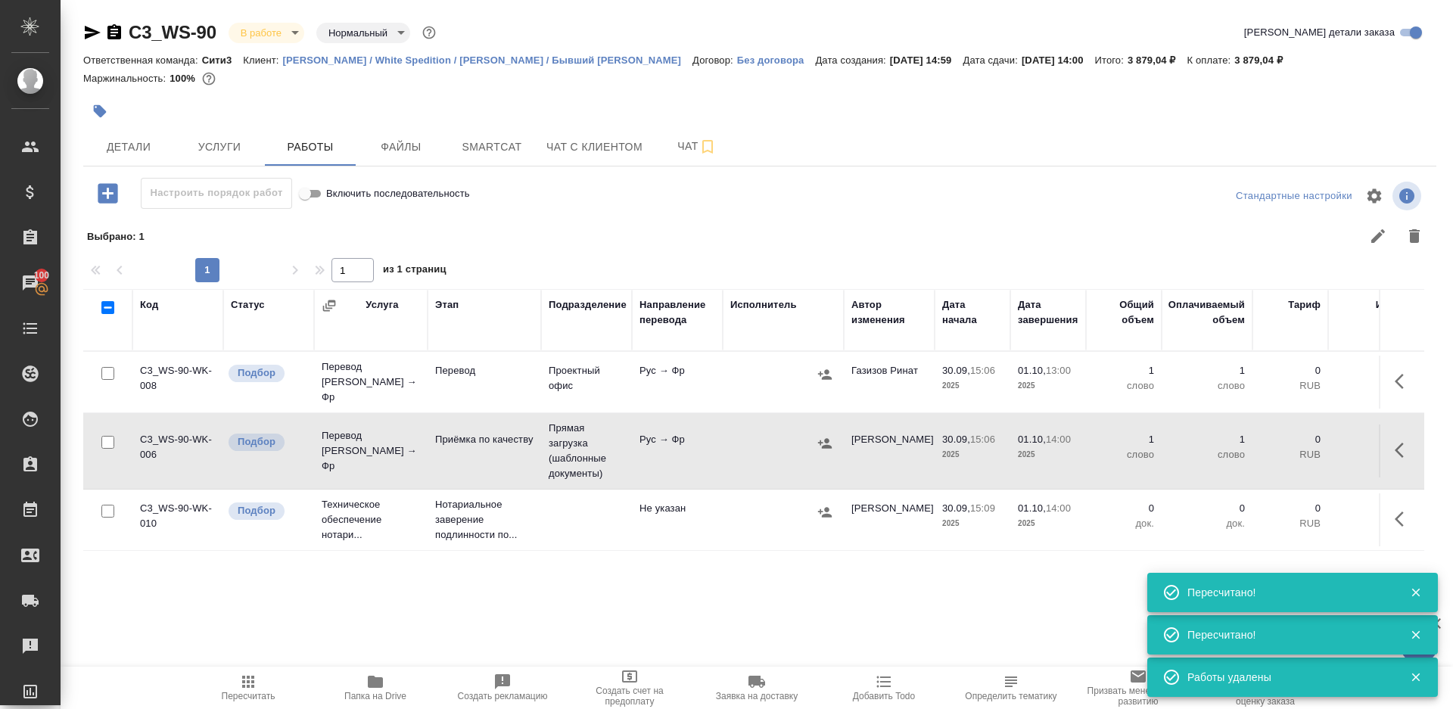
click at [683, 241] on div at bounding box center [894, 236] width 1076 height 36
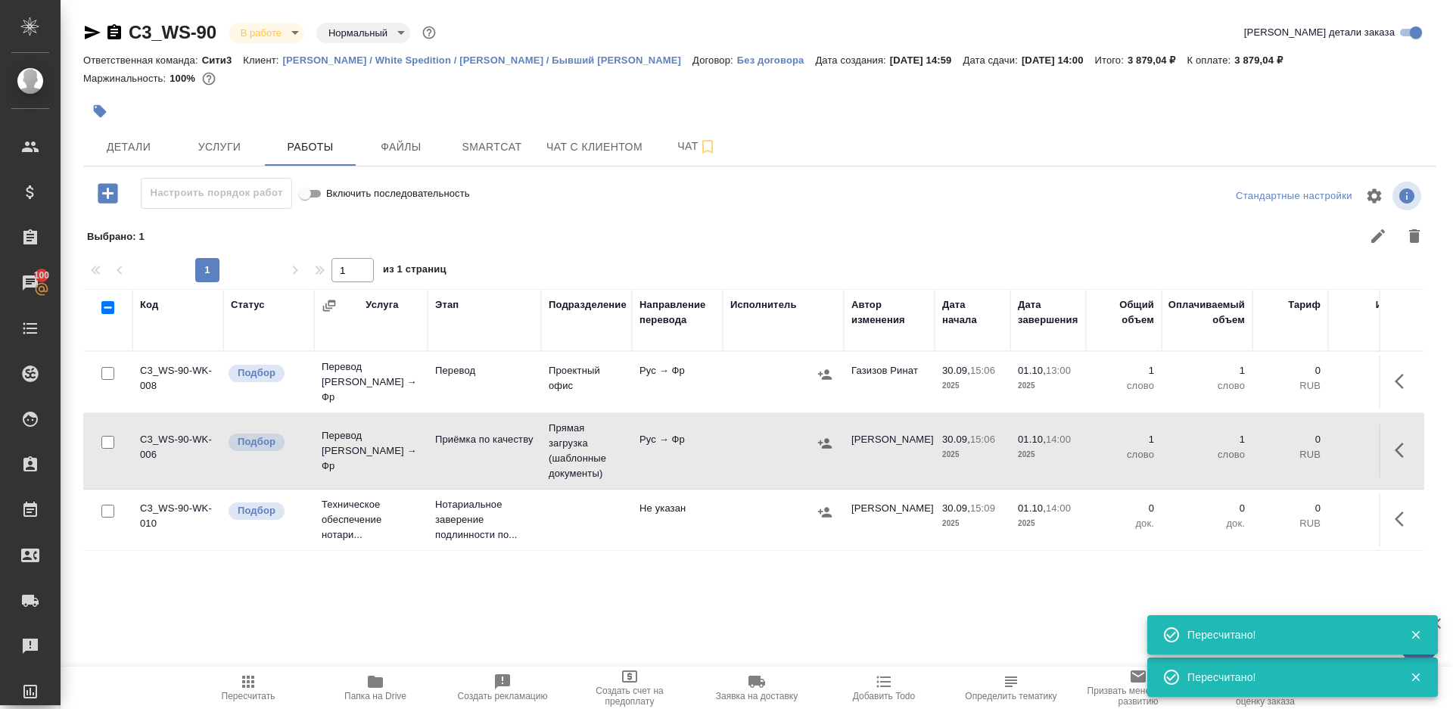
click at [263, 698] on span "Пересчитать" at bounding box center [249, 696] width 54 height 11
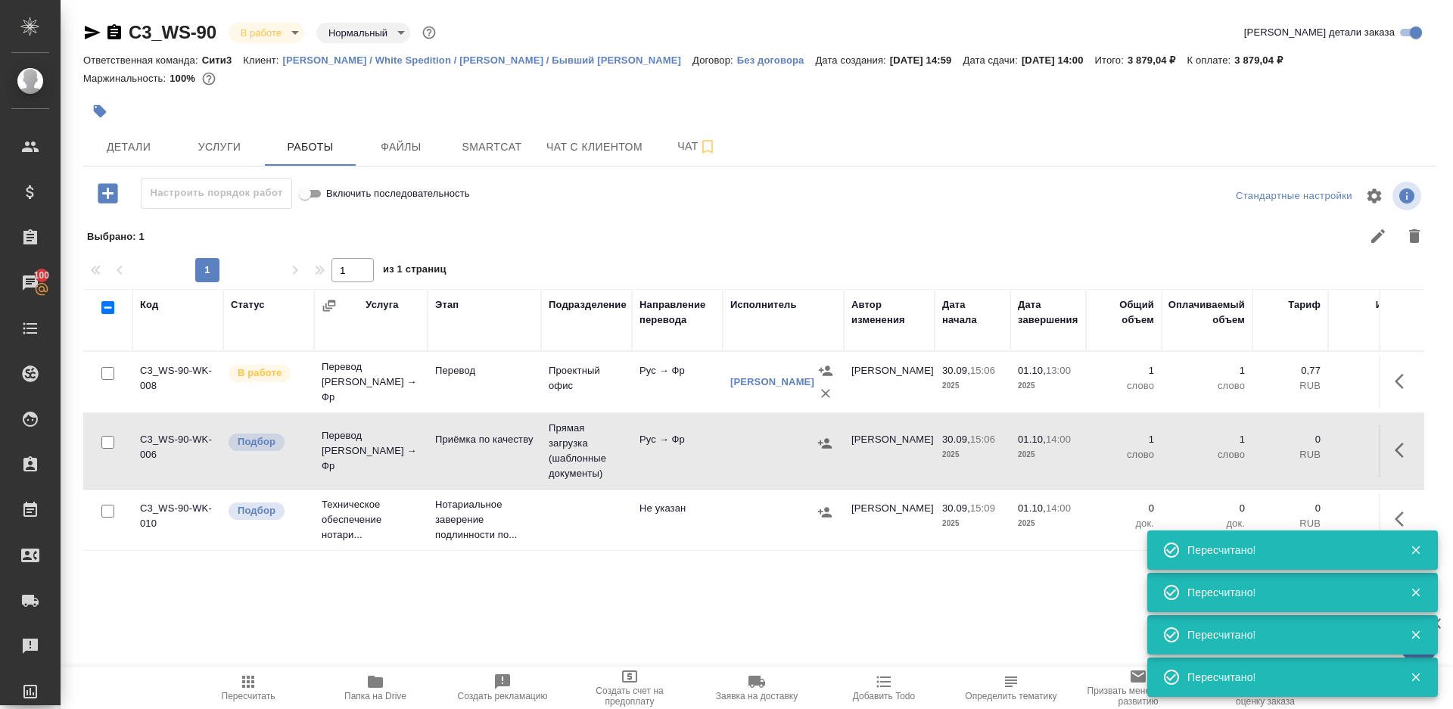
click at [679, 262] on div "1 1 из 1 страниц" at bounding box center [759, 270] width 1353 height 24
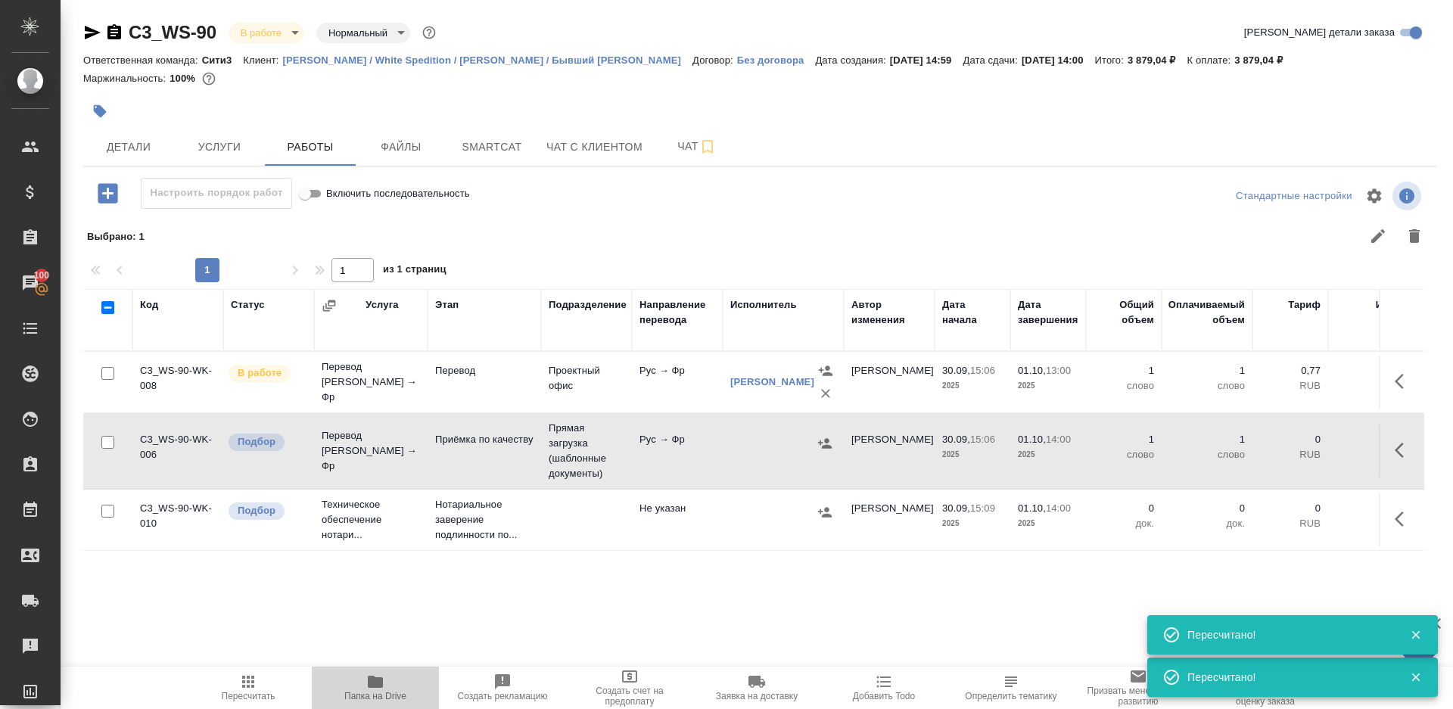
click at [365, 693] on span "Папка на Drive" at bounding box center [375, 696] width 62 height 11
click at [250, 686] on icon "button" at bounding box center [248, 682] width 18 height 18
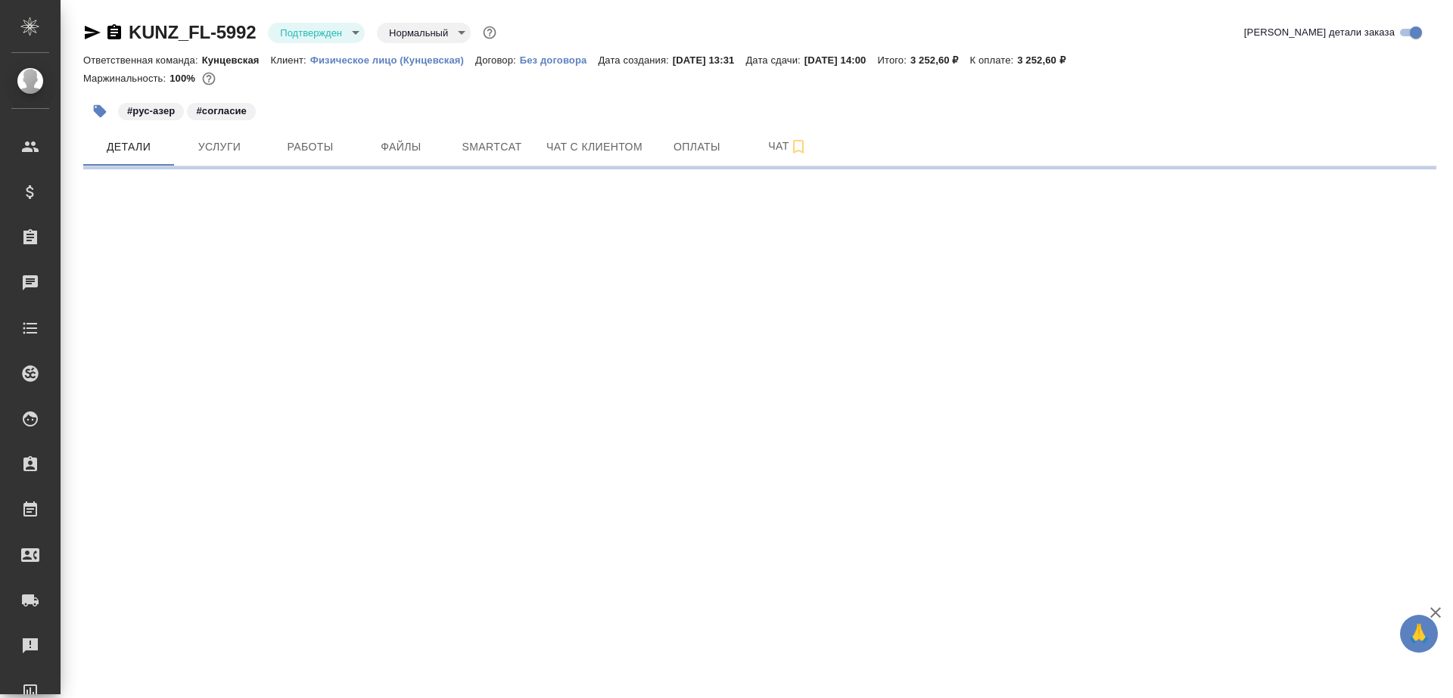
select select "RU"
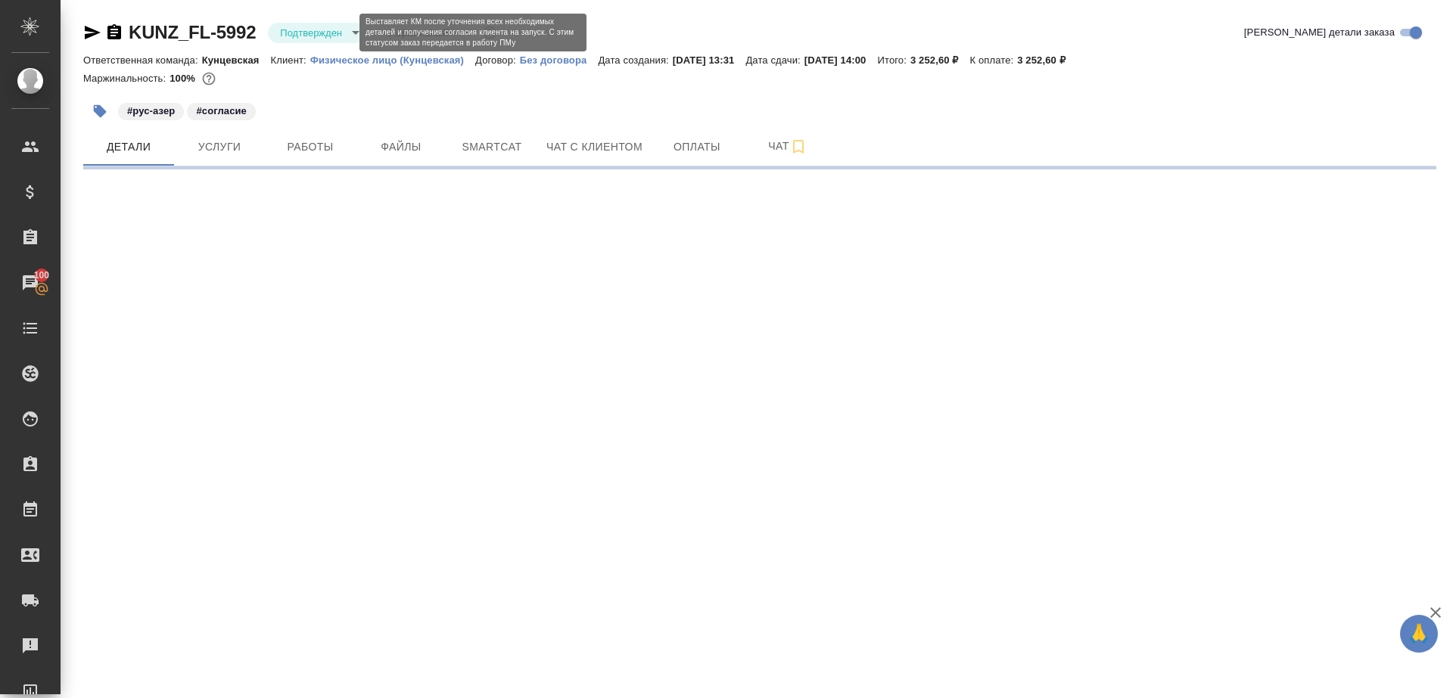
click at [337, 33] on body "🙏 .cls-1 fill:#fff; AWATERA [PERSON_NAME] Клиенты Спецификации Заказы 100 Чаты …" at bounding box center [726, 349] width 1453 height 698
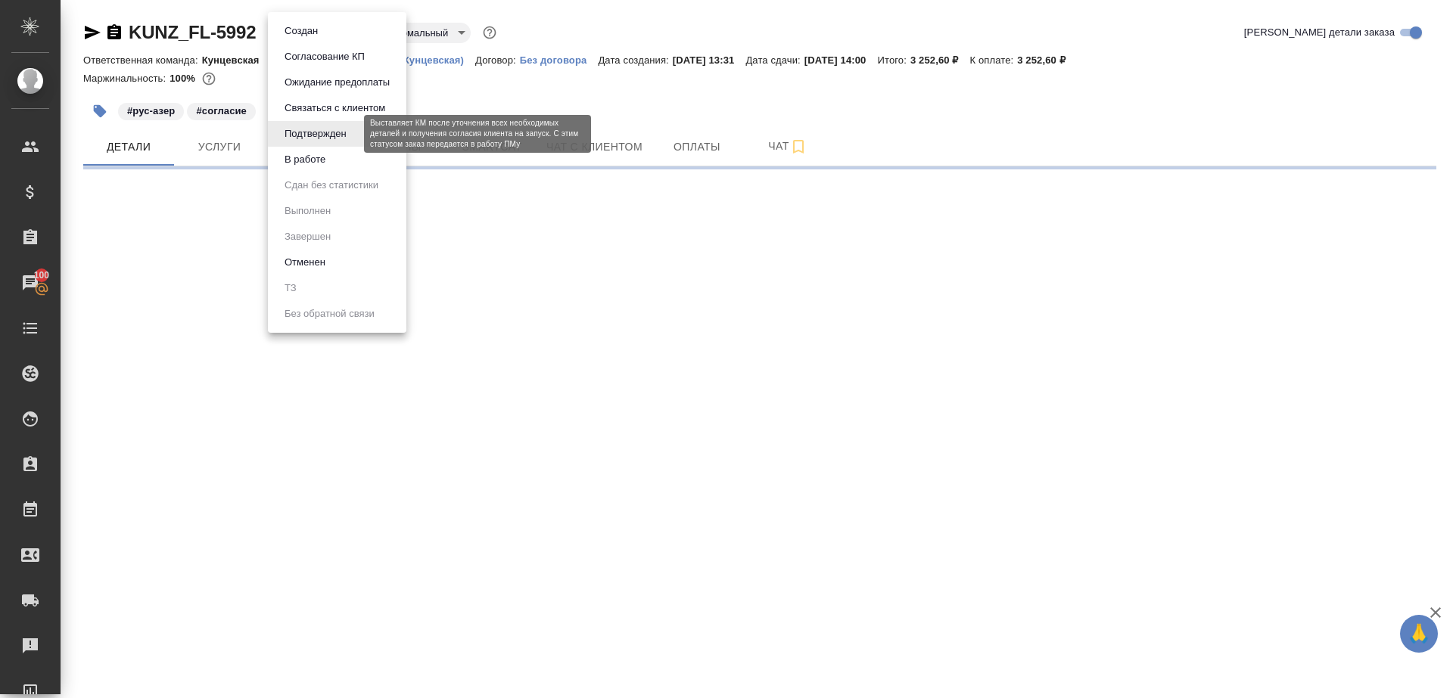
select select "RU"
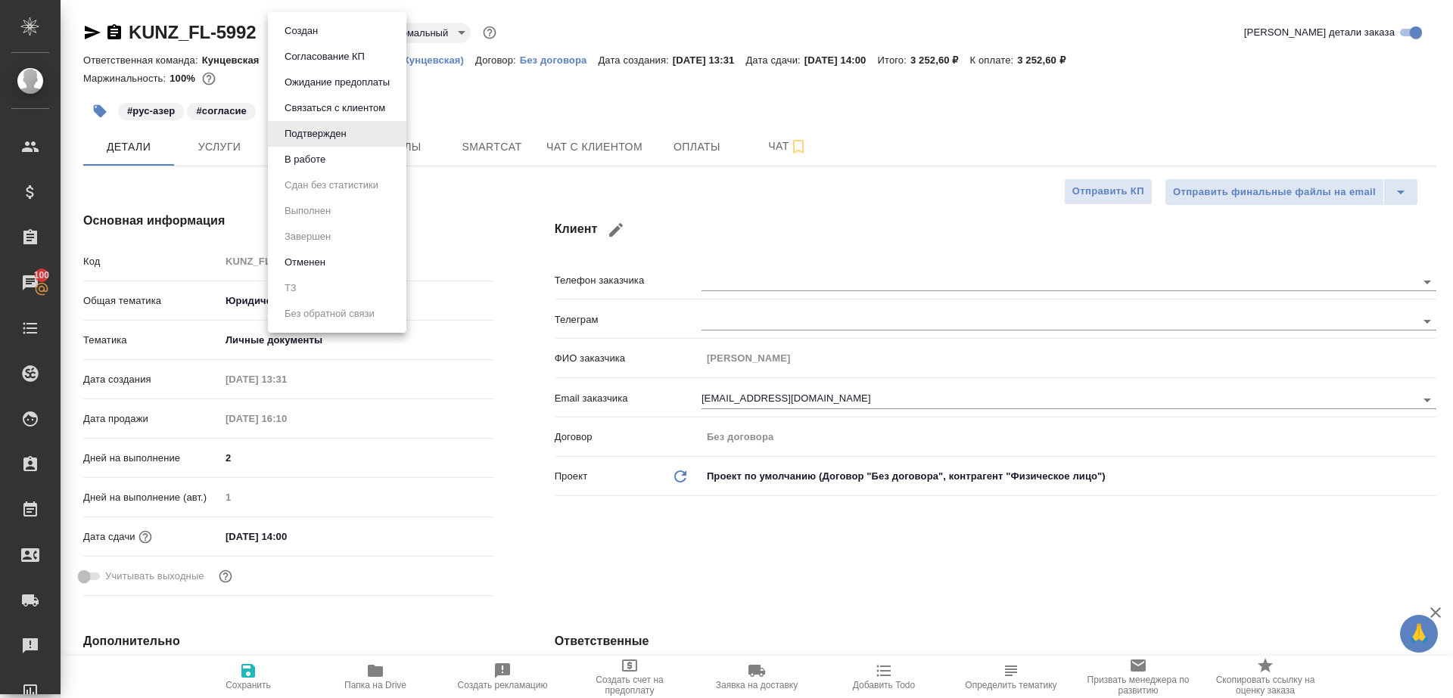
type textarea "x"
click at [347, 152] on li "В работе" at bounding box center [337, 160] width 138 height 26
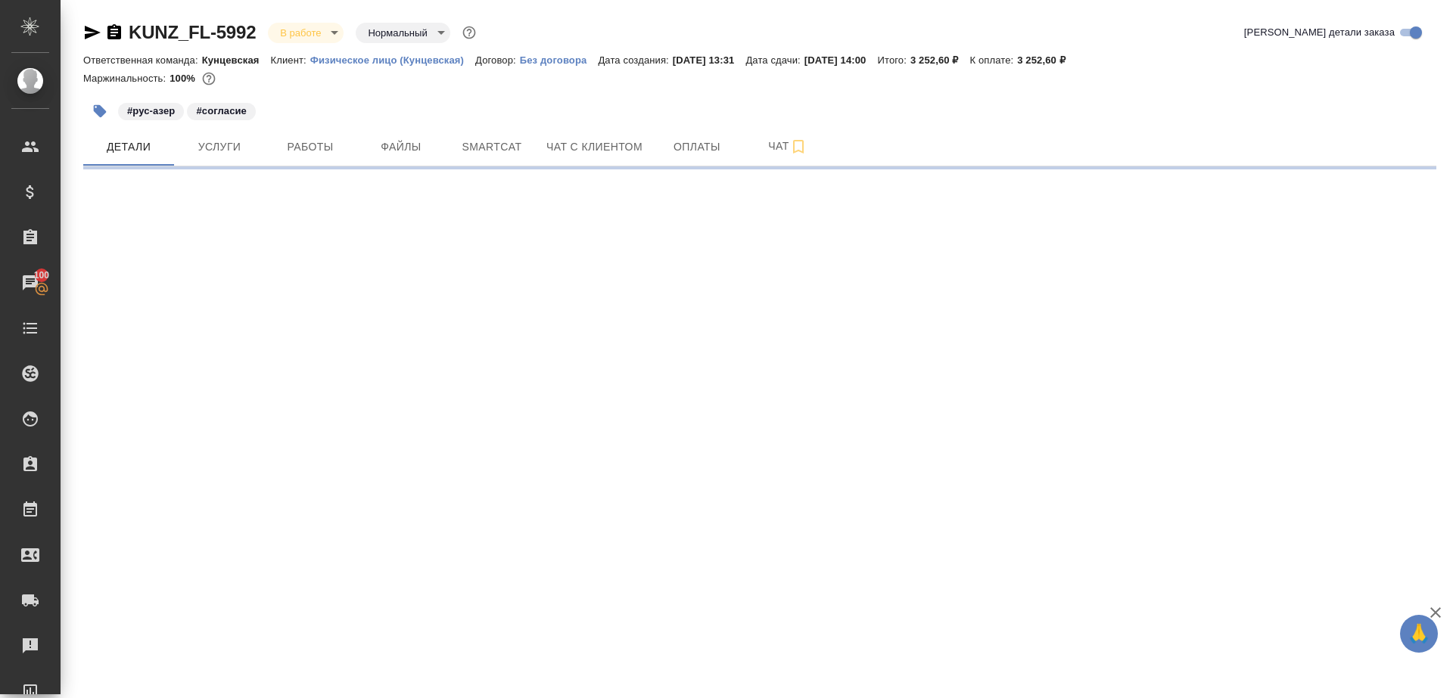
select select "RU"
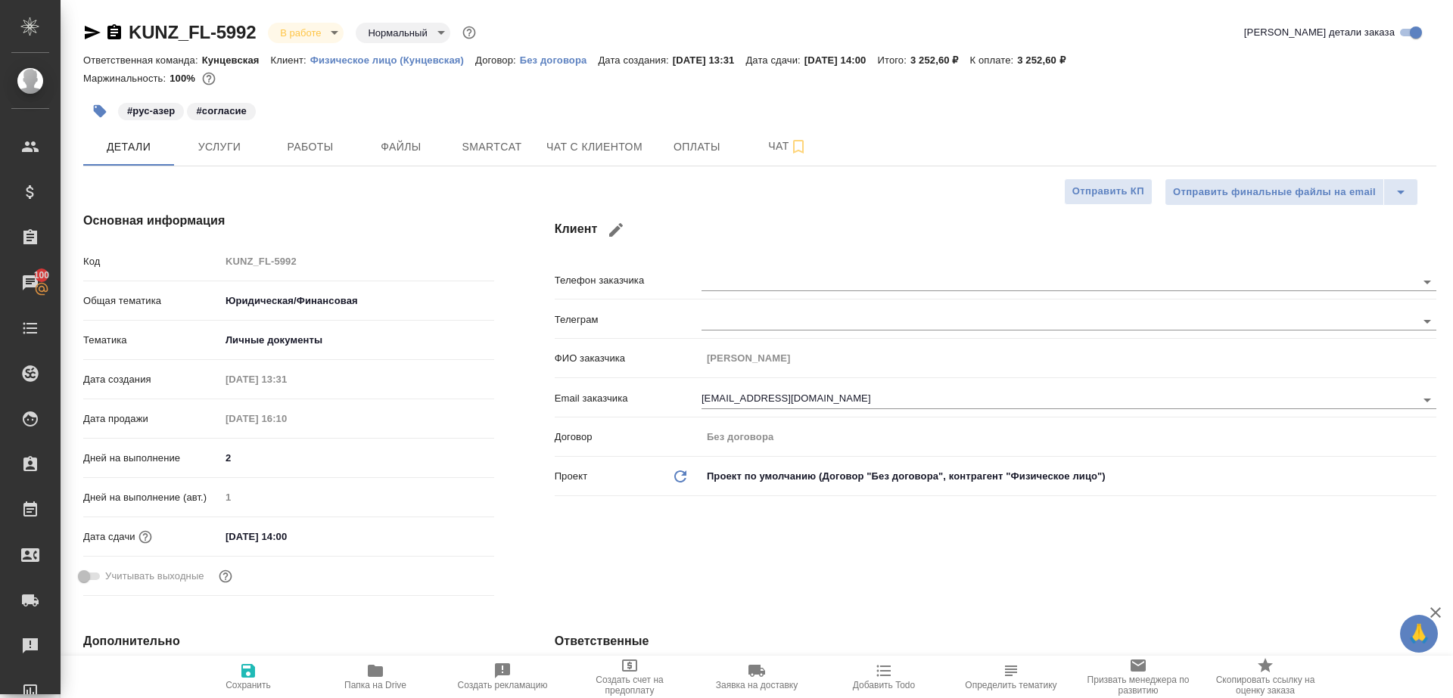
type textarea "x"
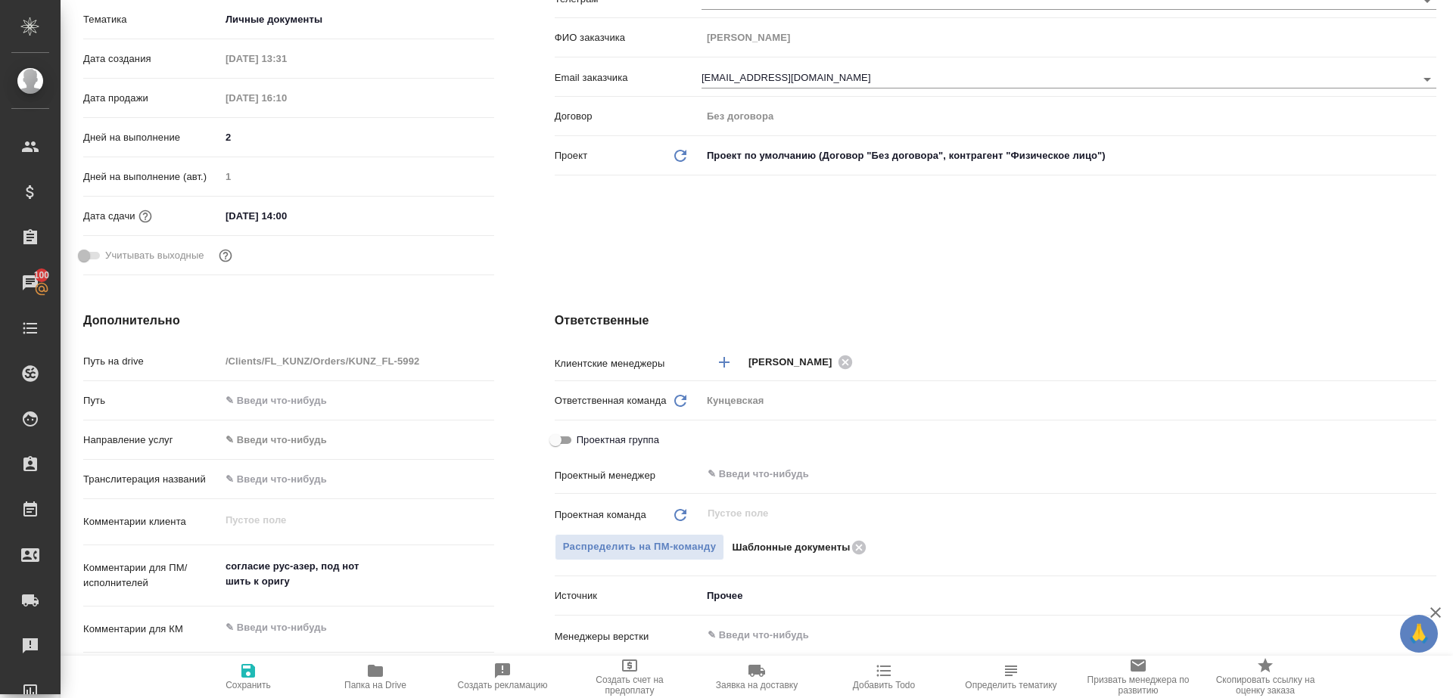
scroll to position [363, 0]
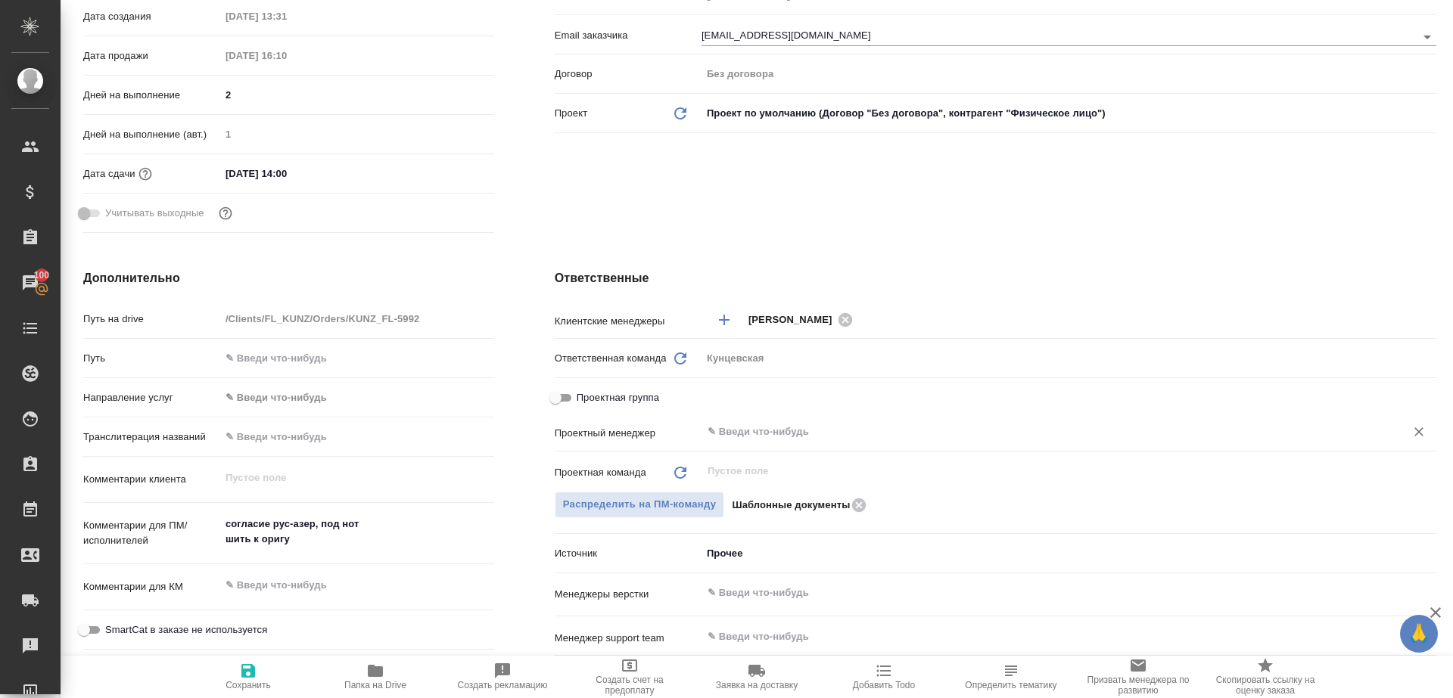
click at [787, 423] on input "text" at bounding box center [1043, 432] width 675 height 18
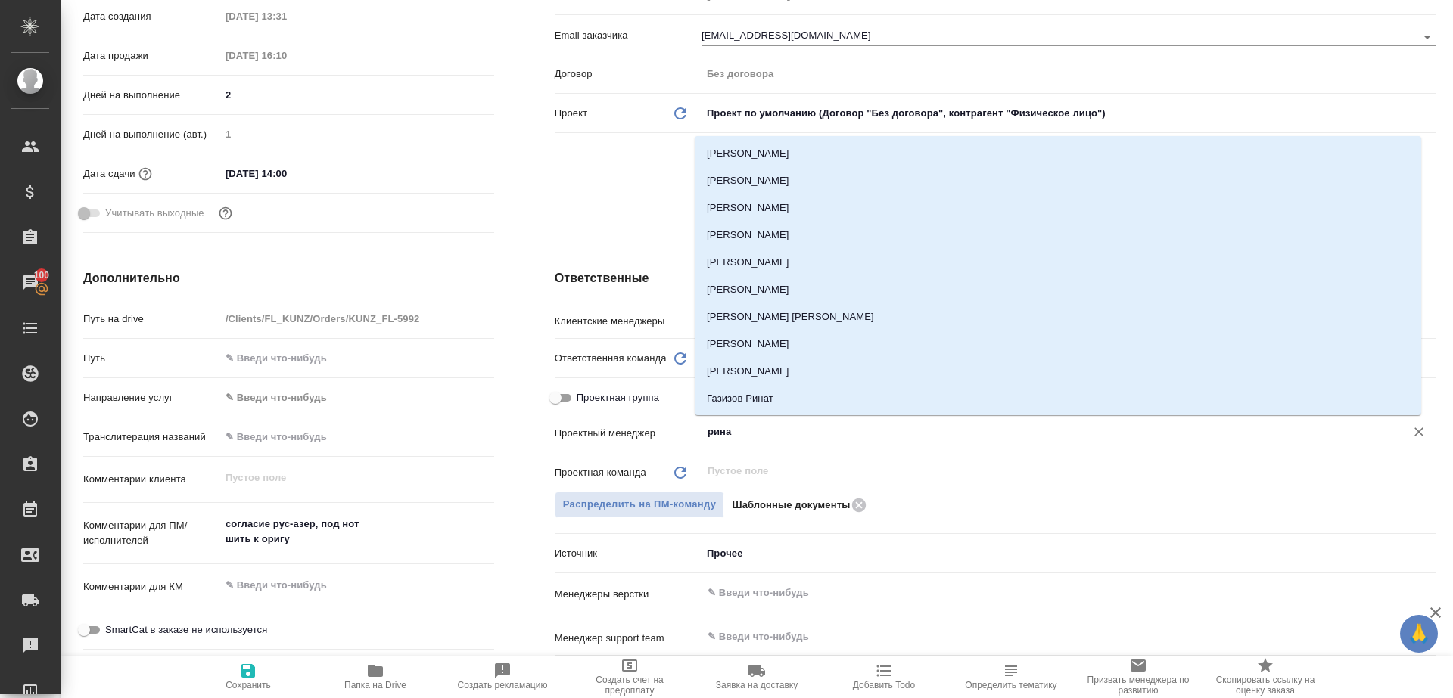
type input "ринат"
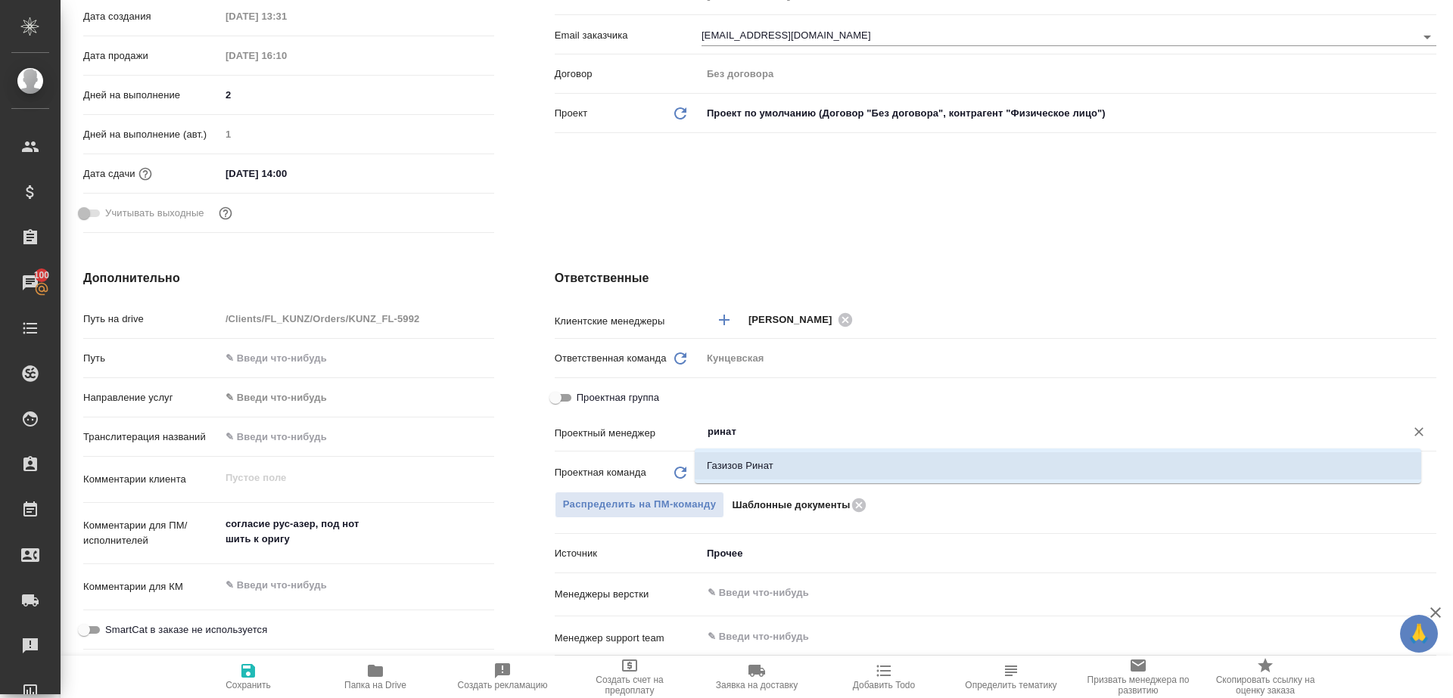
click at [778, 464] on li "Газизов Ринат" at bounding box center [1058, 465] width 726 height 27
type textarea "x"
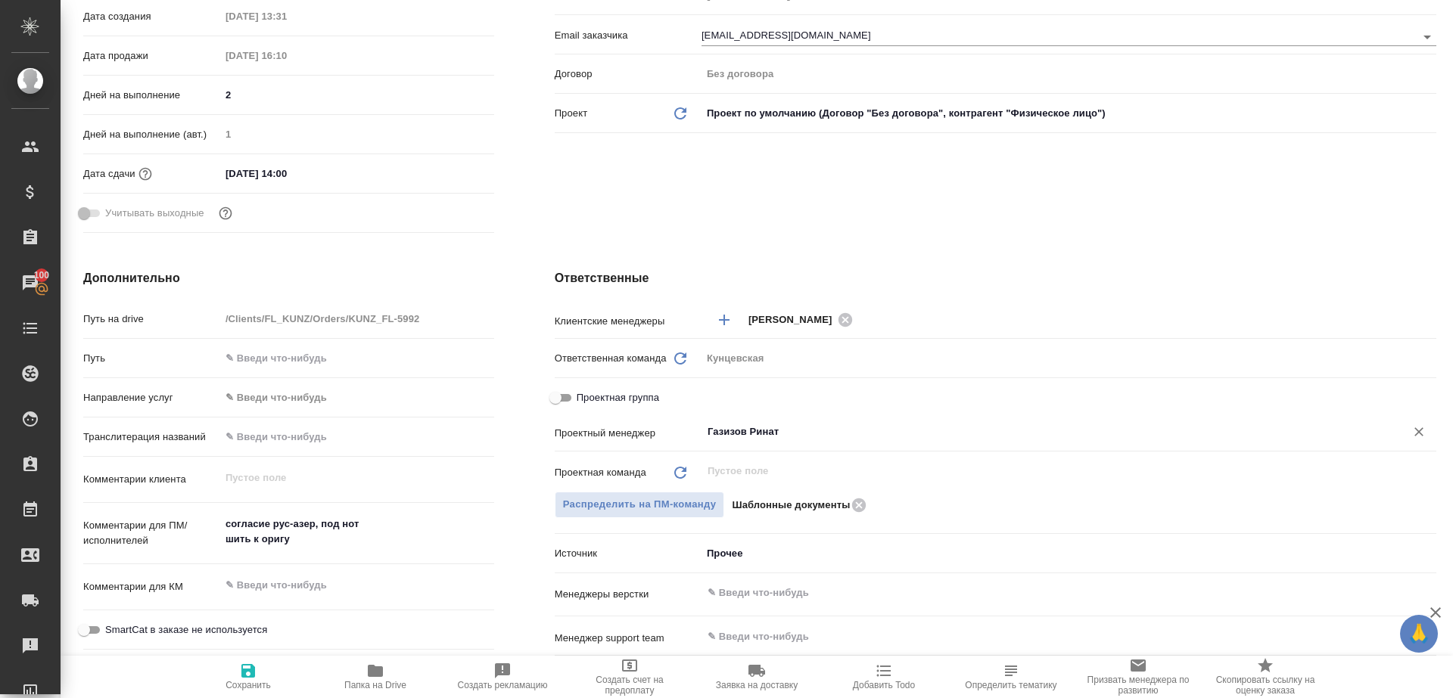
type input "Газизов Ринат"
click at [238, 680] on span "Сохранить" at bounding box center [247, 685] width 45 height 11
type textarea "x"
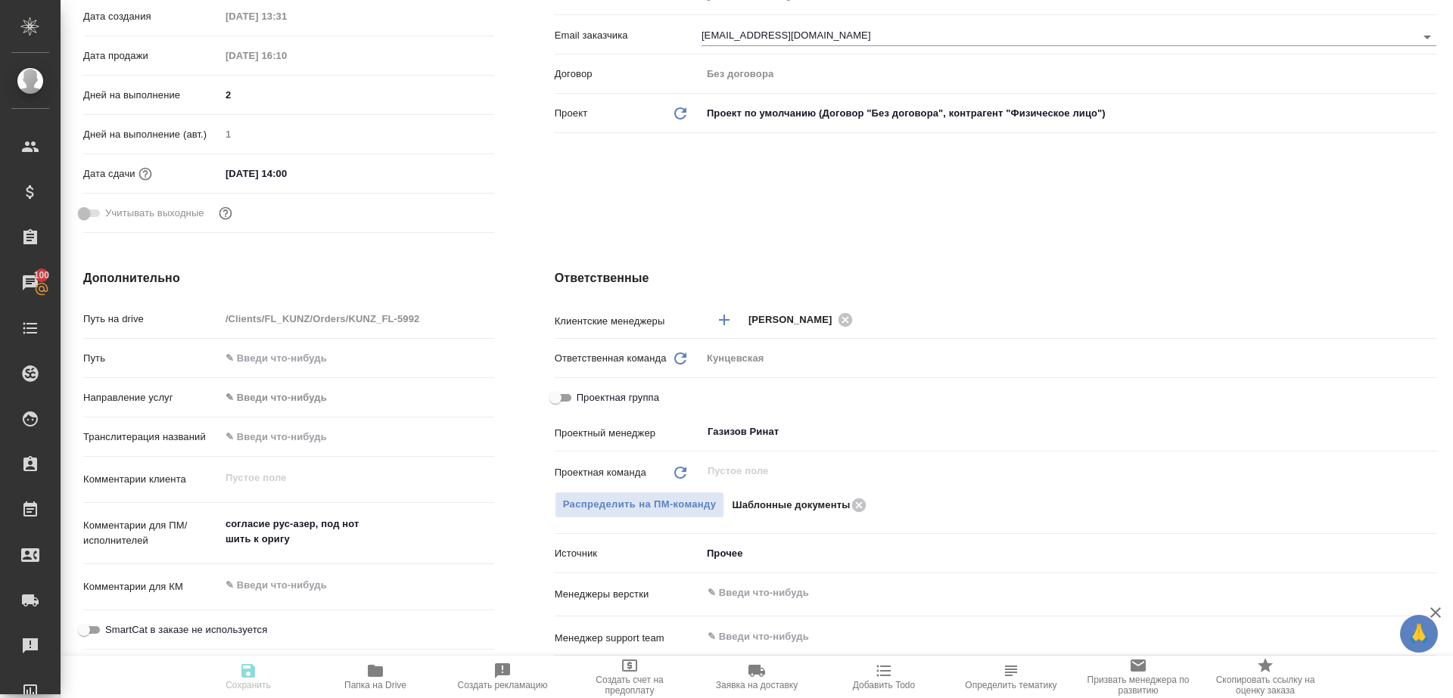
type textarea "x"
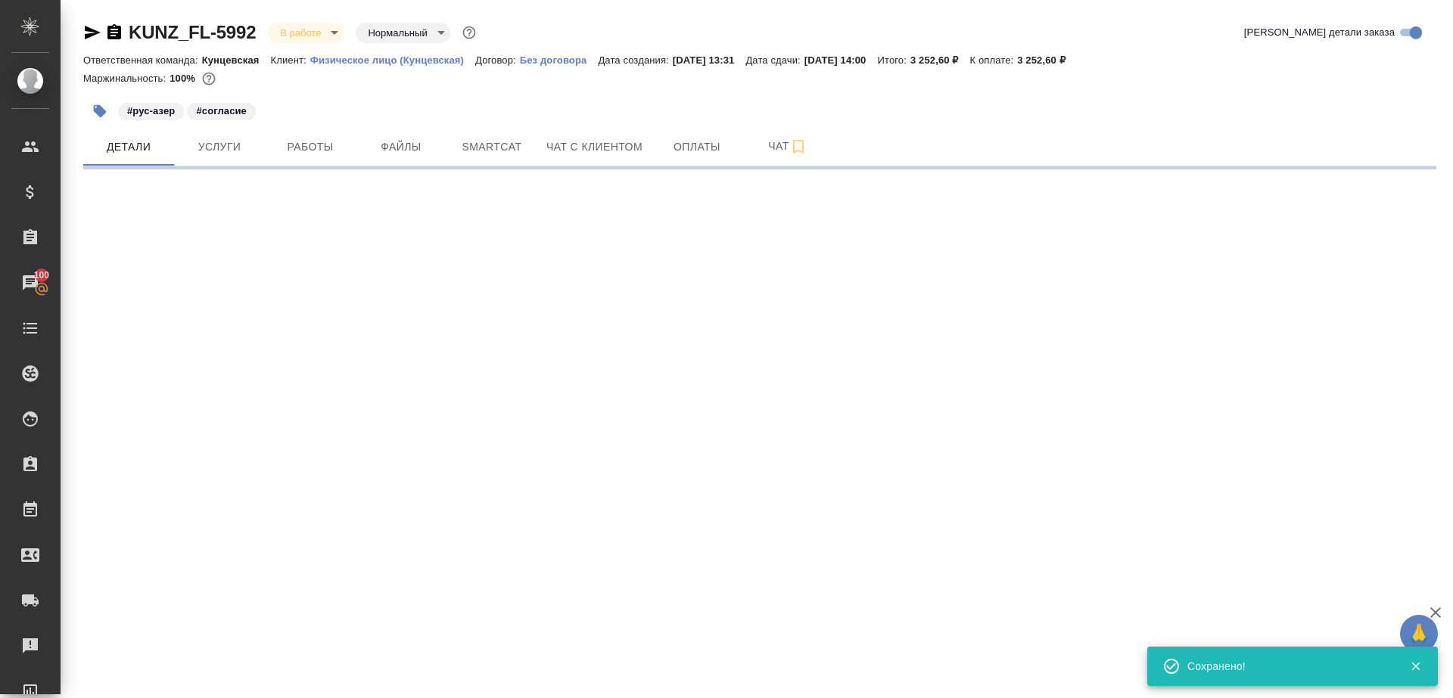
scroll to position [0, 0]
select select "RU"
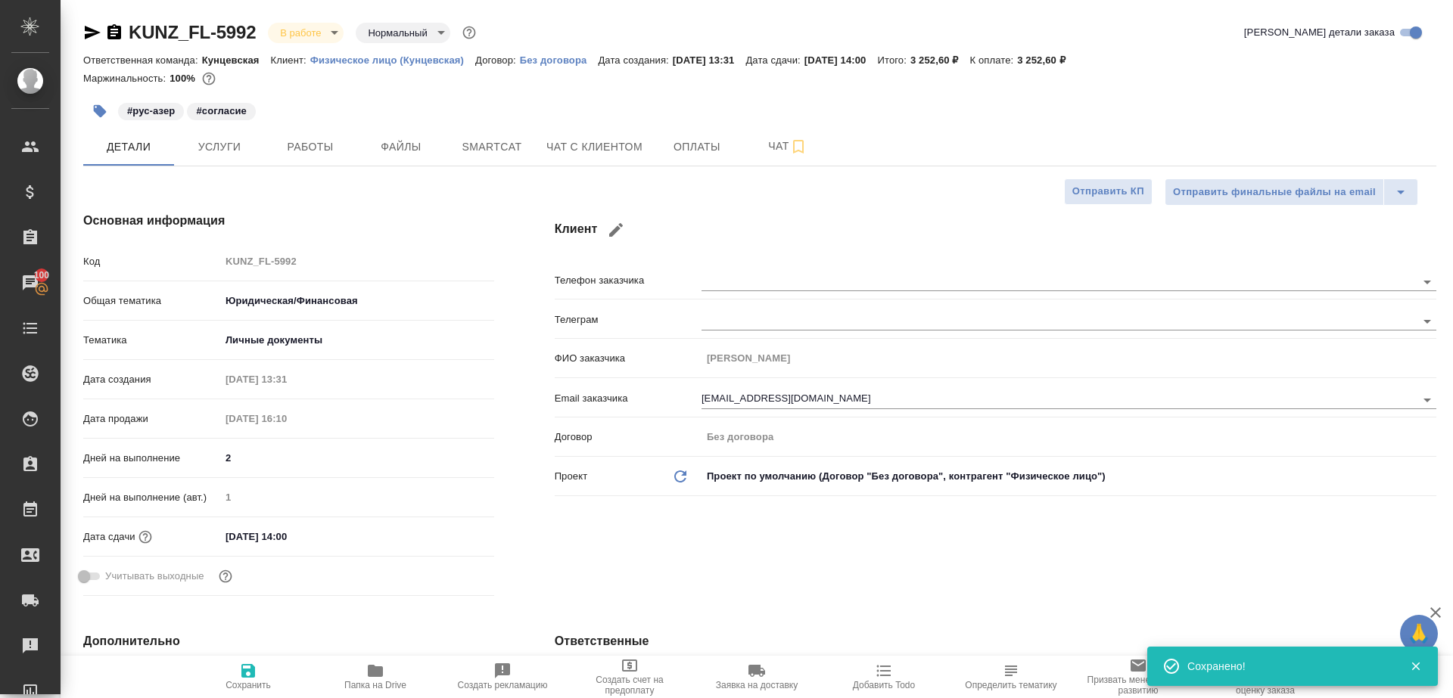
type textarea "x"
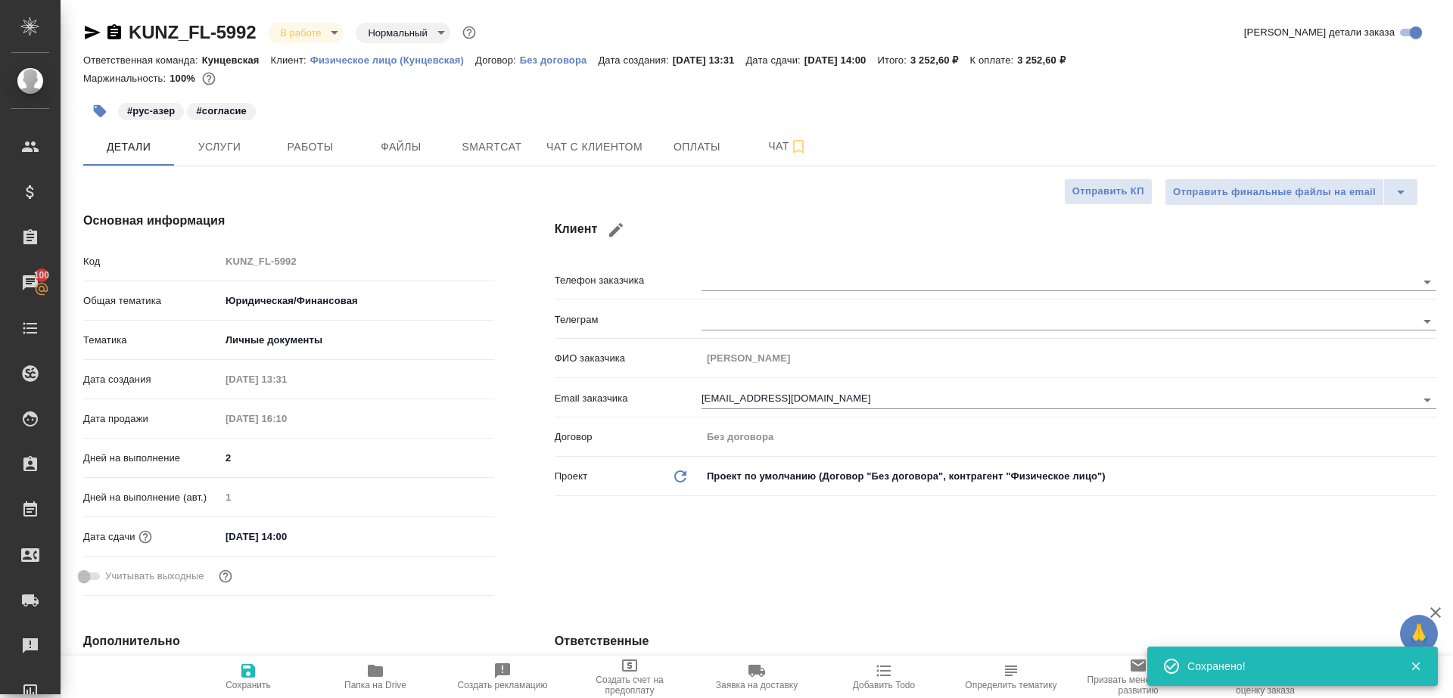
type textarea "x"
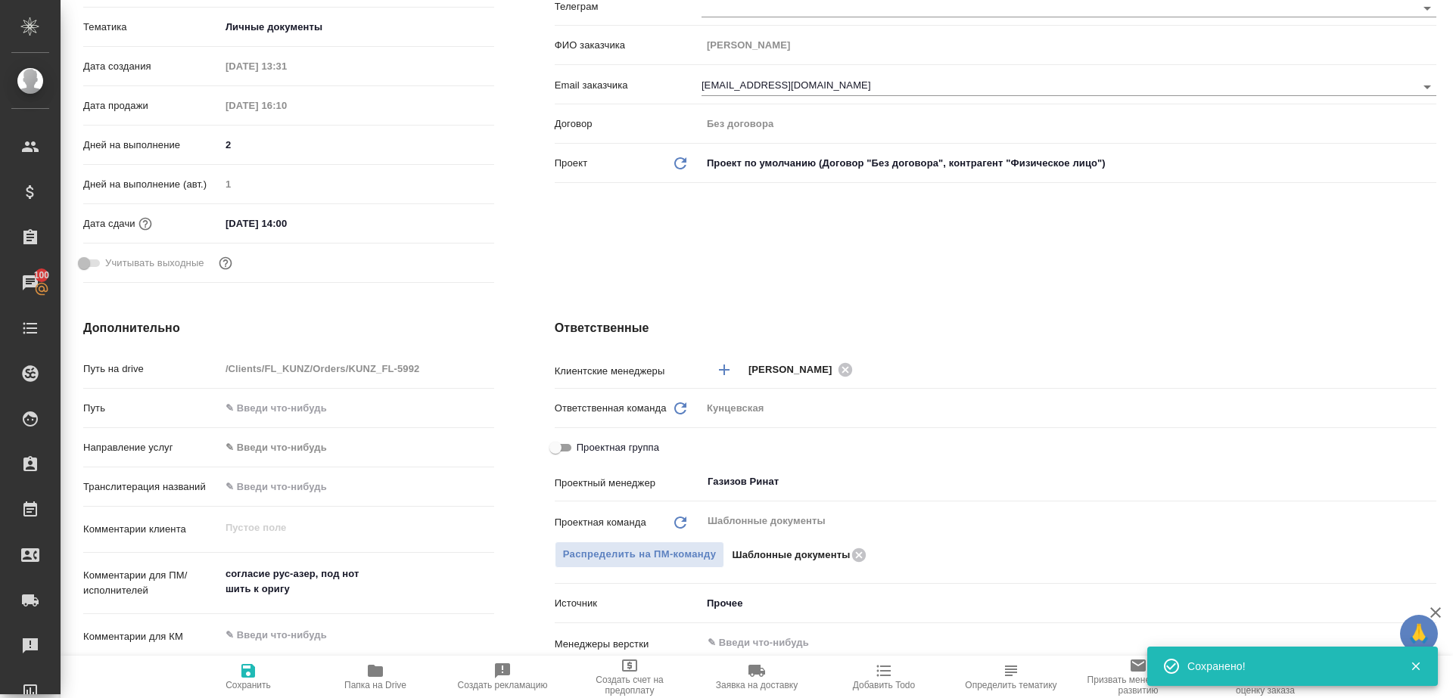
scroll to position [328, 0]
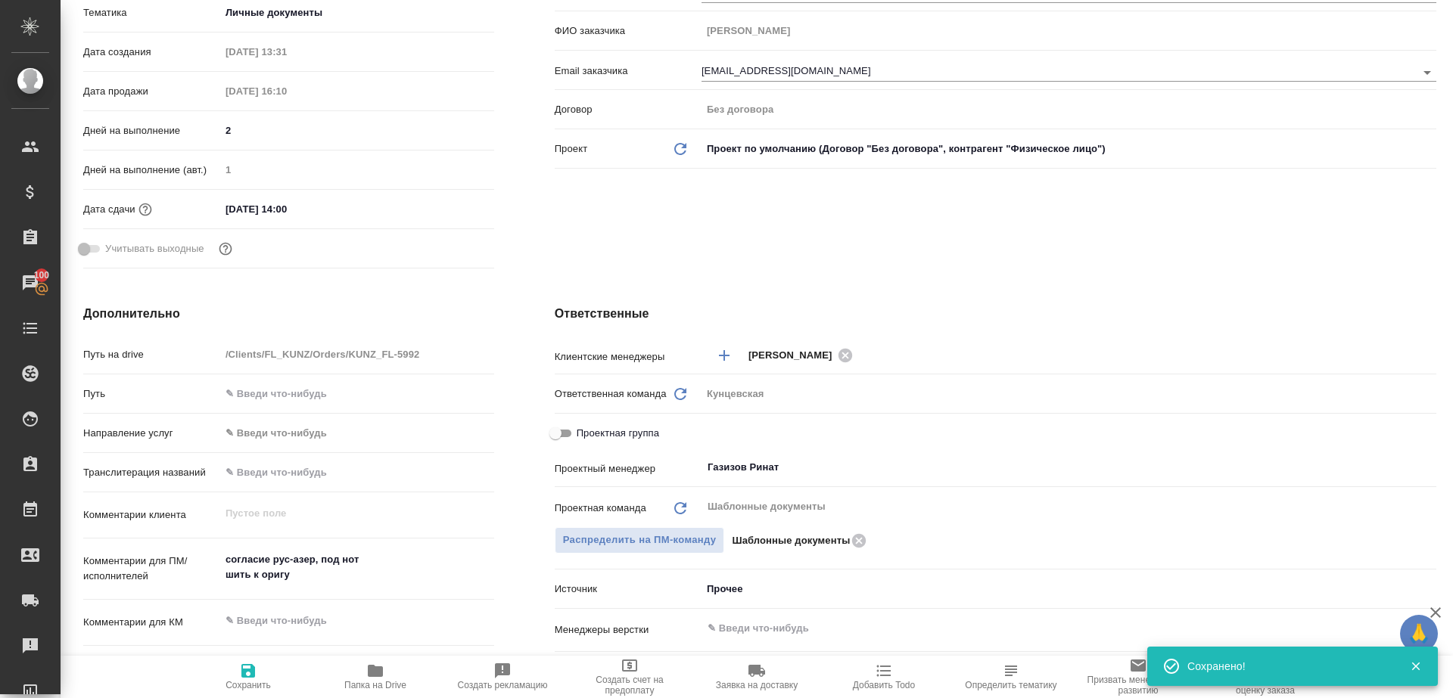
click at [365, 683] on span "Папка на Drive" at bounding box center [375, 685] width 62 height 11
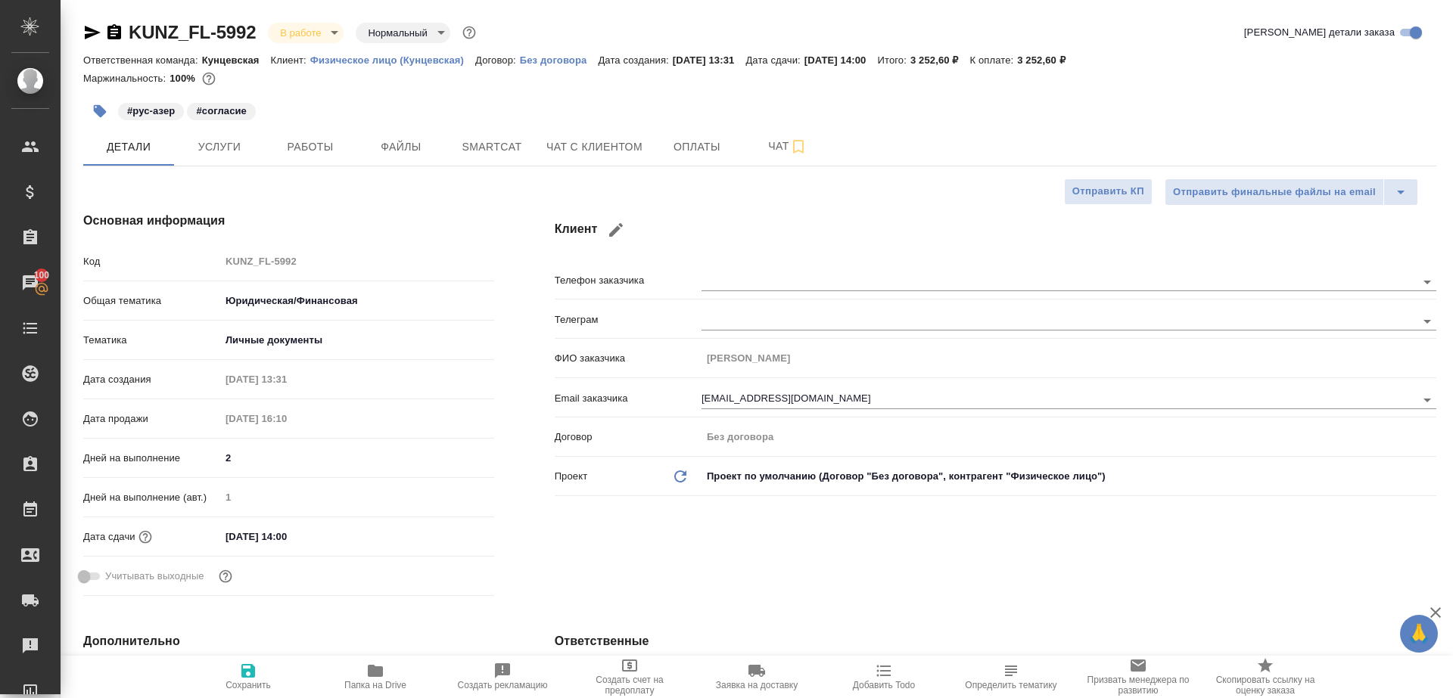
type textarea "x"
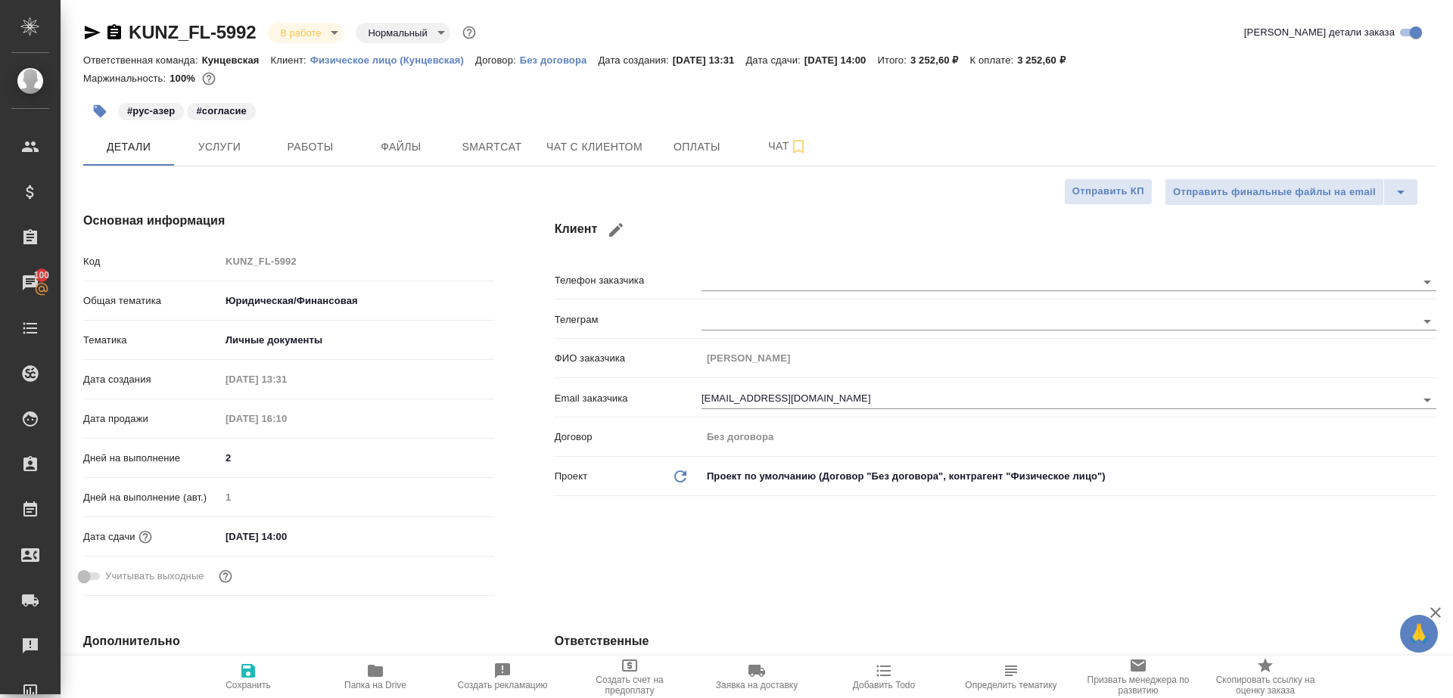
type textarea "x"
click at [307, 159] on button "Работы" at bounding box center [310, 147] width 91 height 38
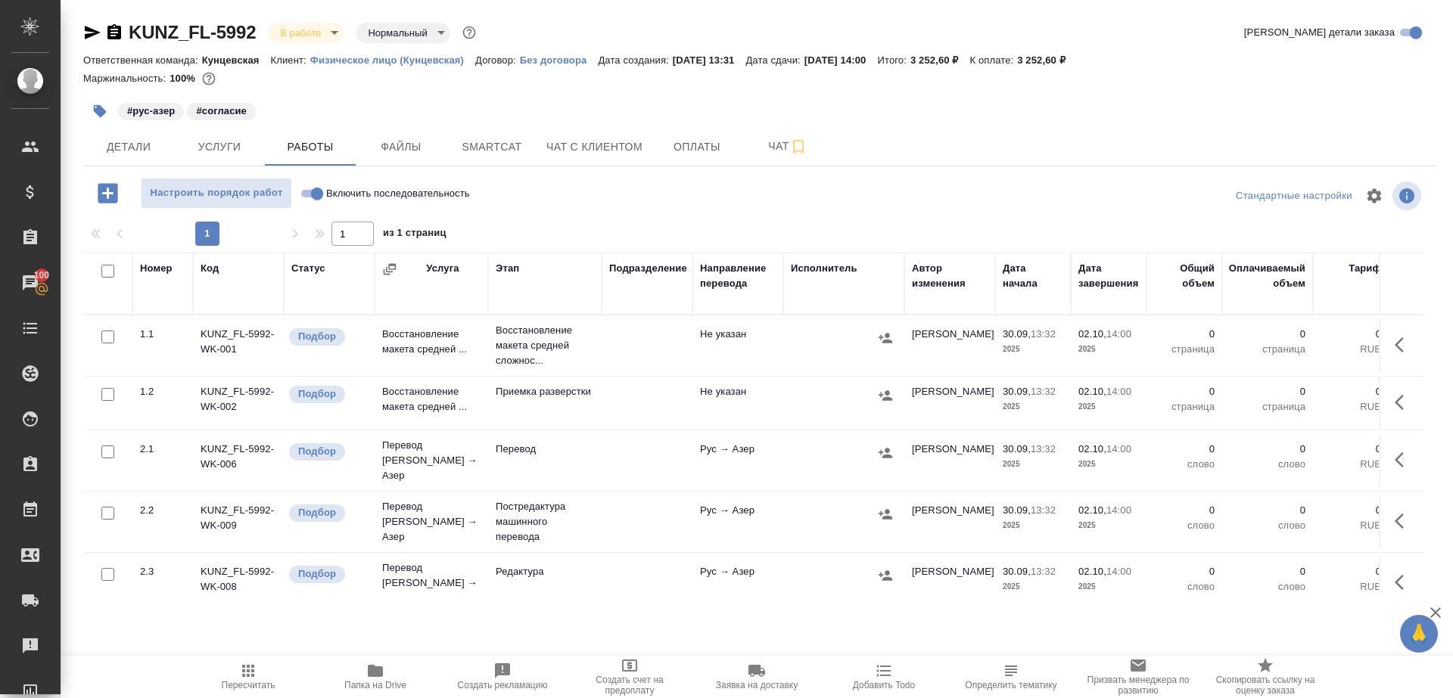
click at [579, 208] on div at bounding box center [759, 196] width 451 height 36
click at [311, 188] on input "Включить последовательность" at bounding box center [317, 194] width 54 height 18
checkbox input "true"
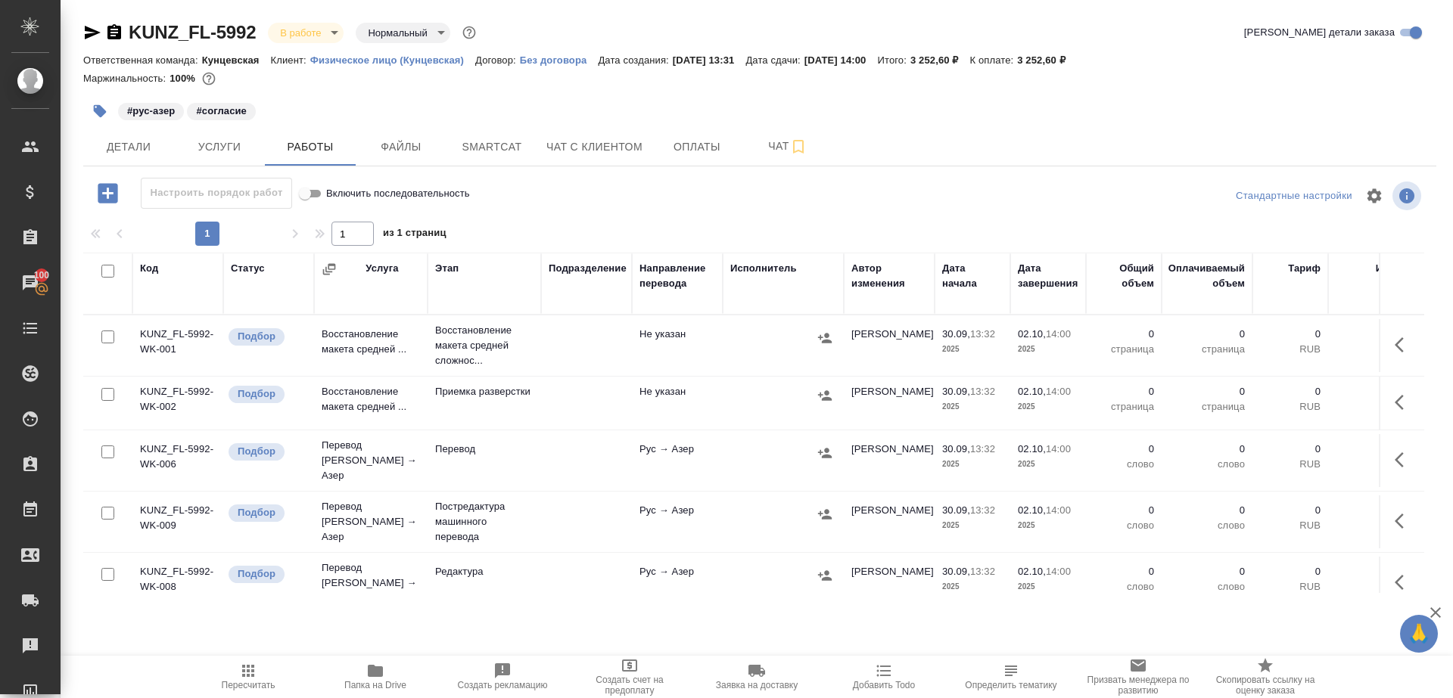
click at [107, 269] on input "checkbox" at bounding box center [107, 271] width 13 height 13
checkbox input "true"
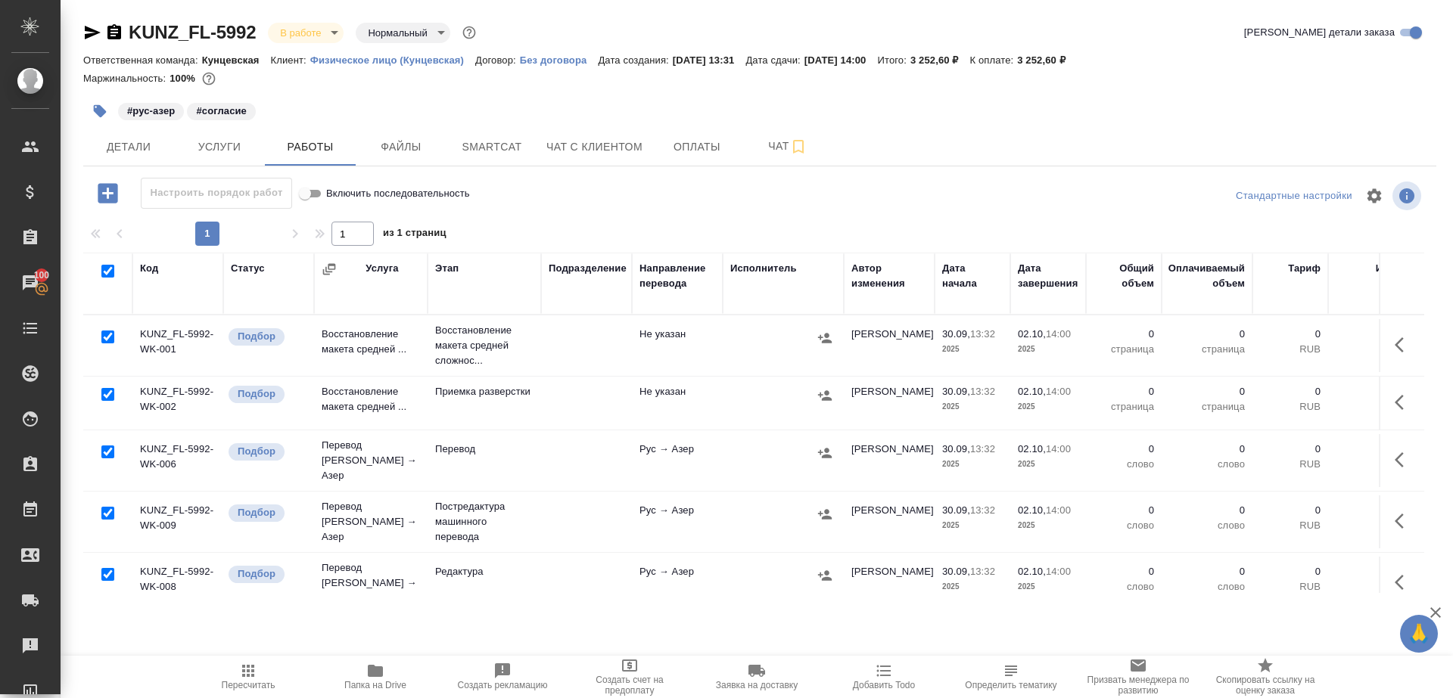
checkbox input "true"
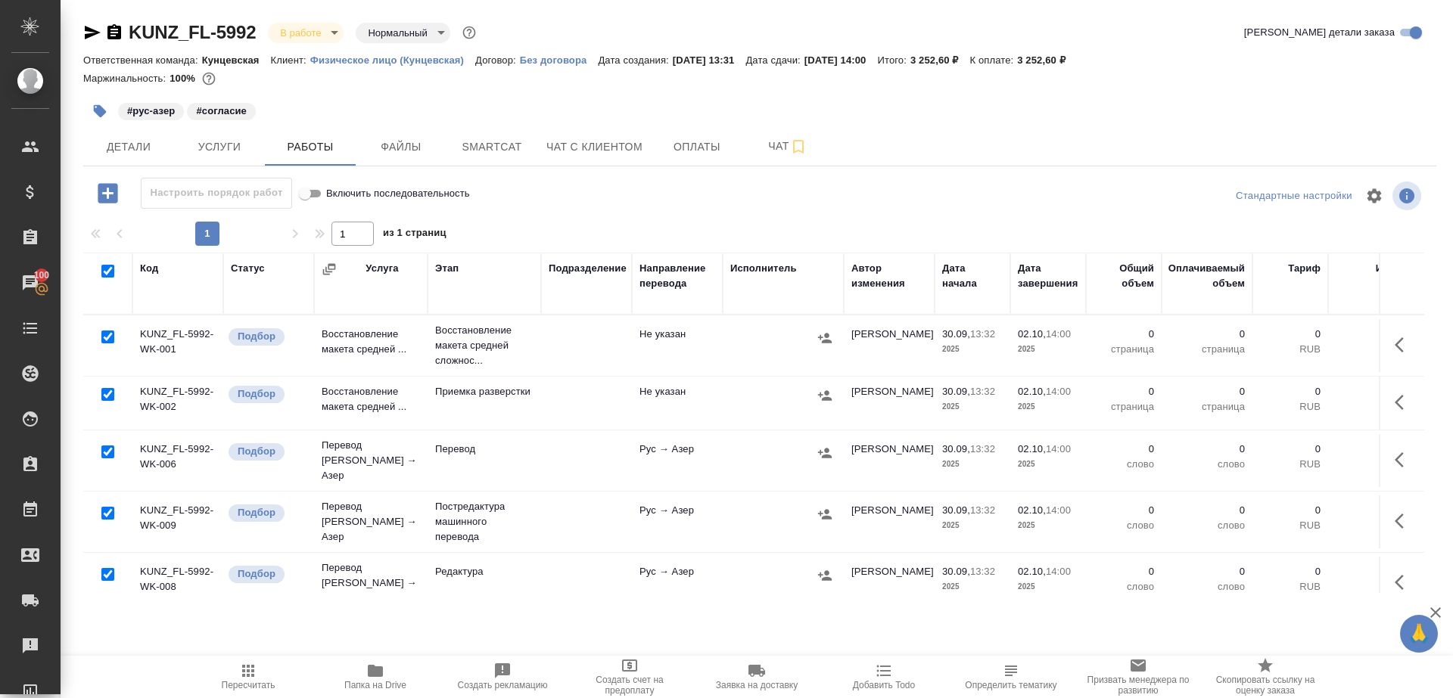
checkbox input "true"
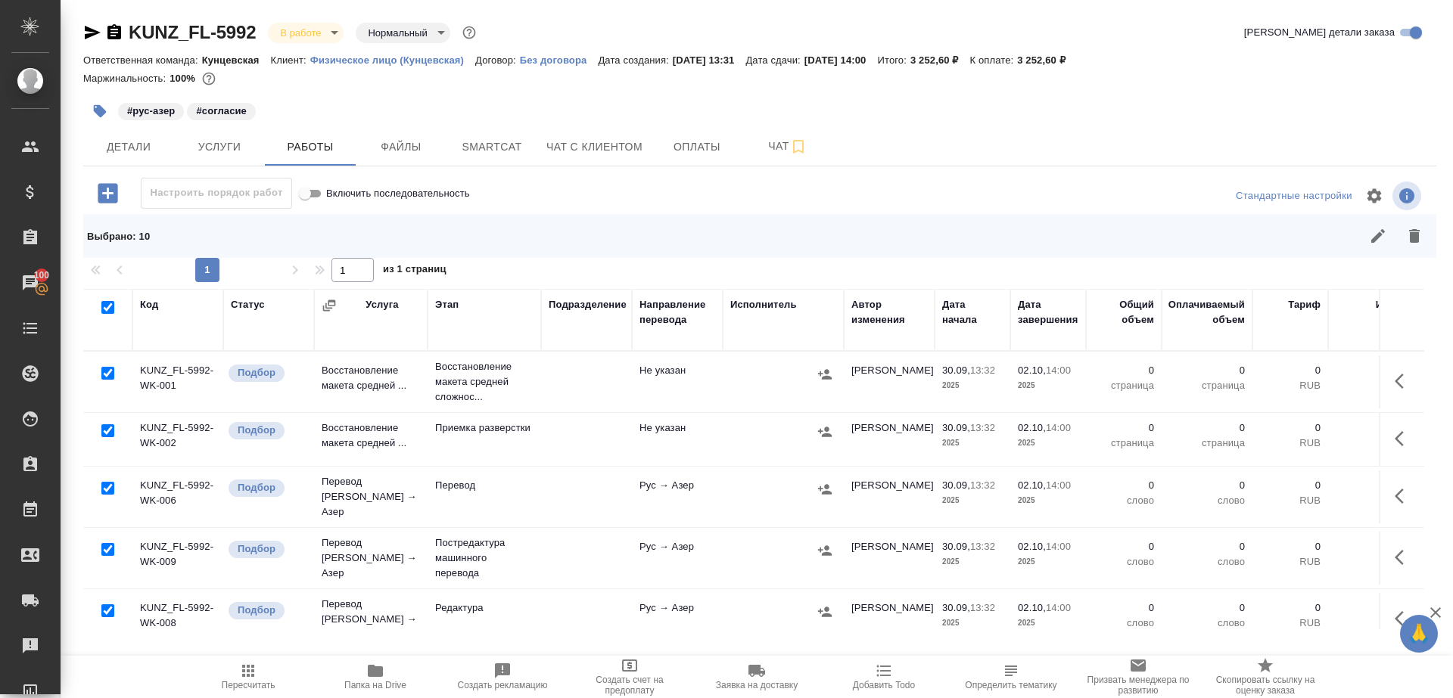
click at [107, 373] on input "checkbox" at bounding box center [107, 373] width 13 height 13
checkbox input "false"
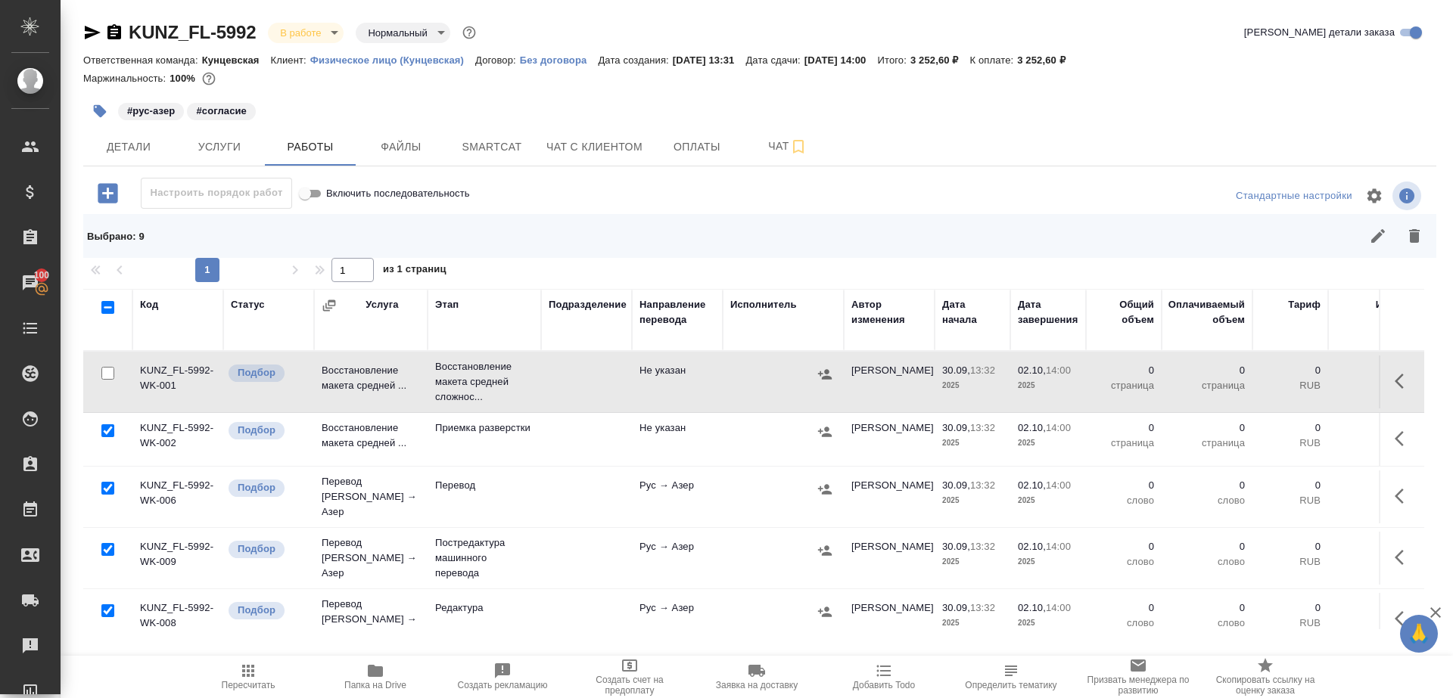
scroll to position [86, 0]
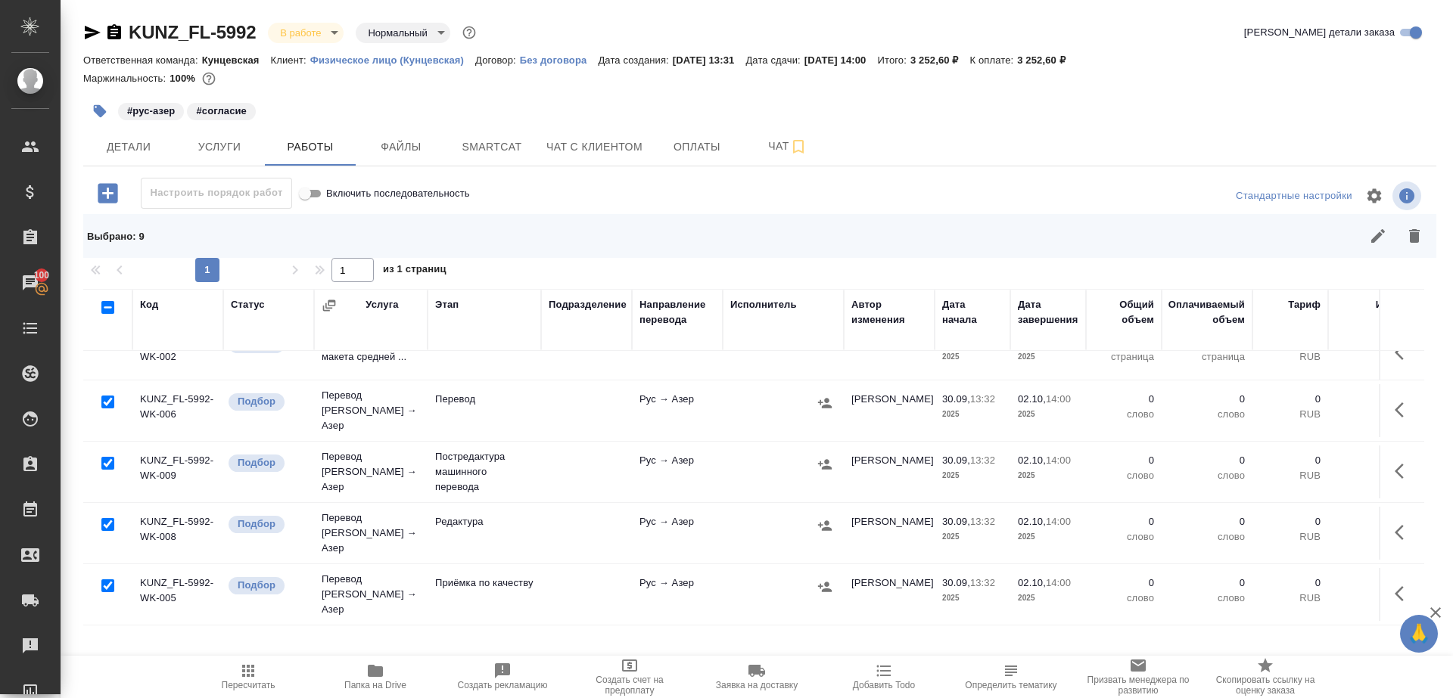
click at [111, 396] on input "checkbox" at bounding box center [107, 402] width 13 height 13
checkbox input "false"
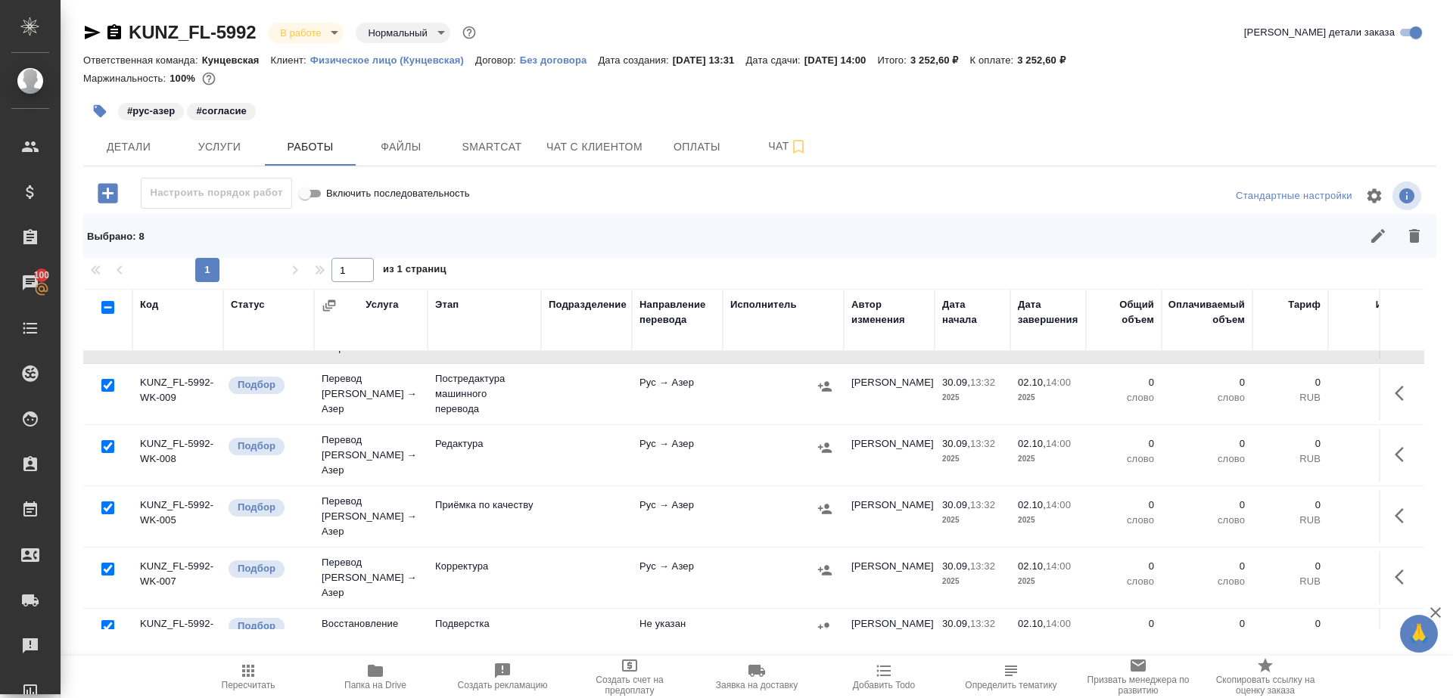
scroll to position [197, 0]
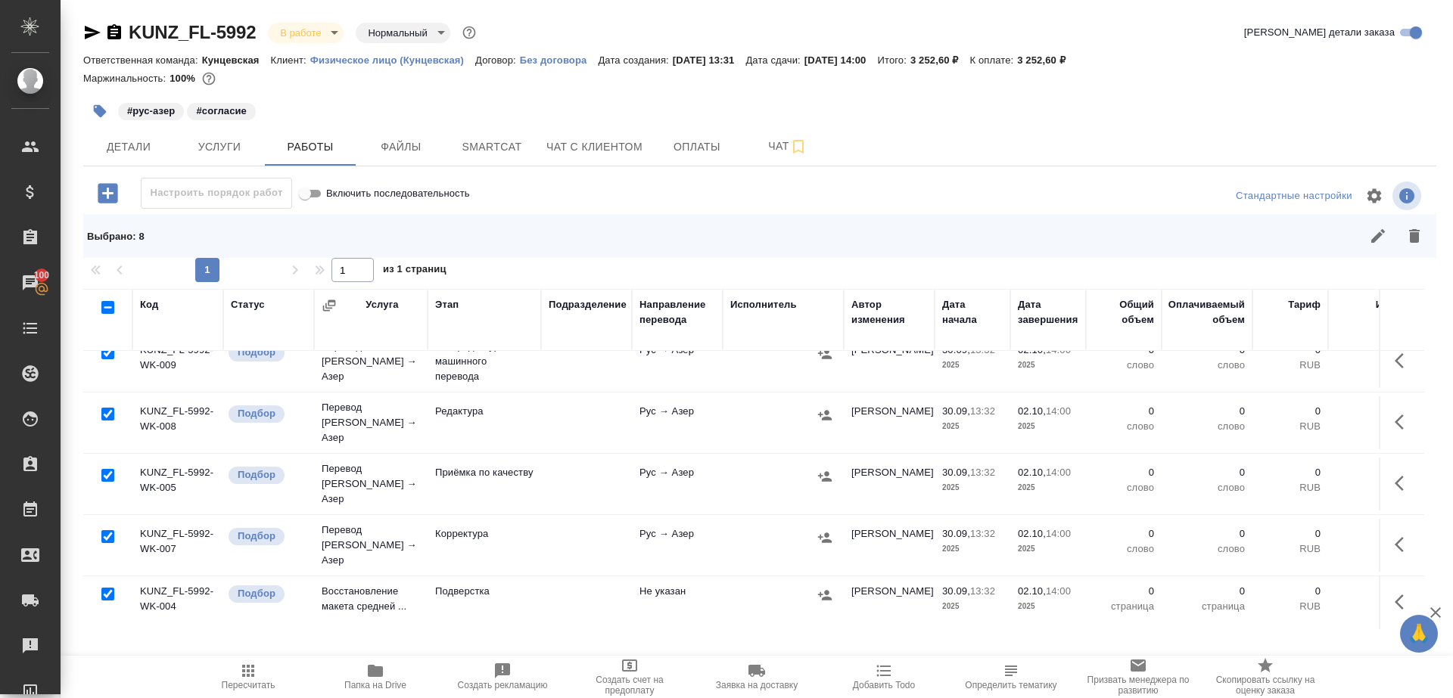
click at [107, 469] on input "checkbox" at bounding box center [107, 475] width 13 height 13
checkbox input "false"
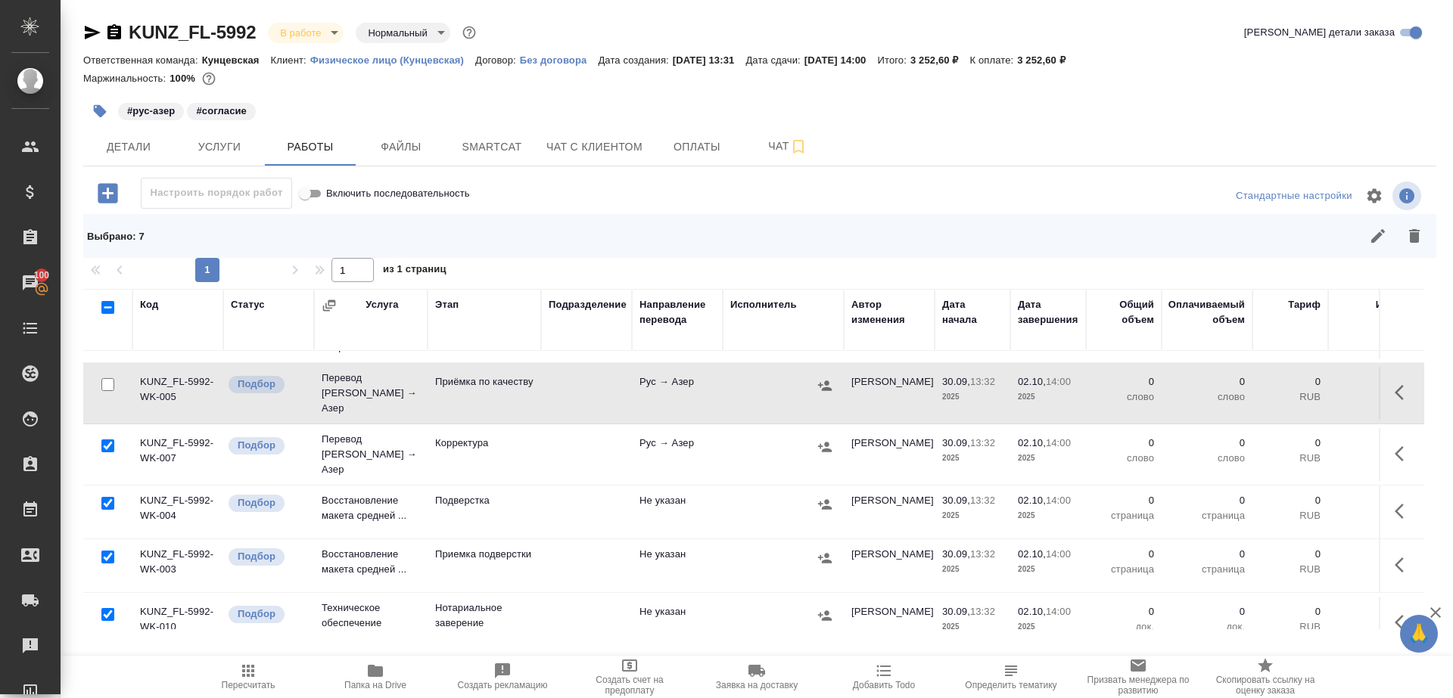
scroll to position [294, 0]
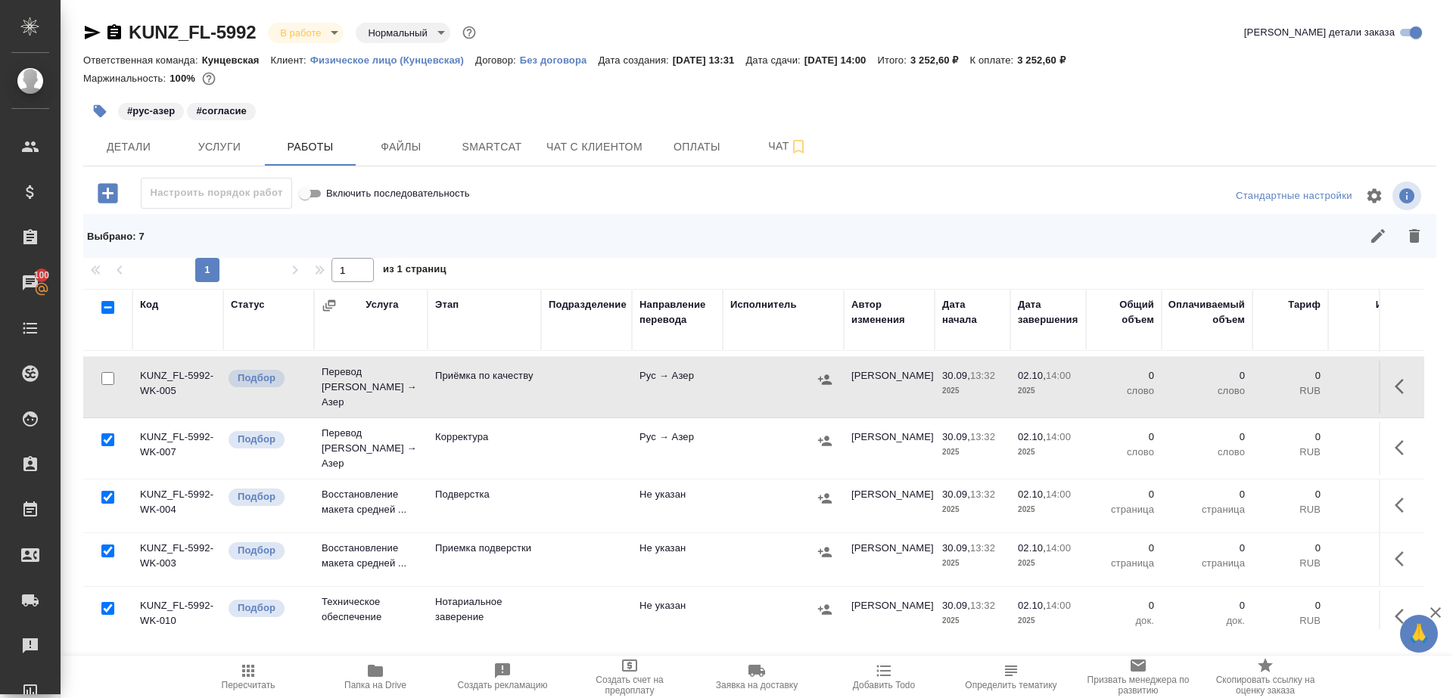
click at [107, 602] on input "checkbox" at bounding box center [107, 608] width 13 height 13
checkbox input "false"
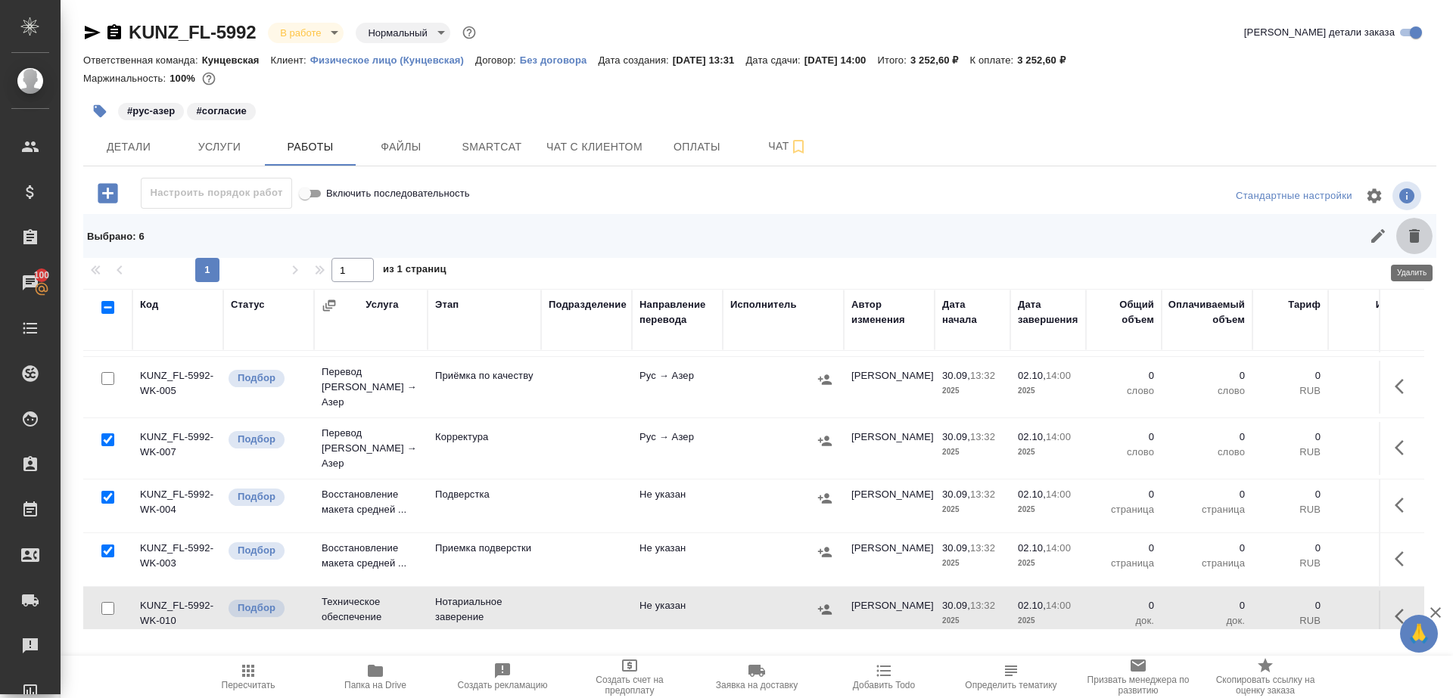
click at [1417, 244] on icon "button" at bounding box center [1414, 236] width 18 height 18
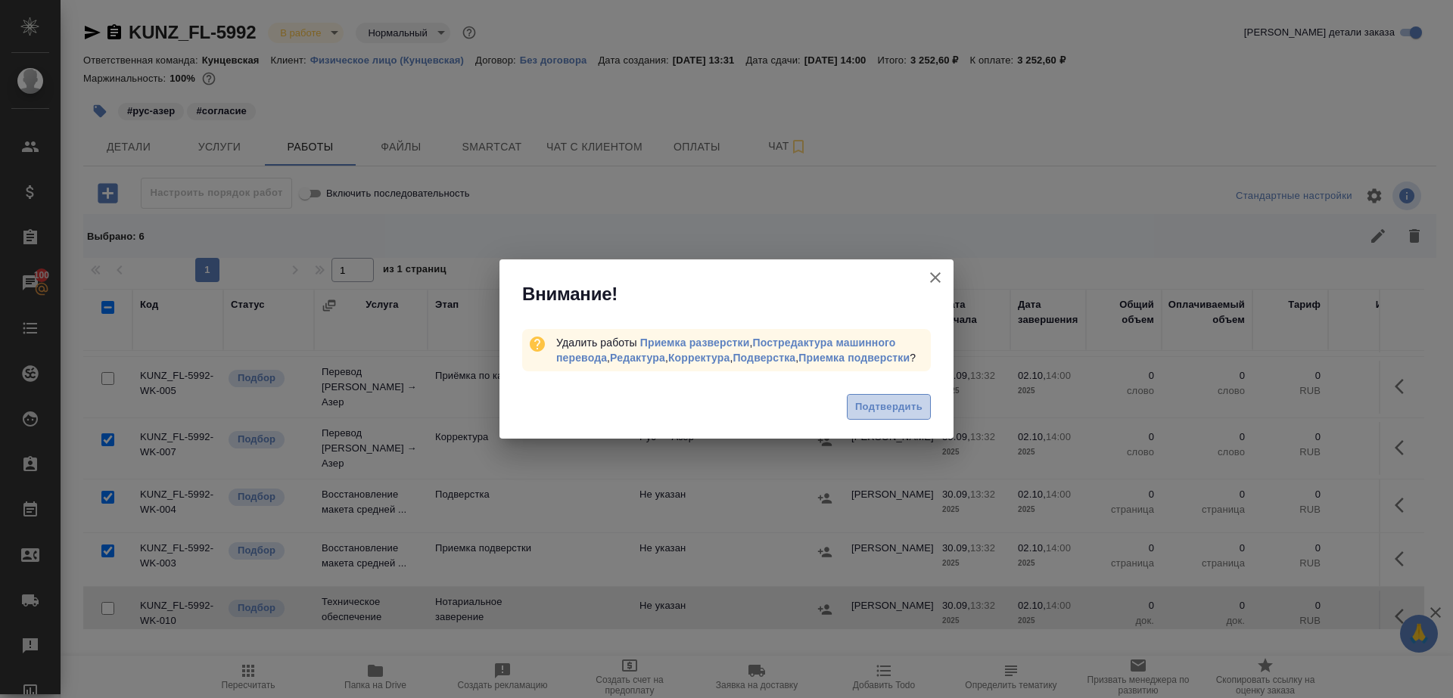
click at [890, 416] on span "Подтвердить" at bounding box center [888, 407] width 67 height 17
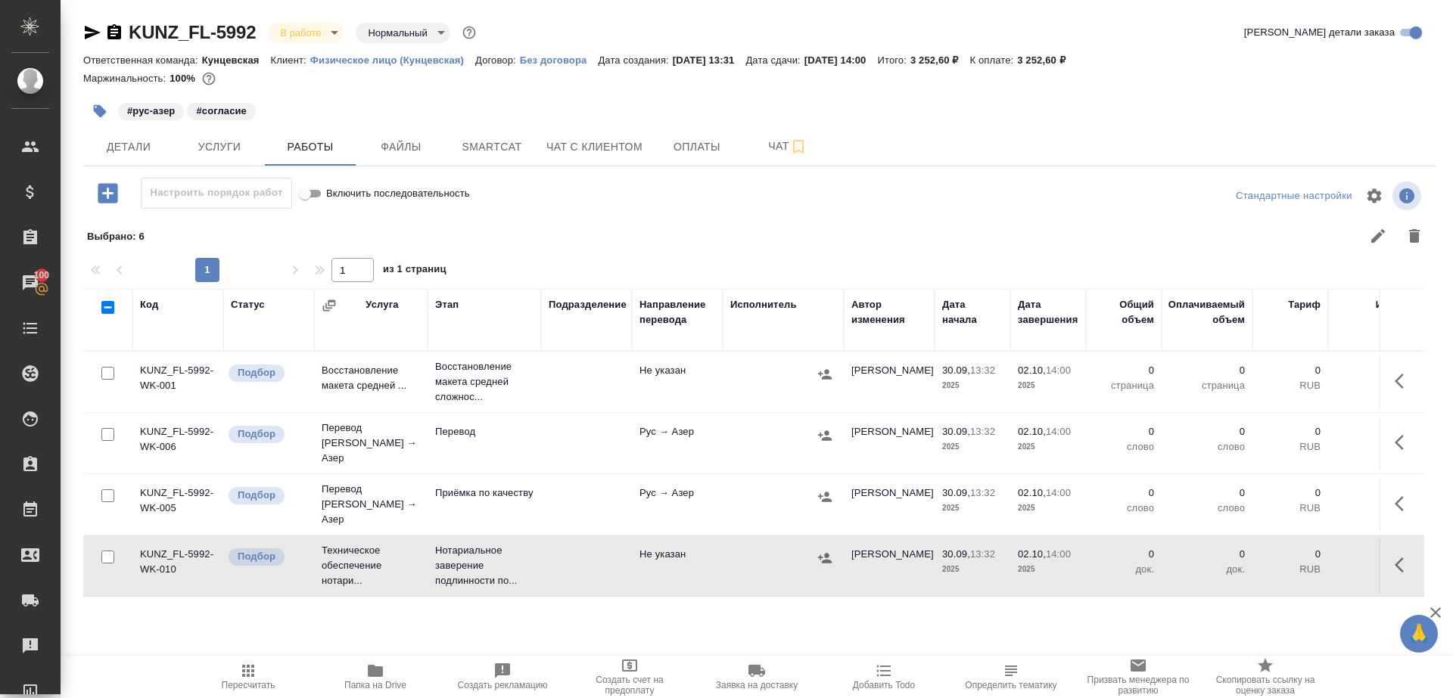
scroll to position [0, 0]
click at [461, 138] on span "Smartcat" at bounding box center [491, 147] width 73 height 19
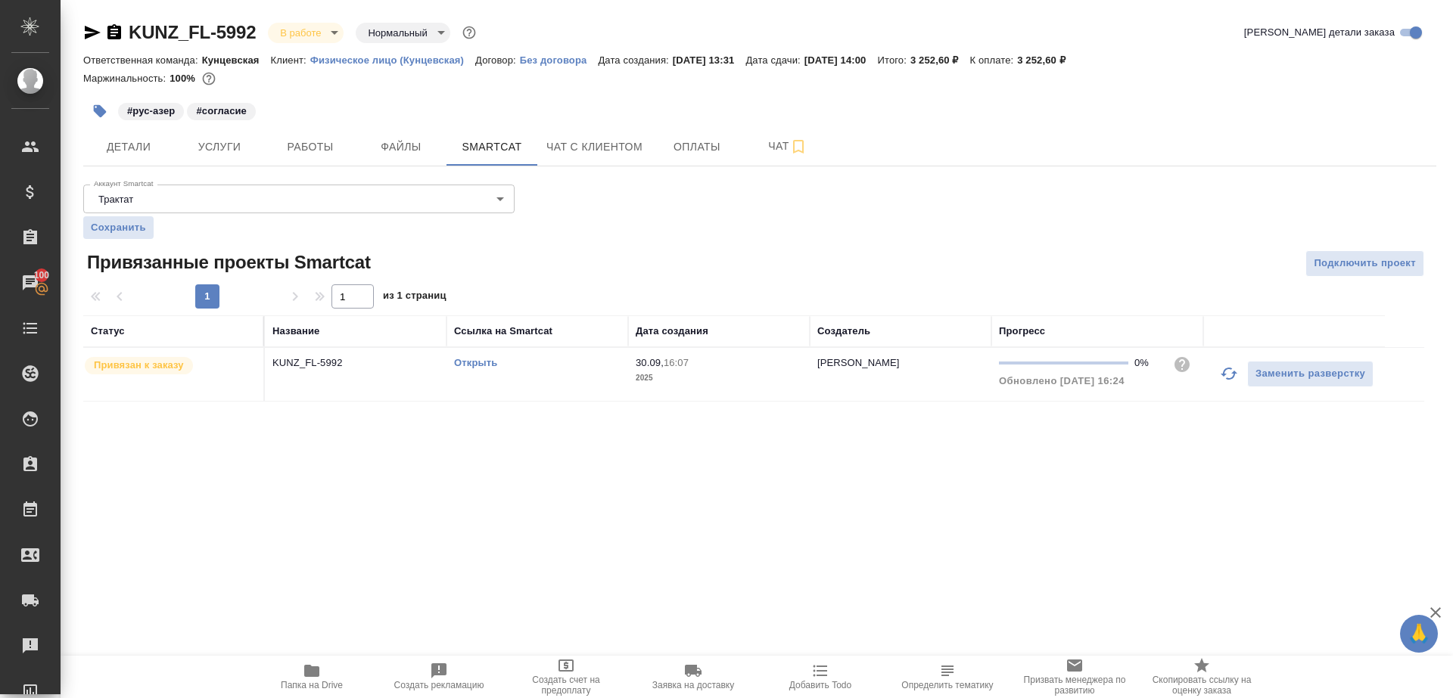
click at [470, 361] on link "Открыть" at bounding box center [475, 362] width 43 height 11
click at [323, 151] on span "Работы" at bounding box center [310, 147] width 73 height 19
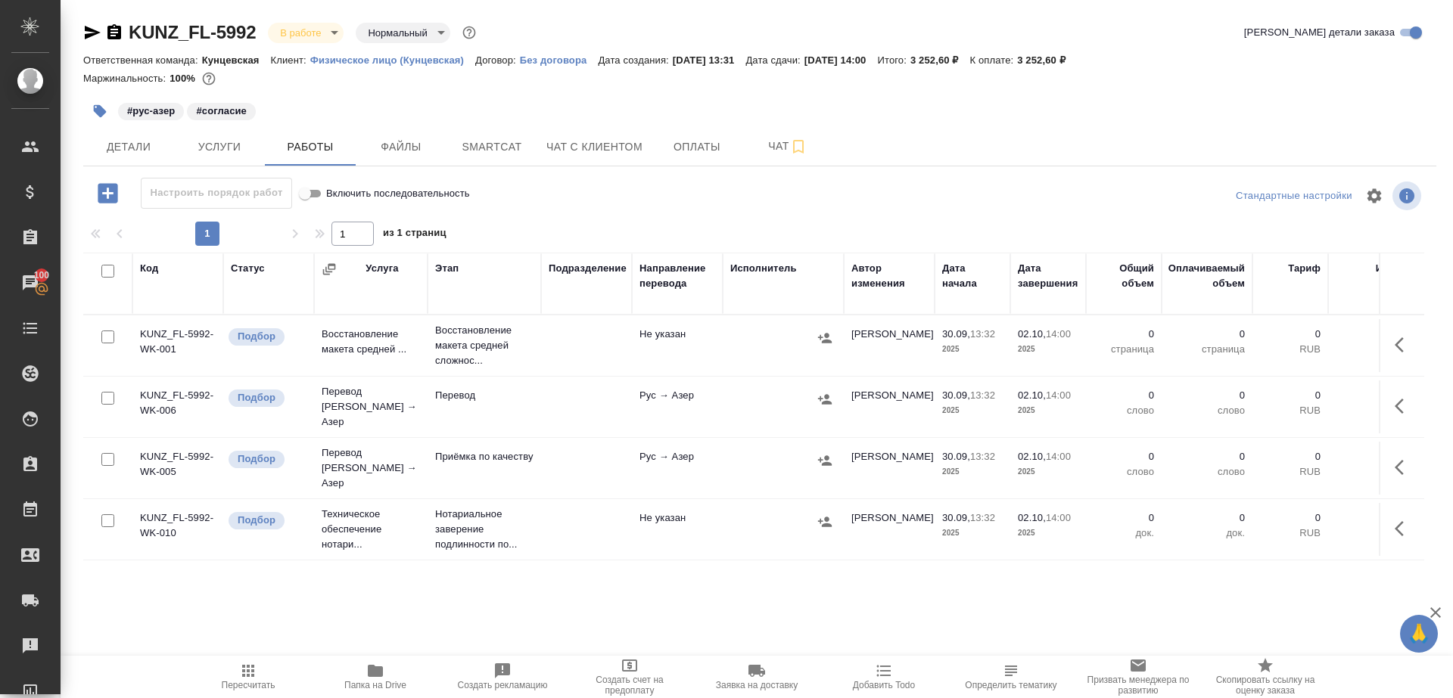
click at [102, 332] on input "checkbox" at bounding box center [107, 337] width 13 height 13
checkbox input "true"
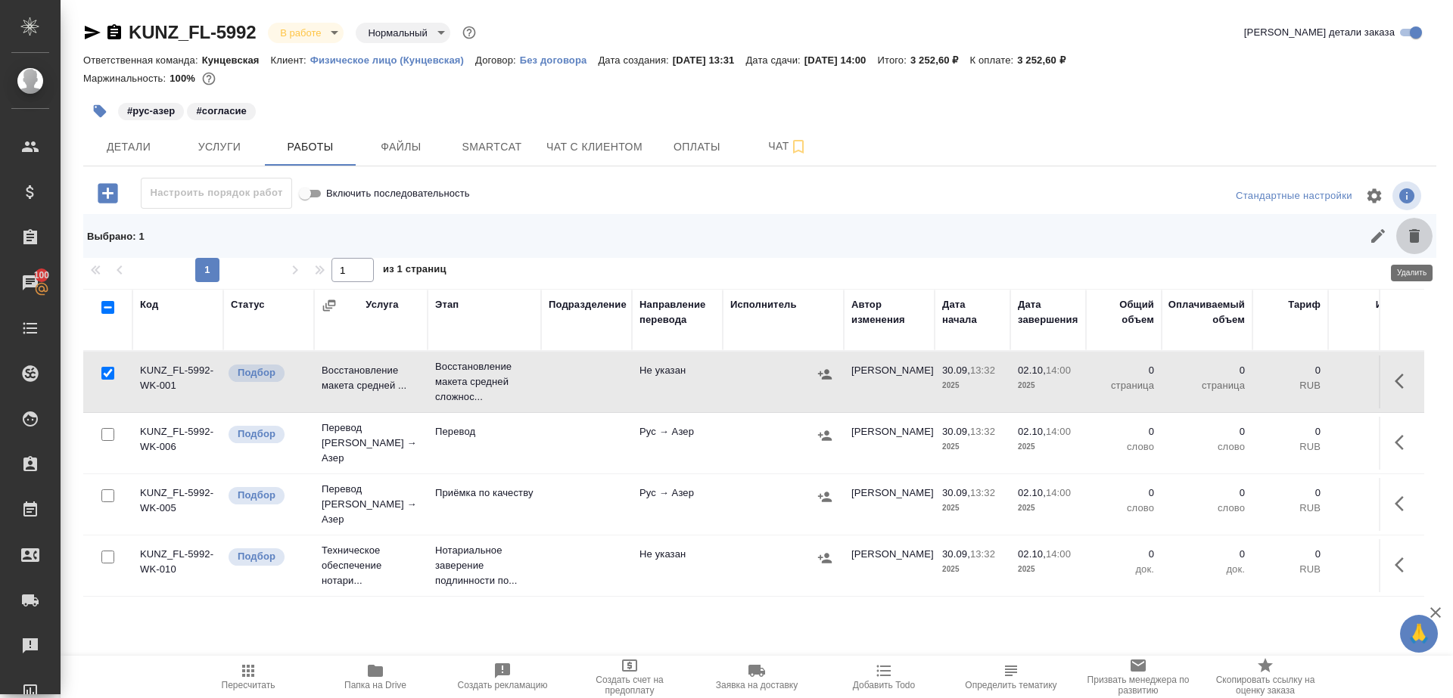
click at [1417, 236] on icon "button" at bounding box center [1414, 236] width 11 height 14
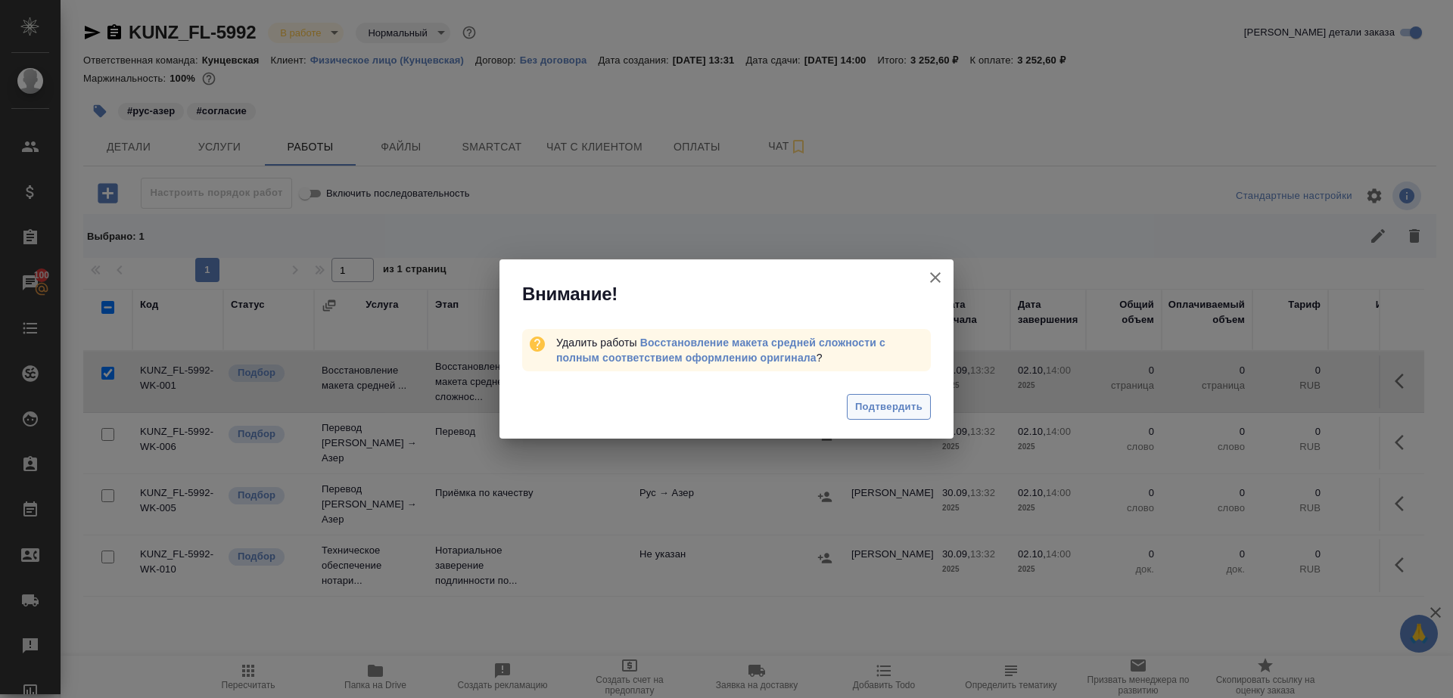
click at [901, 412] on span "Подтвердить" at bounding box center [888, 407] width 67 height 17
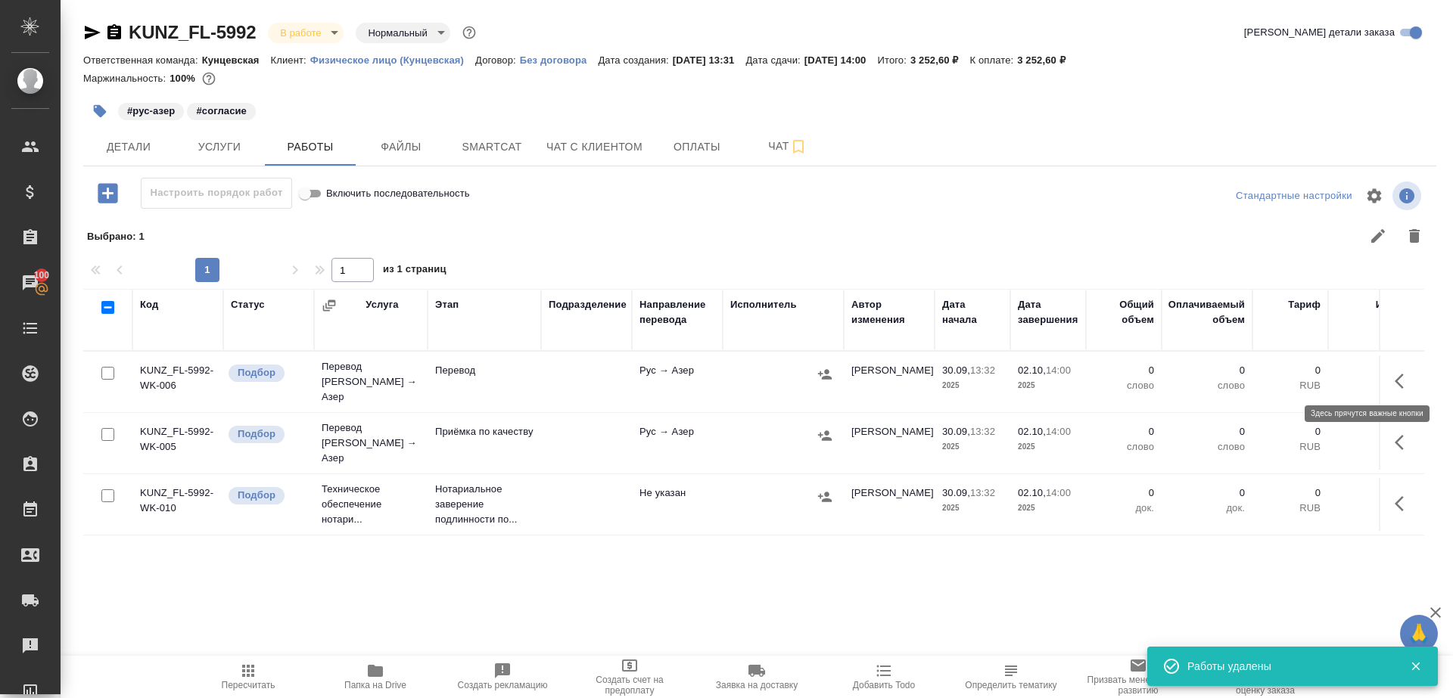
click at [1408, 383] on icon "button" at bounding box center [1403, 381] width 18 height 18
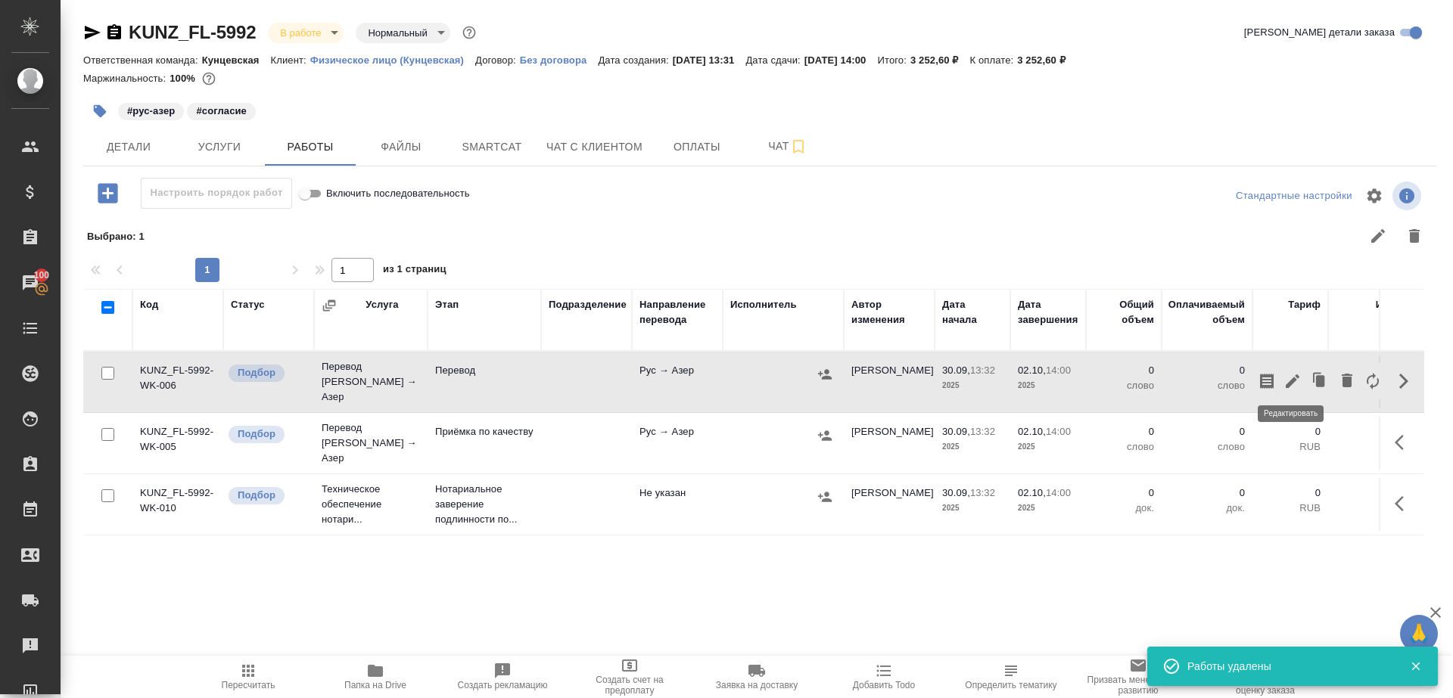
click at [1303, 382] on button "button" at bounding box center [1292, 381] width 26 height 36
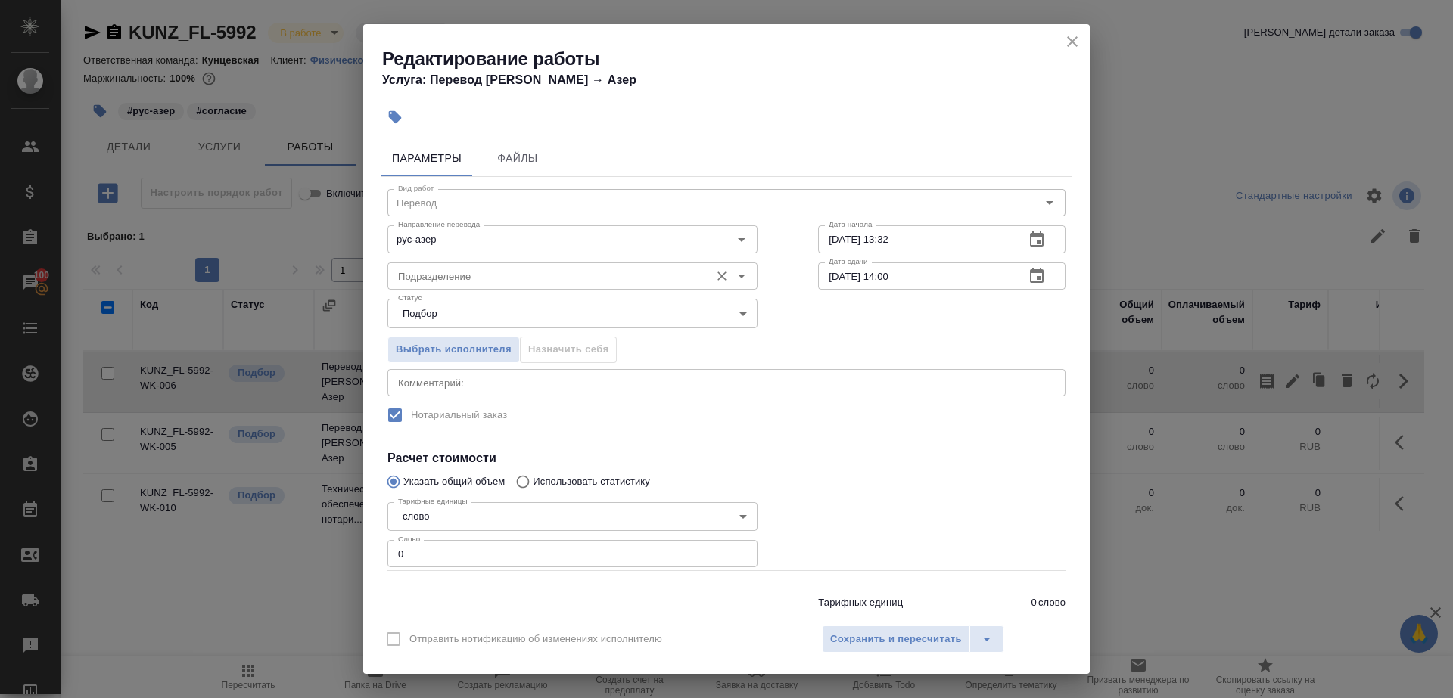
click at [543, 286] on div "Подразделение" at bounding box center [572, 276] width 370 height 27
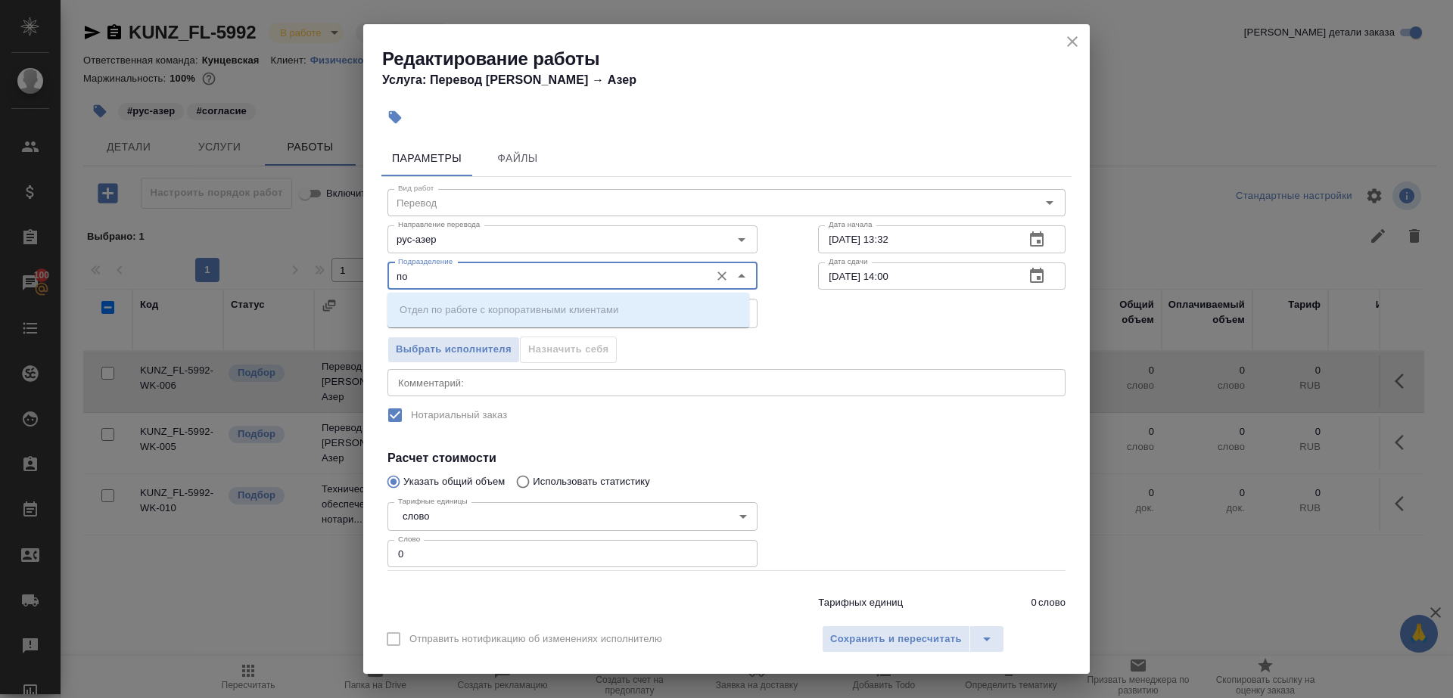
type input "п"
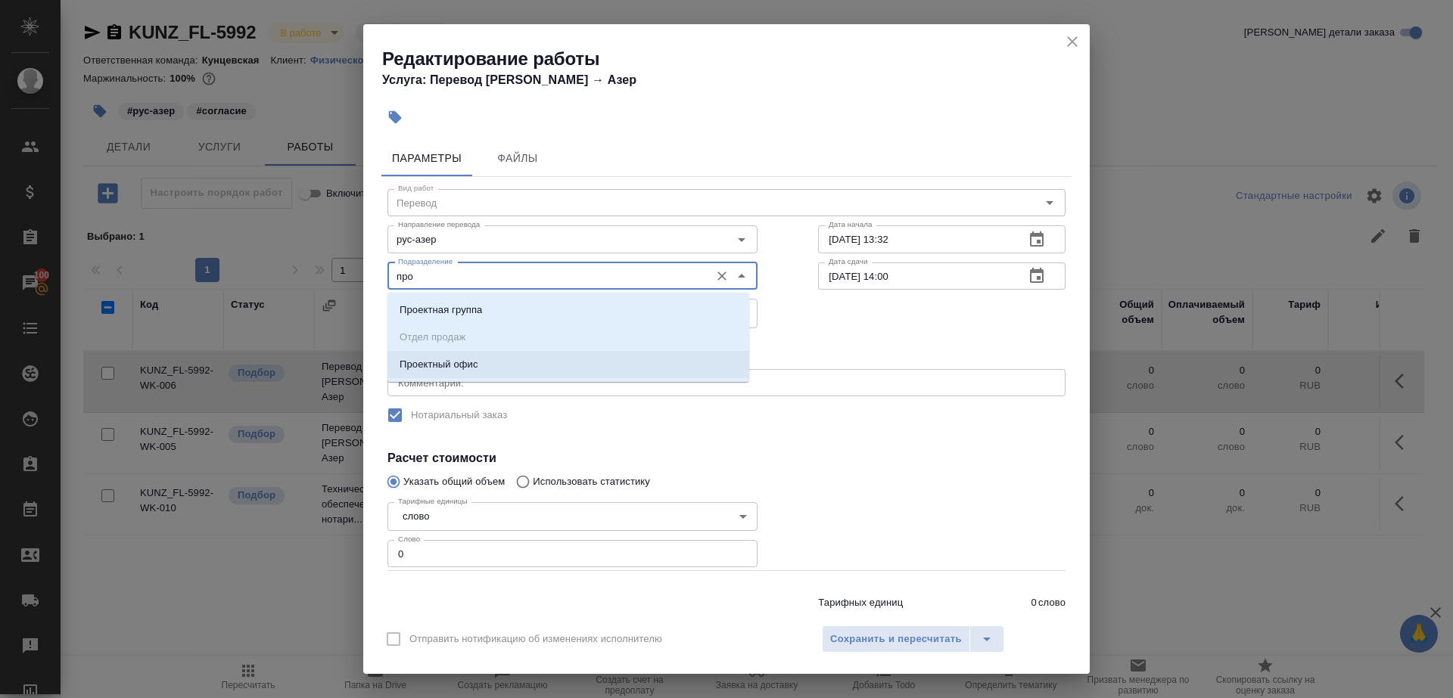
click at [518, 362] on li "Проектный офис" at bounding box center [568, 364] width 362 height 27
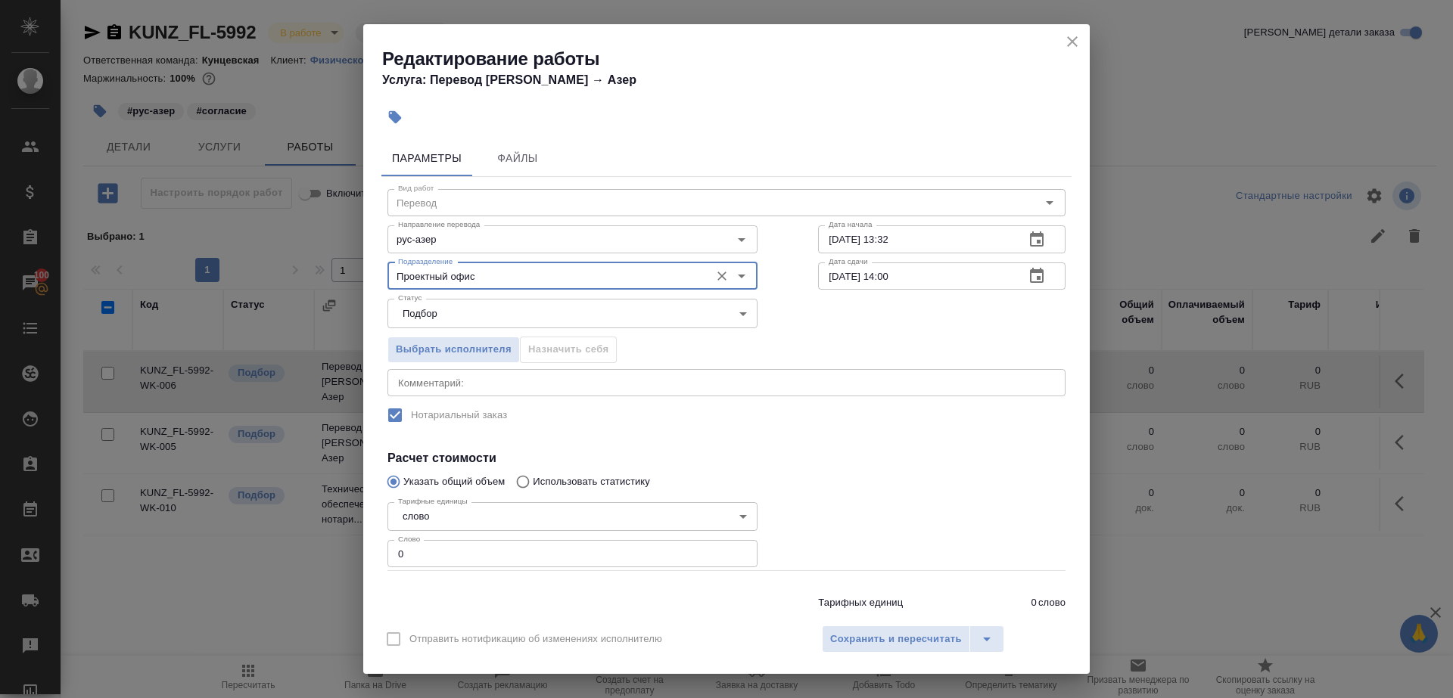
type input "Проектный офис"
click at [477, 570] on div "Тарифных единиц 0 слово Итого 0 RUB" at bounding box center [726, 610] width 738 height 103
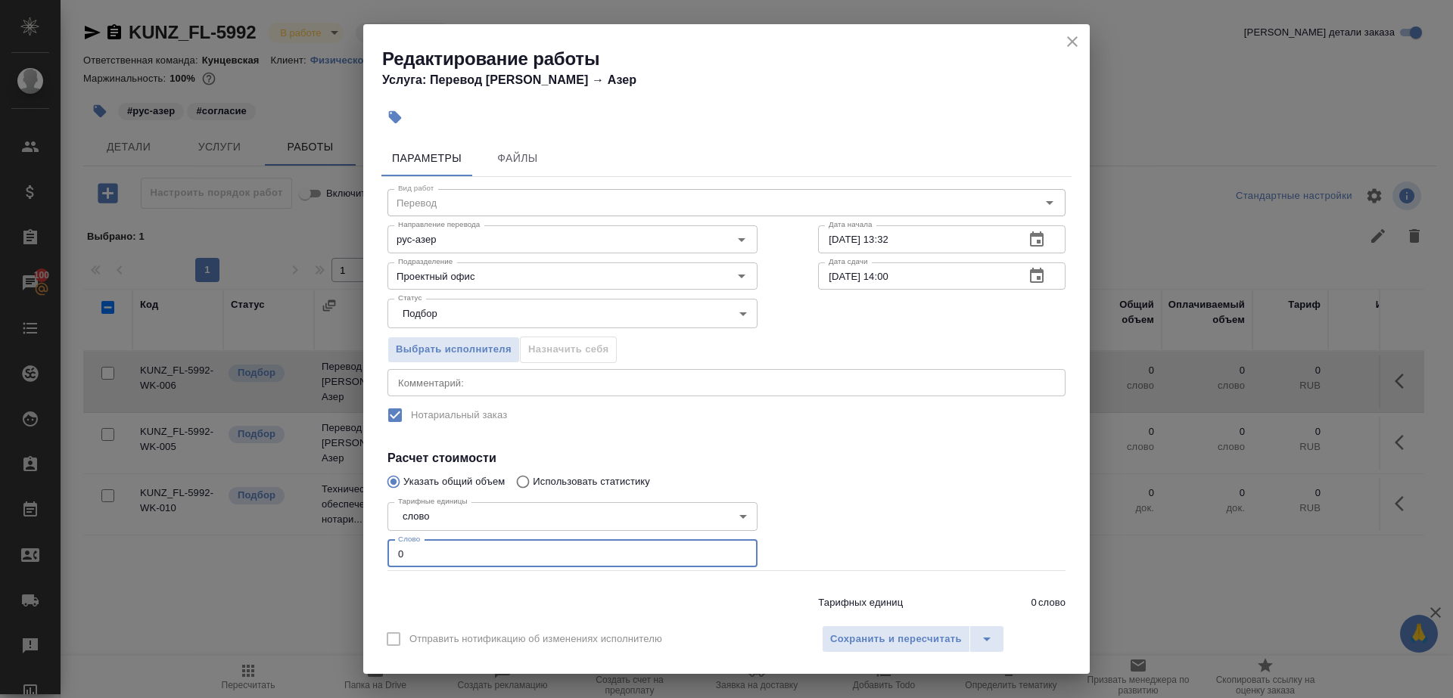
click at [477, 564] on input "0" at bounding box center [572, 553] width 370 height 27
paste input "378.7"
type input "378.7"
click at [865, 468] on div at bounding box center [942, 533] width 308 height 135
click at [832, 275] on input "[DATE] 14:00" at bounding box center [915, 276] width 194 height 27
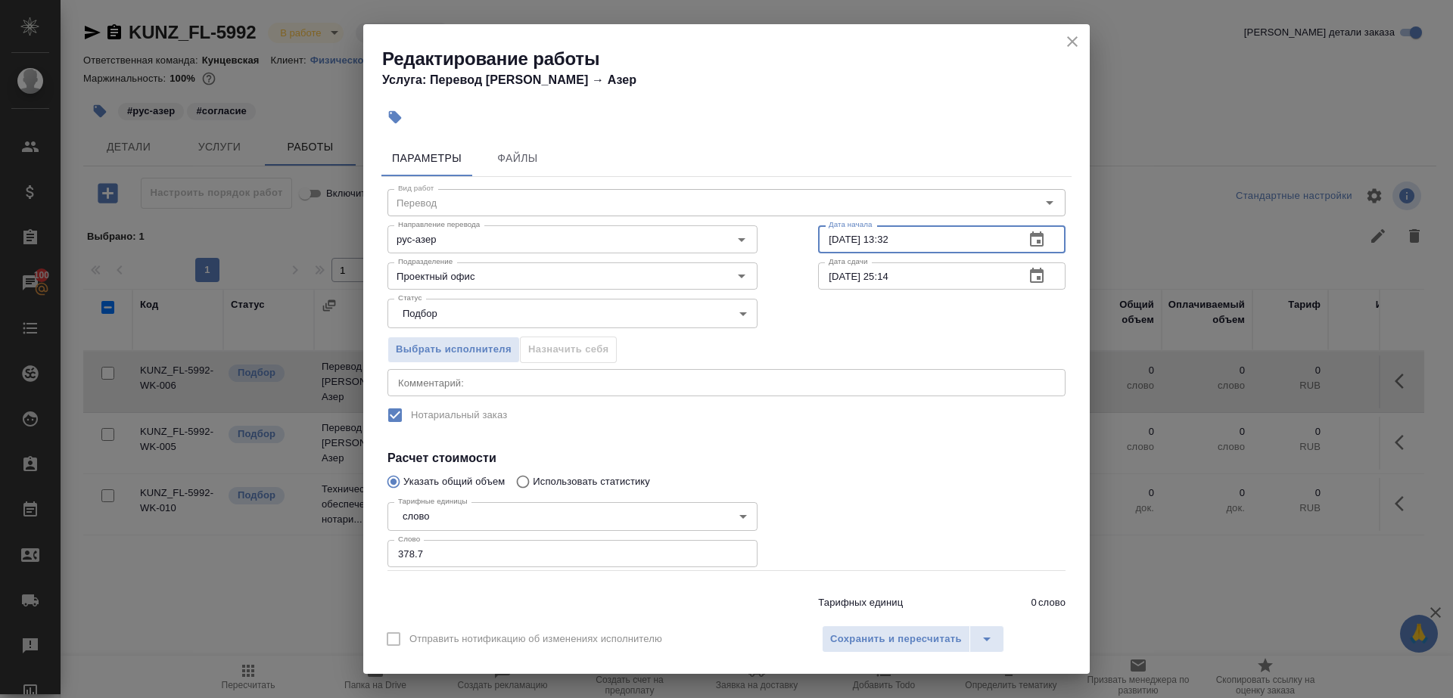
click at [920, 246] on input "[DATE] 13:32" at bounding box center [915, 238] width 194 height 27
click at [921, 277] on input "[DATE] 25:14" at bounding box center [915, 276] width 194 height 27
paste input "[DATE] 13:32"
click at [1027, 281] on icon "button" at bounding box center [1036, 276] width 18 height 18
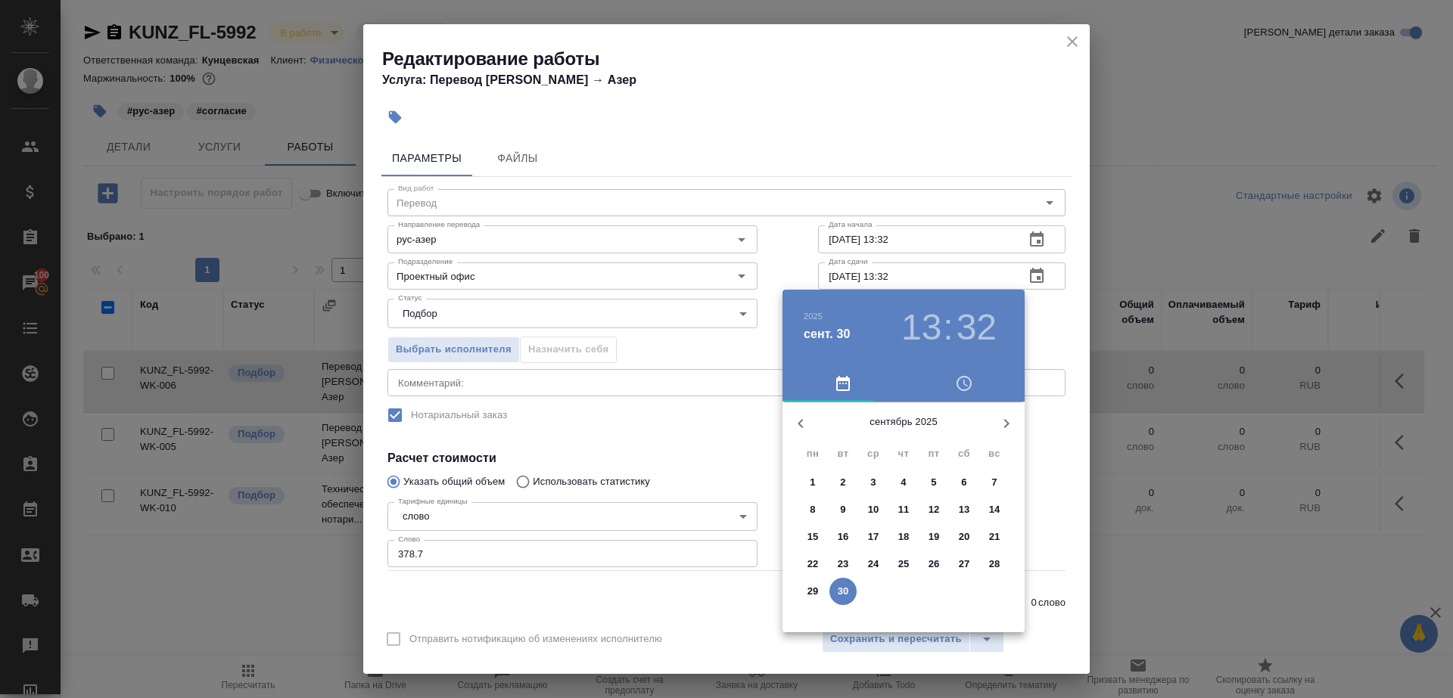
click at [1008, 423] on icon "button" at bounding box center [1006, 423] width 5 height 9
click at [867, 478] on span "1" at bounding box center [873, 482] width 27 height 15
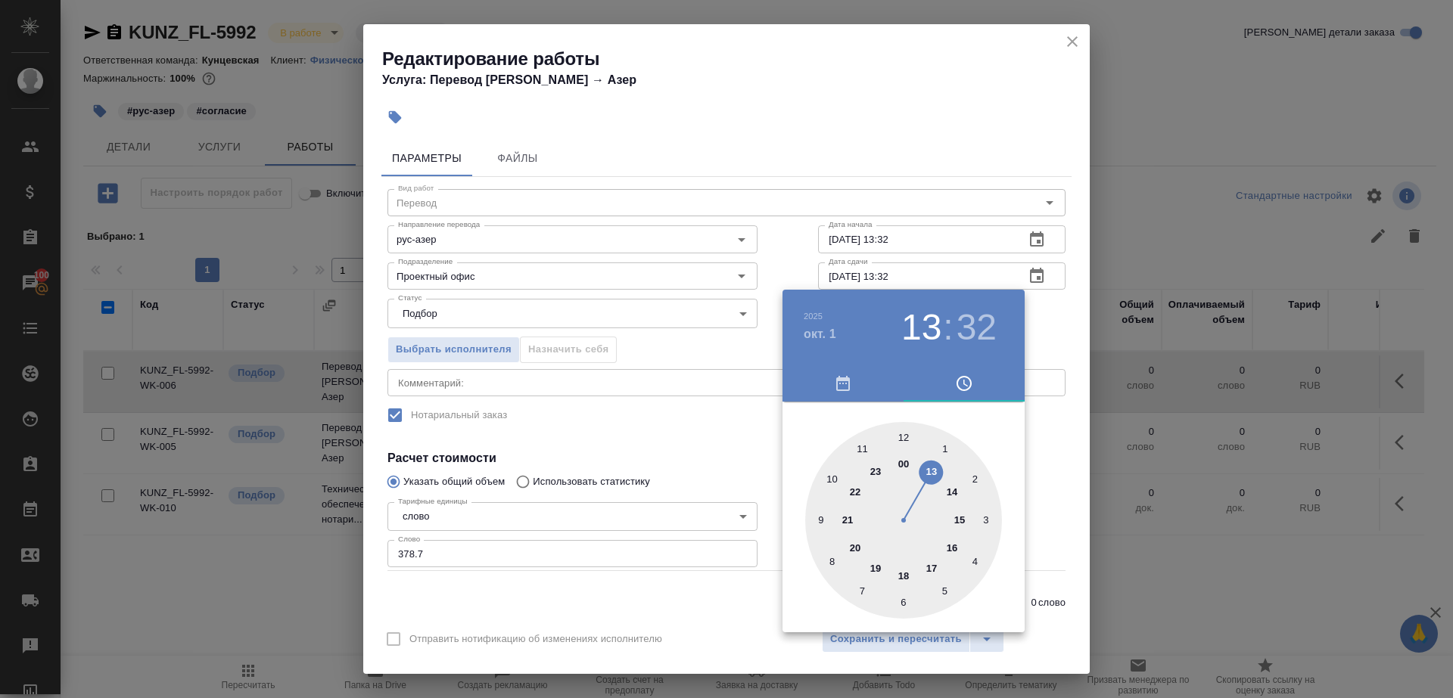
click at [796, 283] on div at bounding box center [726, 349] width 1453 height 698
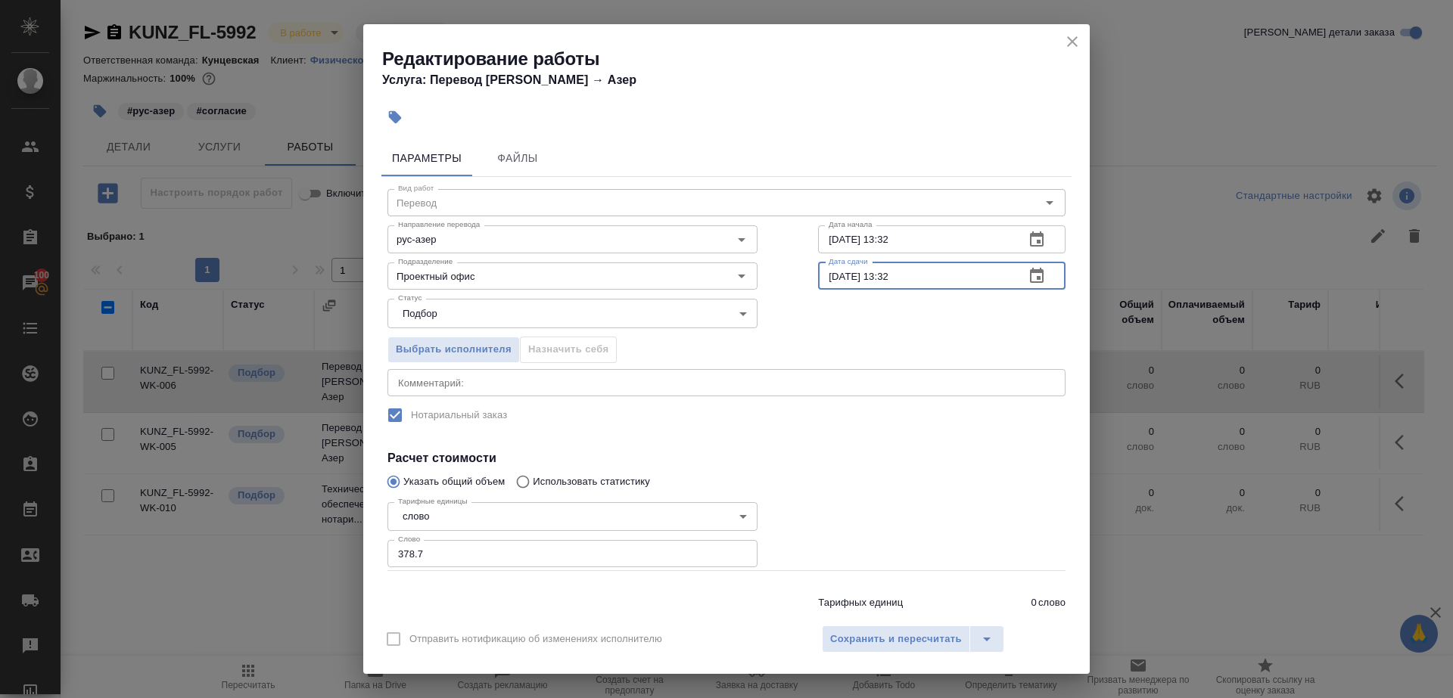
drag, startPoint x: 875, startPoint y: 281, endPoint x: 968, endPoint y: 281, distance: 93.1
click at [968, 281] on input "[DATE] 13:32" at bounding box center [915, 276] width 194 height 27
type input "[DATE] 09:00"
click at [895, 636] on span "Сохранить и пересчитать" at bounding box center [896, 639] width 132 height 17
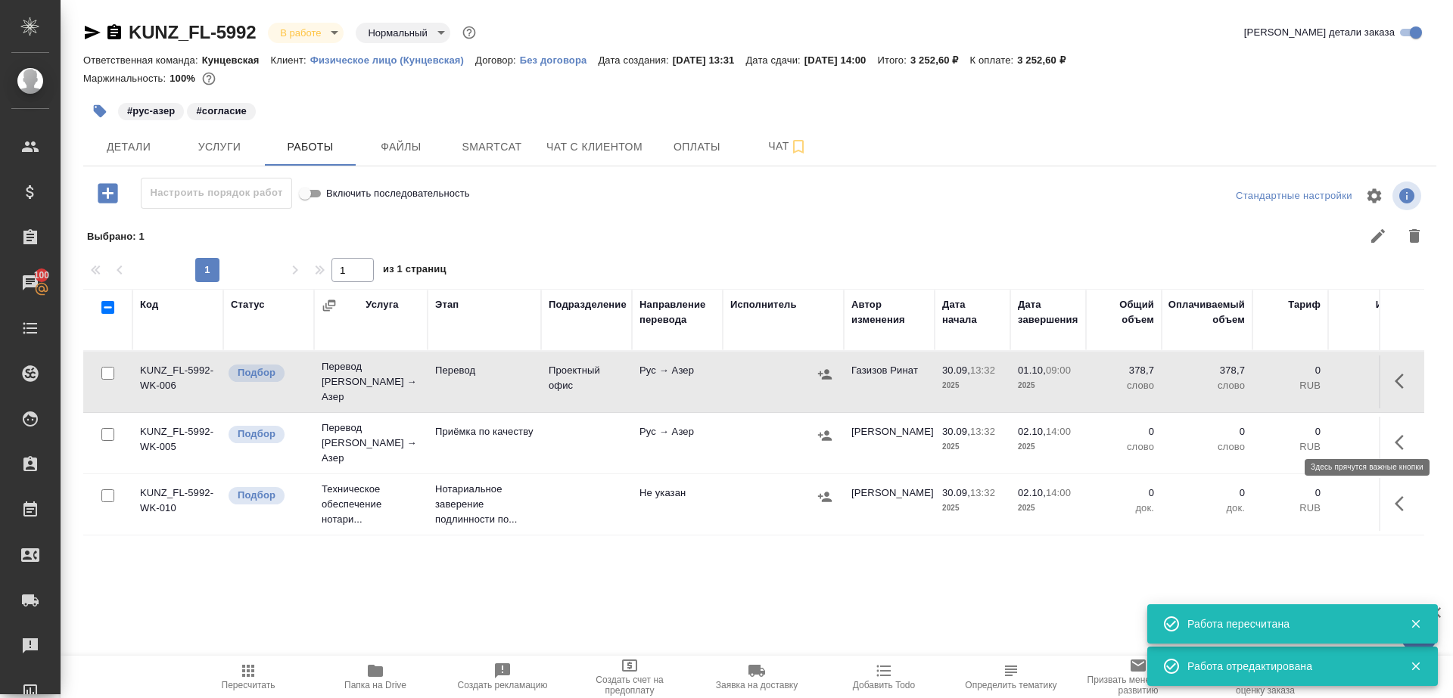
drag, startPoint x: 1417, startPoint y: 431, endPoint x: 1391, endPoint y: 429, distance: 25.8
click at [1417, 431] on button "button" at bounding box center [1403, 442] width 36 height 36
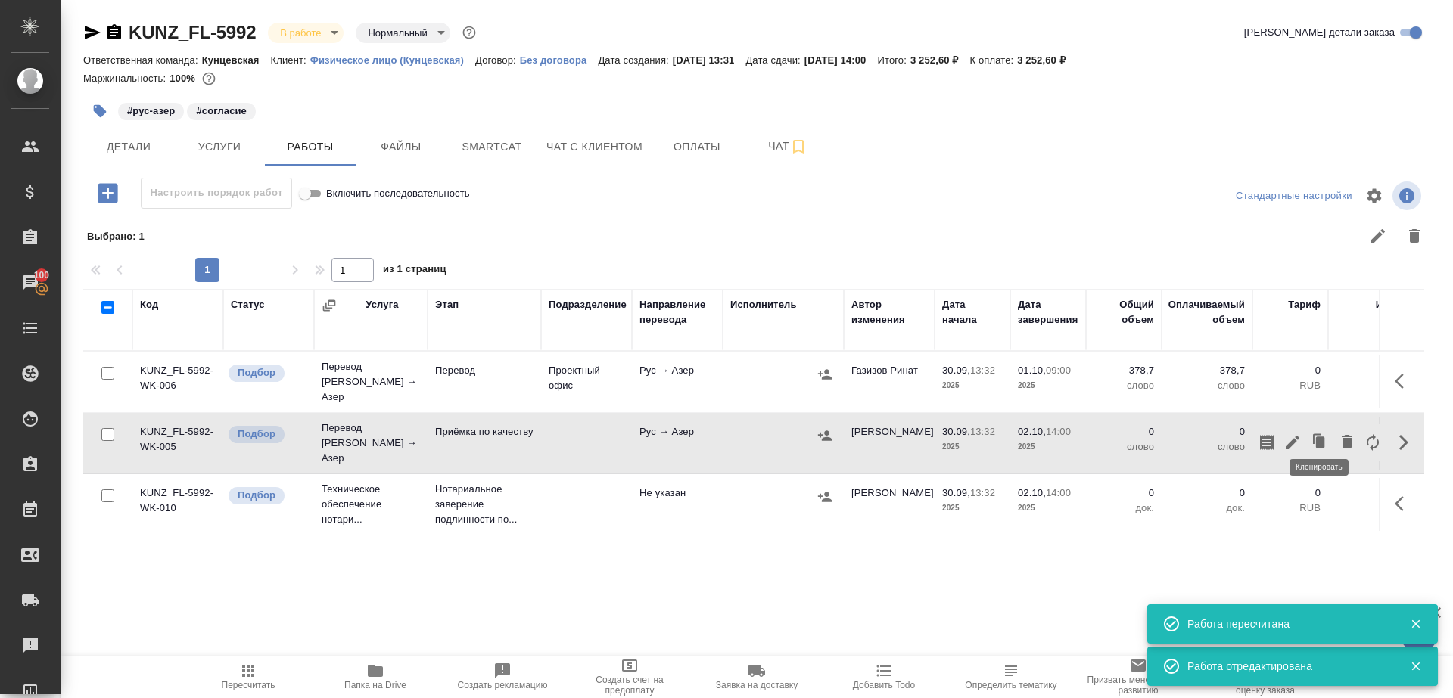
click at [1296, 436] on icon "button" at bounding box center [1293, 443] width 14 height 14
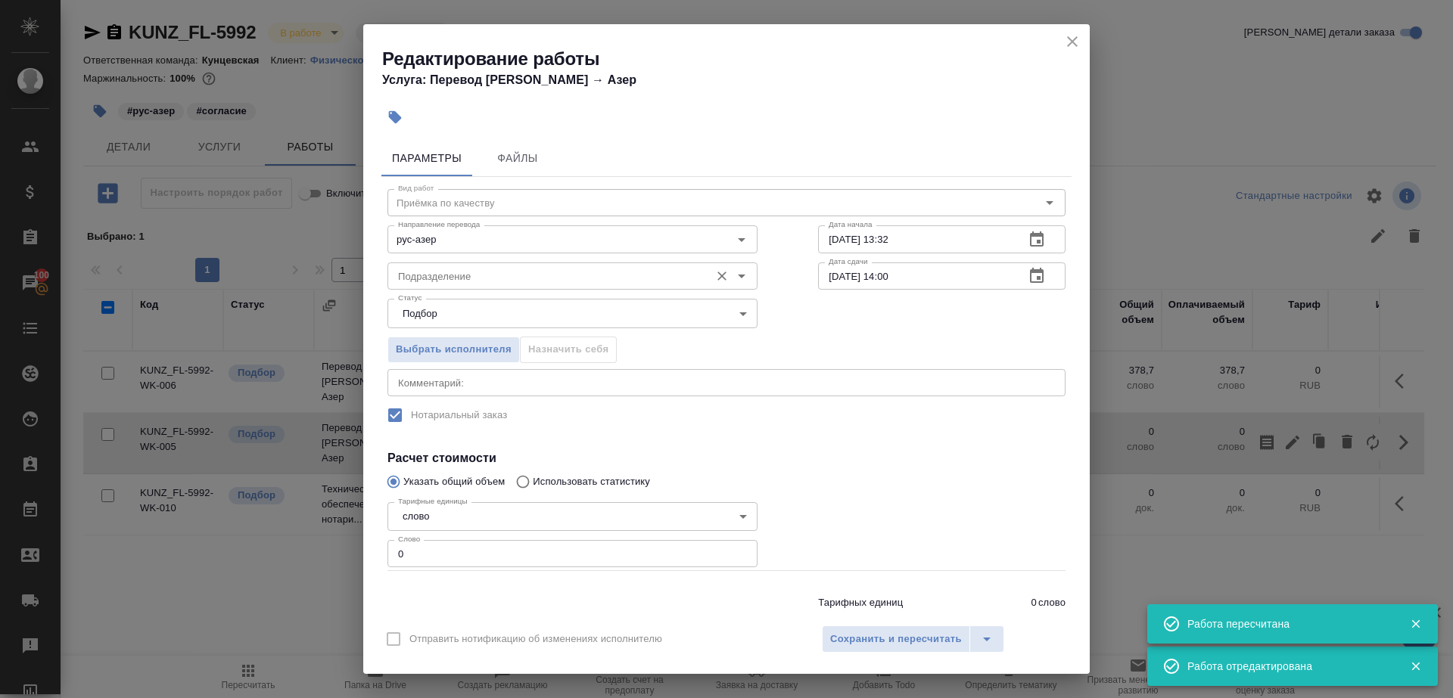
click at [599, 277] on input "Подразделение" at bounding box center [547, 276] width 310 height 18
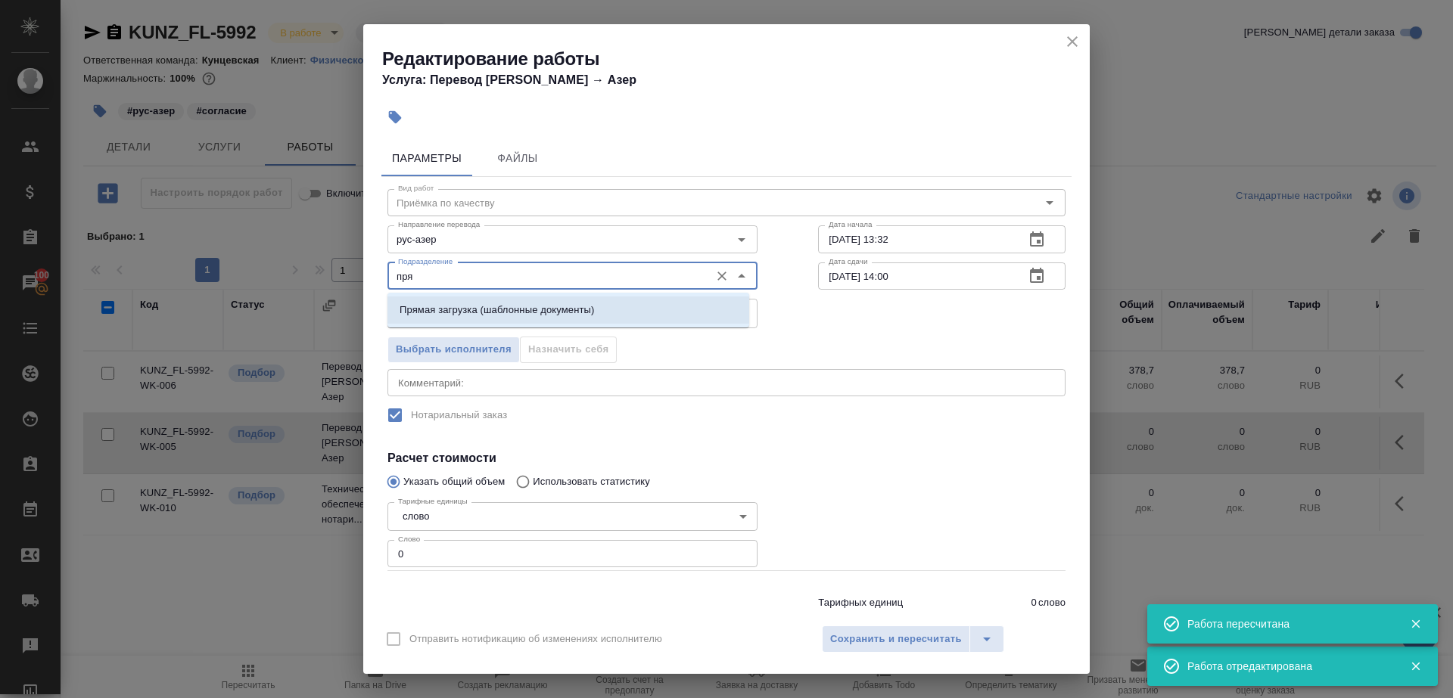
click at [630, 319] on li "Прямая загрузка (шаблонные документы)" at bounding box center [568, 310] width 362 height 27
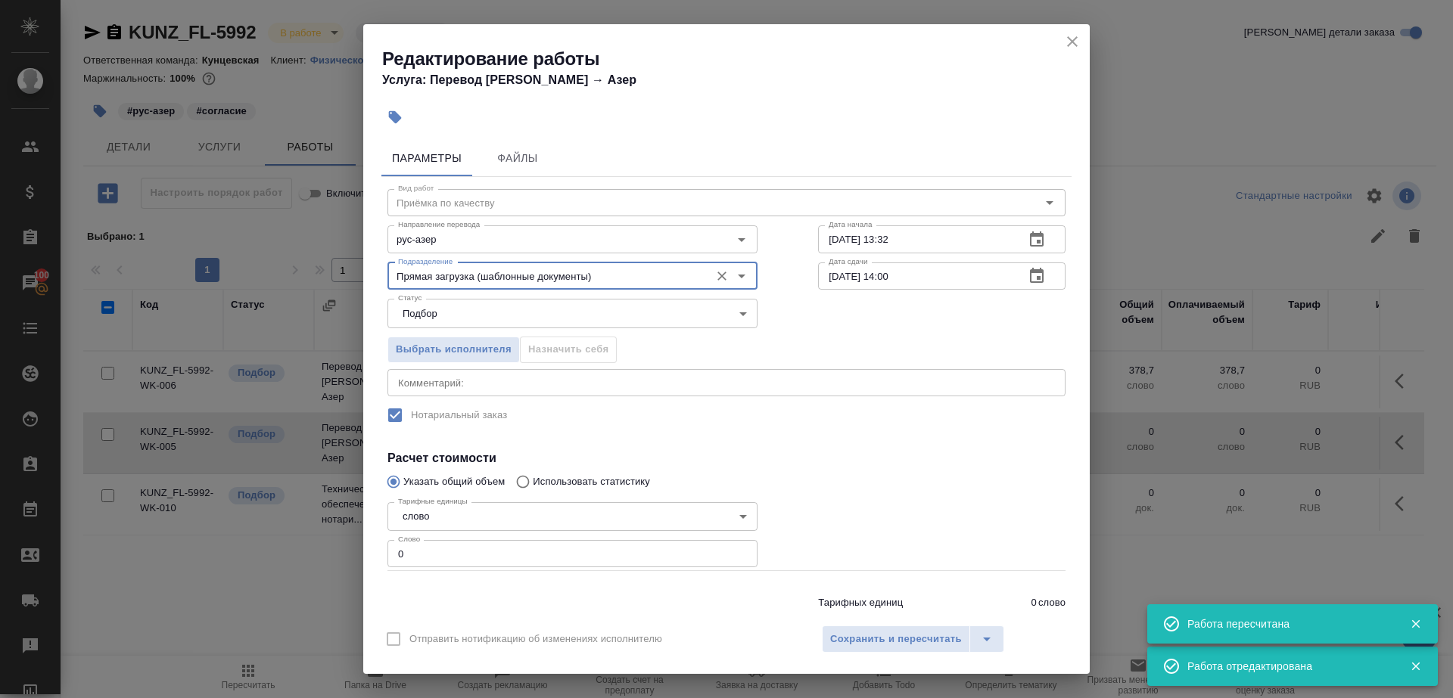
type input "Прямая загрузка (шаблонные документы)"
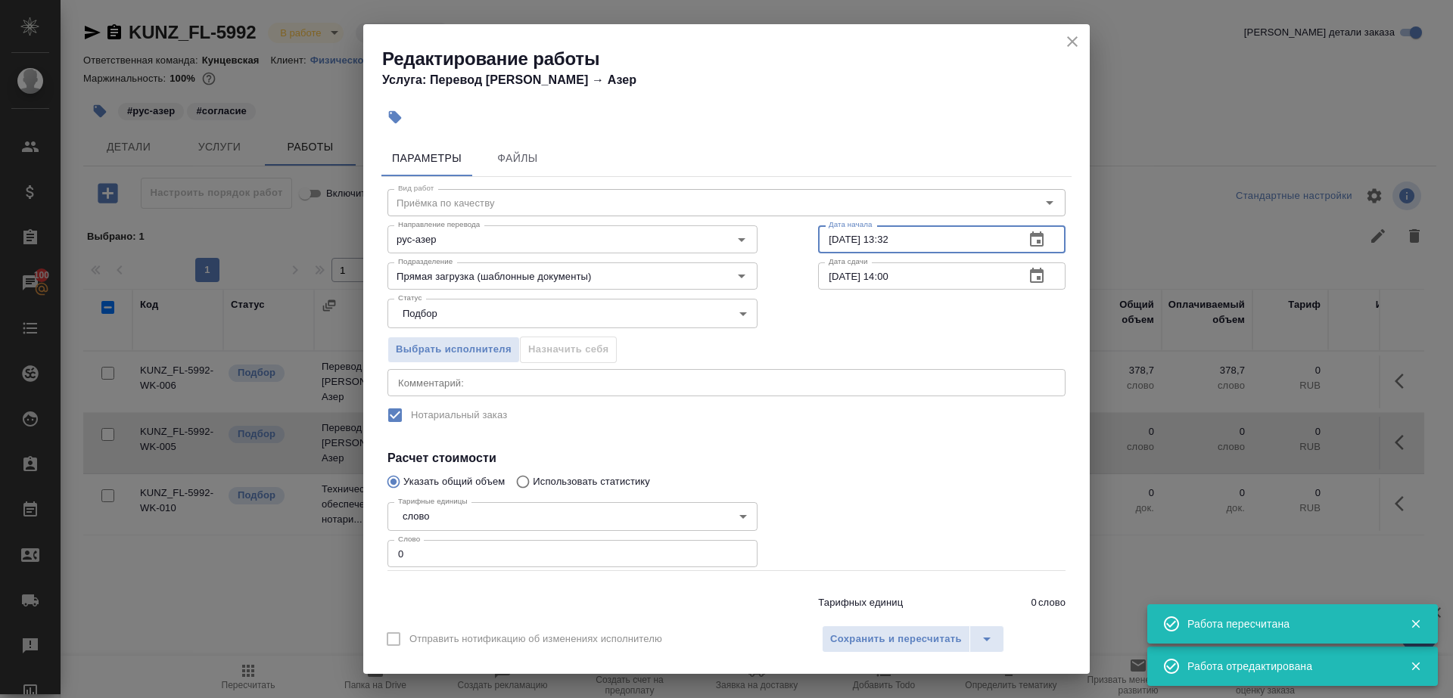
click at [858, 235] on input "[DATE] 13:32" at bounding box center [915, 238] width 194 height 27
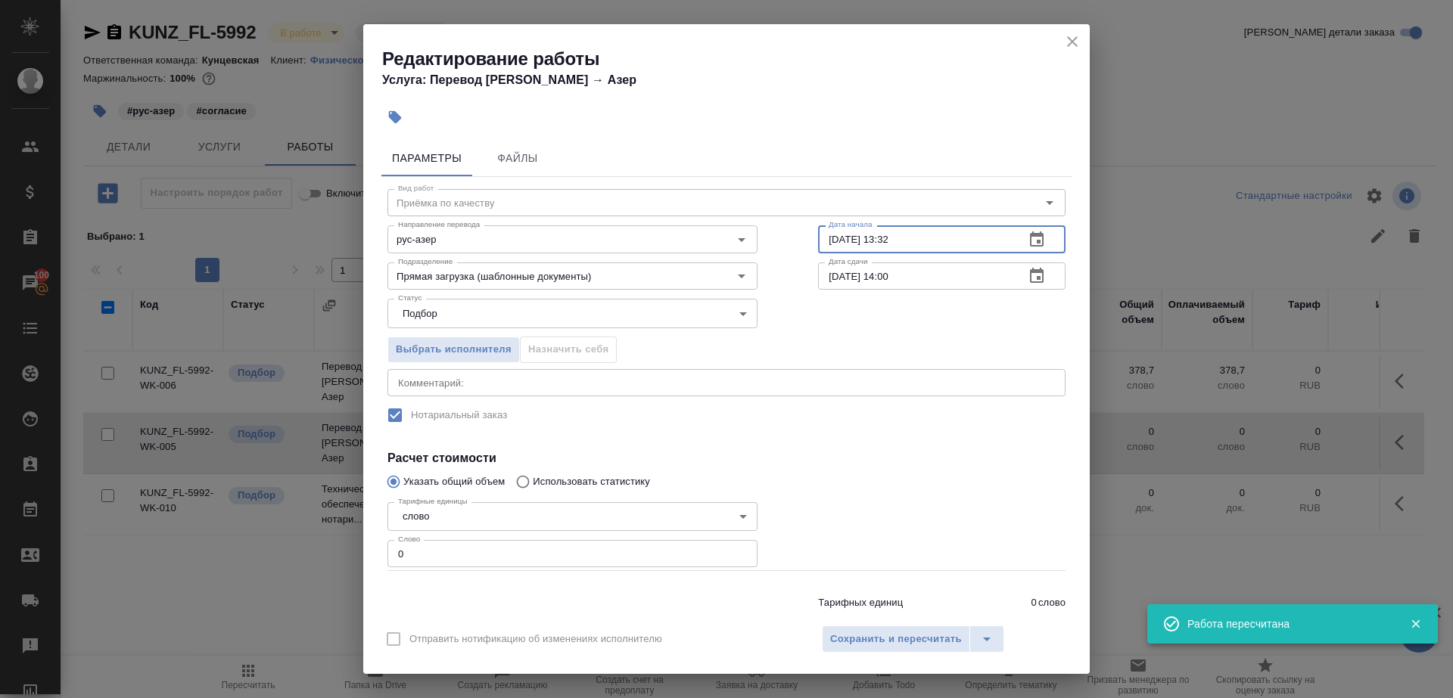
paste input "[DATE] 09:00"
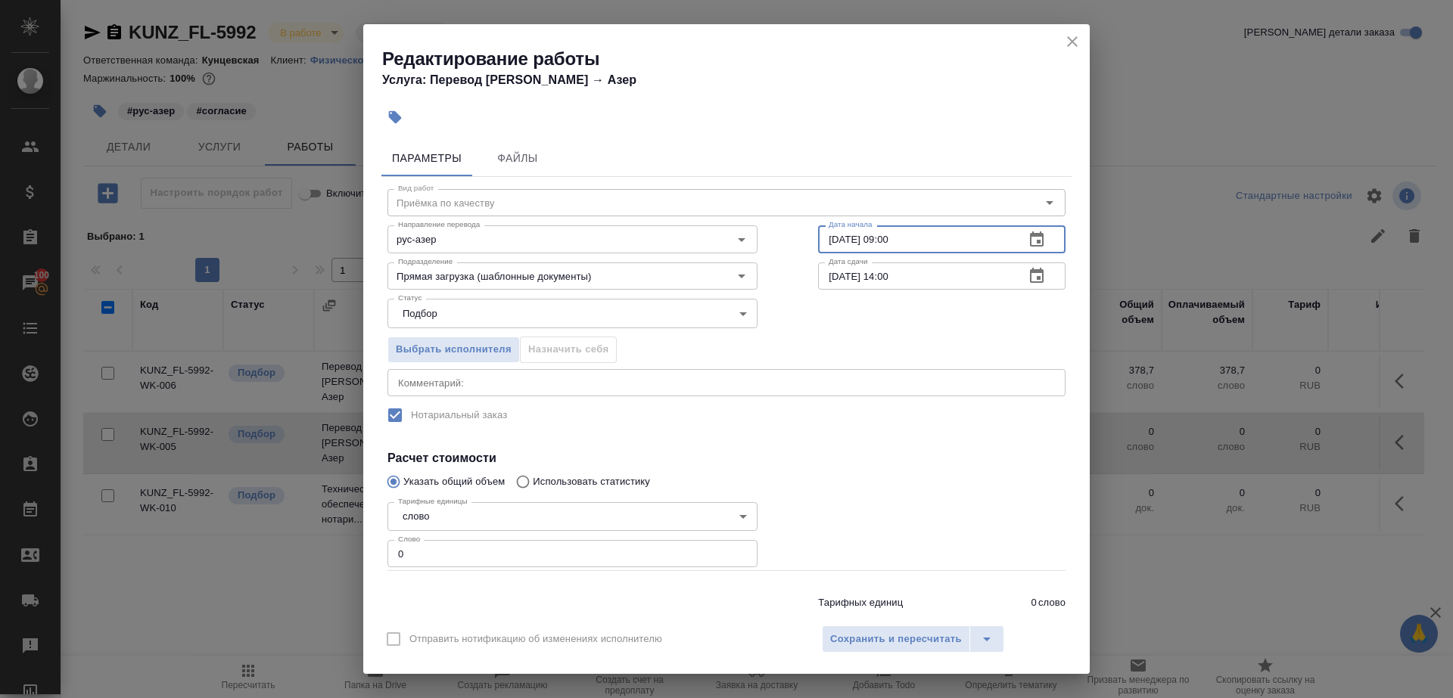
type input "[DATE] 09:00"
click at [925, 290] on div "Статус Подбор recruiting Статус" at bounding box center [726, 312] width 738 height 98
click at [926, 286] on input "[DATE] 14:00" at bounding box center [915, 276] width 194 height 27
paste input "[DATE] 09"
click at [886, 275] on input "[DATE] 09:00" at bounding box center [915, 276] width 194 height 27
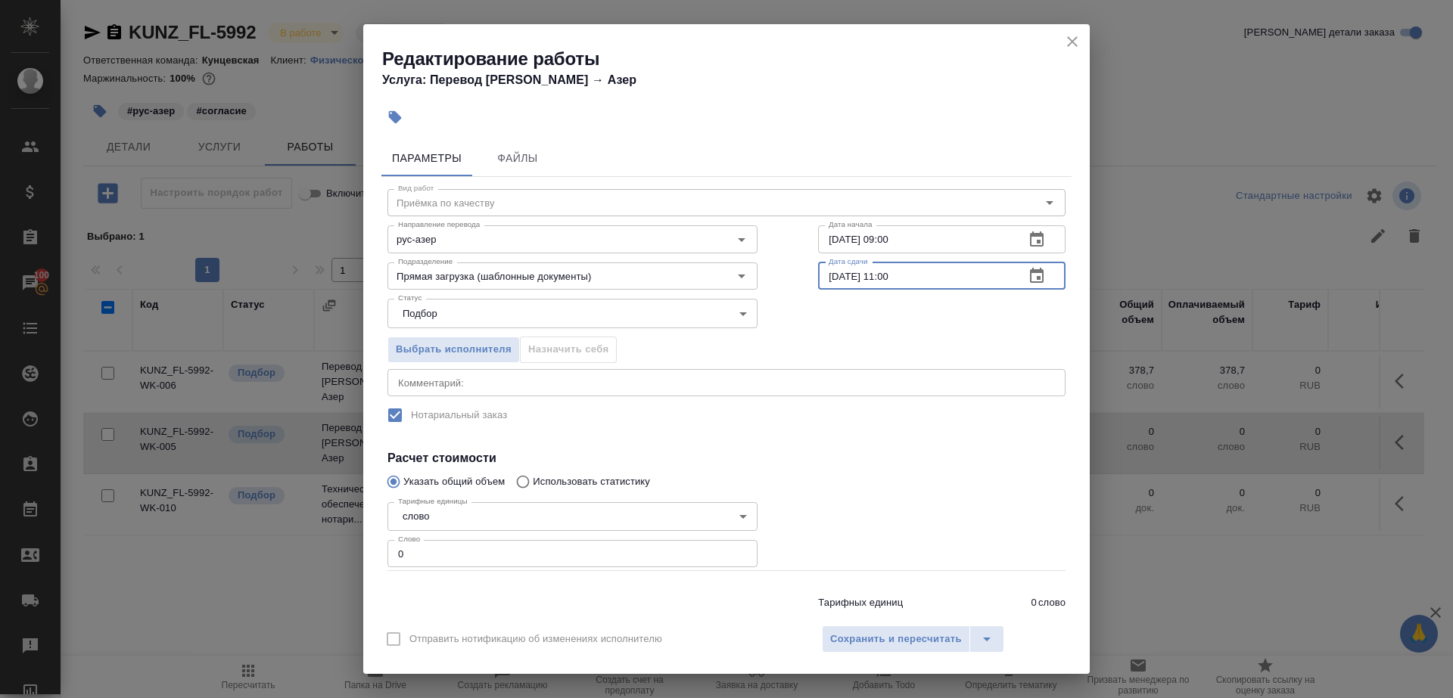
type input "[DATE] 11:00"
click at [600, 564] on input "0" at bounding box center [572, 553] width 370 height 27
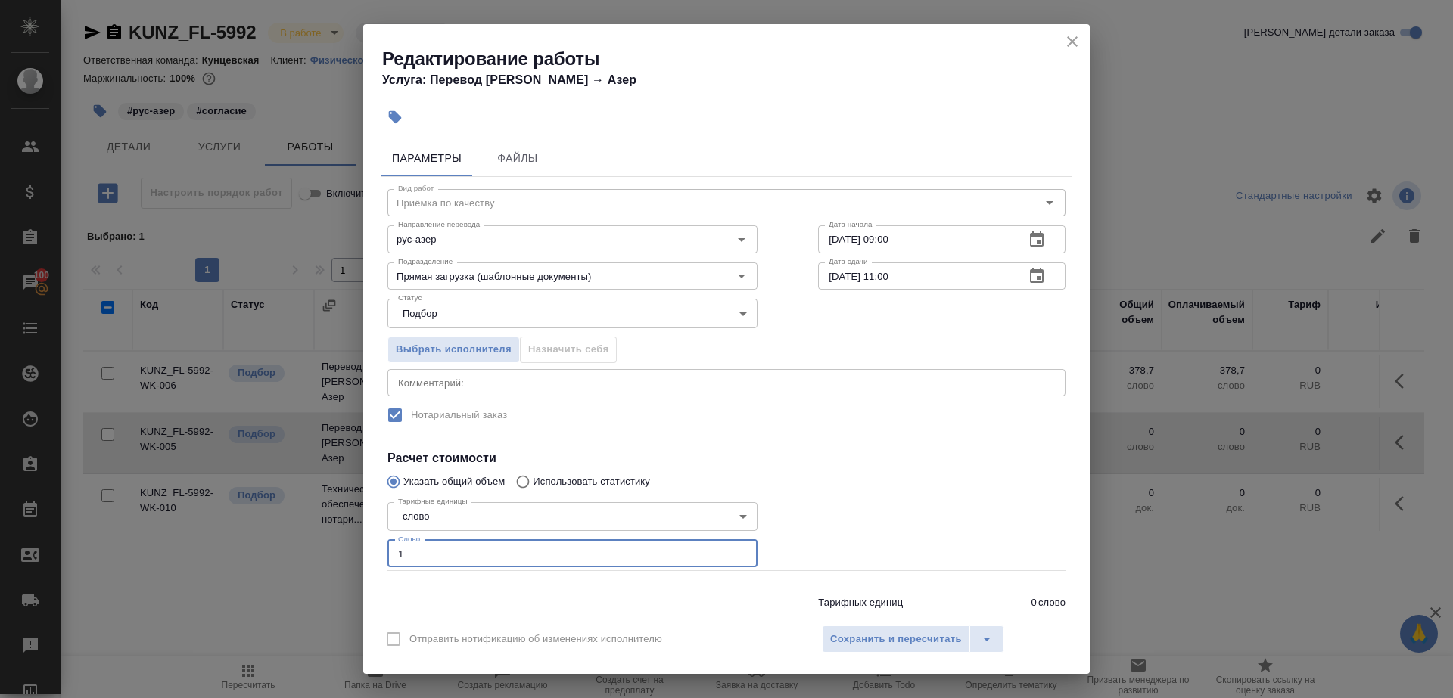
type input "1"
click at [871, 539] on div at bounding box center [942, 533] width 308 height 135
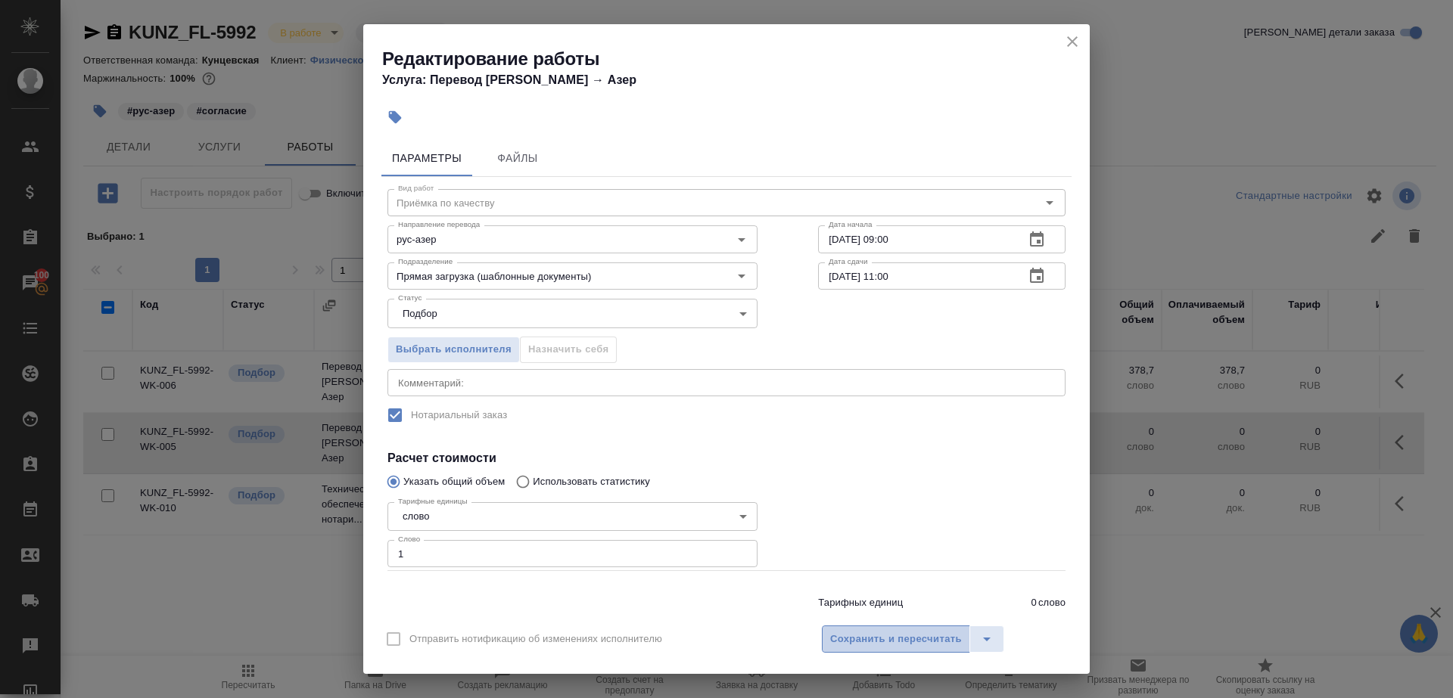
click at [878, 632] on span "Сохранить и пересчитать" at bounding box center [896, 639] width 132 height 17
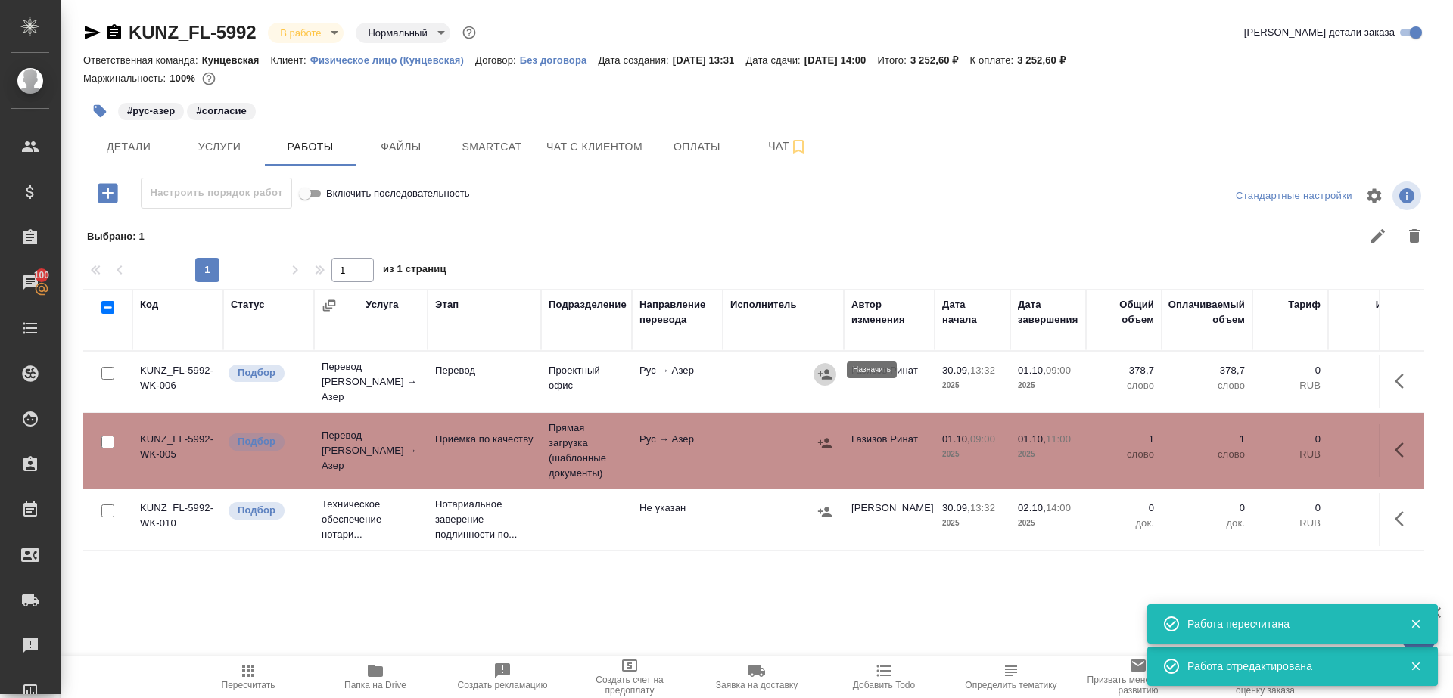
click at [818, 373] on icon "button" at bounding box center [824, 374] width 15 height 15
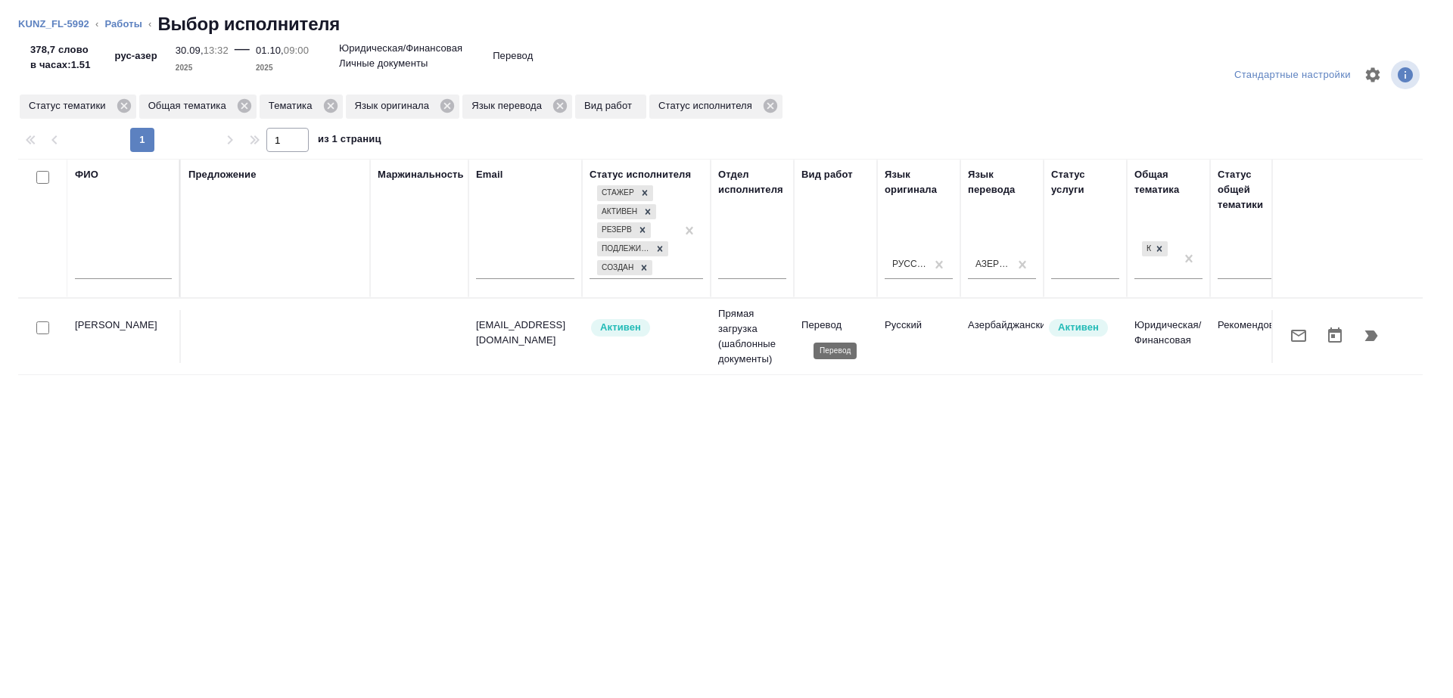
click at [837, 329] on p "Перевод" at bounding box center [835, 325] width 68 height 15
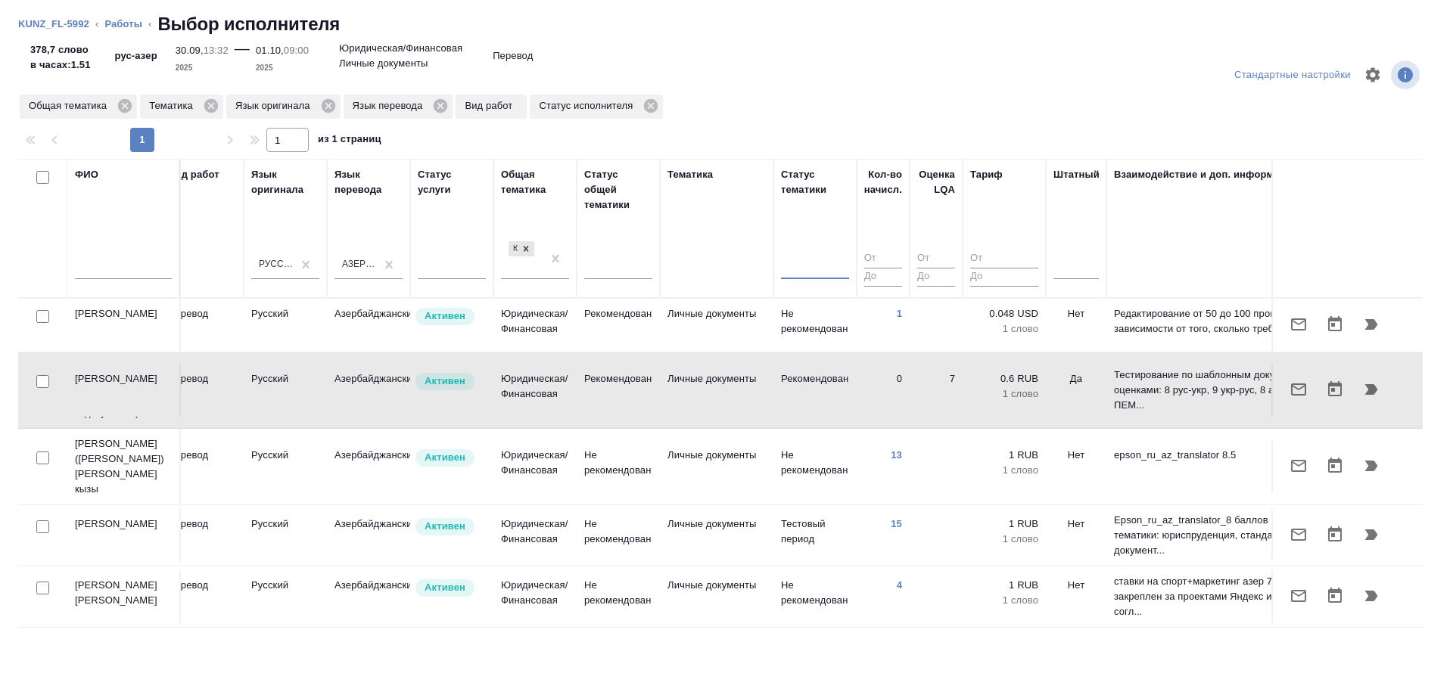
scroll to position [44, 633]
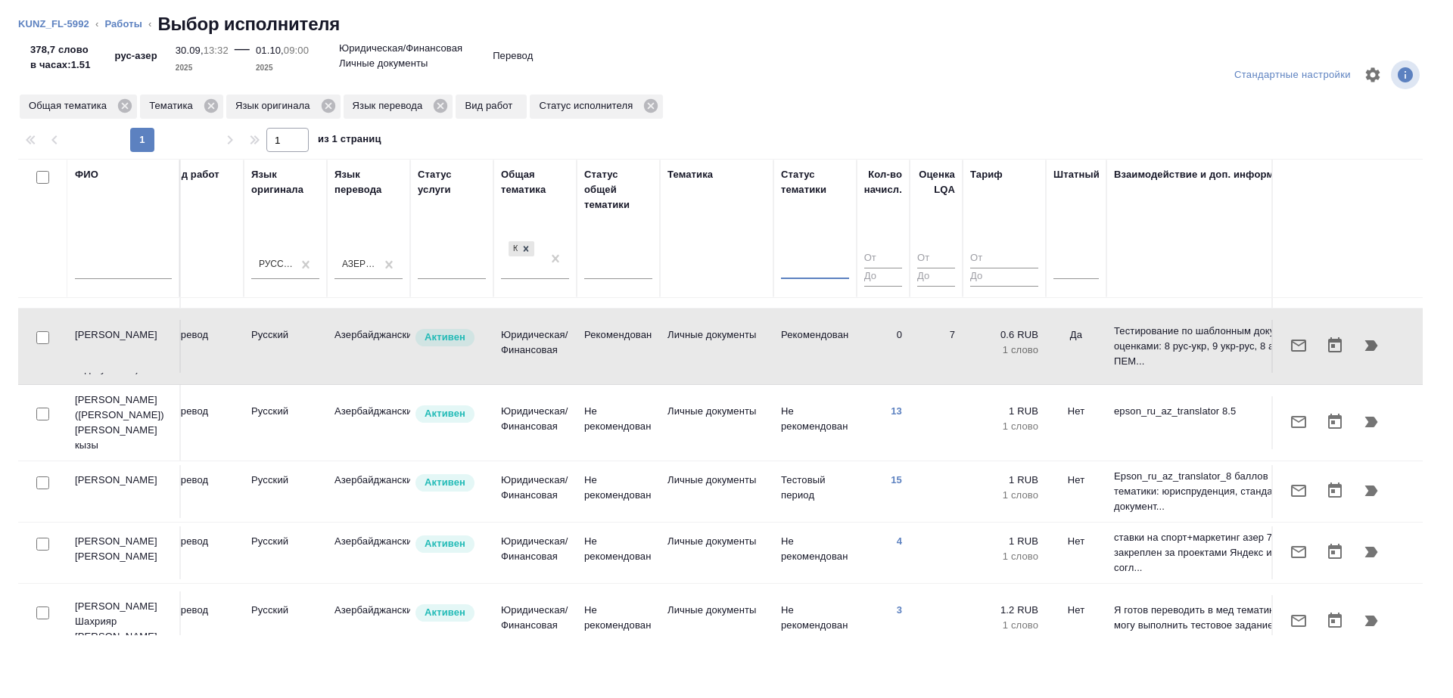
click at [42, 477] on input "checkbox" at bounding box center [42, 483] width 13 height 13
checkbox input "true"
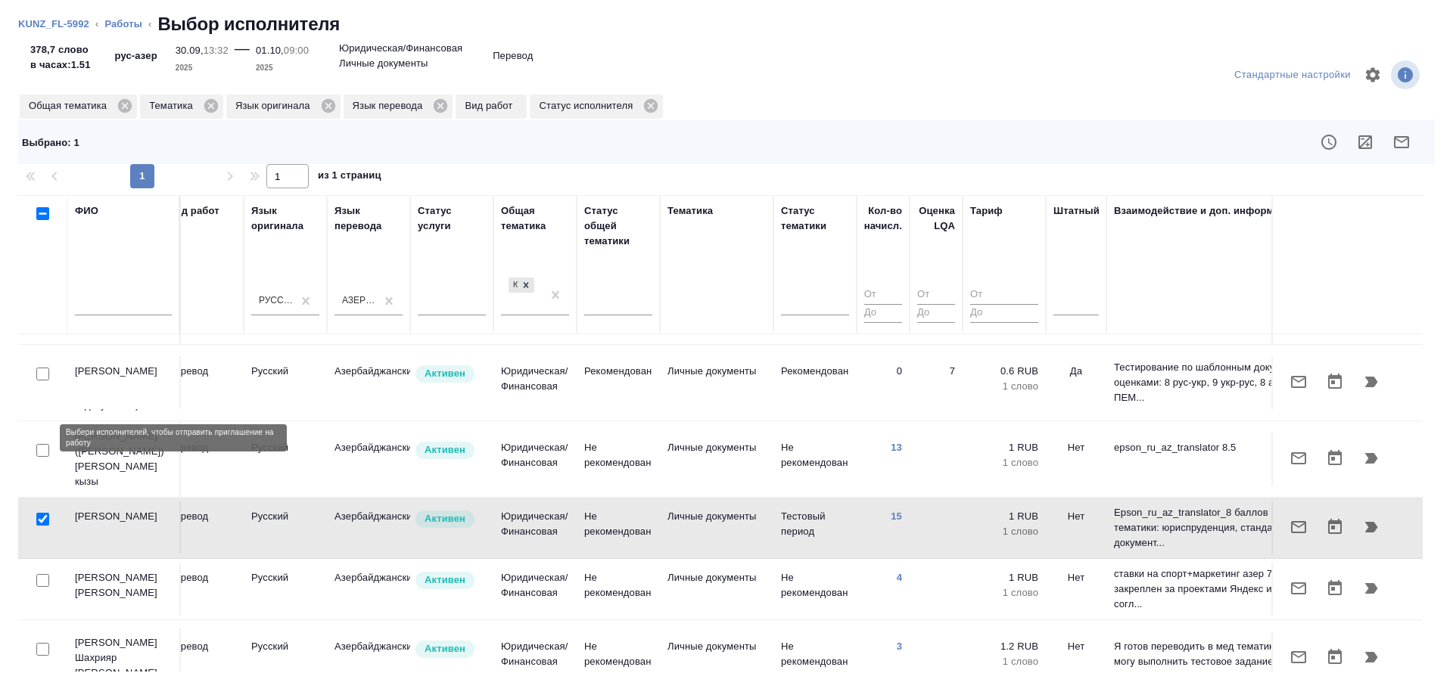
click at [37, 444] on input "checkbox" at bounding box center [42, 450] width 13 height 13
checkbox input "true"
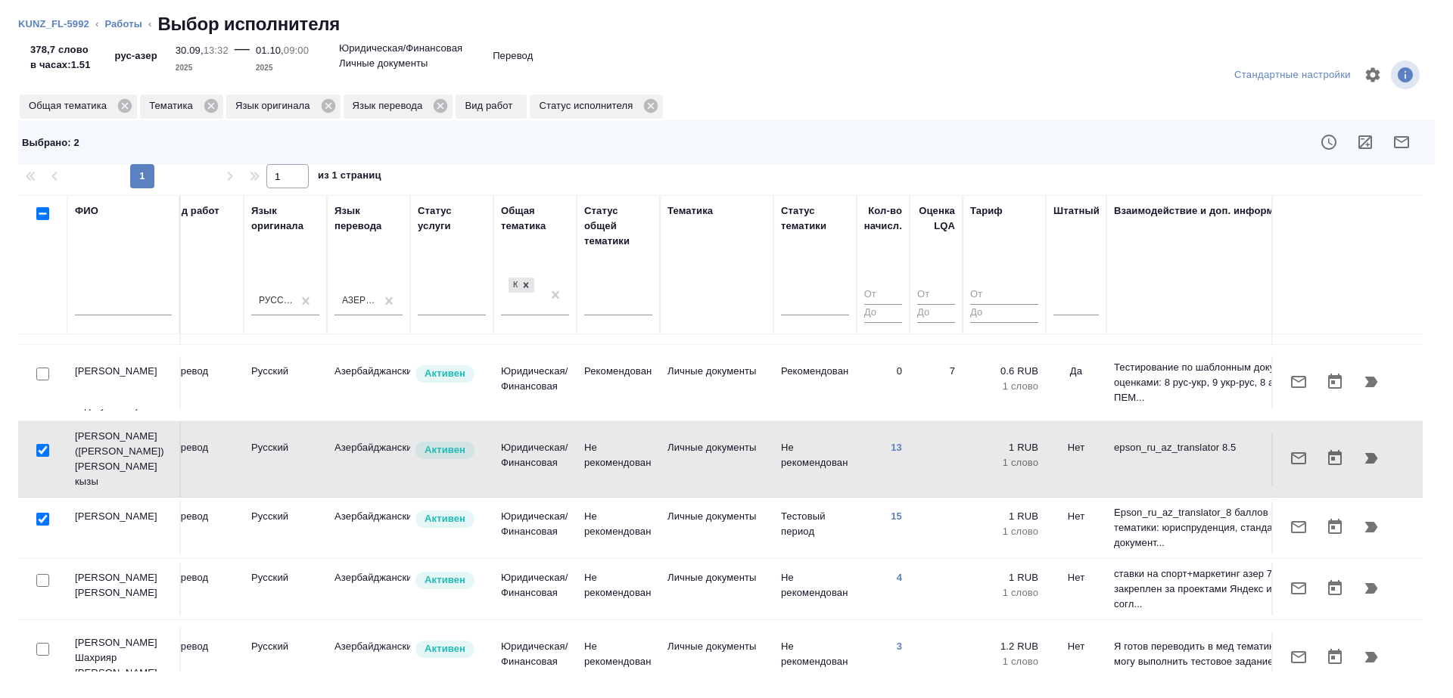
click at [49, 570] on div at bounding box center [43, 580] width 34 height 21
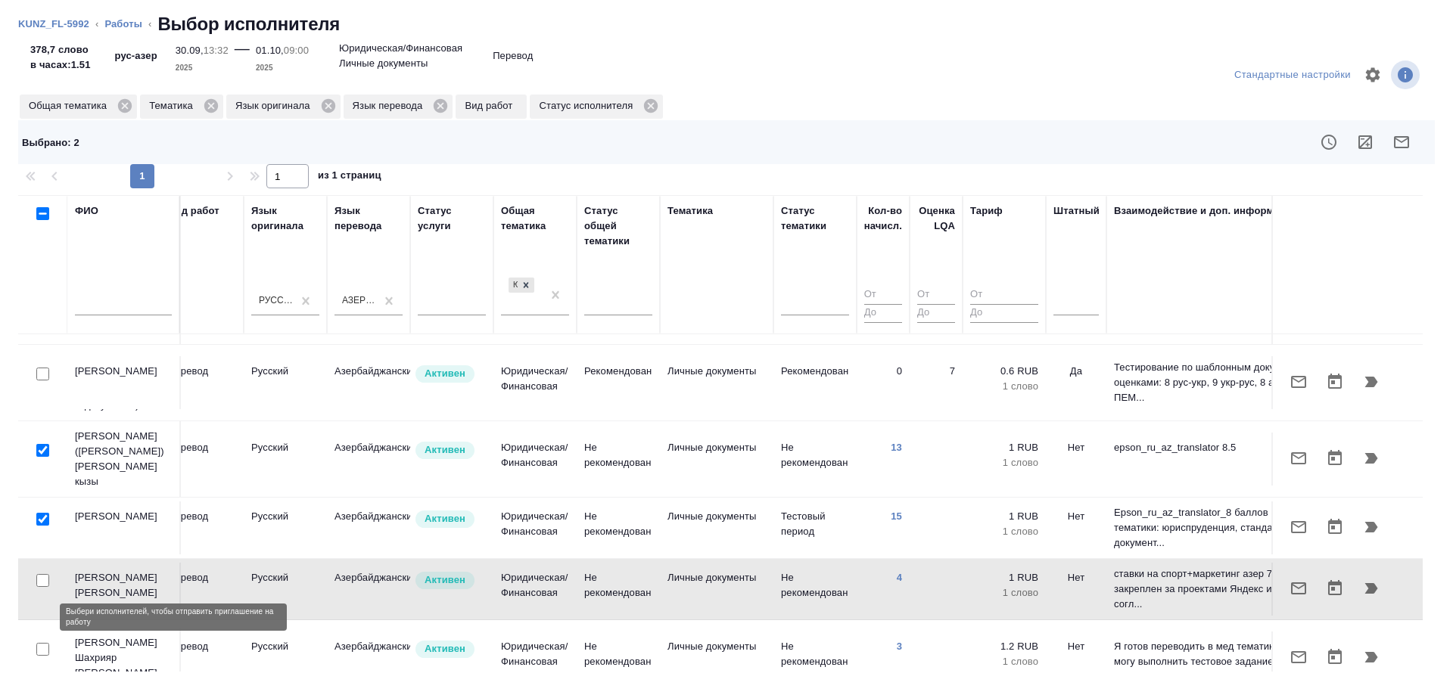
click at [39, 643] on input "checkbox" at bounding box center [42, 649] width 13 height 13
checkbox input "true"
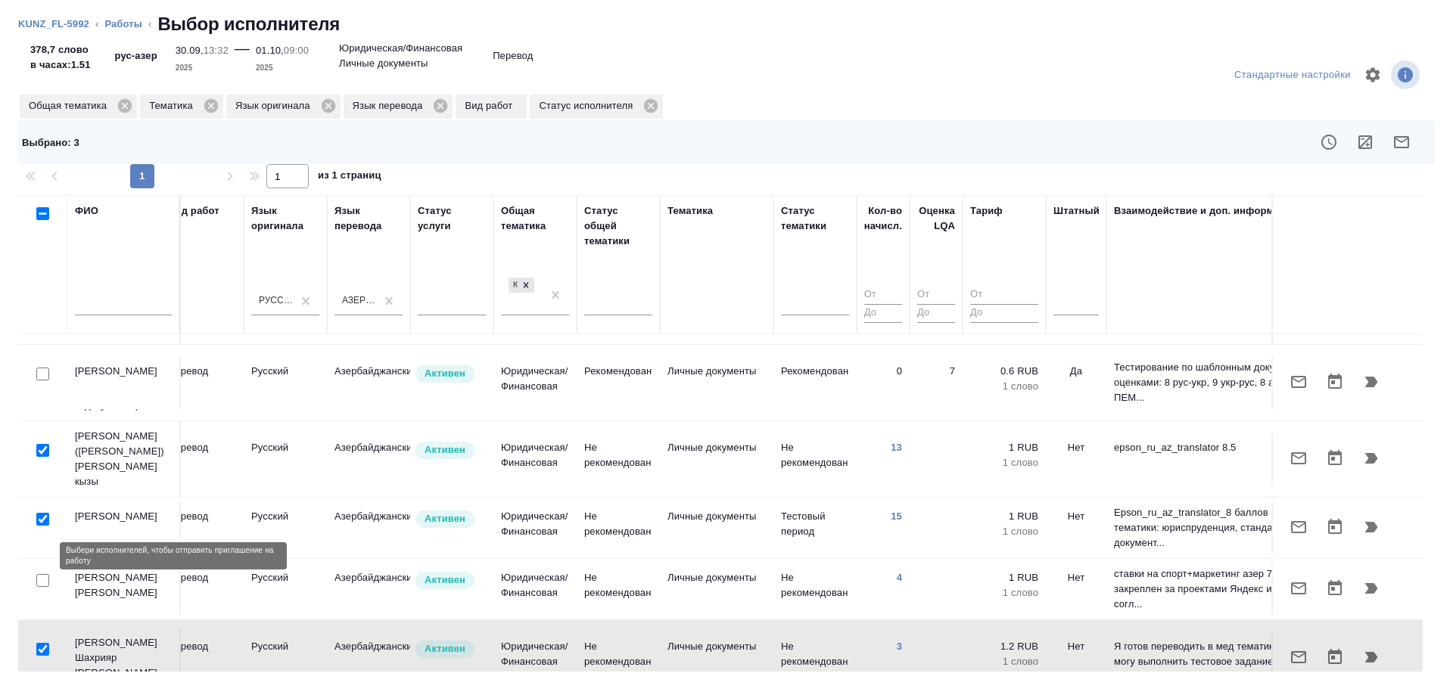
click at [43, 574] on input "checkbox" at bounding box center [42, 580] width 13 height 13
checkbox input "true"
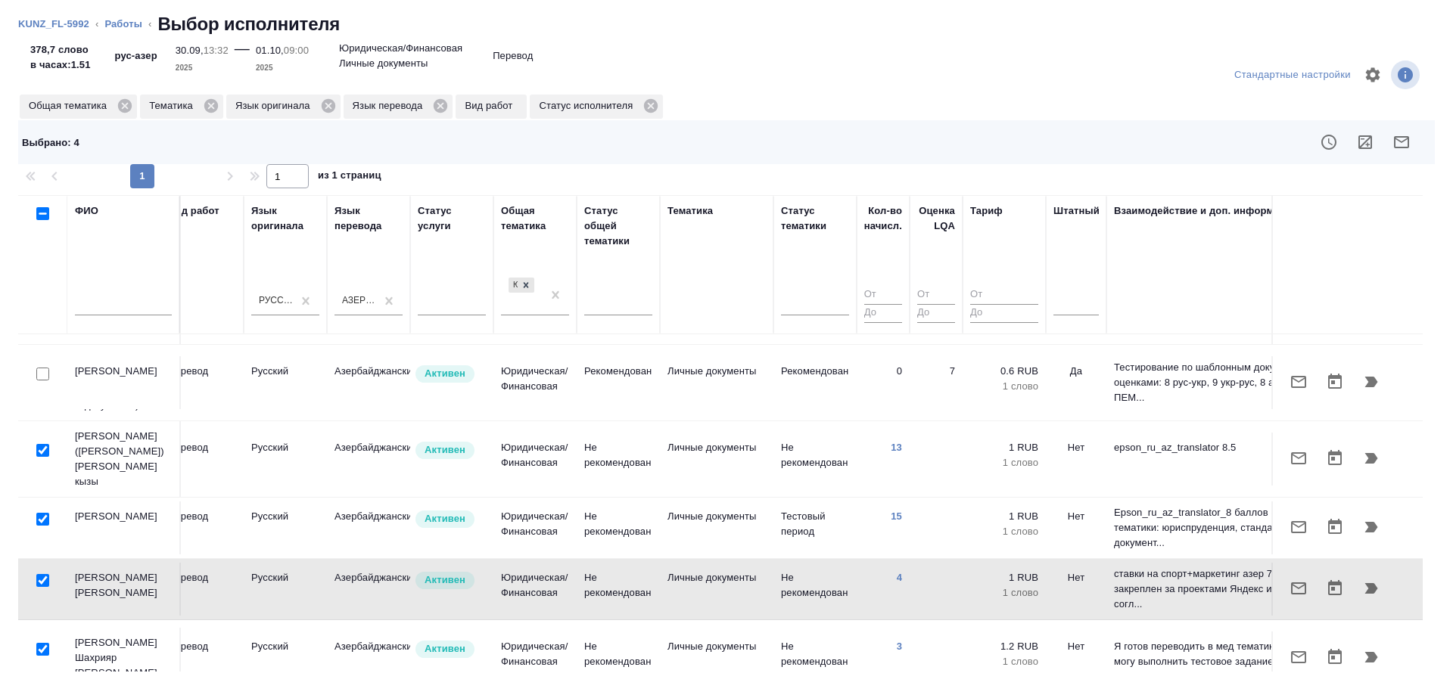
click at [42, 643] on input "checkbox" at bounding box center [42, 649] width 13 height 13
checkbox input "false"
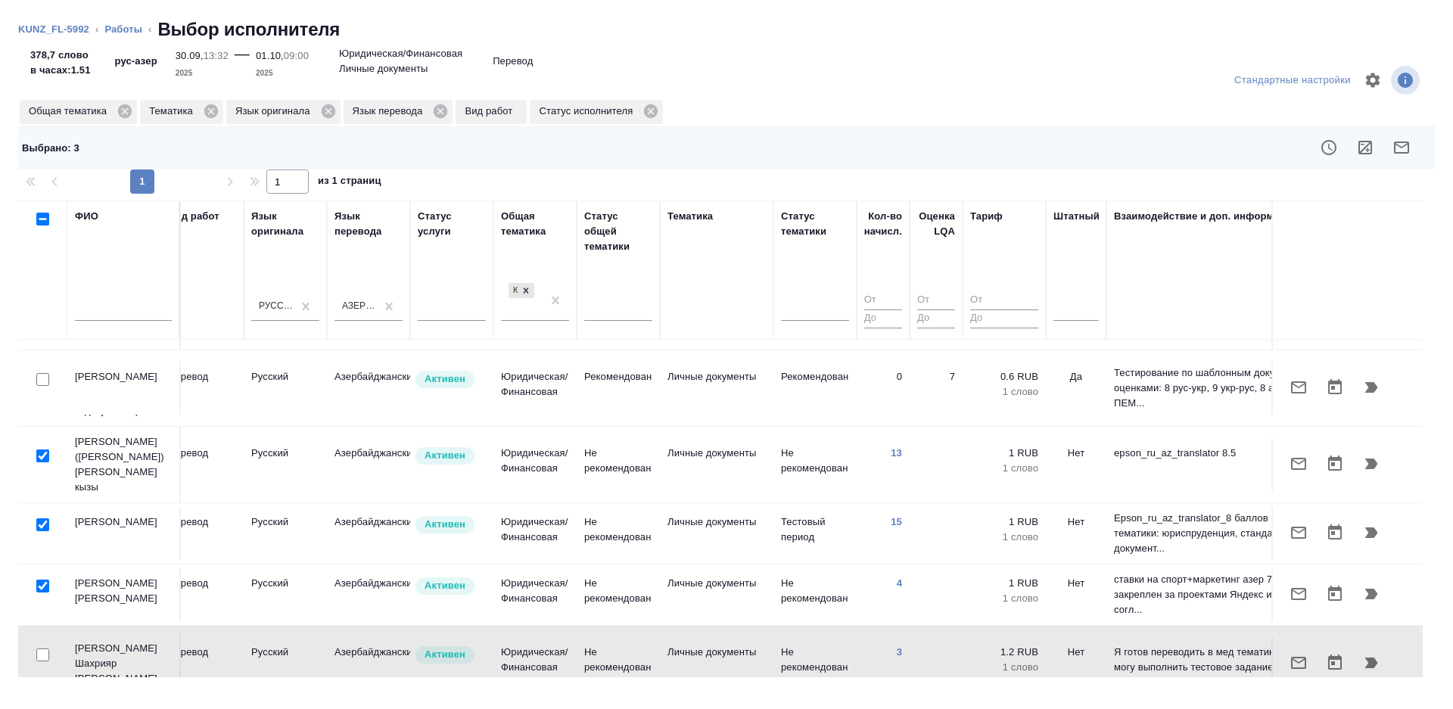
scroll to position [0, 633]
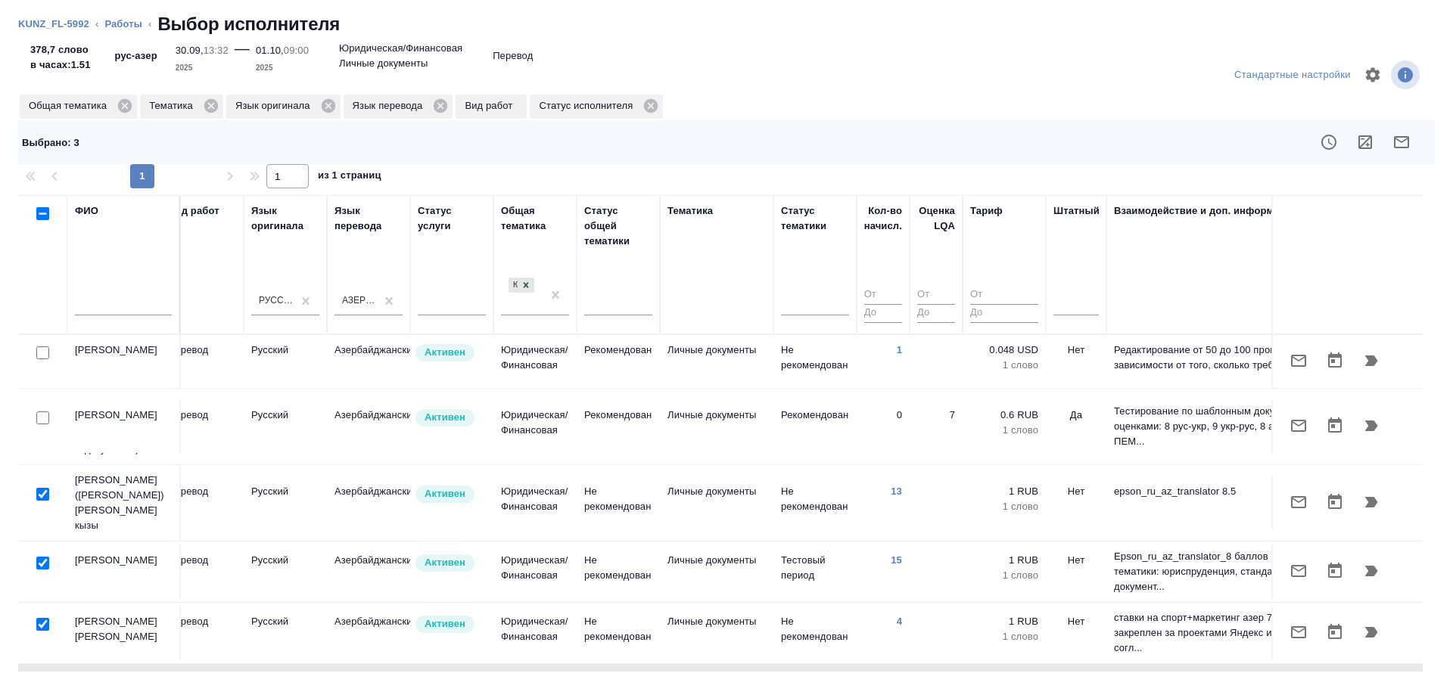
click at [1403, 135] on icon "button" at bounding box center [1401, 142] width 18 height 18
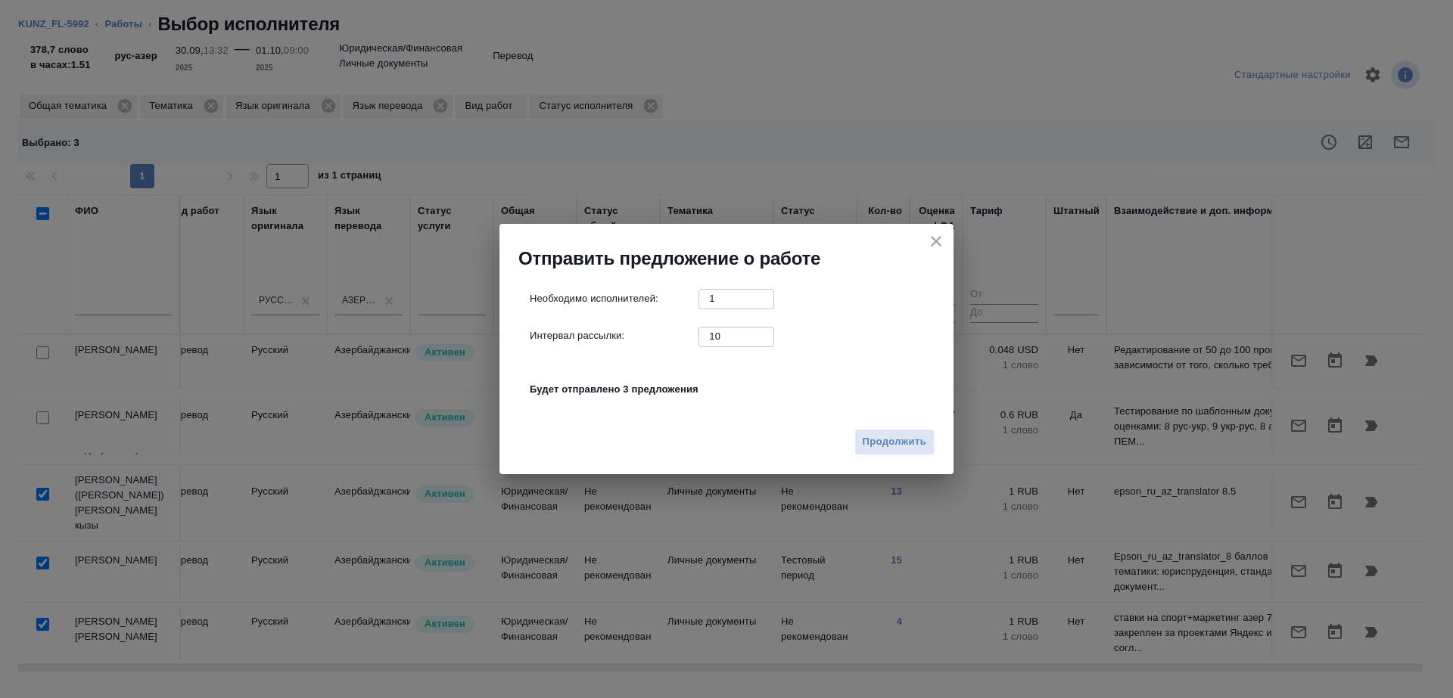
click at [752, 344] on input "10" at bounding box center [736, 336] width 76 height 19
type input "1"
click at [912, 447] on span "Продолжить" at bounding box center [895, 442] width 64 height 17
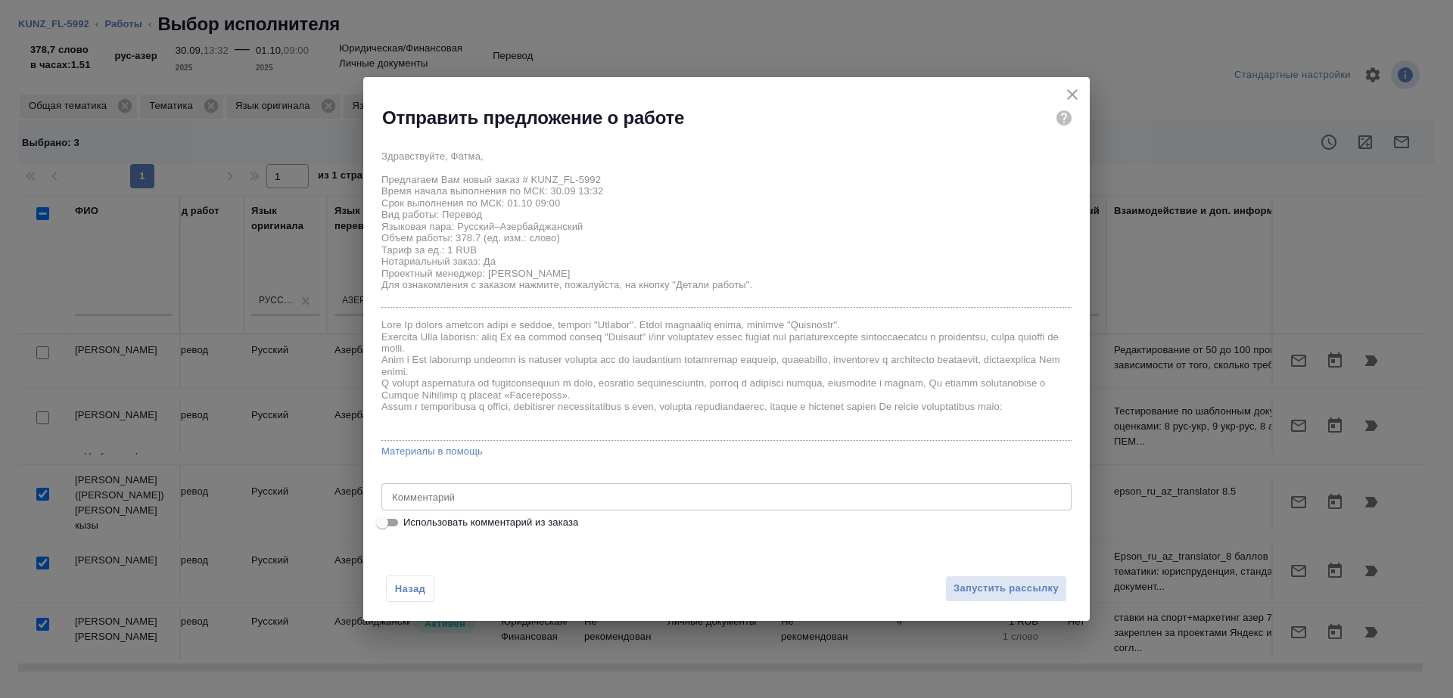
click at [388, 533] on div "Здравствуйте, Фатма, Предлагаем Вам новый заказ # KUNZ_FL-5992 Время начала вып…" at bounding box center [726, 337] width 726 height 402
click at [388, 527] on input "Использовать комментарий из заказа" at bounding box center [382, 523] width 54 height 18
checkbox input "true"
type textarea "согласие рус-азер, под нот шить к оригу"
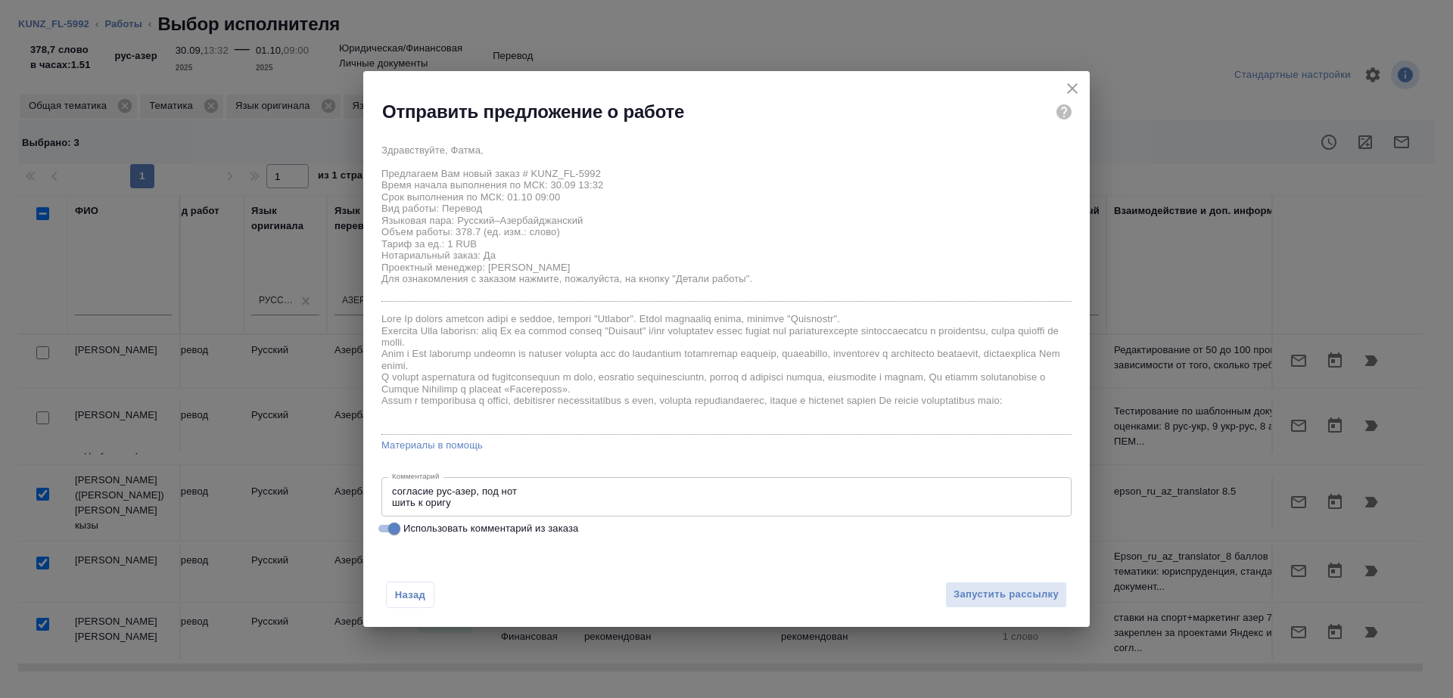
click at [388, 527] on input "Использовать комментарий из заказа" at bounding box center [394, 529] width 54 height 18
checkbox input "false"
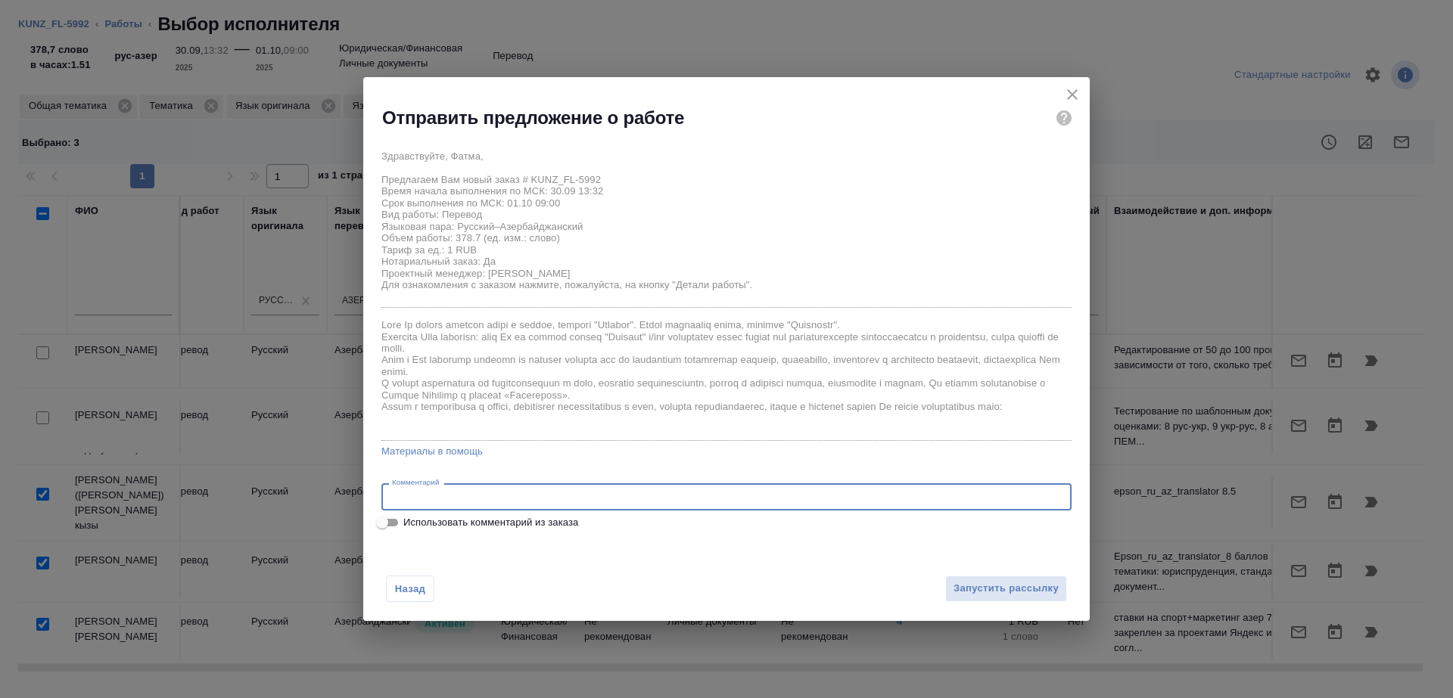
click at [503, 499] on textarea at bounding box center [726, 497] width 669 height 11
type textarea "будет в смарткате"
click at [988, 577] on button "Запустить рассылку" at bounding box center [1006, 589] width 122 height 26
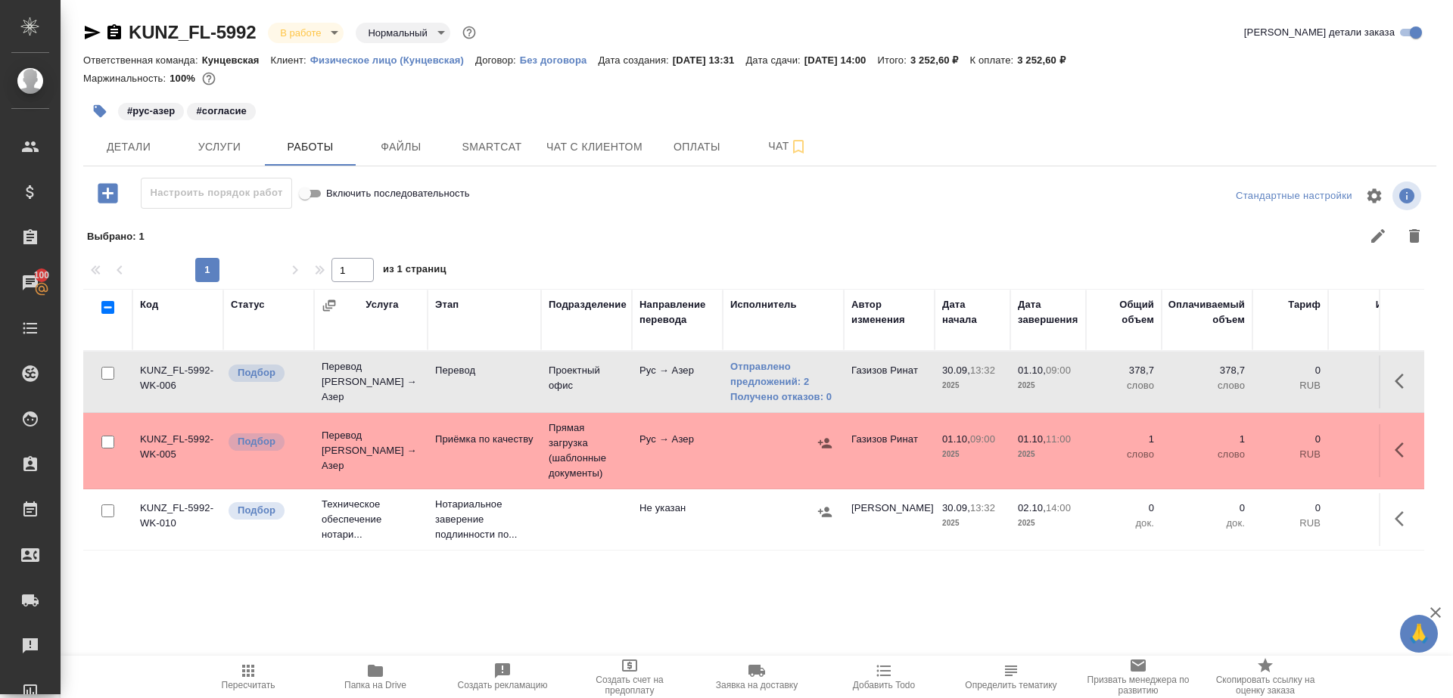
click at [232, 672] on span "Пересчитать" at bounding box center [248, 676] width 109 height 29
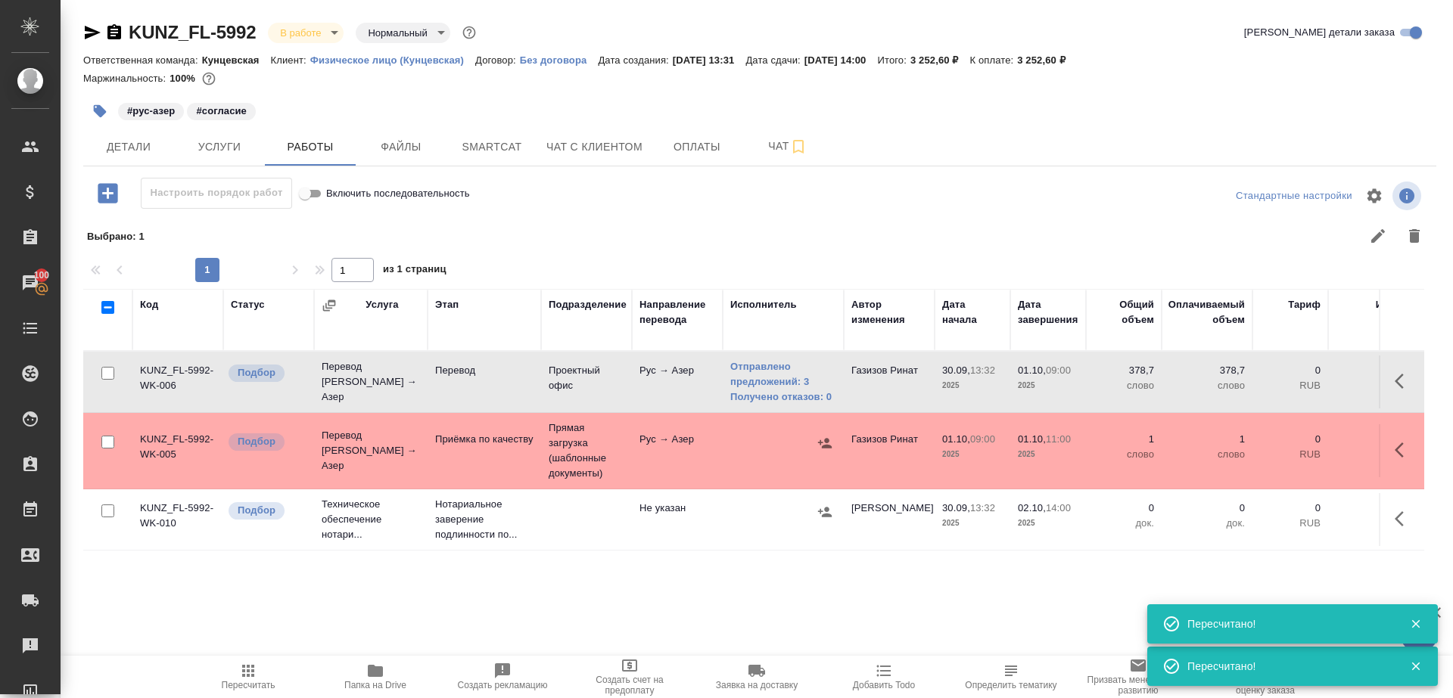
click at [558, 253] on div at bounding box center [894, 236] width 1076 height 36
click at [239, 678] on icon "button" at bounding box center [248, 671] width 18 height 18
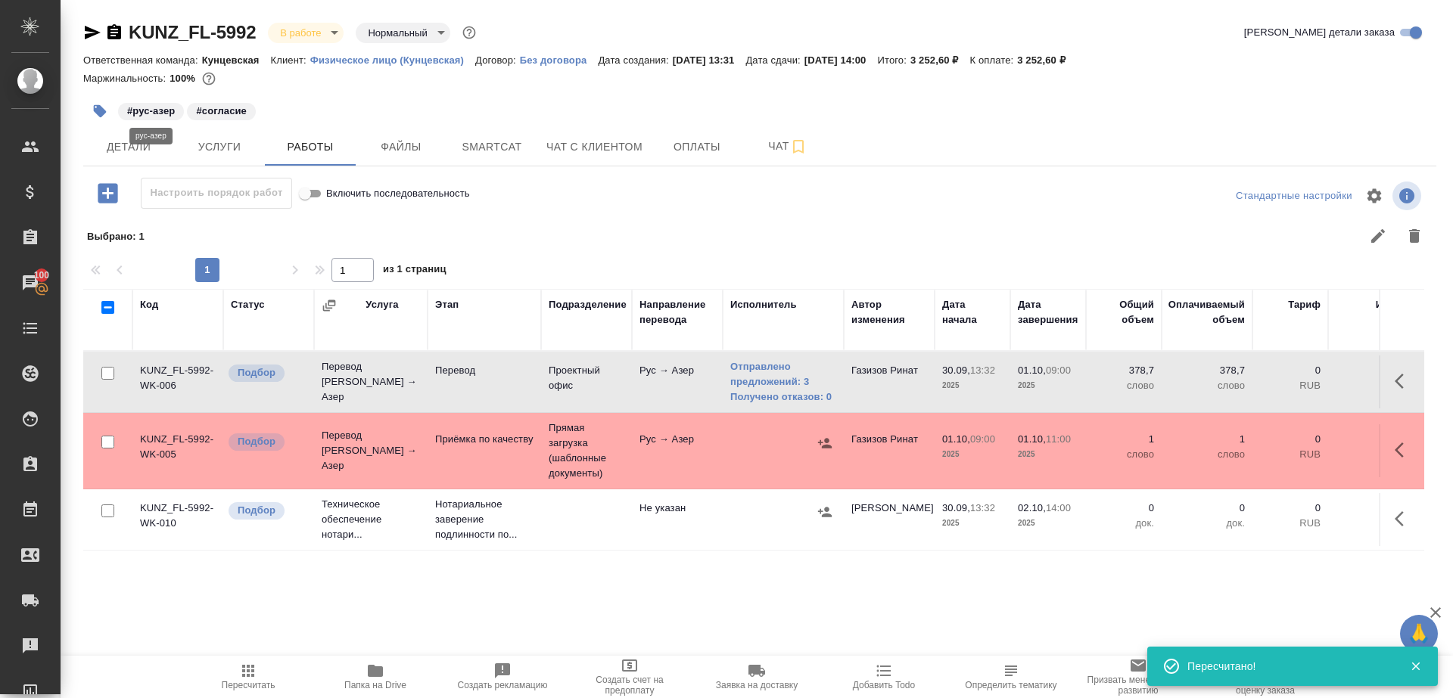
click at [101, 113] on div "KUNZ_FL-5992 В работе inProgress Нормальный normal Кратко детали заказа Ответст…" at bounding box center [759, 334] width 1369 height 668
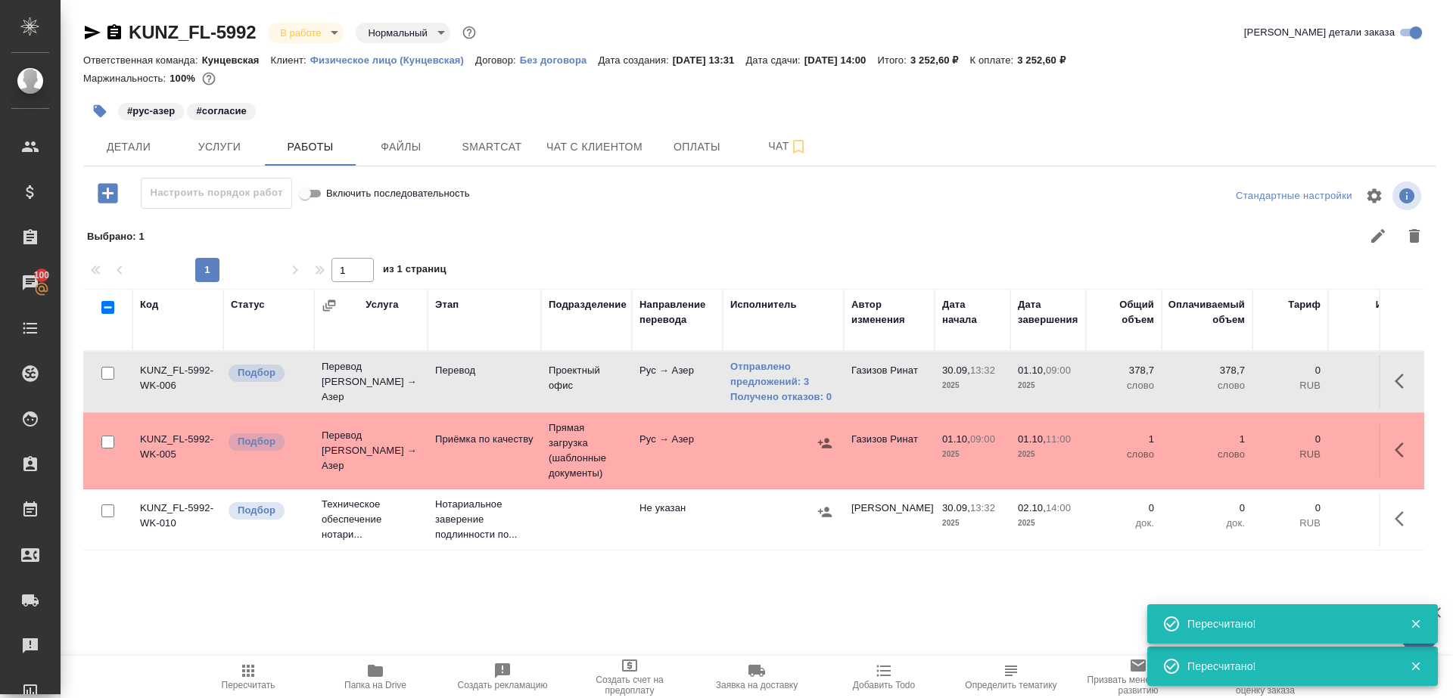
click at [110, 108] on button "button" at bounding box center [99, 111] width 33 height 33
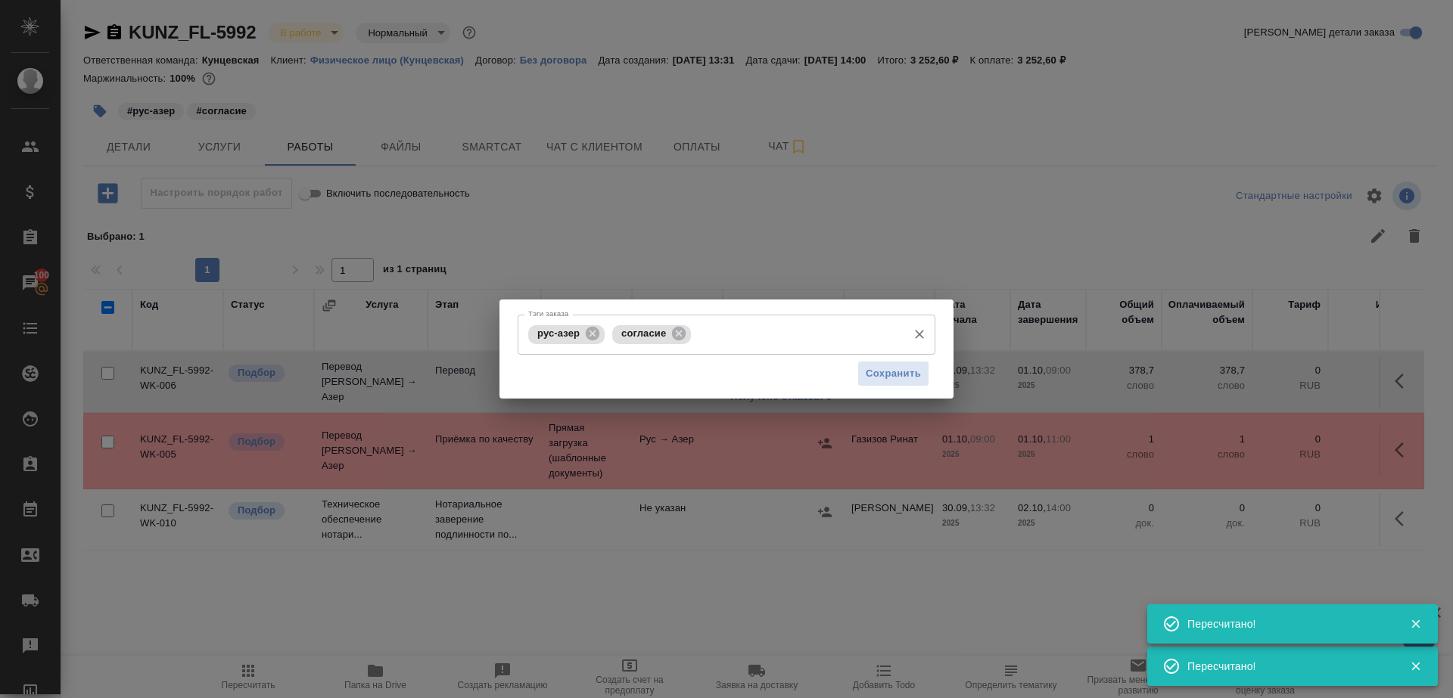
click at [726, 335] on input "Тэги заказа" at bounding box center [797, 335] width 205 height 26
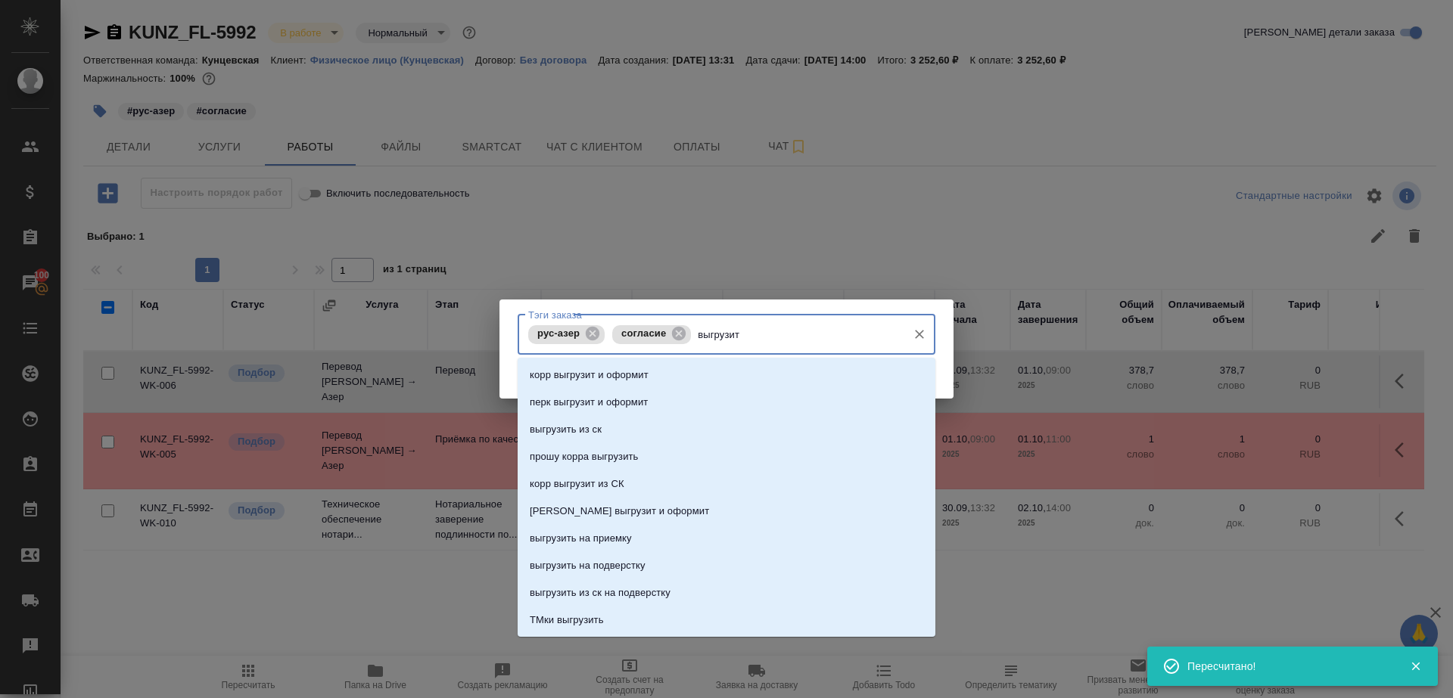
type input "выгрузить"
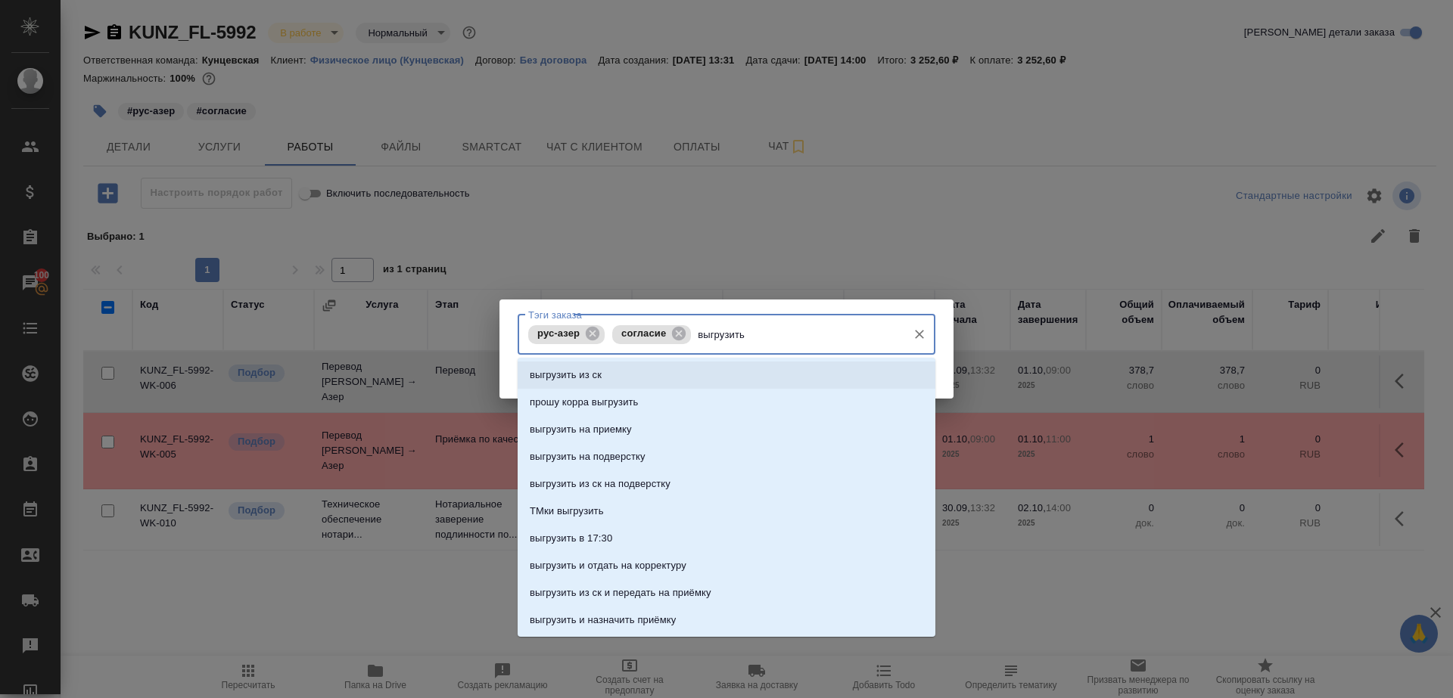
click at [753, 379] on li "выгрузить из ск" at bounding box center [727, 375] width 418 height 27
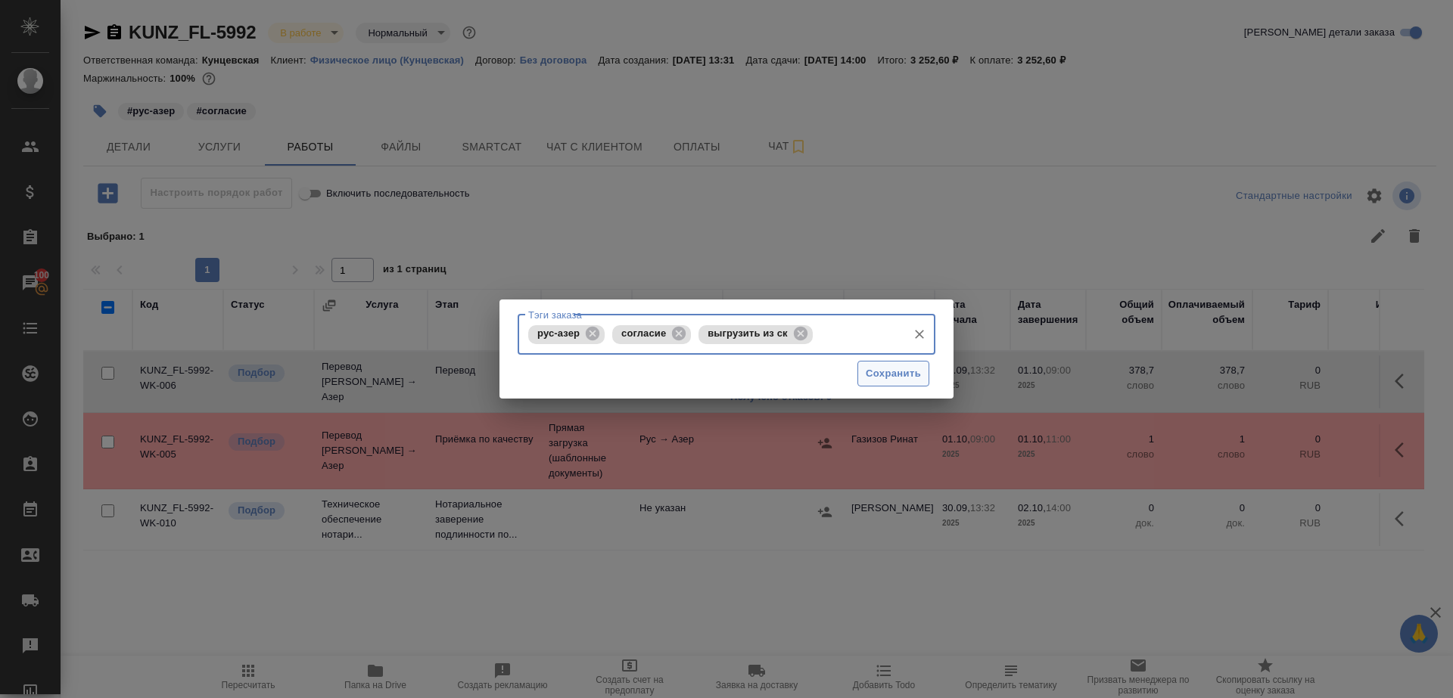
click at [903, 383] on button "Сохранить" at bounding box center [893, 374] width 72 height 26
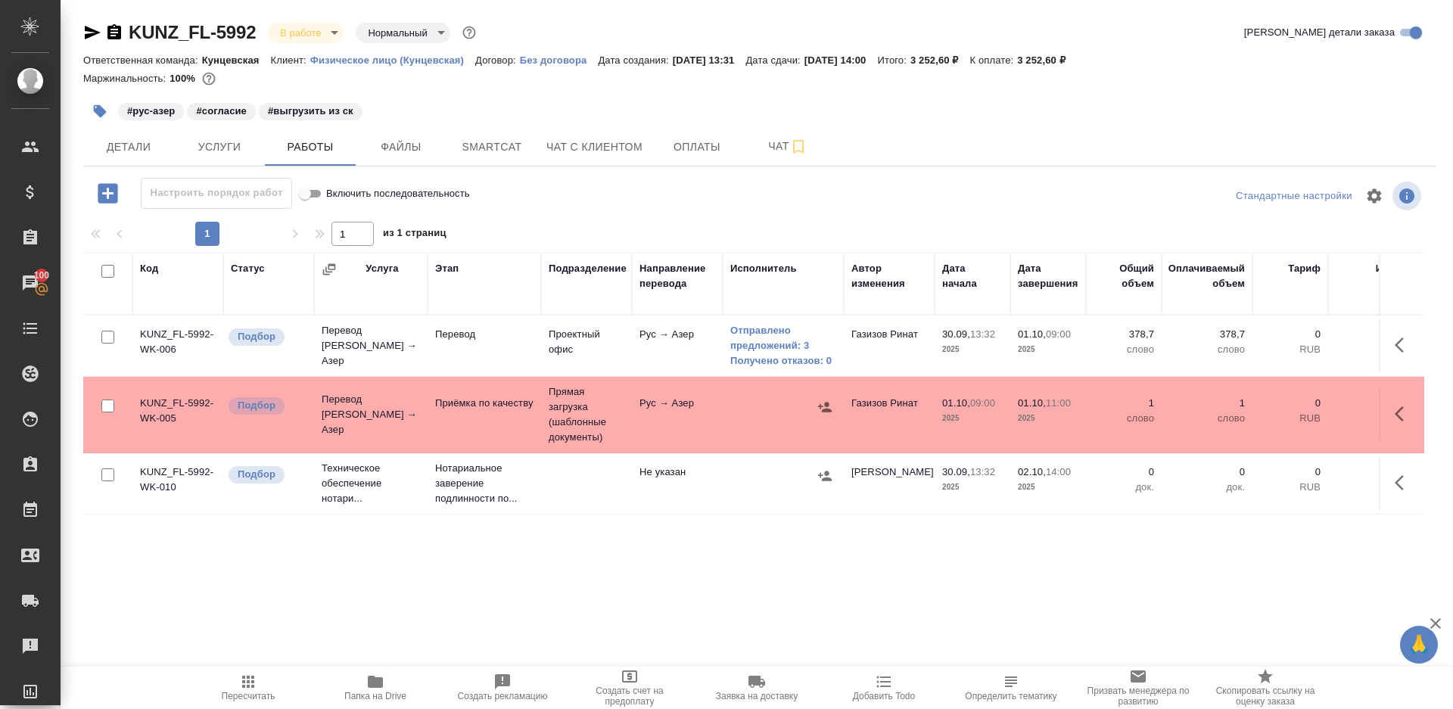
click at [248, 683] on icon "button" at bounding box center [248, 682] width 12 height 12
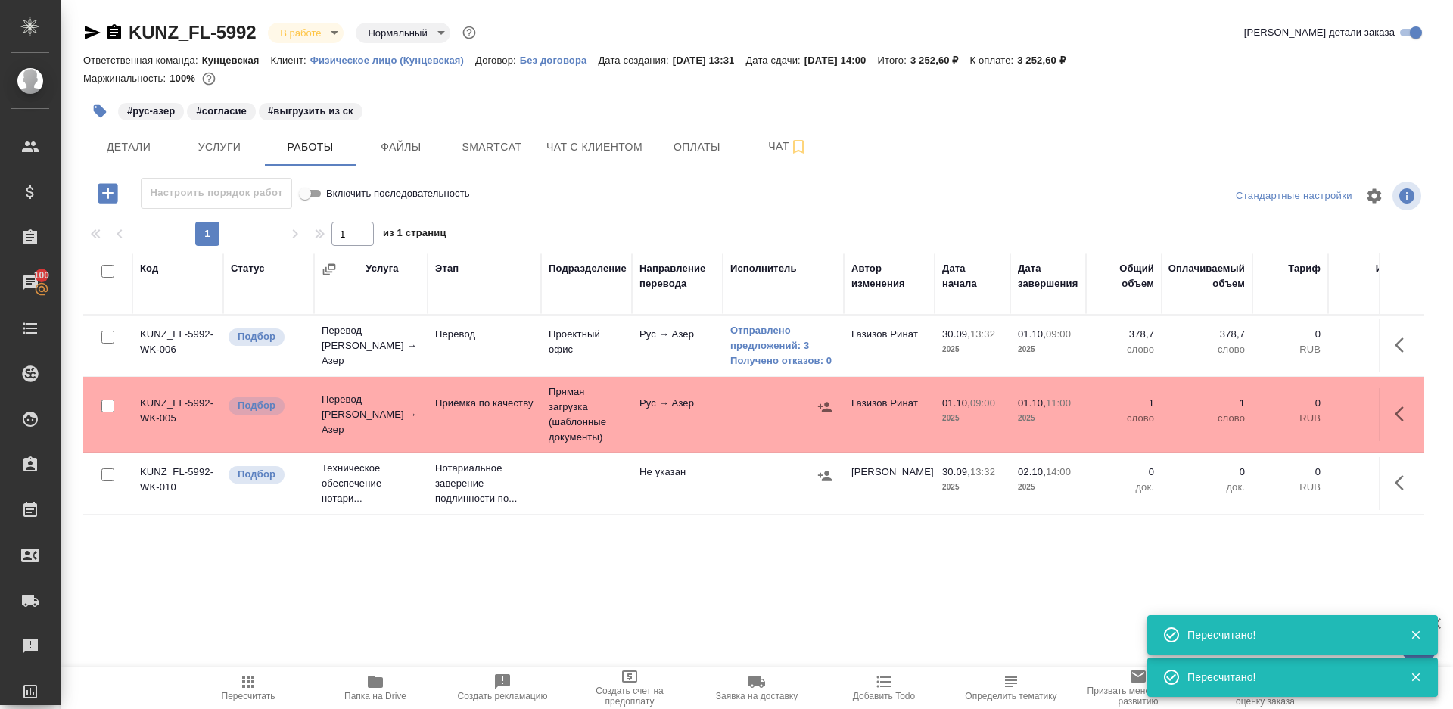
click at [779, 362] on link "Получено отказов: 0" at bounding box center [783, 360] width 106 height 15
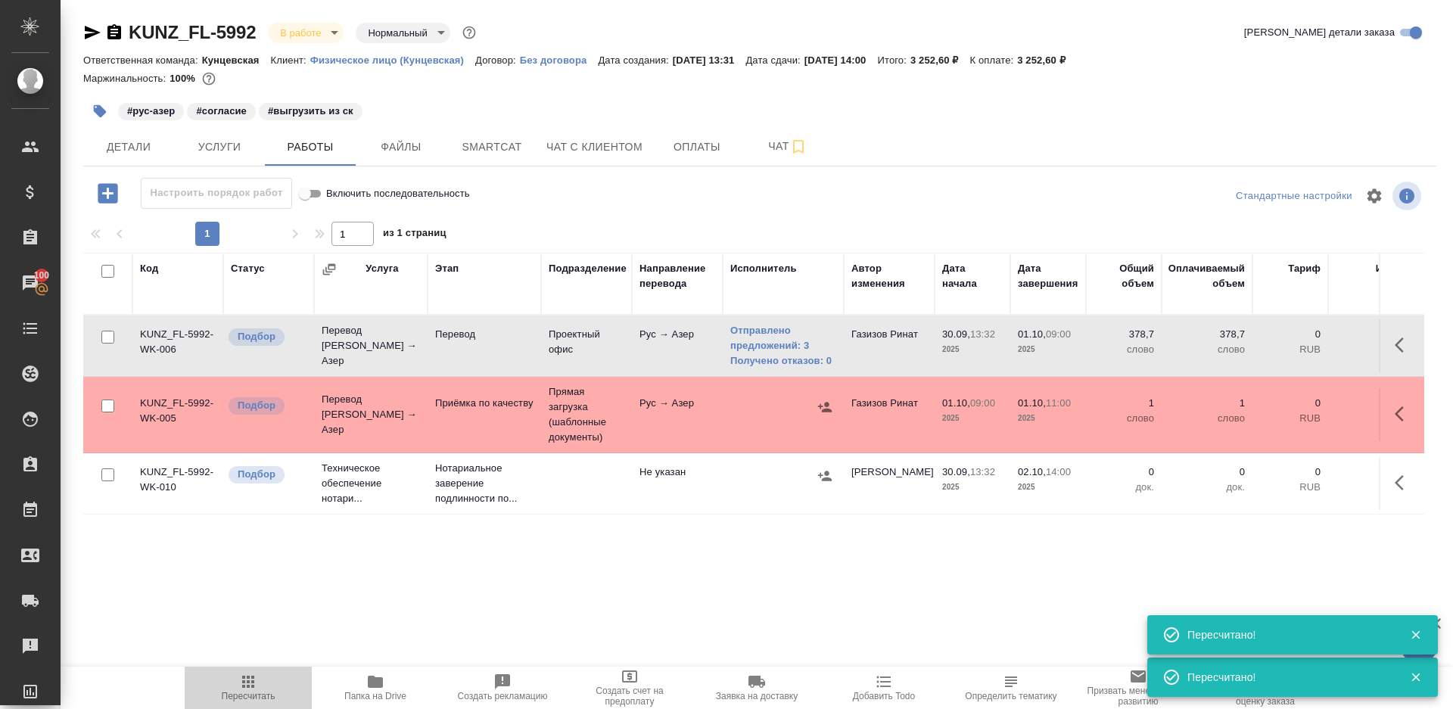
click at [256, 684] on icon "button" at bounding box center [248, 682] width 18 height 18
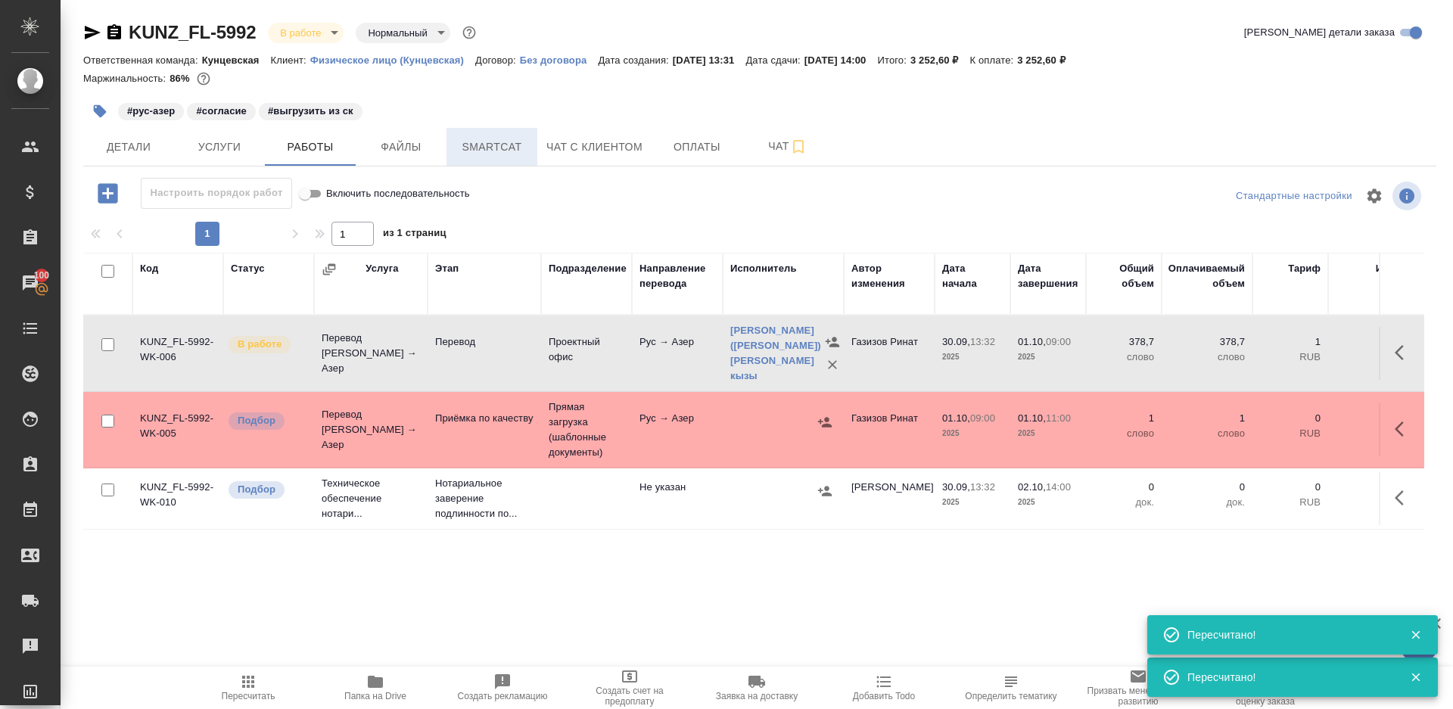
click at [485, 146] on span "Smartcat" at bounding box center [491, 147] width 73 height 19
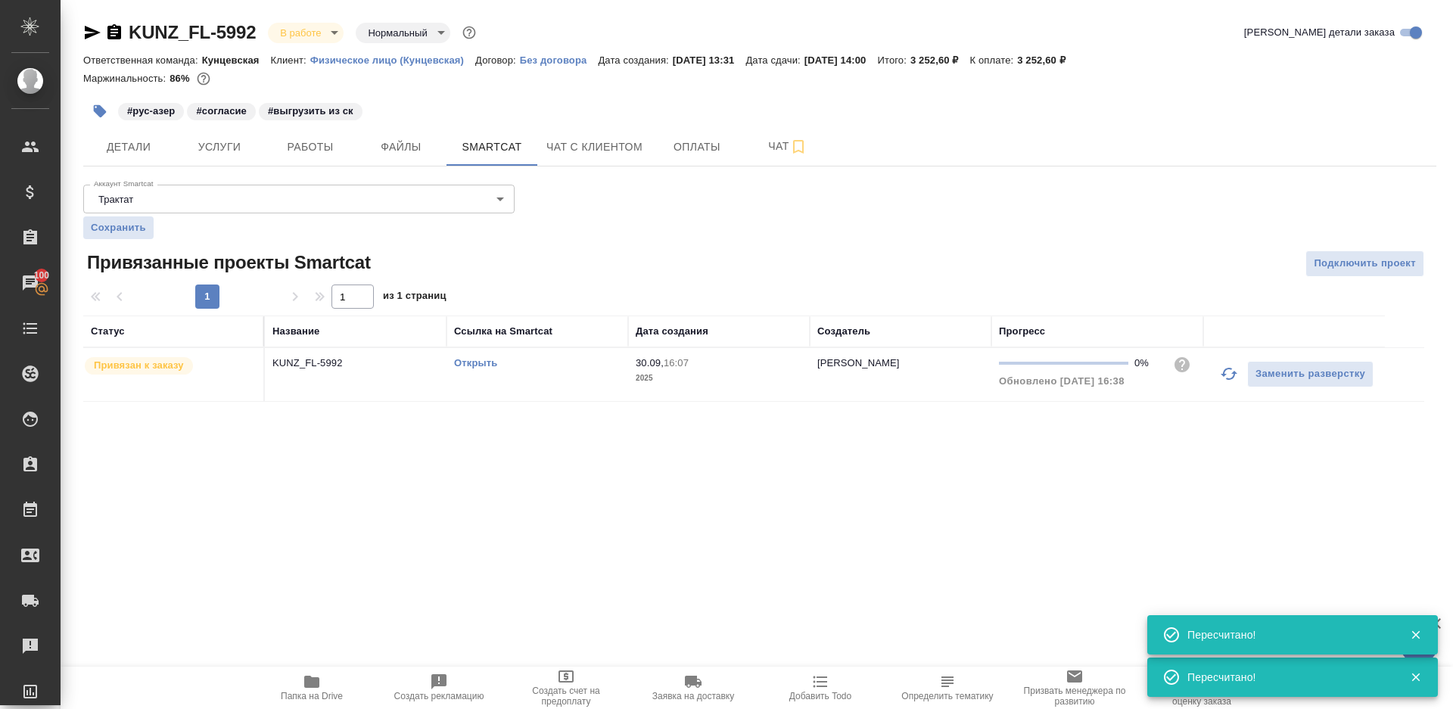
click at [465, 361] on link "Открыть" at bounding box center [475, 362] width 43 height 11
click at [293, 166] on div "KUNZ_FL-5992 В работе inProgress Нормальный normal Кратко детали заказа Ответст…" at bounding box center [759, 220] width 1369 height 440
click at [293, 164] on button "Работы" at bounding box center [310, 147] width 91 height 38
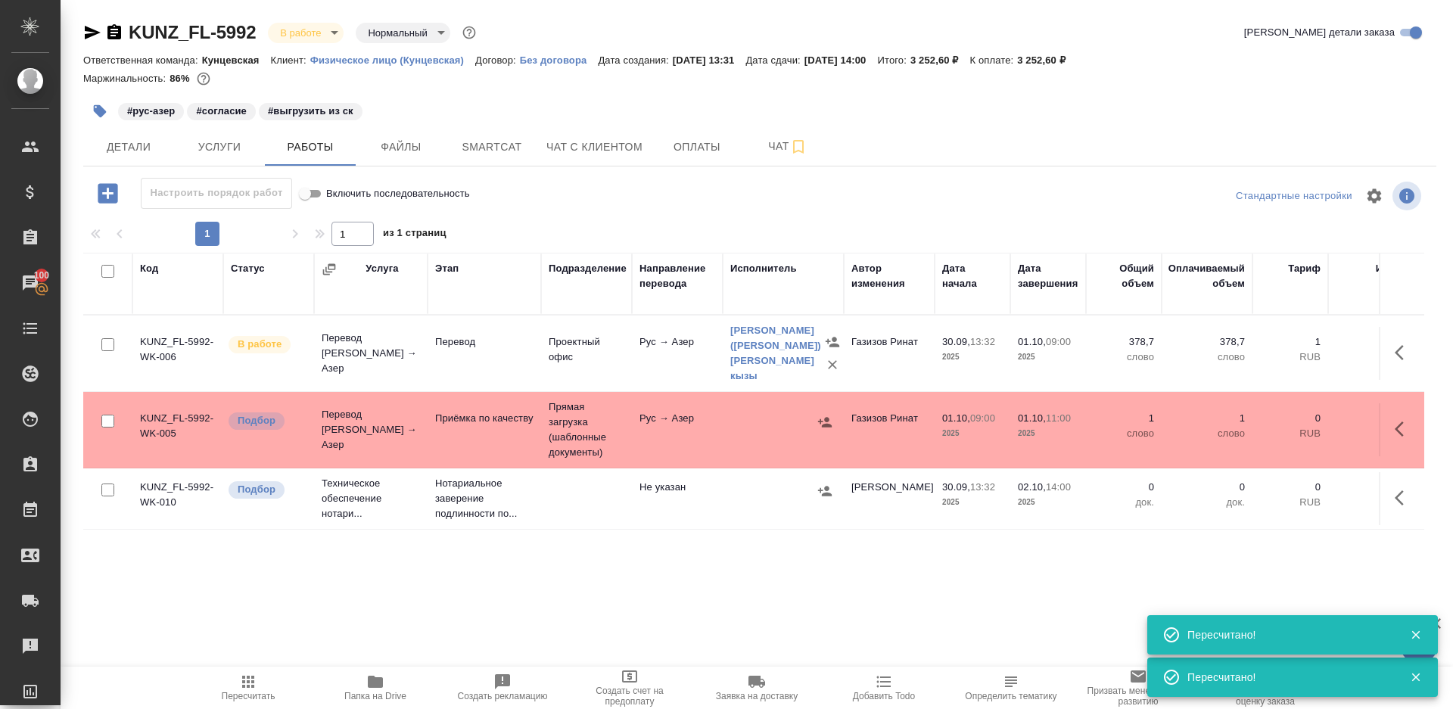
click at [636, 196] on div at bounding box center [759, 196] width 451 height 36
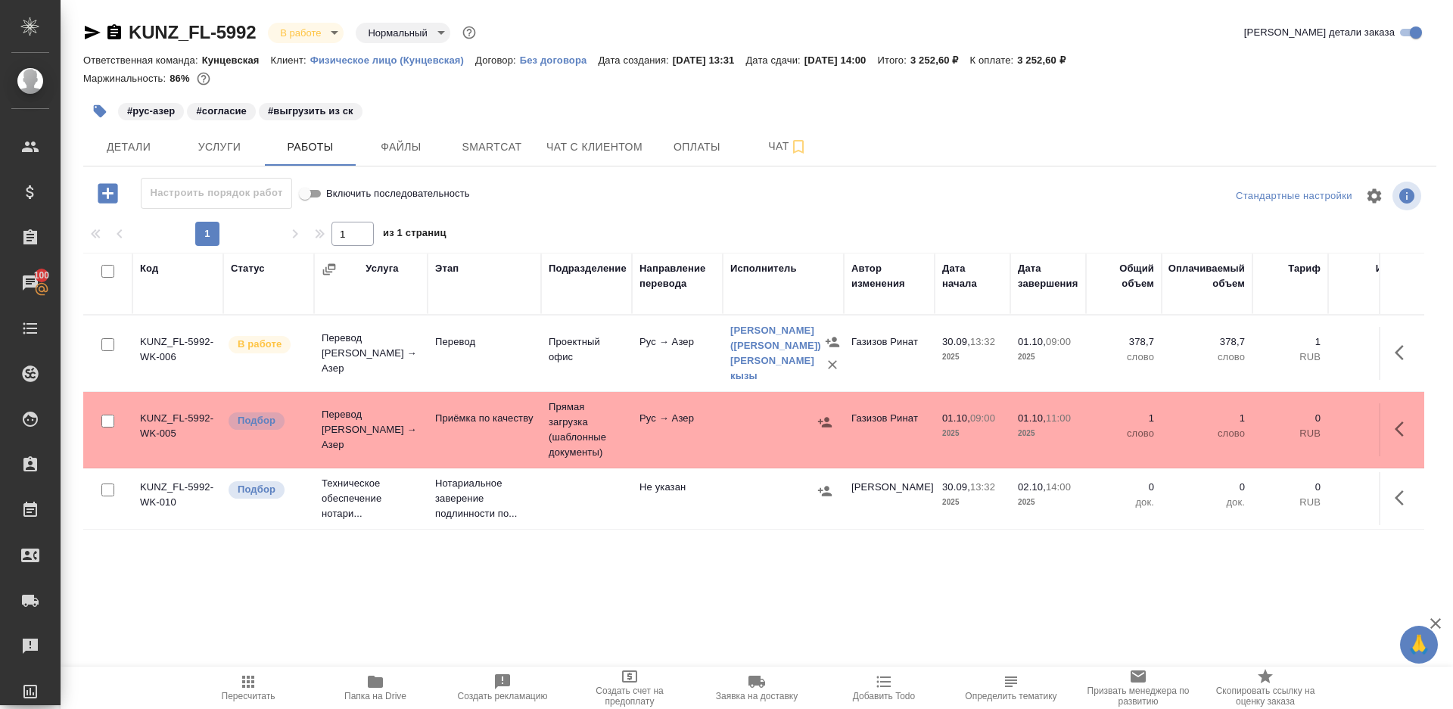
click at [232, 695] on span "Пересчитать" at bounding box center [249, 696] width 54 height 11
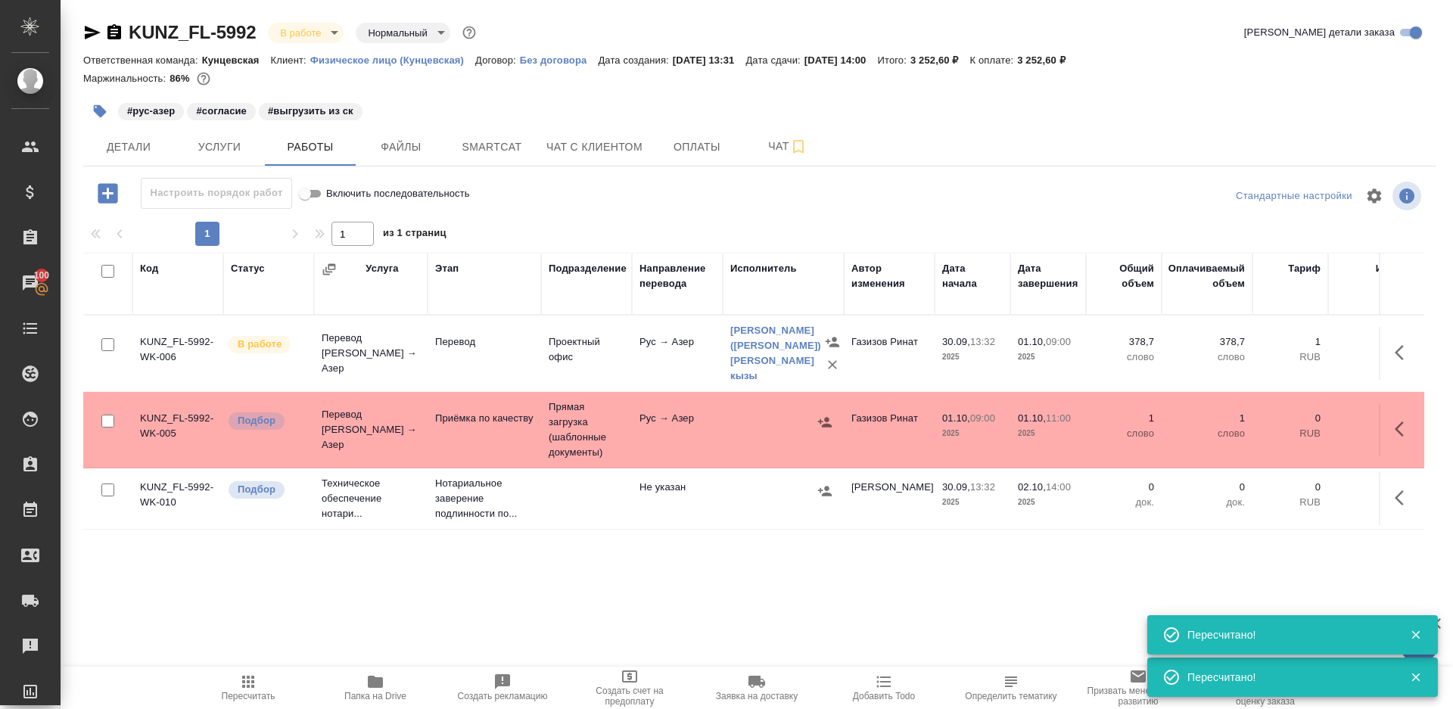
click at [545, 452] on td "Прямая загрузка (шаблонные документы)" at bounding box center [586, 430] width 91 height 76
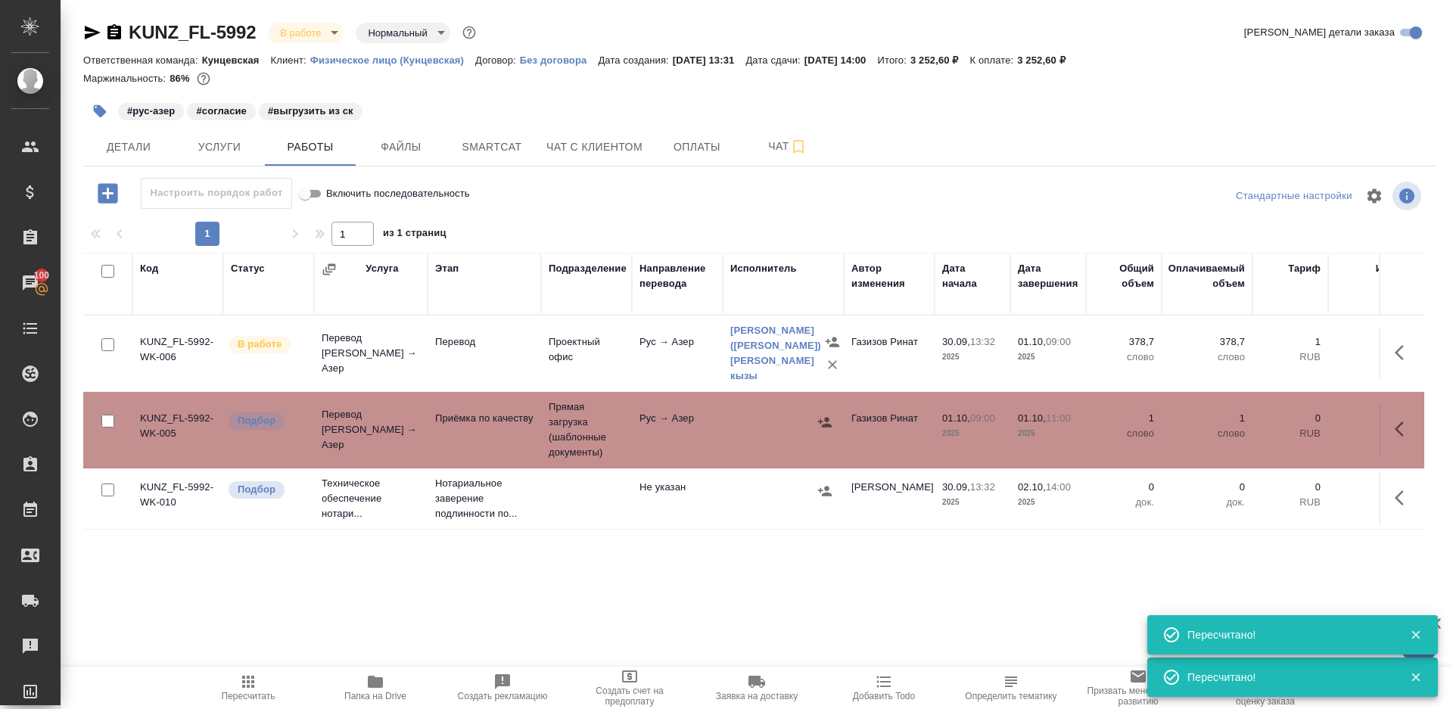
click at [545, 452] on td "Прямая загрузка (шаблонные документы)" at bounding box center [586, 430] width 91 height 76
click at [132, 143] on span "Детали" at bounding box center [128, 147] width 73 height 19
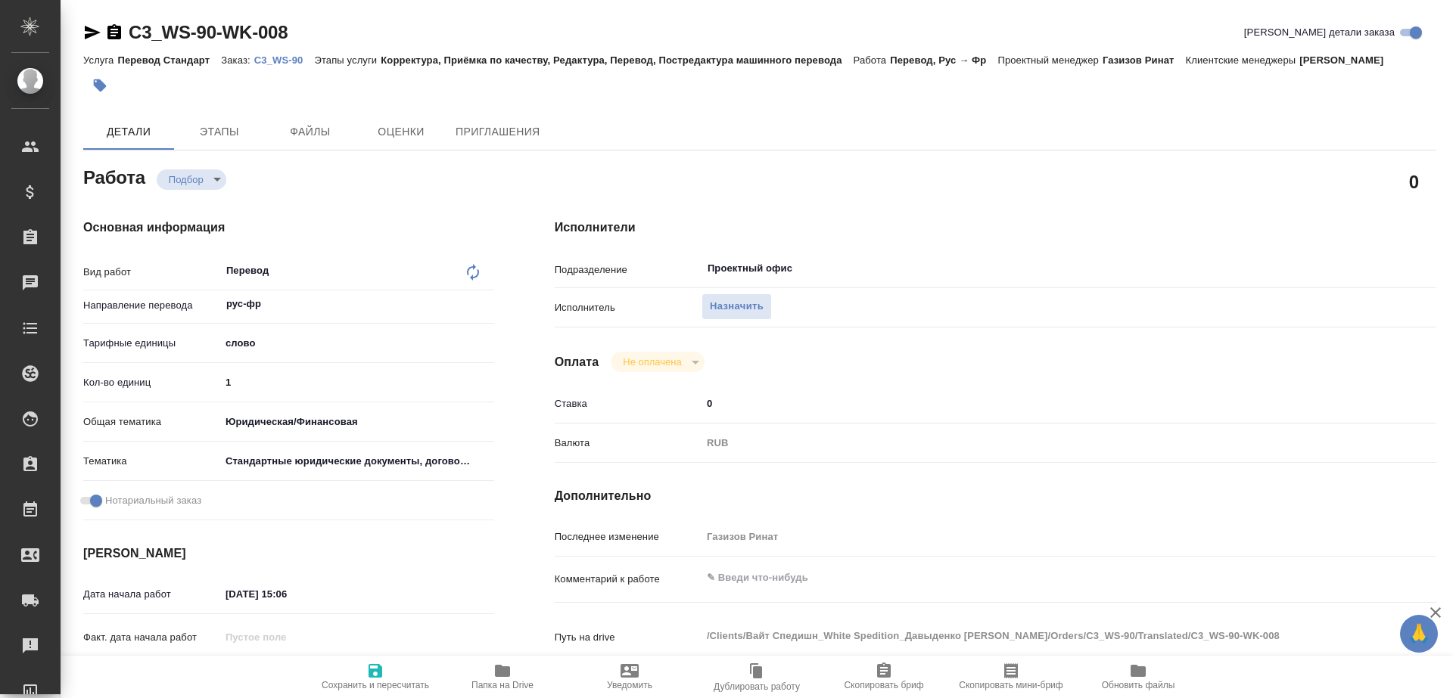
type textarea "x"
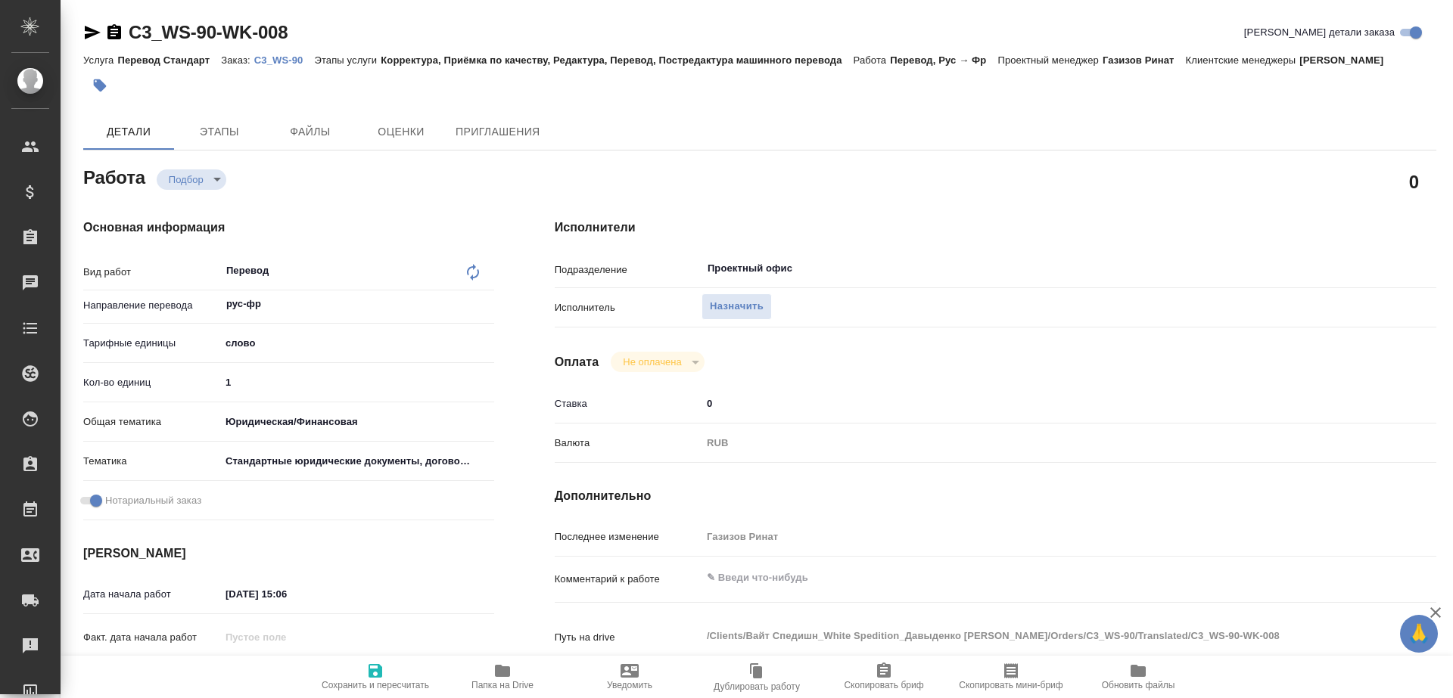
type textarea "x"
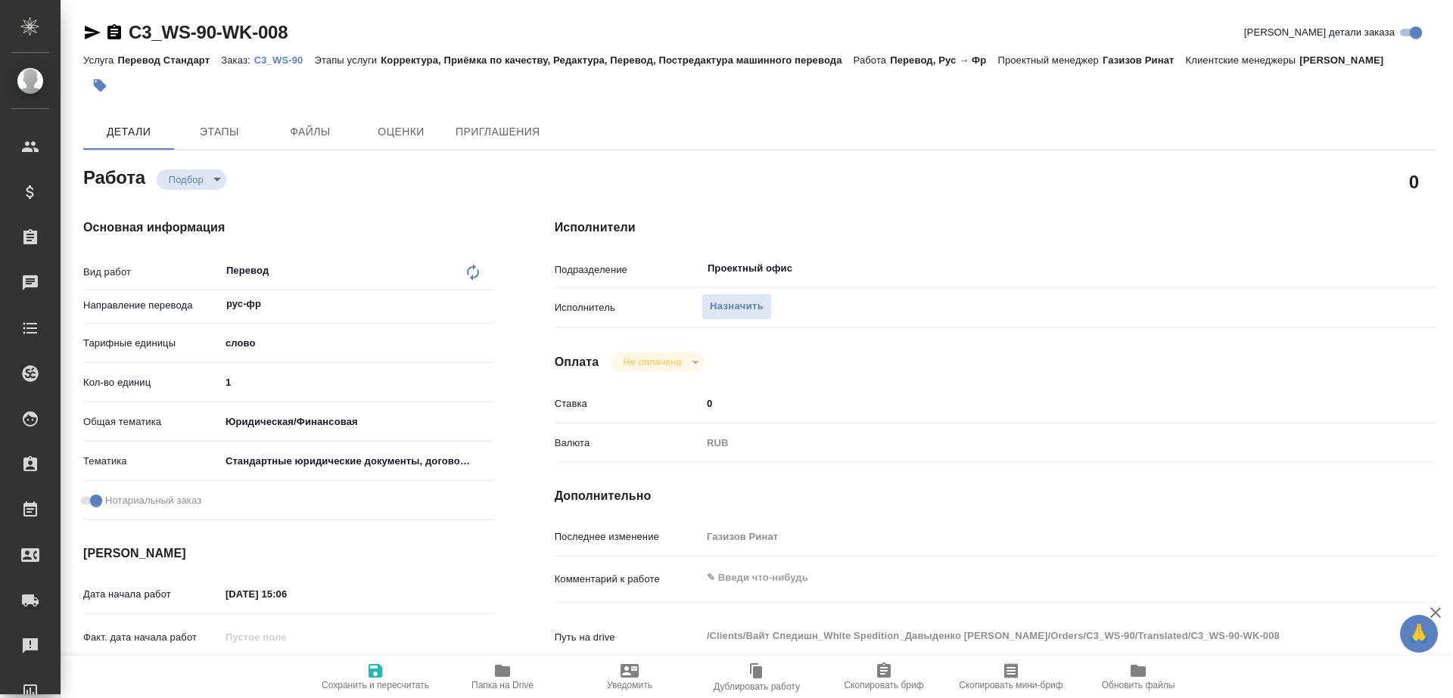
type textarea "x"
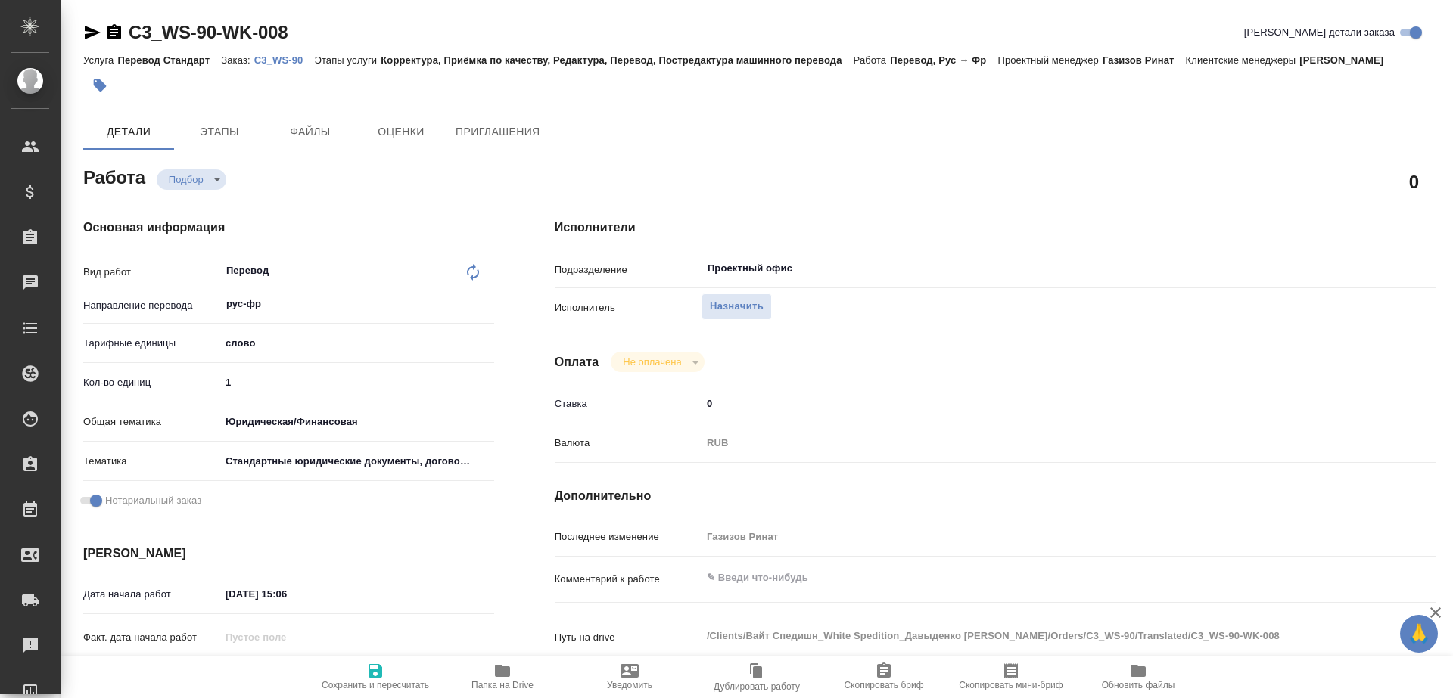
type textarea "x"
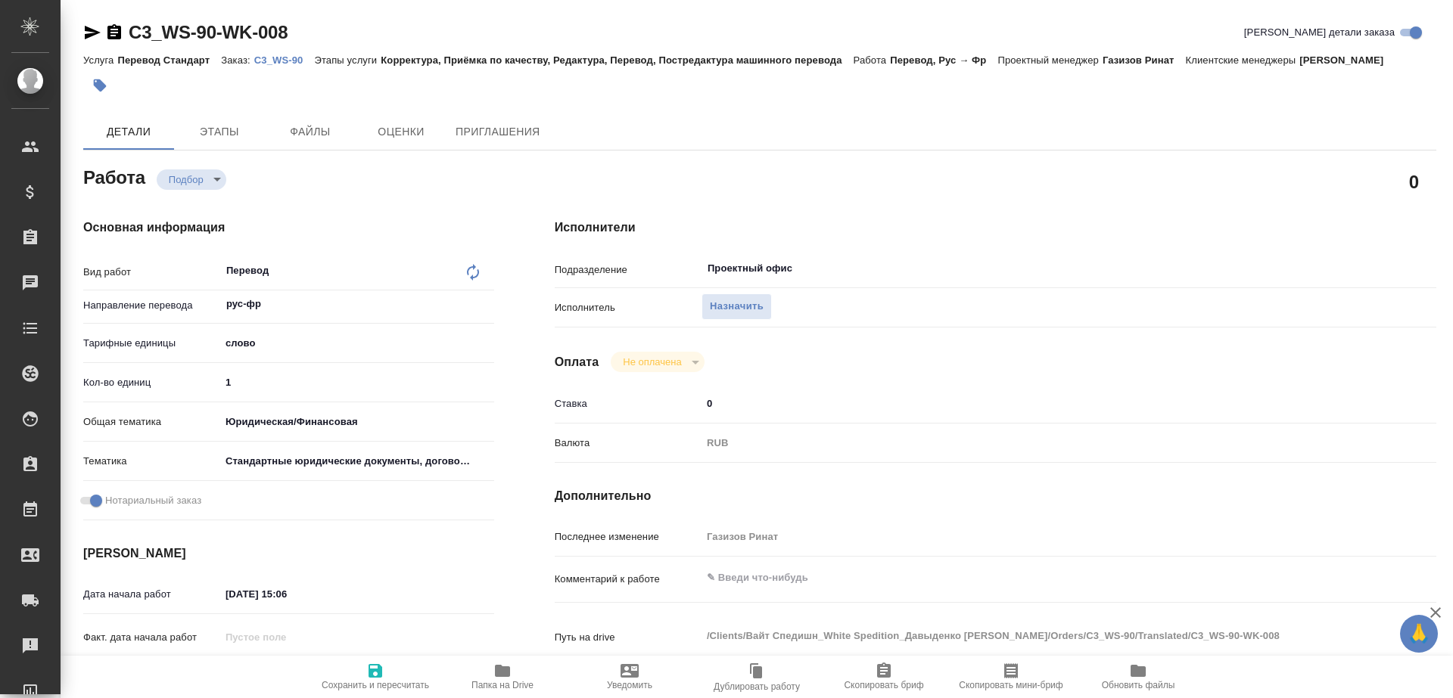
type textarea "x"
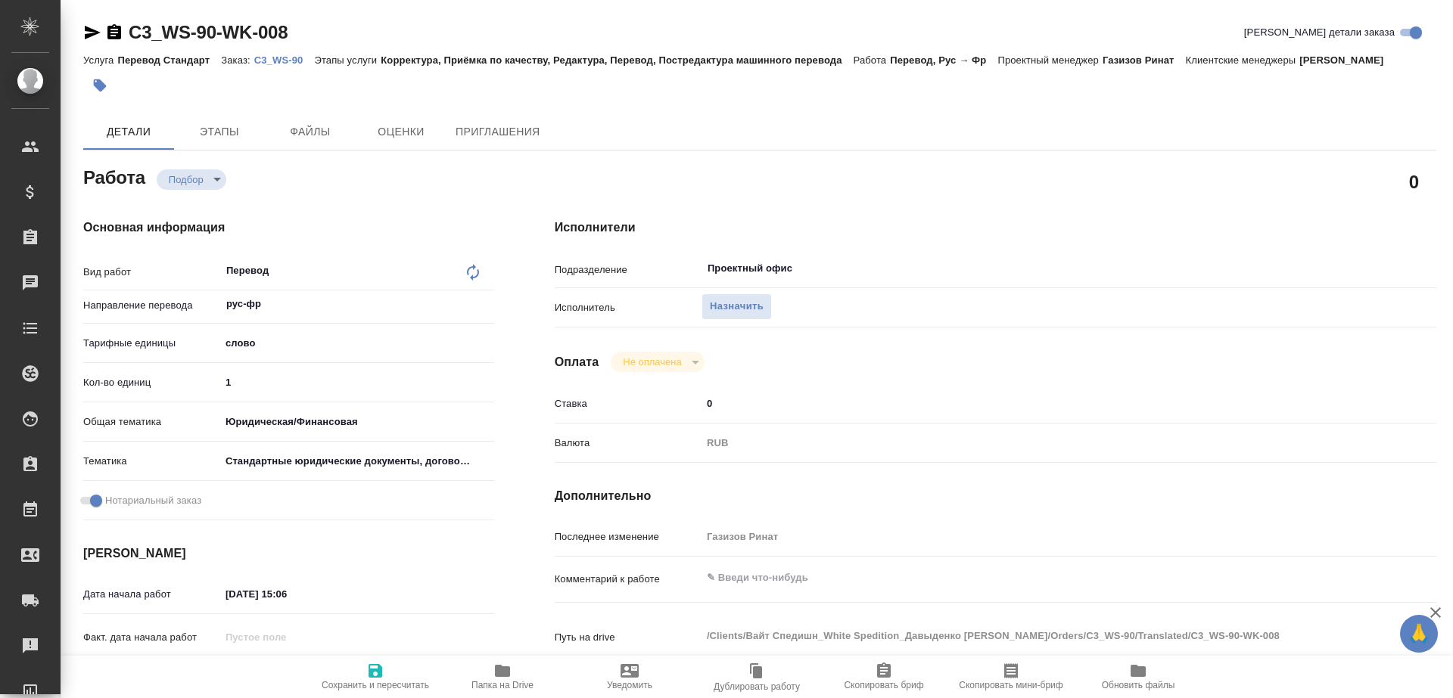
type textarea "x"
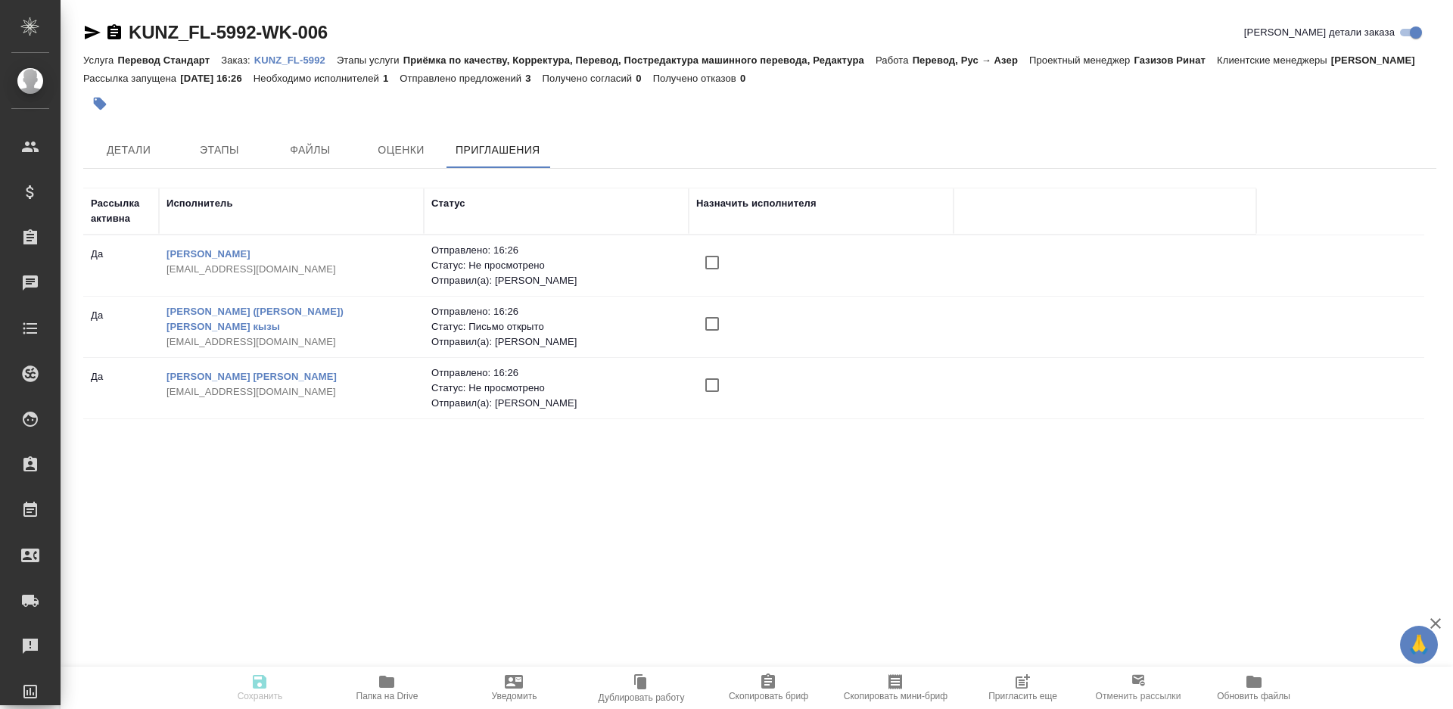
click at [720, 340] on input "checkbox" at bounding box center [712, 324] width 32 height 32
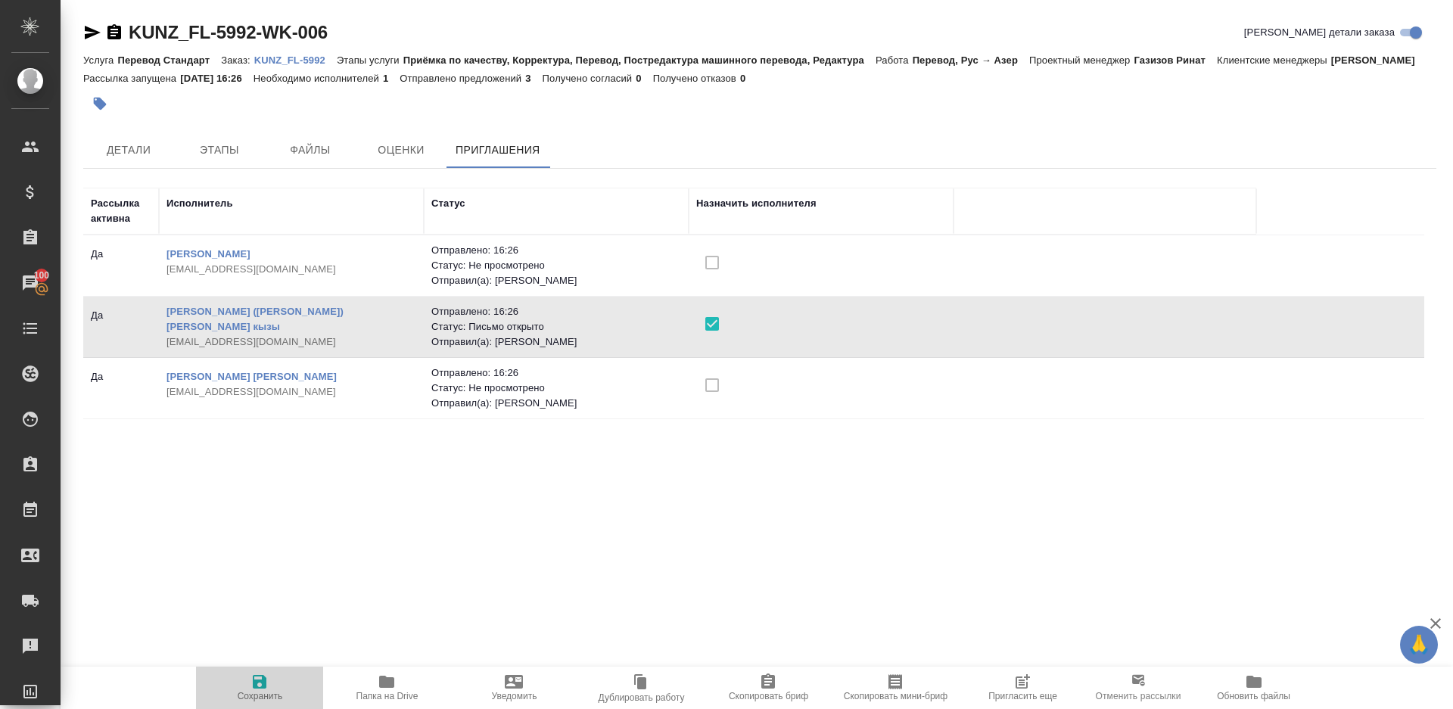
click at [256, 679] on icon "button" at bounding box center [260, 682] width 14 height 14
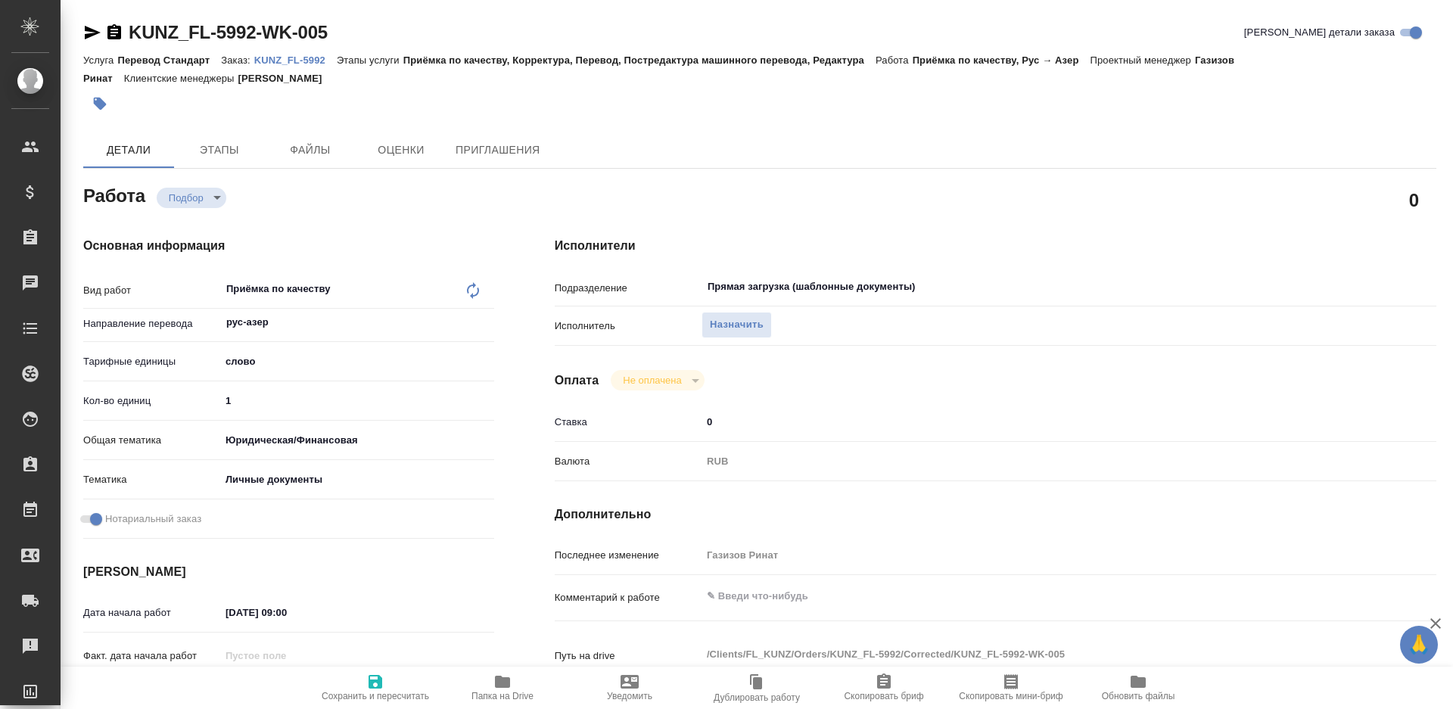
type textarea "x"
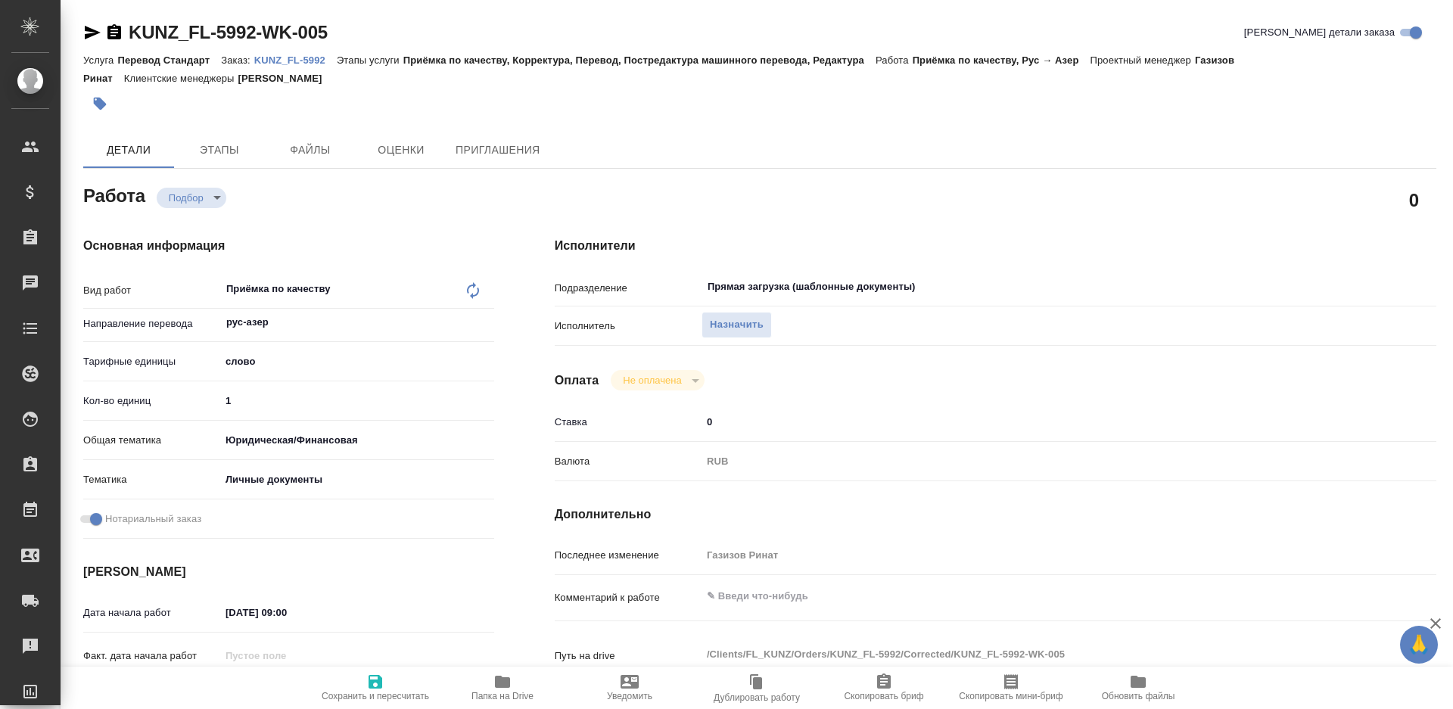
type textarea "x"
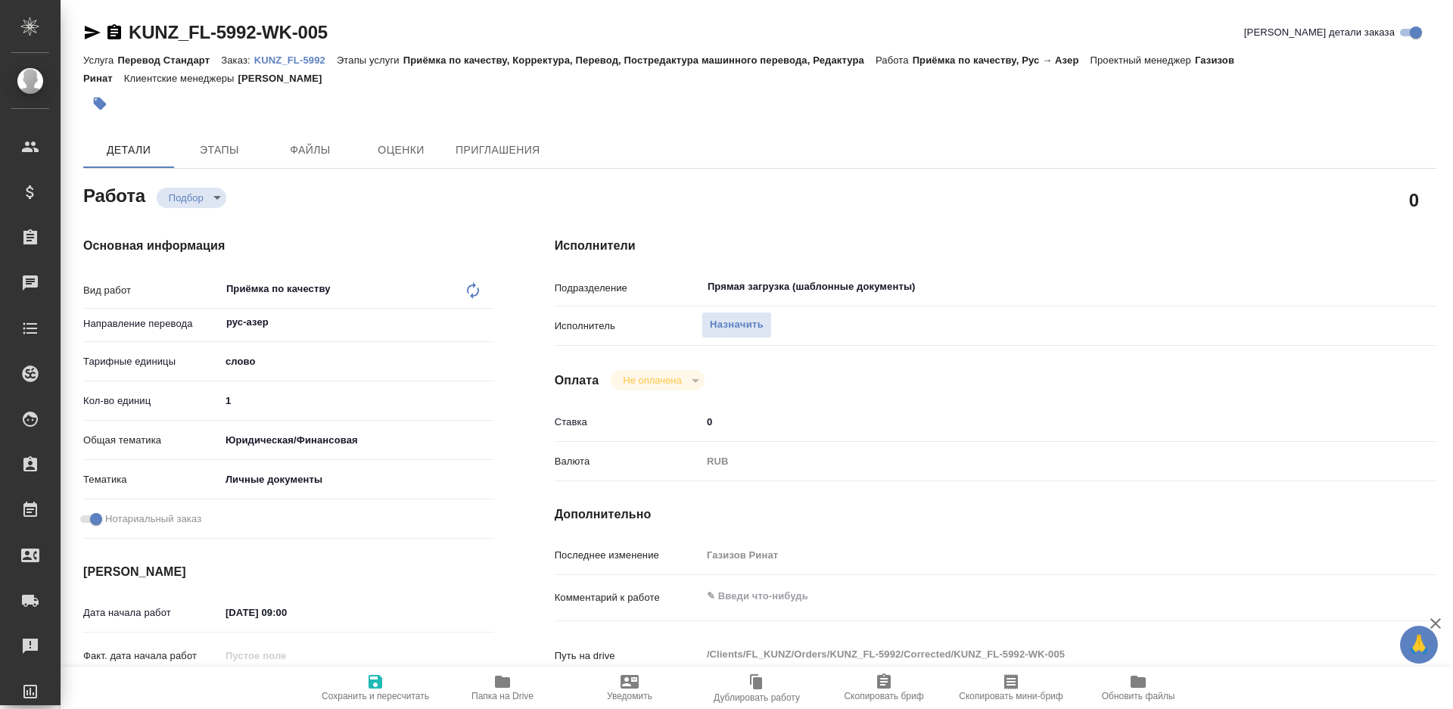
type textarea "x"
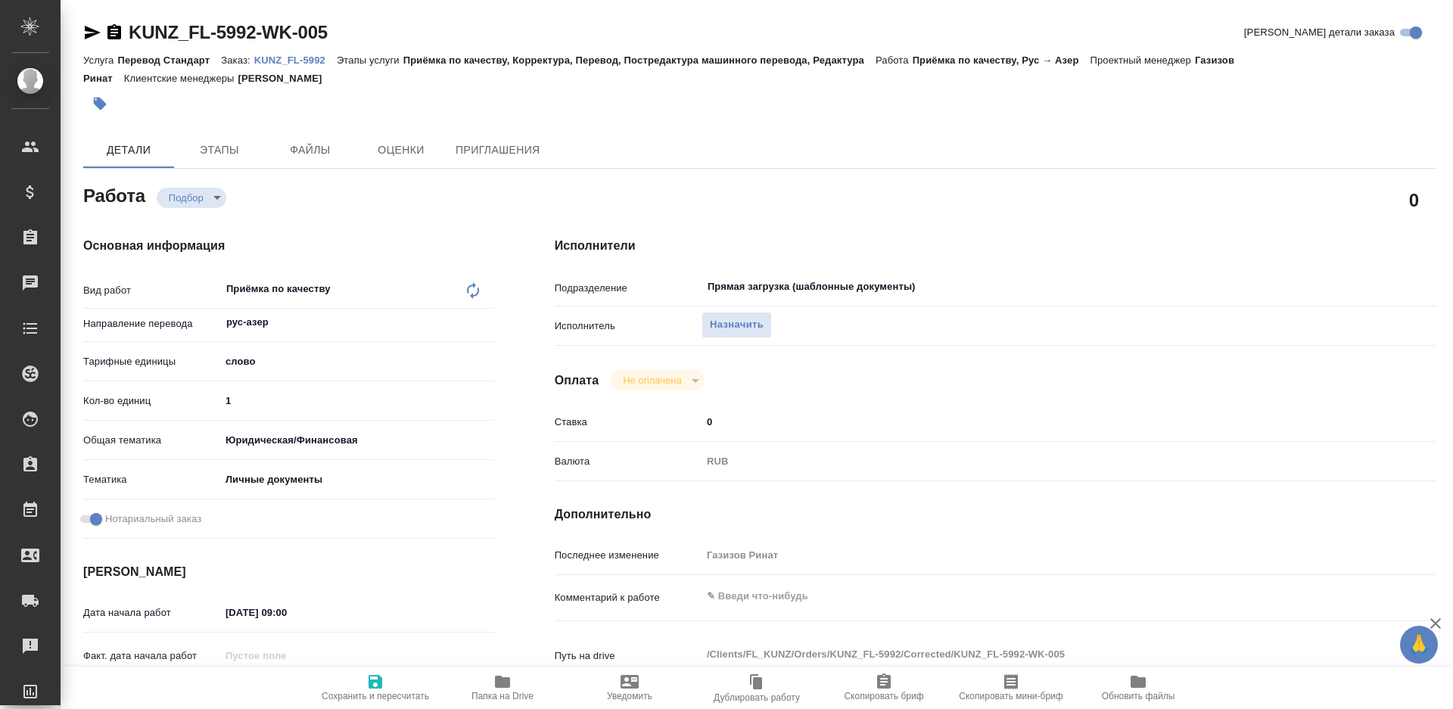
type textarea "x"
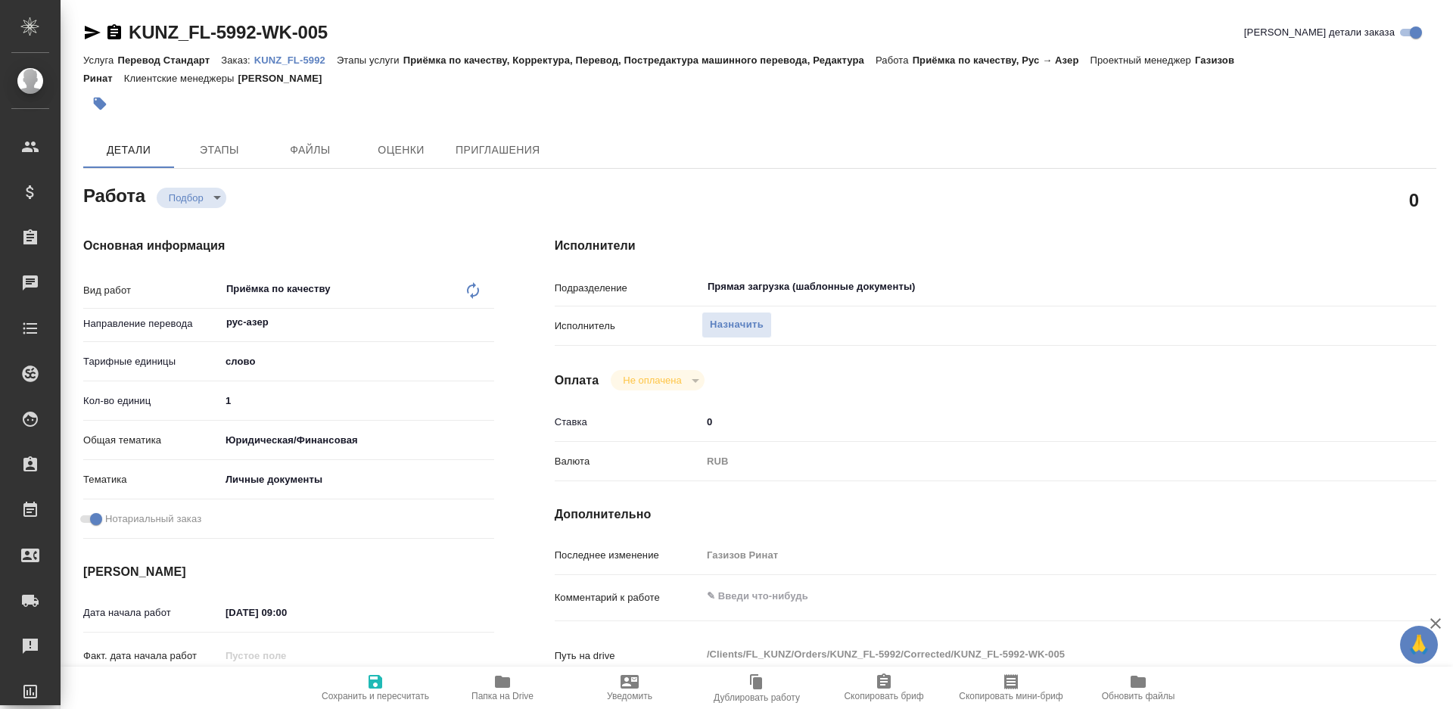
type textarea "x"
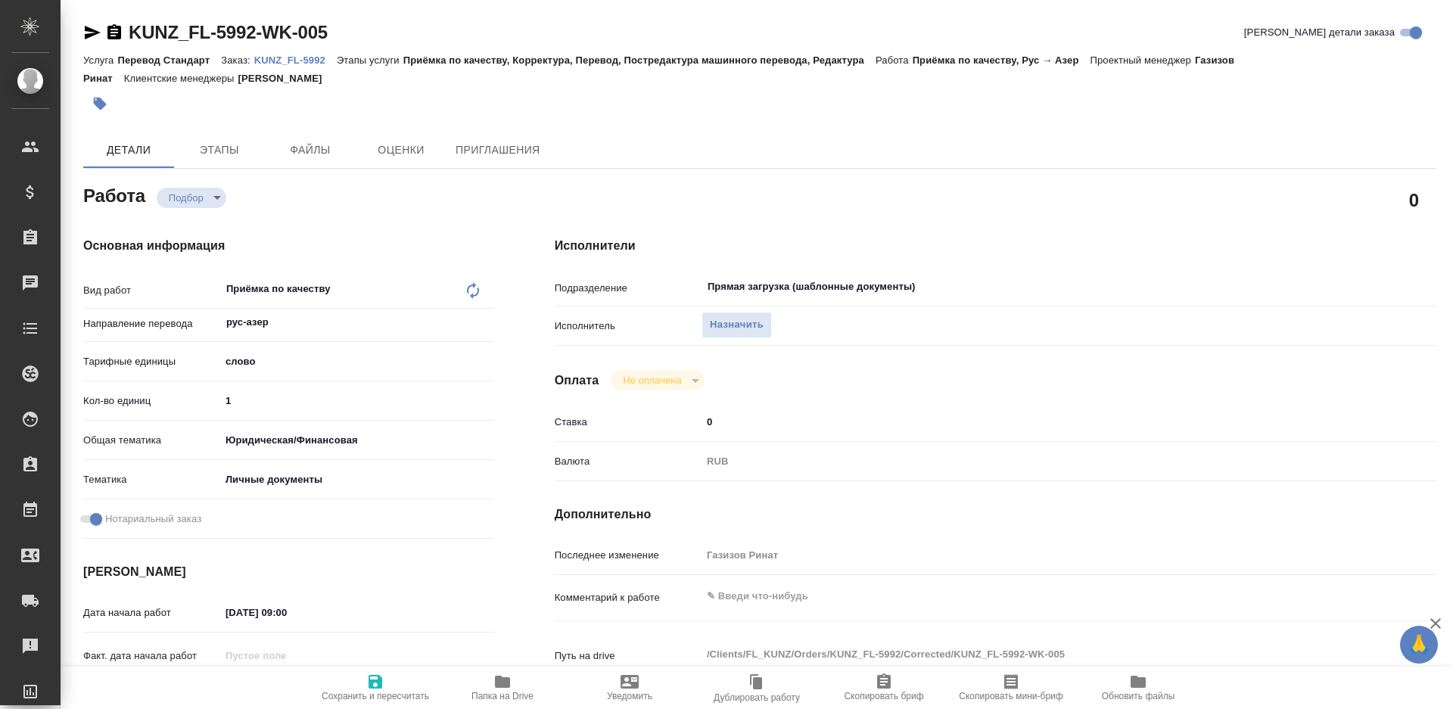
type textarea "x"
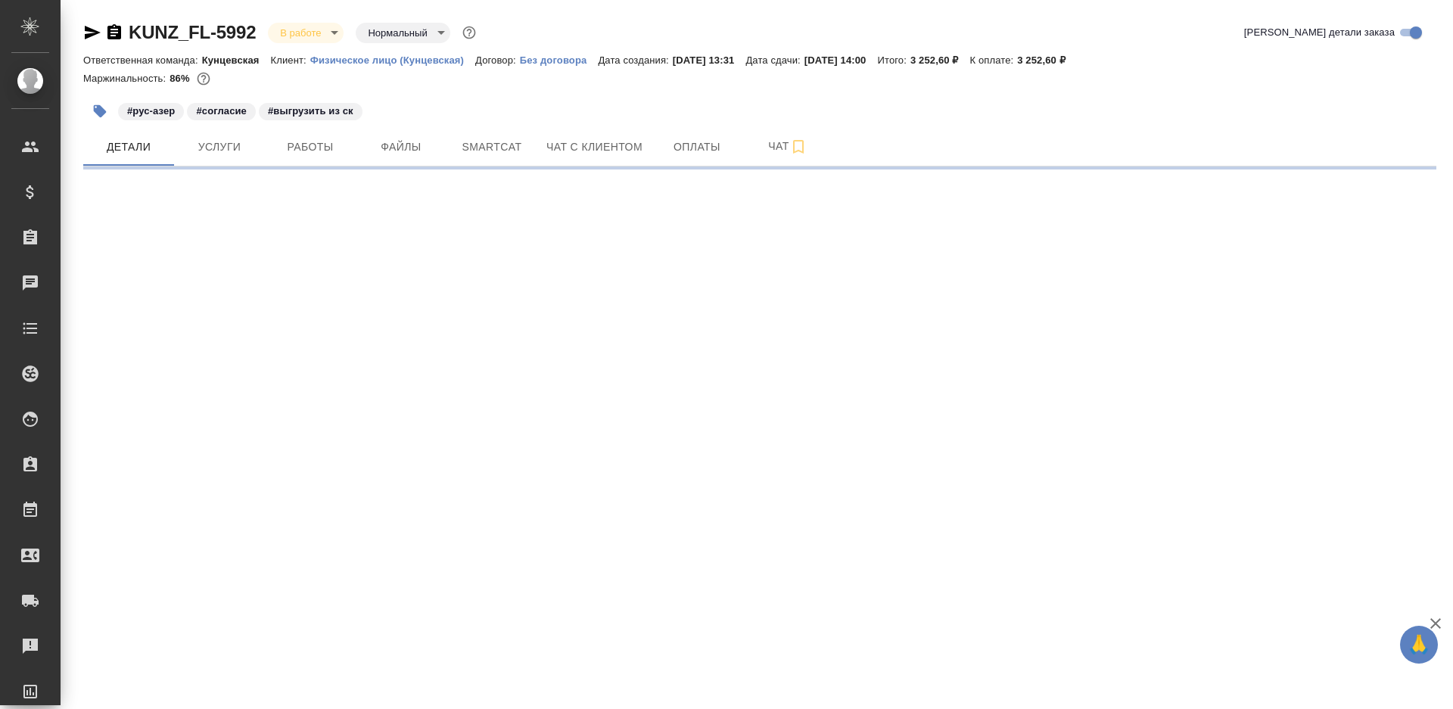
select select "RU"
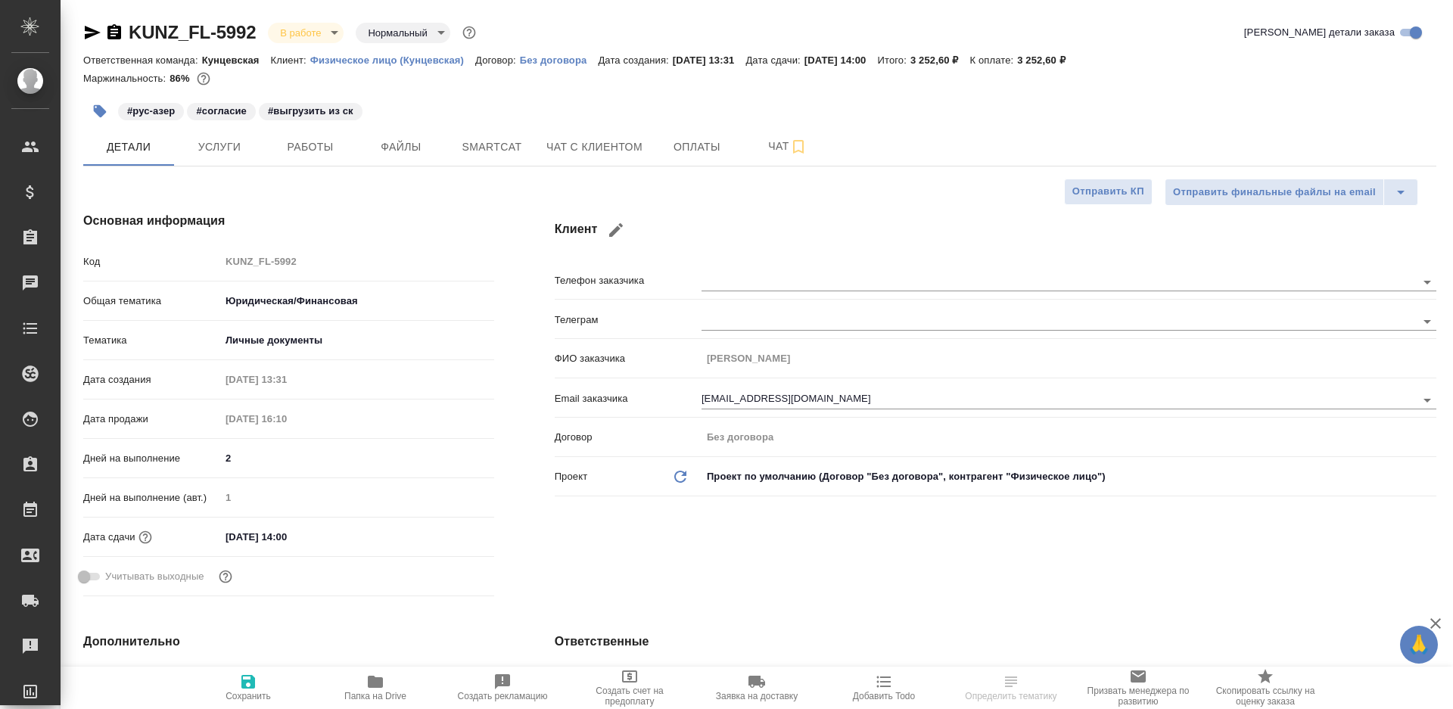
type textarea "x"
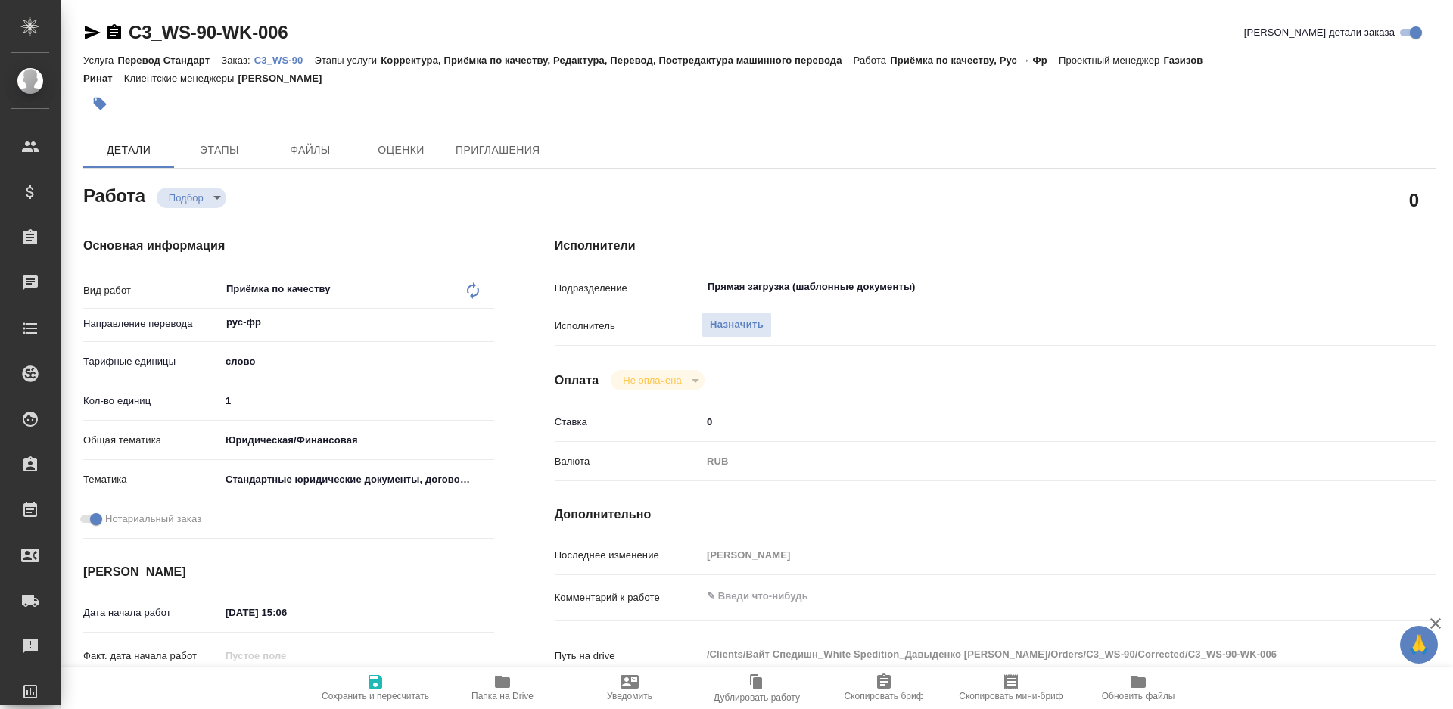
type textarea "x"
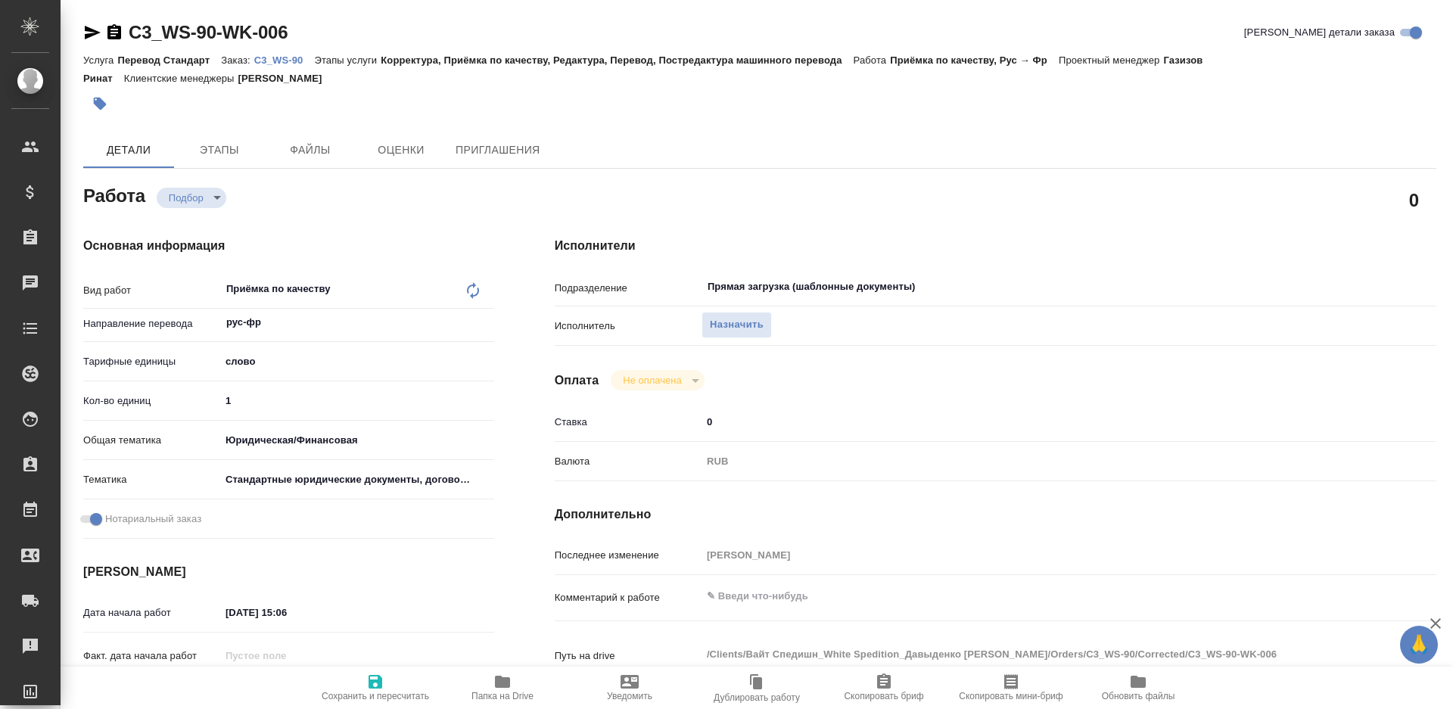
type textarea "x"
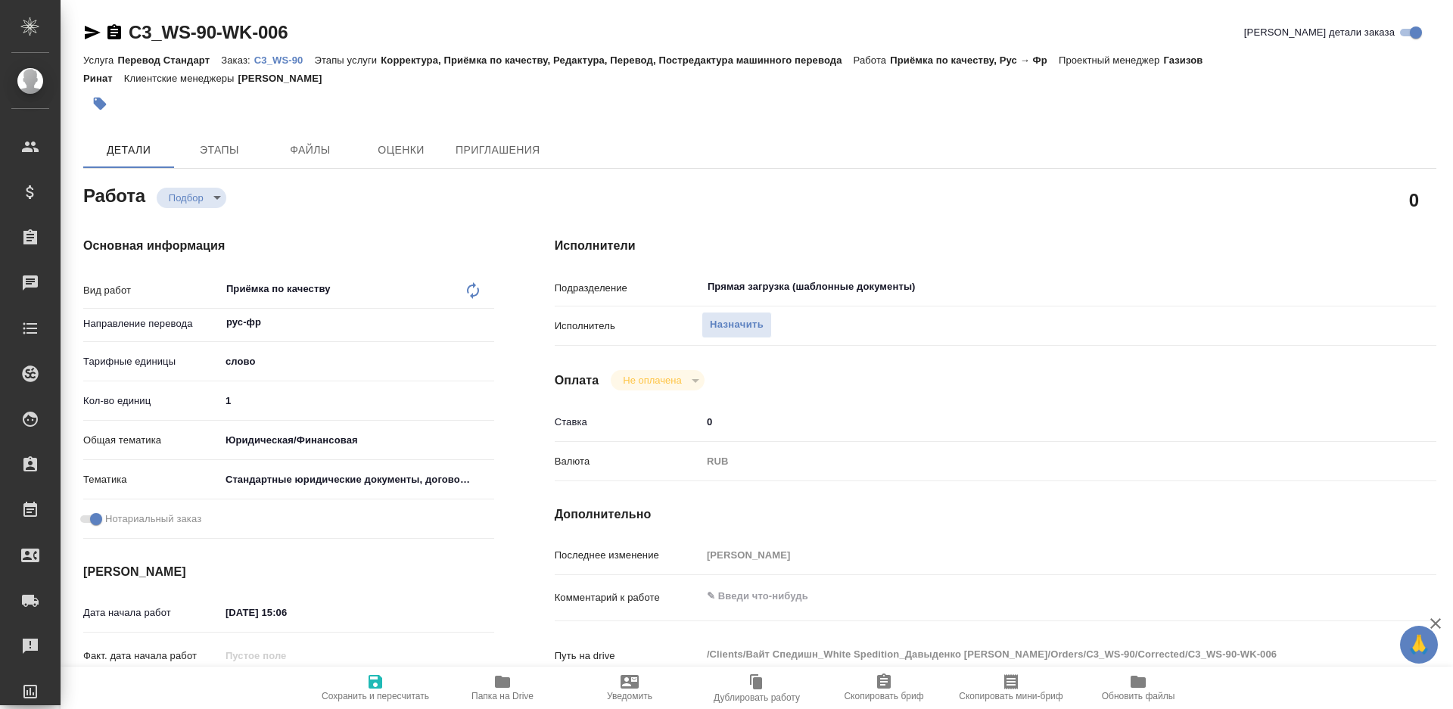
type textarea "x"
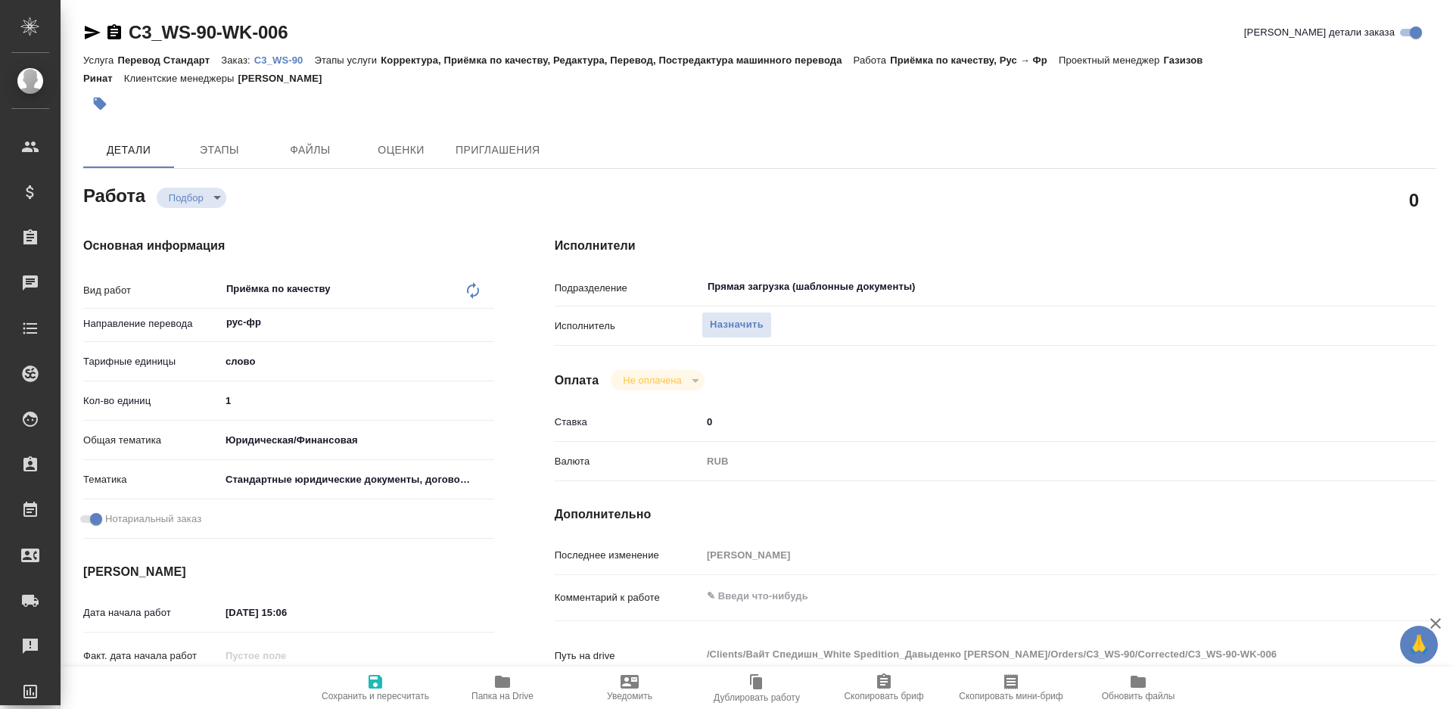
type textarea "x"
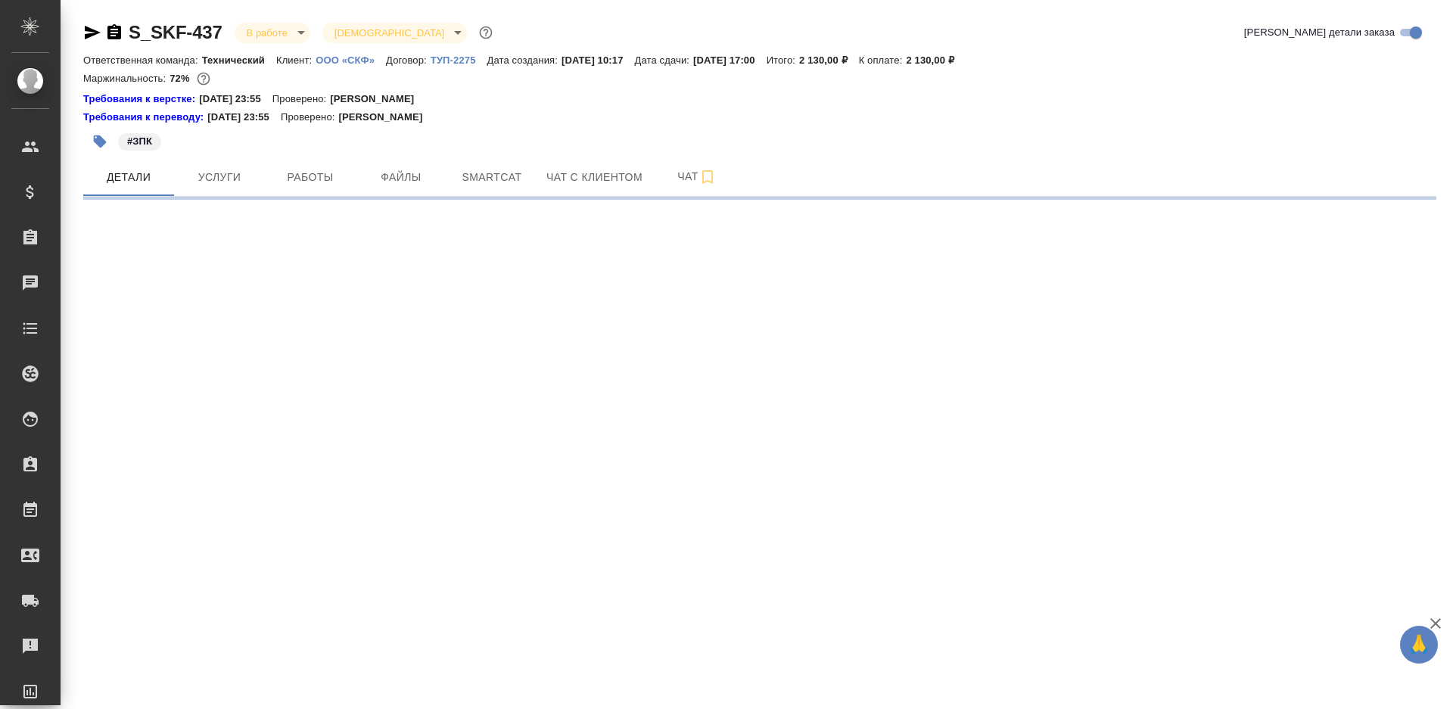
select select "RU"
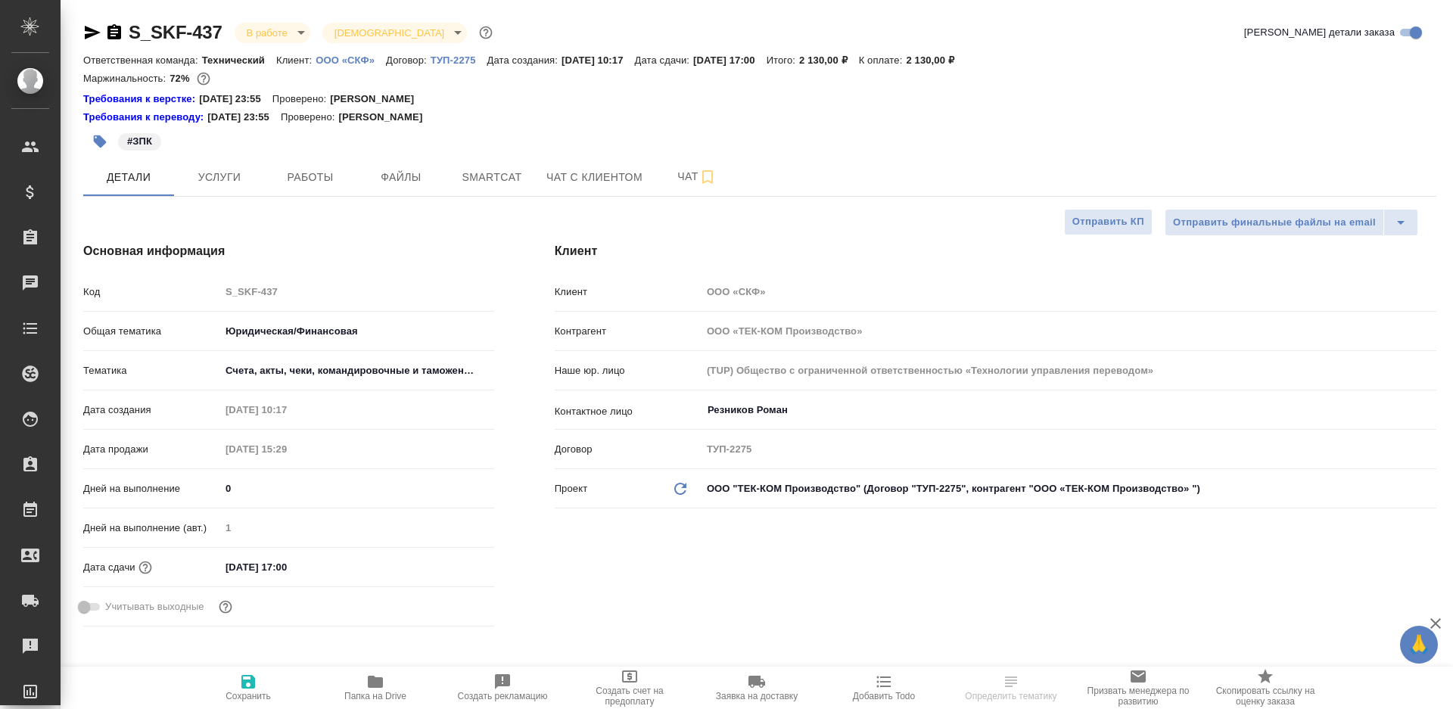
type textarea "x"
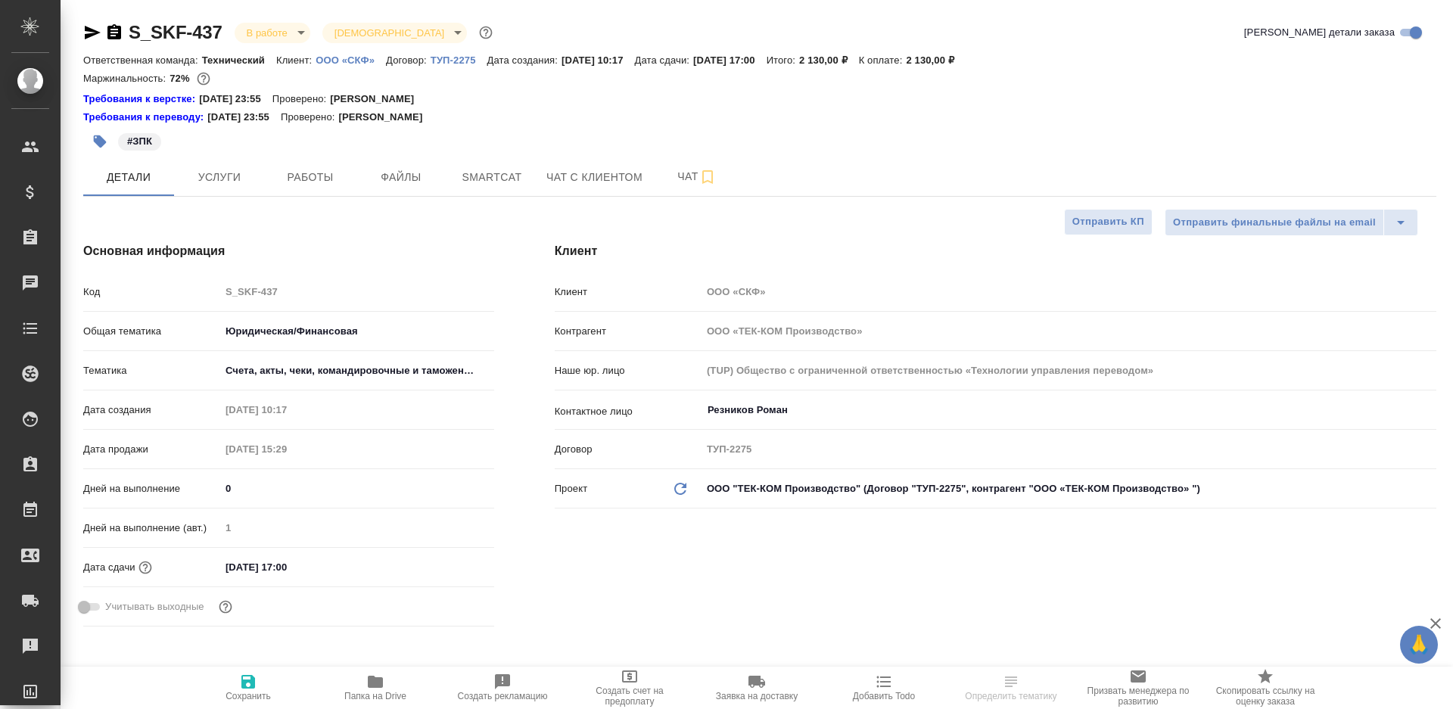
type textarea "x"
click at [309, 187] on button "Работы" at bounding box center [310, 177] width 91 height 38
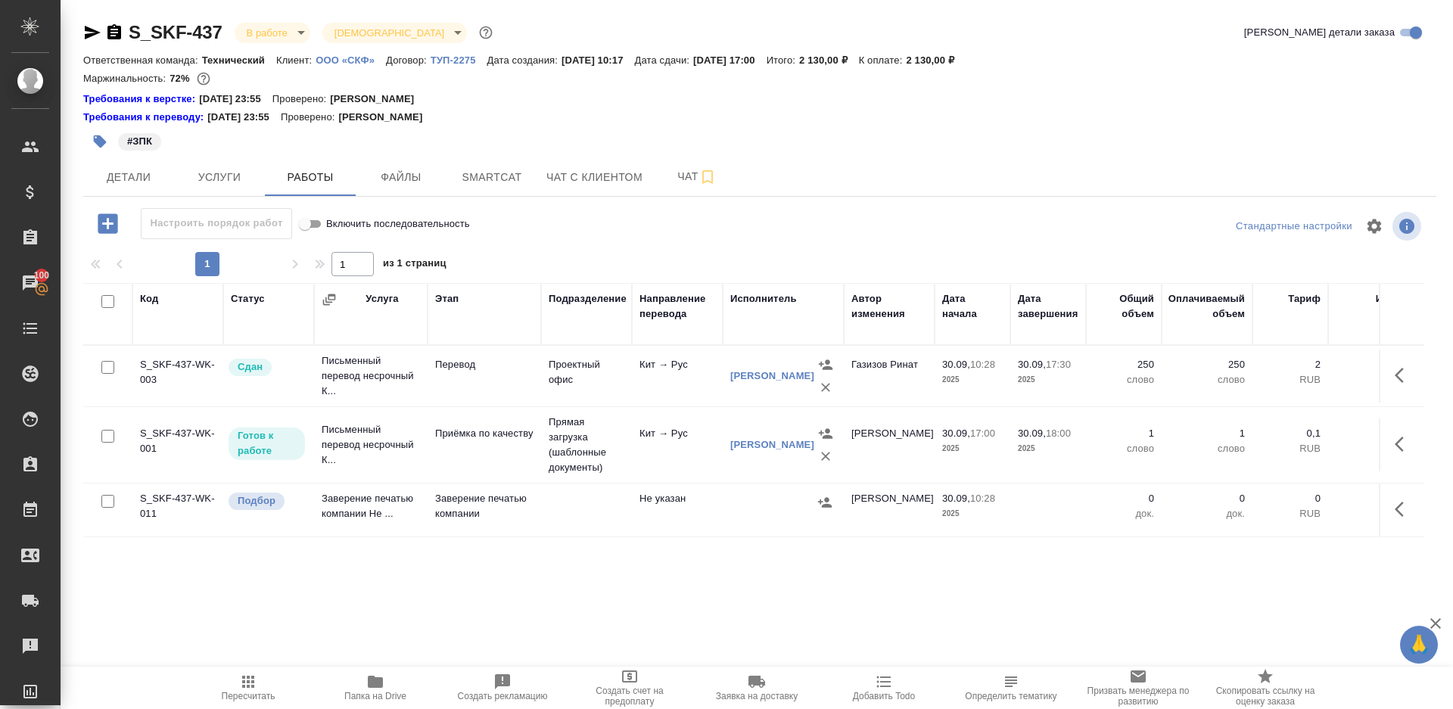
click at [235, 695] on span "Пересчитать" at bounding box center [249, 696] width 54 height 11
drag, startPoint x: 235, startPoint y: 695, endPoint x: 543, endPoint y: 253, distance: 538.0
click at [240, 679] on span "Пересчитать" at bounding box center [248, 687] width 109 height 29
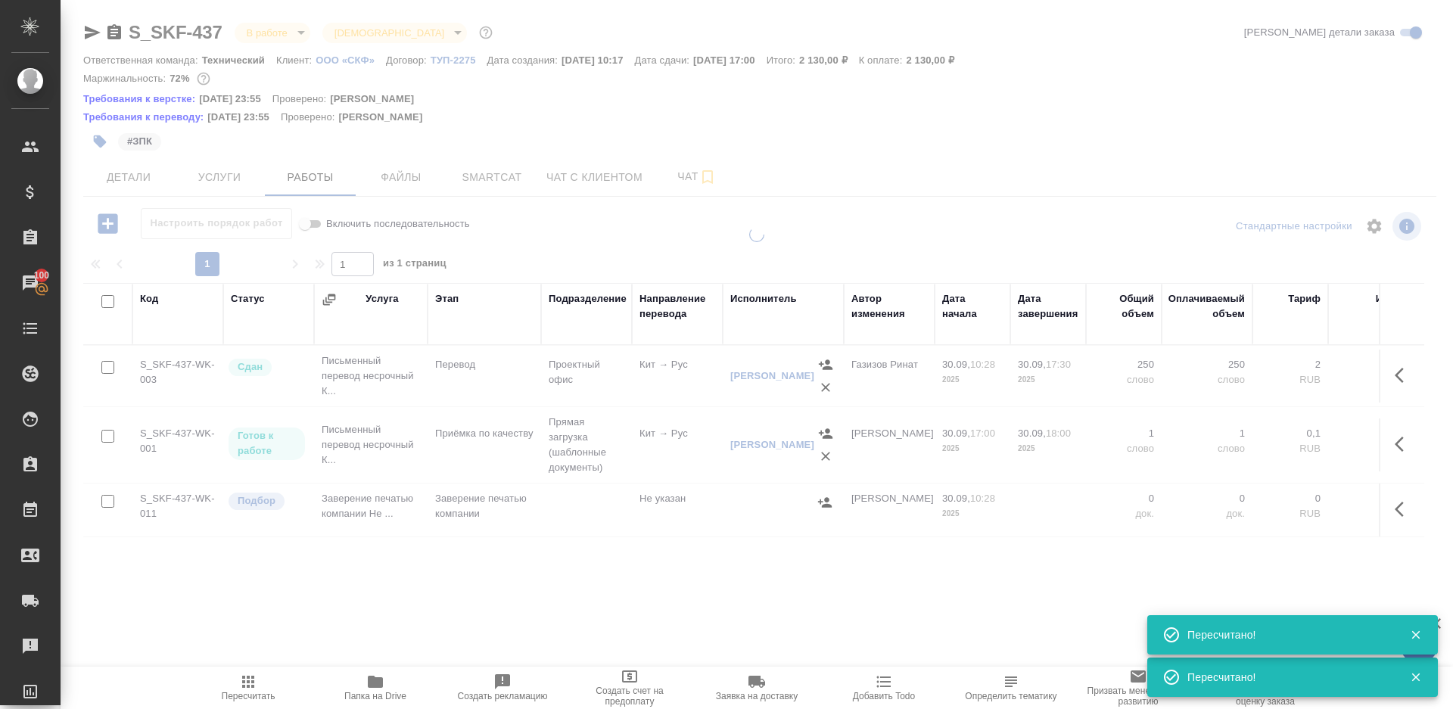
click at [572, 247] on div at bounding box center [757, 444] width 1392 height 435
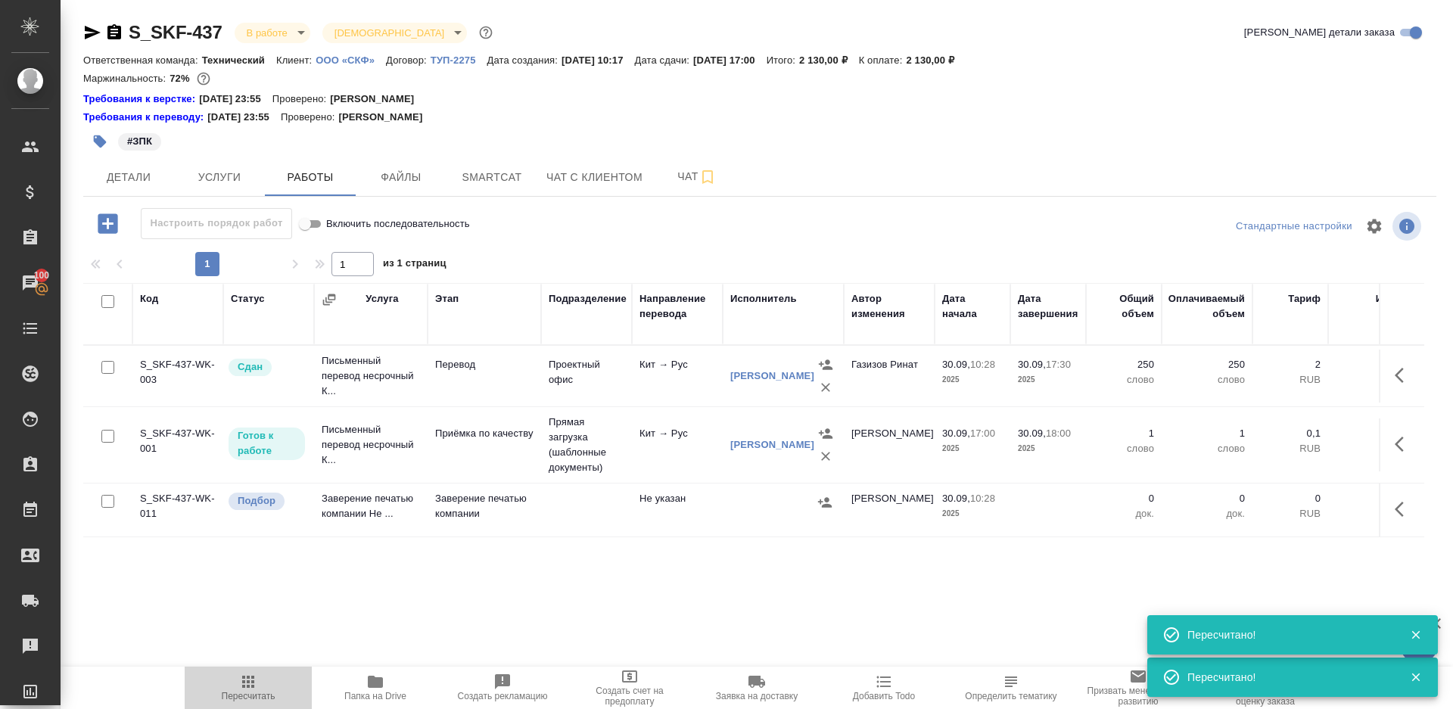
click at [247, 700] on span "Пересчитать" at bounding box center [249, 696] width 54 height 11
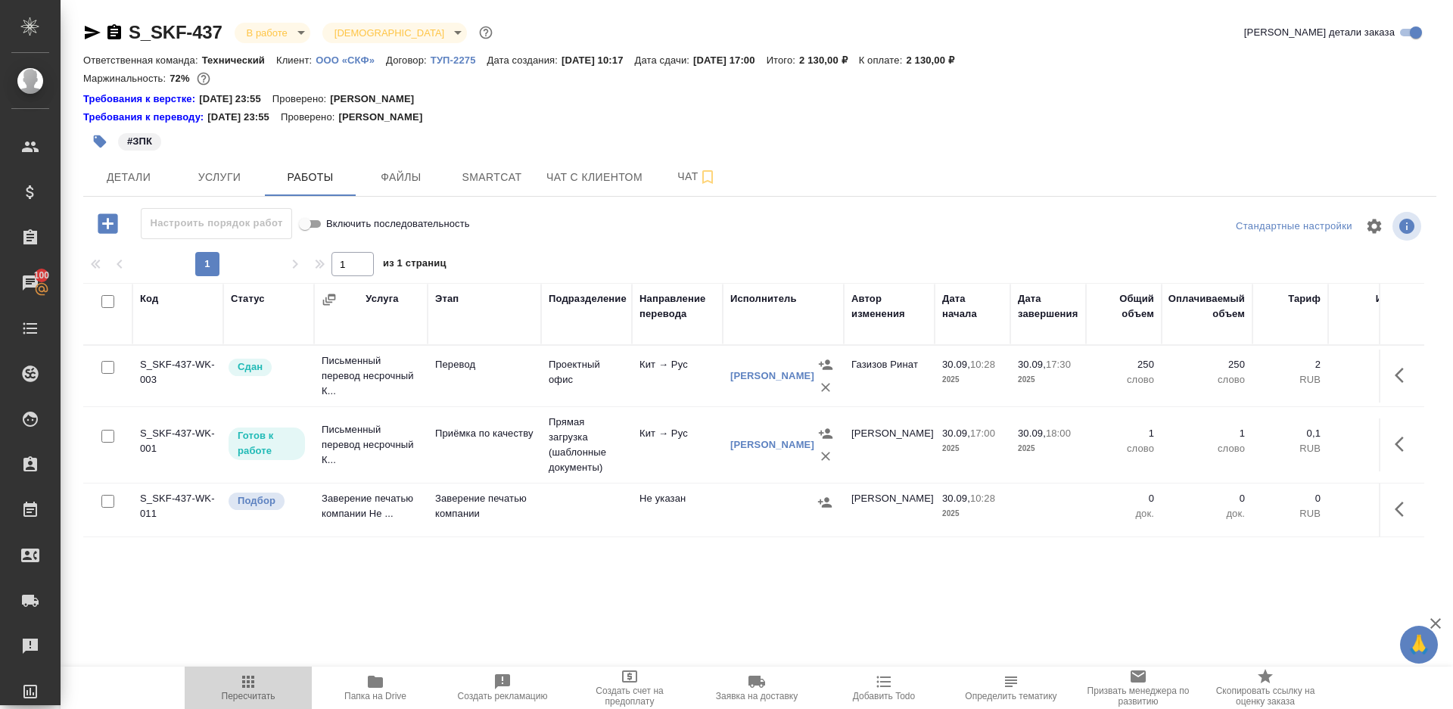
click at [248, 687] on icon "button" at bounding box center [248, 682] width 12 height 12
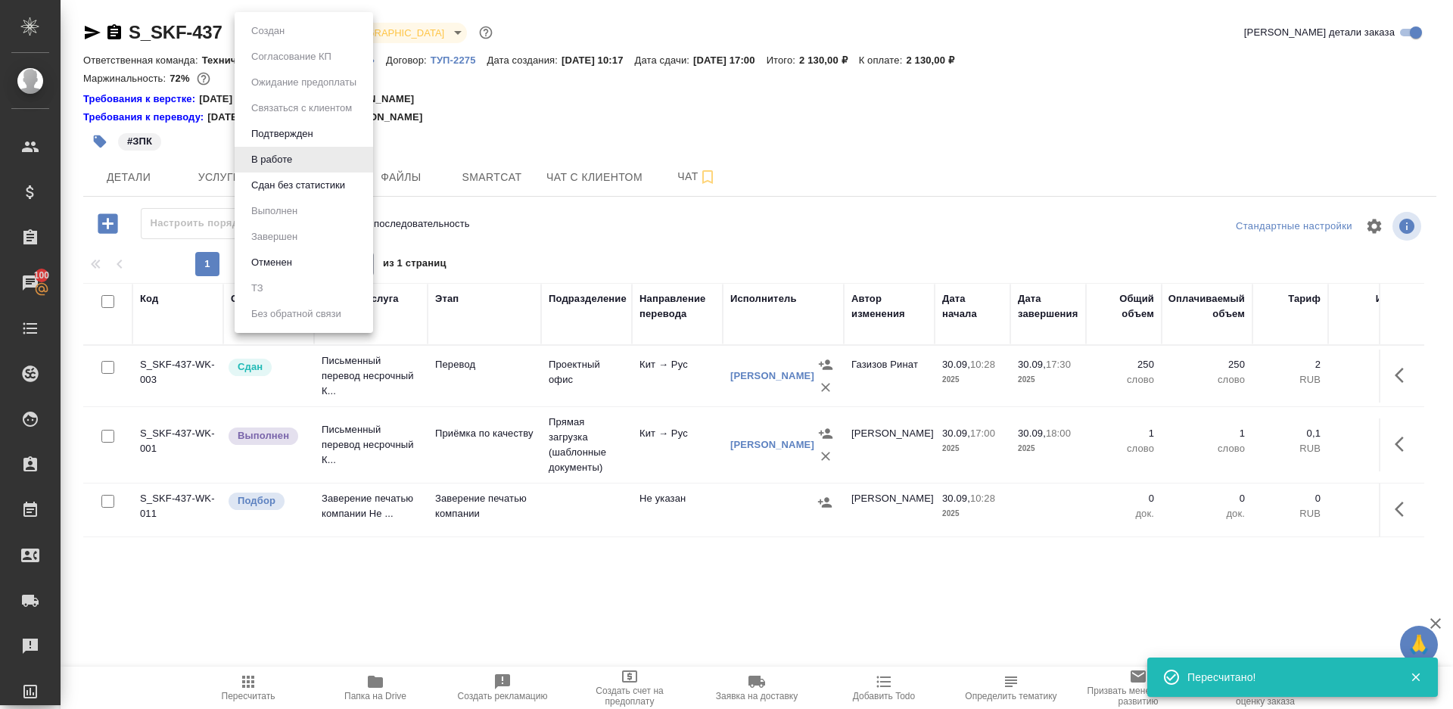
click at [265, 32] on body "🙏 .cls-1 fill:#fff; AWATERA [PERSON_NAME] Клиенты Спецификации Заказы 100 Чаты …" at bounding box center [726, 354] width 1453 height 709
click at [312, 194] on li "Сдан без статистики" at bounding box center [304, 186] width 138 height 26
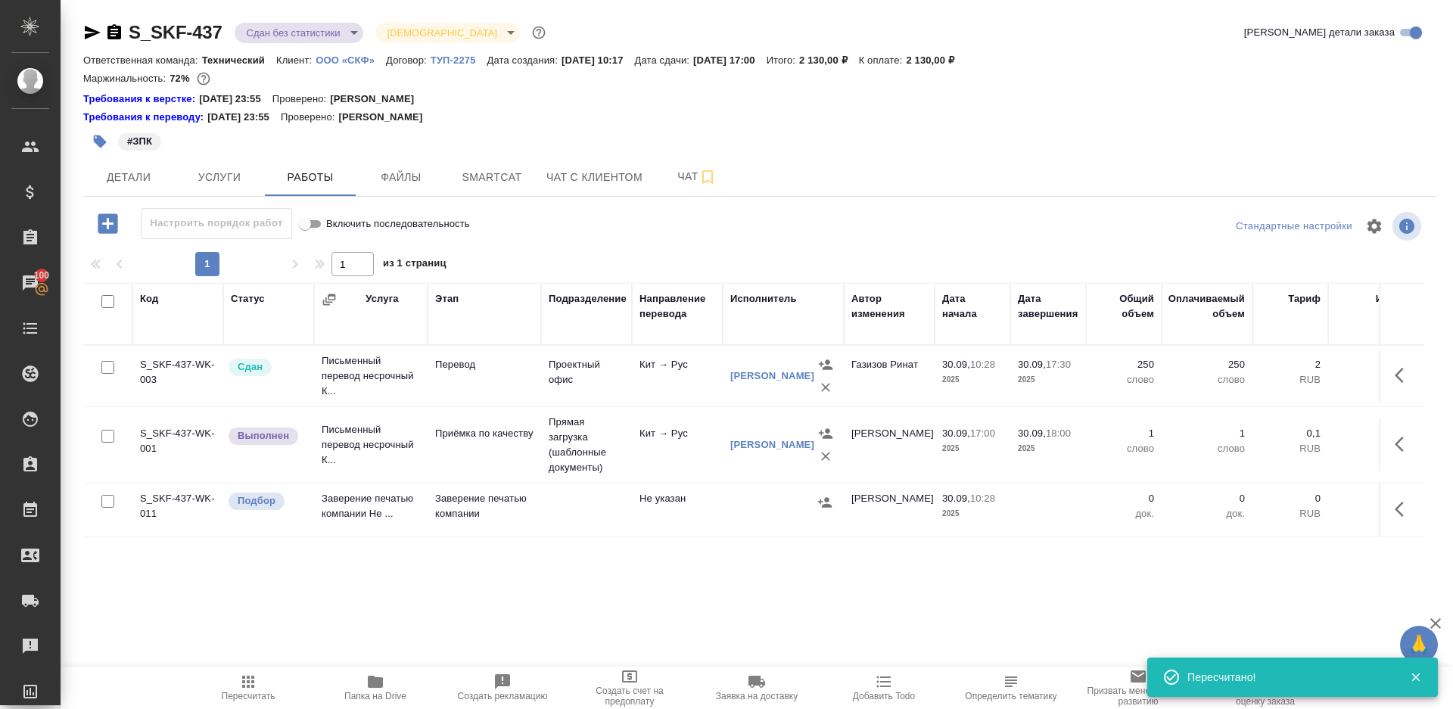
click at [340, 43] on div "S_SKF-437 Сдан без статистики distributed Святая троица holyTrinity" at bounding box center [315, 32] width 465 height 24
click at [310, 43] on div "S_SKF-437 Сдан без статистики distributed Святая троица holyTrinity" at bounding box center [315, 32] width 465 height 24
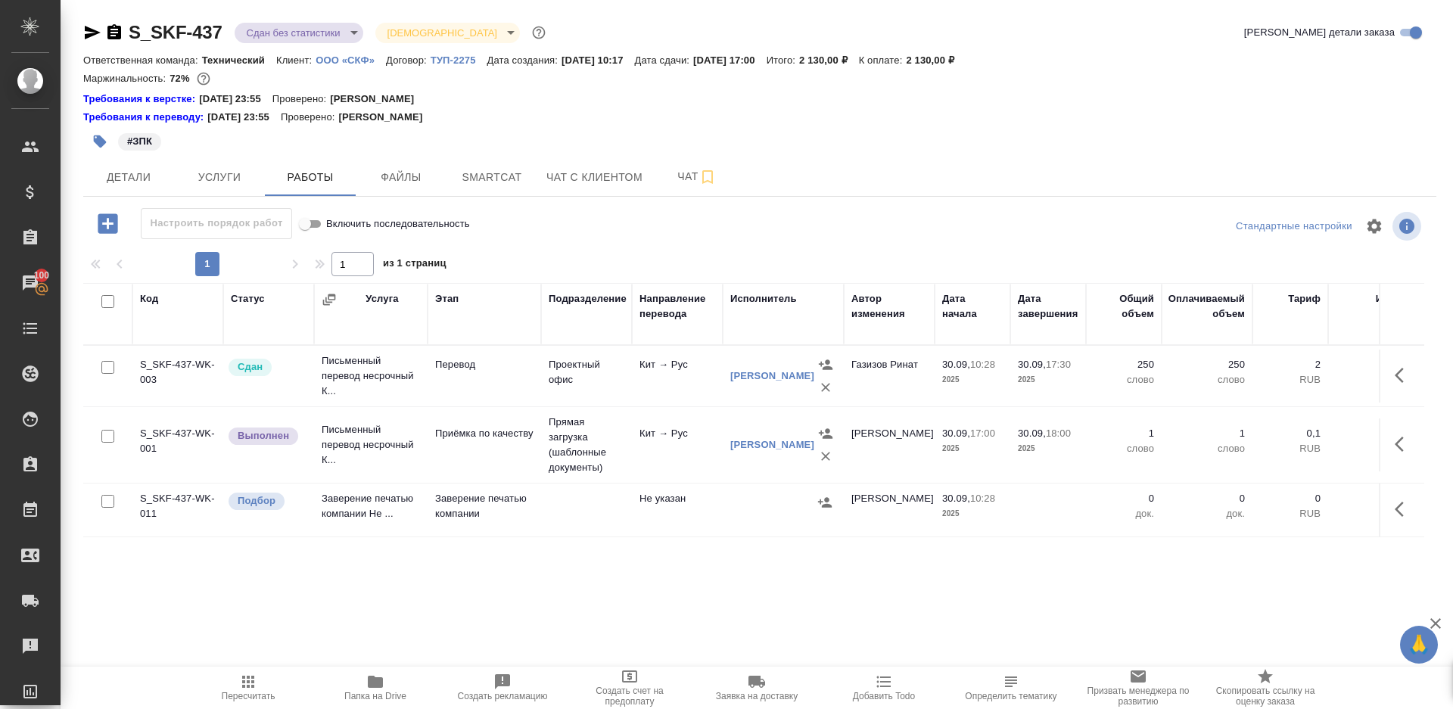
click at [294, 27] on body "🙏 .cls-1 fill:#fff; AWATERA [PERSON_NAME] Клиенты Спецификации Заказы 100 Чаты …" at bounding box center [726, 354] width 1453 height 709
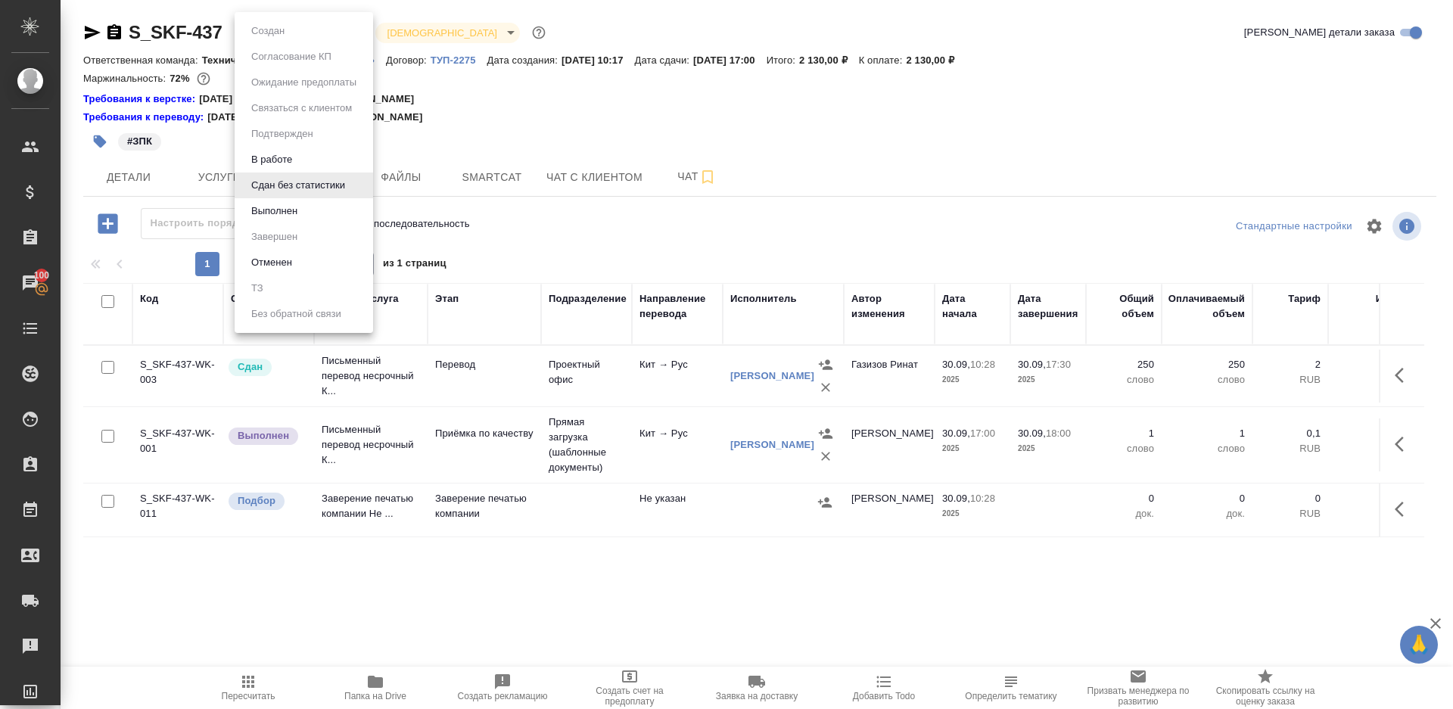
click at [294, 195] on li "Сдан без статистики" at bounding box center [304, 186] width 138 height 26
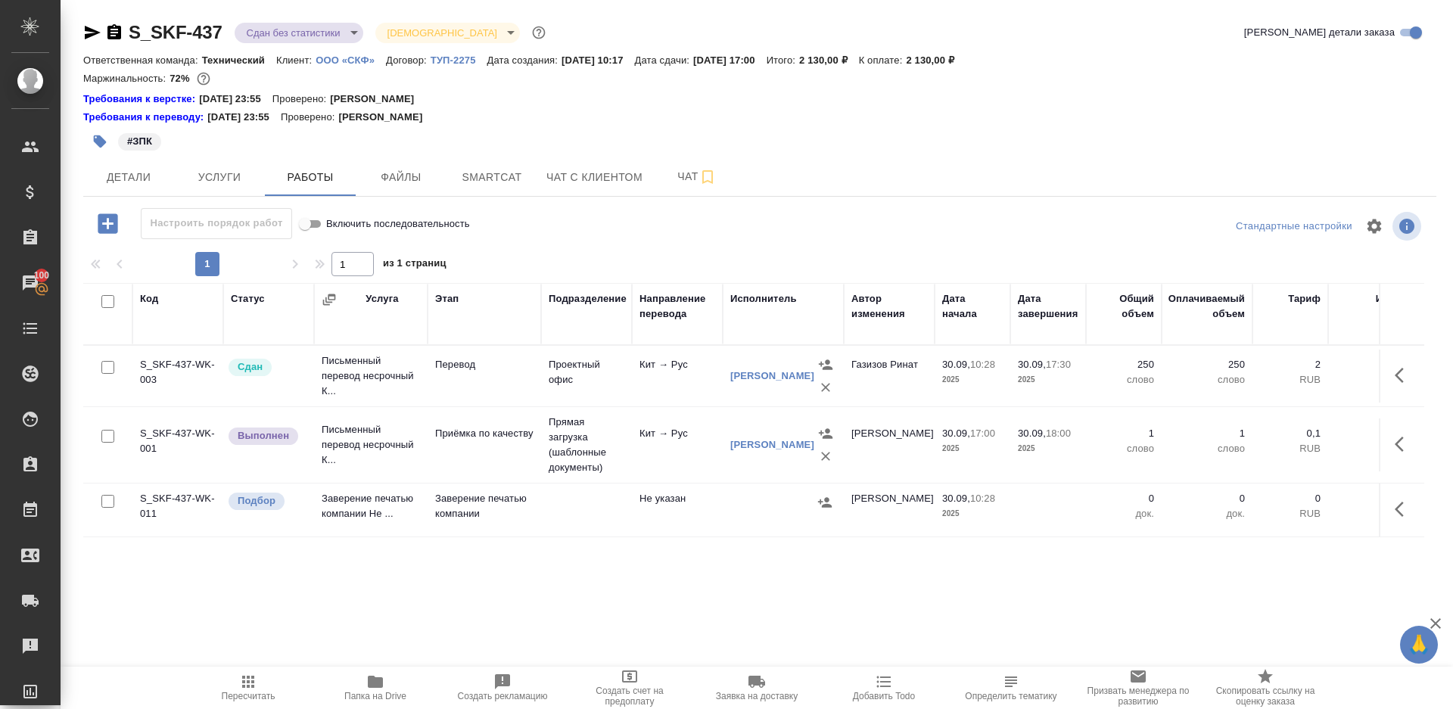
click at [308, 39] on body "🙏 .cls-1 fill:#fff; AWATERA Gazizov Rinat Клиенты Спецификации Заказы 100 Чаты …" at bounding box center [726, 354] width 1453 height 709
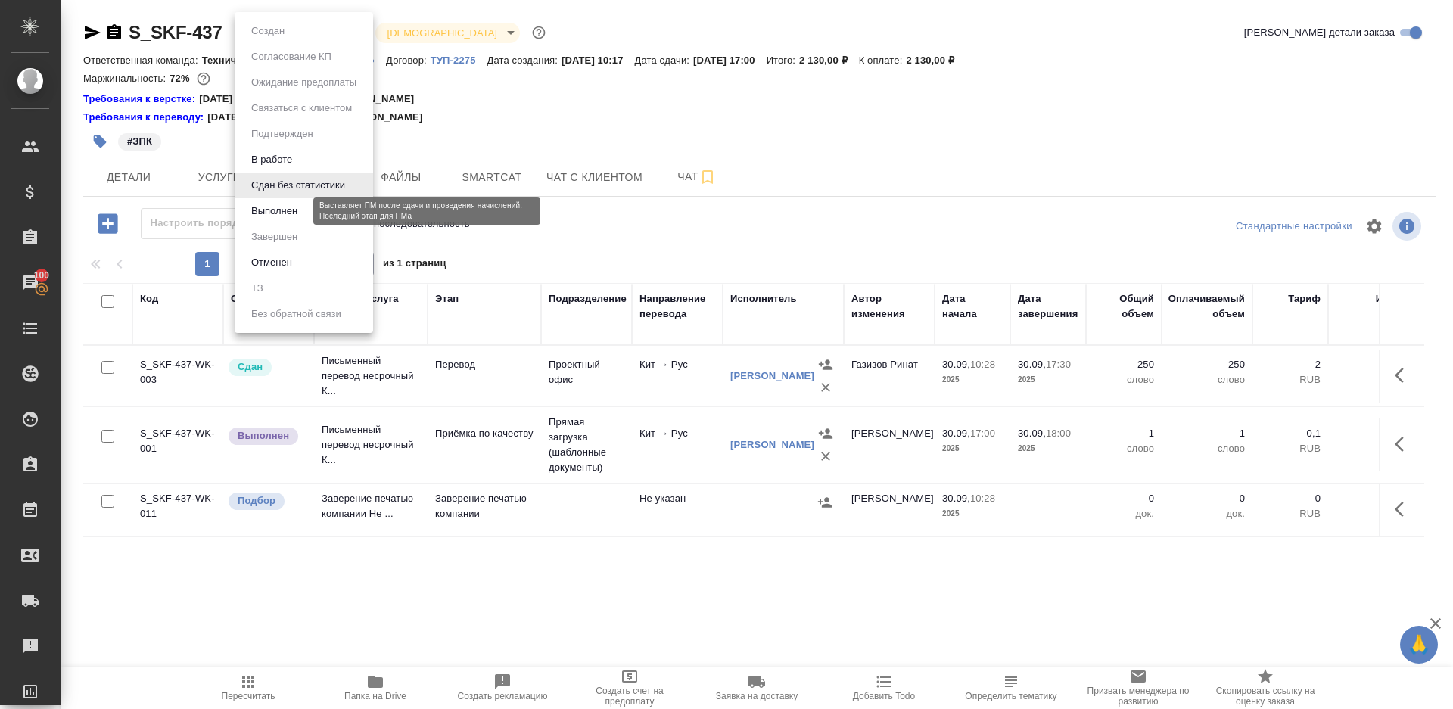
click at [296, 210] on button "Выполнен" at bounding box center [274, 211] width 55 height 17
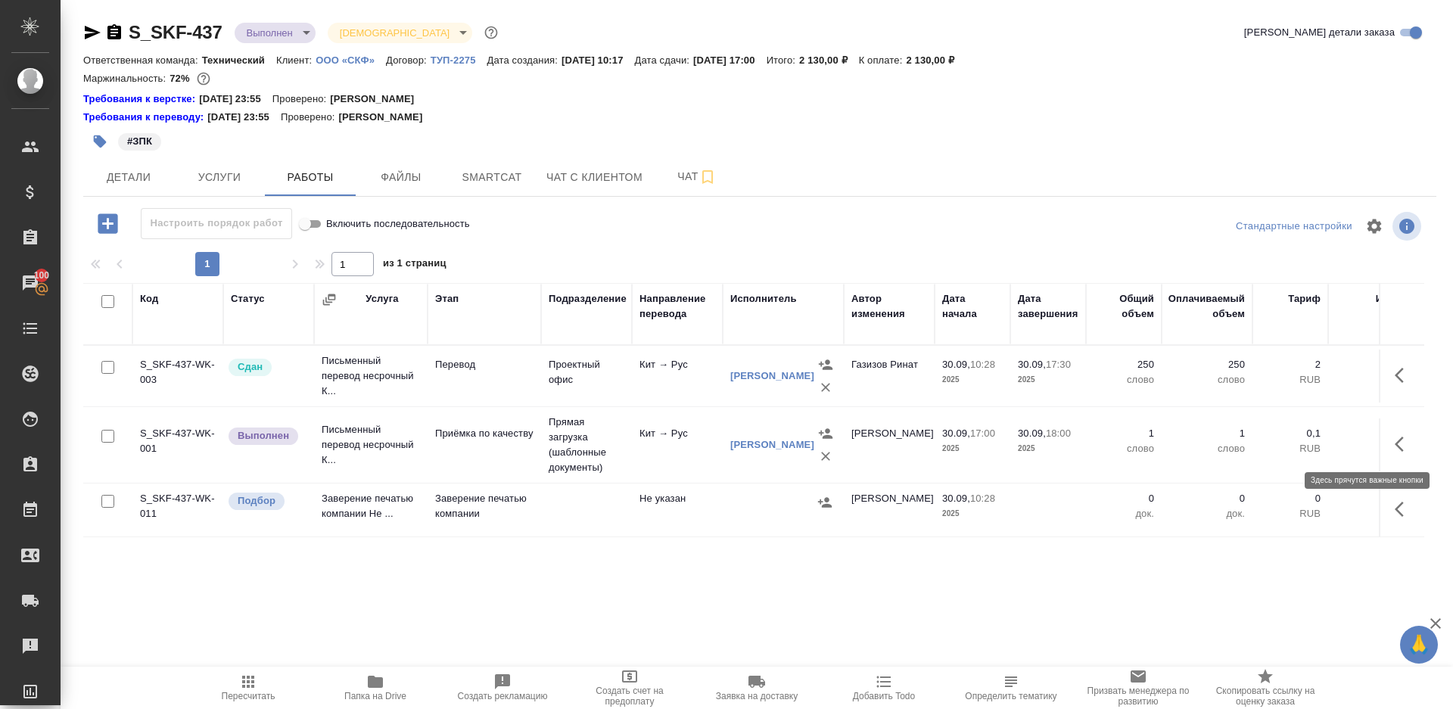
click at [1407, 455] on button "button" at bounding box center [1403, 444] width 36 height 36
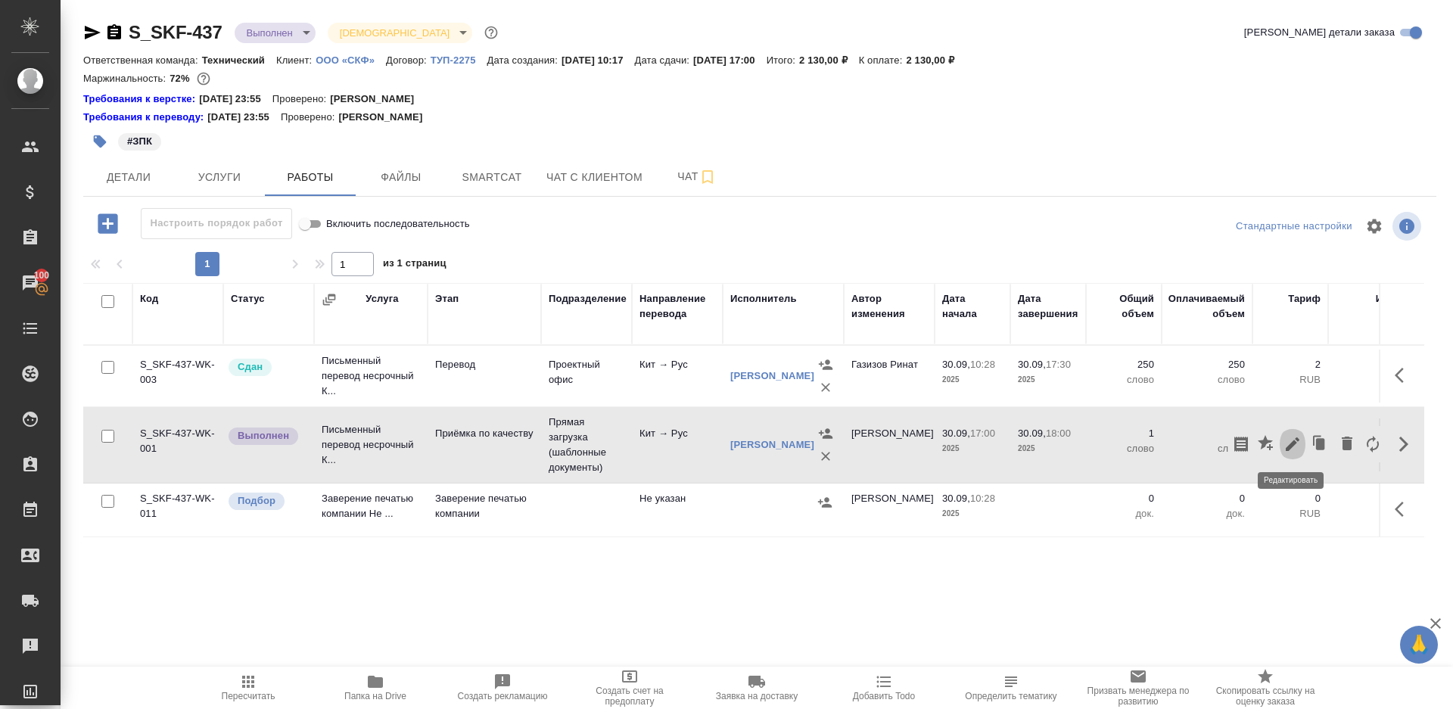
click at [1292, 445] on icon "button" at bounding box center [1293, 444] width 14 height 14
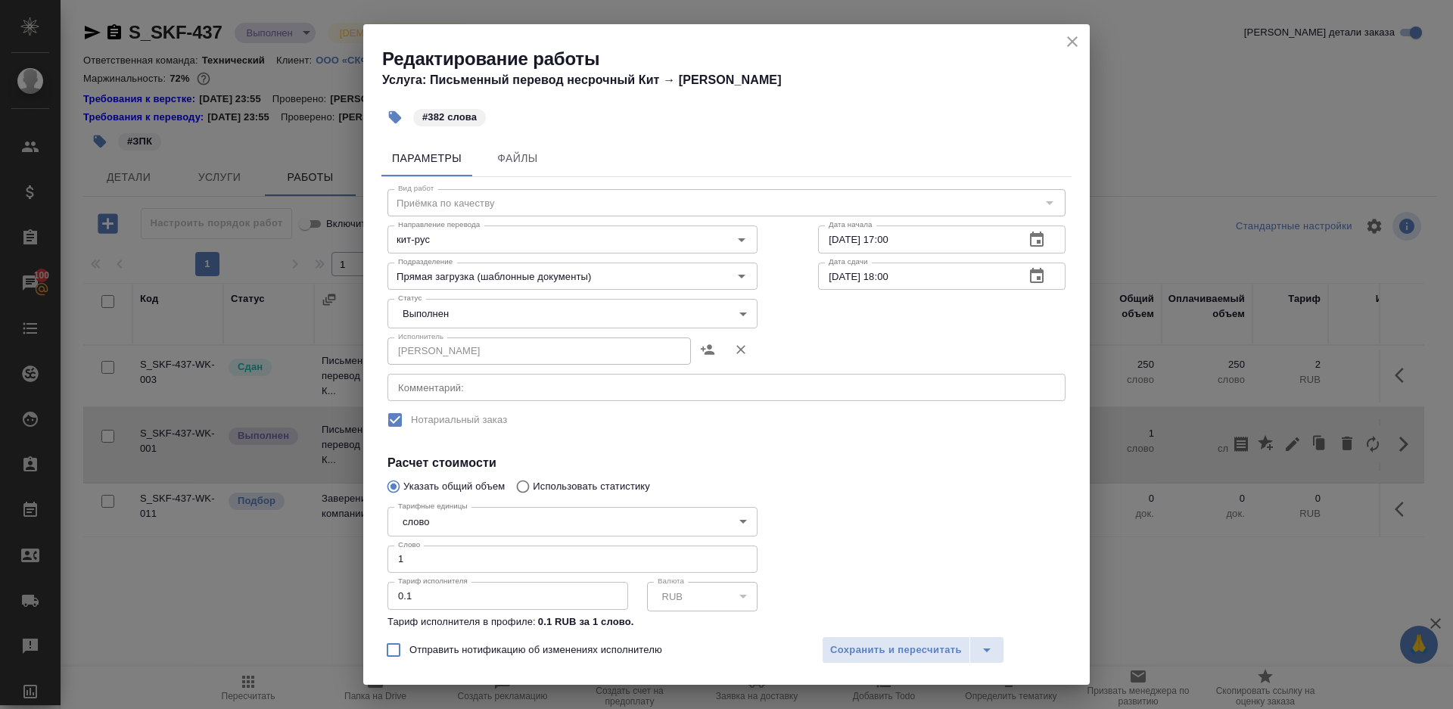
click at [493, 300] on body "🙏 .cls-1 fill:#fff; AWATERA Gazizov Rinat Клиенты Спецификации Заказы 100 Чаты …" at bounding box center [726, 354] width 1453 height 709
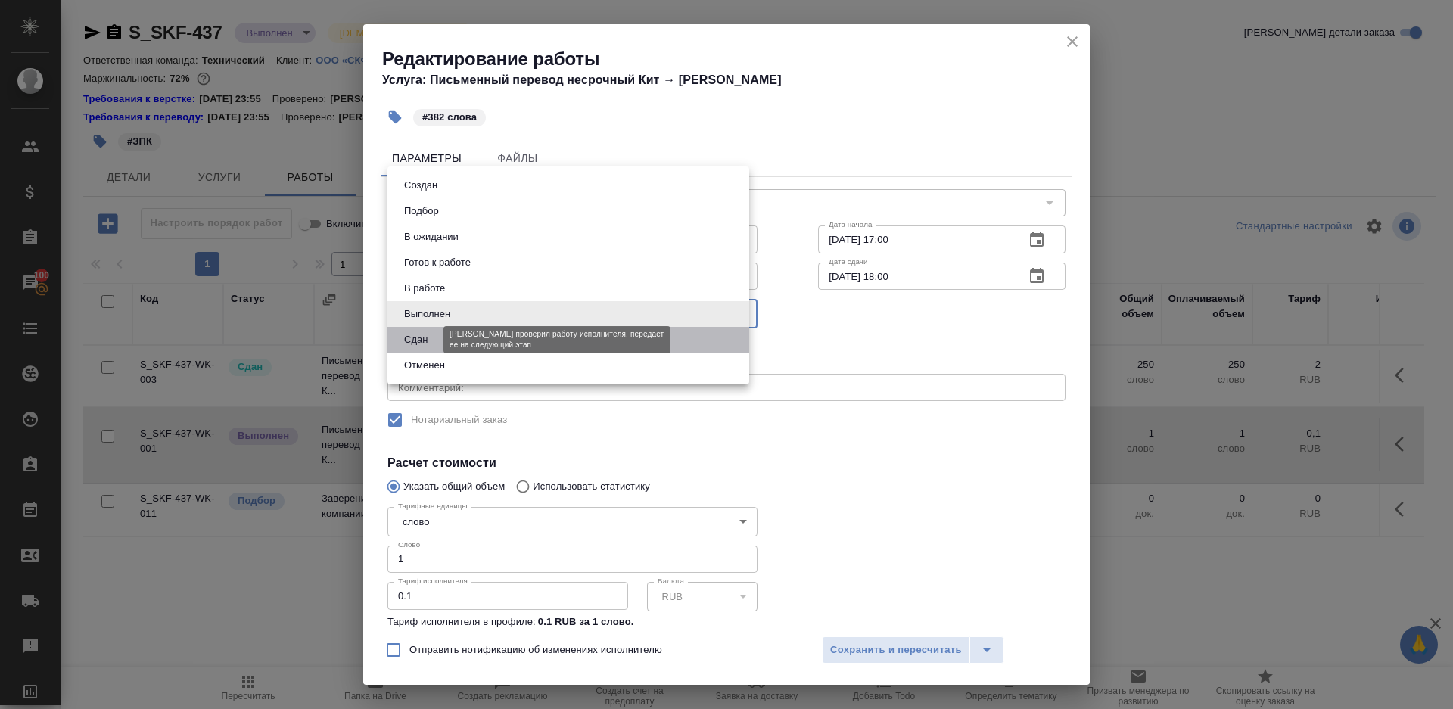
click at [422, 345] on button "Сдан" at bounding box center [415, 339] width 33 height 17
type input "closed"
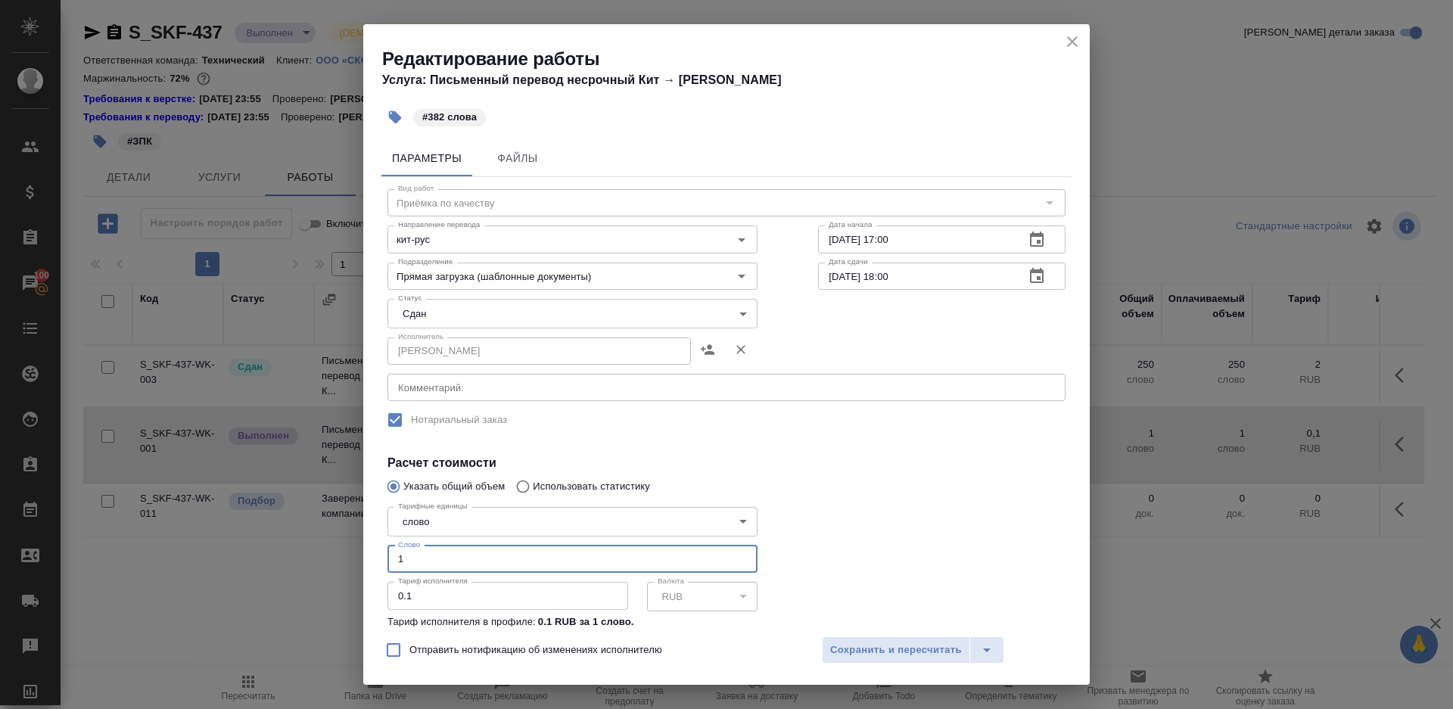
drag, startPoint x: 437, startPoint y: 556, endPoint x: 248, endPoint y: 547, distance: 189.4
click at [249, 547] on div "Редактирование работы Услуга: Письменный перевод несрочный Кит → Рус #382 слова…" at bounding box center [726, 354] width 1453 height 709
type input "382"
click at [853, 659] on button "Сохранить и пересчитать" at bounding box center [896, 649] width 148 height 27
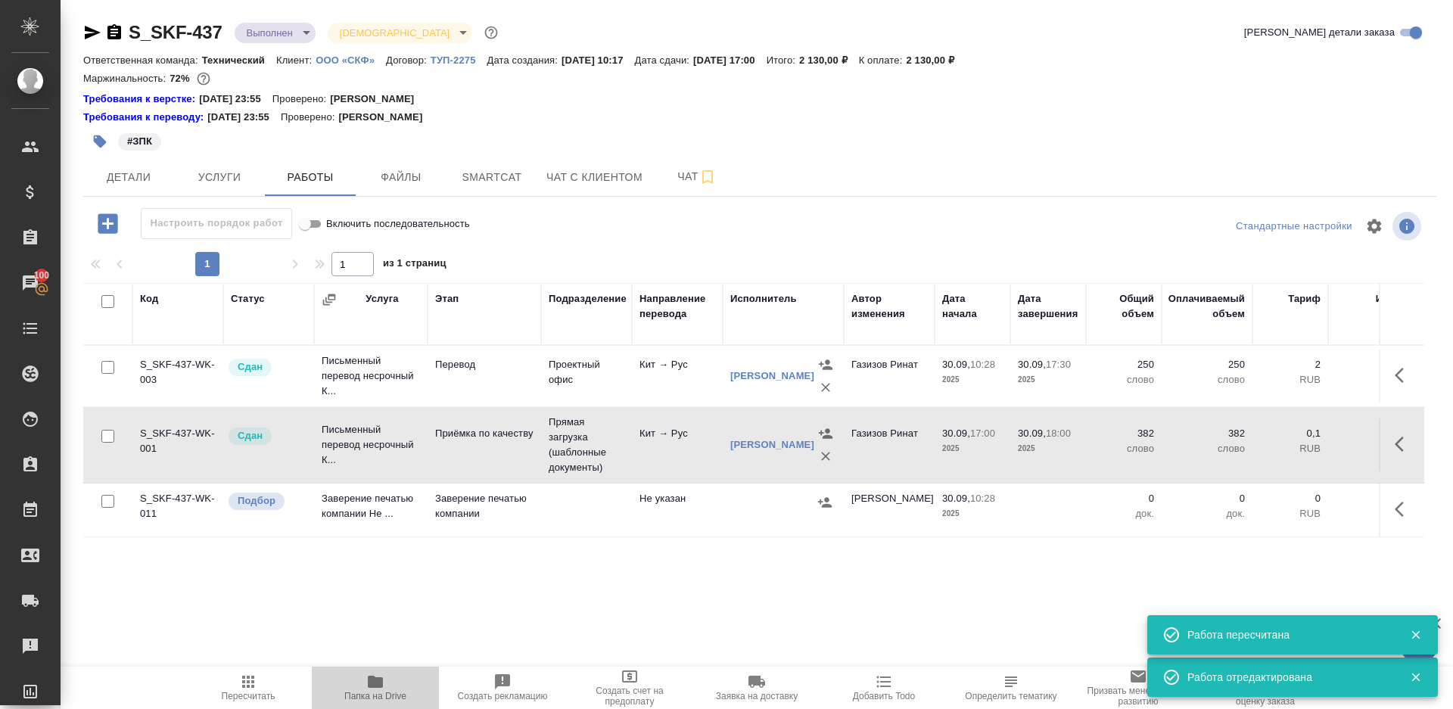
click at [393, 685] on span "Папка на Drive" at bounding box center [375, 687] width 109 height 29
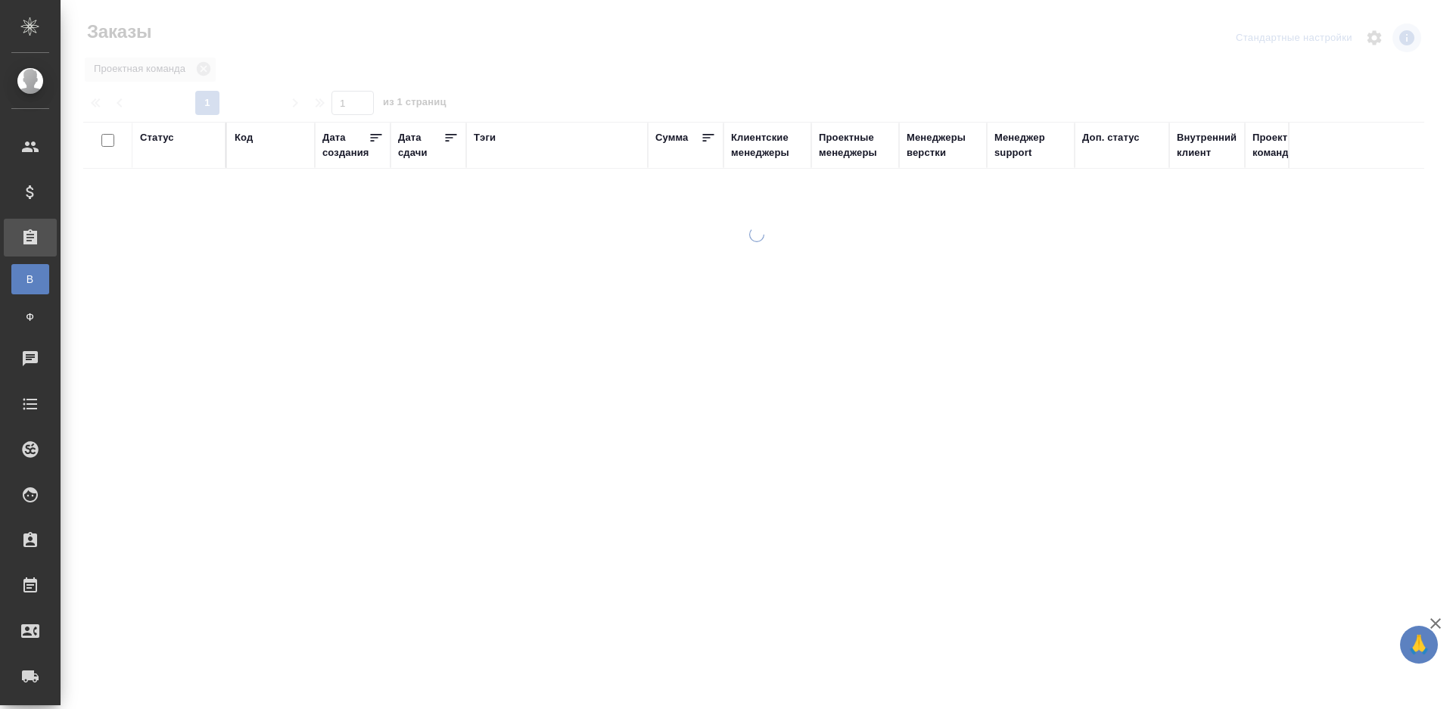
click at [483, 140] on div "Тэги" at bounding box center [485, 137] width 22 height 15
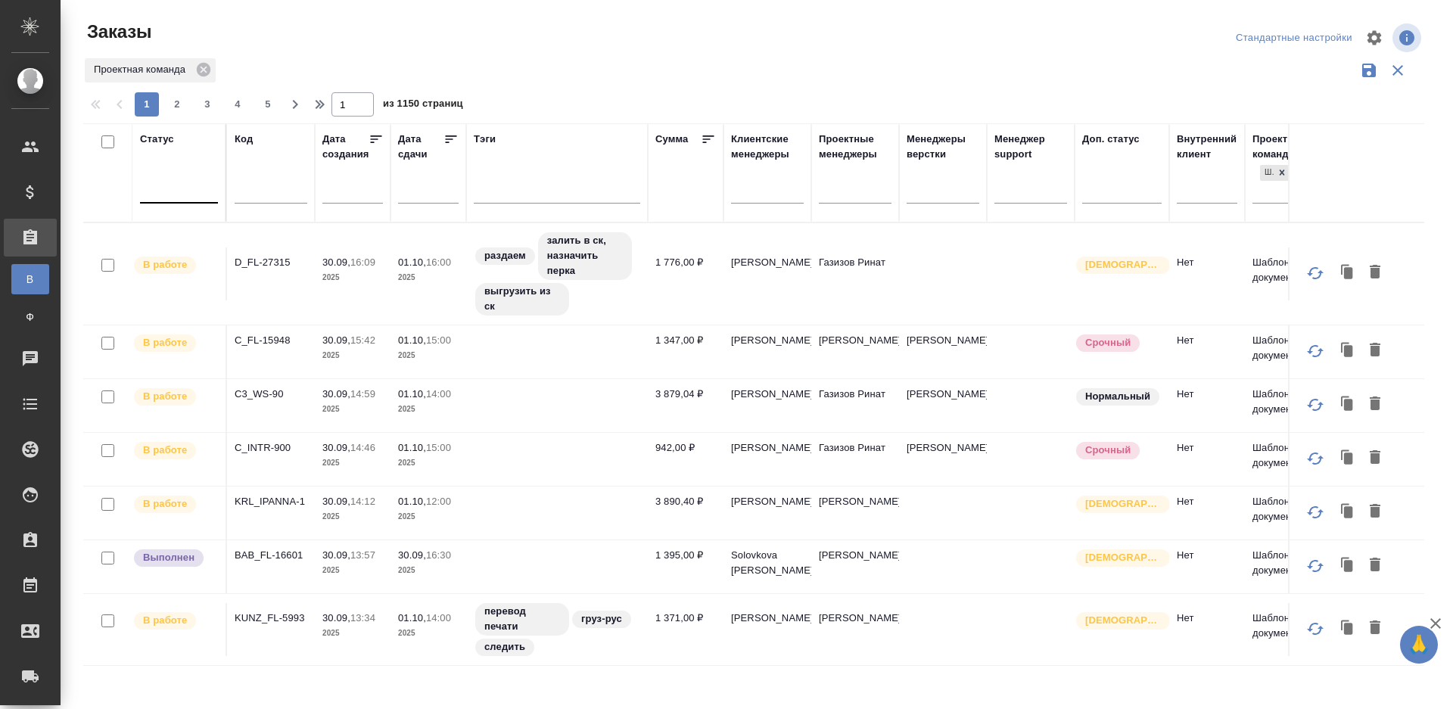
click at [199, 190] on div at bounding box center [179, 188] width 78 height 22
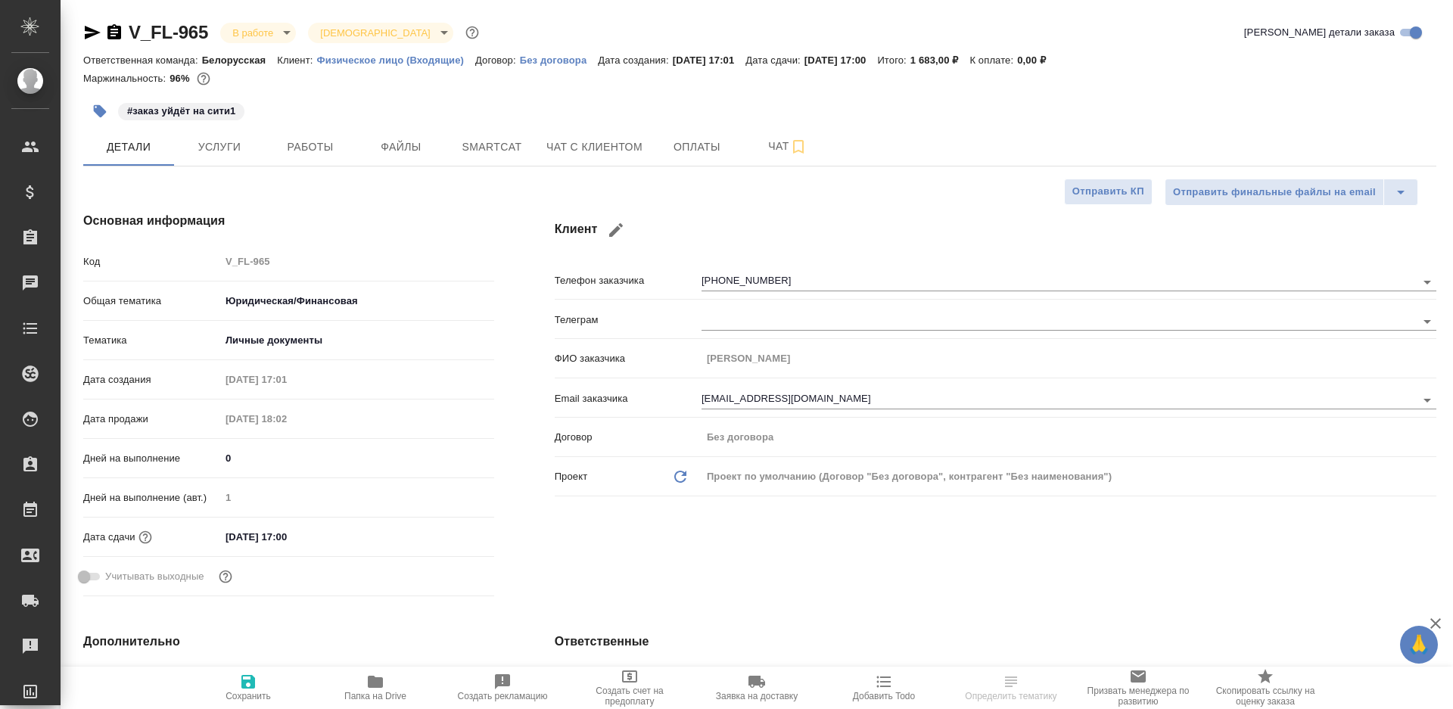
select select "RU"
click at [300, 136] on button "Работы" at bounding box center [310, 147] width 91 height 38
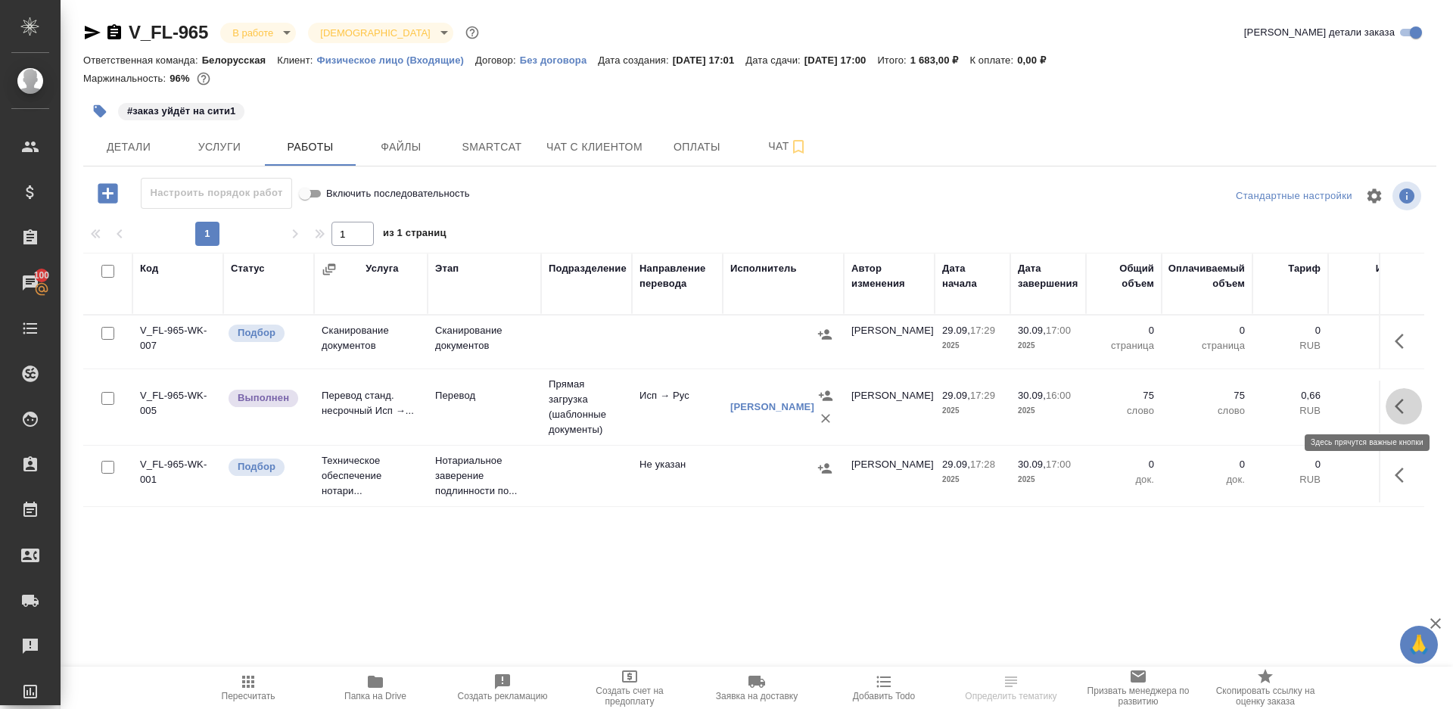
click at [1408, 409] on icon "button" at bounding box center [1403, 406] width 18 height 18
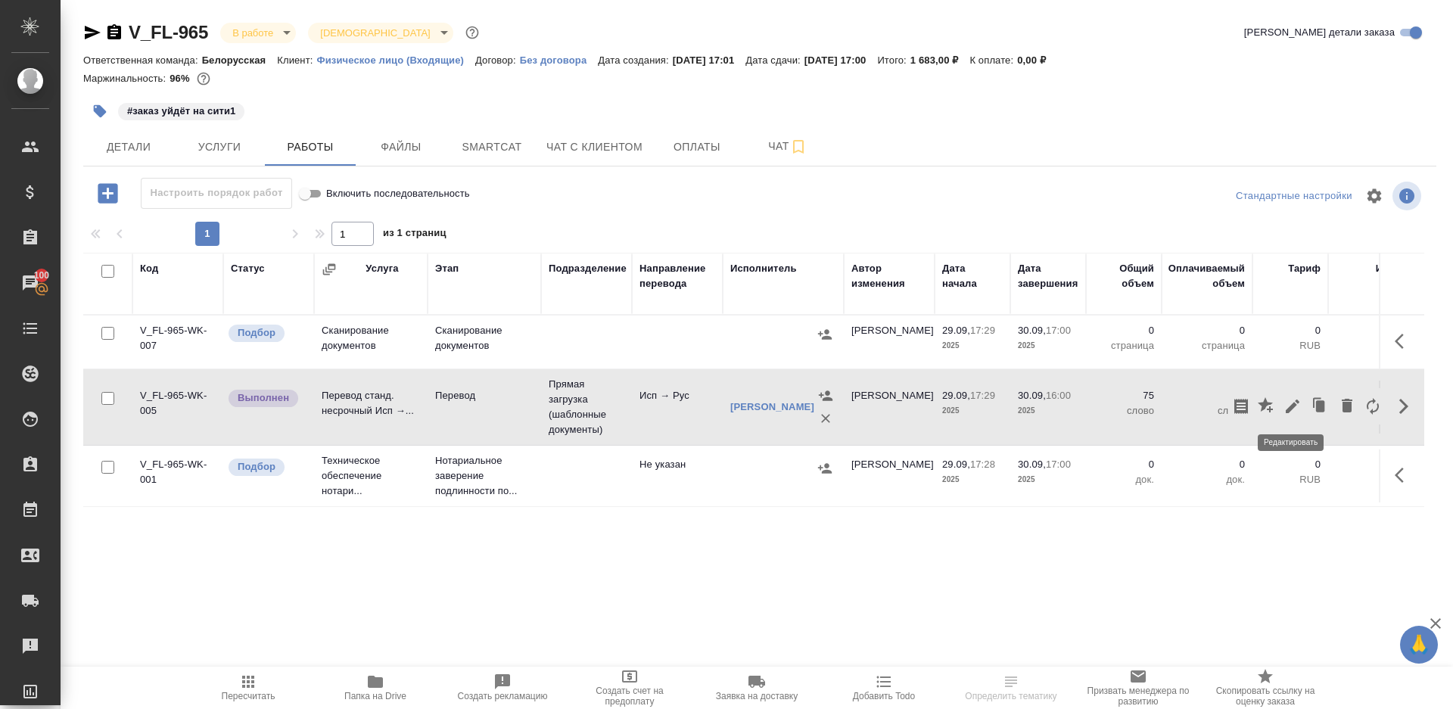
click at [1281, 406] on button "button" at bounding box center [1292, 406] width 26 height 36
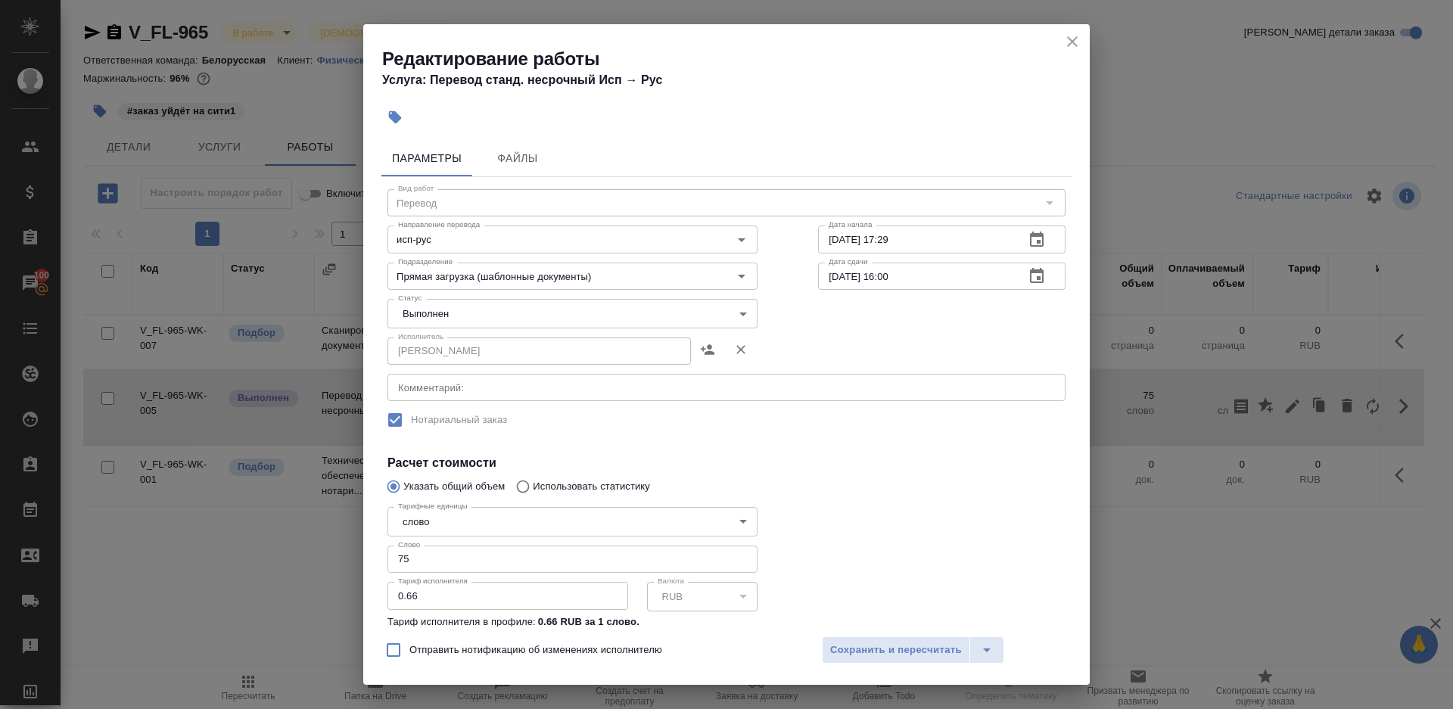
click at [421, 305] on body "🙏 .cls-1 fill:#fff; AWATERA Gazizov Rinat Клиенты Спецификации Заказы 100 Чаты …" at bounding box center [726, 354] width 1453 height 709
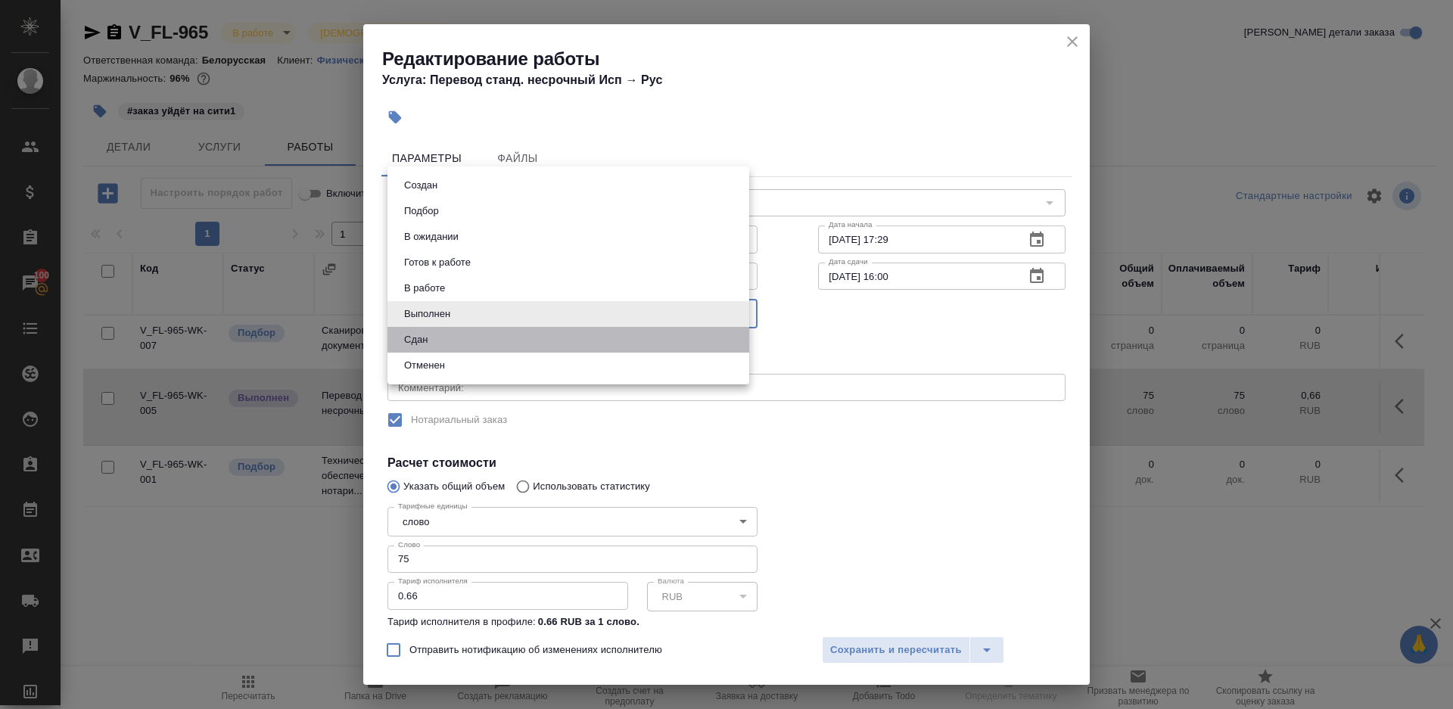
click at [443, 333] on li "Сдан" at bounding box center [568, 340] width 362 height 26
type input "closed"
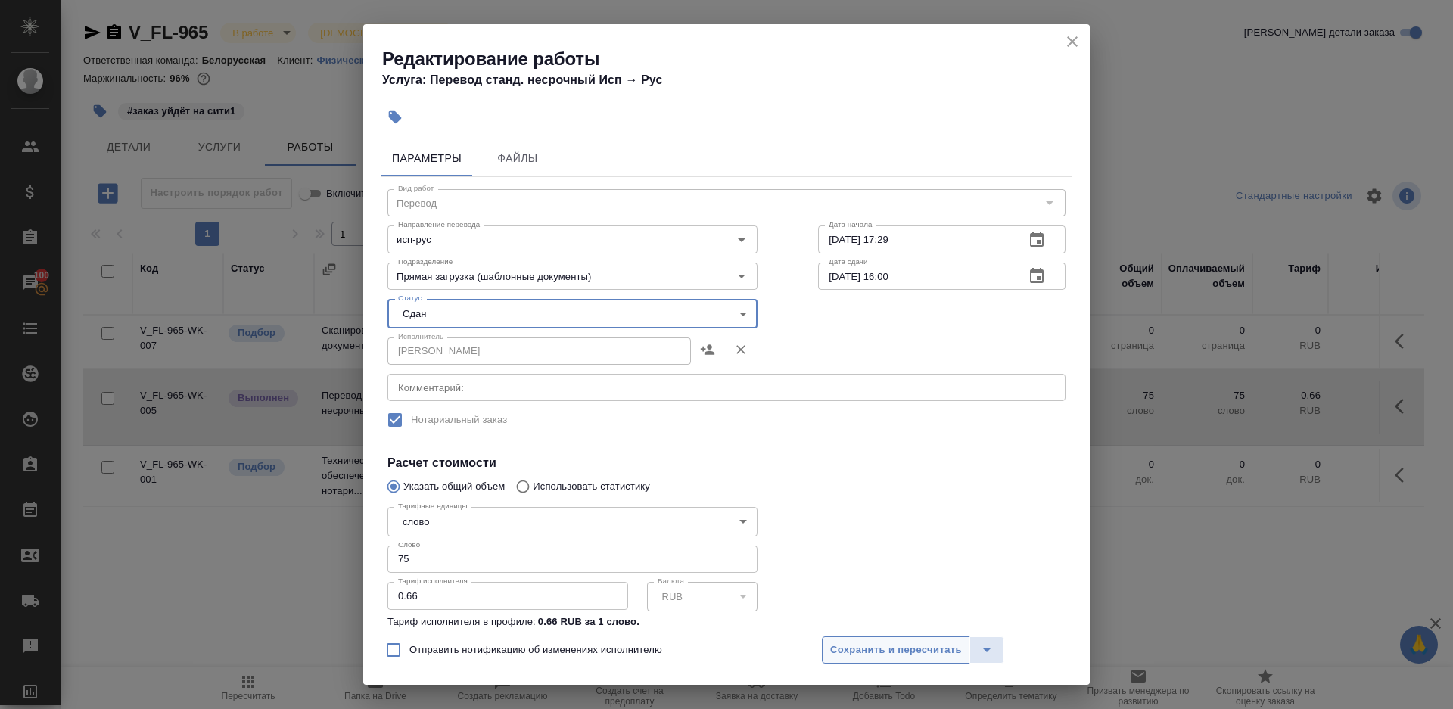
click at [886, 647] on span "Сохранить и пересчитать" at bounding box center [896, 650] width 132 height 17
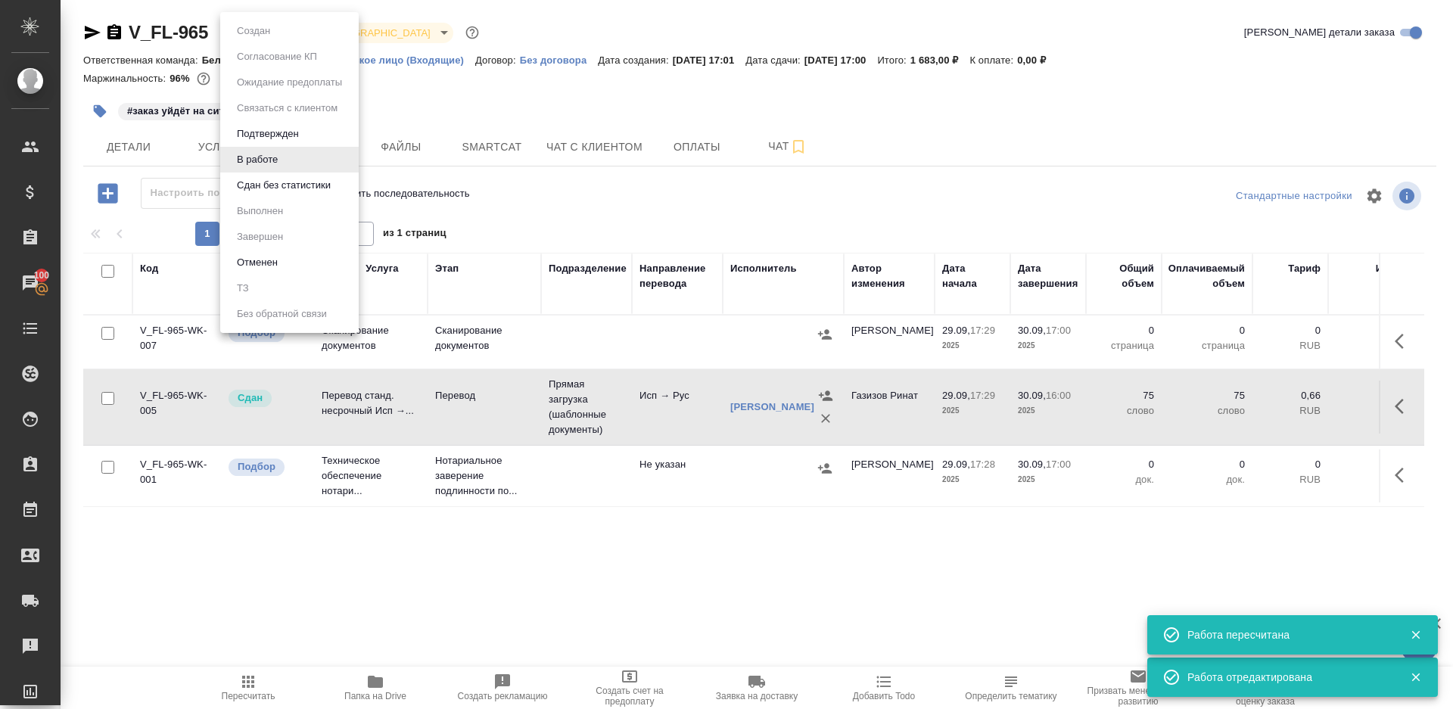
click at [278, 41] on body "🙏 .cls-1 fill:#fff; AWATERA Gazizov Rinat Клиенты Спецификации Заказы 100 Чаты …" at bounding box center [726, 354] width 1453 height 709
click at [288, 179] on button "Сдан без статистики" at bounding box center [283, 185] width 103 height 17
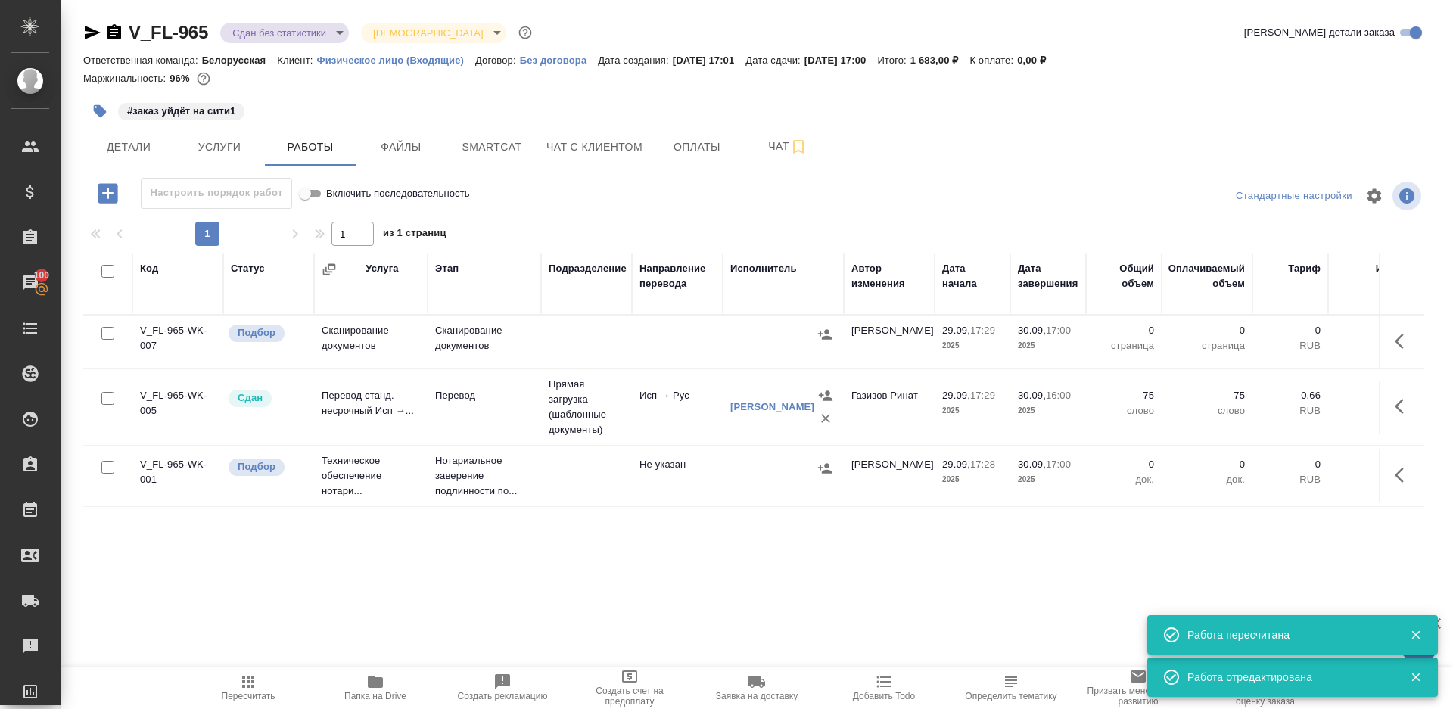
click at [294, 33] on body "🙏 .cls-1 fill:#fff; AWATERA Gazizov Rinat Клиенты Спецификации Заказы 100 Чаты …" at bounding box center [726, 354] width 1453 height 709
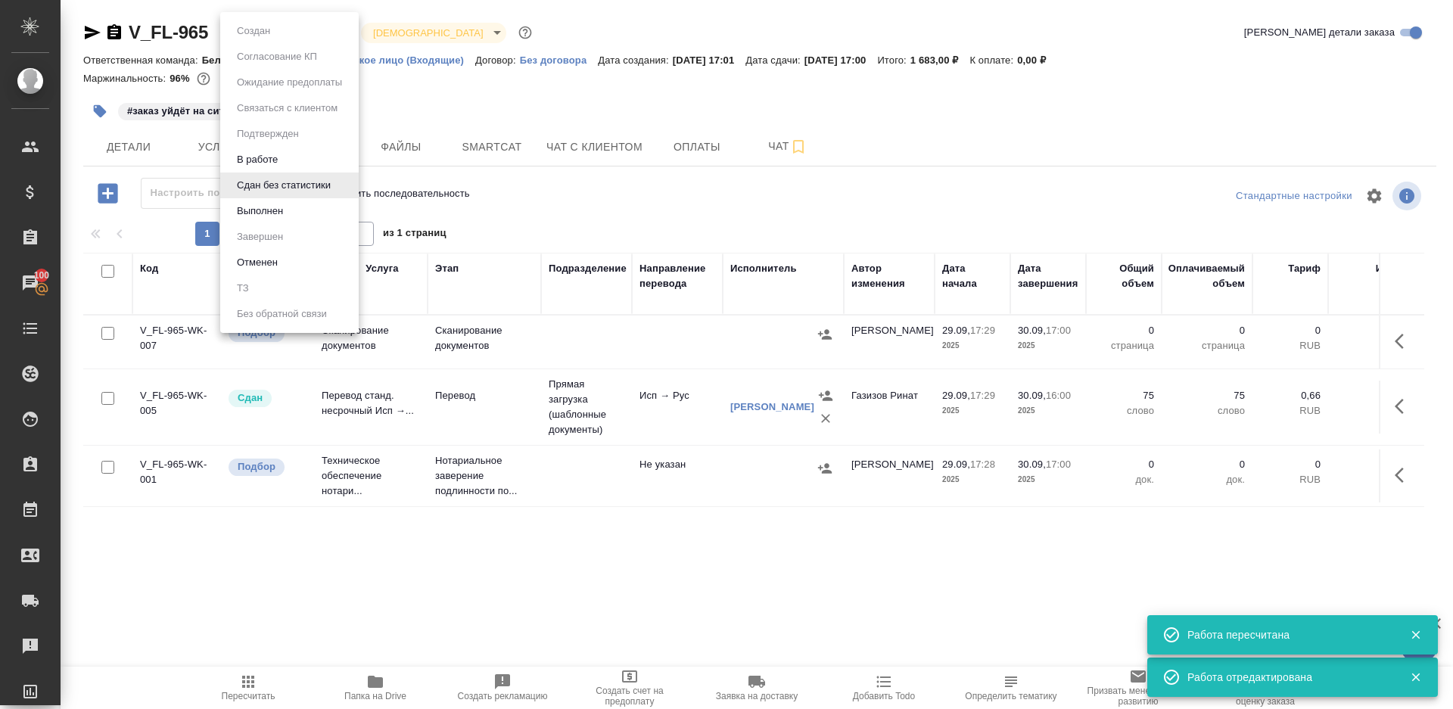
click at [294, 204] on li "Выполнен" at bounding box center [289, 211] width 138 height 26
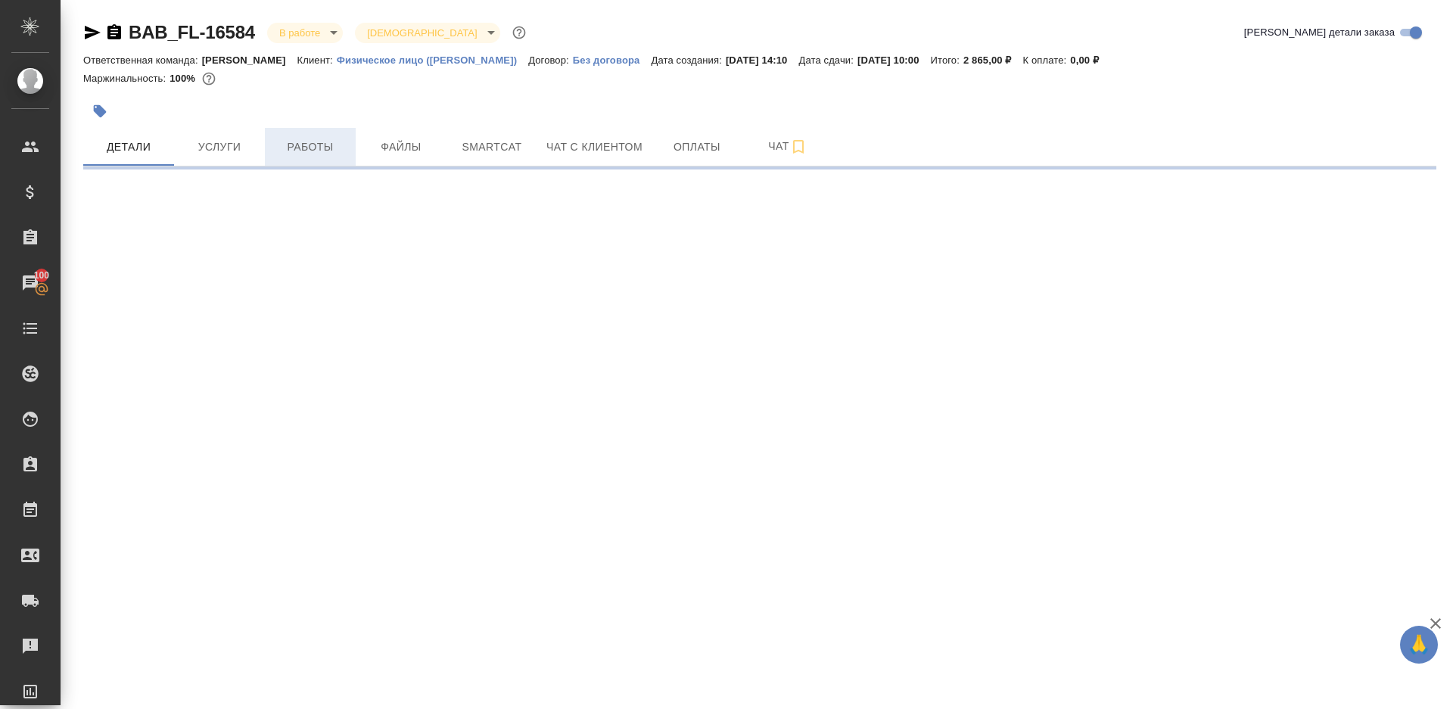
click at [303, 161] on button "Работы" at bounding box center [310, 147] width 91 height 38
select select "RU"
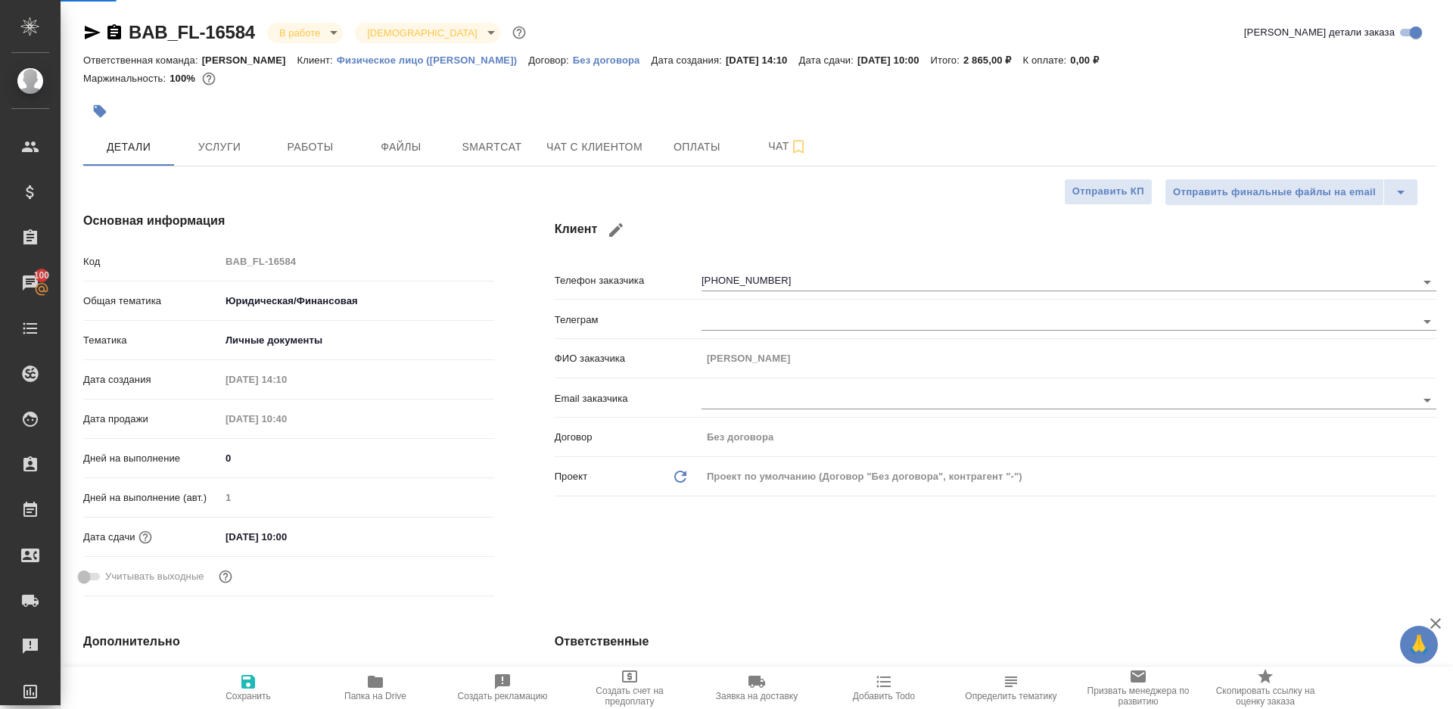
type textarea "x"
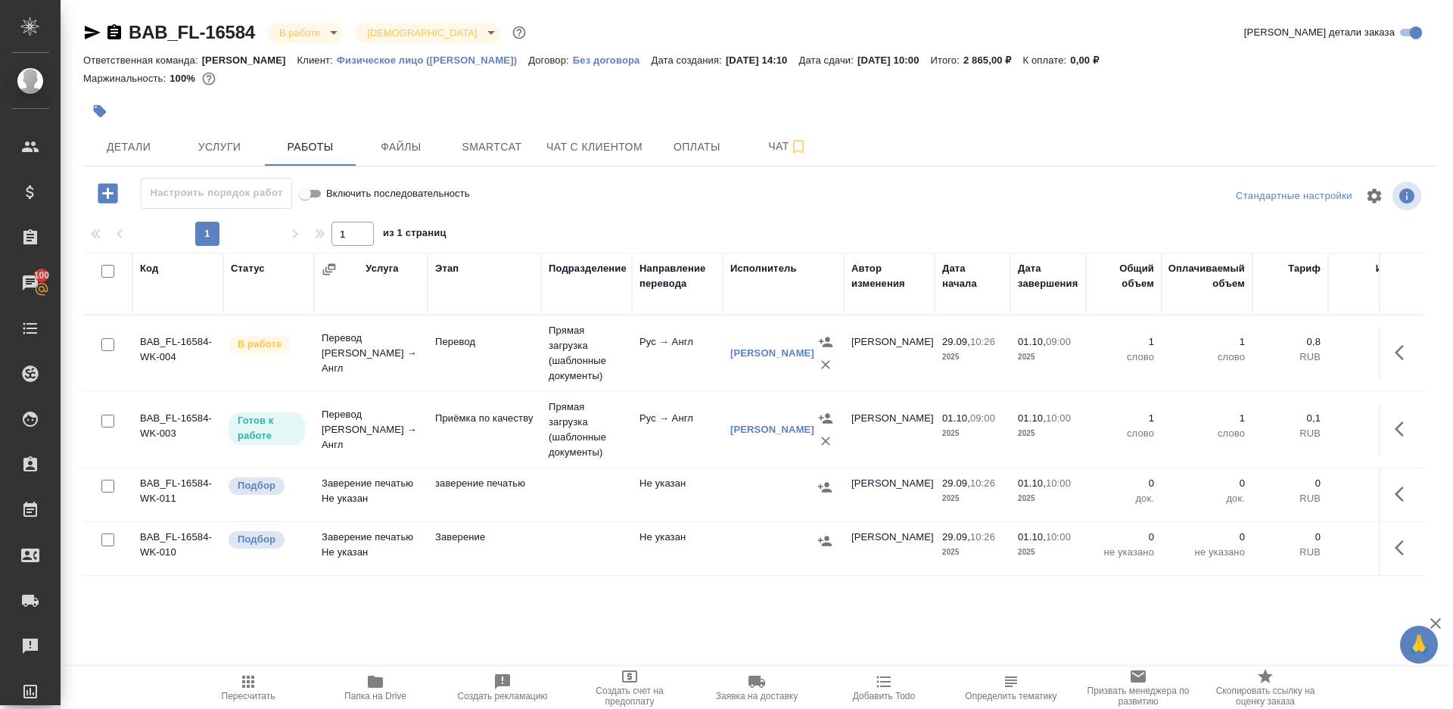
click at [680, 222] on div "1 1 из 1 страниц" at bounding box center [759, 234] width 1353 height 24
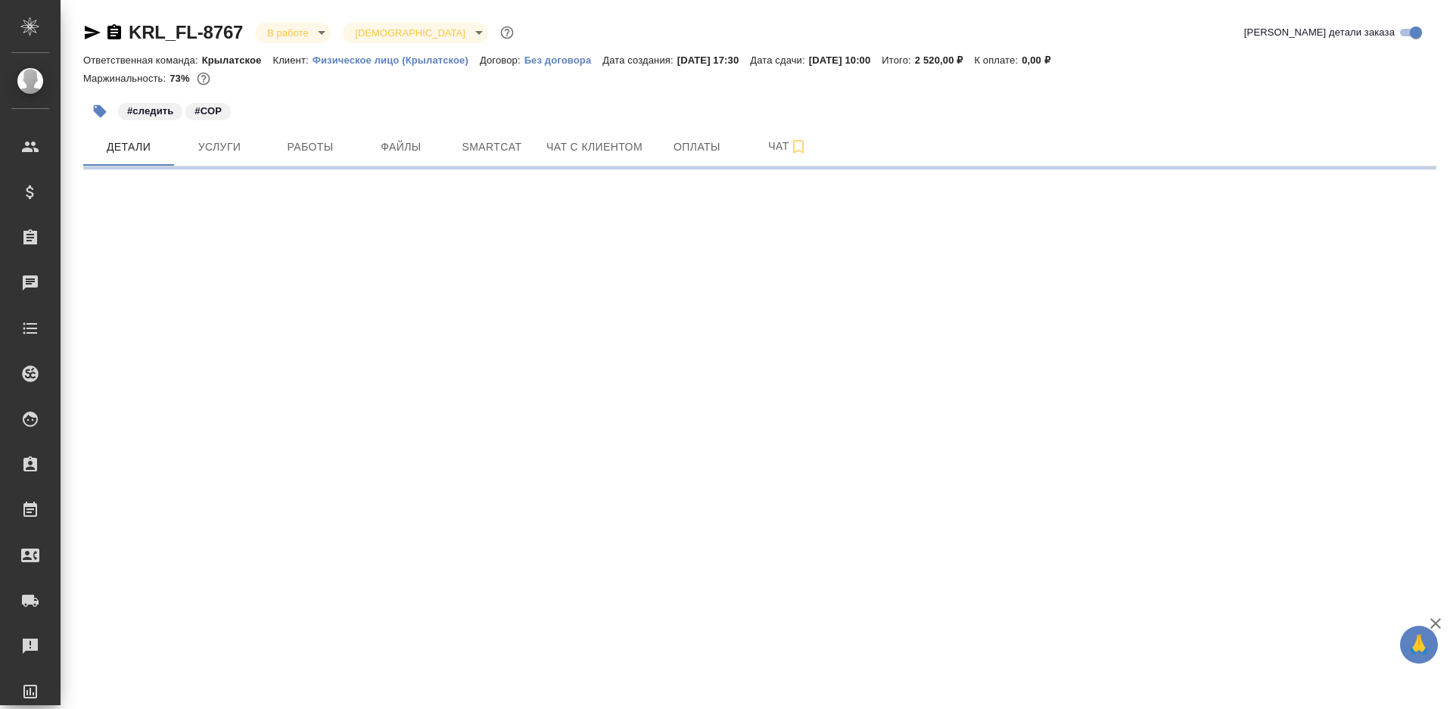
select select "RU"
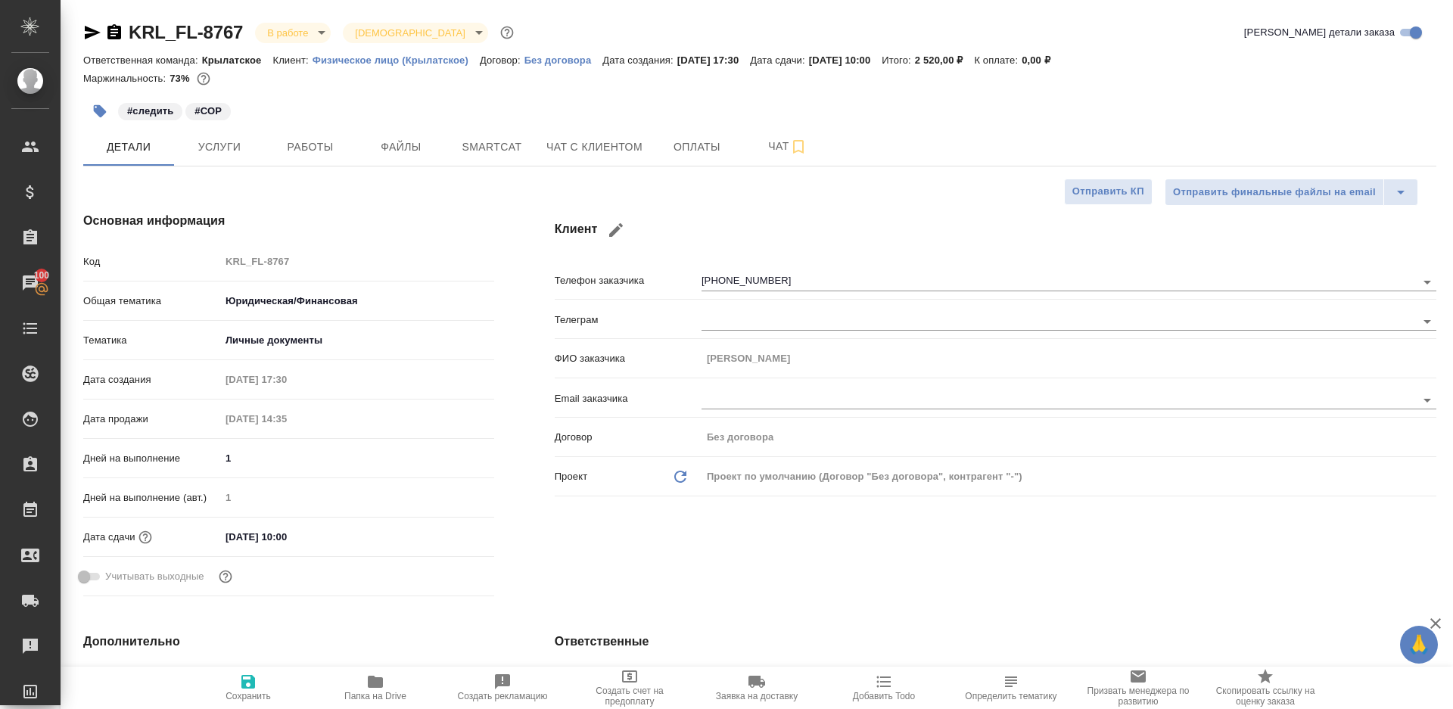
type textarea "x"
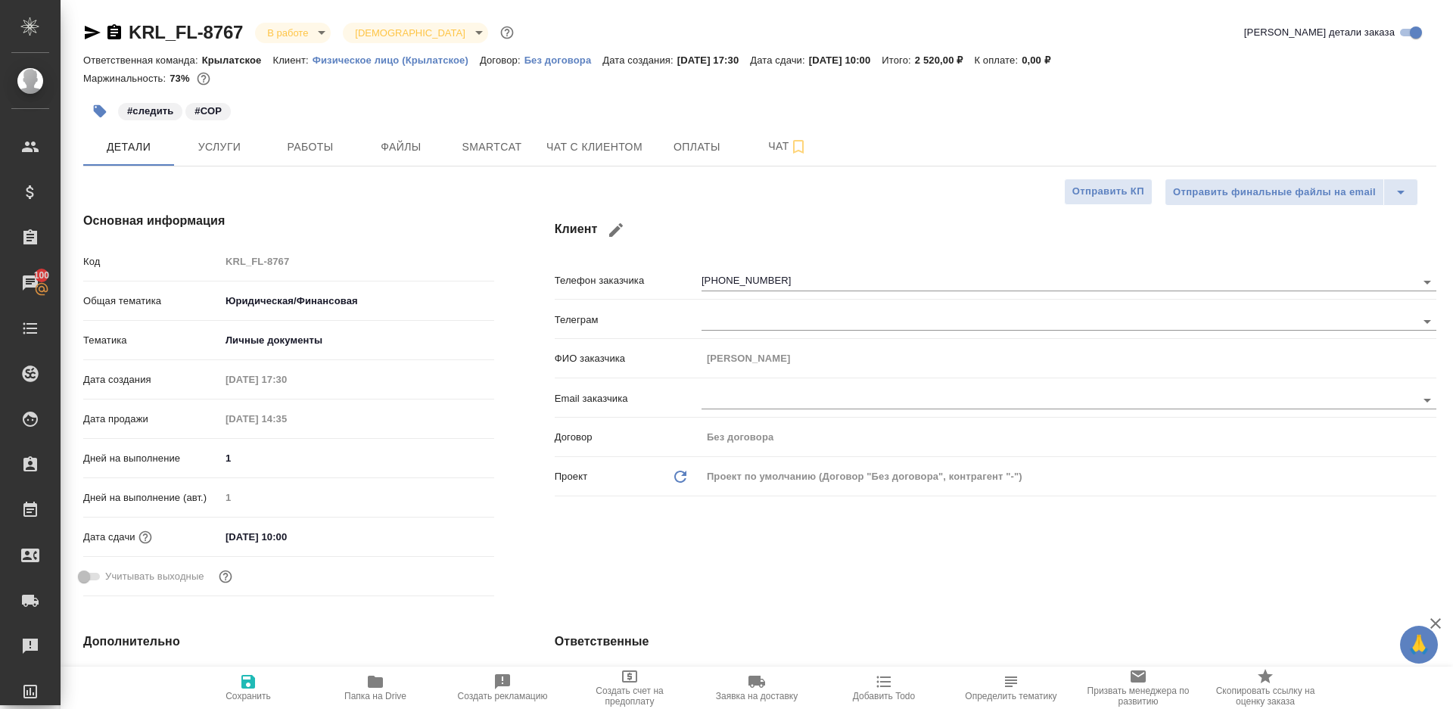
type textarea "x"
click at [319, 138] on span "Работы" at bounding box center [310, 147] width 73 height 19
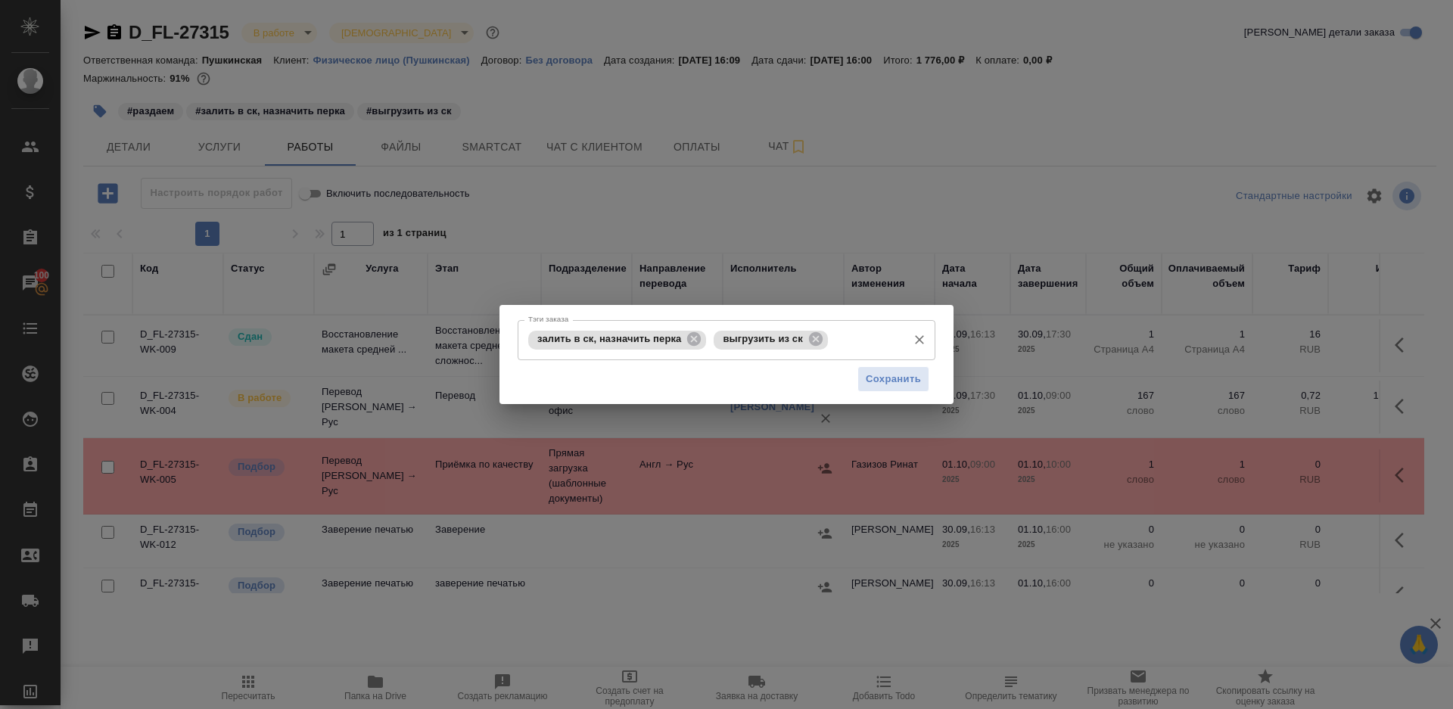
click at [683, 341] on span "залить в ск, назначить перка" at bounding box center [609, 338] width 162 height 11
click at [698, 341] on icon at bounding box center [694, 339] width 17 height 17
click at [853, 373] on div "Сохранить" at bounding box center [727, 379] width 418 height 39
click at [866, 373] on span "Сохранить" at bounding box center [893, 379] width 55 height 17
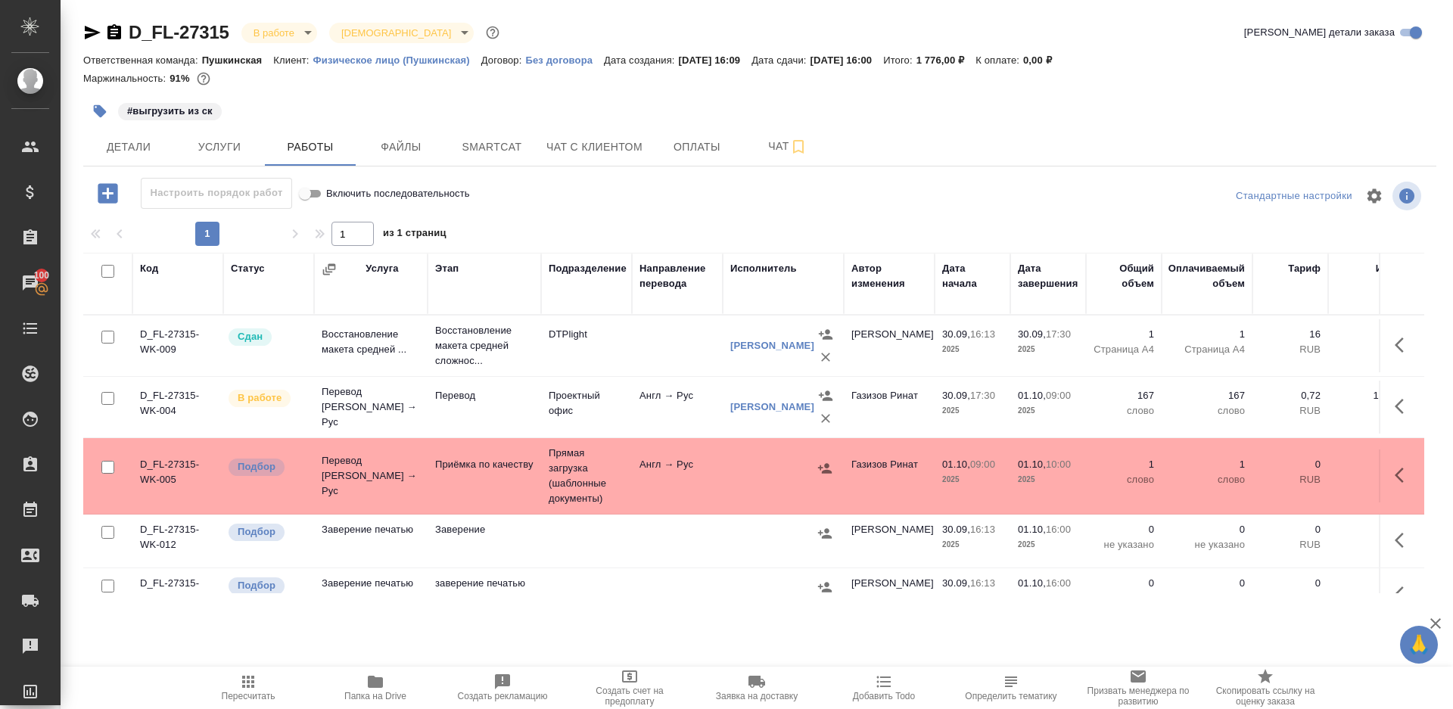
click at [239, 684] on icon "button" at bounding box center [248, 682] width 18 height 18
drag, startPoint x: 238, startPoint y: 684, endPoint x: 409, endPoint y: 415, distance: 318.6
click at [239, 682] on icon "button" at bounding box center [248, 682] width 18 height 18
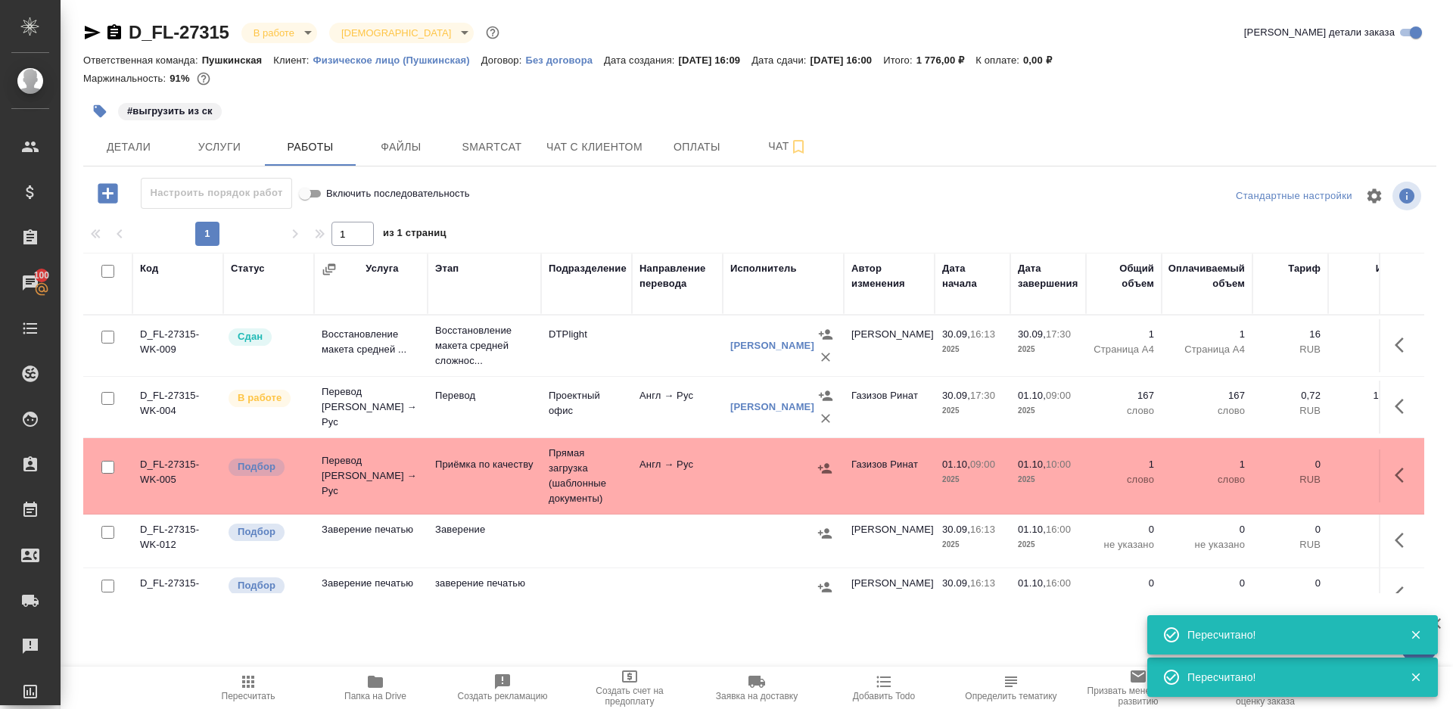
click at [246, 692] on span "Пересчитать" at bounding box center [249, 696] width 54 height 11
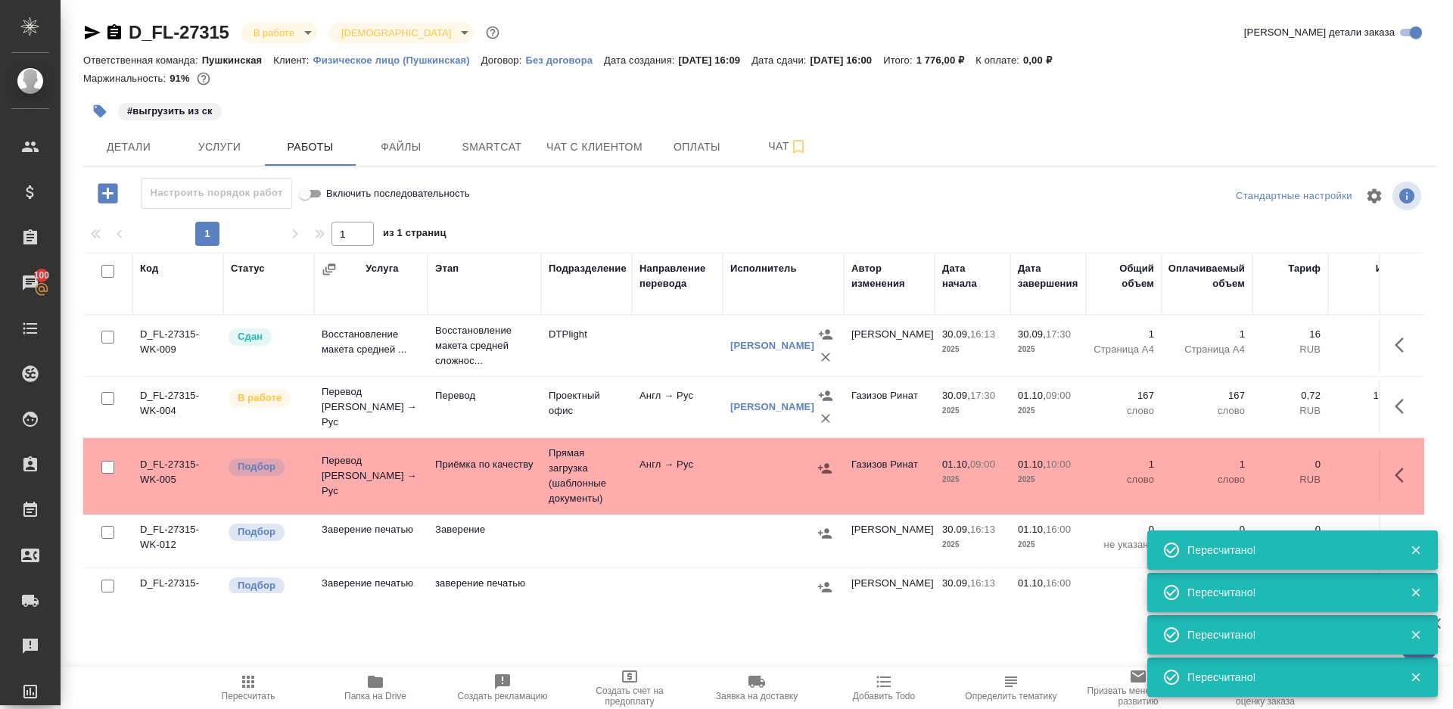
click at [665, 228] on div "1 1 из 1 страниц" at bounding box center [759, 234] width 1353 height 24
click at [124, 152] on span "Детали" at bounding box center [128, 147] width 73 height 19
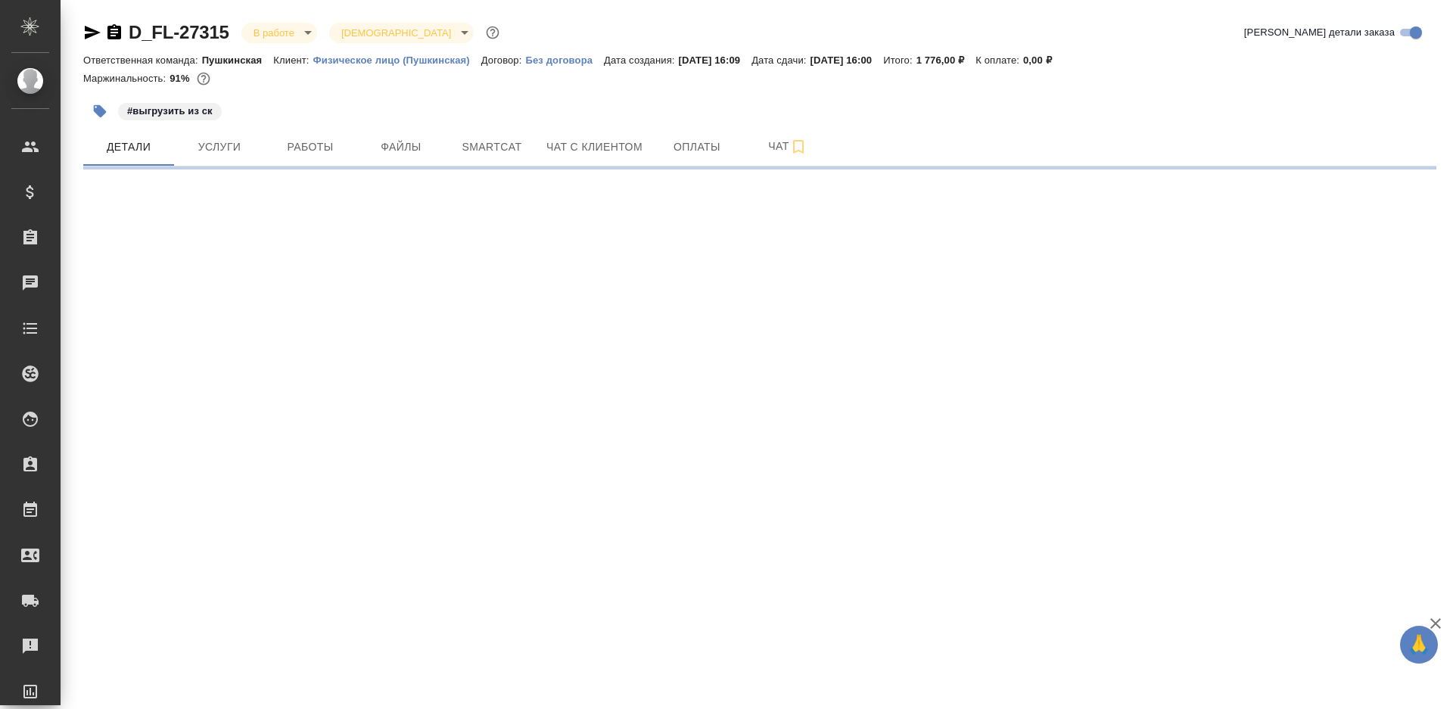
click at [789, 66] on p "Дата сдачи:" at bounding box center [780, 59] width 58 height 11
click at [790, 89] on div at bounding box center [759, 90] width 1353 height 3
select select "RU"
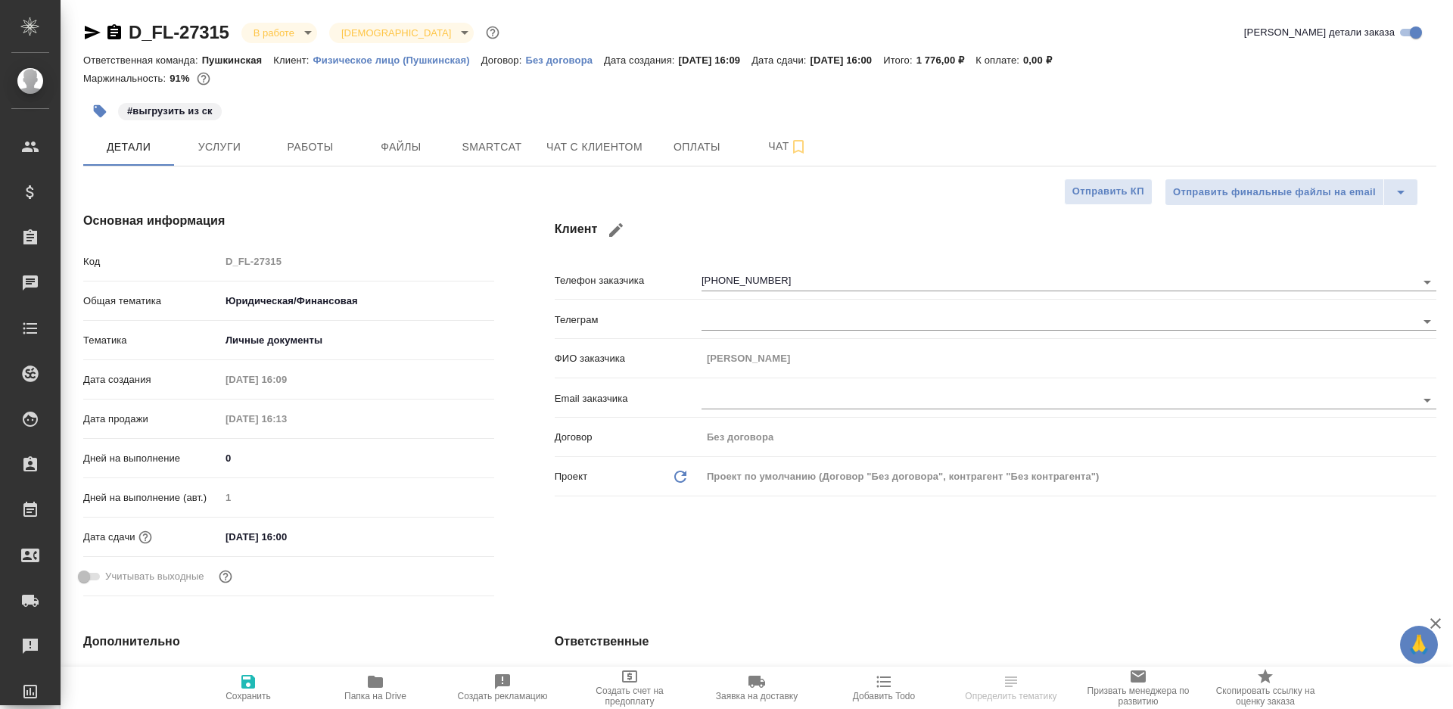
type textarea "x"
click at [293, 156] on span "Работы" at bounding box center [310, 147] width 73 height 19
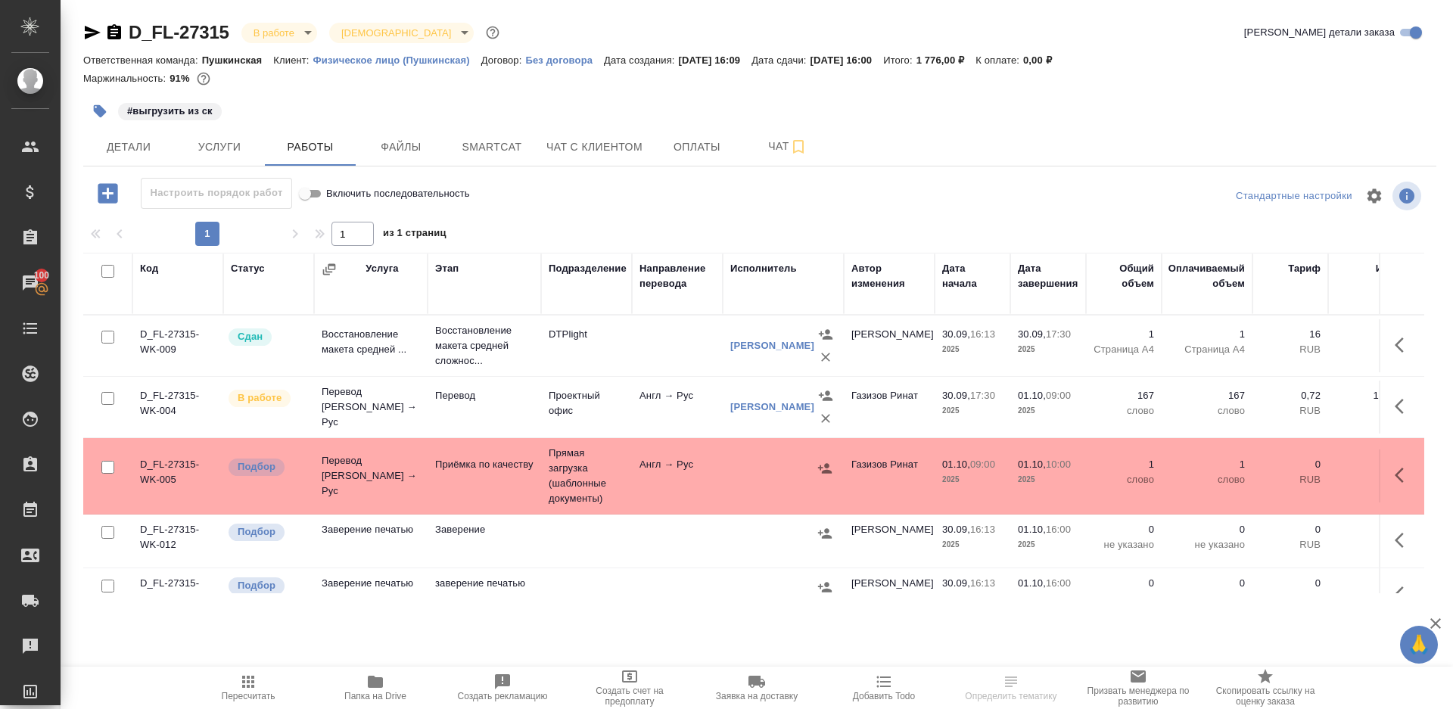
click at [636, 195] on div at bounding box center [759, 196] width 451 height 36
click at [254, 670] on button "Пересчитать" at bounding box center [248, 688] width 127 height 42
